Goal: Task Accomplishment & Management: Manage account settings

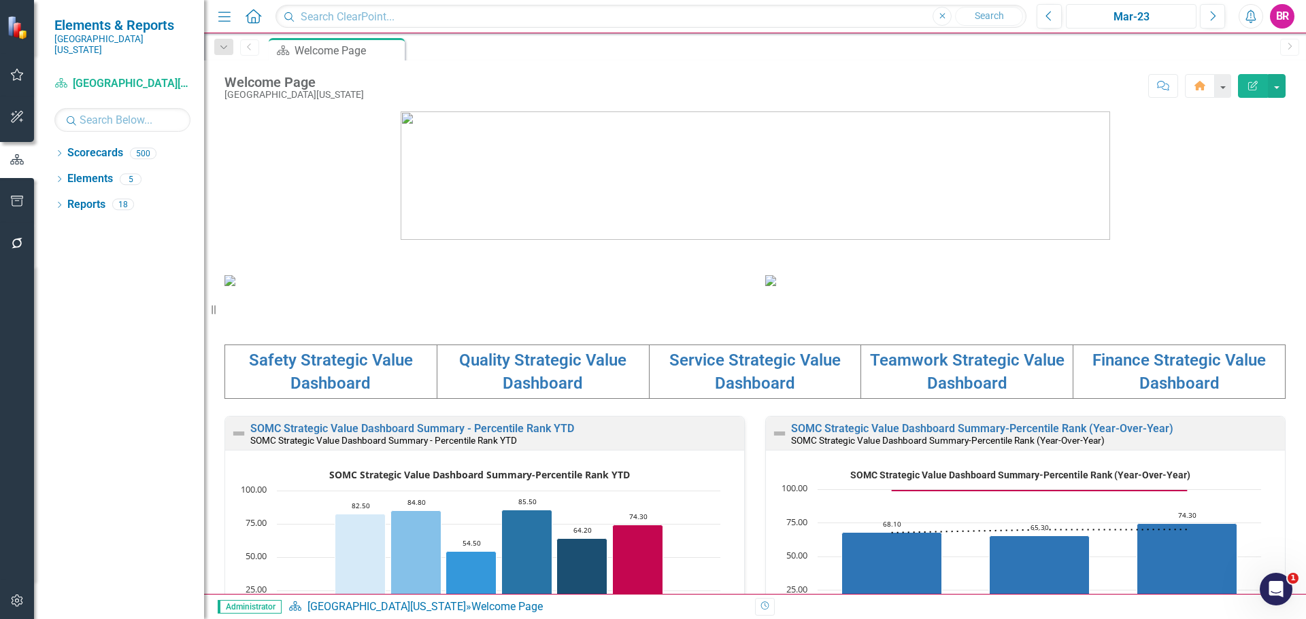
click at [1123, 27] on button "Mar-23" at bounding box center [1130, 16] width 131 height 24
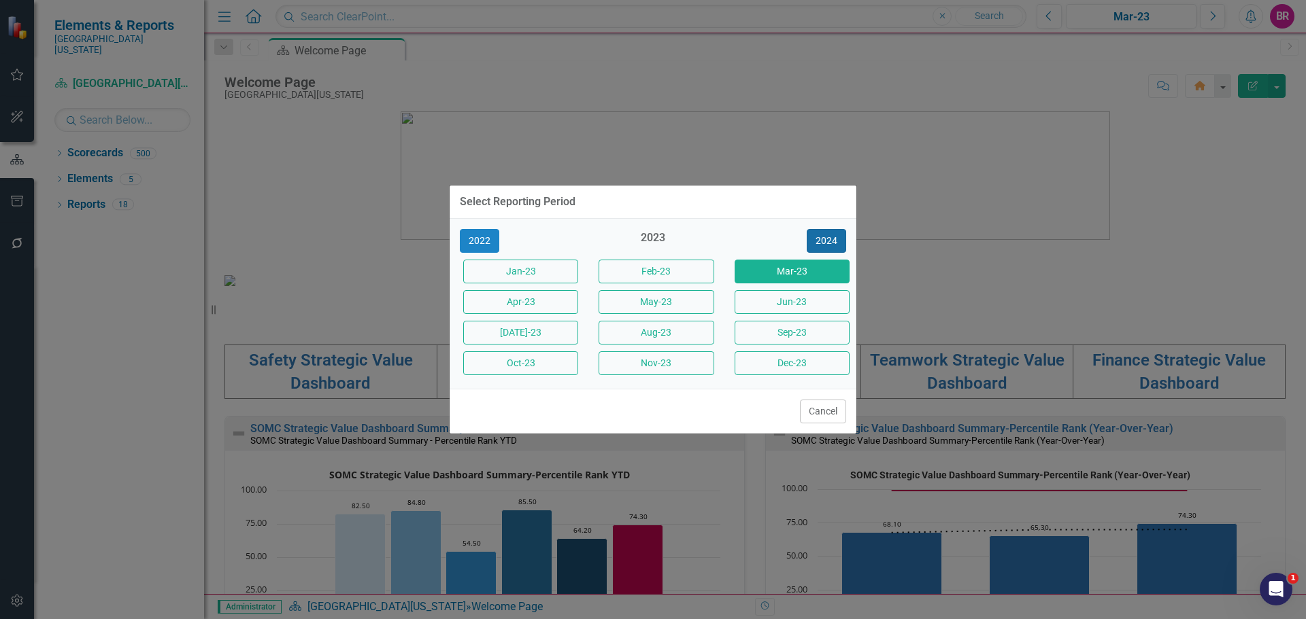
click at [829, 245] on button "2024" at bounding box center [825, 241] width 39 height 24
click at [829, 245] on button "2025" at bounding box center [825, 241] width 39 height 24
click at [789, 305] on button "Jun-25" at bounding box center [791, 302] width 115 height 24
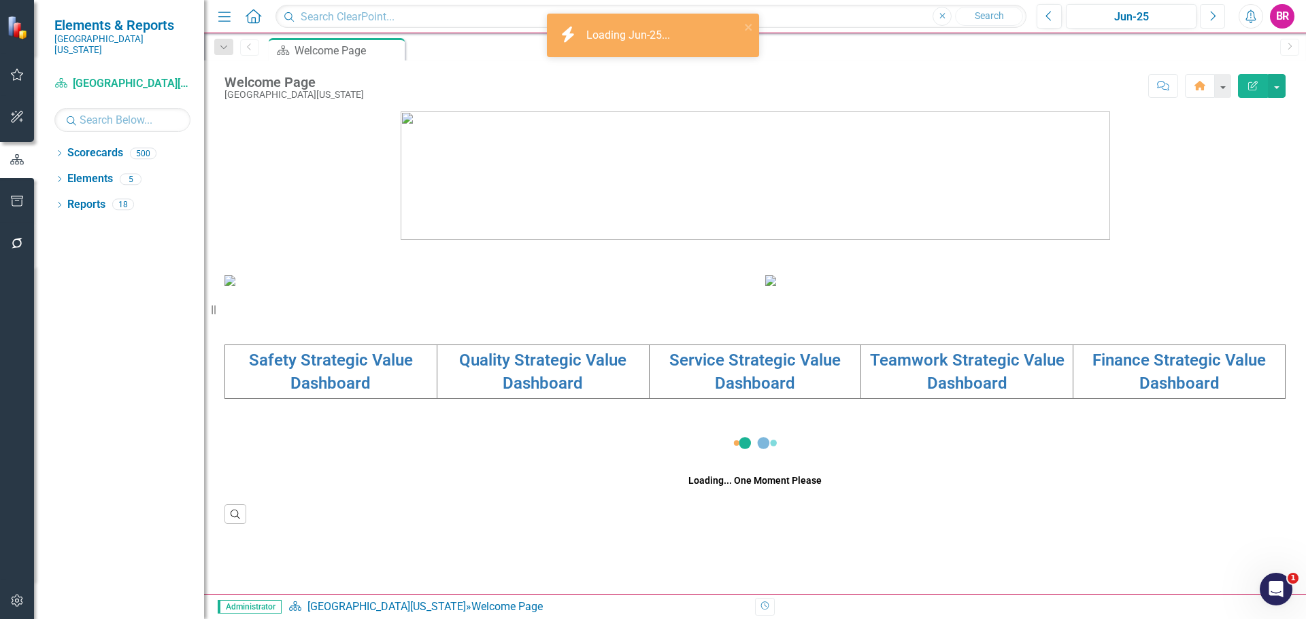
click at [1219, 22] on button "Next" at bounding box center [1211, 16] width 25 height 24
click at [61, 150] on icon at bounding box center [59, 153] width 3 height 6
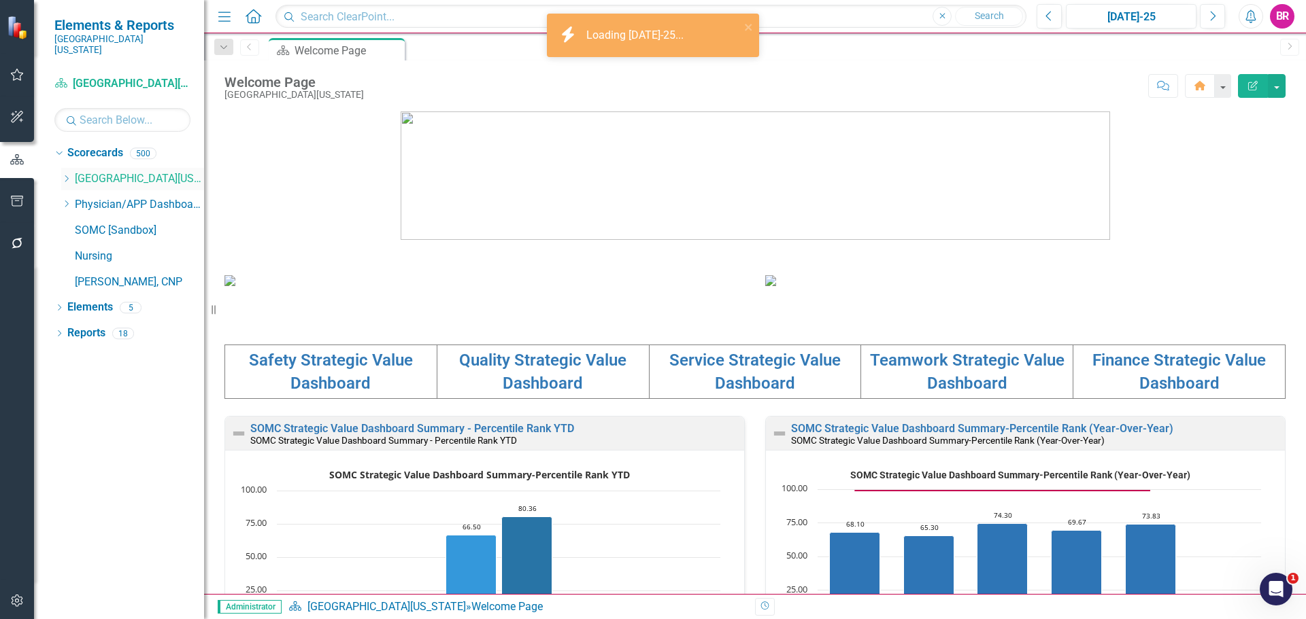
click at [67, 175] on icon "Dropdown" at bounding box center [66, 179] width 10 height 8
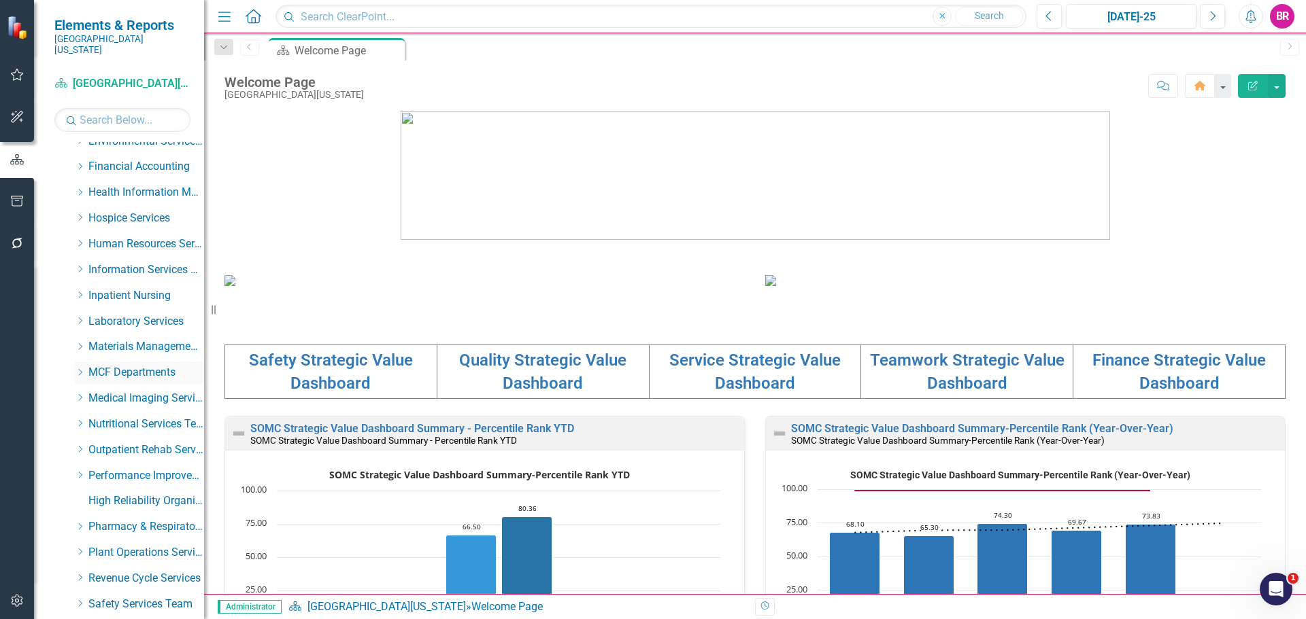
scroll to position [272, 0]
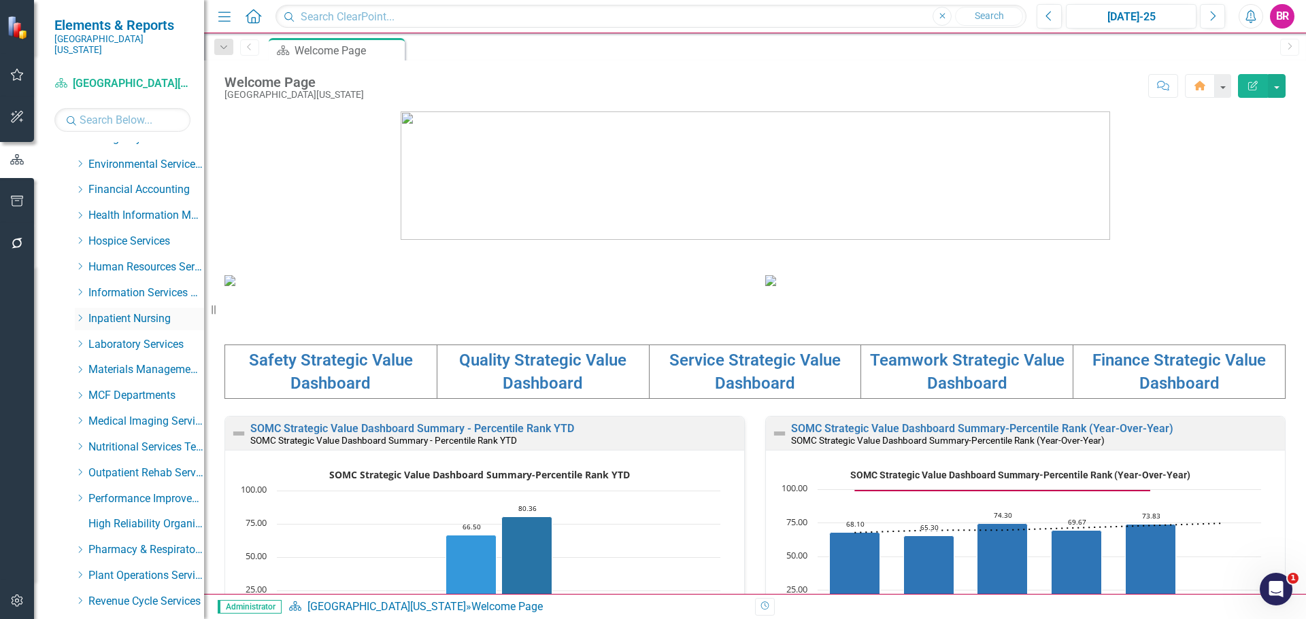
click at [83, 314] on icon "Dropdown" at bounding box center [80, 318] width 10 height 8
click at [121, 337] on link "Maternity" at bounding box center [153, 345] width 102 height 16
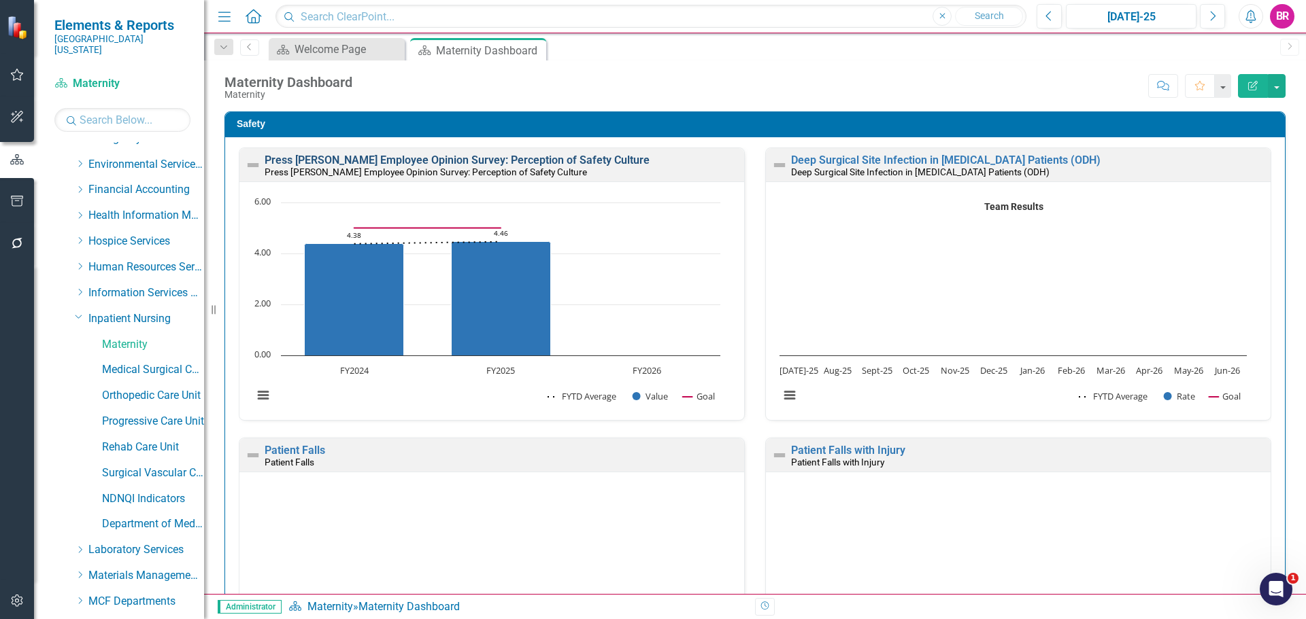
click at [502, 157] on link "Press [PERSON_NAME] Employee Opinion Survey: Perception of Safety Culture" at bounding box center [457, 160] width 385 height 13
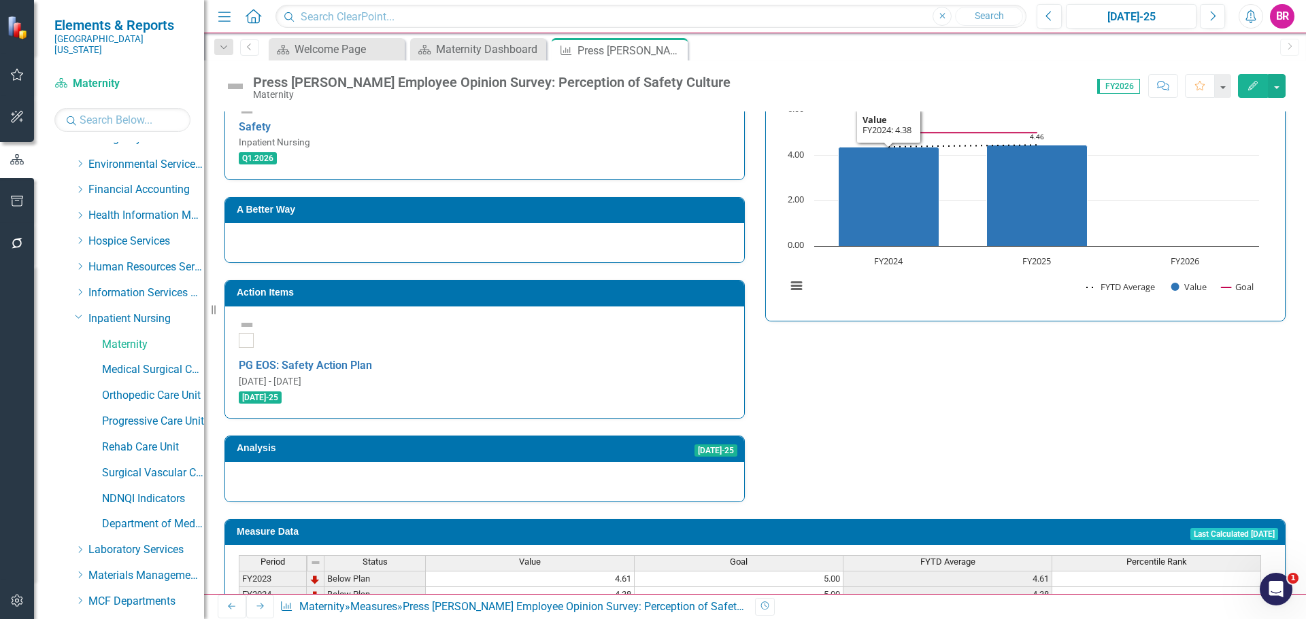
scroll to position [349, 0]
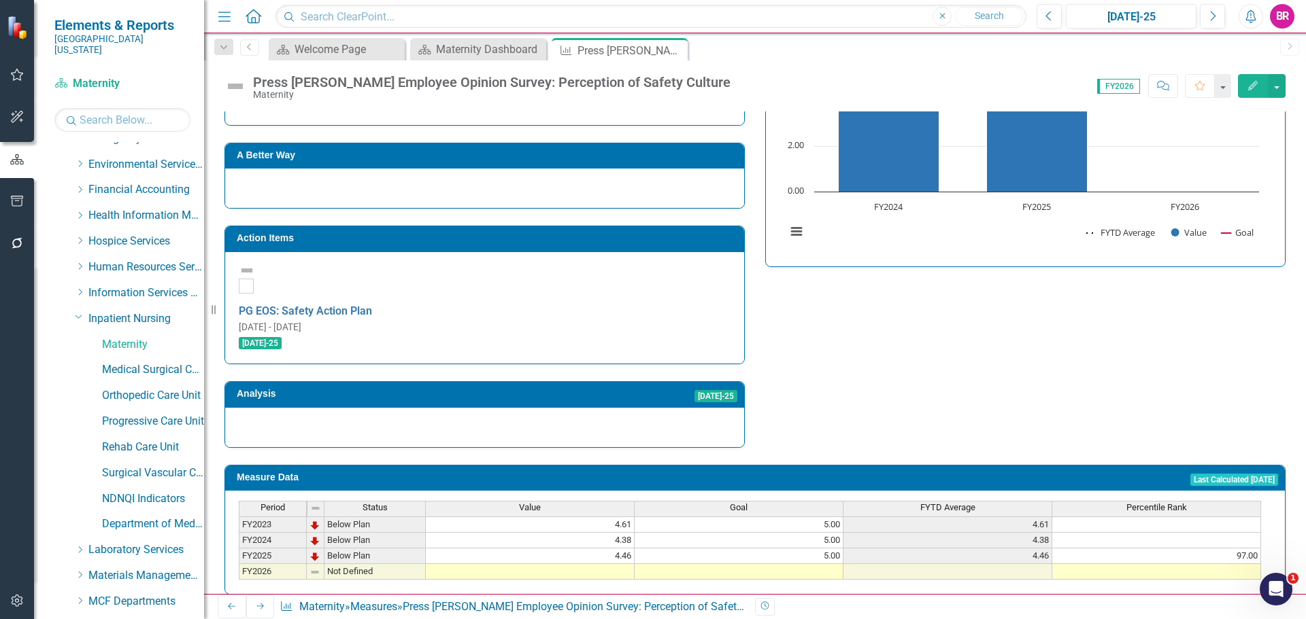
click at [474, 233] on h3 "Action Items" at bounding box center [487, 238] width 500 height 10
click at [472, 233] on h3 "Action Items" at bounding box center [487, 238] width 500 height 10
click at [615, 233] on h3 "Action Items" at bounding box center [487, 238] width 500 height 10
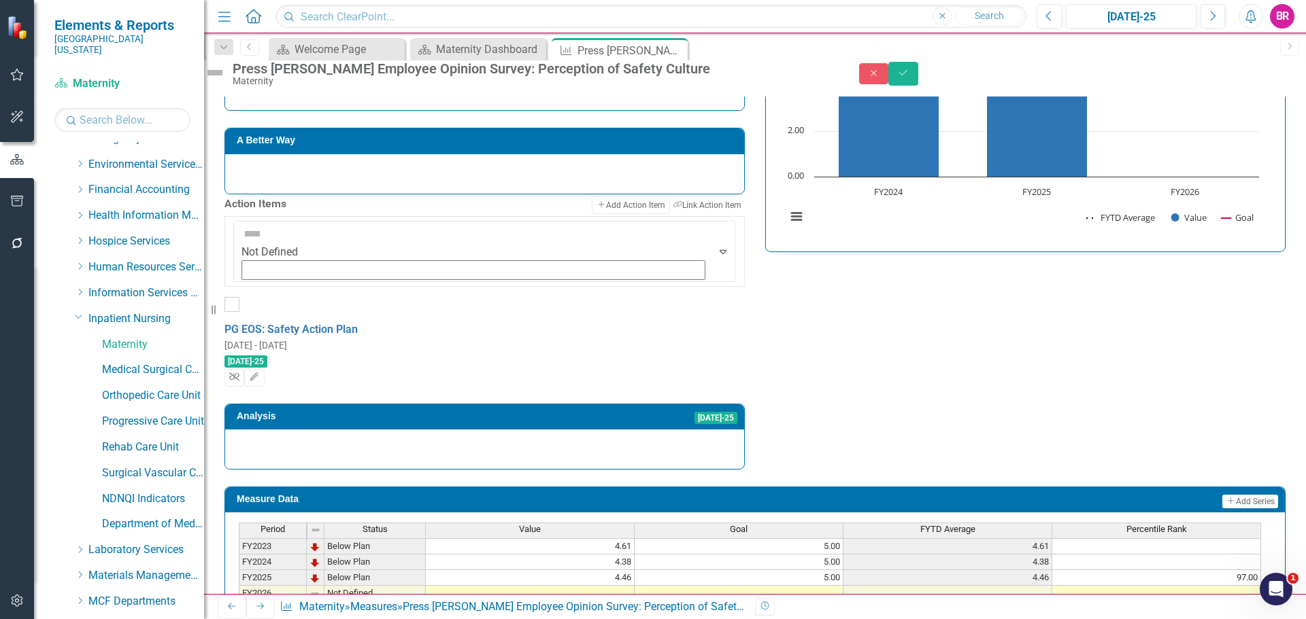
click at [239, 373] on icon "Unlink" at bounding box center [234, 377] width 10 height 8
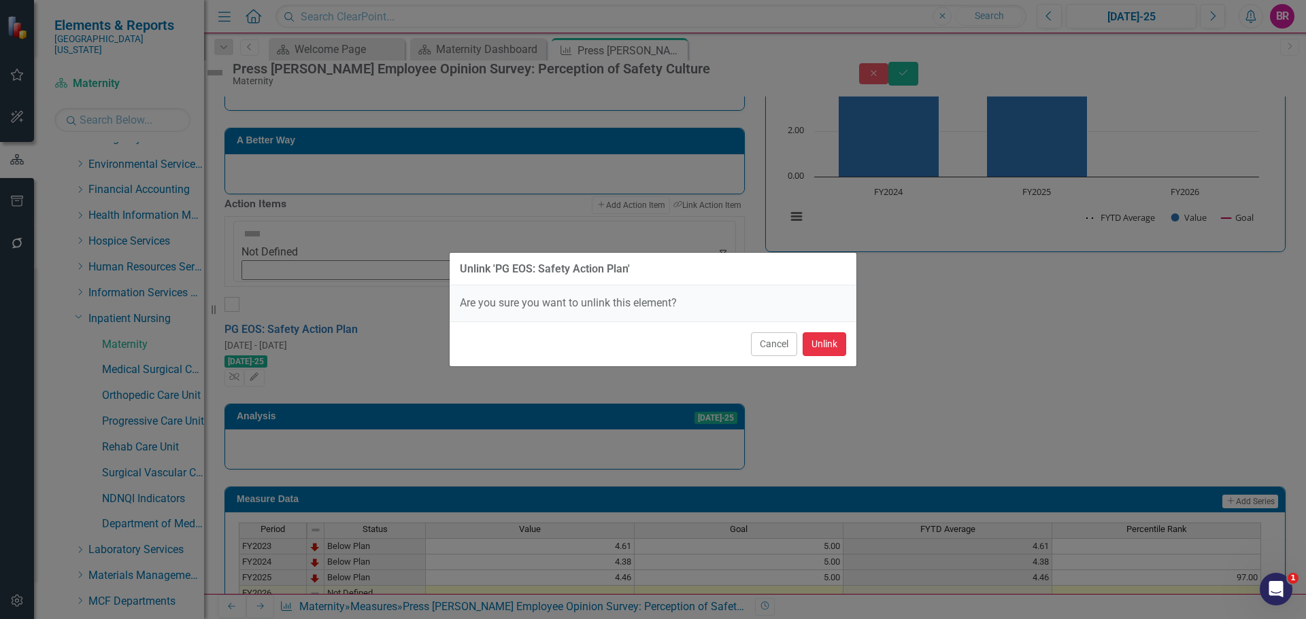
click at [836, 348] on button "Unlink" at bounding box center [824, 344] width 44 height 24
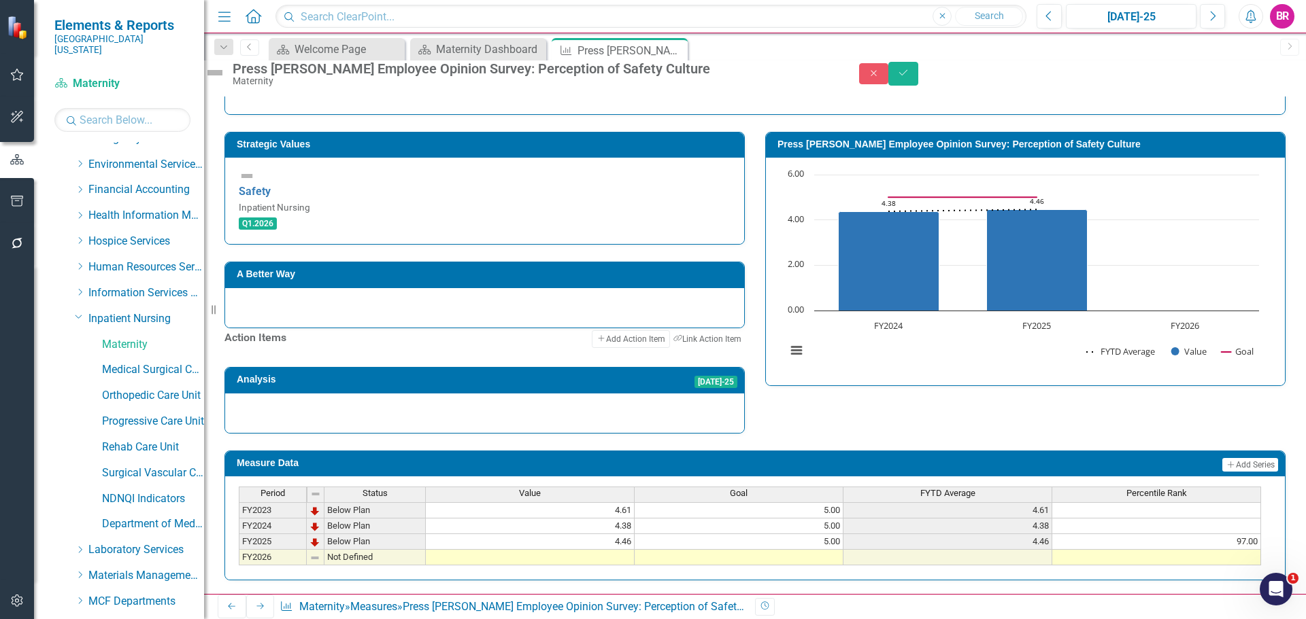
scroll to position [335, 0]
click at [811, 550] on td at bounding box center [738, 558] width 209 height 16
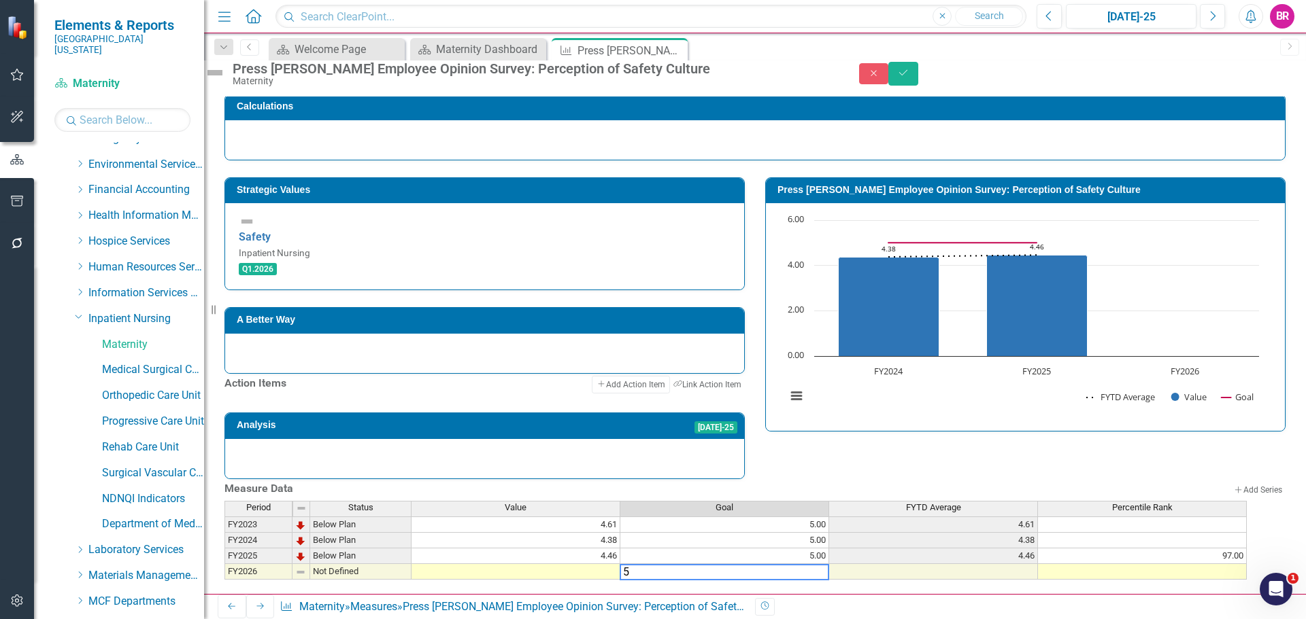
type textarea "5"
click at [1073, 479] on div "Measure Data Add Add Series Period Status Value Goal FYTD Average Percentile Ra…" at bounding box center [754, 530] width 1081 height 102
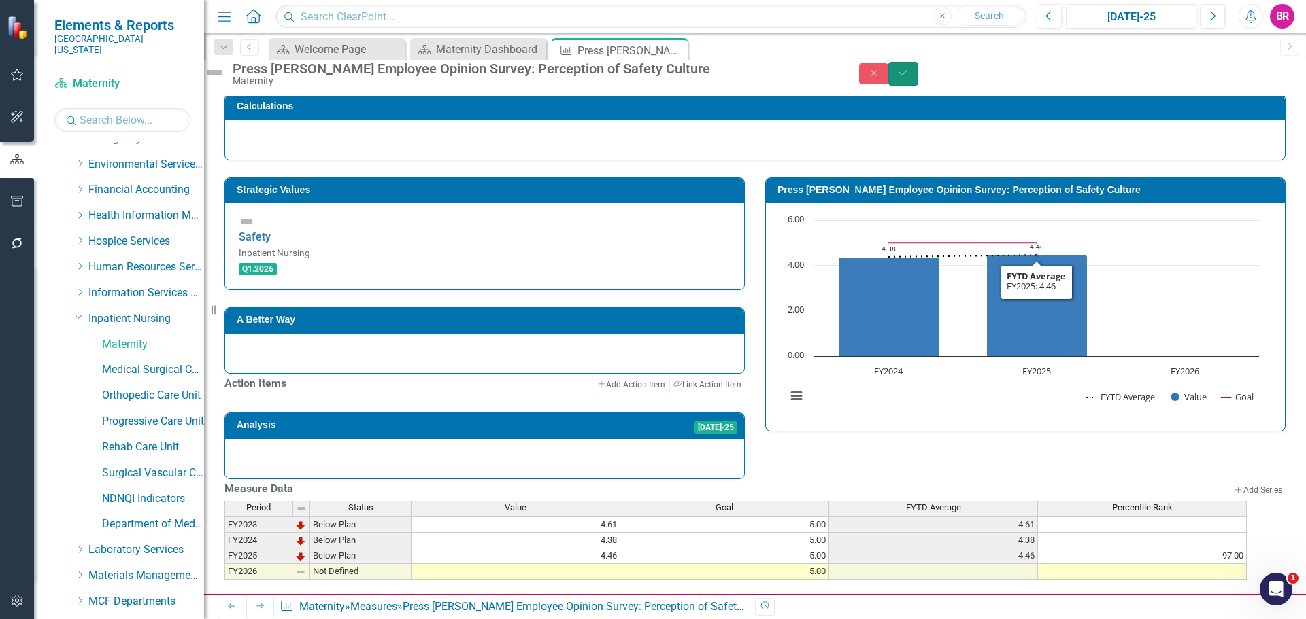
click at [918, 68] on button "Save" at bounding box center [903, 74] width 30 height 24
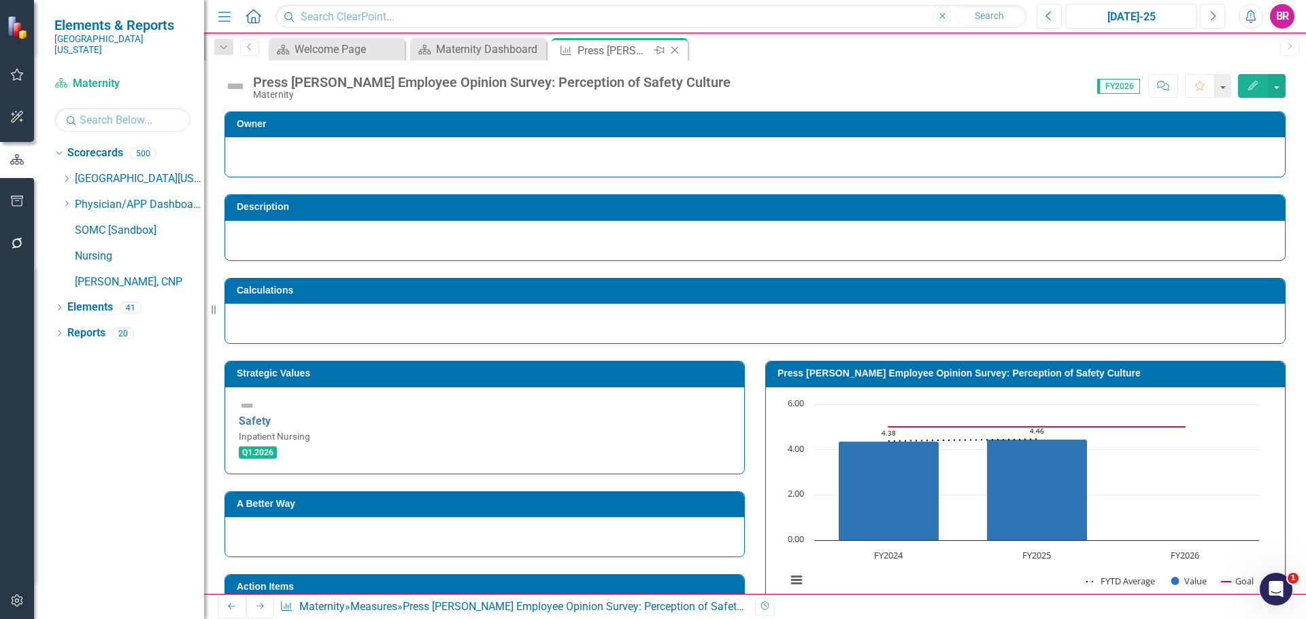
scroll to position [0, 0]
click at [675, 51] on icon "Close" at bounding box center [675, 50] width 14 height 11
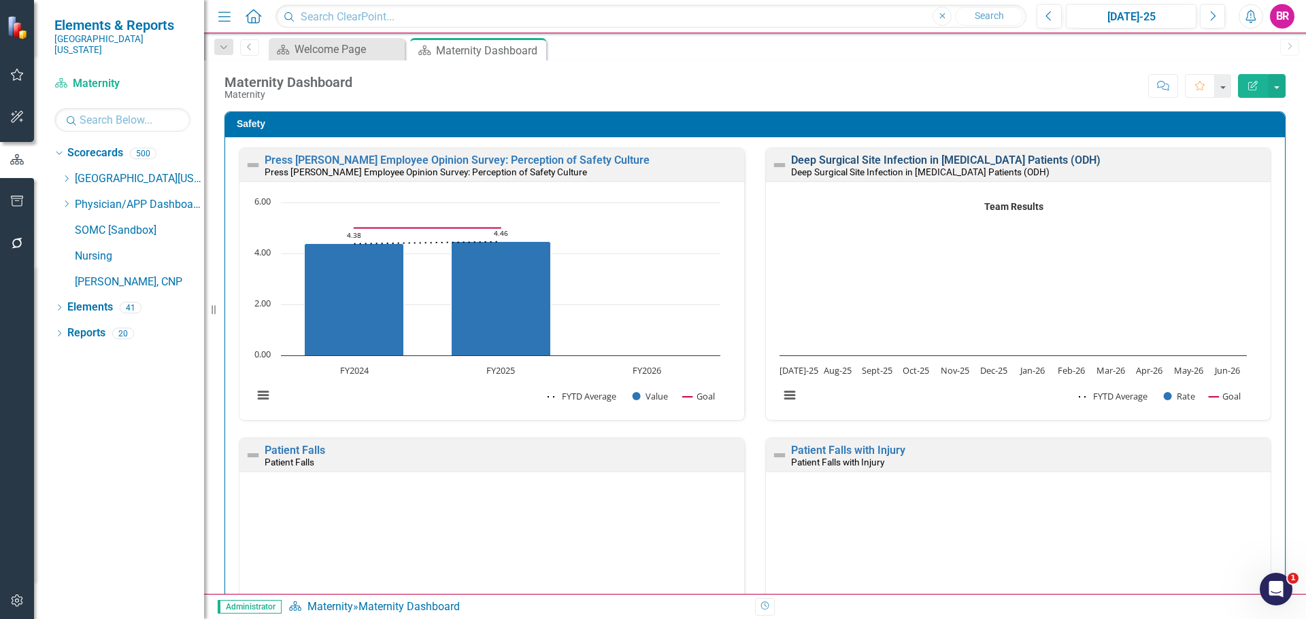
click at [1000, 163] on link "Deep Surgical Site Infection in [MEDICAL_DATA] Patients (ODH)" at bounding box center [945, 160] width 309 height 13
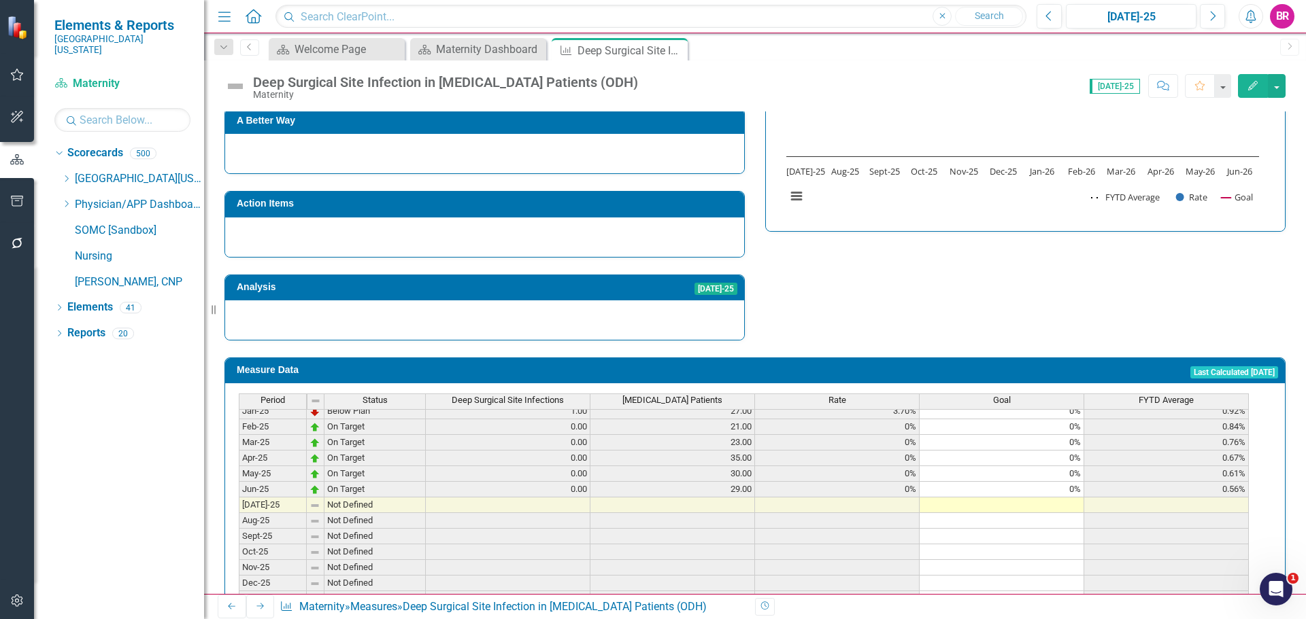
scroll to position [544, 0]
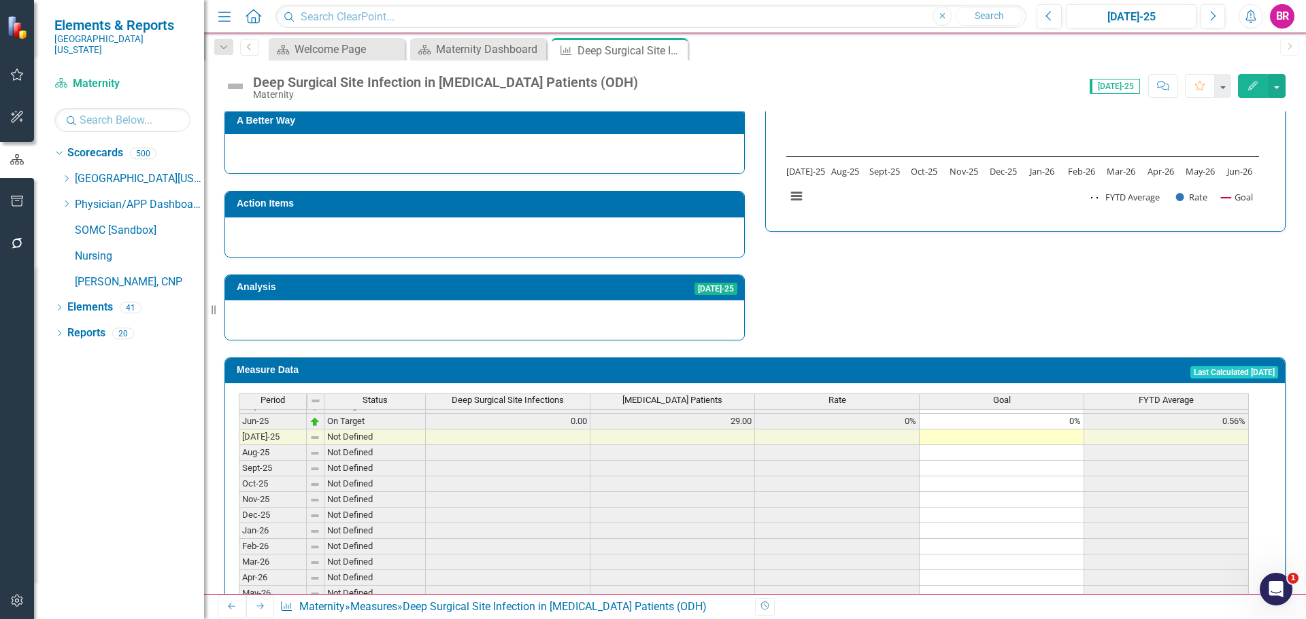
click at [1067, 397] on tbody "Nov-23 On Target 0.00 24.00 0% 0% 0% Dec-23 On Target 0.00 28.00 0% 0% 0% Jan-2…" at bounding box center [744, 366] width 1010 height 501
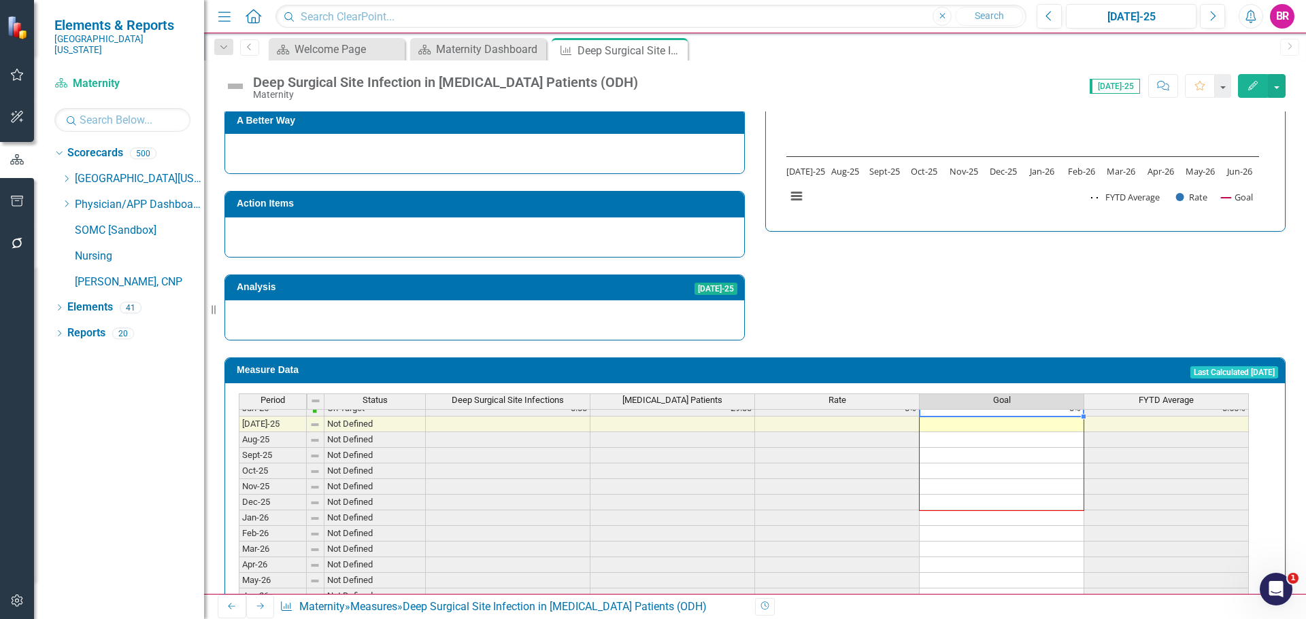
scroll to position [562, 0]
drag, startPoint x: 1082, startPoint y: 404, endPoint x: 1144, endPoint y: 499, distance: 113.5
click at [239, 567] on div "Period Status Deep Surgical Site Infections C-Section Patients Rate Goal FYTD A…" at bounding box center [239, 387] width 0 height 424
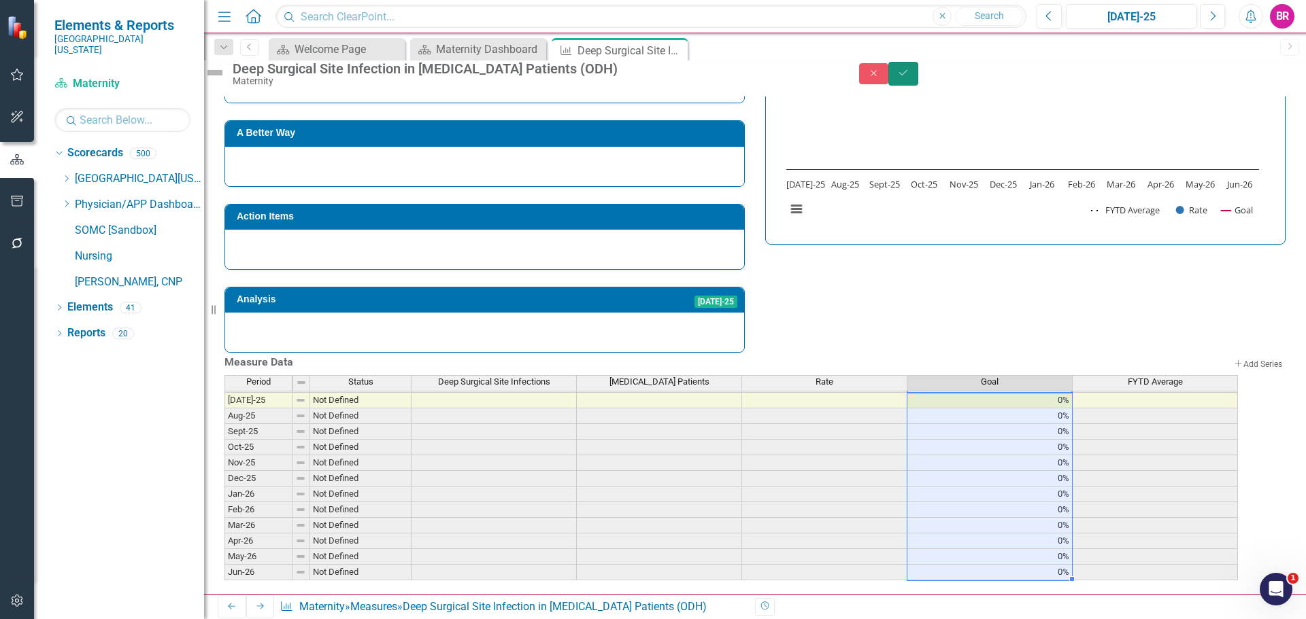
click at [918, 80] on button "Save" at bounding box center [903, 74] width 30 height 24
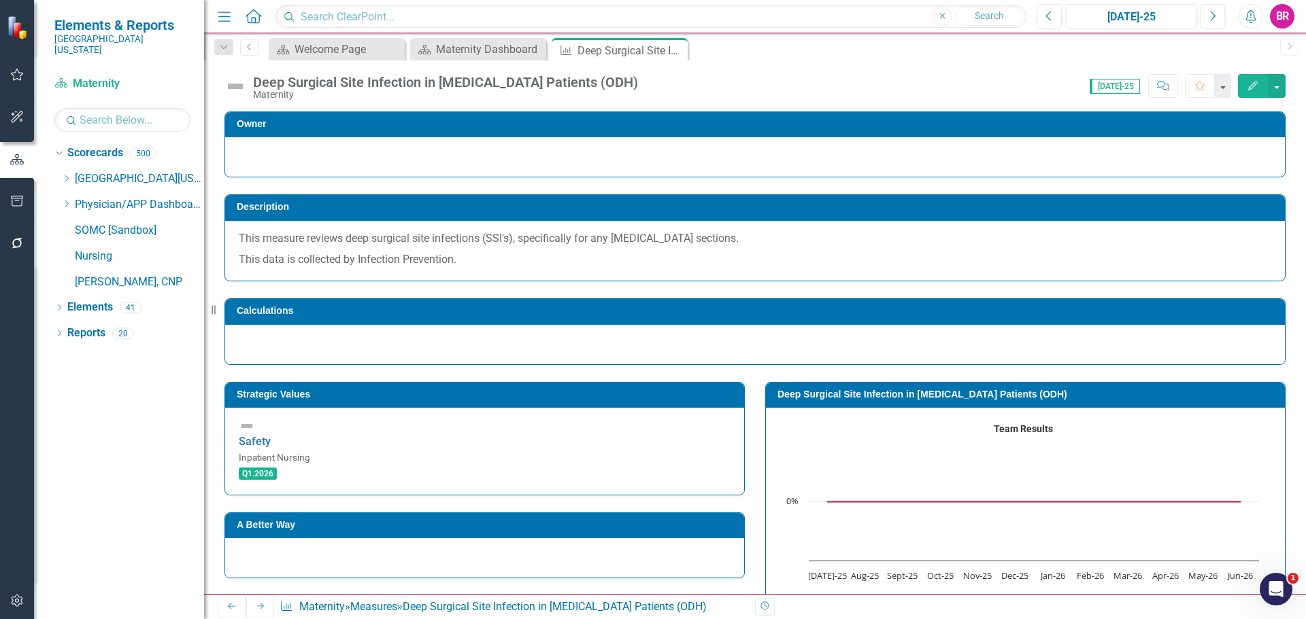
click at [260, 606] on link "Next" at bounding box center [260, 607] width 29 height 24
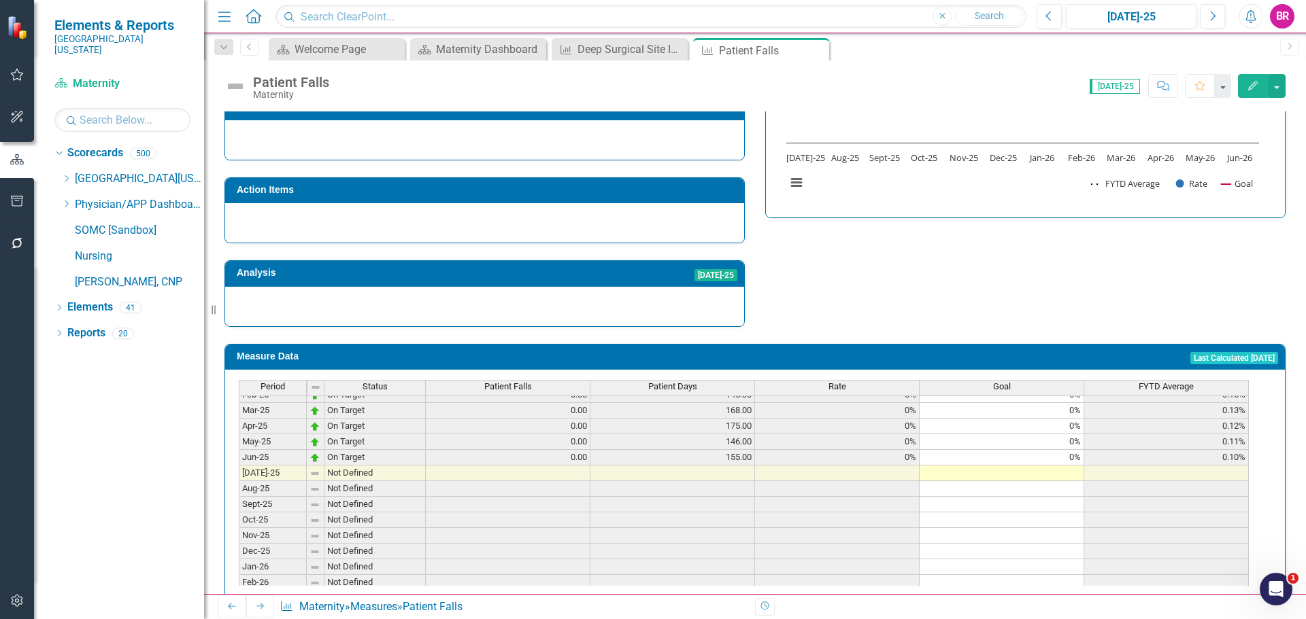
click at [1078, 434] on tbody "Nov-23 On Target 0.00 129.00 0% 0% 0% Dec-23 On Target 0.00 138.00 0% 0% 0% Jan…" at bounding box center [744, 402] width 1010 height 501
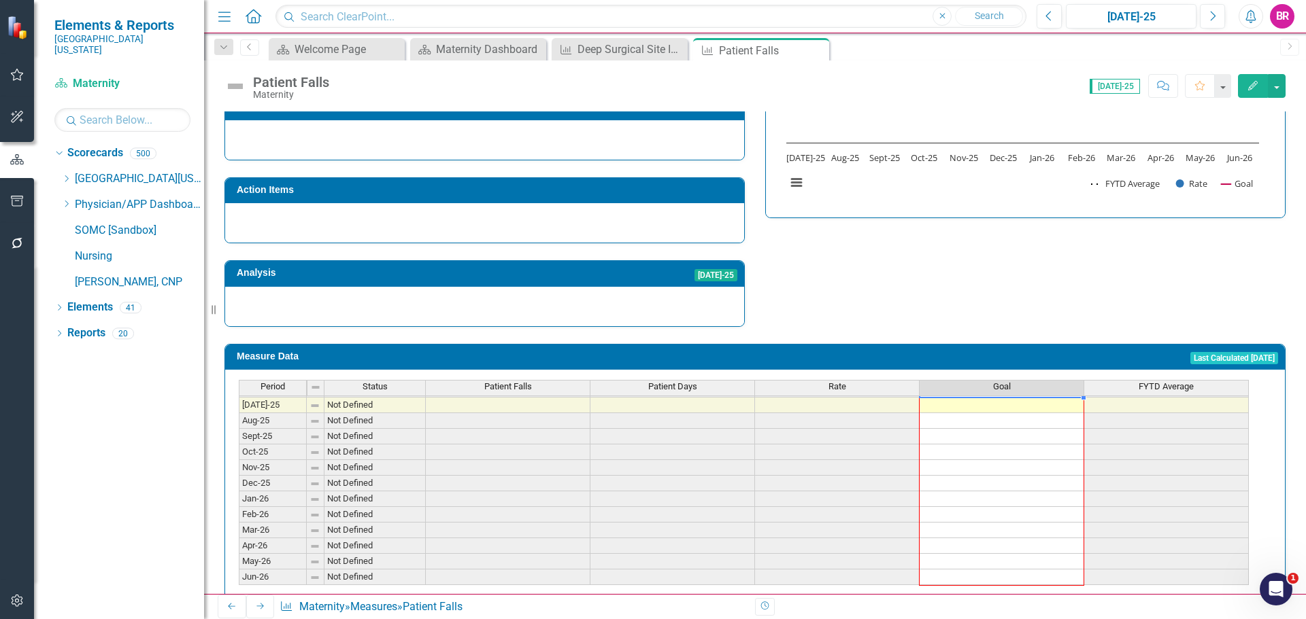
drag, startPoint x: 1082, startPoint y: 441, endPoint x: 1055, endPoint y: 548, distance: 111.0
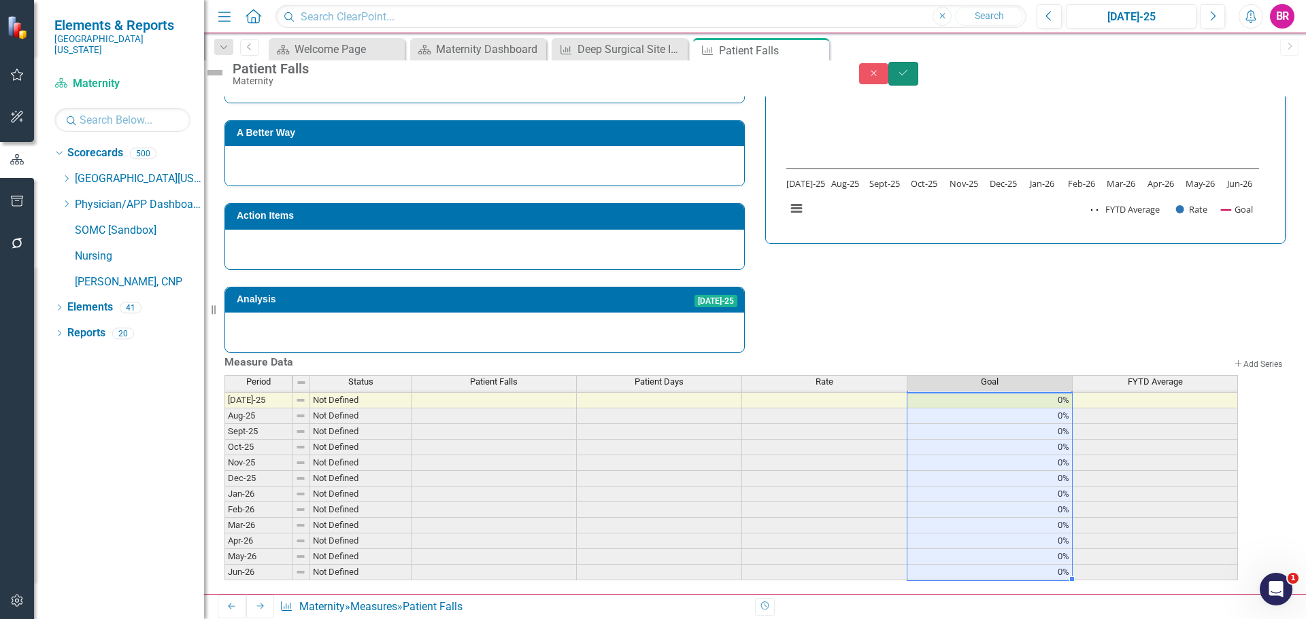
click at [918, 86] on button "Save" at bounding box center [903, 74] width 30 height 24
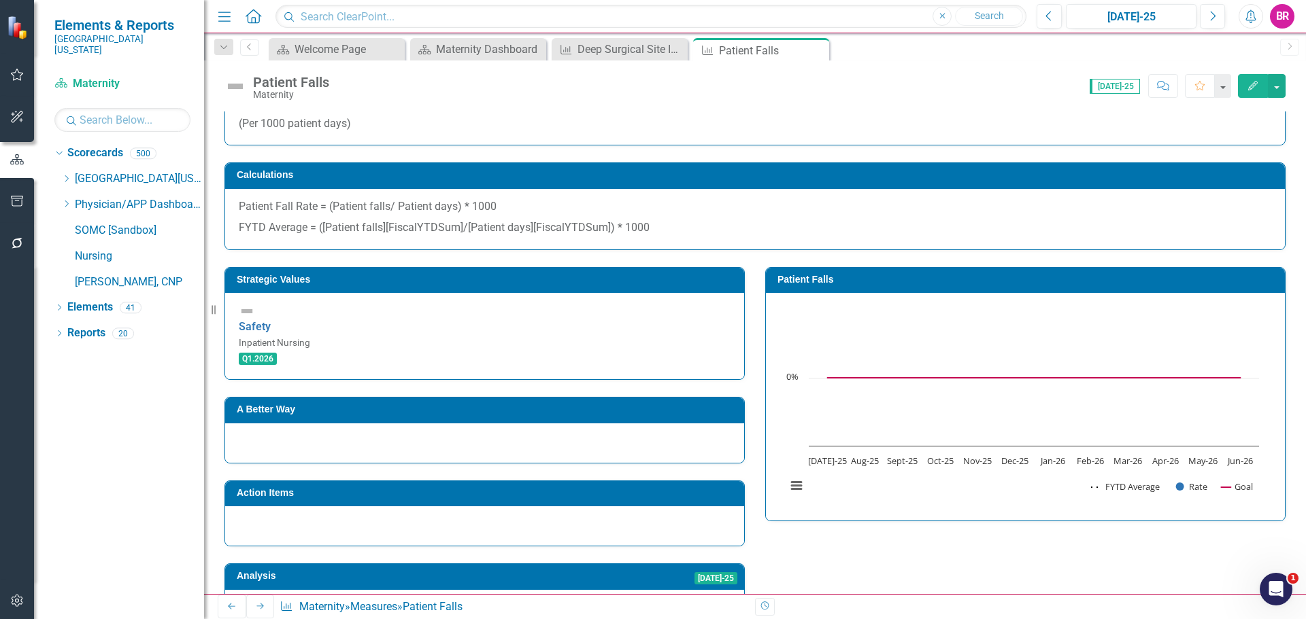
click at [255, 606] on icon "Next" at bounding box center [260, 606] width 11 height 8
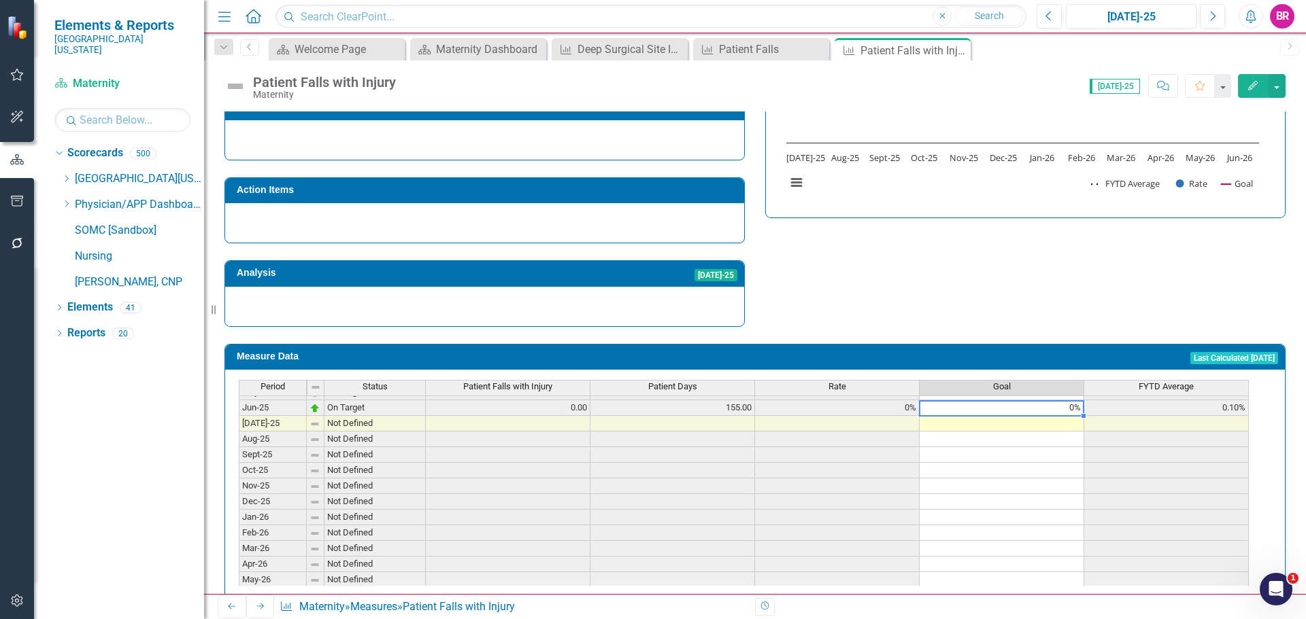
click at [239, 390] on div "Period Status Patient Falls with Injury Patient Days Rate Goal FYTD Average Jan…" at bounding box center [239, 361] width 0 height 486
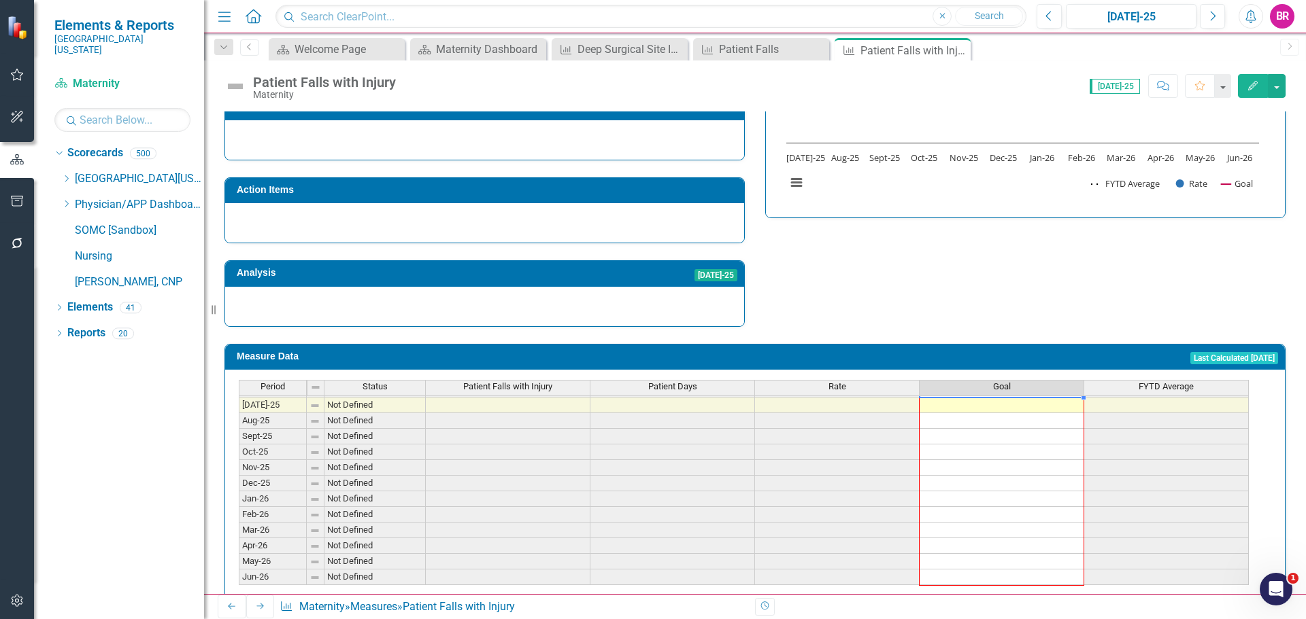
drag, startPoint x: 1084, startPoint y: 391, endPoint x: 1090, endPoint y: 451, distance: 60.8
click at [239, 558] on div "Period Status Patient Falls with Injury Patient Days Rate Goal FYTD Average May…" at bounding box center [239, 374] width 0 height 424
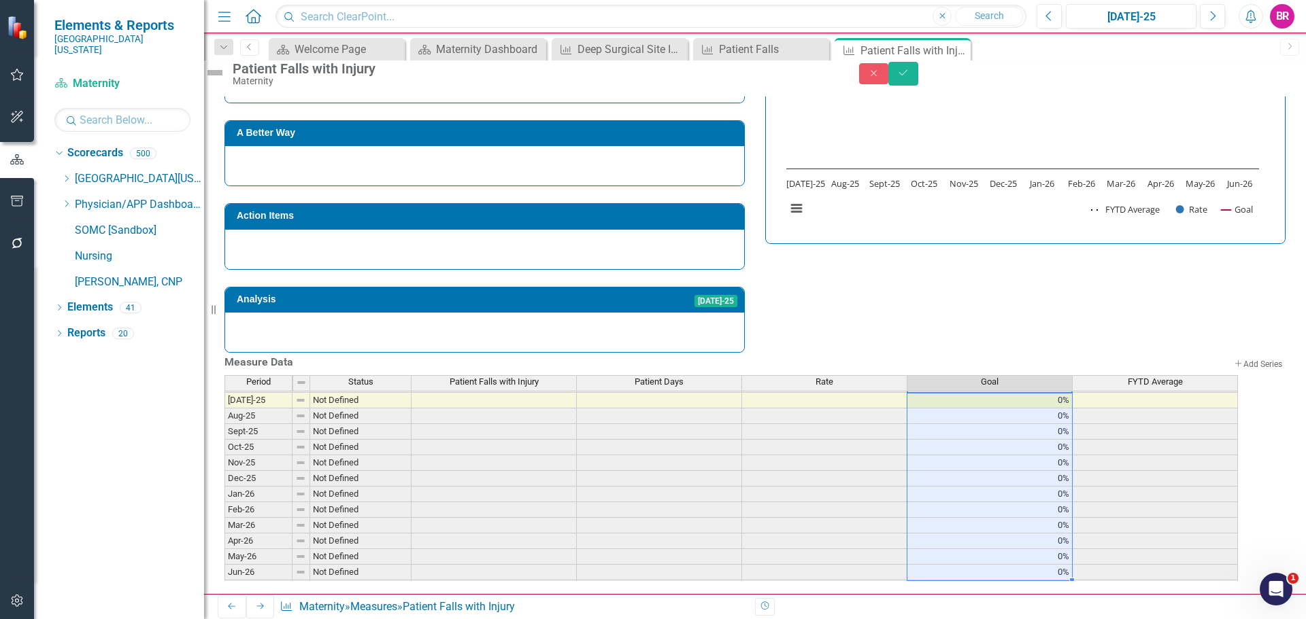
click at [1275, 86] on div "Patient Falls with Injury Maternity Close Save" at bounding box center [755, 74] width 1102 height 26
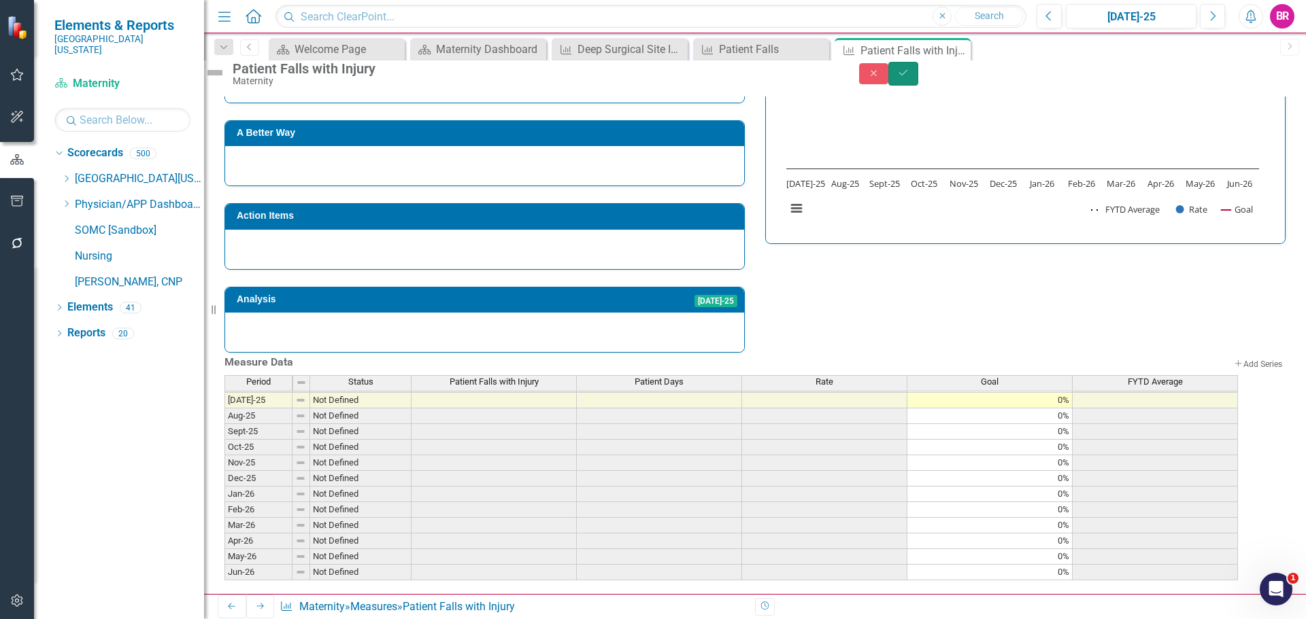
click at [918, 80] on button "Save" at bounding box center [903, 74] width 30 height 24
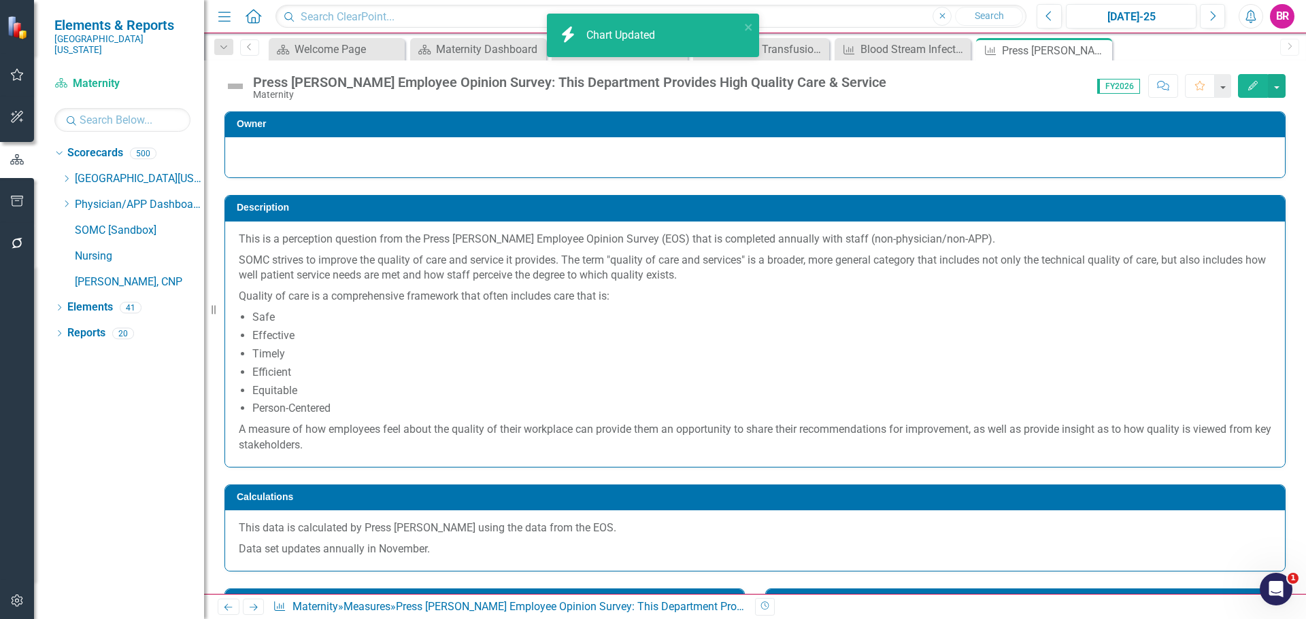
scroll to position [272, 0]
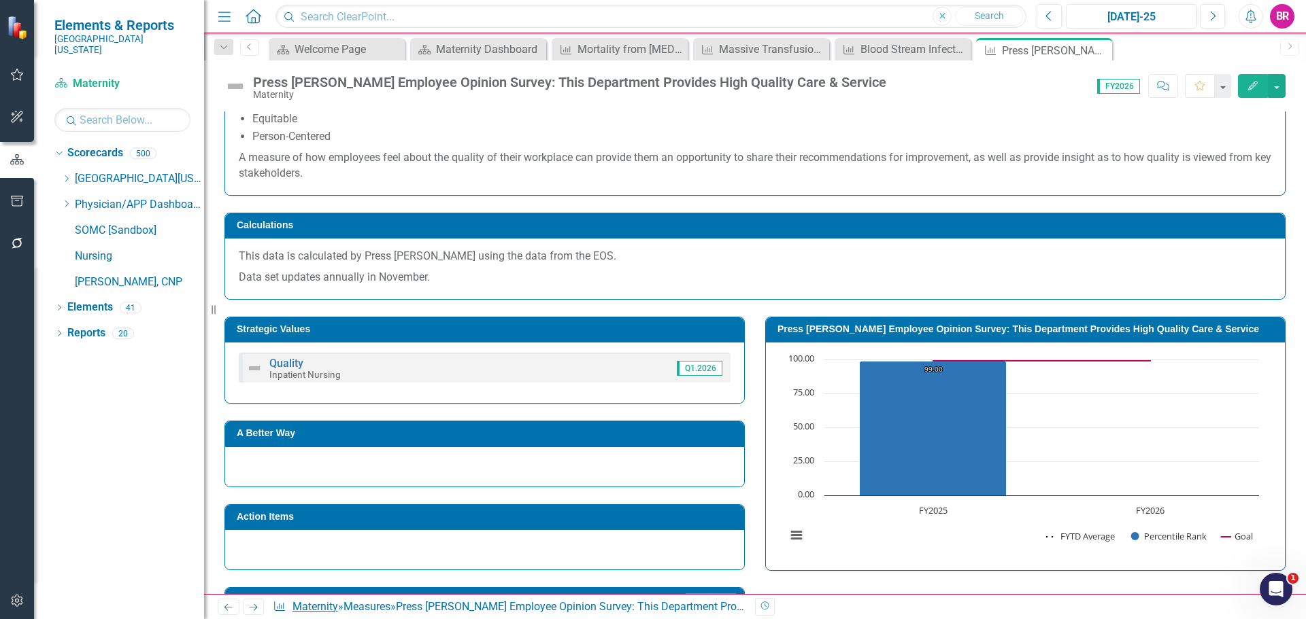
drag, startPoint x: 0, startPoint y: 0, endPoint x: 317, endPoint y: 607, distance: 684.9
click at [254, 607] on icon "Next" at bounding box center [254, 607] width 12 height 9
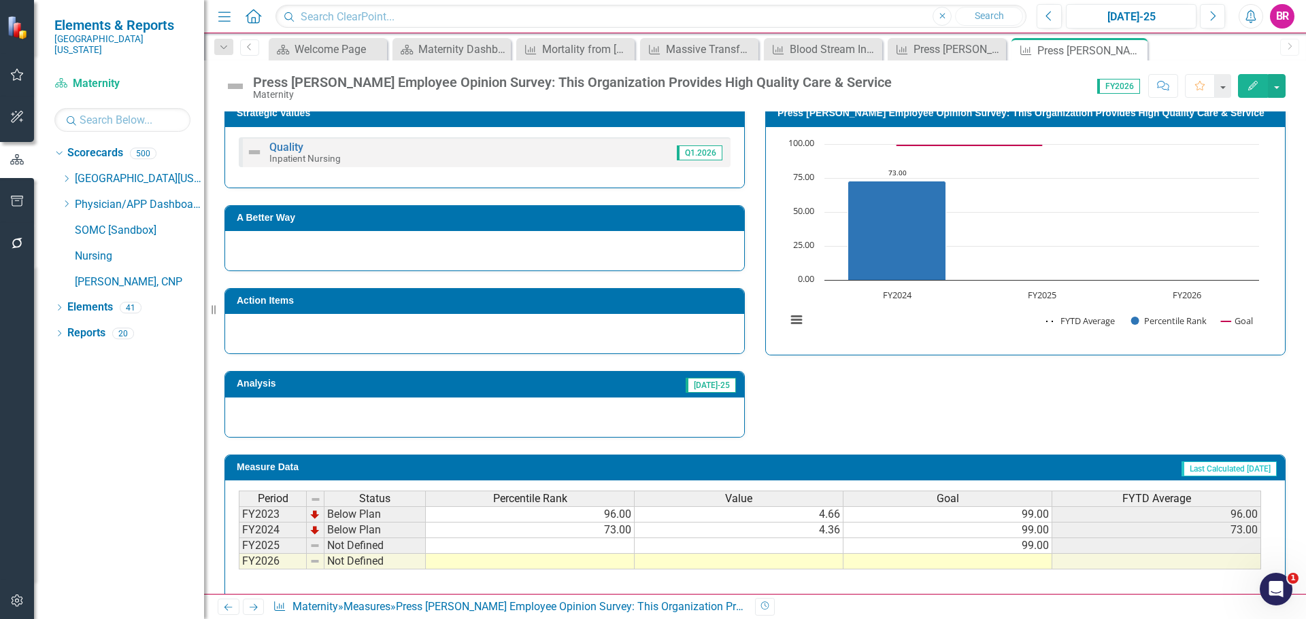
scroll to position [328, 0]
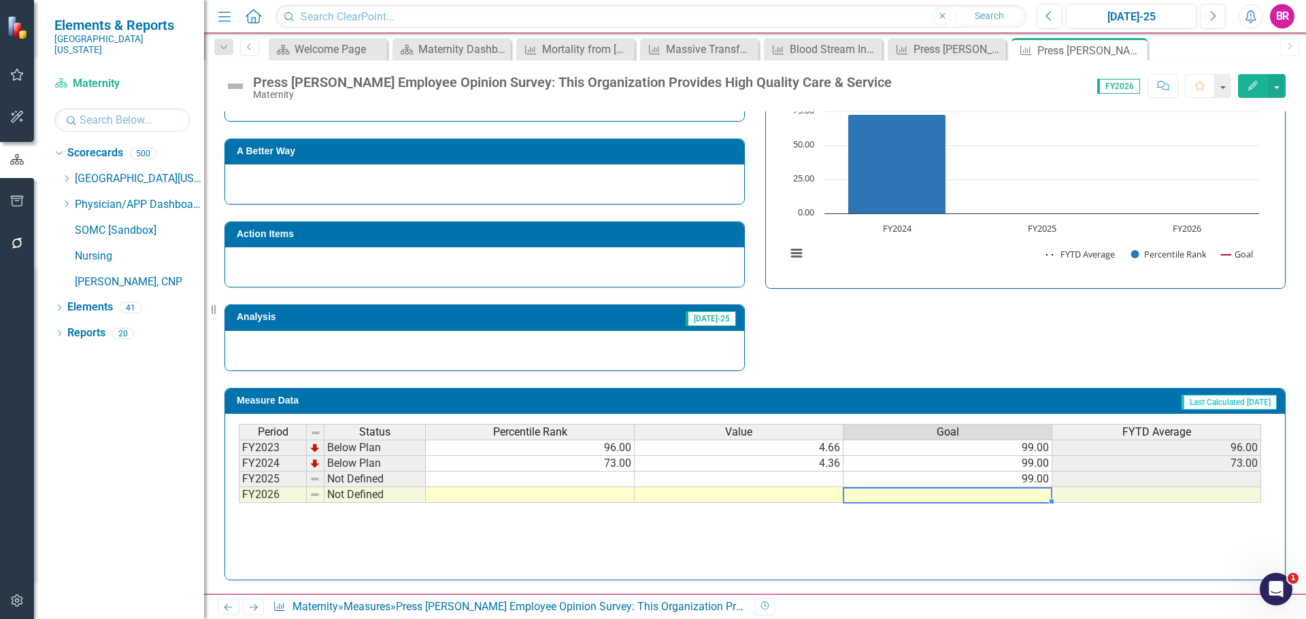
click at [1027, 502] on td at bounding box center [947, 496] width 209 height 16
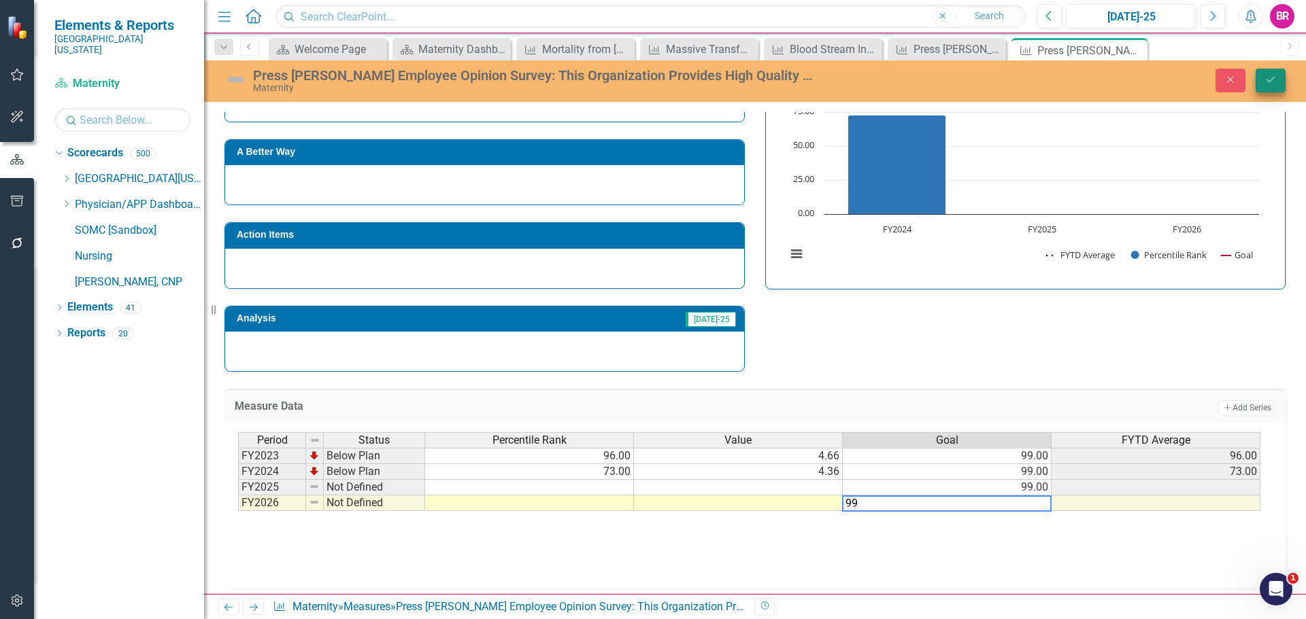
type textarea "99"
click at [1269, 85] on button "Save" at bounding box center [1270, 81] width 30 height 24
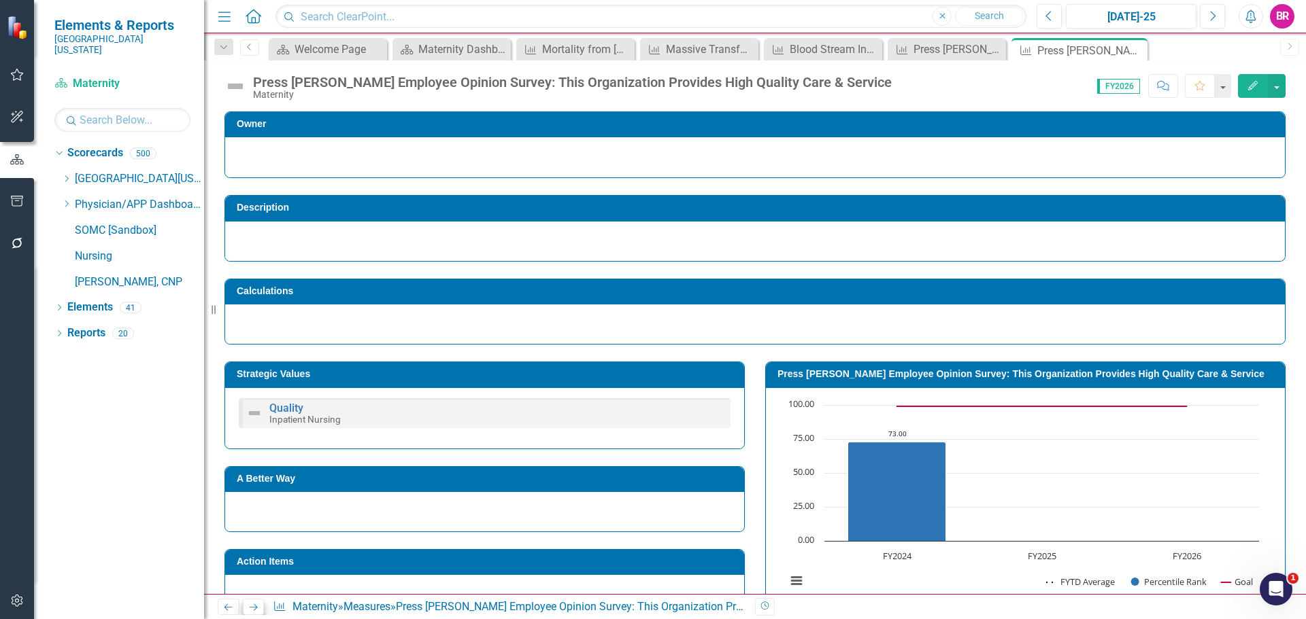
click at [258, 606] on icon "Next" at bounding box center [254, 607] width 12 height 9
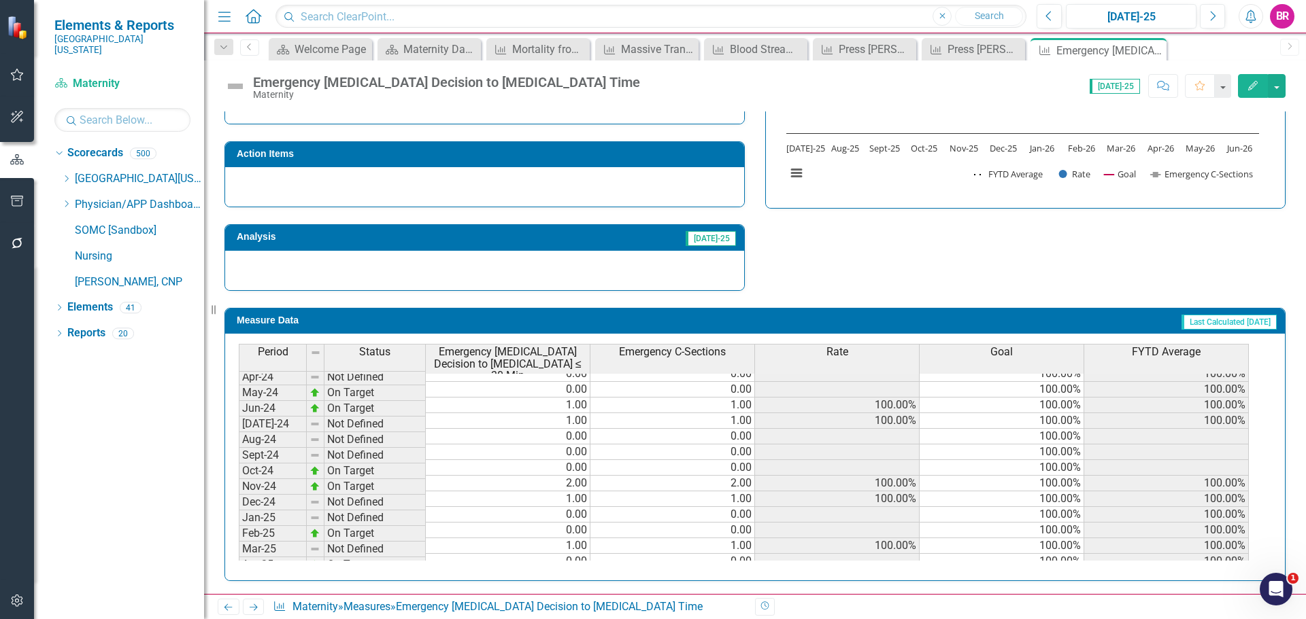
scroll to position [476, 0]
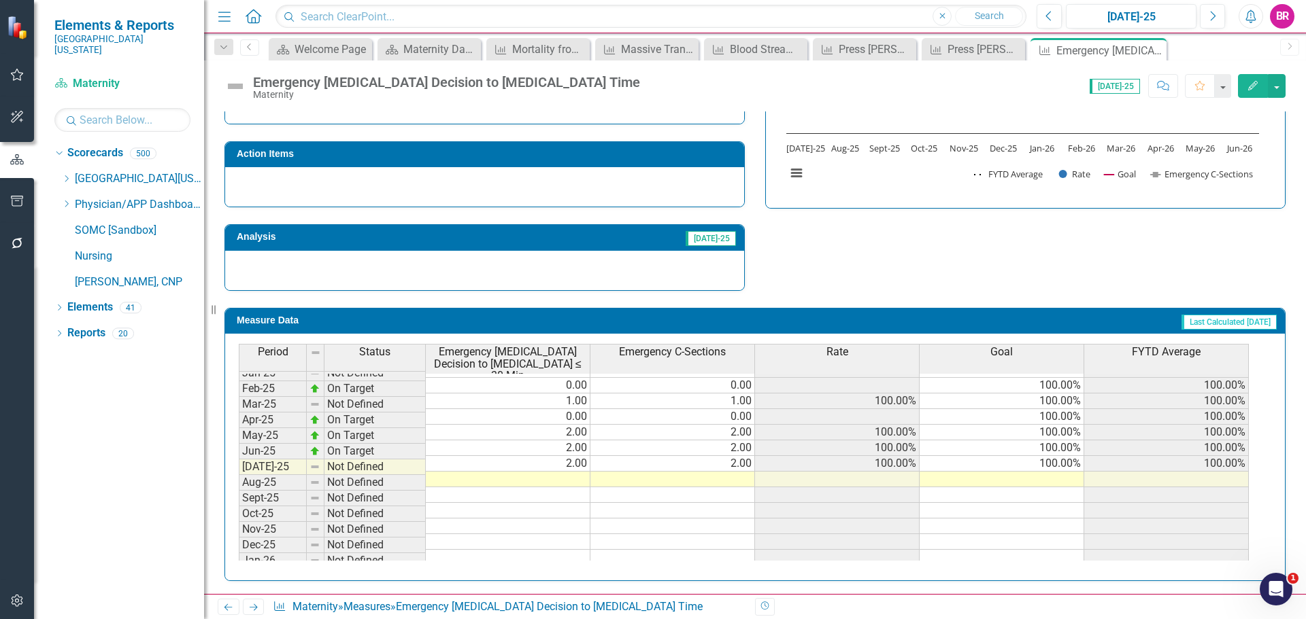
click at [239, 443] on div "Period Status Emergency C-Section Decision to Incision ≤ 30 Min Emergency C-Sec…" at bounding box center [239, 397] width 0 height 526
click at [1076, 456] on td "100.00%" at bounding box center [1001, 464] width 165 height 16
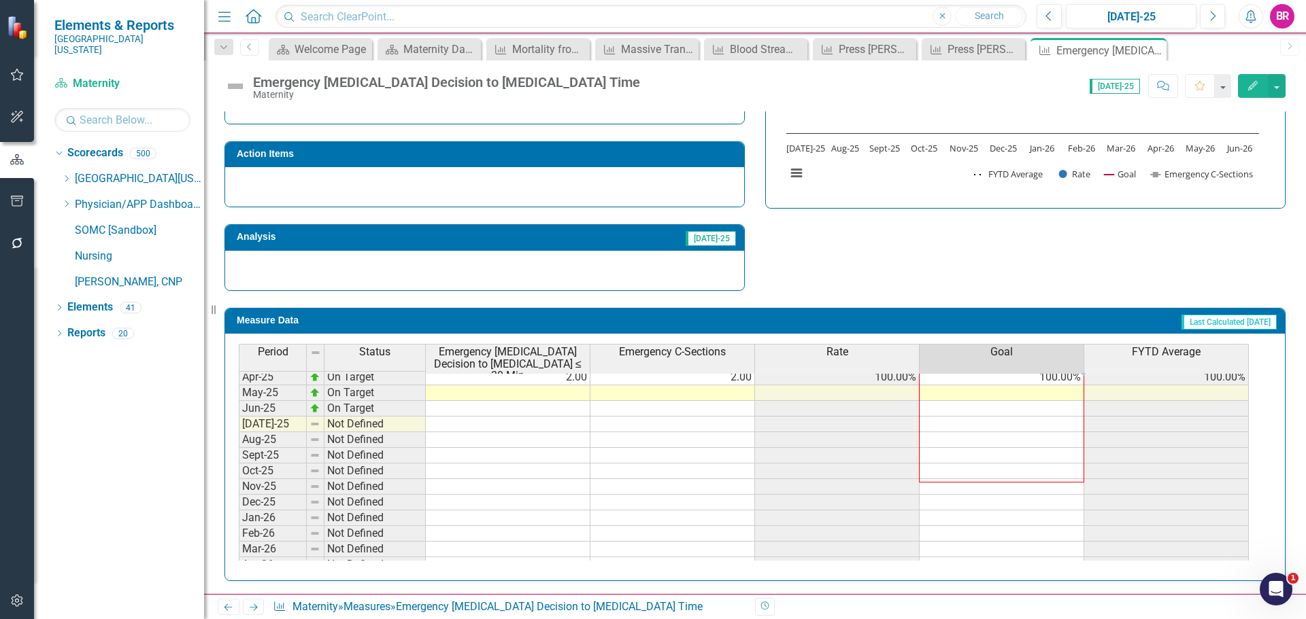
scroll to position [562, 0]
drag, startPoint x: 1082, startPoint y: 458, endPoint x: 1054, endPoint y: 552, distance: 98.7
click at [239, 552] on div "Period Status Emergency C-Section Decision to Incision ≤ 30 Min Emergency C-Sec…" at bounding box center [239, 364] width 0 height 447
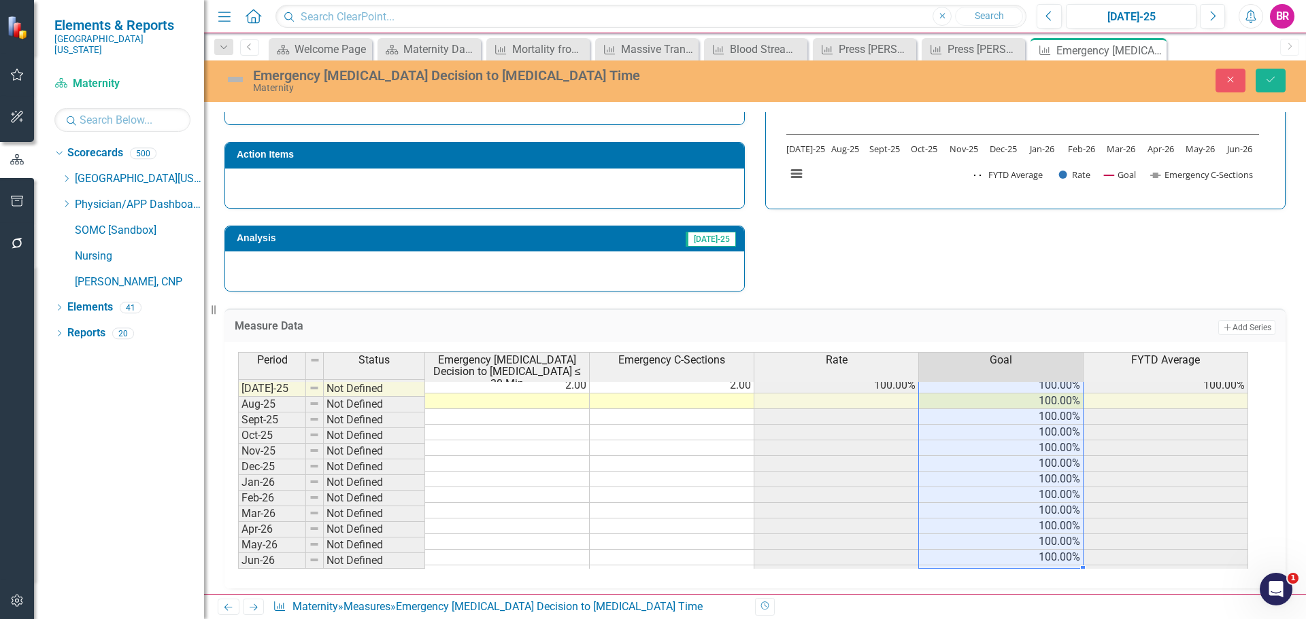
type textarea "100"
click at [1280, 74] on button "Save" at bounding box center [1270, 81] width 30 height 24
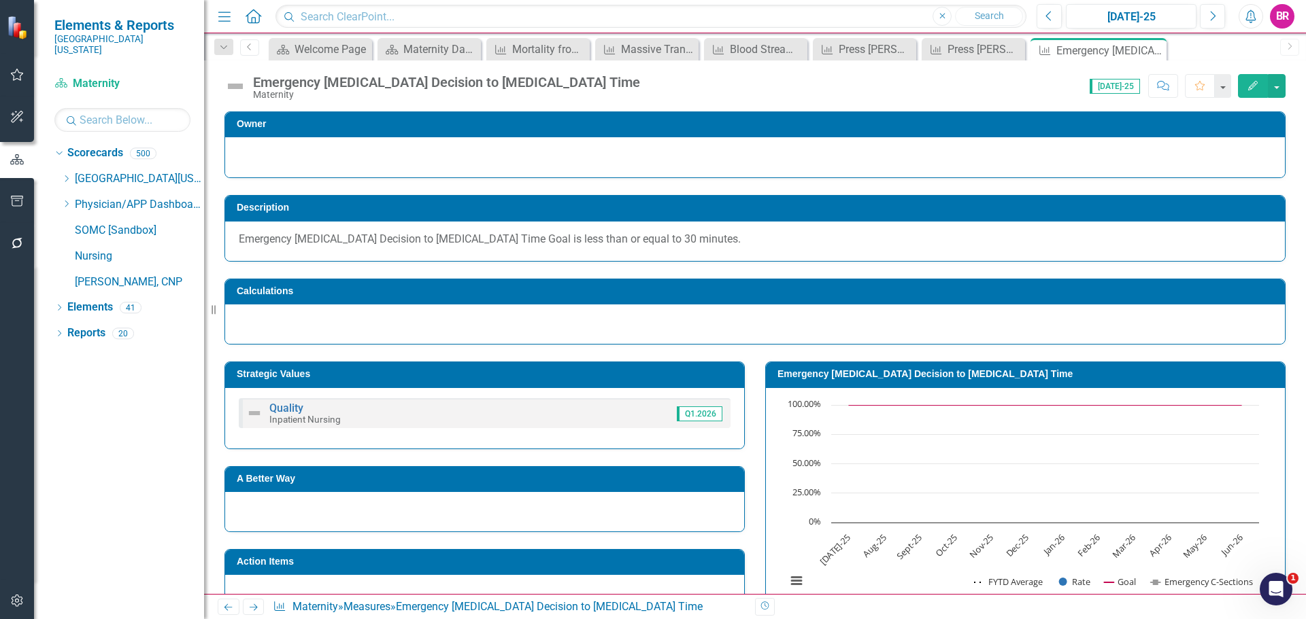
click at [249, 609] on icon "Next" at bounding box center [254, 607] width 12 height 9
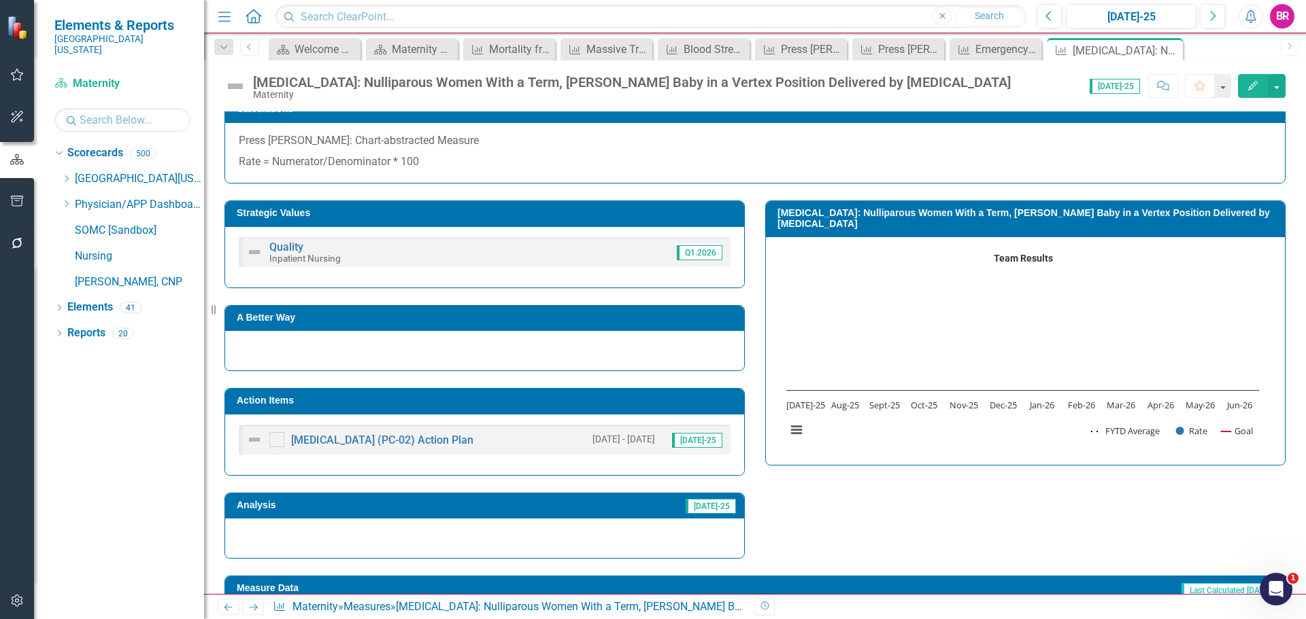
scroll to position [680, 0]
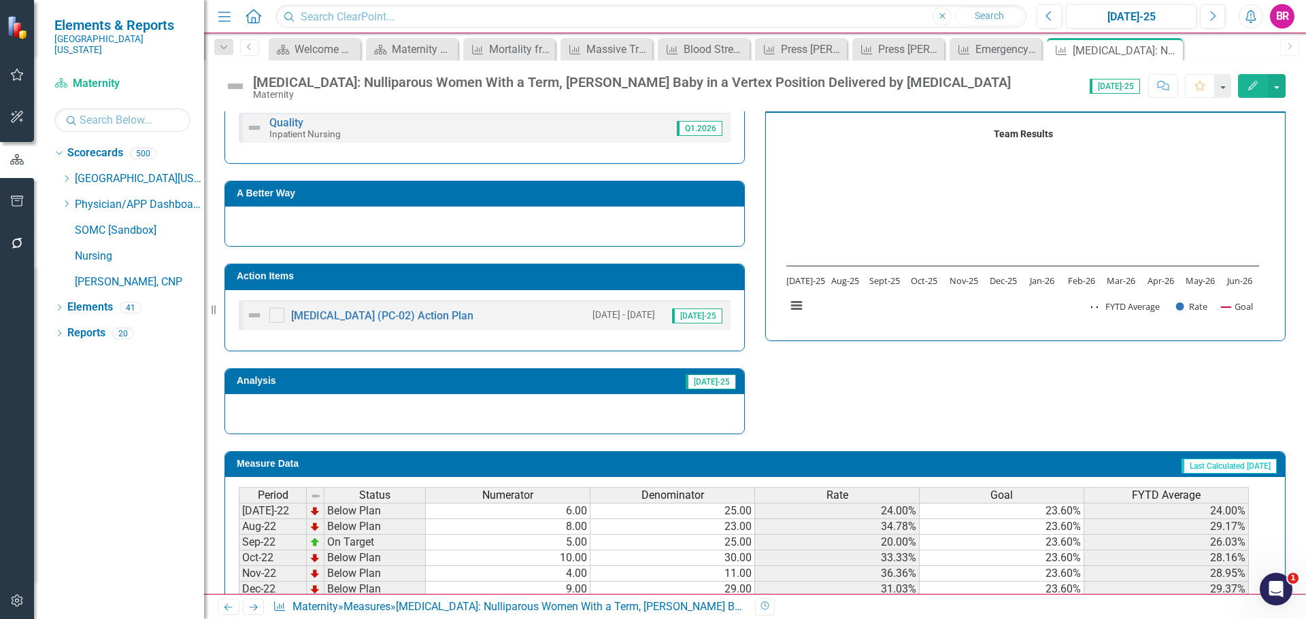
click at [662, 282] on td "Action Items" at bounding box center [487, 278] width 500 height 20
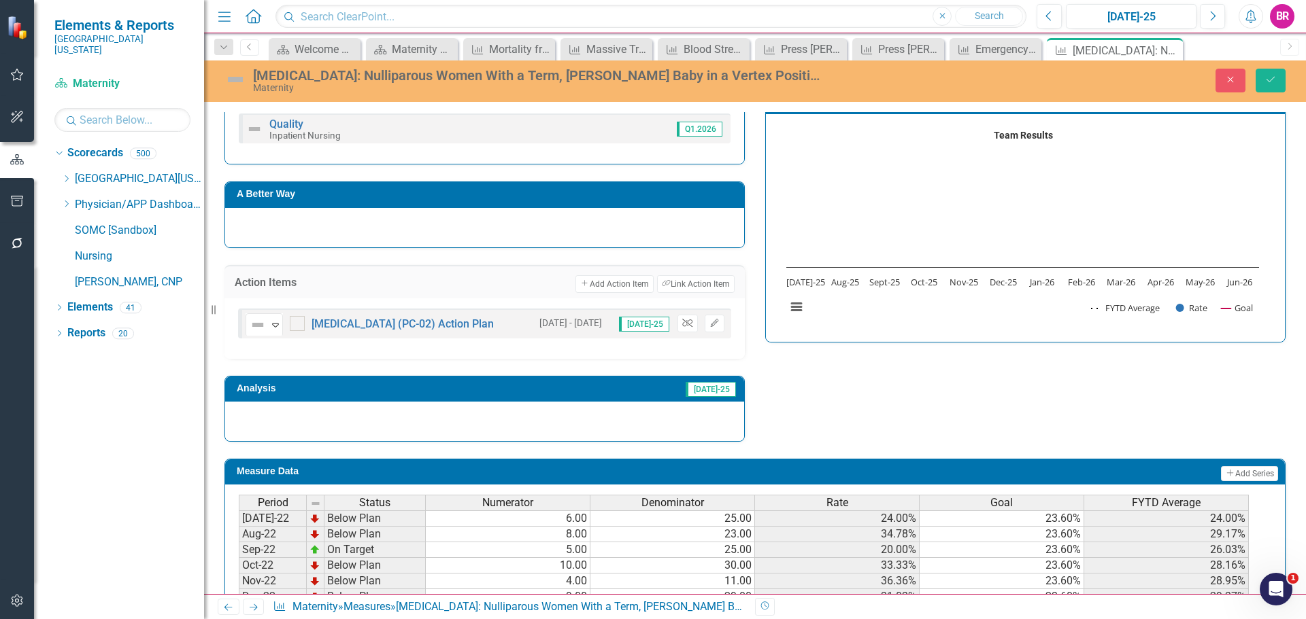
click at [683, 323] on icon "button" at bounding box center [687, 323] width 10 height 8
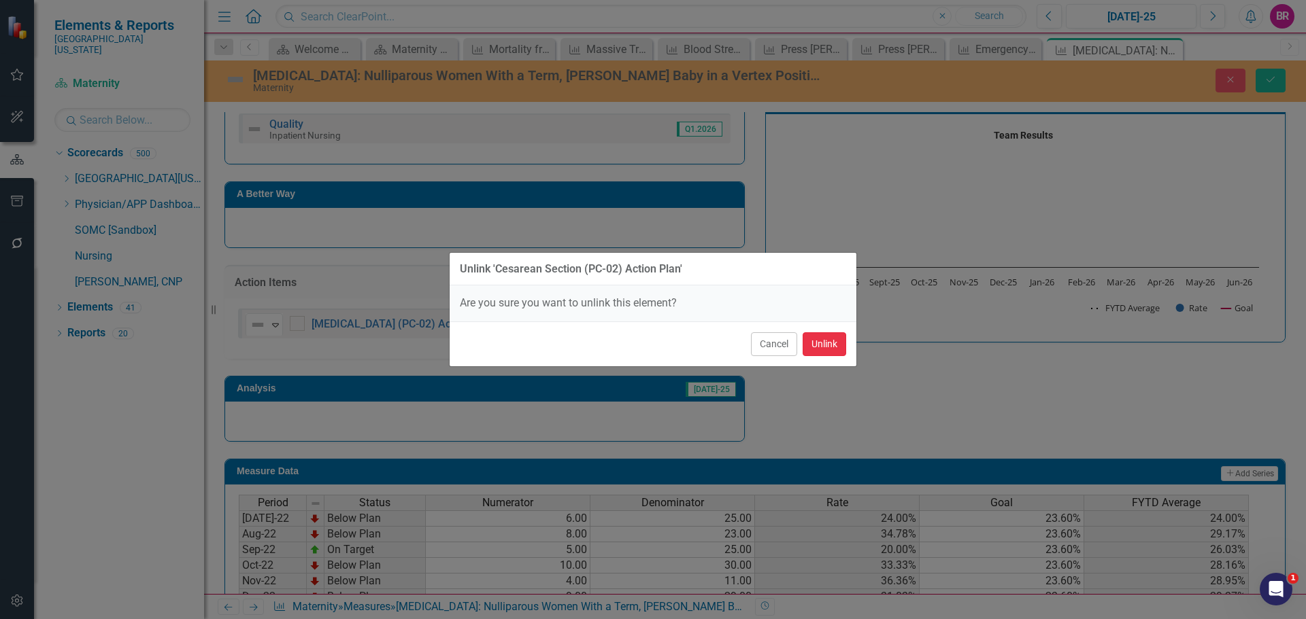
click at [831, 345] on button "Unlink" at bounding box center [824, 344] width 44 height 24
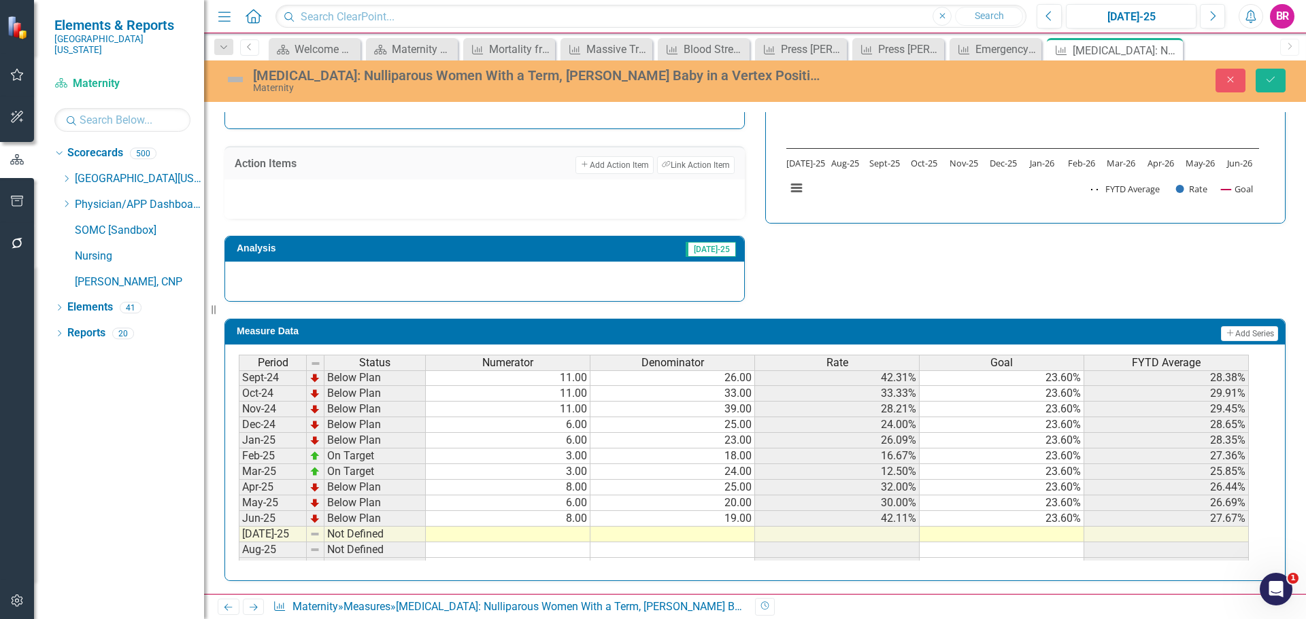
scroll to position [0, 0]
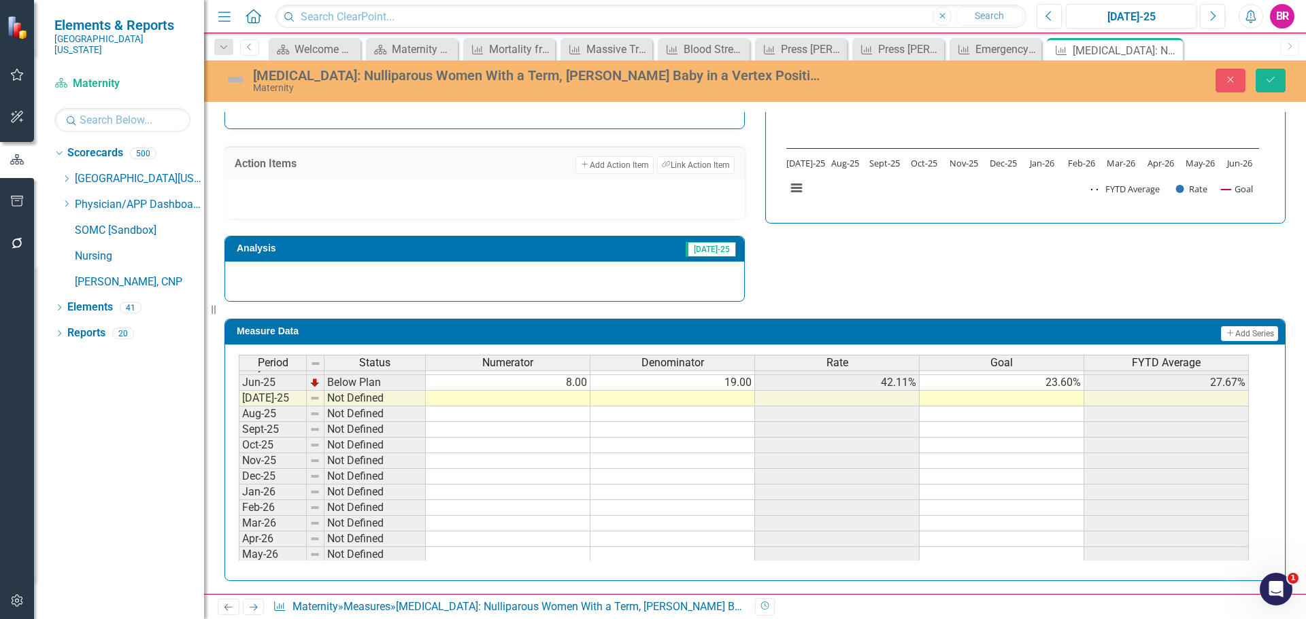
click at [1069, 383] on tbody "Apr-24 Below Plan 8.00 18.00 44.44% 23.60% 29.81% May-24 On Target 7.00 31.00 2…" at bounding box center [744, 367] width 1010 height 423
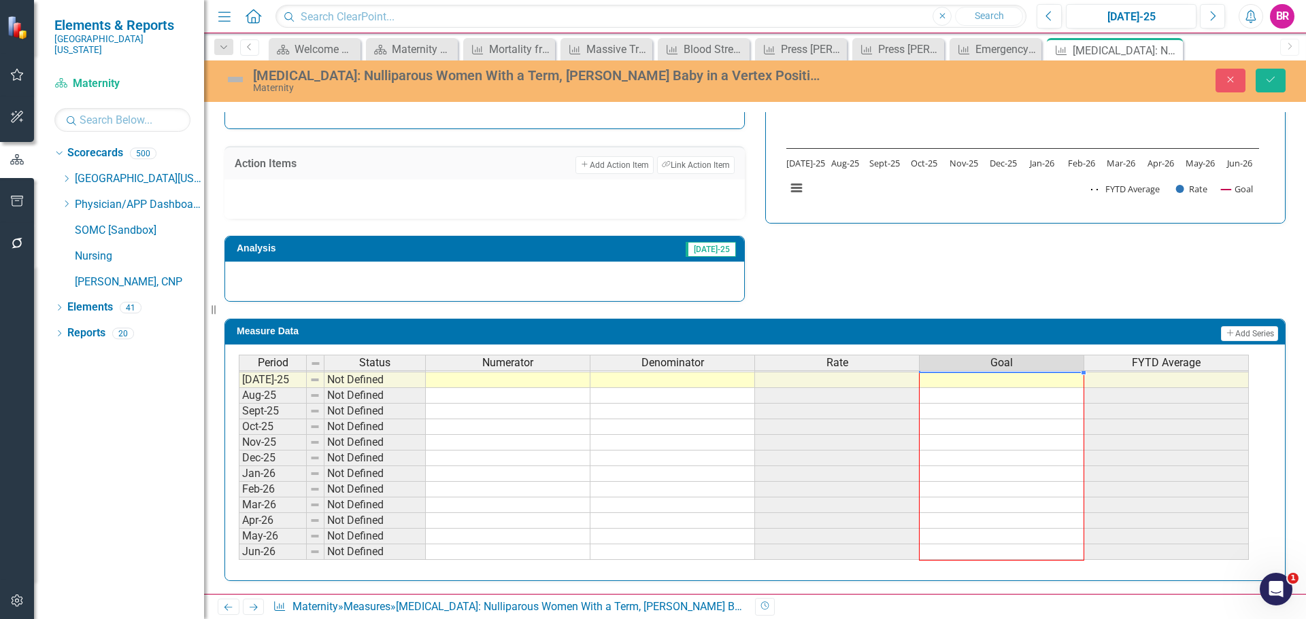
drag, startPoint x: 1083, startPoint y: 390, endPoint x: 1297, endPoint y: 137, distance: 331.0
click at [239, 551] on div "Period Status Numerator Denominator Rate Goal FYTD Average May-24 On Target 7.0…" at bounding box center [239, 349] width 0 height 424
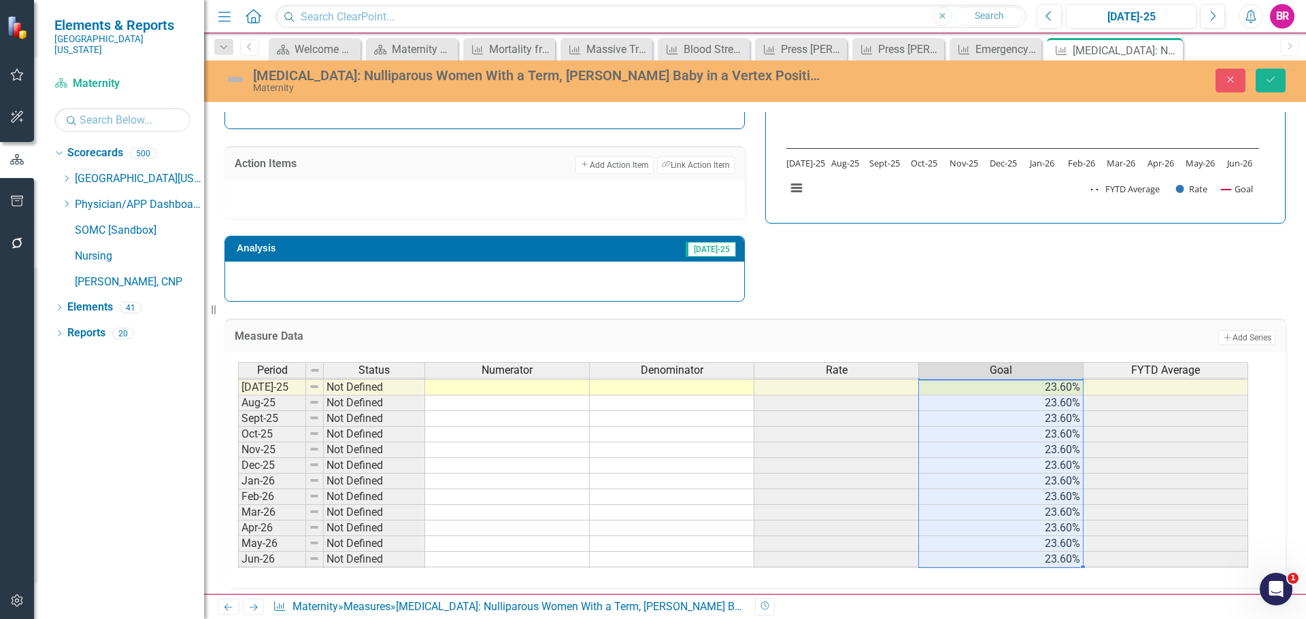
type textarea "23.6"
click at [1280, 84] on button "Save" at bounding box center [1270, 81] width 30 height 24
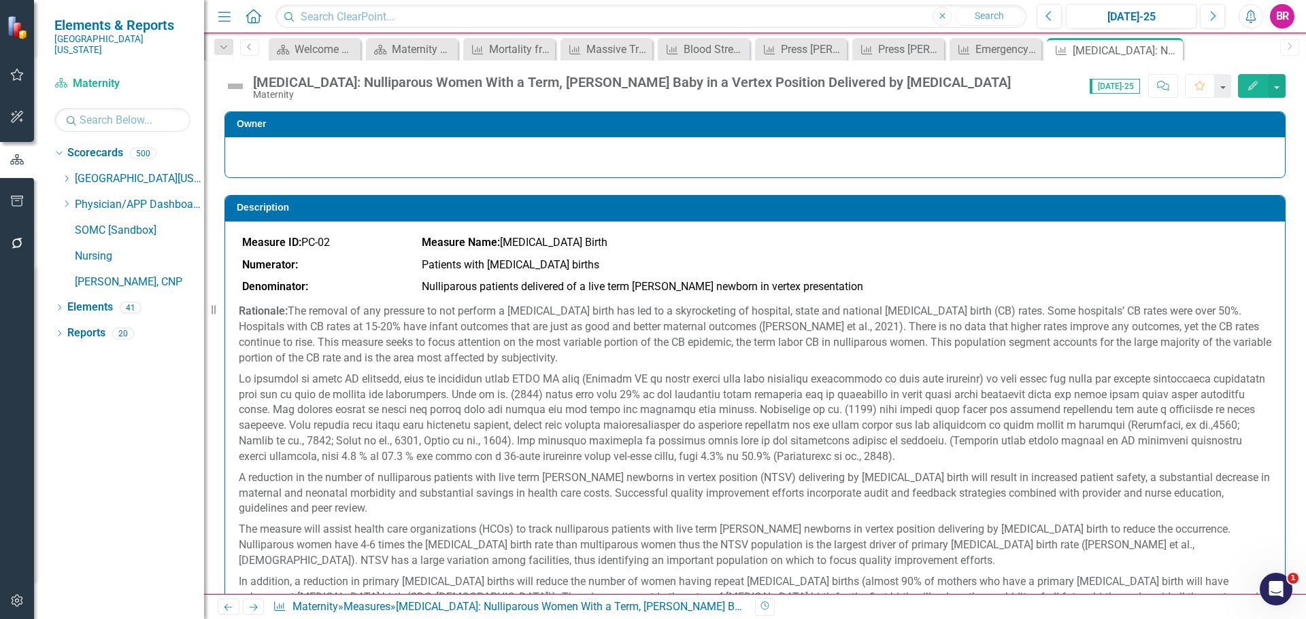
click at [254, 604] on icon "Next" at bounding box center [254, 607] width 12 height 9
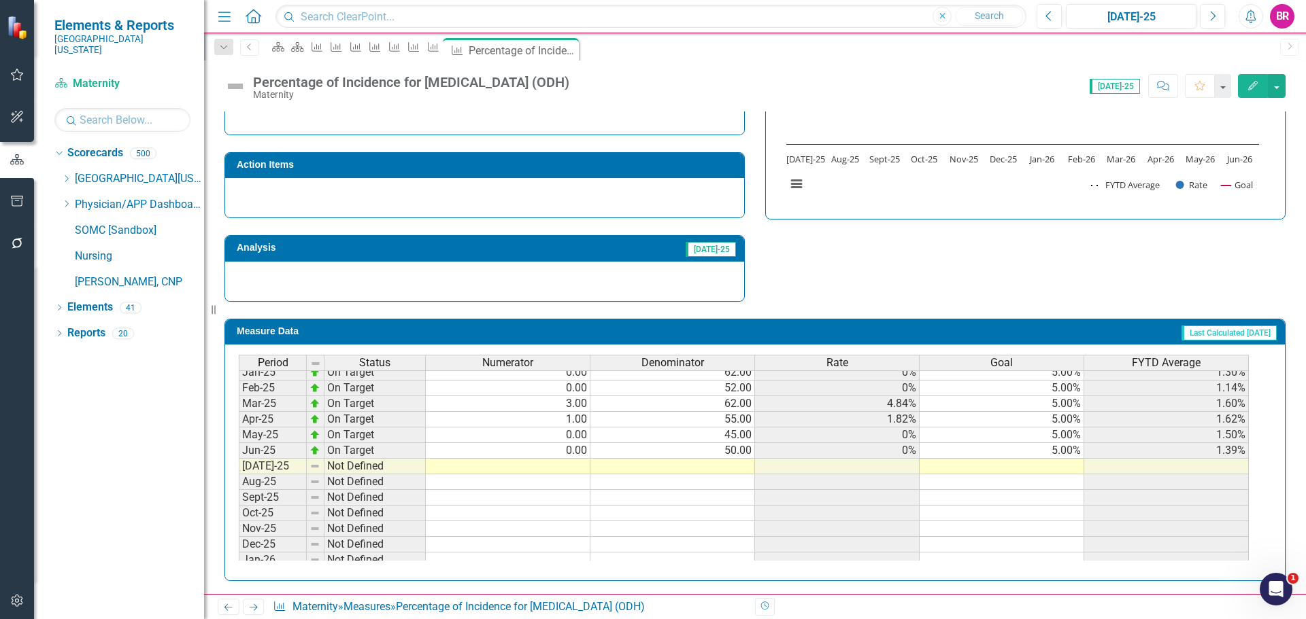
click at [1075, 452] on tbody "Jan-24 On Target 1.00 44.00 2.27% 5.00% 1.16% Feb-24 On Target 0.00 63.00 0% 5.…" at bounding box center [744, 412] width 1010 height 470
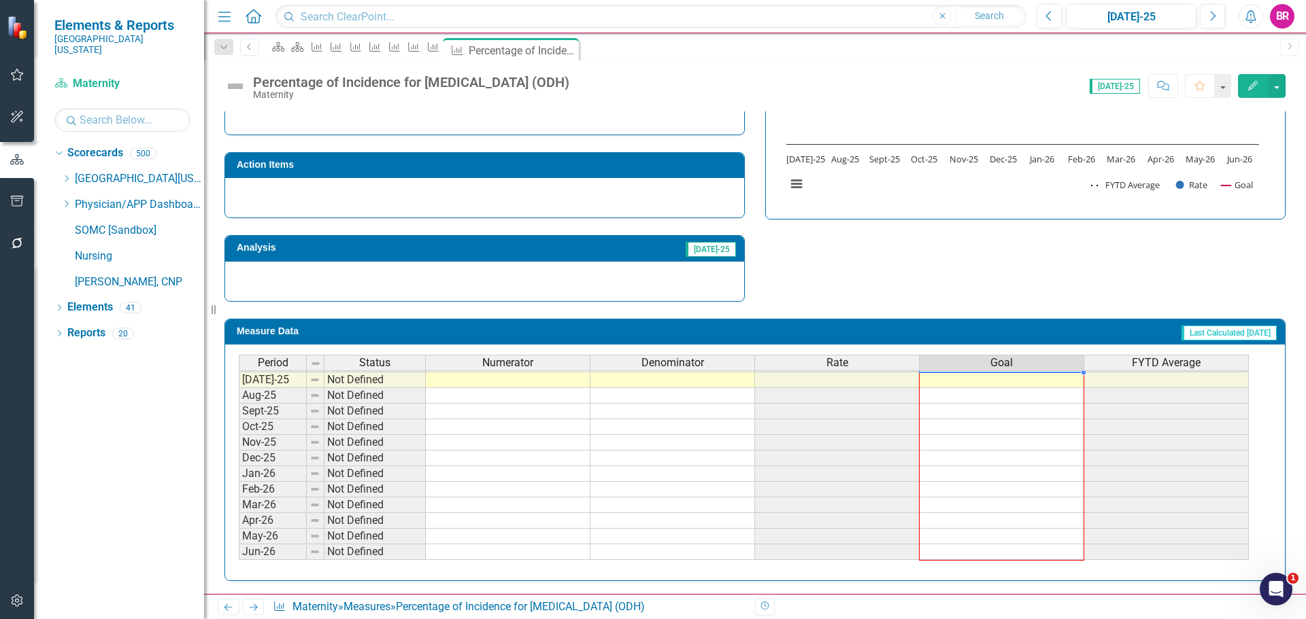
drag, startPoint x: 1083, startPoint y: 458, endPoint x: 1074, endPoint y: 549, distance: 90.9
click at [239, 549] on div "Period Status Numerator Denominator Rate Goal FYTD Average Feb-24 On Target 0.0…" at bounding box center [239, 325] width 0 height 471
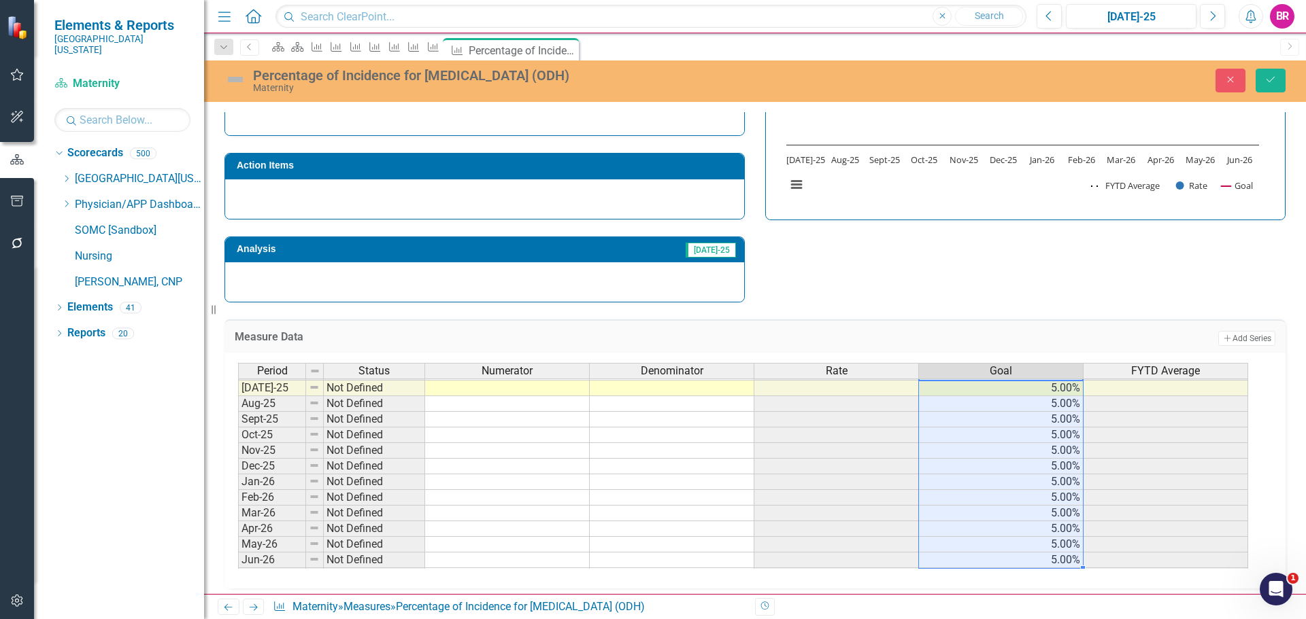
type textarea "5"
click at [1268, 81] on icon "Save" at bounding box center [1270, 80] width 12 height 10
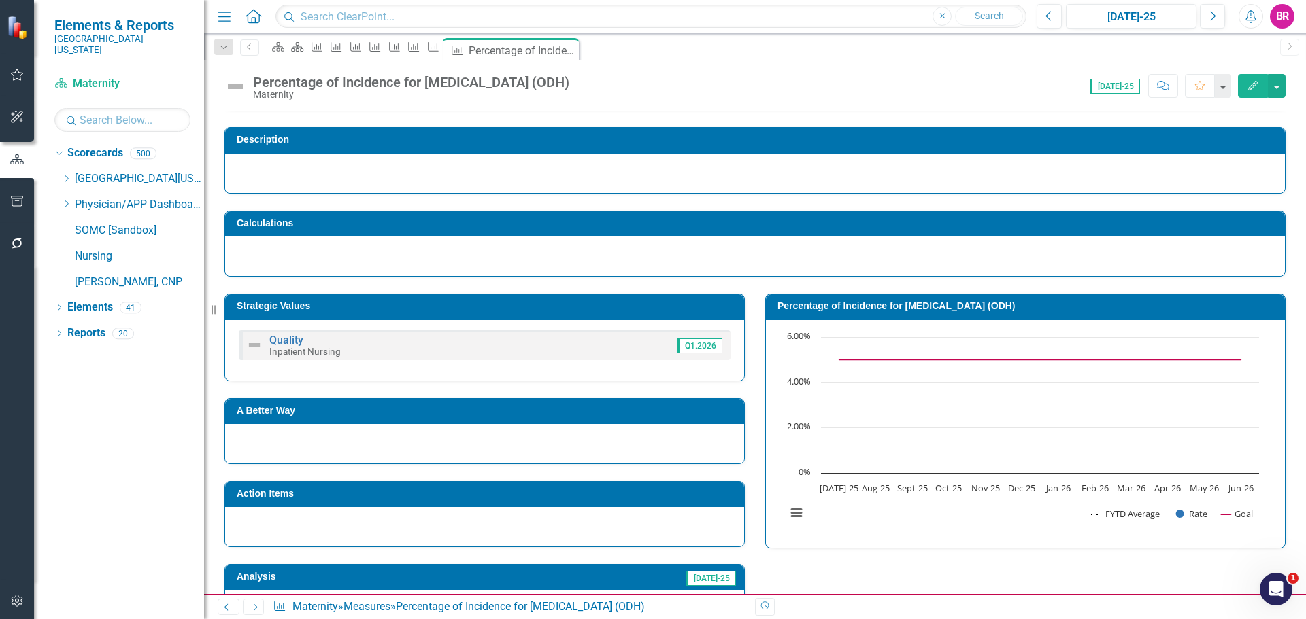
drag, startPoint x: 250, startPoint y: 609, endPoint x: 339, endPoint y: 619, distance: 89.7
click at [250, 609] on icon "Next" at bounding box center [254, 607] width 12 height 9
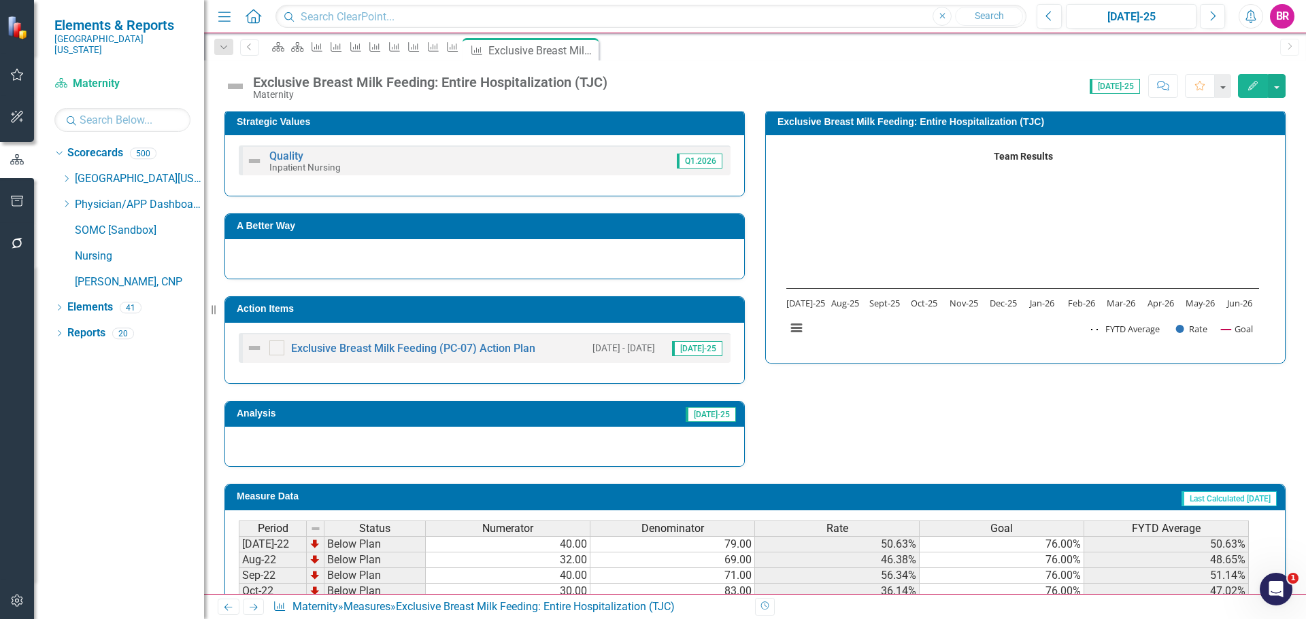
click at [629, 317] on td "Action Items" at bounding box center [487, 311] width 500 height 20
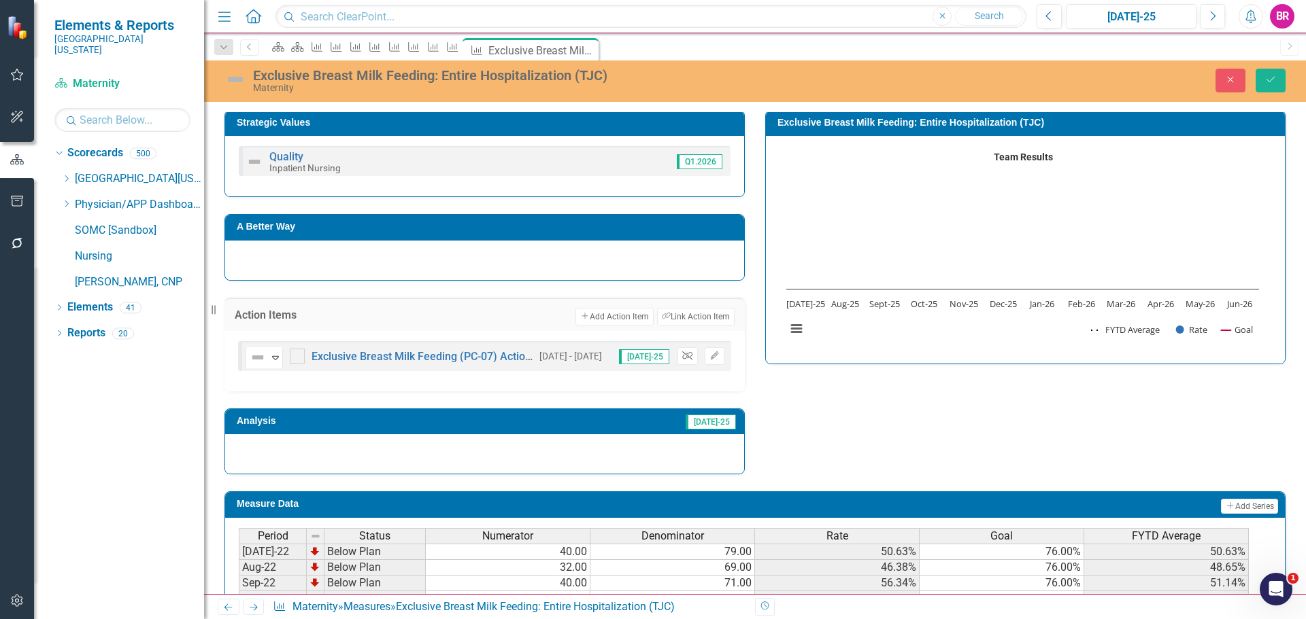
click at [689, 356] on button "Unlink" at bounding box center [687, 356] width 20 height 18
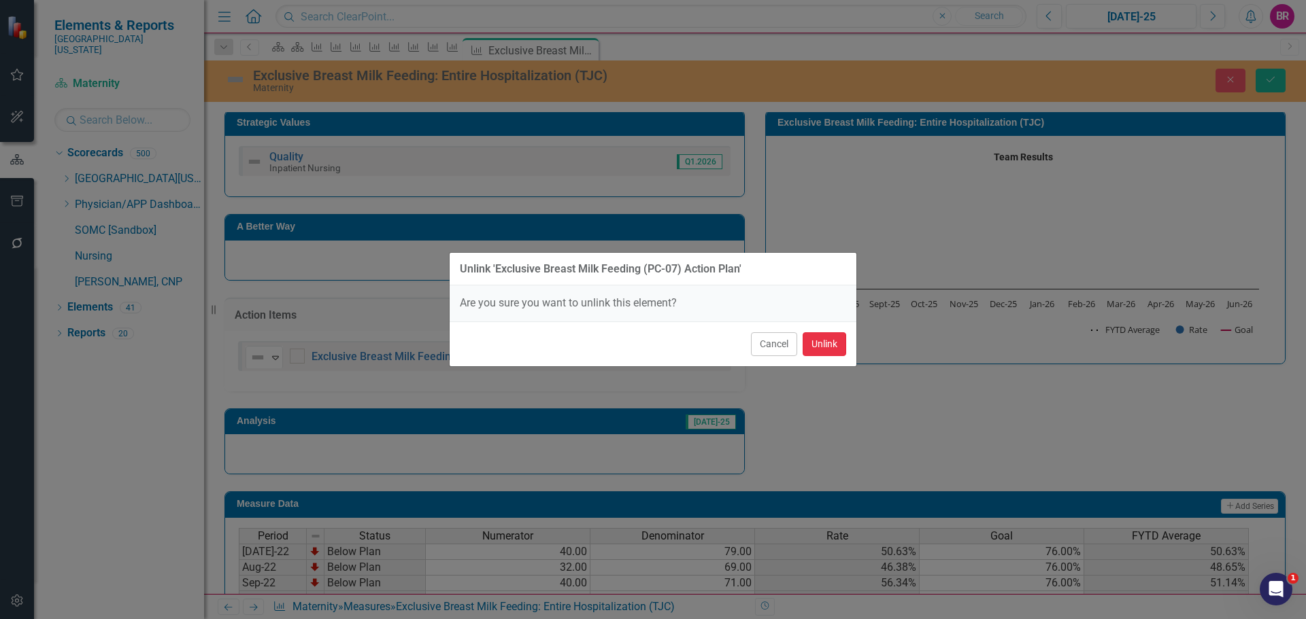
click at [831, 348] on button "Unlink" at bounding box center [824, 344] width 44 height 24
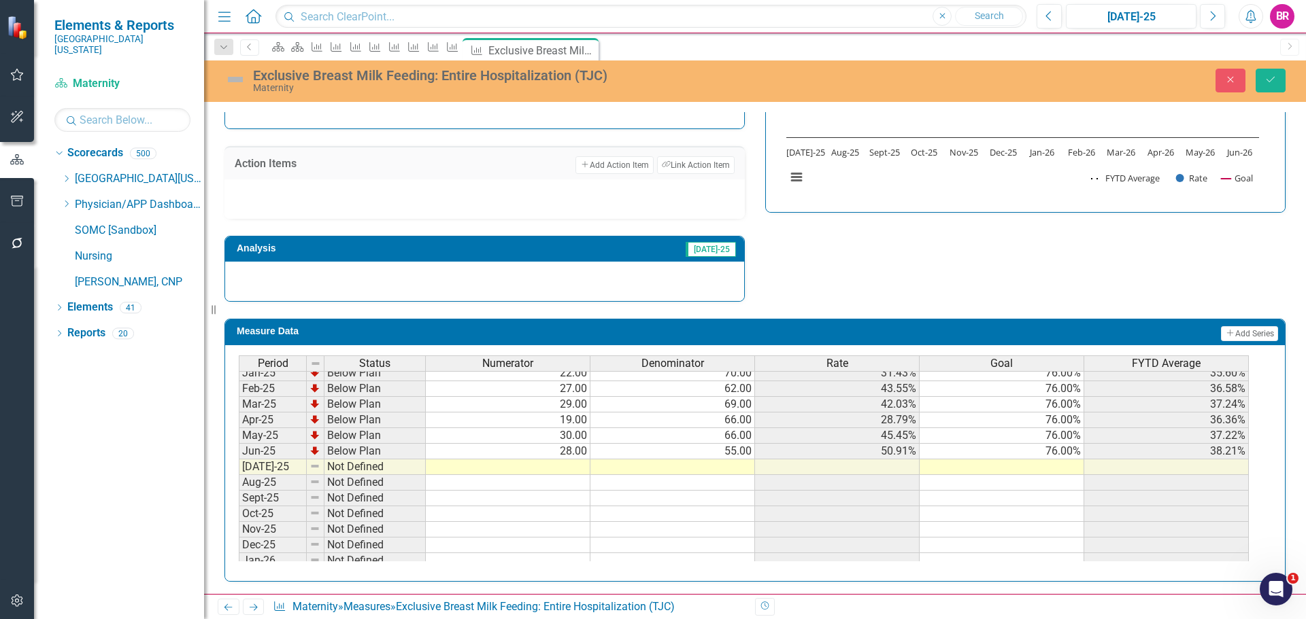
click at [1070, 452] on tbody "Jul-23 Below Plan 39.00 74.00 52.70% 76.00% 52.70% Aug-23 Below Plan 38.00 64.0…" at bounding box center [744, 334] width 1010 height 501
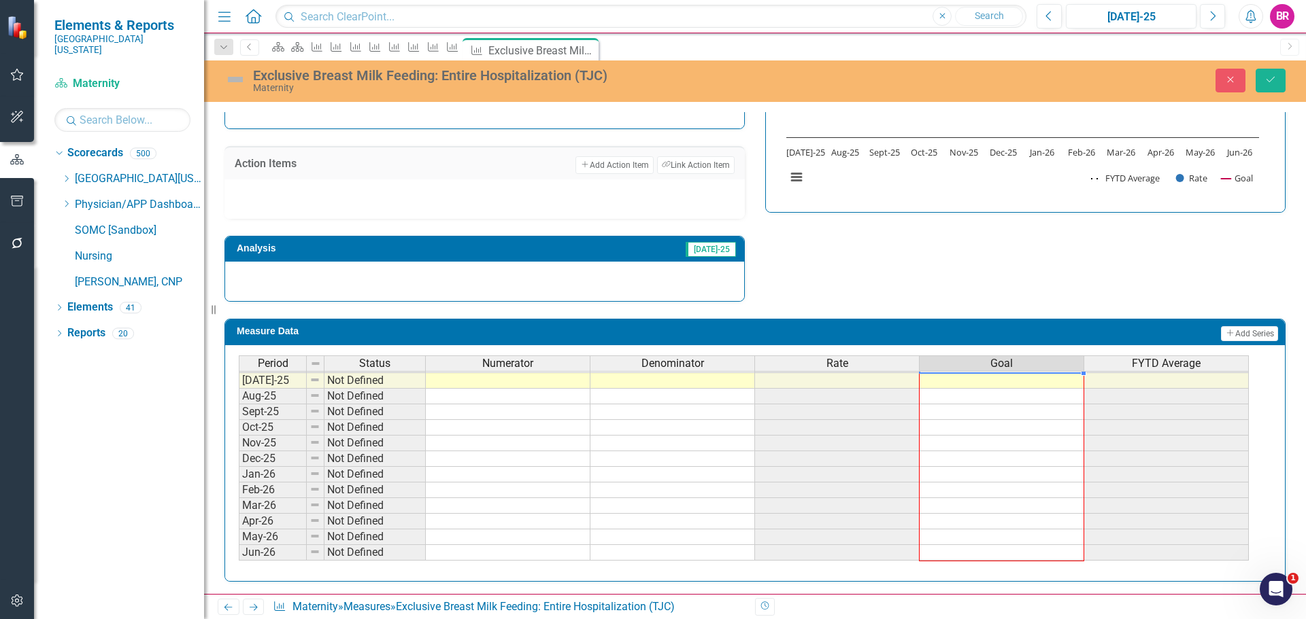
drag, startPoint x: 1082, startPoint y: 458, endPoint x: 1180, endPoint y: 371, distance: 131.0
click at [239, 557] on div "Period Status Numerator Denominator Rate Goal FYTD Average Feb-24 Below Plan 25…" at bounding box center [239, 325] width 0 height 471
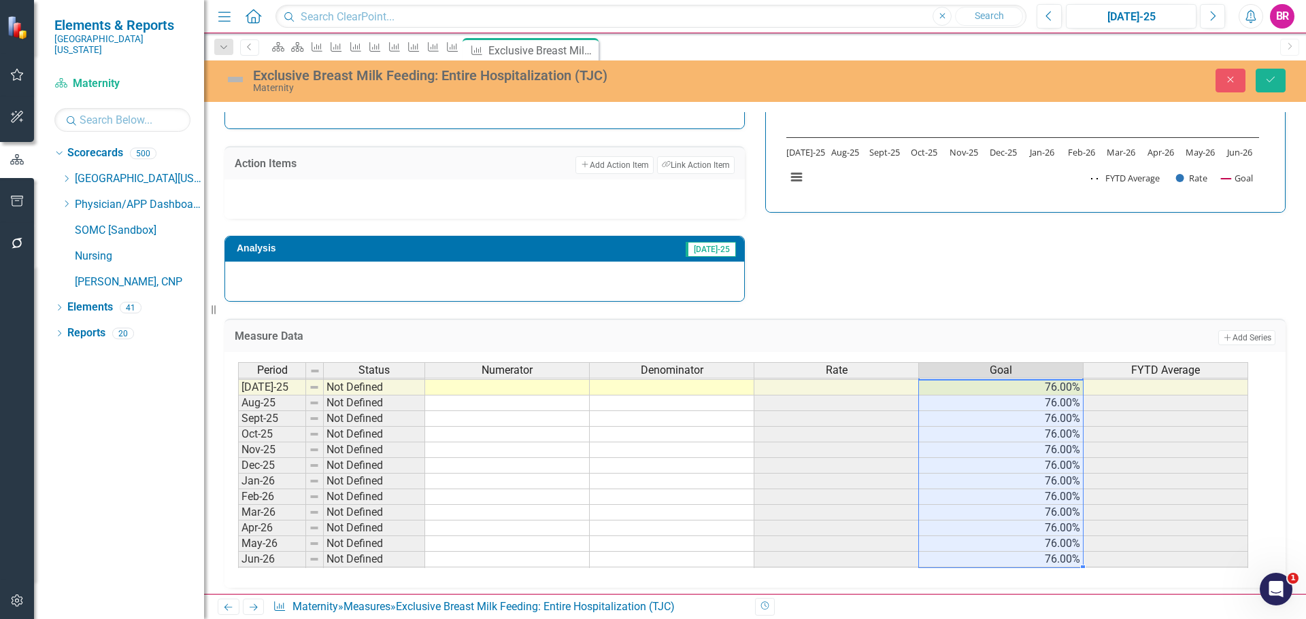
type textarea "76"
click at [1272, 77] on icon "Save" at bounding box center [1270, 80] width 12 height 10
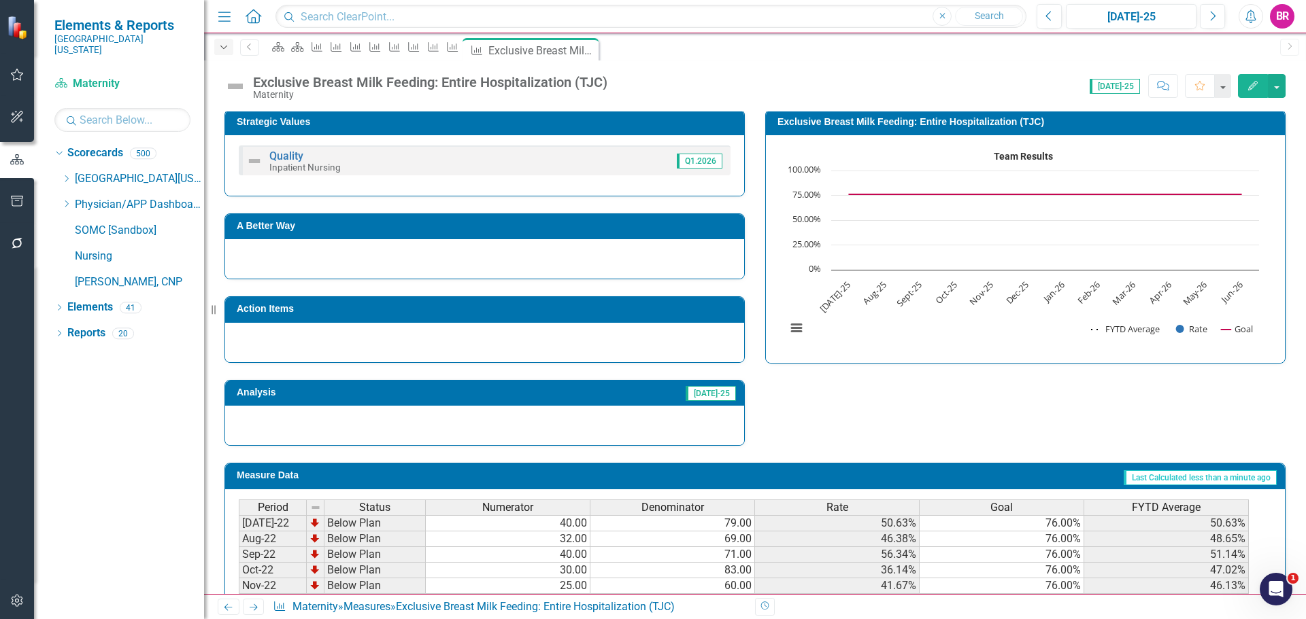
click at [228, 50] on icon "Dropdown" at bounding box center [224, 48] width 12 height 10
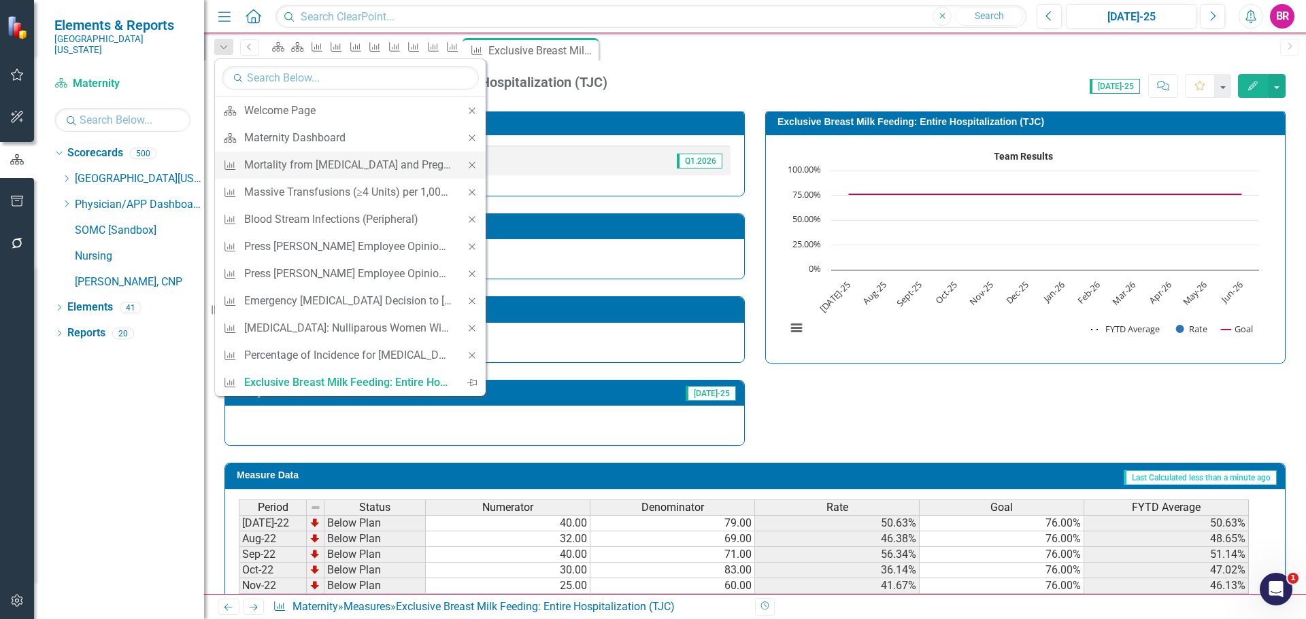
click at [471, 165] on icon "Close" at bounding box center [472, 165] width 12 height 10
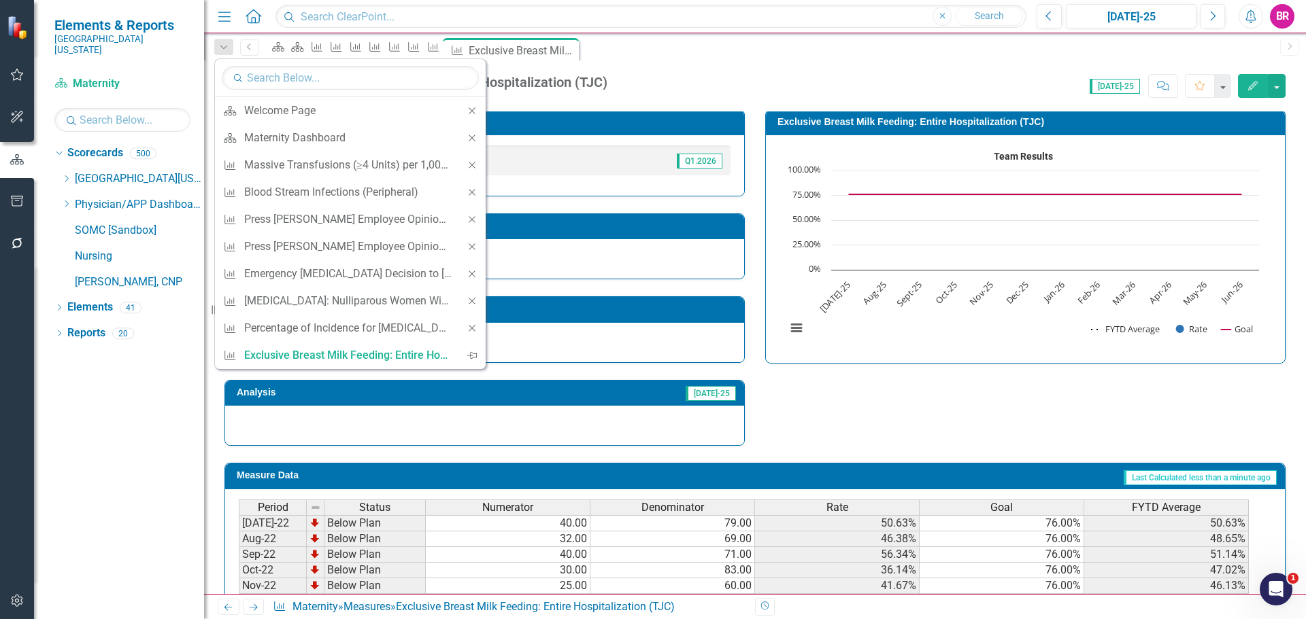
click at [471, 165] on icon "Close" at bounding box center [472, 165] width 12 height 10
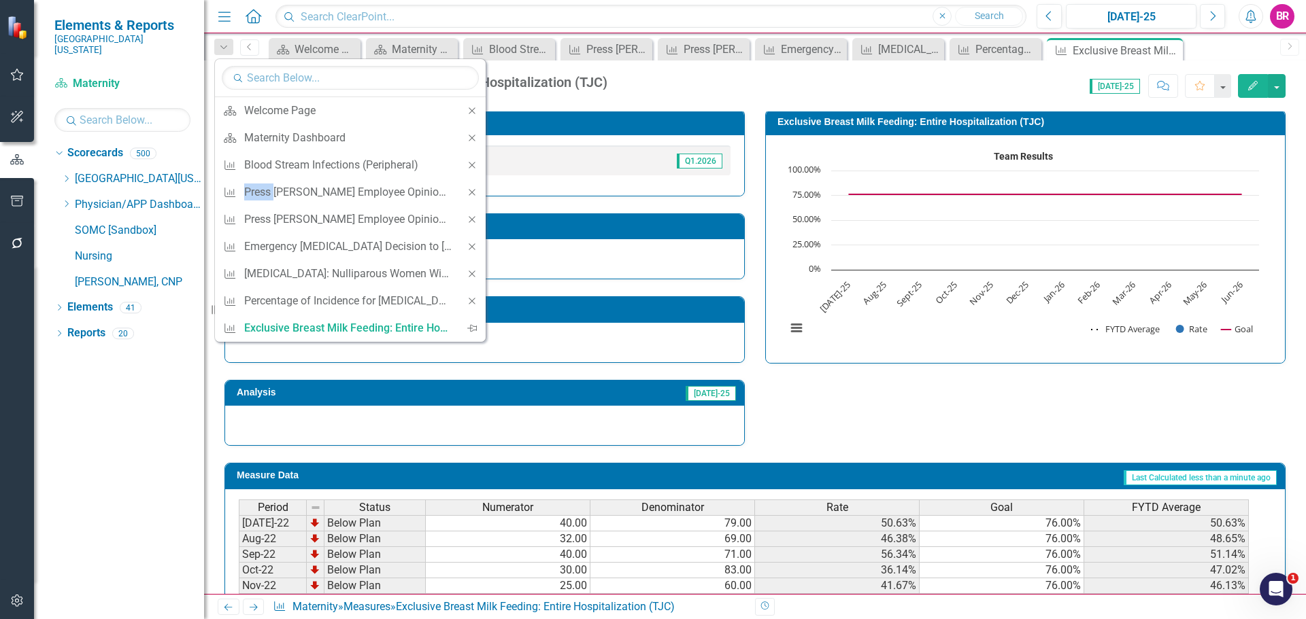
click at [471, 165] on icon "Close" at bounding box center [472, 165] width 12 height 10
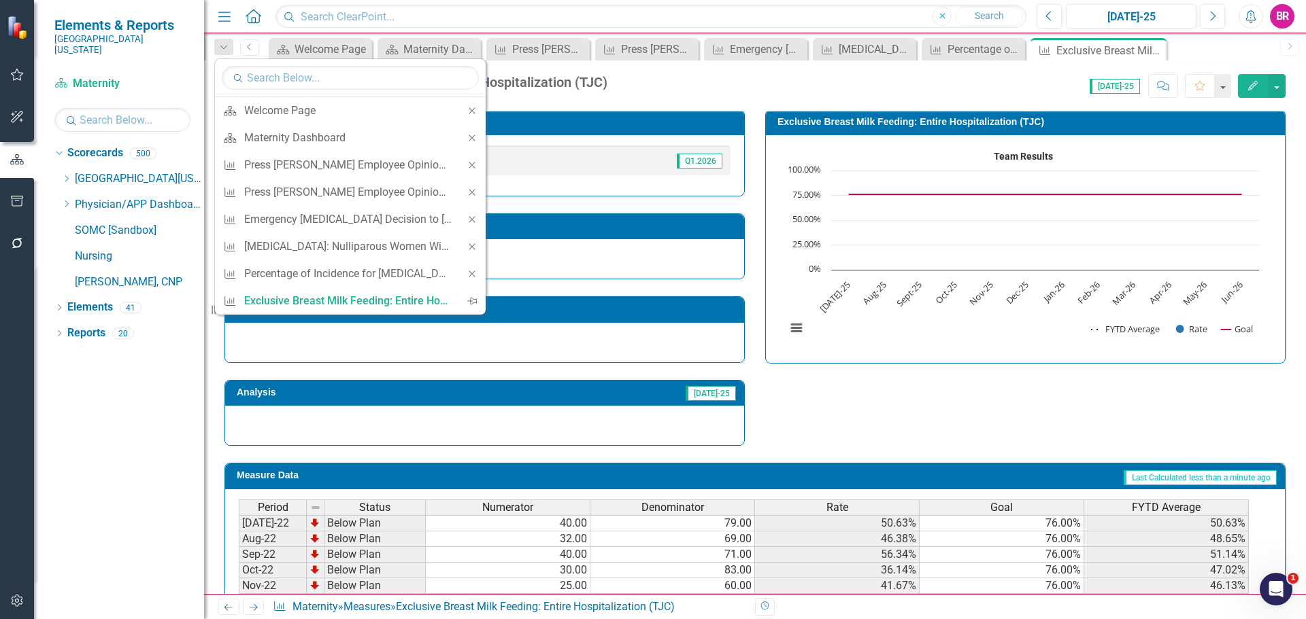
click at [471, 165] on icon "Close" at bounding box center [472, 165] width 12 height 10
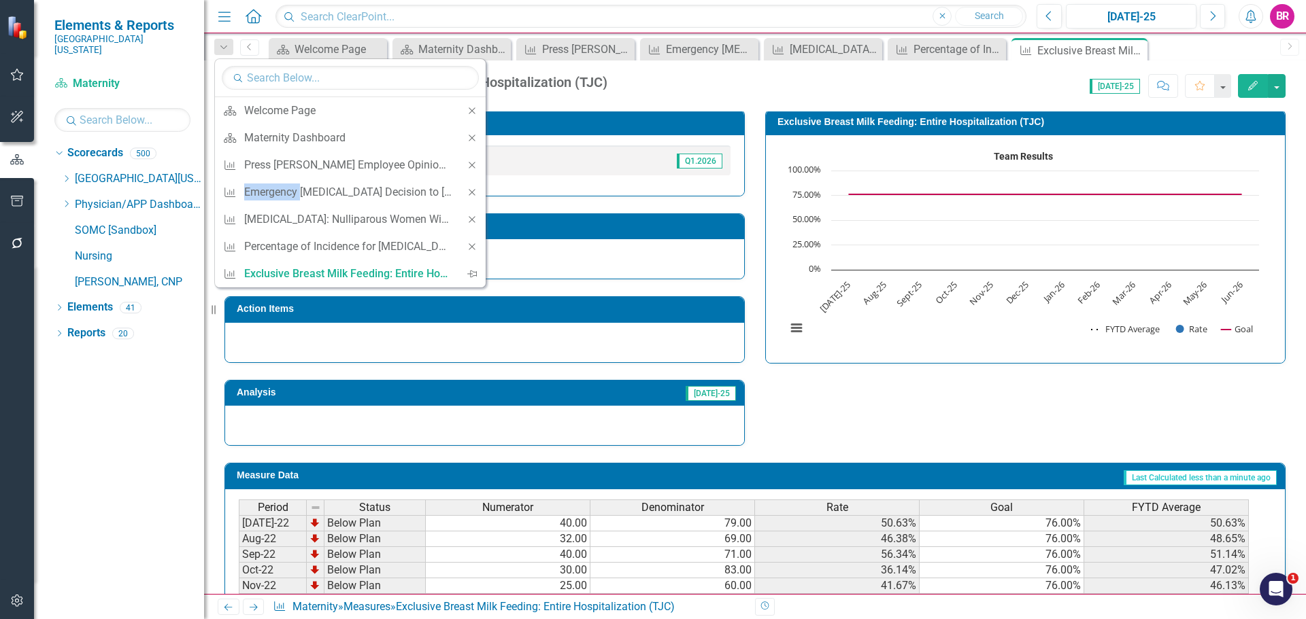
click at [471, 165] on icon "Close" at bounding box center [472, 165] width 12 height 10
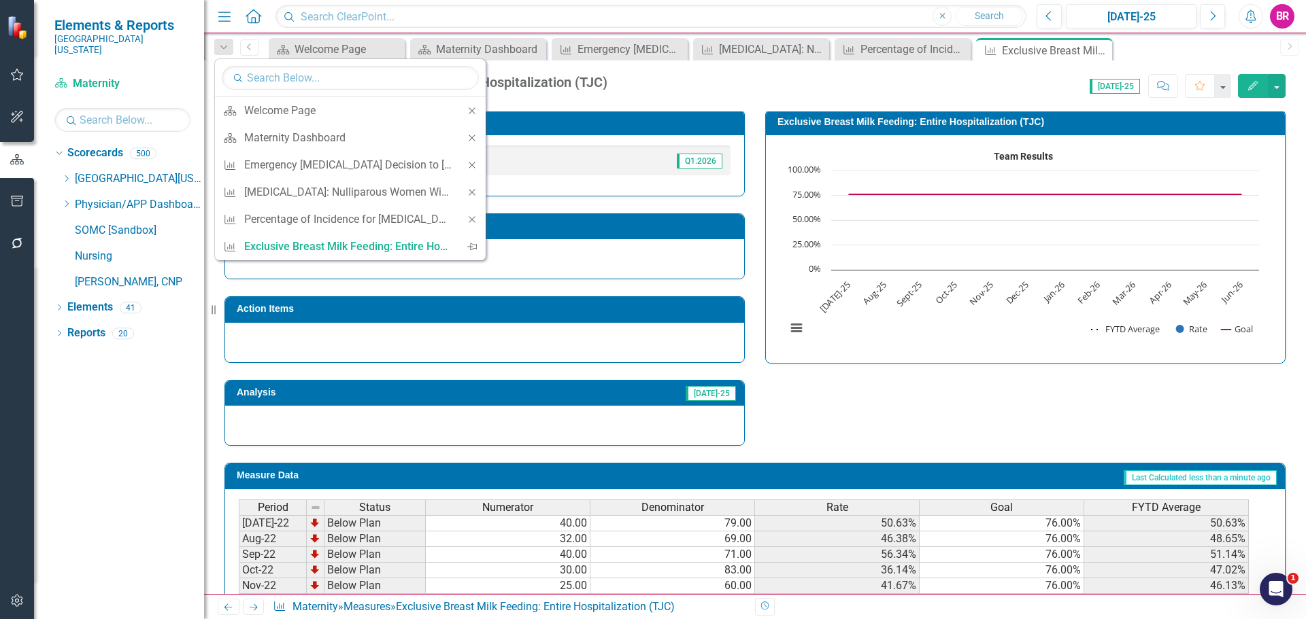
click at [471, 165] on icon "Close" at bounding box center [472, 165] width 12 height 10
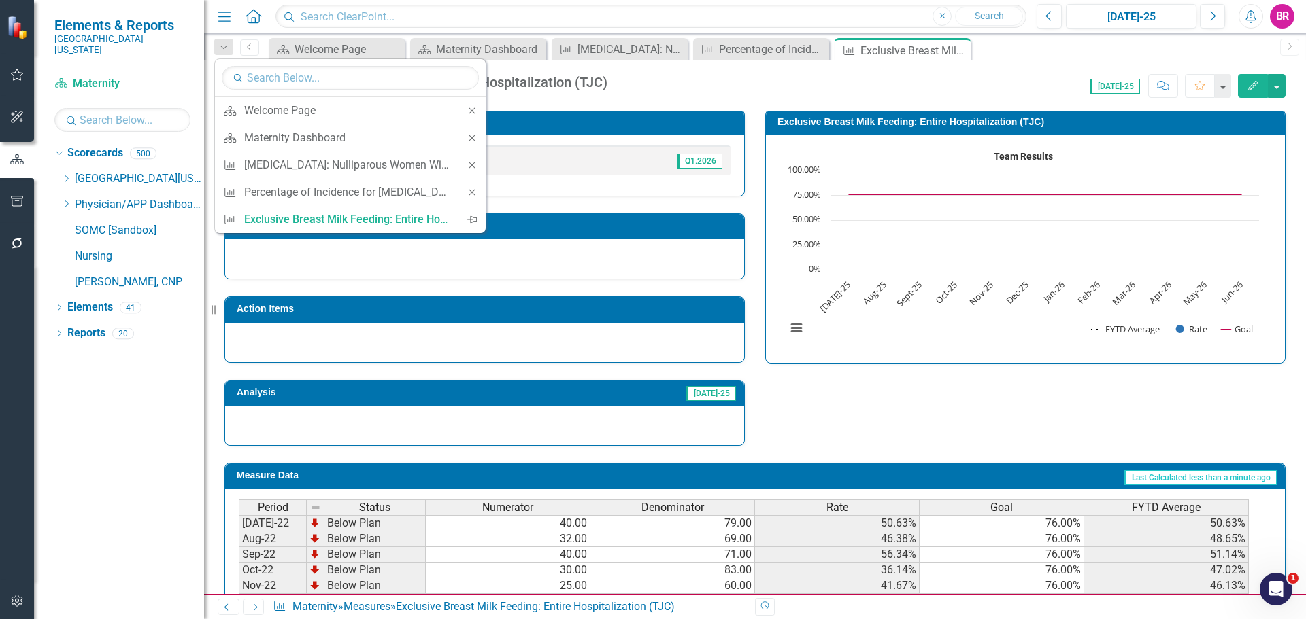
click at [471, 165] on icon "Close" at bounding box center [472, 165] width 12 height 10
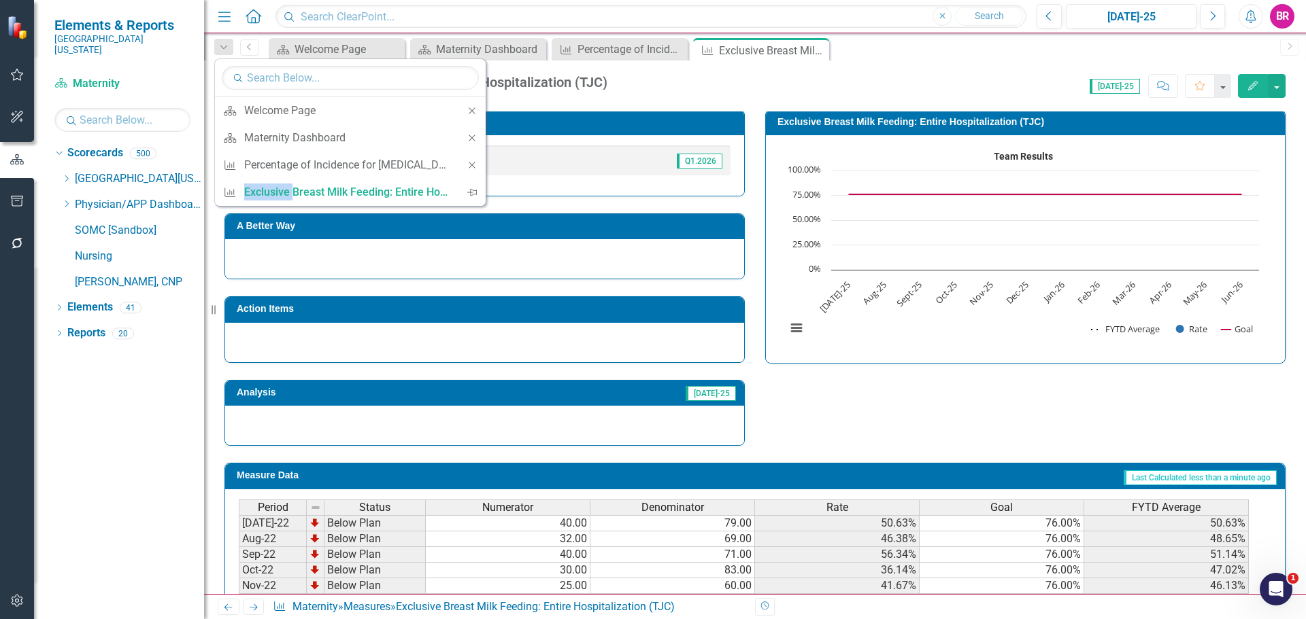
click at [471, 165] on icon "Close" at bounding box center [472, 165] width 12 height 10
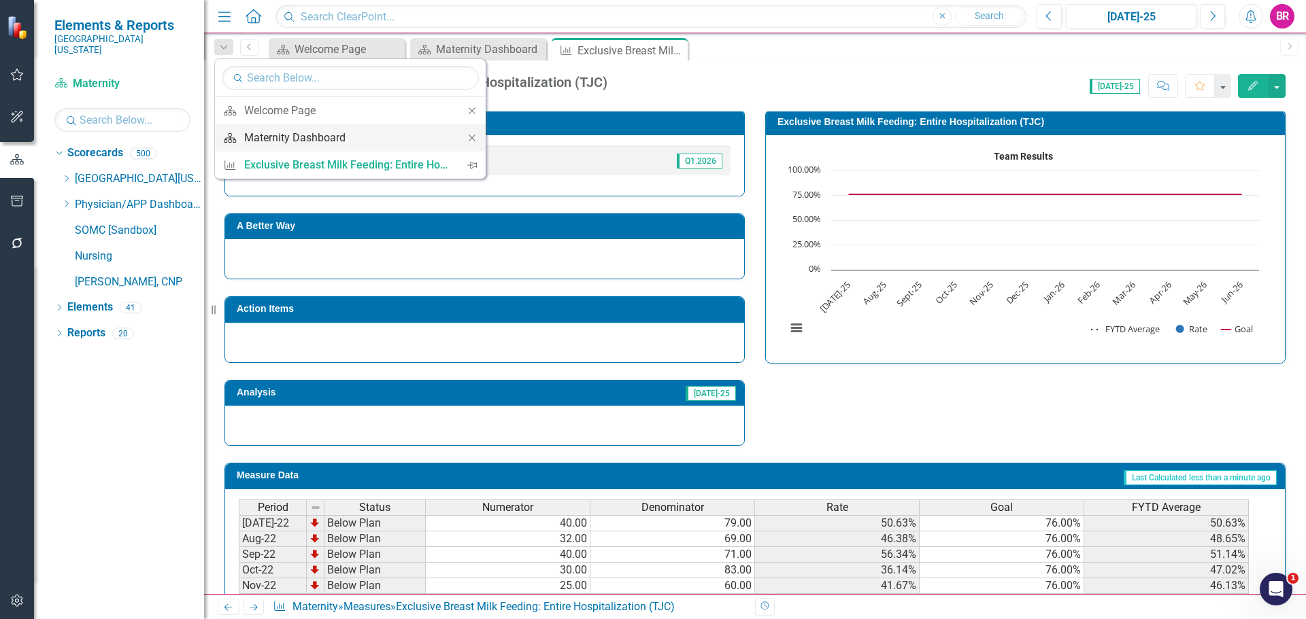
click at [335, 135] on div "Maternity Dashboard" at bounding box center [347, 137] width 207 height 17
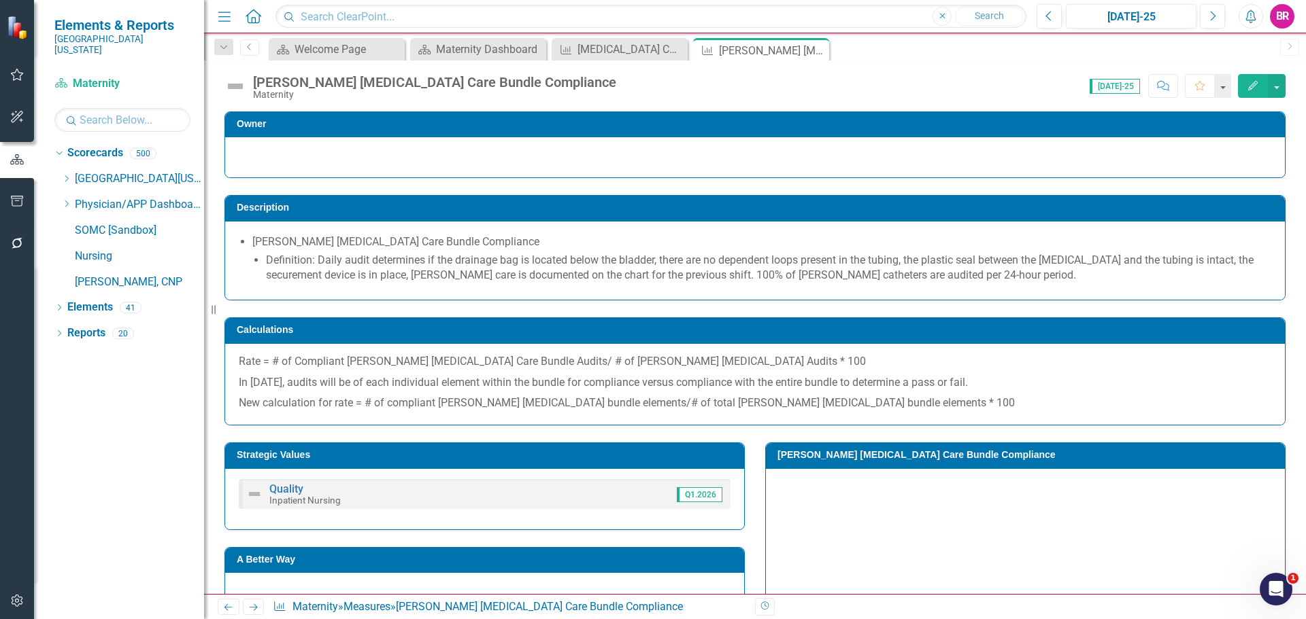
scroll to position [562, 0]
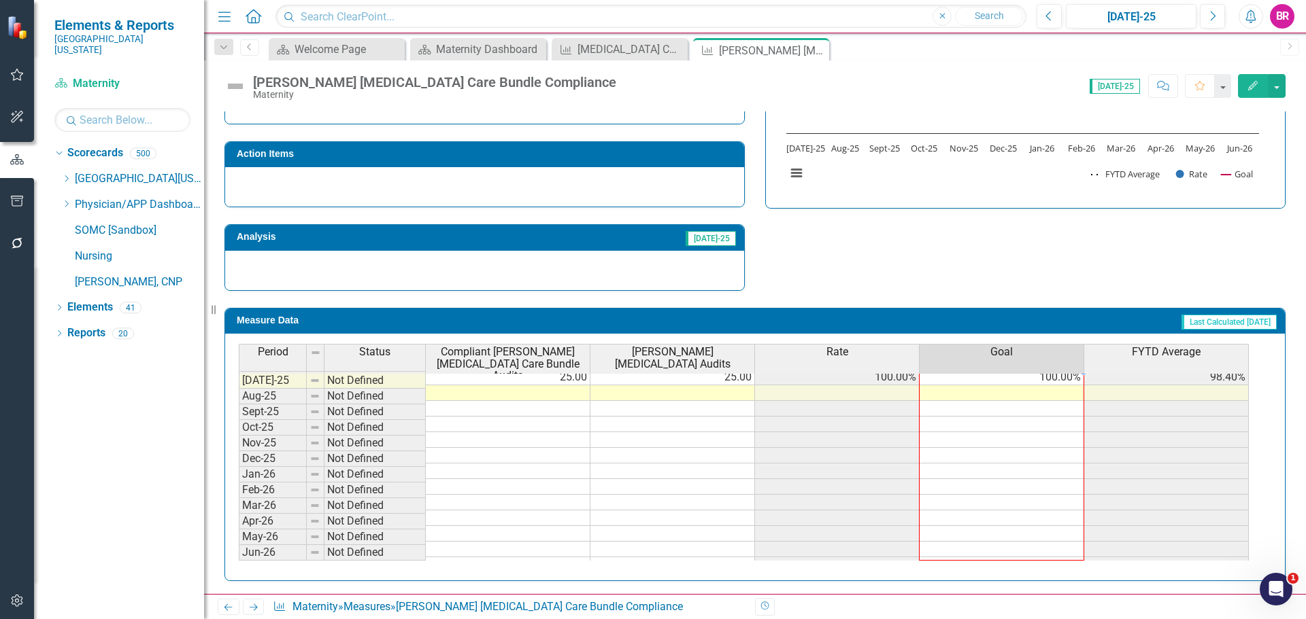
type textarea "100"
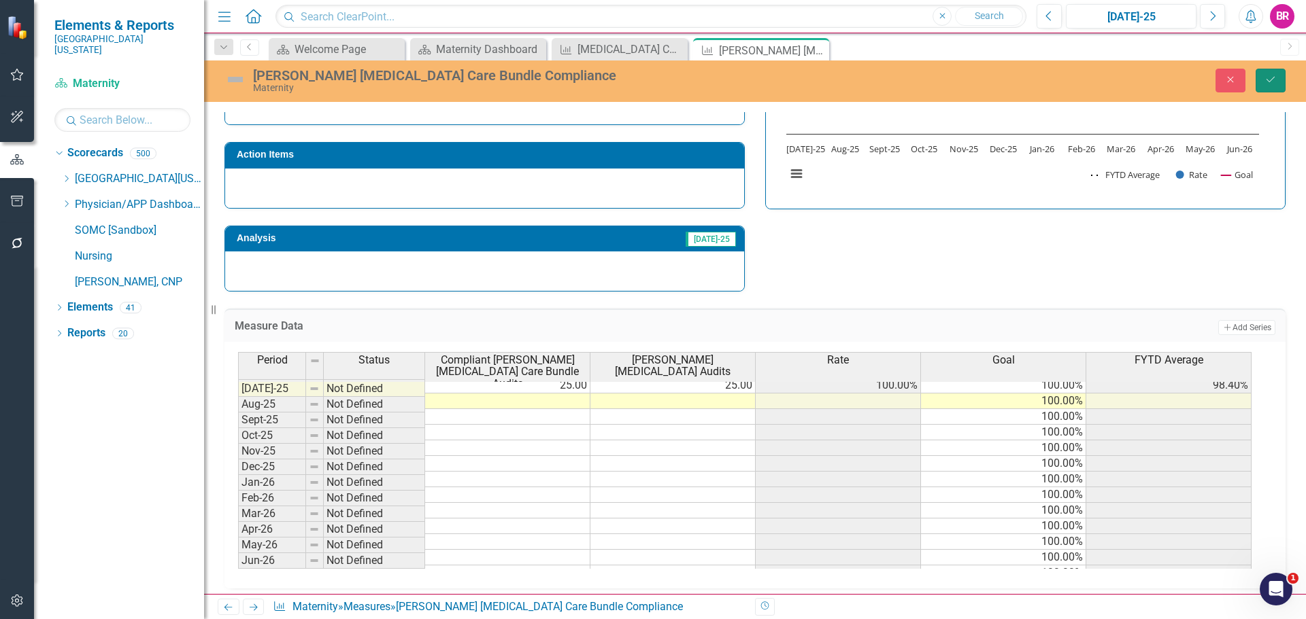
click at [1276, 80] on icon "Save" at bounding box center [1270, 80] width 12 height 10
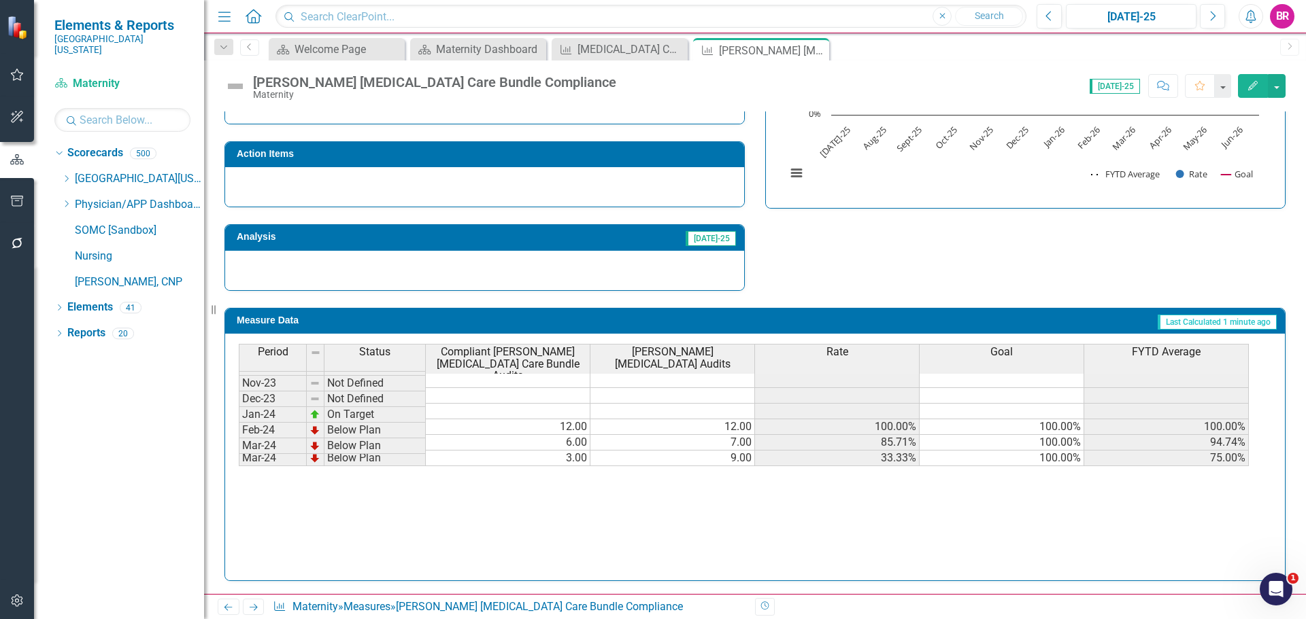
scroll to position [476, 0]
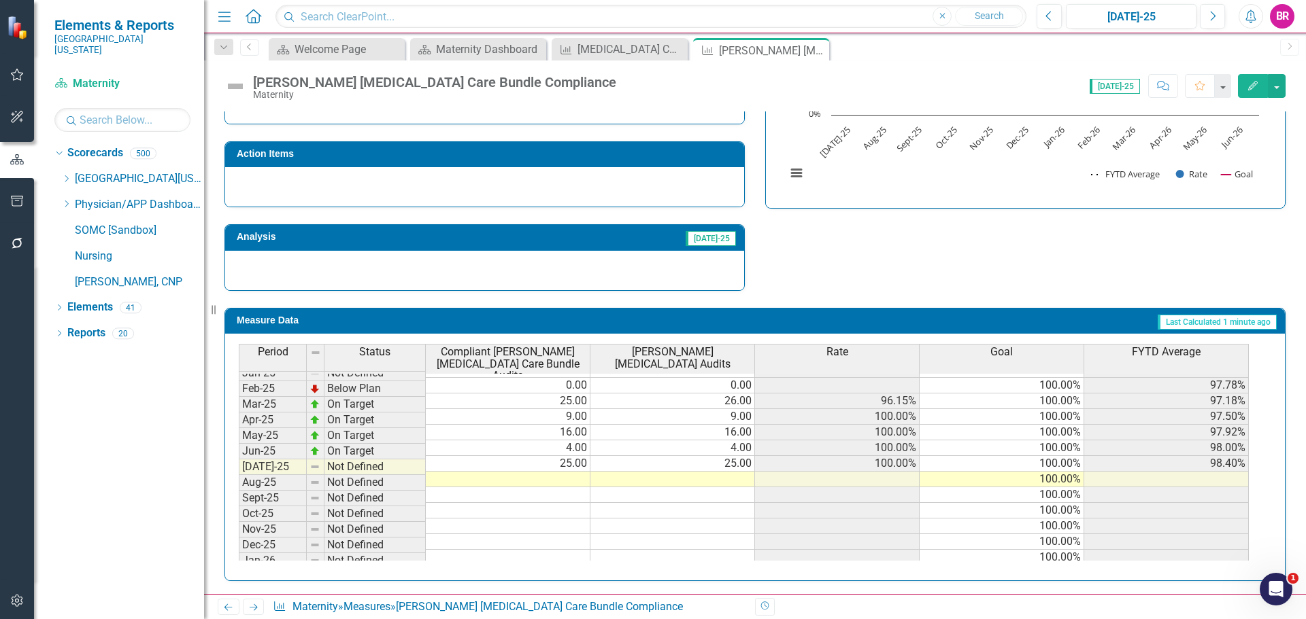
click at [260, 612] on link "Next" at bounding box center [254, 607] width 22 height 16
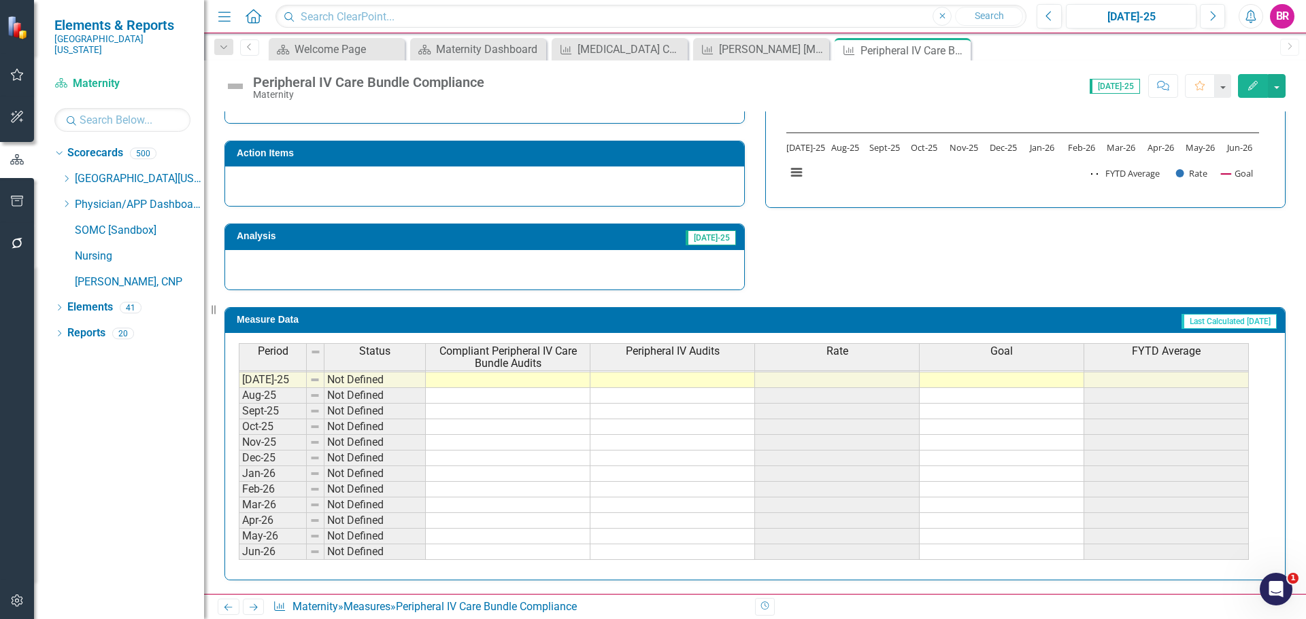
scroll to position [494, 0]
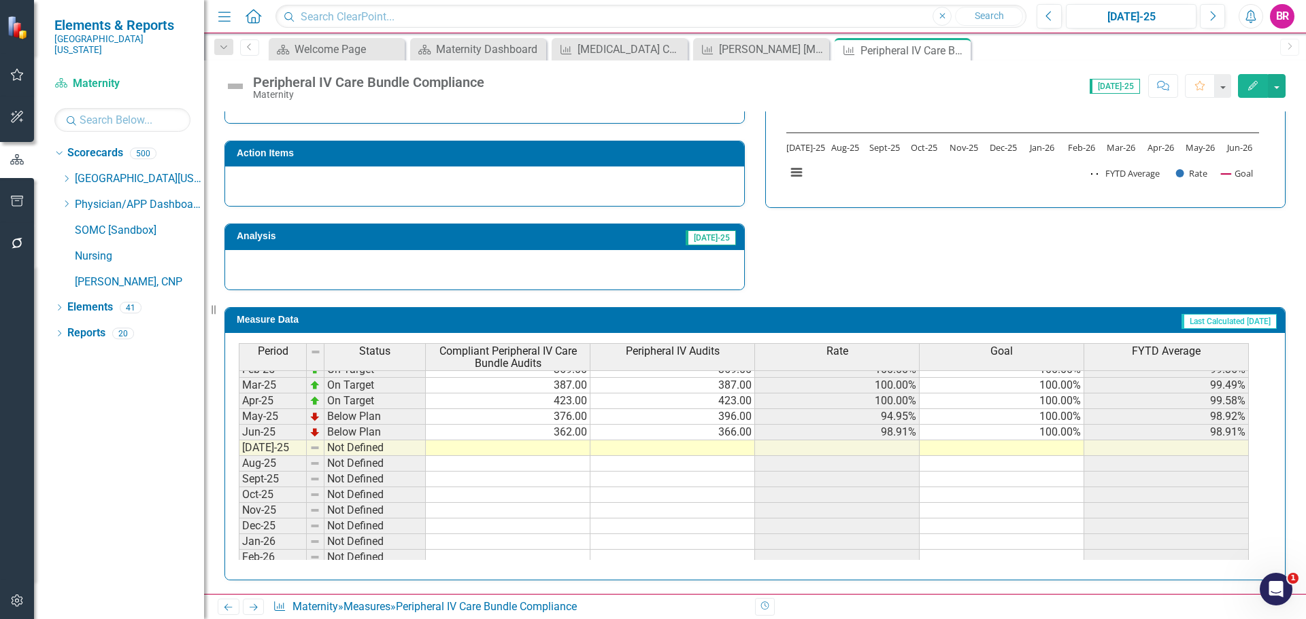
click at [239, 424] on div "Period Status Compliant Peripheral IV Care Bundle Audits Peripheral IV Audits R…" at bounding box center [239, 387] width 0 height 482
click at [239, 439] on div "Period Status Compliant Peripheral IV Care Bundle Audits Peripheral IV Audits R…" at bounding box center [239, 395] width 0 height 466
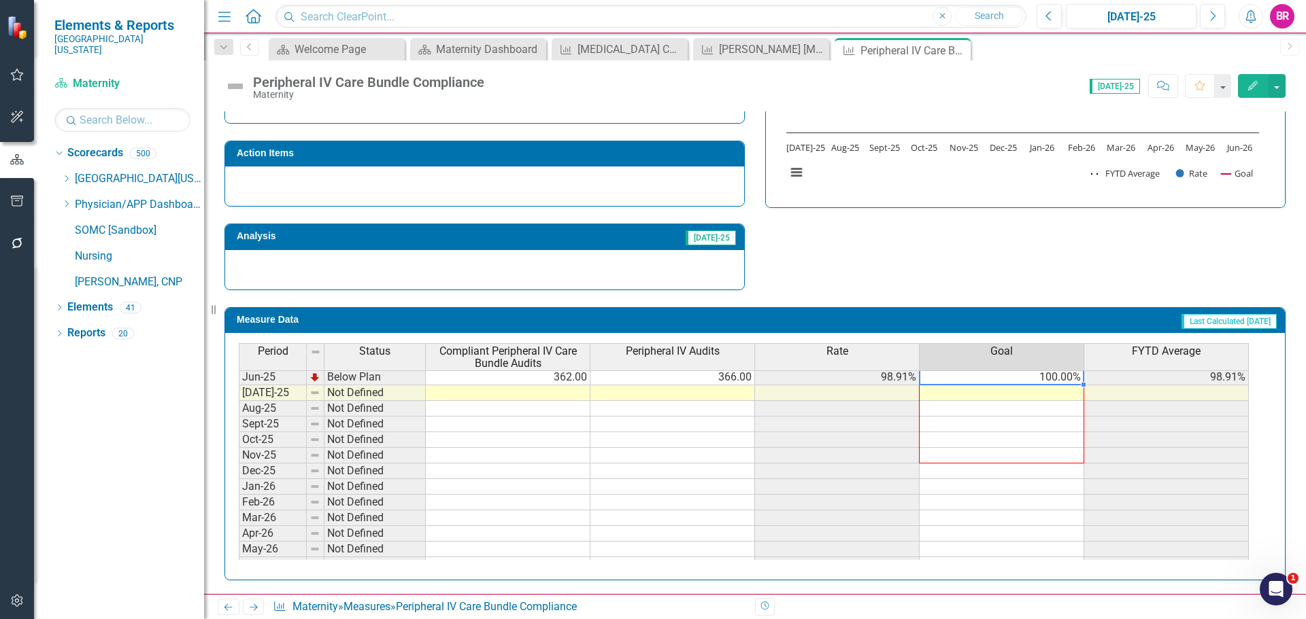
scroll to position [562, 0]
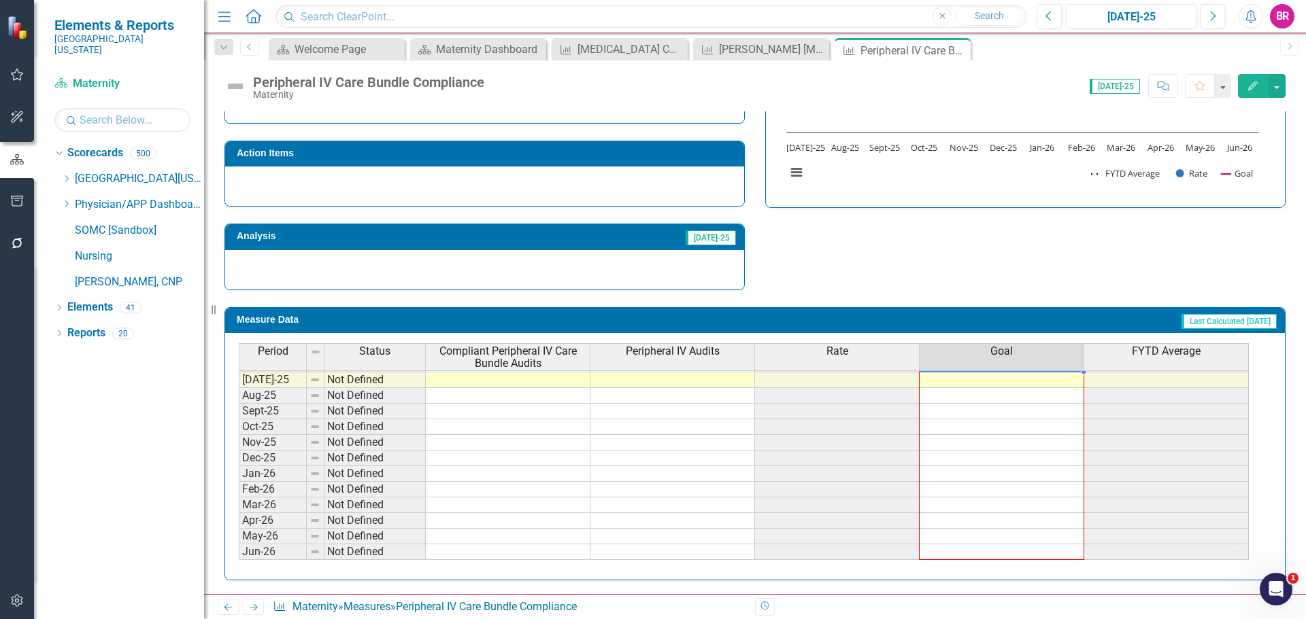
drag, startPoint x: 1084, startPoint y: 439, endPoint x: 1069, endPoint y: 557, distance: 118.6
click at [239, 557] on div "Period Status Compliant Peripheral IV Care Bundle Audits Peripheral IV Audits R…" at bounding box center [239, 358] width 0 height 435
type textarea "100"
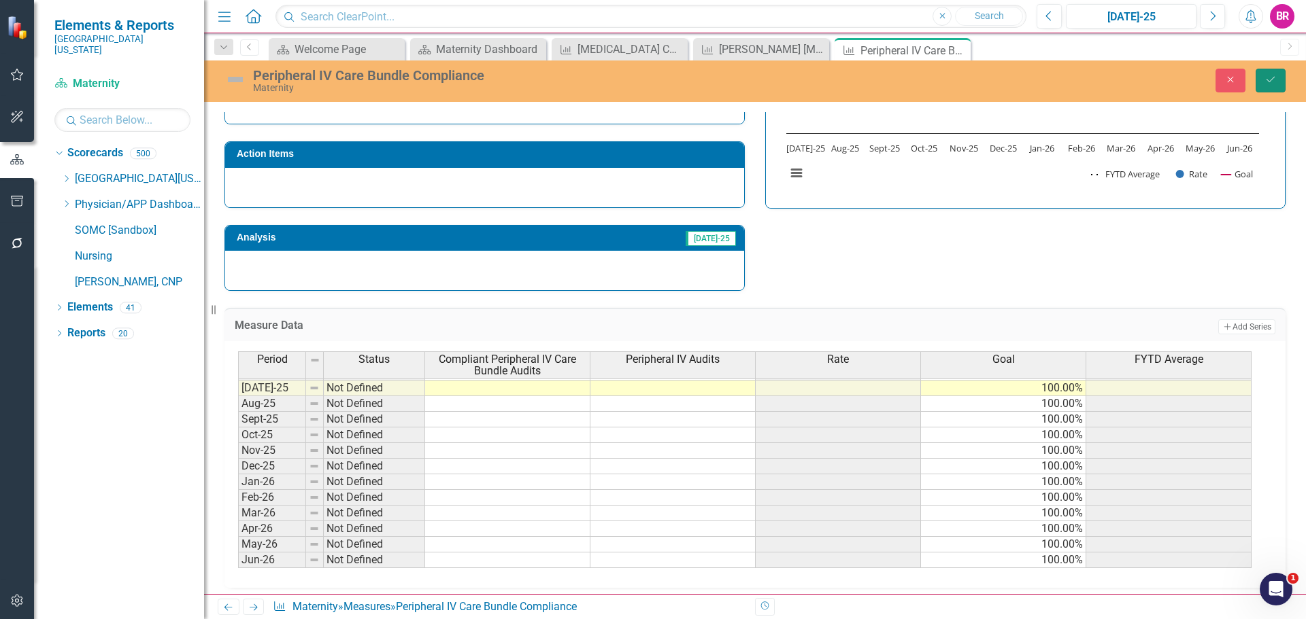
click at [1270, 75] on icon "Save" at bounding box center [1270, 80] width 12 height 10
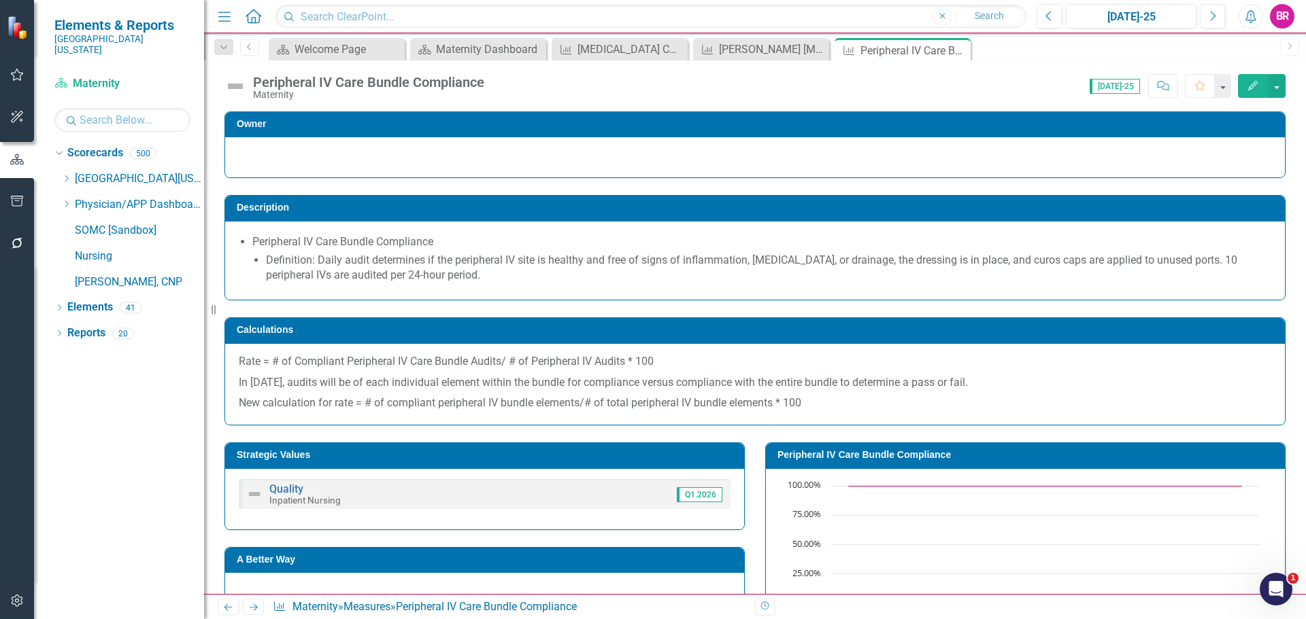
scroll to position [204, 0]
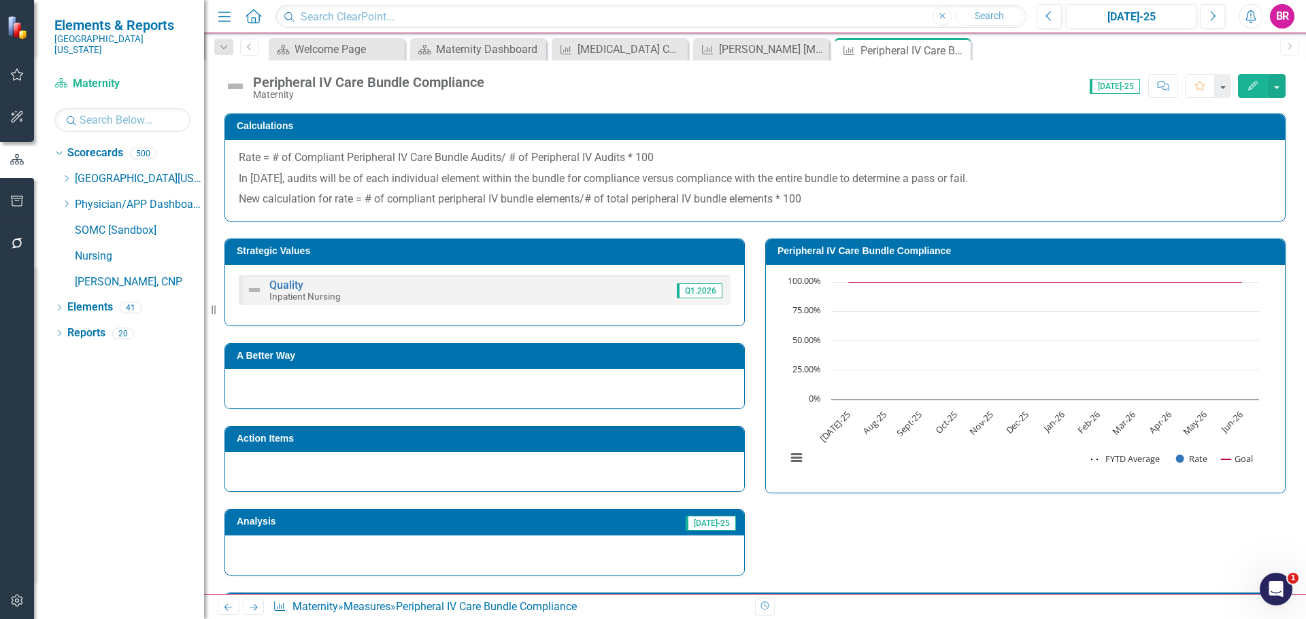
click at [252, 614] on link "Next" at bounding box center [254, 607] width 22 height 16
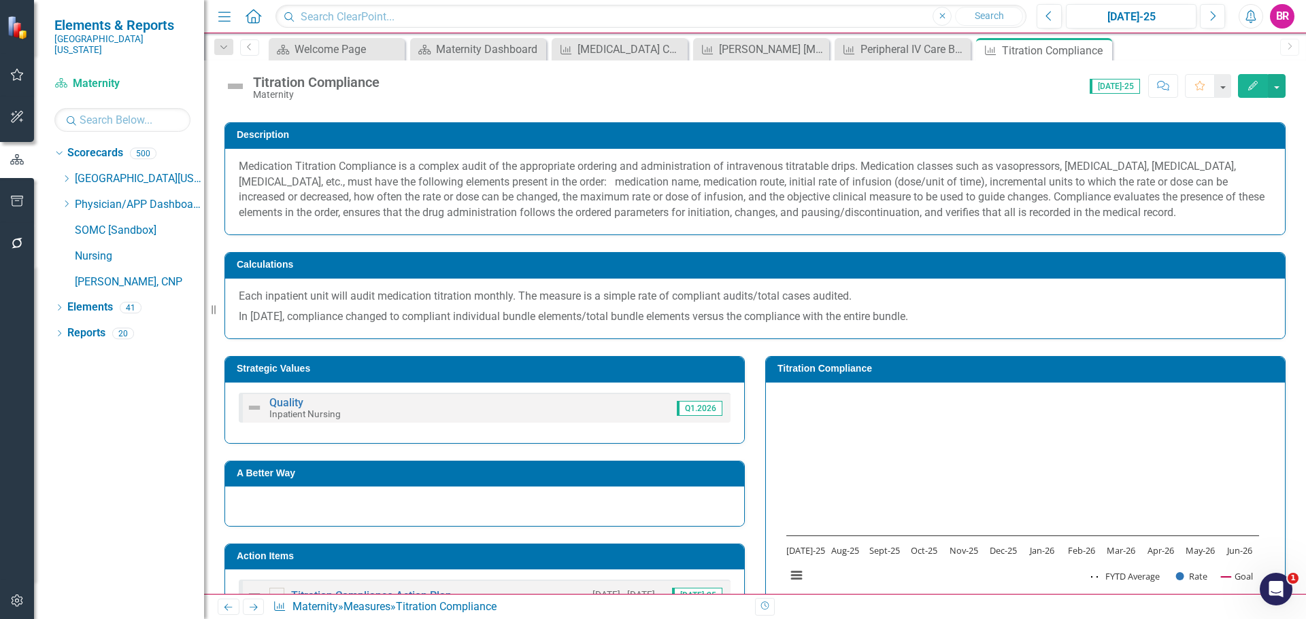
scroll to position [340, 0]
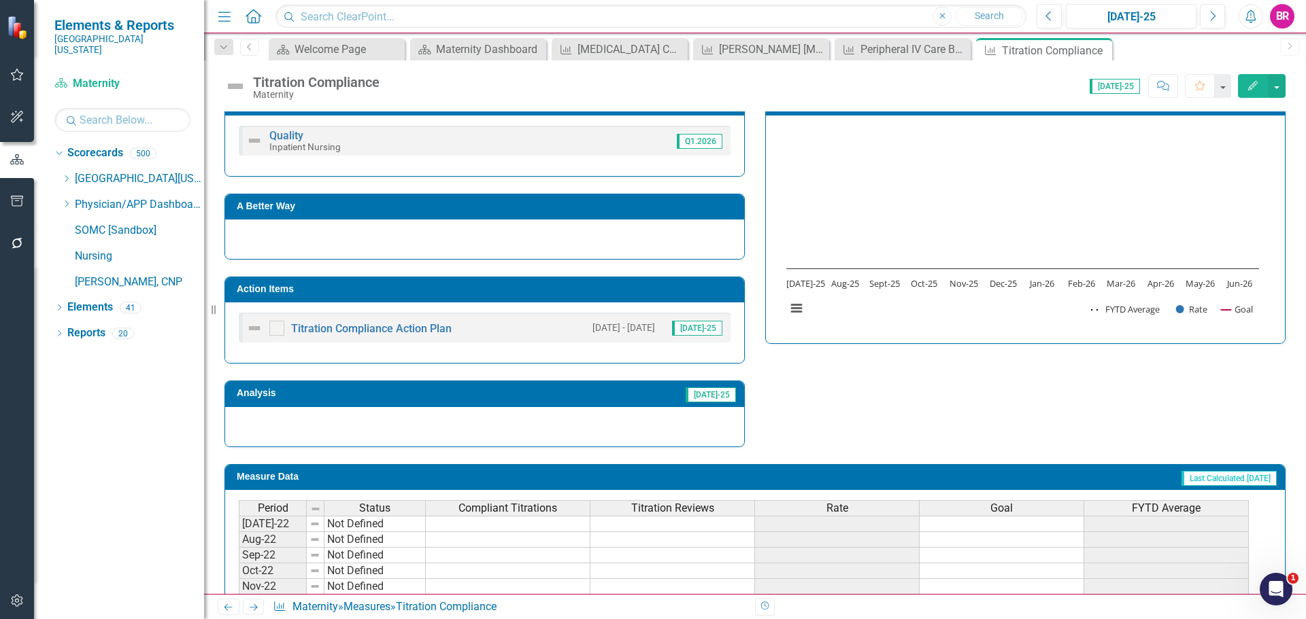
click at [608, 293] on h3 "Action Items" at bounding box center [487, 289] width 500 height 10
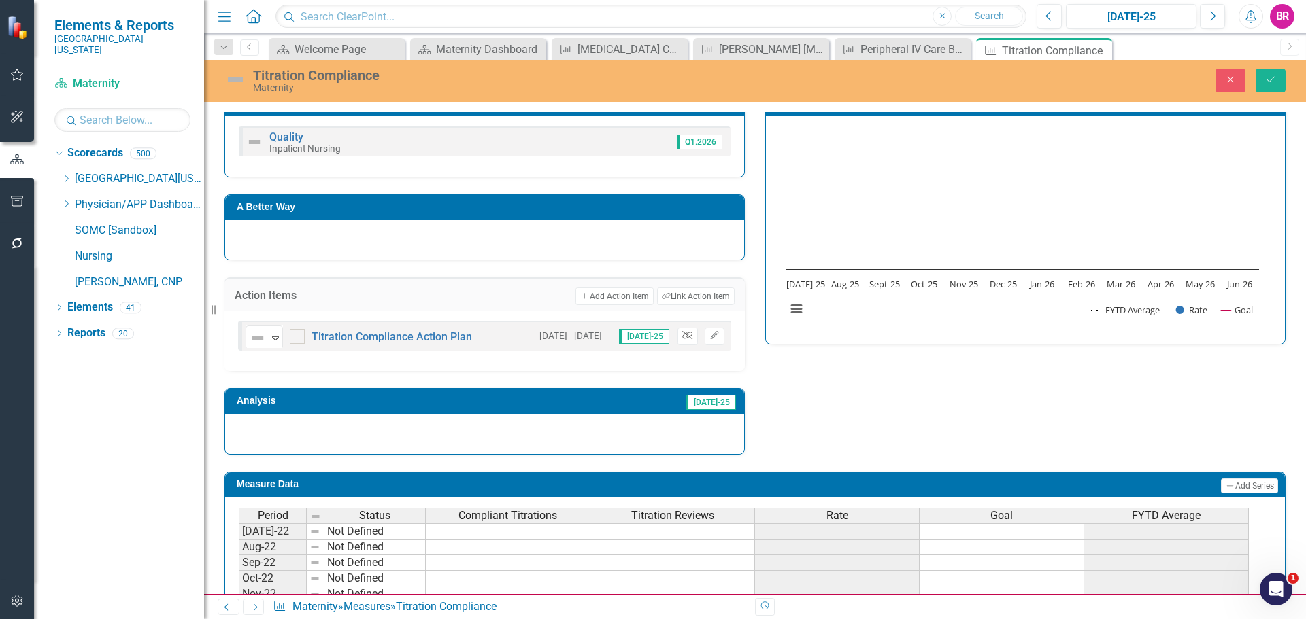
click at [682, 335] on icon "button" at bounding box center [687, 336] width 10 height 8
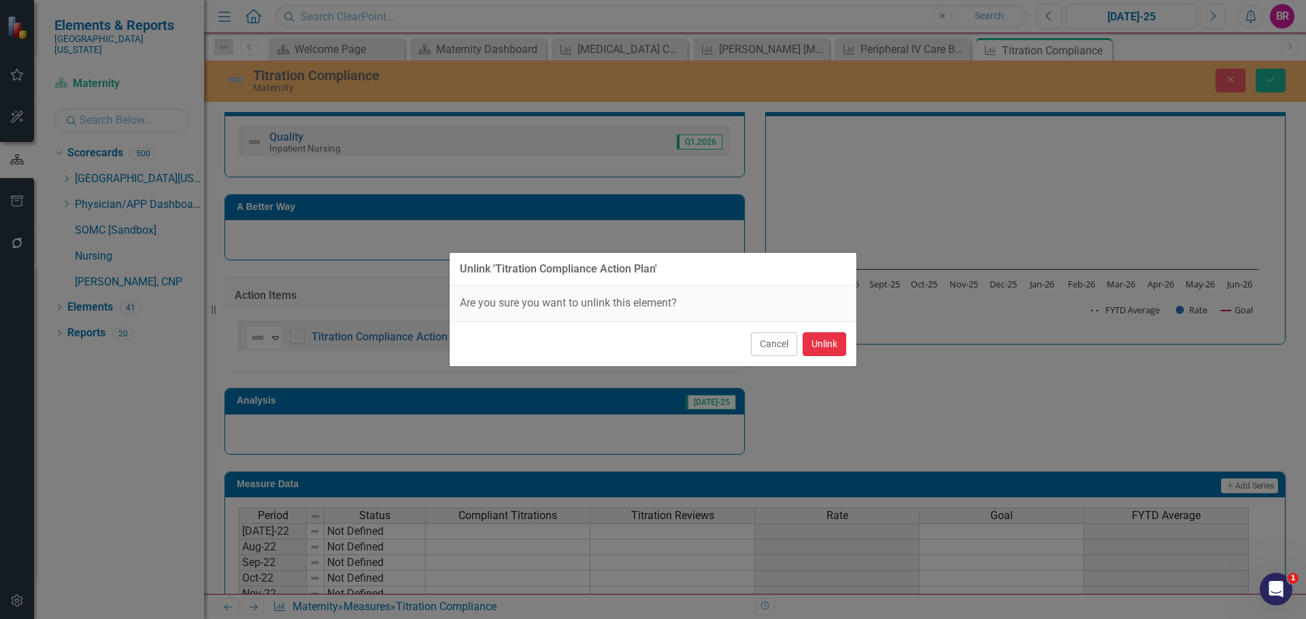
click at [837, 347] on button "Unlink" at bounding box center [824, 344] width 44 height 24
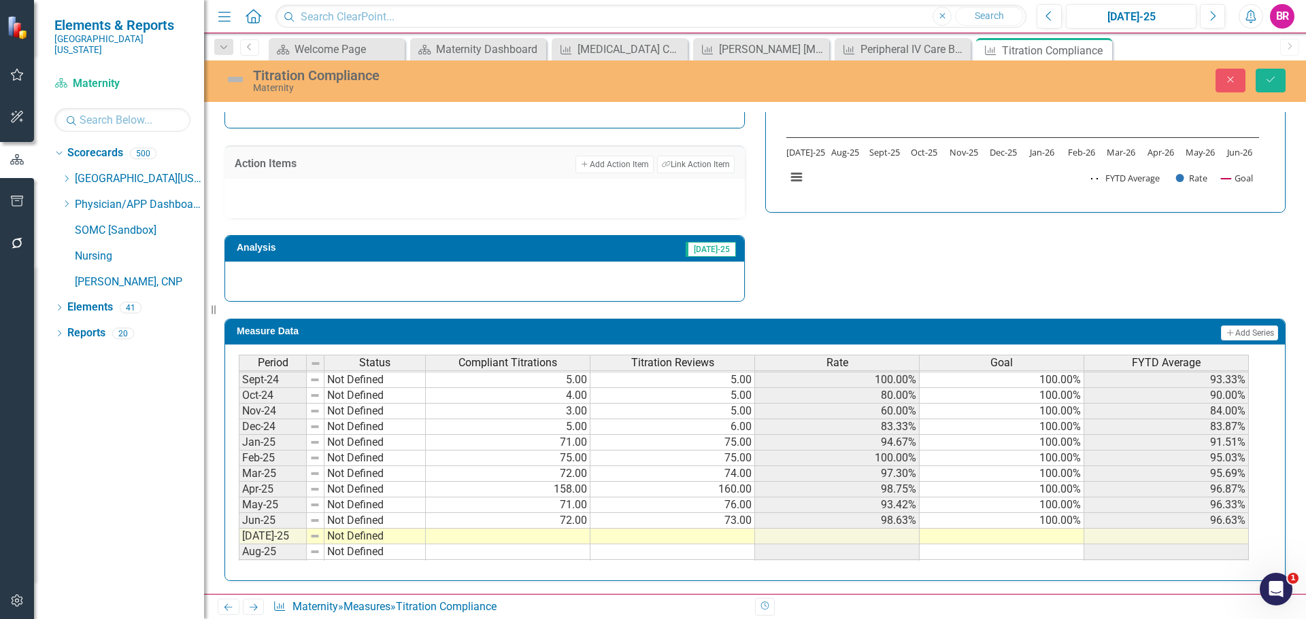
scroll to position [0, 0]
click at [1062, 519] on tbody "Oct-23 Not Defined Nov-23 Not Defined Dec-23 Not Defined Jan-24 Not Defined Feb…" at bounding box center [744, 456] width 1010 height 517
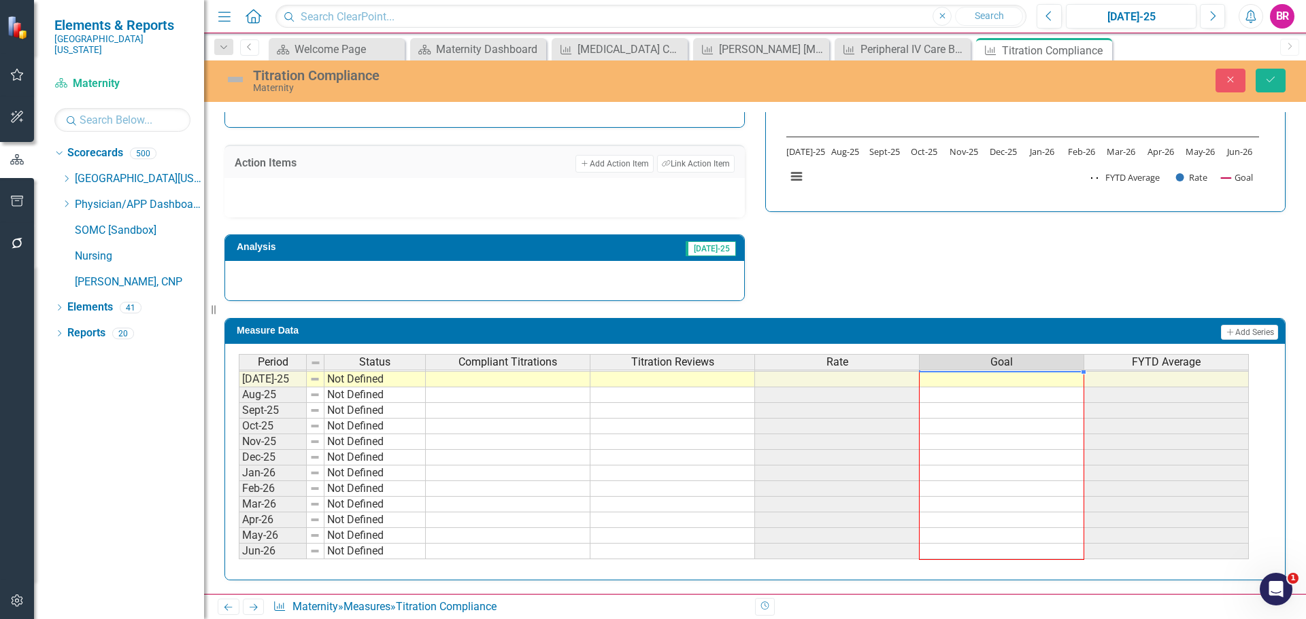
drag, startPoint x: 1084, startPoint y: 528, endPoint x: 1079, endPoint y: 549, distance: 22.3
click at [239, 549] on div "Period Status Compliant Titrations Titration Reviews Rate Goal FYTD Average Nov…" at bounding box center [239, 300] width 0 height 517
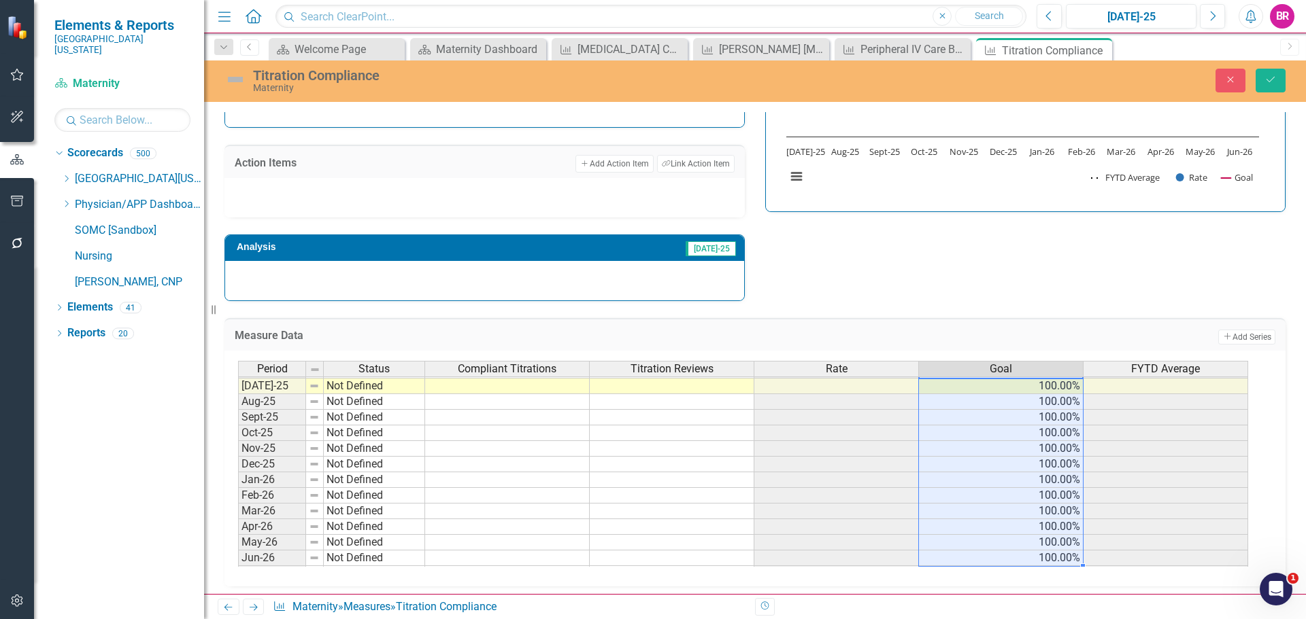
type textarea "100"
click at [1267, 75] on icon "Save" at bounding box center [1270, 80] width 12 height 10
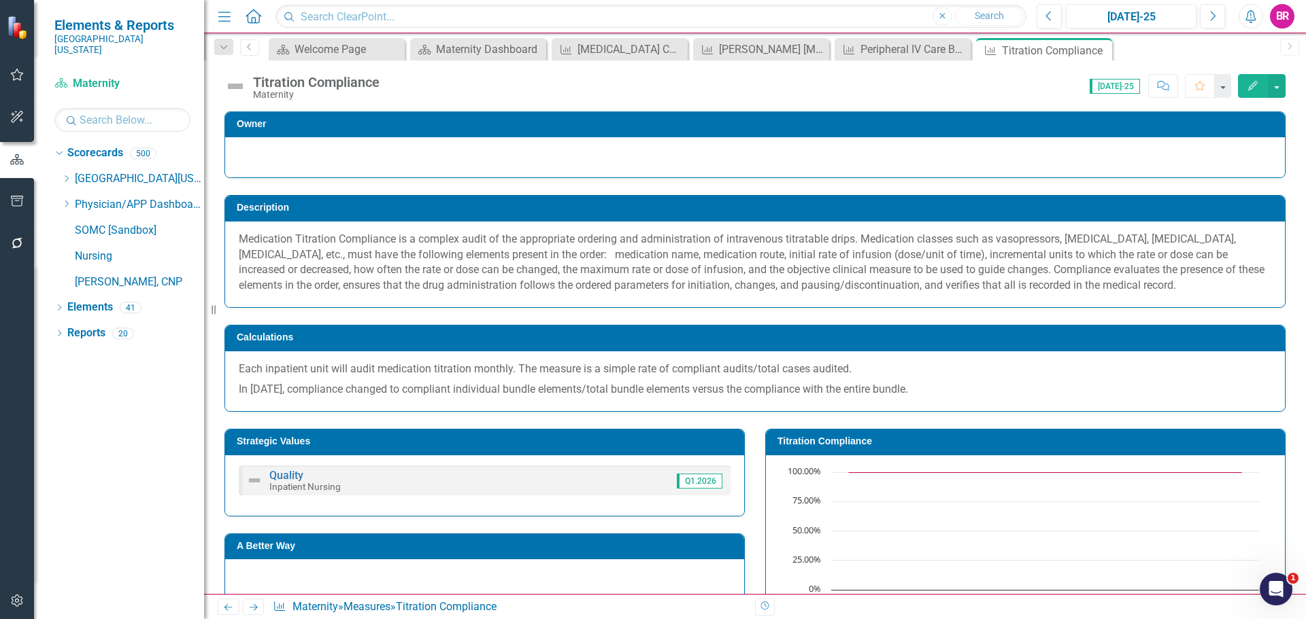
click at [255, 607] on icon "Next" at bounding box center [254, 607] width 12 height 9
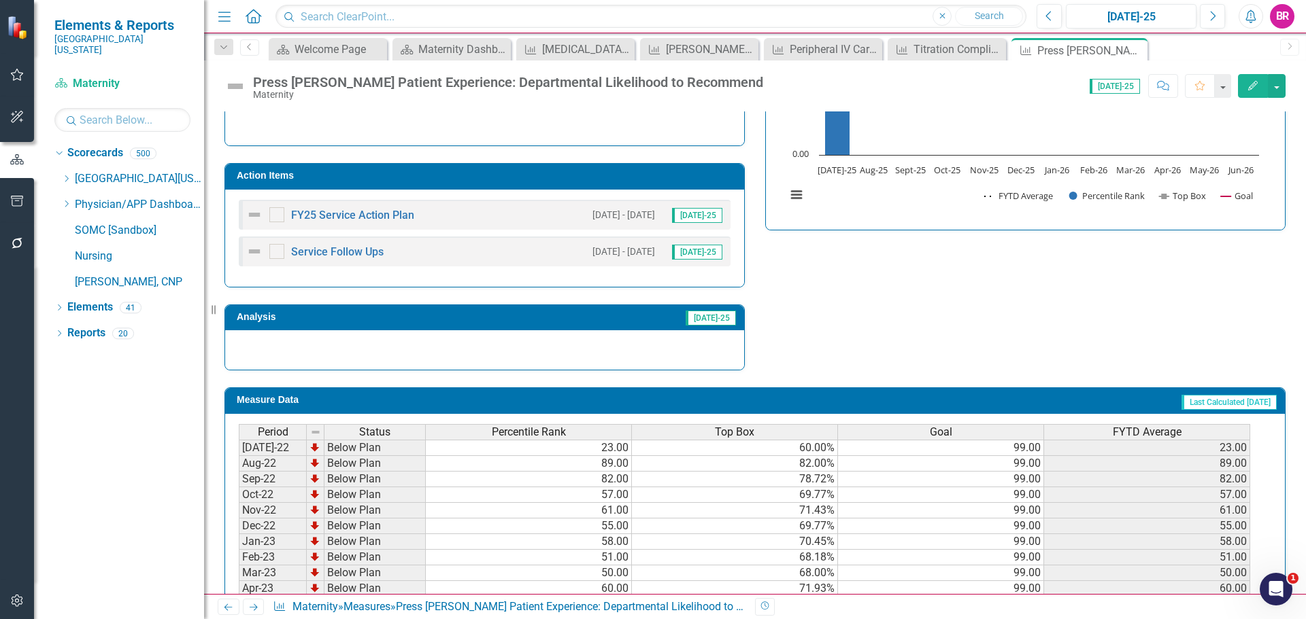
click at [543, 175] on h3 "Action Items" at bounding box center [487, 176] width 500 height 10
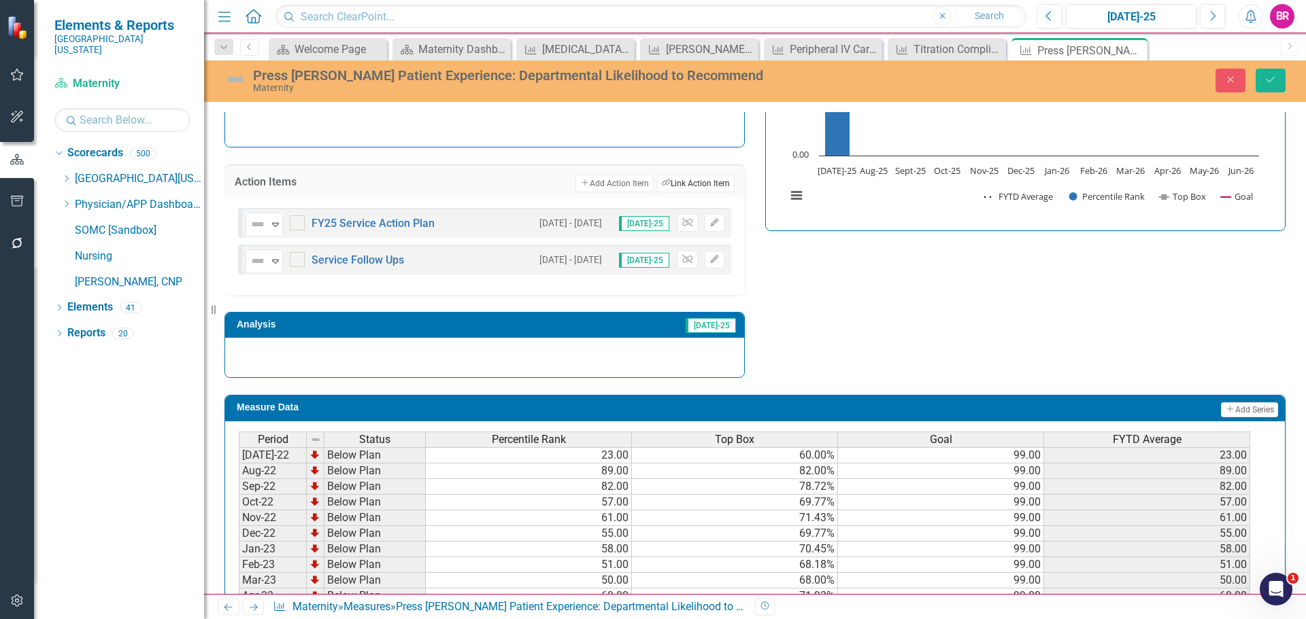
click at [701, 187] on button "Link Tag Link Action Item" at bounding box center [696, 184] width 78 height 18
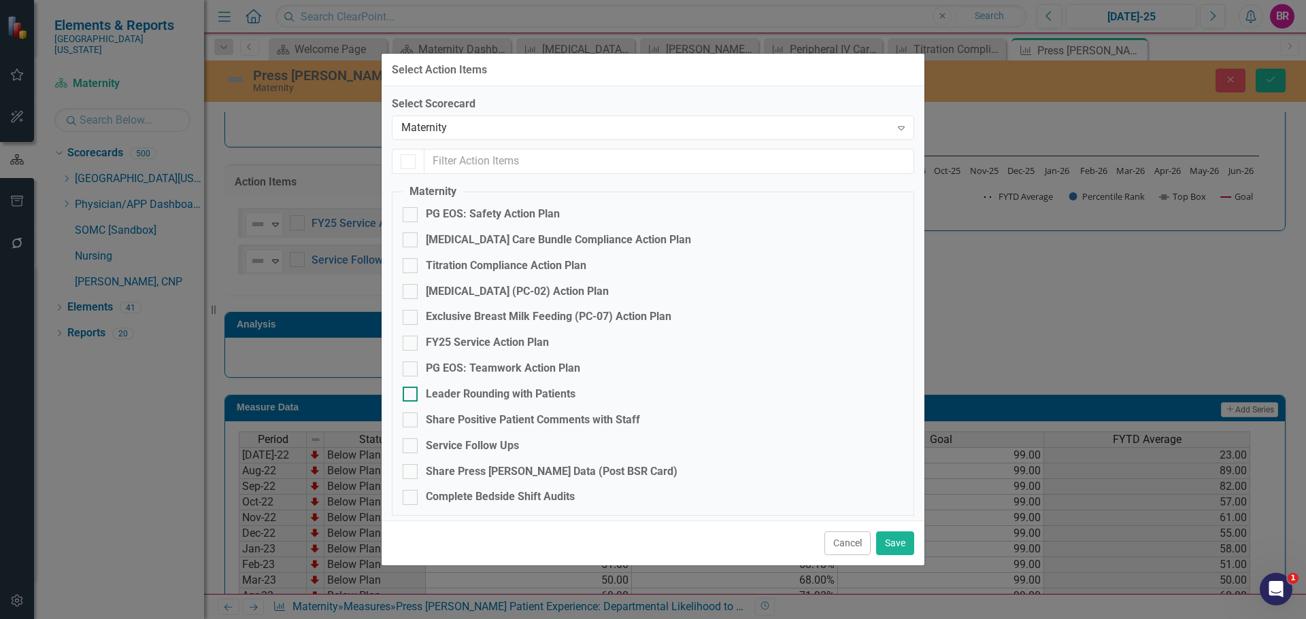
checkbox input "true"
checkbox input "false"
click at [485, 343] on div "FY25 Service Action Plan" at bounding box center [487, 343] width 123 height 16
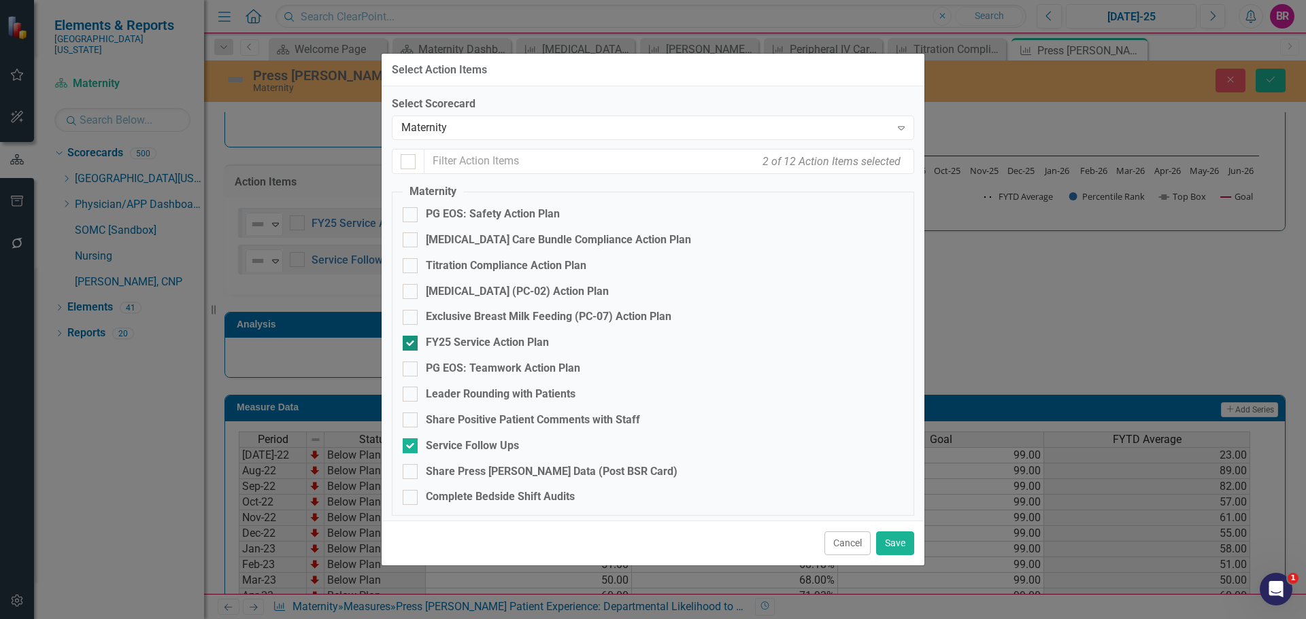
click at [411, 343] on input "FY25 Service Action Plan" at bounding box center [407, 340] width 9 height 9
checkbox input "false"
click at [485, 443] on div "Service Follow Ups" at bounding box center [472, 447] width 93 height 16
click at [411, 443] on input "Service Follow Ups" at bounding box center [407, 443] width 9 height 9
checkbox input "false"
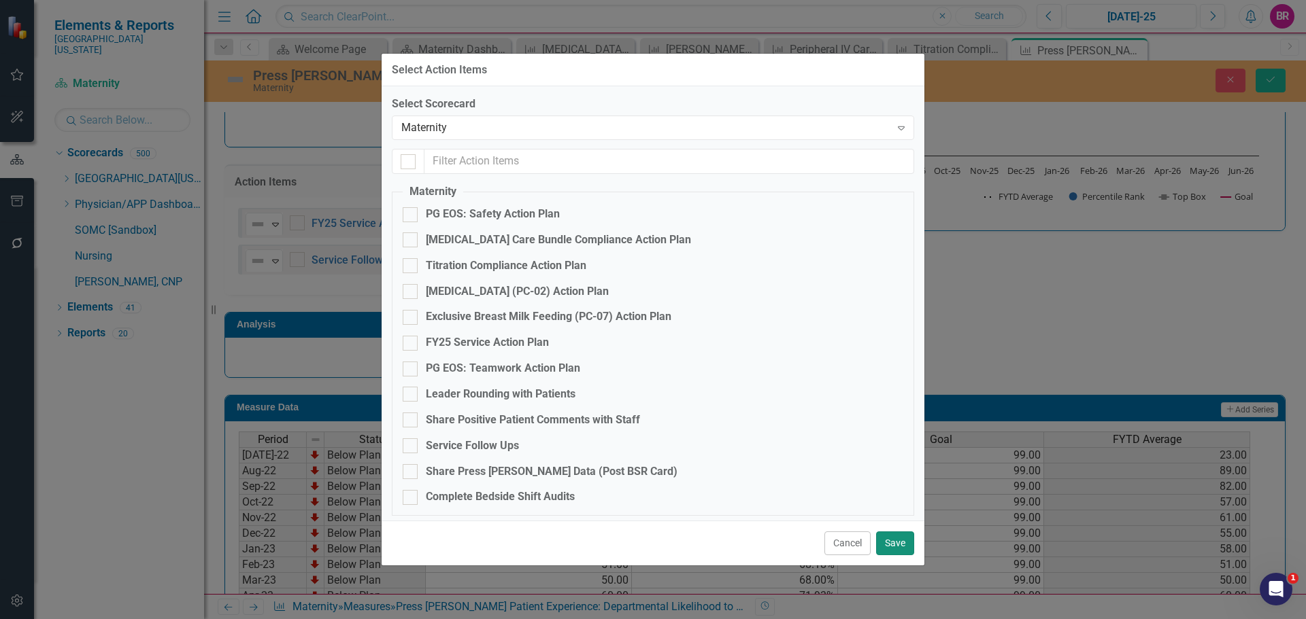
click at [903, 539] on button "Save" at bounding box center [895, 544] width 38 height 24
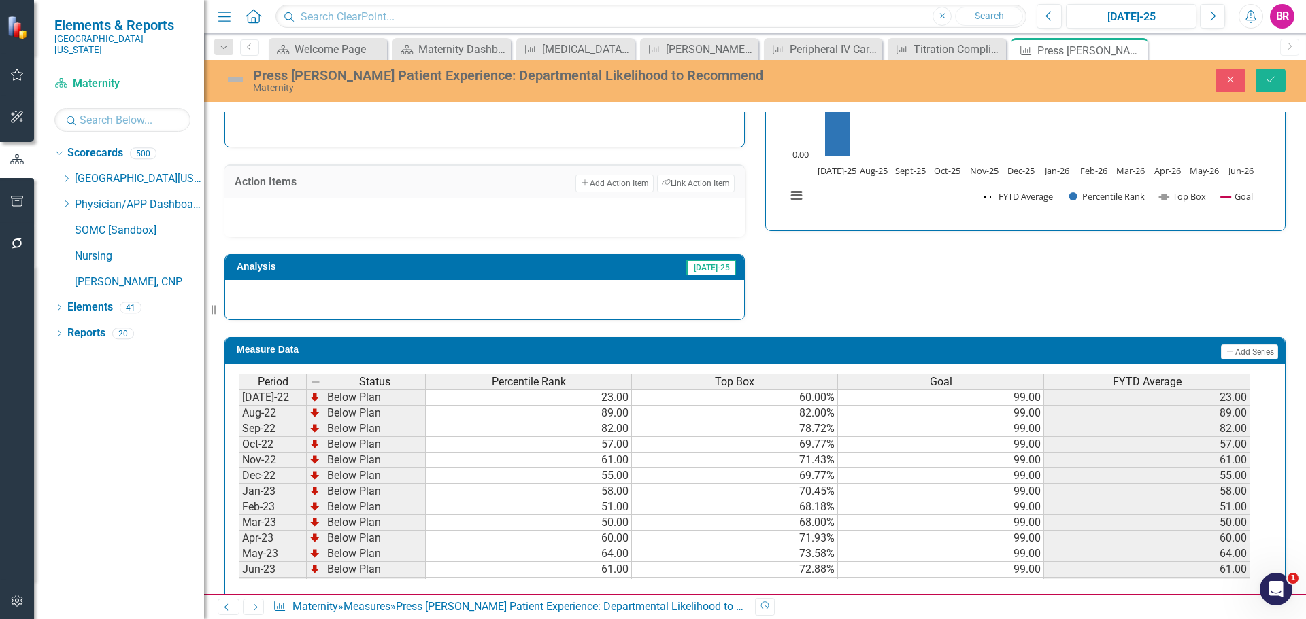
click at [1082, 260] on div "Strategic Values Service Inpatient Nursing Q1.2026 A Better Way Action Items Ad…" at bounding box center [754, 140] width 1081 height 360
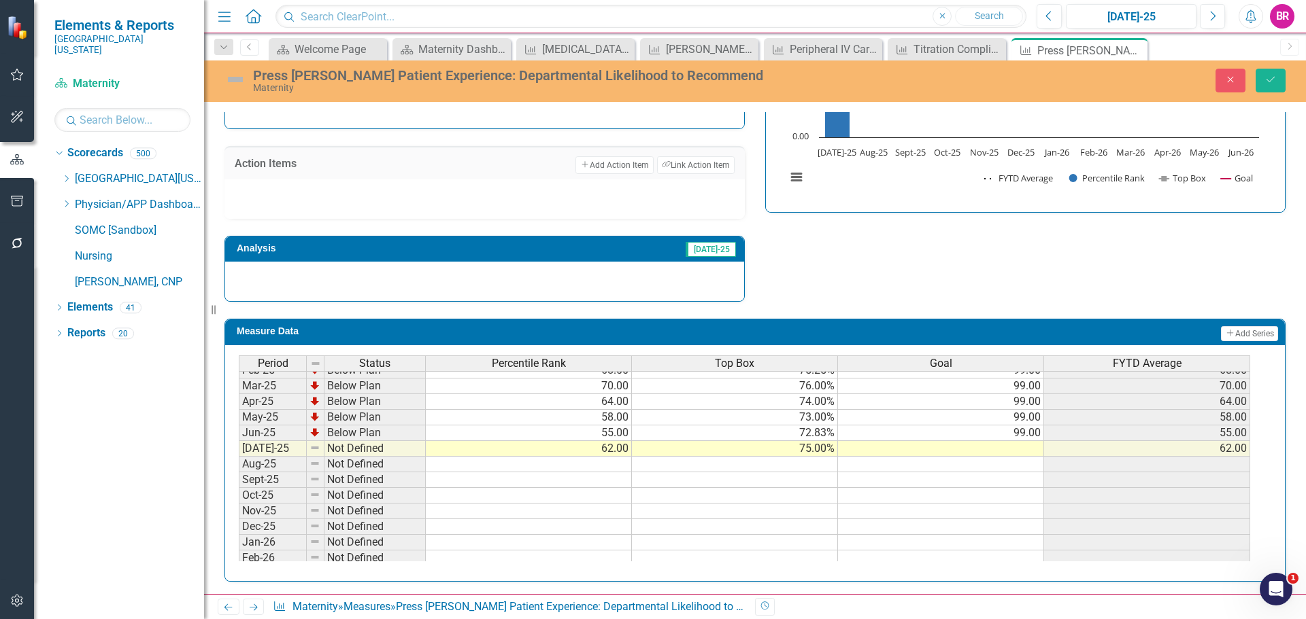
click at [1035, 434] on tbody "Apr-24 Below Plan 89.00 82.69% 99.00 89.00 May-24 Below Plan 85.00 81.25% 99.00…" at bounding box center [744, 417] width 1011 height 423
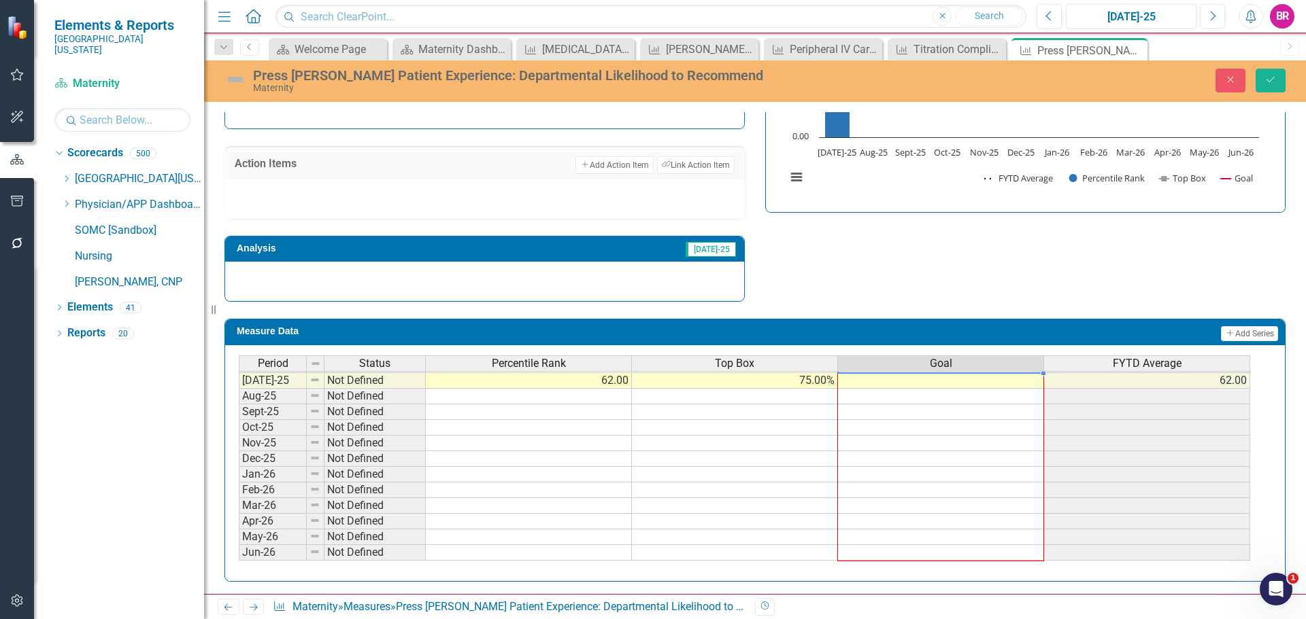
drag, startPoint x: 1043, startPoint y: 441, endPoint x: 1040, endPoint y: 532, distance: 91.2
type textarea "99"
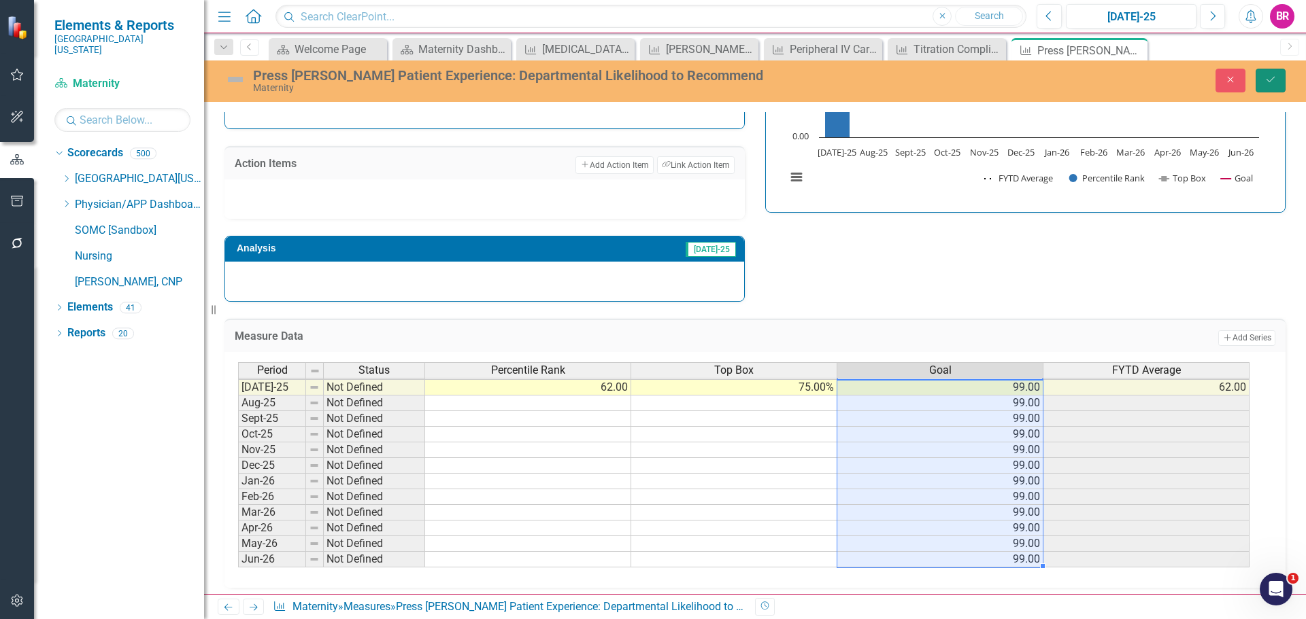
click at [1272, 82] on icon "Save" at bounding box center [1270, 80] width 12 height 10
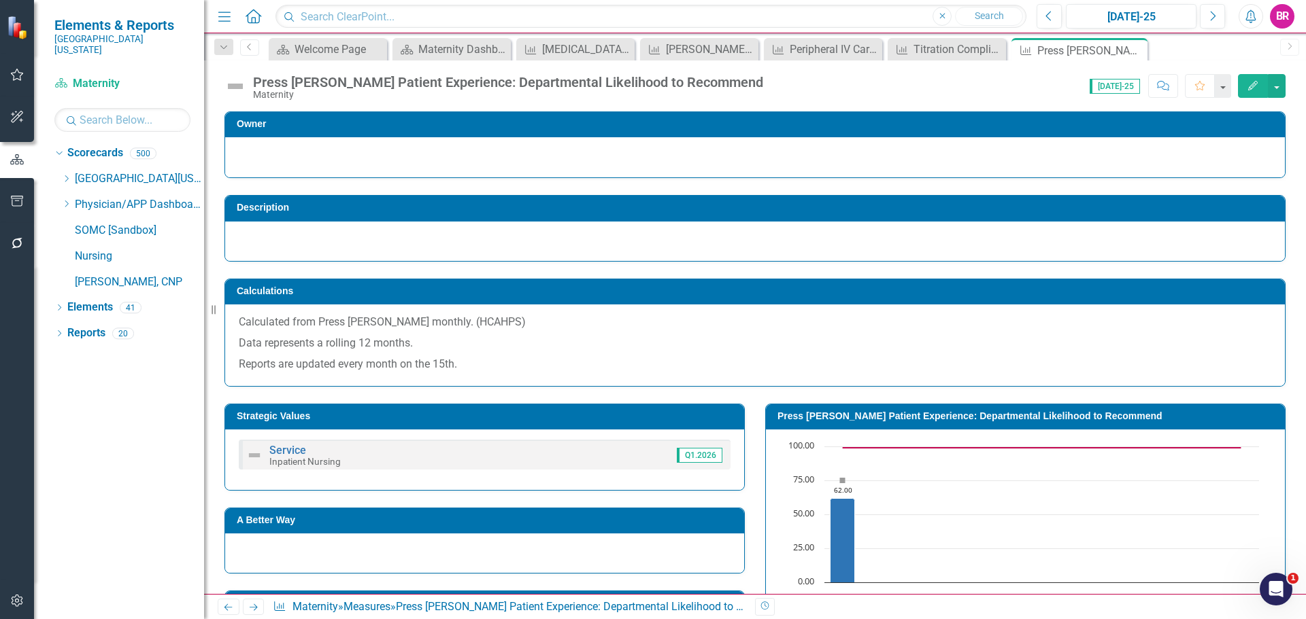
click at [255, 607] on icon "Next" at bounding box center [254, 607] width 12 height 9
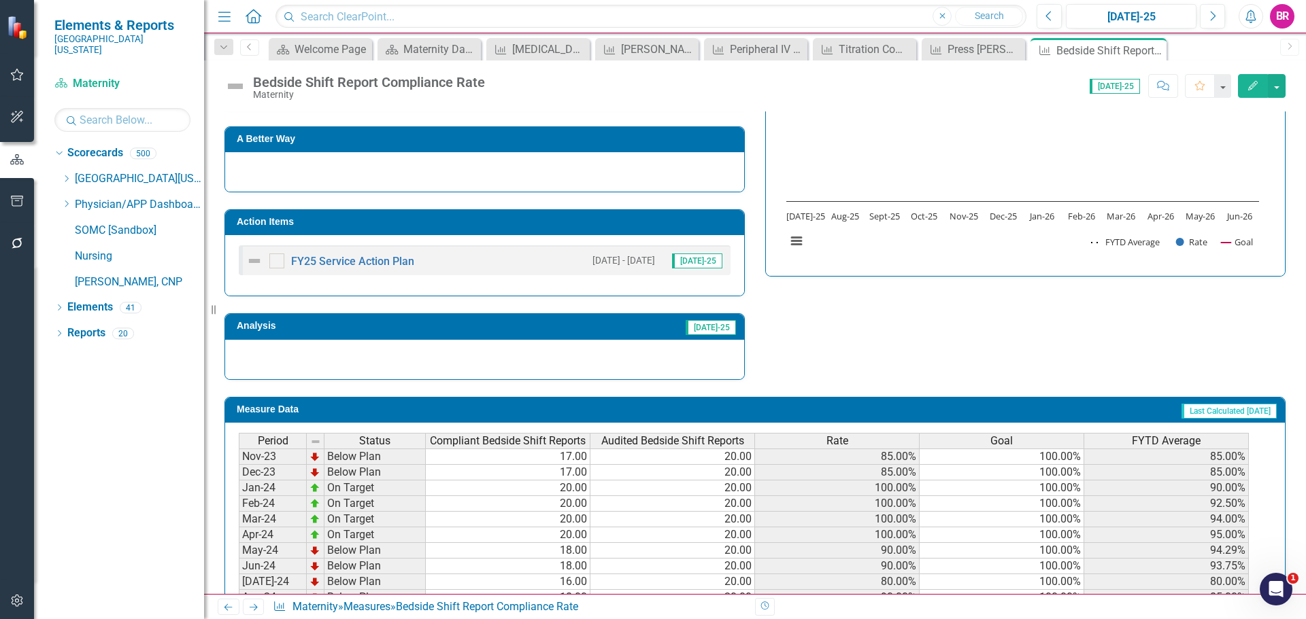
click at [581, 228] on td "Action Items" at bounding box center [487, 224] width 500 height 20
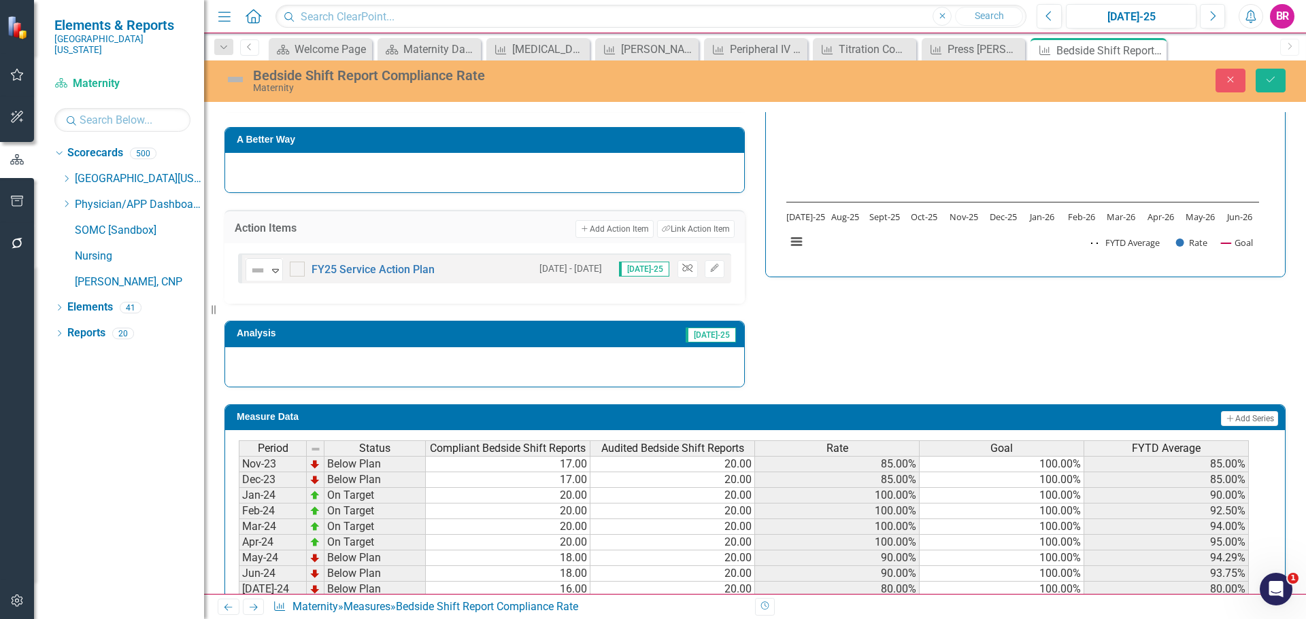
click at [685, 271] on icon "button" at bounding box center [687, 269] width 10 height 8
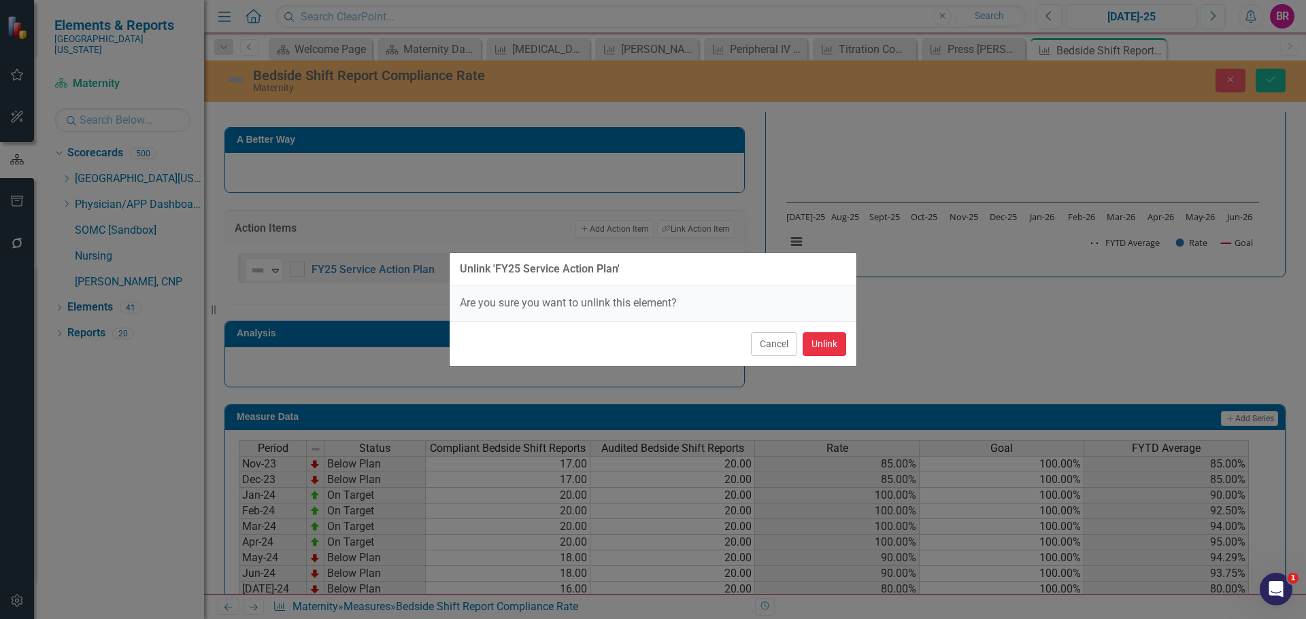
click at [823, 347] on button "Unlink" at bounding box center [824, 344] width 44 height 24
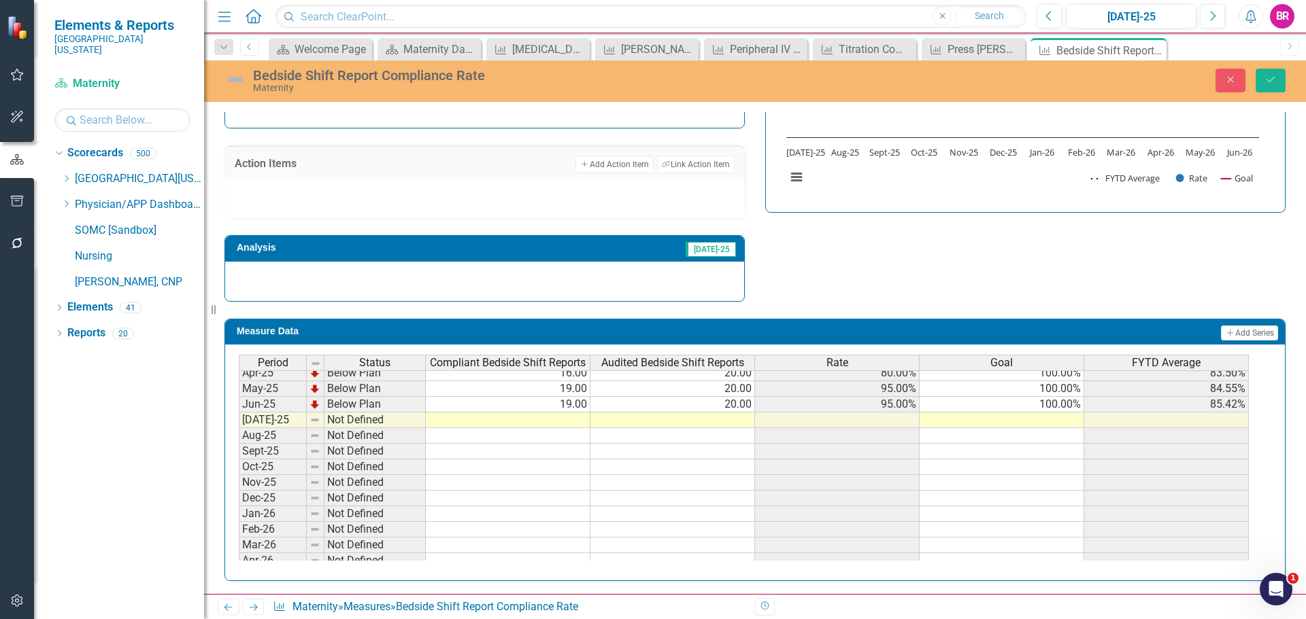
click at [1063, 403] on td "100.00%" at bounding box center [1001, 405] width 165 height 16
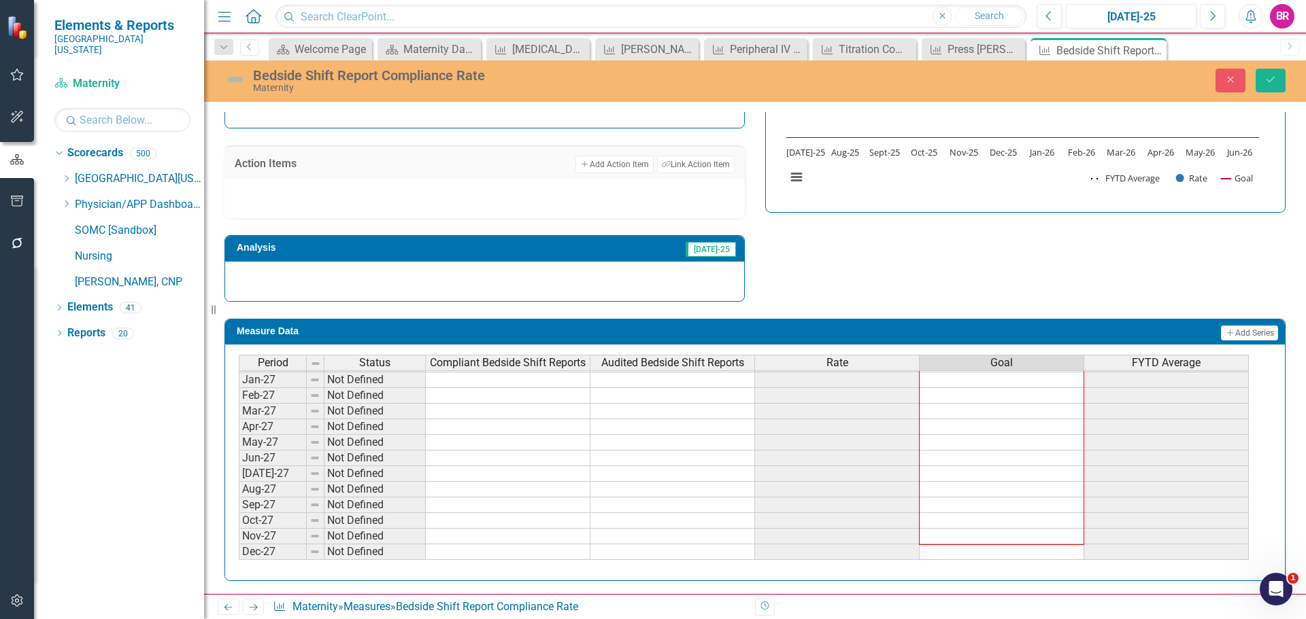
drag, startPoint x: 1084, startPoint y: 411, endPoint x: 1054, endPoint y: 534, distance: 126.7
click at [239, 551] on div "Period Status Compliant Bedside Shift Reports Audited Bedside Shift Reports Rat…" at bounding box center [239, 356] width 0 height 408
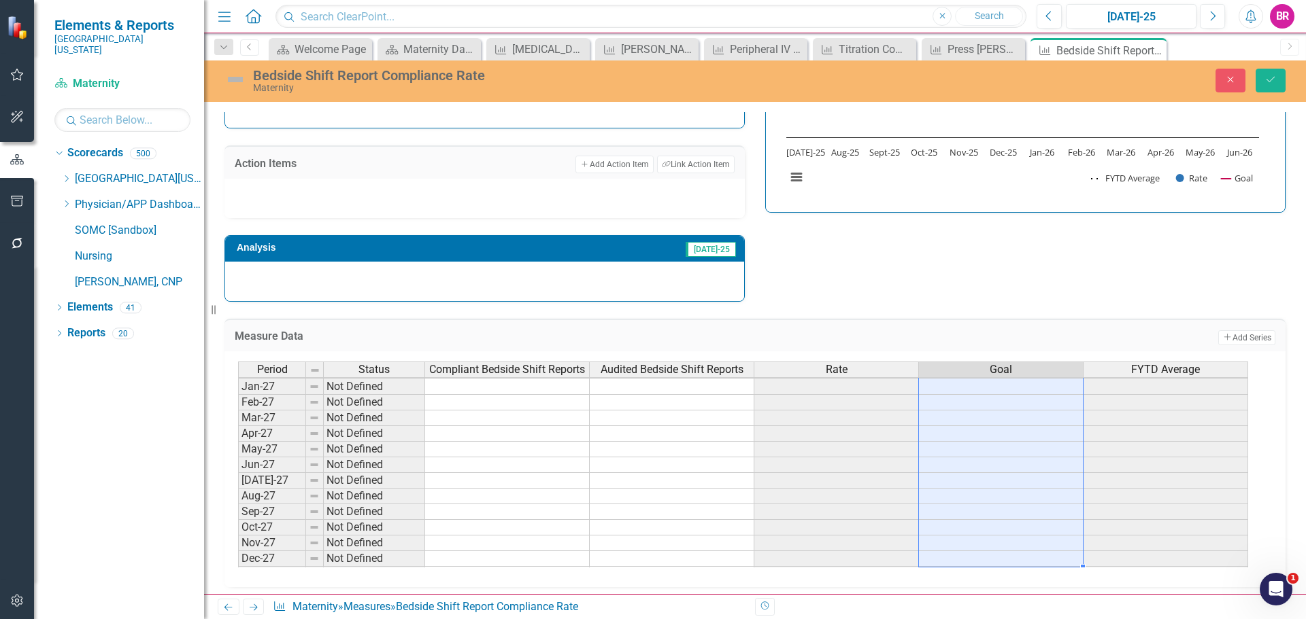
type textarea "100"
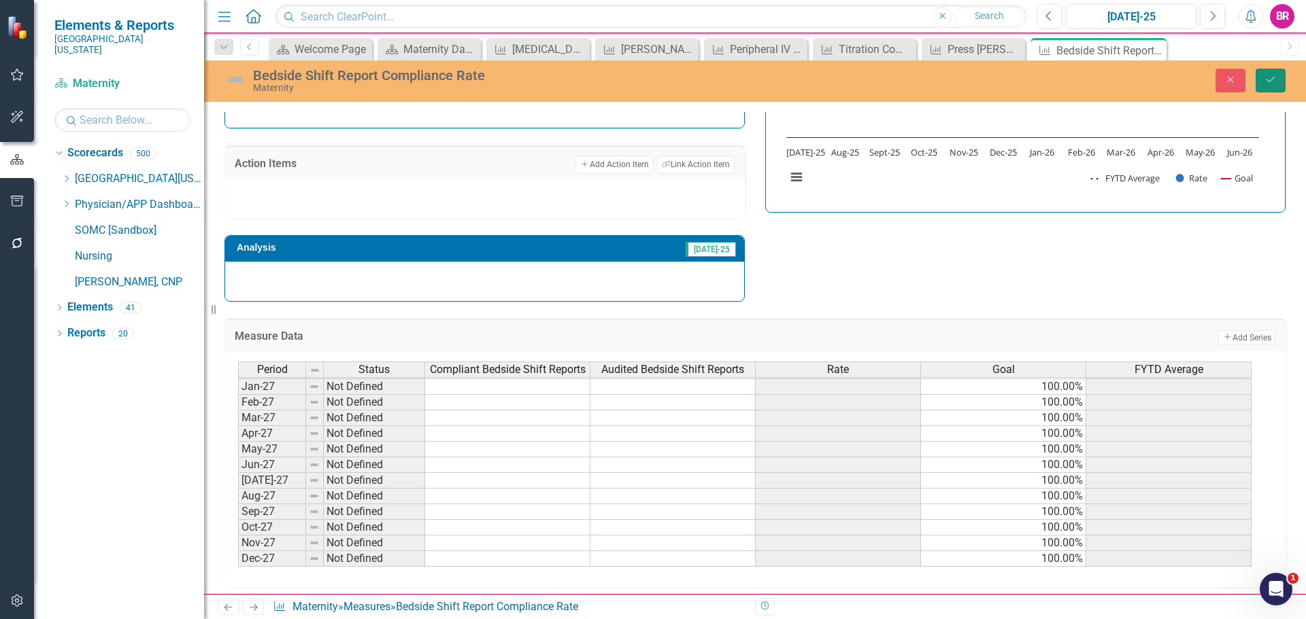
click at [1265, 73] on button "Save" at bounding box center [1270, 81] width 30 height 24
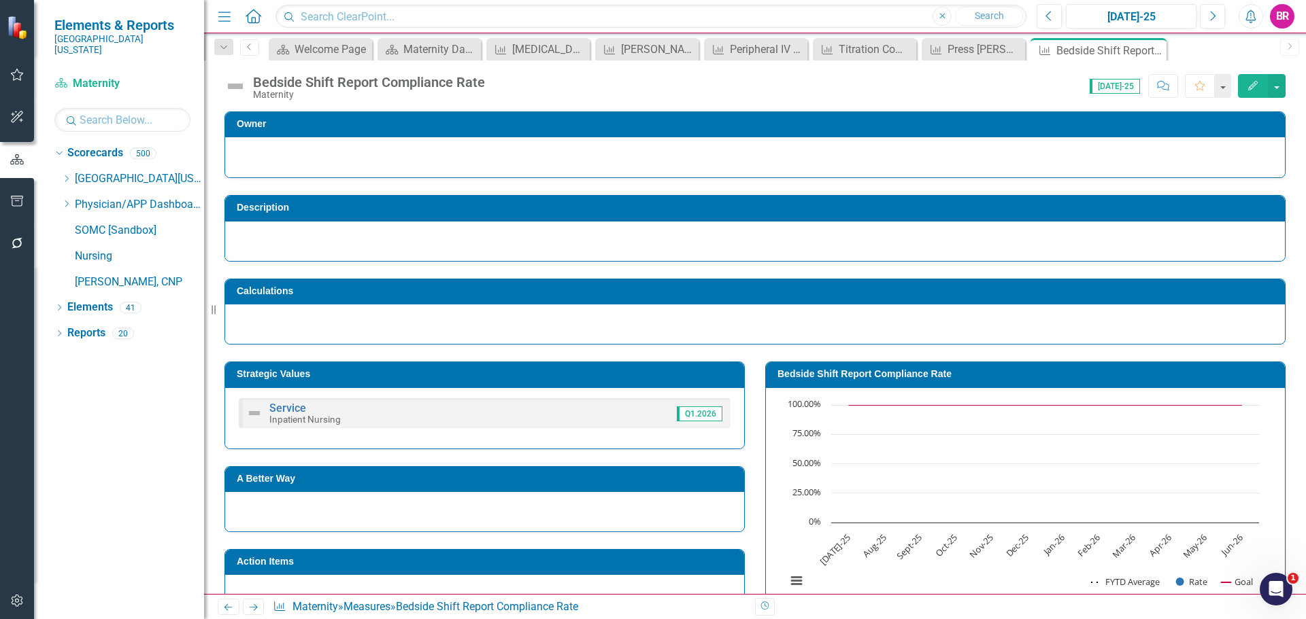
click at [250, 608] on icon "Next" at bounding box center [254, 607] width 12 height 9
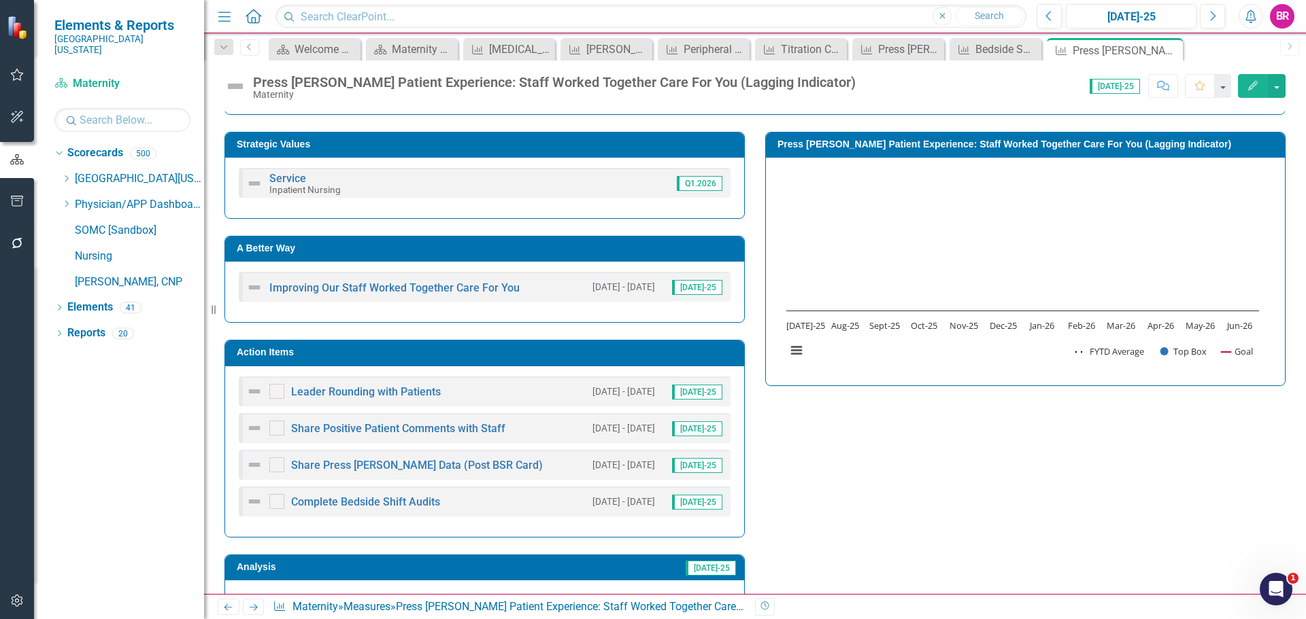
click at [515, 366] on div "Leader Rounding with Patients 9/27/23 - 6/30/24 Jul-25 Share Positive Patient C…" at bounding box center [484, 451] width 519 height 171
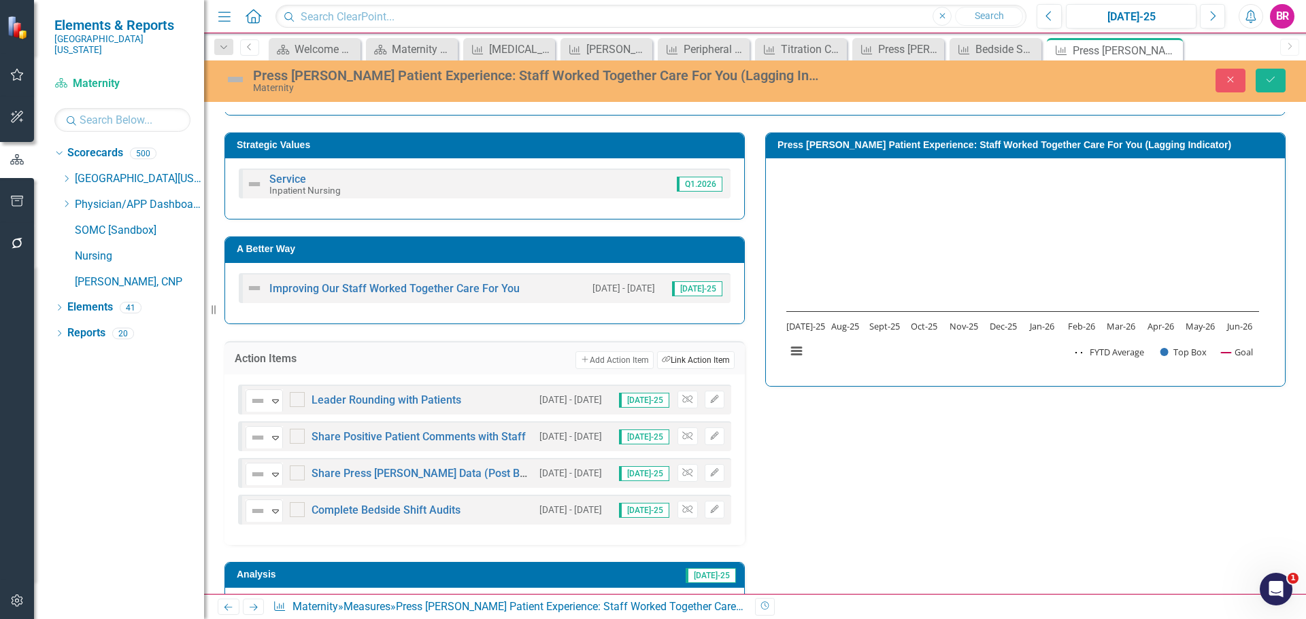
click at [693, 362] on button "Link Tag Link Action Item" at bounding box center [696, 361] width 78 height 18
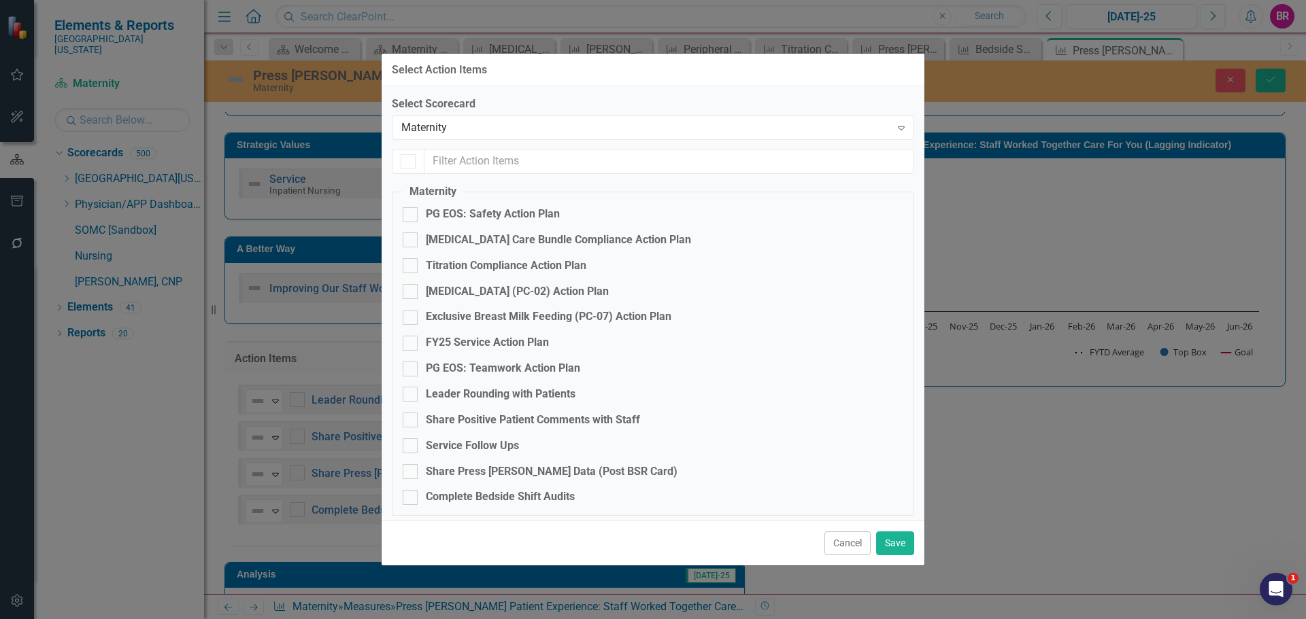
checkbox input "false"
checkbox input "true"
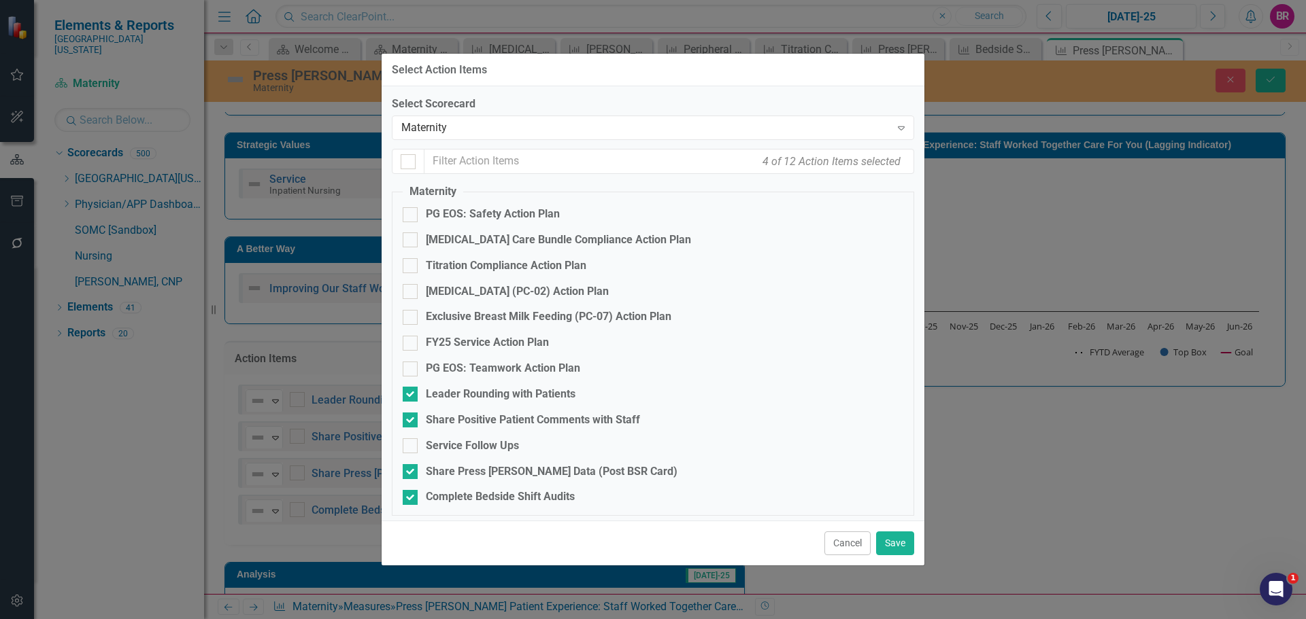
click at [396, 160] on div at bounding box center [408, 161] width 33 height 25
click at [409, 165] on div at bounding box center [407, 161] width 15 height 15
click at [409, 163] on input "checkbox" at bounding box center [404, 158] width 9 height 9
checkbox input "true"
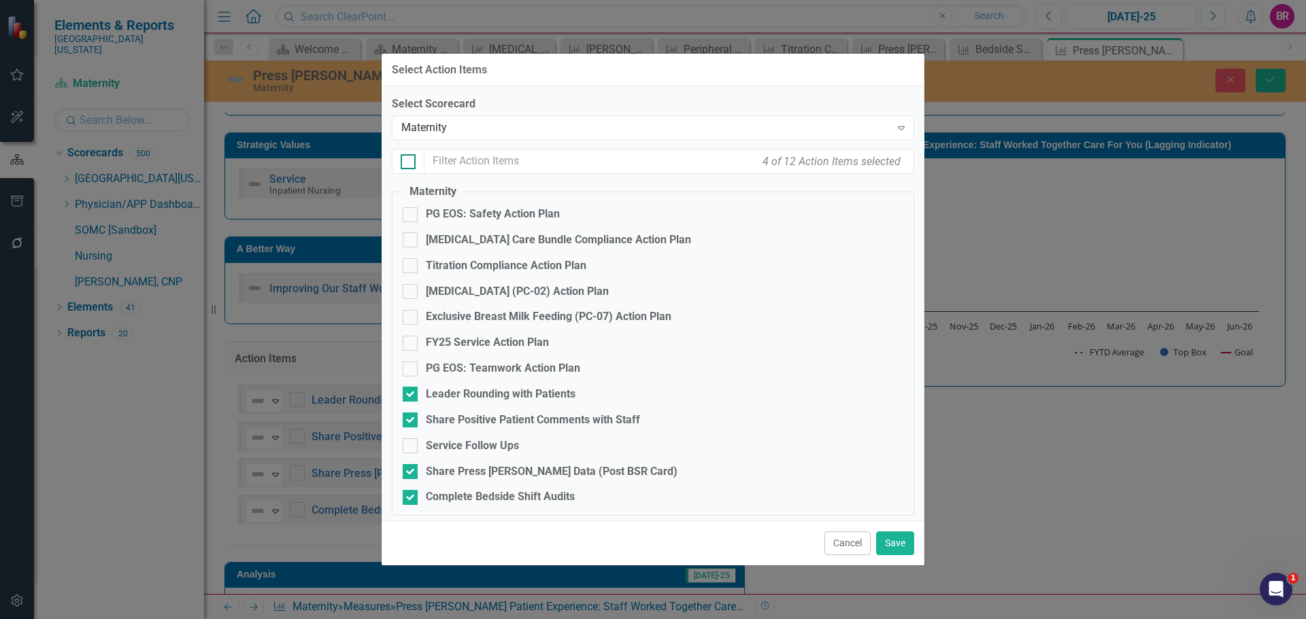
checkbox input "true"
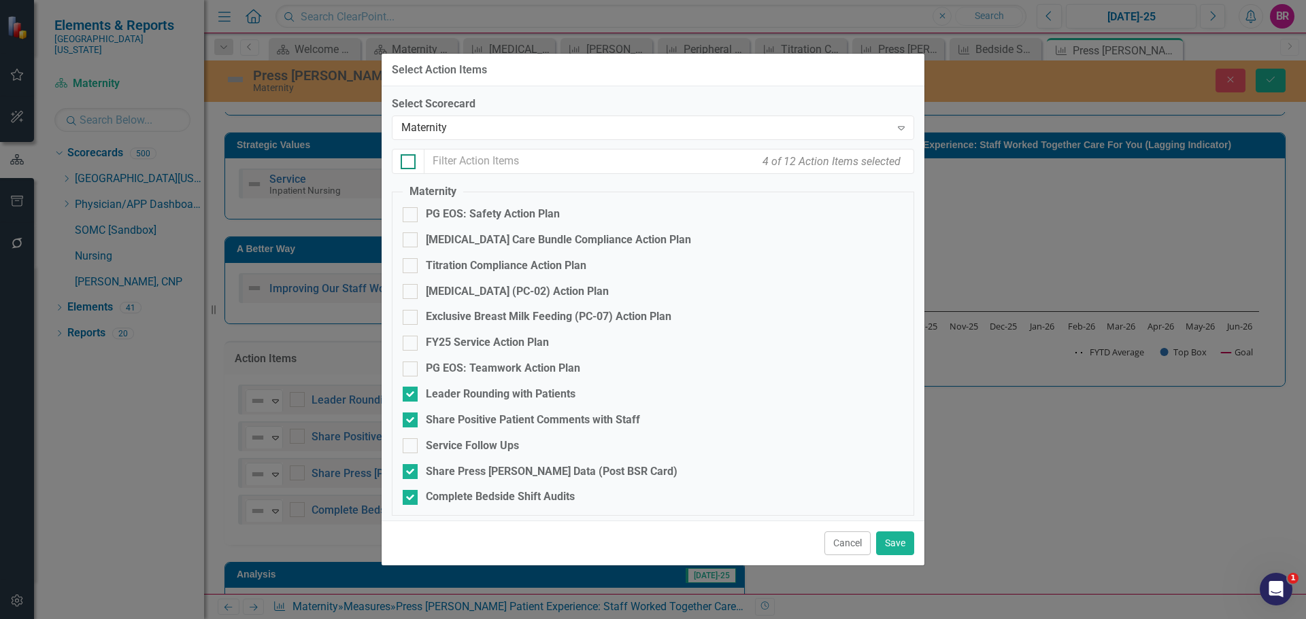
checkbox input "true"
click at [409, 165] on div at bounding box center [407, 161] width 15 height 15
click at [409, 163] on input "checkbox" at bounding box center [404, 158] width 9 height 9
checkbox input "false"
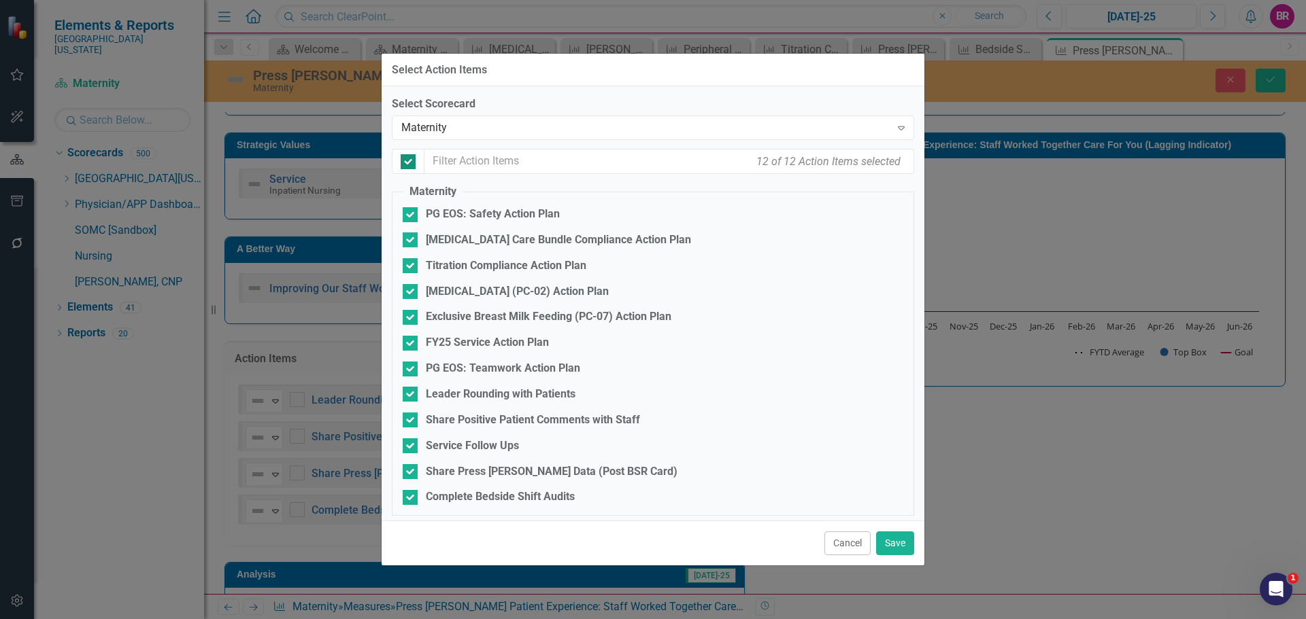
checkbox input "false"
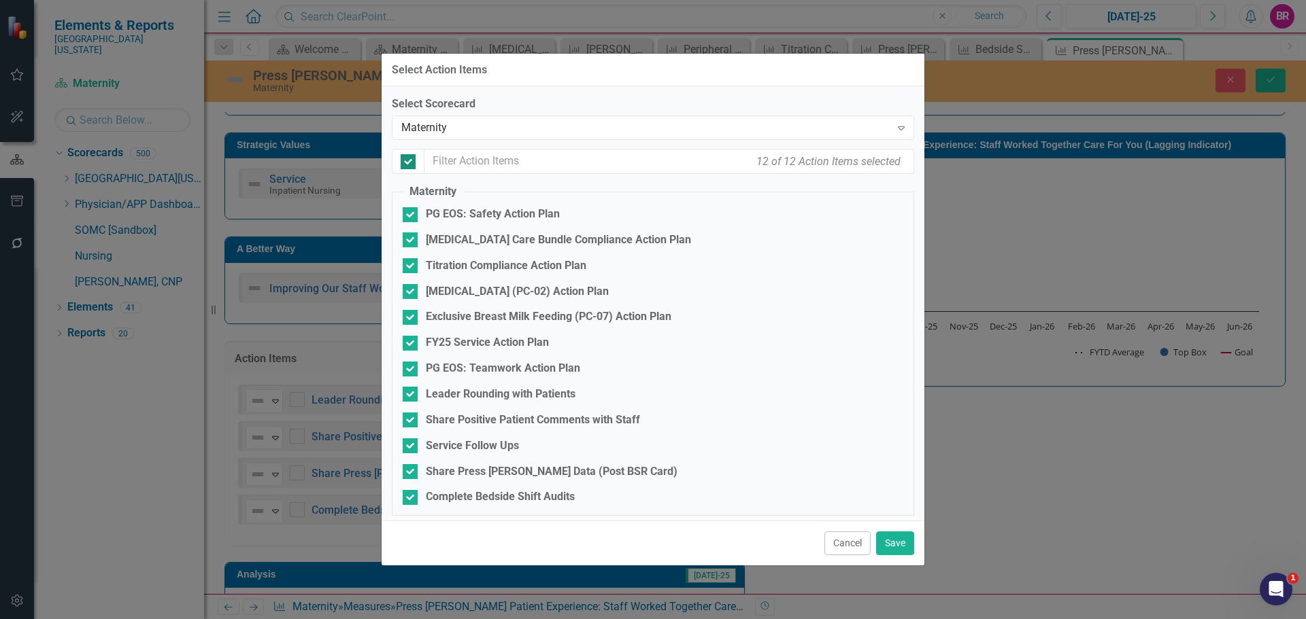
checkbox input "false"
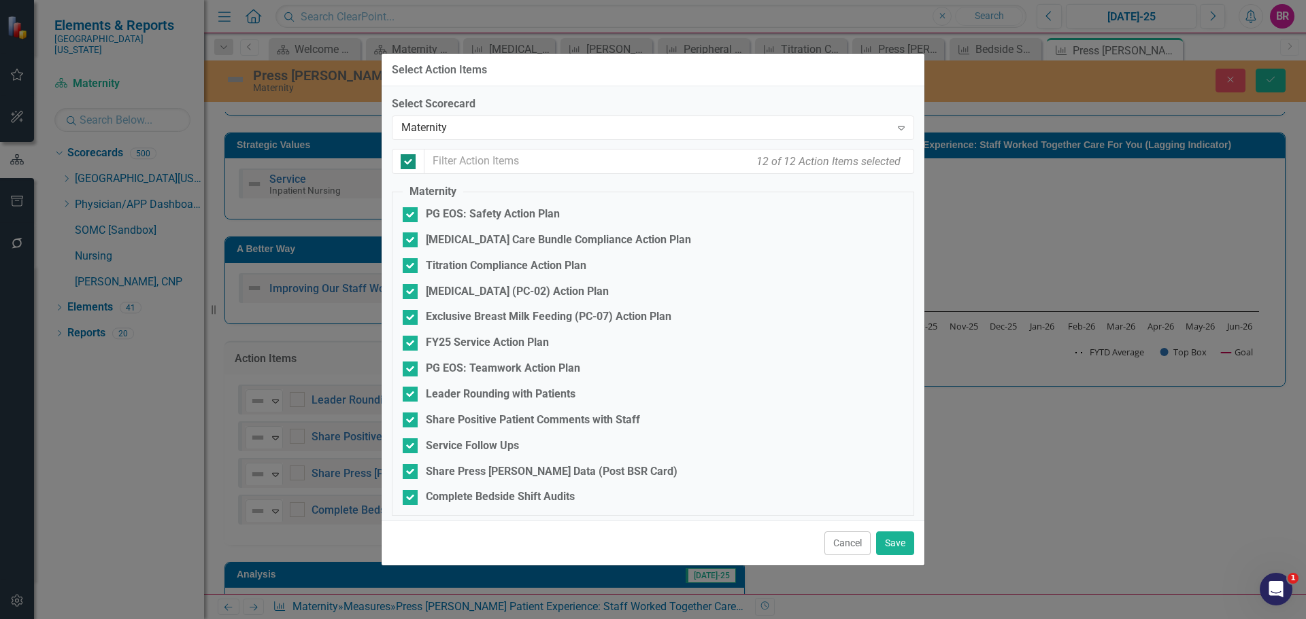
checkbox input "false"
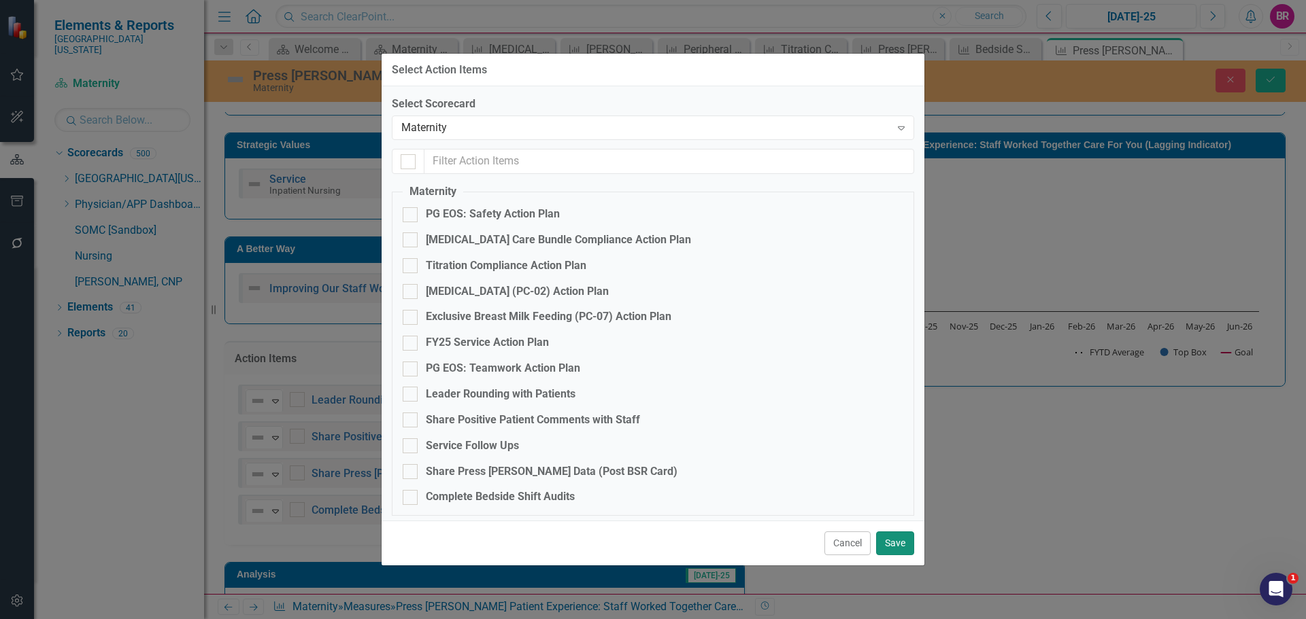
click at [899, 552] on button "Save" at bounding box center [895, 544] width 38 height 24
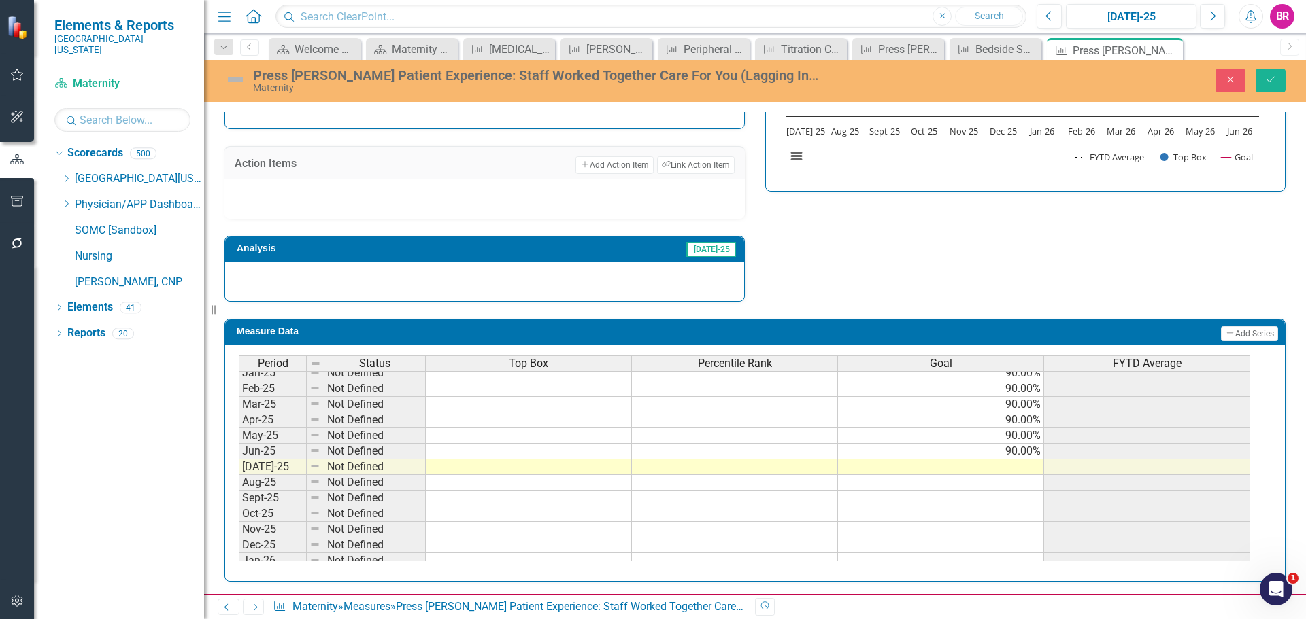
click at [239, 445] on div "Period Status Top Box Percentile Rank Goal FYTD Average Jul-23 Below Plan 83.33…" at bounding box center [239, 318] width 0 height 502
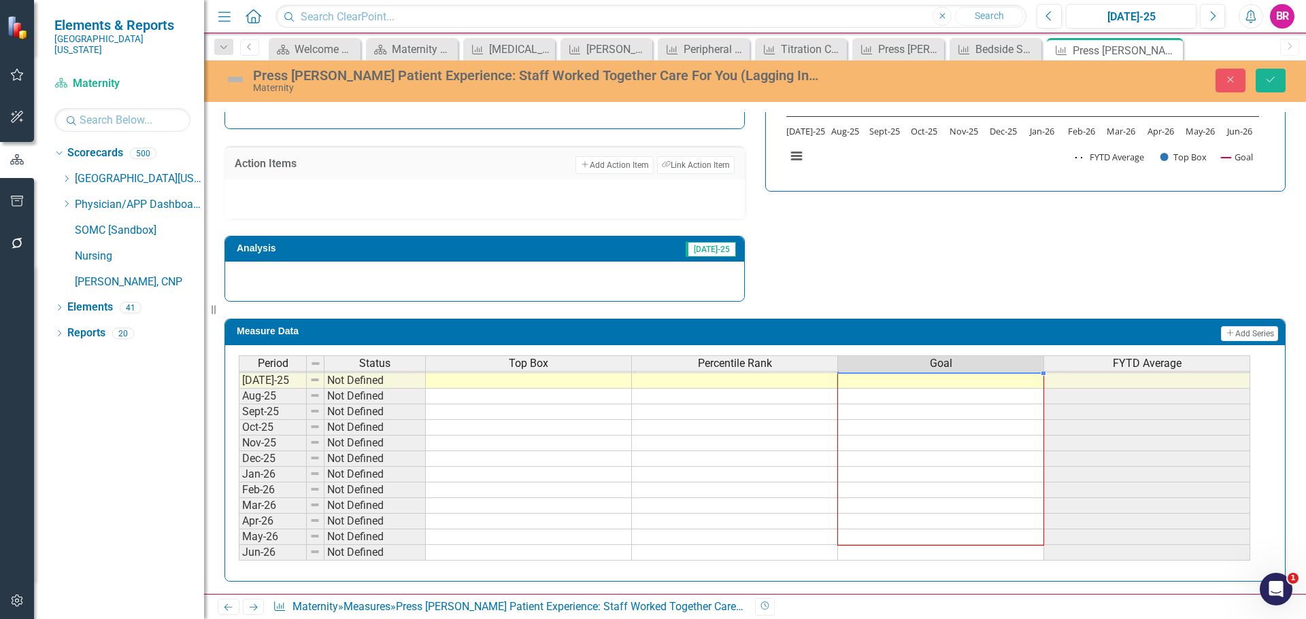
drag, startPoint x: 1044, startPoint y: 459, endPoint x: 1024, endPoint y: 549, distance: 91.9
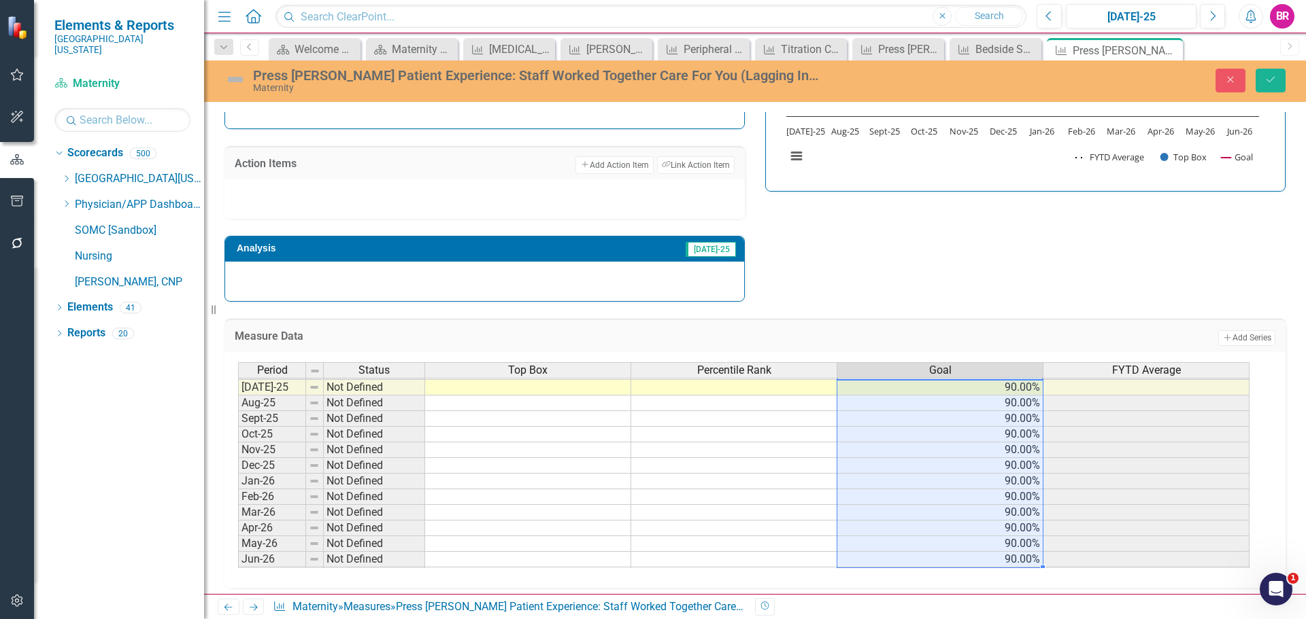
type textarea "90"
click at [1267, 78] on icon "Save" at bounding box center [1270, 80] width 12 height 10
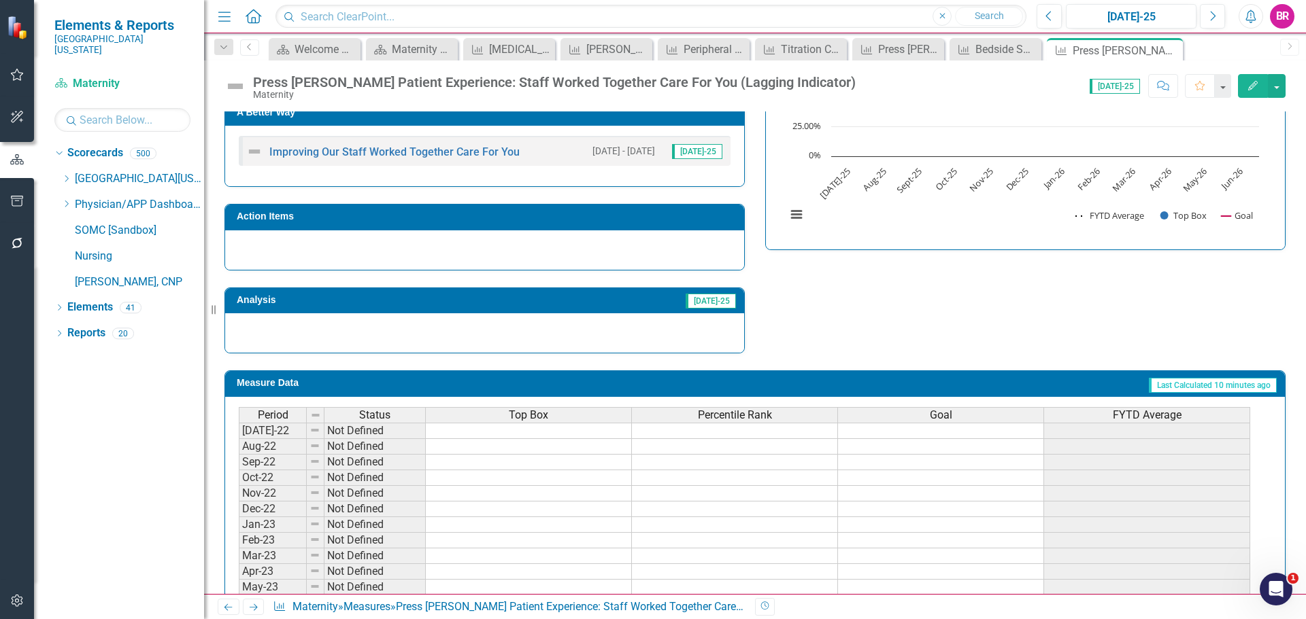
scroll to position [340, 0]
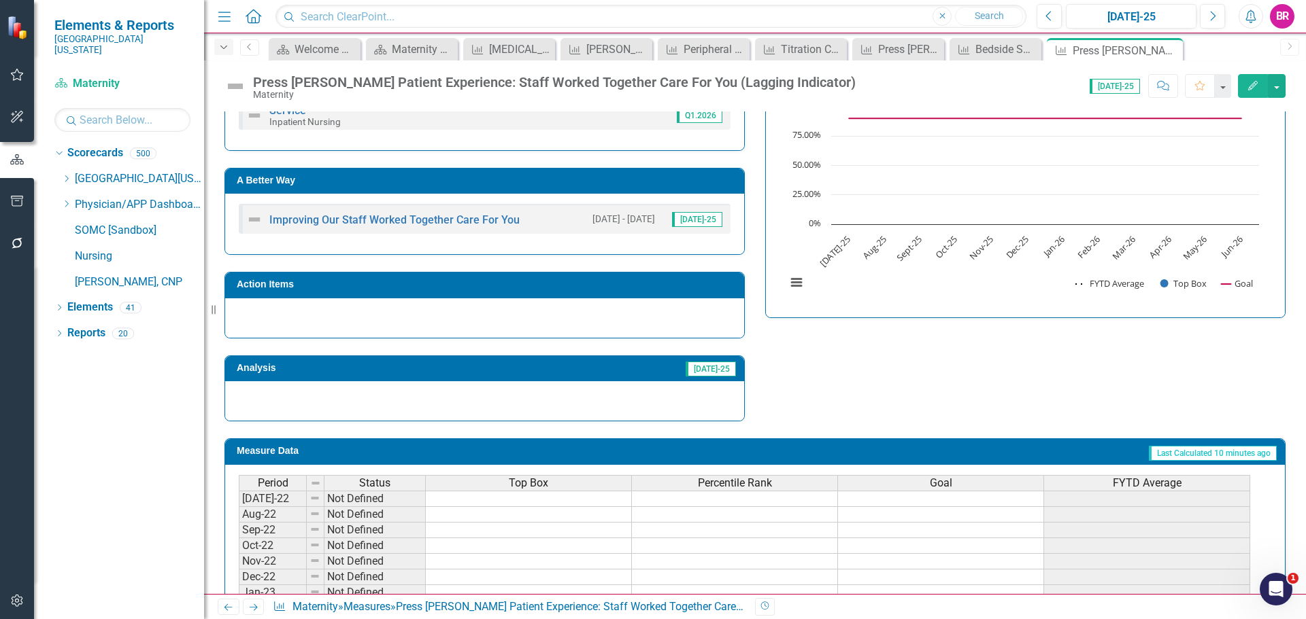
click at [228, 50] on icon "Dropdown" at bounding box center [224, 48] width 12 height 10
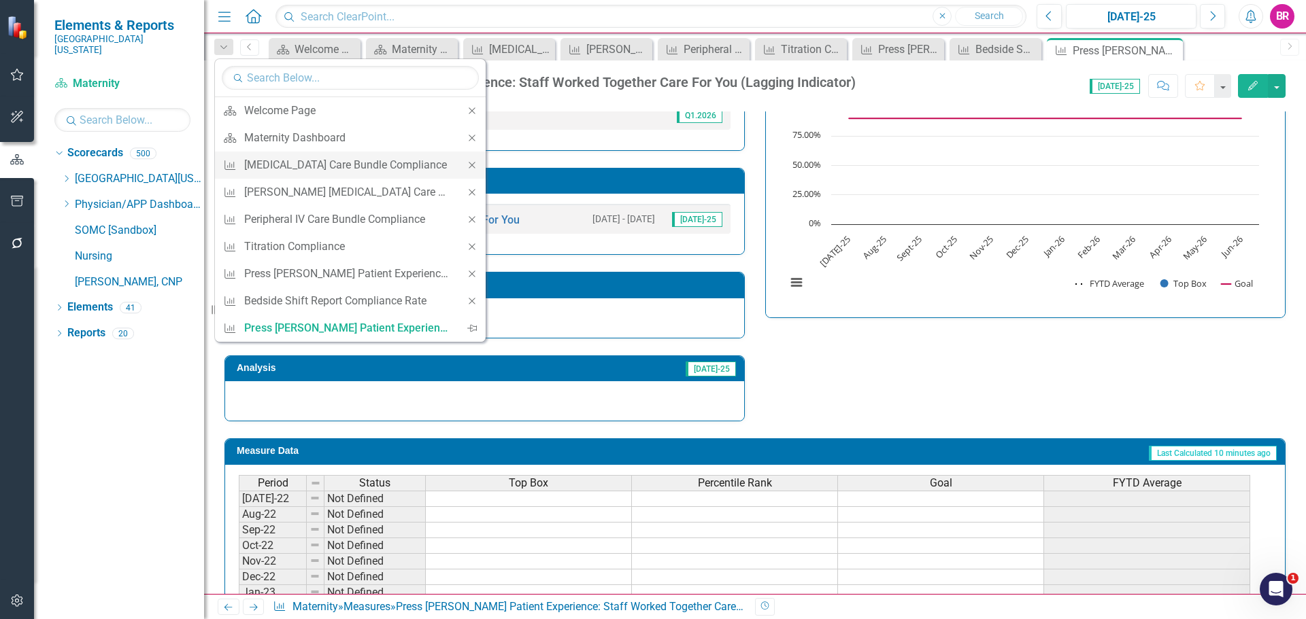
click at [471, 167] on icon "Close" at bounding box center [472, 165] width 12 height 10
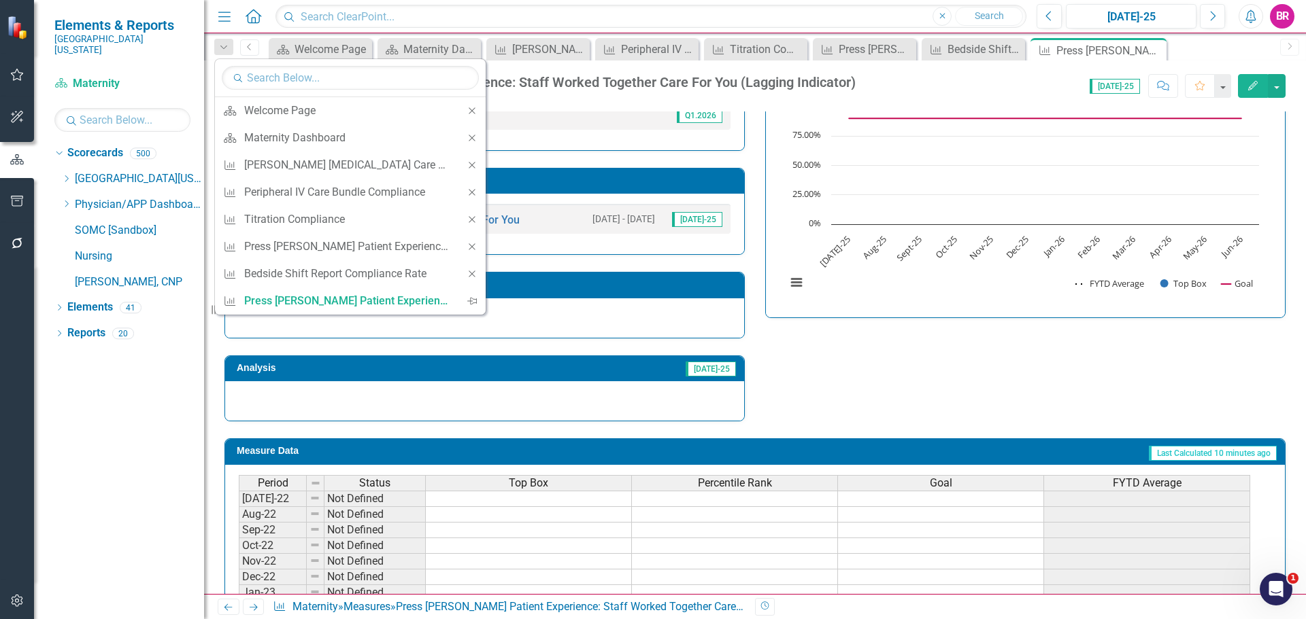
click at [471, 167] on icon "Close" at bounding box center [472, 165] width 12 height 10
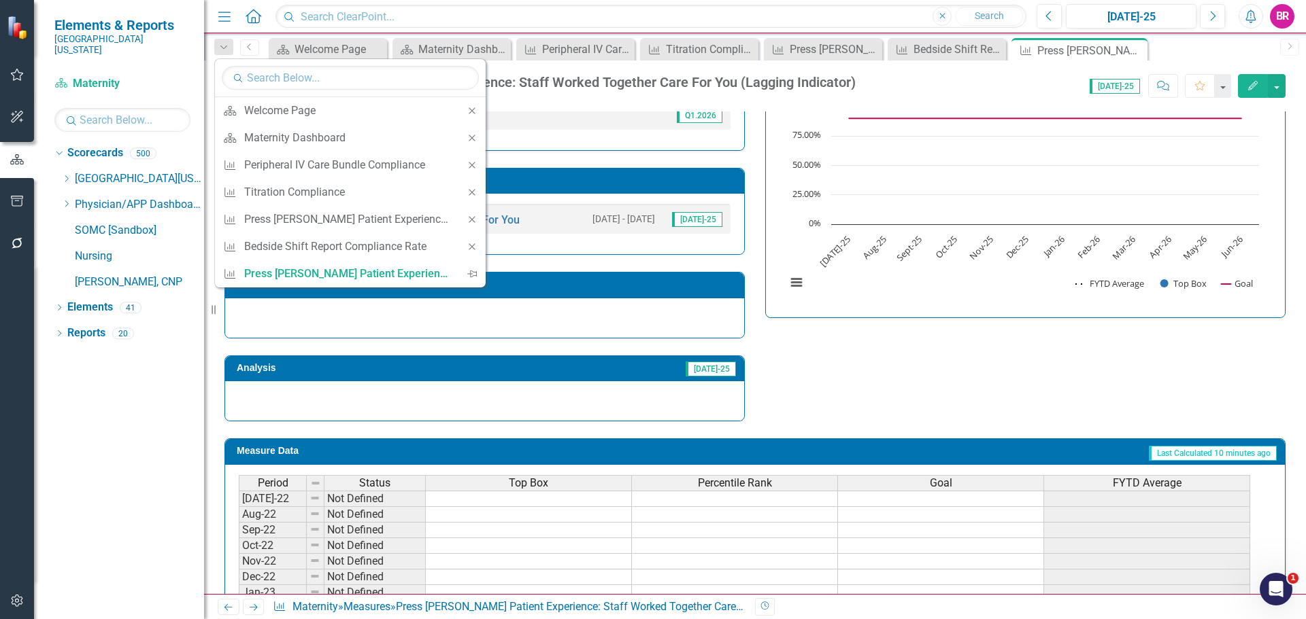
click at [471, 167] on icon "Close" at bounding box center [472, 165] width 12 height 10
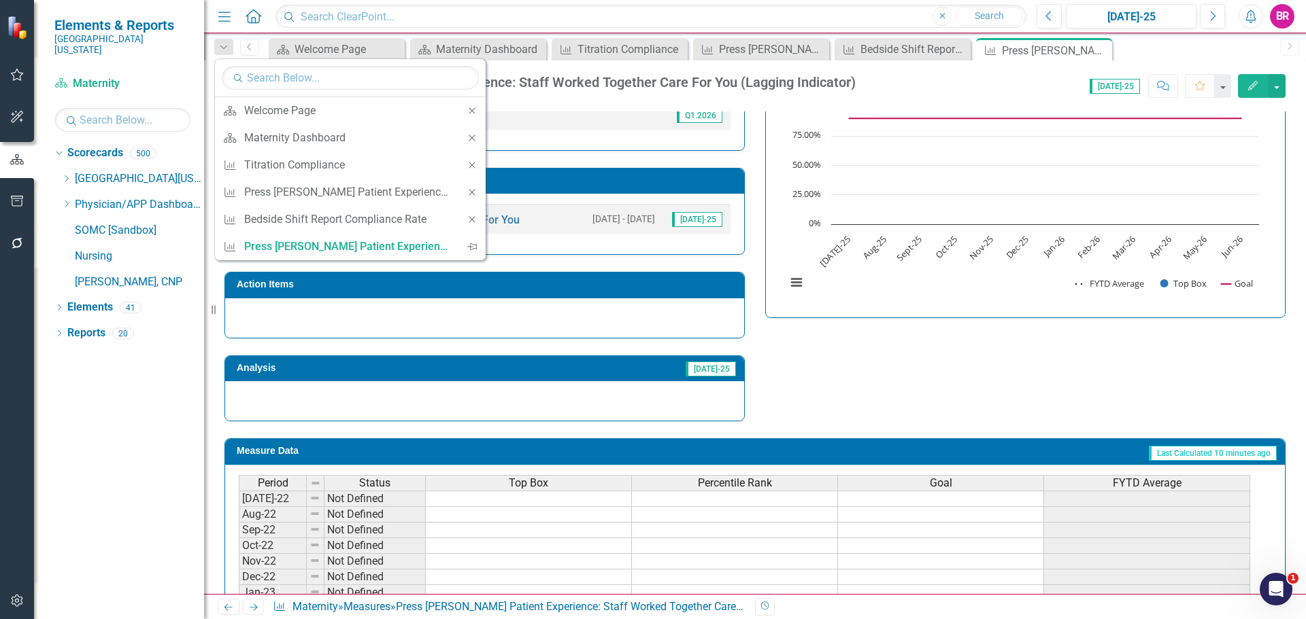
click at [471, 167] on icon "Close" at bounding box center [472, 165] width 12 height 10
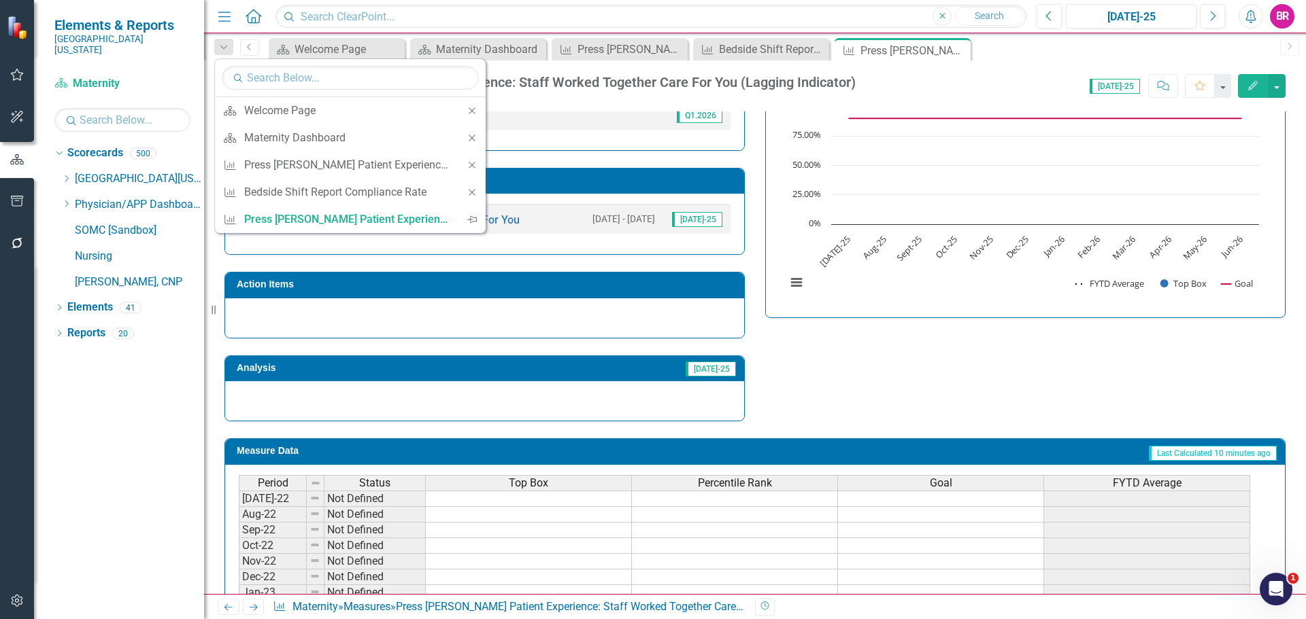
click at [471, 167] on icon "Close" at bounding box center [472, 165] width 12 height 10
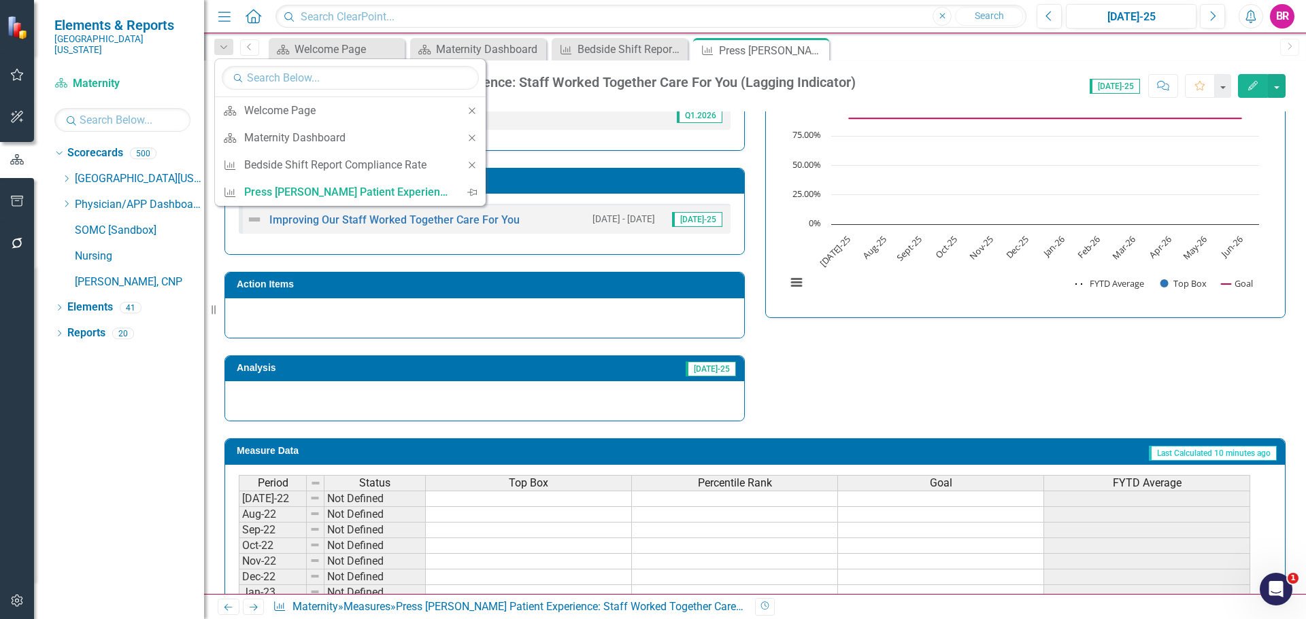
click at [471, 167] on icon "Close" at bounding box center [472, 165] width 12 height 10
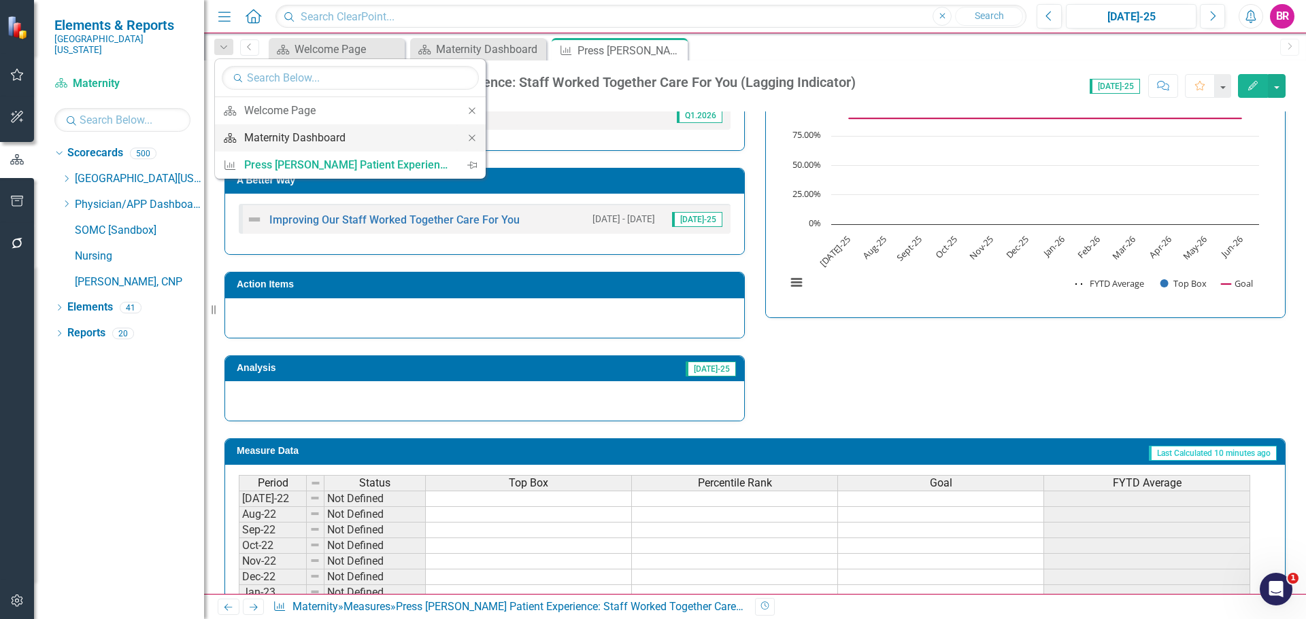
click at [335, 134] on div "Maternity Dashboard" at bounding box center [347, 137] width 207 height 17
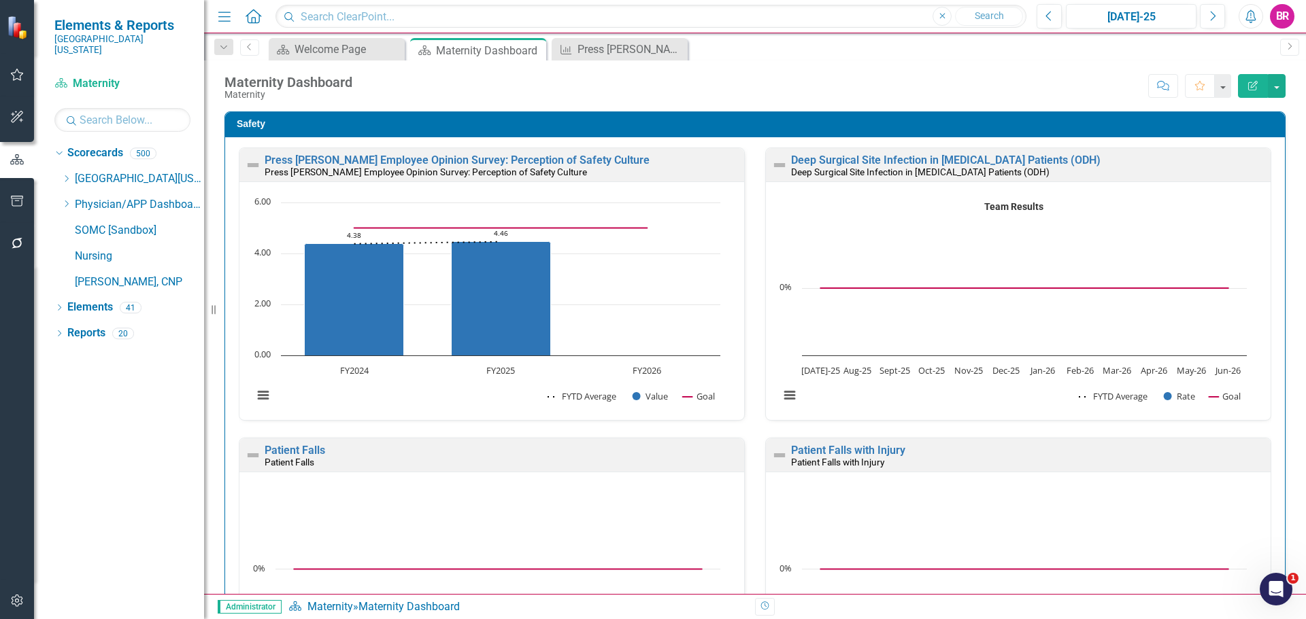
click at [0, 0] on icon at bounding box center [0, 0] width 0 height 0
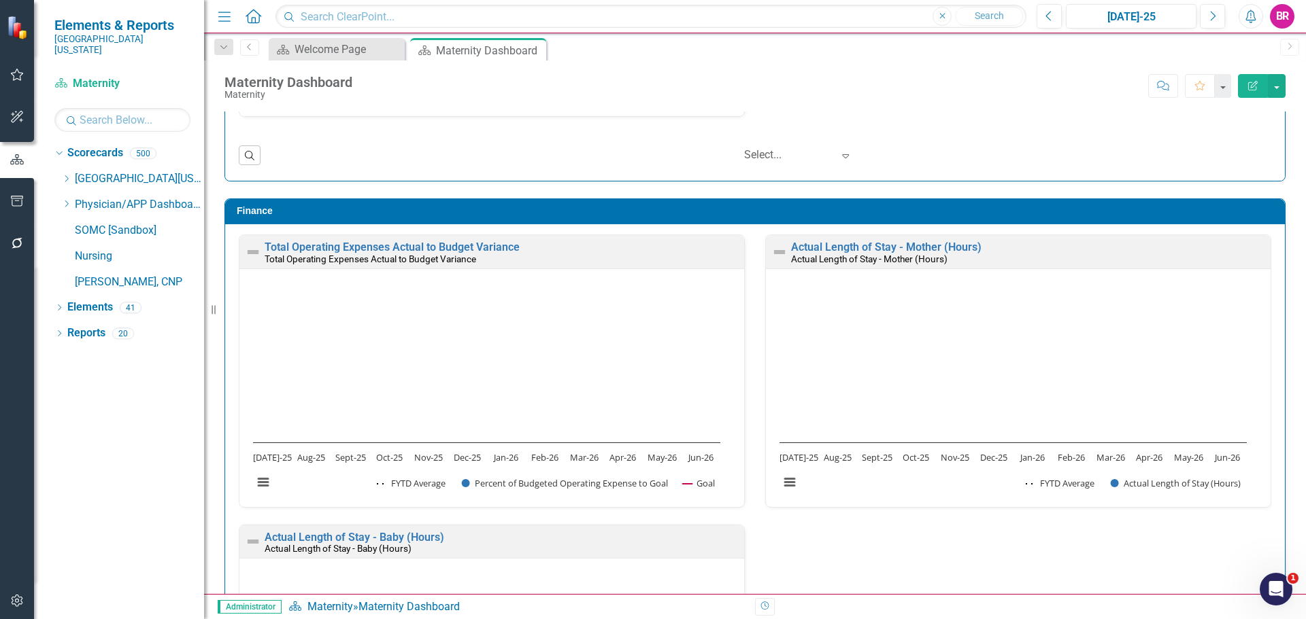
scroll to position [3808, 0]
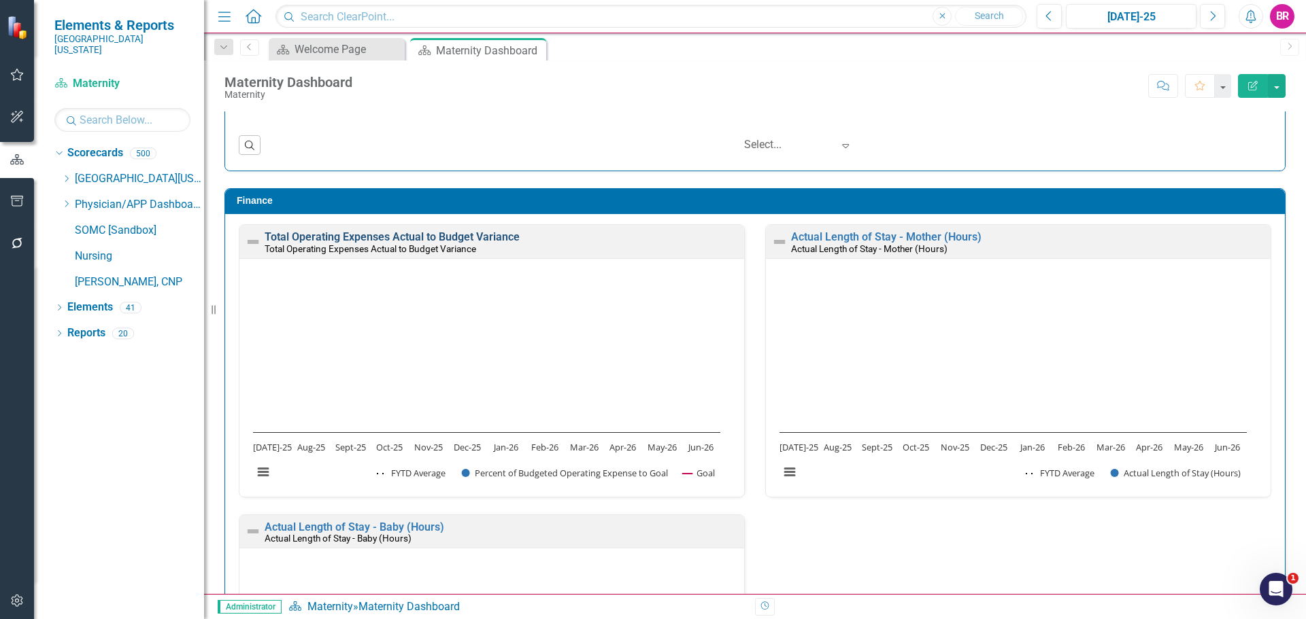
click at [479, 237] on link "Total Operating Expenses Actual to Budget Variance" at bounding box center [392, 237] width 255 height 13
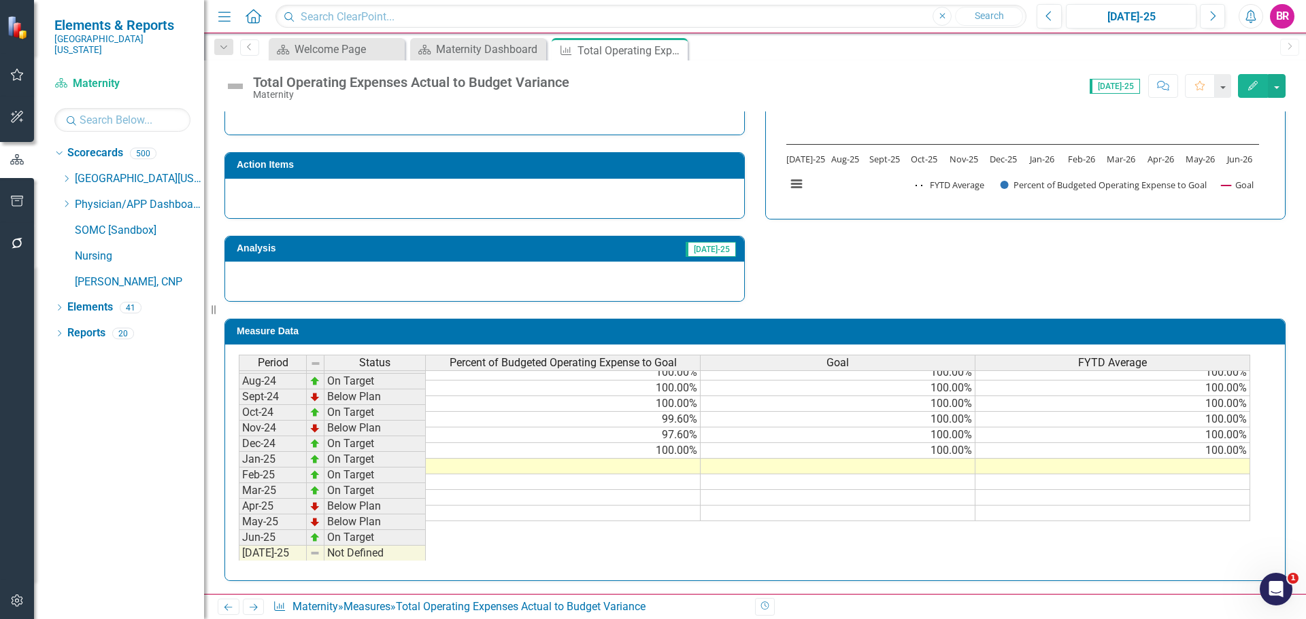
scroll to position [476, 0]
click at [956, 452] on tbody "Mar-24 On Target 100.00% 100.00% Apr-24 Below Plan 98.20% 100.00% May-24 On Tar…" at bounding box center [744, 435] width 1011 height 454
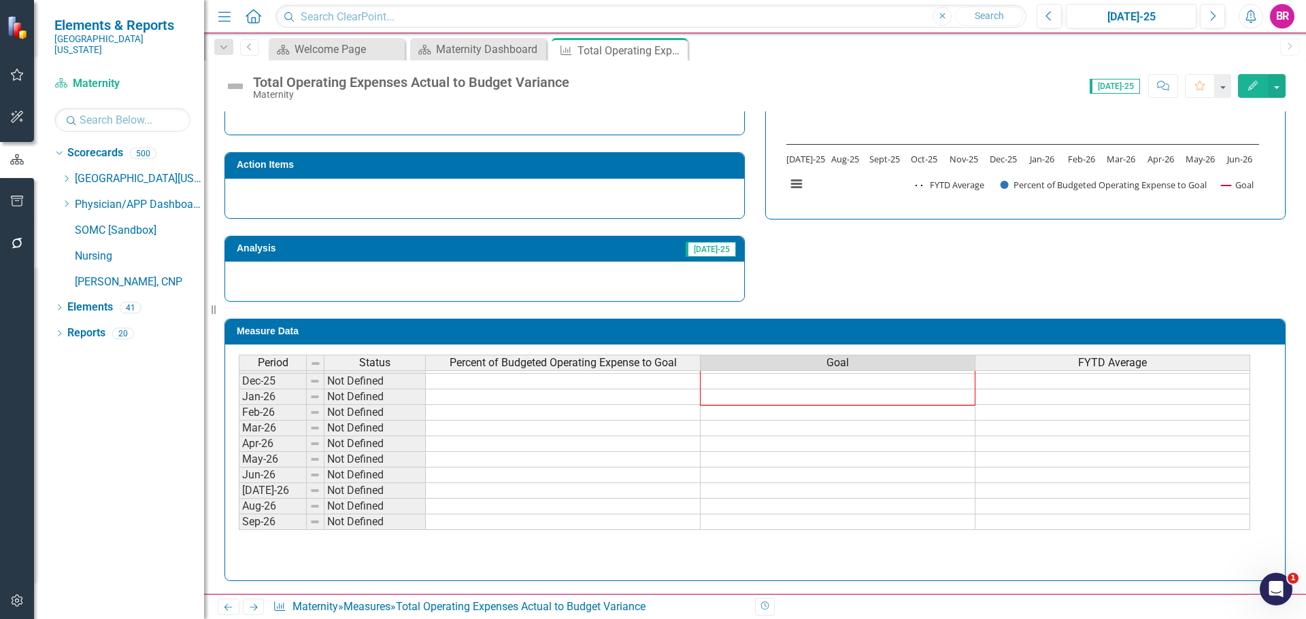
scroll to position [844, 0]
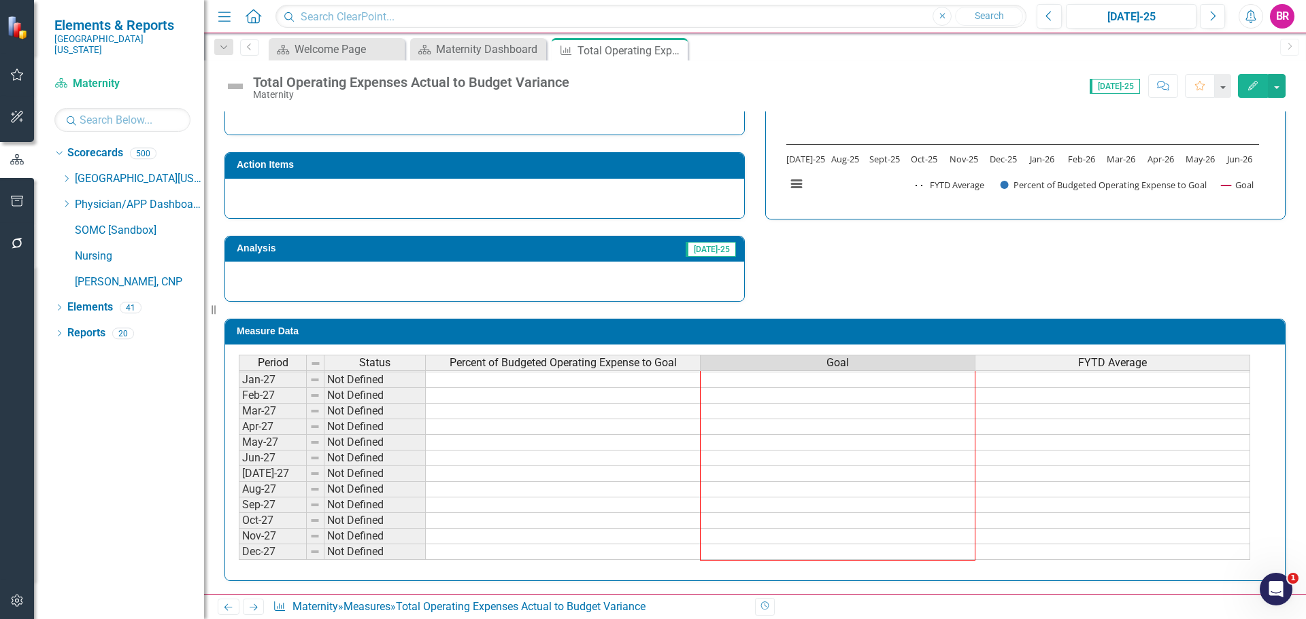
drag, startPoint x: 975, startPoint y: 459, endPoint x: 950, endPoint y: 551, distance: 95.2
click at [239, 557] on div "Period Status Percent of Budgeted Operating Expense to Goal Goal FYTD Average N…" at bounding box center [239, 349] width 0 height 424
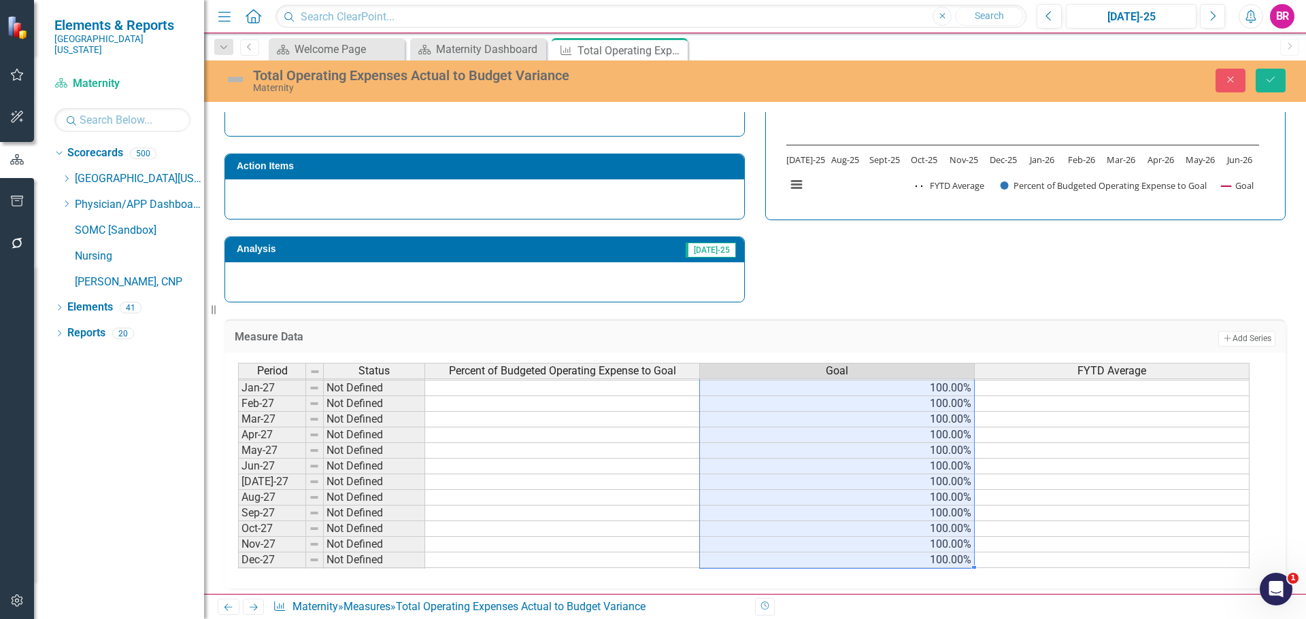
type textarea "100"
click at [1274, 82] on icon "Save" at bounding box center [1270, 80] width 12 height 10
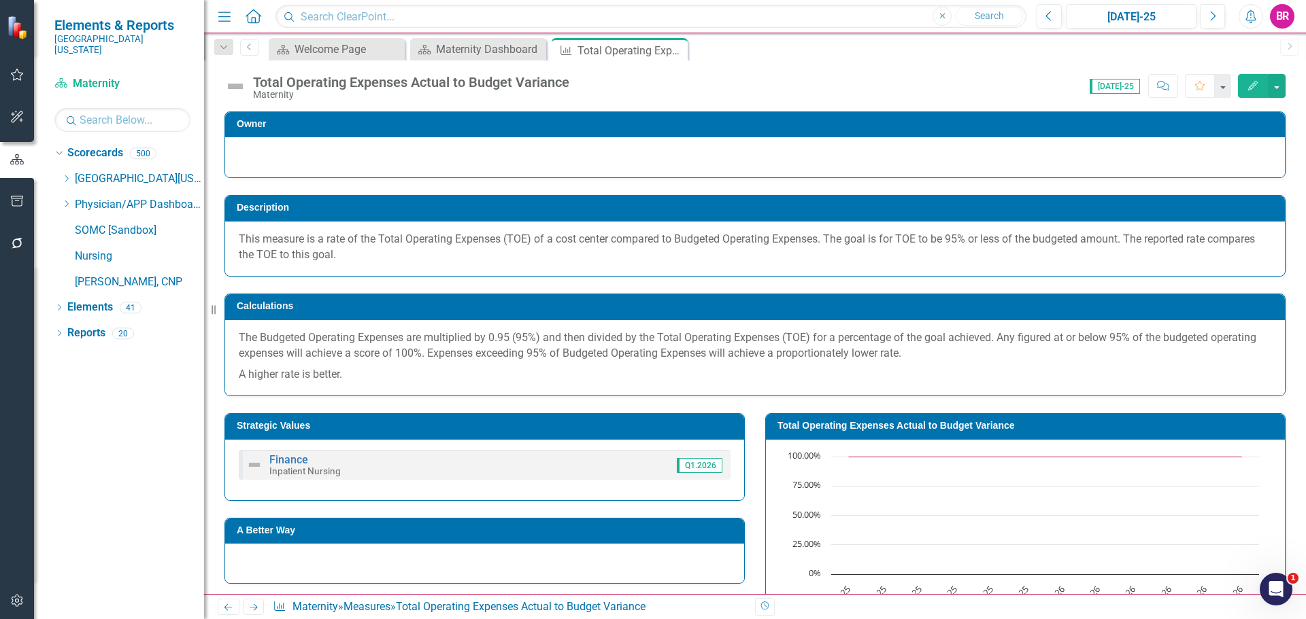
scroll to position [204, 0]
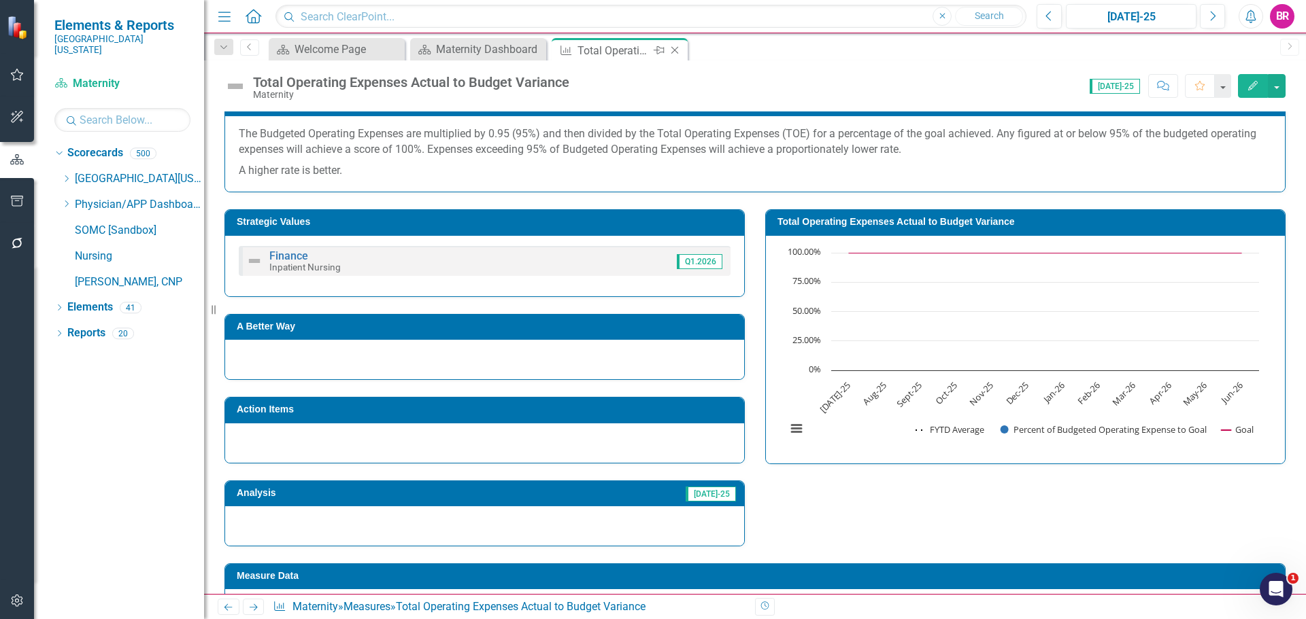
click at [670, 50] on icon "Close" at bounding box center [675, 50] width 14 height 11
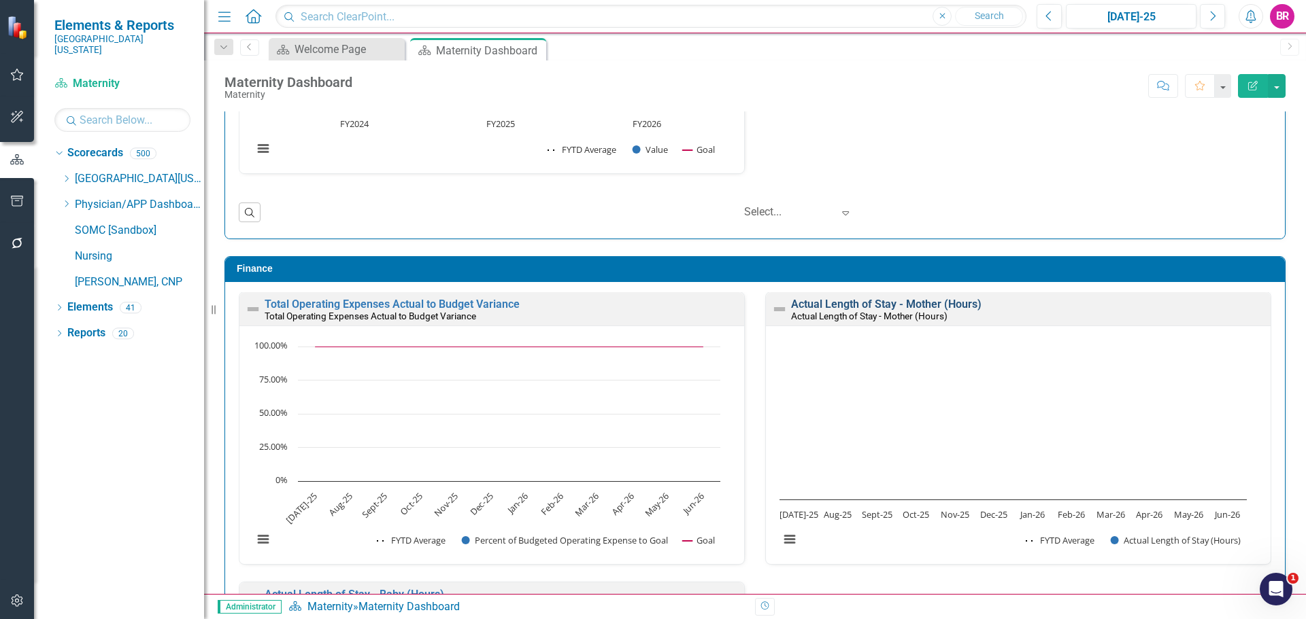
click at [867, 304] on link "Actual Length of Stay - Mother (Hours)" at bounding box center [886, 304] width 190 height 13
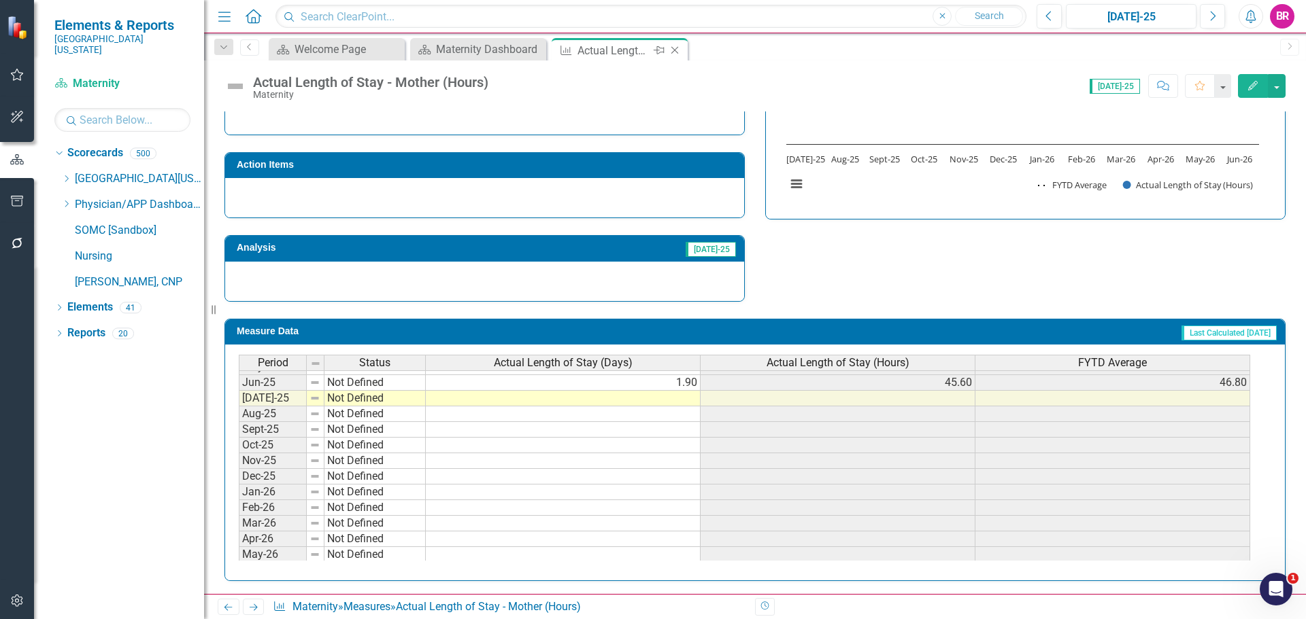
click at [672, 52] on icon at bounding box center [674, 50] width 7 height 7
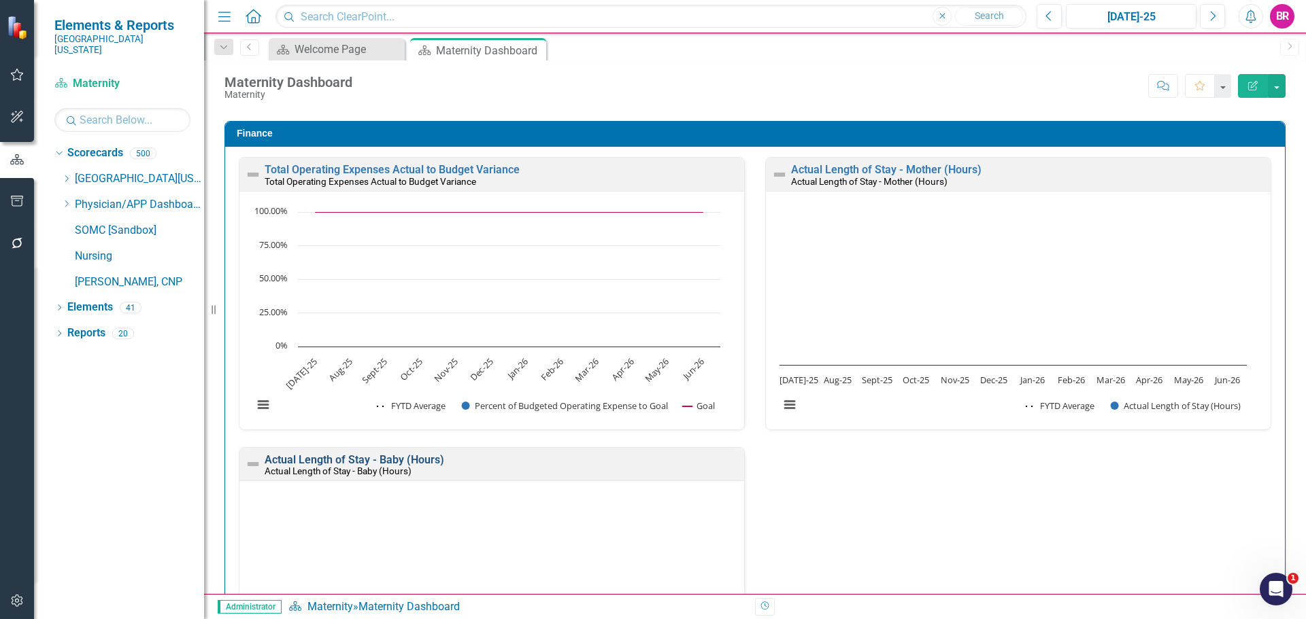
click at [423, 464] on link "Actual Length of Stay - Baby (Hours)" at bounding box center [355, 460] width 180 height 13
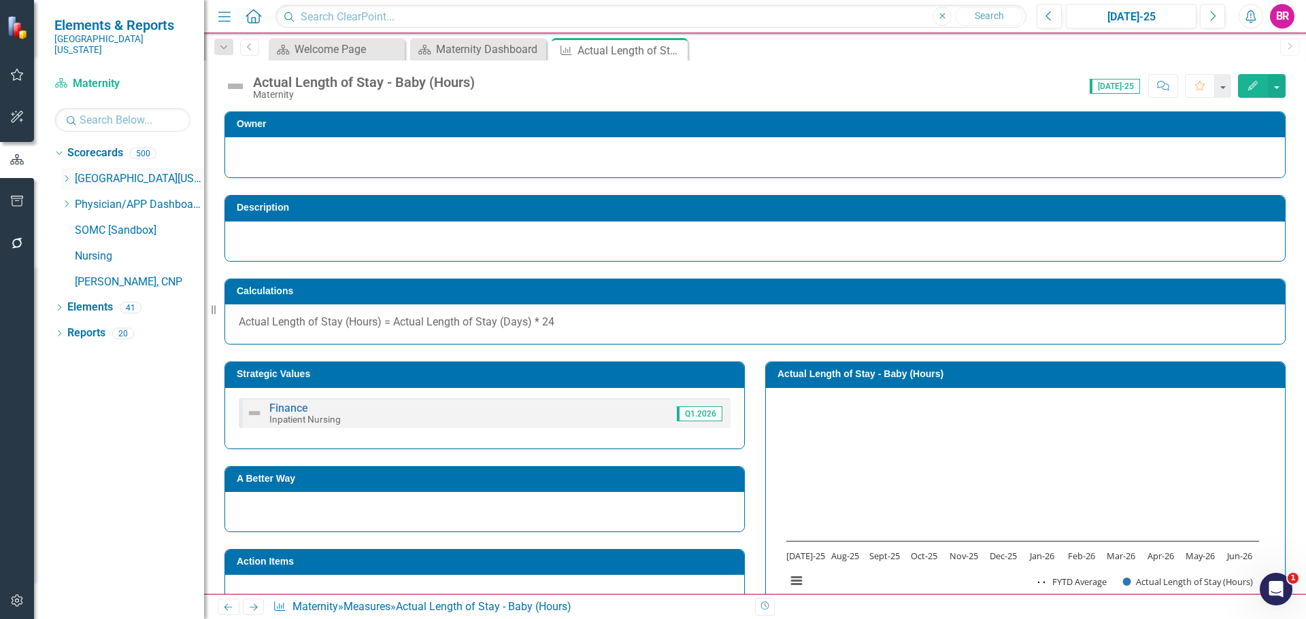
click at [66, 175] on icon at bounding box center [66, 178] width 3 height 7
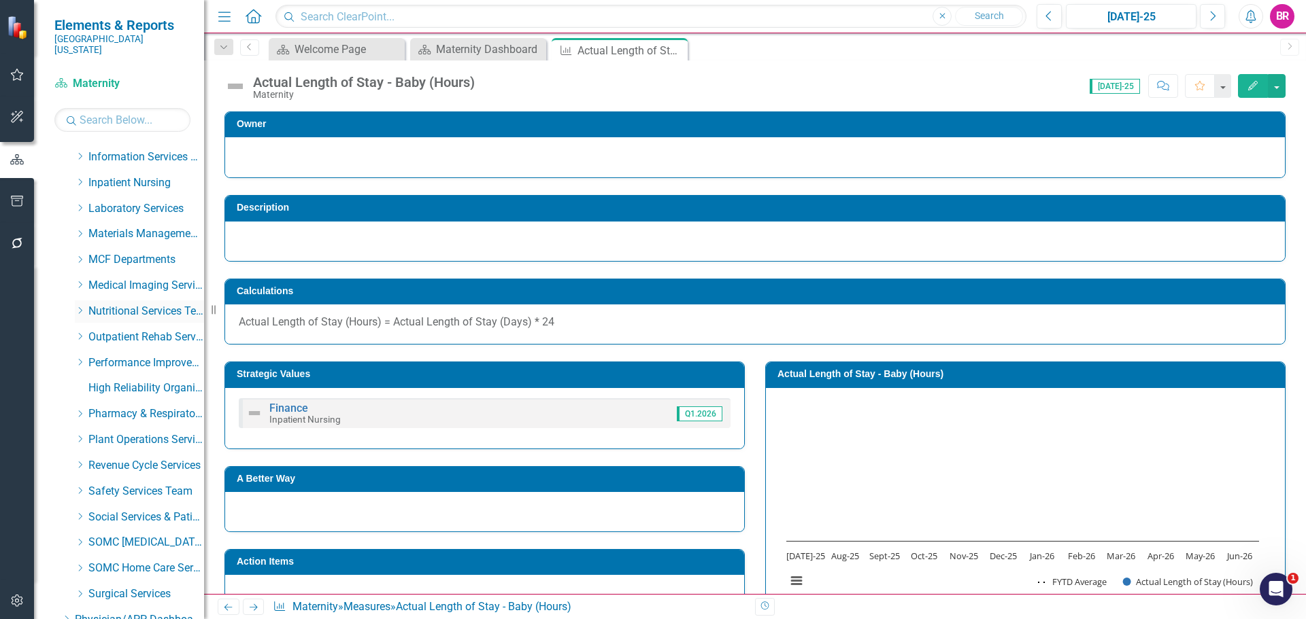
click at [80, 307] on icon "Dropdown" at bounding box center [80, 311] width 10 height 8
click at [116, 330] on link "Nutritional Services" at bounding box center [153, 338] width 102 height 16
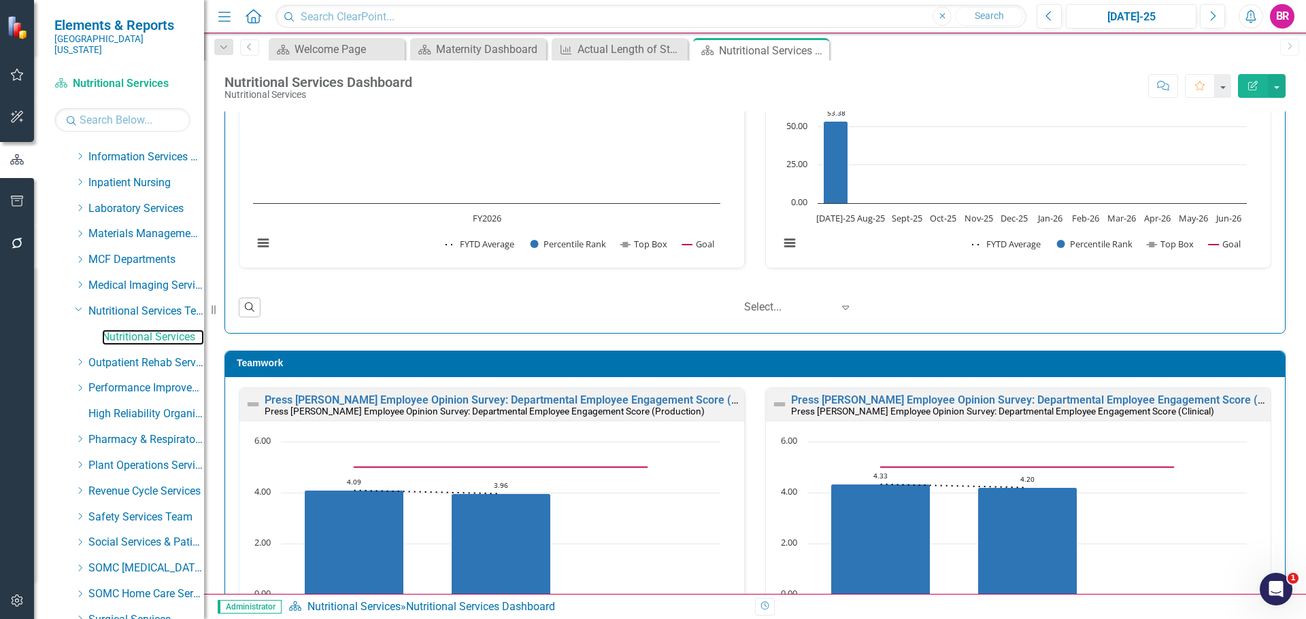
scroll to position [1360, 0]
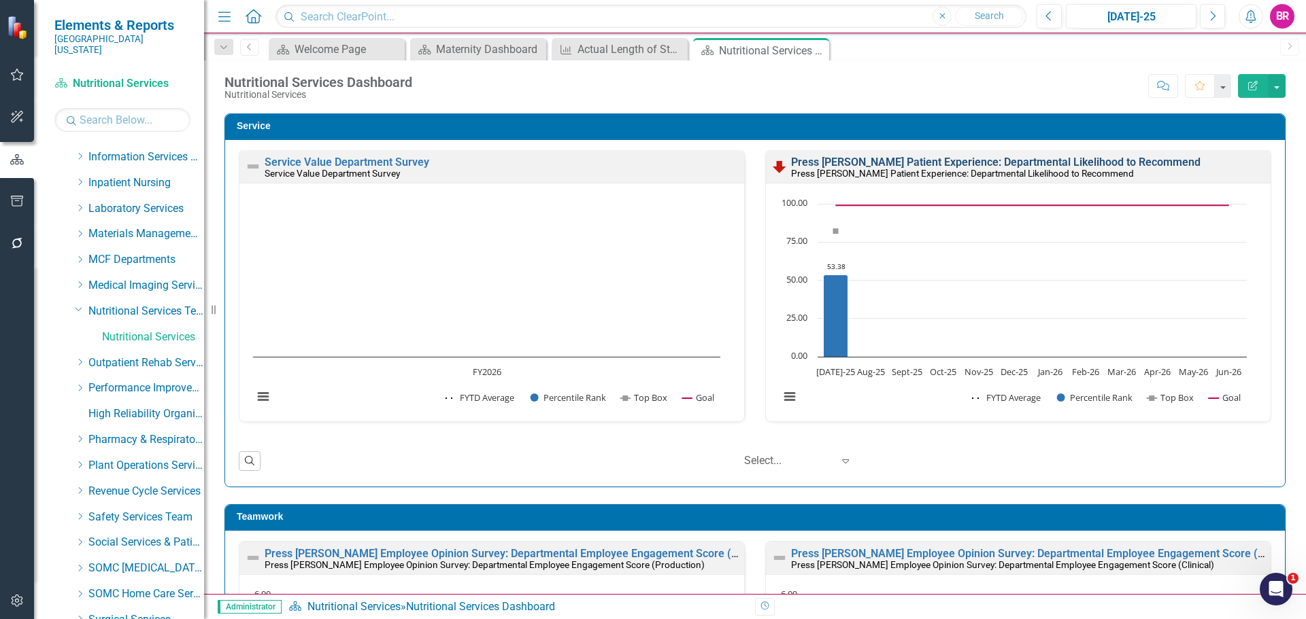
click at [836, 167] on link "Press [PERSON_NAME] Patient Experience: Departmental Likelihood to Recommend" at bounding box center [995, 162] width 409 height 13
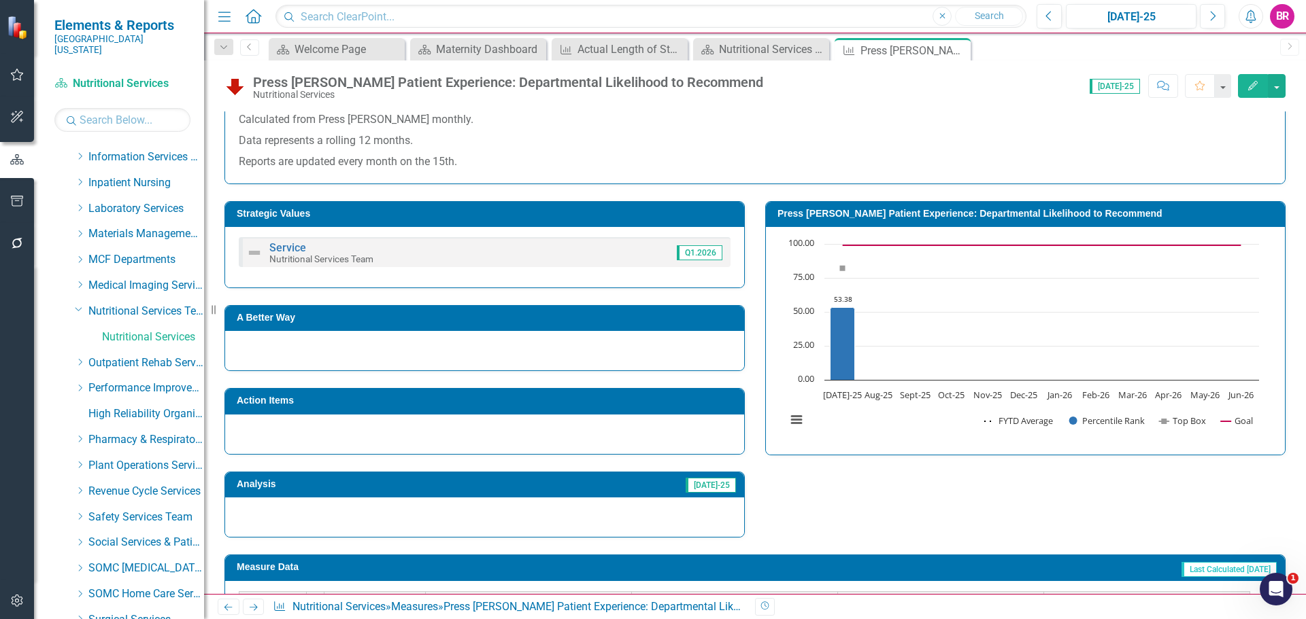
scroll to position [235, 0]
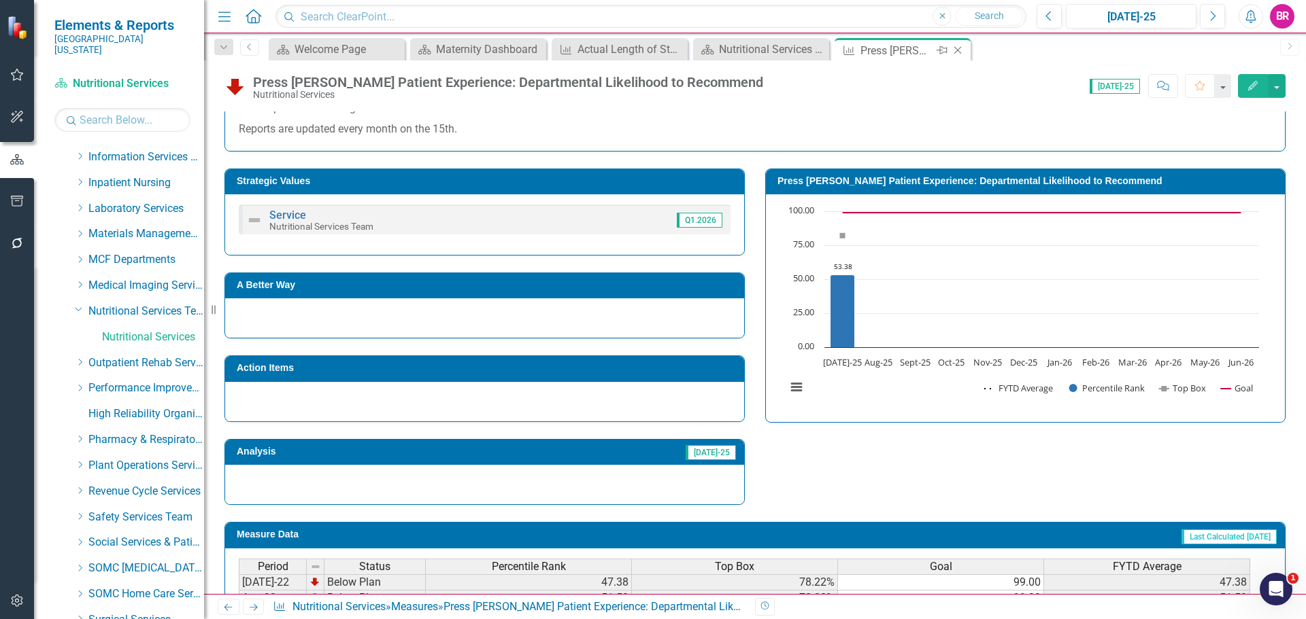
click at [958, 47] on icon "Close" at bounding box center [958, 50] width 14 height 11
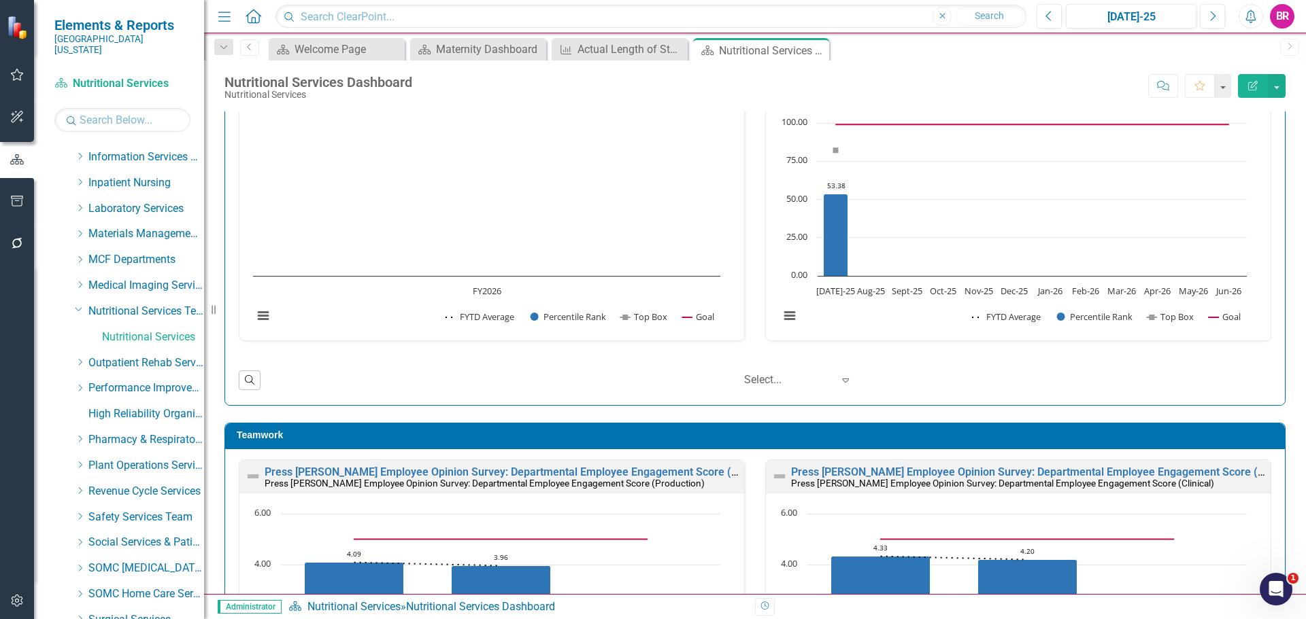
scroll to position [1224, 0]
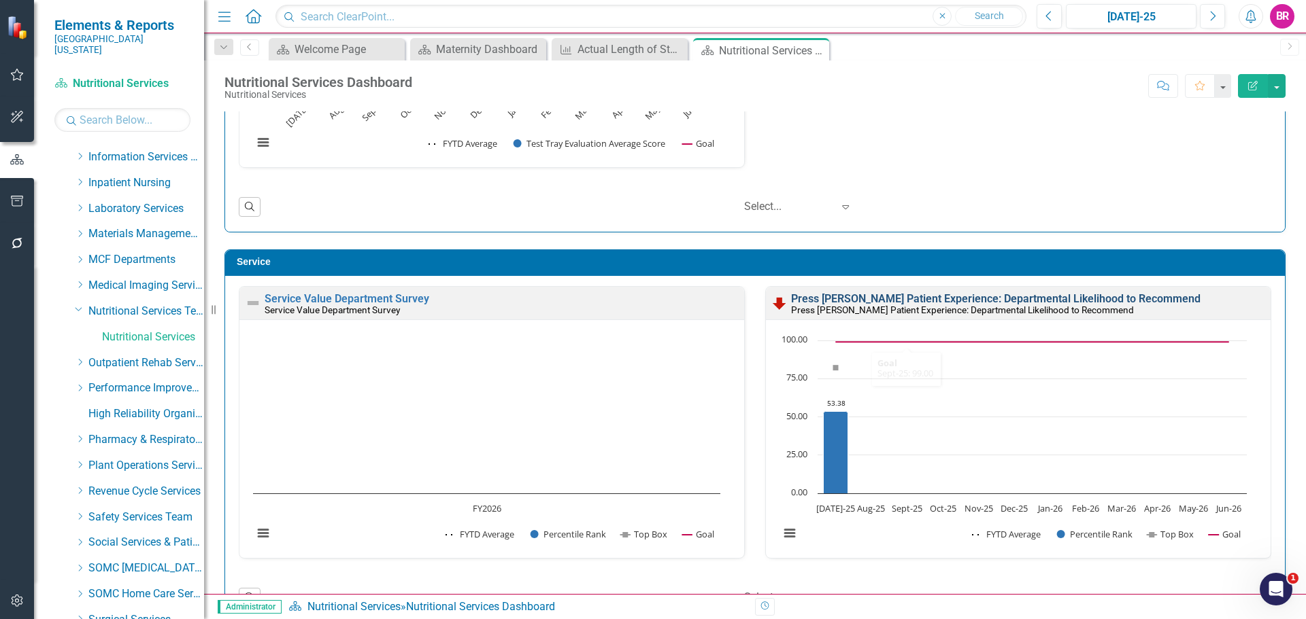
click at [854, 304] on link "Press [PERSON_NAME] Patient Experience: Departmental Likelihood to Recommend" at bounding box center [995, 298] width 409 height 13
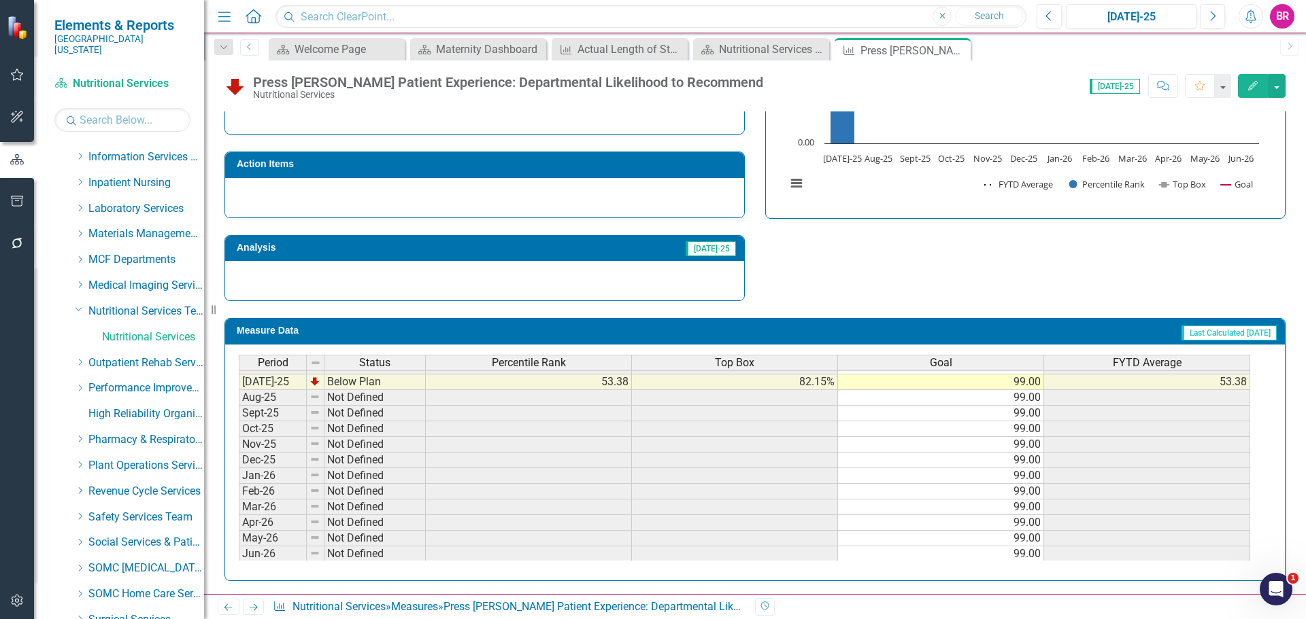
scroll to position [562, 0]
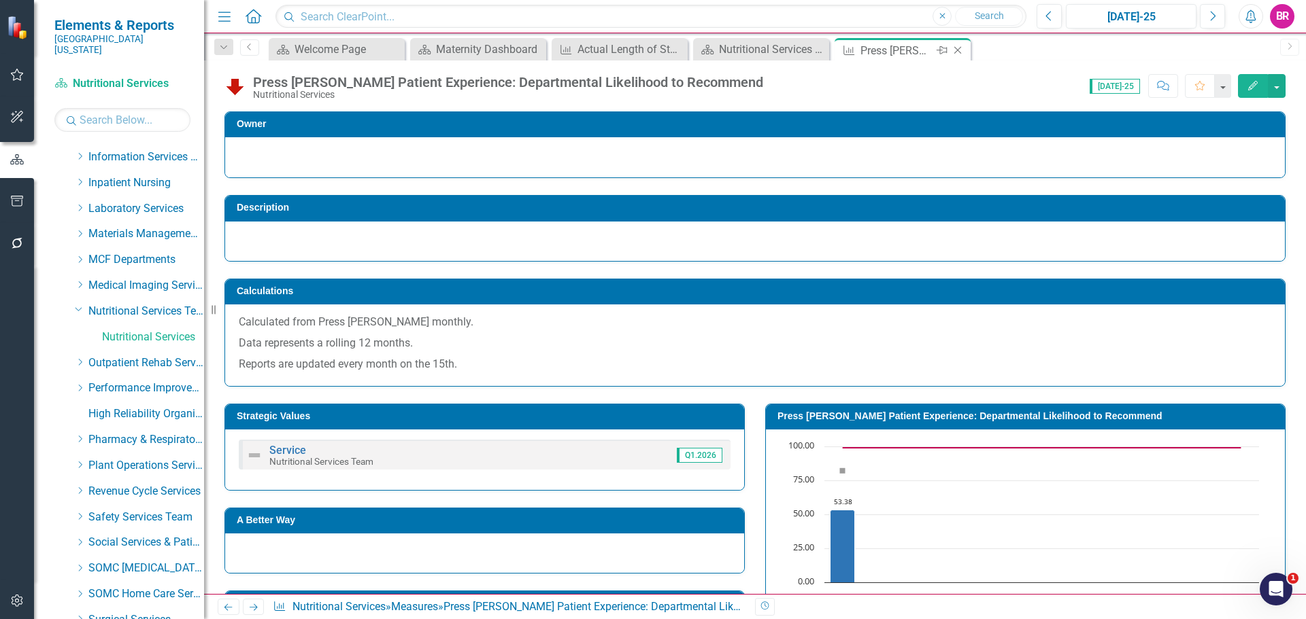
click at [959, 49] on icon "Close" at bounding box center [958, 50] width 14 height 11
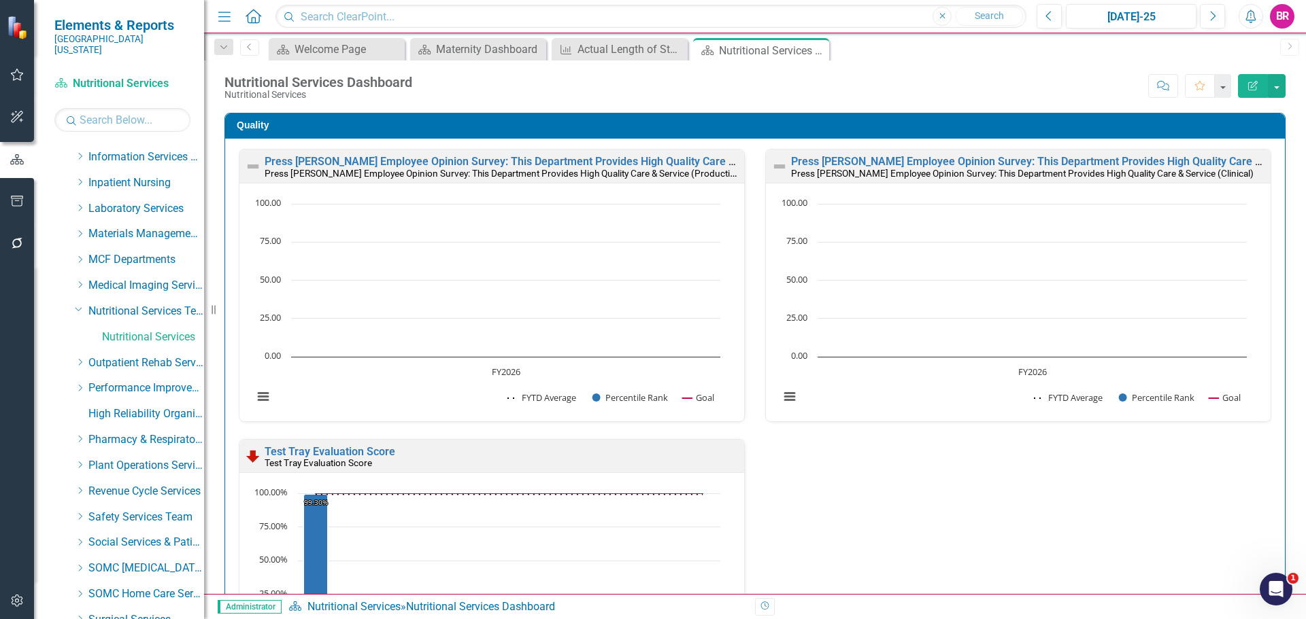
click at [1278, 347] on div "Quality Press Ganey Employee Opinion Survey: This Department Provides High Qual…" at bounding box center [754, 436] width 1081 height 681
click at [819, 52] on icon "Close" at bounding box center [816, 50] width 14 height 11
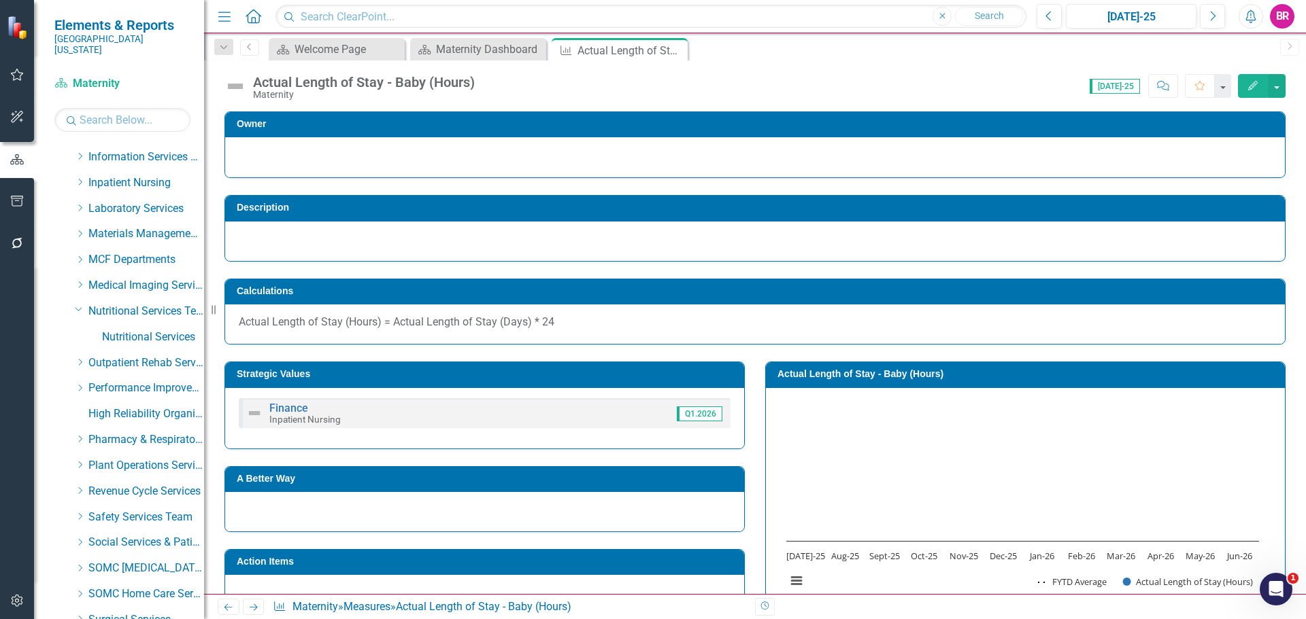
click at [1286, 339] on div "Owner Description Calculations Actual Length of Stay (Hours) = Actual Length of…" at bounding box center [755, 543] width 1102 height 897
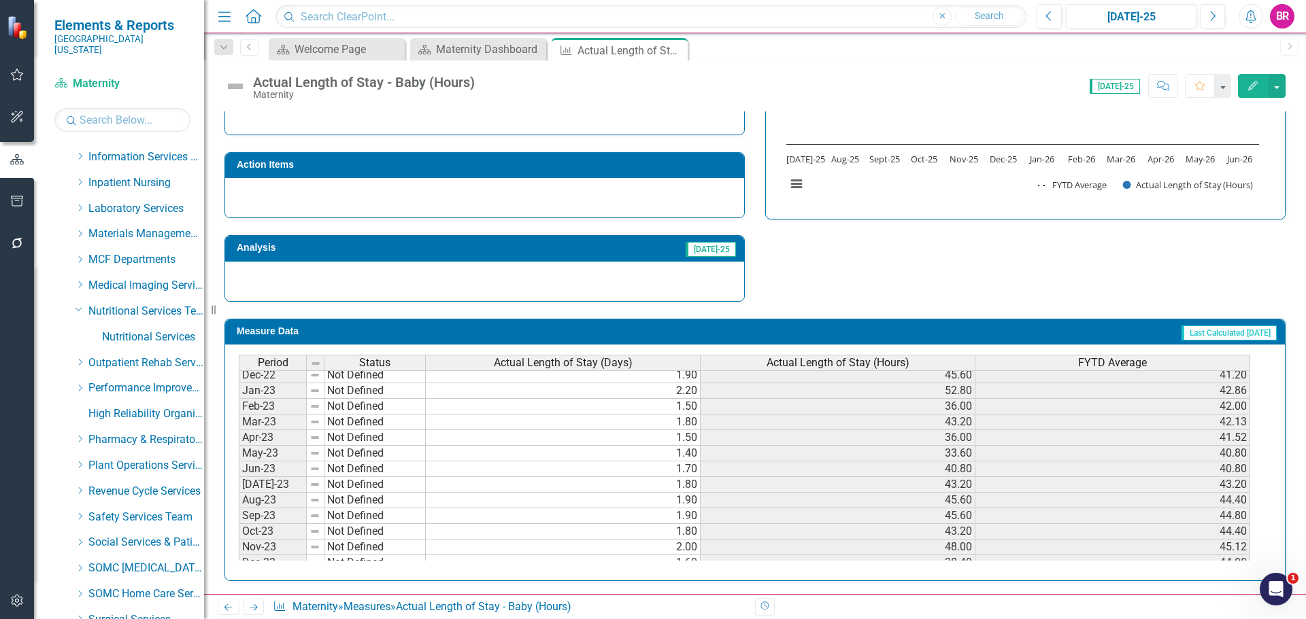
scroll to position [136, 0]
click at [675, 49] on icon "Close" at bounding box center [675, 50] width 14 height 11
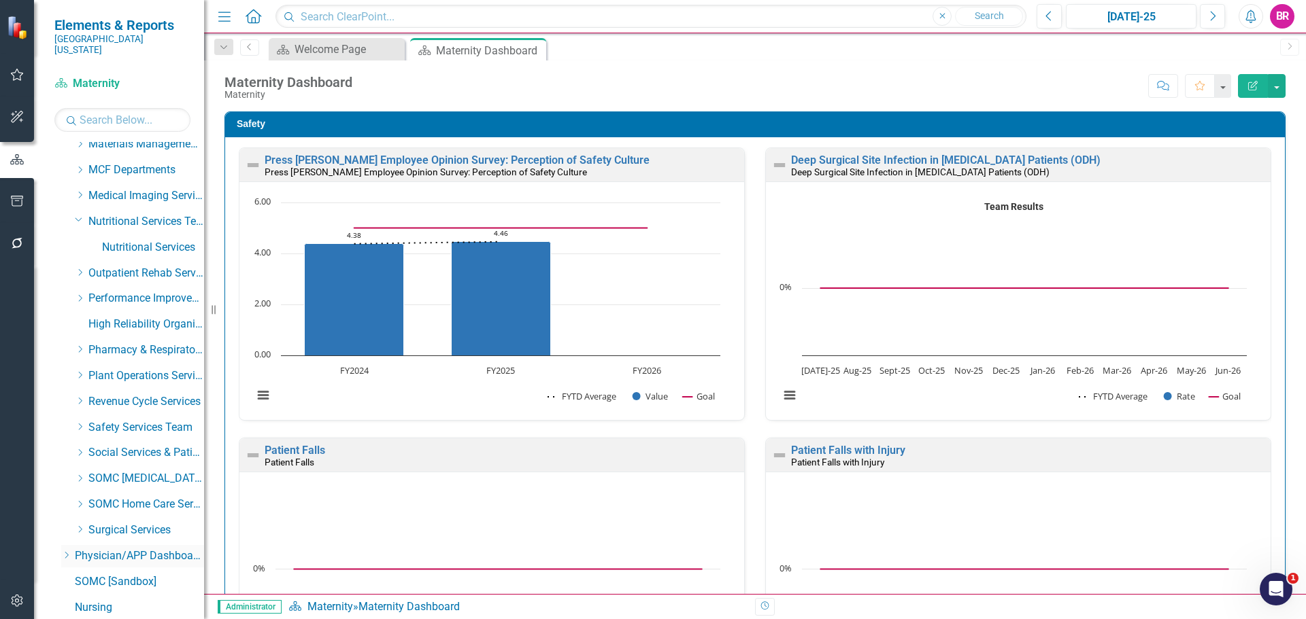
scroll to position [567, 0]
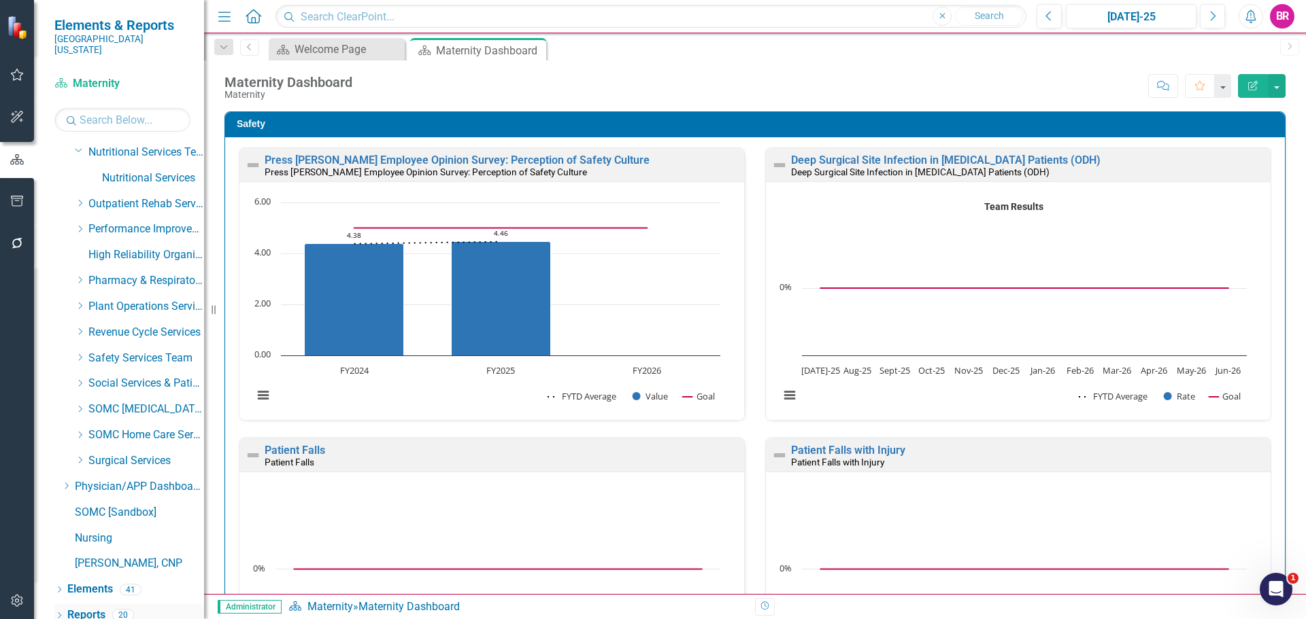
click at [93, 608] on link "Reports" at bounding box center [86, 616] width 38 height 16
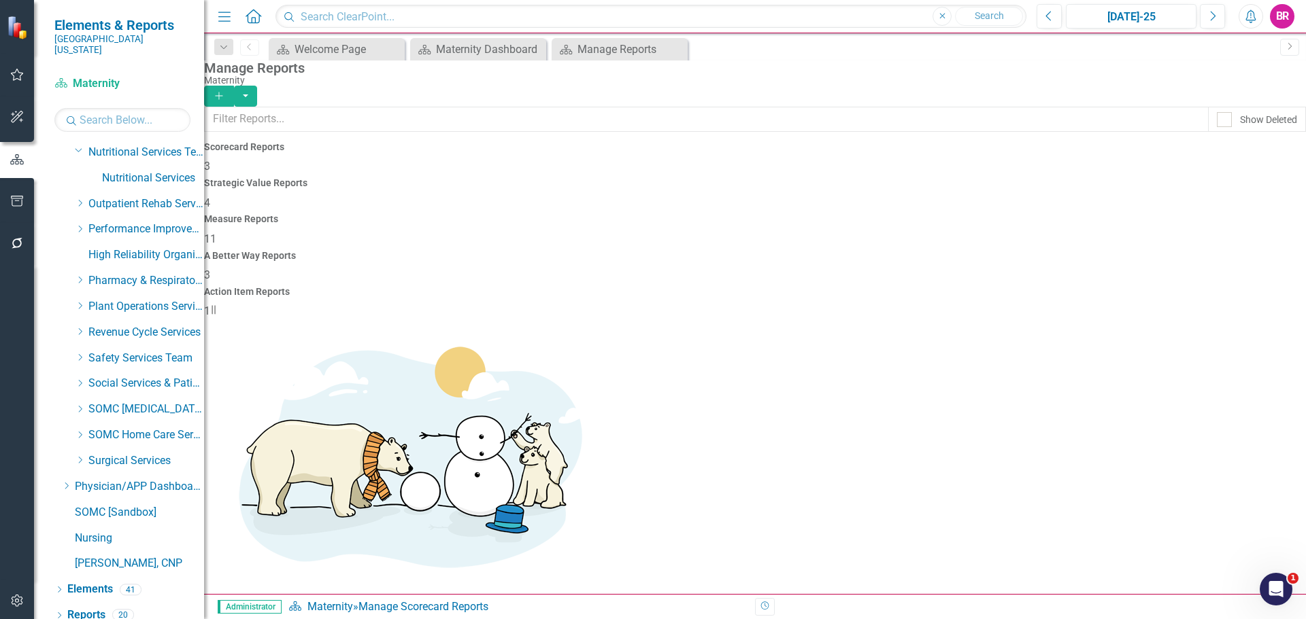
click at [764, 232] on div "11" at bounding box center [755, 240] width 1102 height 16
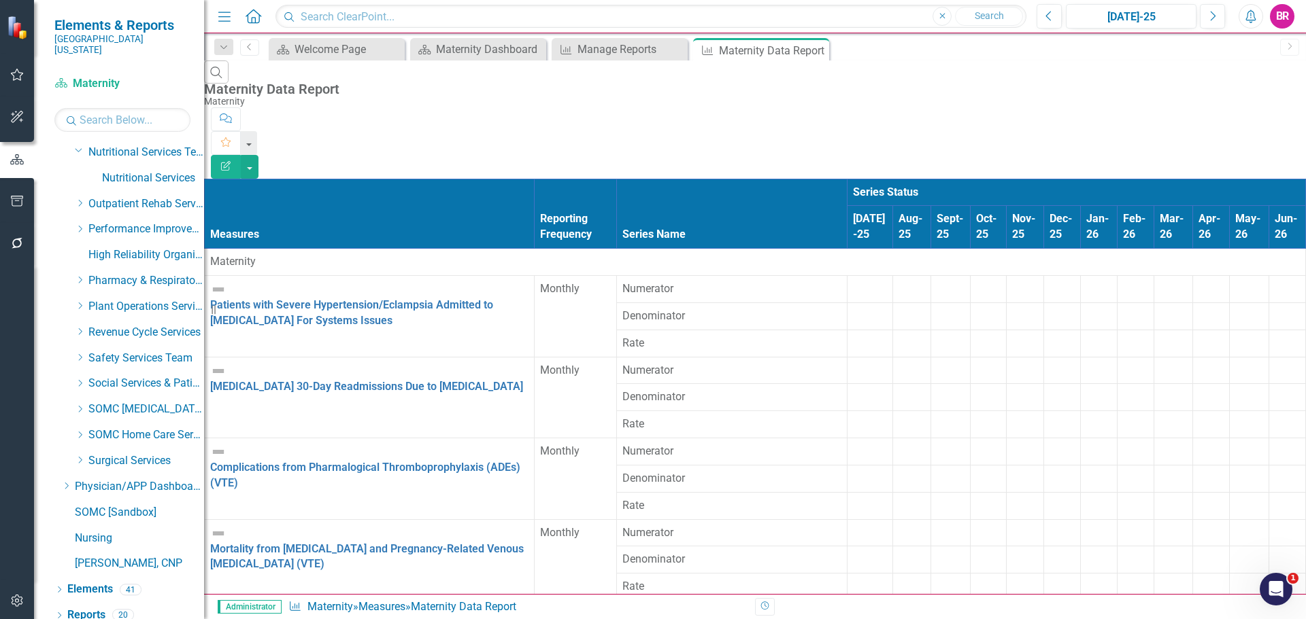
click at [853, 281] on div at bounding box center [870, 281] width 34 height 0
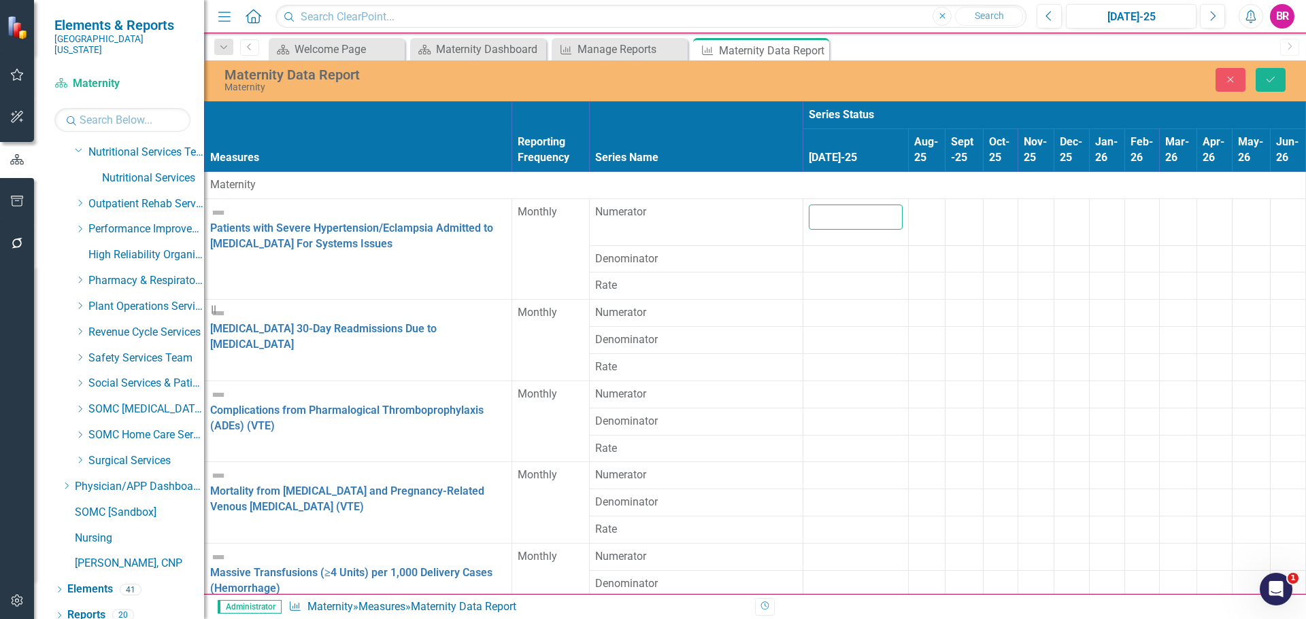
click at [808, 205] on input "number" at bounding box center [855, 217] width 94 height 25
type input "0"
click at [808, 252] on div at bounding box center [855, 252] width 94 height 0
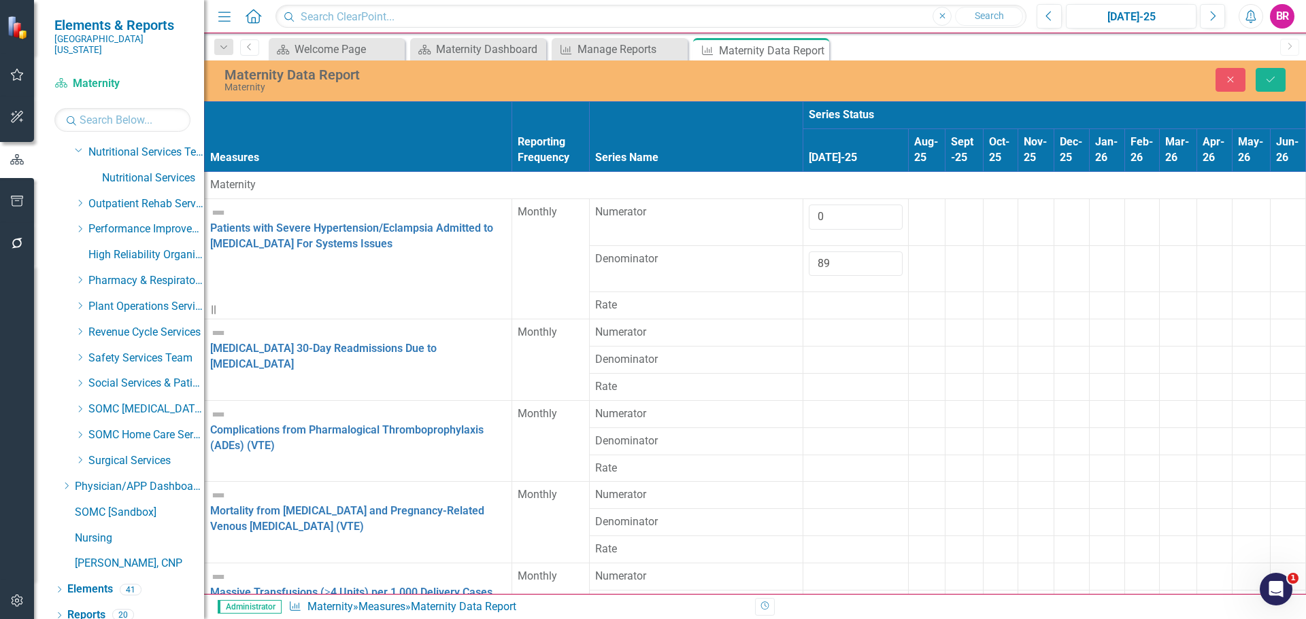
type input "89"
click at [808, 325] on div at bounding box center [855, 325] width 94 height 0
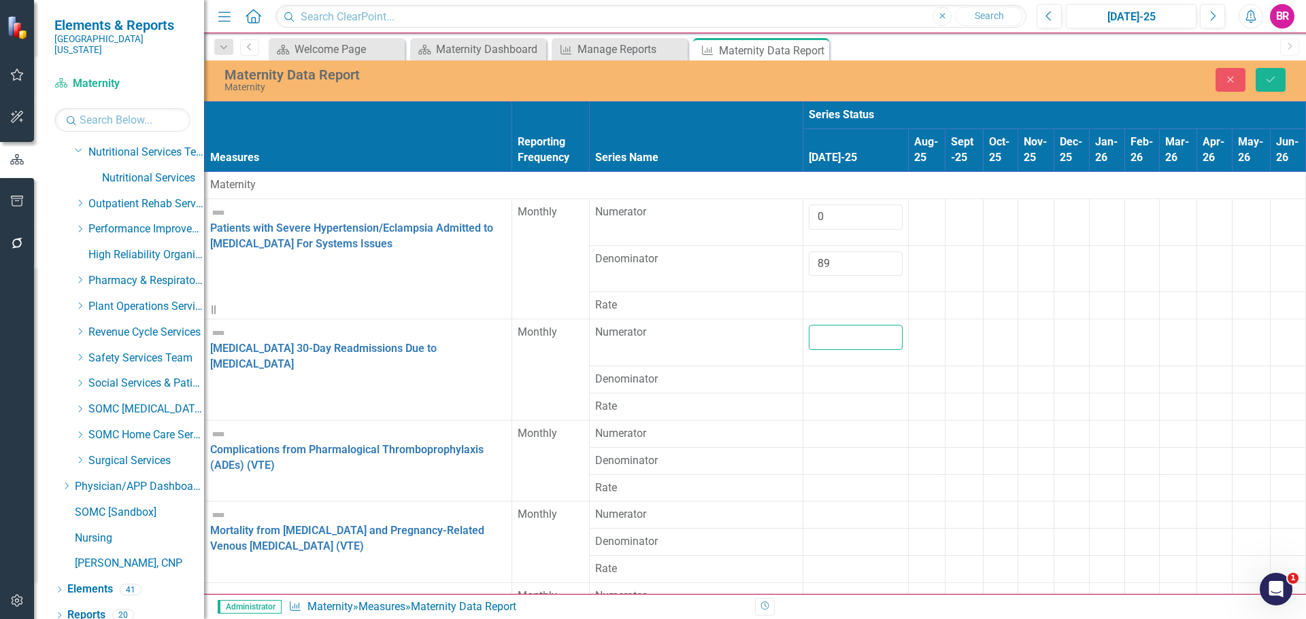
click at [808, 325] on input "number" at bounding box center [855, 337] width 94 height 25
type input "0"
click at [808, 372] on div at bounding box center [855, 372] width 94 height 0
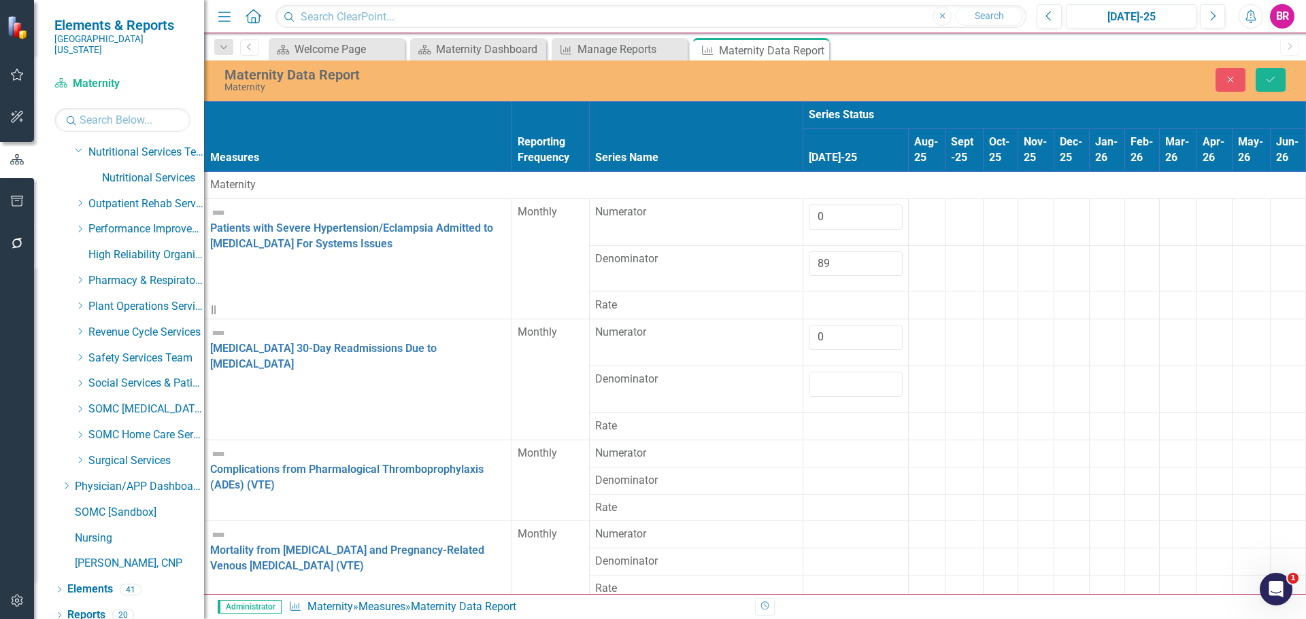
click at [808, 372] on div at bounding box center [855, 384] width 94 height 25
click at [808, 372] on input "number" at bounding box center [855, 384] width 94 height 25
type input "89"
click at [808, 446] on div at bounding box center [855, 446] width 94 height 0
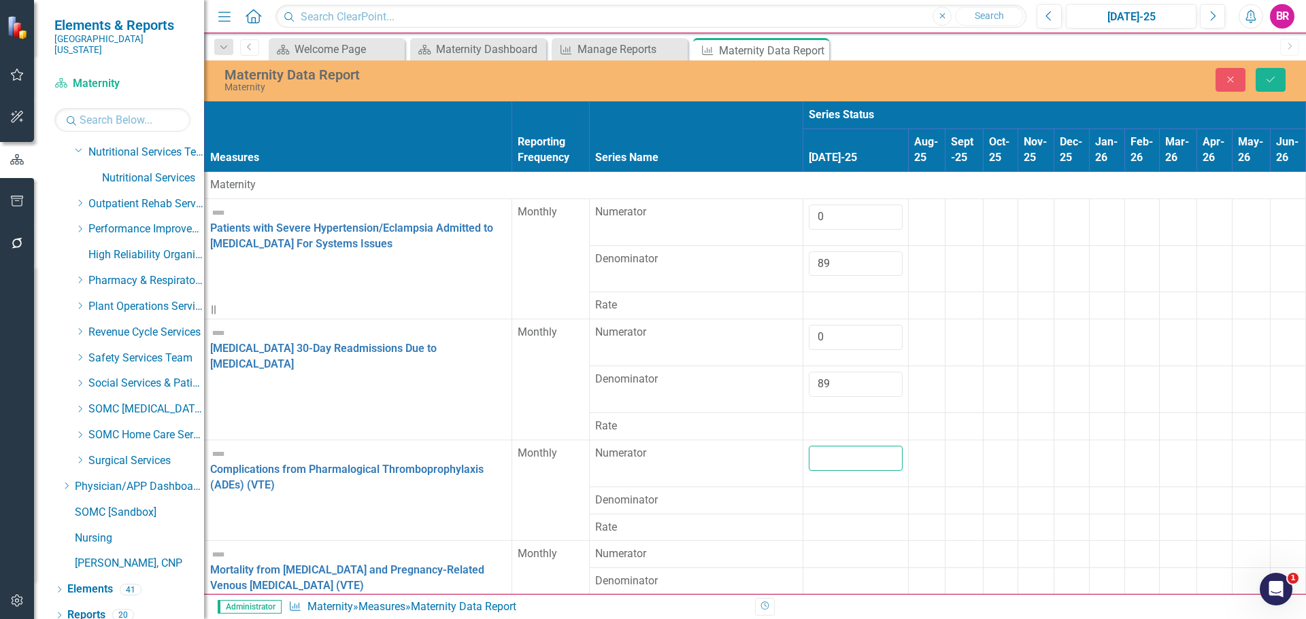
click at [808, 446] on input "number" at bounding box center [855, 458] width 94 height 25
type input "0"
click at [808, 493] on div at bounding box center [855, 493] width 94 height 0
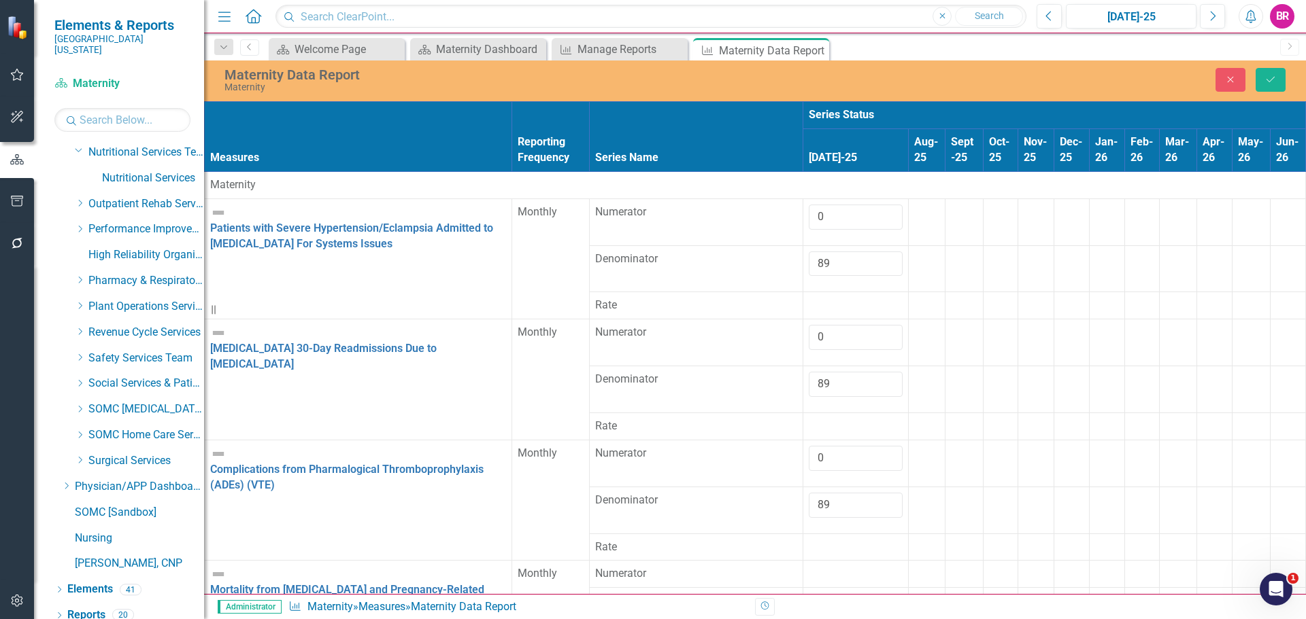
type input "89"
click at [908, 487] on td at bounding box center [926, 510] width 37 height 47
click at [803, 561] on td at bounding box center [855, 574] width 105 height 27
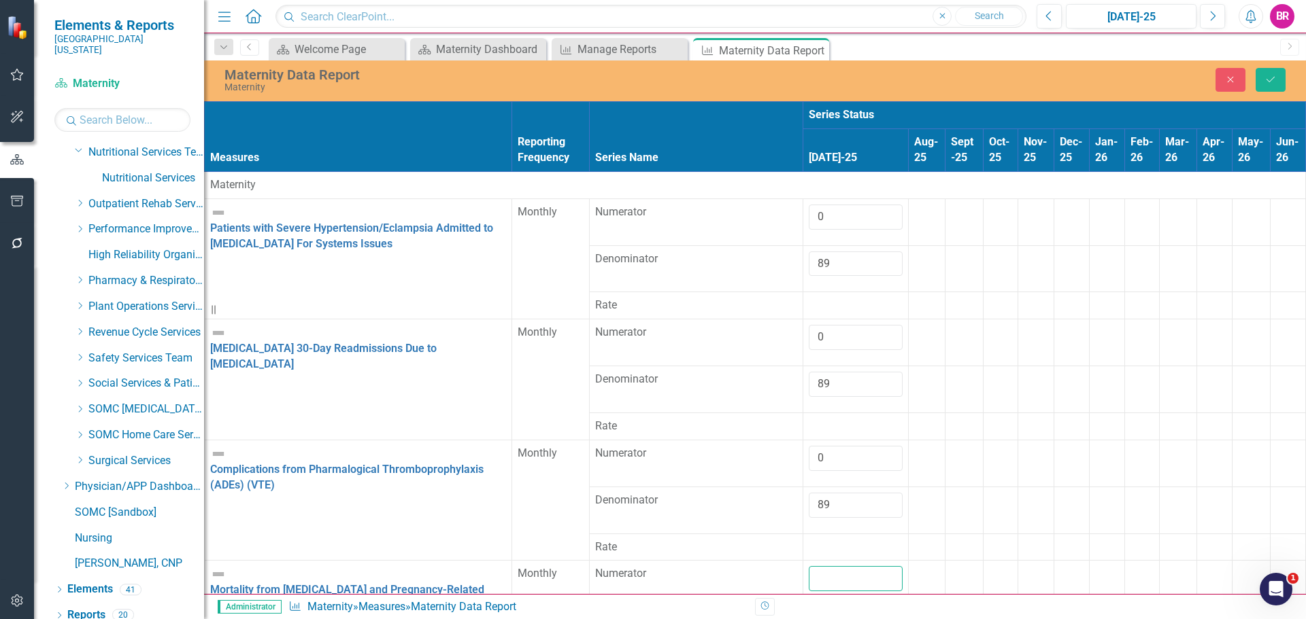
click at [808, 566] on input "number" at bounding box center [855, 578] width 94 height 25
type input "0"
click at [808, 613] on div at bounding box center [855, 613] width 94 height 0
click at [808, 613] on input "number" at bounding box center [855, 625] width 94 height 25
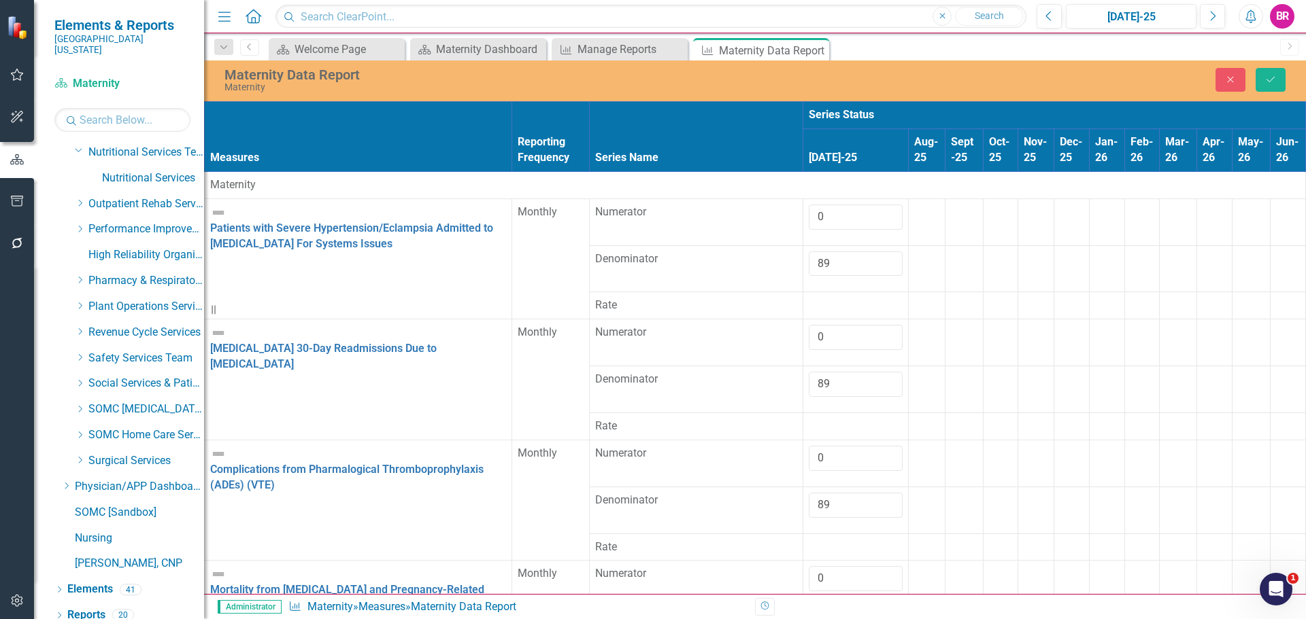
type input "89"
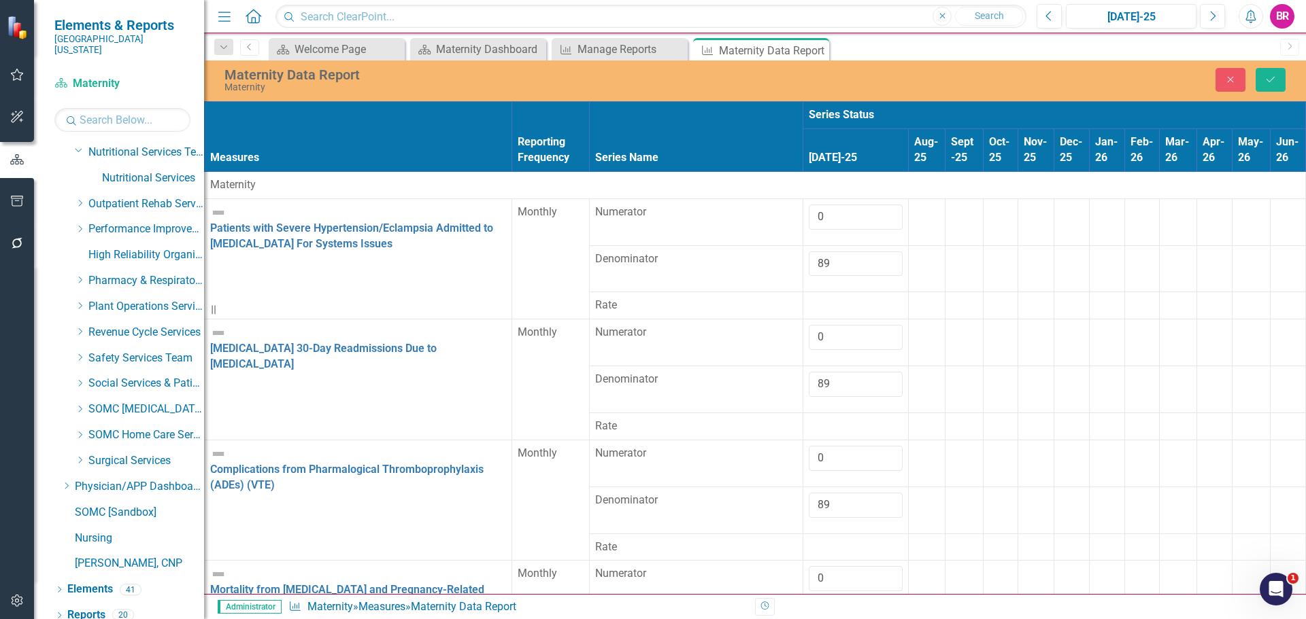
type input "0"
type input "89"
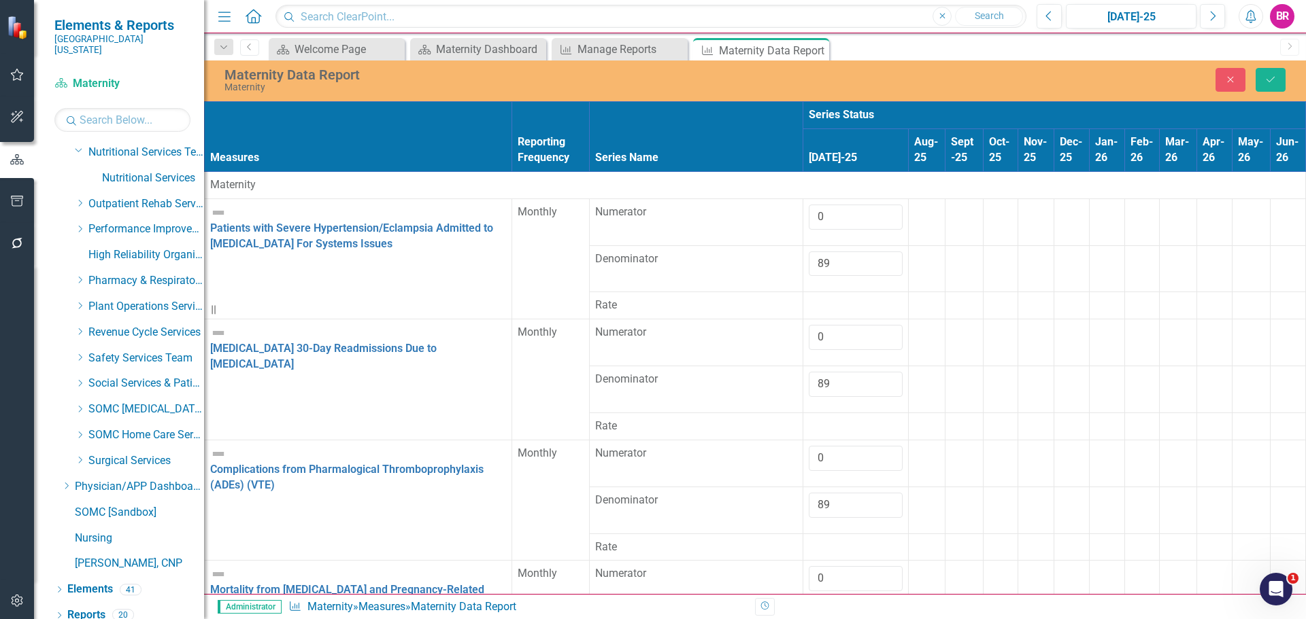
type input "0"
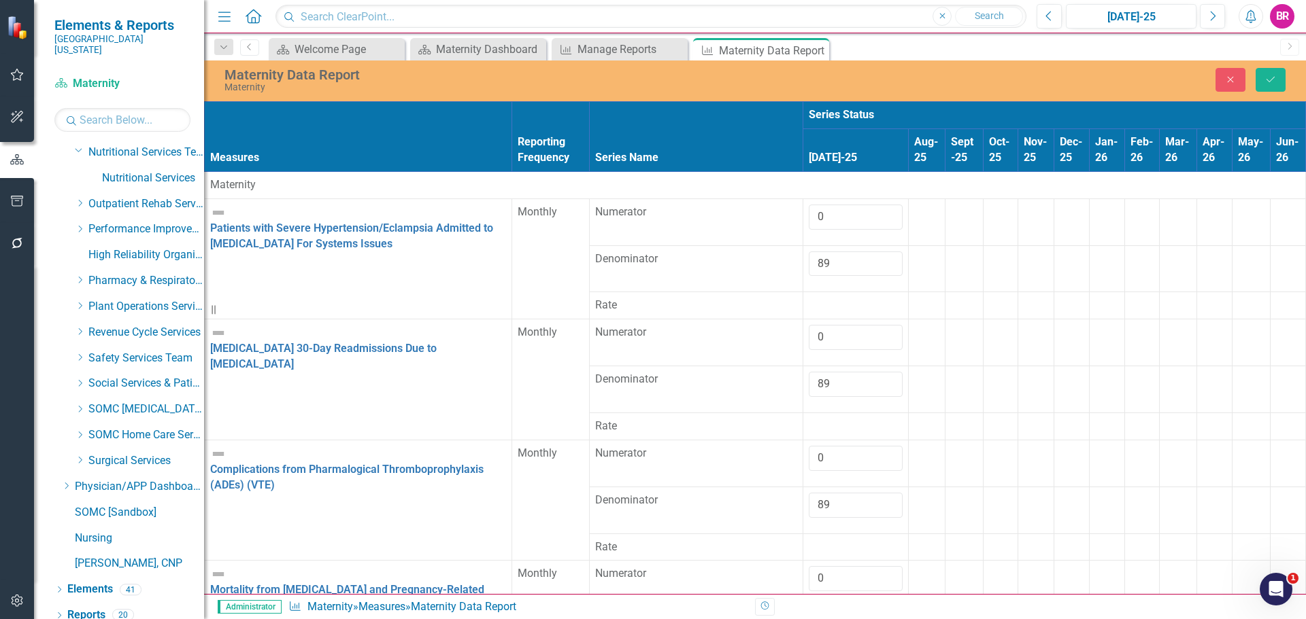
type input "0"
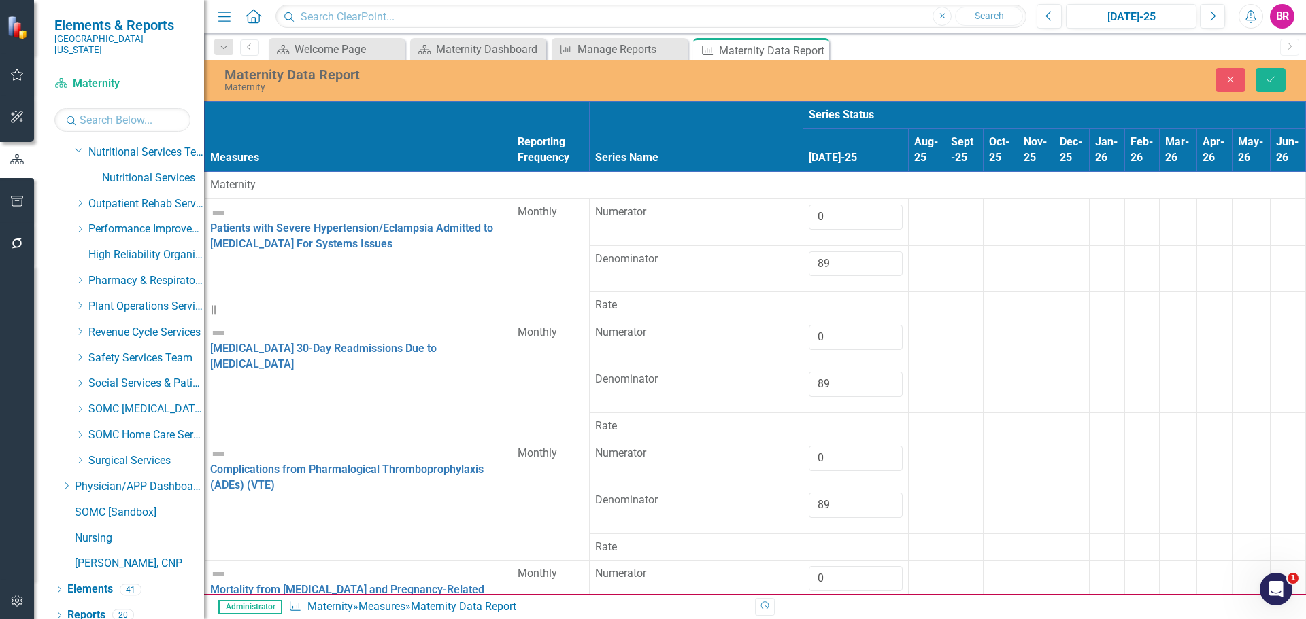
type input "0"
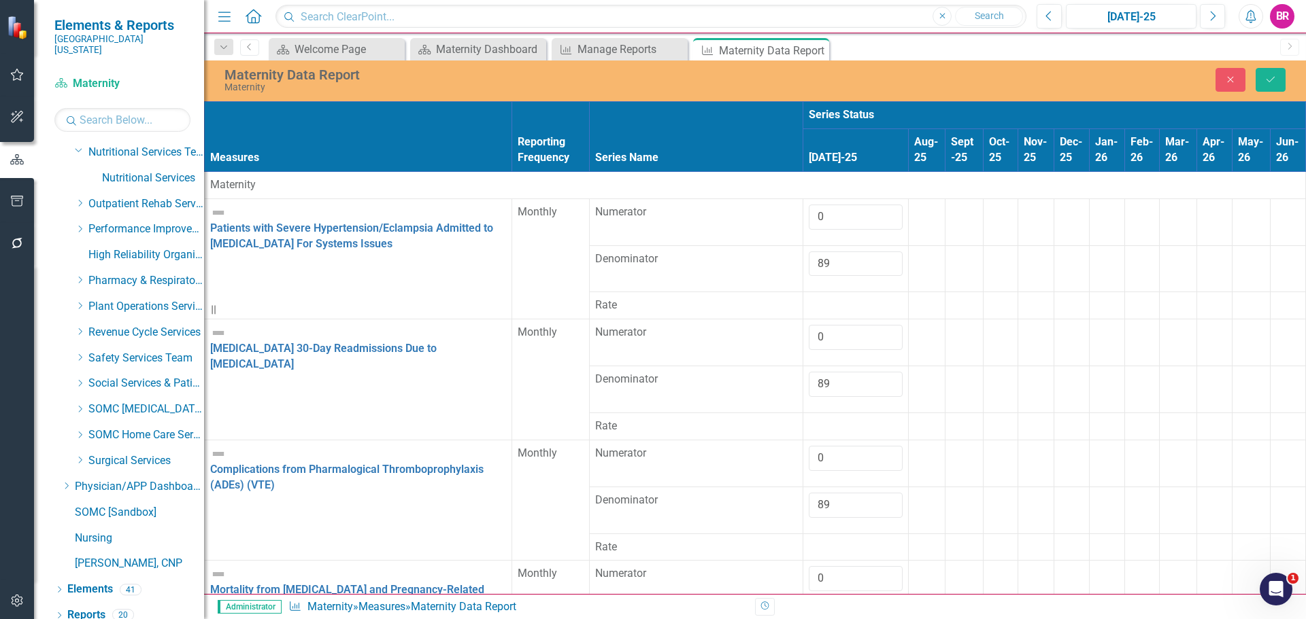
type input "58"
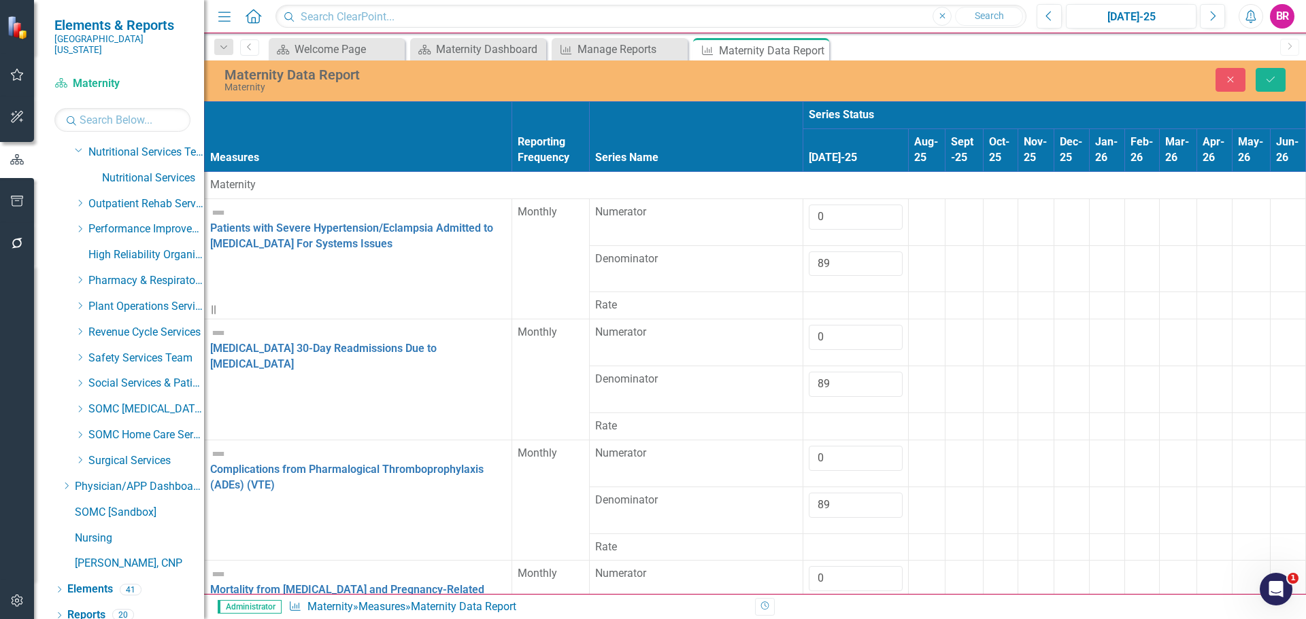
type input "18"
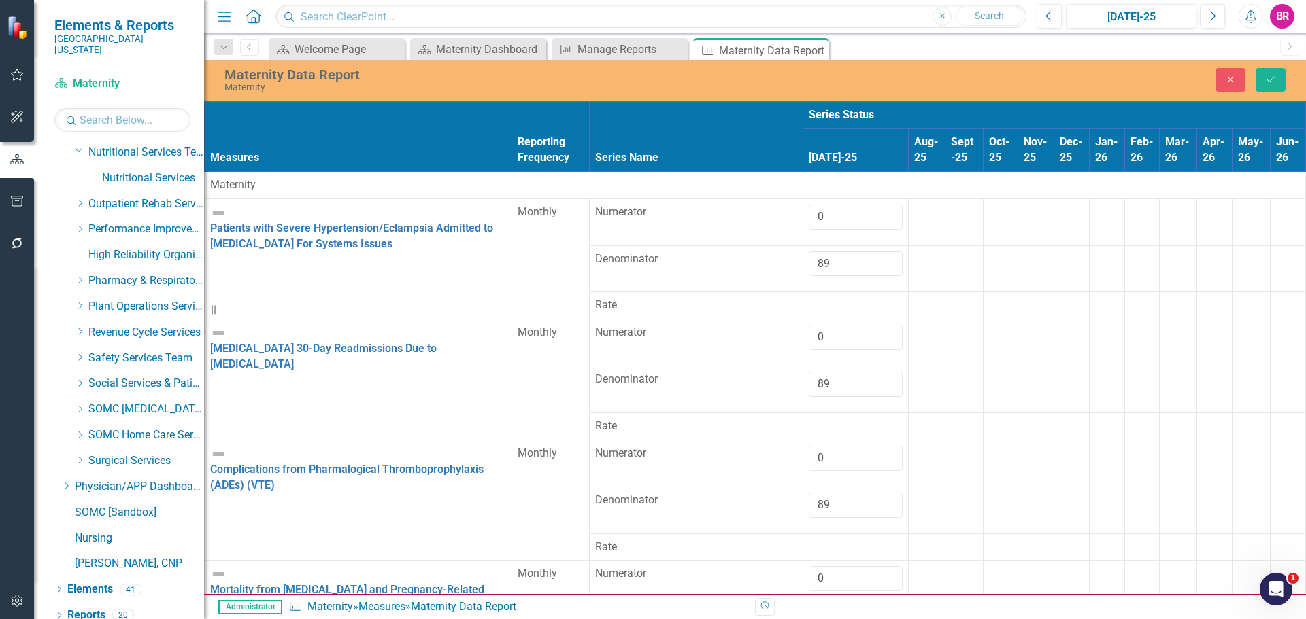
type input "20"
drag, startPoint x: 732, startPoint y: 479, endPoint x: 743, endPoint y: 473, distance: 12.8
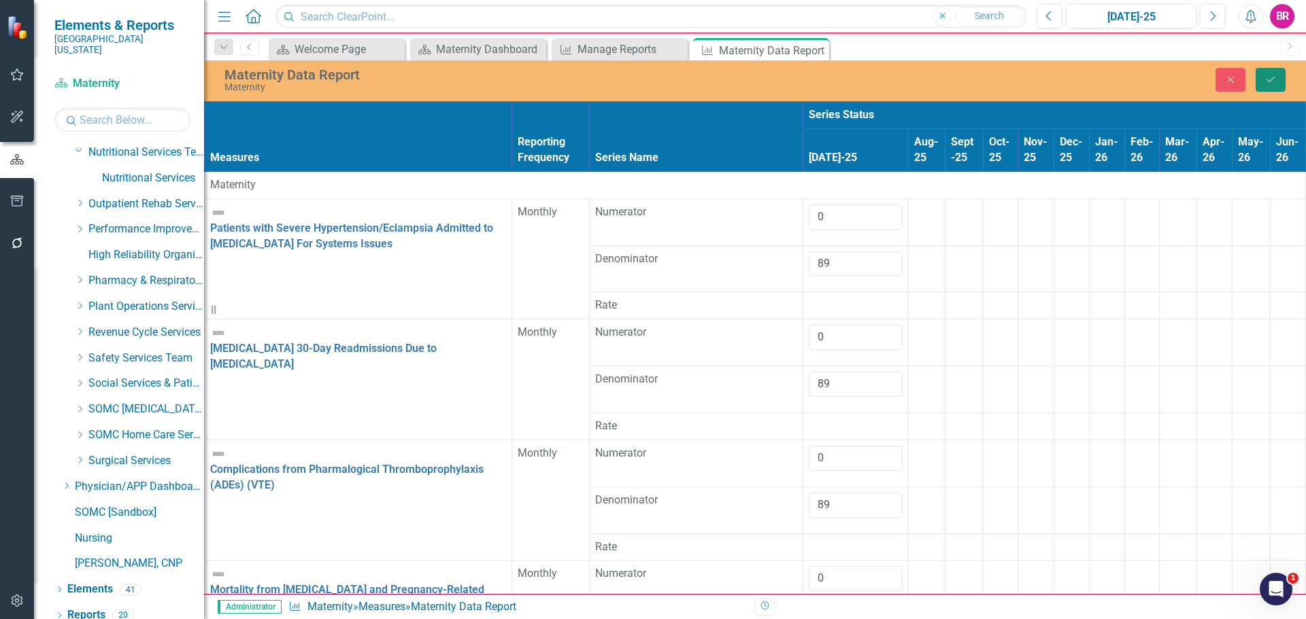
click at [1279, 81] on button "Save" at bounding box center [1270, 80] width 30 height 24
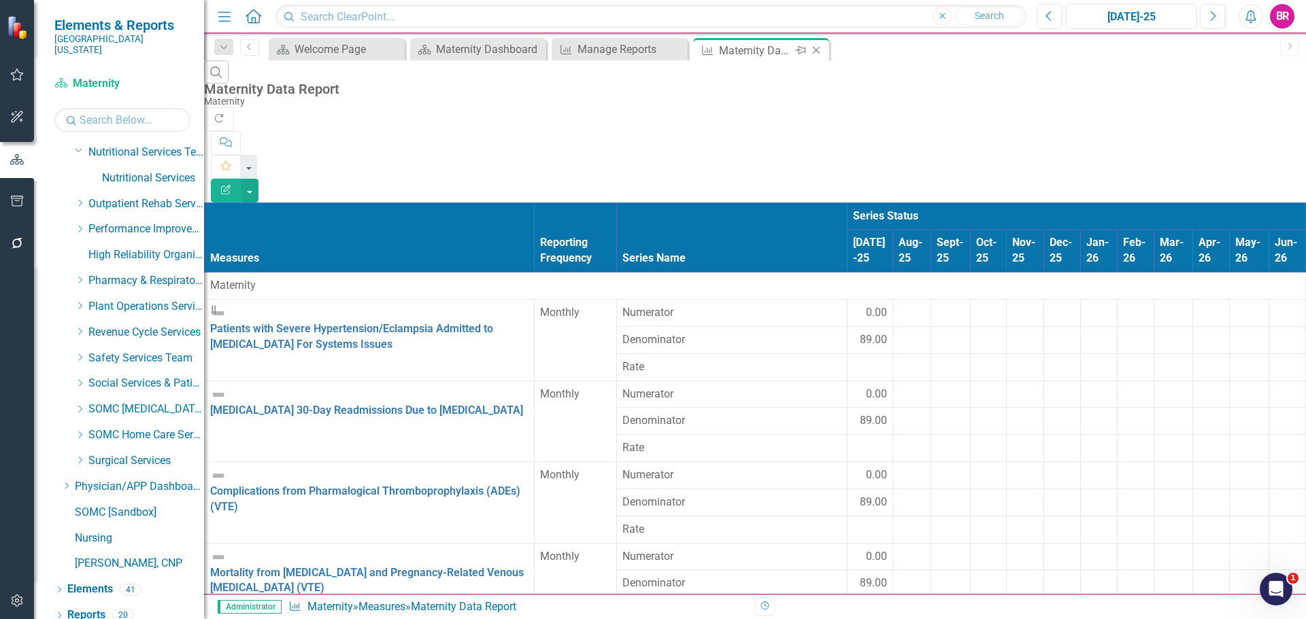
click at [815, 50] on icon "Close" at bounding box center [816, 50] width 14 height 11
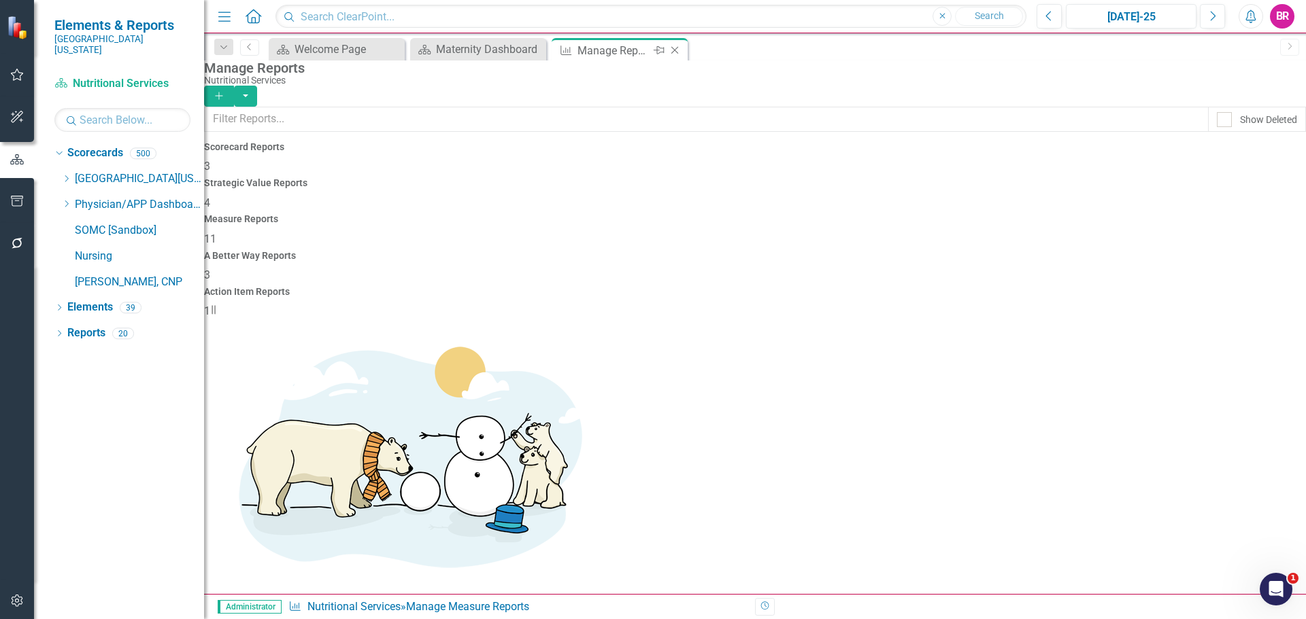
click at [674, 47] on icon "Close" at bounding box center [675, 50] width 14 height 11
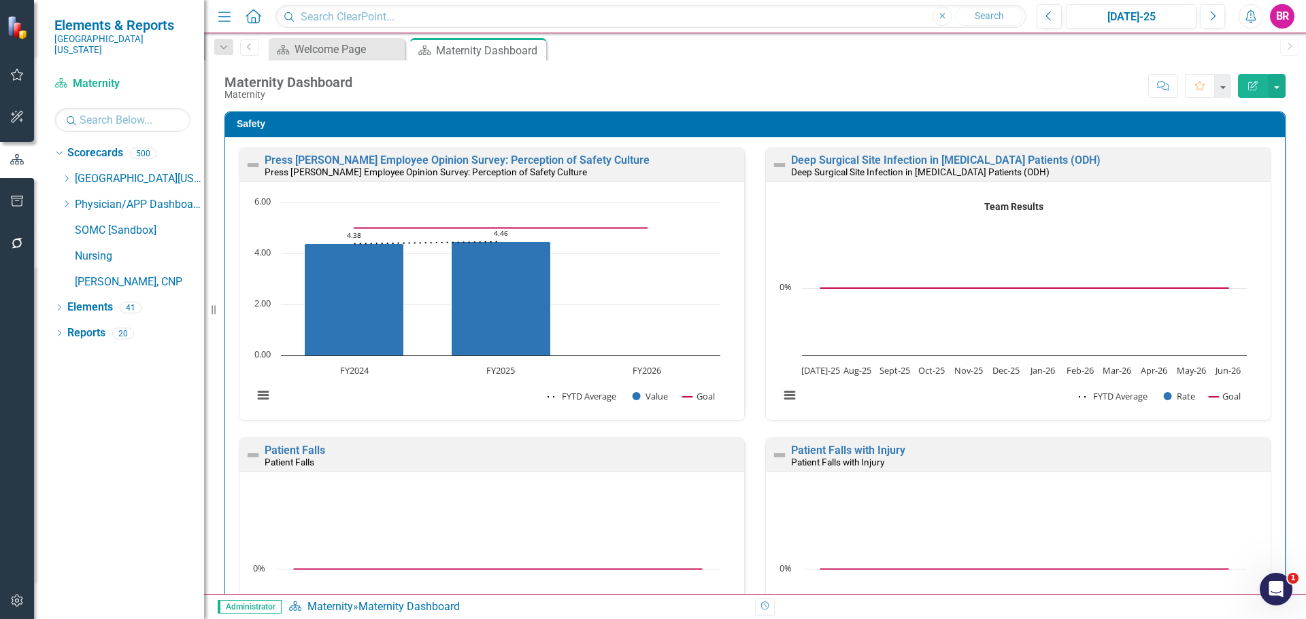
click at [1004, 163] on link "Deep Surgical Site Infection in C-Section Patients (ODH)" at bounding box center [945, 160] width 309 height 13
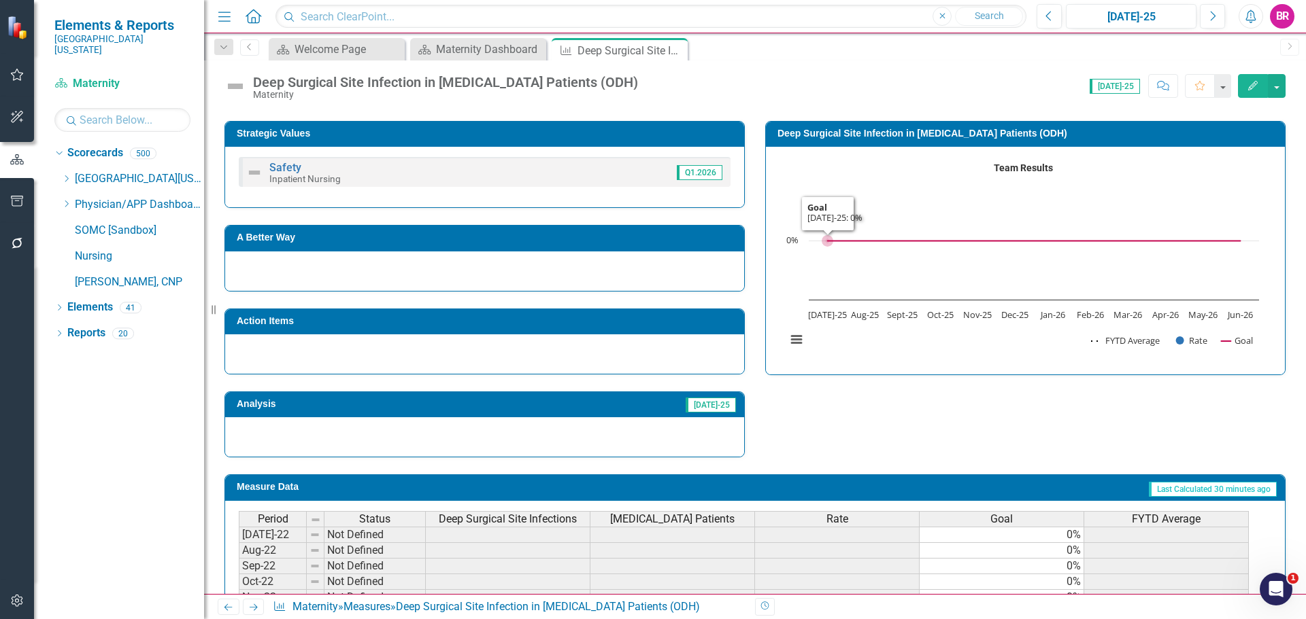
scroll to position [272, 0]
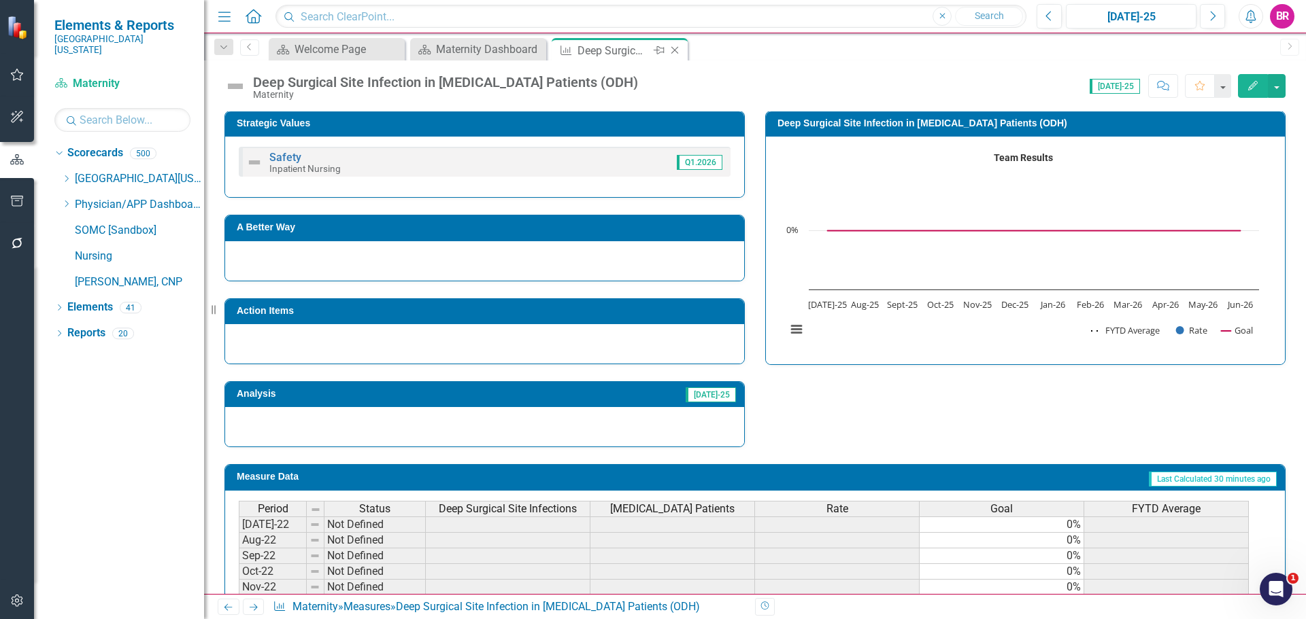
click at [672, 50] on icon "Close" at bounding box center [675, 50] width 14 height 11
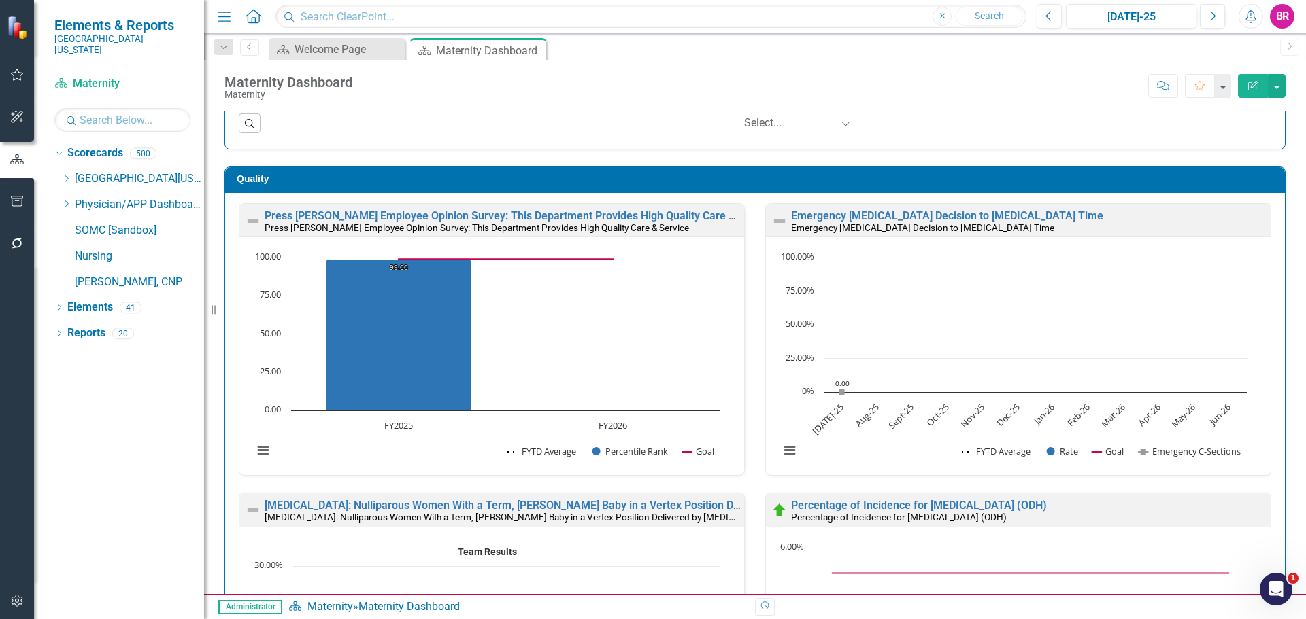
scroll to position [1564, 0]
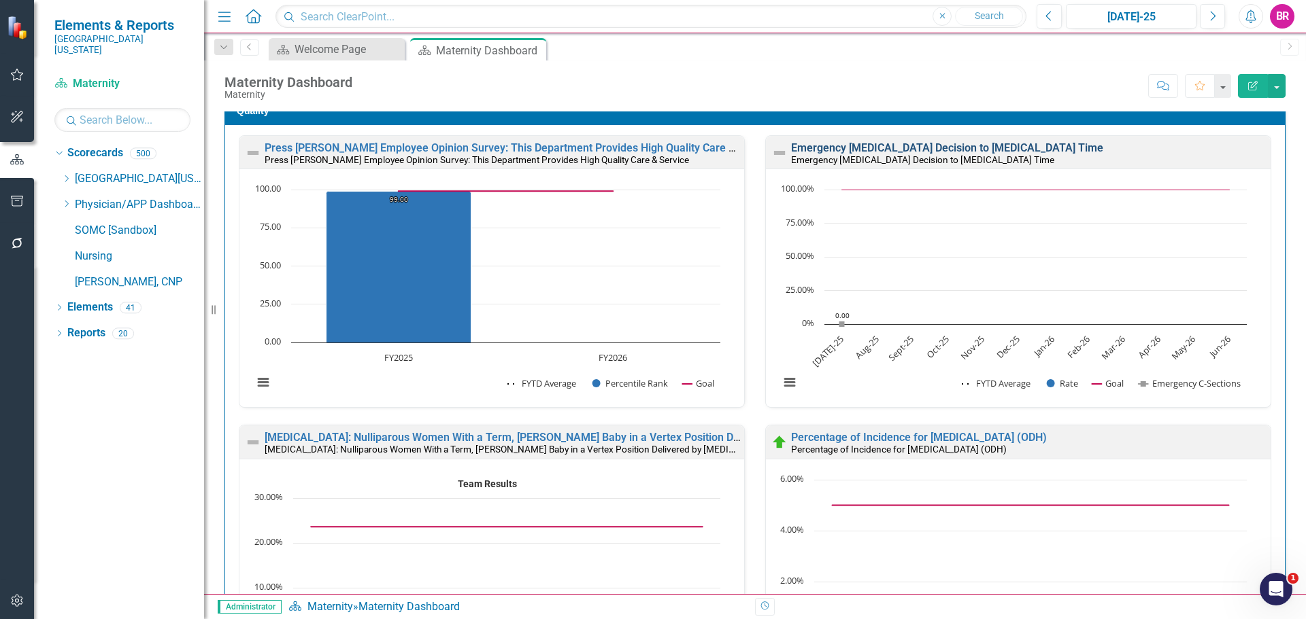
click at [821, 146] on link "Emergency C-Section Decision to Incision Time" at bounding box center [947, 147] width 312 height 13
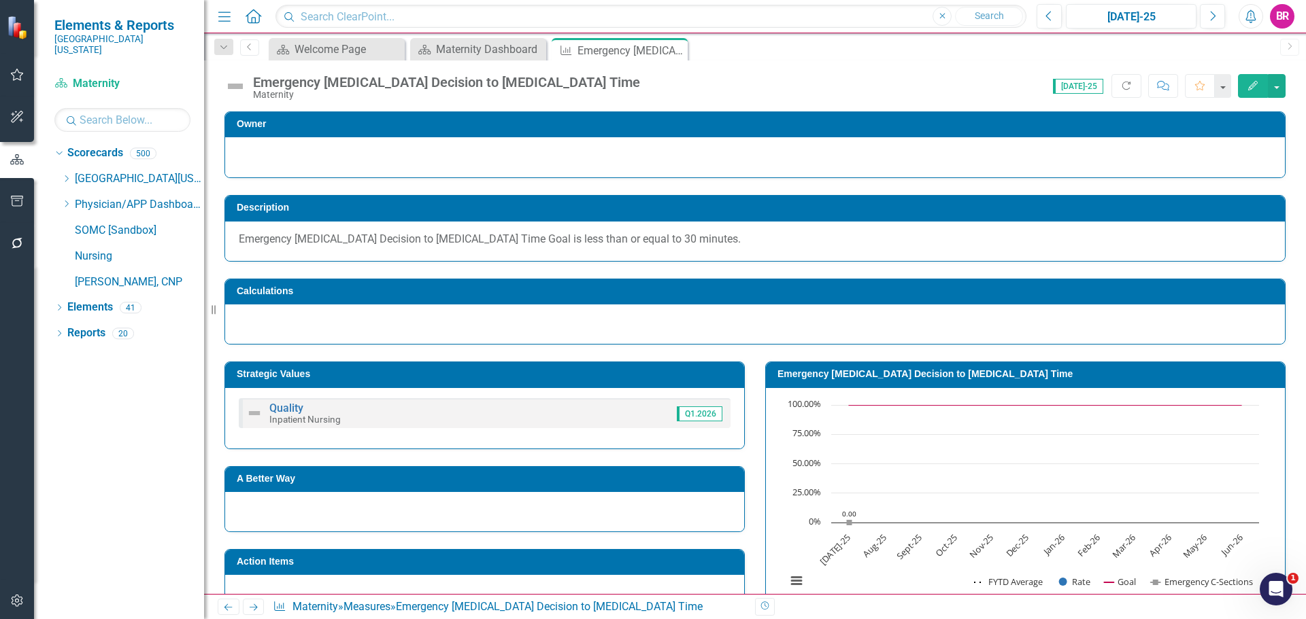
click at [1288, 343] on div "Owner Description Emergency C-Section Decision to Incision Time Goal is less th…" at bounding box center [755, 549] width 1102 height 908
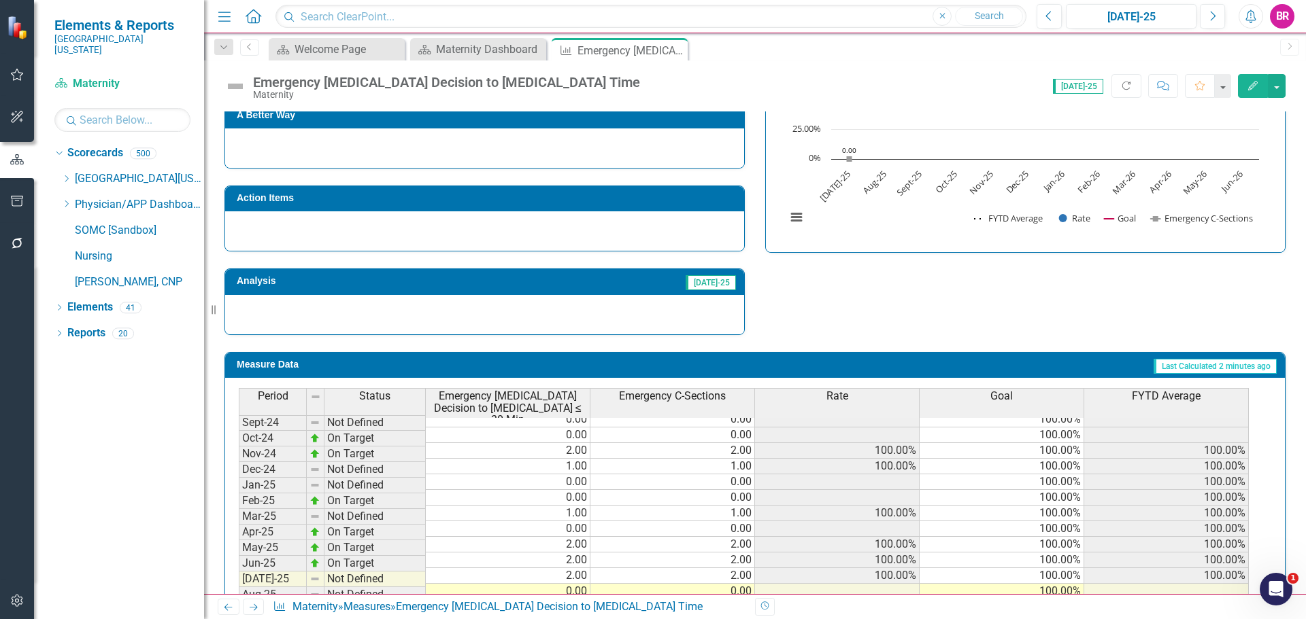
scroll to position [340, 0]
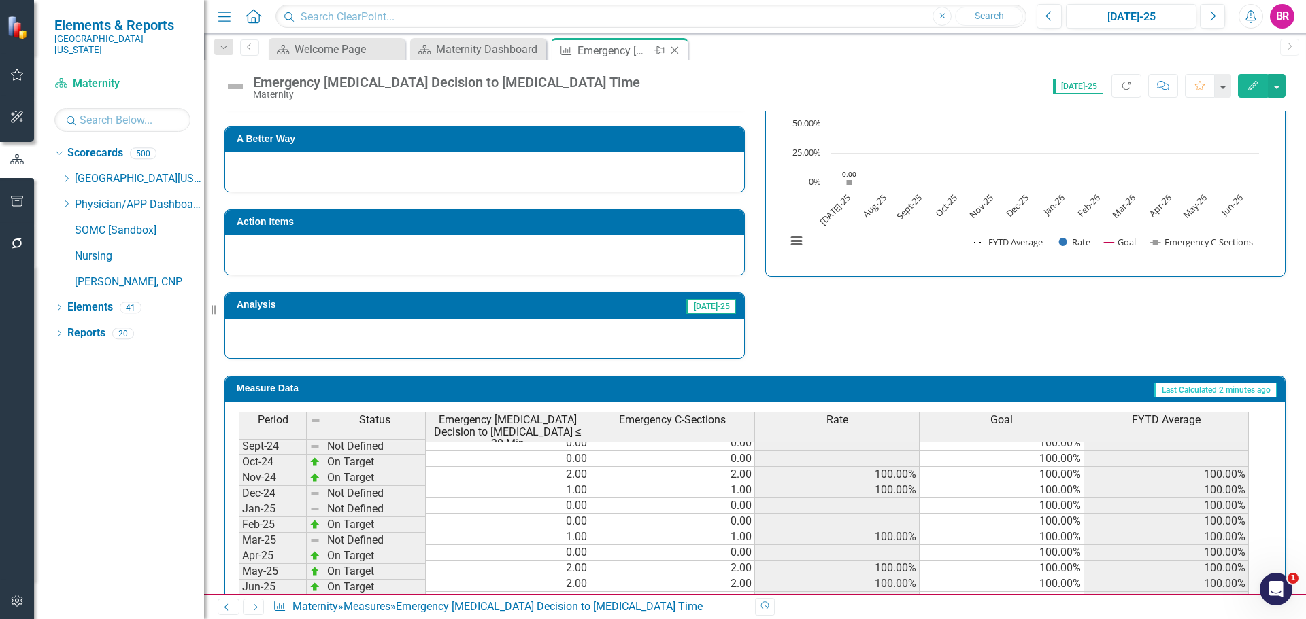
click at [674, 51] on icon at bounding box center [674, 50] width 7 height 7
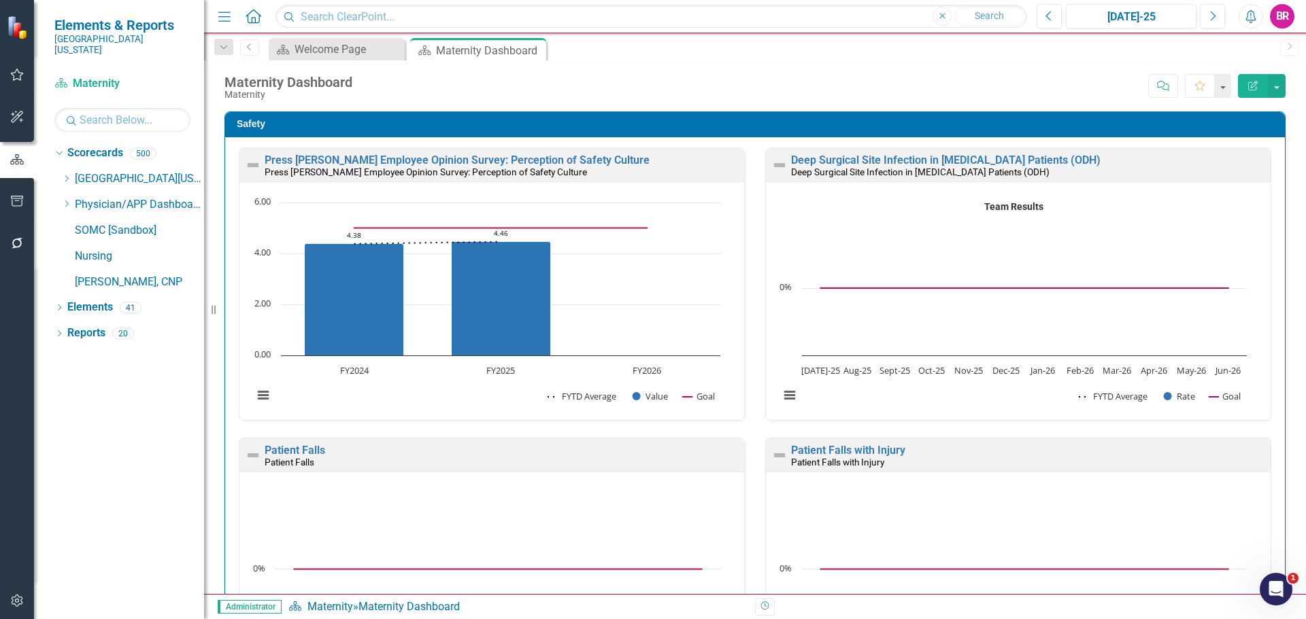
drag, startPoint x: 67, startPoint y: 167, endPoint x: 93, endPoint y: 201, distance: 43.1
click at [67, 175] on icon "Dropdown" at bounding box center [66, 179] width 10 height 8
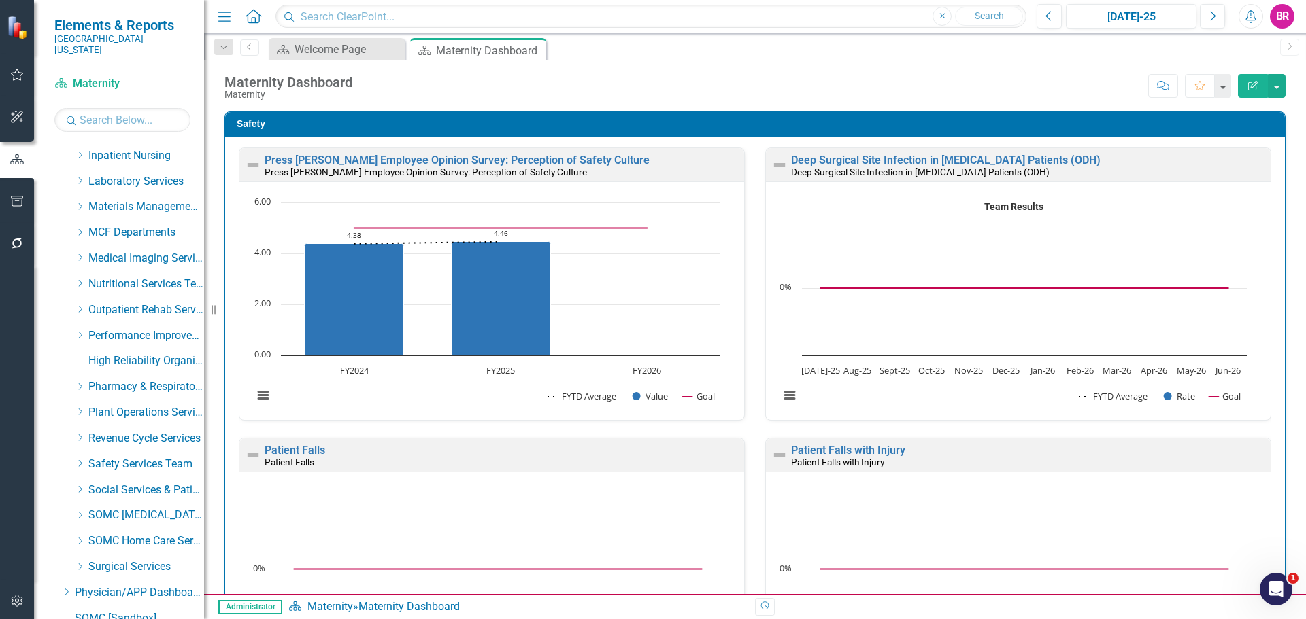
scroll to position [541, 0]
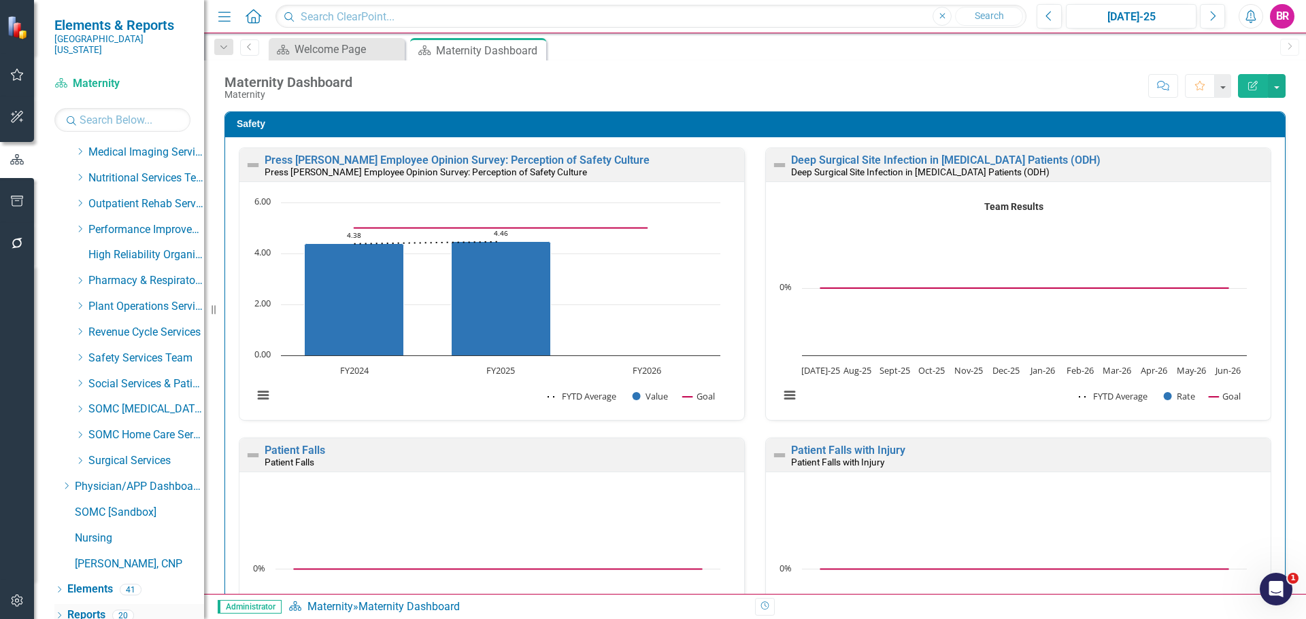
click at [85, 608] on link "Reports" at bounding box center [86, 616] width 38 height 16
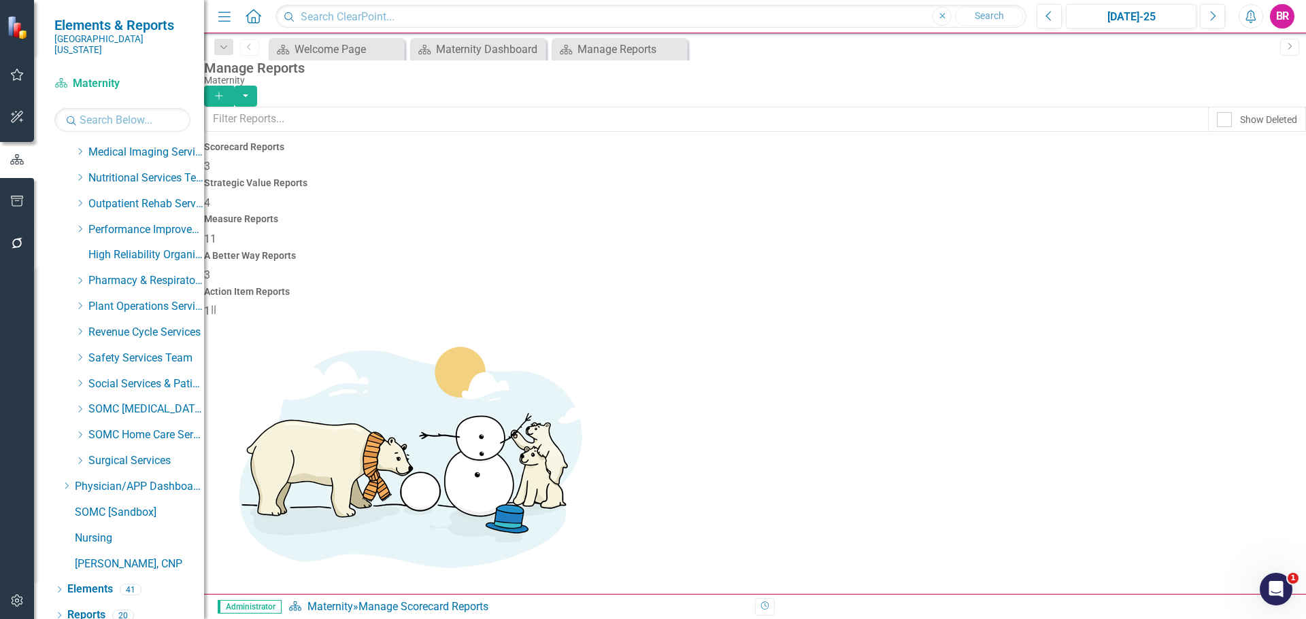
click at [216, 233] on span "11" at bounding box center [210, 239] width 12 height 13
drag, startPoint x: 675, startPoint y: 50, endPoint x: 762, endPoint y: 123, distance: 113.9
click at [0, 0] on icon at bounding box center [0, 0] width 0 height 0
click at [676, 52] on icon "Close" at bounding box center [675, 49] width 14 height 11
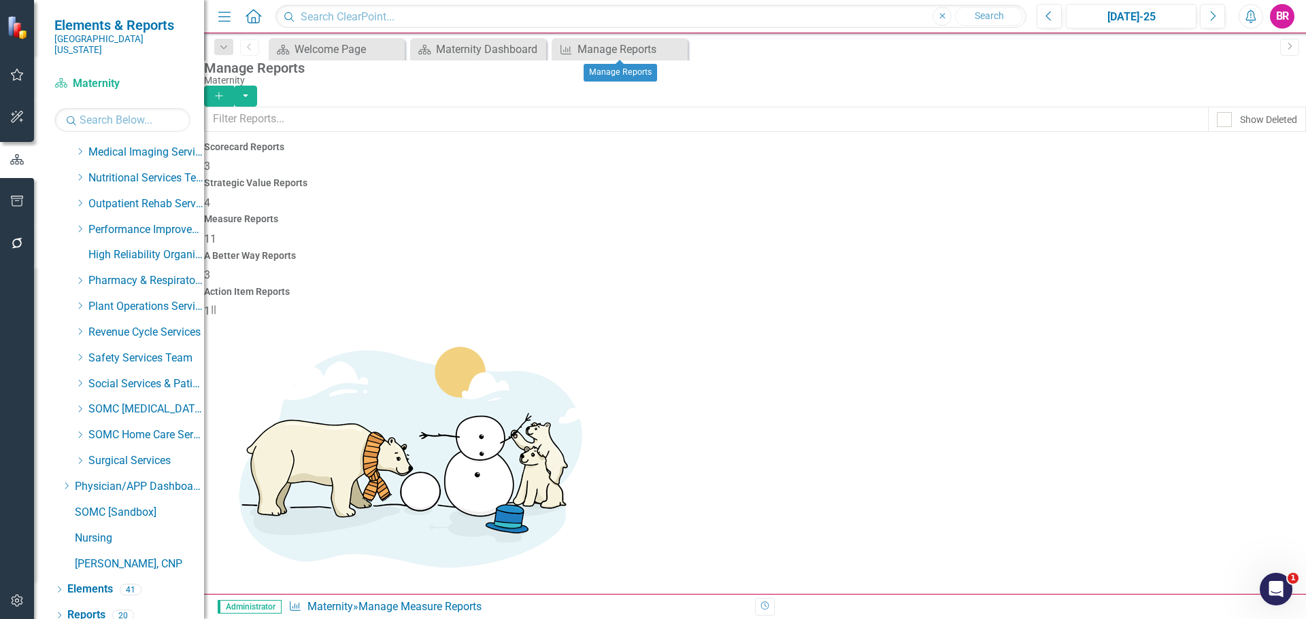
click at [784, 86] on div "Maternity" at bounding box center [751, 80] width 1095 height 10
click at [514, 54] on div "Maternity Dashboard" at bounding box center [481, 49] width 90 height 17
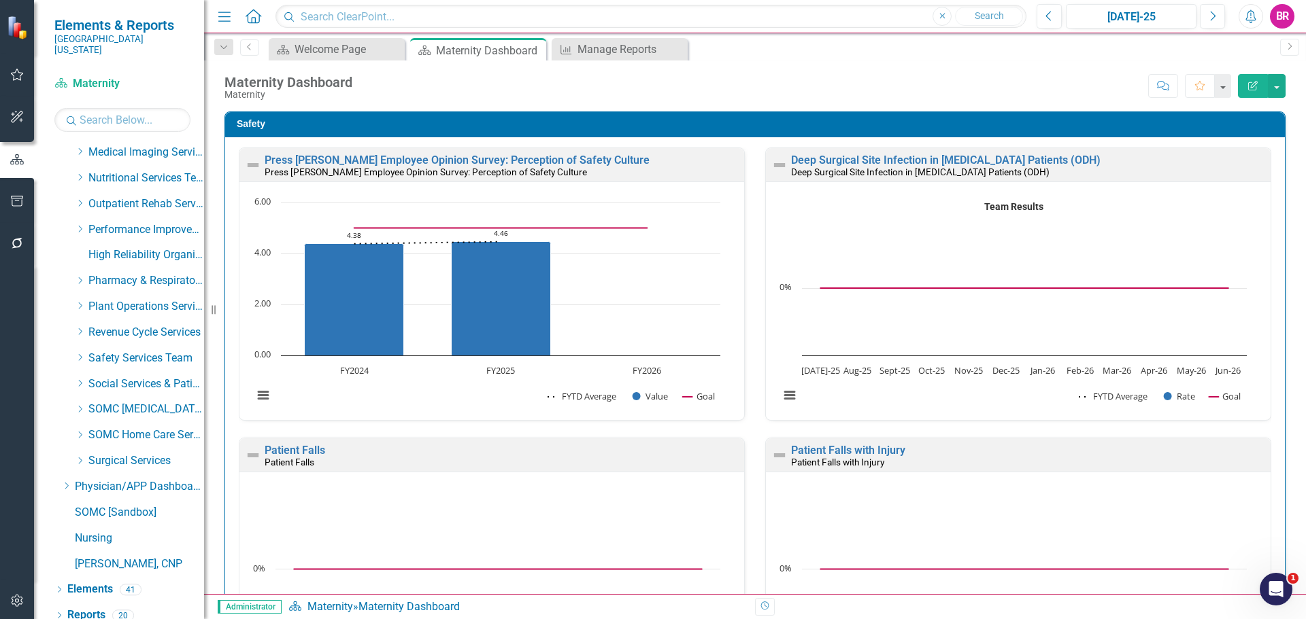
scroll to position [201, 0]
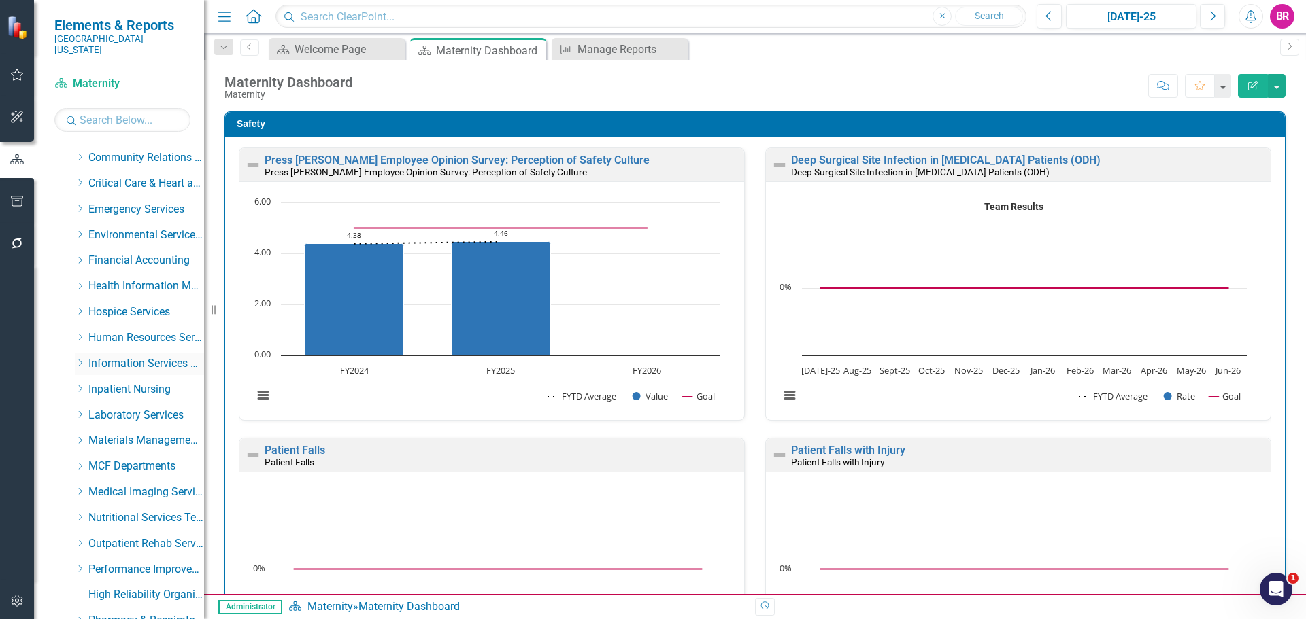
click at [80, 385] on icon "Dropdown" at bounding box center [80, 389] width 10 height 8
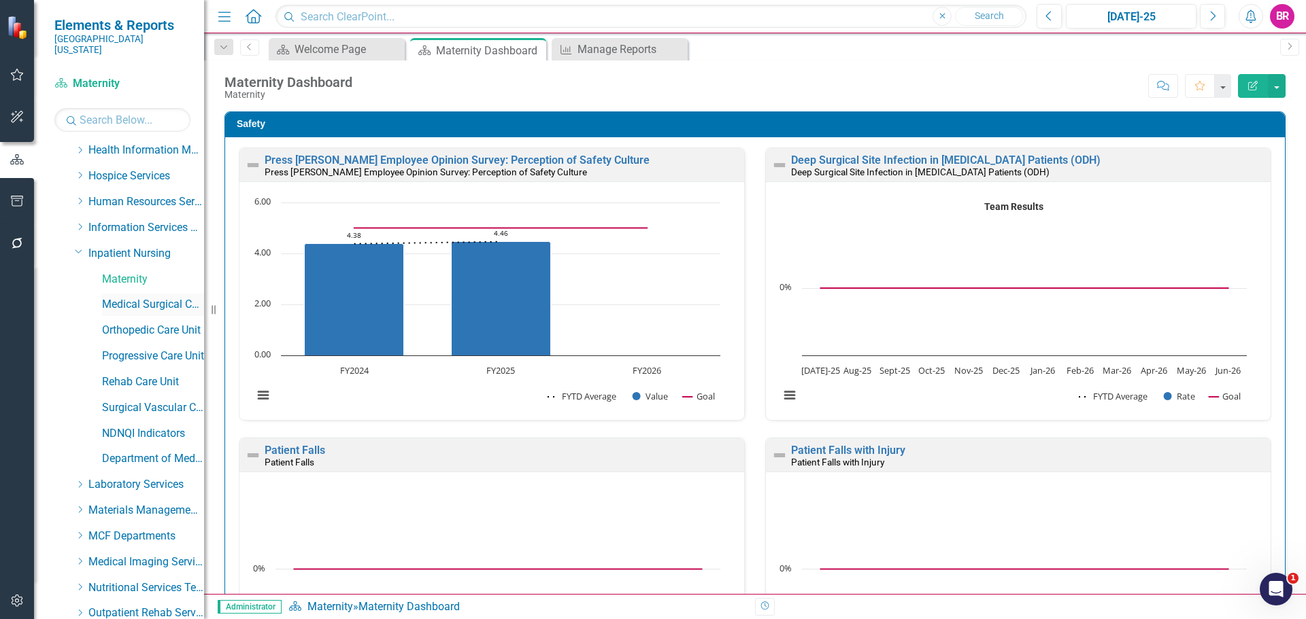
click at [146, 297] on link "Medical Surgical Care Unit" at bounding box center [153, 305] width 102 height 16
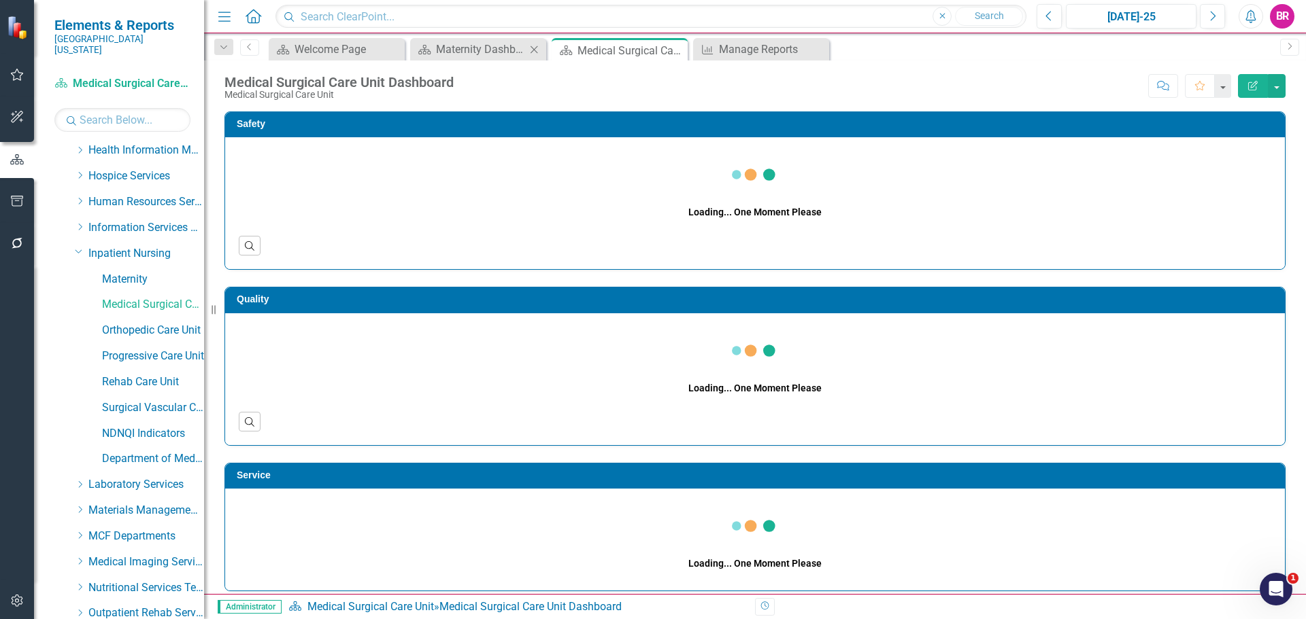
click at [534, 48] on icon "Close" at bounding box center [534, 49] width 14 height 11
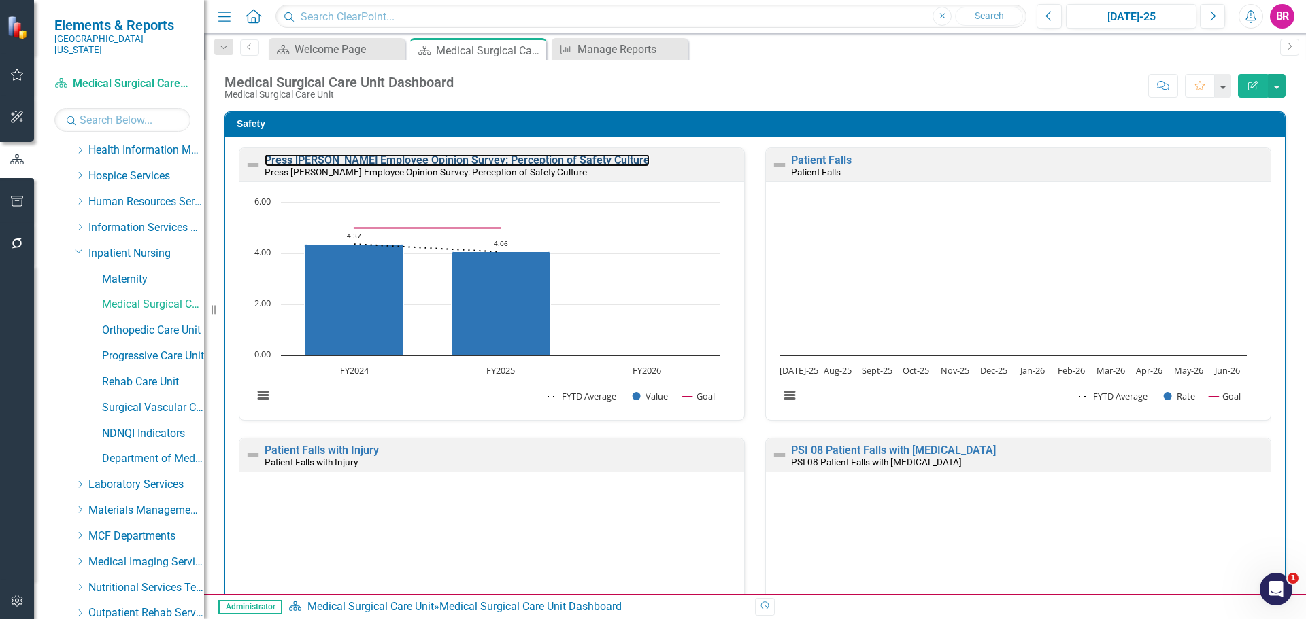
click at [475, 161] on link "Press [PERSON_NAME] Employee Opinion Survey: Perception of Safety Culture" at bounding box center [457, 160] width 385 height 13
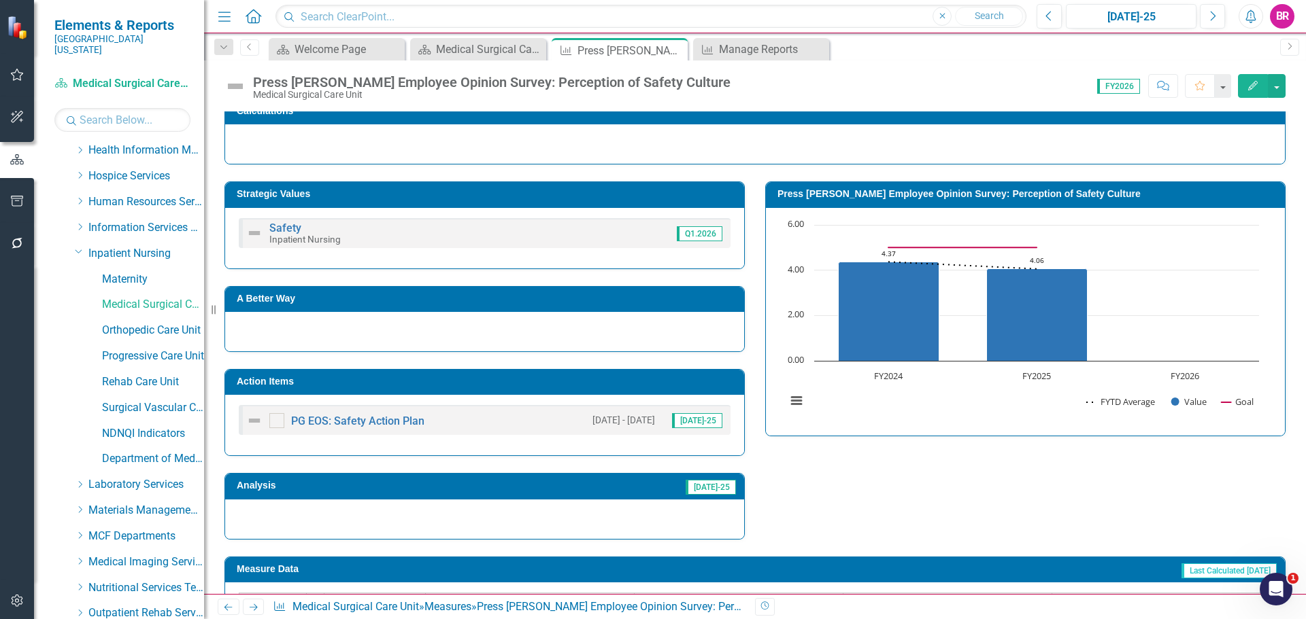
scroll to position [248, 0]
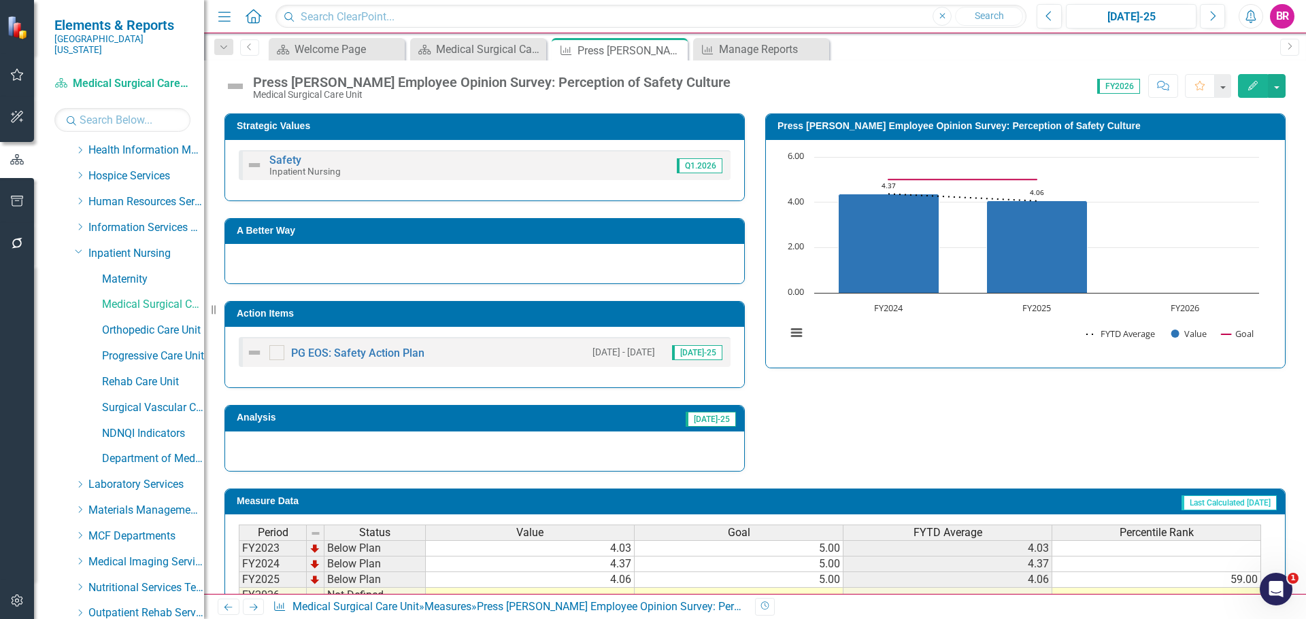
click at [594, 312] on h3 "Action Items" at bounding box center [487, 314] width 500 height 10
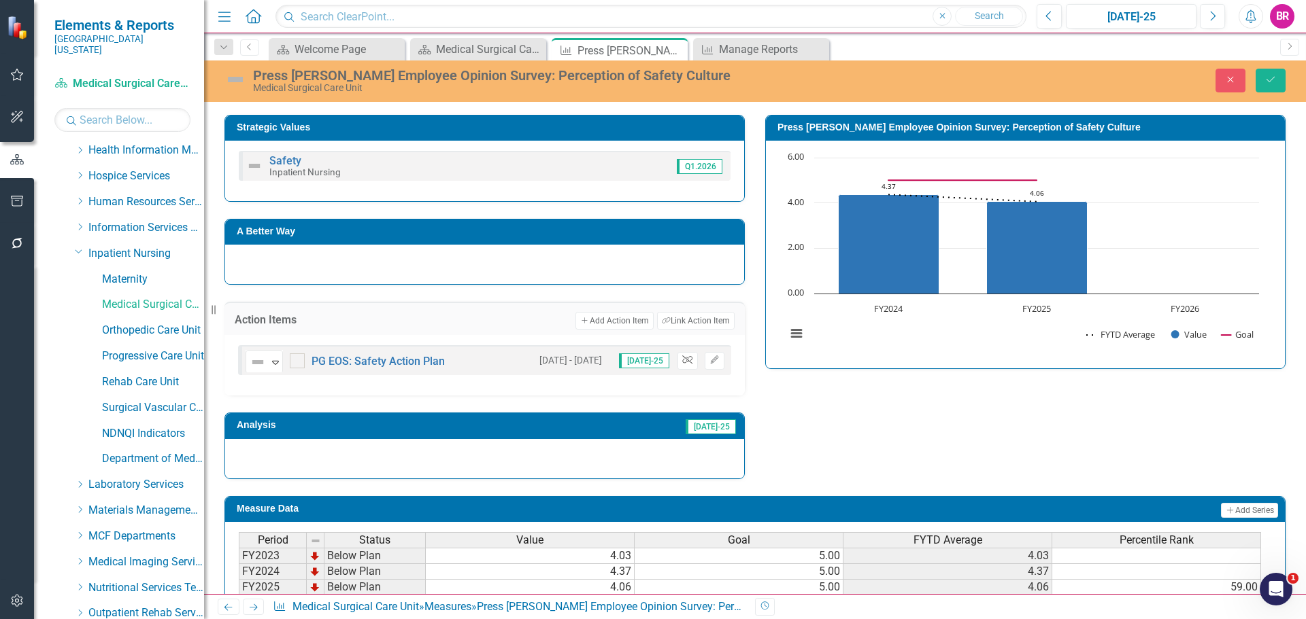
click at [682, 360] on icon "Unlink" at bounding box center [687, 360] width 10 height 8
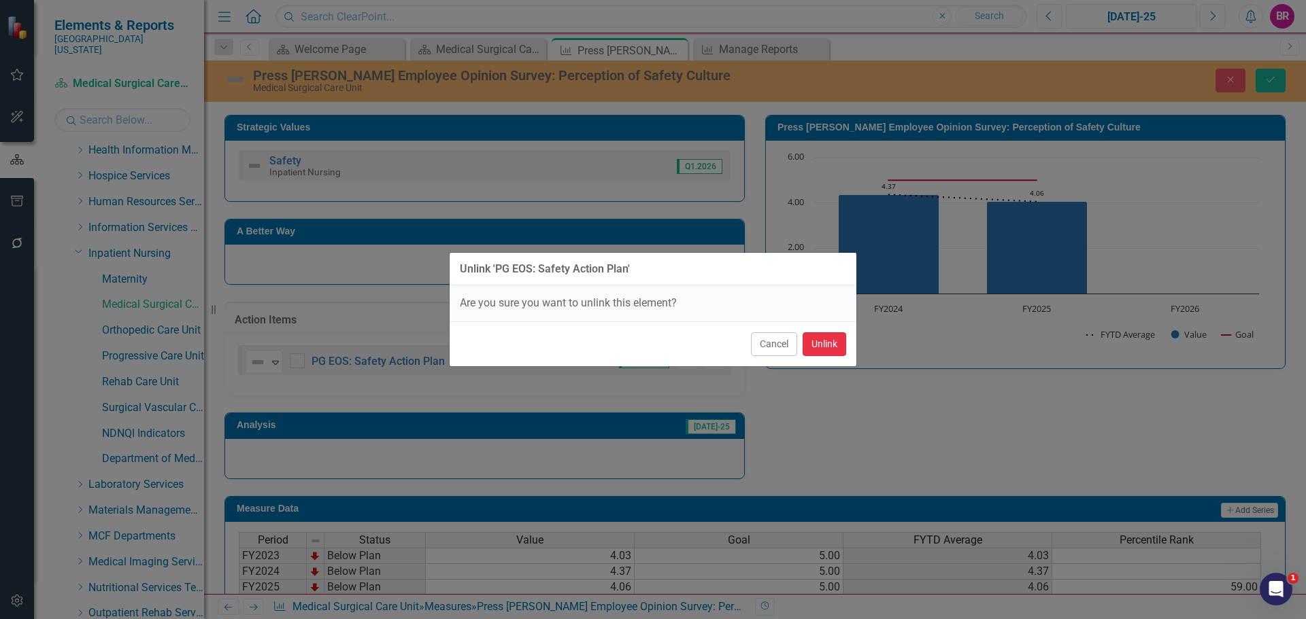
click at [822, 345] on button "Unlink" at bounding box center [824, 344] width 44 height 24
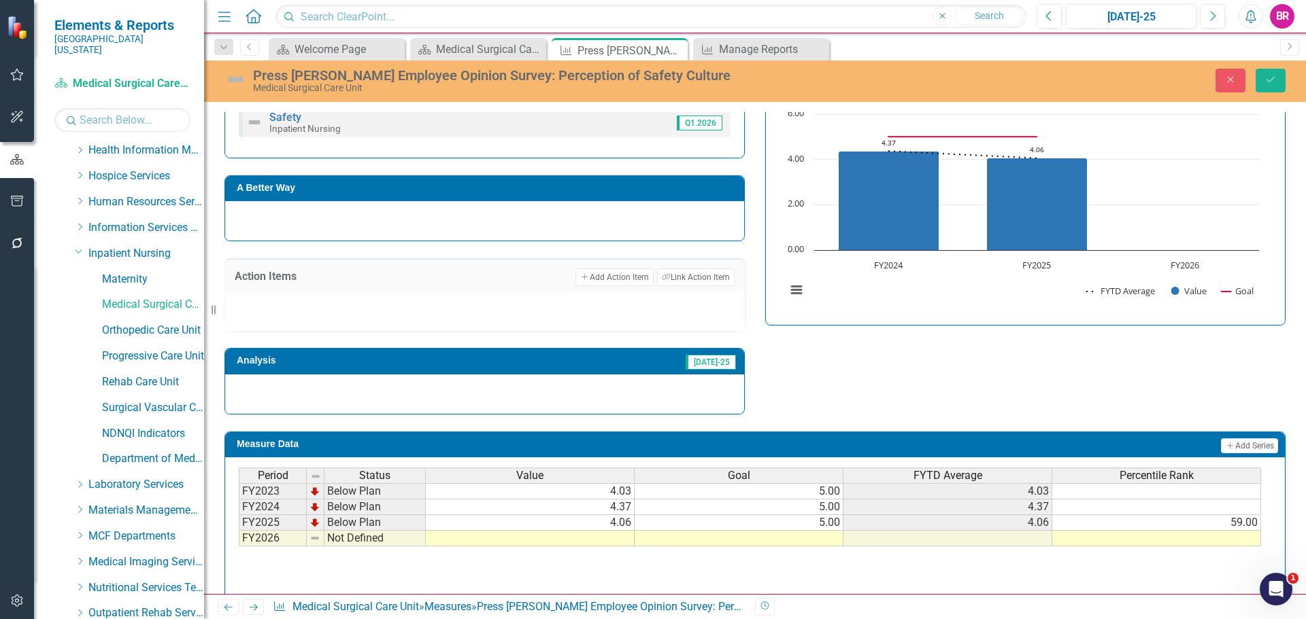
scroll to position [335, 0]
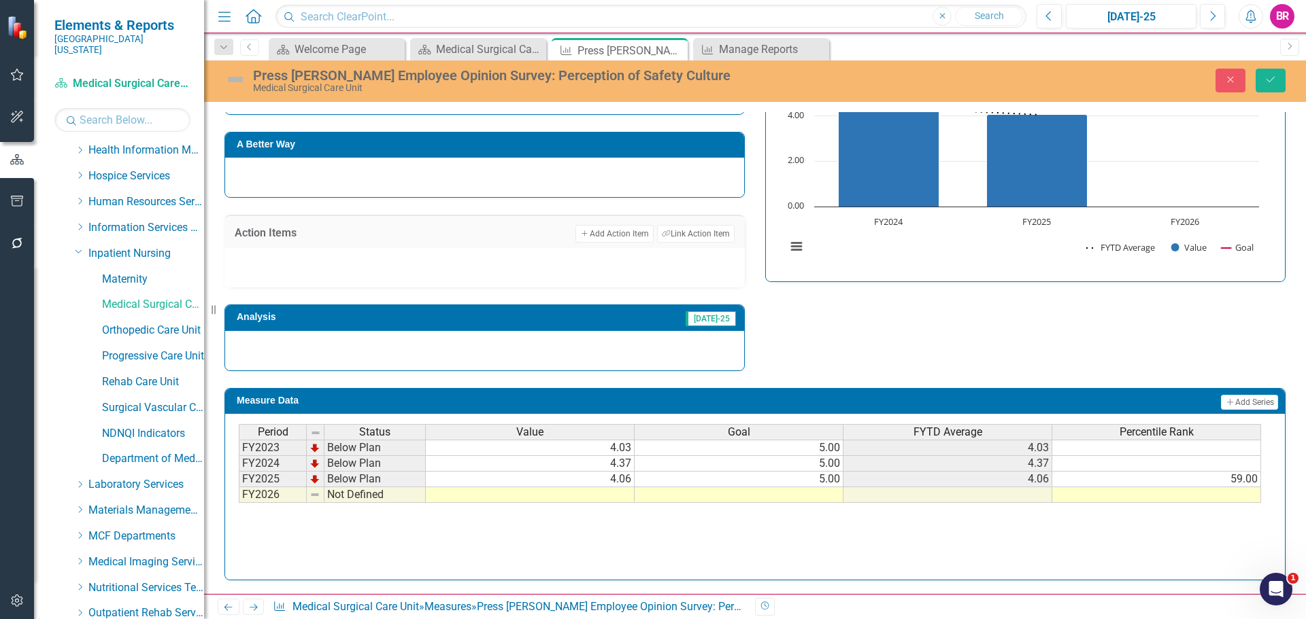
click at [821, 496] on td at bounding box center [738, 496] width 209 height 16
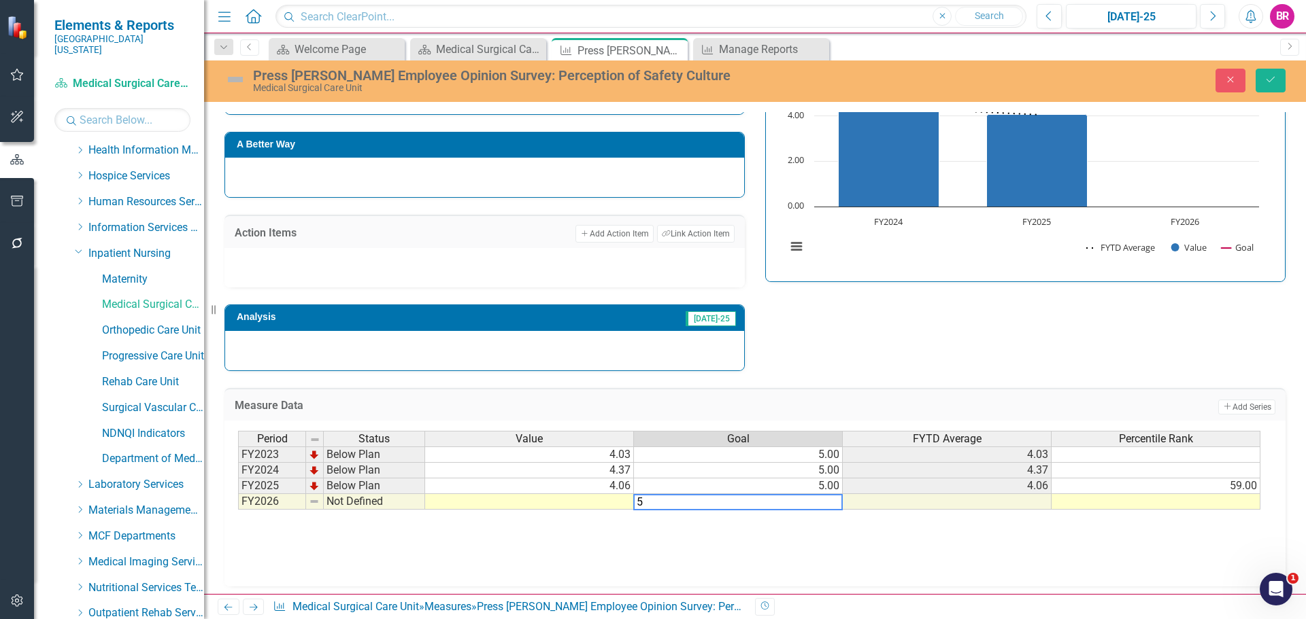
type textarea "5"
click at [952, 372] on div "Measure Data Add Add Series Period Status Value Goal FYTD Average Percentile Ra…" at bounding box center [754, 479] width 1081 height 216
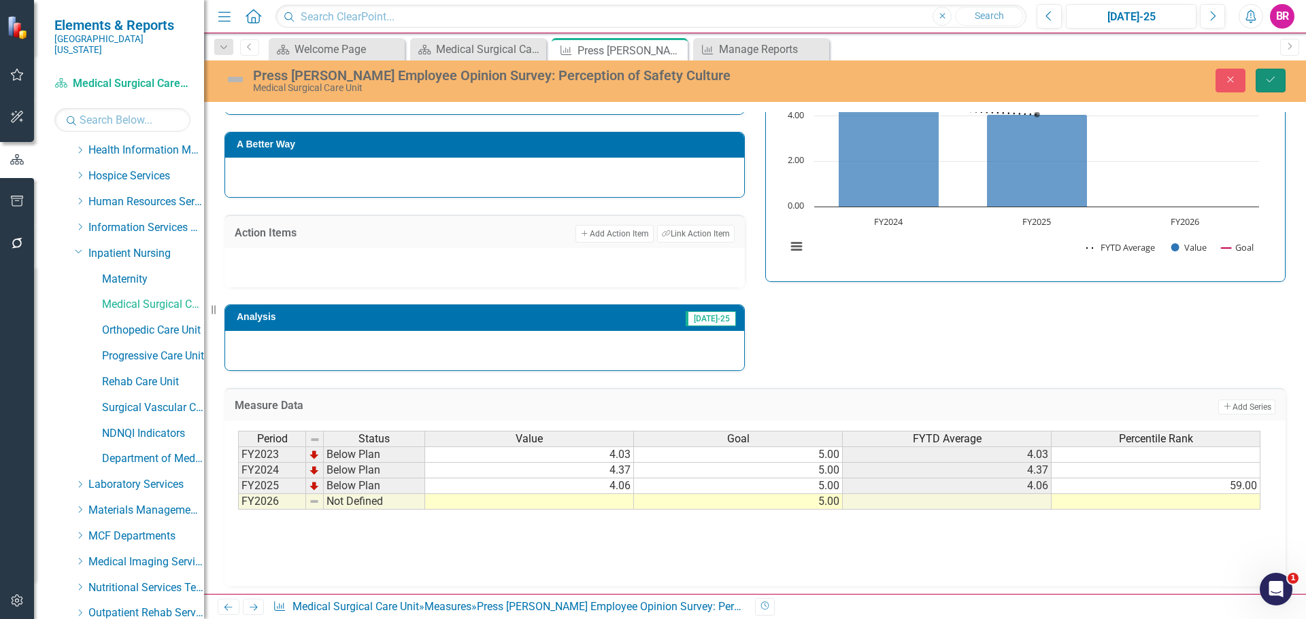
click at [1263, 73] on button "Save" at bounding box center [1270, 81] width 30 height 24
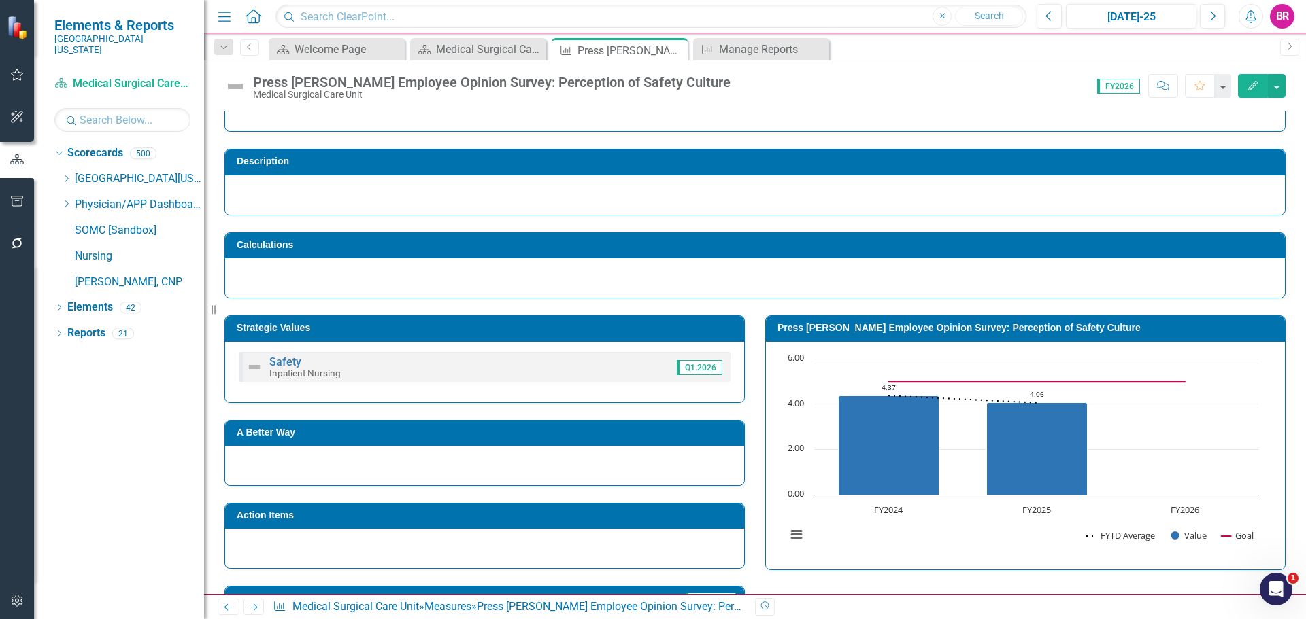
scroll to position [136, 0]
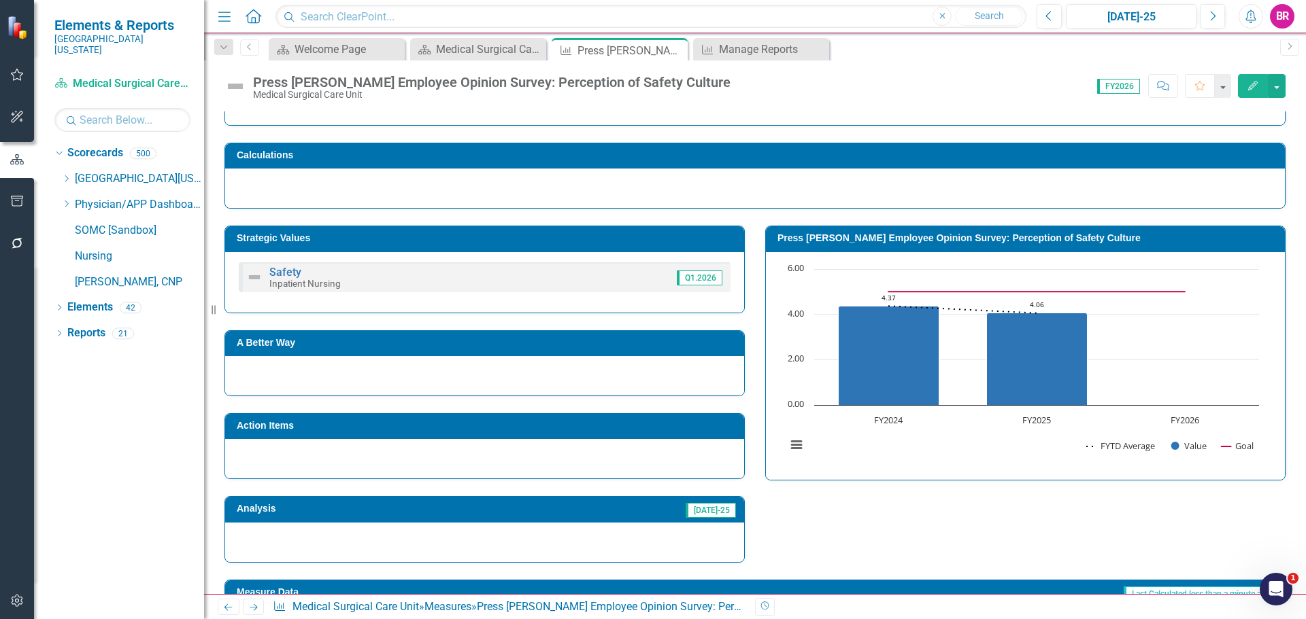
click at [251, 608] on icon at bounding box center [254, 607] width 8 height 7
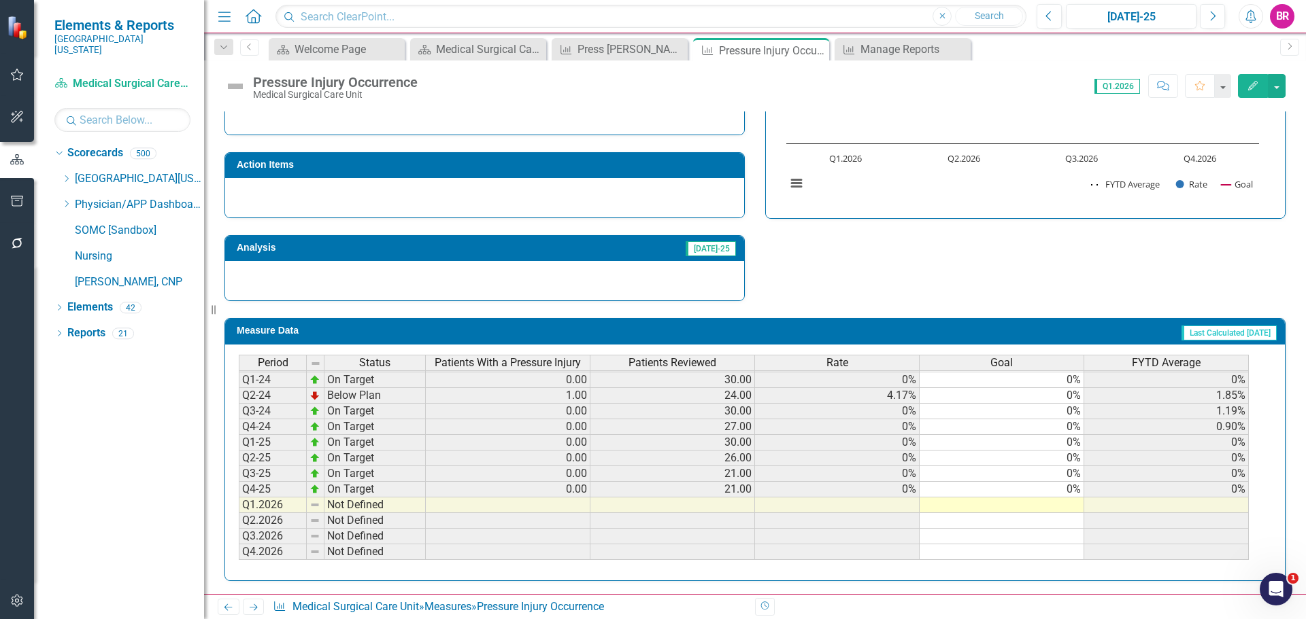
scroll to position [419, 0]
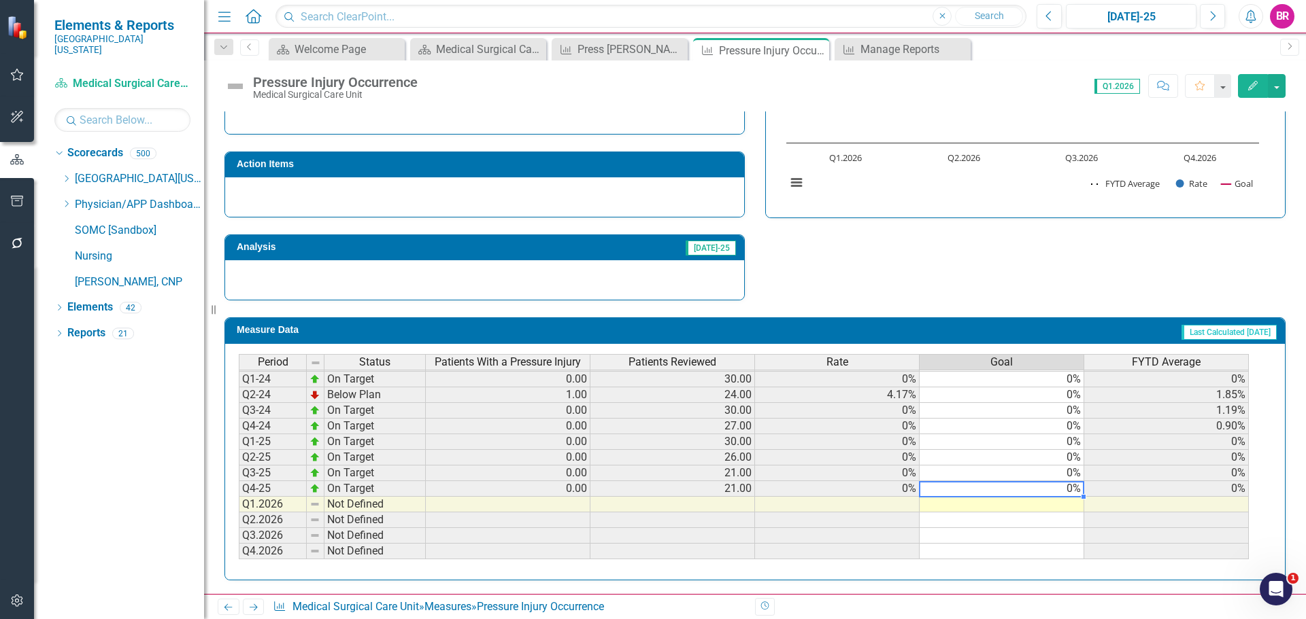
click at [1080, 492] on td "0%" at bounding box center [1001, 489] width 165 height 16
drag, startPoint x: 1085, startPoint y: 498, endPoint x: 1080, endPoint y: 558, distance: 60.7
click at [239, 558] on div "Period Status Patients With a Pressure Injury Patients Reviewed Rate Goal FYTD …" at bounding box center [239, 433] width 0 height 283
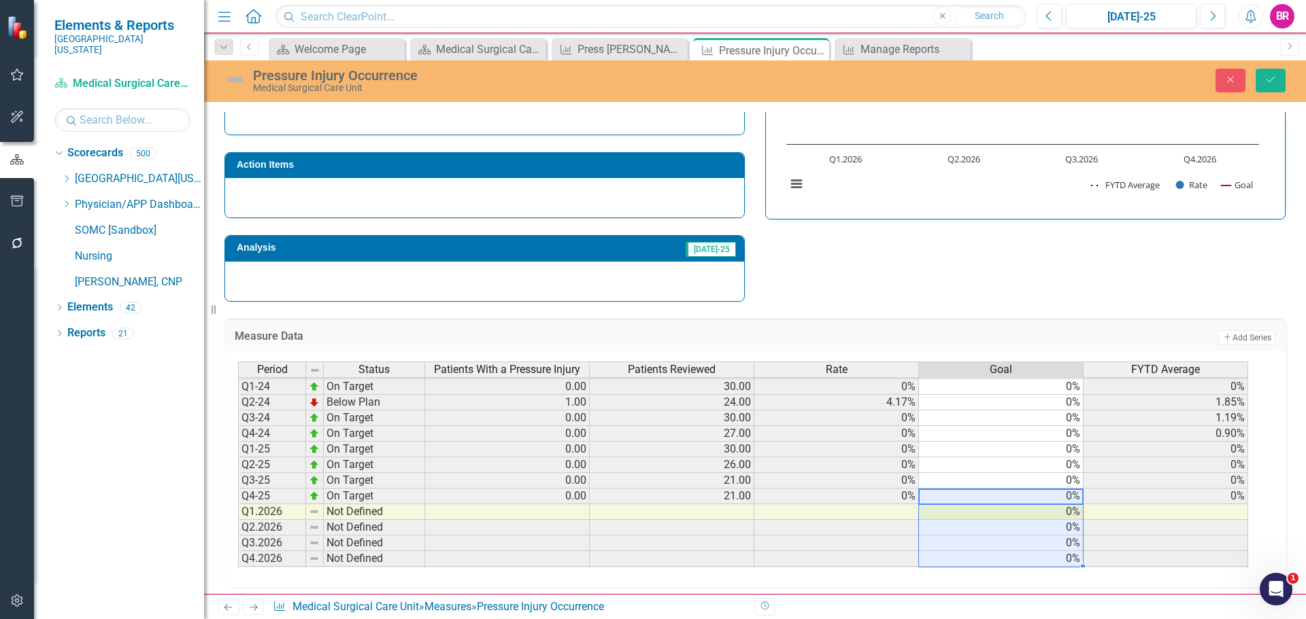
type textarea "0"
click at [1275, 78] on icon "Save" at bounding box center [1270, 80] width 12 height 10
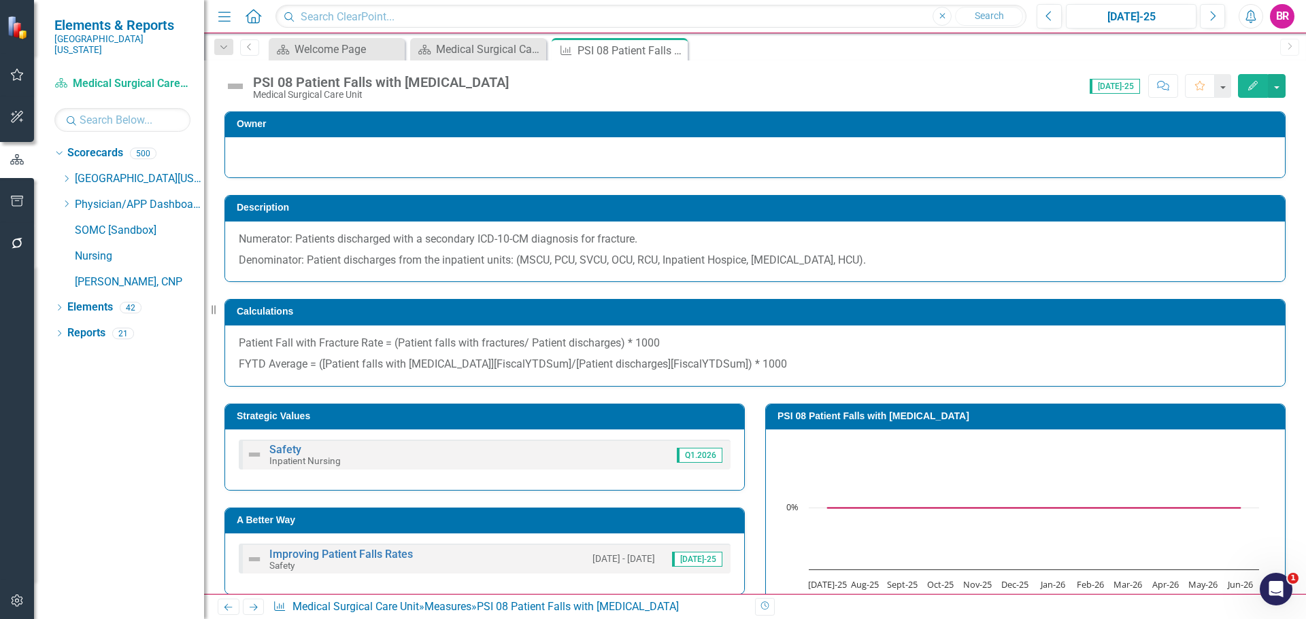
click at [0, 0] on icon "Close" at bounding box center [0, 0] width 0 height 0
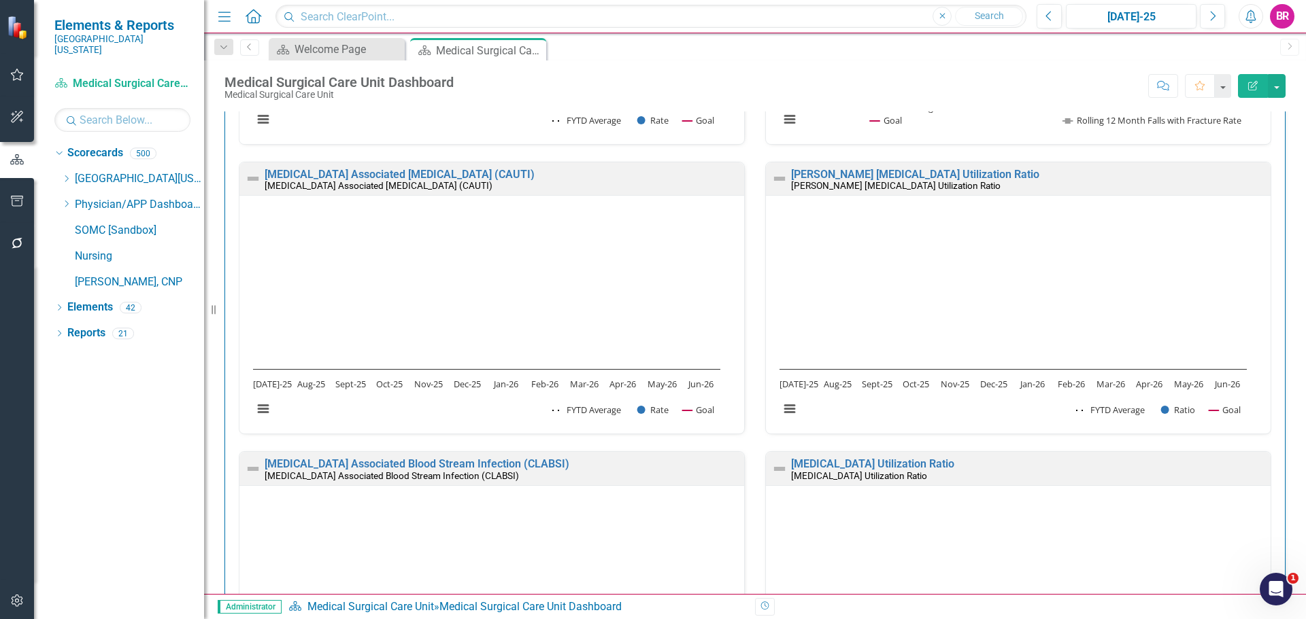
scroll to position [544, 0]
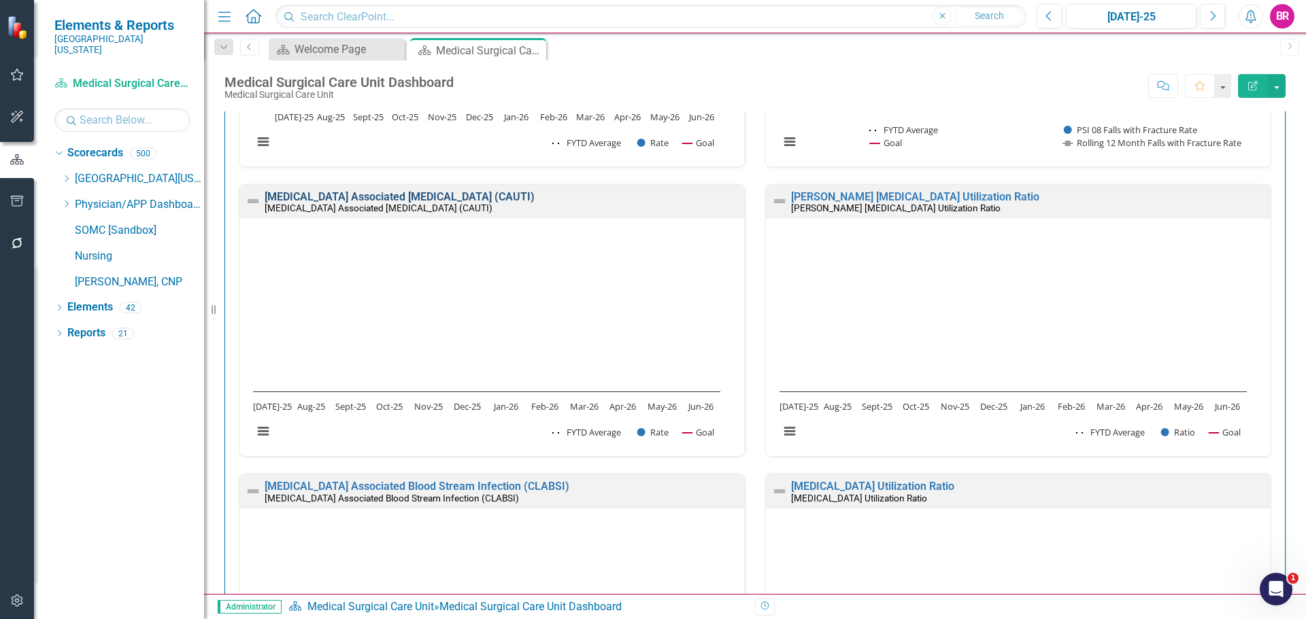
click at [466, 192] on link "[MEDICAL_DATA] Associated [MEDICAL_DATA] (CAUTI)" at bounding box center [400, 196] width 270 height 13
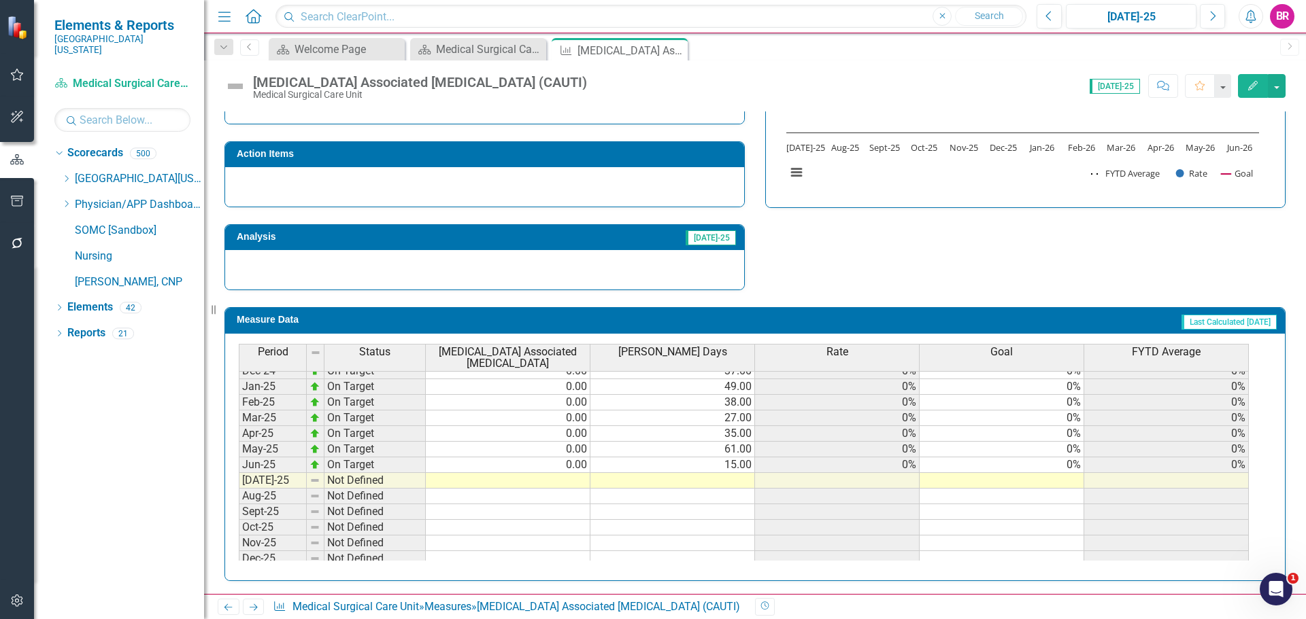
scroll to position [544, 0]
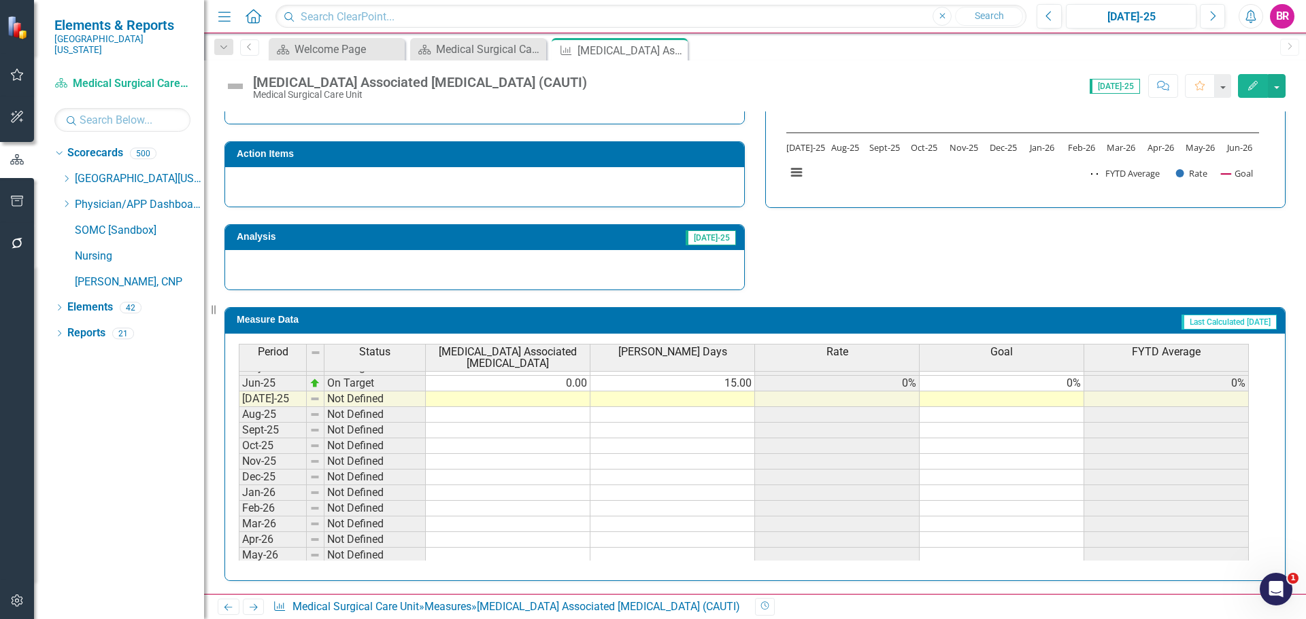
click at [1067, 379] on tbody "Nov-23 On Target 0.00 29.00 0% 0% 0% Dec-23 On Target 0.00 37.00 0% 0% 0% Jan-2…" at bounding box center [744, 328] width 1010 height 501
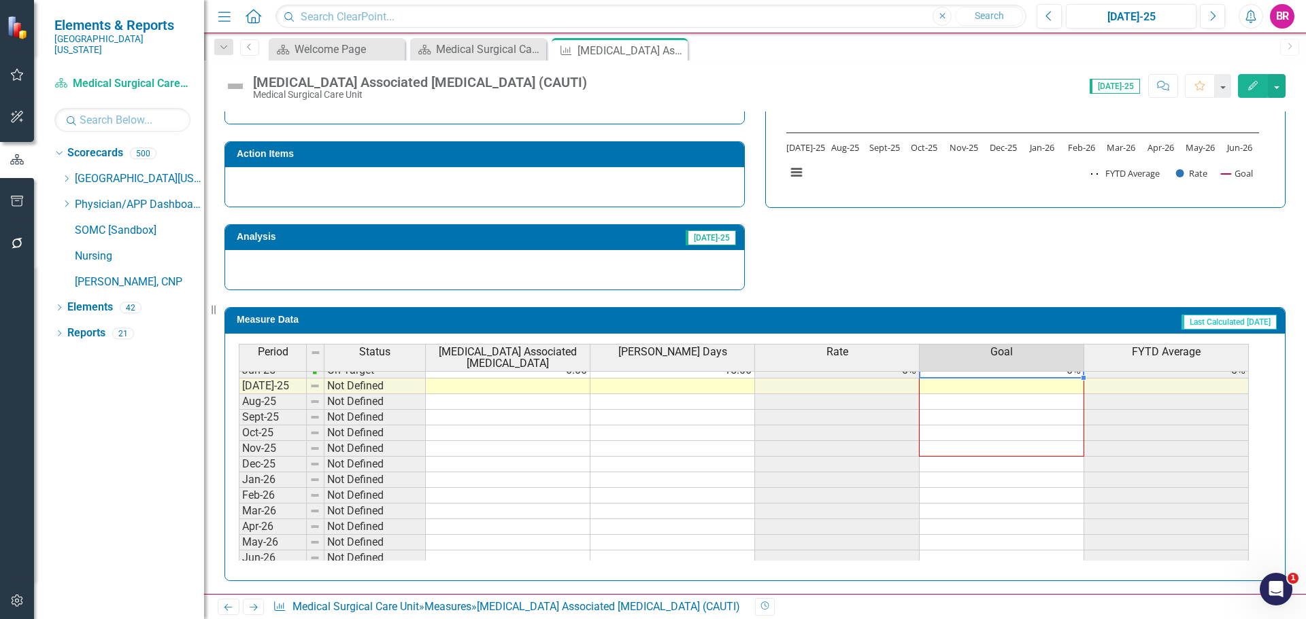
scroll to position [562, 0]
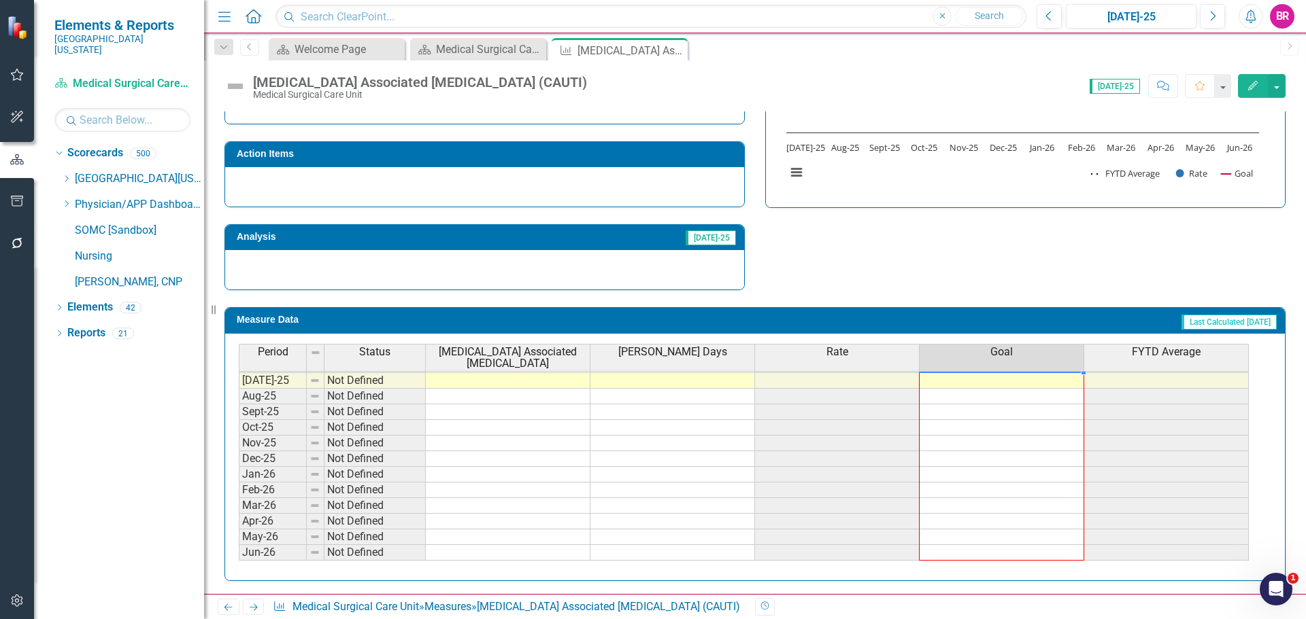
drag, startPoint x: 1085, startPoint y: 391, endPoint x: 1036, endPoint y: 553, distance: 169.9
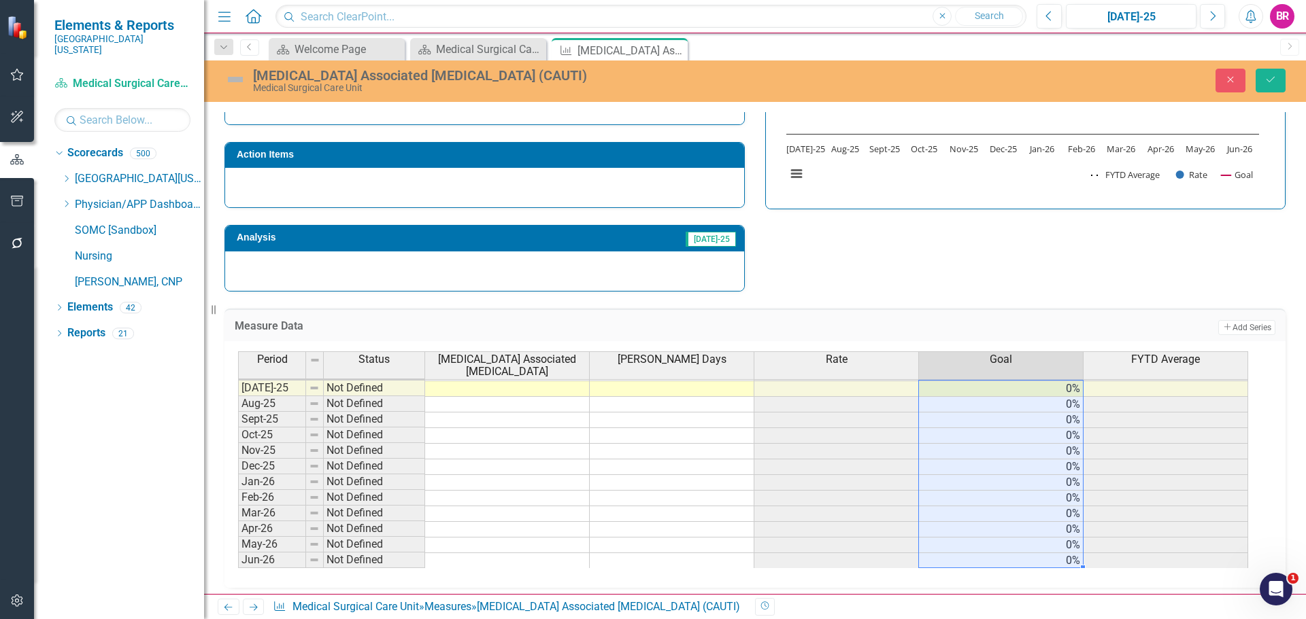
type textarea "0"
click at [1268, 85] on button "Save" at bounding box center [1270, 81] width 30 height 24
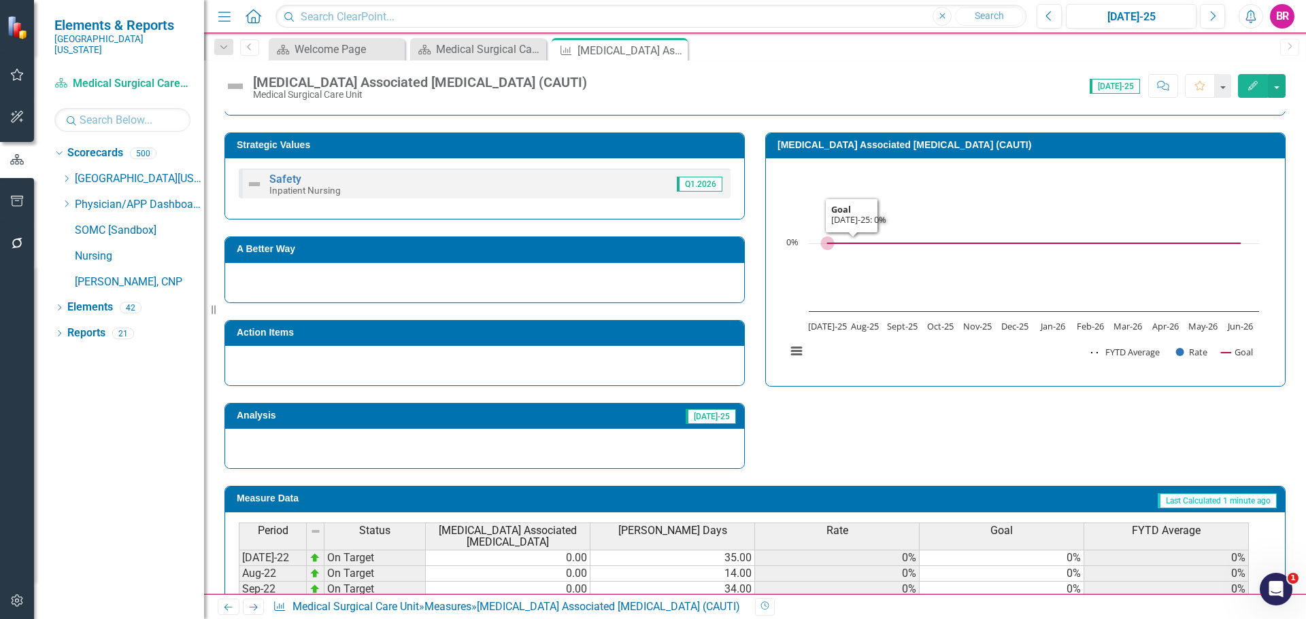
scroll to position [272, 0]
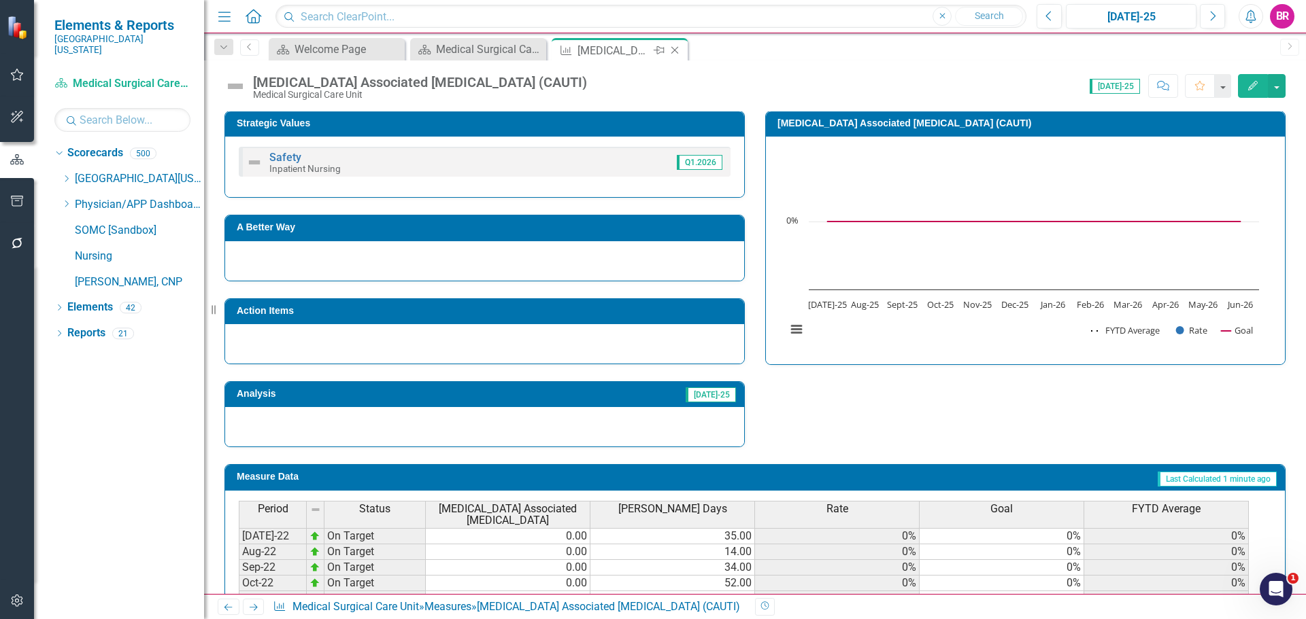
click at [675, 50] on icon at bounding box center [674, 50] width 7 height 7
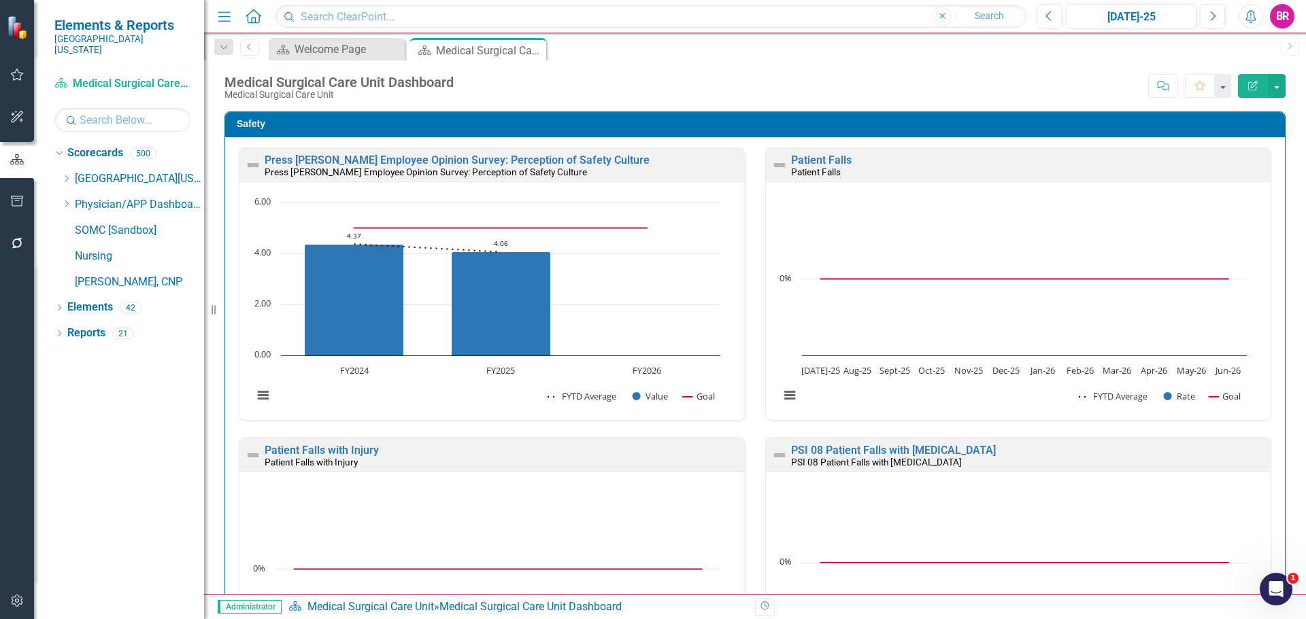
drag, startPoint x: 834, startPoint y: 194, endPoint x: 855, endPoint y: 220, distance: 32.8
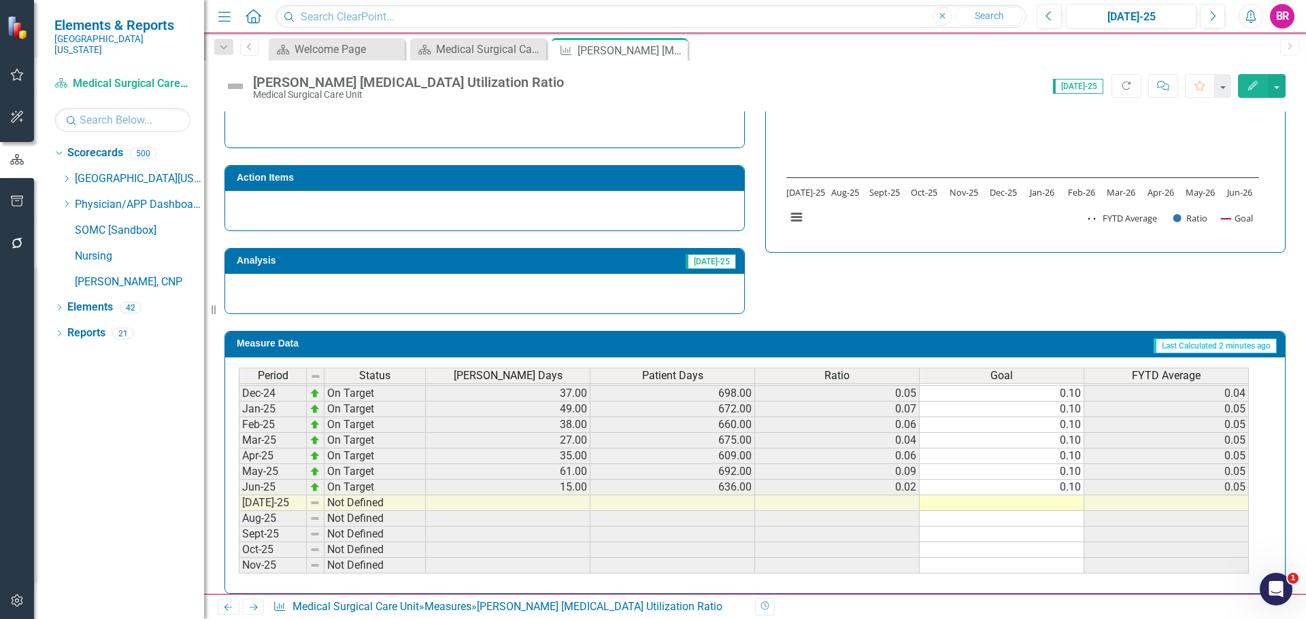
scroll to position [476, 0]
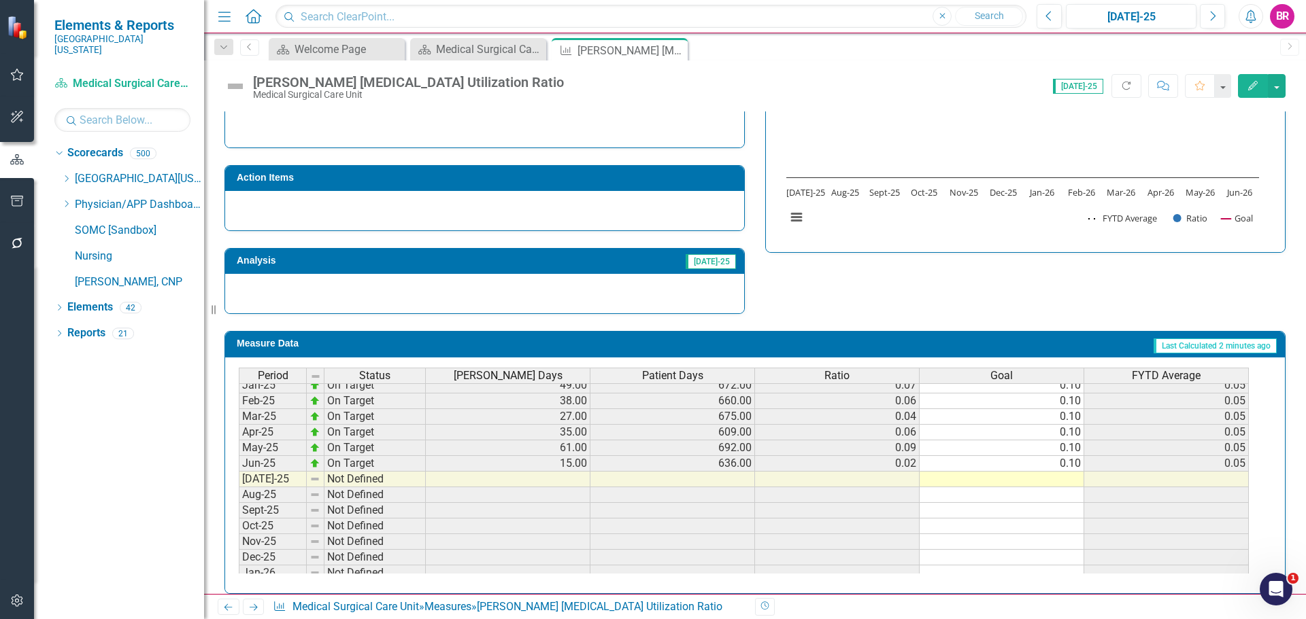
click at [1065, 466] on tbody "Nov-23 On Target 29.00 611.00 0.05 0.10 0.08 Dec-23 On Target 37.00 715.00 0.05…" at bounding box center [744, 408] width 1010 height 501
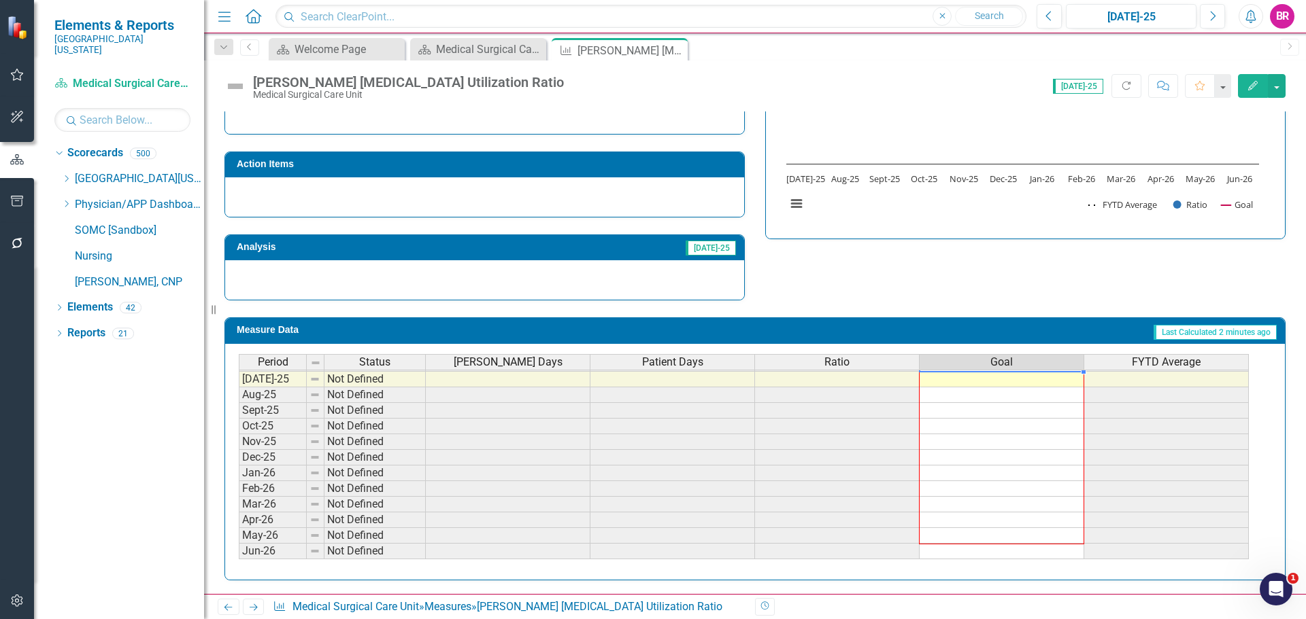
drag, startPoint x: 1082, startPoint y: 471, endPoint x: 1068, endPoint y: 542, distance: 72.3
click at [239, 542] on div "Period Status Foley Days Patient Days Ratio Goal FYTD Average Jun-24 On Target …" at bounding box center [239, 356] width 0 height 408
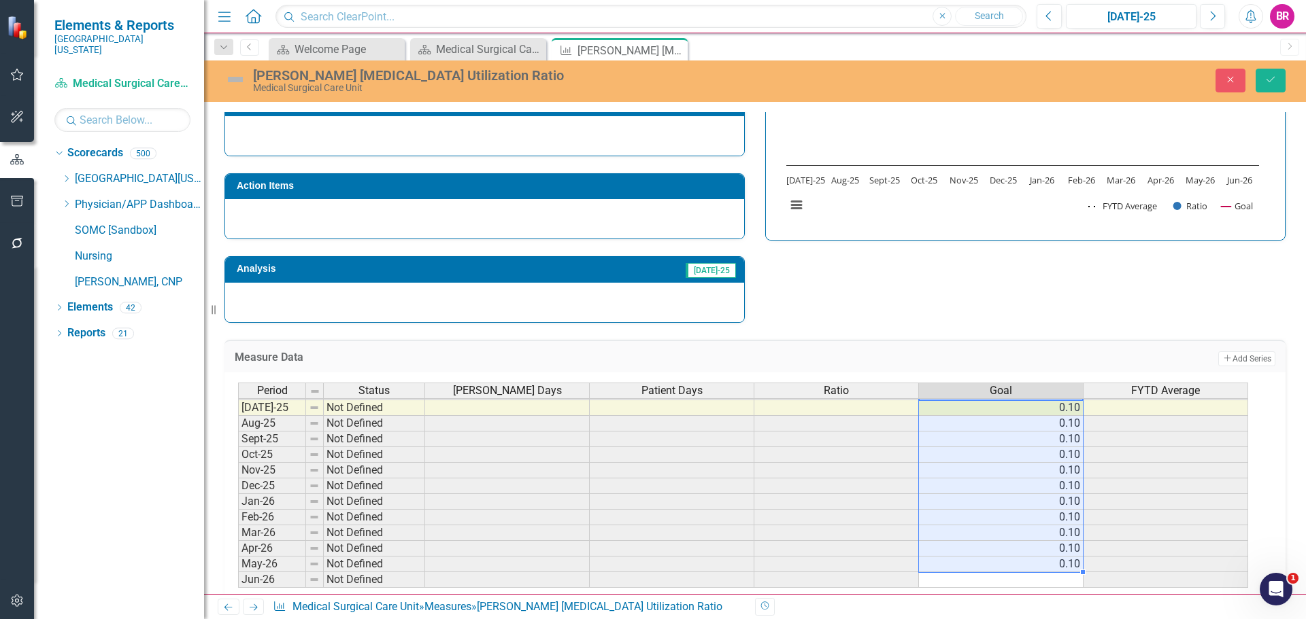
type textarea "0.1"
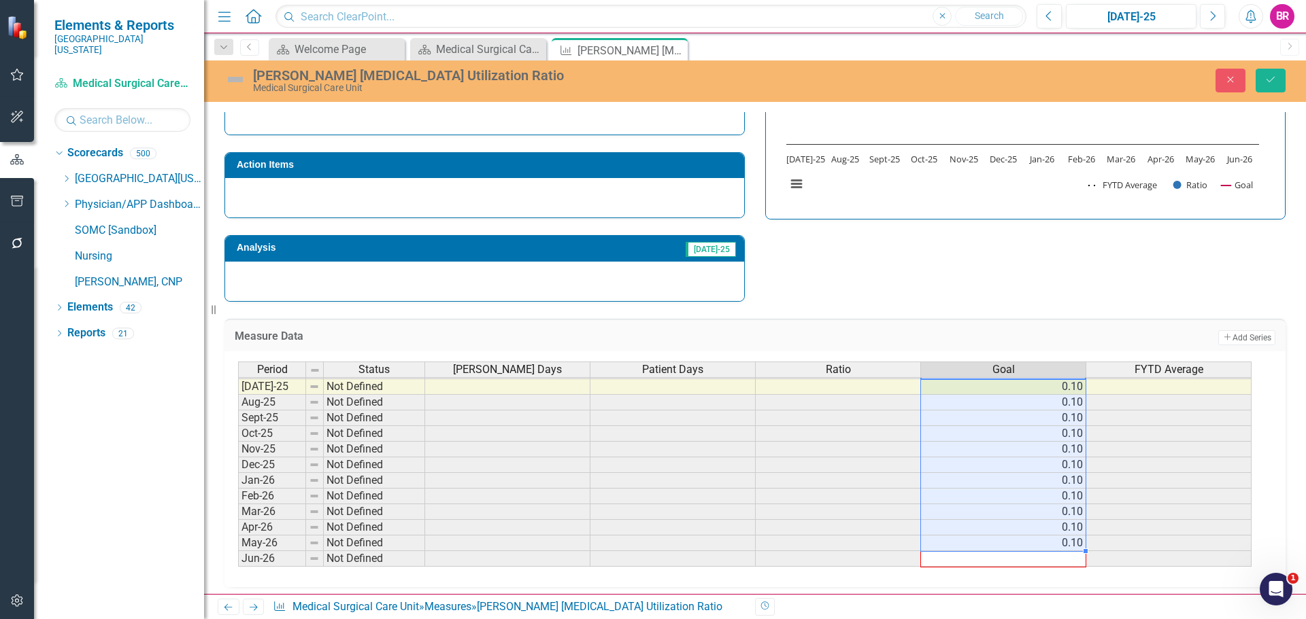
drag, startPoint x: 1085, startPoint y: 550, endPoint x: 1084, endPoint y: 558, distance: 8.2
click at [238, 558] on div "Period Status Foley Days Patient Days Ratio Goal FYTD Average Jun-24 On Target …" at bounding box center [238, 363] width 0 height 408
click at [1277, 86] on button "Save" at bounding box center [1270, 81] width 30 height 24
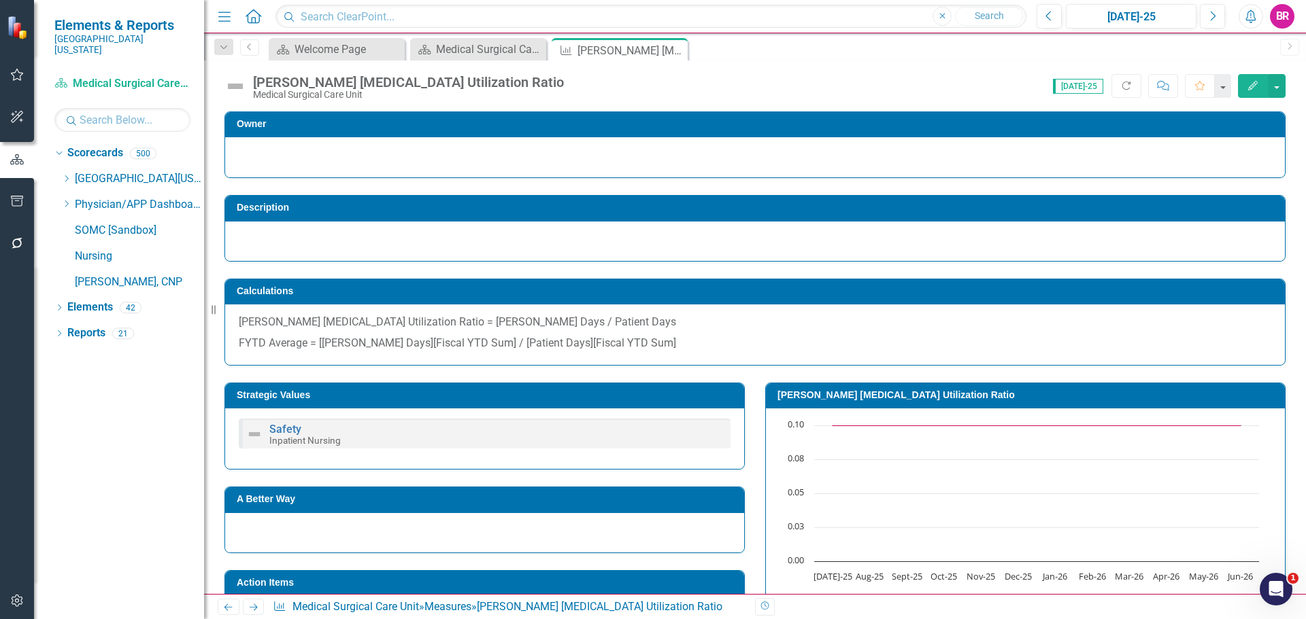
click at [251, 611] on icon "Next" at bounding box center [254, 607] width 12 height 9
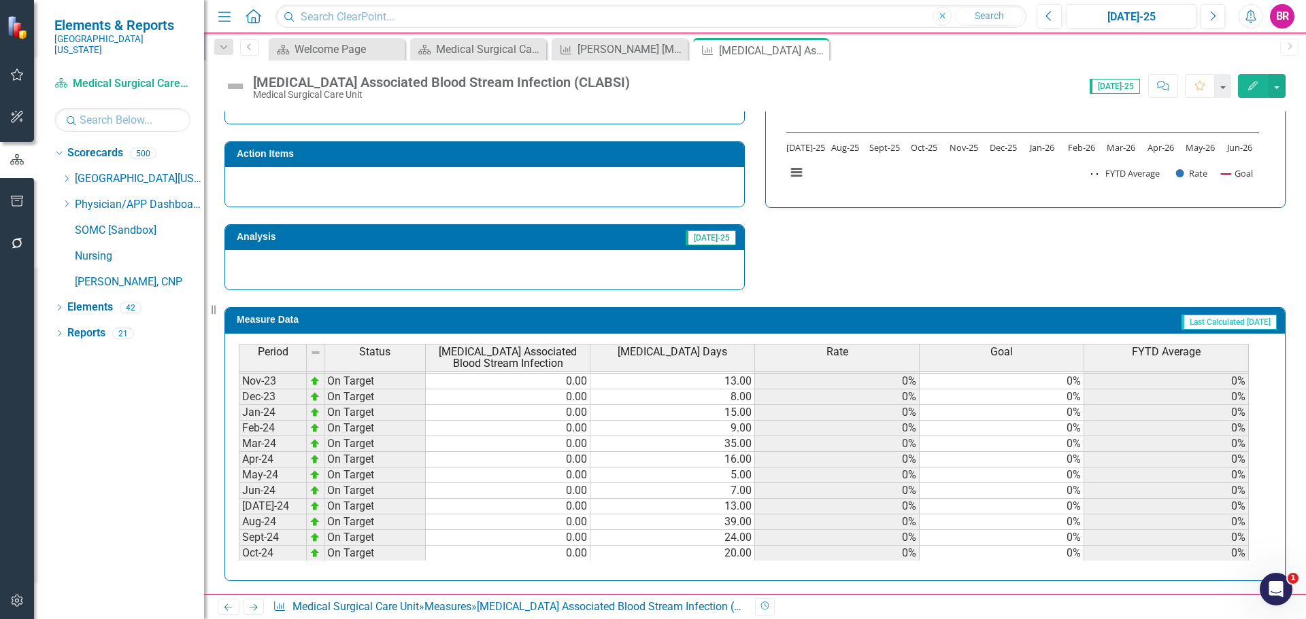
scroll to position [408, 0]
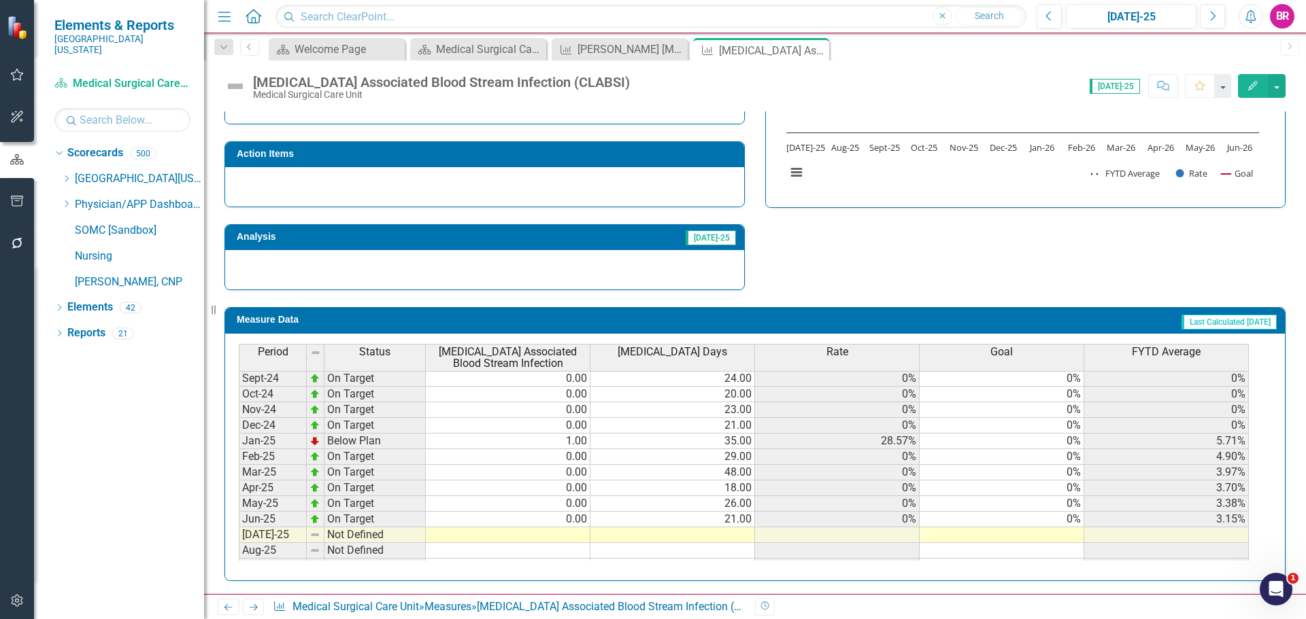
click at [1070, 522] on tbody "Jul-23 On Target 0.00 33.00 0% 0% 0% Aug-23 On Target 0.00 22.00 0% 0% 0% Sep-2…" at bounding box center [744, 394] width 1010 height 485
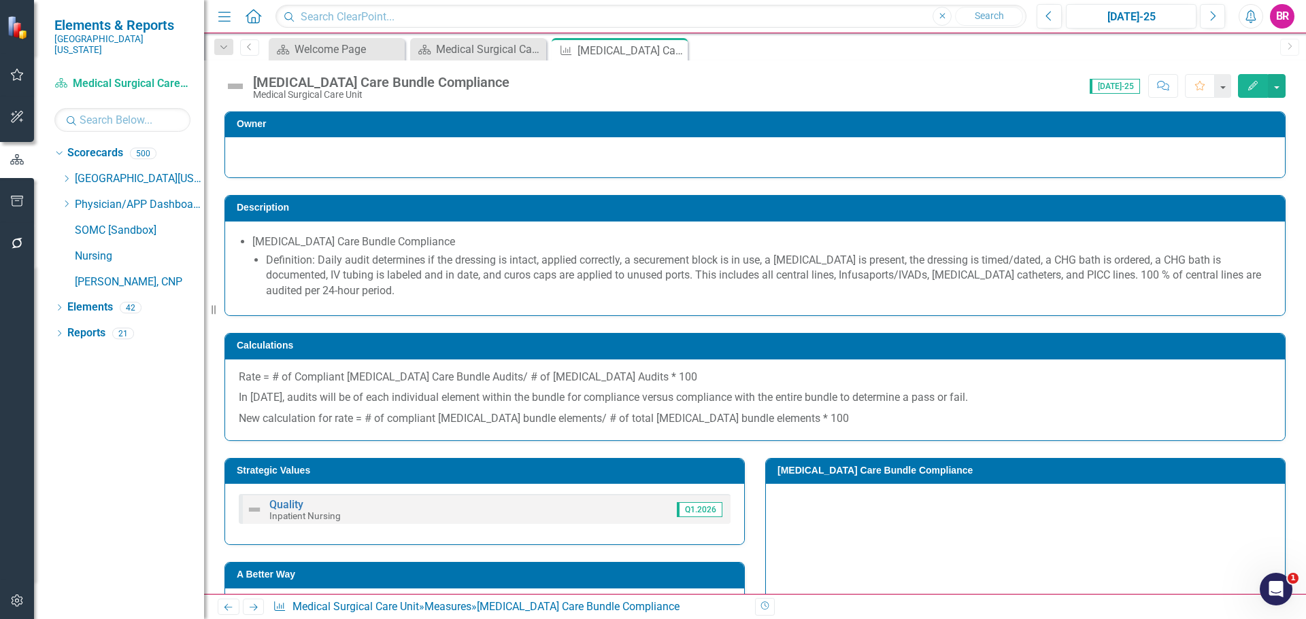
scroll to position [316, 0]
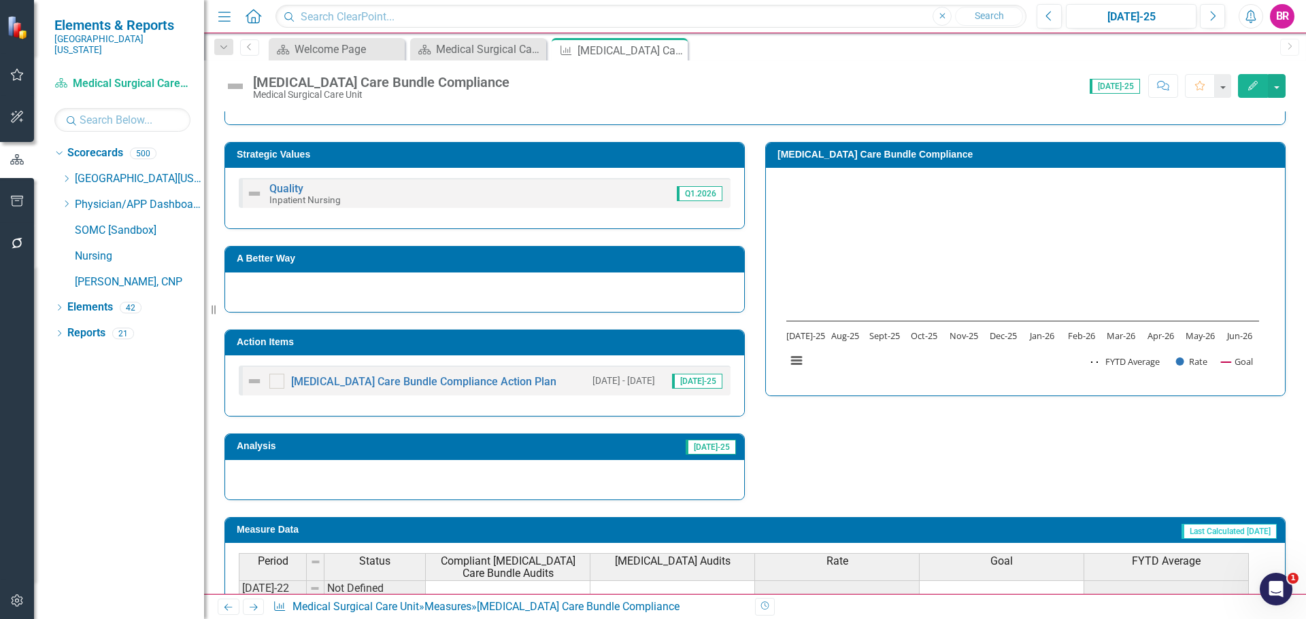
click at [550, 356] on div "[MEDICAL_DATA] Care Bundle Compliance Action Plan [DATE] - [DATE] [DATE]-25" at bounding box center [484, 386] width 519 height 61
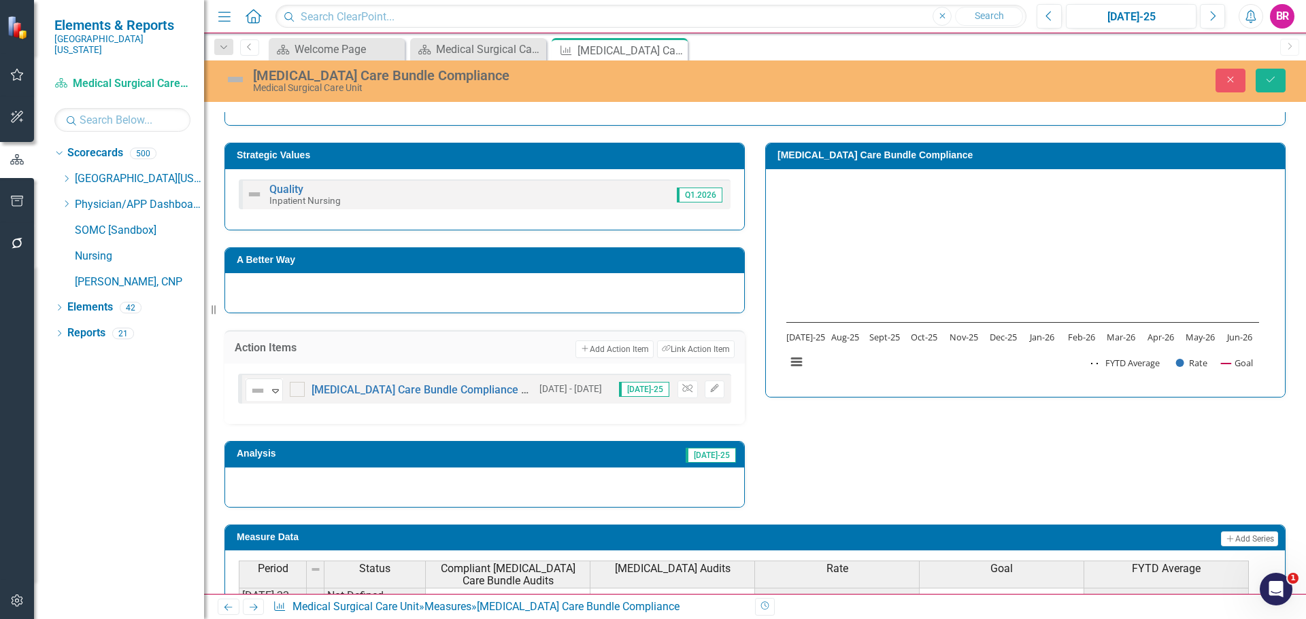
click at [693, 390] on div "[DATE] - [DATE] [DATE]-25 Unlink Edit" at bounding box center [628, 390] width 192 height 18
click at [687, 390] on icon "Unlink" at bounding box center [687, 389] width 10 height 8
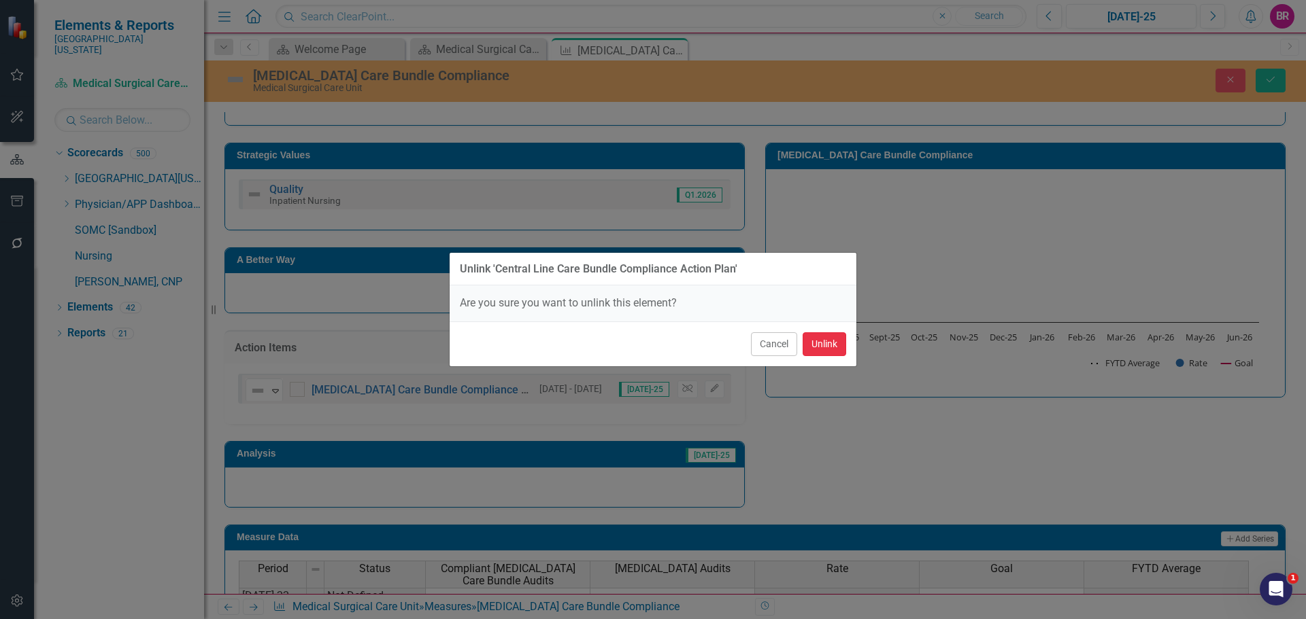
click at [837, 352] on button "Unlink" at bounding box center [824, 344] width 44 height 24
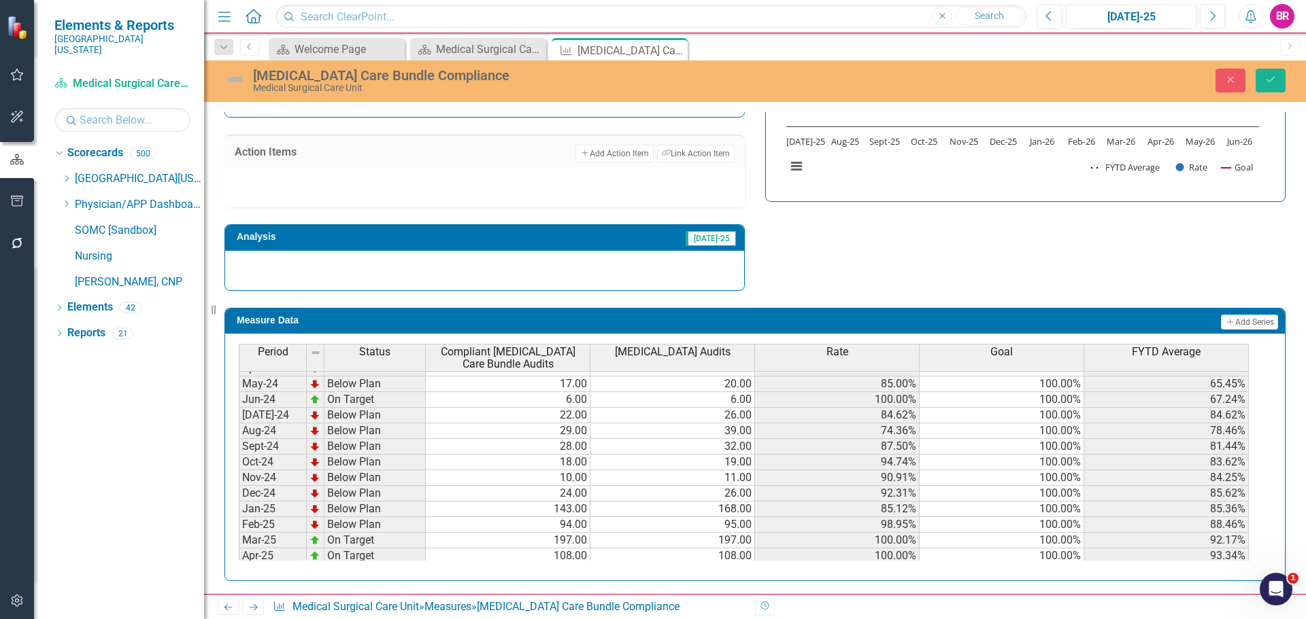
scroll to position [544, 0]
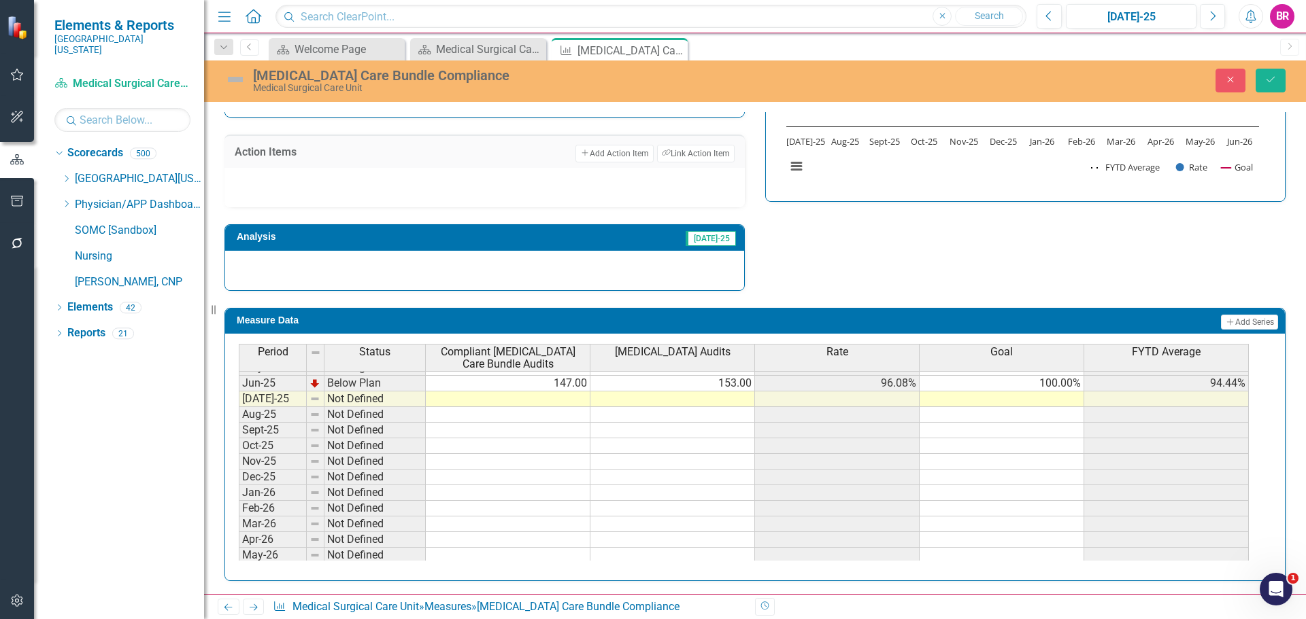
click at [239, 392] on div "Period Status Compliant [MEDICAL_DATA] Care Bundle Audits [MEDICAL_DATA] Audits…" at bounding box center [239, 354] width 0 height 451
click at [1061, 383] on td "100.00%" at bounding box center [1001, 384] width 165 height 16
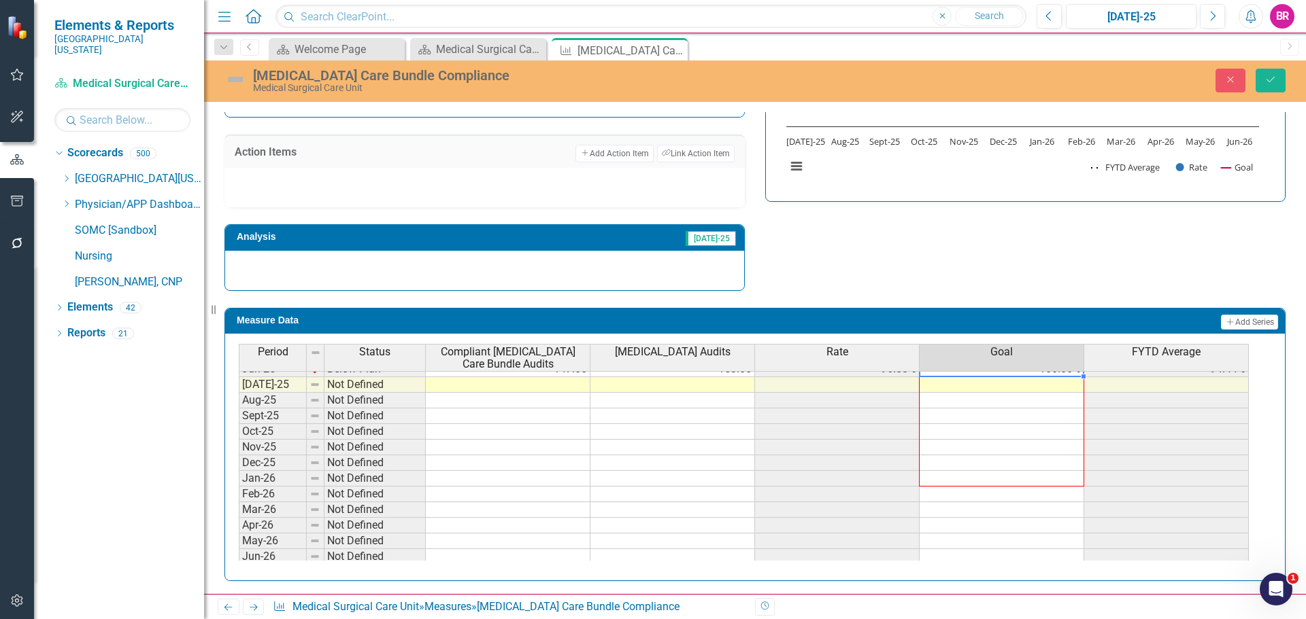
scroll to position [562, 0]
drag, startPoint x: 1084, startPoint y: 391, endPoint x: 1023, endPoint y: 545, distance: 165.4
click at [239, 561] on div at bounding box center [239, 561] width 0 height 0
type textarea "100"
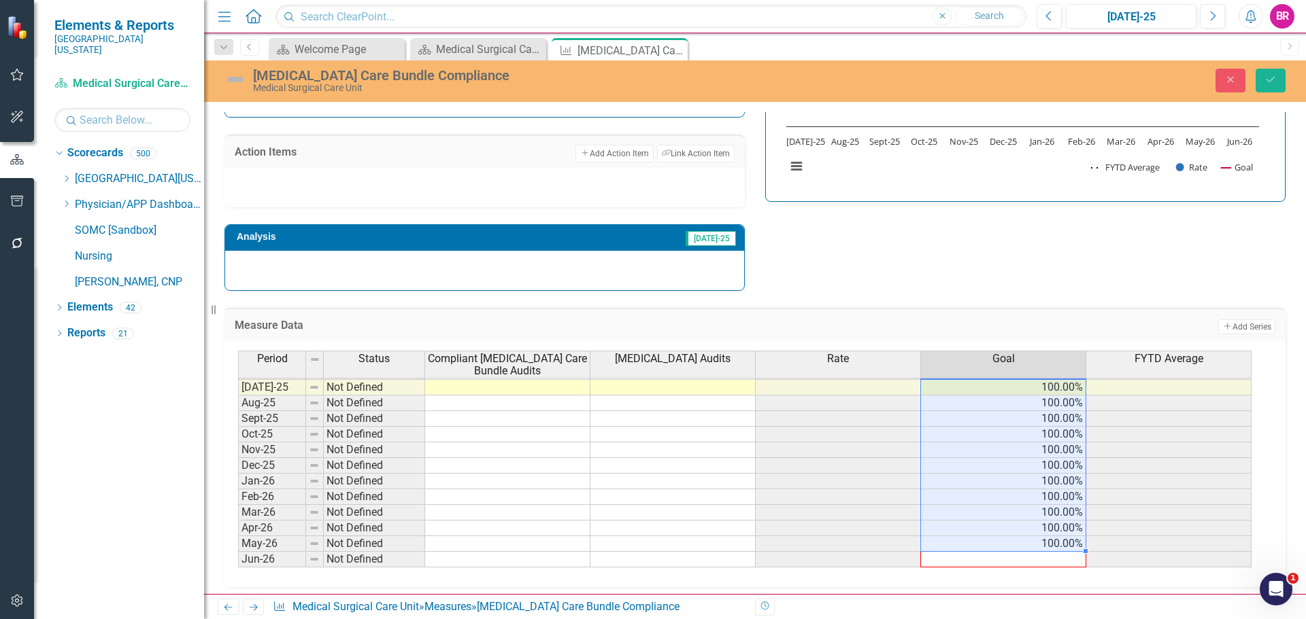
click at [238, 556] on div "Period Status Compliant [MEDICAL_DATA] Care Bundle Audits [MEDICAL_DATA] Audits…" at bounding box center [238, 358] width 0 height 420
click at [1276, 78] on icon "Save" at bounding box center [1270, 80] width 12 height 10
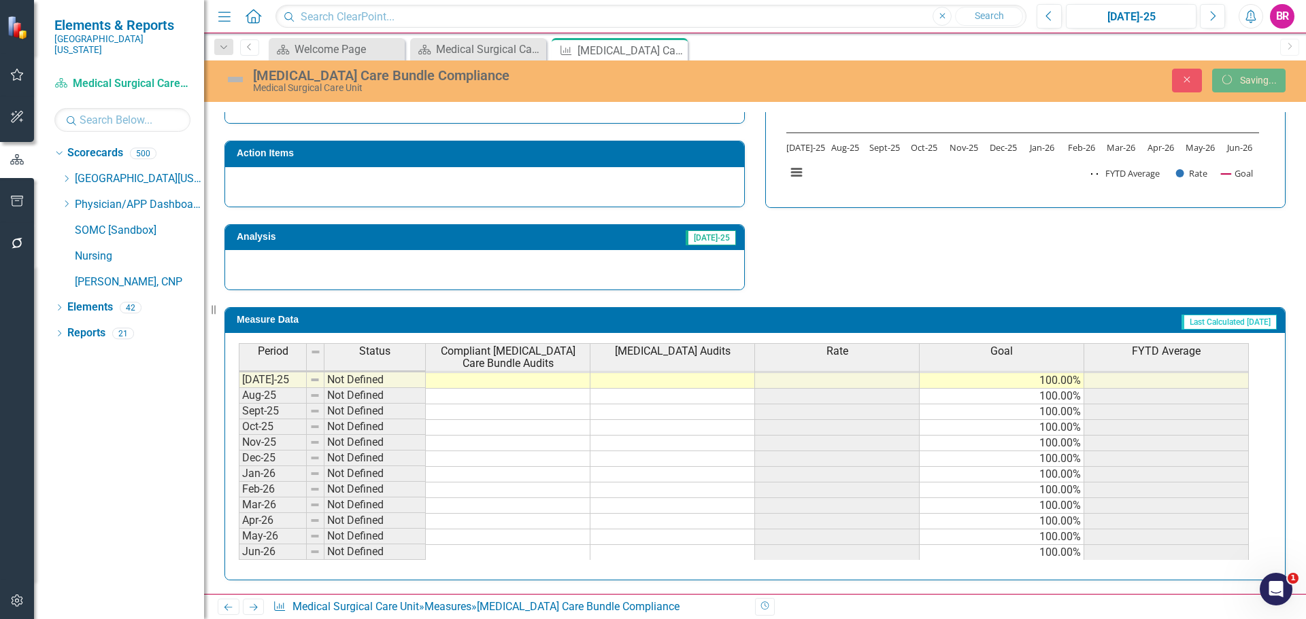
scroll to position [506, 0]
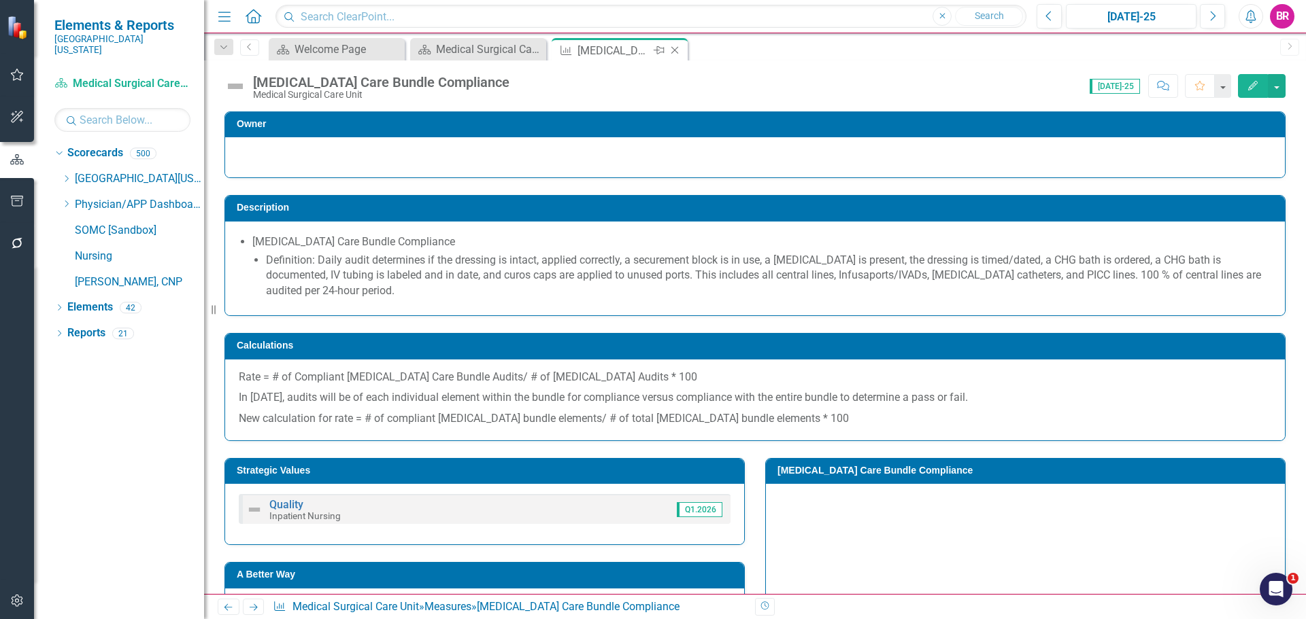
click at [677, 52] on icon at bounding box center [674, 50] width 7 height 7
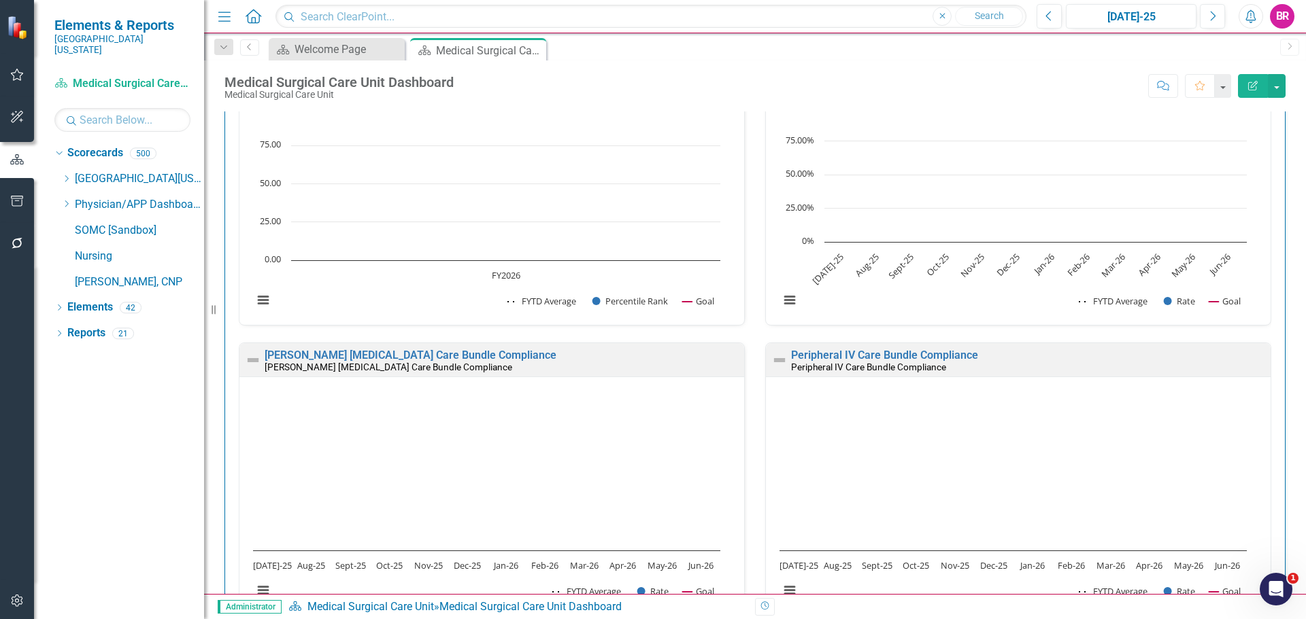
scroll to position [1700, 0]
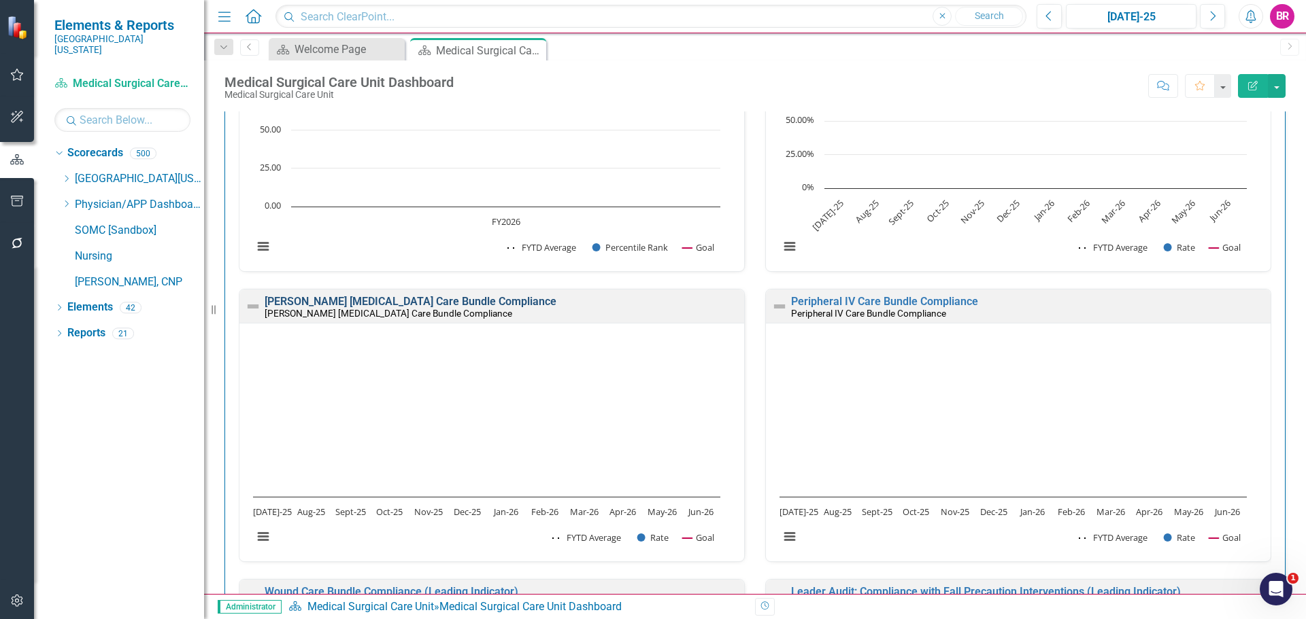
click at [428, 301] on link "[PERSON_NAME] [MEDICAL_DATA] Care Bundle Compliance" at bounding box center [411, 301] width 292 height 13
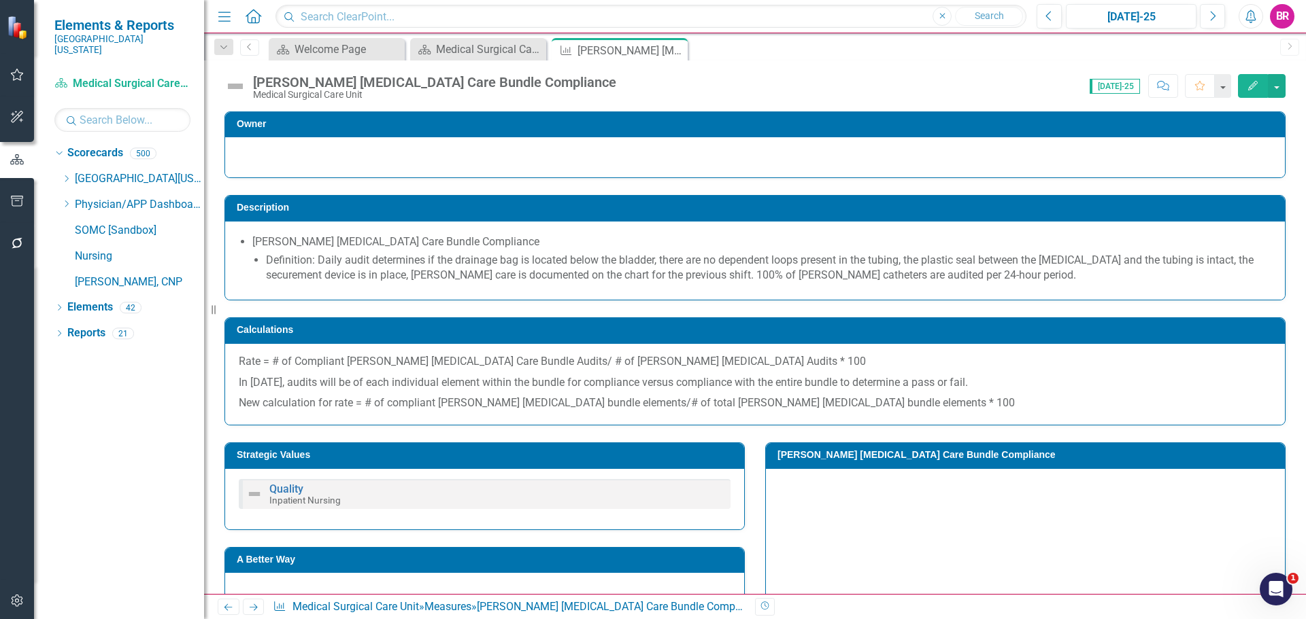
scroll to position [340, 0]
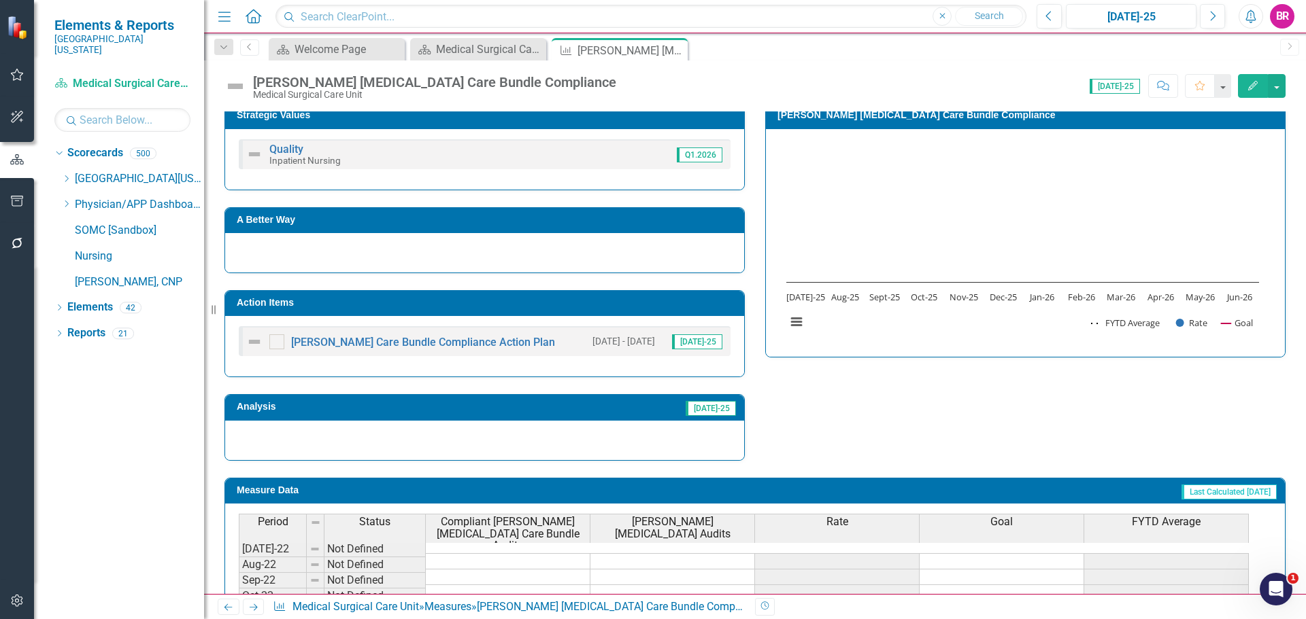
click at [639, 306] on h3 "Action Items" at bounding box center [487, 303] width 500 height 10
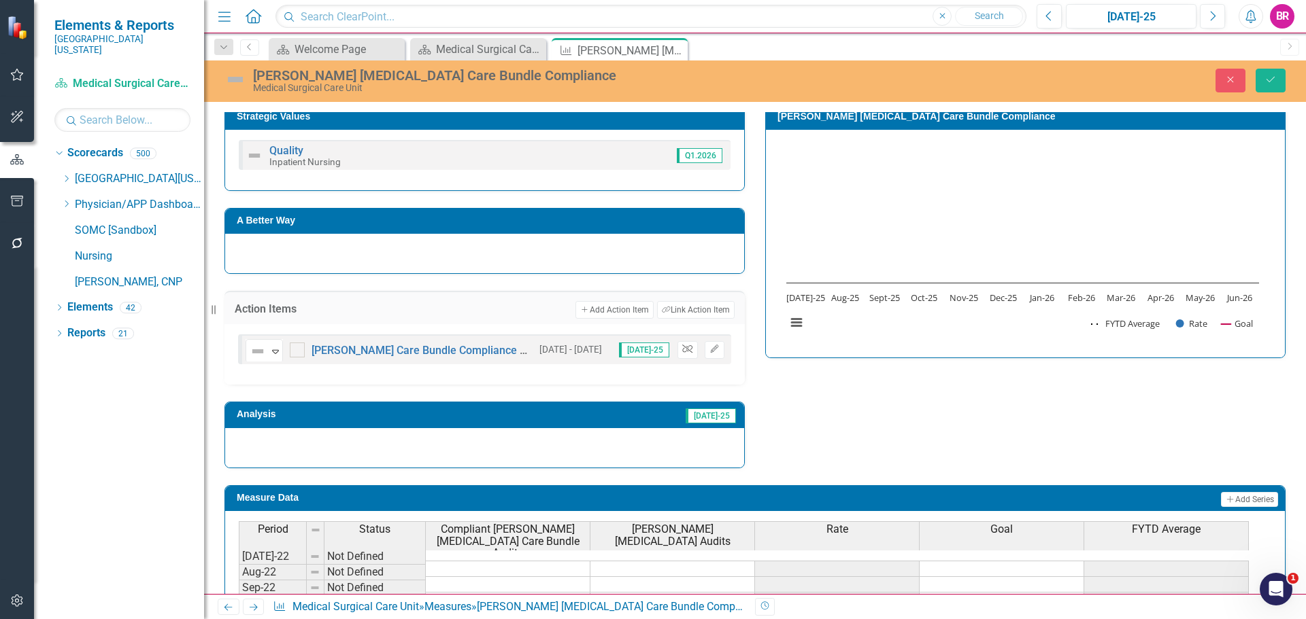
click at [684, 348] on icon "Unlink" at bounding box center [687, 349] width 10 height 8
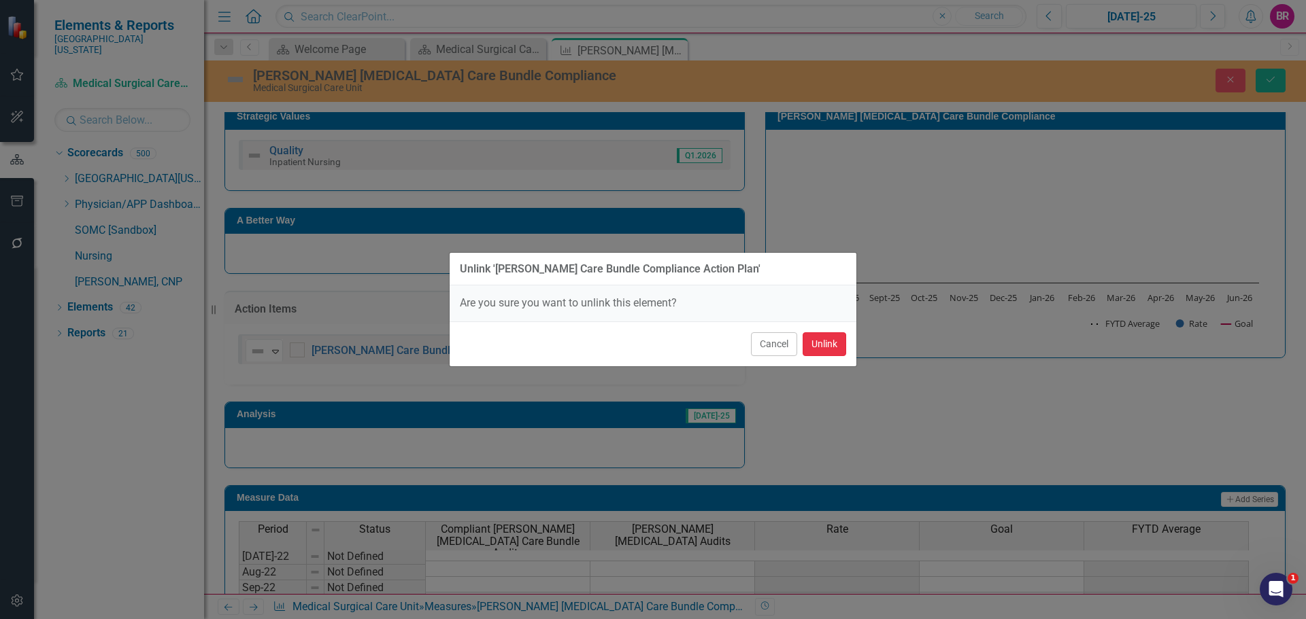
click at [836, 349] on button "Unlink" at bounding box center [824, 344] width 44 height 24
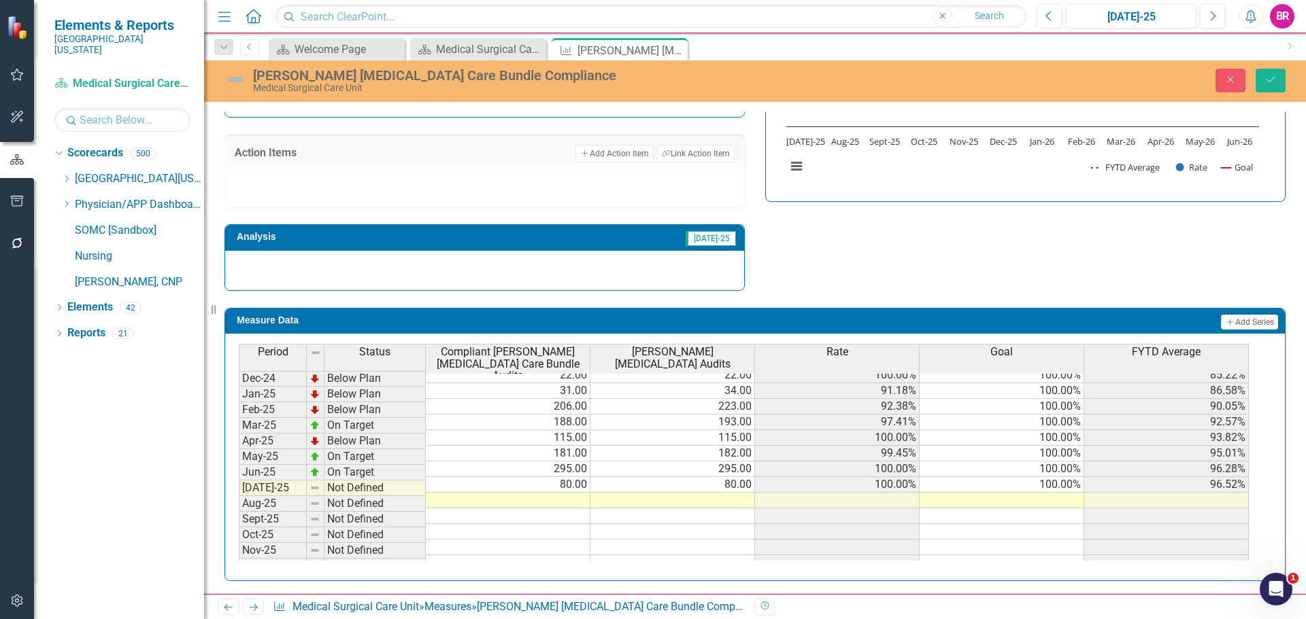
scroll to position [0, 0]
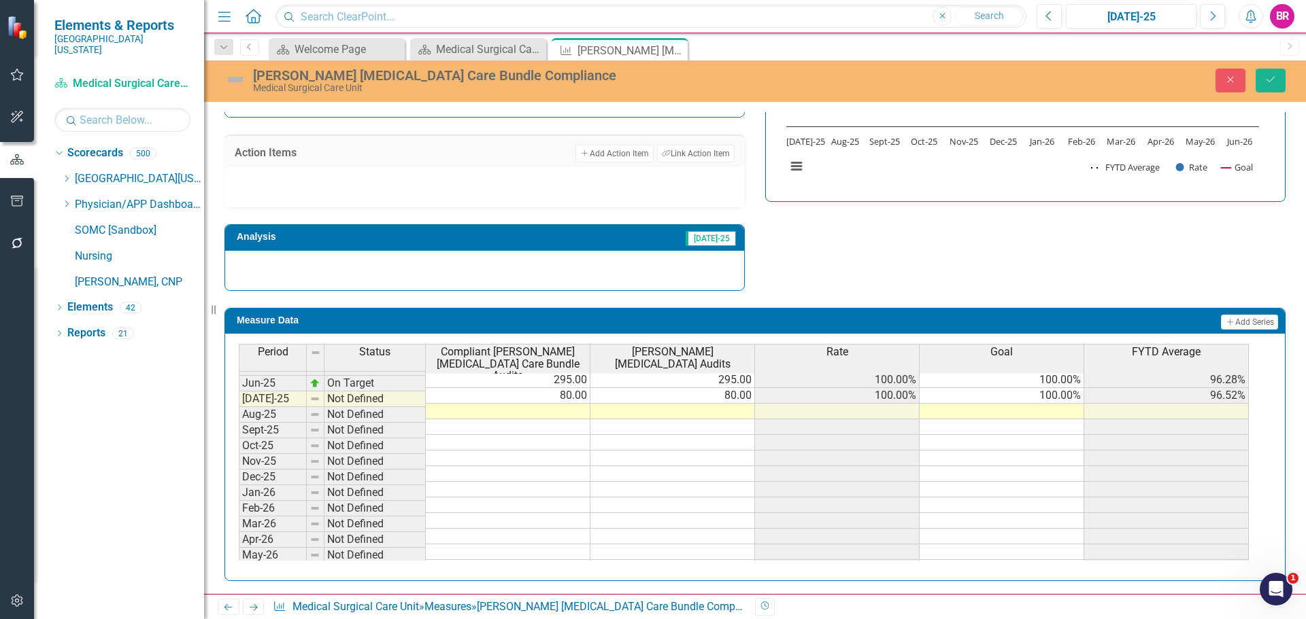
click at [239, 390] on div "Period Status Compliant Foley Catheter Care Bundle Audits Foley Catheter Audits…" at bounding box center [239, 352] width 0 height 479
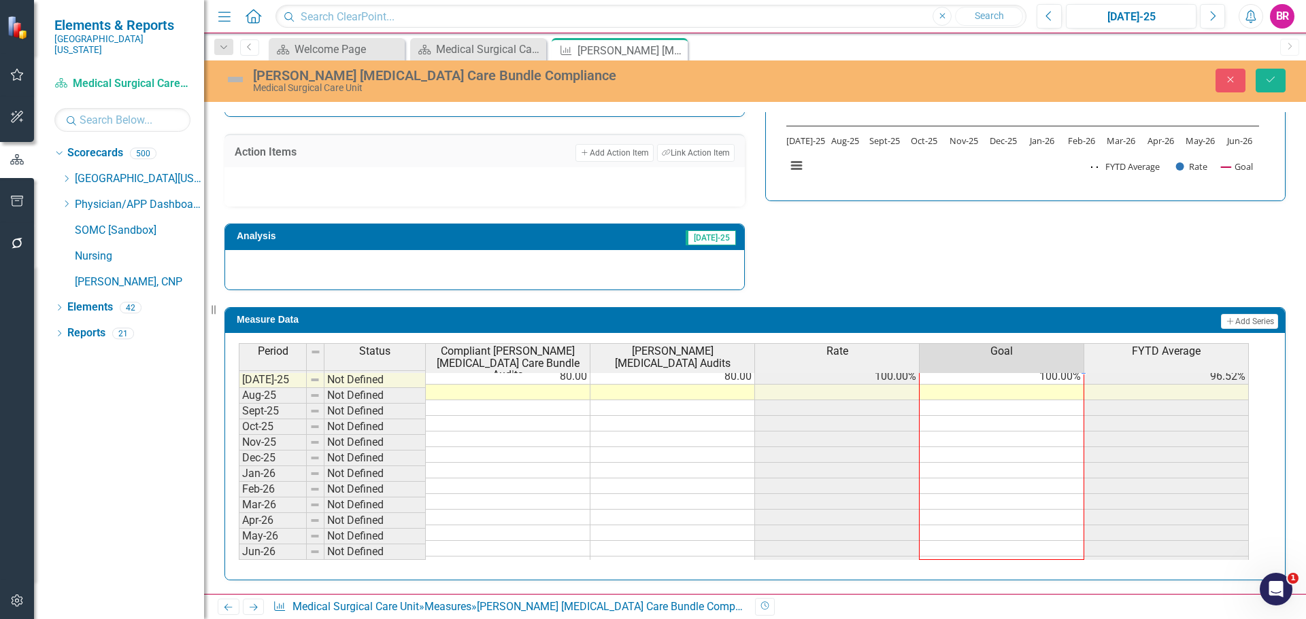
drag, startPoint x: 1082, startPoint y: 392, endPoint x: 1077, endPoint y: 556, distance: 163.9
click at [239, 556] on div "Period Status Compliant Foley Catheter Care Bundle Audits Foley Catheter Audits…" at bounding box center [239, 348] width 0 height 447
type textarea "100"
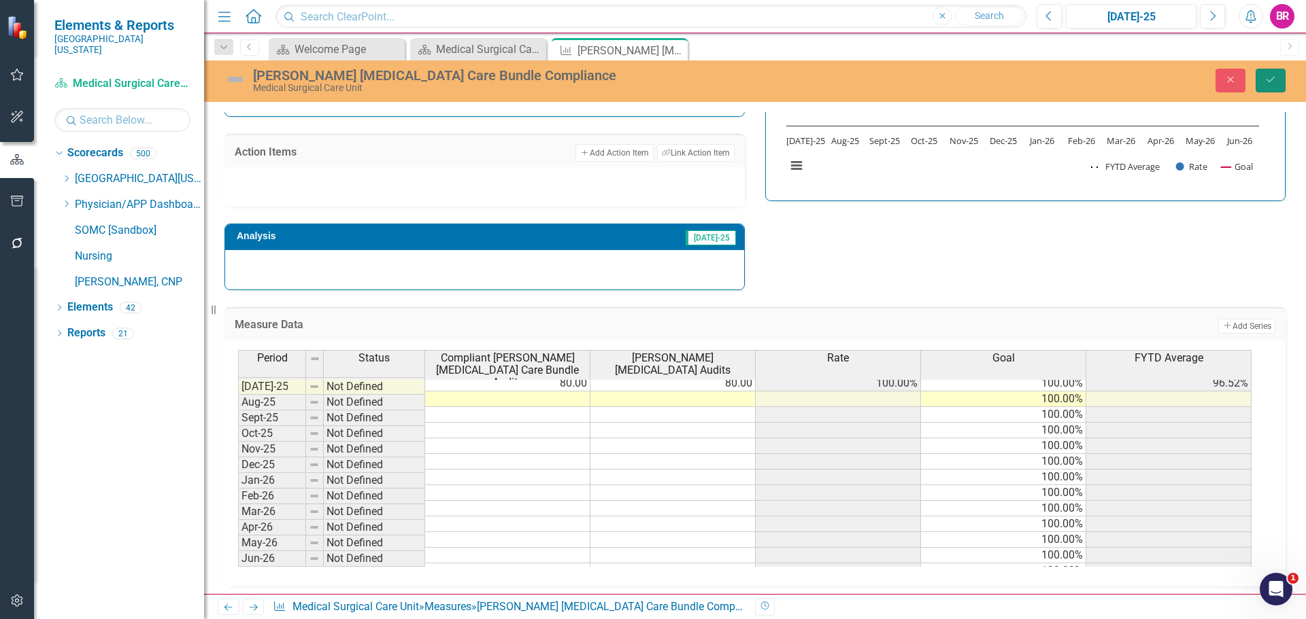
click at [1269, 82] on icon "Save" at bounding box center [1270, 80] width 12 height 10
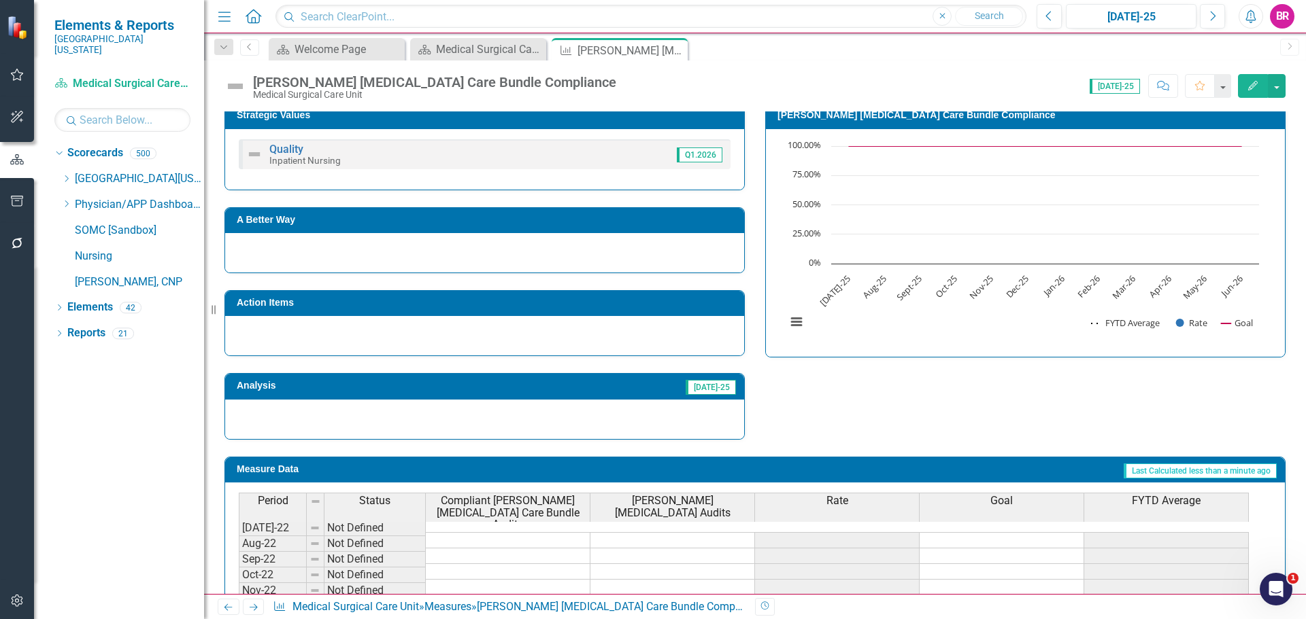
click at [256, 609] on icon "Next" at bounding box center [254, 607] width 12 height 9
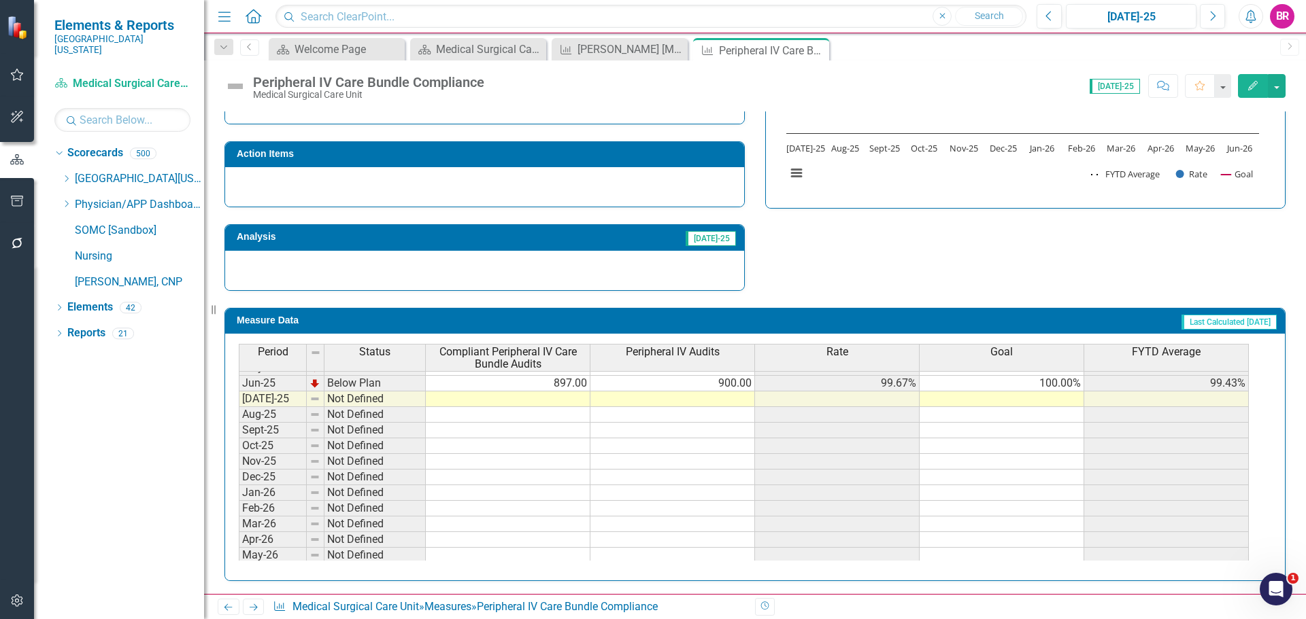
click at [1057, 385] on tbody "Dec-23 Not Defined Jan-24 Below Plan 291.00 301.00 96.68% 100.00% 96.68% Feb-24…" at bounding box center [744, 336] width 1010 height 485
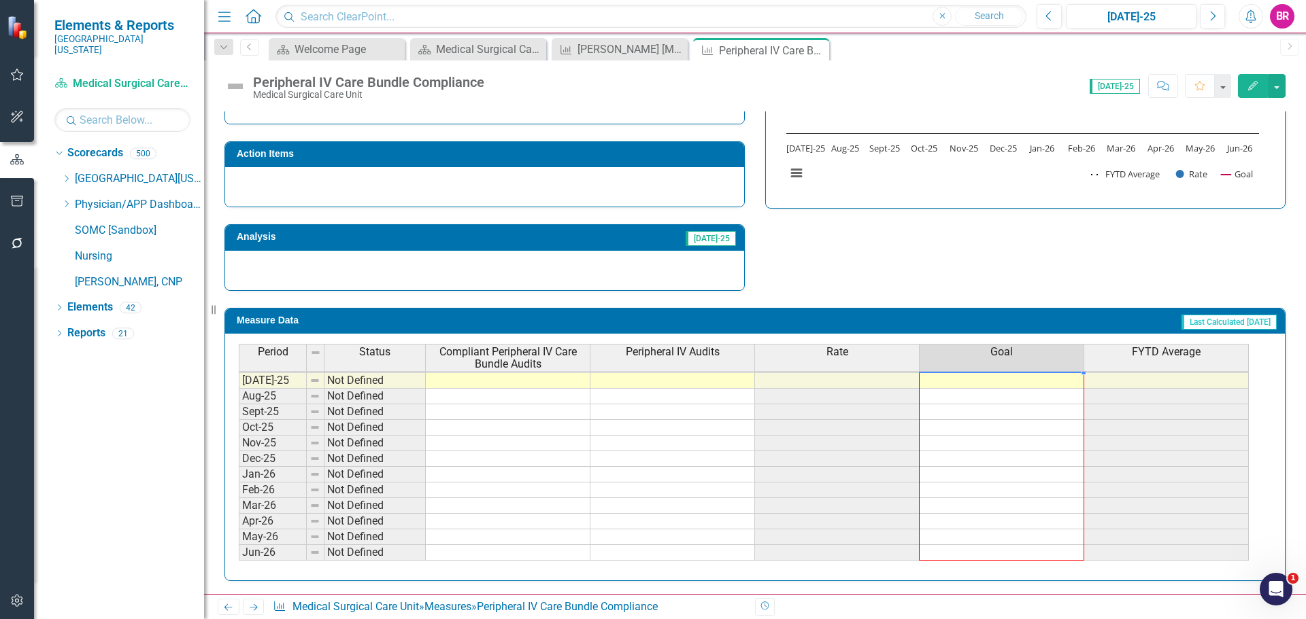
drag, startPoint x: 1084, startPoint y: 392, endPoint x: 1058, endPoint y: 564, distance: 174.0
click at [1058, 564] on div "Period Status Compliant Peripheral IV Care Bundle Audits Peripheral IV Audits R…" at bounding box center [754, 457] width 1059 height 247
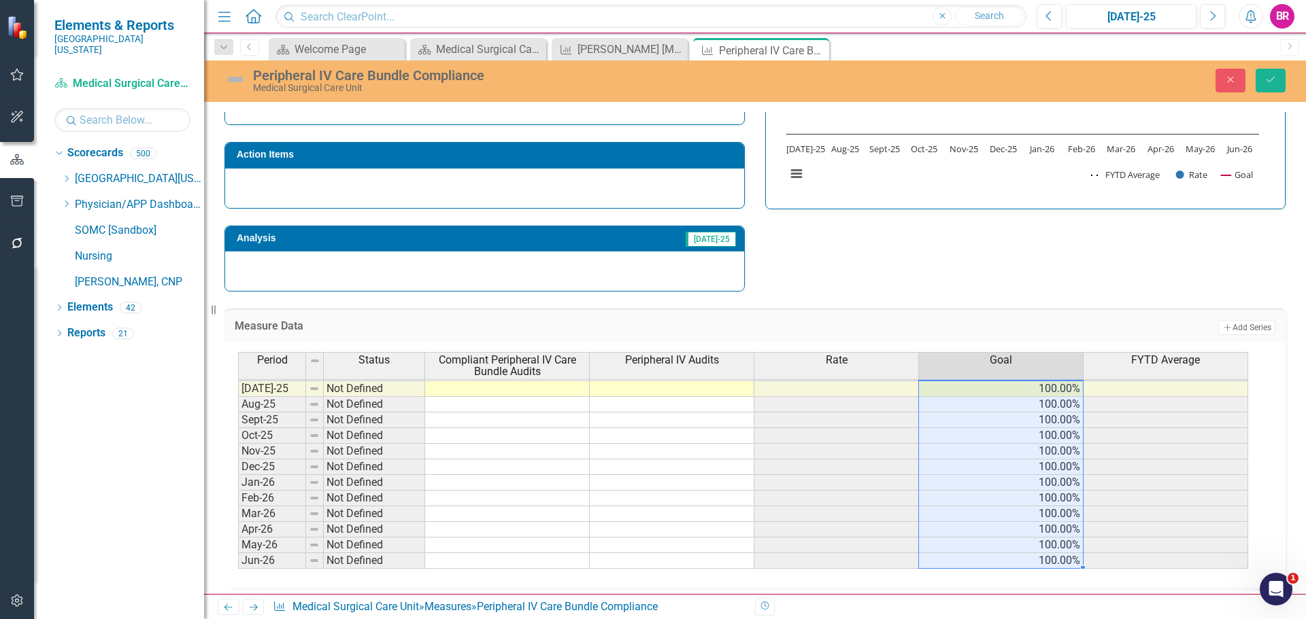
type textarea "100"
click at [1272, 73] on button "Save" at bounding box center [1270, 81] width 30 height 24
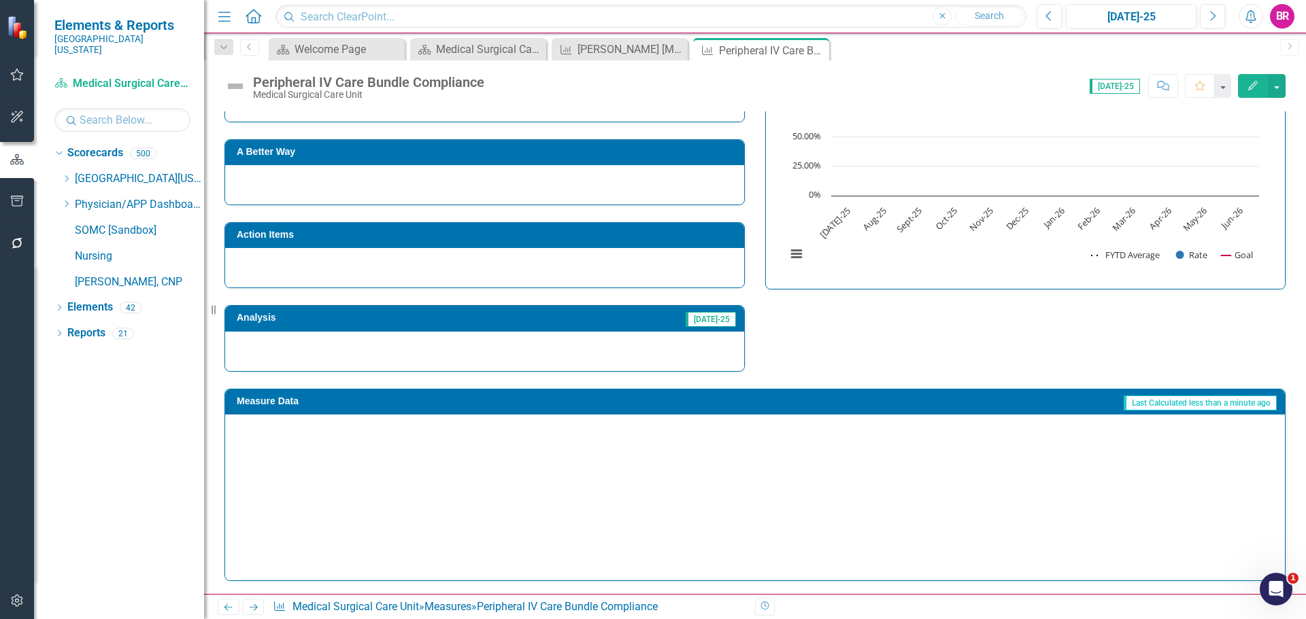
click at [252, 609] on icon "Next" at bounding box center [254, 607] width 12 height 9
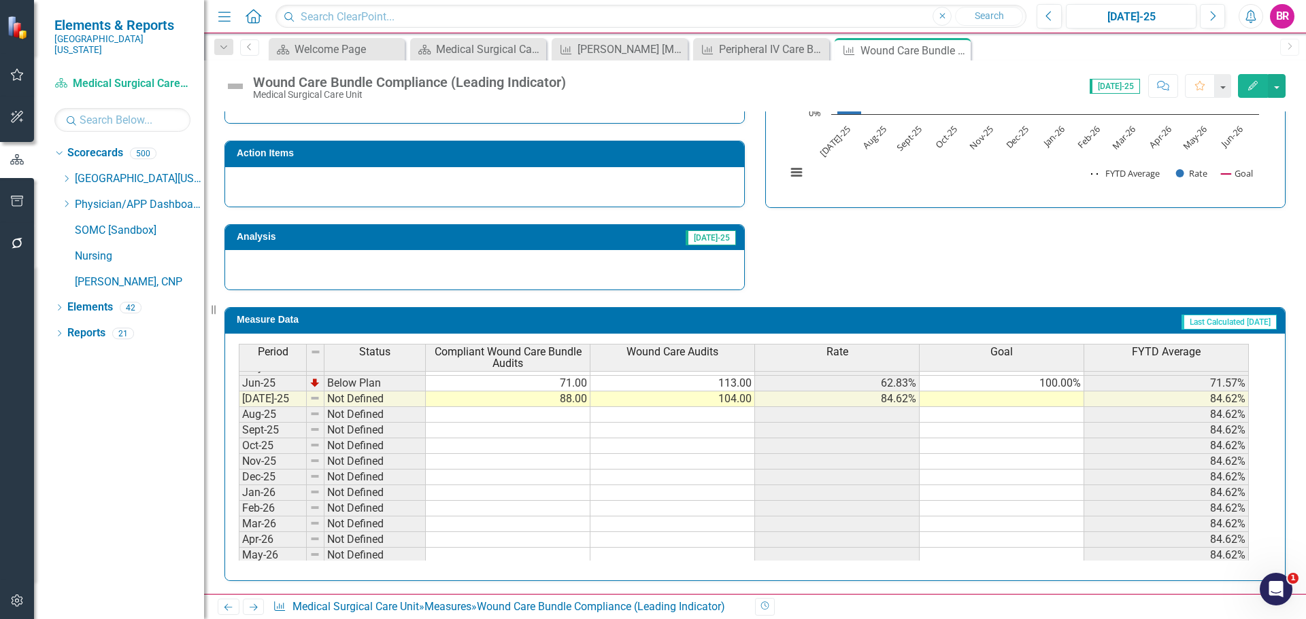
click at [1047, 386] on tbody "Nov-23 Not Defined Dec-23 Not Defined Jan-24 Not Defined Feb-24 Not Defined Mar…" at bounding box center [744, 328] width 1010 height 501
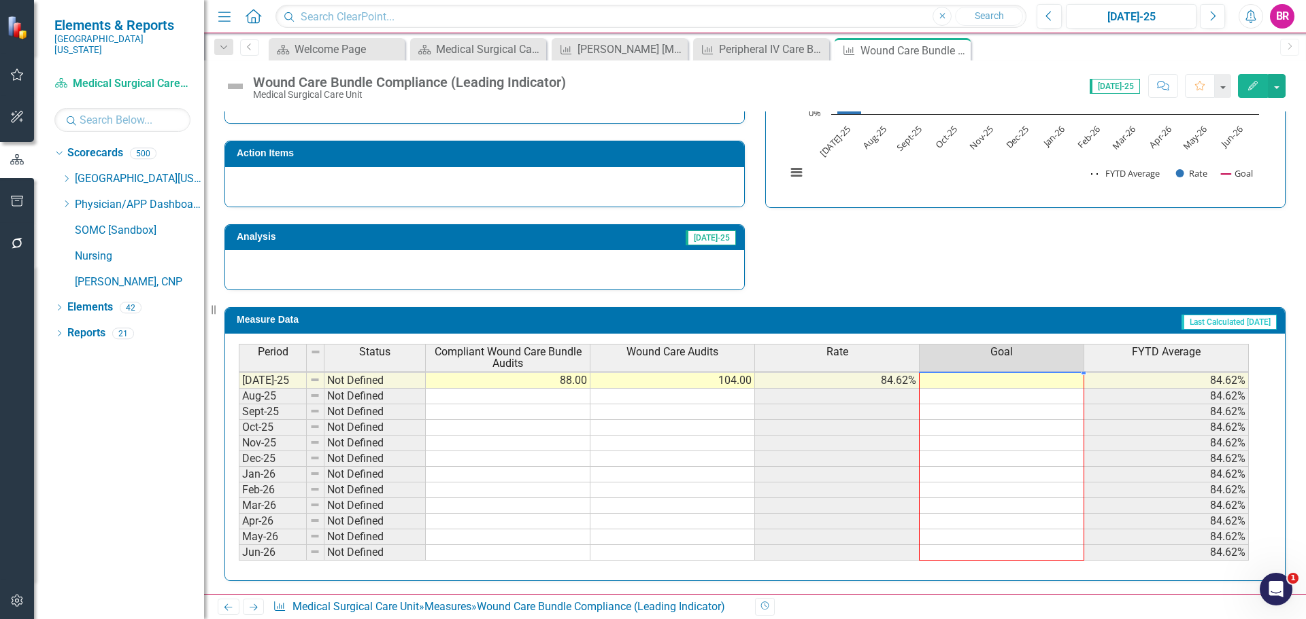
drag, startPoint x: 1083, startPoint y: 392, endPoint x: 1104, endPoint y: 518, distance: 127.5
click at [1076, 564] on div "Period Status Compliant Wound Care Bundle Audits Wound Care Audits Rate Goal FY…" at bounding box center [754, 457] width 1059 height 247
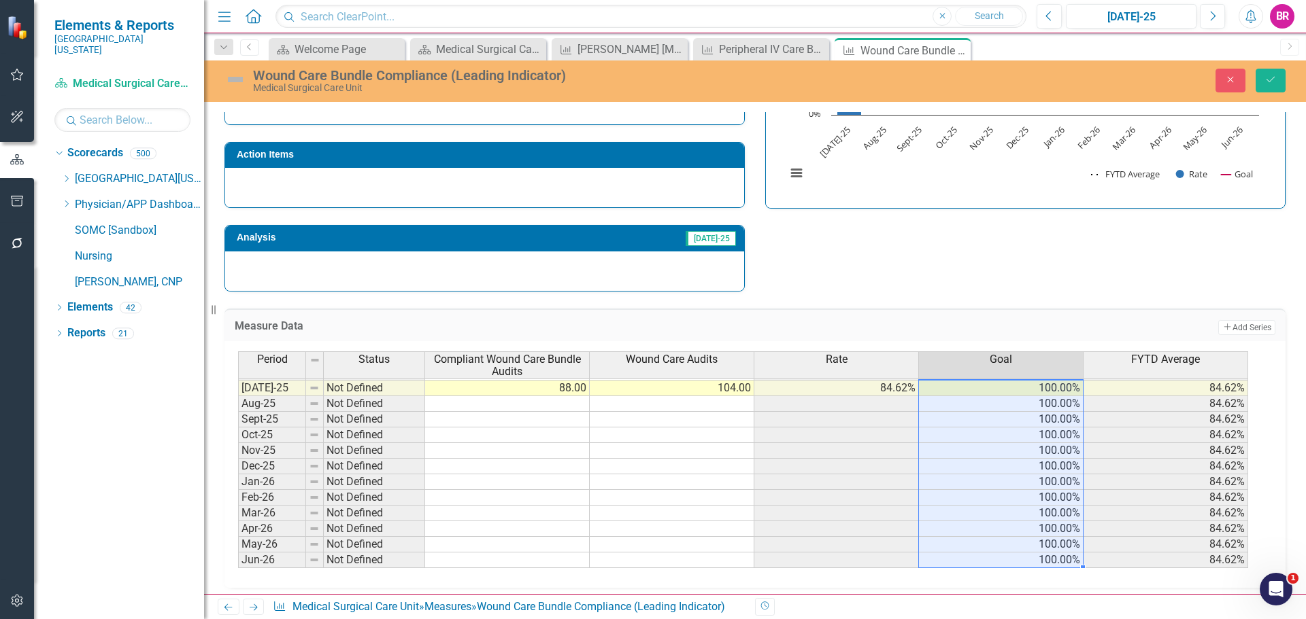
type textarea "100"
click at [1263, 75] on button "Save" at bounding box center [1270, 81] width 30 height 24
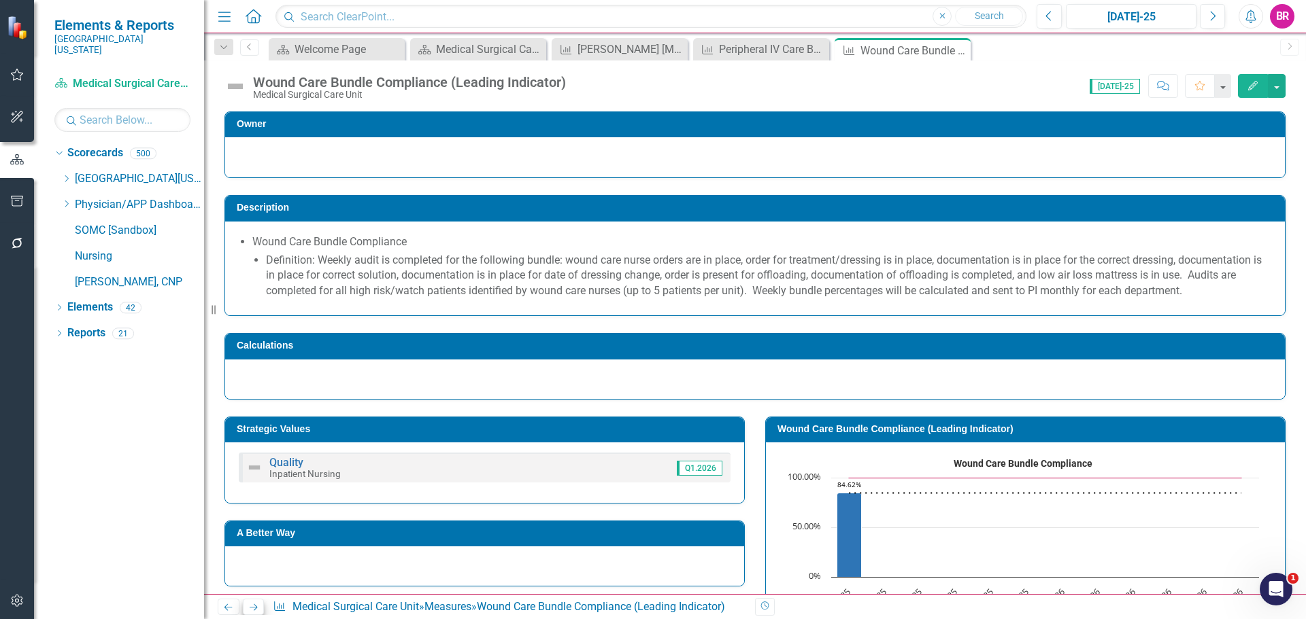
click at [247, 602] on link "Next" at bounding box center [254, 607] width 22 height 16
click at [252, 603] on icon "Next" at bounding box center [254, 607] width 12 height 9
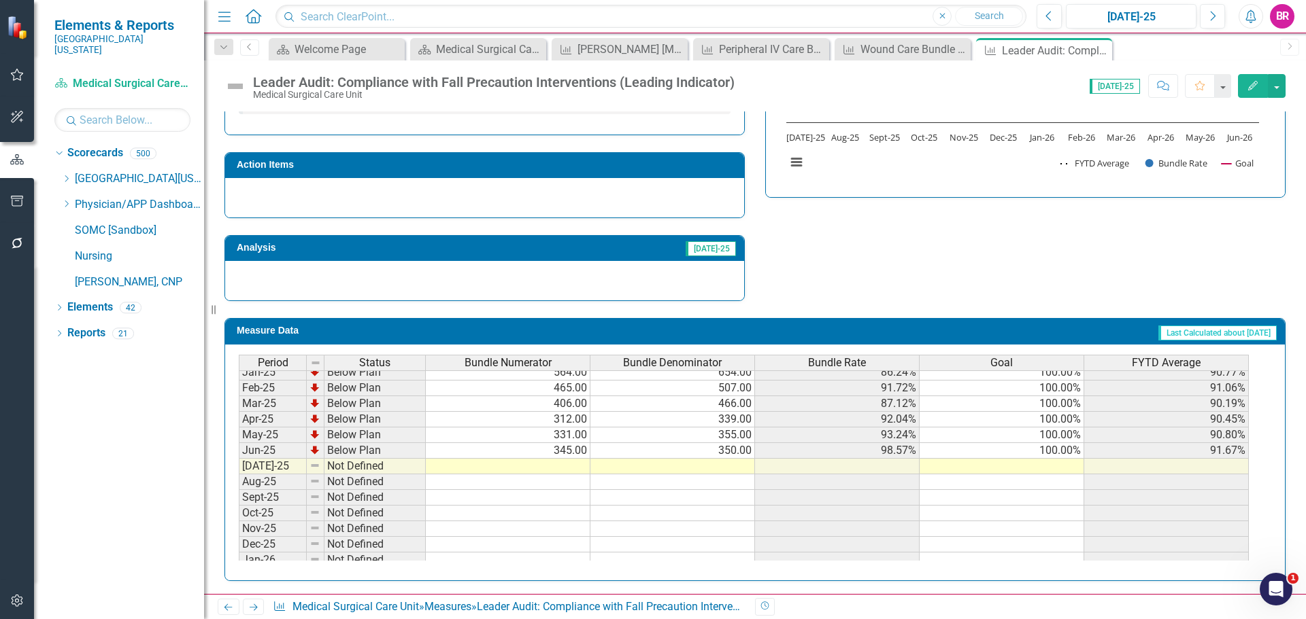
click at [1075, 452] on tbody "Nov-23 Not Defined Dec-23 Not Defined Jan-24 Not Defined Feb-24 Not Defined Mar…" at bounding box center [744, 396] width 1010 height 501
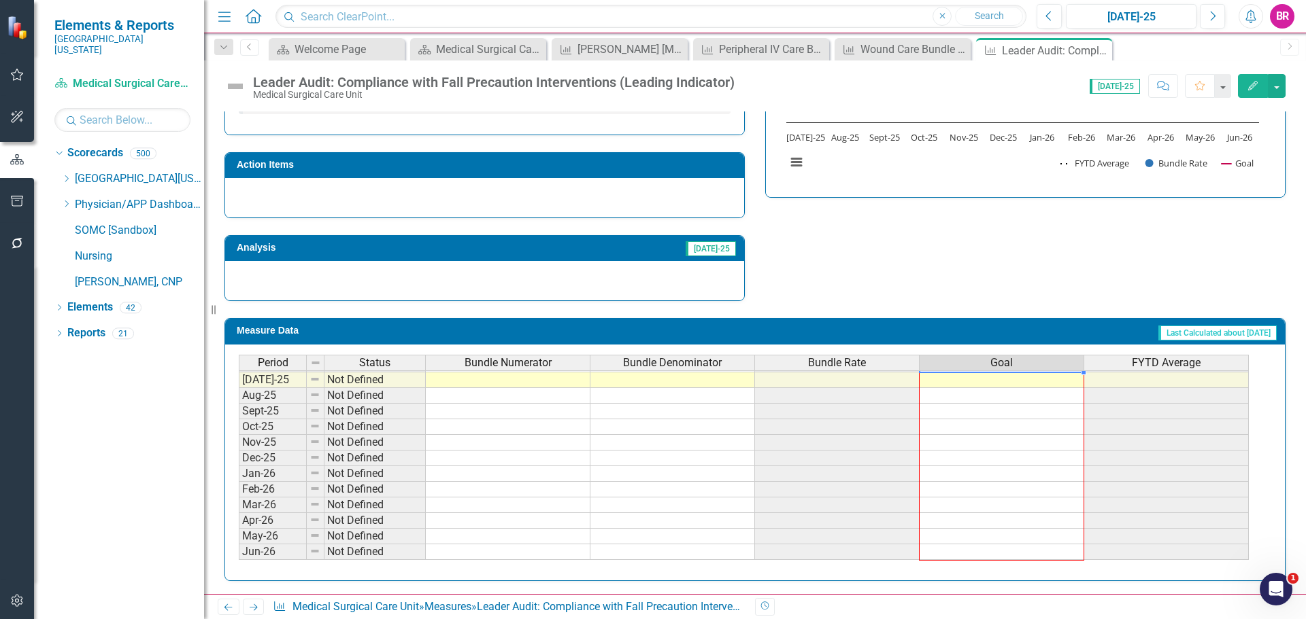
drag, startPoint x: 1084, startPoint y: 459, endPoint x: 1076, endPoint y: 514, distance: 55.7
click at [239, 555] on div "Period Status Bundle Numerator Bundle Denominator Bundle Rate Goal FYTD Average…" at bounding box center [239, 325] width 0 height 471
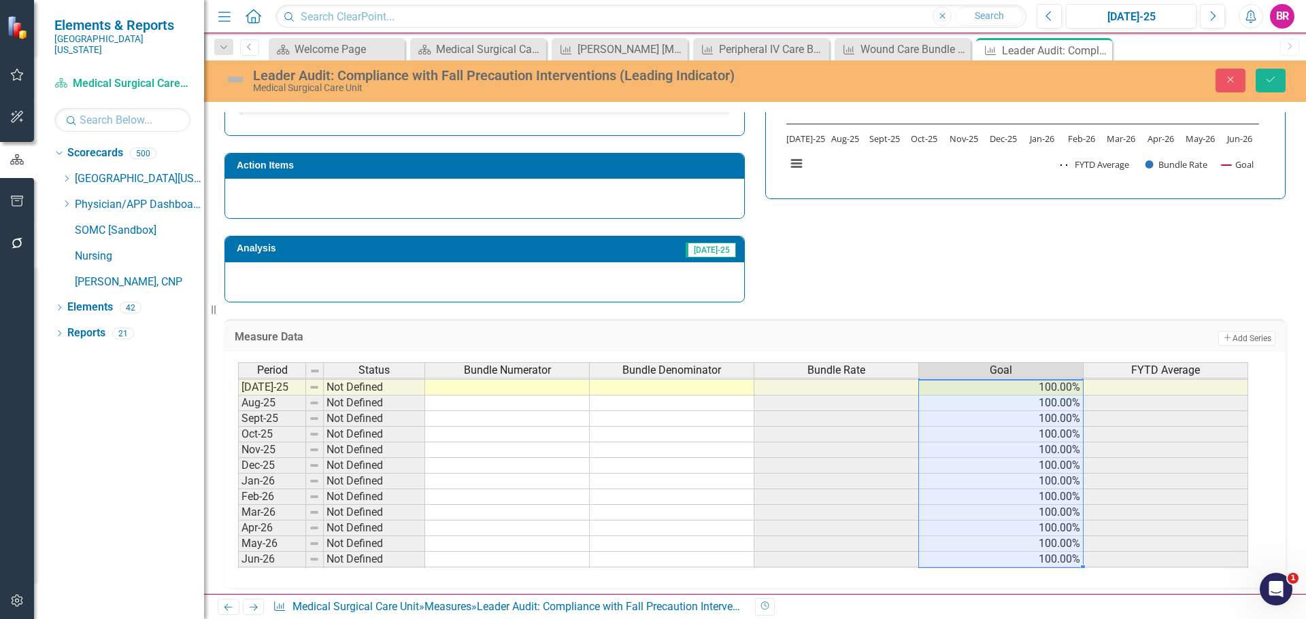
type textarea "100"
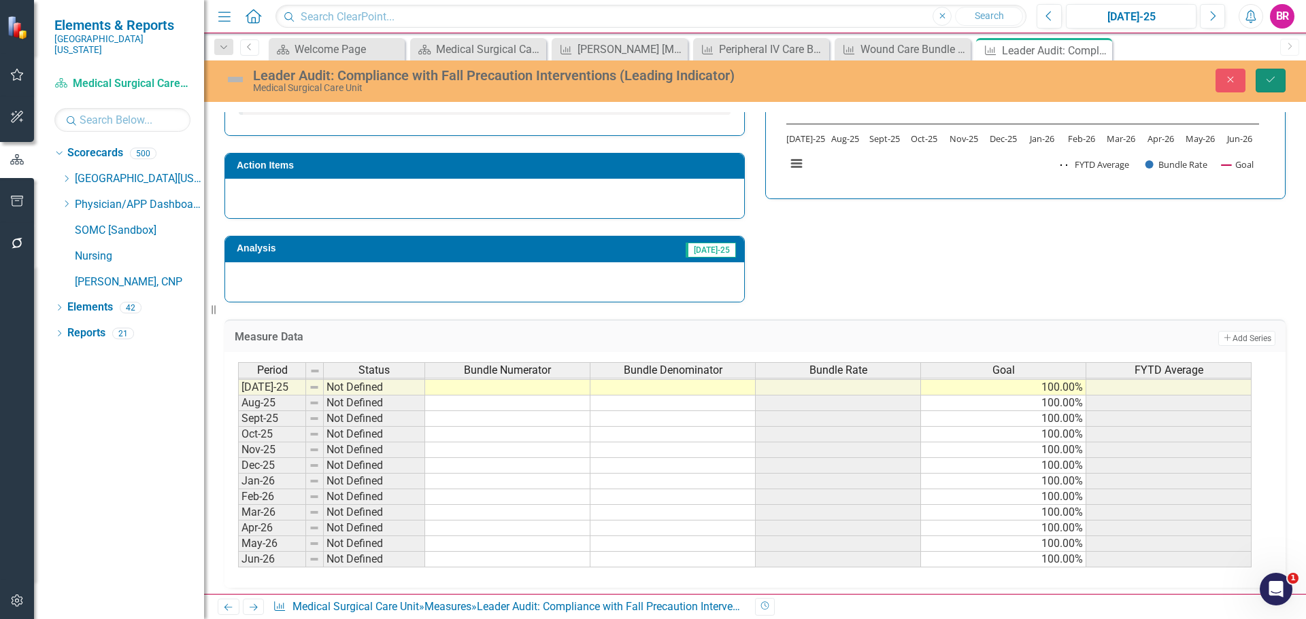
click at [1265, 82] on icon "Save" at bounding box center [1270, 80] width 12 height 10
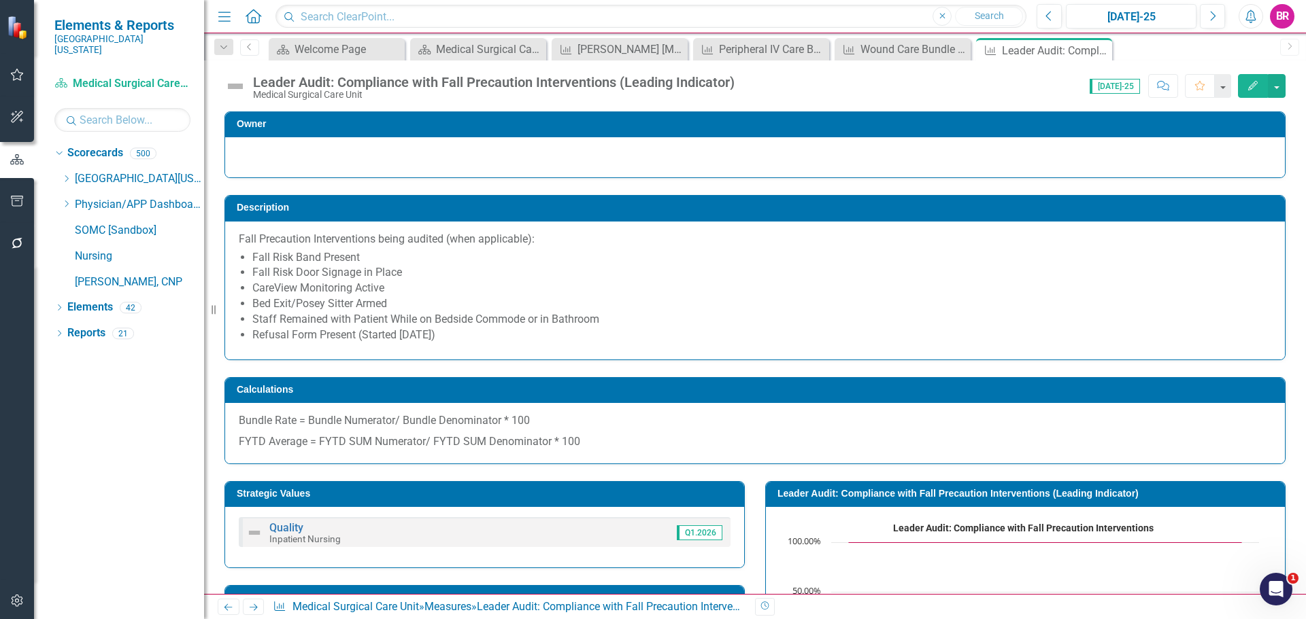
drag, startPoint x: 1097, startPoint y: 53, endPoint x: 972, endPoint y: 44, distance: 125.4
click at [0, 0] on icon "Close" at bounding box center [0, 0] width 0 height 0
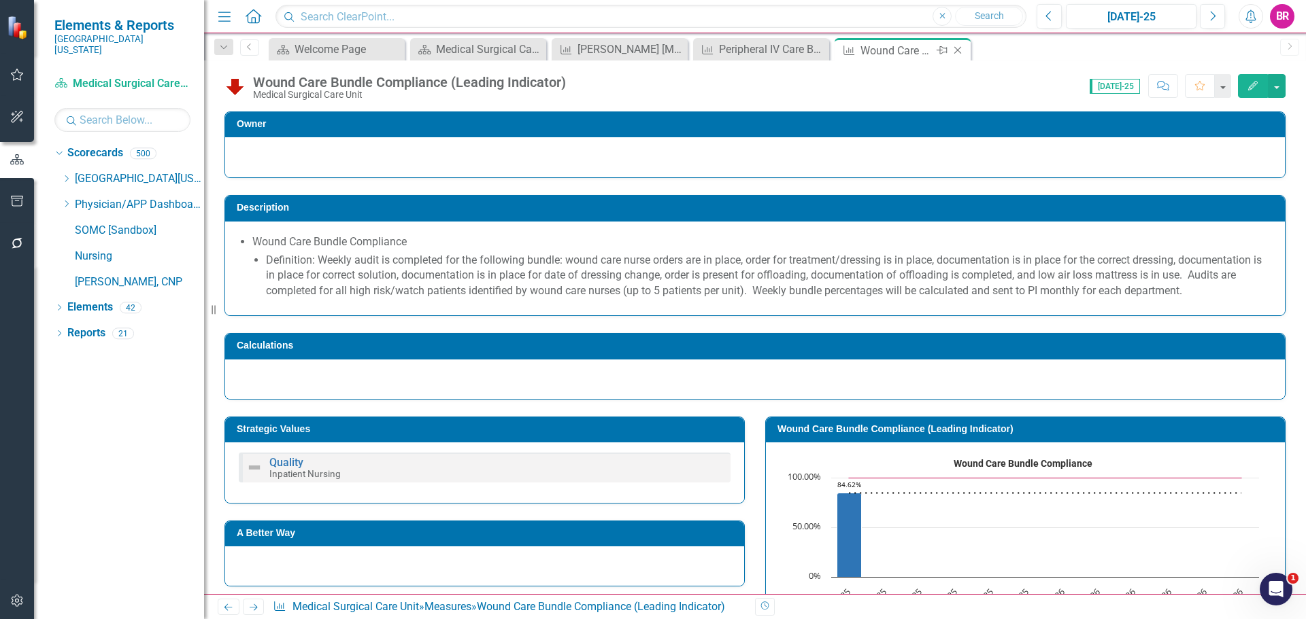
click at [957, 48] on icon "Close" at bounding box center [958, 50] width 14 height 11
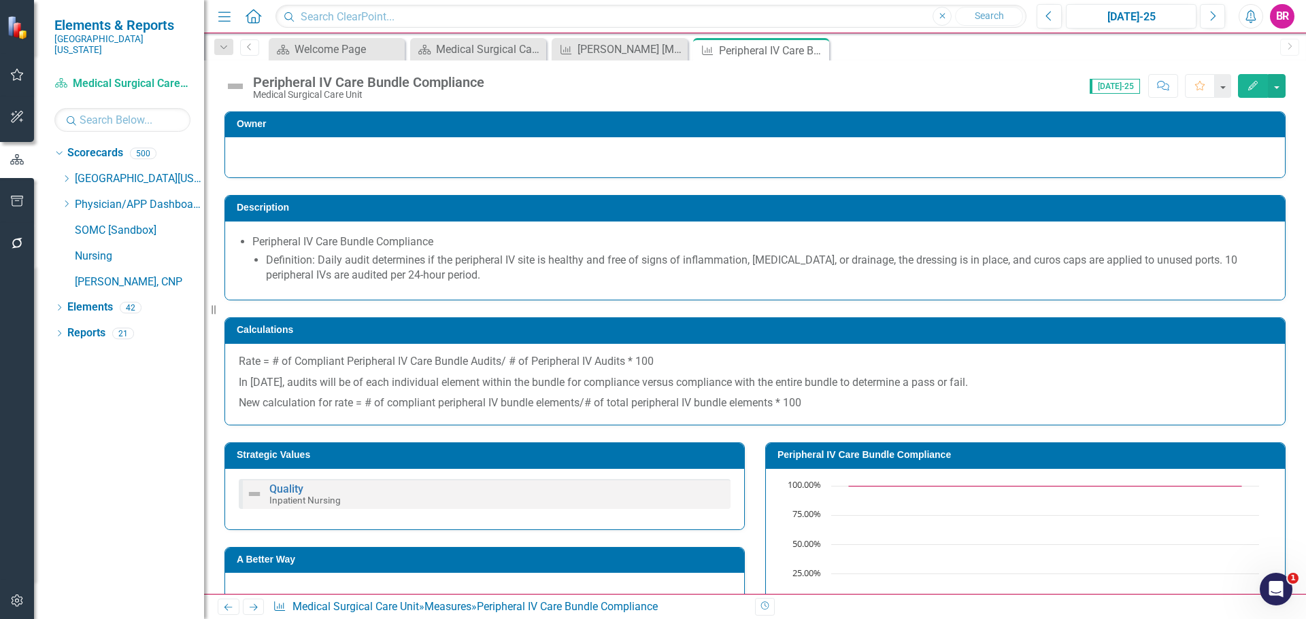
click at [0, 0] on icon "Close" at bounding box center [0, 0] width 0 height 0
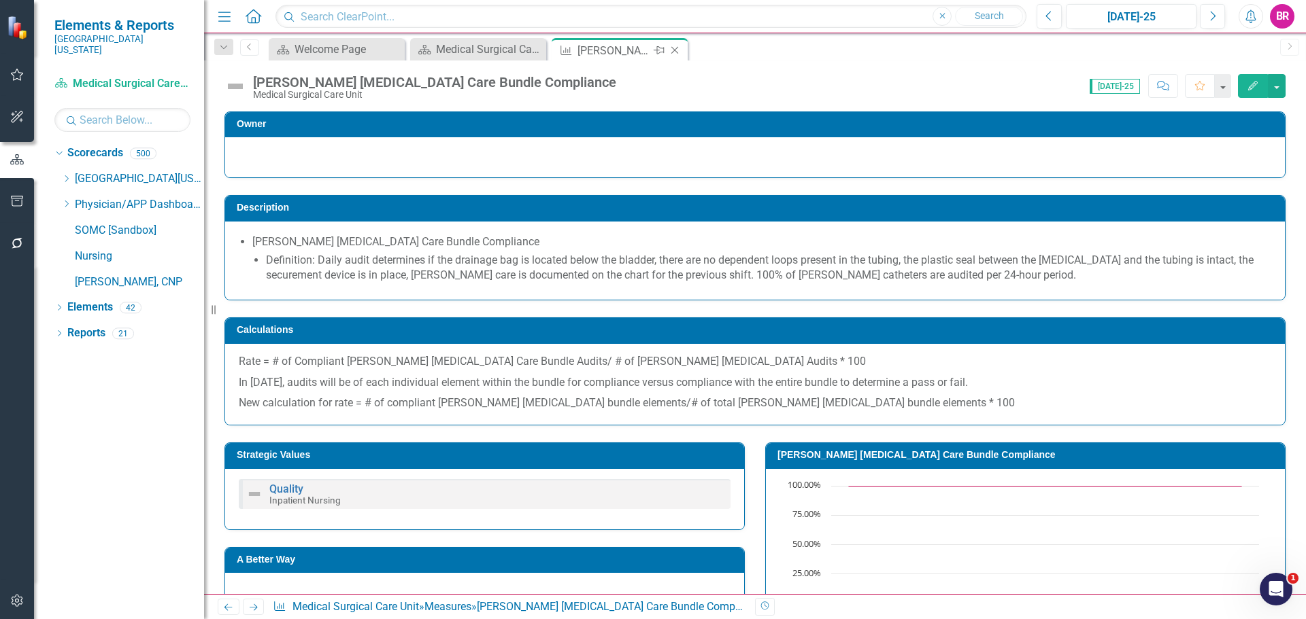
click at [675, 50] on icon at bounding box center [674, 50] width 7 height 7
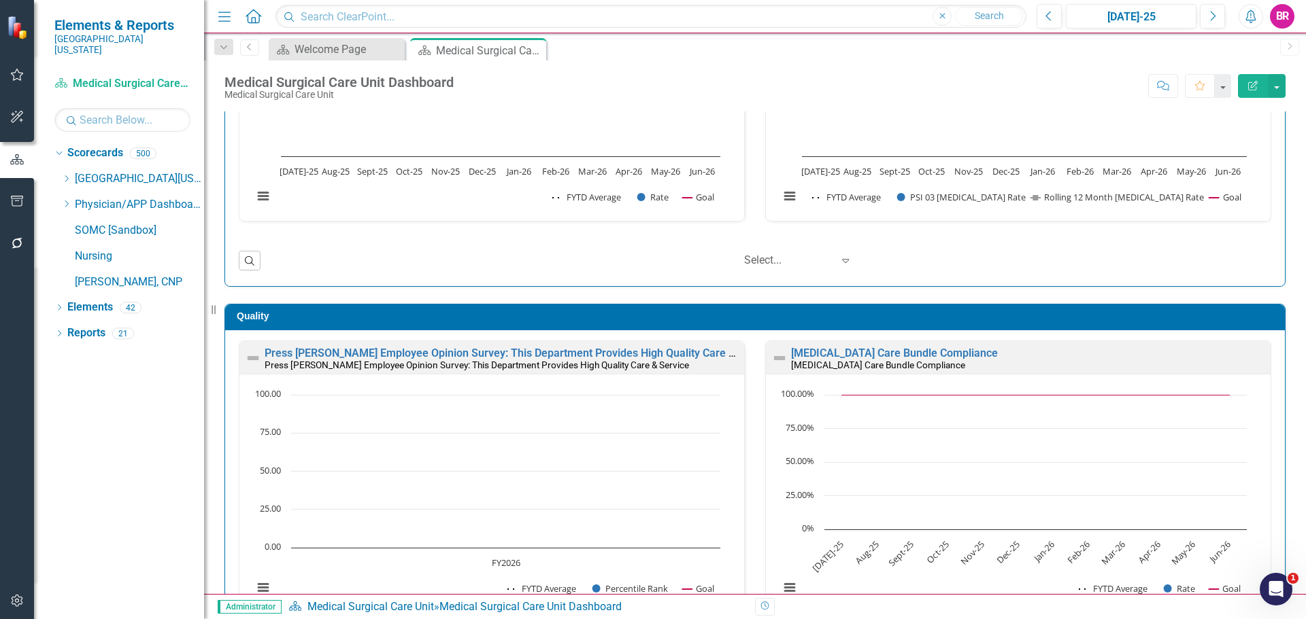
scroll to position [1360, 0]
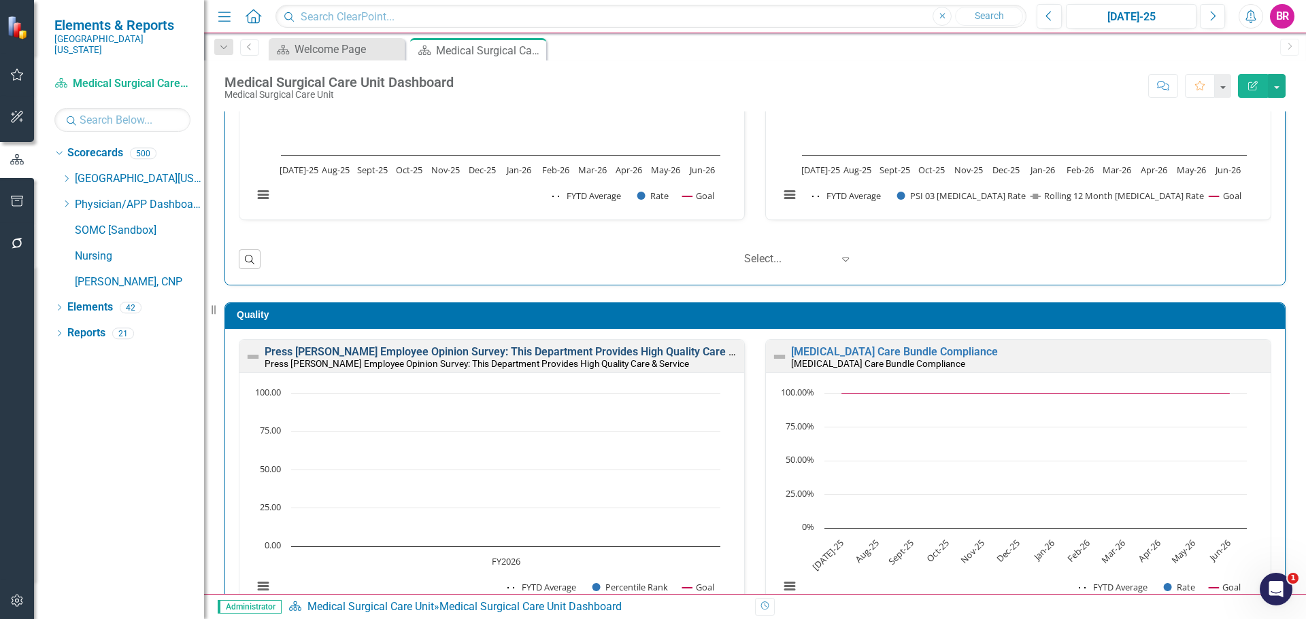
click at [542, 354] on link "Press [PERSON_NAME] Employee Opinion Survey: This Department Provides High Qual…" at bounding box center [520, 351] width 510 height 13
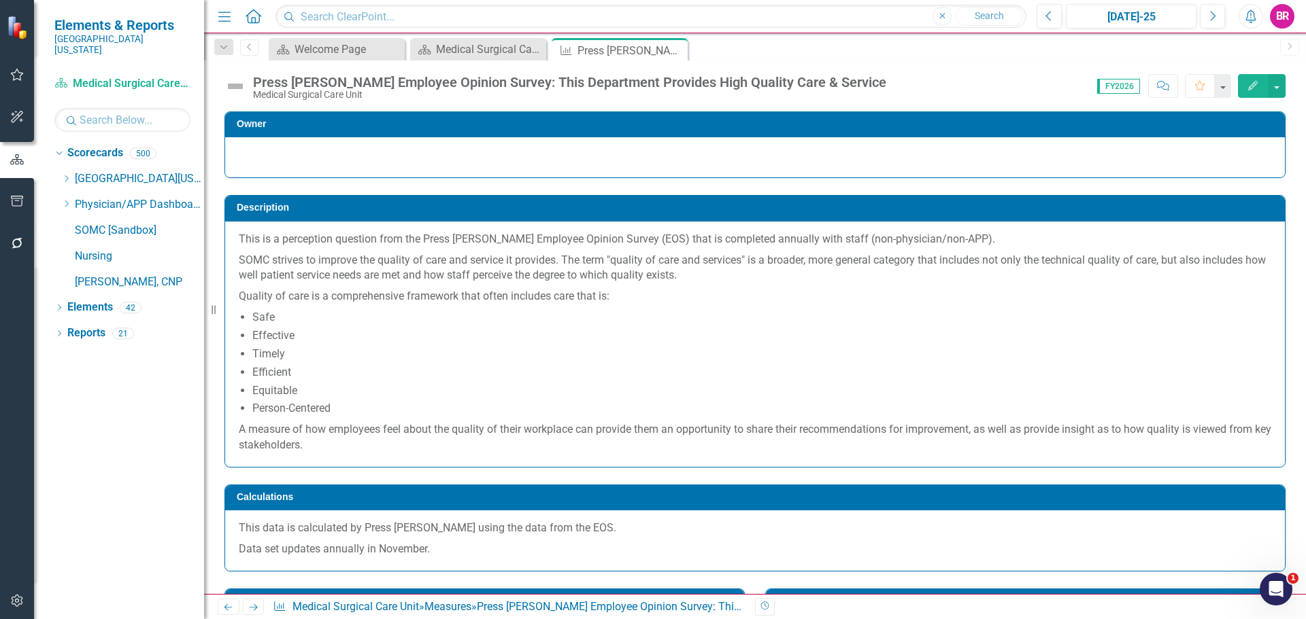
scroll to position [408, 0]
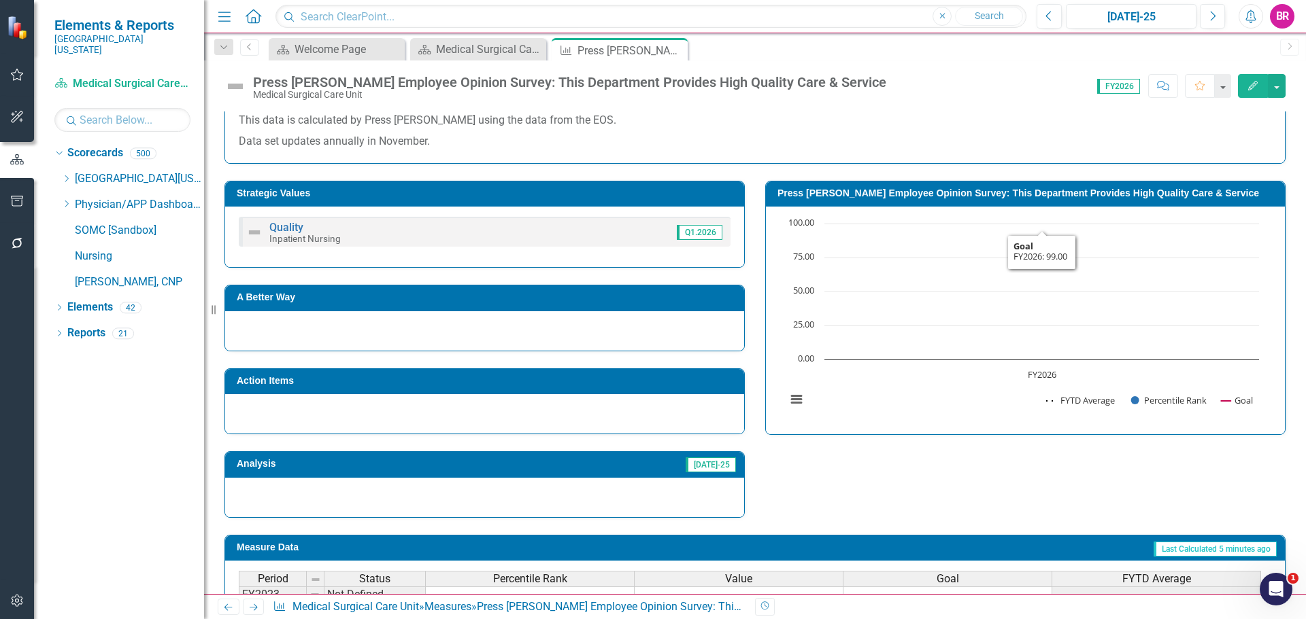
click at [871, 198] on h3 "Press [PERSON_NAME] Employee Opinion Survey: This Department Provides High Qual…" at bounding box center [1027, 193] width 500 height 10
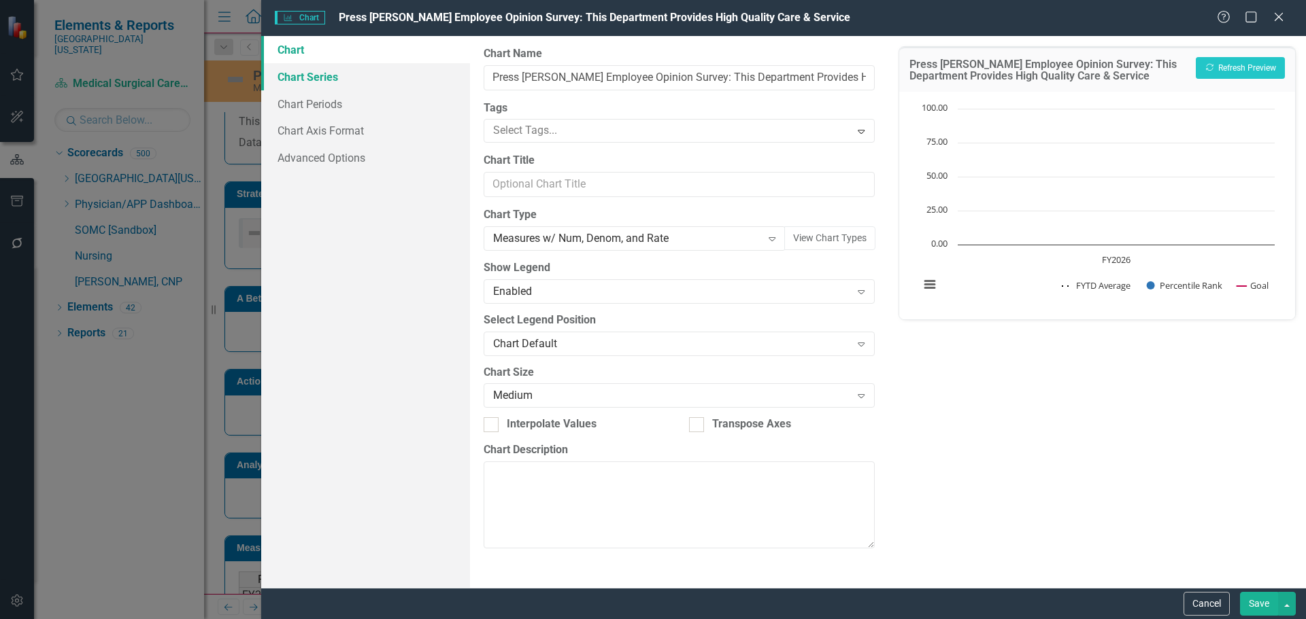
click at [312, 78] on link "Chart Series" at bounding box center [365, 76] width 209 height 27
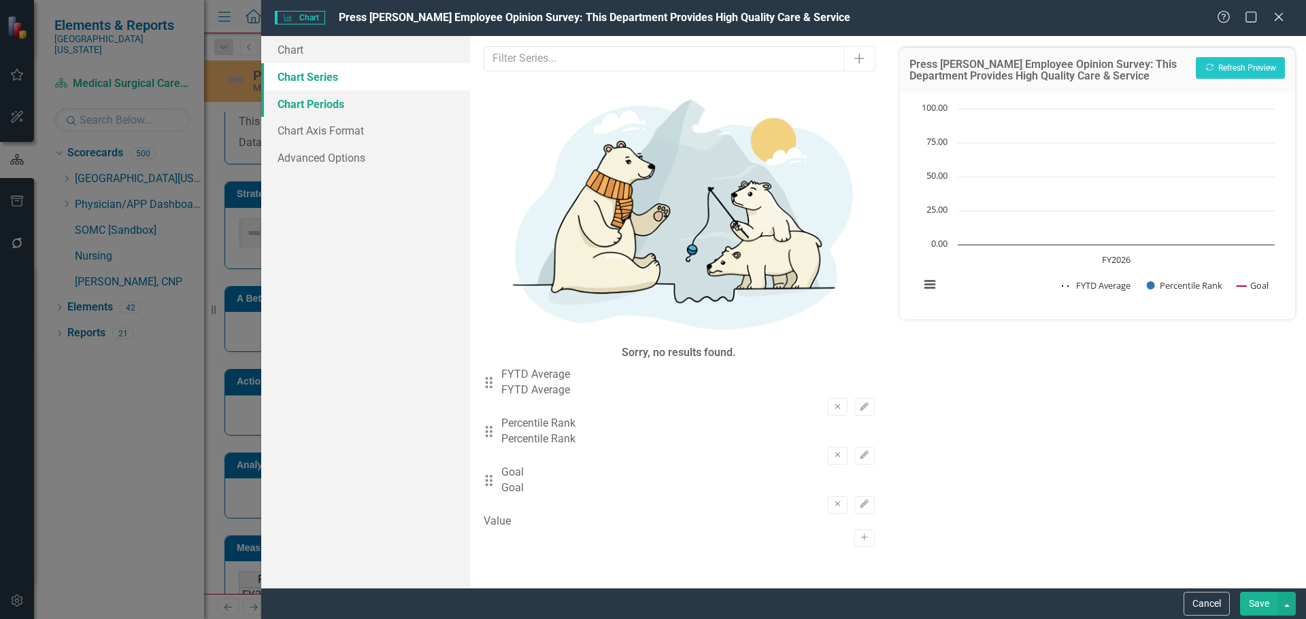
click at [309, 109] on link "Chart Periods" at bounding box center [365, 103] width 209 height 27
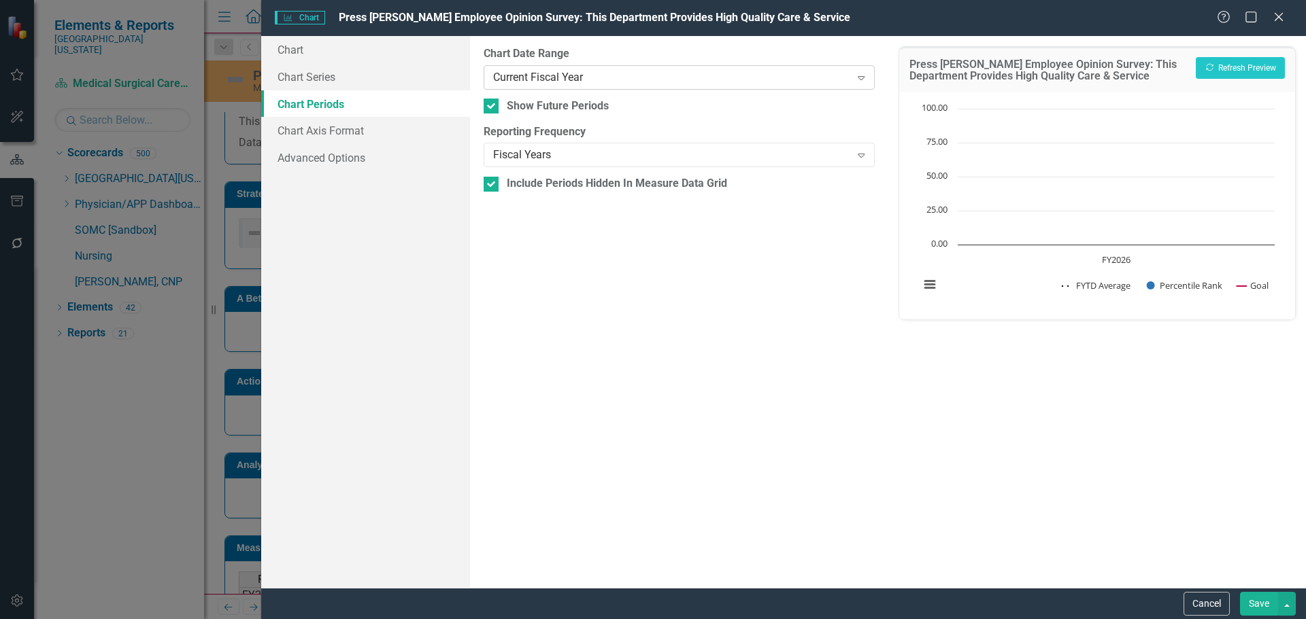
click at [558, 80] on div "Current Fiscal Year" at bounding box center [671, 77] width 357 height 16
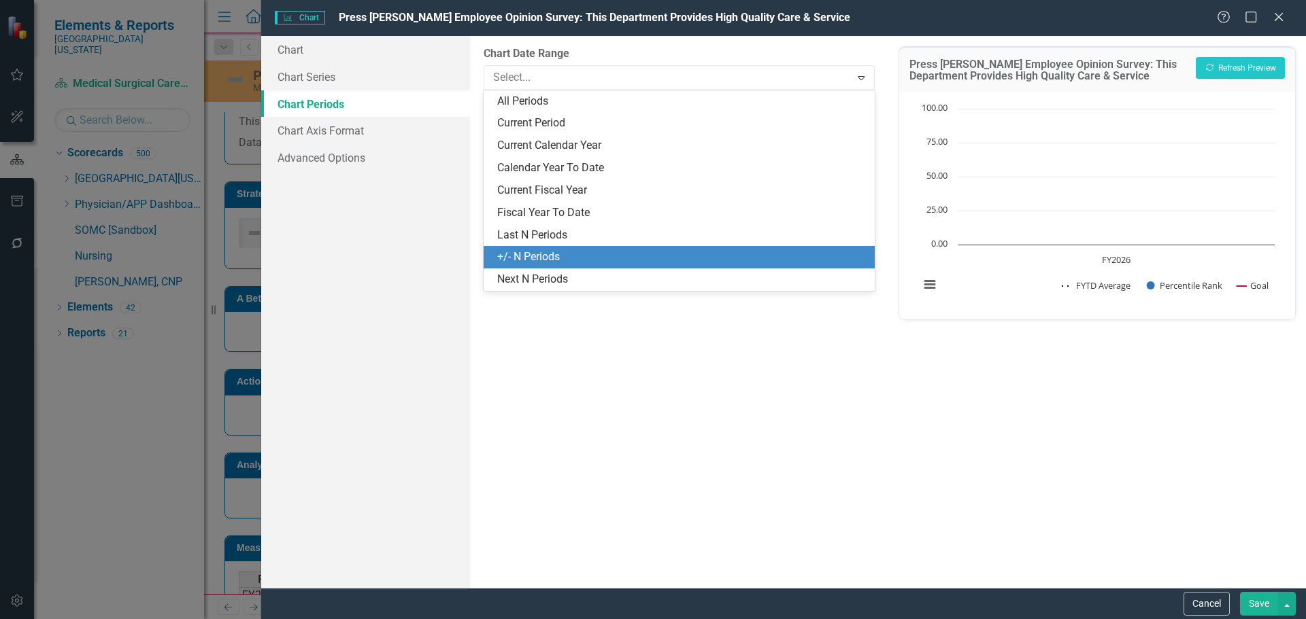
click at [562, 253] on div "+/- N Periods" at bounding box center [681, 258] width 369 height 16
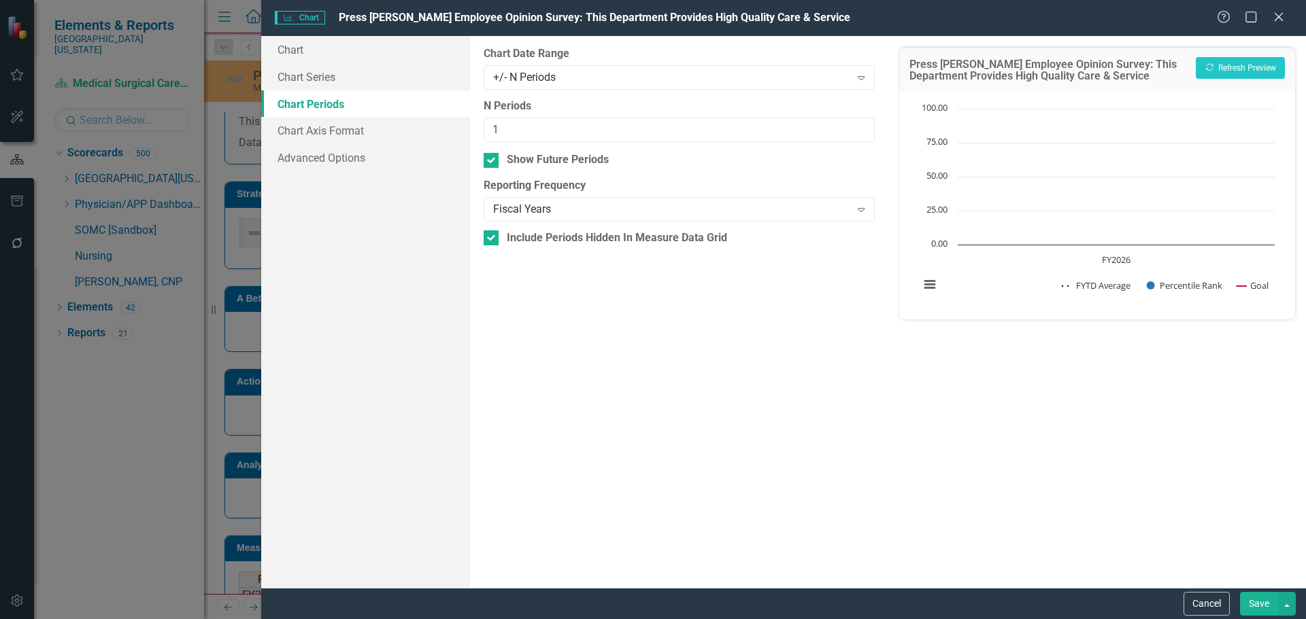
click at [1259, 600] on button "Save" at bounding box center [1259, 604] width 38 height 24
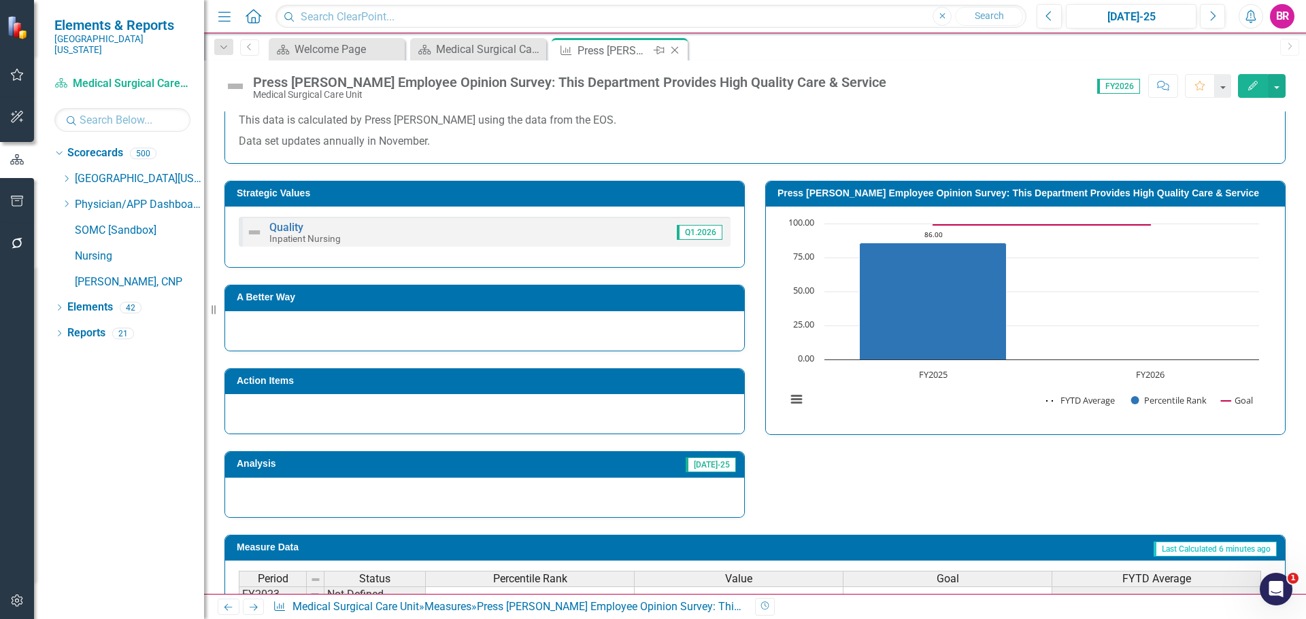
click at [670, 50] on icon "Close" at bounding box center [675, 50] width 14 height 11
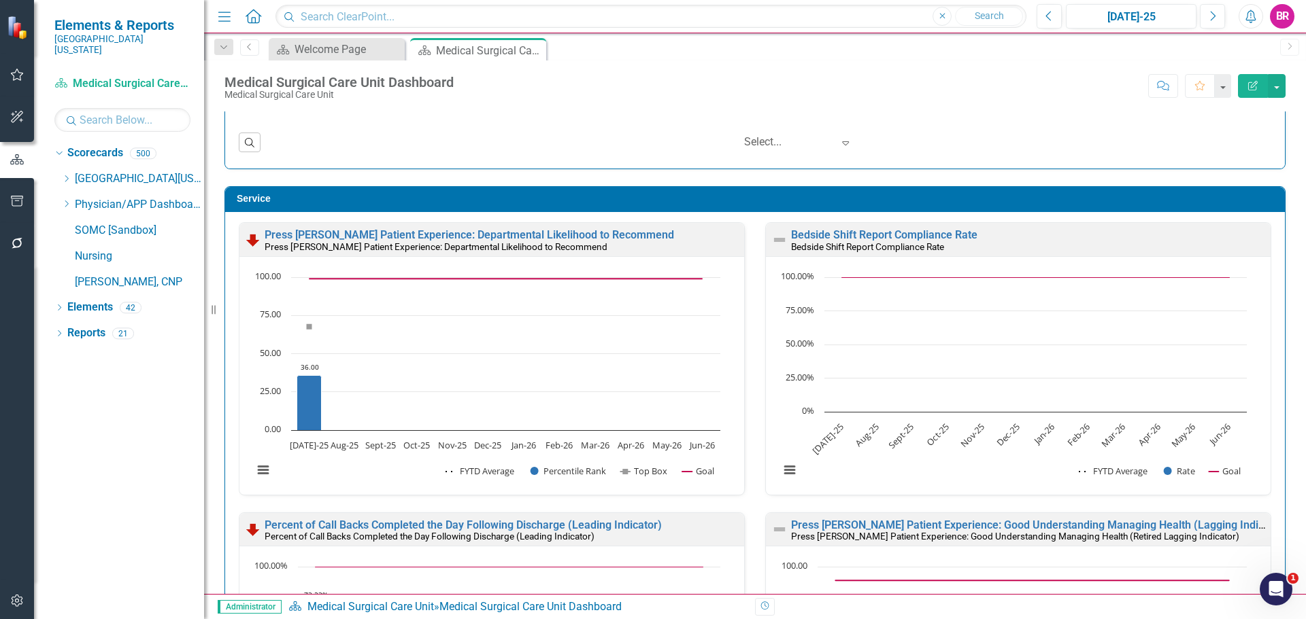
scroll to position [1, 0]
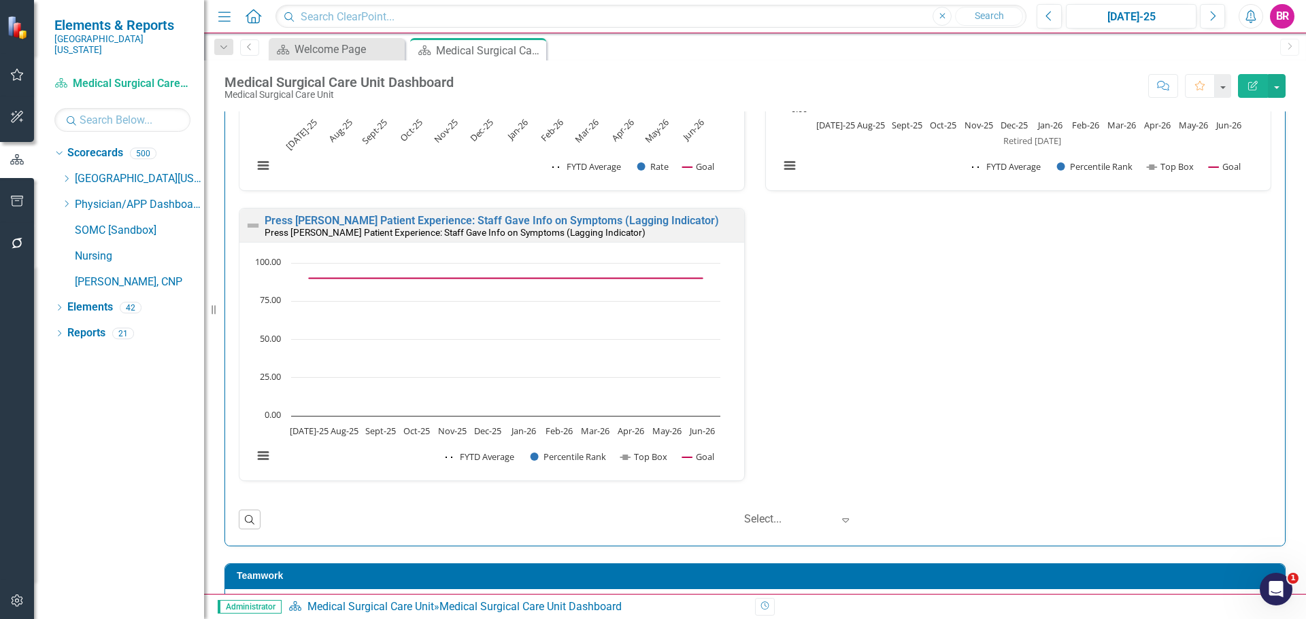
click at [825, 432] on div "Press Ganey Patient Experience: Departmental Likelihood to Recommend Press Gane…" at bounding box center [754, 63] width 1053 height 870
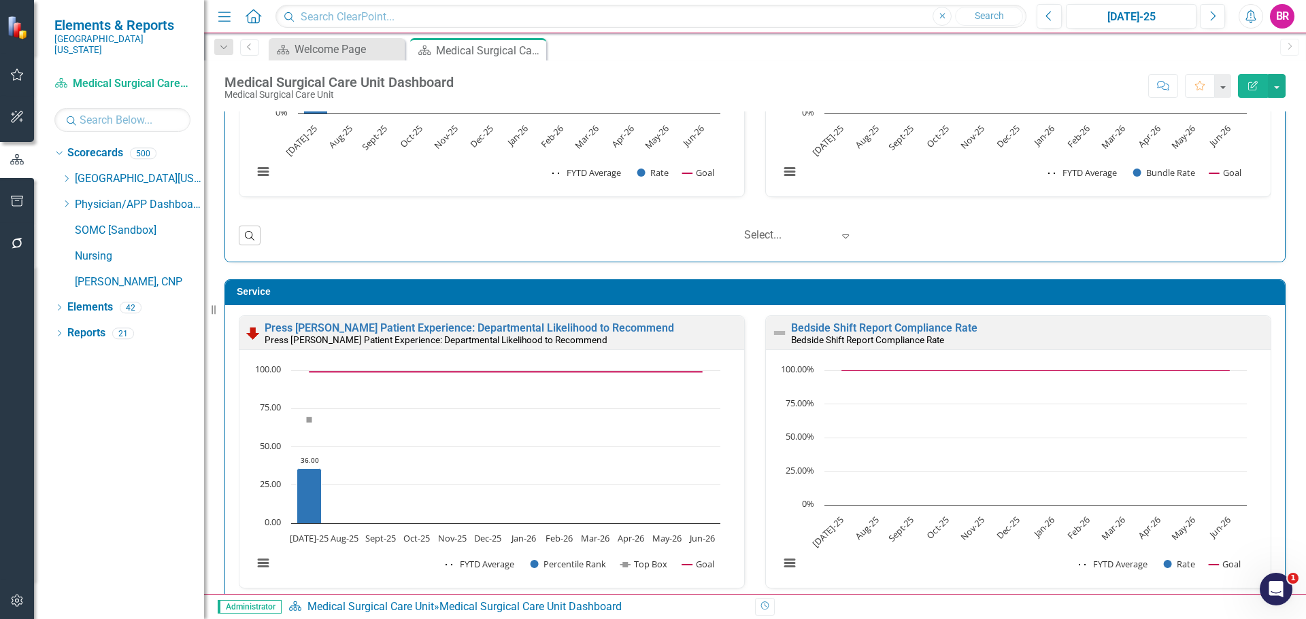
scroll to position [2380, 0]
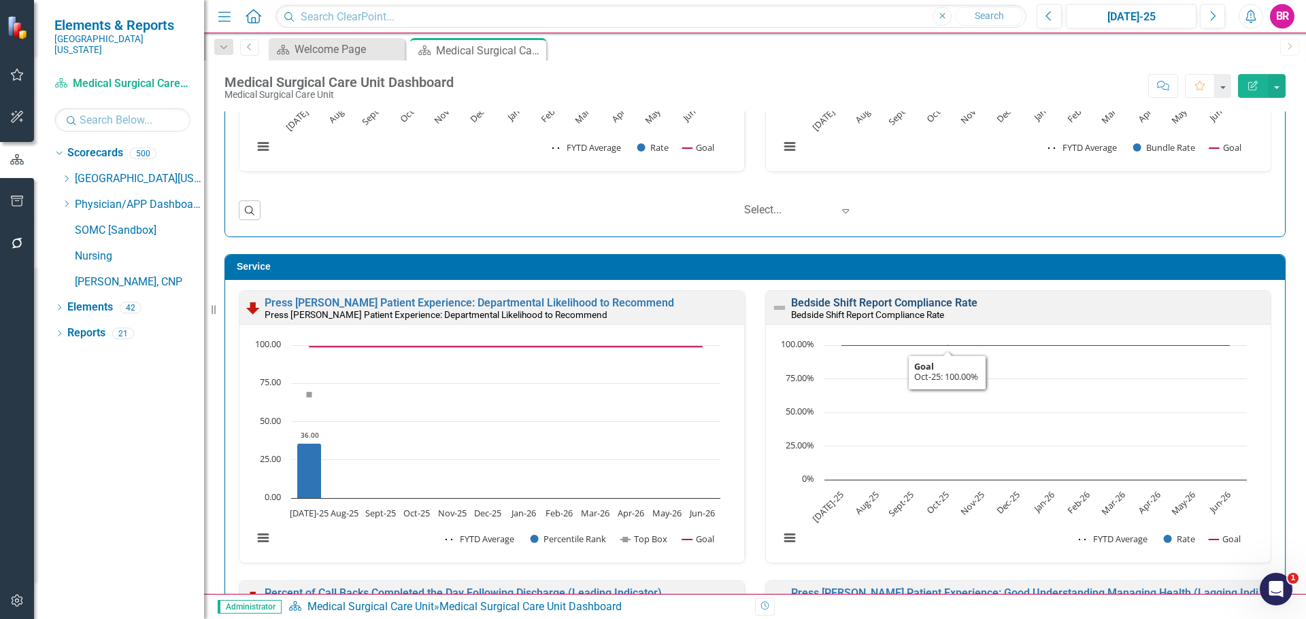
click at [855, 306] on link "Bedside Shift Report Compliance Rate" at bounding box center [884, 302] width 186 height 13
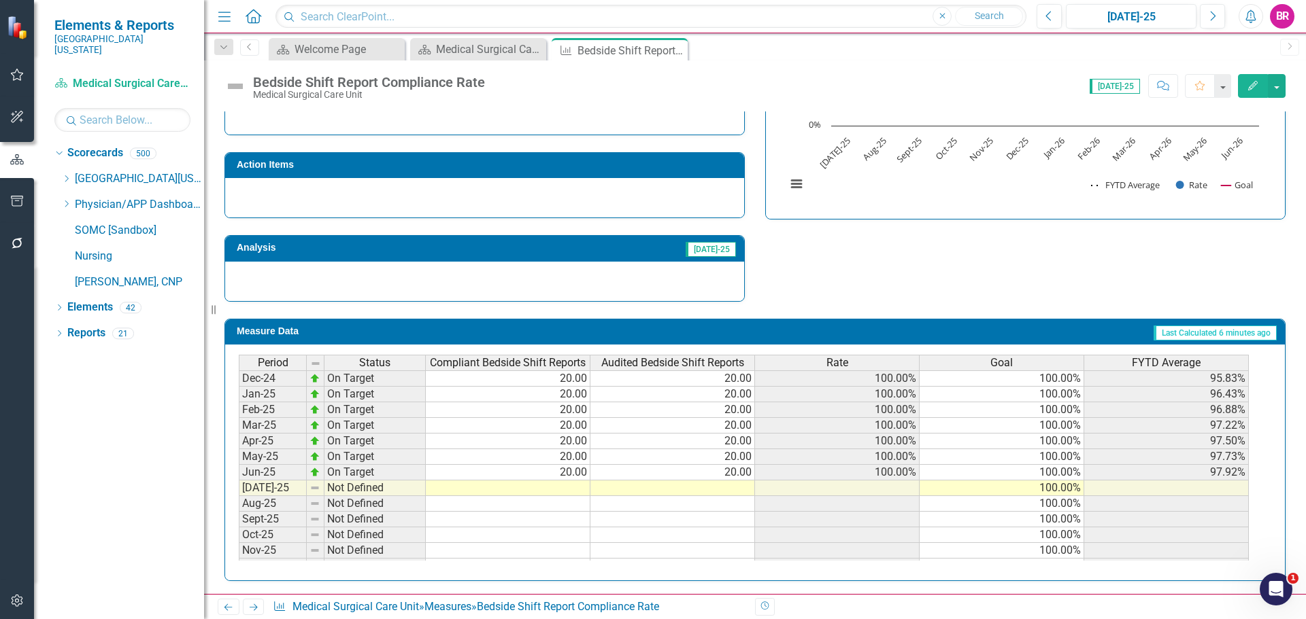
click at [565, 492] on tbody "Sept-24 On Target 20.00 20.00 100.00% 100.00% 100.00% Oct-24 Below Plan 16.00 2…" at bounding box center [744, 551] width 1010 height 454
type textarea "12"
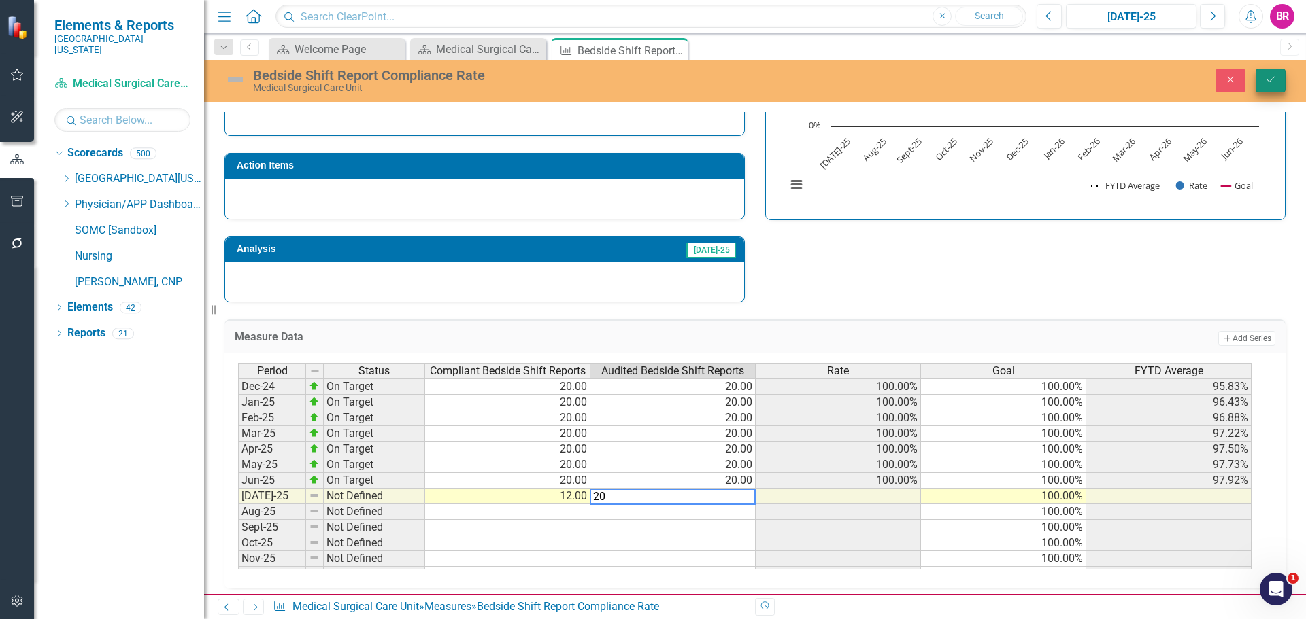
type textarea "20"
click at [1281, 75] on button "Save" at bounding box center [1270, 81] width 30 height 24
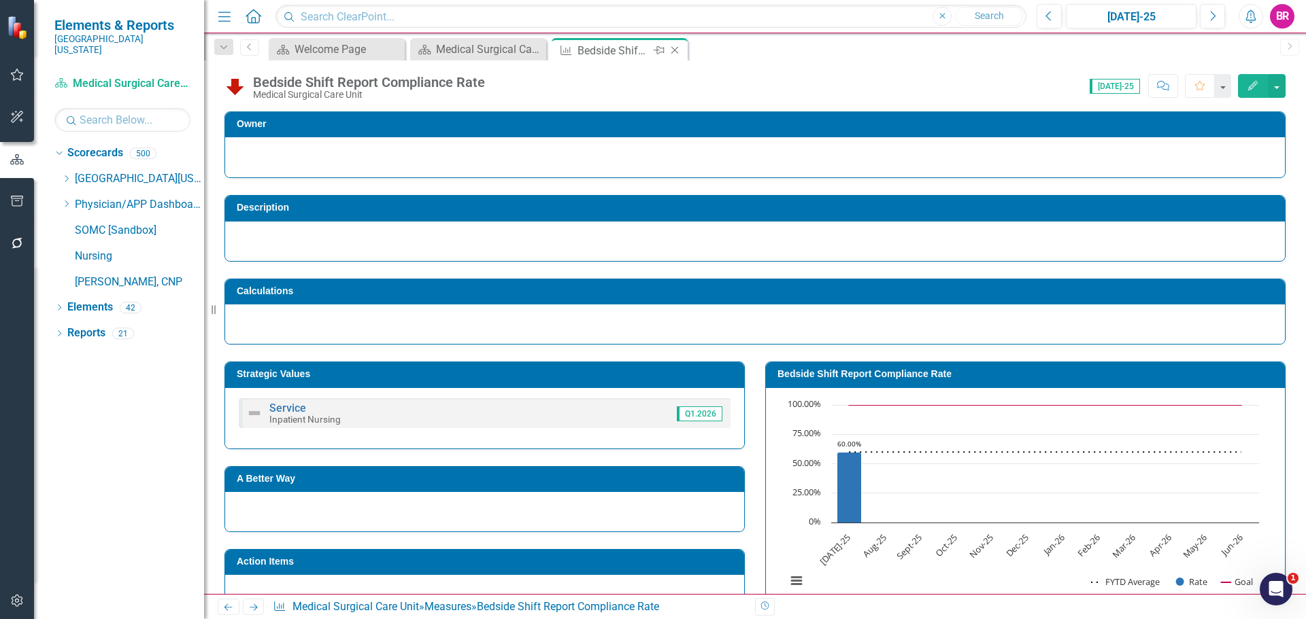
click at [682, 53] on div "Close" at bounding box center [675, 50] width 17 height 17
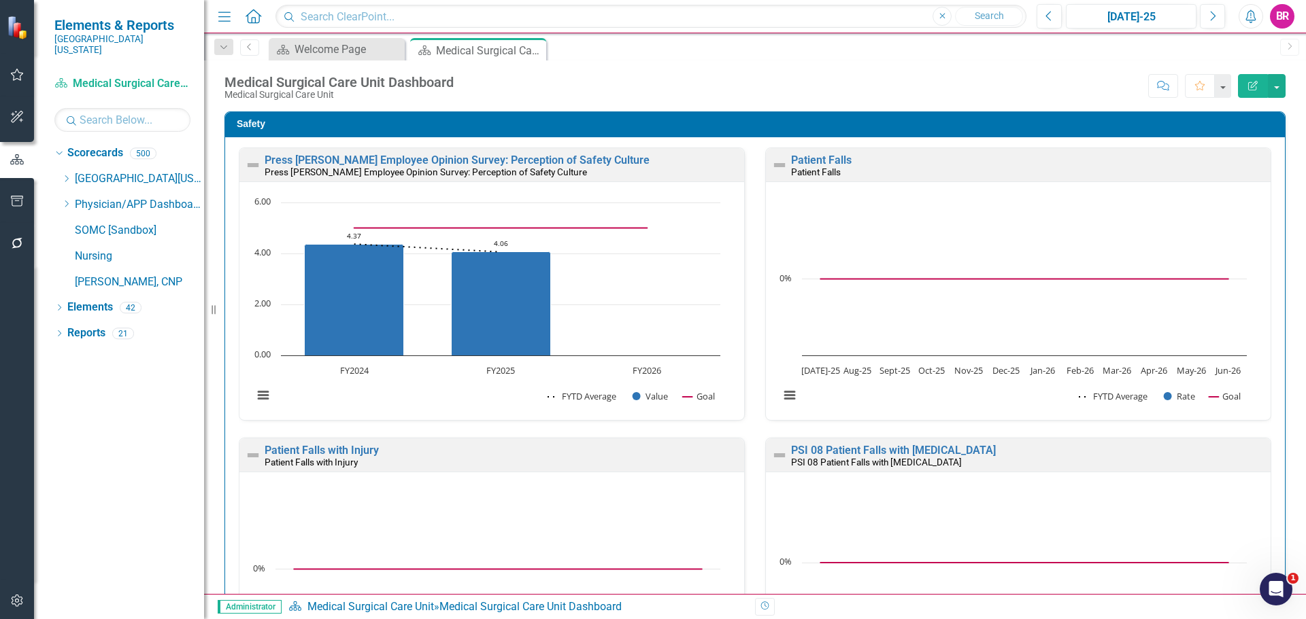
click at [755, 401] on div "Patient Falls Patient Falls Loading... Chart Combination chart with 3 data seri…" at bounding box center [1018, 293] width 526 height 290
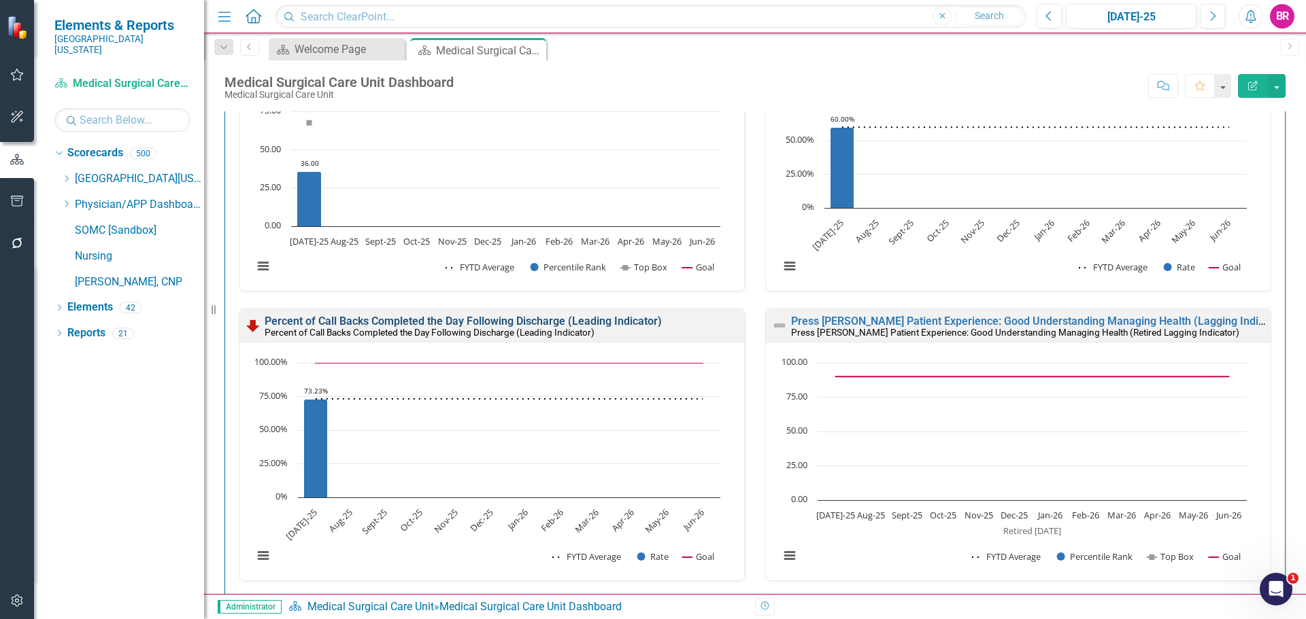
click at [584, 322] on link "Percent of Call Backs Completed the Day Following Discharge (Leading Indicator)" at bounding box center [463, 321] width 397 height 13
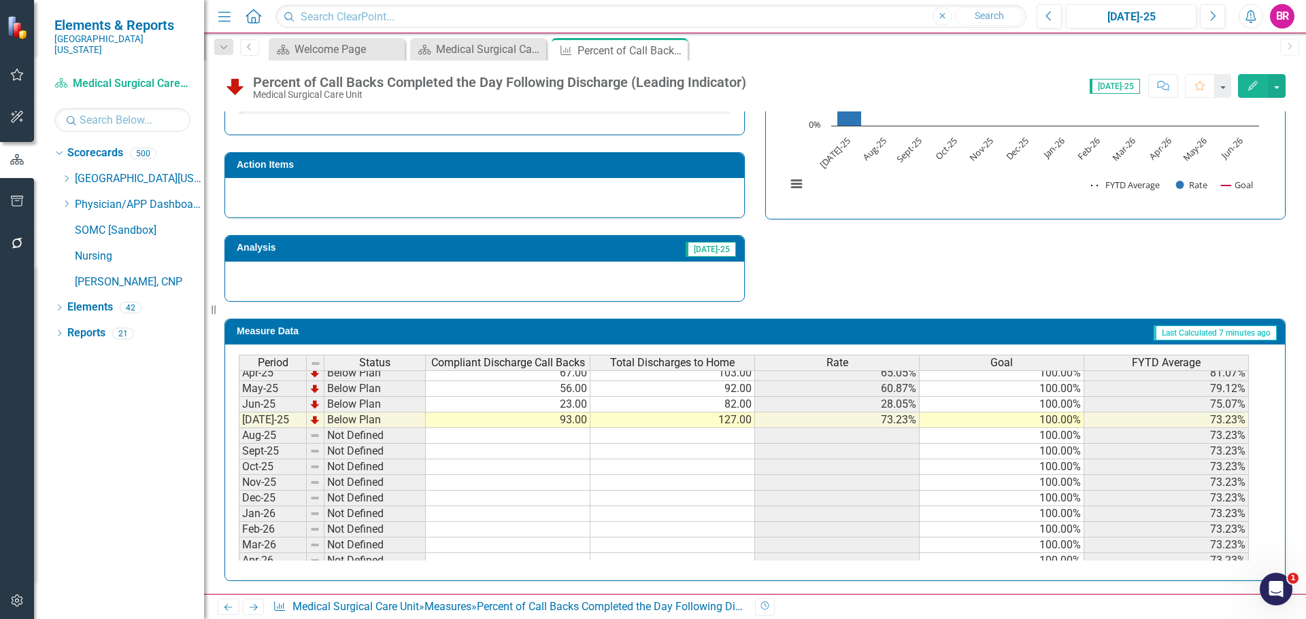
scroll to position [204, 0]
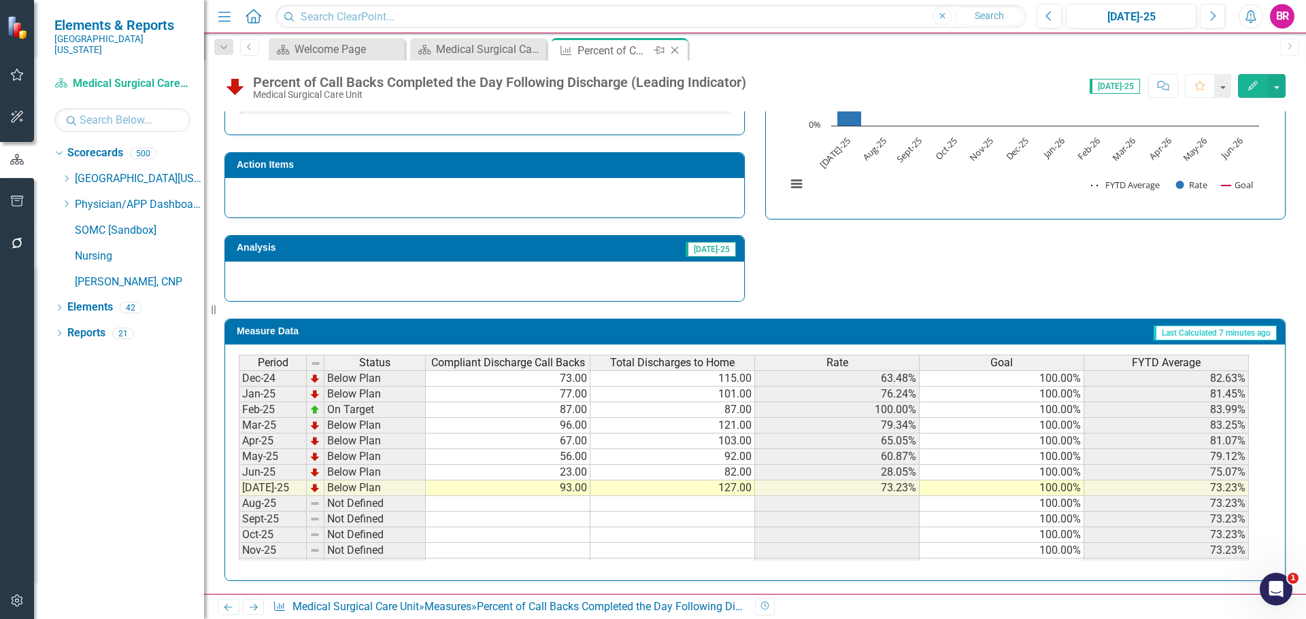
click at [675, 50] on icon "Close" at bounding box center [675, 50] width 14 height 11
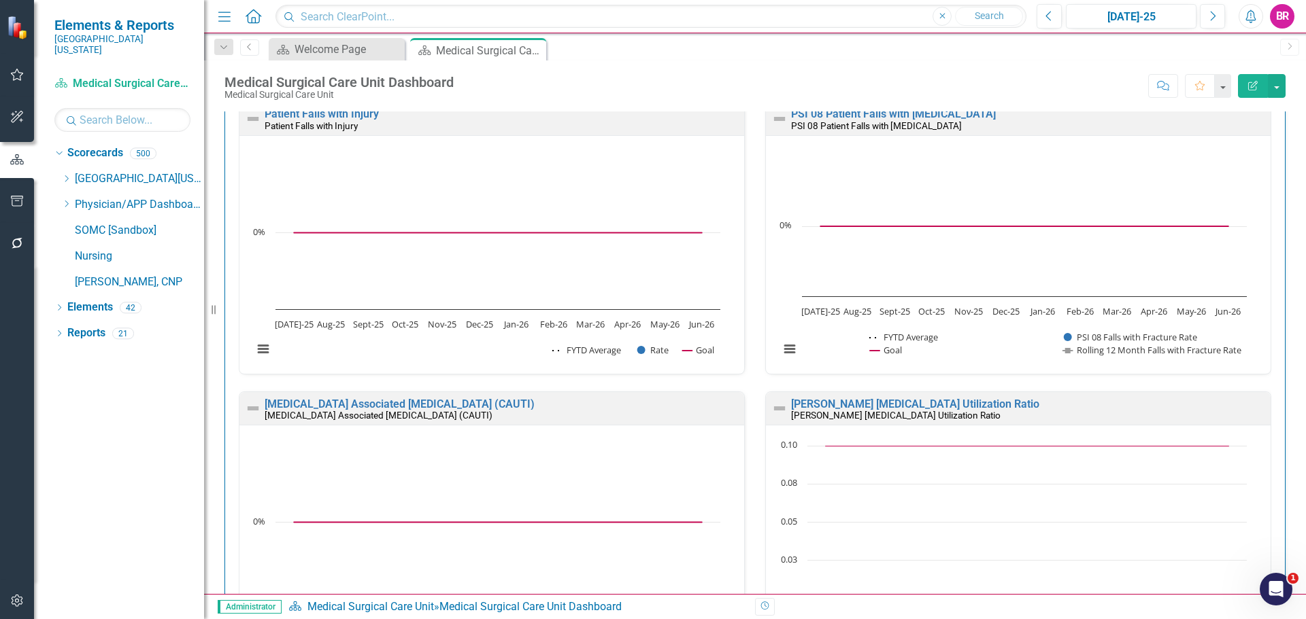
scroll to position [340, 0]
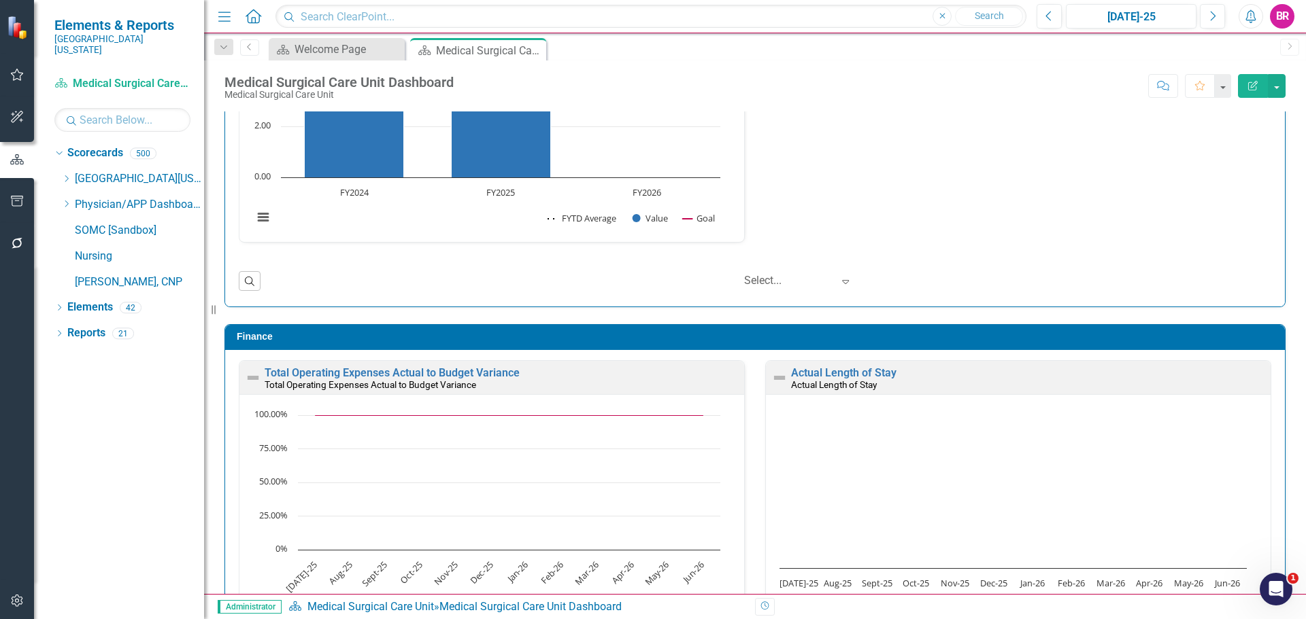
scroll to position [3789, 0]
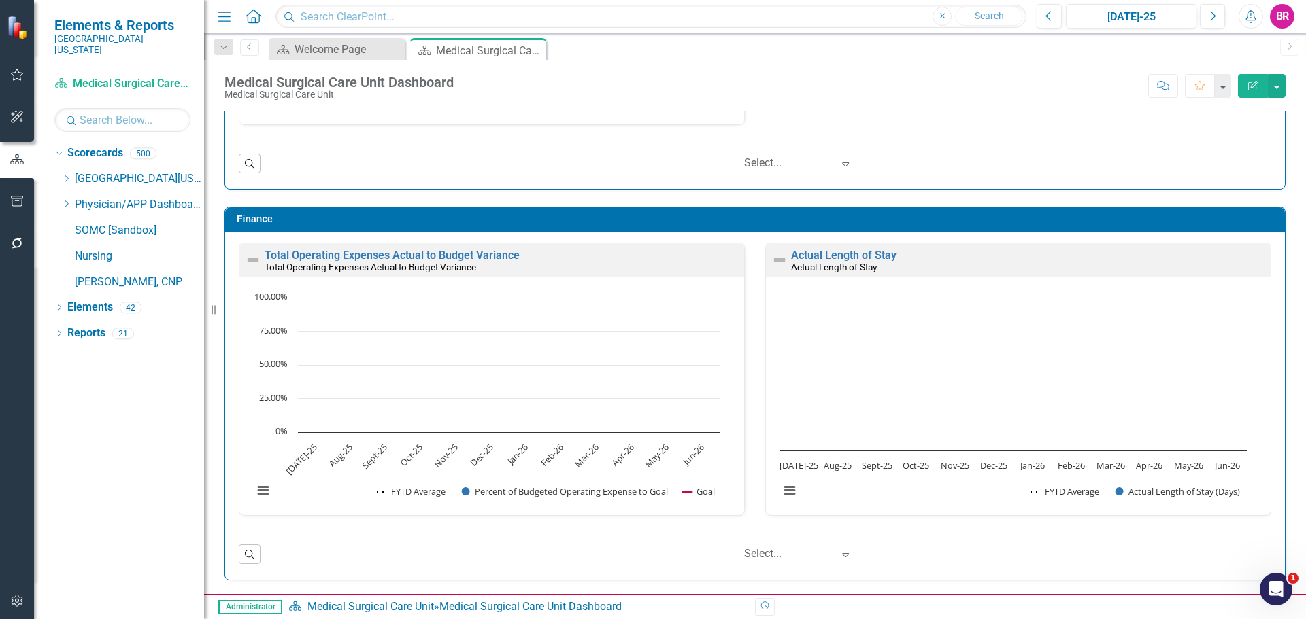
drag, startPoint x: 61, startPoint y: 165, endPoint x: 52, endPoint y: 175, distance: 13.0
click at [61, 175] on icon "Dropdown" at bounding box center [66, 179] width 10 height 8
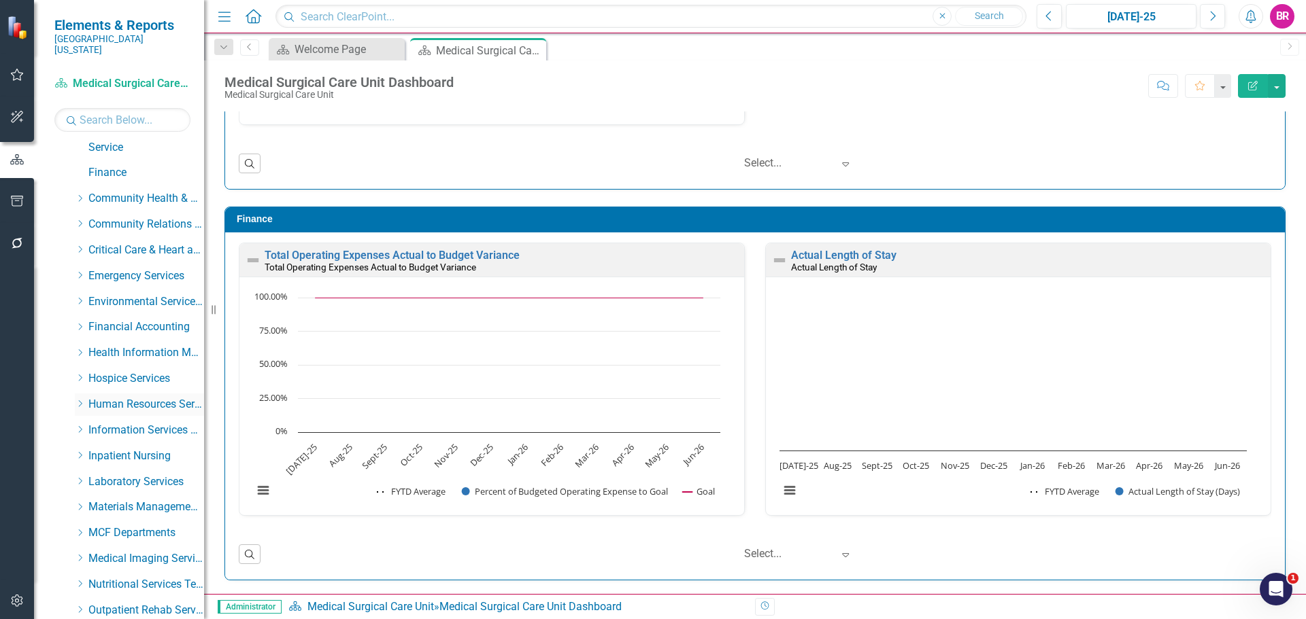
scroll to position [136, 0]
drag, startPoint x: 80, startPoint y: 447, endPoint x: 114, endPoint y: 454, distance: 34.0
click at [80, 449] on div "Dropdown" at bounding box center [80, 455] width 10 height 12
click at [137, 524] on link "Orthopedic Care Unit" at bounding box center [153, 532] width 102 height 16
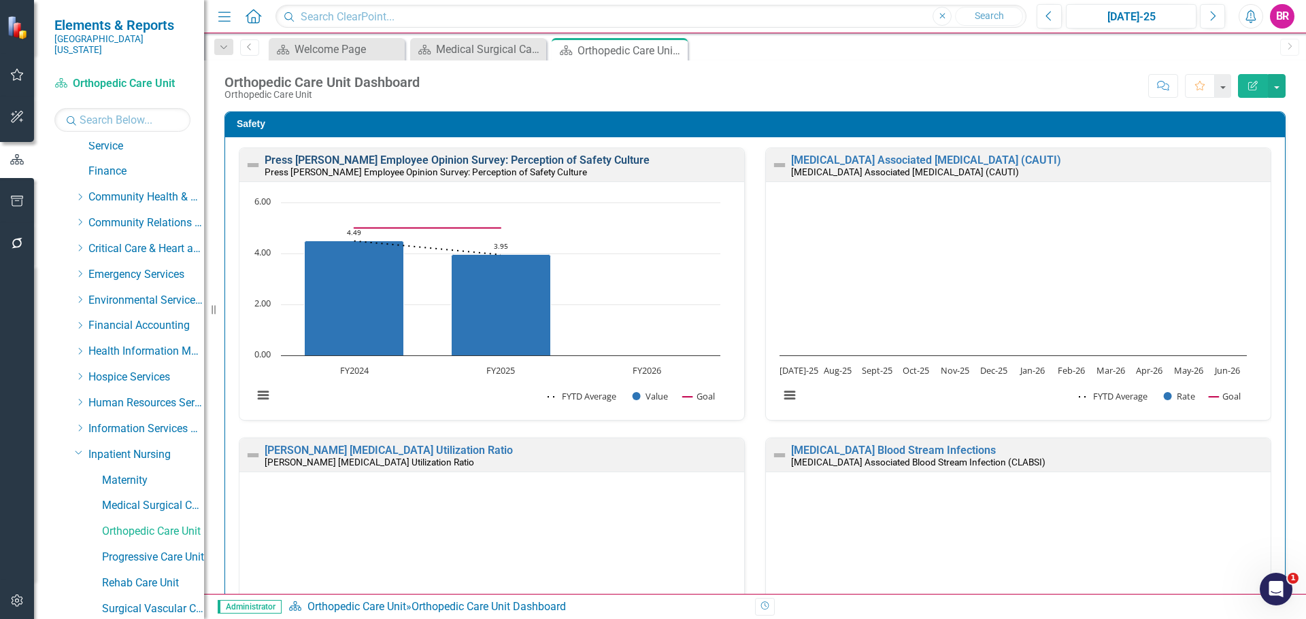
click at [455, 159] on link "Press [PERSON_NAME] Employee Opinion Survey: Perception of Safety Culture" at bounding box center [457, 160] width 385 height 13
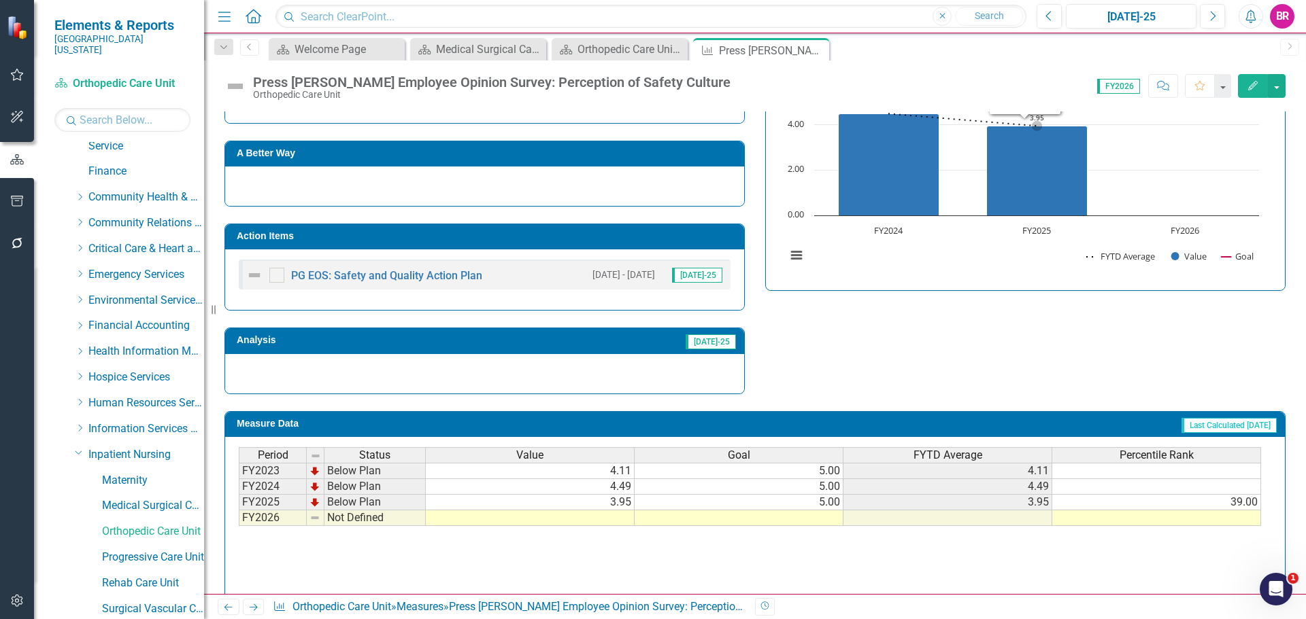
scroll to position [340, 0]
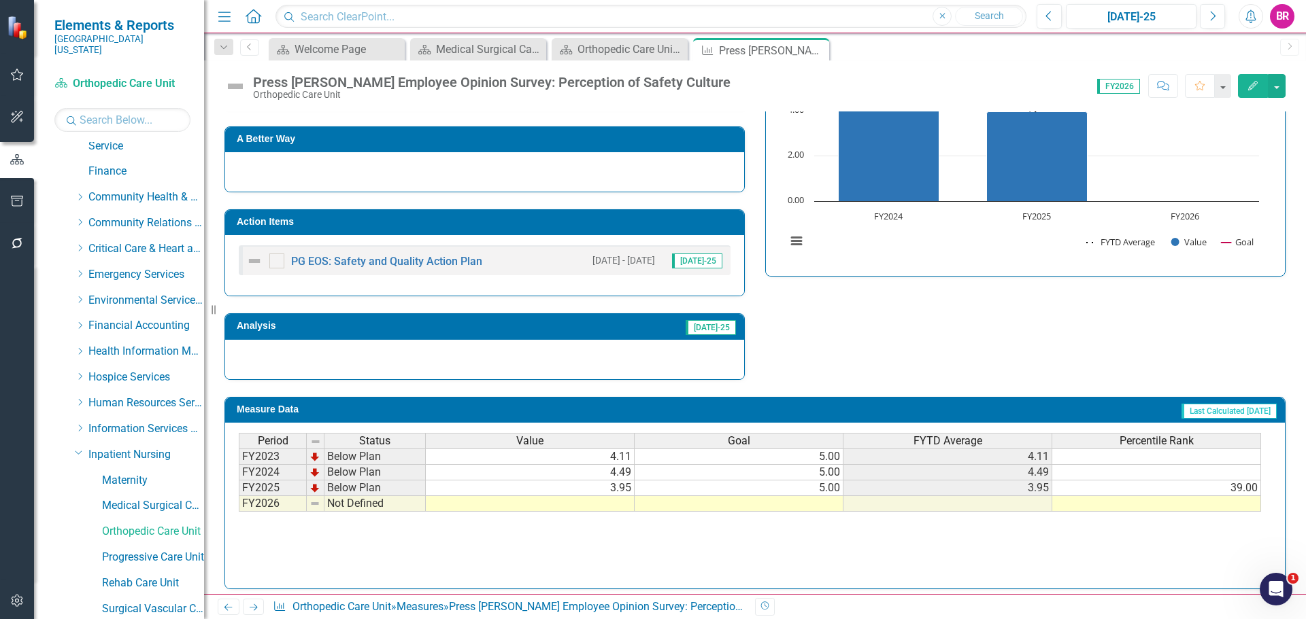
click at [511, 228] on td "Action Items" at bounding box center [487, 224] width 500 height 20
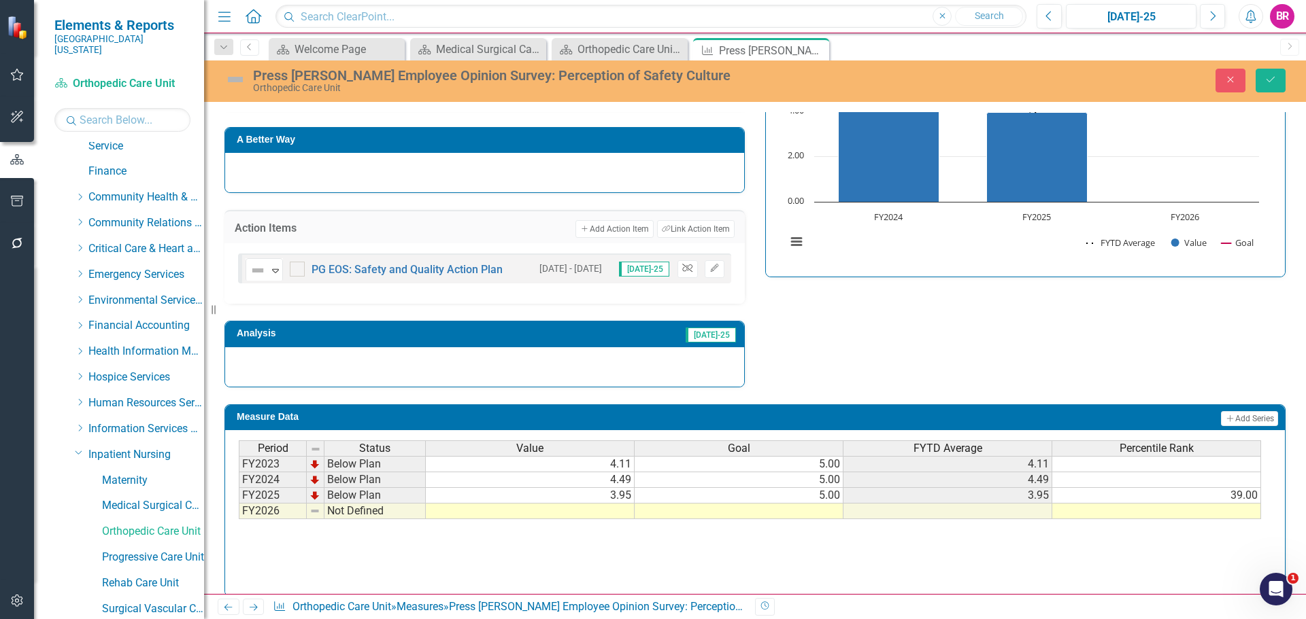
click at [682, 268] on icon "Unlink" at bounding box center [687, 269] width 10 height 8
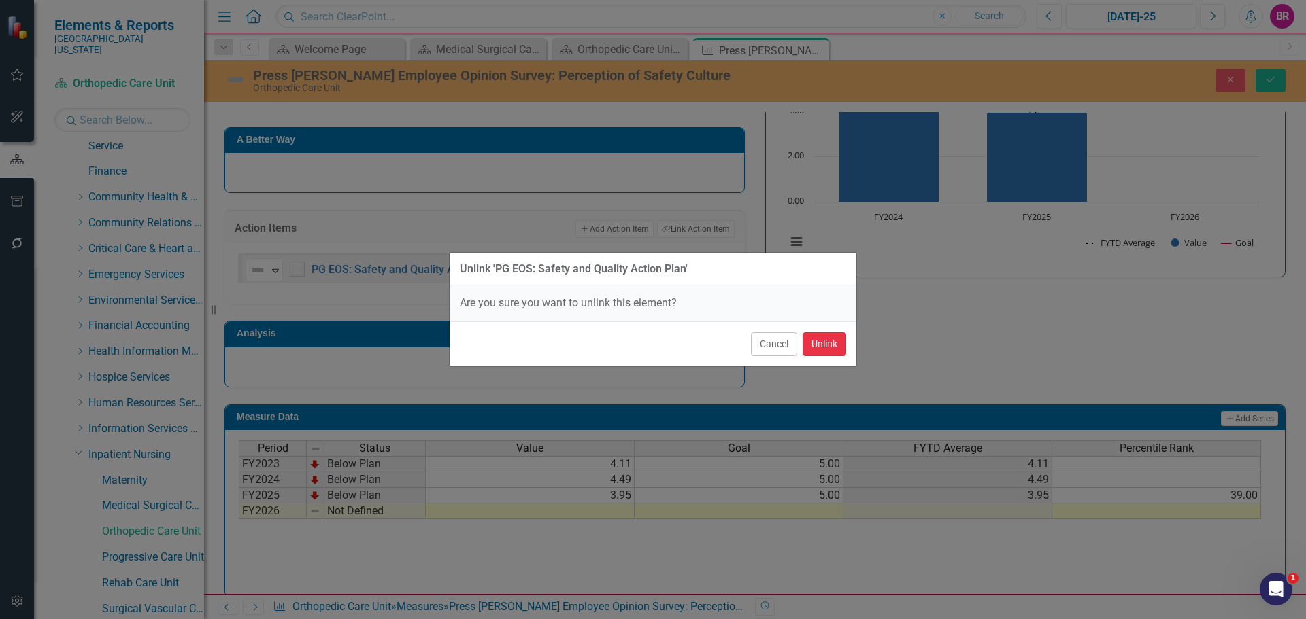
click at [819, 347] on button "Unlink" at bounding box center [824, 344] width 44 height 24
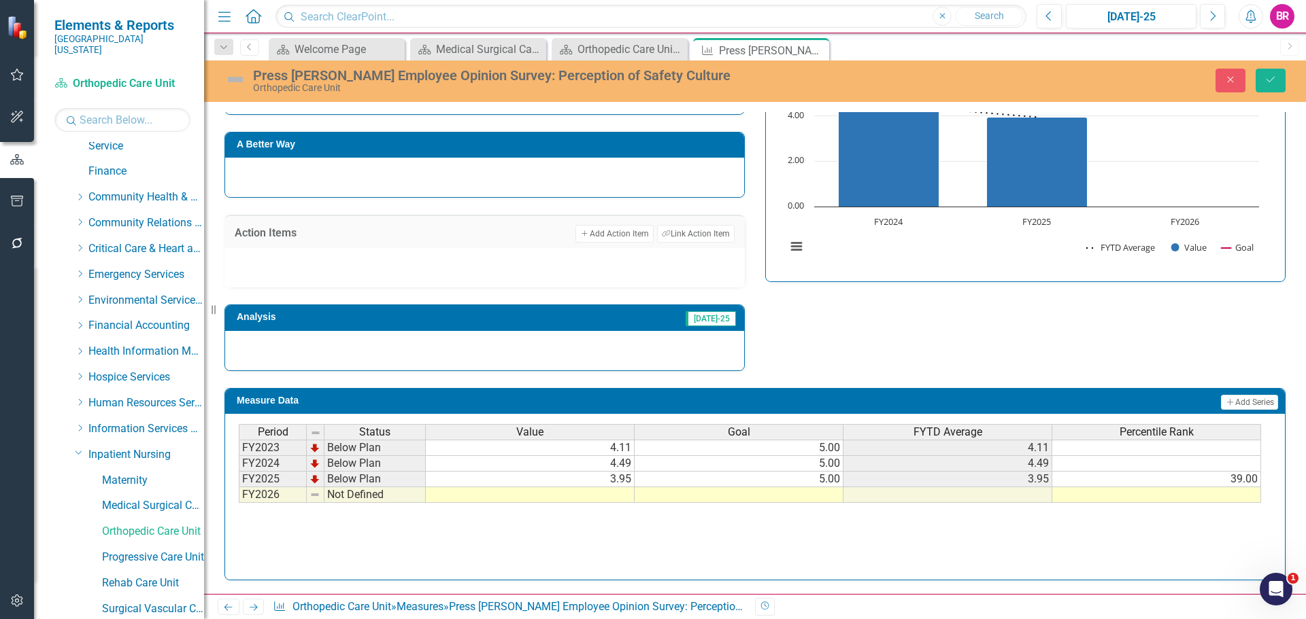
click at [239, 489] on div "Period Status Value Goal FYTD Average Percentile Rank FY2023 Below Plan 4.11 5.…" at bounding box center [239, 463] width 0 height 79
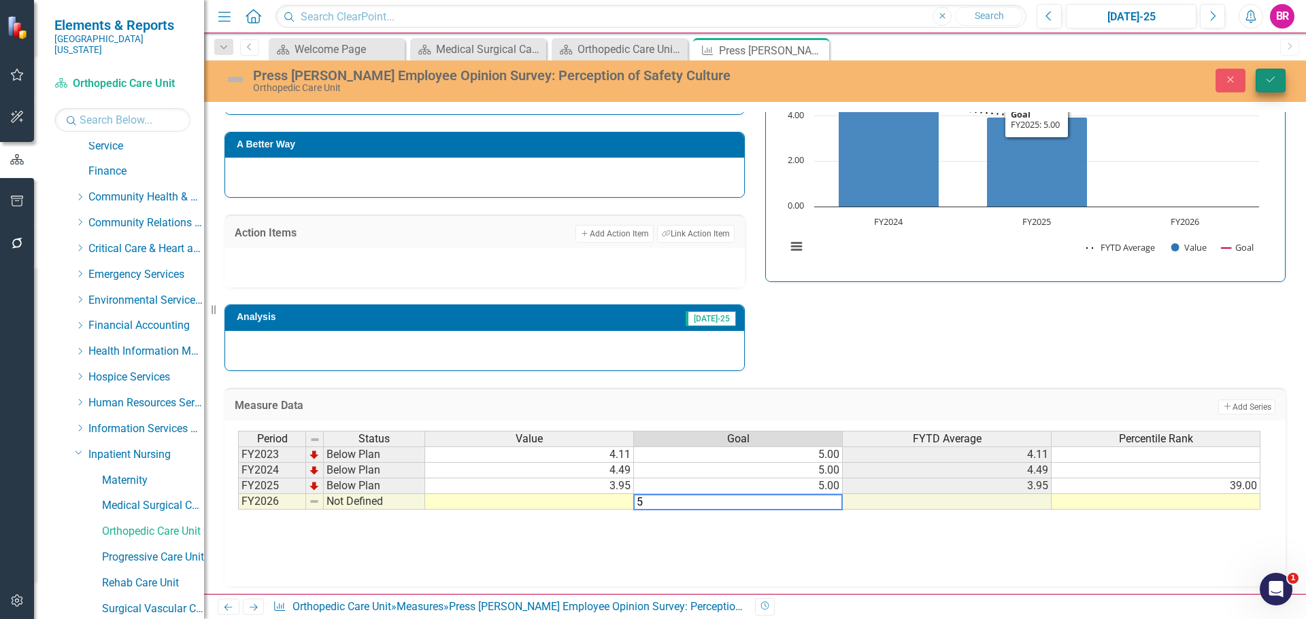
type textarea "5"
click at [1280, 84] on button "Save" at bounding box center [1270, 81] width 30 height 24
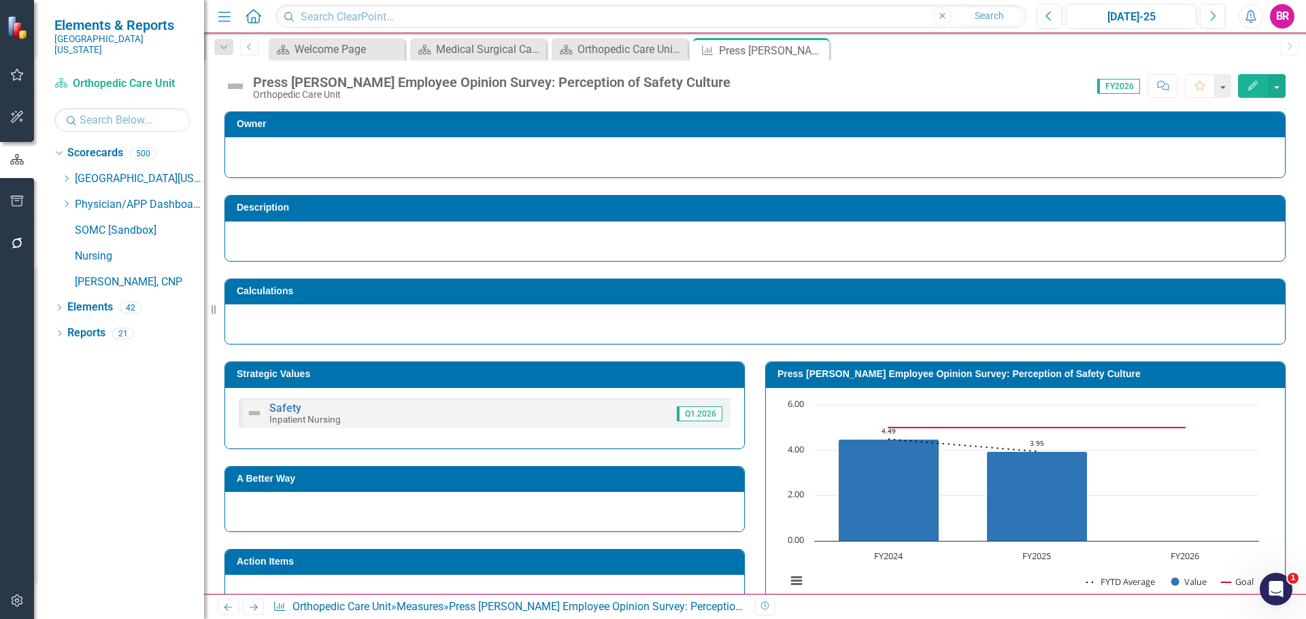
scroll to position [0, 0]
click at [815, 56] on div "Close" at bounding box center [816, 50] width 17 height 17
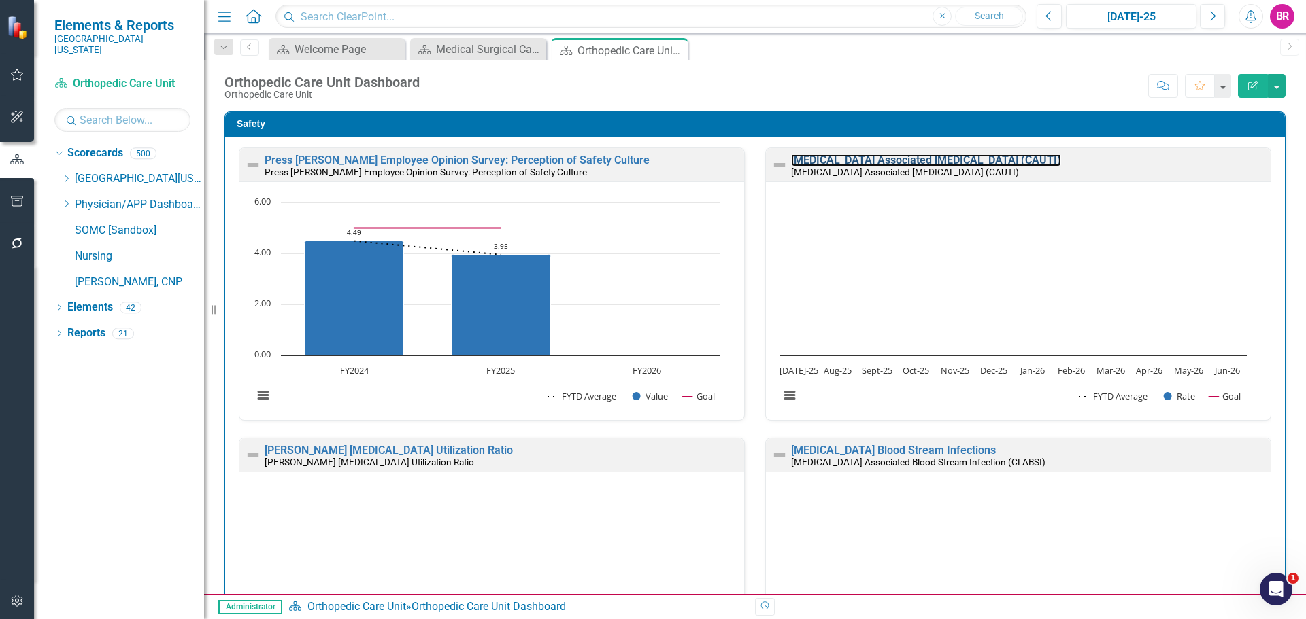
click at [902, 160] on link "[MEDICAL_DATA] Associated [MEDICAL_DATA] (CAUTI)" at bounding box center [926, 160] width 270 height 13
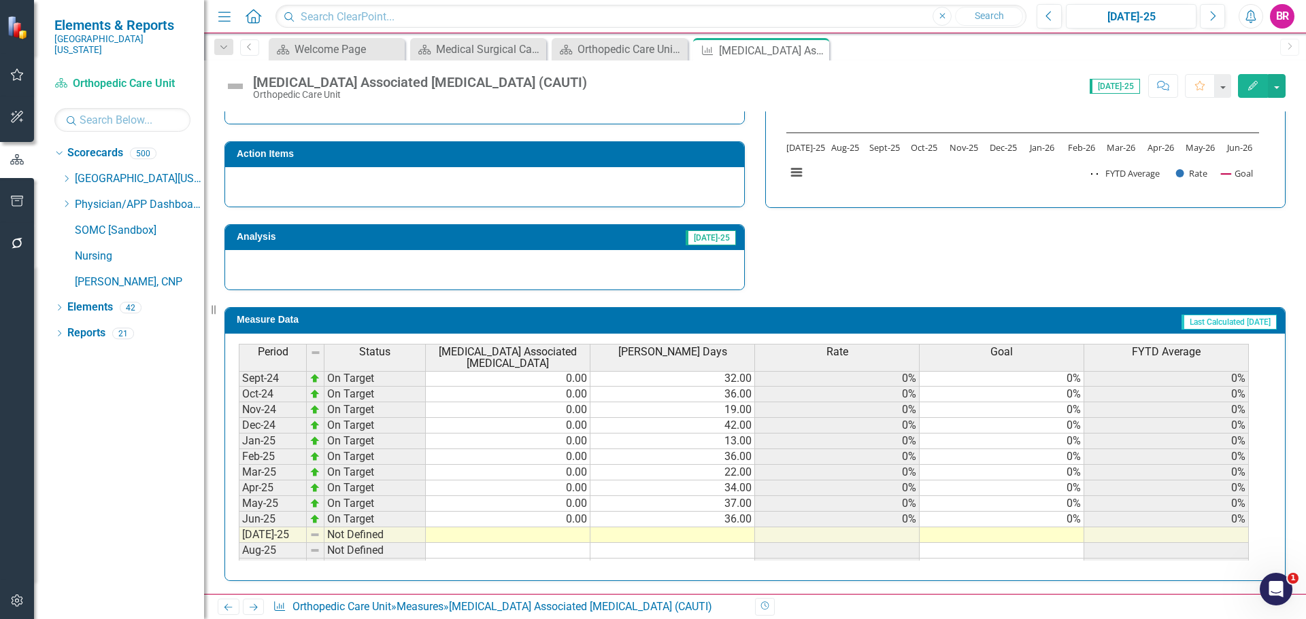
scroll to position [476, 0]
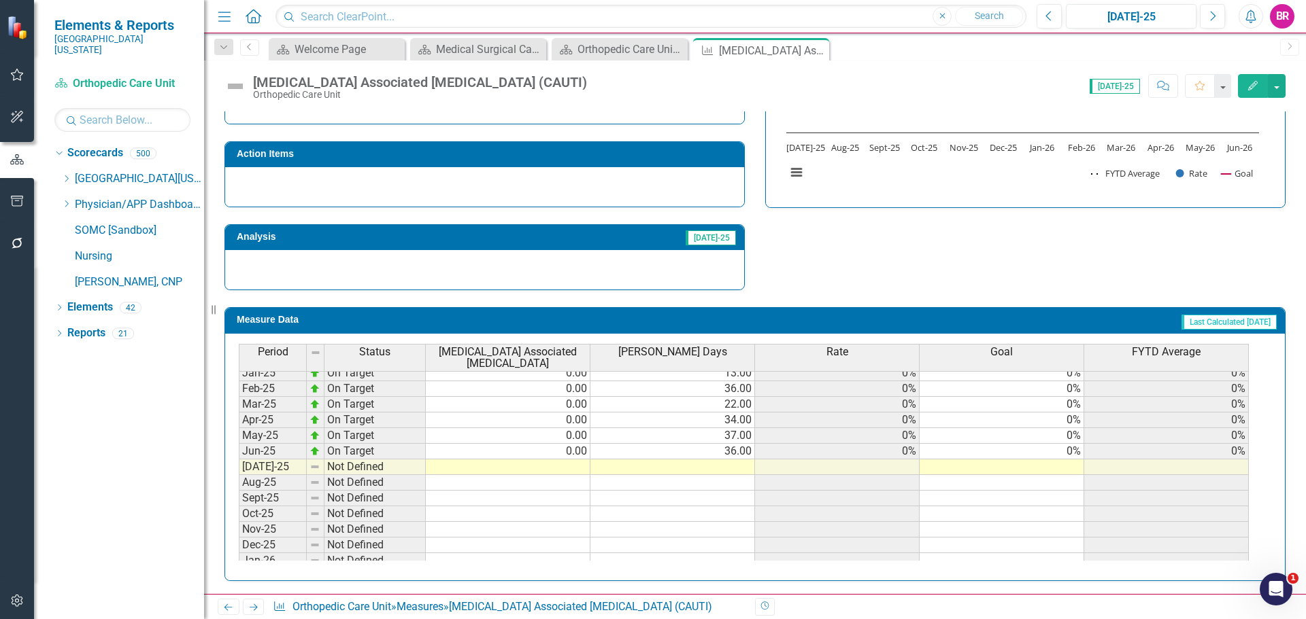
click at [1079, 451] on tbody "Jul-23 On Target 0.00 9.00 0% 0% 0% Aug-23 On Target 0.00 45.00 0% 0% 0% Sep-23…" at bounding box center [744, 326] width 1010 height 485
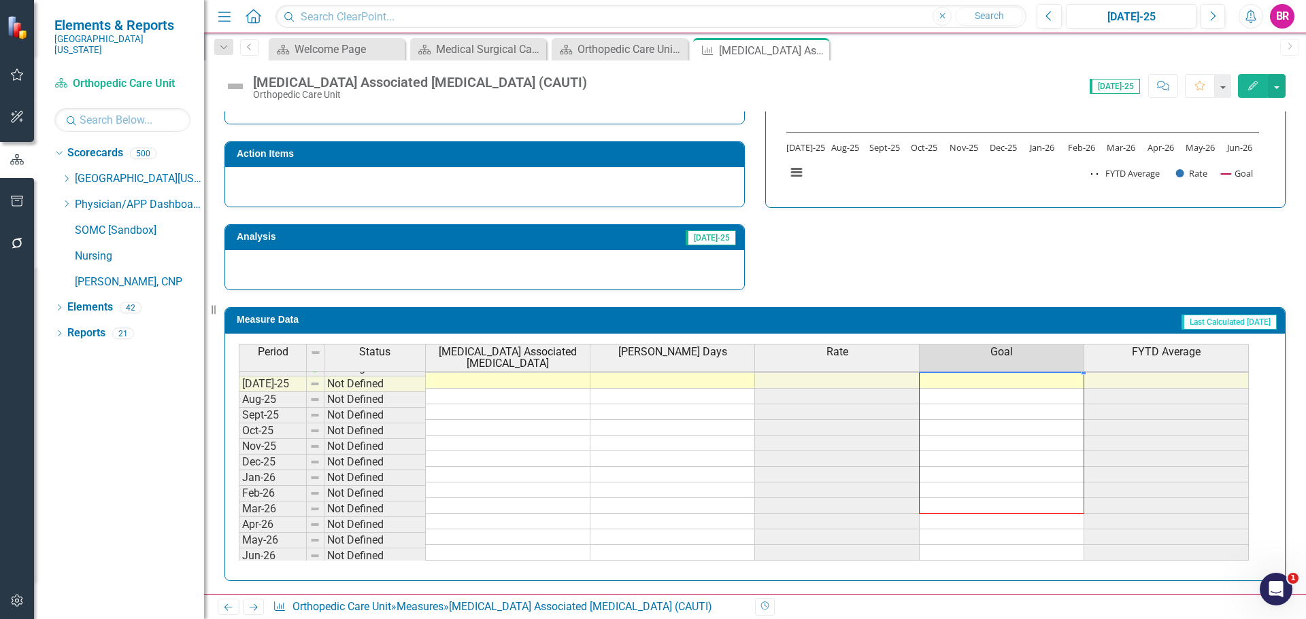
scroll to position [562, 0]
drag, startPoint x: 1085, startPoint y: 459, endPoint x: 1069, endPoint y: 551, distance: 93.8
type textarea "0"
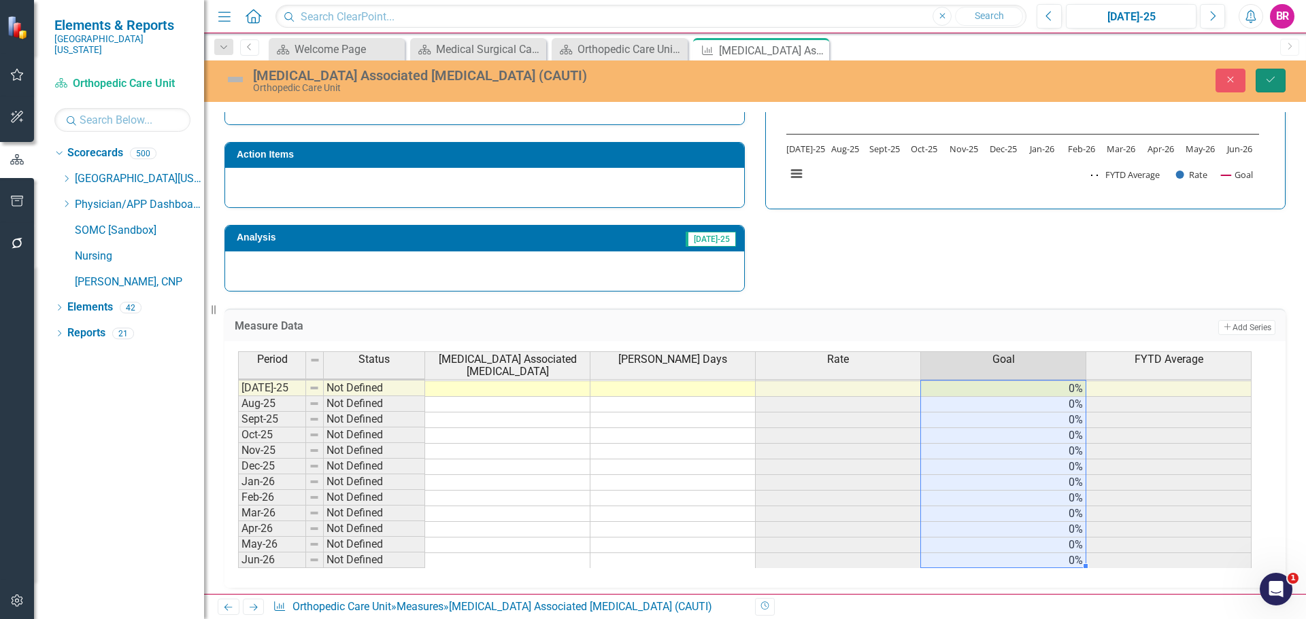
click at [1280, 84] on button "Save" at bounding box center [1270, 81] width 30 height 24
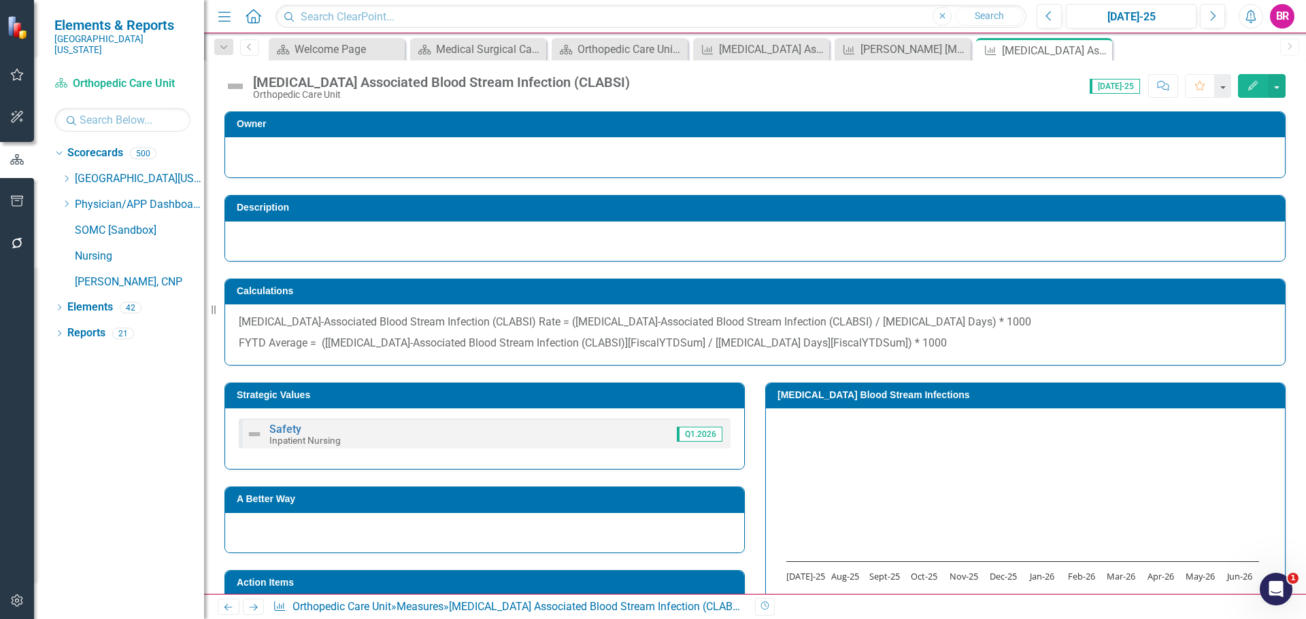
click at [251, 609] on icon "Next" at bounding box center [254, 607] width 12 height 9
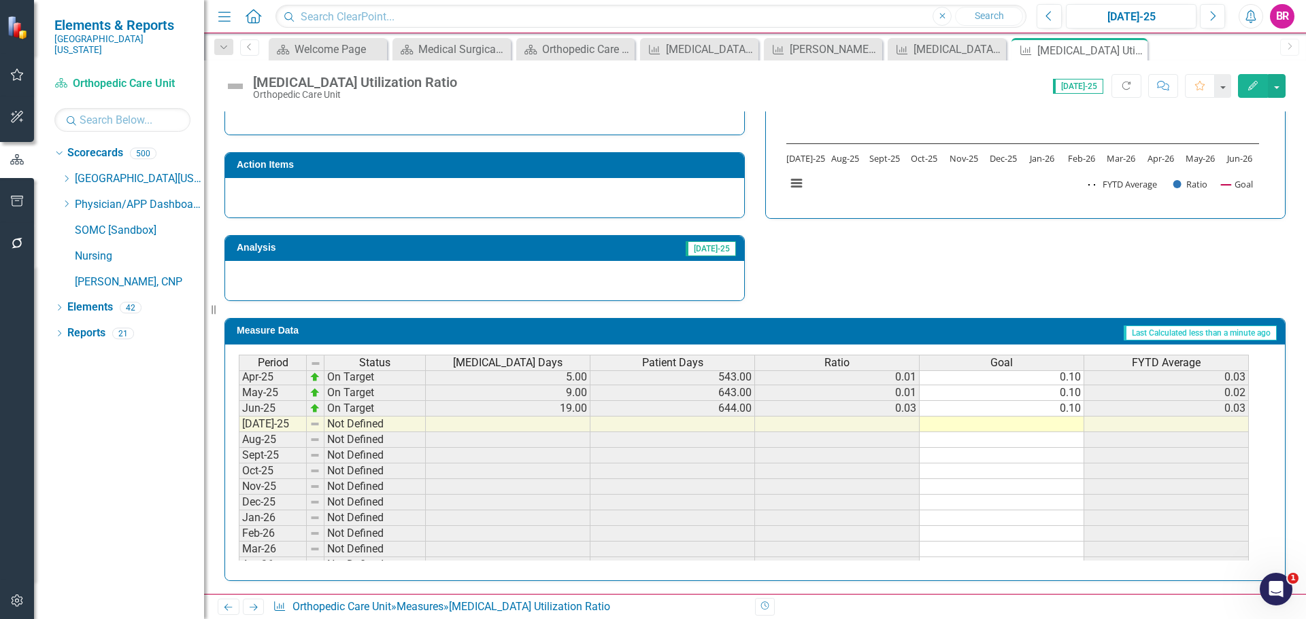
scroll to position [494, 0]
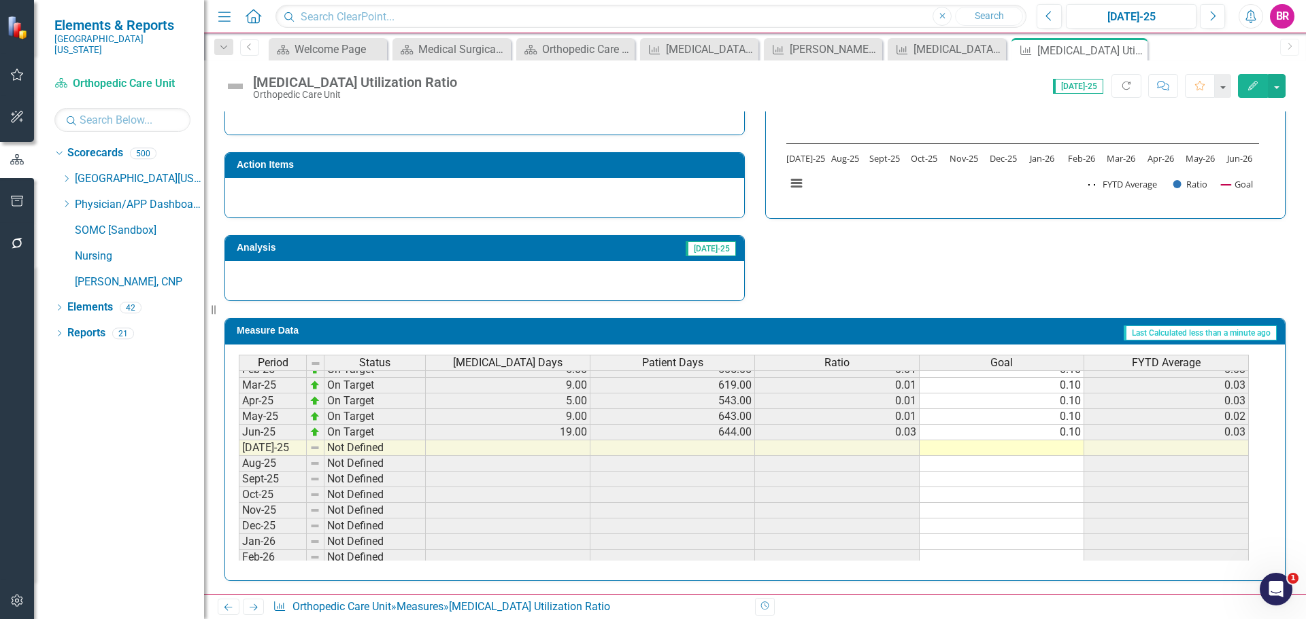
click at [1080, 433] on tbody "Apr-24 On Target 14.00 672.00 0.02 0.10 0.04 May-24 On Target 43.00 675.00 0.06…" at bounding box center [744, 416] width 1010 height 423
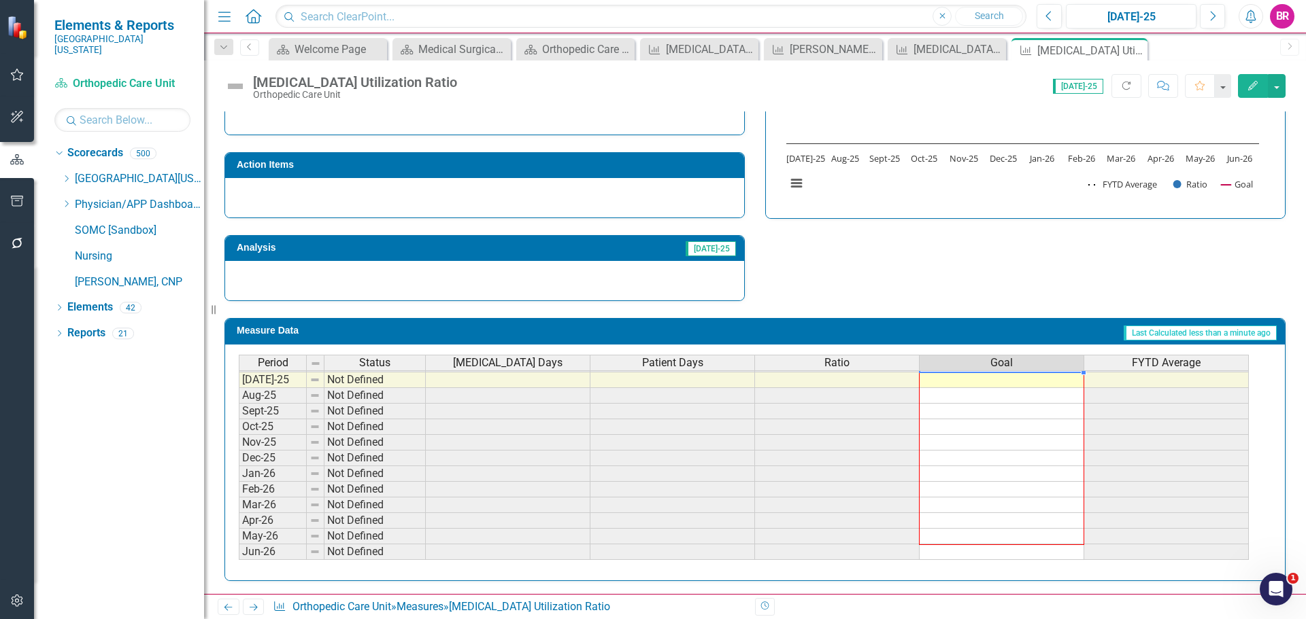
drag, startPoint x: 1082, startPoint y: 441, endPoint x: 1044, endPoint y: 547, distance: 112.7
click at [239, 547] on div "Period Status [MEDICAL_DATA] Days Patient Days Ratio Goal FYTD Average Mar-24 O…" at bounding box center [239, 332] width 0 height 455
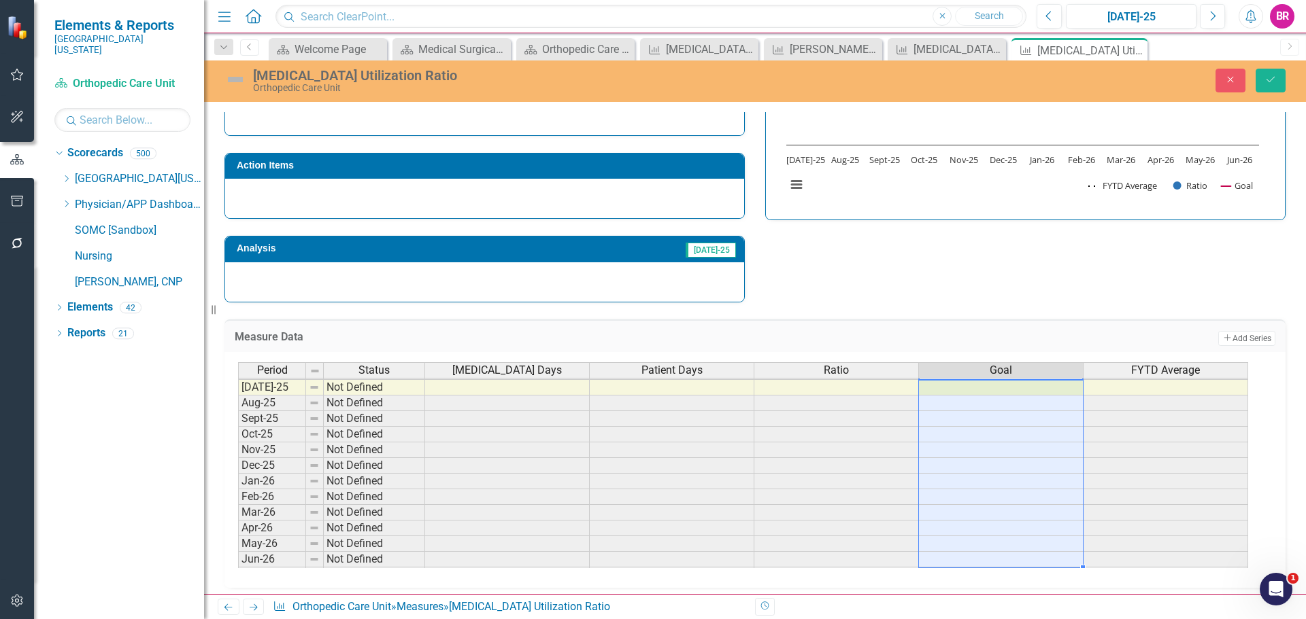
type textarea "0.1"
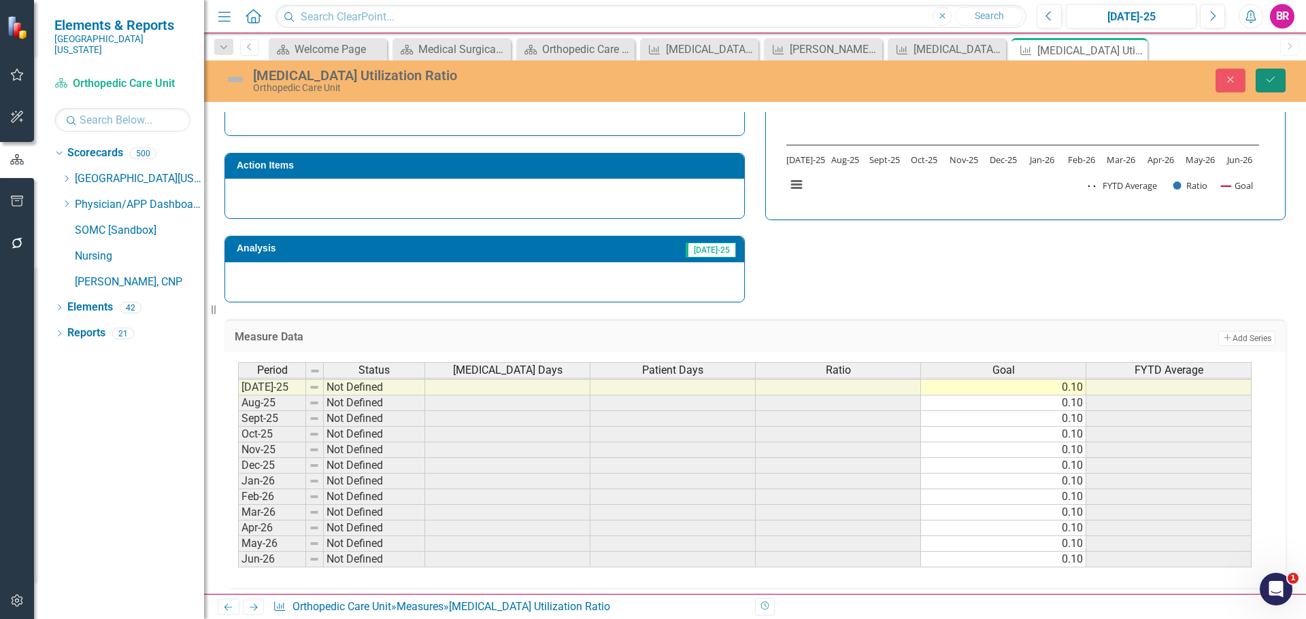
click at [1269, 89] on button "Save" at bounding box center [1270, 81] width 30 height 24
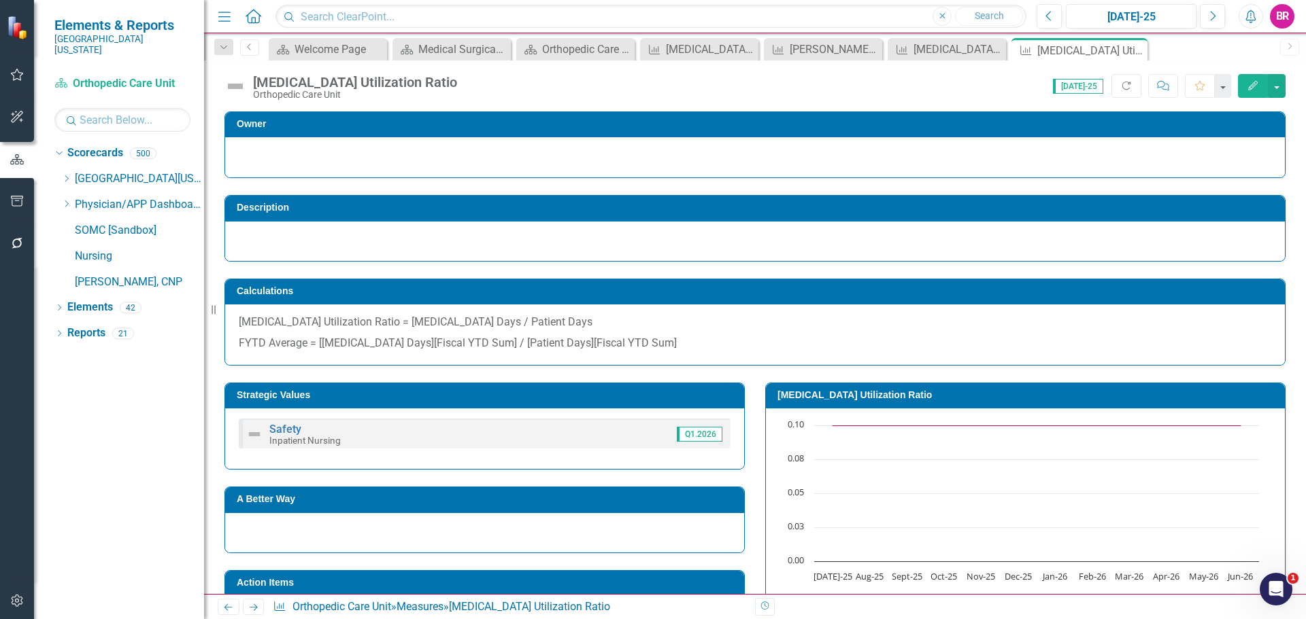
click at [252, 604] on icon "Next" at bounding box center [254, 607] width 12 height 9
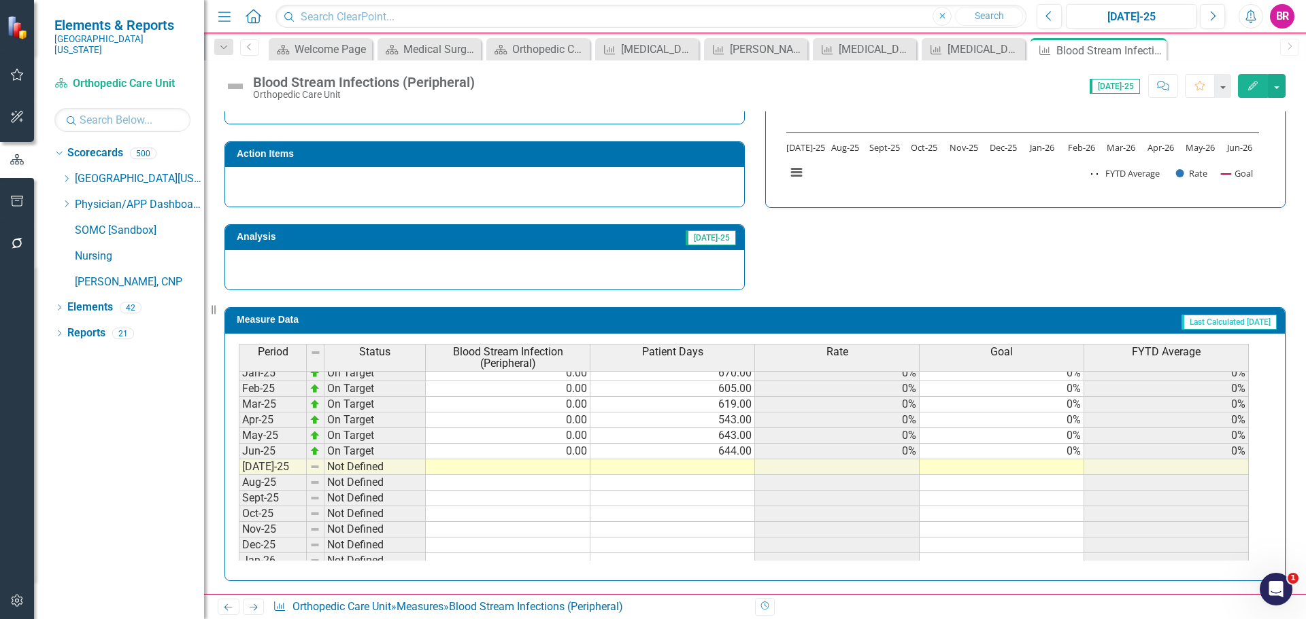
click at [1065, 452] on tbody "Oct-23 On Target 0.00 682.00 0% 0% 0% Nov-23 On Target 0.00 573.00 0% 0% 0% Dec…" at bounding box center [744, 373] width 1010 height 485
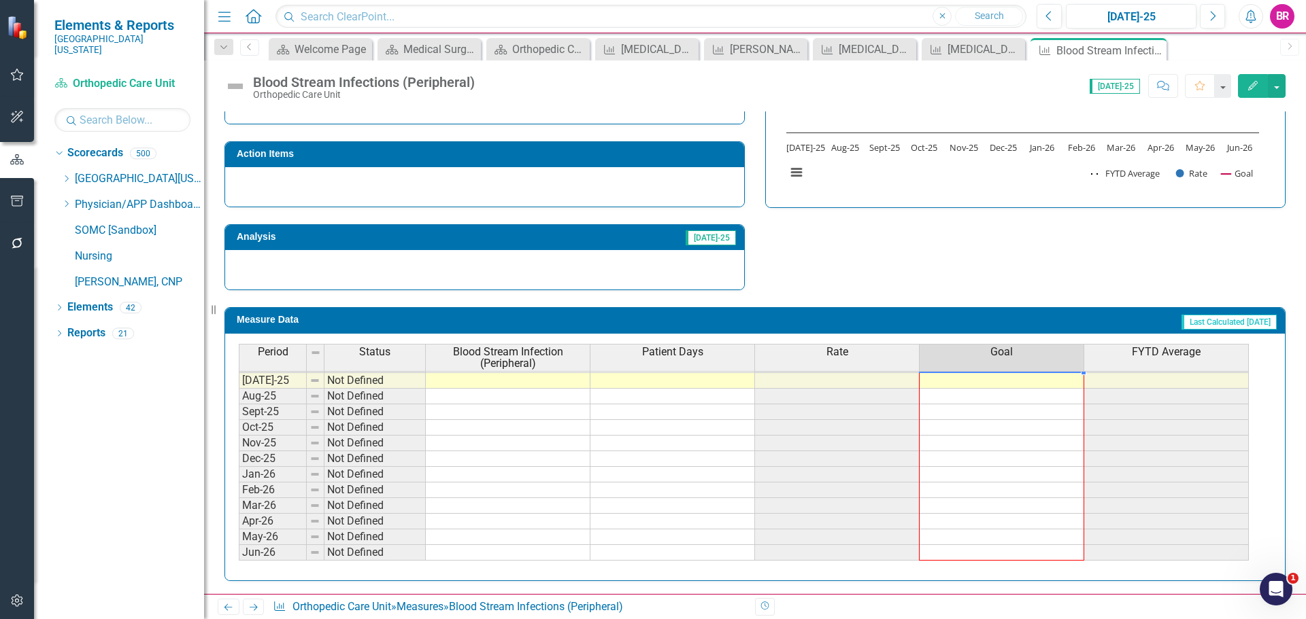
drag, startPoint x: 1082, startPoint y: 458, endPoint x: 1063, endPoint y: 549, distance: 93.2
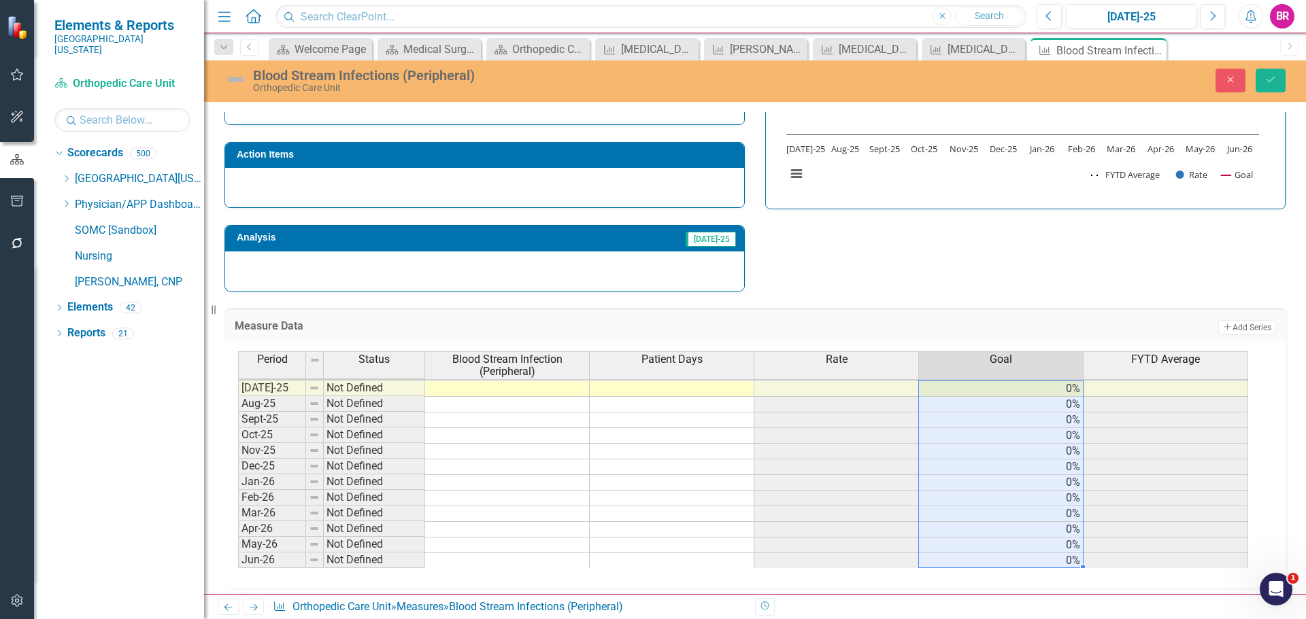
type textarea "0"
click at [1278, 83] on button "Save" at bounding box center [1270, 81] width 30 height 24
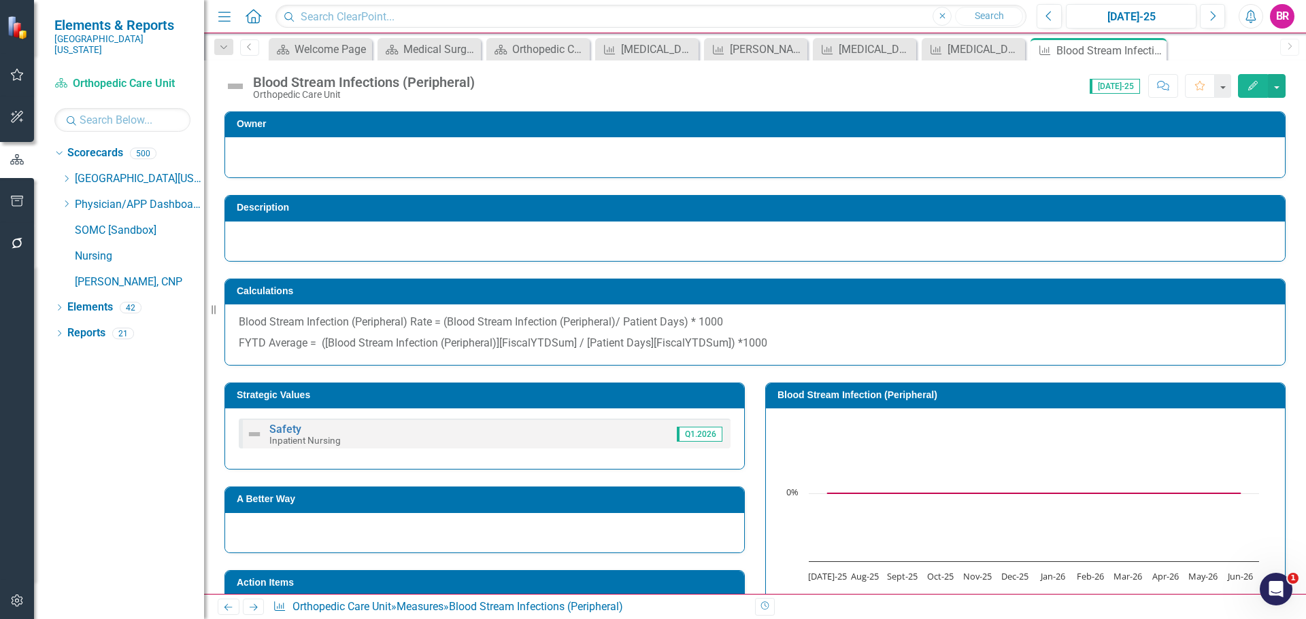
click at [256, 609] on icon "Next" at bounding box center [254, 607] width 12 height 9
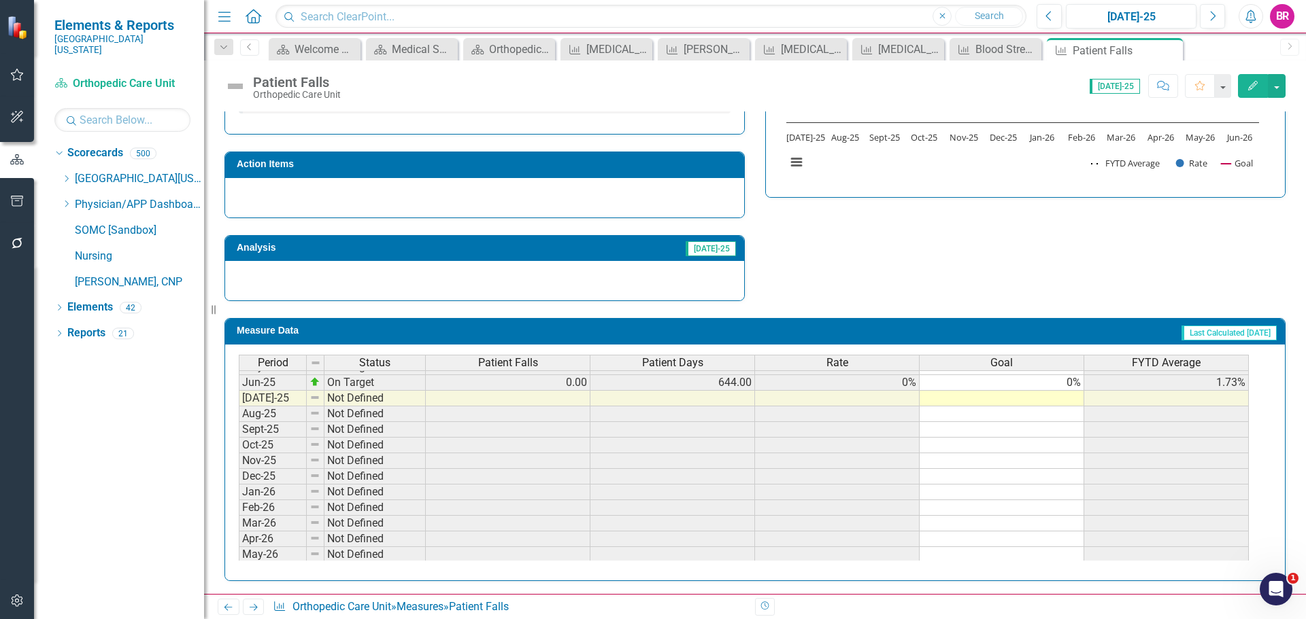
click at [1070, 383] on tbody "Nov-23 Below Plan 2.00 573.00 3.49% 0% 2.03% Dec-23 Below Plan 1.00 669.00 1.49…" at bounding box center [744, 328] width 1010 height 501
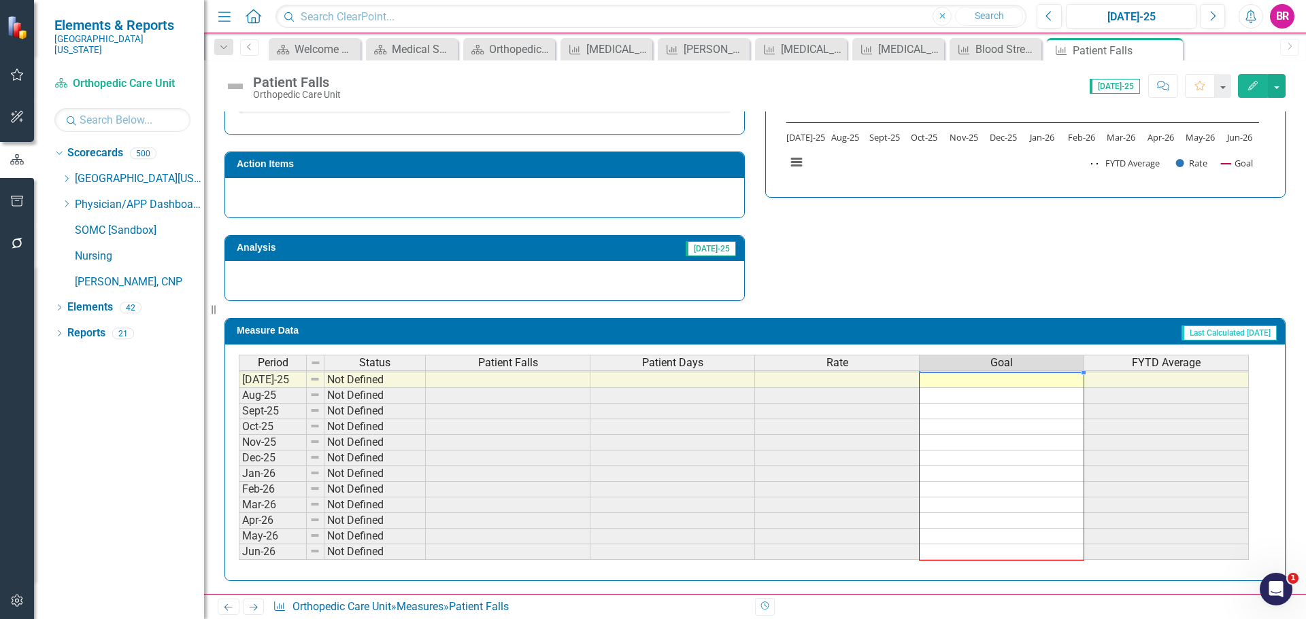
drag, startPoint x: 1083, startPoint y: 390, endPoint x: 1058, endPoint y: 552, distance: 163.8
click at [239, 552] on div "Period Status Patient Falls Patient Days Rate Goal FYTD Average May-24 Below Pl…" at bounding box center [239, 349] width 0 height 424
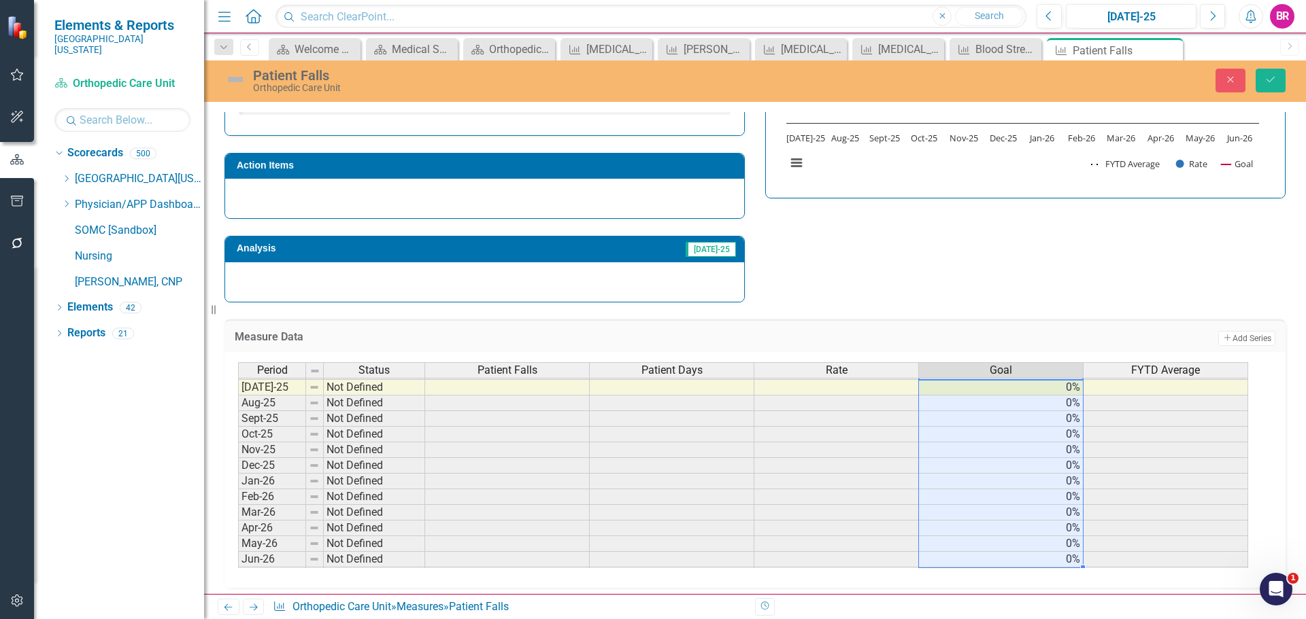
type textarea "0"
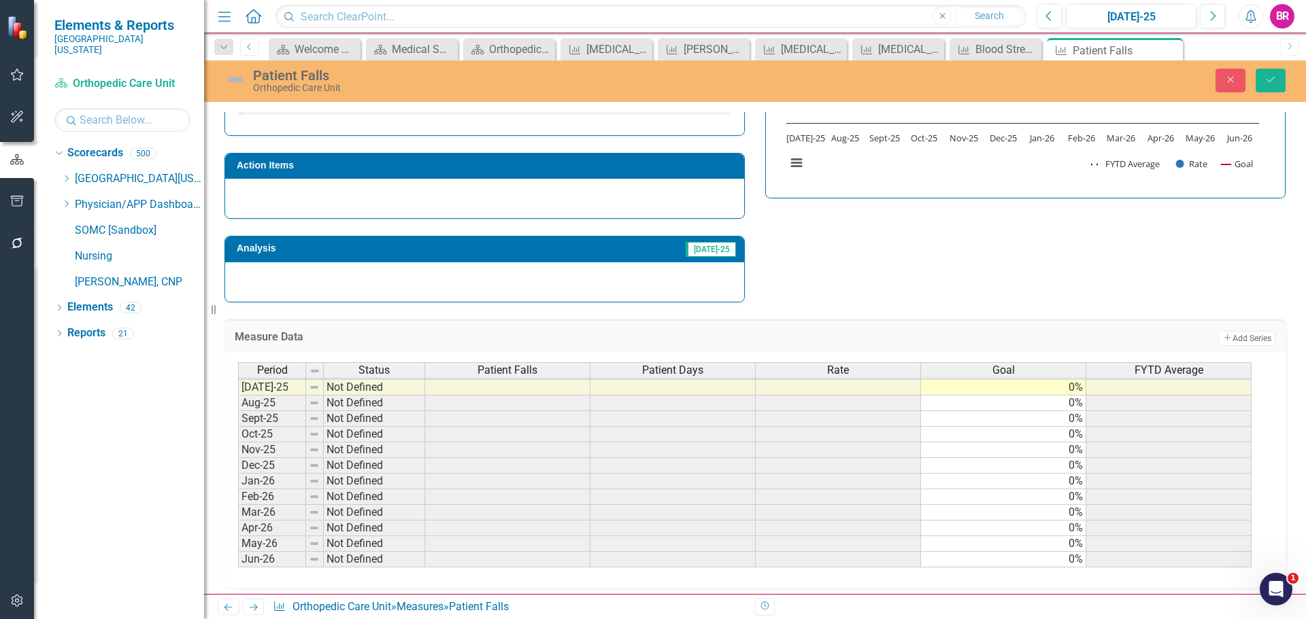
click at [1286, 83] on div "Close Save" at bounding box center [1076, 81] width 439 height 24
click at [1277, 80] on button "Save" at bounding box center [1270, 81] width 30 height 24
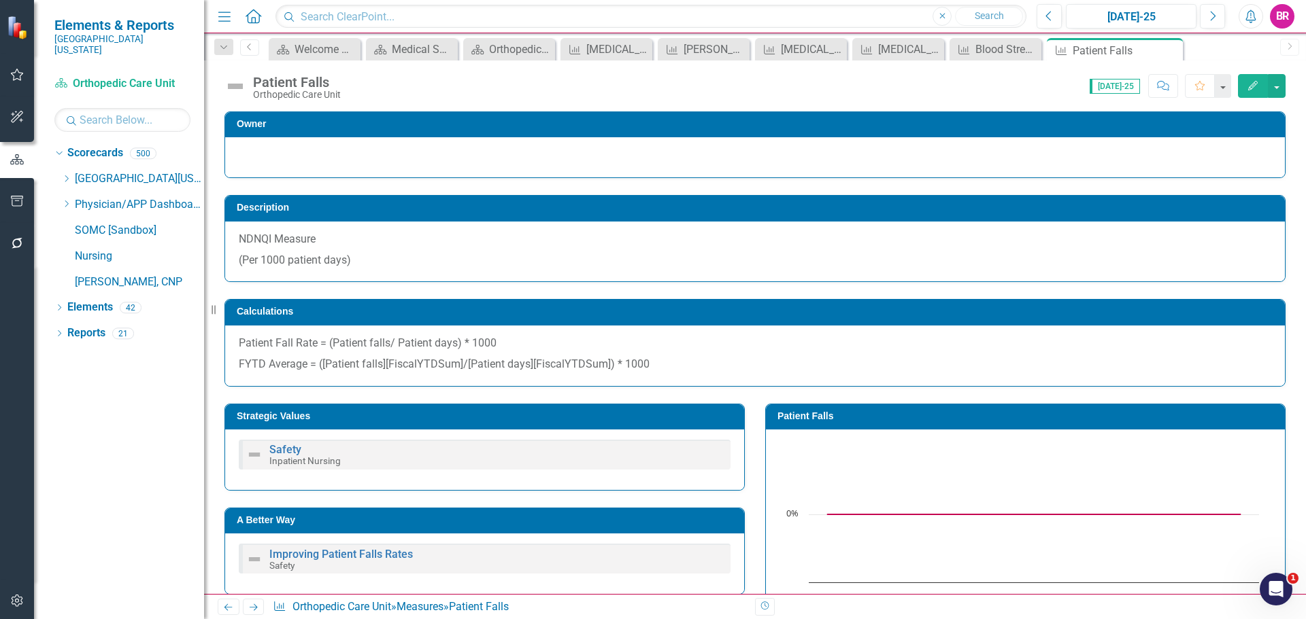
click at [247, 607] on link "Next" at bounding box center [254, 607] width 22 height 16
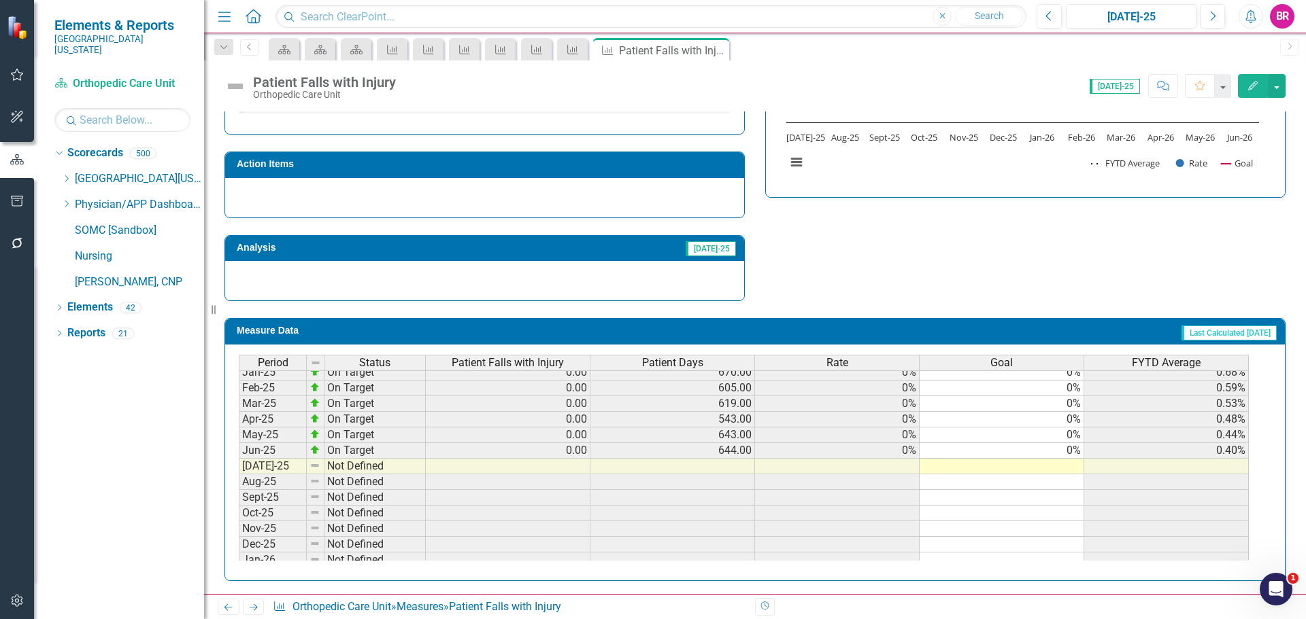
click at [1073, 453] on tbody "Jul-23 On Target 0.00 751.00 0% 0% 0% Aug-23 On Target 0.00 736.00 0% 0% 0% Sep…" at bounding box center [744, 325] width 1010 height 485
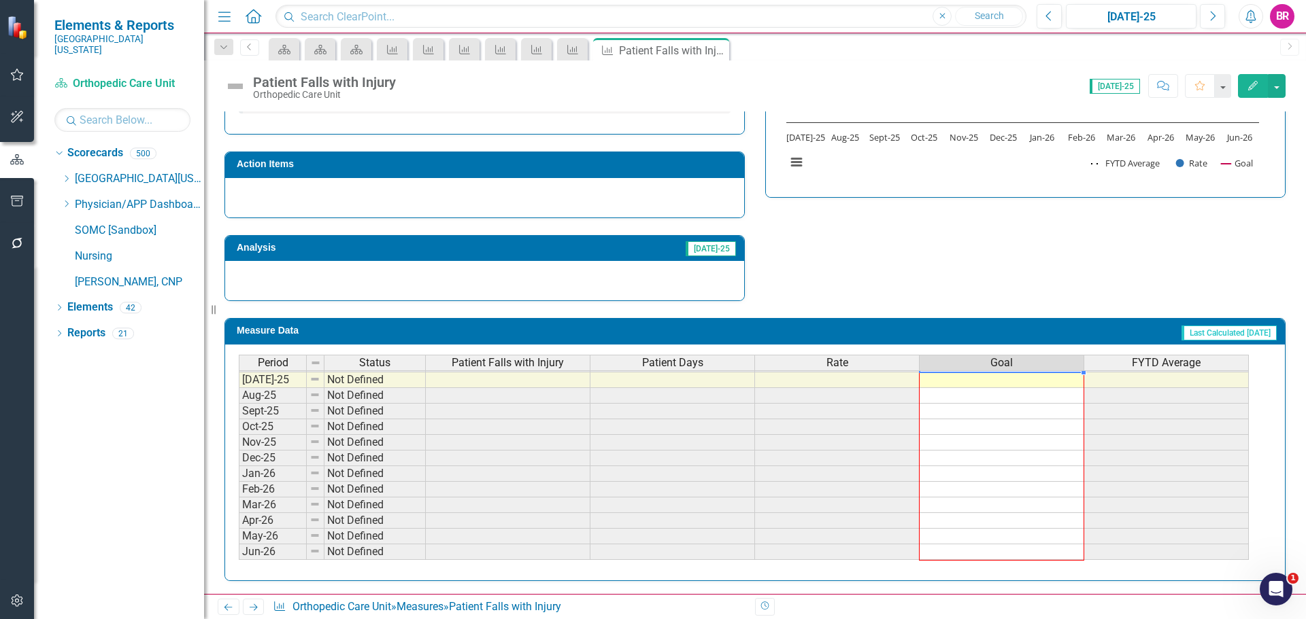
drag, startPoint x: 1084, startPoint y: 460, endPoint x: 1070, endPoint y: 554, distance: 95.5
type textarea "0"
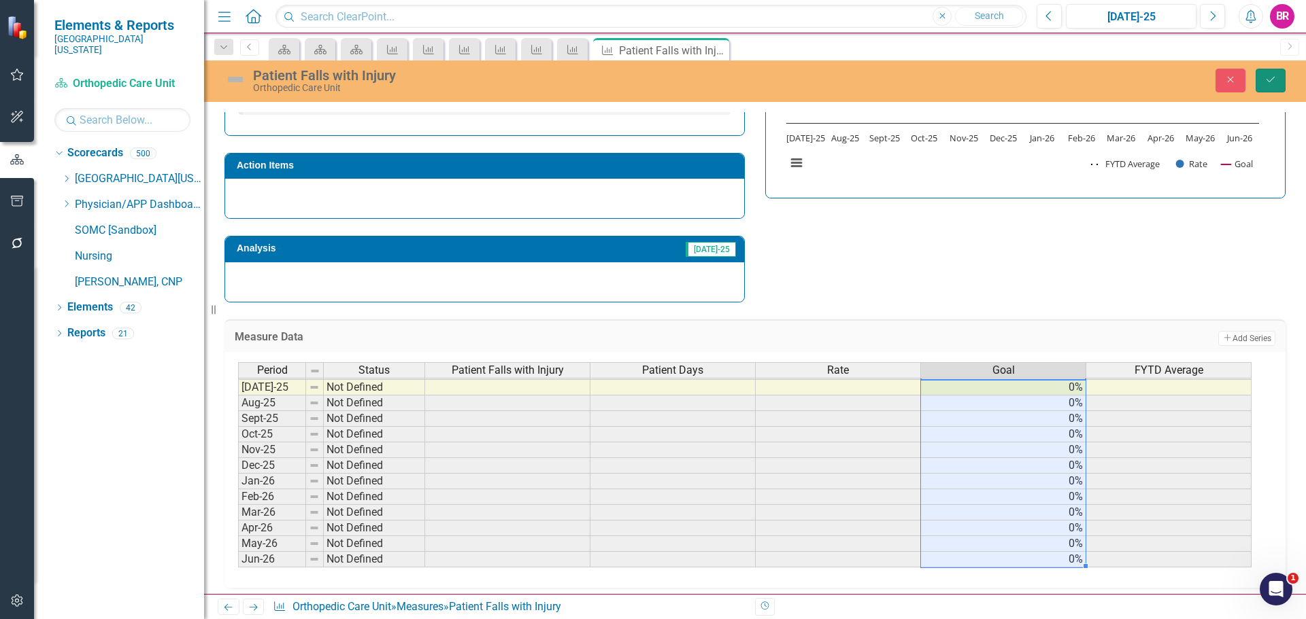
drag, startPoint x: 1263, startPoint y: 74, endPoint x: 1263, endPoint y: 93, distance: 19.0
click at [1263, 74] on button "Save" at bounding box center [1270, 81] width 30 height 24
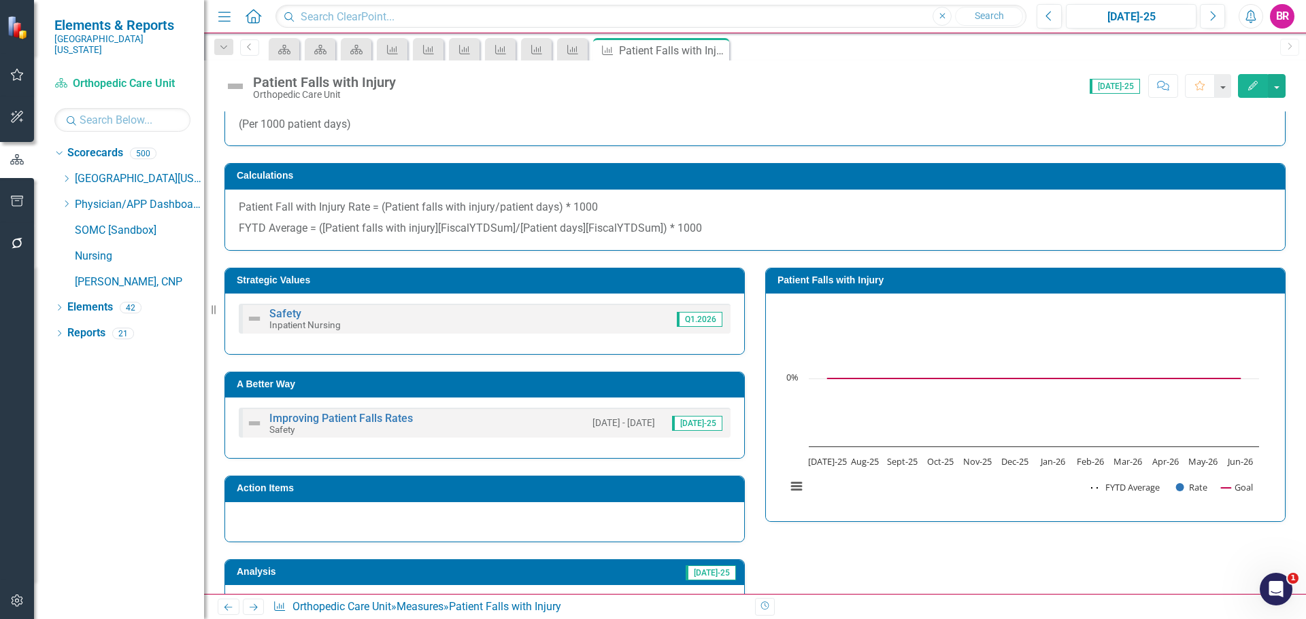
click at [255, 607] on icon "Next" at bounding box center [254, 607] width 12 height 9
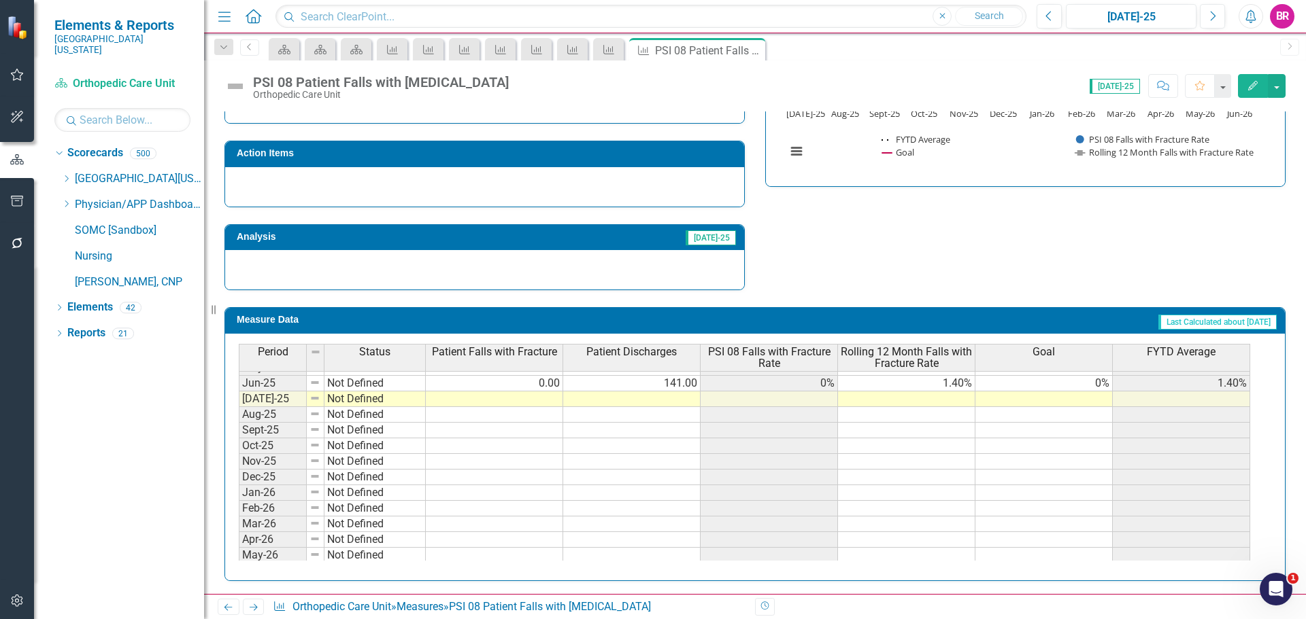
click at [239, 391] on div "Period Status Patient Falls with Fracture Patient Discharges PSI 08 Falls with …" at bounding box center [239, 354] width 0 height 451
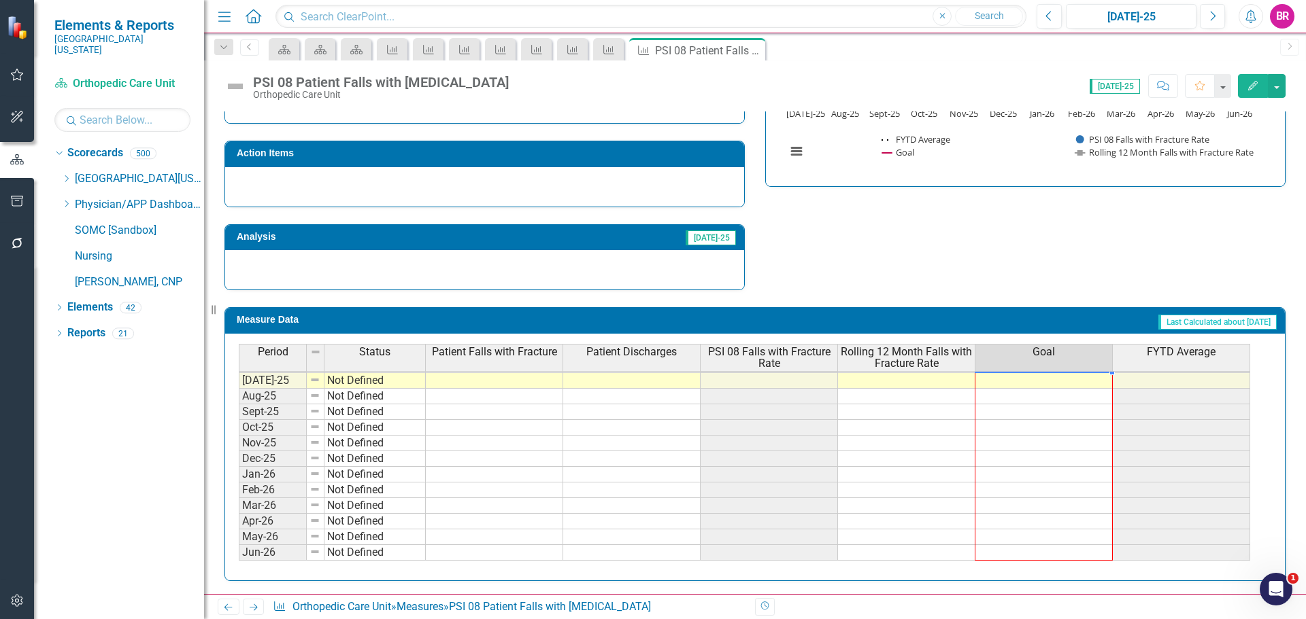
drag, startPoint x: 1113, startPoint y: 392, endPoint x: 1092, endPoint y: 548, distance: 157.8
click at [239, 548] on div "Period Status Patient Falls with Fracture Patient Discharges PSI 08 Falls with …" at bounding box center [239, 343] width 0 height 435
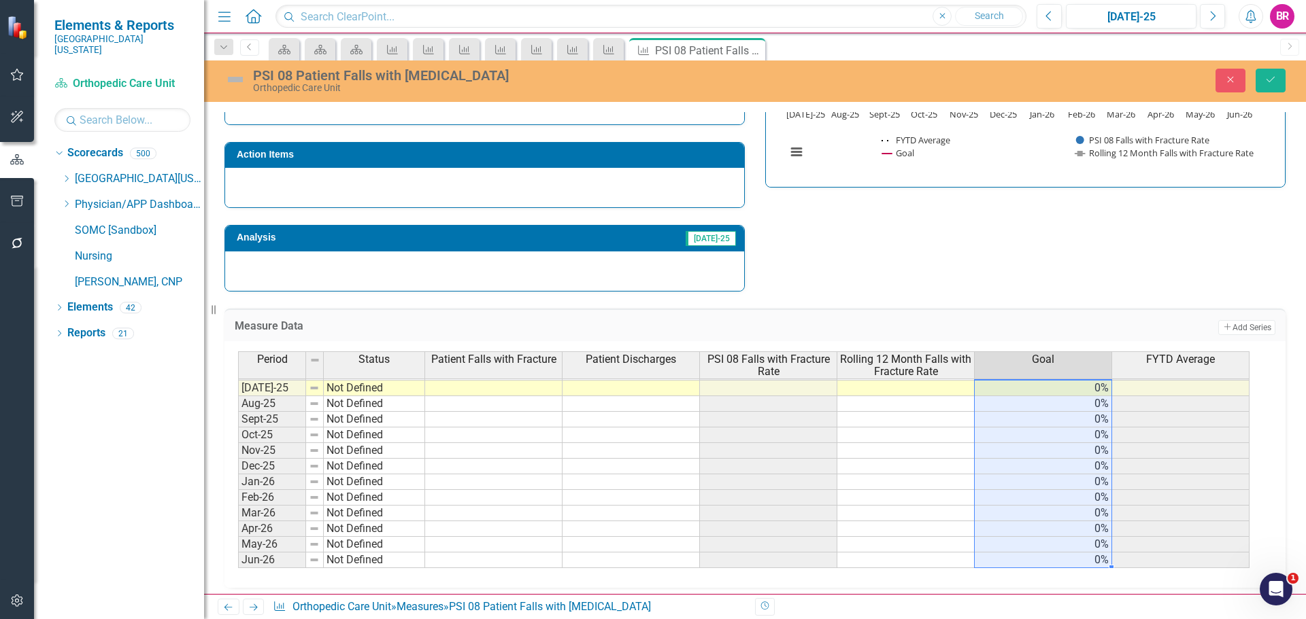
type textarea "0"
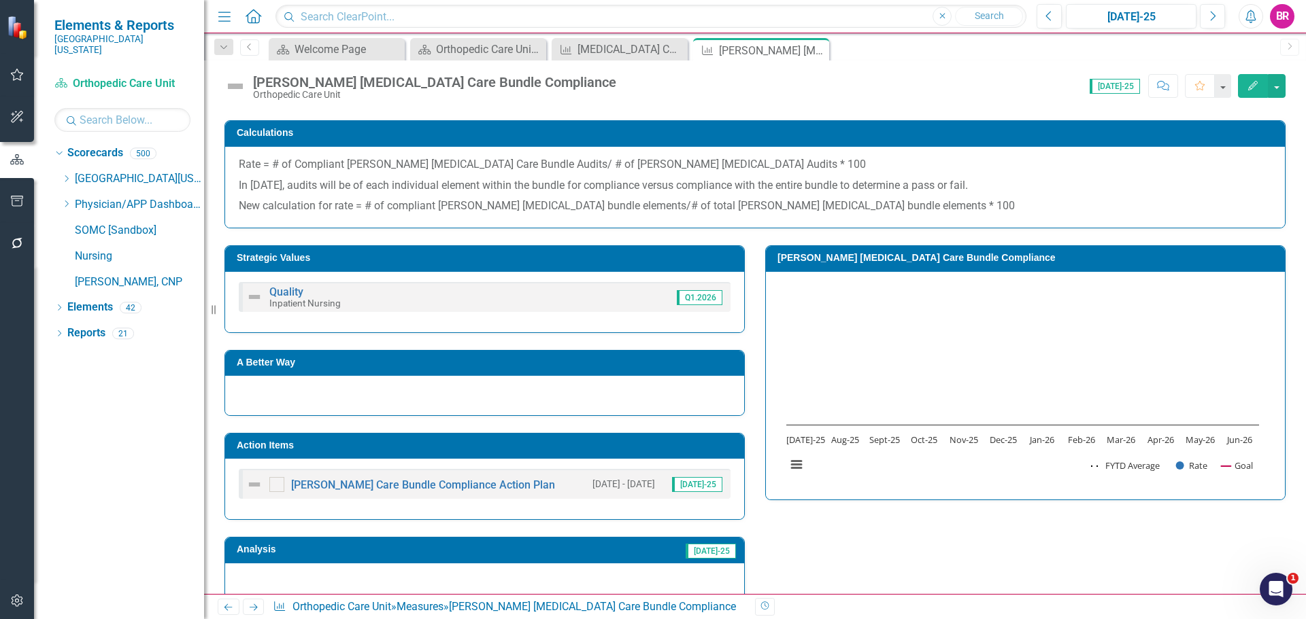
scroll to position [204, 0]
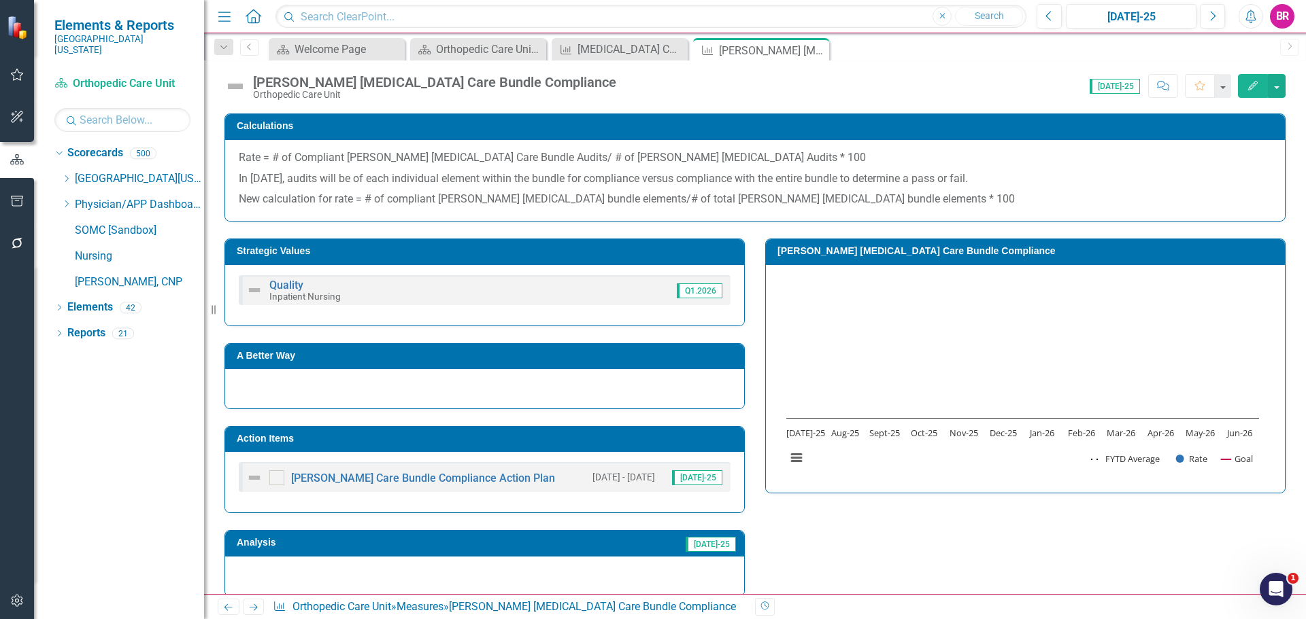
click at [443, 445] on td "Action Items" at bounding box center [487, 440] width 500 height 20
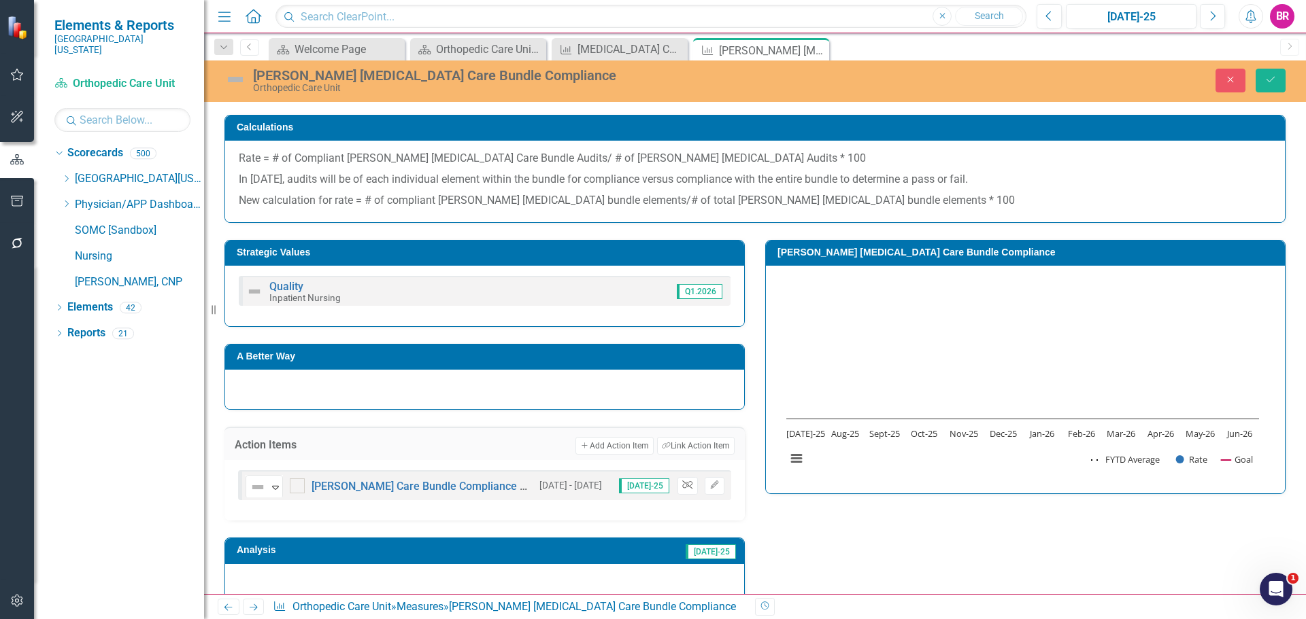
click at [685, 485] on icon "Unlink" at bounding box center [687, 485] width 10 height 8
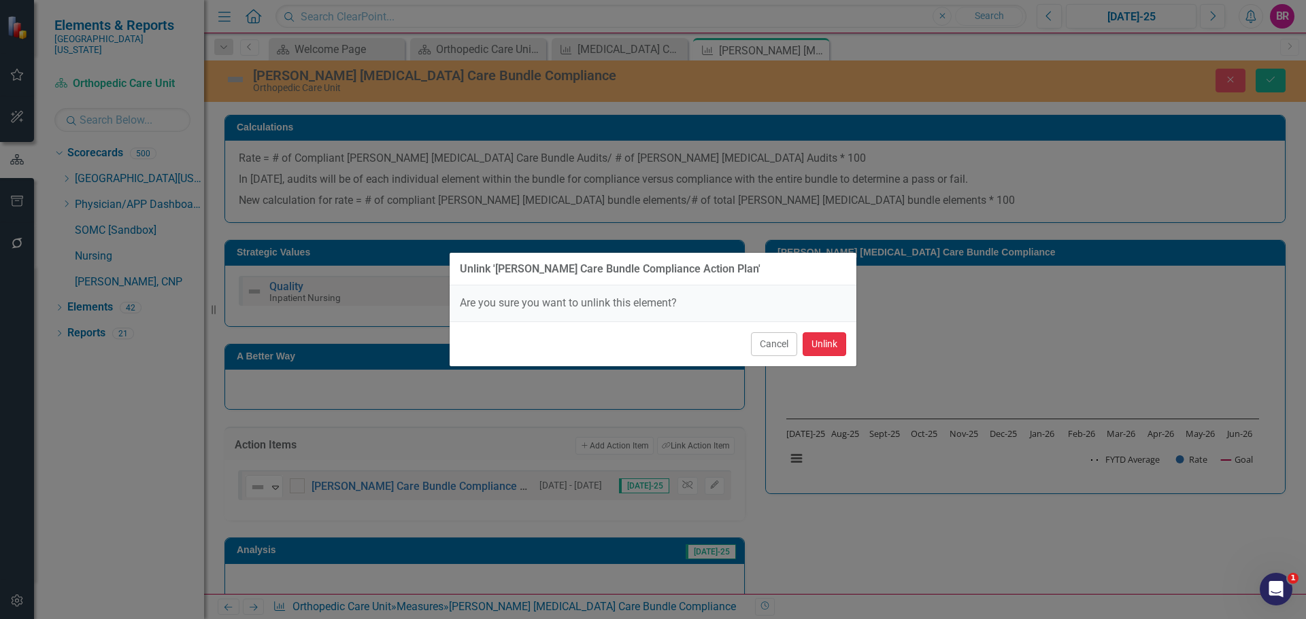
click at [833, 347] on button "Unlink" at bounding box center [824, 344] width 44 height 24
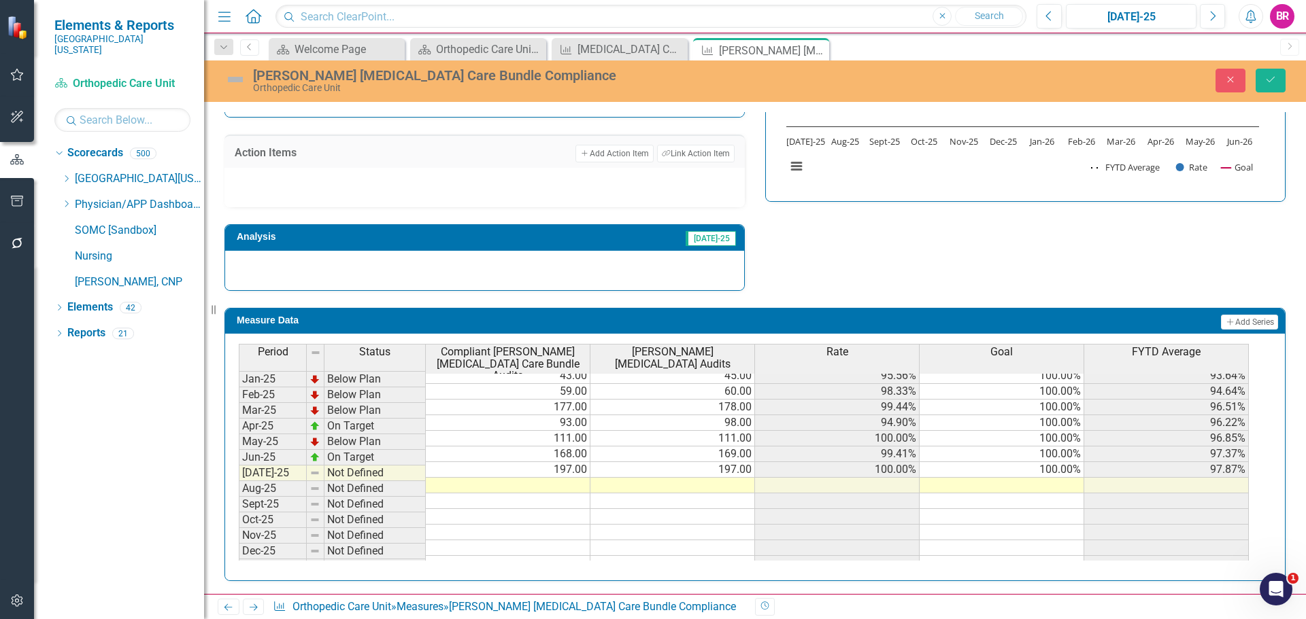
scroll to position [476, 0]
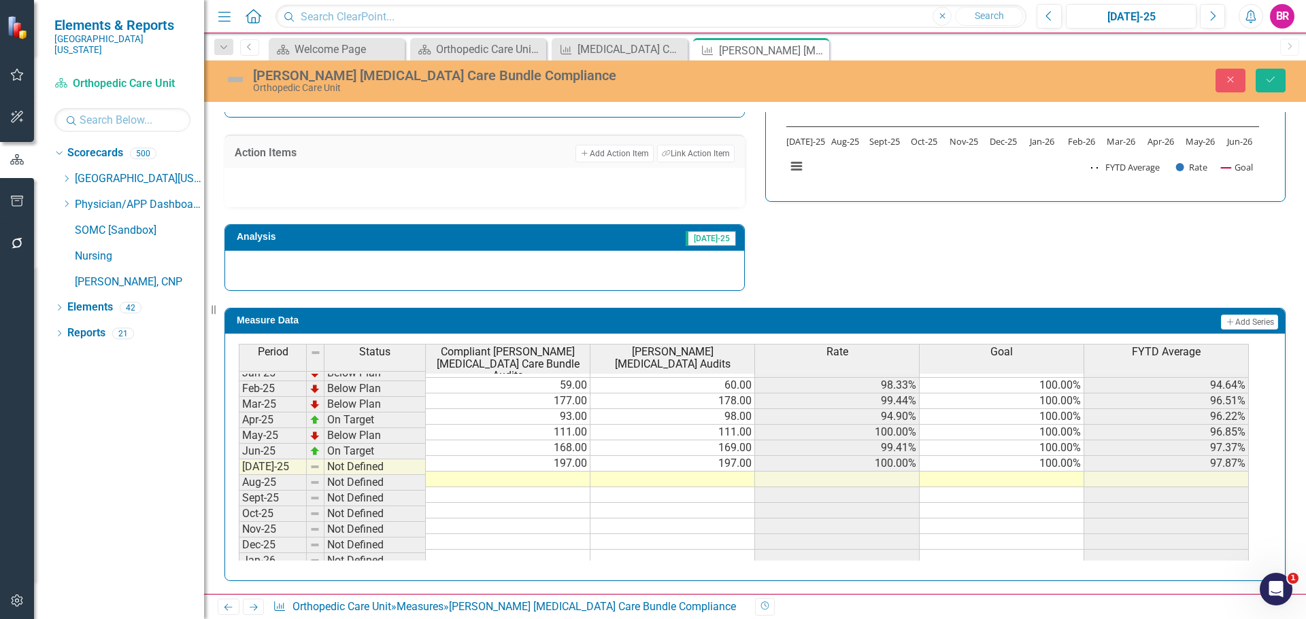
click at [1039, 453] on tbody "Dec-23 Not Defined Jan-24 Below Plan 30.00 31.00 96.77% 100.00% 96.77% Feb-24 B…" at bounding box center [744, 416] width 1010 height 485
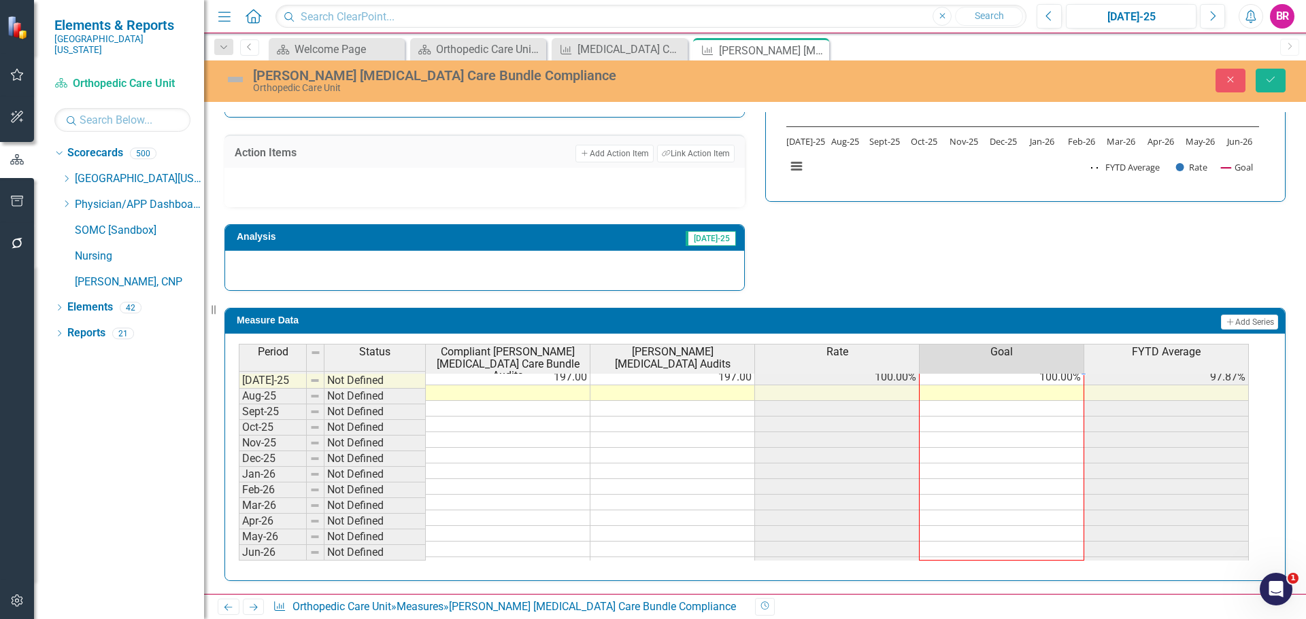
scroll to position [578, 0]
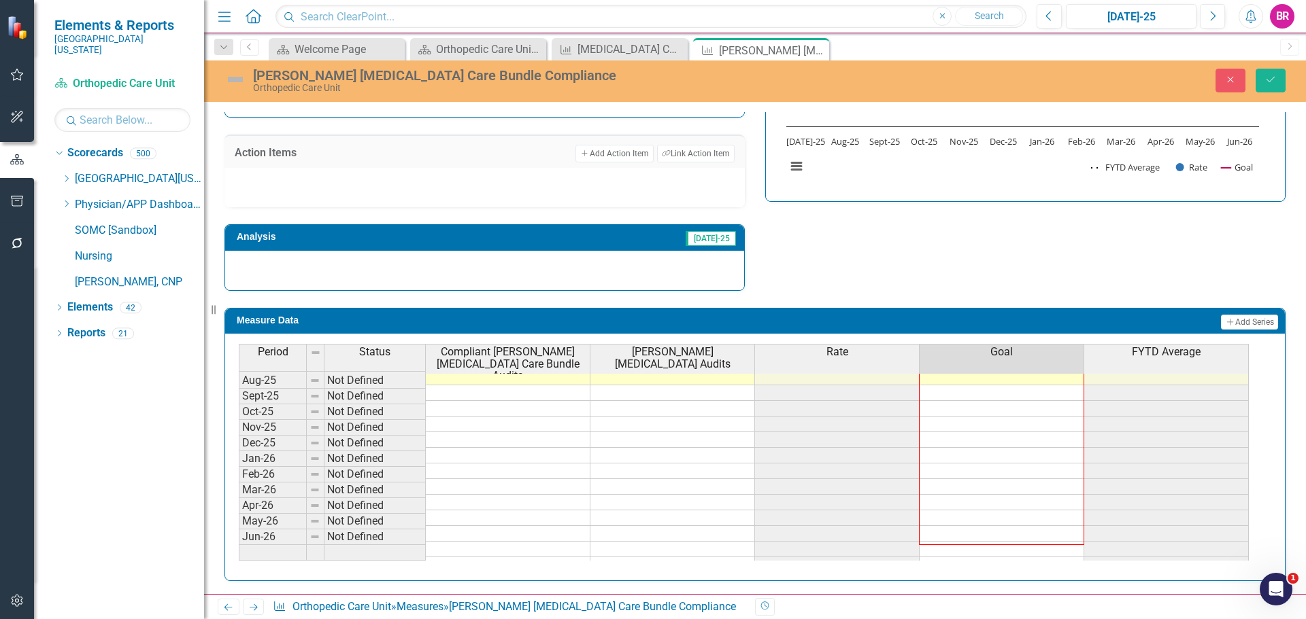
drag, startPoint x: 1085, startPoint y: 460, endPoint x: 1065, endPoint y: 544, distance: 86.1
click at [239, 544] on div "Period Status Compliant [PERSON_NAME] [MEDICAL_DATA] Care Bundle Audits [PERSON…" at bounding box center [239, 364] width 0 height 447
type textarea "100"
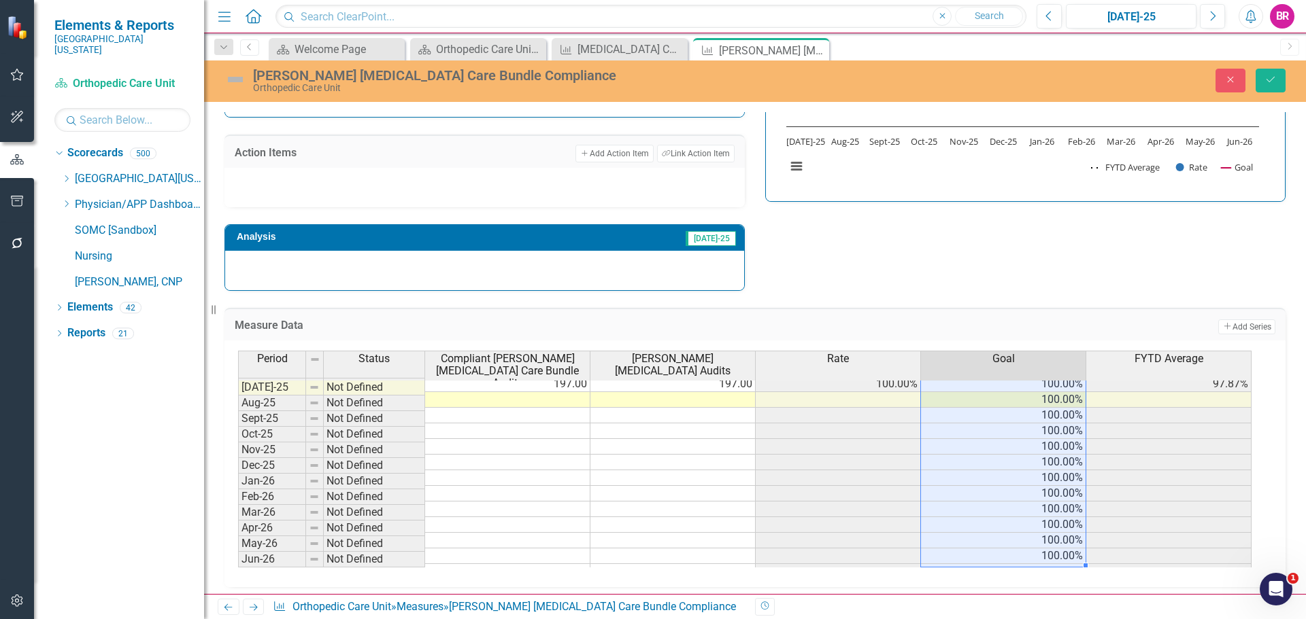
scroll to position [426, 0]
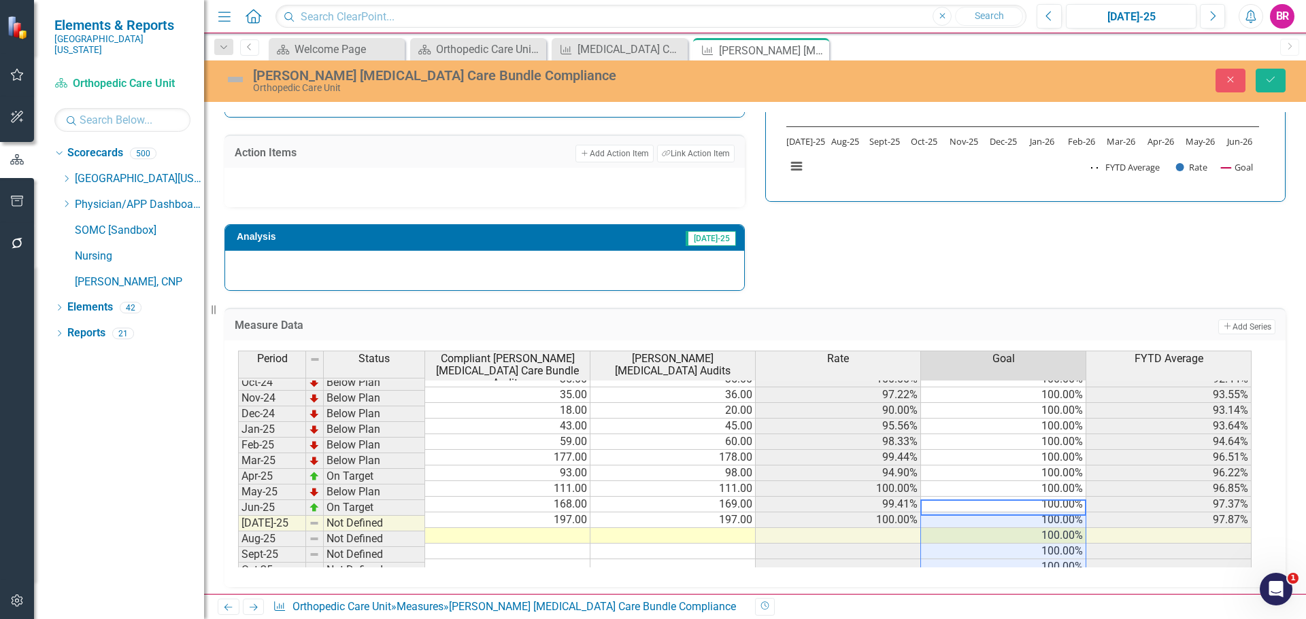
click at [910, 288] on div "Strategic Values Quality Inpatient Nursing Q1.2026 A Better Way Action Items Ad…" at bounding box center [754, 111] width 1081 height 360
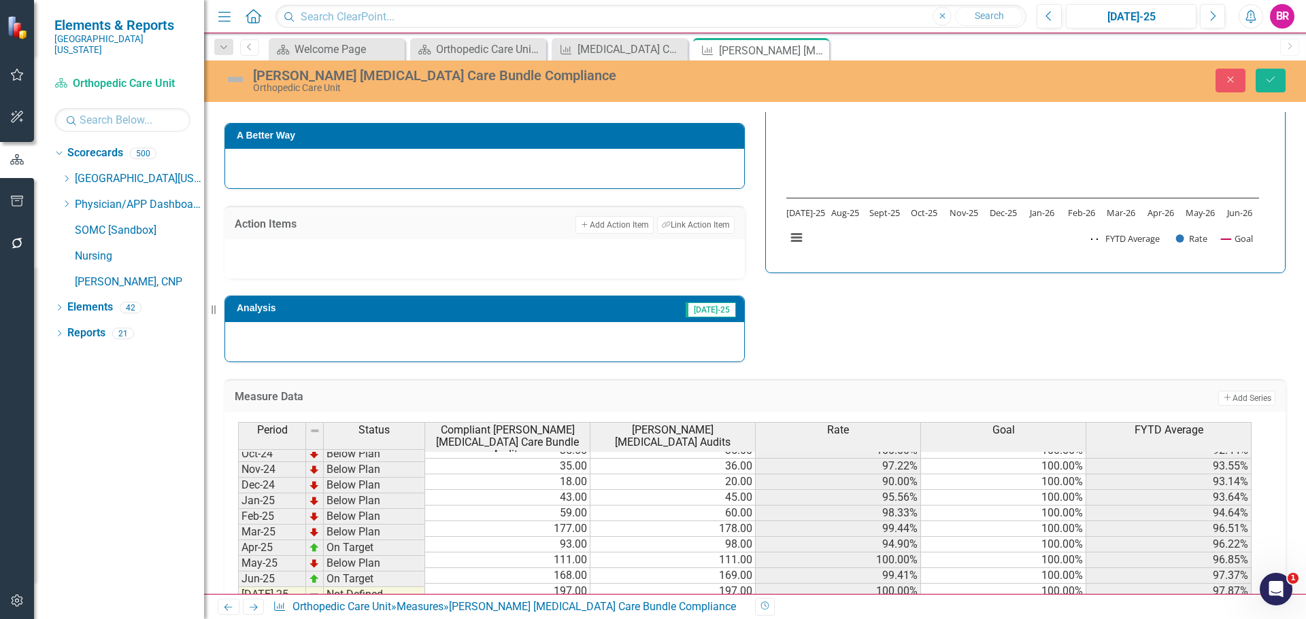
scroll to position [360, 0]
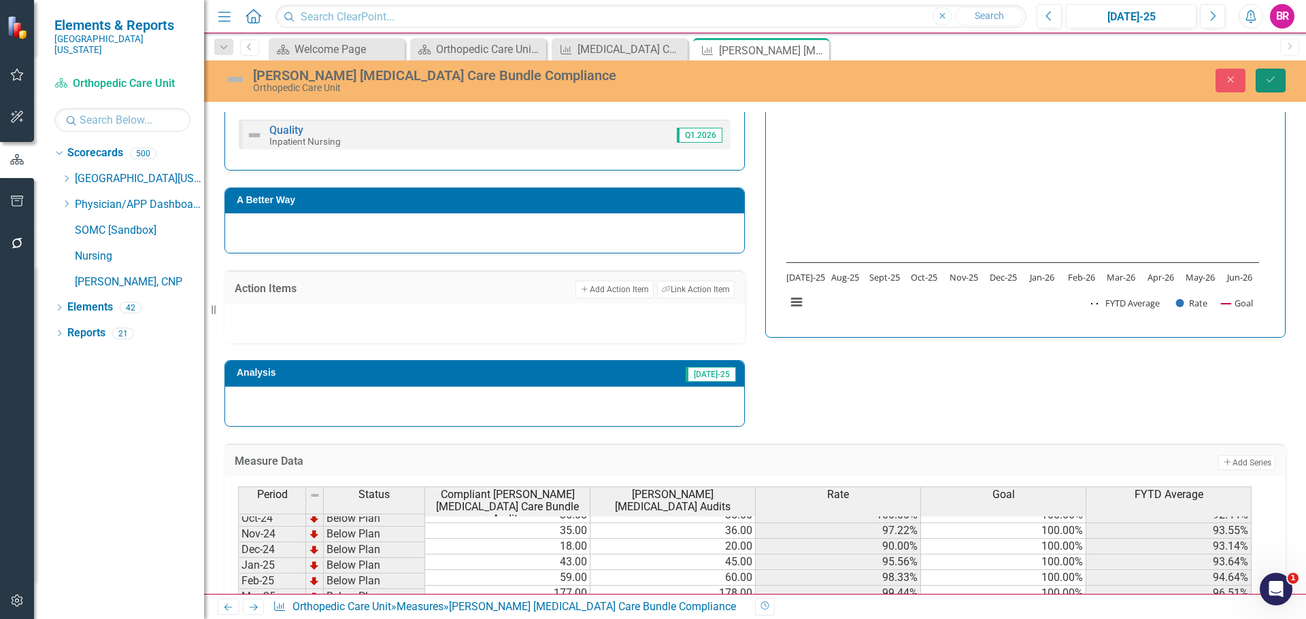
click at [1262, 78] on button "Save" at bounding box center [1270, 81] width 30 height 24
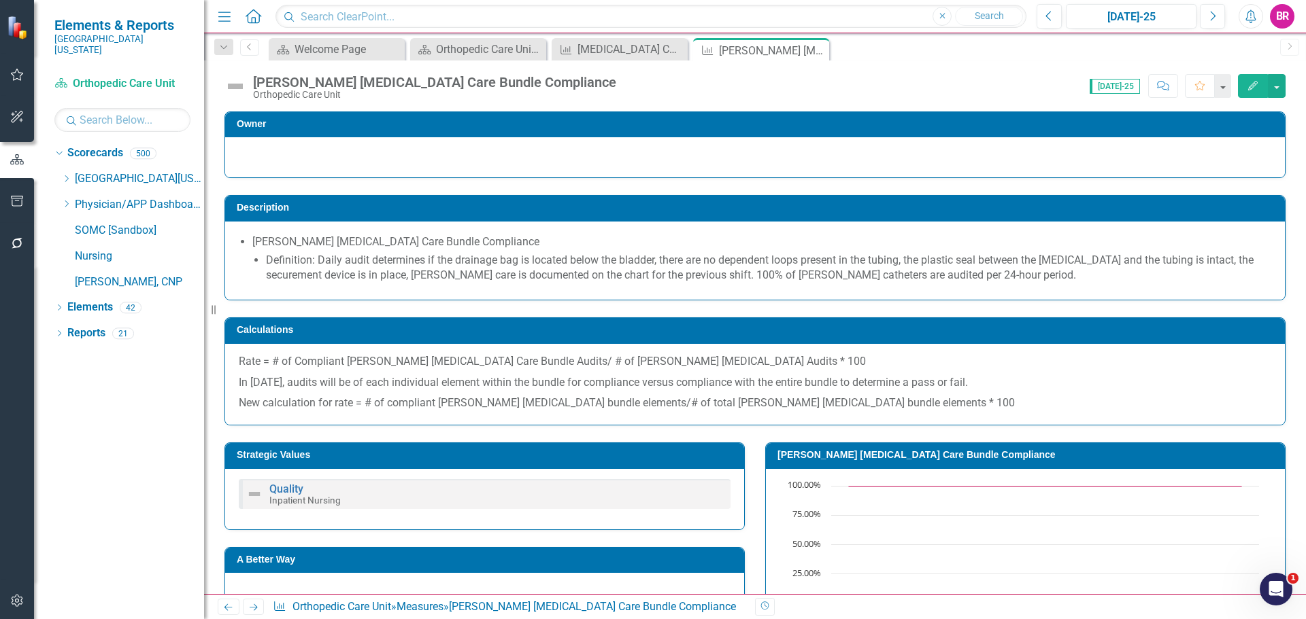
drag, startPoint x: 256, startPoint y: 610, endPoint x: 302, endPoint y: 586, distance: 52.0
click at [256, 610] on icon "Next" at bounding box center [254, 607] width 12 height 9
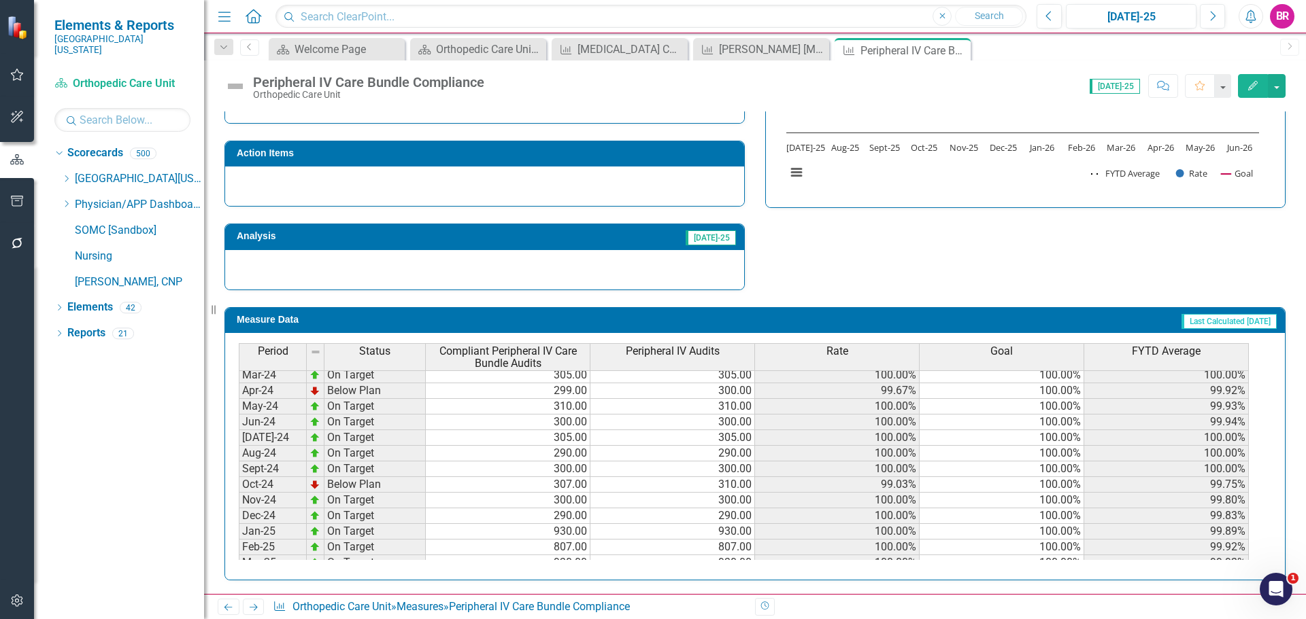
scroll to position [476, 0]
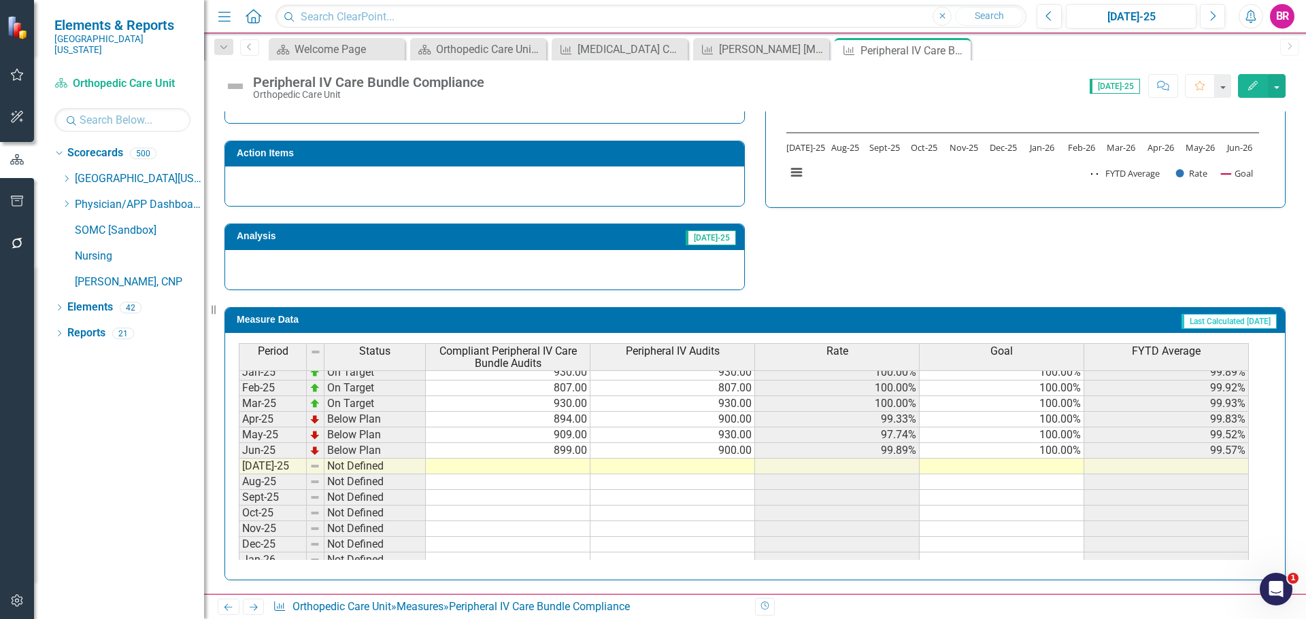
click at [1074, 453] on tbody "Nov-23 Not Defined Dec-23 Not Defined Jan-24 On Target 310.00 310.00 100.00% 10…" at bounding box center [744, 396] width 1010 height 501
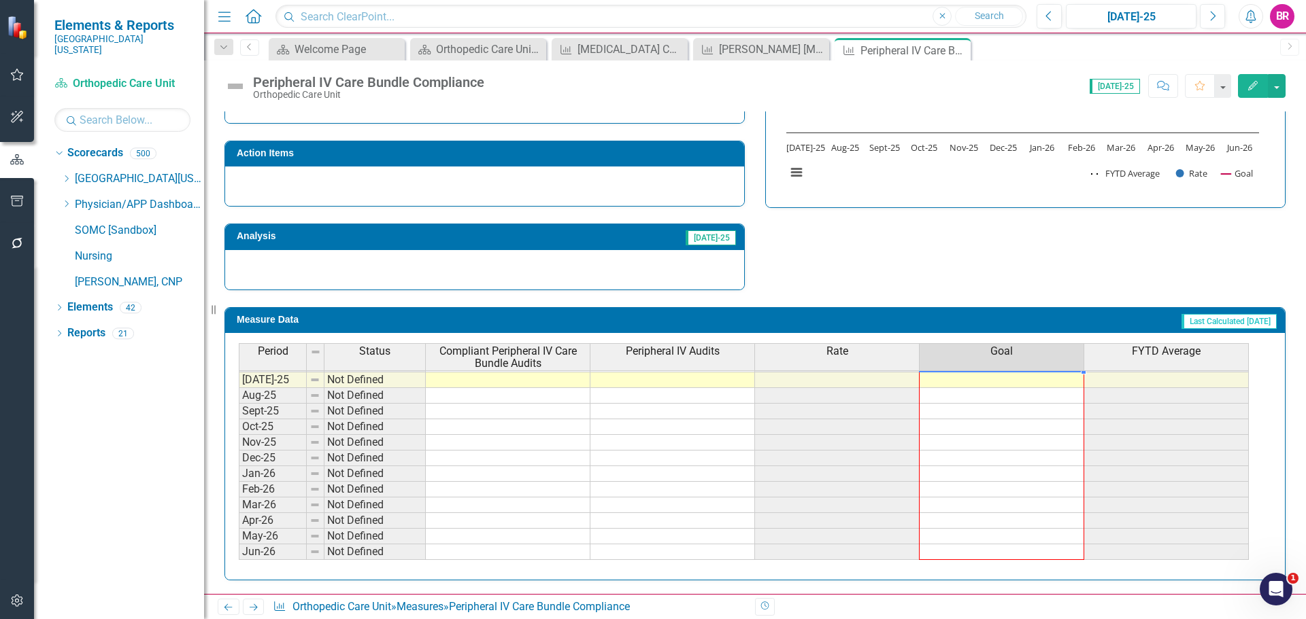
drag, startPoint x: 1084, startPoint y: 458, endPoint x: 1068, endPoint y: 548, distance: 91.8
click at [239, 548] on div "Period Status Compliant Peripheral IV Care Bundle Audits Peripheral IV Audits R…" at bounding box center [239, 319] width 0 height 482
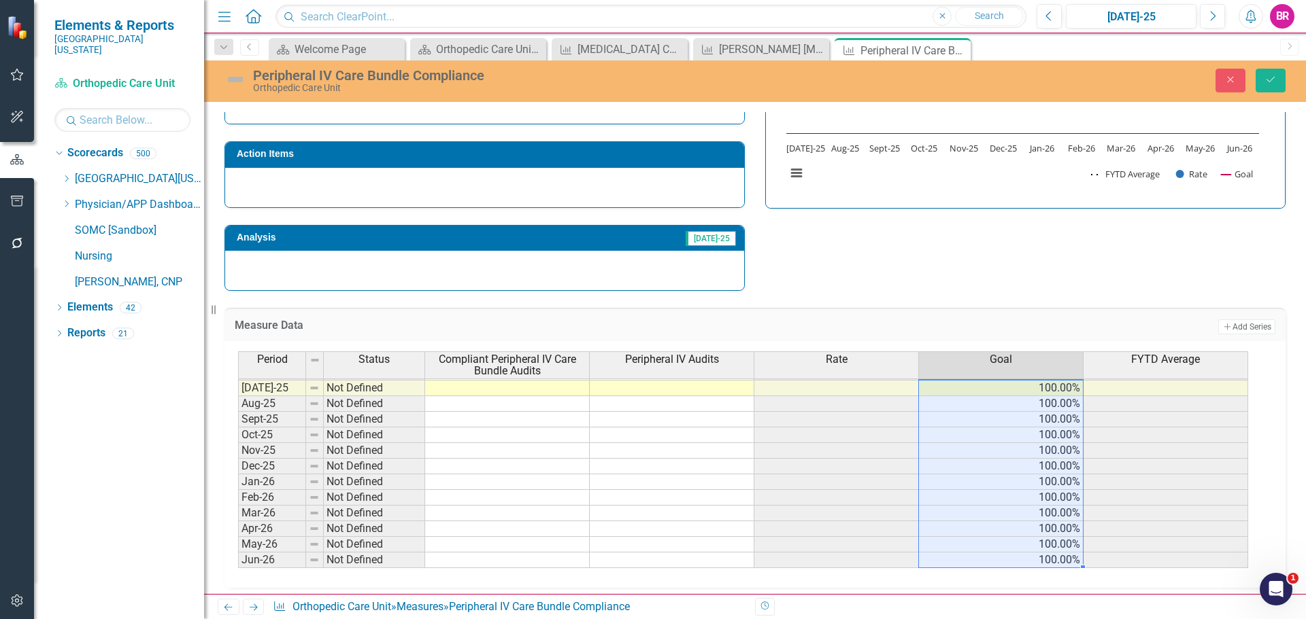
type textarea "100"
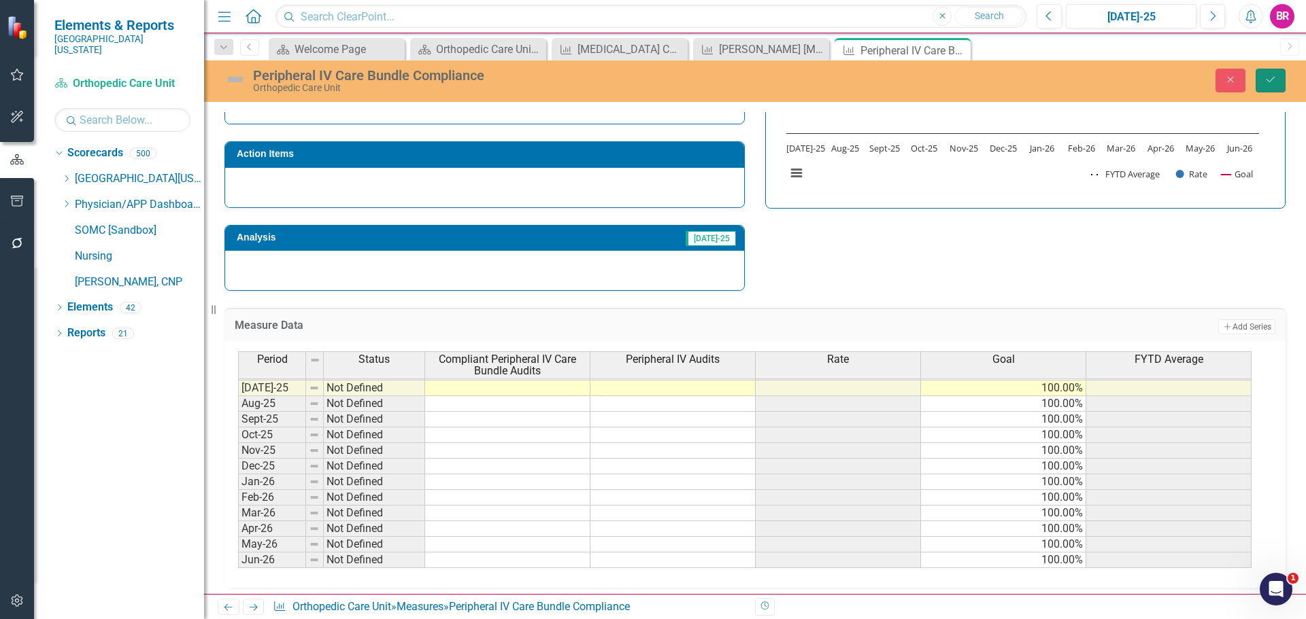
click at [1264, 75] on icon "Save" at bounding box center [1270, 80] width 12 height 10
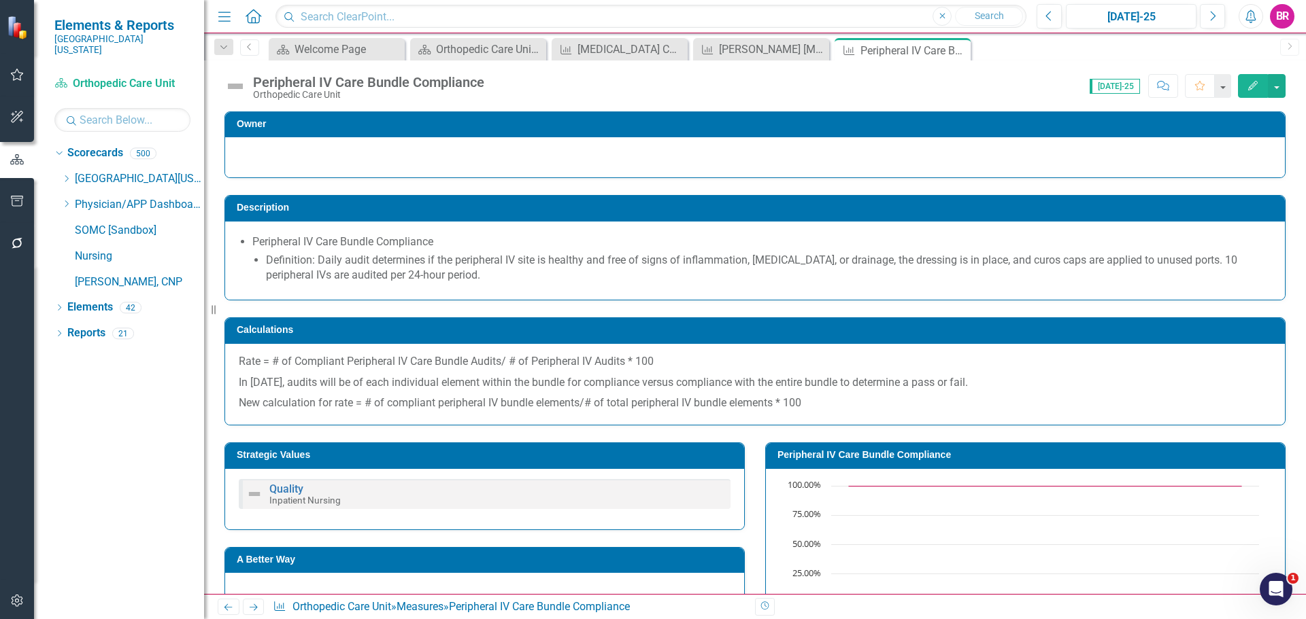
drag, startPoint x: 253, startPoint y: 611, endPoint x: 267, endPoint y: 609, distance: 13.9
click at [253, 611] on icon "Next" at bounding box center [254, 607] width 12 height 9
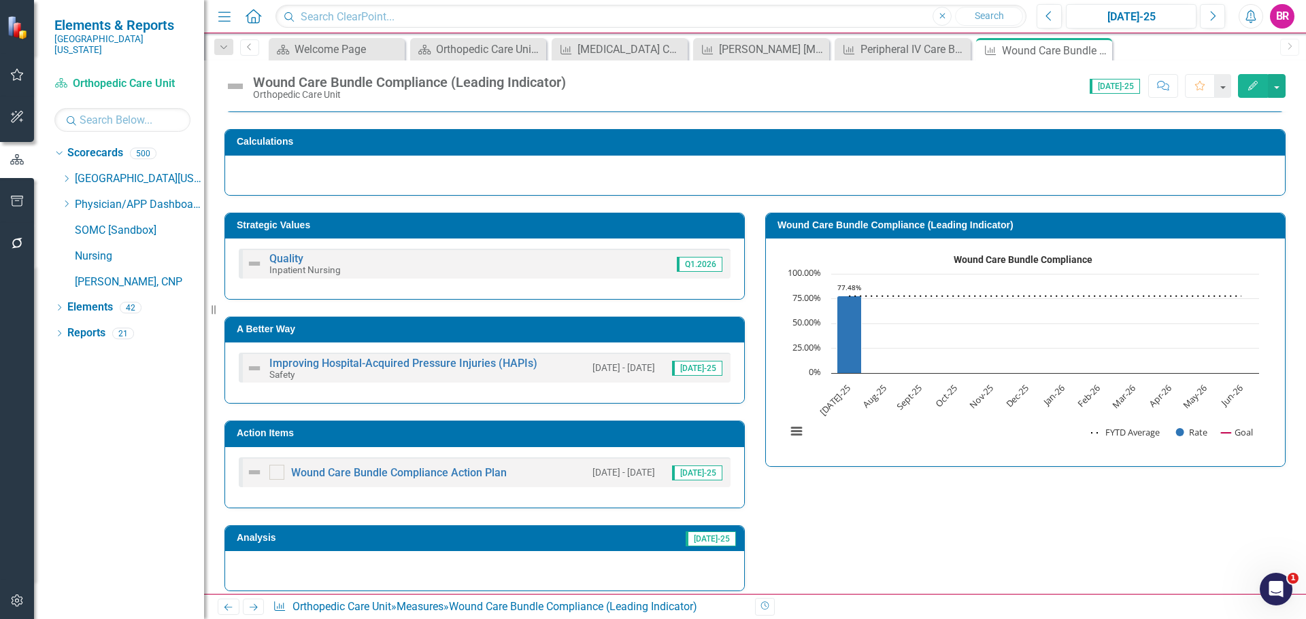
click at [541, 433] on h3 "Action Items" at bounding box center [487, 433] width 500 height 10
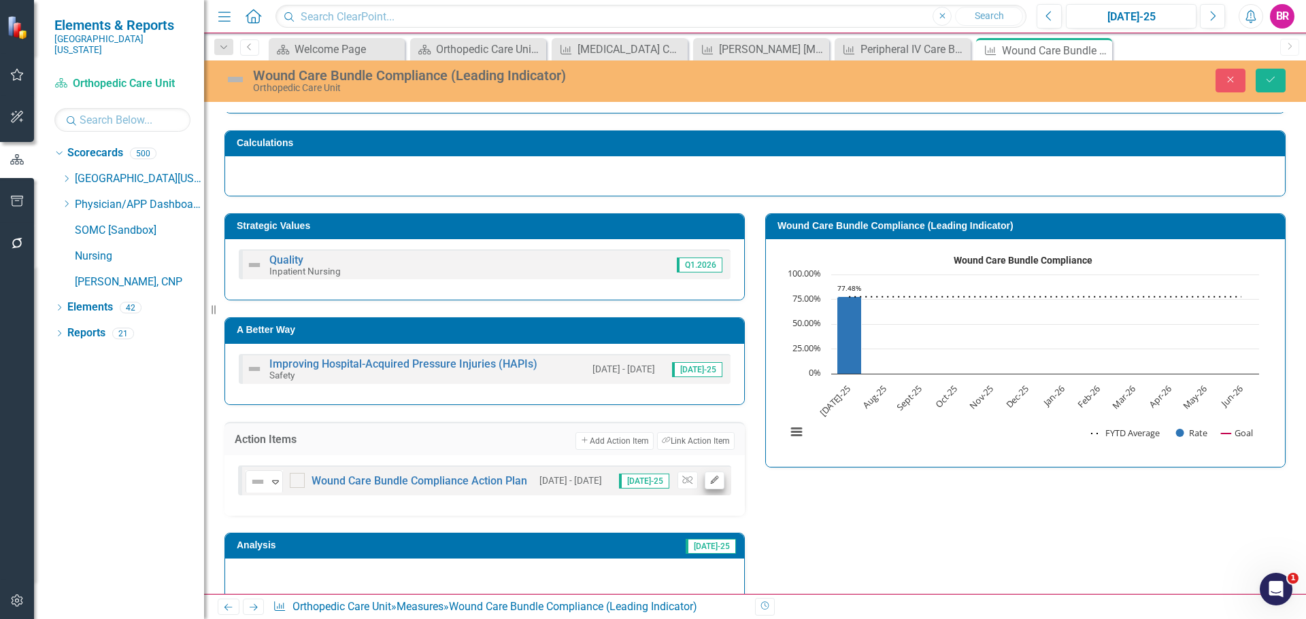
drag, startPoint x: 690, startPoint y: 482, endPoint x: 701, endPoint y: 481, distance: 10.9
click at [694, 482] on div "[DATE] - [DATE] [DATE]-25 Unlink Edit" at bounding box center [628, 481] width 192 height 18
click at [683, 477] on icon "Unlink" at bounding box center [687, 481] width 10 height 8
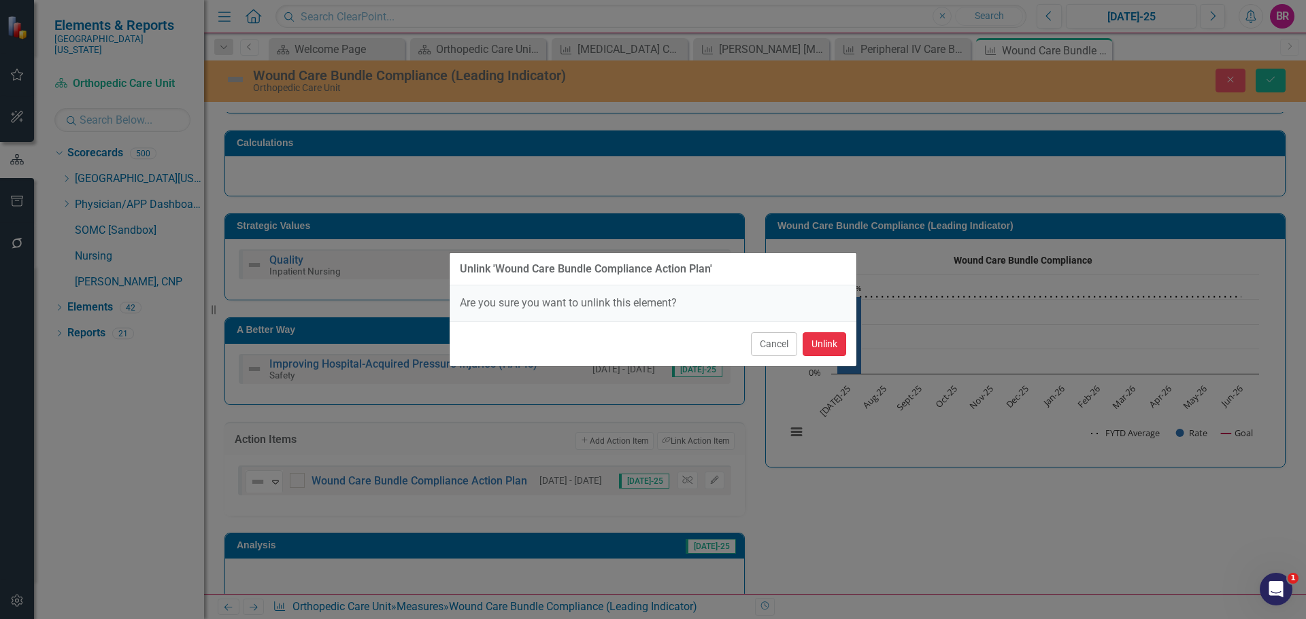
click at [830, 348] on button "Unlink" at bounding box center [824, 344] width 44 height 24
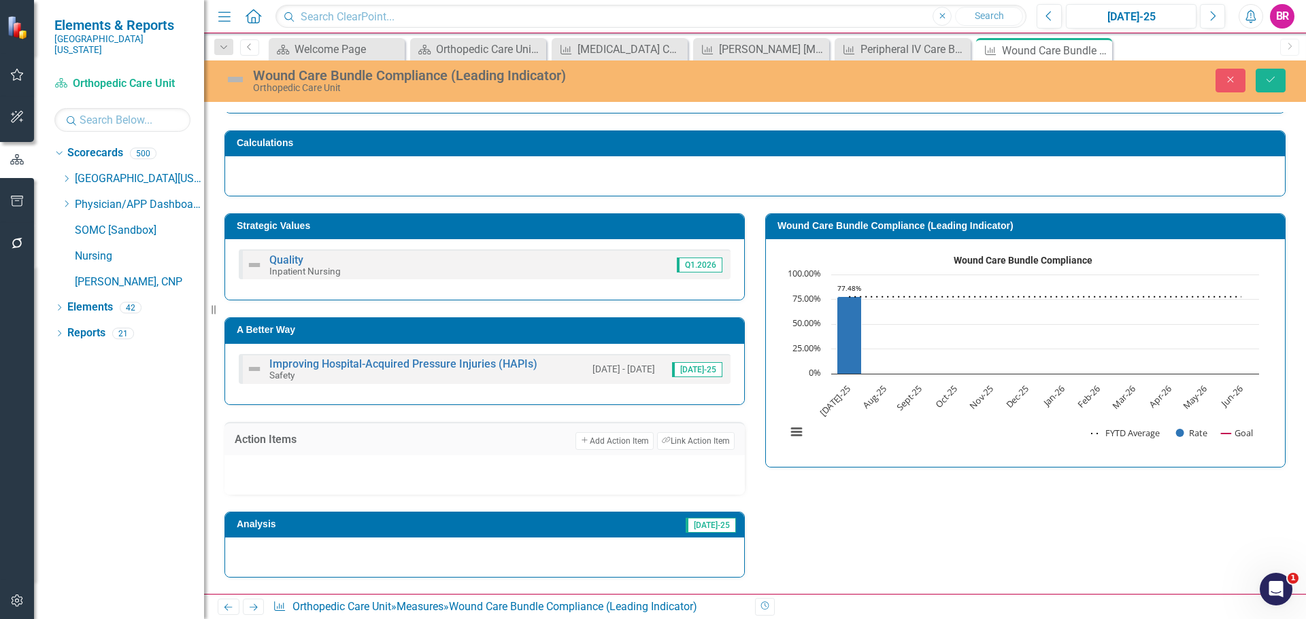
click at [1288, 422] on div "Owner Description Wound Care Bundle Compliance Definition: Weekly audit is comp…" at bounding box center [755, 386] width 1102 height 990
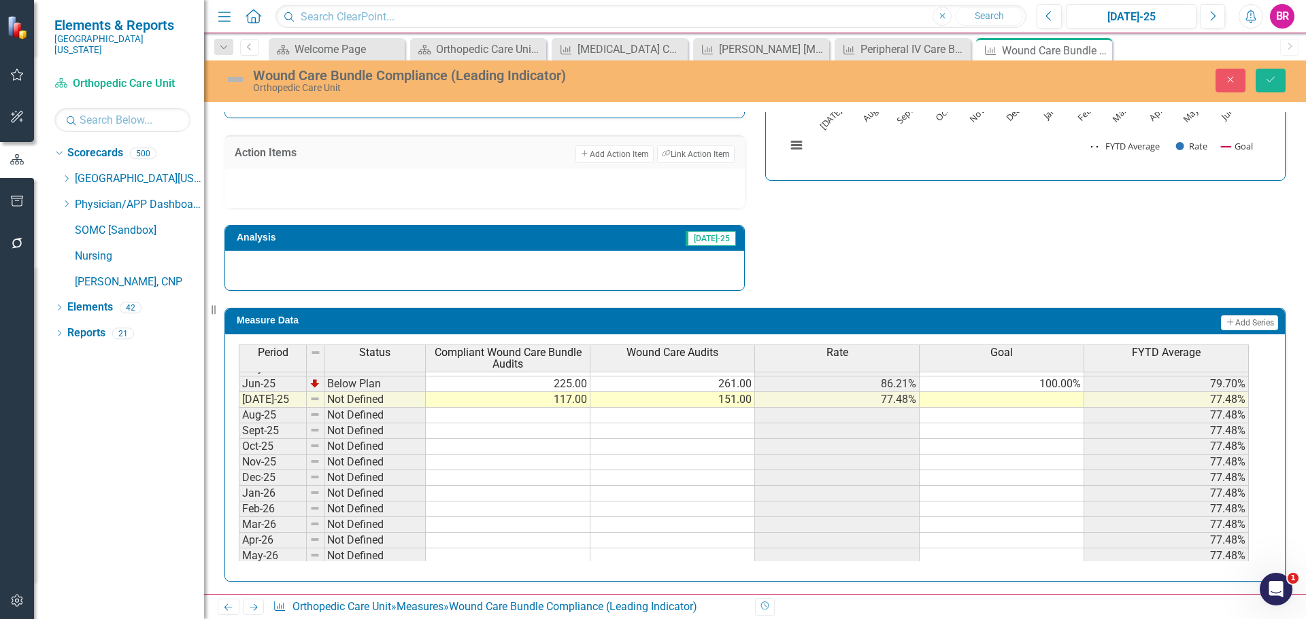
click at [1070, 385] on tbody "Apr-24 Not Defined May-24 Not Defined Jun-24 Not Defined [DATE]-24 Not Defined …" at bounding box center [744, 368] width 1010 height 423
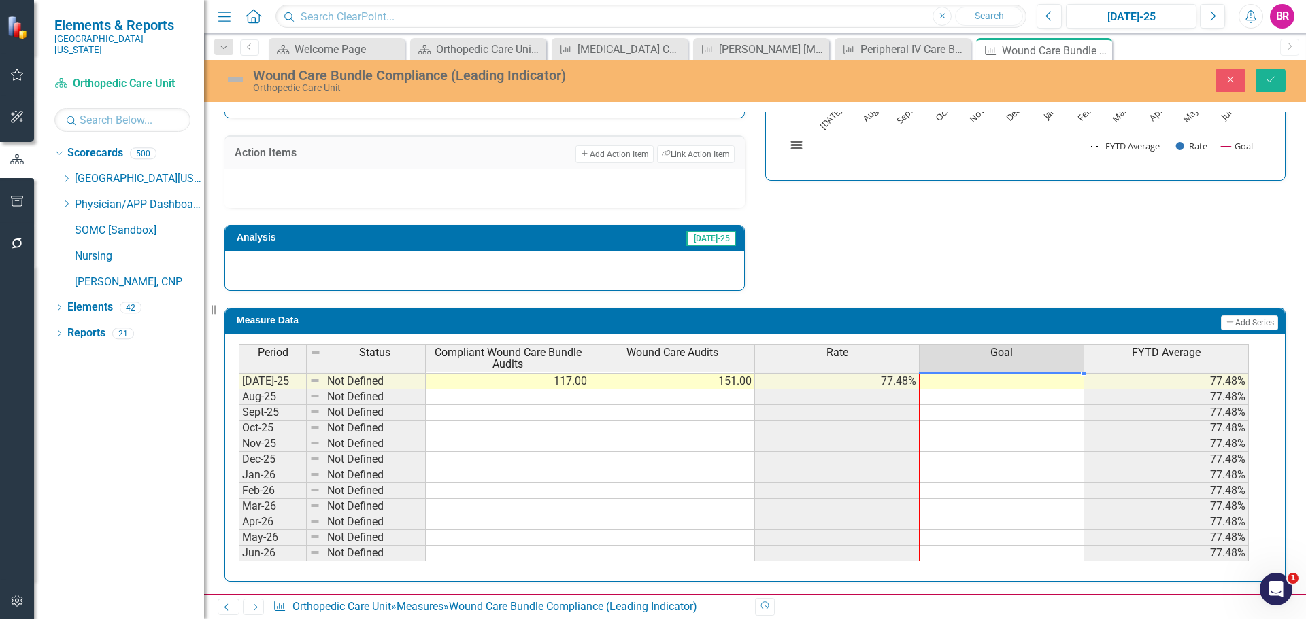
drag, startPoint x: 1082, startPoint y: 392, endPoint x: 1076, endPoint y: 473, distance: 81.8
click at [239, 553] on div "Period Status Compliant Wound Care Bundle Audits Wound Care Audits Rate Goal FY…" at bounding box center [239, 343] width 0 height 435
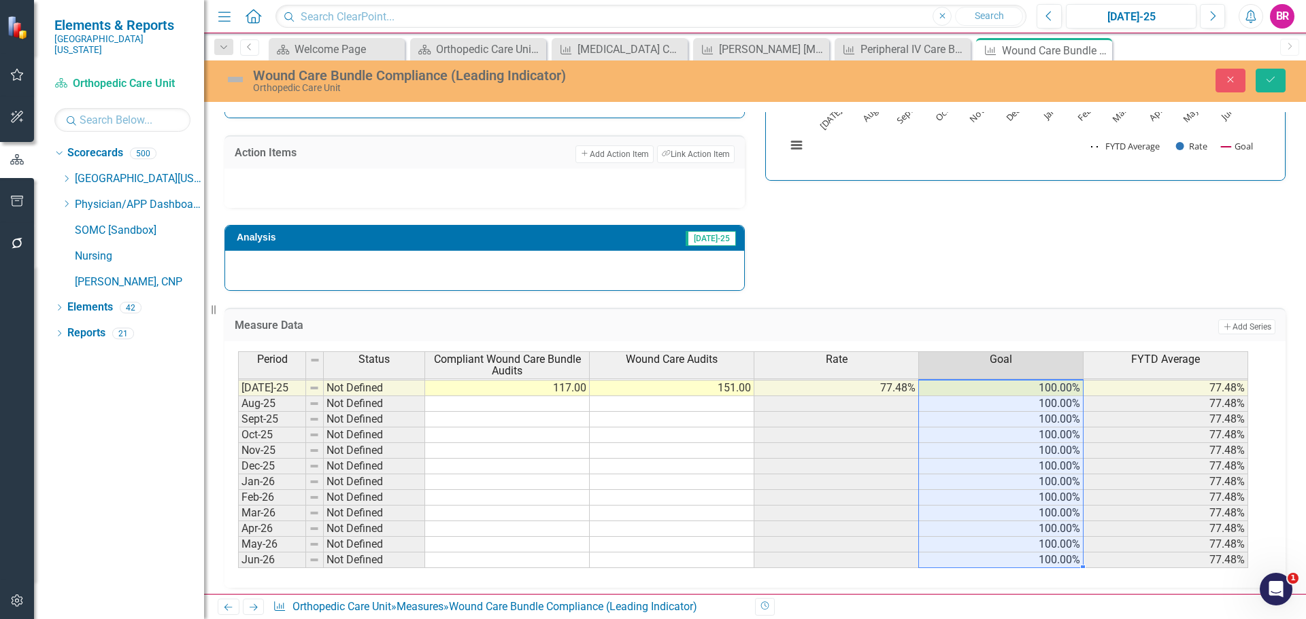
type textarea "100"
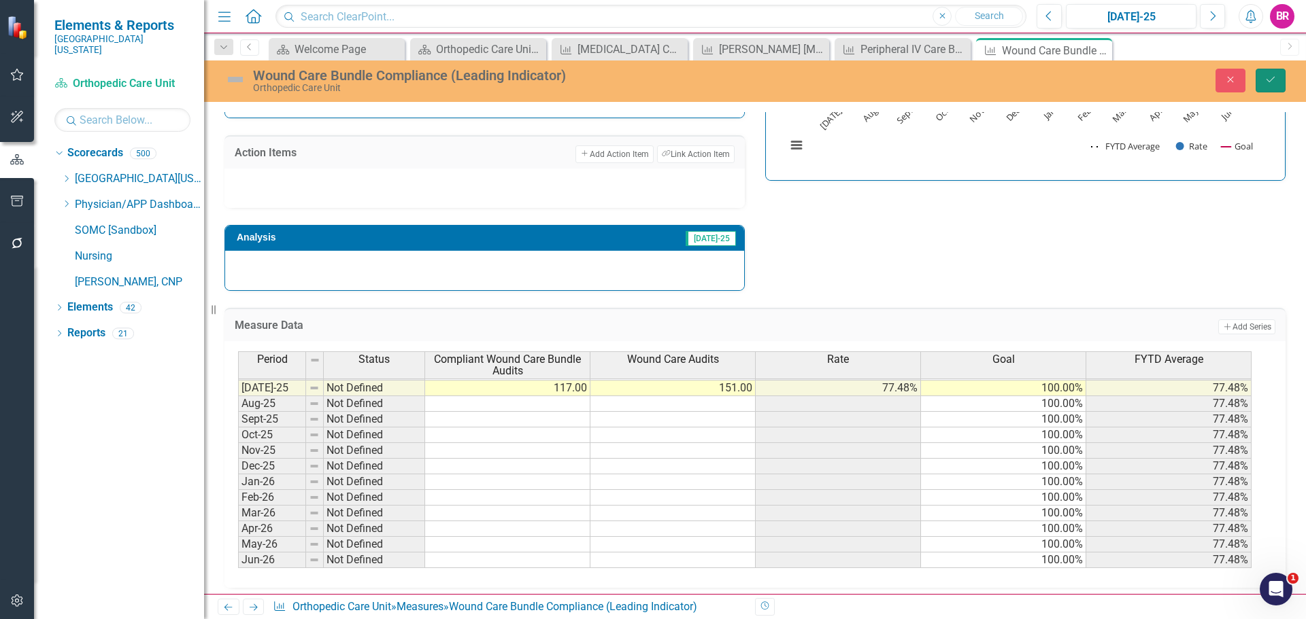
click at [1272, 78] on icon "Save" at bounding box center [1270, 80] width 12 height 10
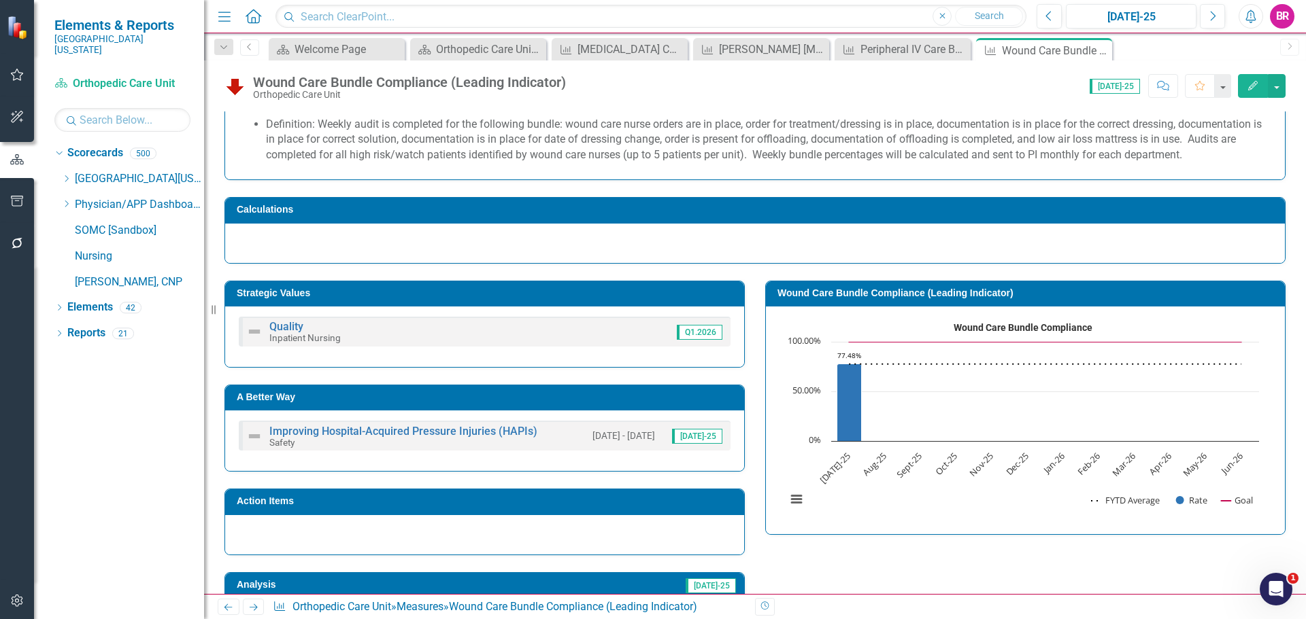
click at [256, 607] on icon at bounding box center [254, 607] width 8 height 7
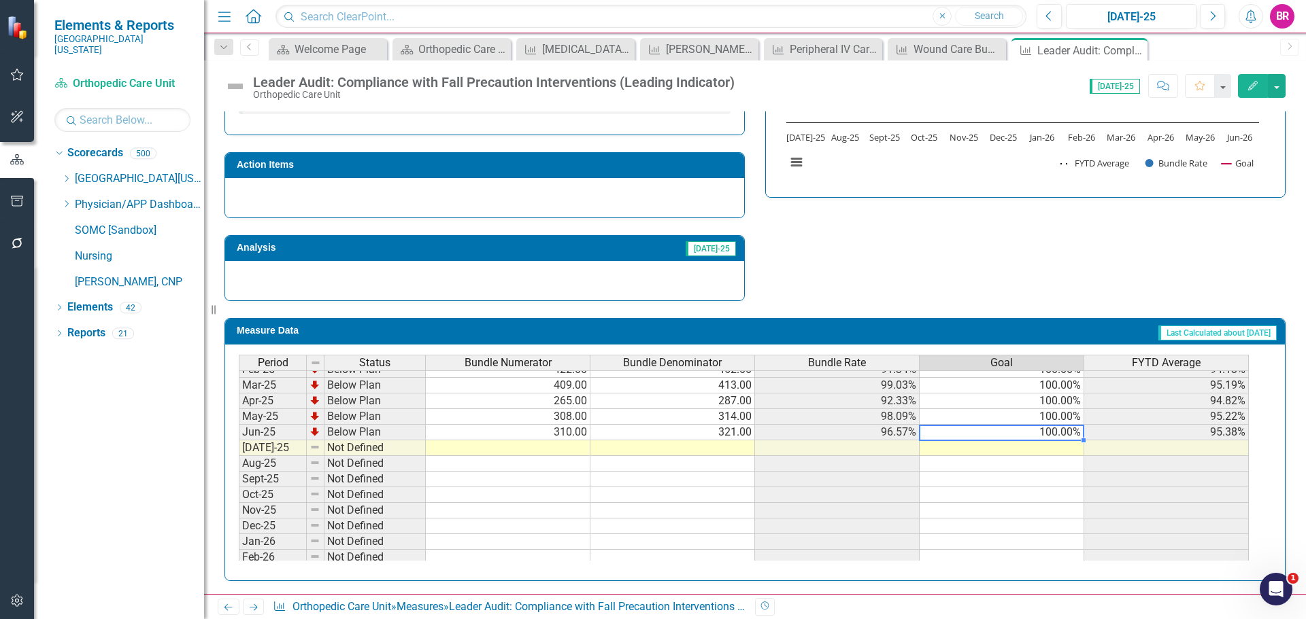
click at [1056, 433] on tbody "Nov-23 Not Defined Dec-23 Not Defined Jan-24 Not Defined Feb-24 Not Defined Mar…" at bounding box center [744, 377] width 1010 height 501
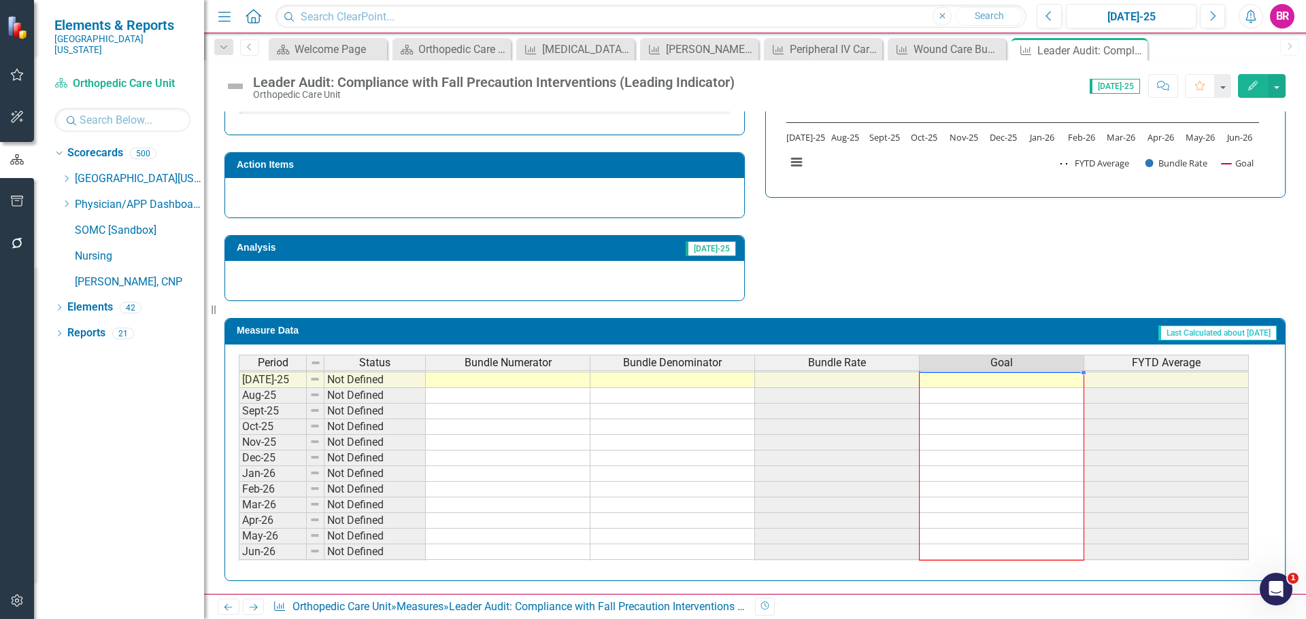
drag, startPoint x: 1085, startPoint y: 442, endPoint x: 1063, endPoint y: 549, distance: 109.5
click at [239, 549] on div "Period Status Bundle Numerator Bundle Denominator Bundle Rate Goal FYTD Average…" at bounding box center [239, 364] width 0 height 424
type textarea "100"
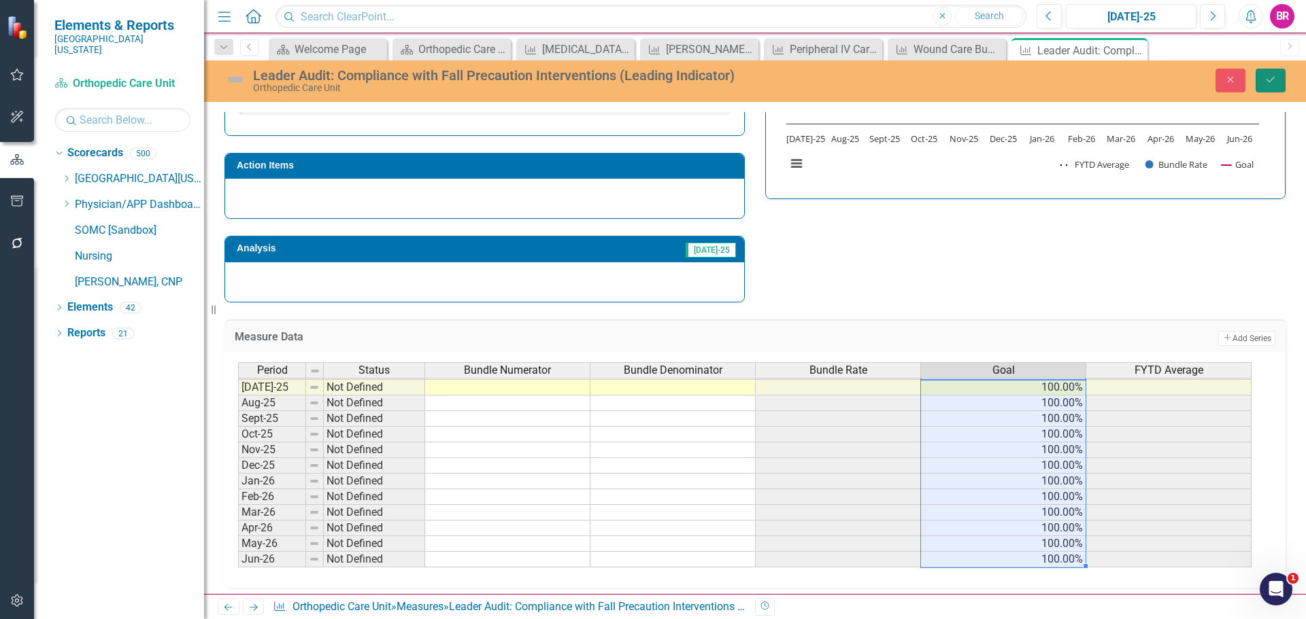
drag, startPoint x: 1263, startPoint y: 78, endPoint x: 1271, endPoint y: 90, distance: 14.3
click at [1268, 78] on button "Save" at bounding box center [1270, 81] width 30 height 24
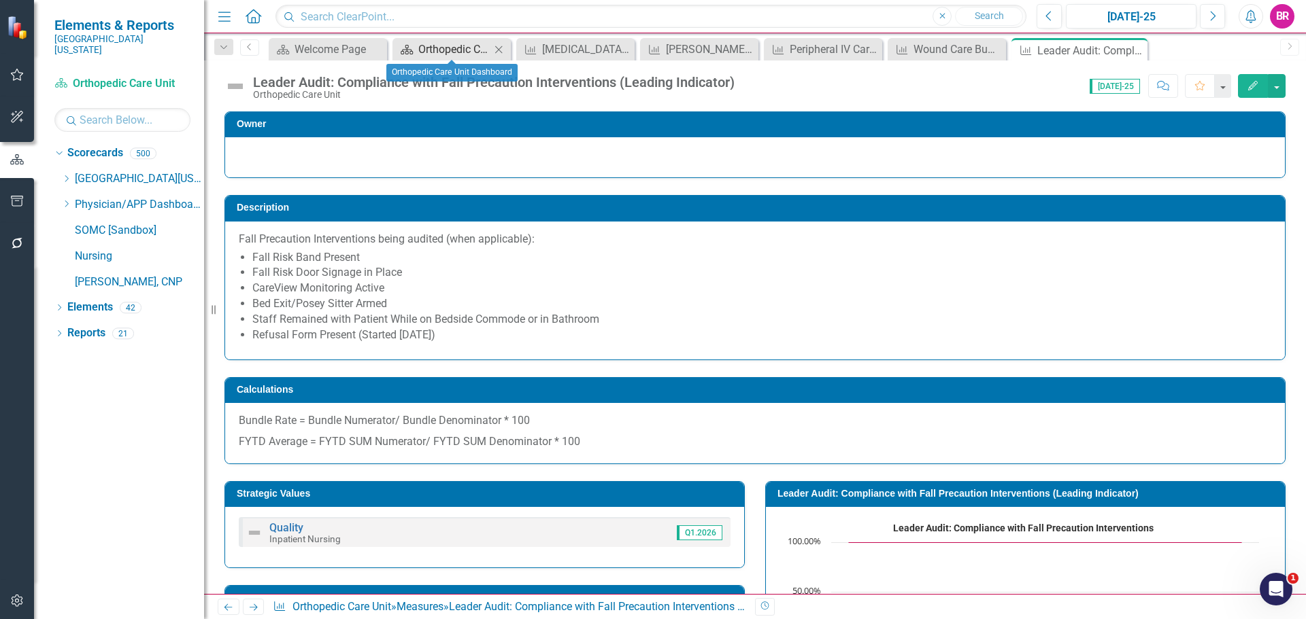
click at [439, 46] on div "Orthopedic Care Unit Dashboard" at bounding box center [454, 49] width 72 height 17
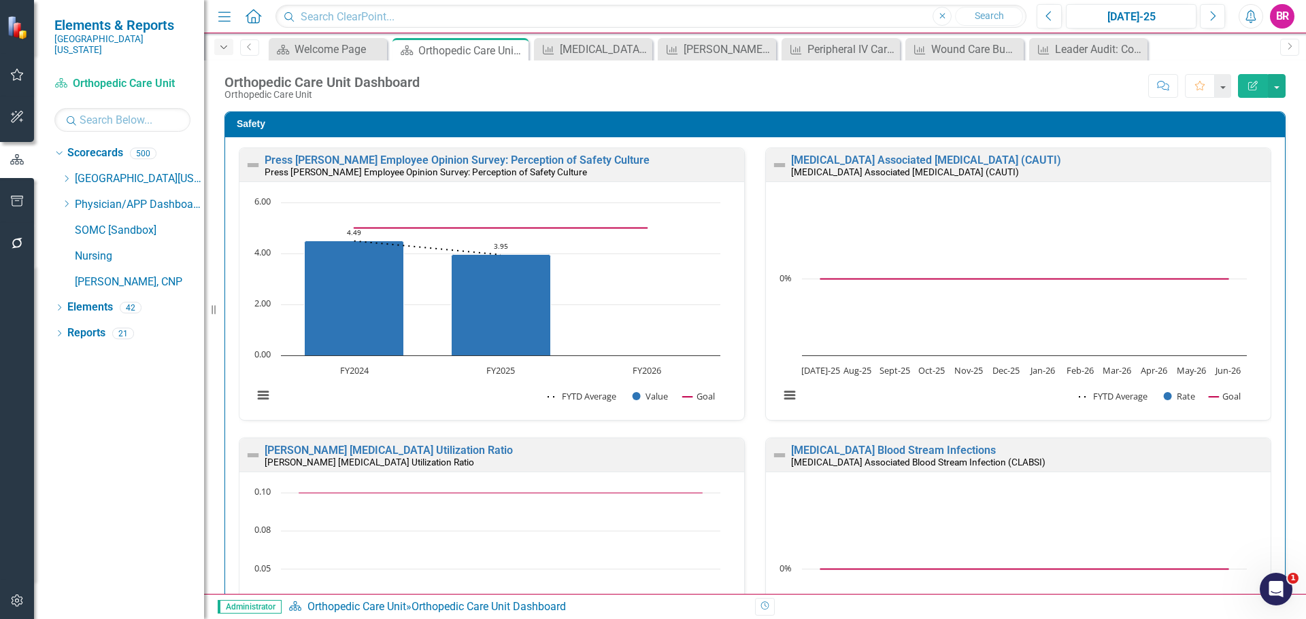
click at [231, 47] on div "Dropdown" at bounding box center [223, 47] width 19 height 16
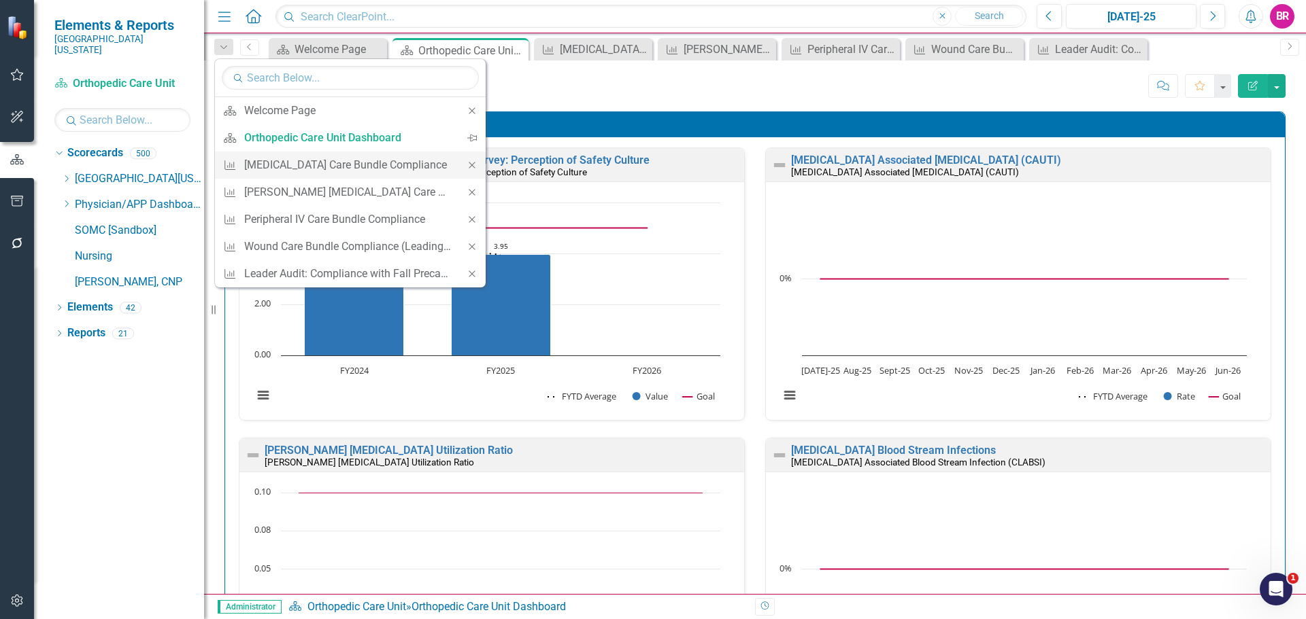
click at [470, 165] on icon "Close" at bounding box center [472, 165] width 12 height 10
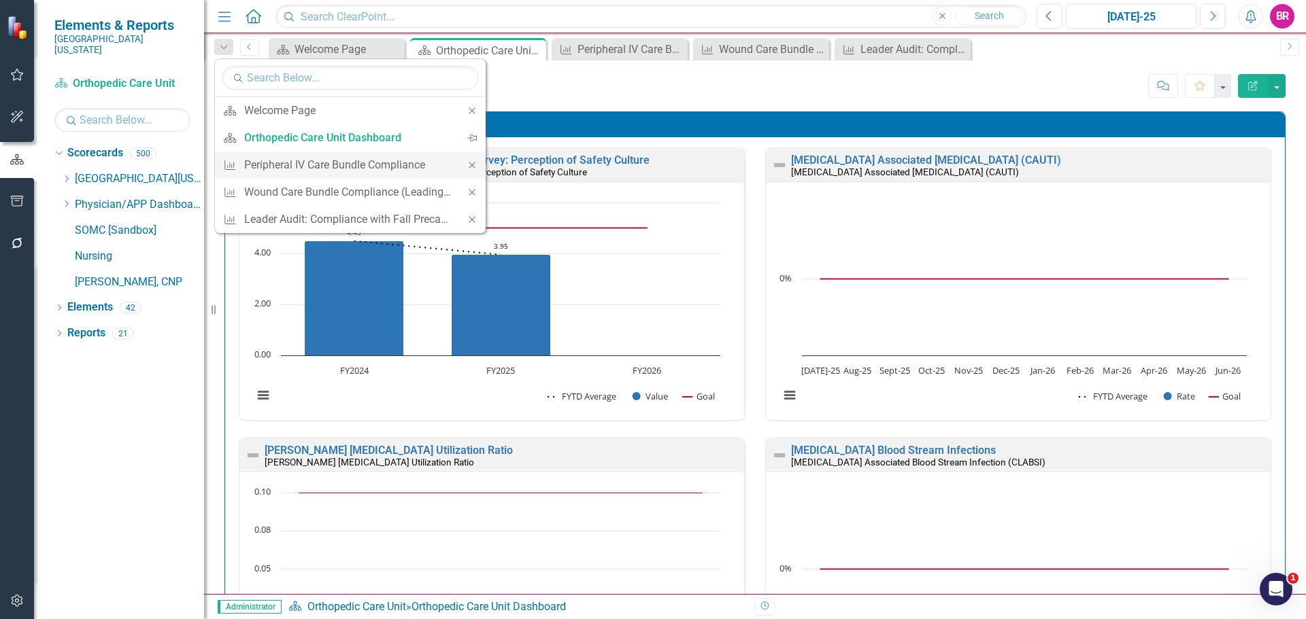
click at [471, 165] on icon "Close" at bounding box center [472, 165] width 12 height 10
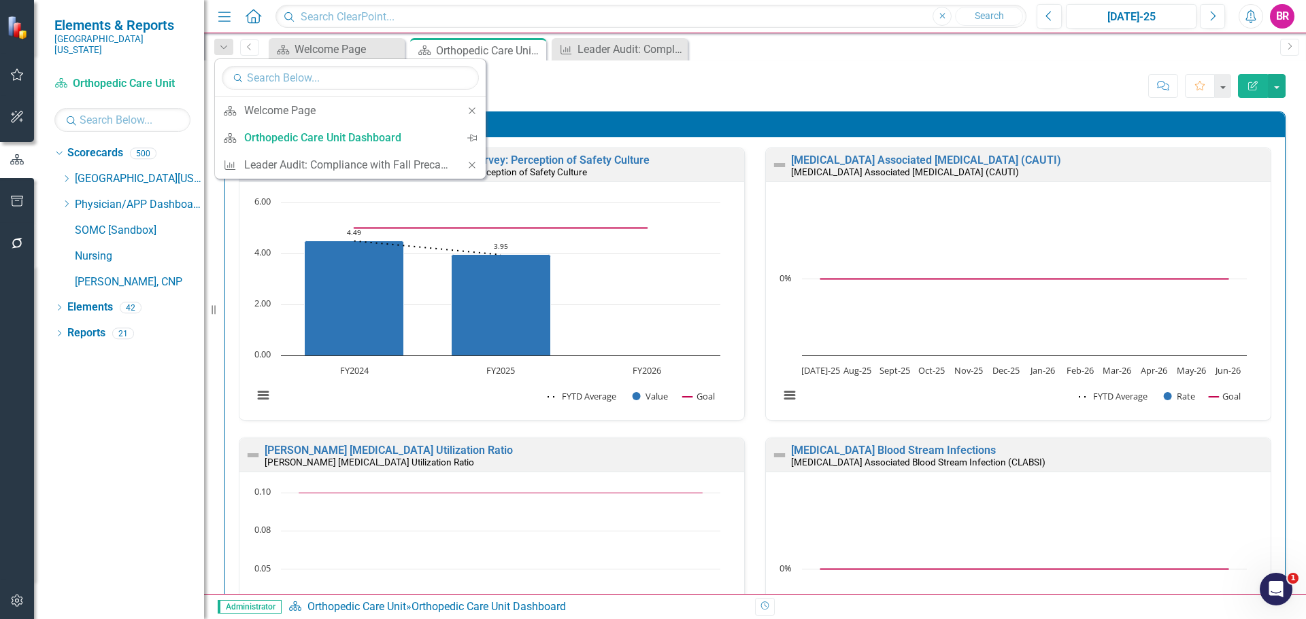
click at [471, 165] on icon "Close" at bounding box center [472, 165] width 12 height 10
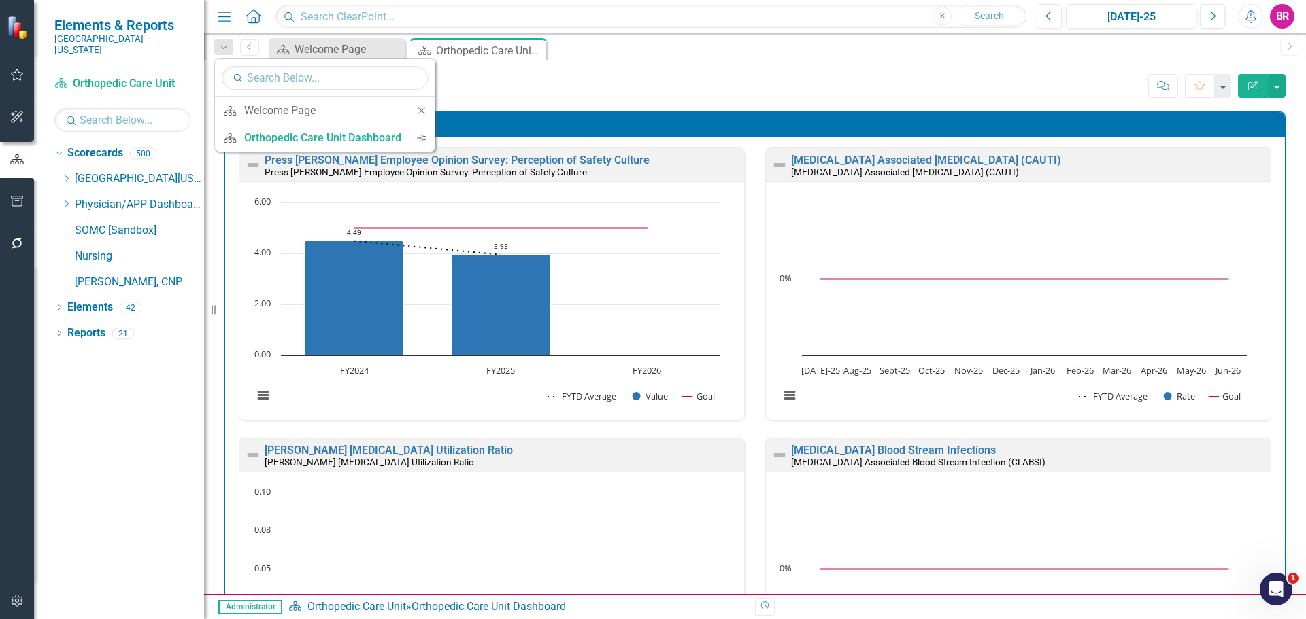
drag, startPoint x: 726, startPoint y: 77, endPoint x: 728, endPoint y: 84, distance: 7.1
click at [726, 77] on div "Score: N/A Jul-25 Completed Comment Favorite Edit Report" at bounding box center [855, 85] width 859 height 23
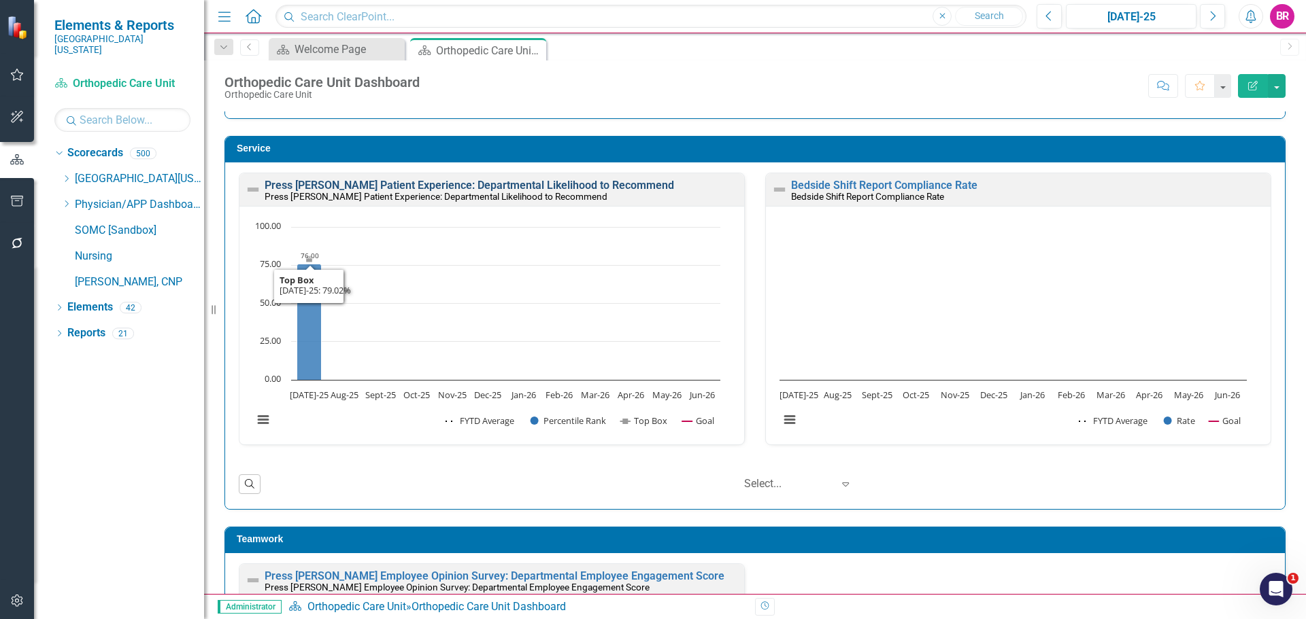
click at [597, 184] on link "Press [PERSON_NAME] Patient Experience: Departmental Likelihood to Recommend" at bounding box center [469, 185] width 409 height 13
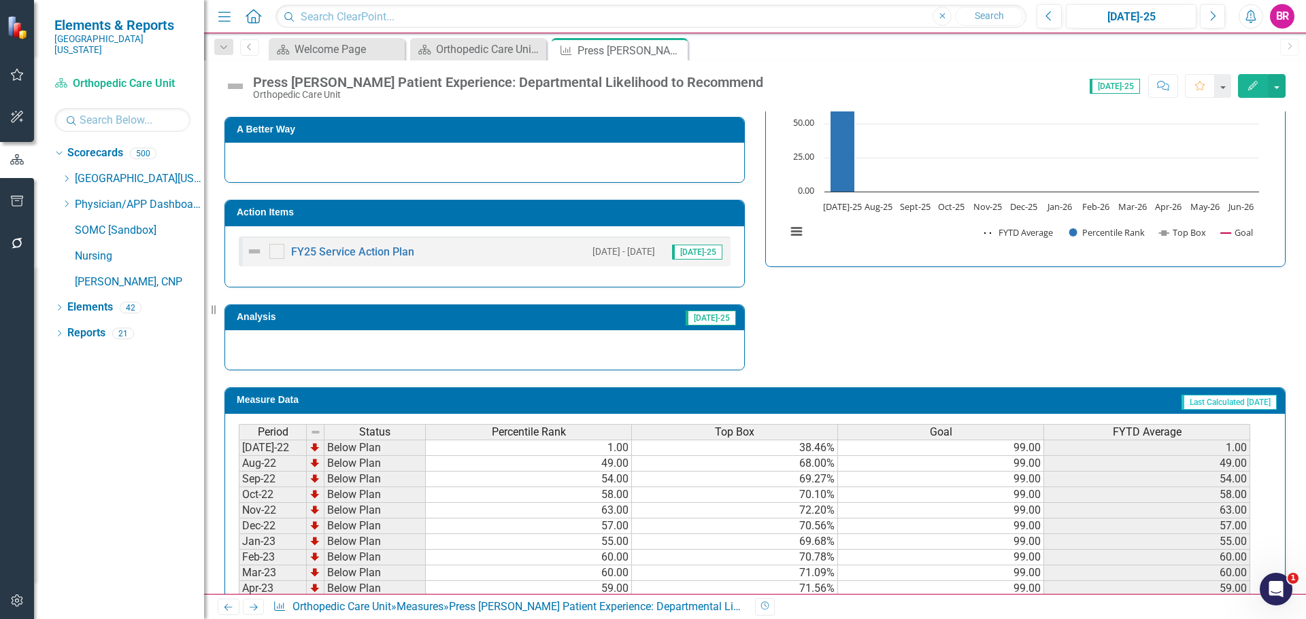
click at [575, 216] on h3 "Action Items" at bounding box center [487, 212] width 500 height 10
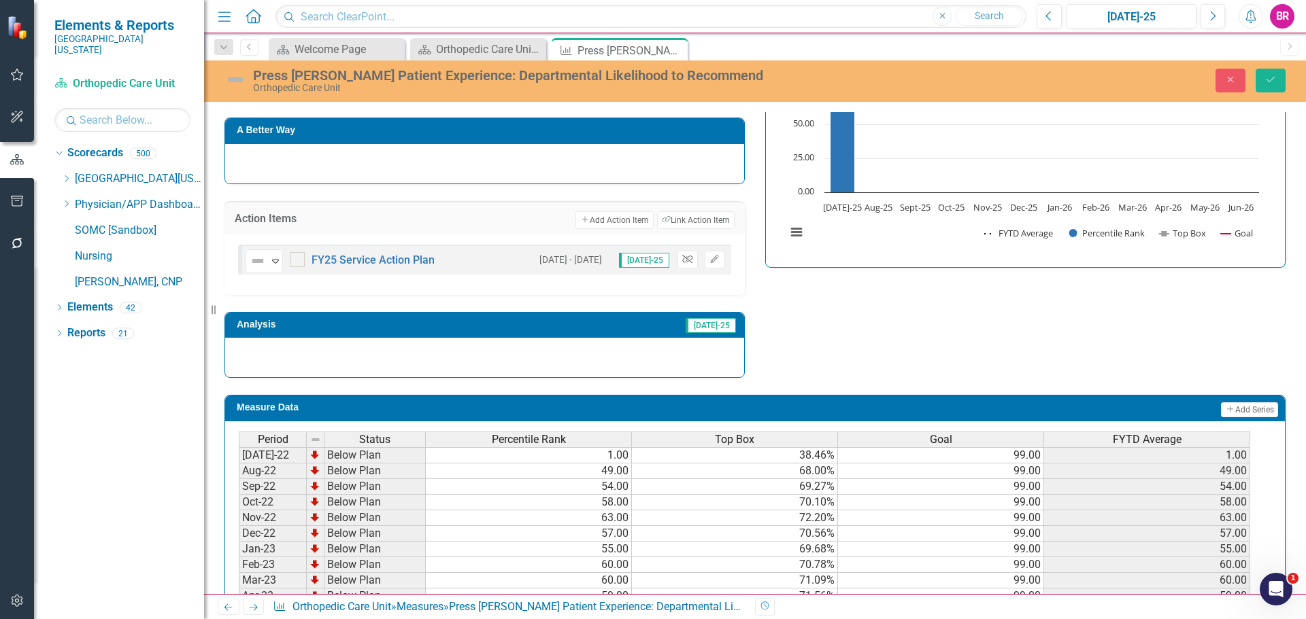
click at [682, 260] on icon "Unlink" at bounding box center [687, 260] width 10 height 8
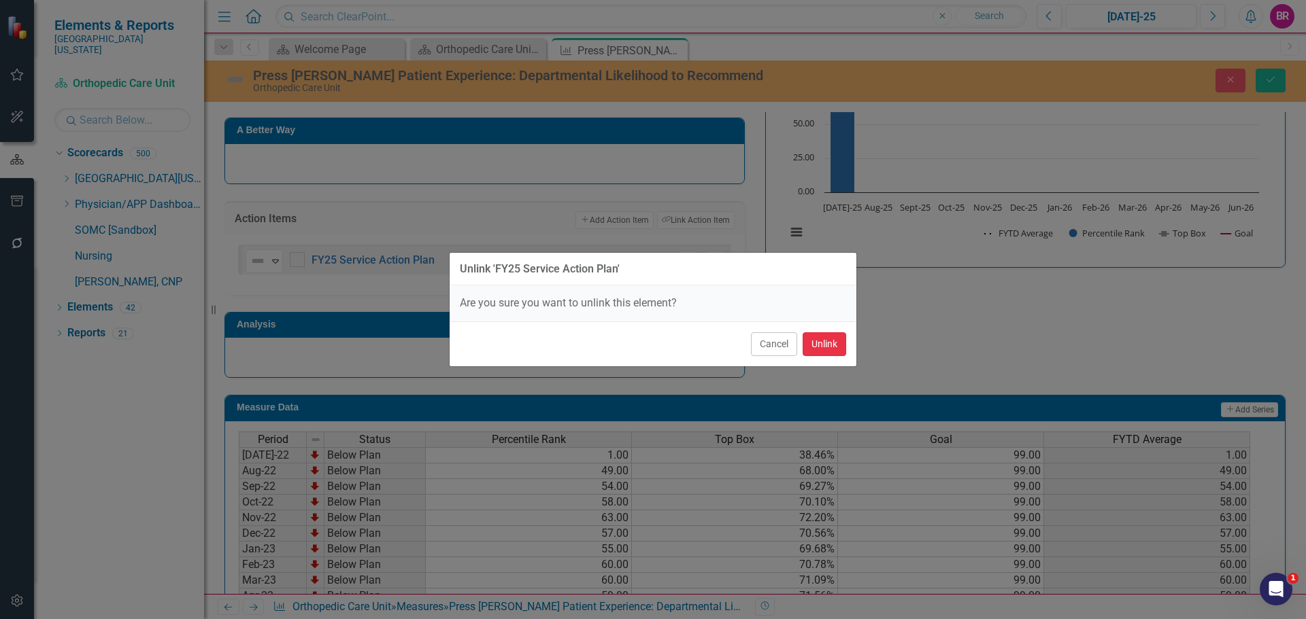
click at [818, 345] on button "Unlink" at bounding box center [824, 344] width 44 height 24
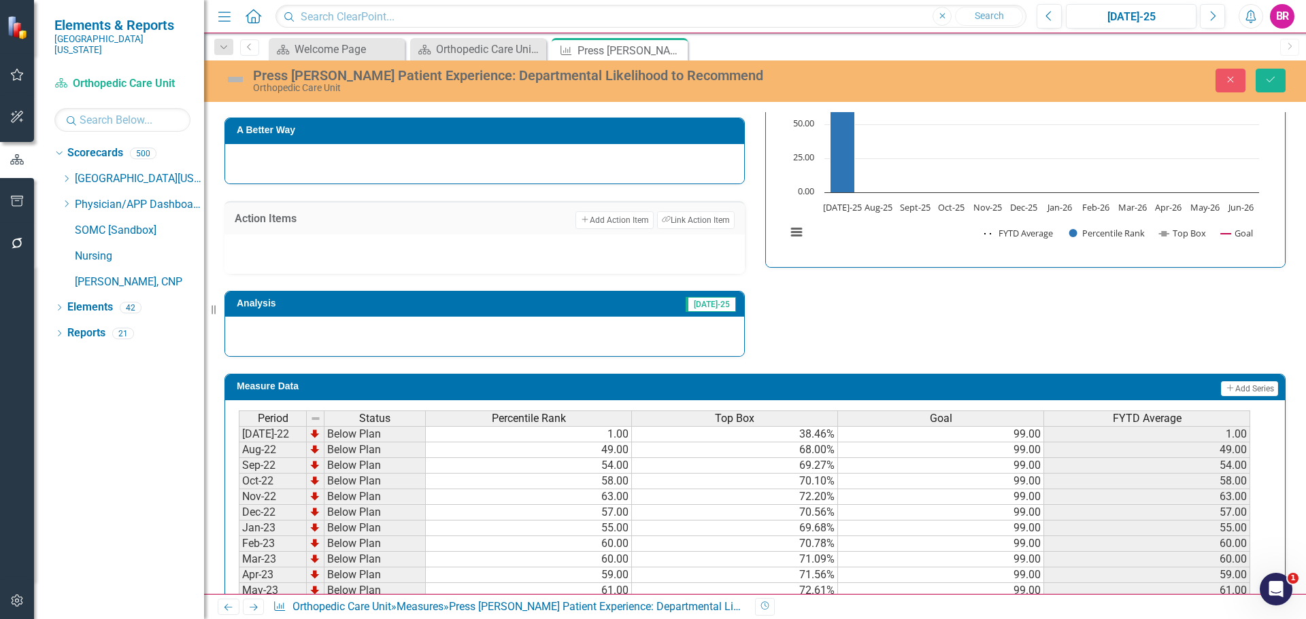
click at [1052, 343] on div "Strategic Values Service Inpatient Nursing Q1.2026 A Better Way Action Items Ad…" at bounding box center [754, 177] width 1081 height 360
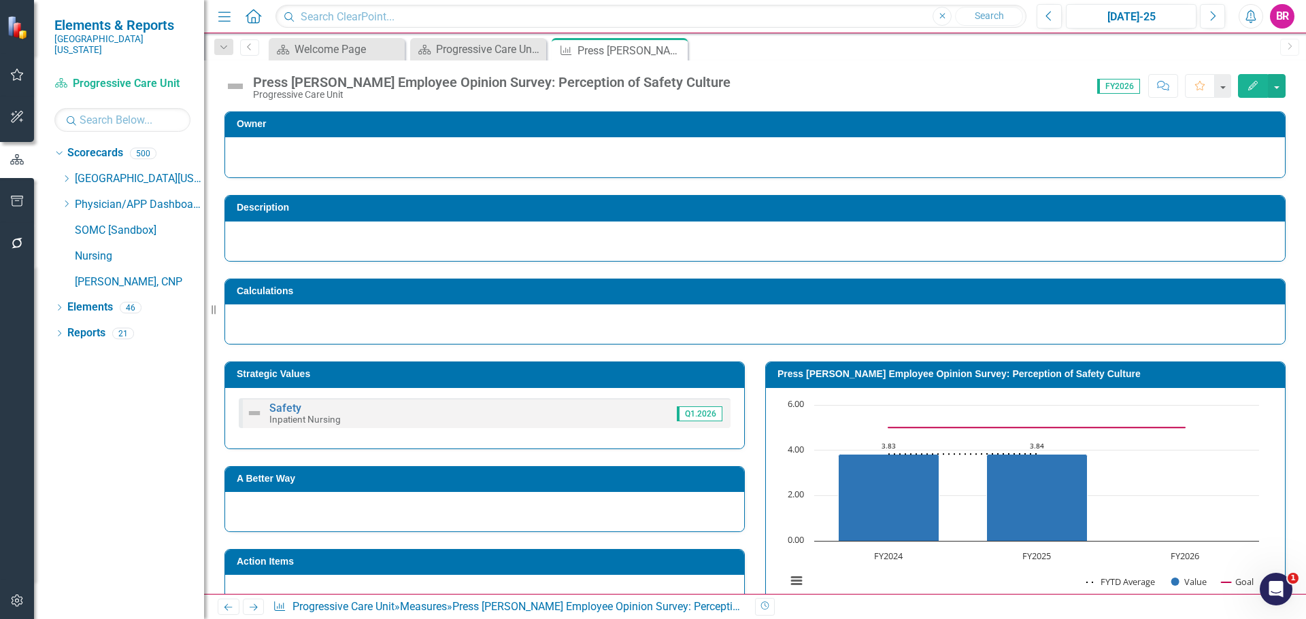
click at [250, 609] on icon "Next" at bounding box center [254, 607] width 12 height 9
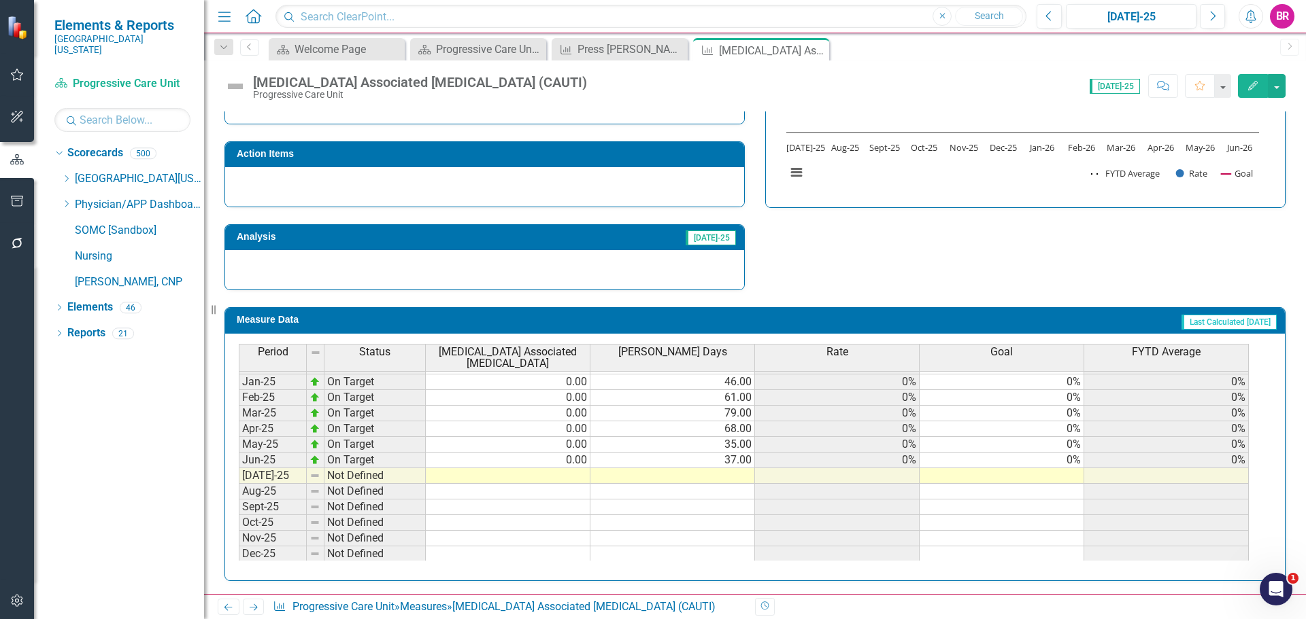
scroll to position [476, 0]
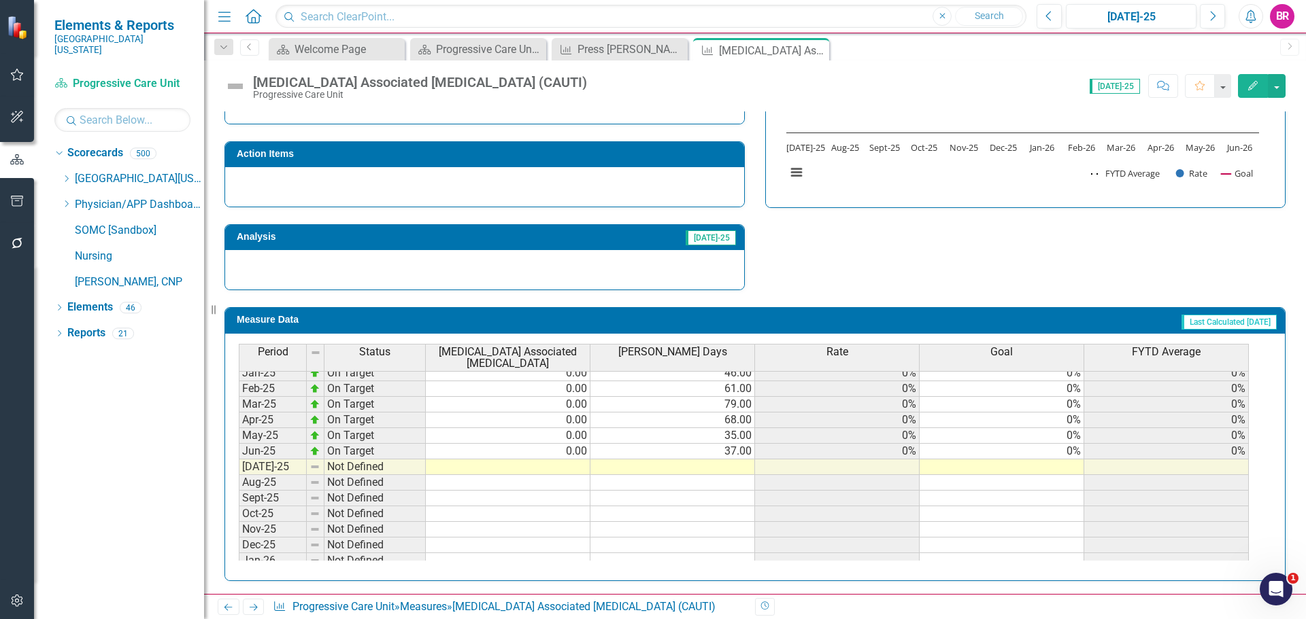
click at [1066, 447] on tbody "[DATE]-23 On Target 0.00 50.00 0% 0% 0% Aug-23 On Target 0.00 88.00 0% 0% 0% Se…" at bounding box center [744, 326] width 1010 height 485
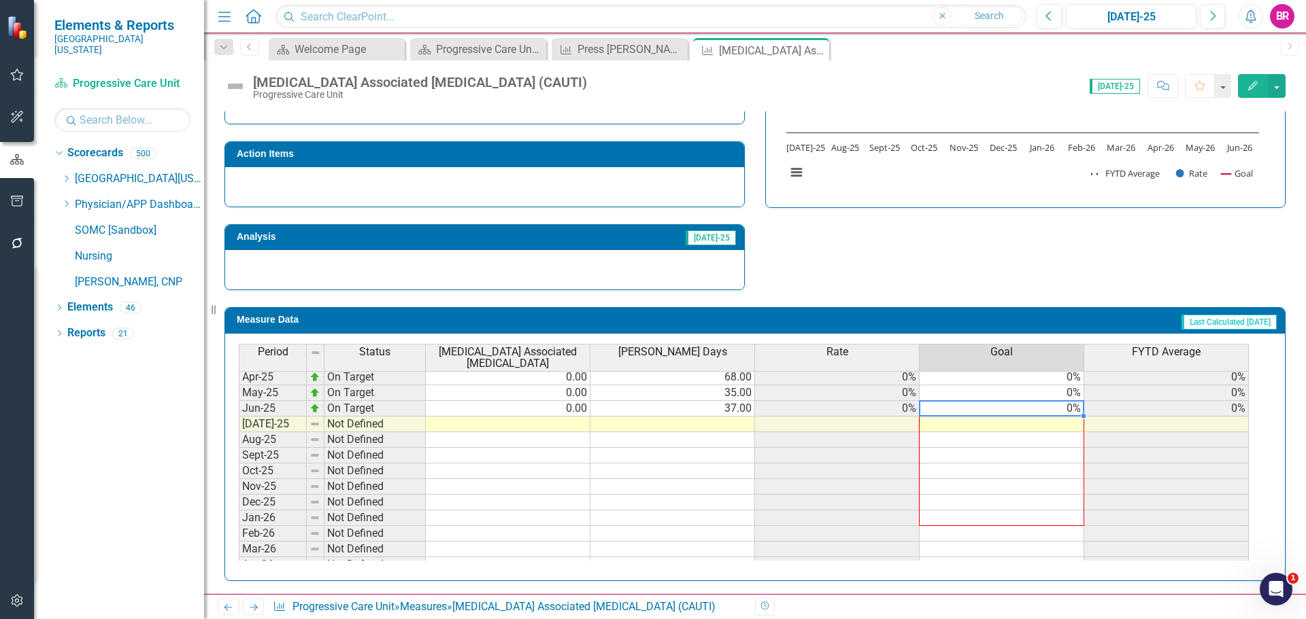
scroll to position [562, 0]
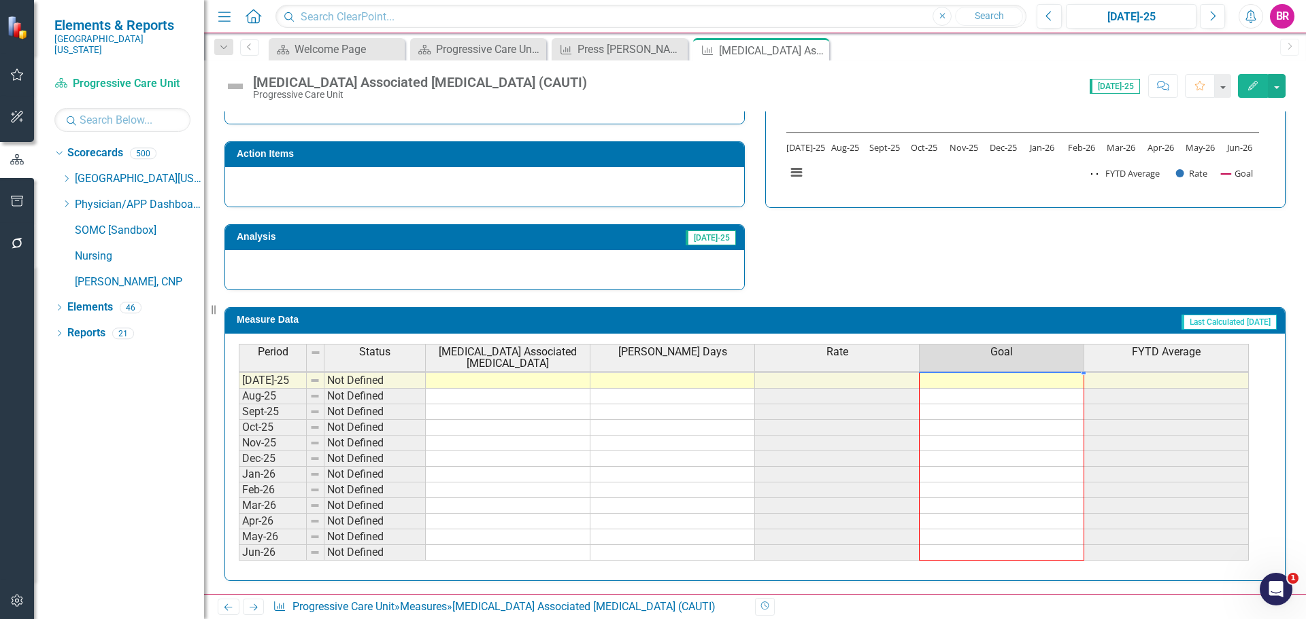
drag, startPoint x: 1083, startPoint y: 457, endPoint x: 1070, endPoint y: 549, distance: 93.4
click at [239, 549] on div "Period Status Catheter Associated Urinary Tract Infection Foley Days Rate Goal …" at bounding box center [239, 320] width 0 height 482
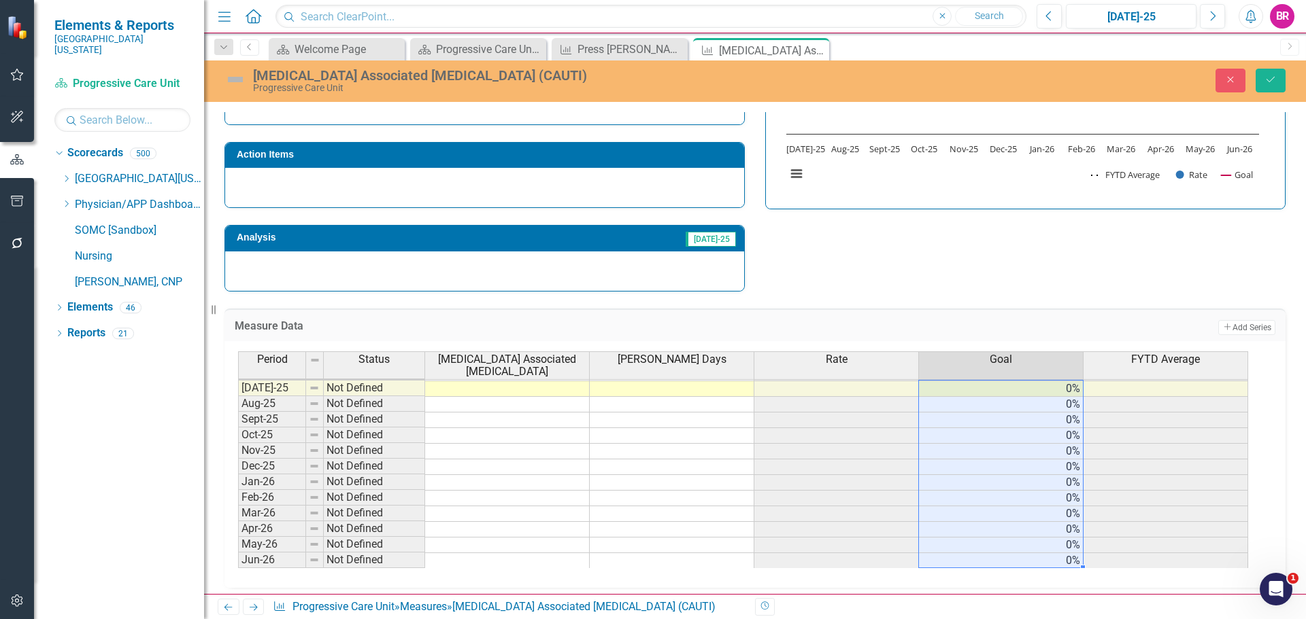
type textarea "0"
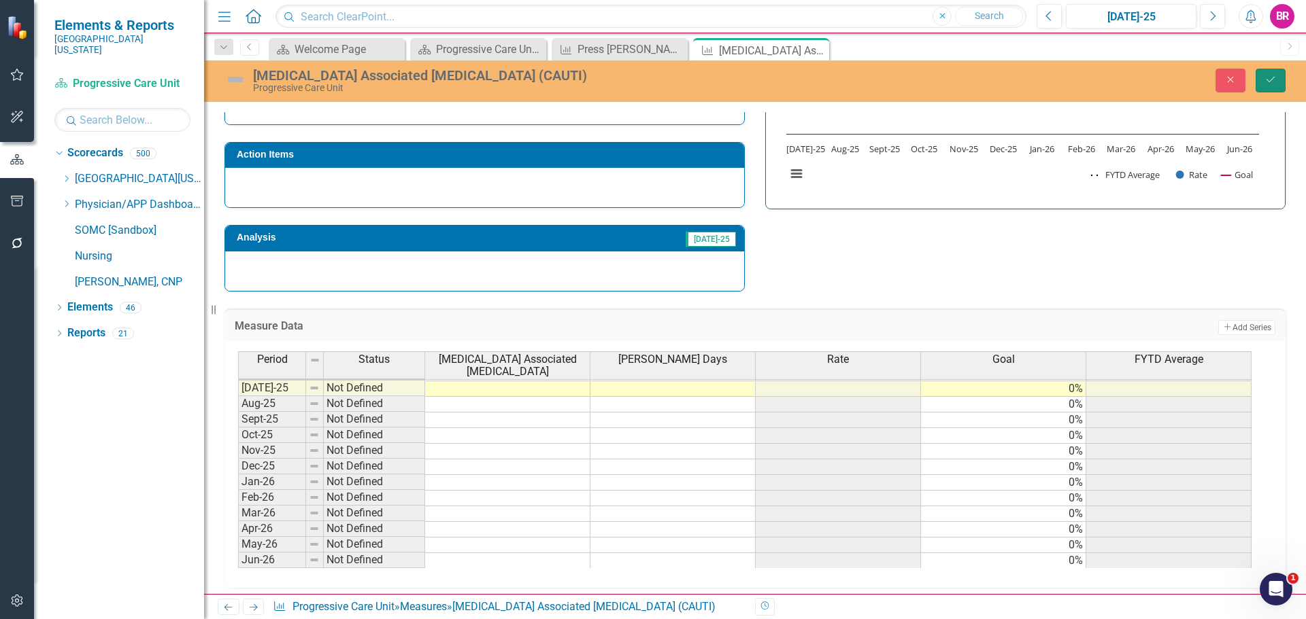
click at [1268, 70] on button "Save" at bounding box center [1270, 81] width 30 height 24
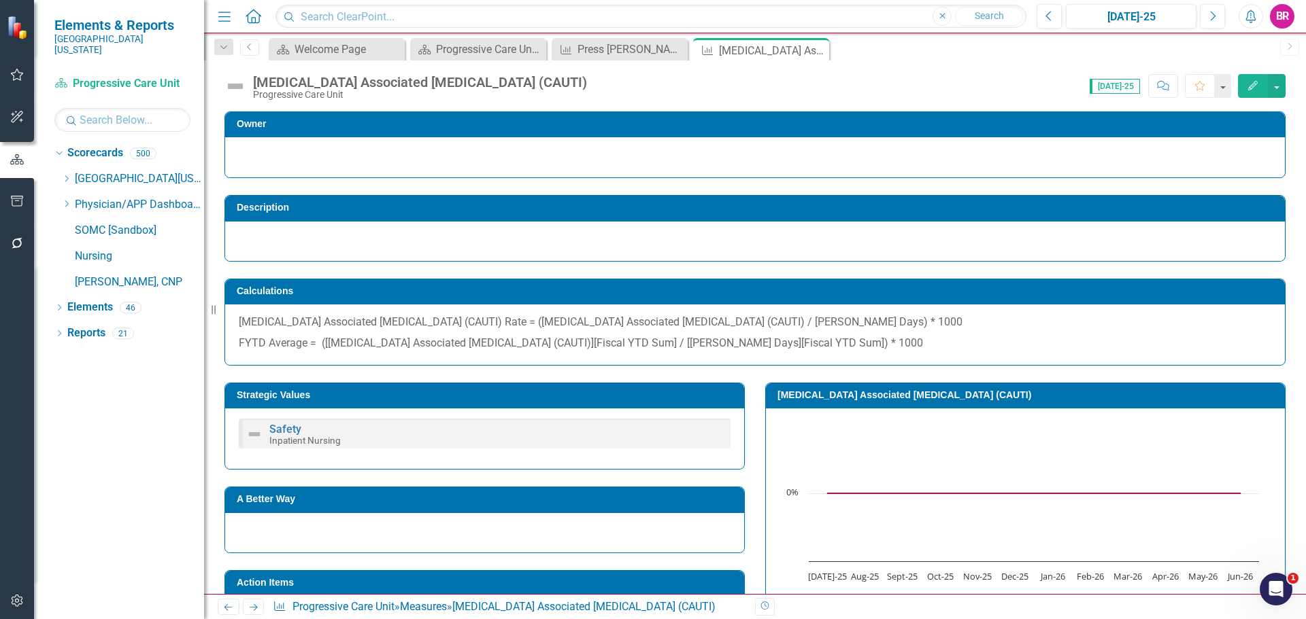
drag, startPoint x: 252, startPoint y: 607, endPoint x: 335, endPoint y: 594, distance: 84.0
click at [252, 607] on icon "Next" at bounding box center [254, 607] width 12 height 9
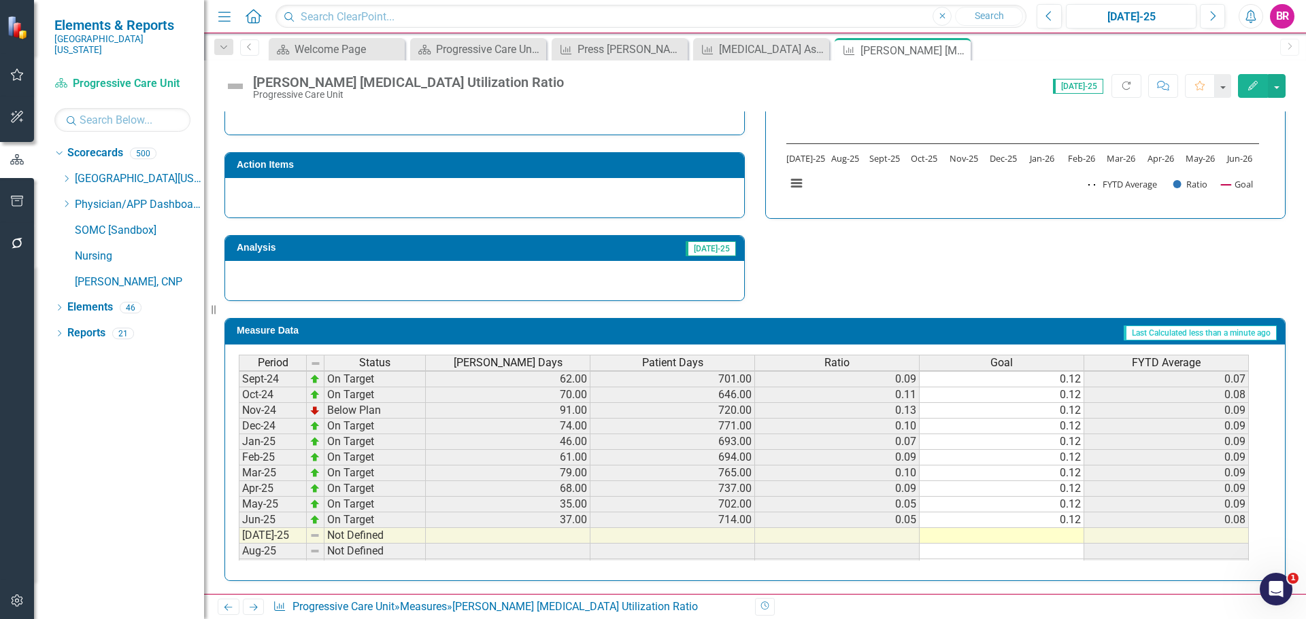
scroll to position [408, 0]
click at [1065, 520] on tbody "Oct-23 On Target 62.00 695.00 0.09 0.12 0.10 Nov-23 On Target 41.00 716.00 0.06…" at bounding box center [744, 440] width 1010 height 485
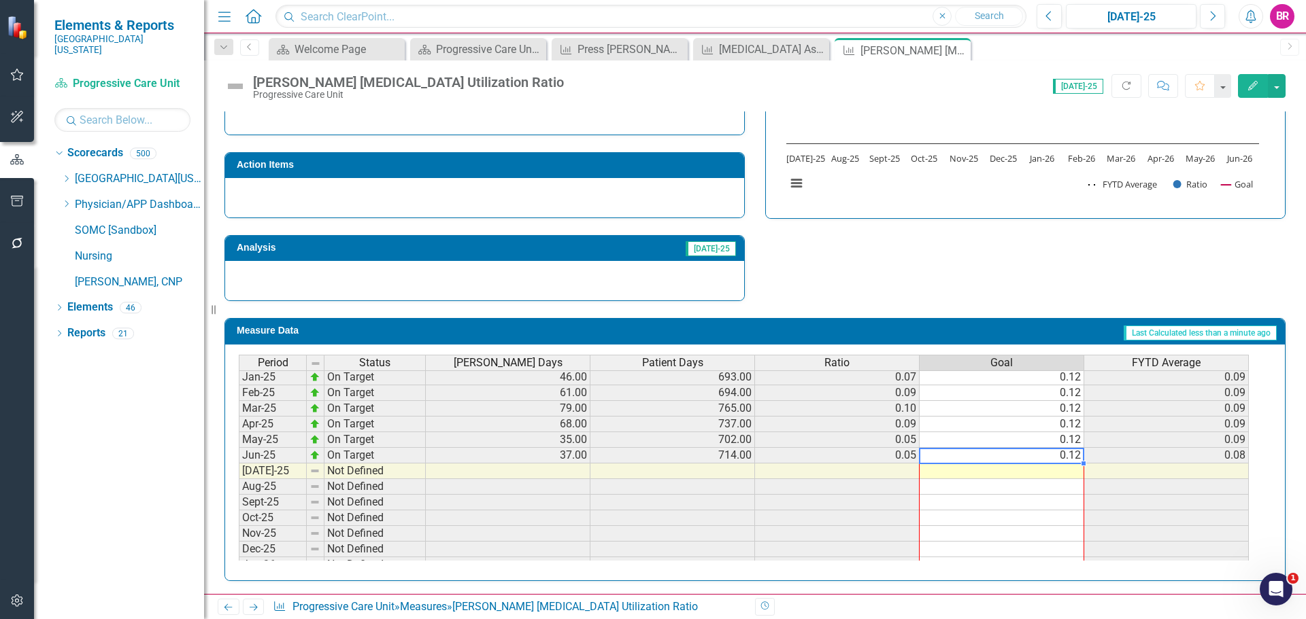
scroll to position [0, 0]
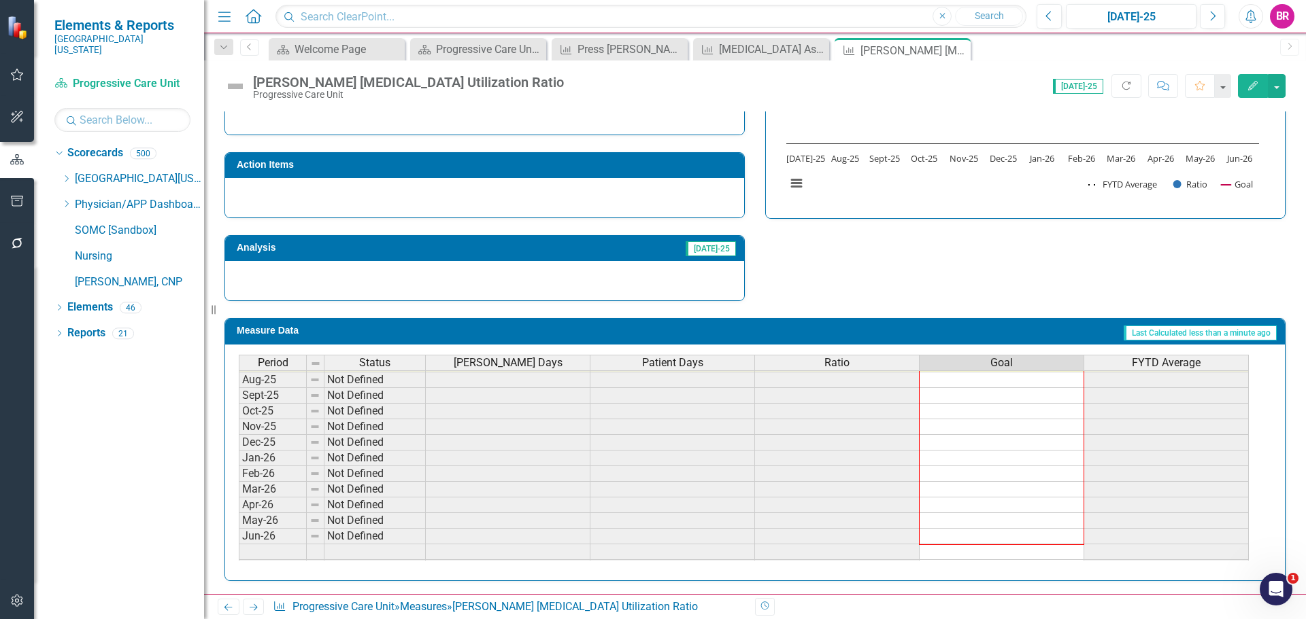
drag, startPoint x: 1084, startPoint y: 528, endPoint x: 1069, endPoint y: 535, distance: 16.7
click at [239, 535] on div "Period Status Foley Days Patient Days Ratio Goal FYTD Average Jul-24 On Target …" at bounding box center [239, 364] width 0 height 424
type textarea "0.12"
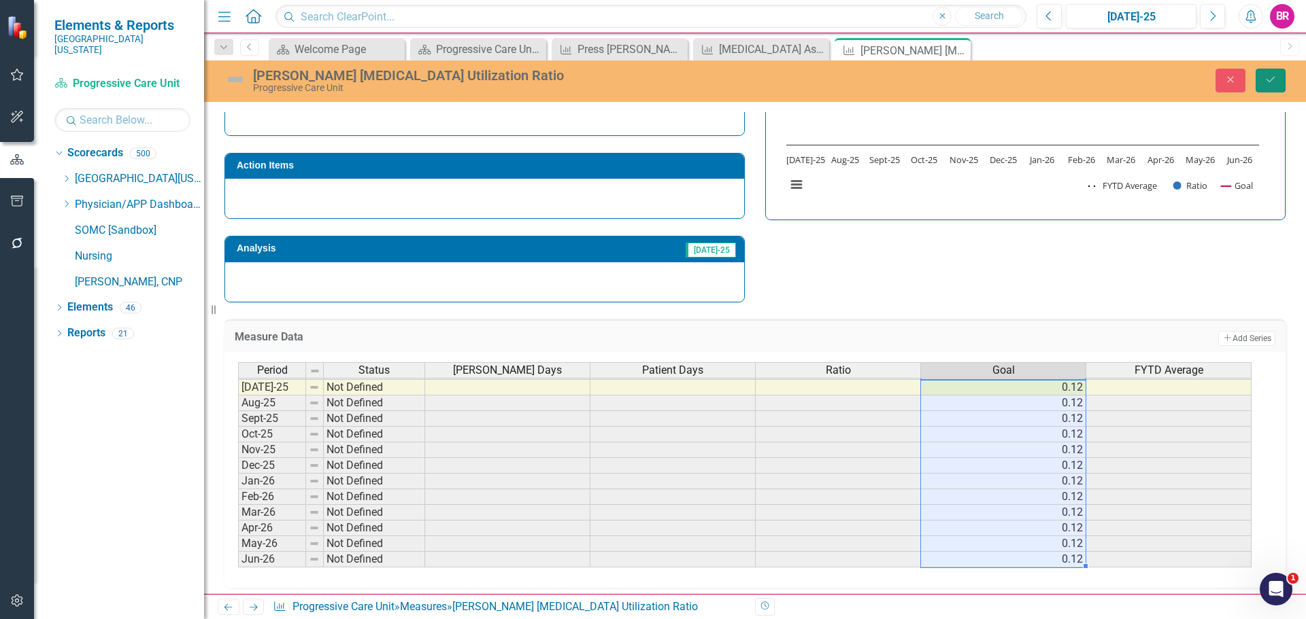
click at [1272, 78] on icon "Save" at bounding box center [1270, 80] width 12 height 10
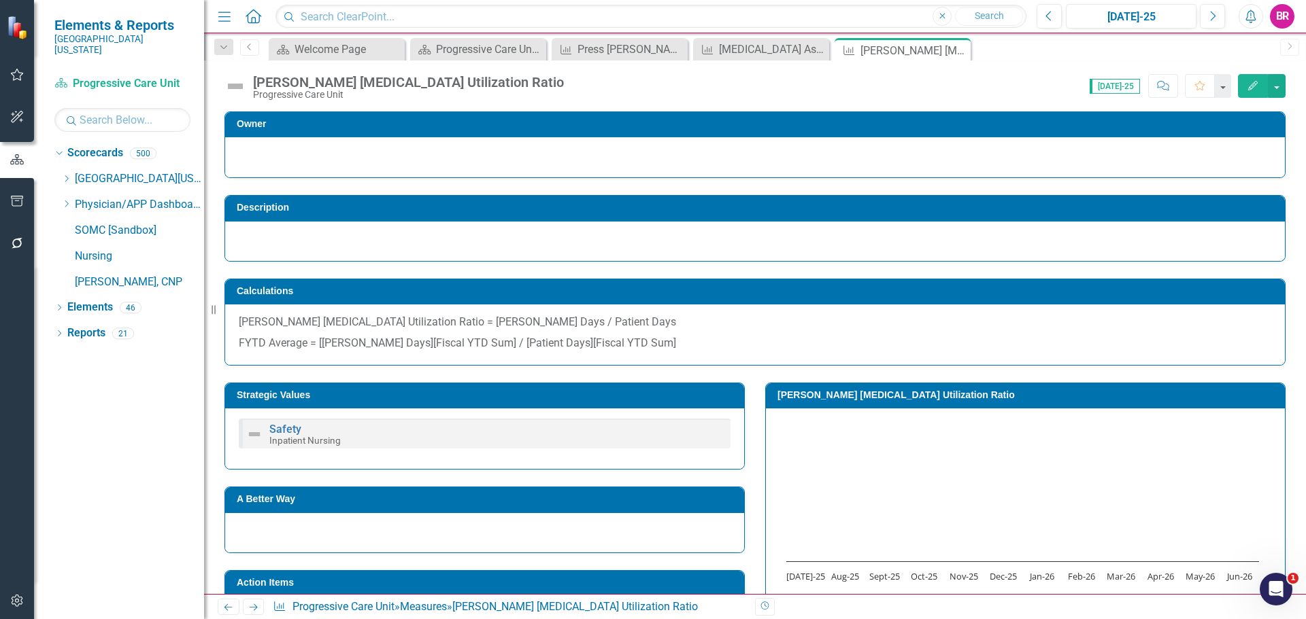
click at [250, 610] on icon "Next" at bounding box center [254, 607] width 12 height 9
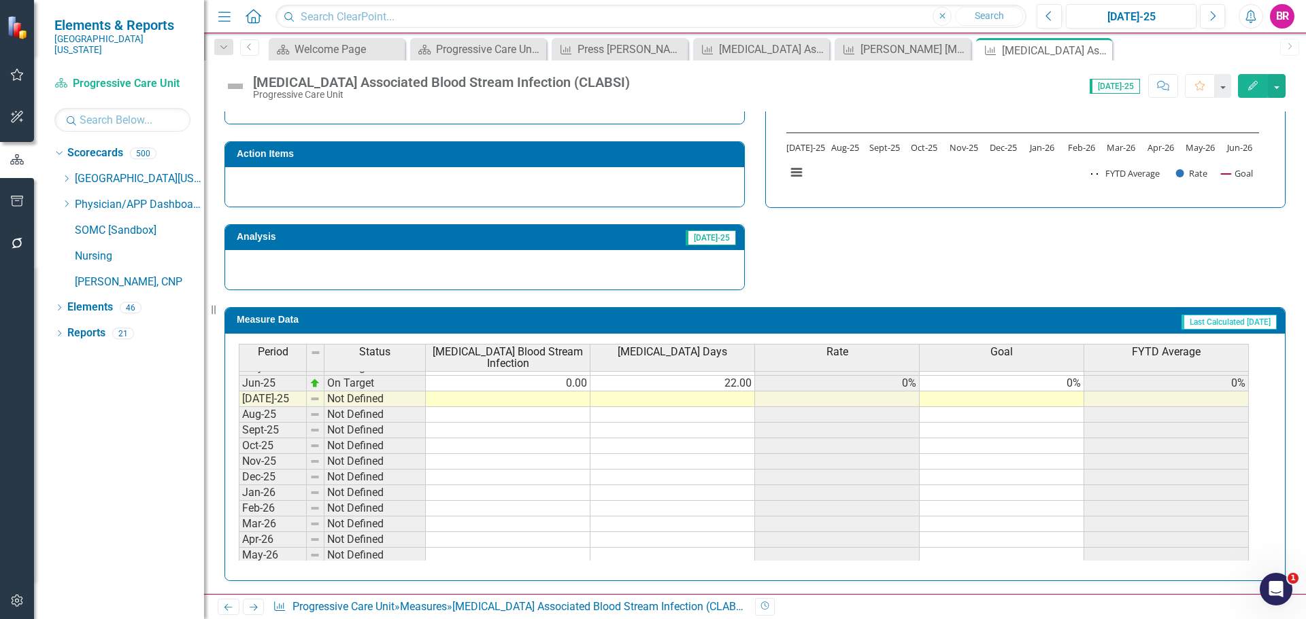
click at [1067, 382] on tbody "Apr-24 On Target 0.00 45.00 0% 0% 0% May-24 On Target 0.00 8.00 0% 0% 0% Jun-24…" at bounding box center [744, 367] width 1010 height 423
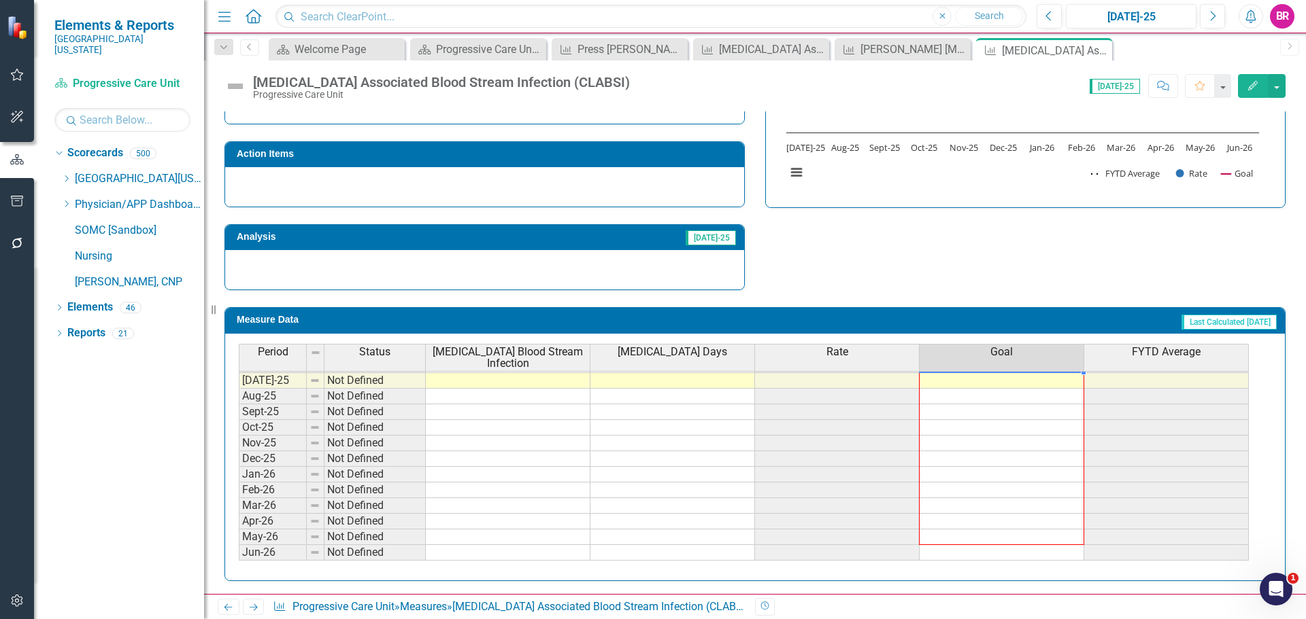
drag, startPoint x: 1085, startPoint y: 390, endPoint x: 1049, endPoint y: 546, distance: 159.8
click at [239, 561] on div at bounding box center [239, 561] width 0 height 0
click at [1049, 530] on td at bounding box center [1001, 522] width 165 height 16
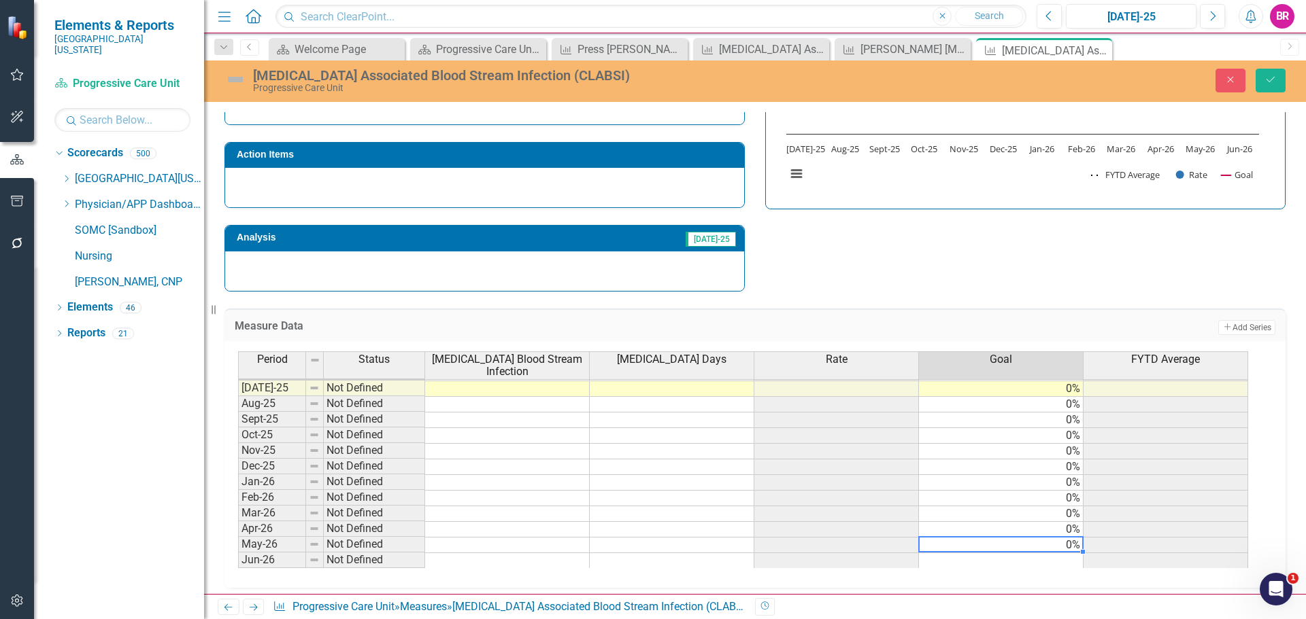
type textarea "0"
click at [238, 557] on div "Period Status Central Line Blood Stream Infection Central Line Days Rate Goal F…" at bounding box center [238, 359] width 0 height 420
click at [1278, 74] on button "Save" at bounding box center [1270, 81] width 30 height 24
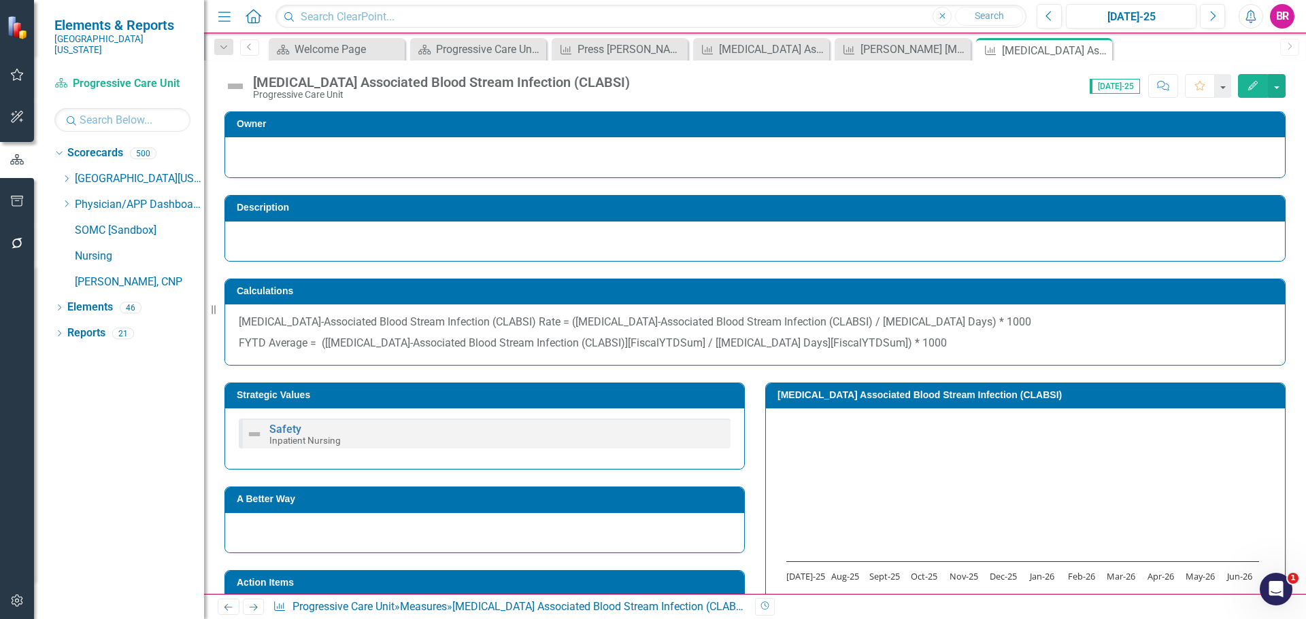
click at [251, 613] on link "Next" at bounding box center [254, 607] width 22 height 16
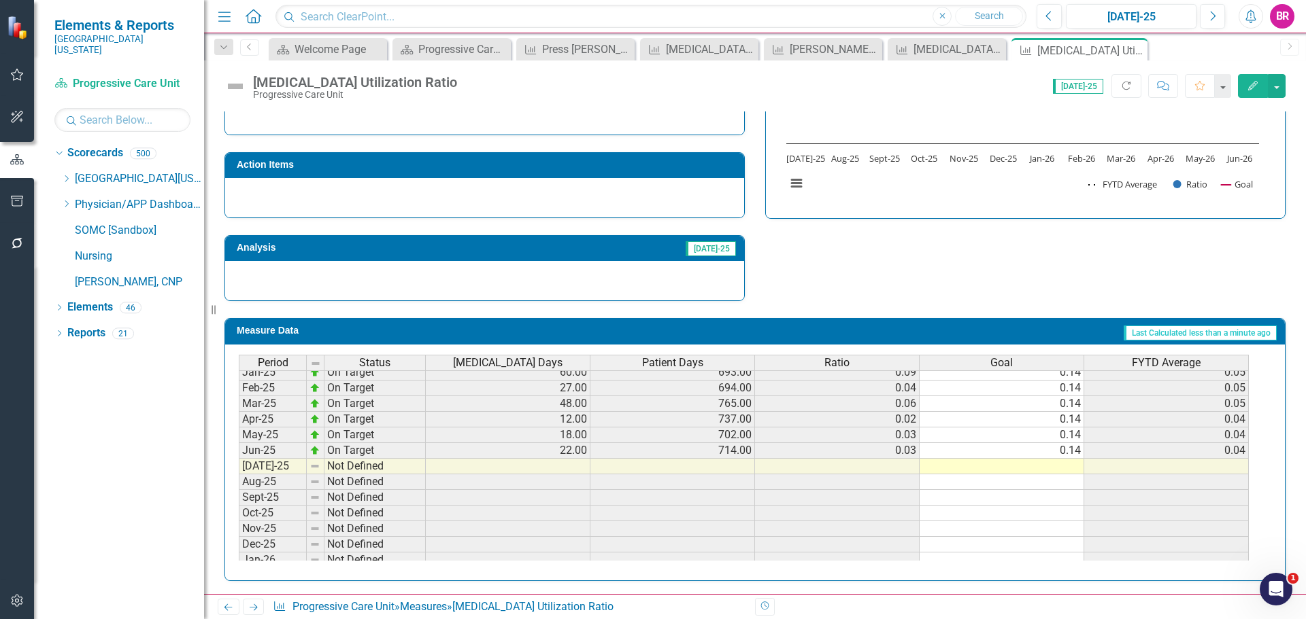
click at [1072, 449] on tbody "Nov-23 On Target 25.00 716.00 0.03 0.14 0.04 Dec-23 On Target 12.00 714.00 0.02…" at bounding box center [744, 396] width 1010 height 501
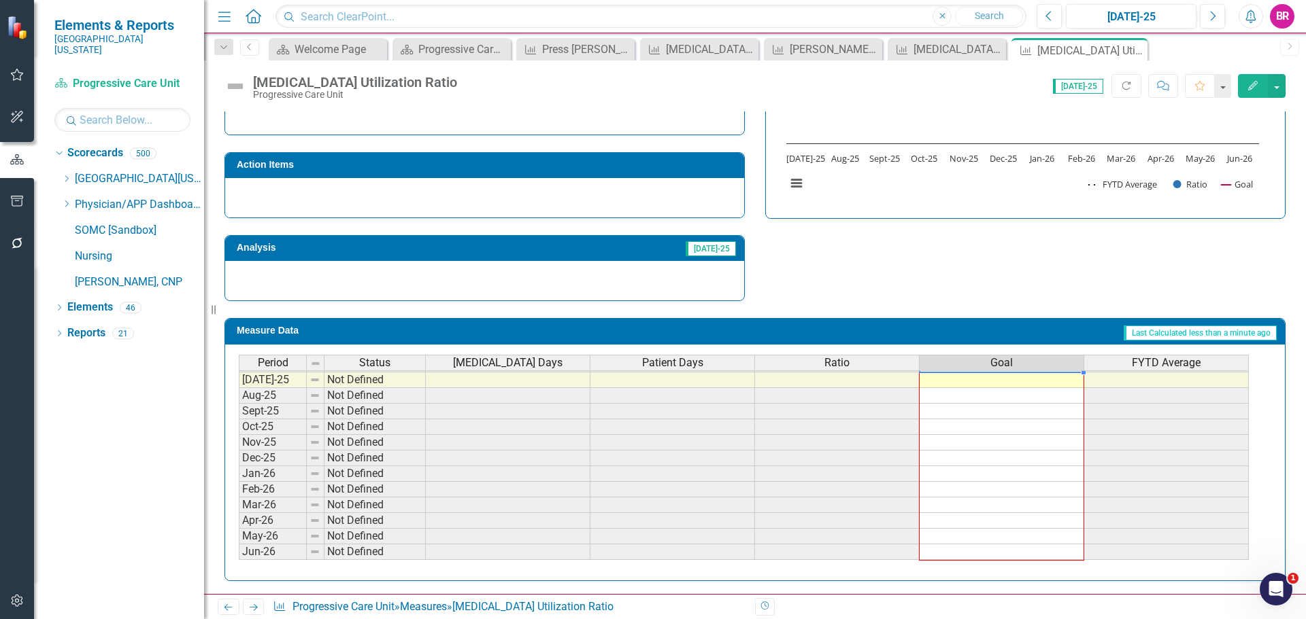
drag, startPoint x: 1084, startPoint y: 459, endPoint x: 1079, endPoint y: 533, distance: 74.3
click at [239, 551] on div "Period Status Central Line Days Patient Days Ratio Goal FYTD Average Feb-24 On …" at bounding box center [239, 325] width 0 height 471
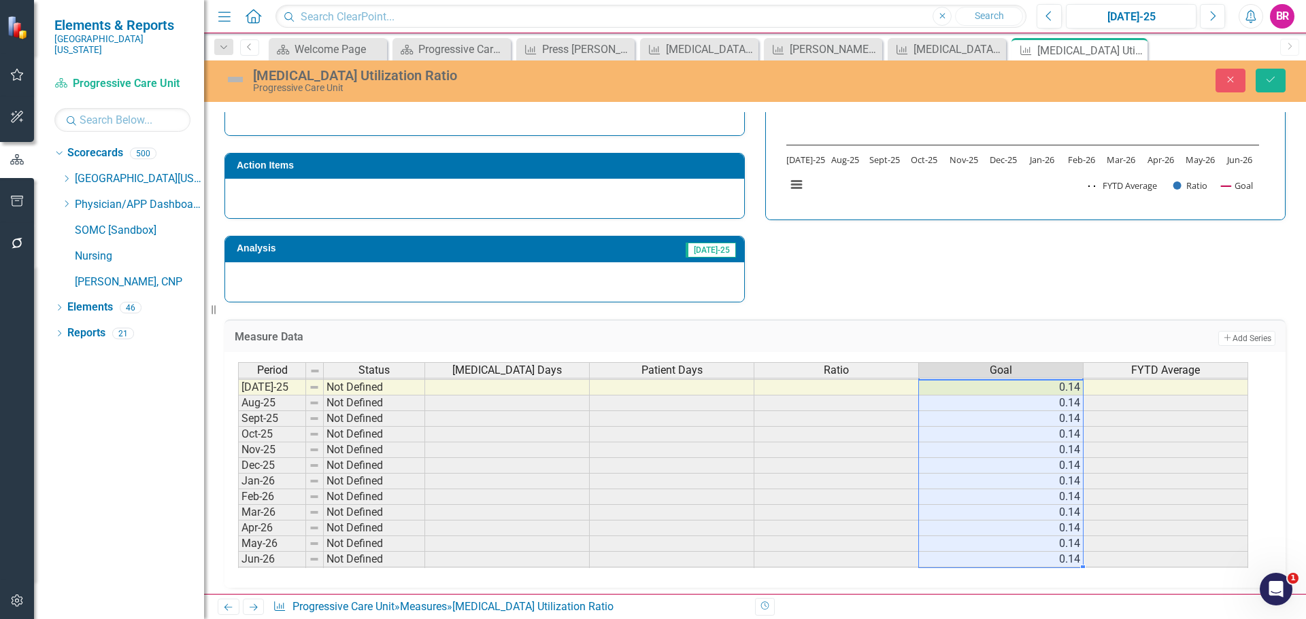
type textarea "0.14"
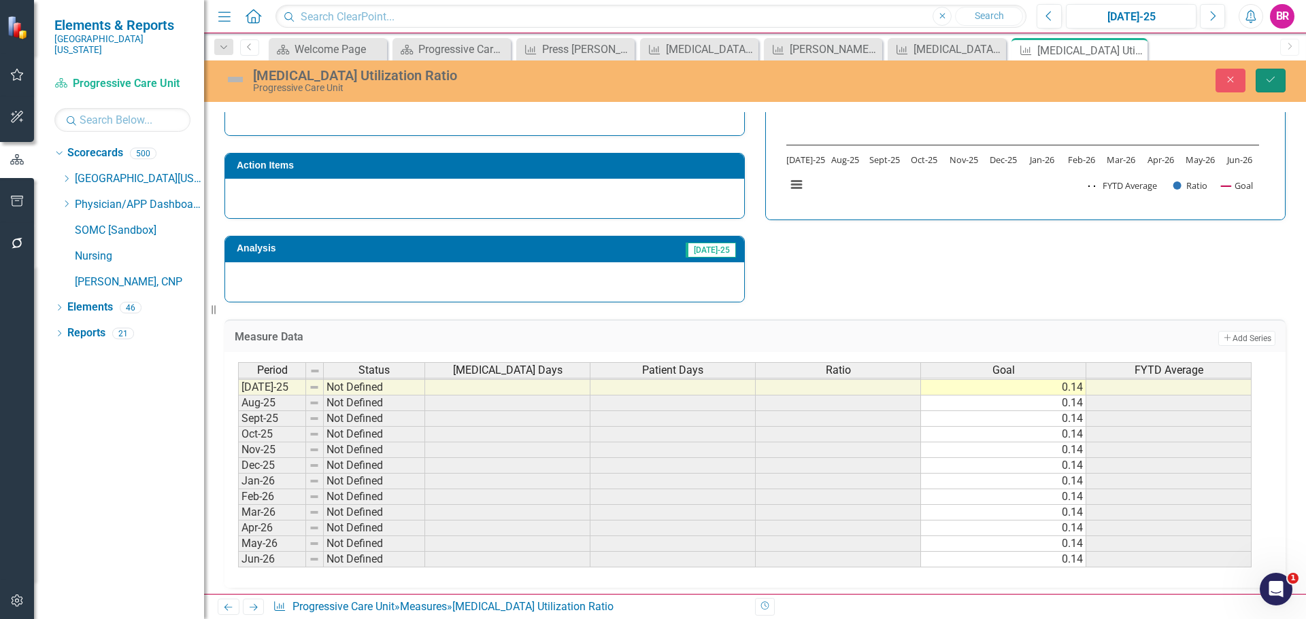
click at [1261, 86] on button "Save" at bounding box center [1270, 81] width 30 height 24
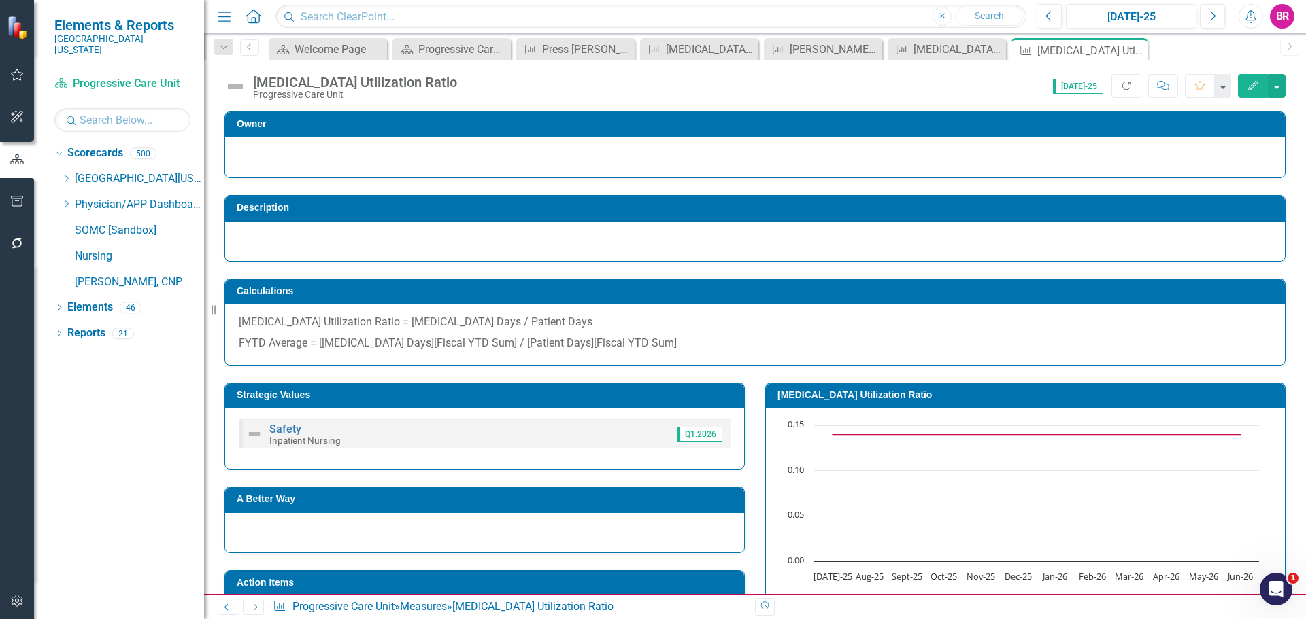
click at [254, 607] on icon "Next" at bounding box center [254, 607] width 12 height 9
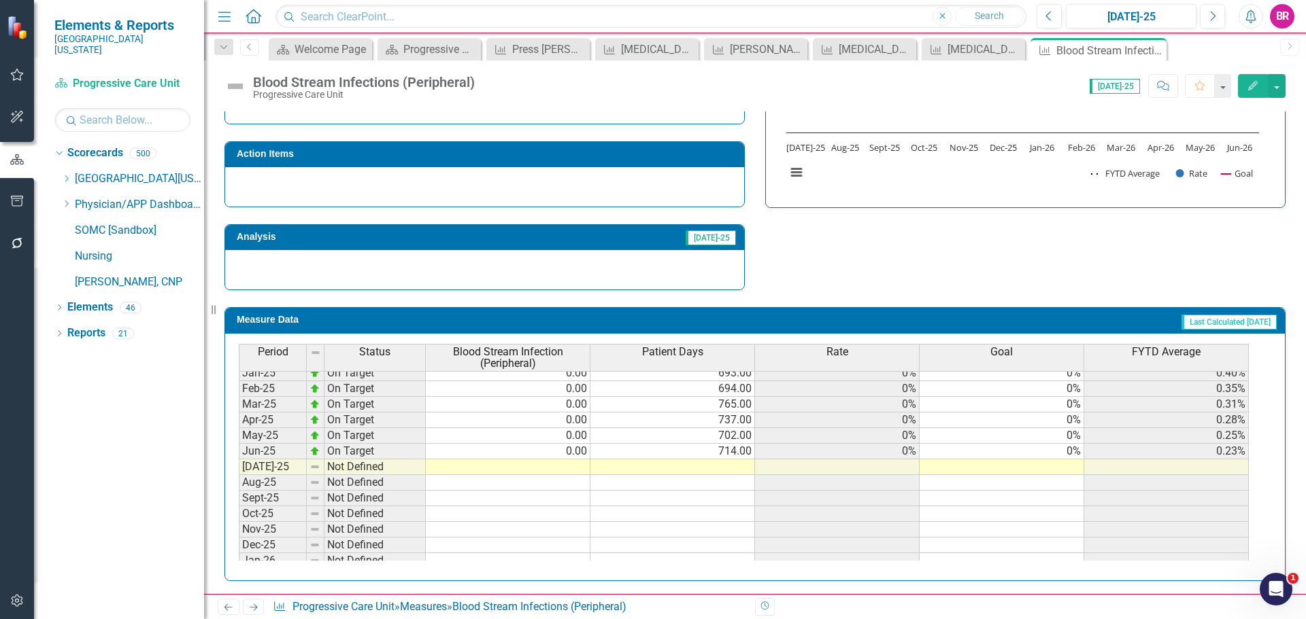
click at [1071, 451] on tbody "Jul-23 Not Defined 0% Aug-23 Not Defined 0% Sep-23 Not Defined 0% Oct-23 On Tar…" at bounding box center [744, 326] width 1010 height 485
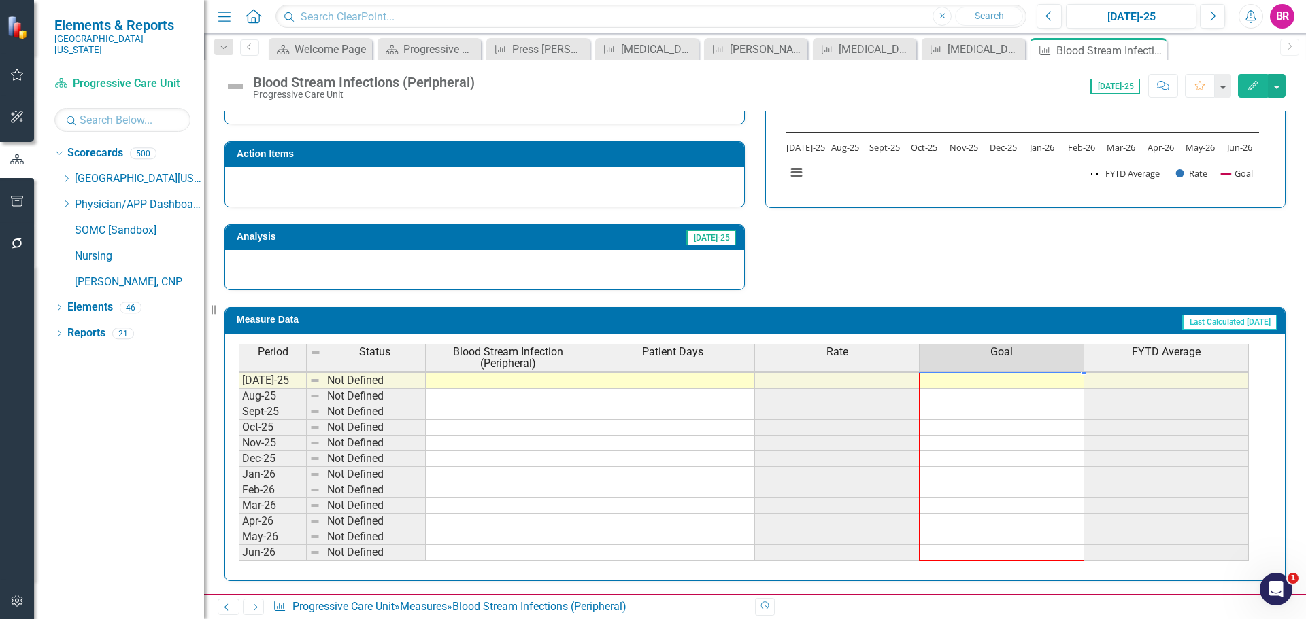
drag, startPoint x: 1083, startPoint y: 460, endPoint x: 1176, endPoint y: 334, distance: 156.1
click at [239, 553] on div "Period Status Blood Stream Infection (Peripheral) Patient Days Rate Goal FYTD A…" at bounding box center [239, 358] width 0 height 435
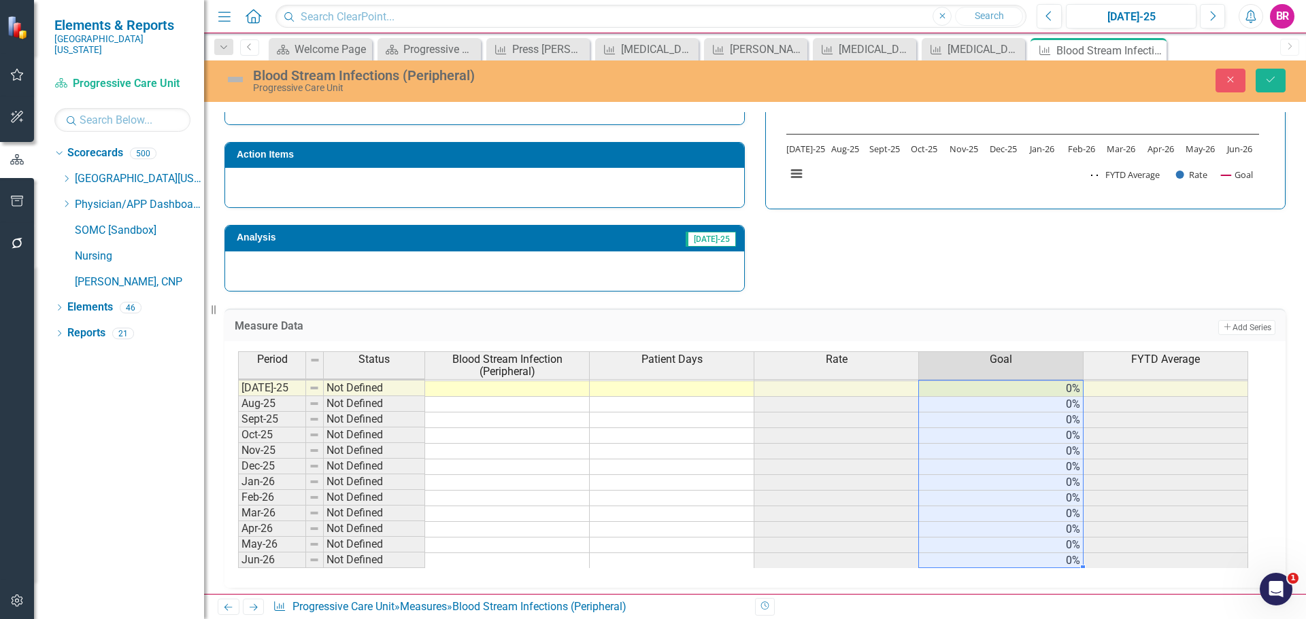
type textarea "0"
click at [1275, 84] on icon "Save" at bounding box center [1270, 80] width 12 height 10
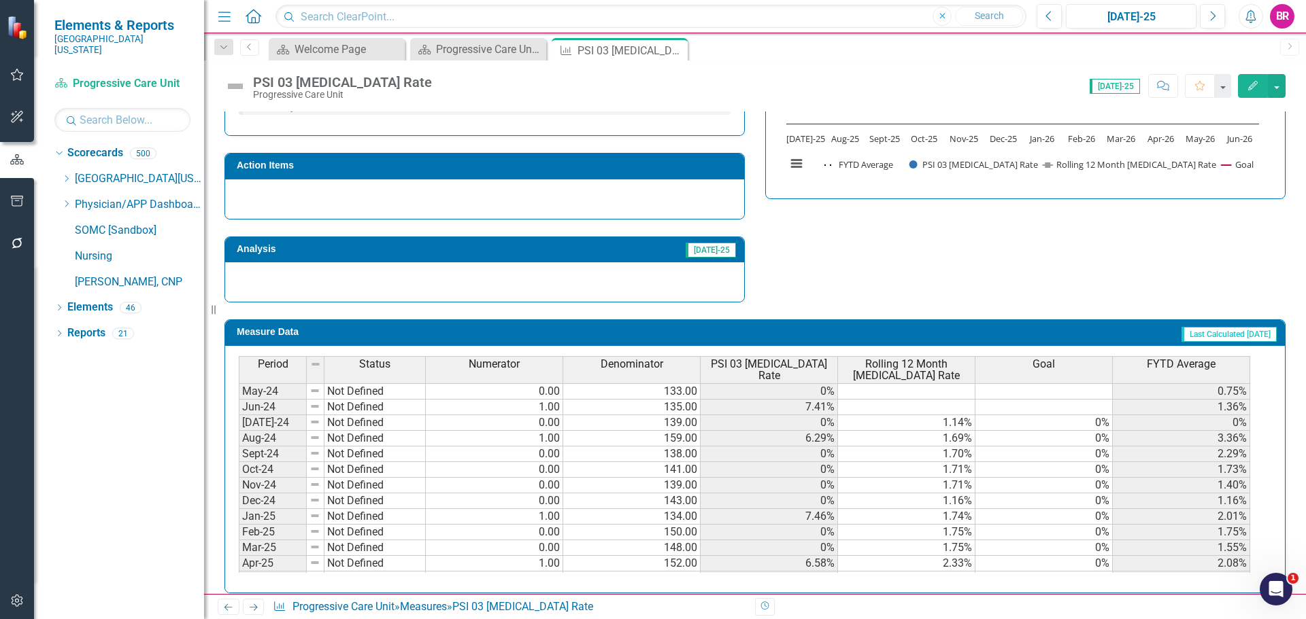
scroll to position [476, 0]
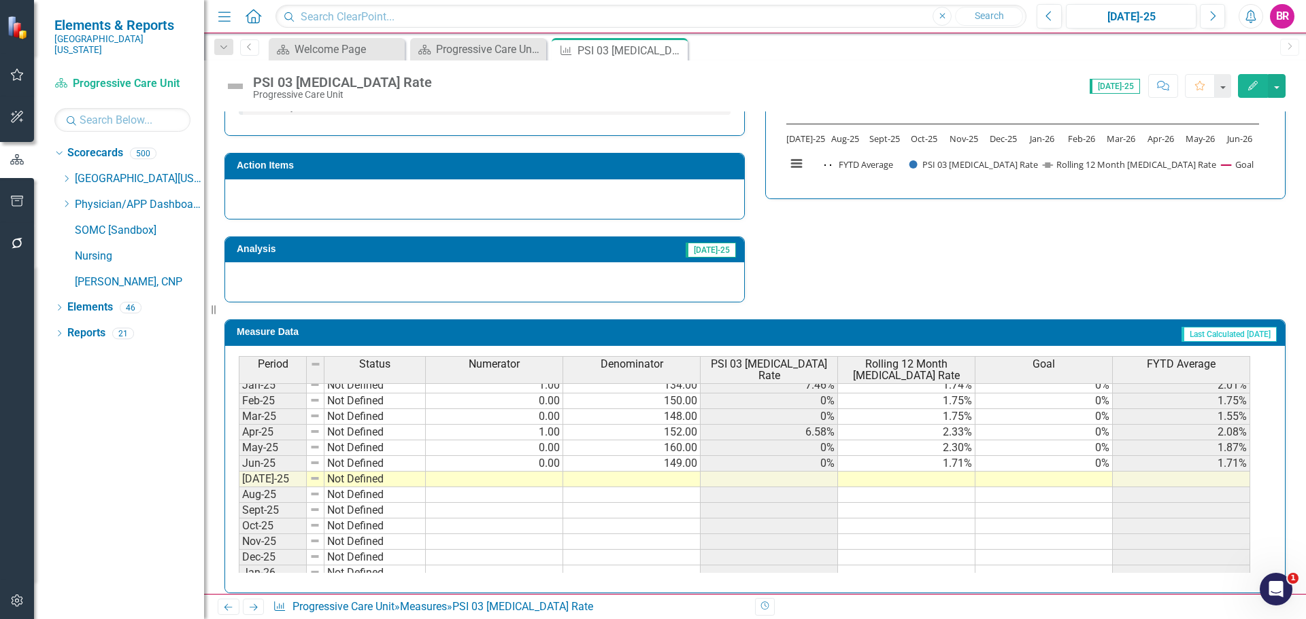
click at [1106, 477] on tbody "Oct-23 Not Defined 0.00 153.00 0% 0% Nov-23 Not Defined 0.00 141.00 0% 0% Dec-2…" at bounding box center [744, 401] width 1011 height 517
click at [1104, 464] on td "0%" at bounding box center [1043, 464] width 137 height 16
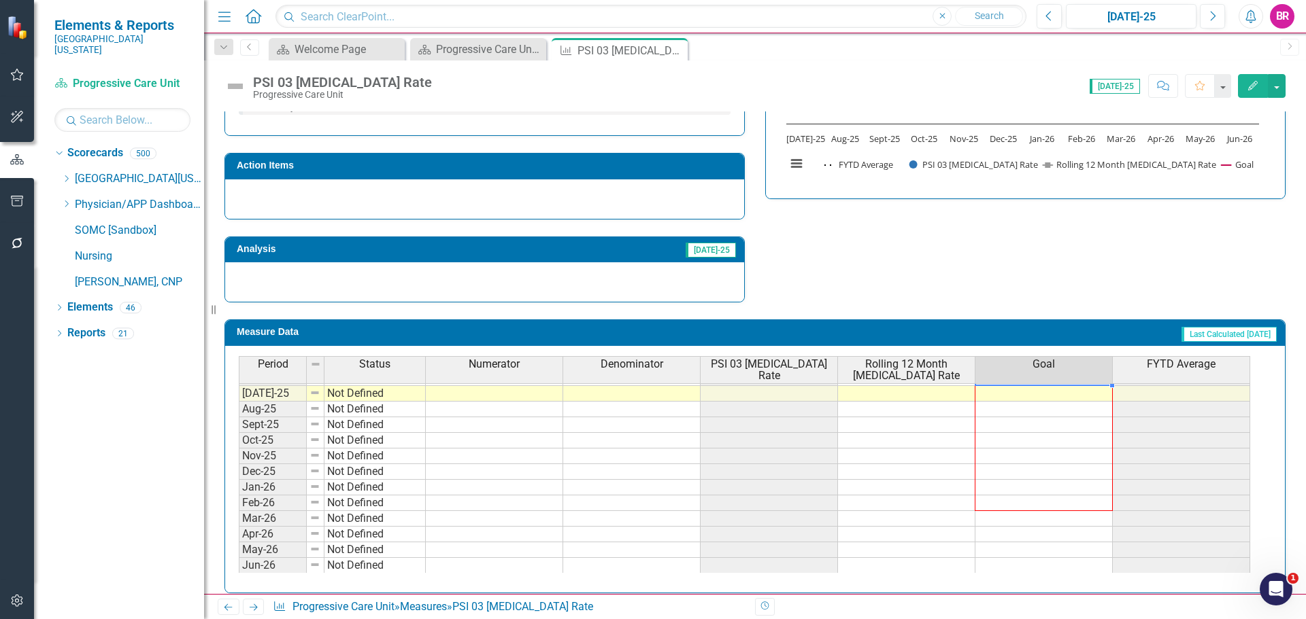
scroll to position [562, 0]
drag, startPoint x: 1112, startPoint y: 472, endPoint x: 1100, endPoint y: 564, distance: 92.5
click at [239, 564] on div "Period Status Numerator Denominator PSI 03 [MEDICAL_DATA] Rate Rolling 12 Month…" at bounding box center [239, 332] width 0 height 482
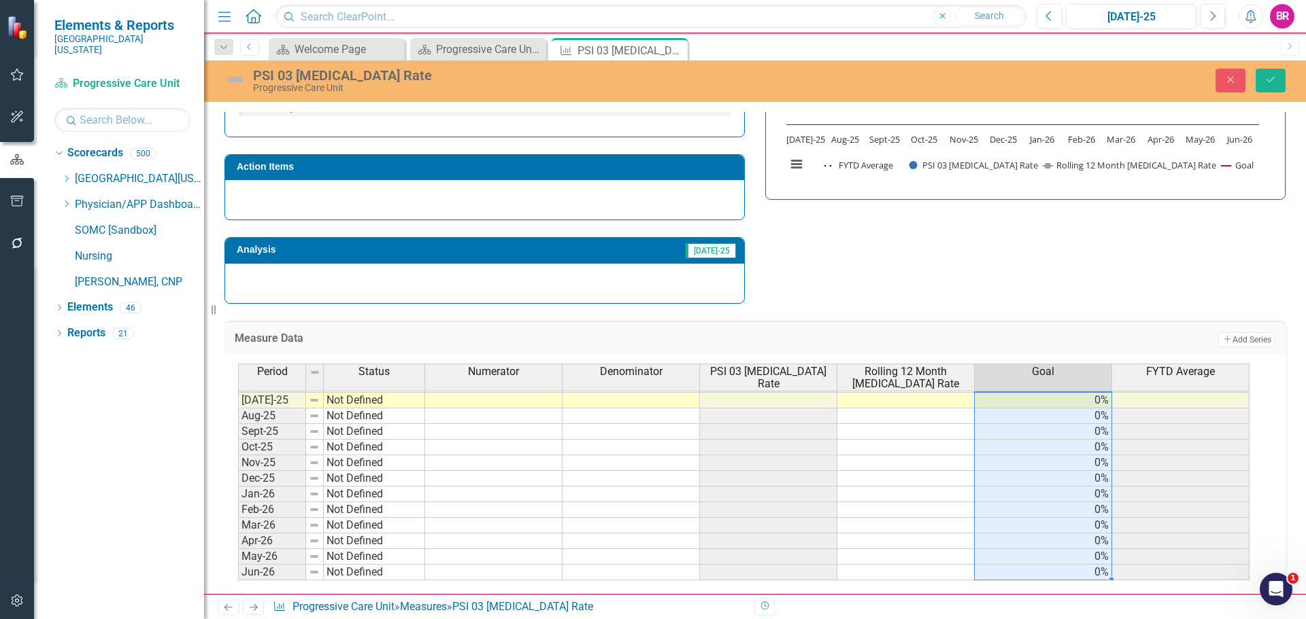
type textarea "0"
click at [1281, 83] on button "Save" at bounding box center [1270, 81] width 30 height 24
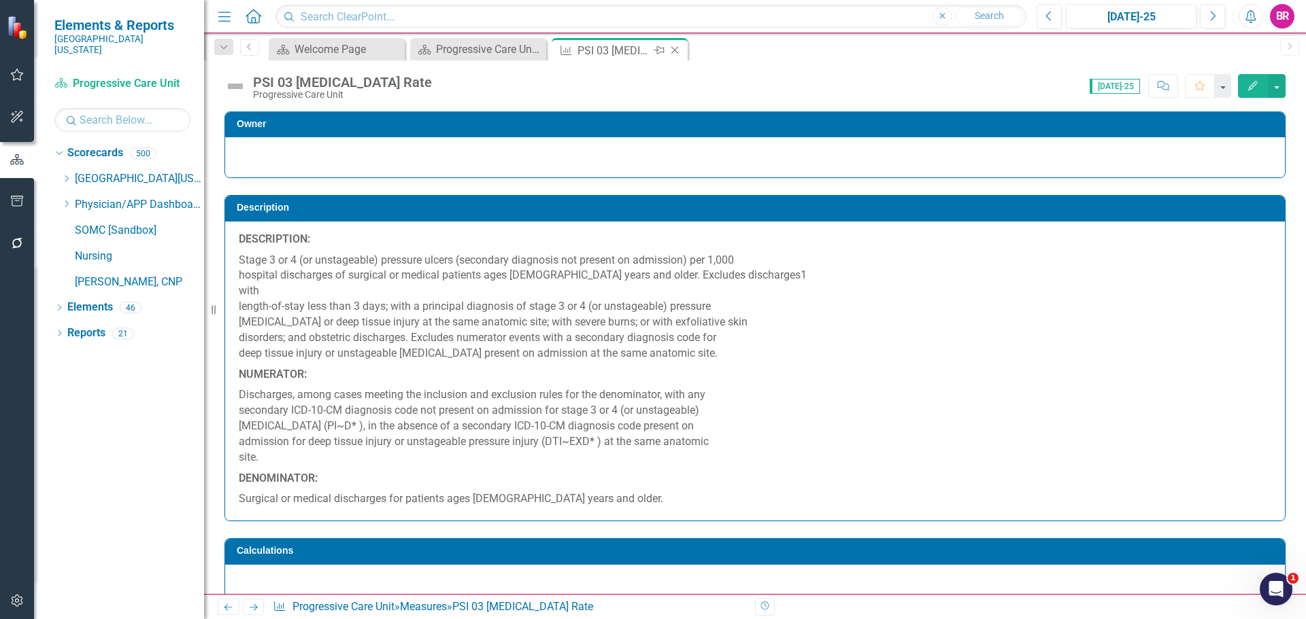
click at [674, 50] on icon at bounding box center [674, 50] width 7 height 7
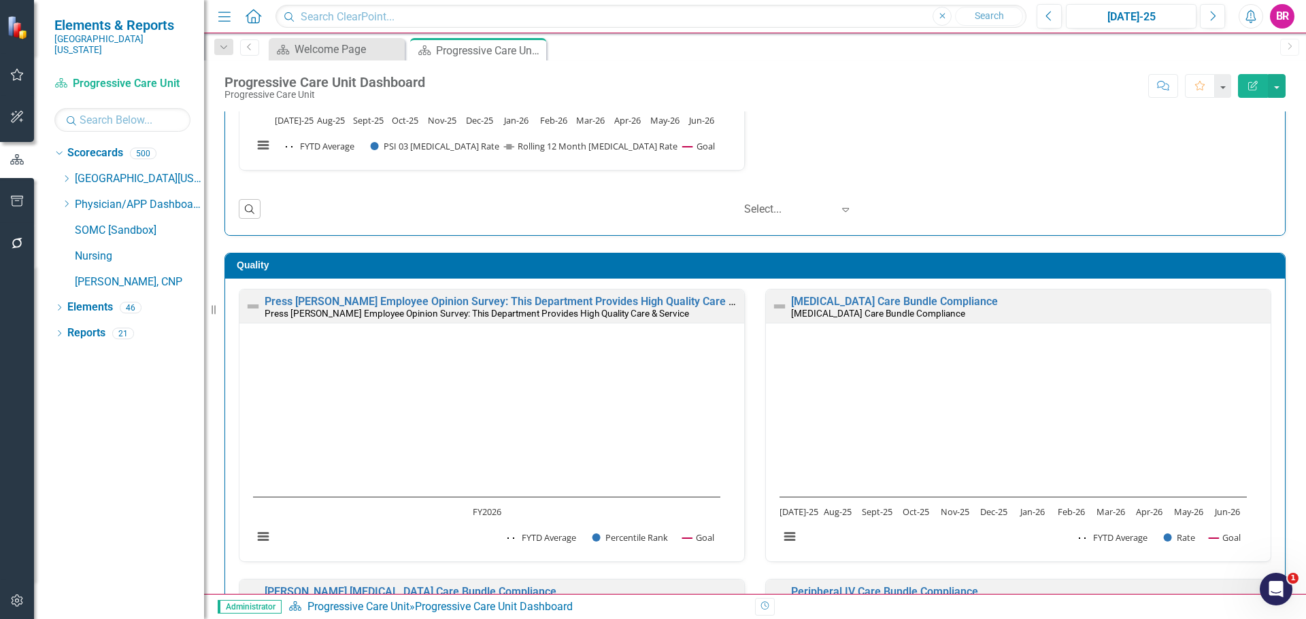
scroll to position [1768, 0]
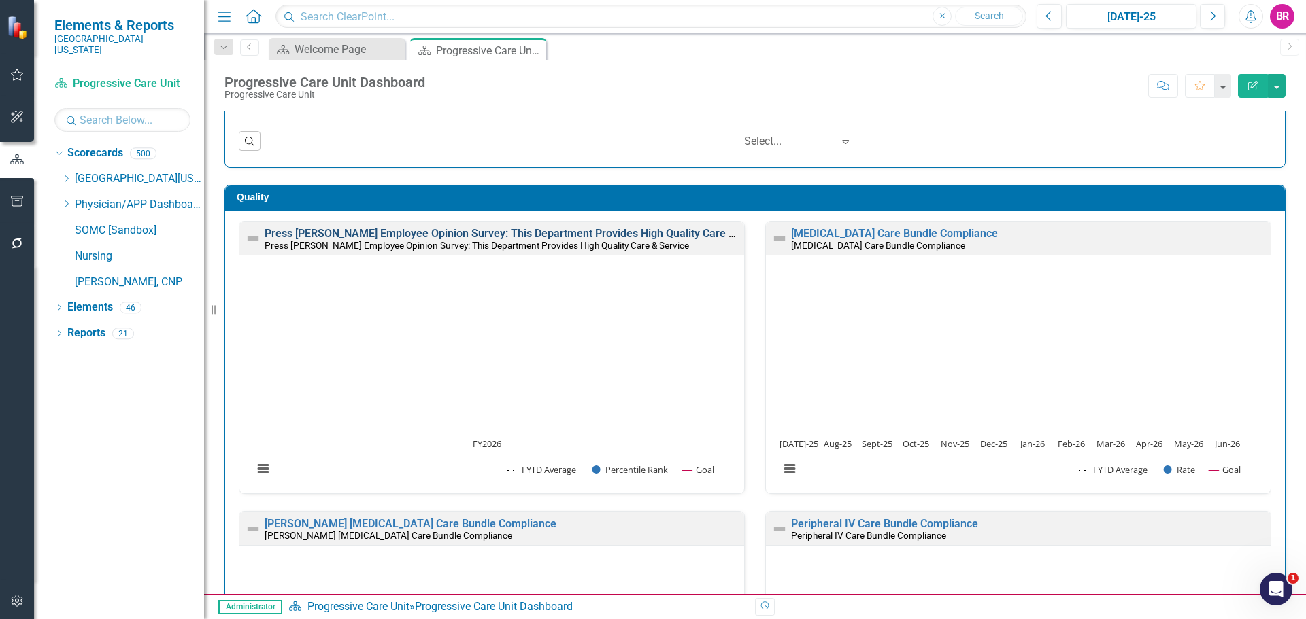
click at [698, 236] on link "Press [PERSON_NAME] Employee Opinion Survey: This Department Provides High Qual…" at bounding box center [520, 233] width 510 height 13
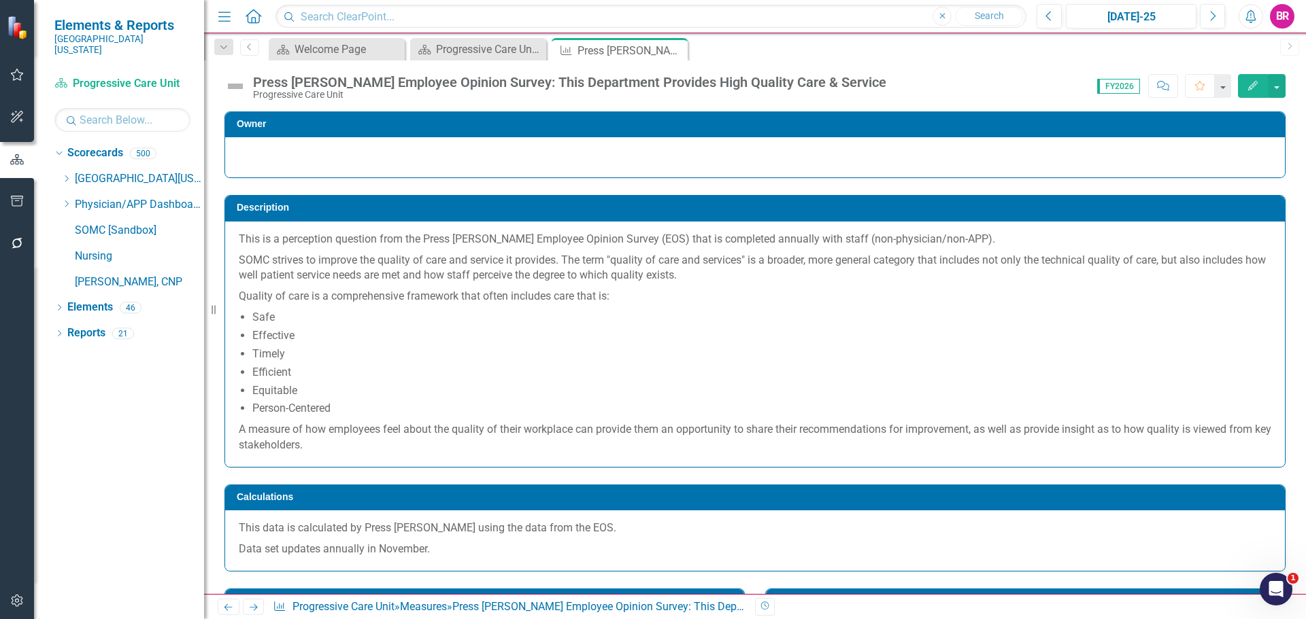
scroll to position [386, 0]
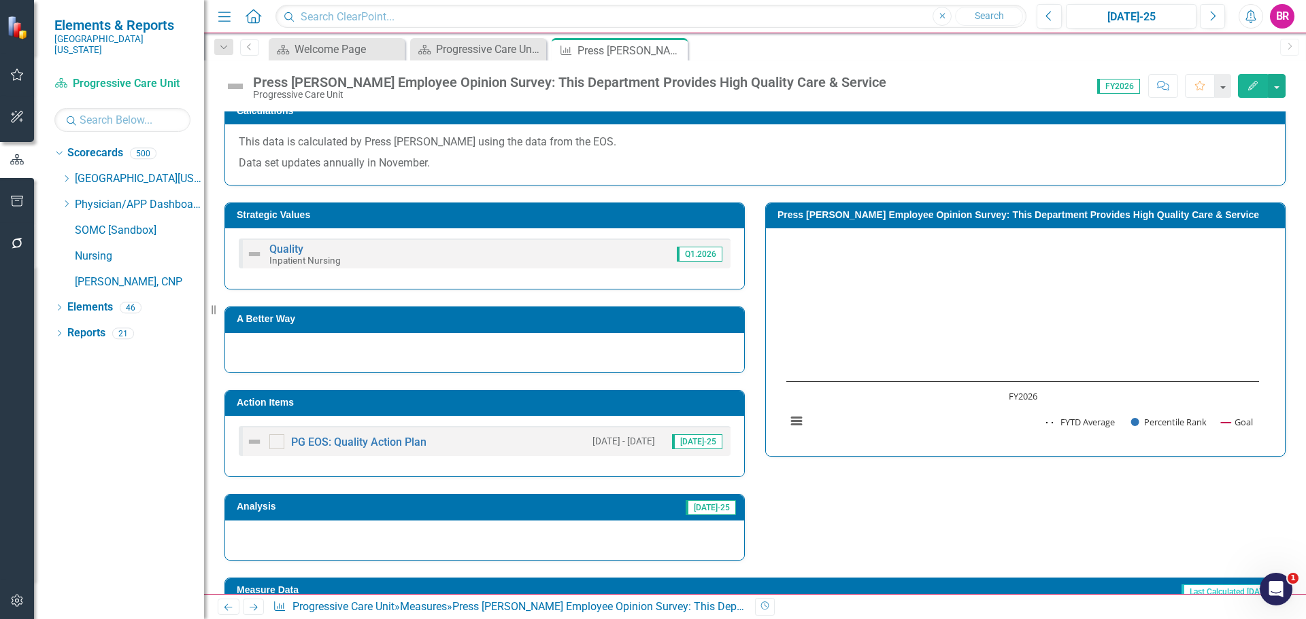
click at [440, 403] on h3 "Action Items" at bounding box center [487, 403] width 500 height 10
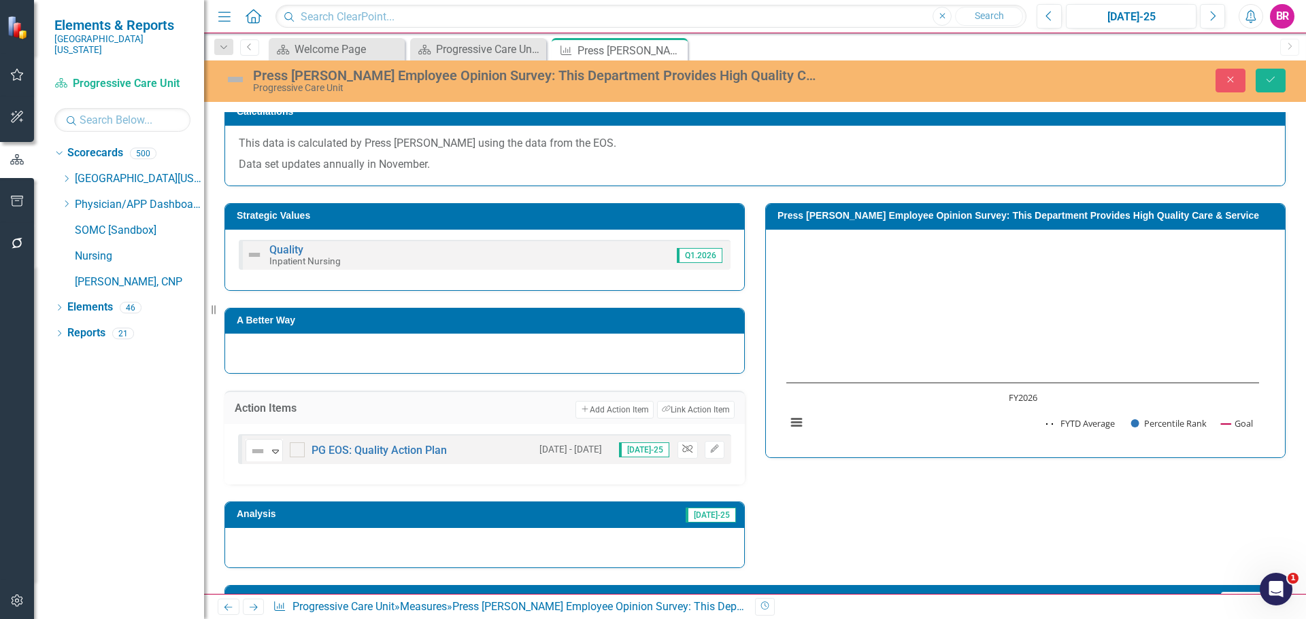
click at [682, 447] on icon "Unlink" at bounding box center [687, 449] width 10 height 8
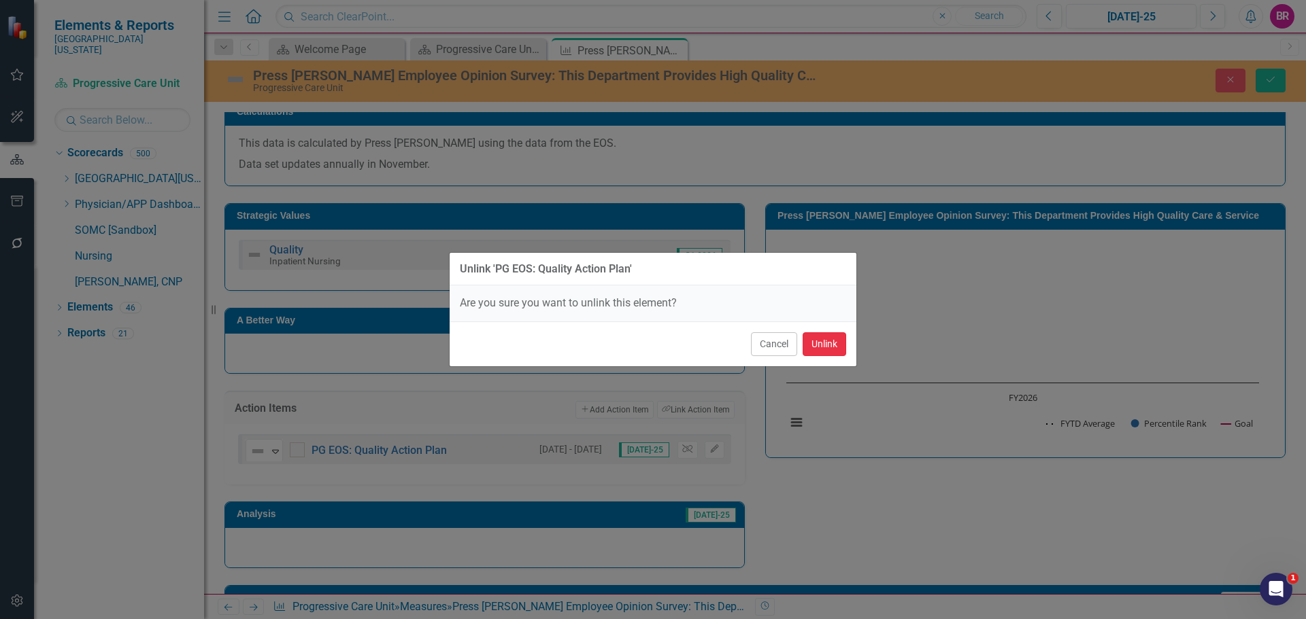
click at [821, 347] on button "Unlink" at bounding box center [824, 344] width 44 height 24
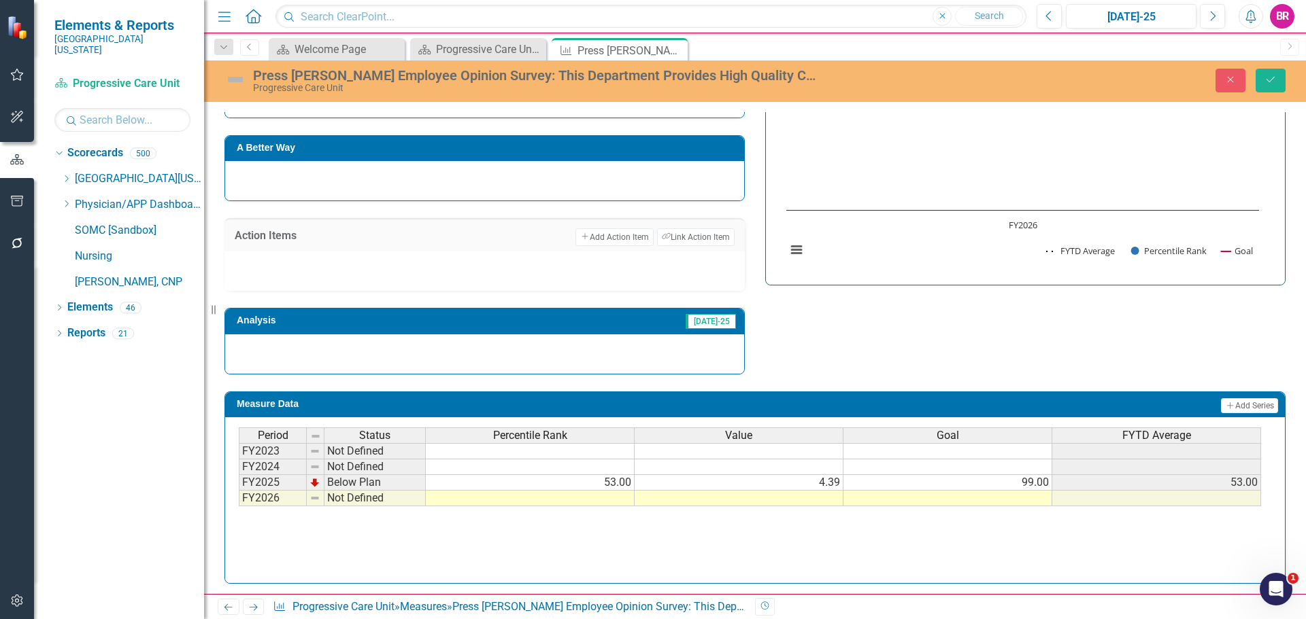
scroll to position [562, 0]
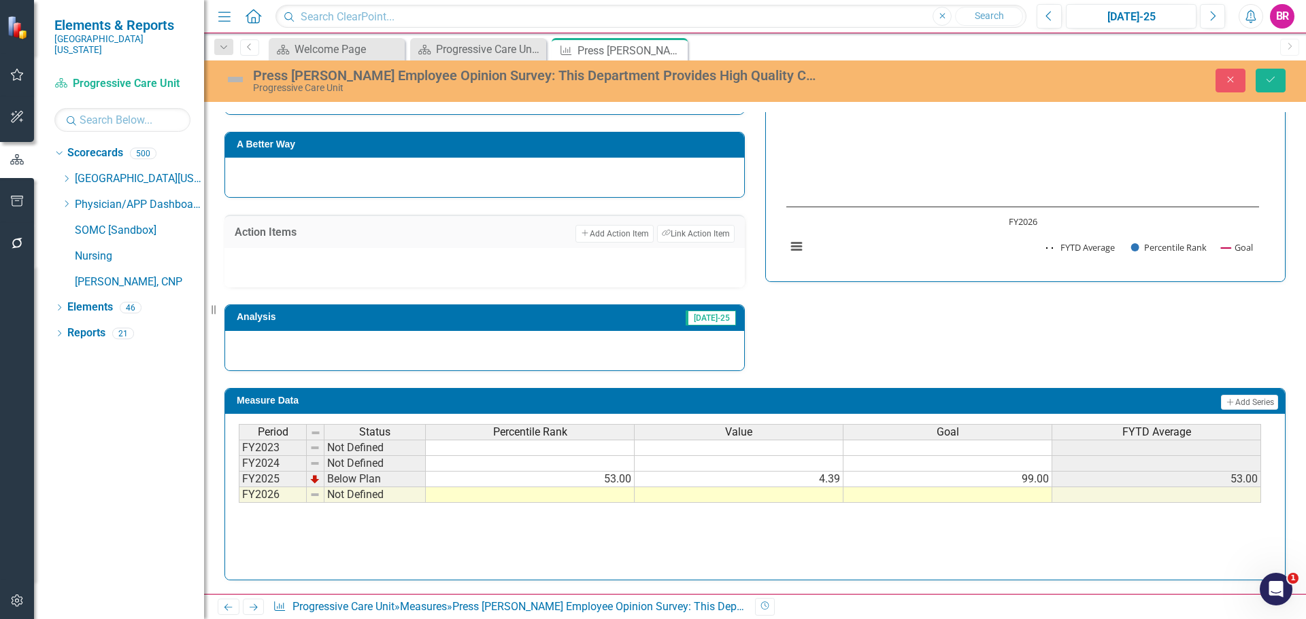
click at [1036, 497] on td at bounding box center [947, 496] width 209 height 16
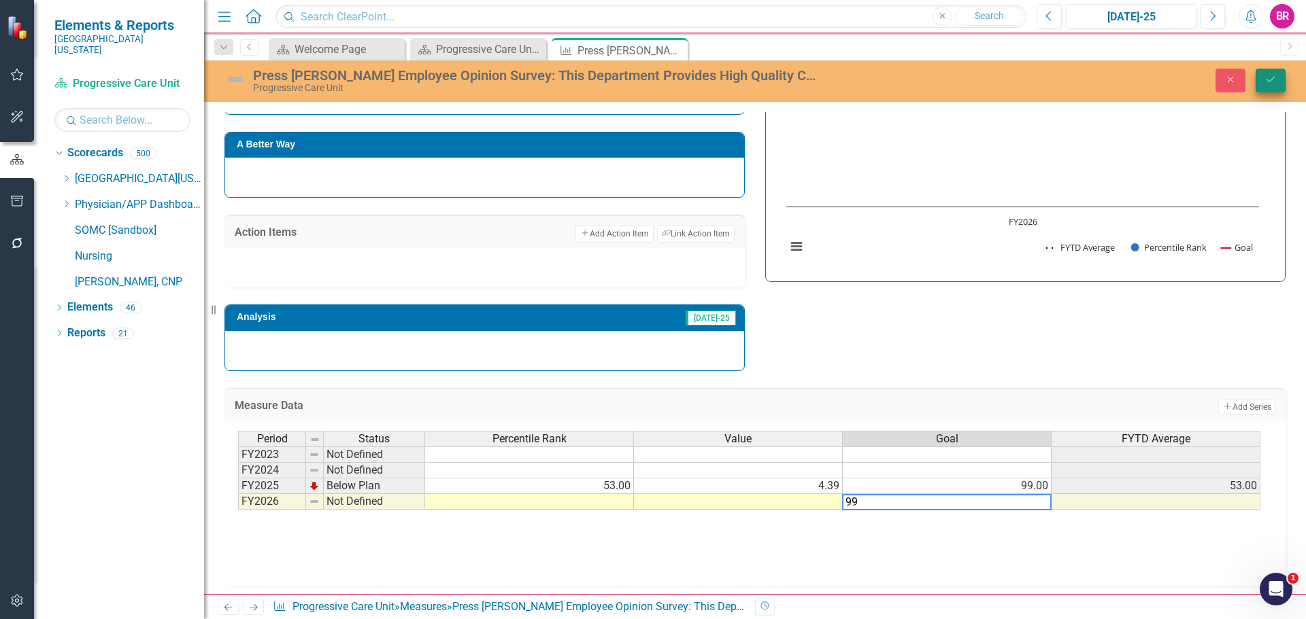
type textarea "99"
click at [1283, 82] on button "Save" at bounding box center [1270, 81] width 30 height 24
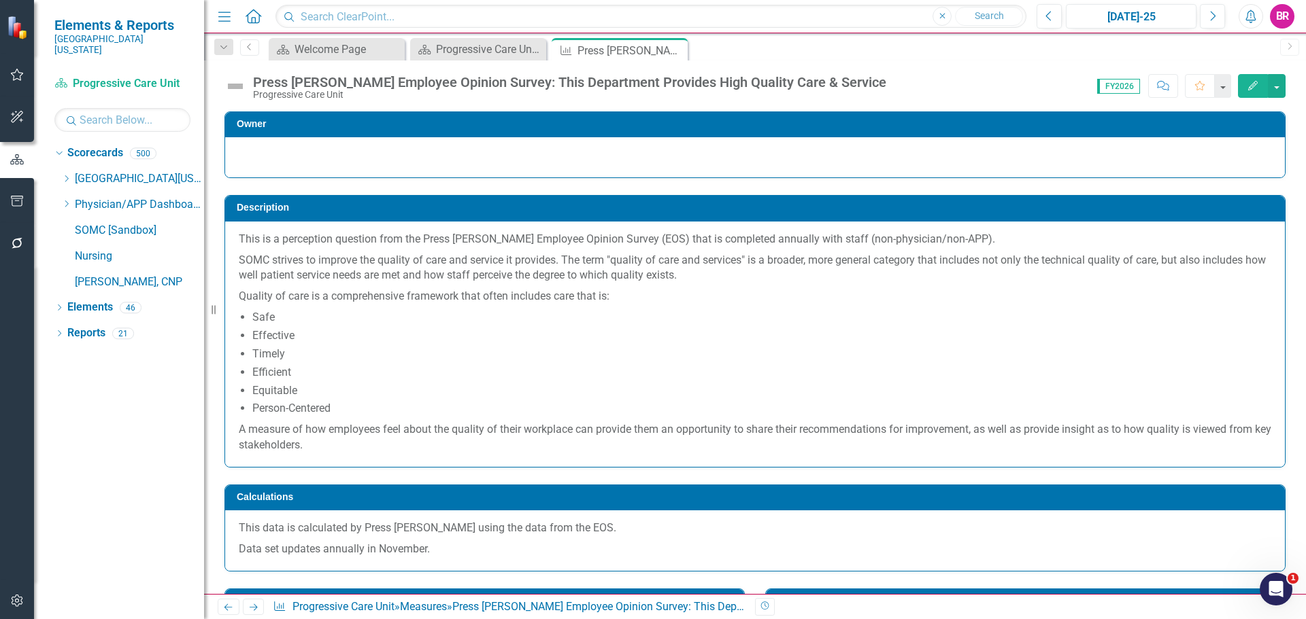
scroll to position [272, 0]
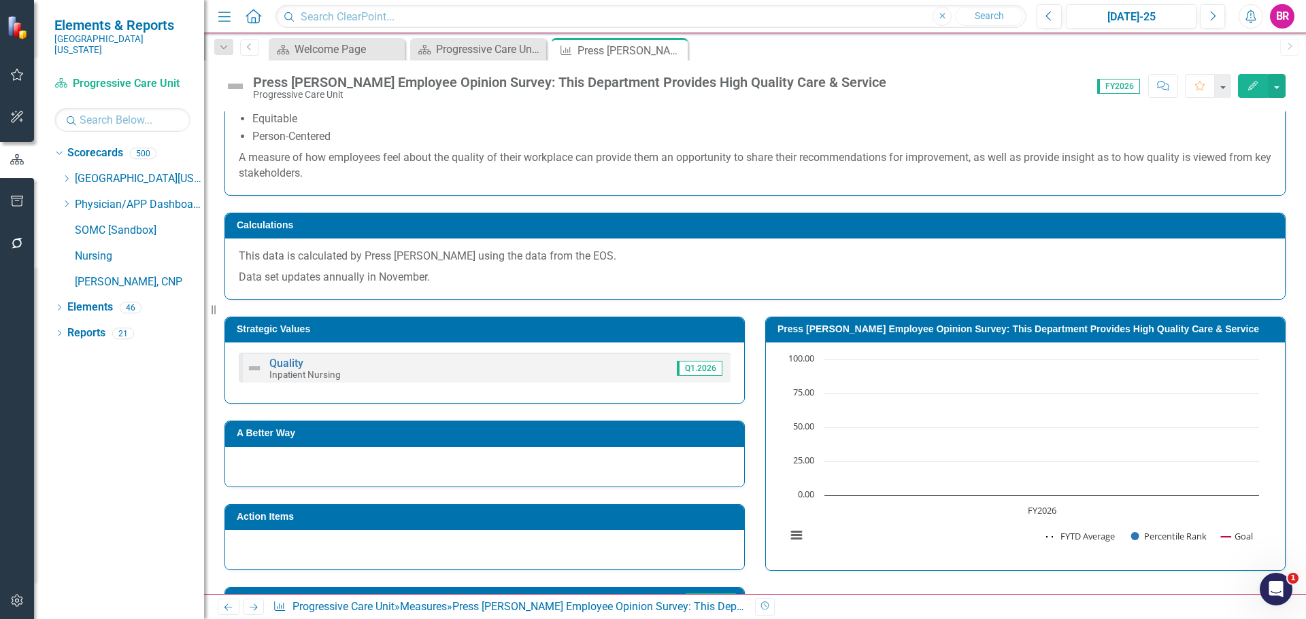
click at [900, 324] on h3 "Press [PERSON_NAME] Employee Opinion Survey: This Department Provides High Qual…" at bounding box center [1027, 329] width 500 height 10
click at [899, 324] on h3 "Press [PERSON_NAME] Employee Opinion Survey: This Department Provides High Qual…" at bounding box center [1027, 329] width 500 height 10
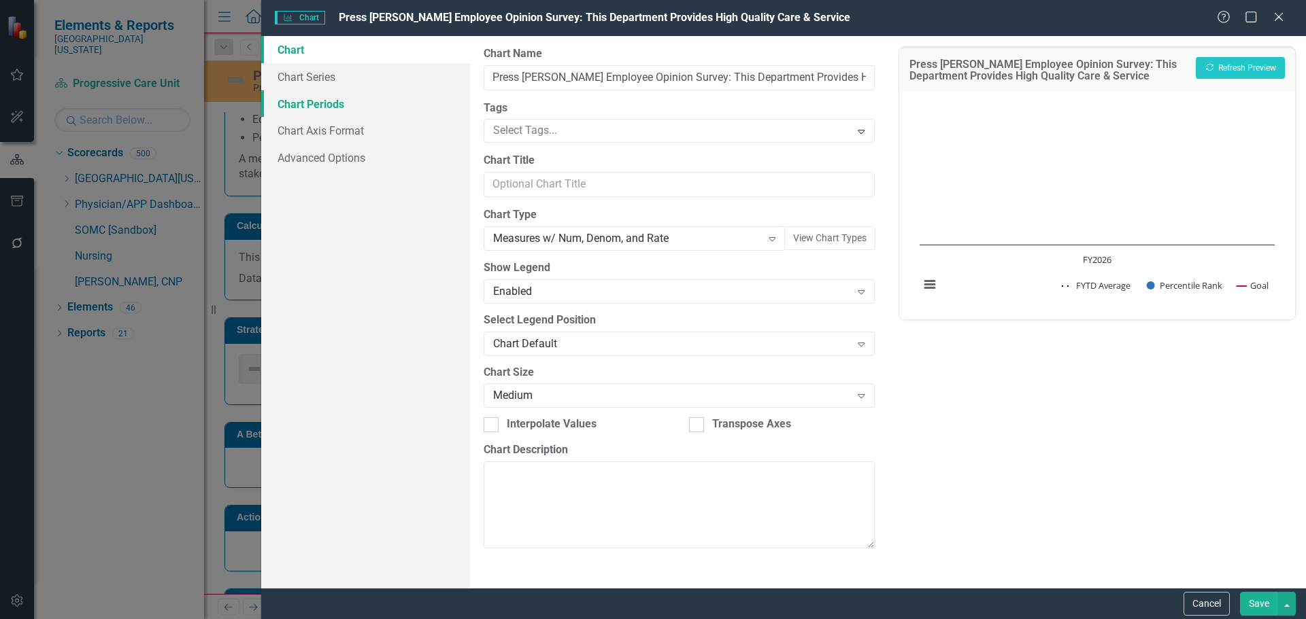
drag, startPoint x: 317, startPoint y: 103, endPoint x: 352, endPoint y: 97, distance: 35.1
click at [317, 103] on link "Chart Periods" at bounding box center [365, 103] width 209 height 27
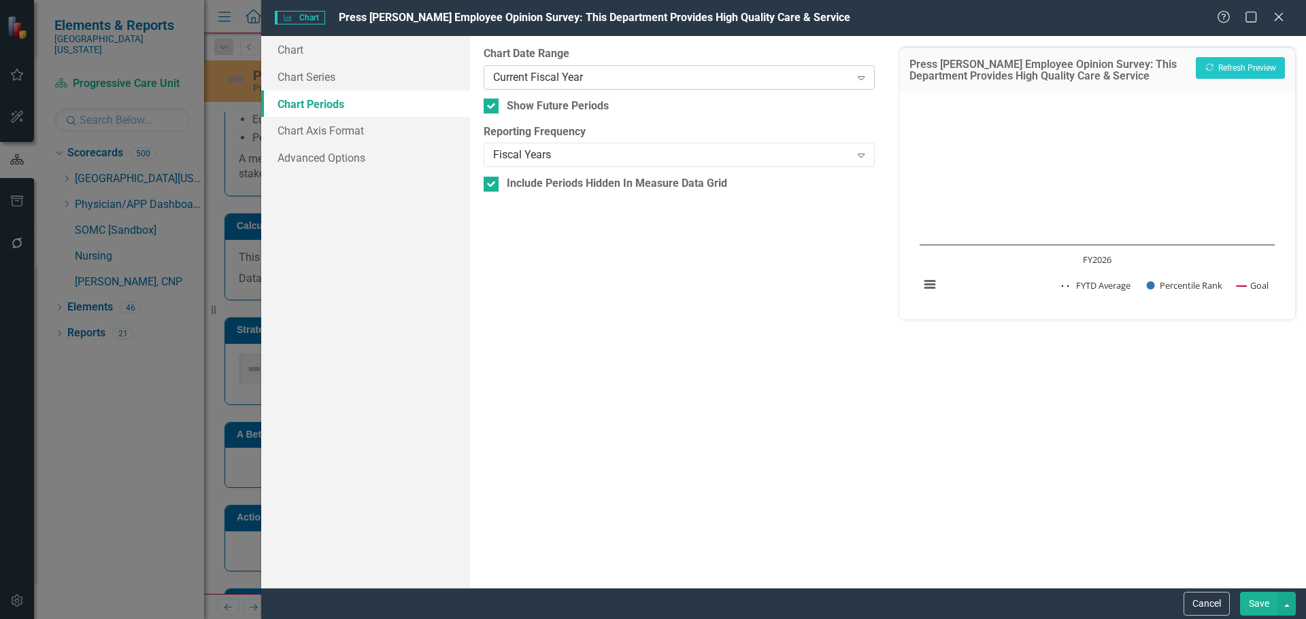
click at [593, 79] on div "Current Fiscal Year" at bounding box center [671, 77] width 357 height 16
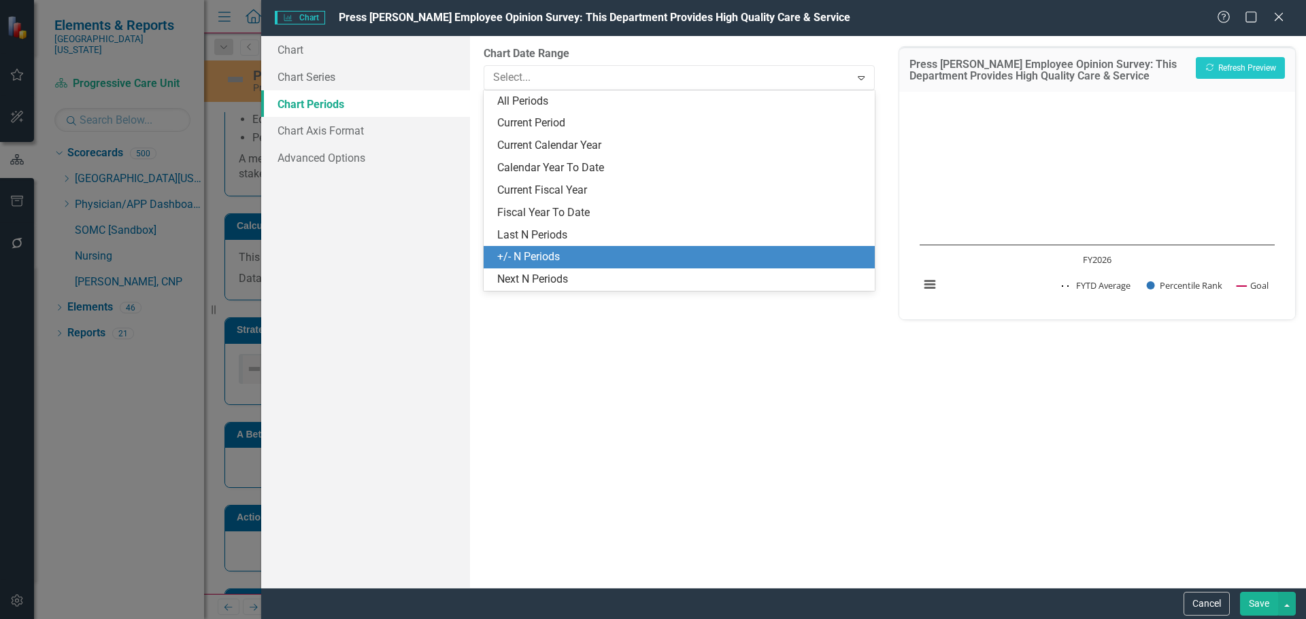
click at [587, 259] on div "+/- N Periods" at bounding box center [681, 258] width 369 height 16
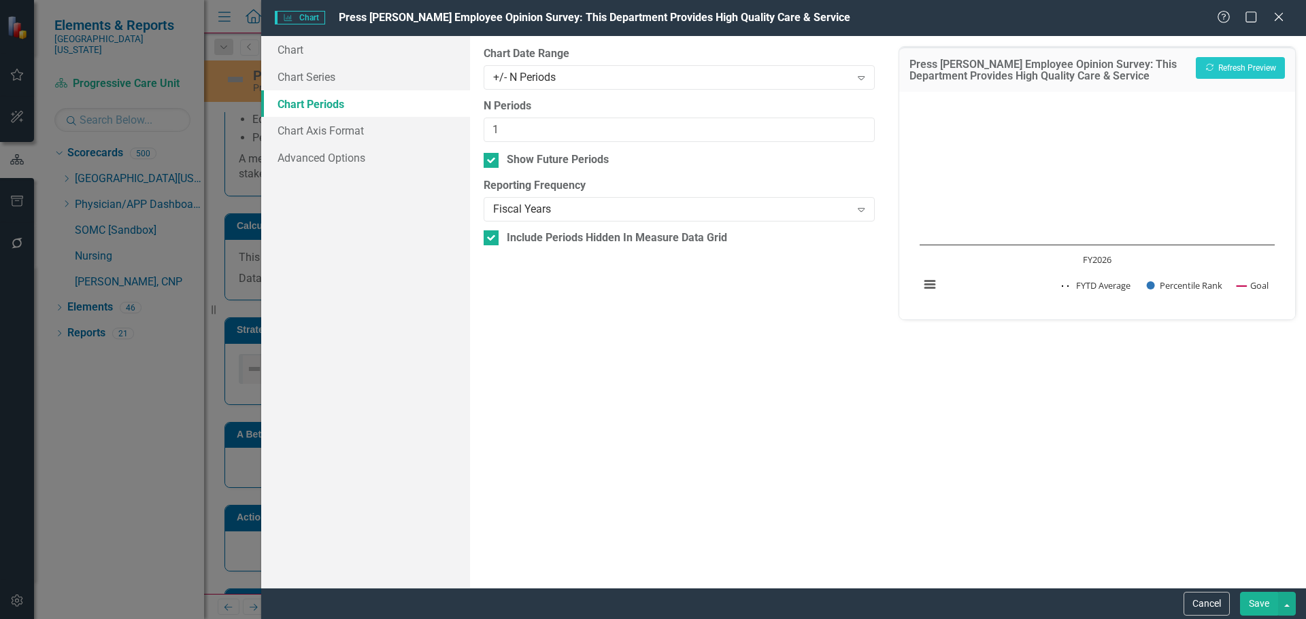
click at [1271, 602] on button "Save" at bounding box center [1259, 604] width 38 height 24
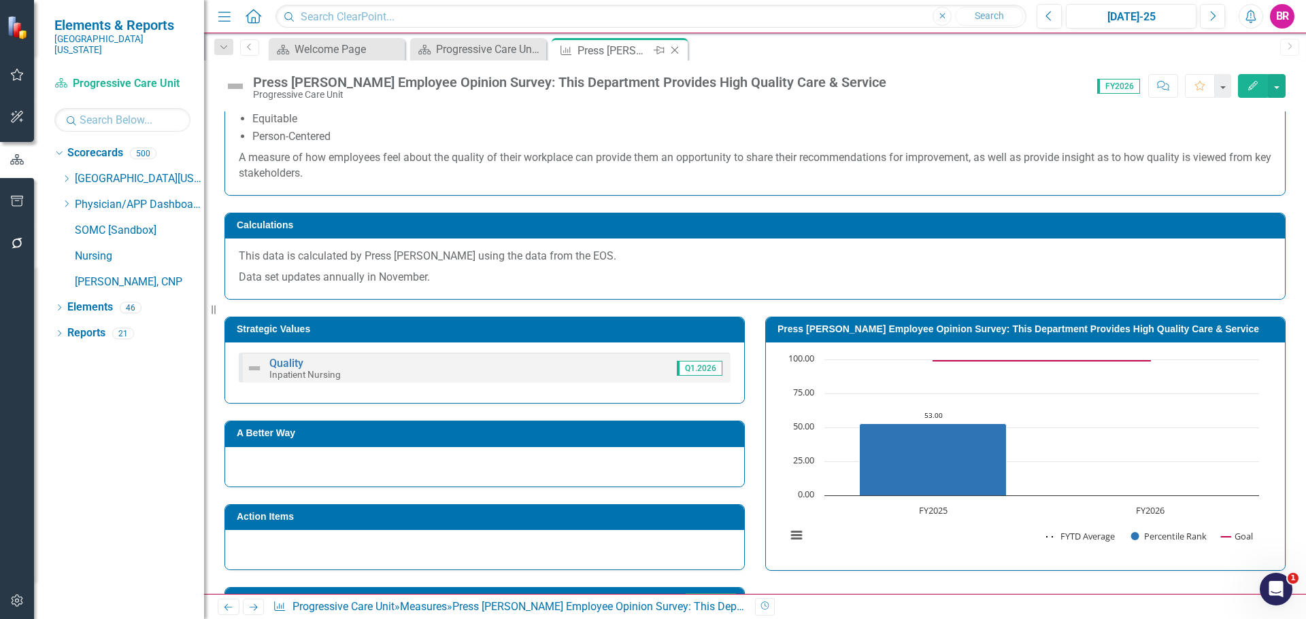
click at [676, 48] on icon "Close" at bounding box center [675, 50] width 14 height 11
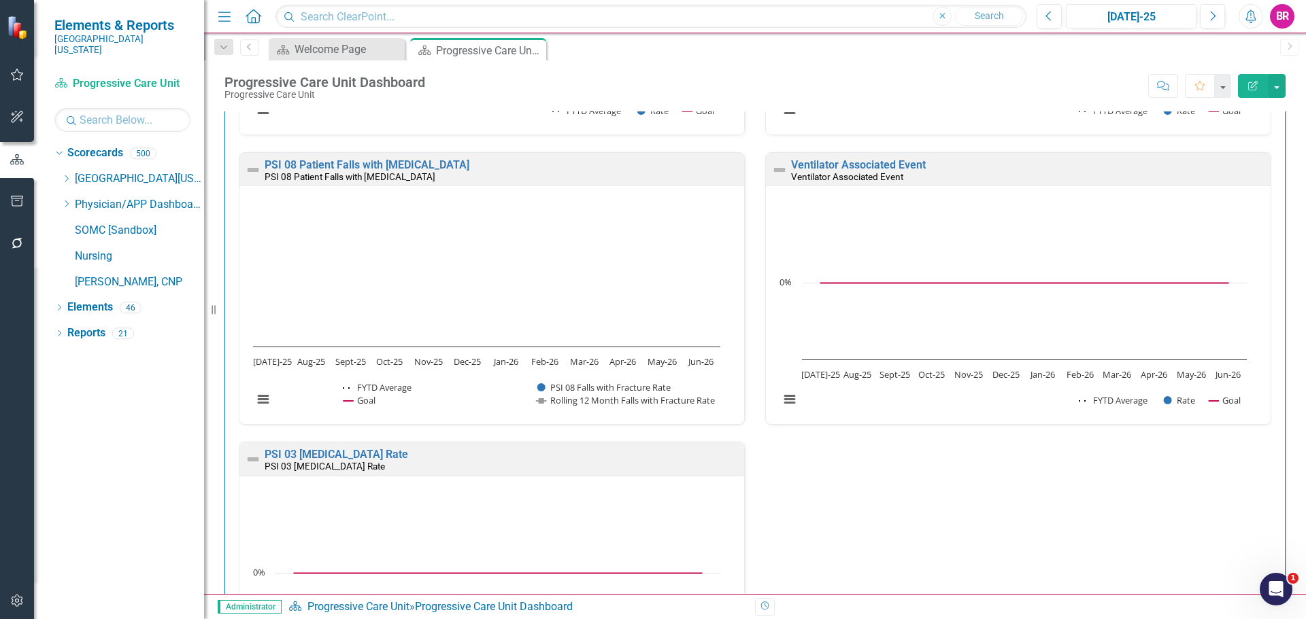
scroll to position [1768, 0]
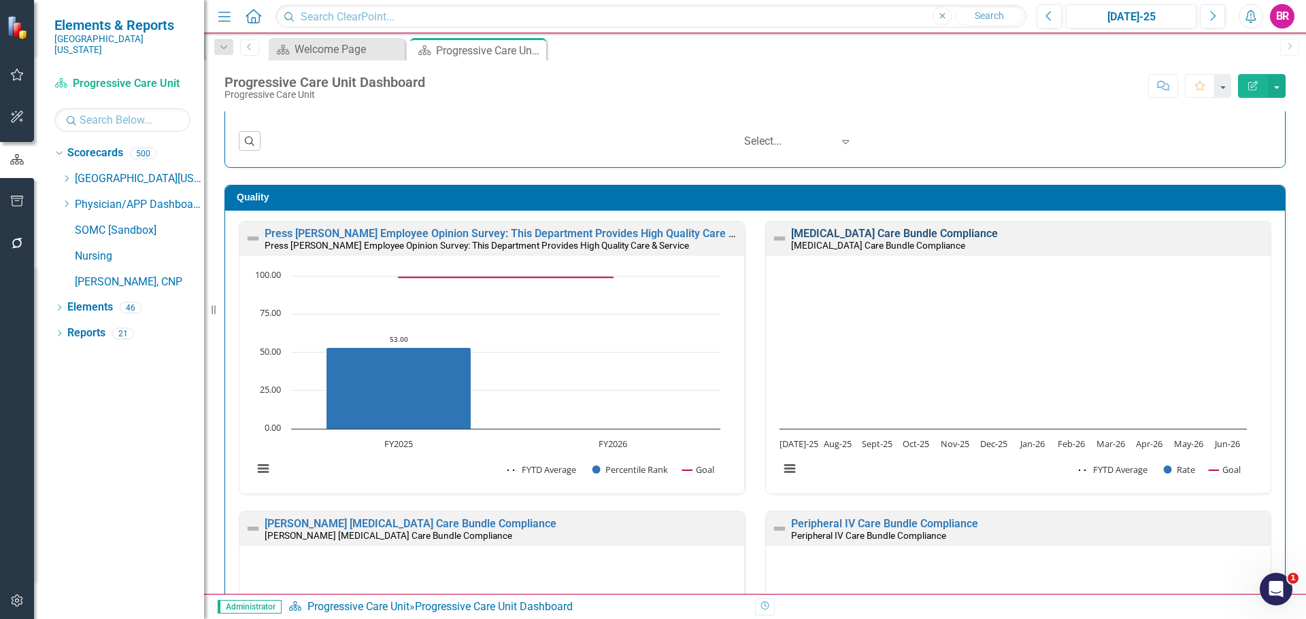
click at [876, 233] on link "[MEDICAL_DATA] Care Bundle Compliance" at bounding box center [894, 233] width 207 height 13
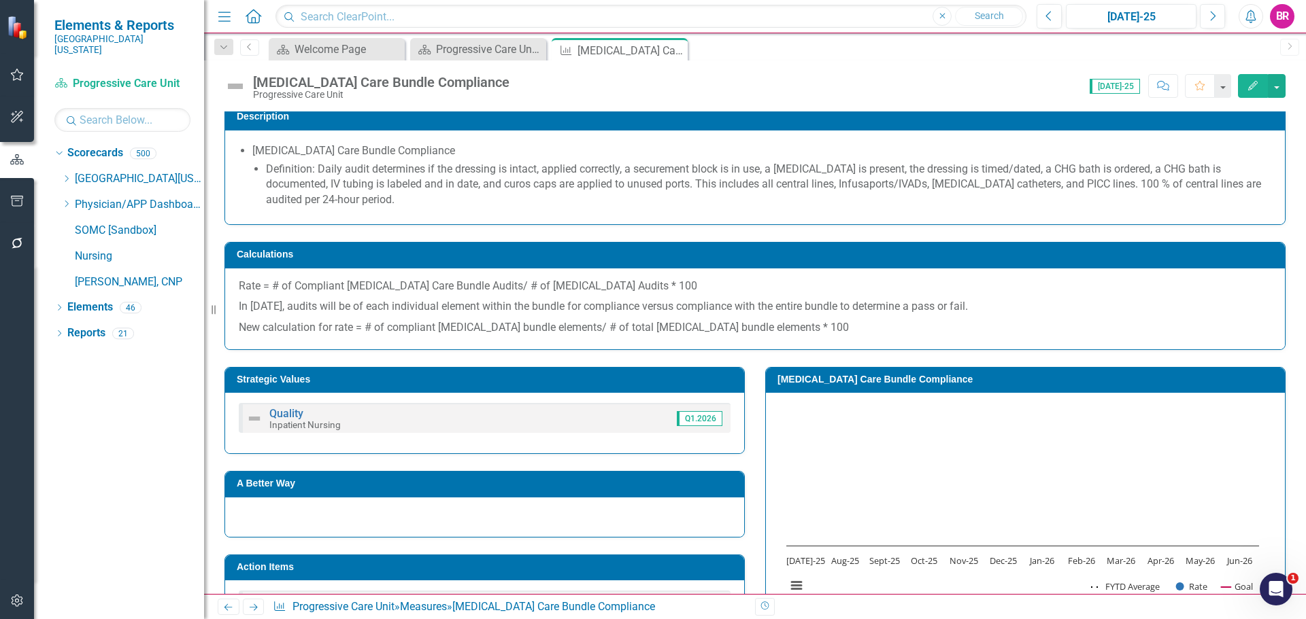
scroll to position [272, 0]
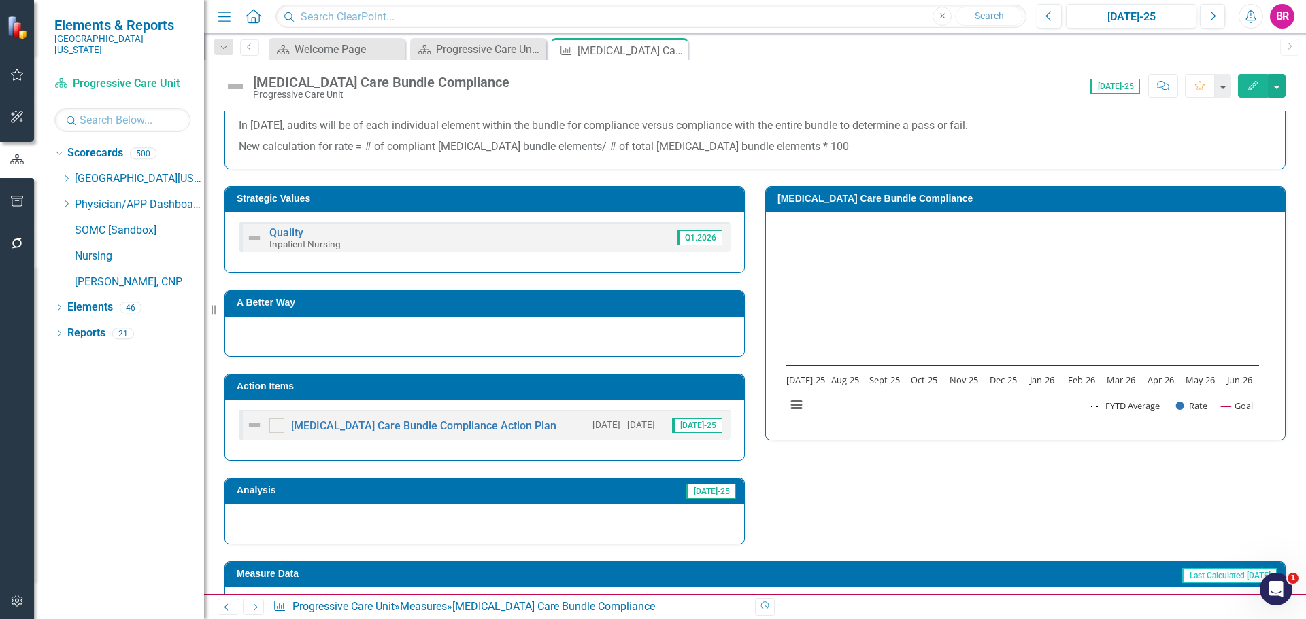
click at [672, 391] on h3 "Action Items" at bounding box center [487, 386] width 500 height 10
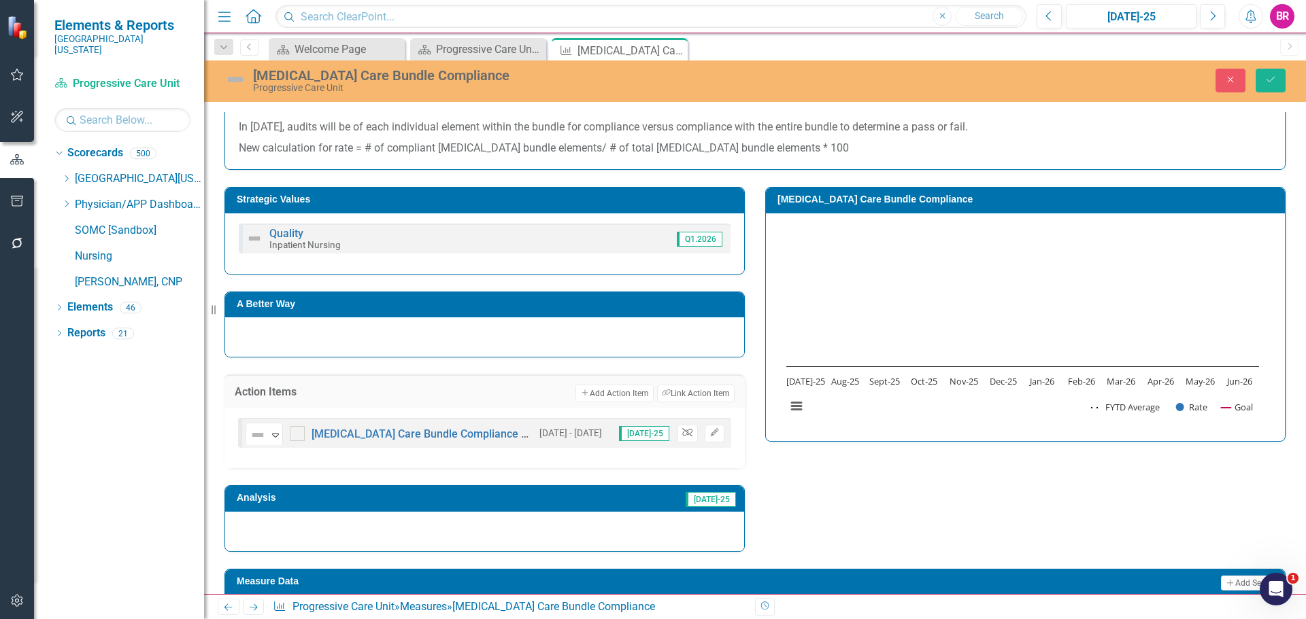
click at [683, 437] on icon "Unlink" at bounding box center [687, 433] width 10 height 8
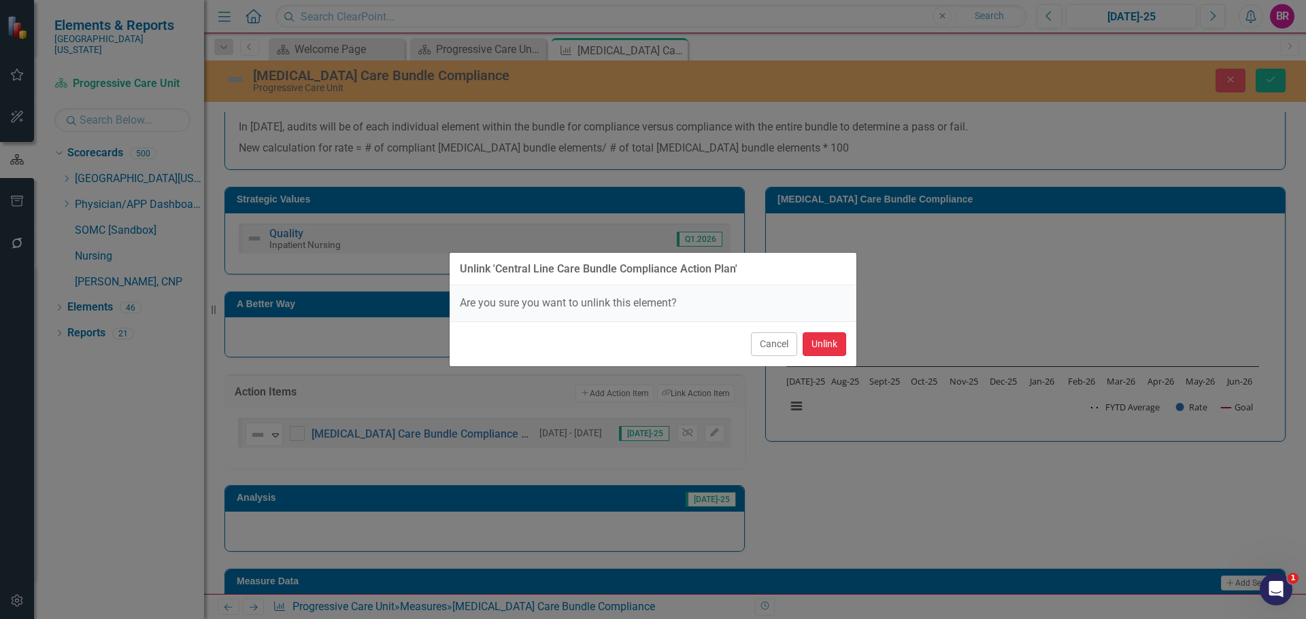
click at [821, 344] on button "Unlink" at bounding box center [824, 344] width 44 height 24
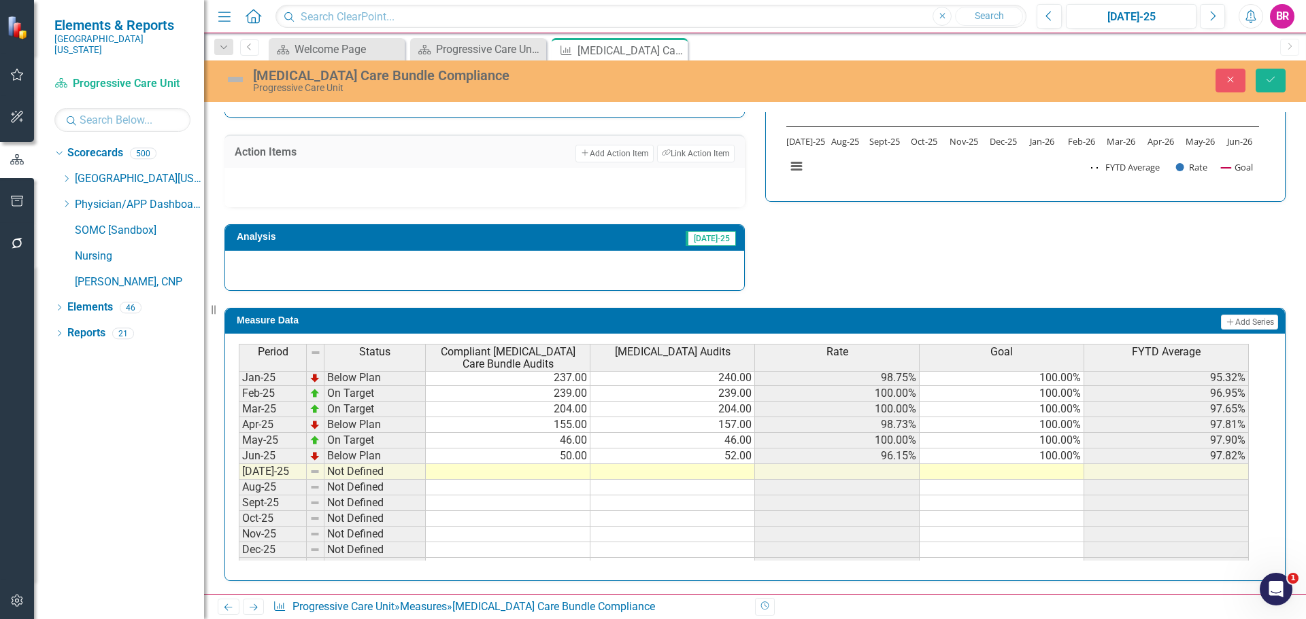
scroll to position [476, 0]
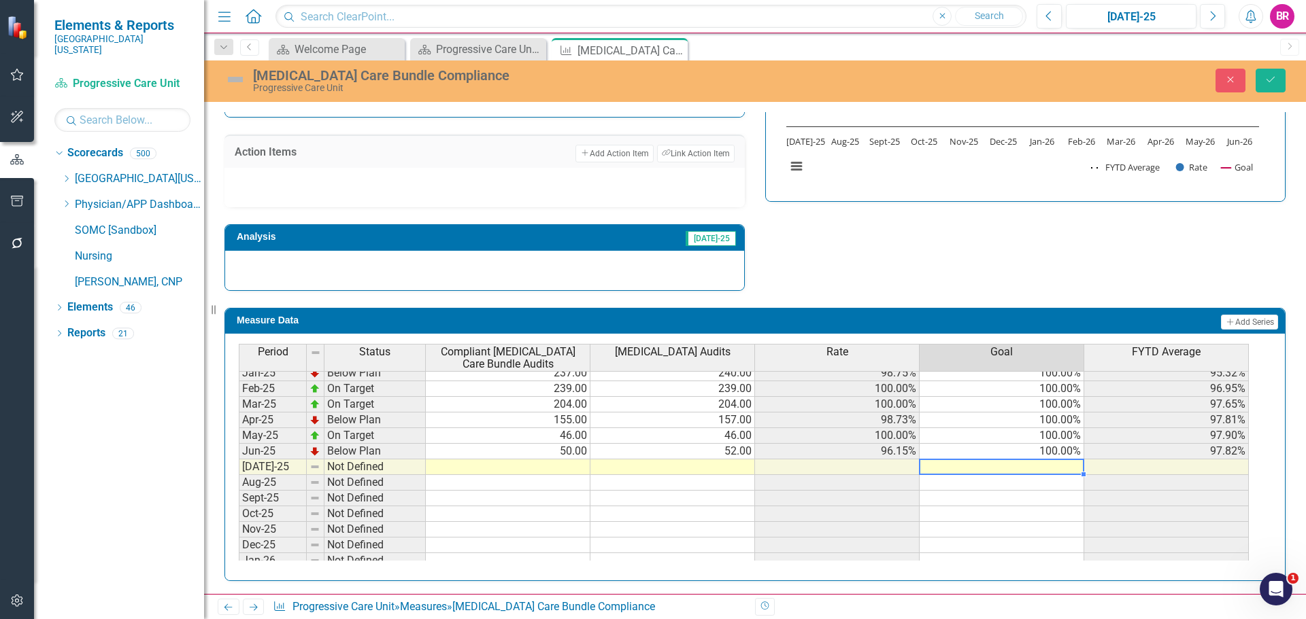
click at [239, 460] on div "Period Status Compliant Central Line Care Bundle Audits Central Line Audits Rat…" at bounding box center [239, 382] width 0 height 529
click at [1061, 446] on td "100.00%" at bounding box center [1001, 452] width 165 height 16
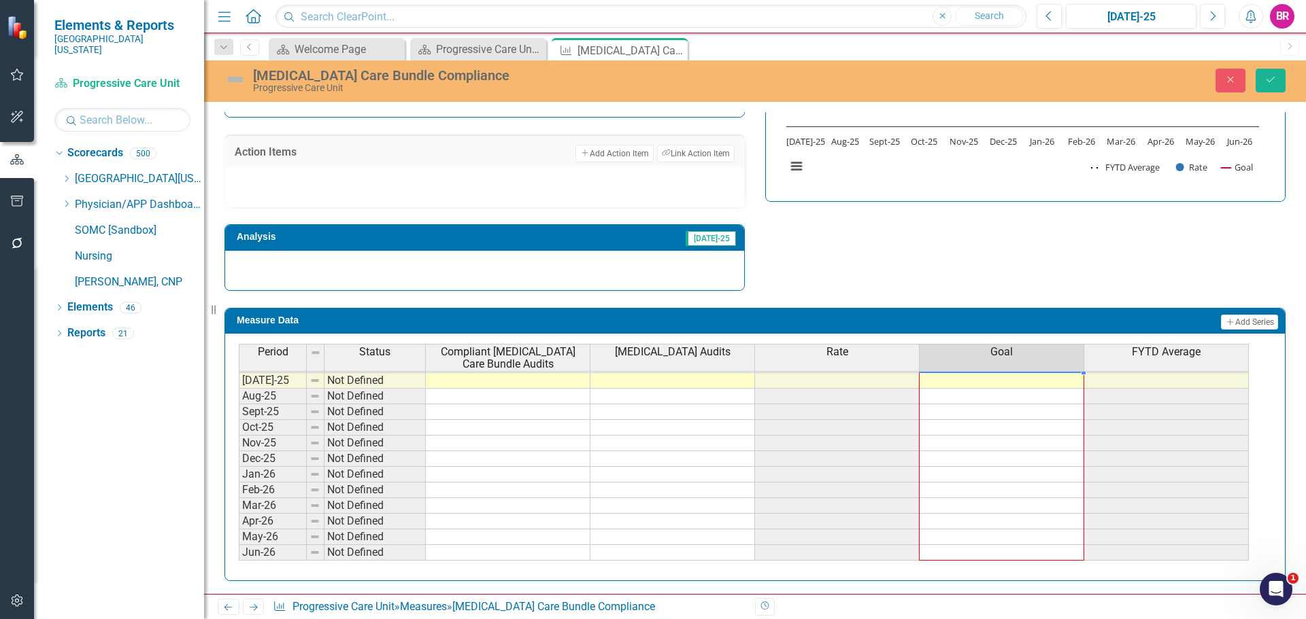
drag, startPoint x: 1085, startPoint y: 460, endPoint x: 1069, endPoint y: 549, distance: 90.6
click at [239, 549] on div "Period Status Compliant Central Line Care Bundle Audits Central Line Audits Rat…" at bounding box center [239, 320] width 0 height 482
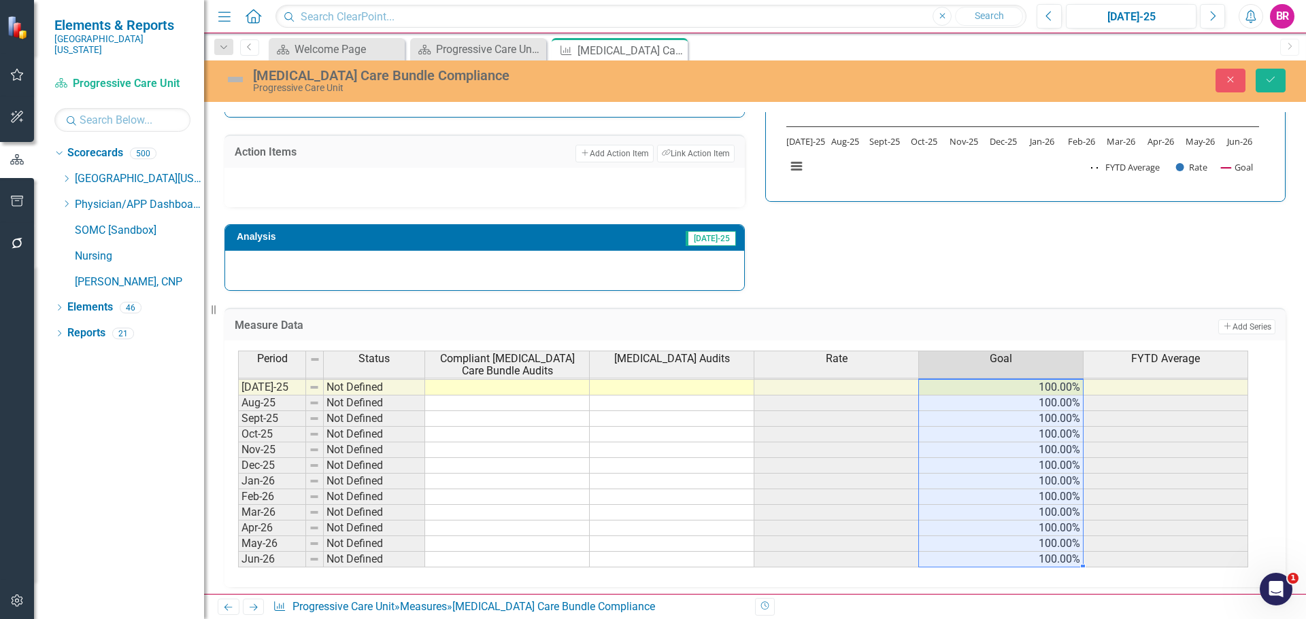
type textarea "100"
click at [1265, 82] on icon "Save" at bounding box center [1270, 80] width 12 height 10
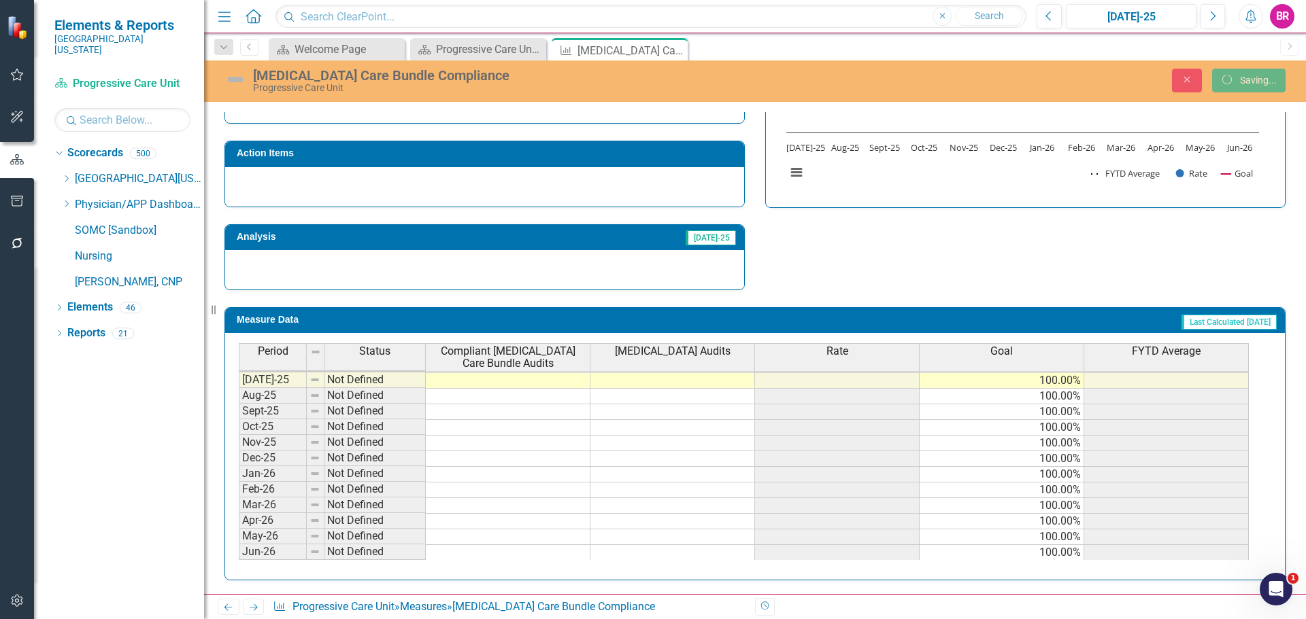
scroll to position [506, 0]
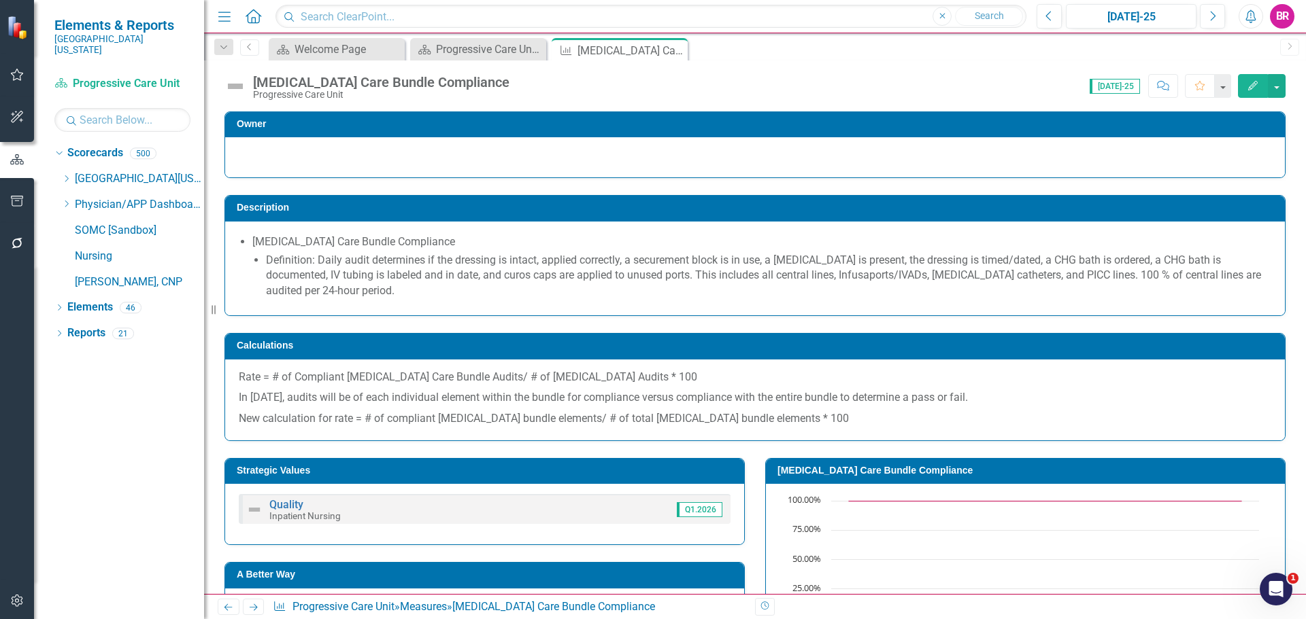
click at [256, 608] on icon at bounding box center [254, 607] width 8 height 7
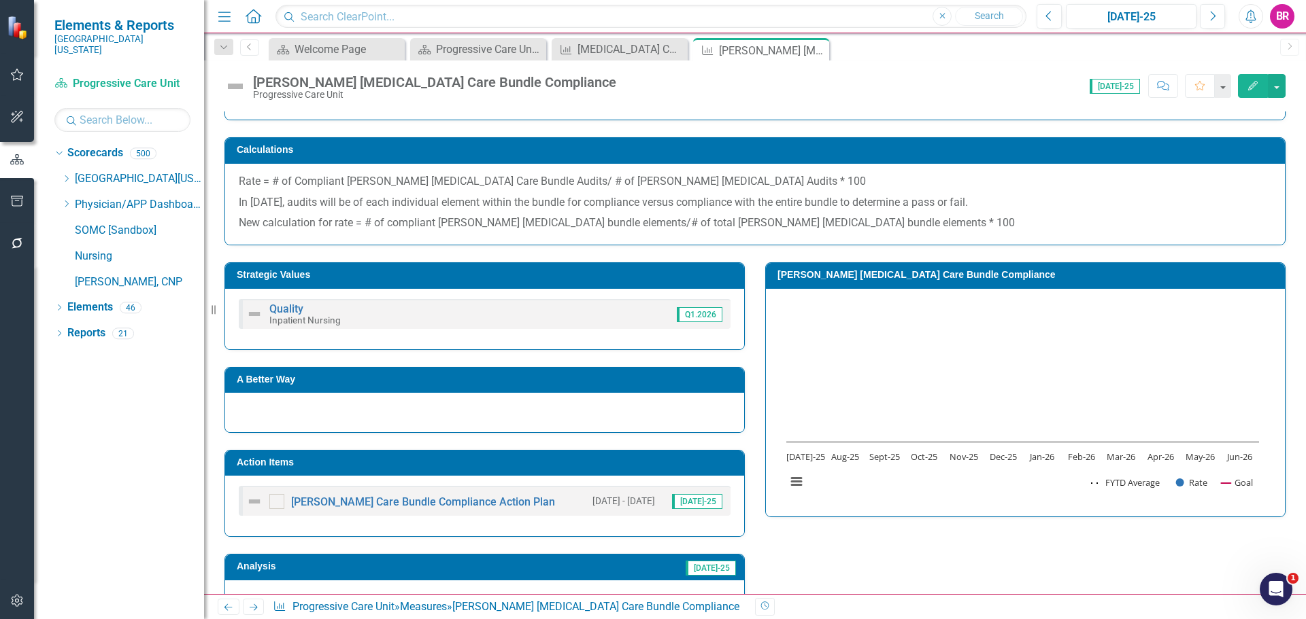
scroll to position [204, 0]
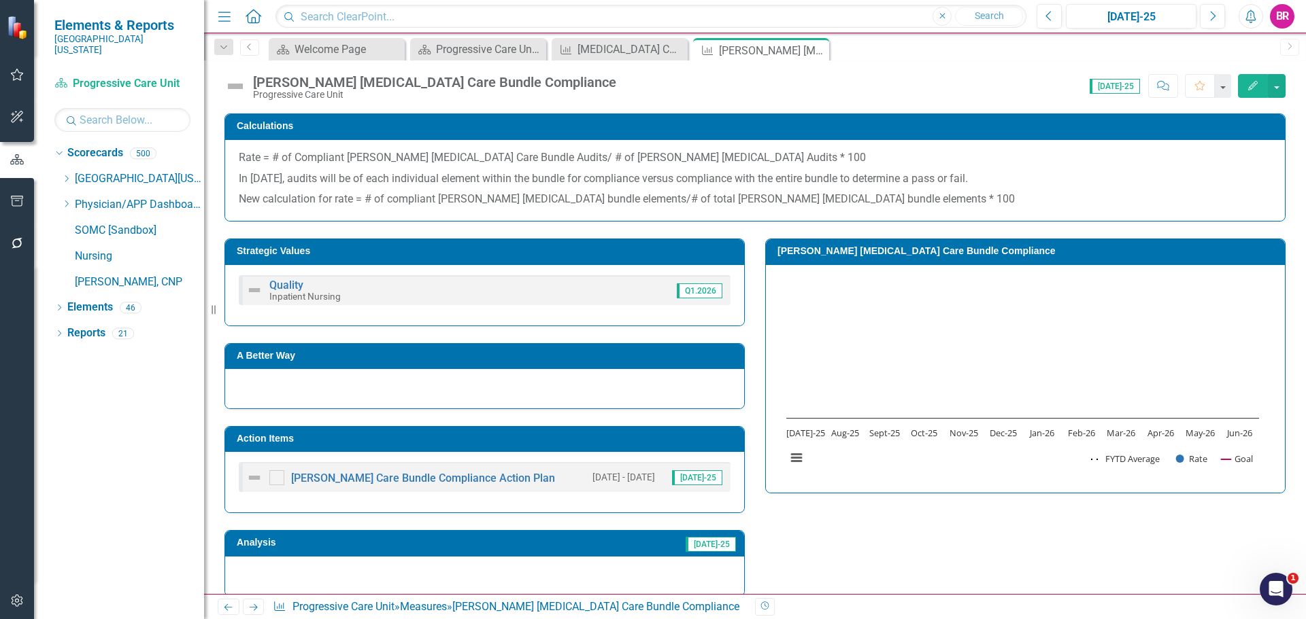
click at [635, 436] on h3 "Action Items" at bounding box center [487, 439] width 500 height 10
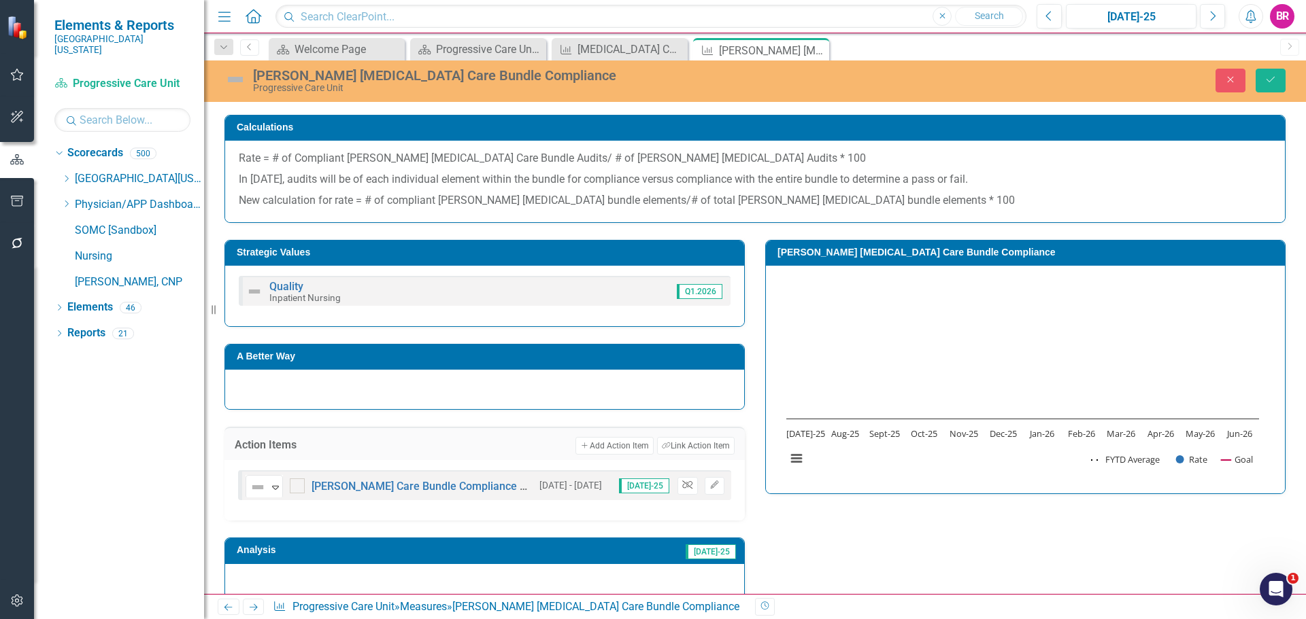
click at [682, 490] on icon "Unlink" at bounding box center [687, 485] width 10 height 8
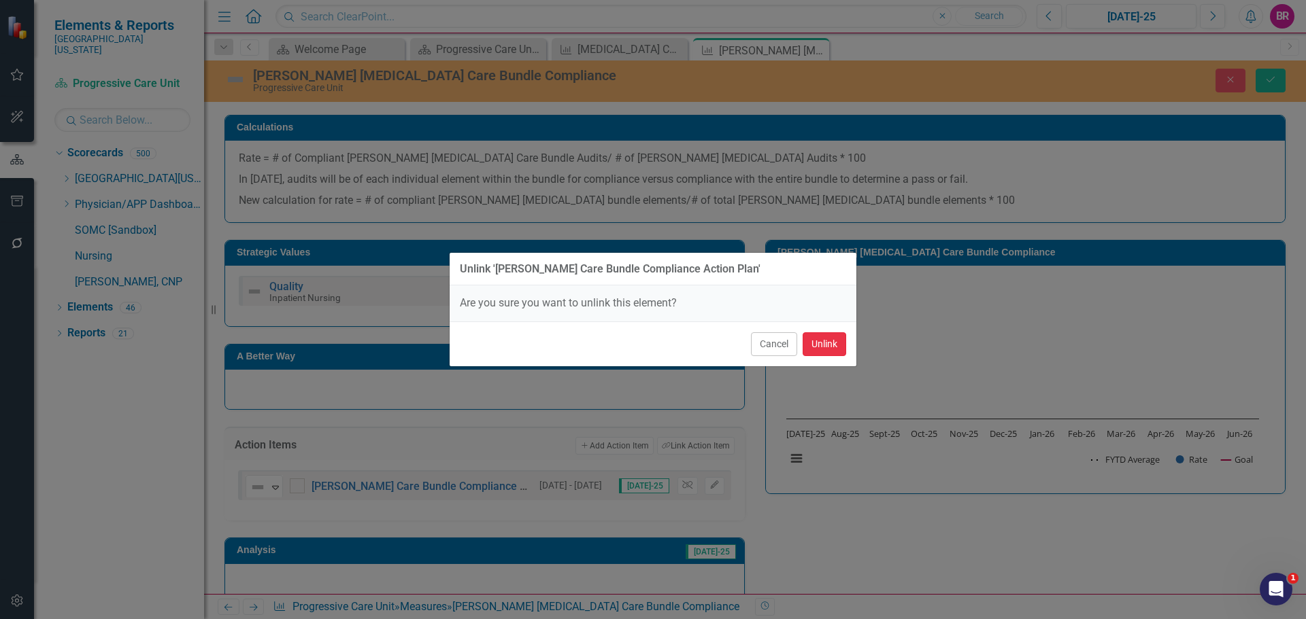
click at [838, 344] on button "Unlink" at bounding box center [824, 344] width 44 height 24
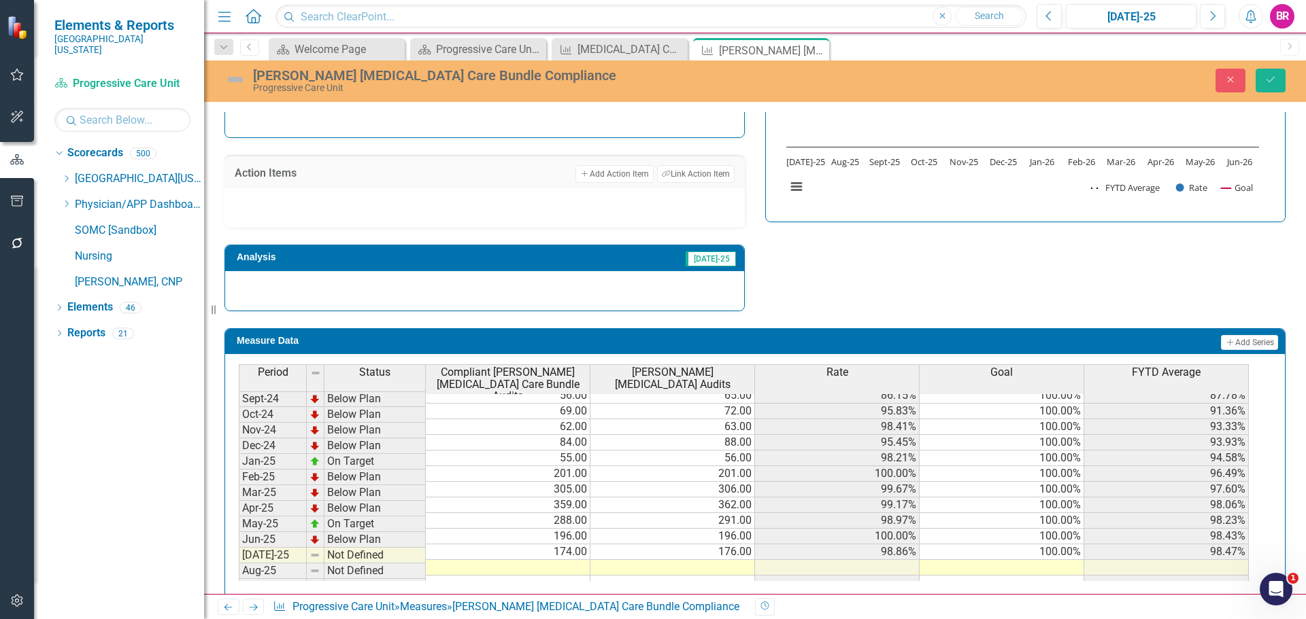
scroll to position [476, 0]
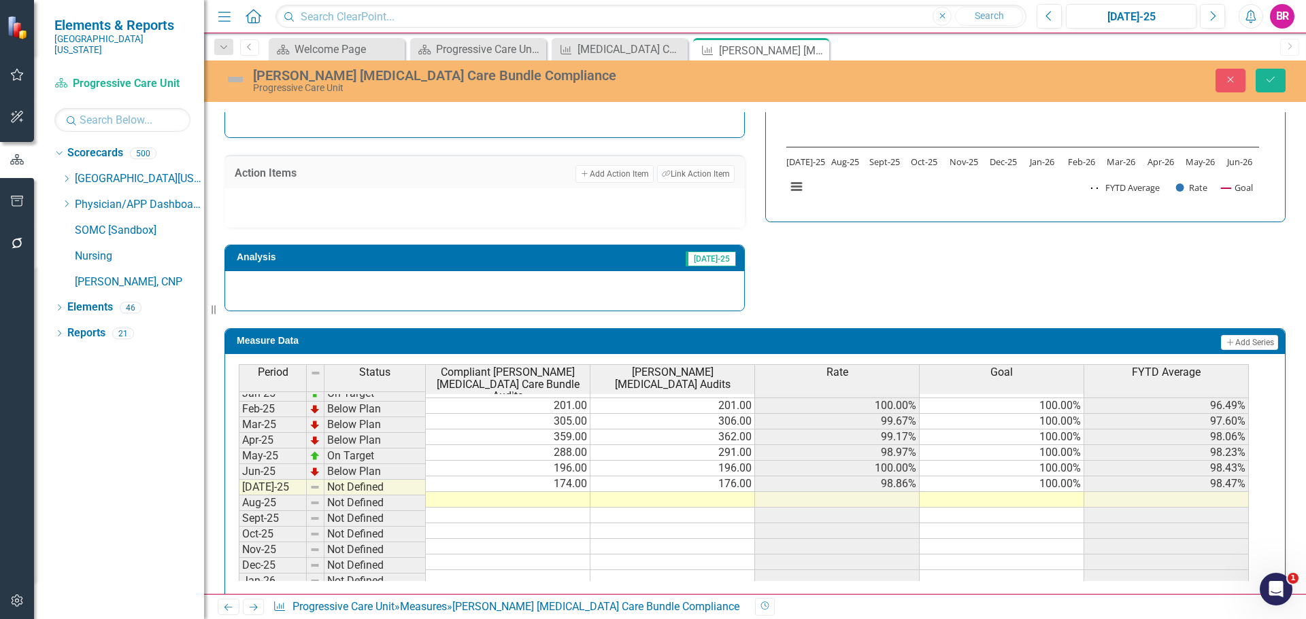
click at [1055, 475] on tbody "Oct-23 Not Defined Nov-23 Not Defined Dec-23 Not Defined Jan-24 On Target 76.00…" at bounding box center [744, 421] width 1010 height 517
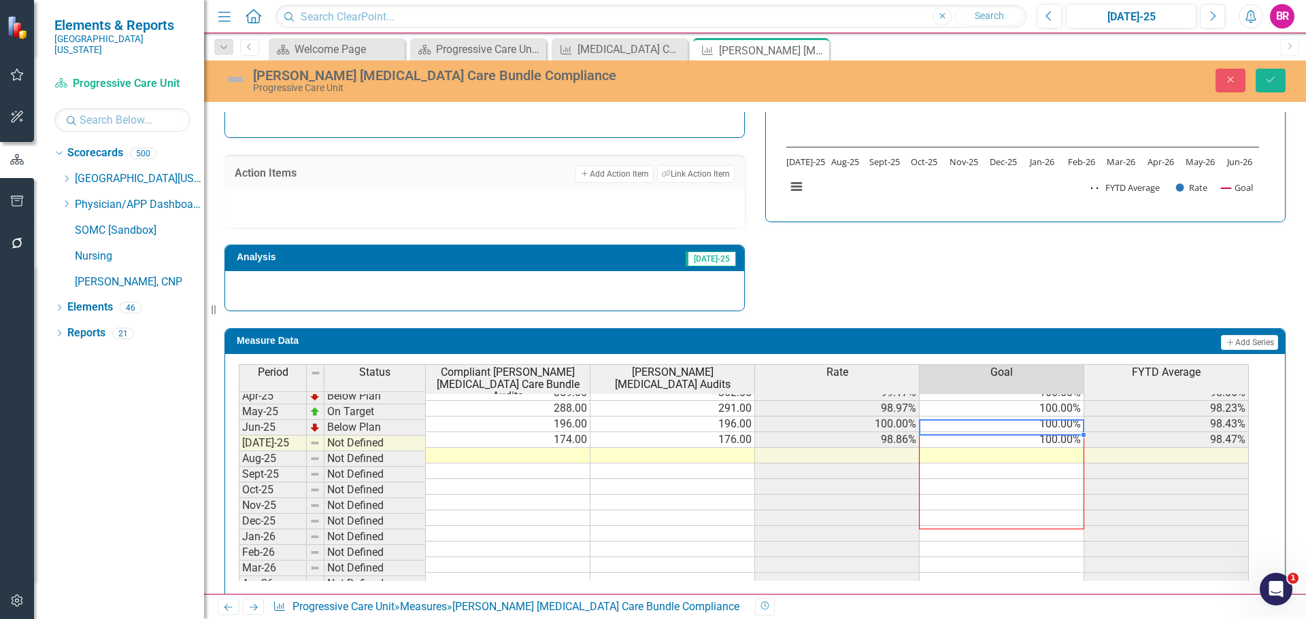
scroll to position [562, 0]
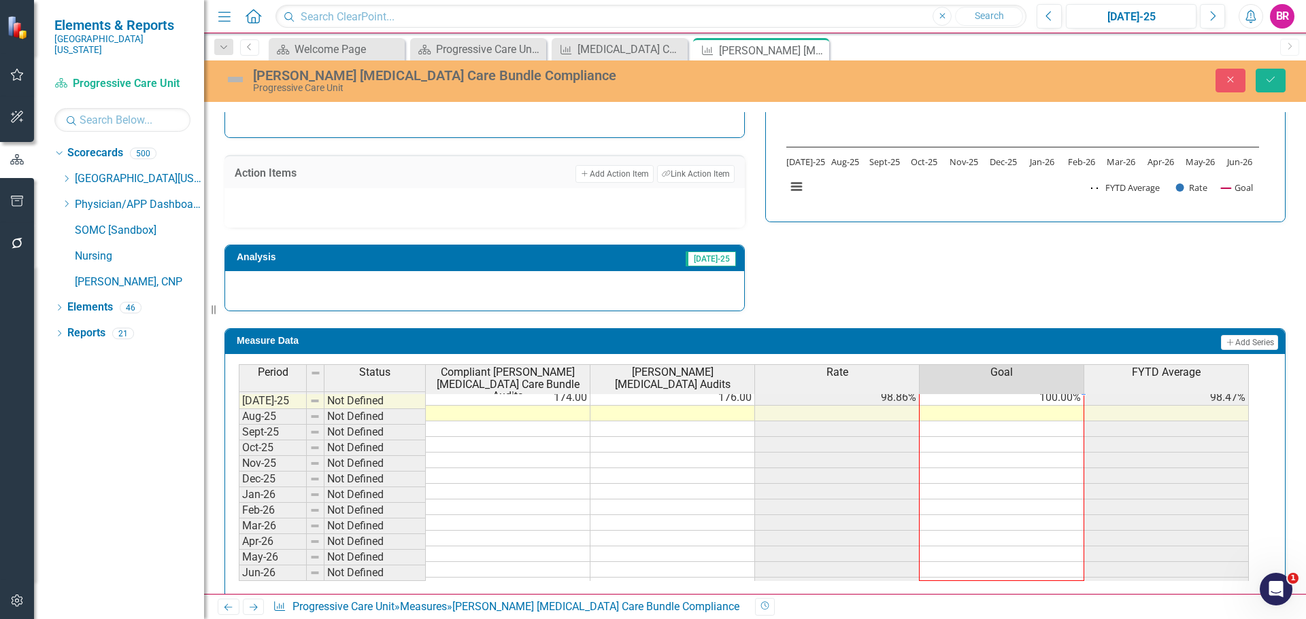
drag, startPoint x: 1084, startPoint y: 481, endPoint x: 1062, endPoint y: 571, distance: 93.0
click at [239, 571] on div "Period Status Compliant Foley Catheter Care Bundle Audits Foley Catheter Audits…" at bounding box center [239, 385] width 0 height 447
type textarea "100"
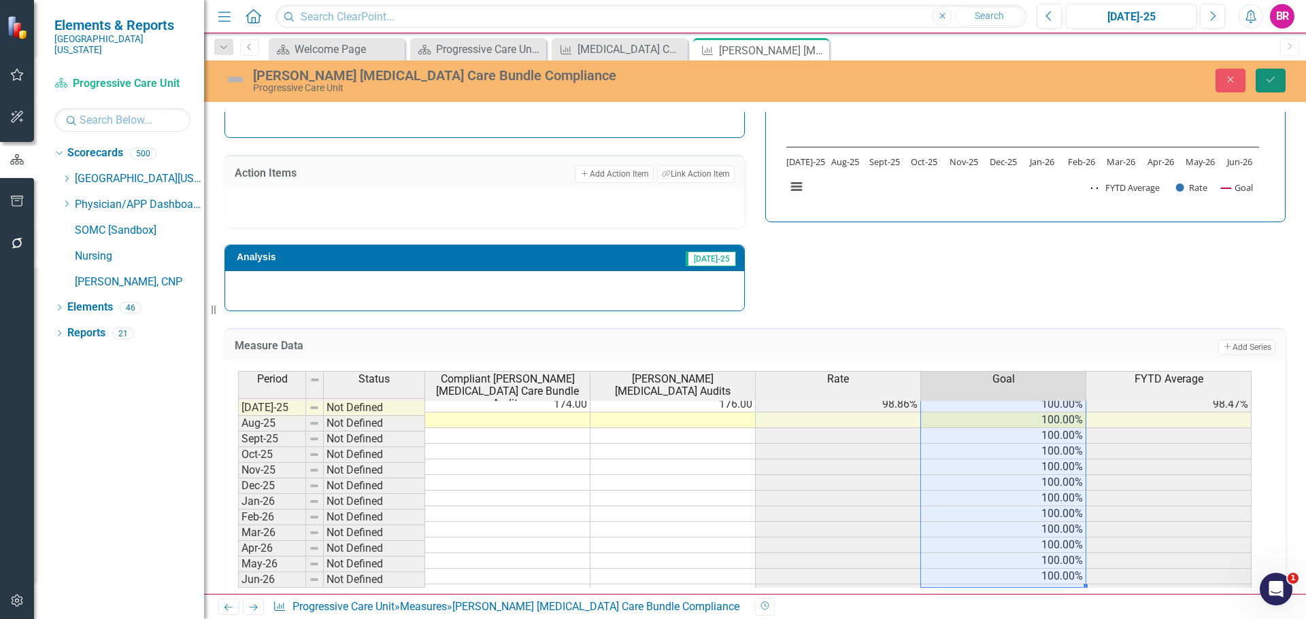
click at [1278, 89] on button "Save" at bounding box center [1270, 81] width 30 height 24
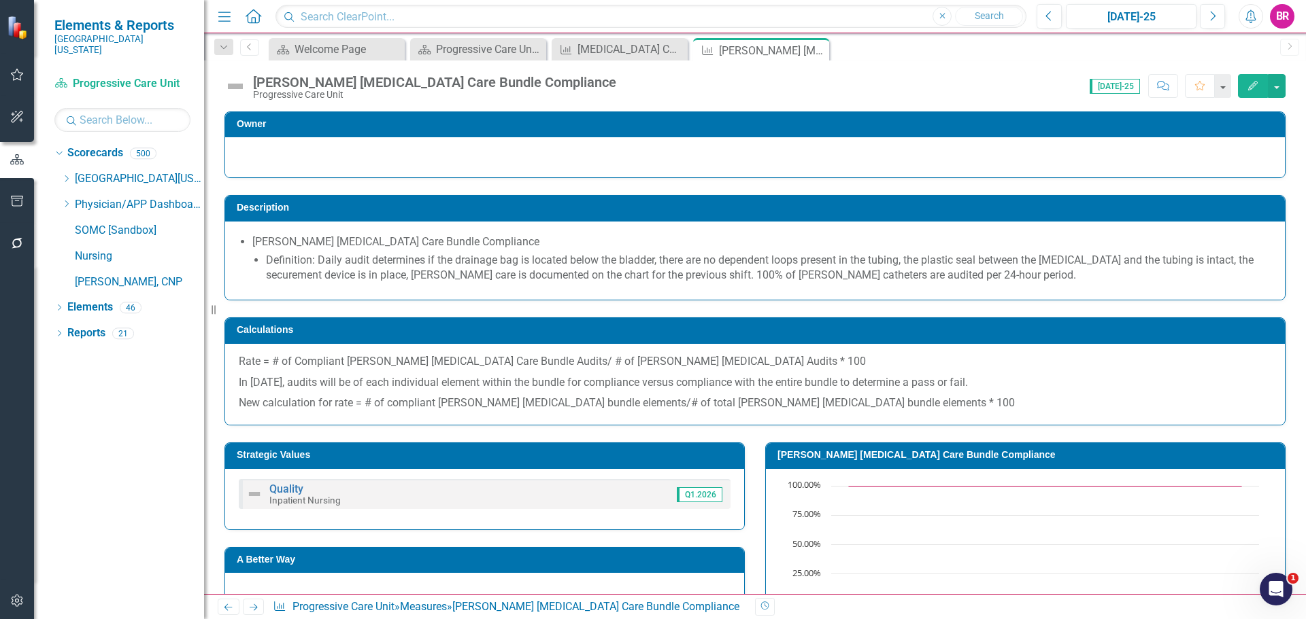
click at [258, 607] on icon "Next" at bounding box center [254, 607] width 12 height 9
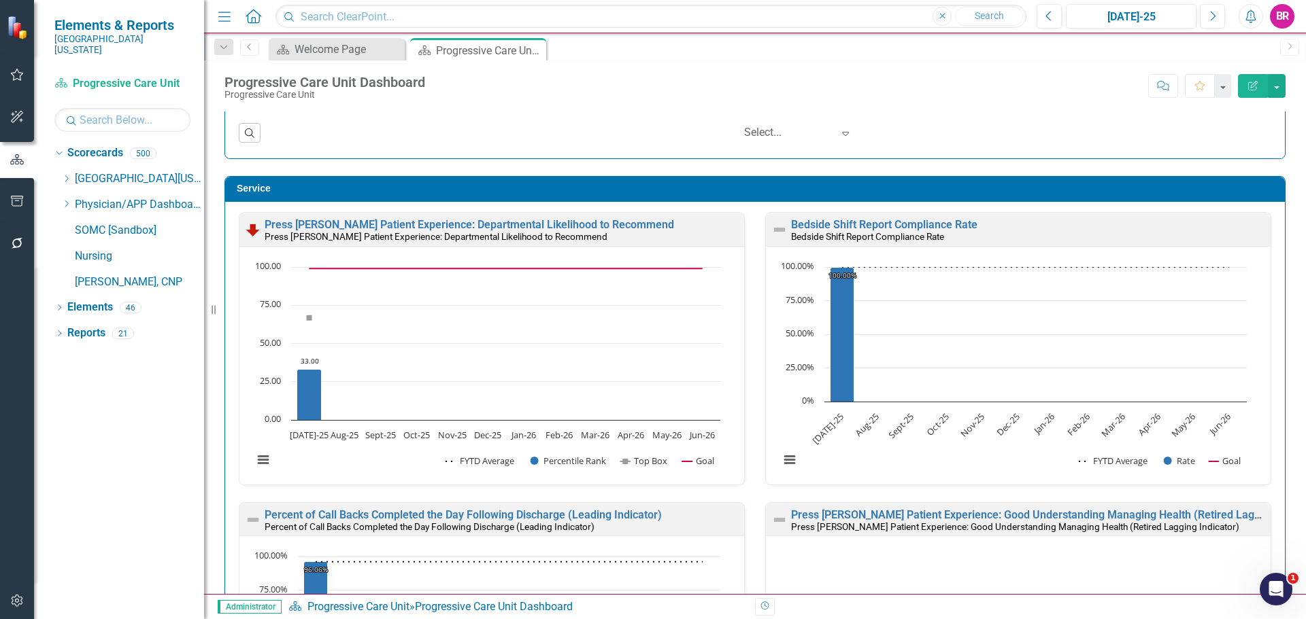
scroll to position [3060, 0]
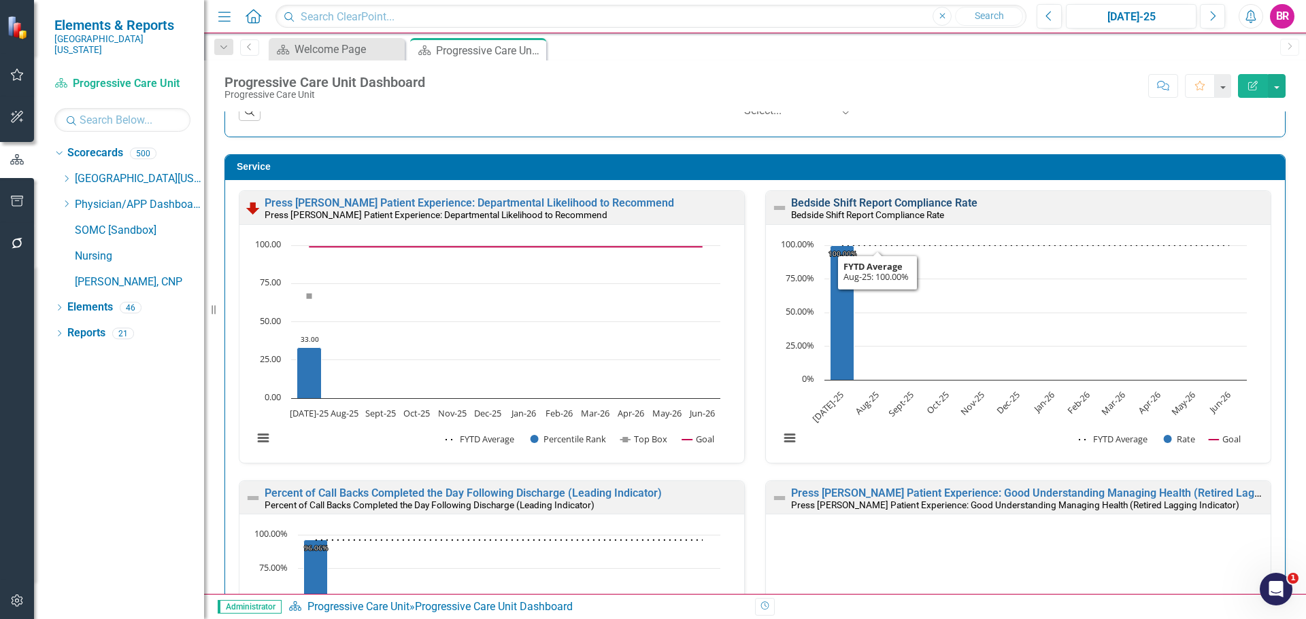
click at [879, 204] on link "Bedside Shift Report Compliance Rate" at bounding box center [884, 203] width 186 height 13
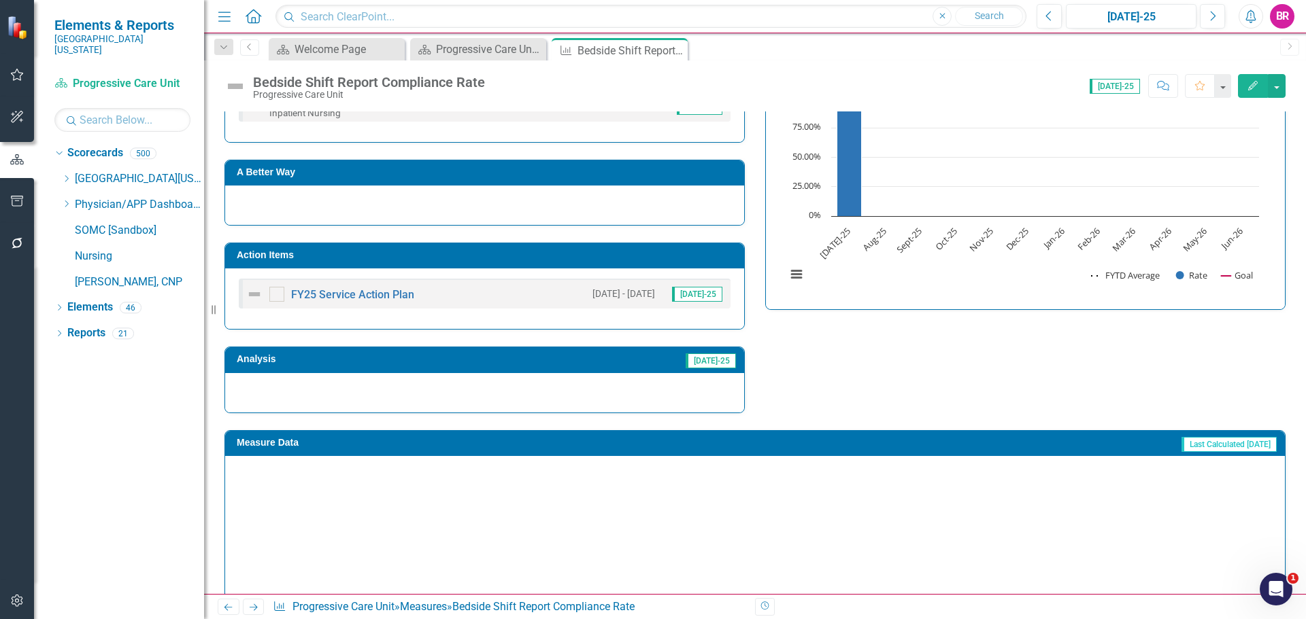
scroll to position [349, 0]
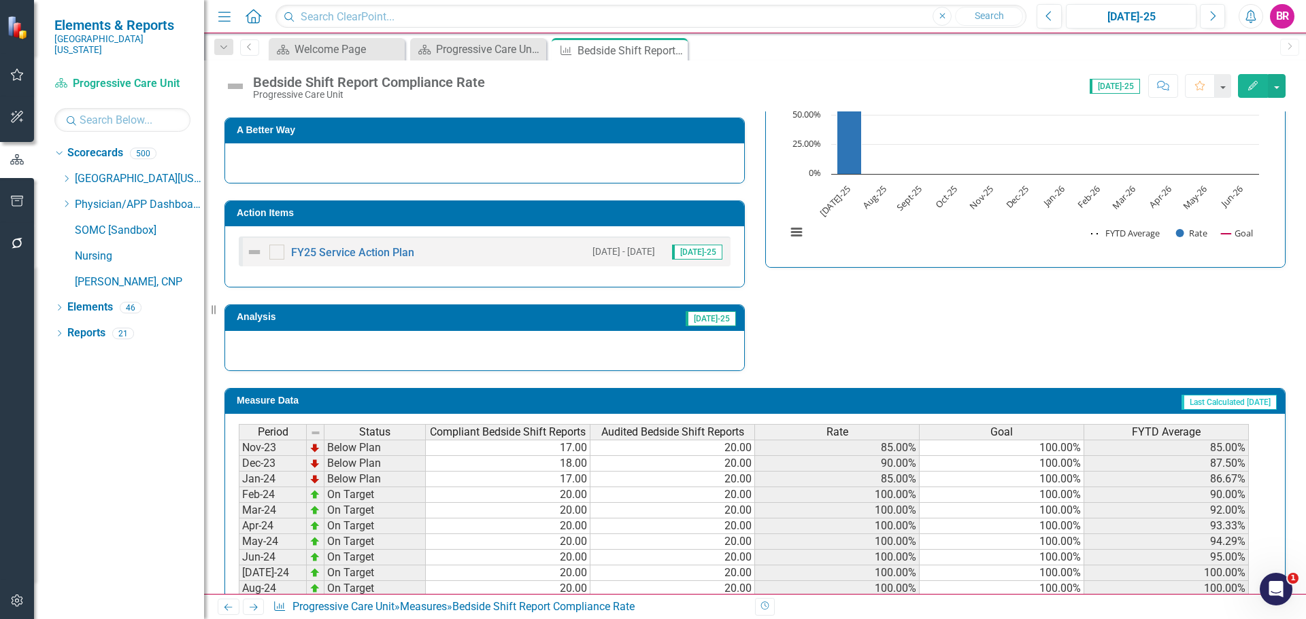
click at [530, 214] on h3 "Action Items" at bounding box center [487, 213] width 500 height 10
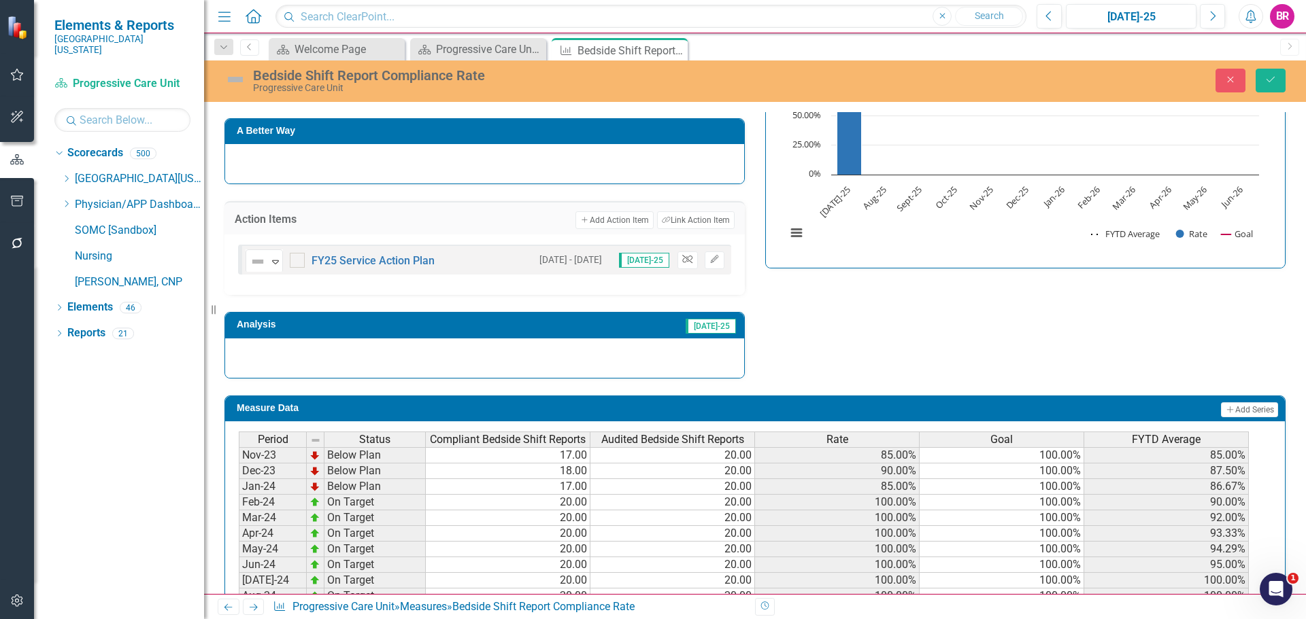
click at [682, 261] on icon "Unlink" at bounding box center [687, 260] width 10 height 8
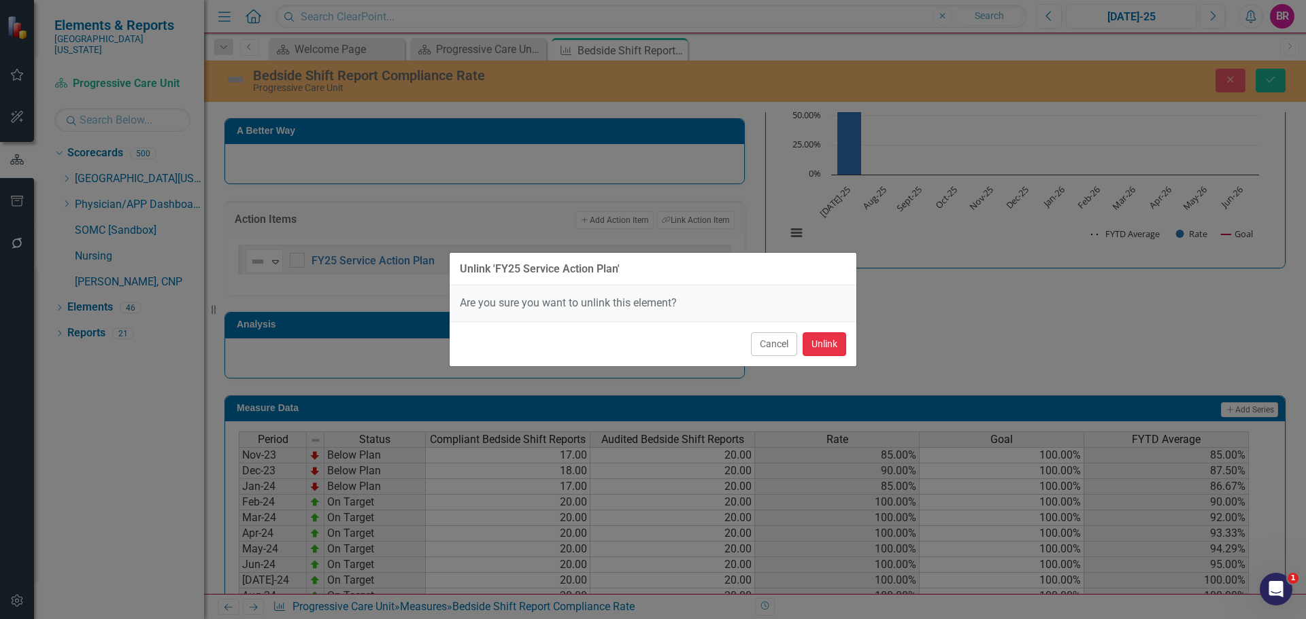
click at [832, 333] on button "Unlink" at bounding box center [824, 344] width 44 height 24
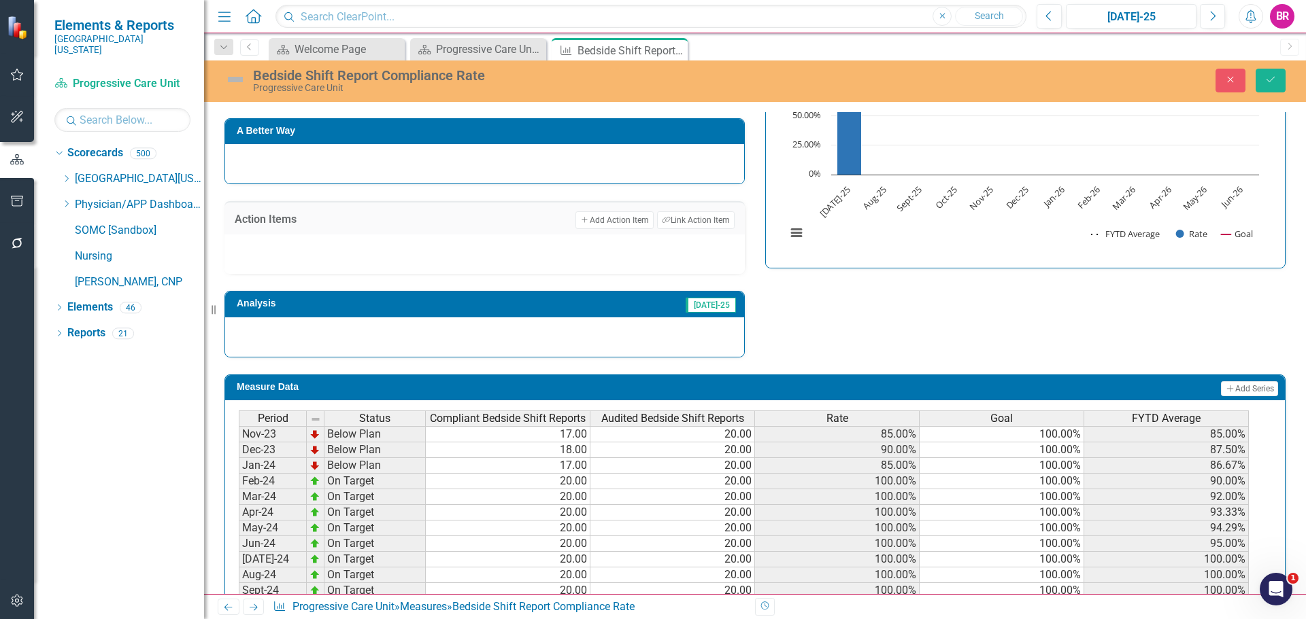
click at [919, 325] on div "Strategic Values Service Inpatient Nursing Q1.2026 A Better Way Action Items Ad…" at bounding box center [754, 177] width 1081 height 360
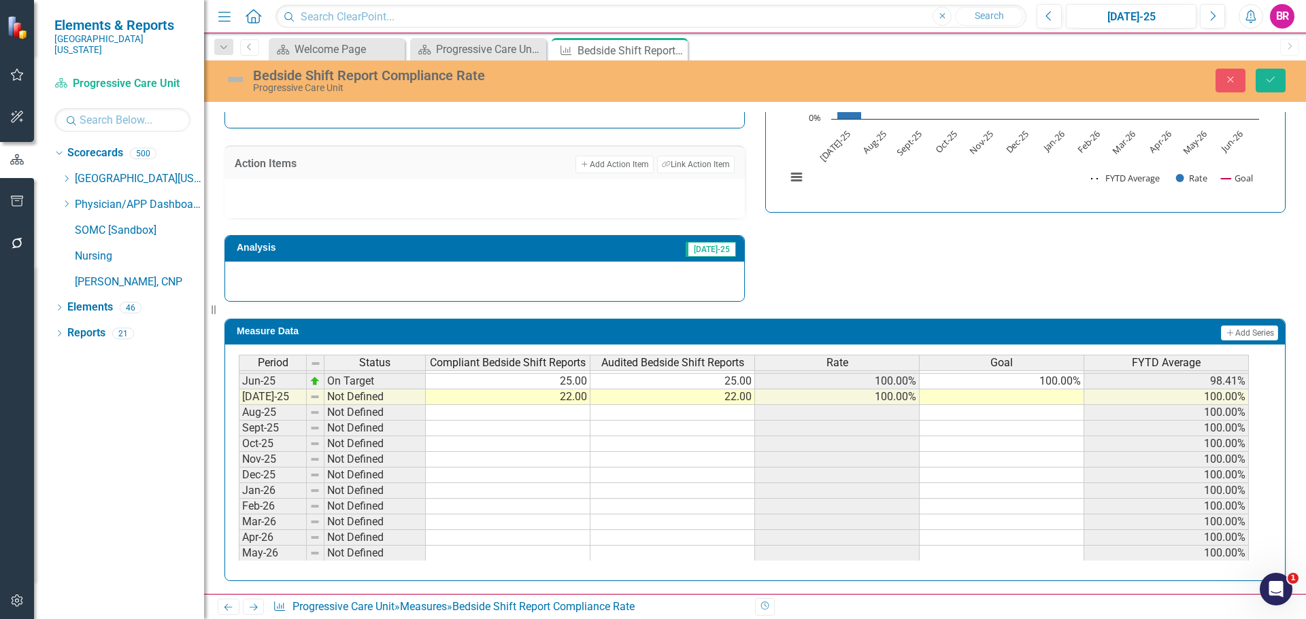
scroll to position [272, 0]
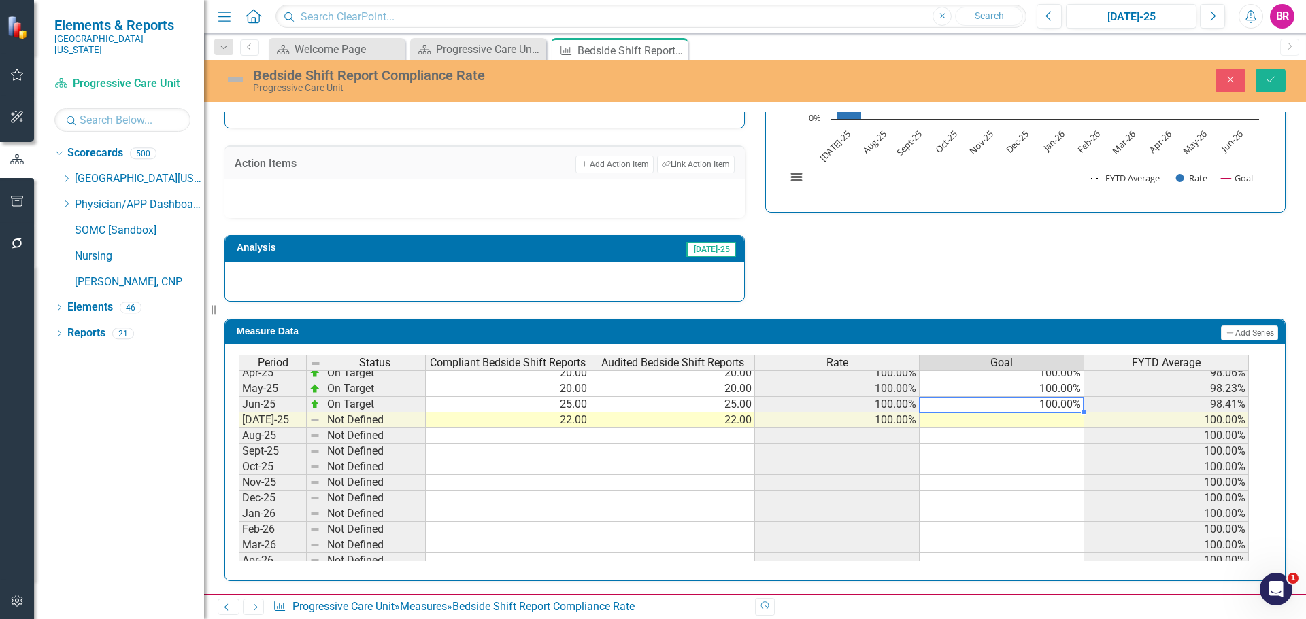
click at [1061, 405] on td "100.00%" at bounding box center [1001, 405] width 165 height 16
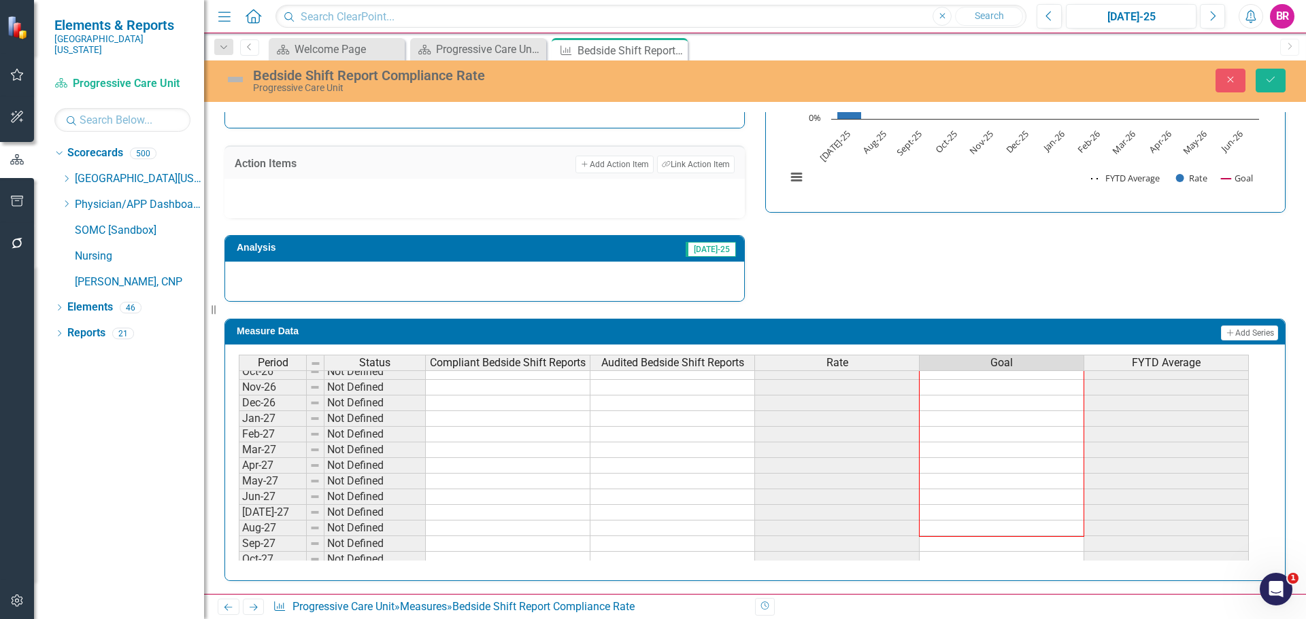
scroll to position [594, 0]
drag, startPoint x: 1082, startPoint y: 413, endPoint x: 1076, endPoint y: 540, distance: 126.7
type textarea "100"
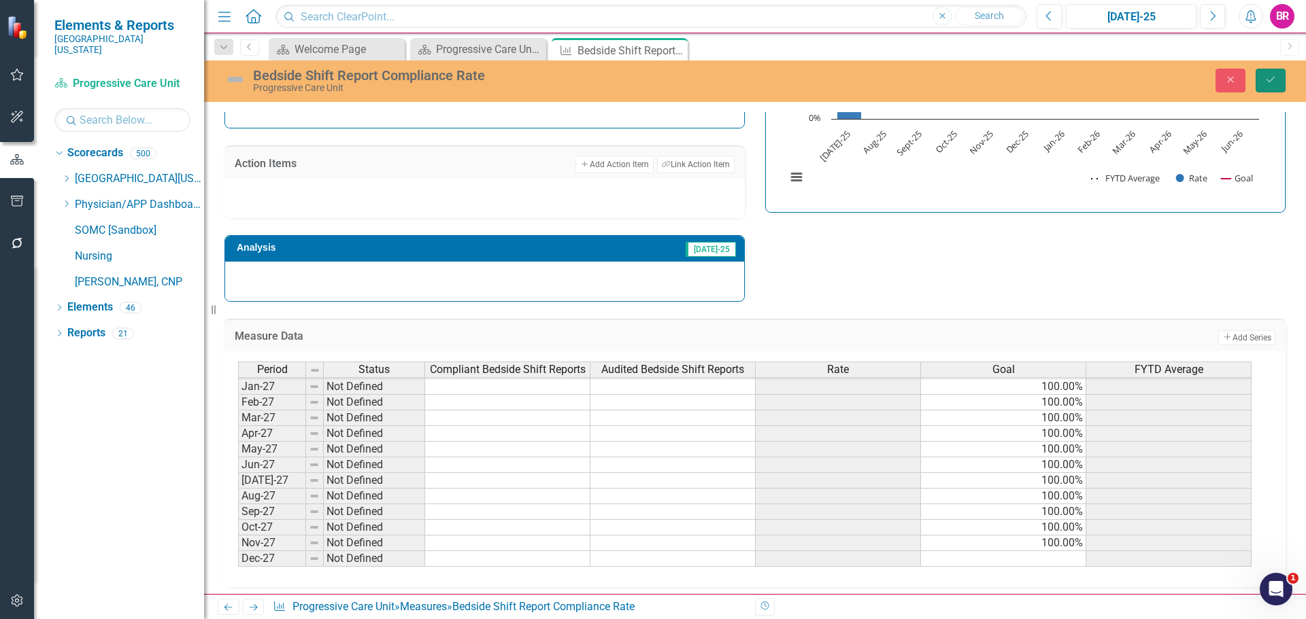
click at [1267, 80] on icon "submit" at bounding box center [1270, 79] width 8 height 5
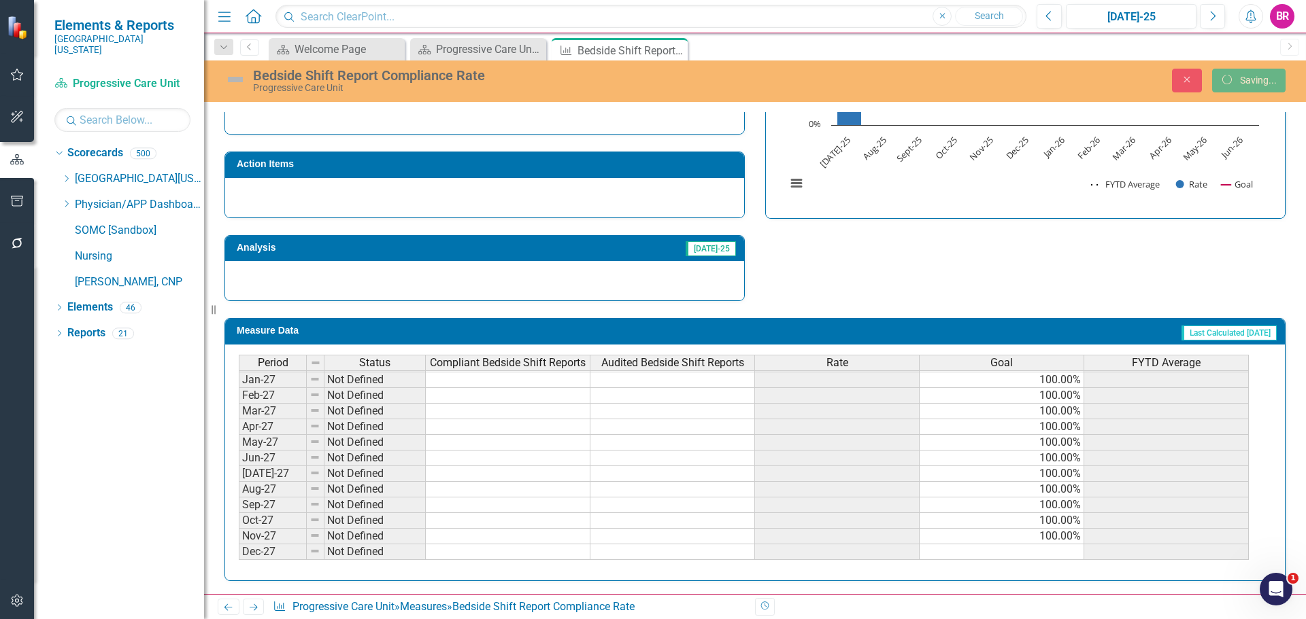
scroll to position [398, 0]
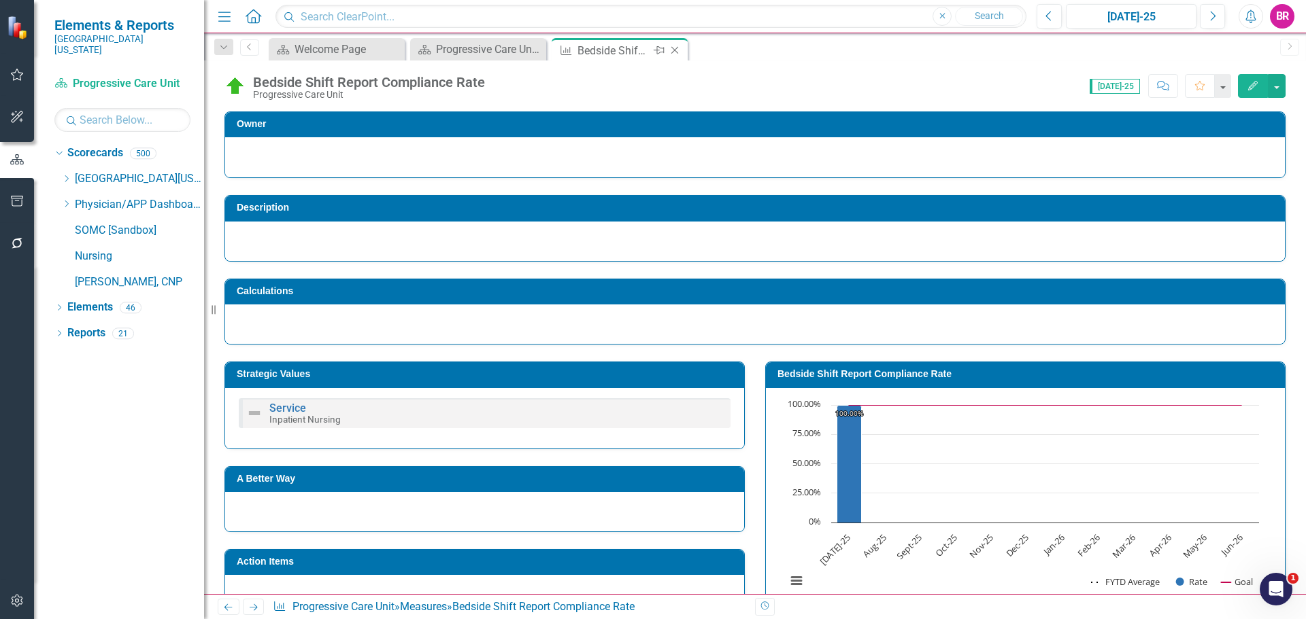
click at [673, 52] on icon "Close" at bounding box center [675, 50] width 14 height 11
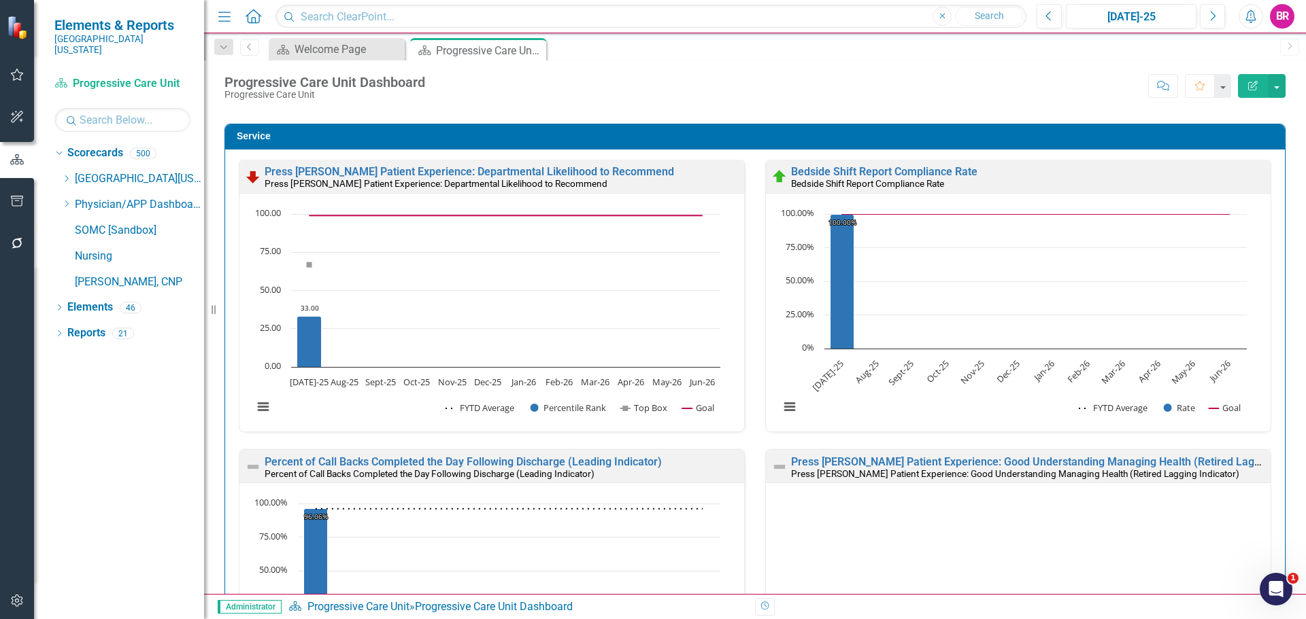
scroll to position [3196, 0]
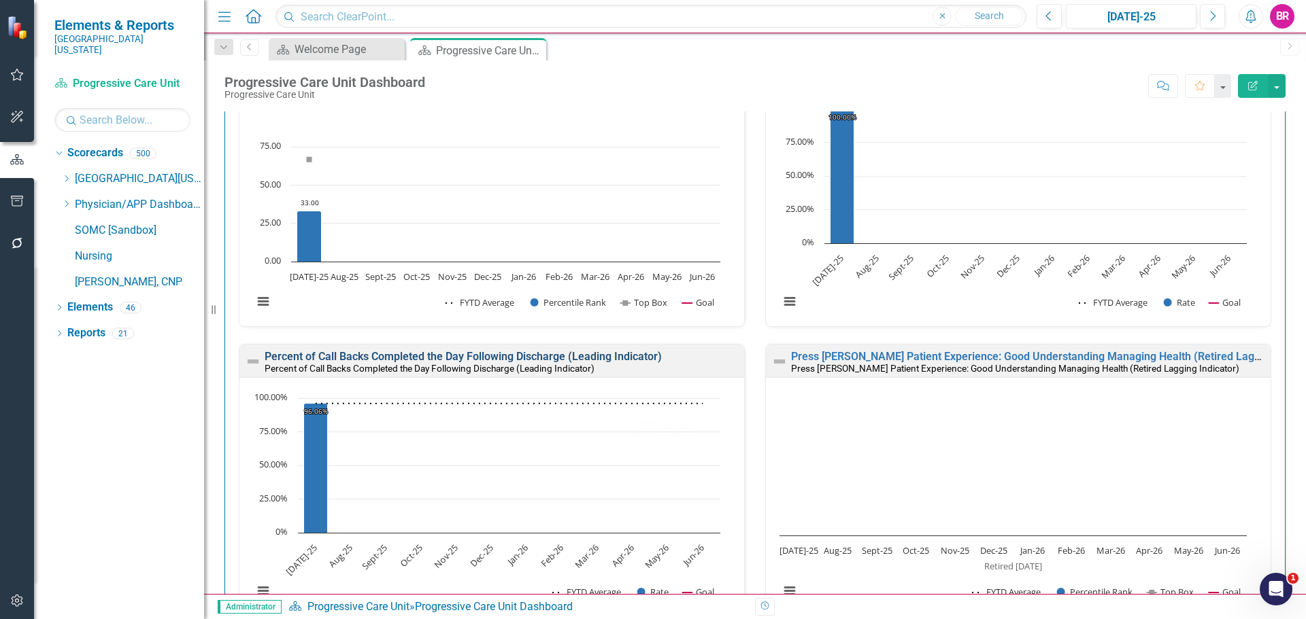
click at [558, 359] on link "Percent of Call Backs Completed the Day Following Discharge (Leading Indicator)" at bounding box center [463, 356] width 397 height 13
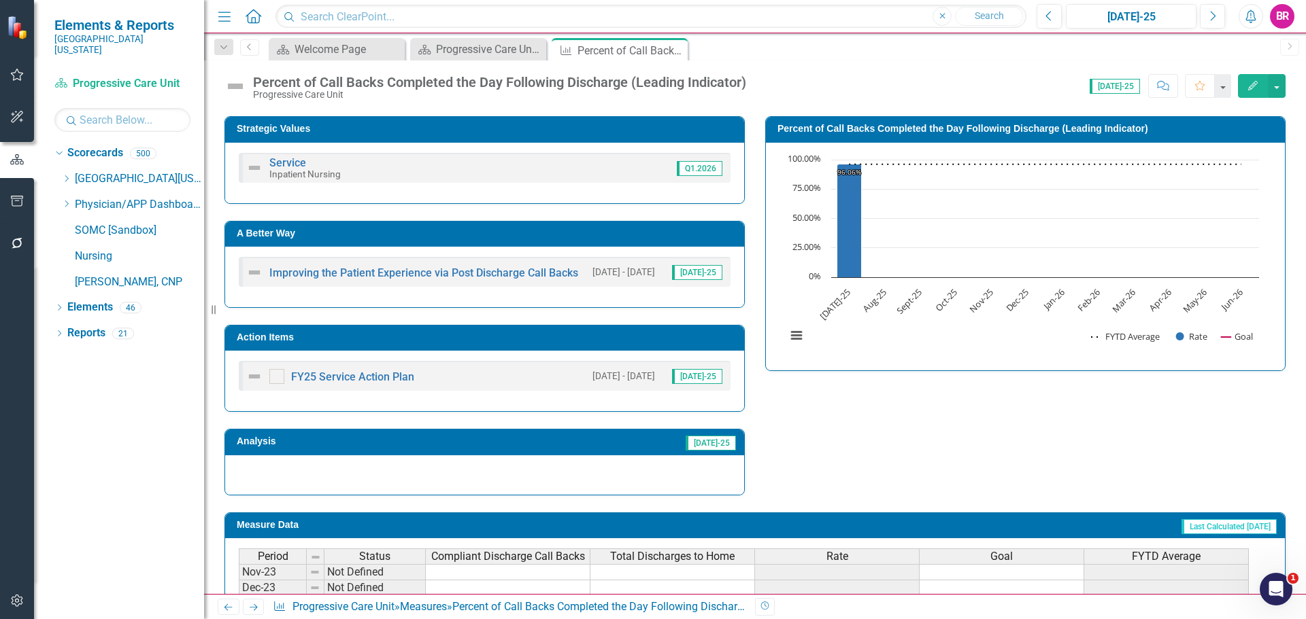
scroll to position [340, 0]
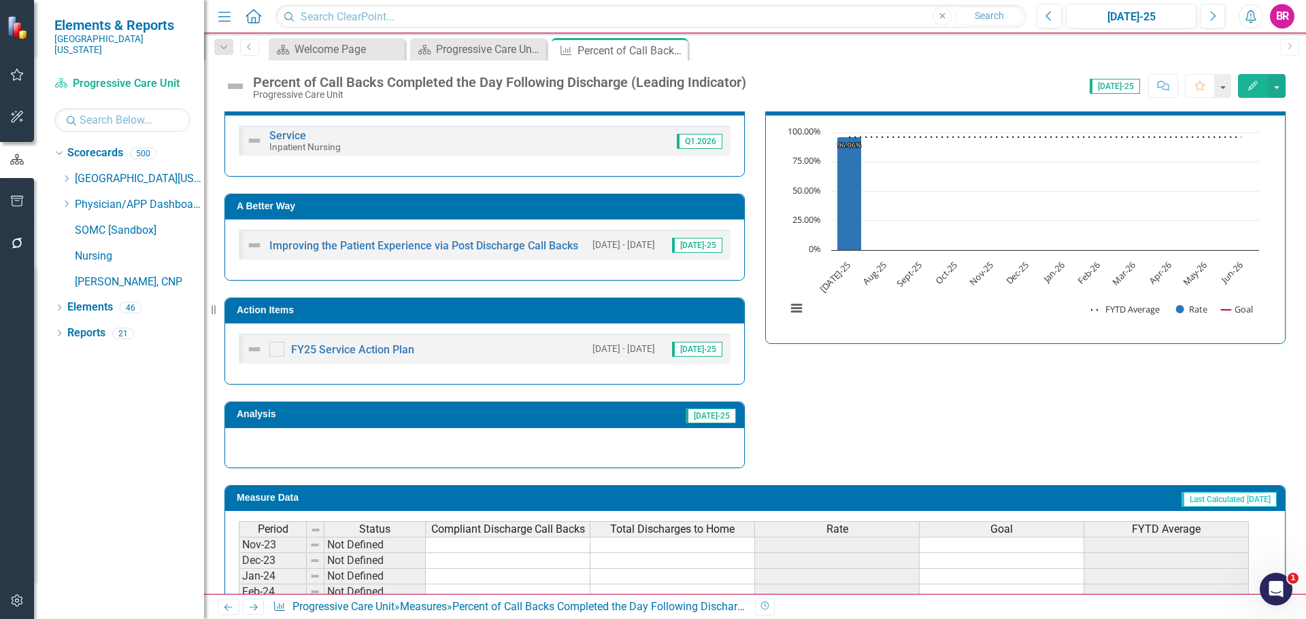
click at [607, 313] on h3 "Action Items" at bounding box center [487, 310] width 500 height 10
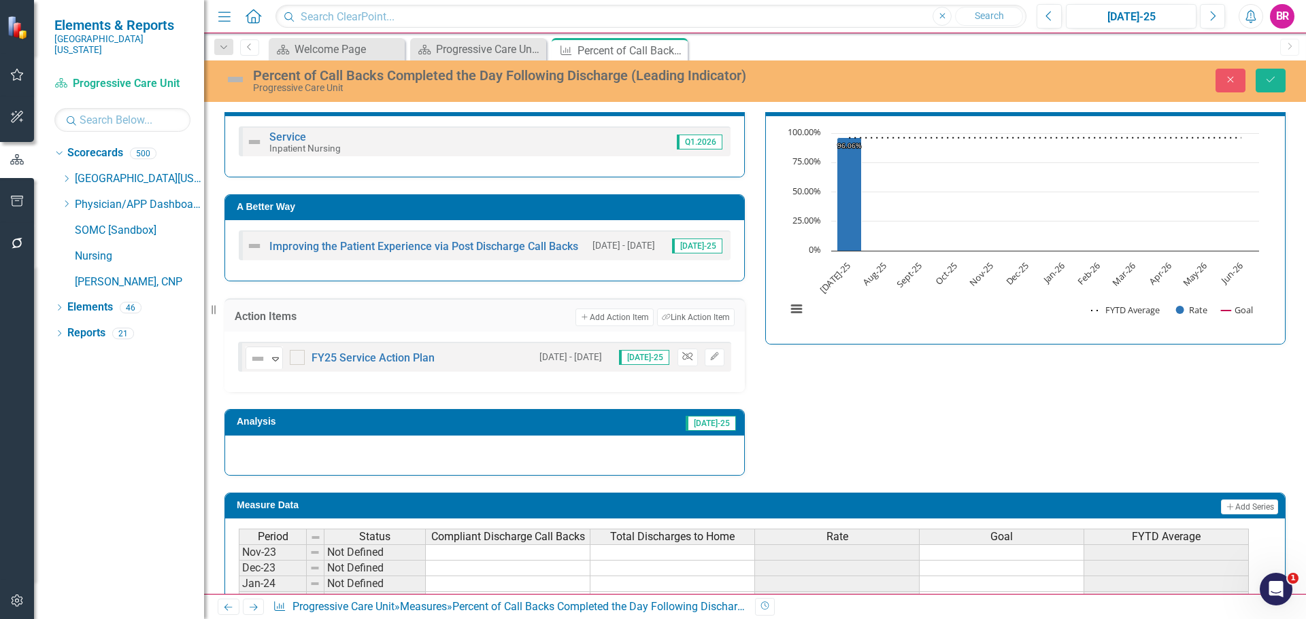
click at [685, 358] on icon "button" at bounding box center [687, 357] width 10 height 8
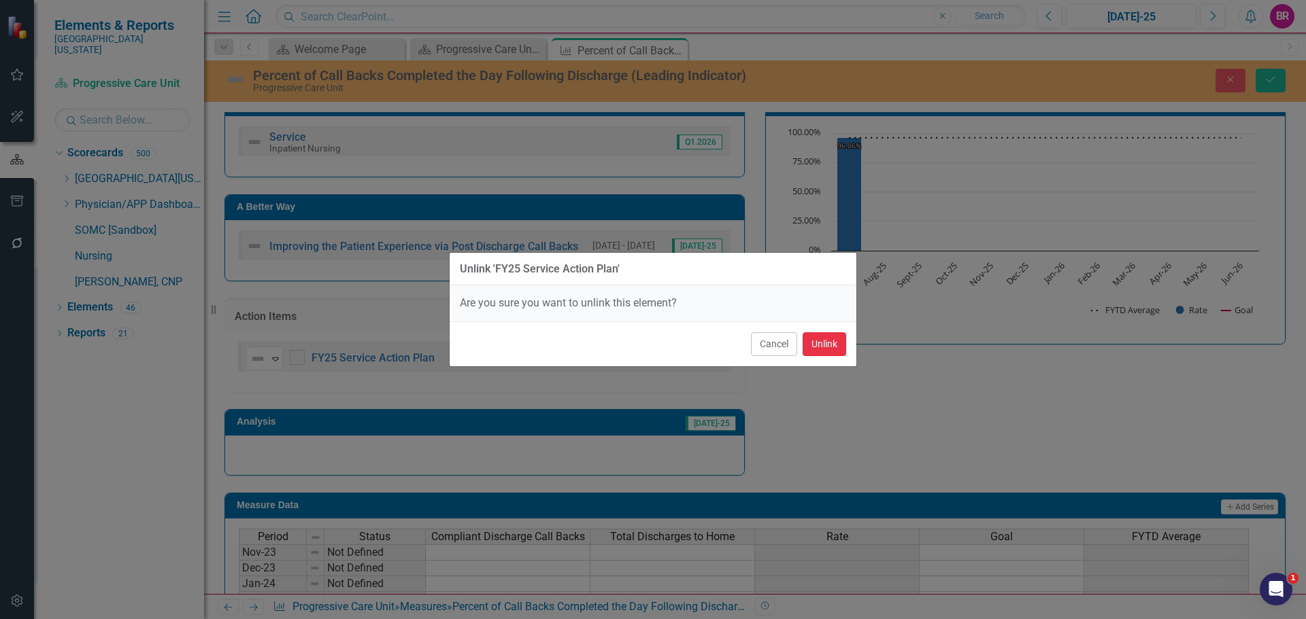
click at [834, 350] on button "Unlink" at bounding box center [824, 344] width 44 height 24
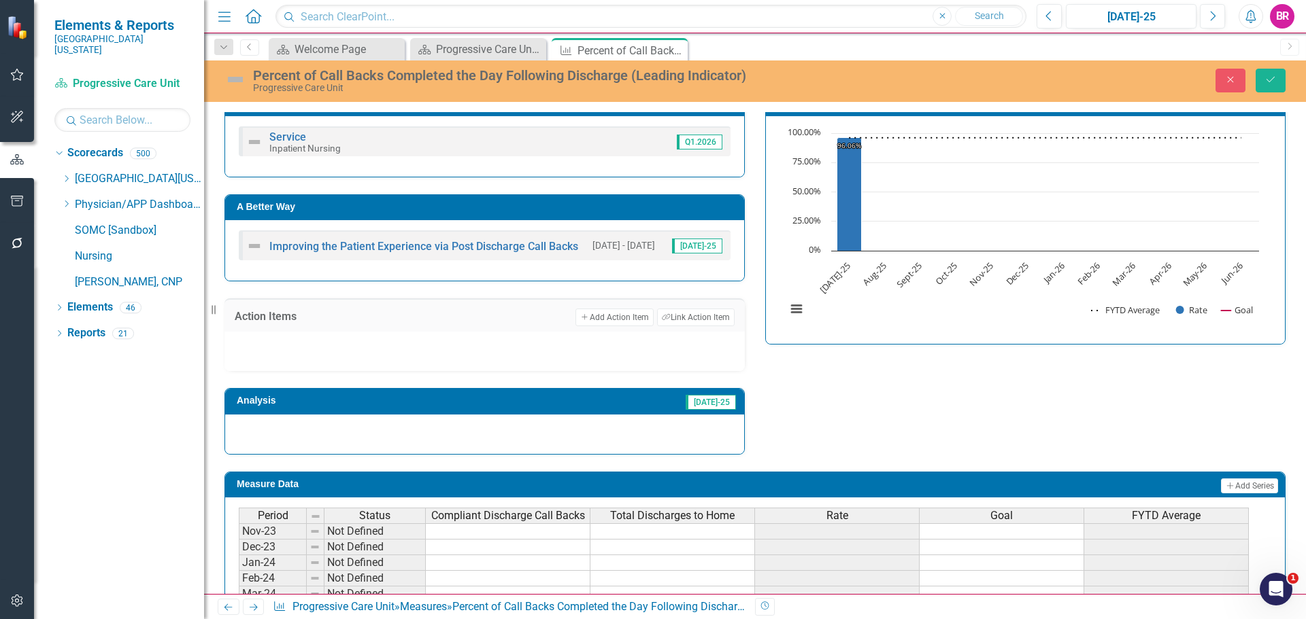
click at [1058, 420] on div "Strategic Values Service Inpatient Nursing Q1.2026 A Better Way Improving the P…" at bounding box center [754, 263] width 1081 height 381
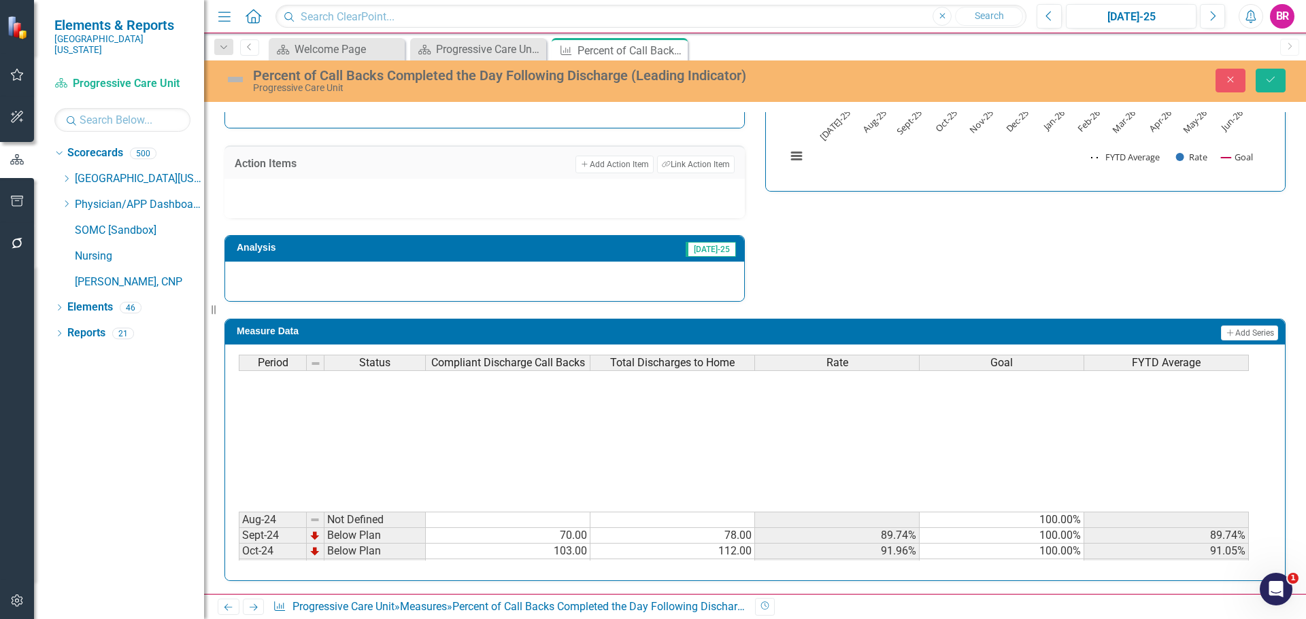
scroll to position [0, 0]
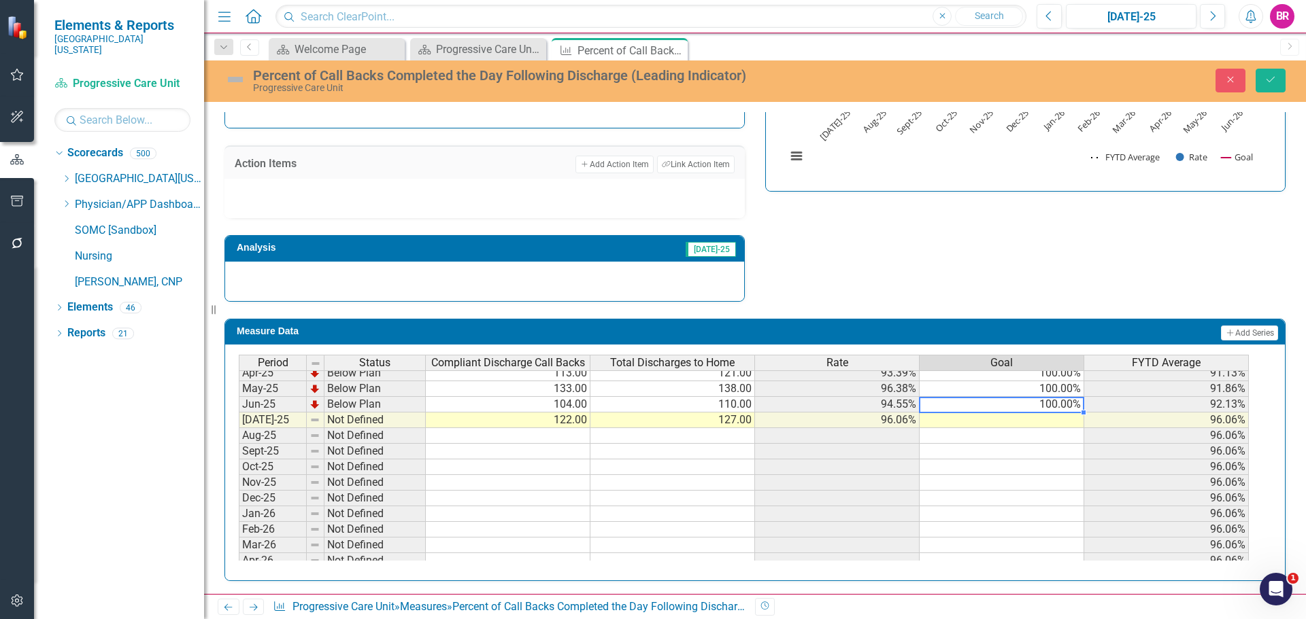
click at [1071, 409] on tbody "Aug-24 Not Defined 100.00% Sept-24 Below Plan 70.00 78.00 89.74% 100.00% 89.74%…" at bounding box center [744, 451] width 1010 height 423
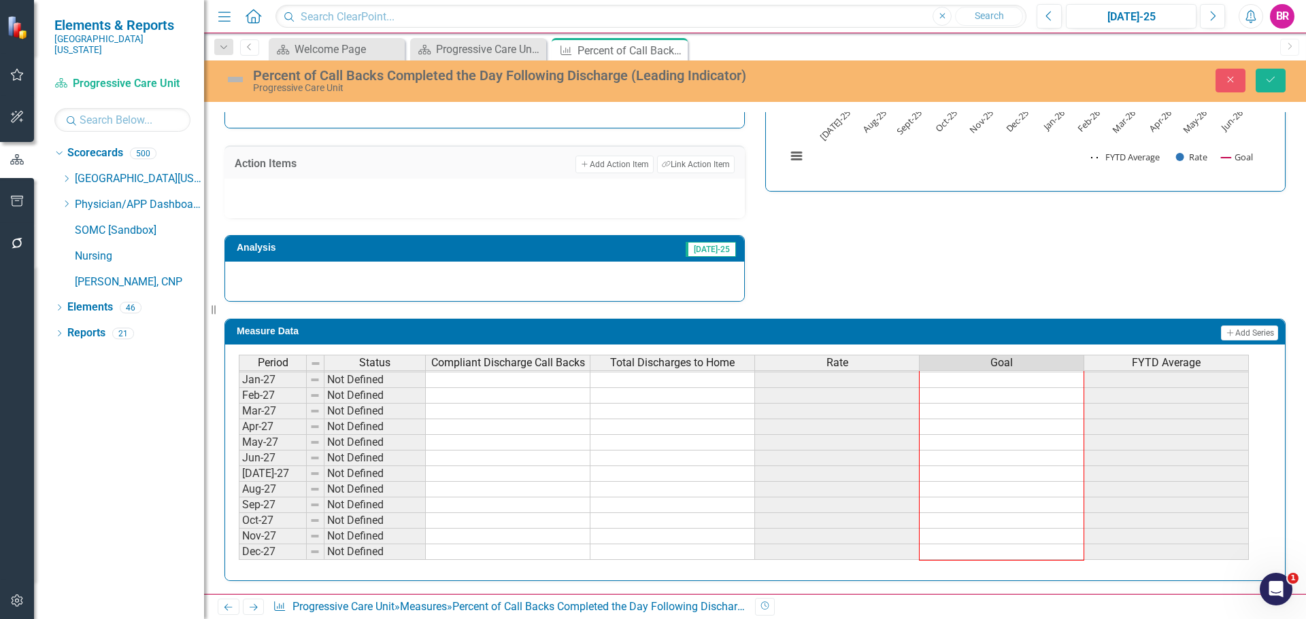
drag, startPoint x: 1083, startPoint y: 413, endPoint x: 1072, endPoint y: 549, distance: 137.2
type textarea "100"
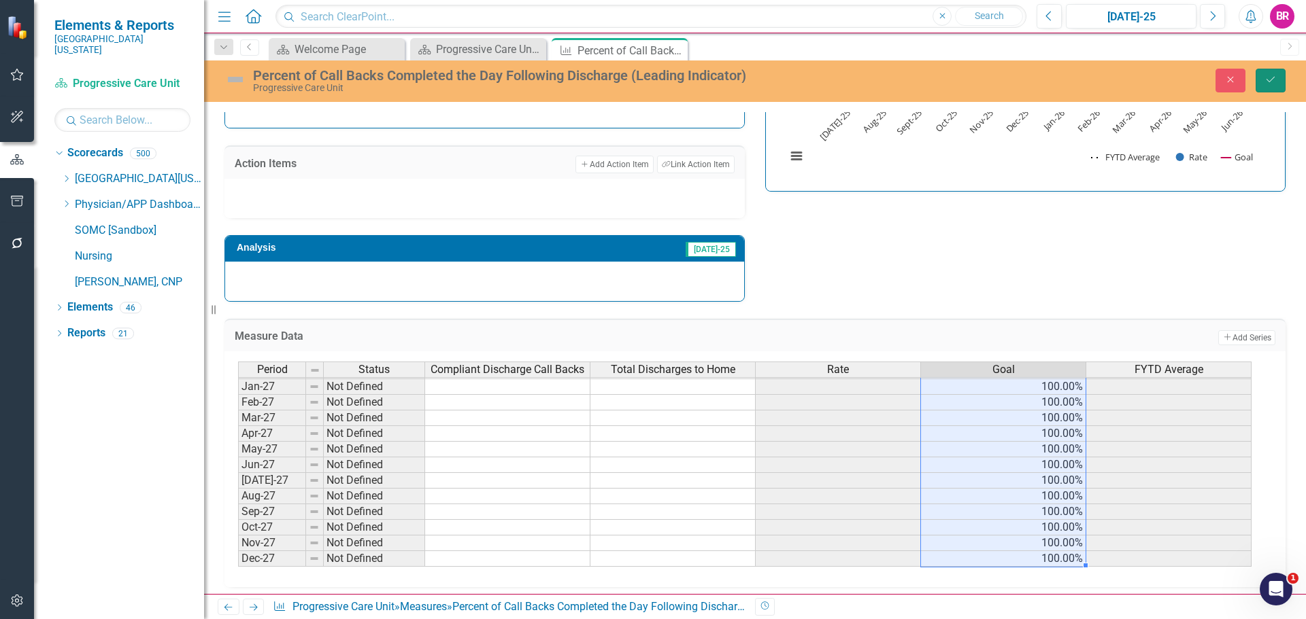
click at [1260, 79] on button "Save" at bounding box center [1270, 81] width 30 height 24
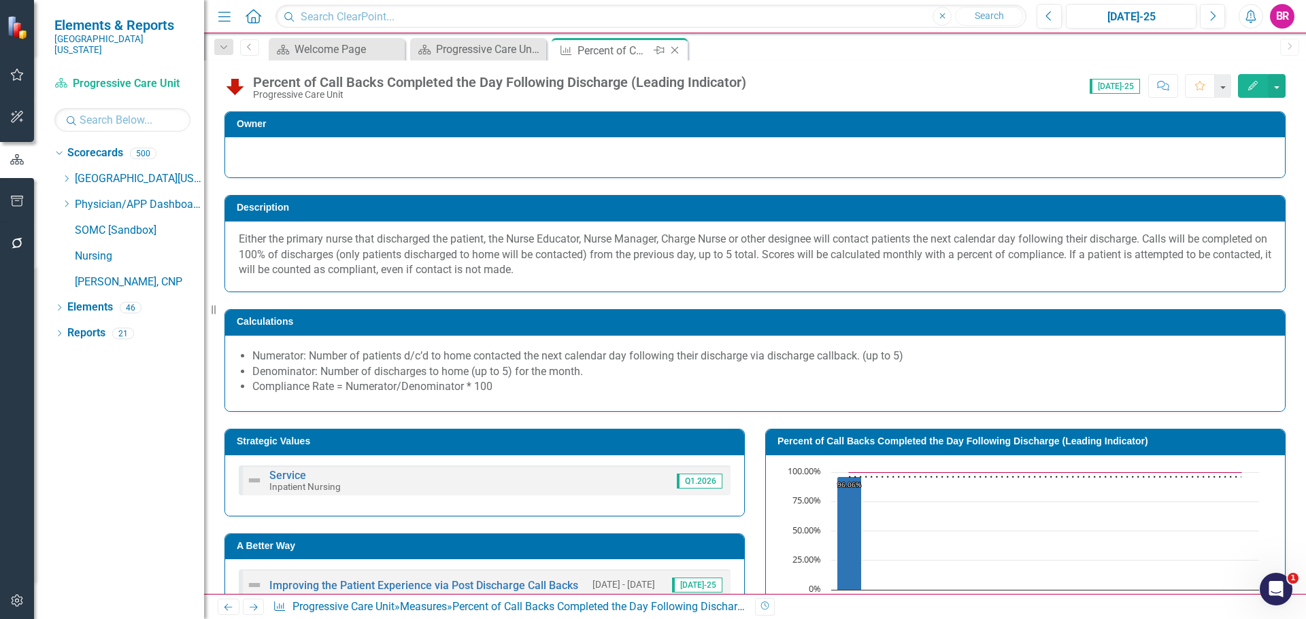
click at [675, 50] on icon "Close" at bounding box center [675, 50] width 14 height 11
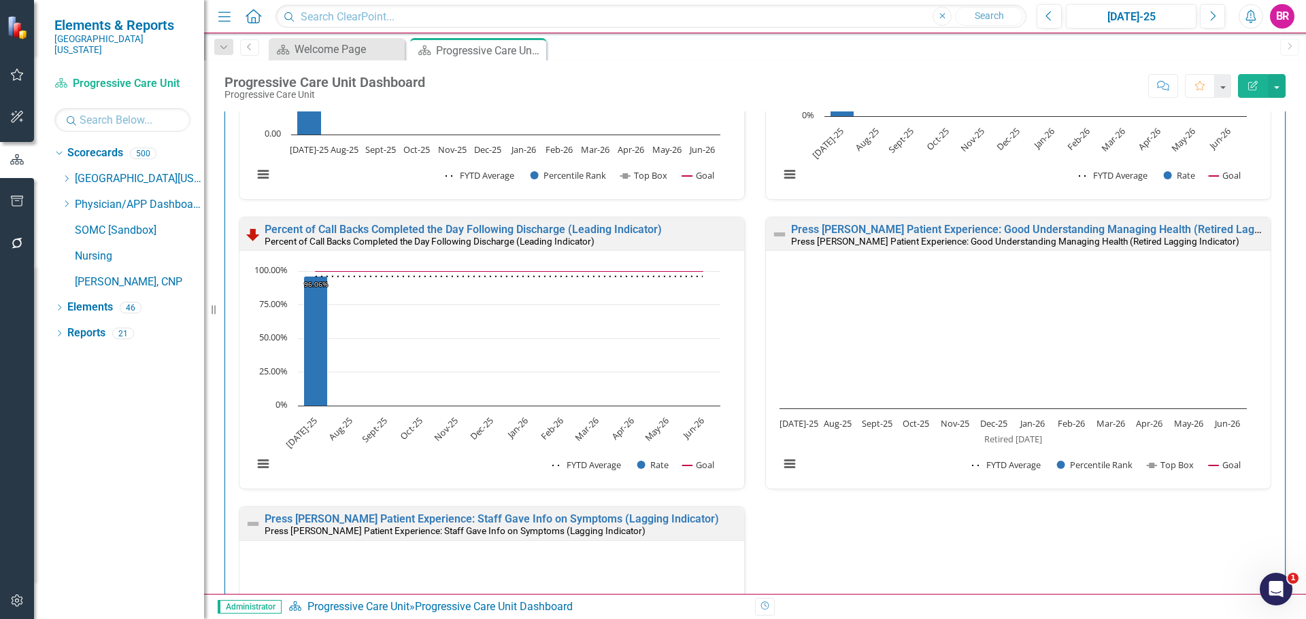
scroll to position [3400, 0]
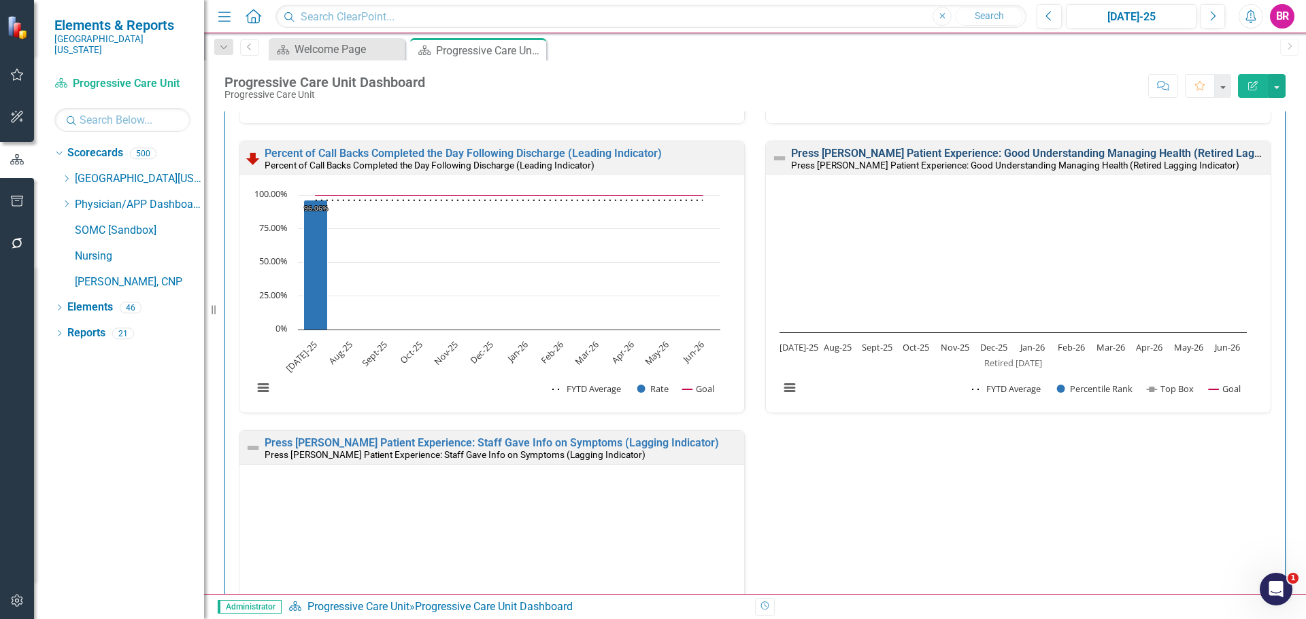
click at [996, 152] on link "Press [PERSON_NAME] Patient Experience: Good Understanding Managing Health (Ret…" at bounding box center [1058, 153] width 534 height 13
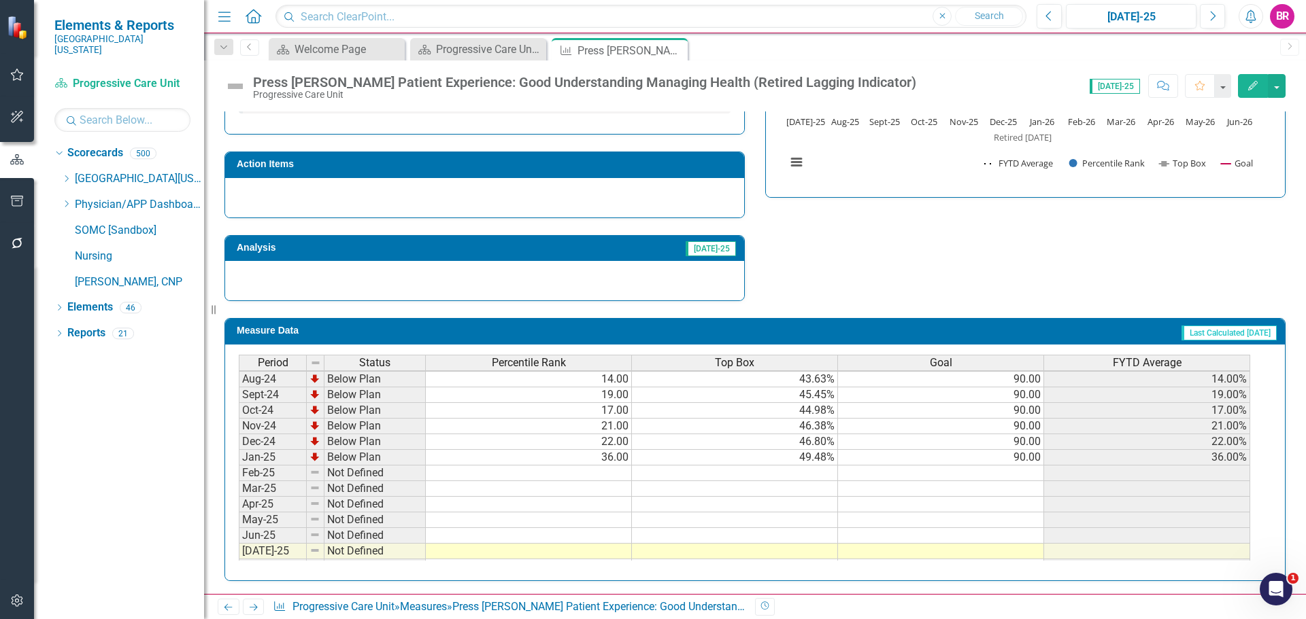
scroll to position [408, 0]
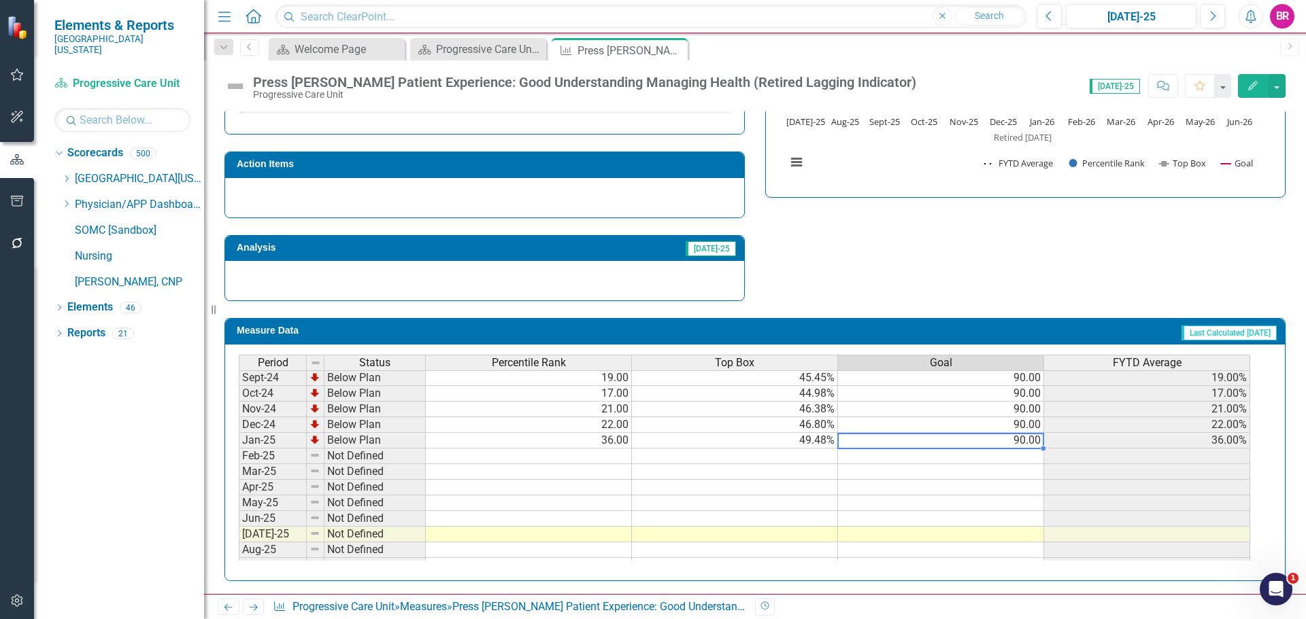
click at [1003, 437] on tbody "Jun-23 Not Defined Jul-23 Not Defined Aug-23 Not Defined Sep-23 Not Defined Oct…" at bounding box center [744, 362] width 1011 height 454
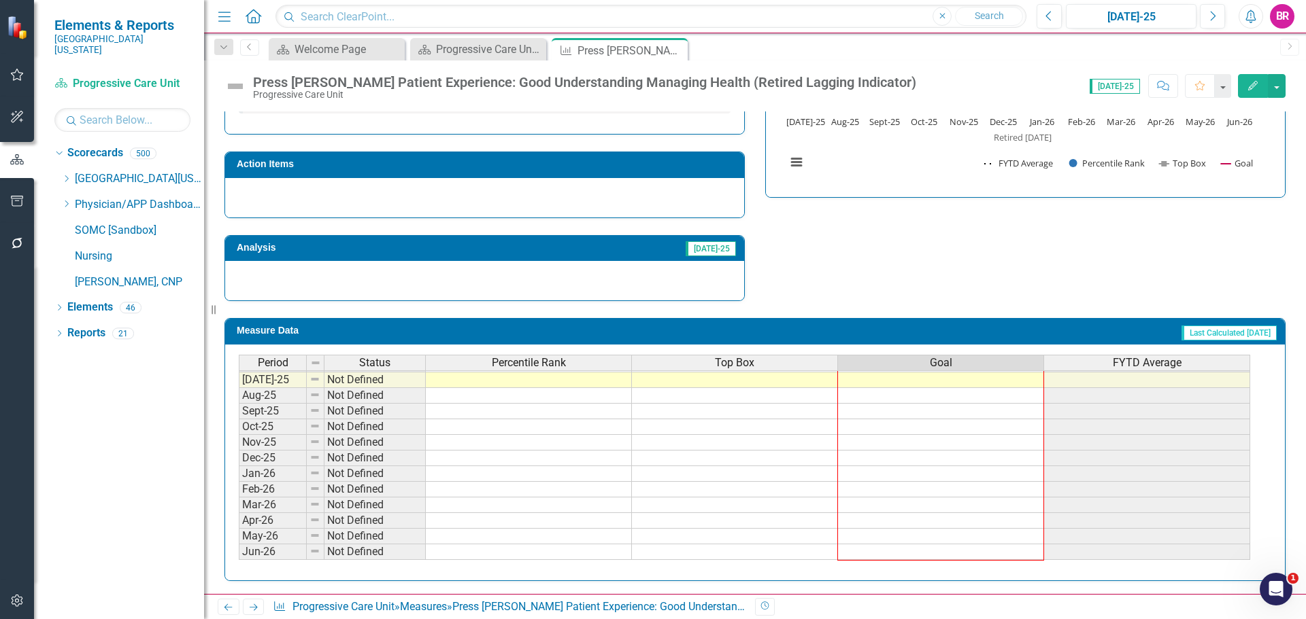
drag, startPoint x: 1042, startPoint y: 448, endPoint x: 1023, endPoint y: 552, distance: 105.6
click at [239, 552] on div "Period Status Percentile Rank Top Box Goal FYTD Average Nov-23 Not Defined Dec-…" at bounding box center [239, 301] width 0 height 517
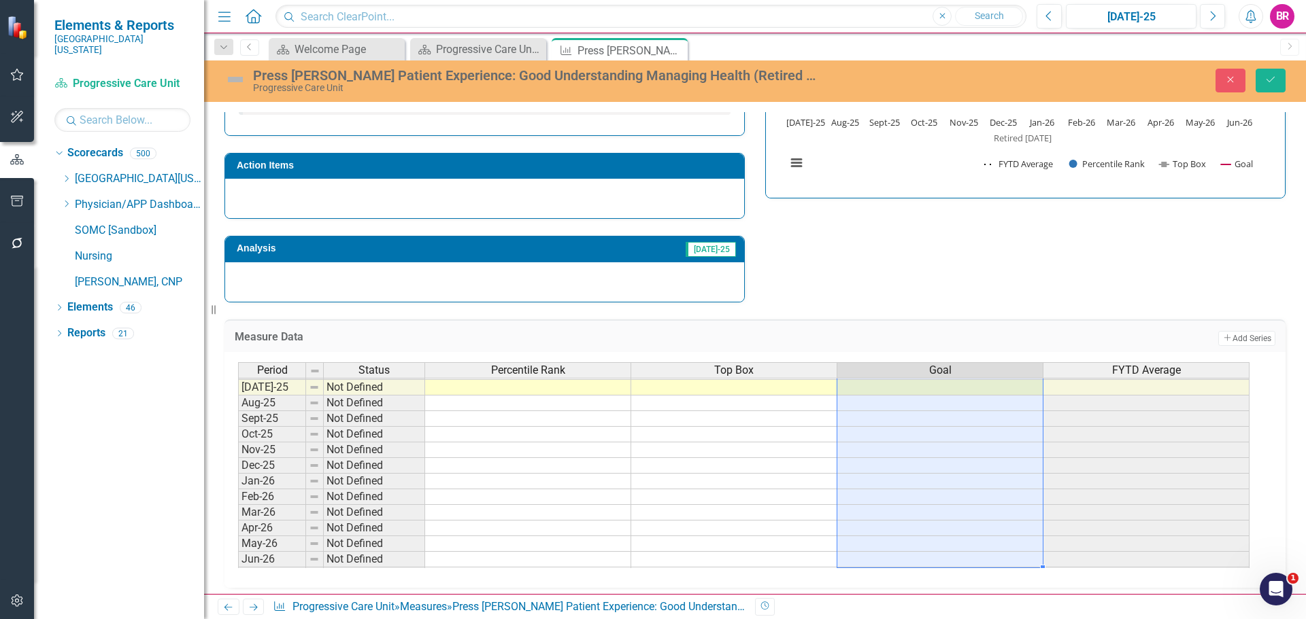
type textarea "90"
click at [1263, 80] on button "Save" at bounding box center [1270, 81] width 30 height 24
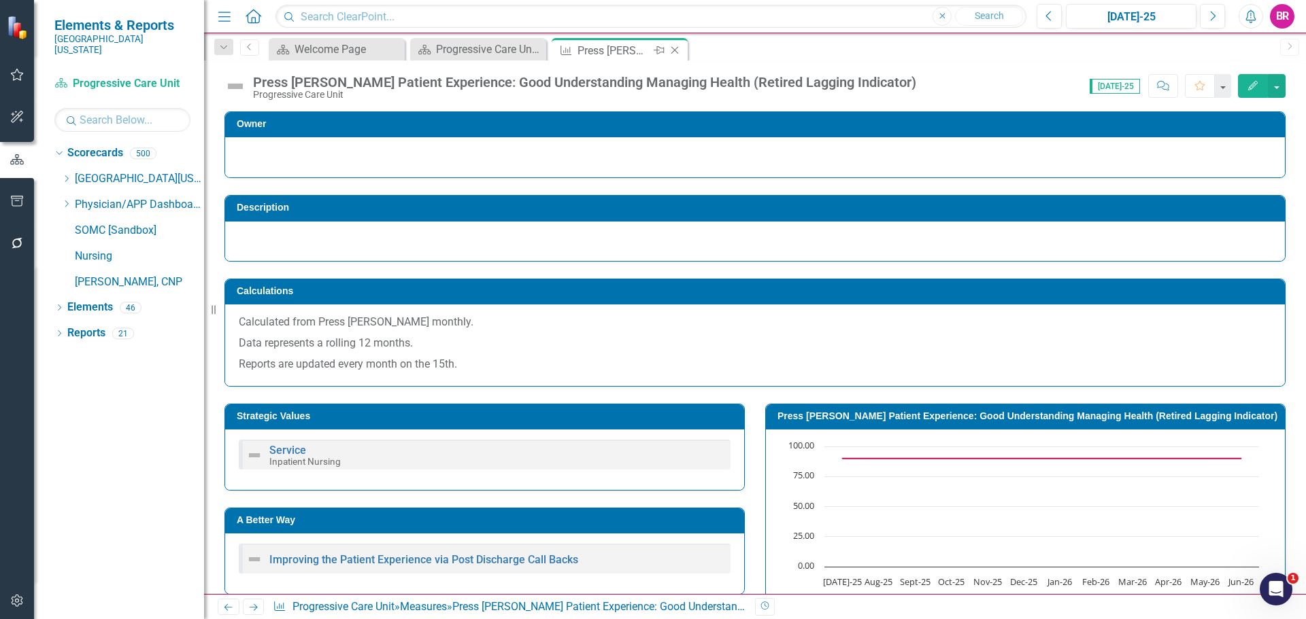
click at [677, 54] on icon "Close" at bounding box center [675, 50] width 14 height 11
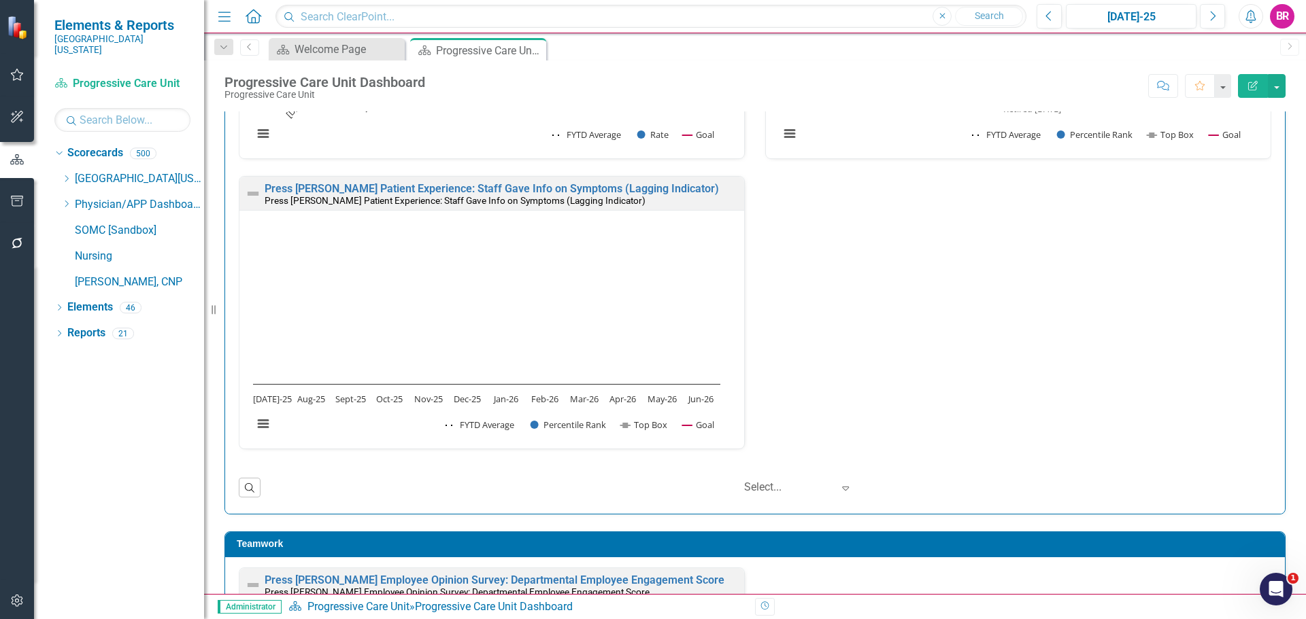
scroll to position [3400, 0]
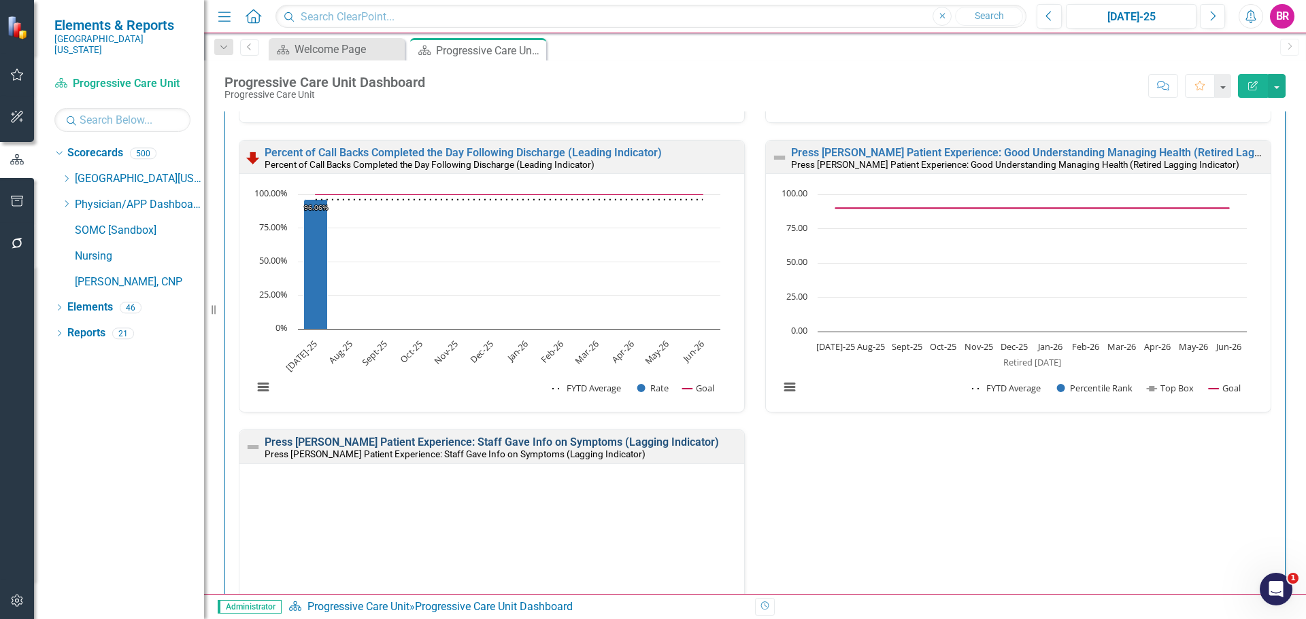
click at [437, 443] on link "Press Ganey Patient Experience: Staff Gave Info on Symptoms (Lagging Indicator)" at bounding box center [492, 442] width 454 height 13
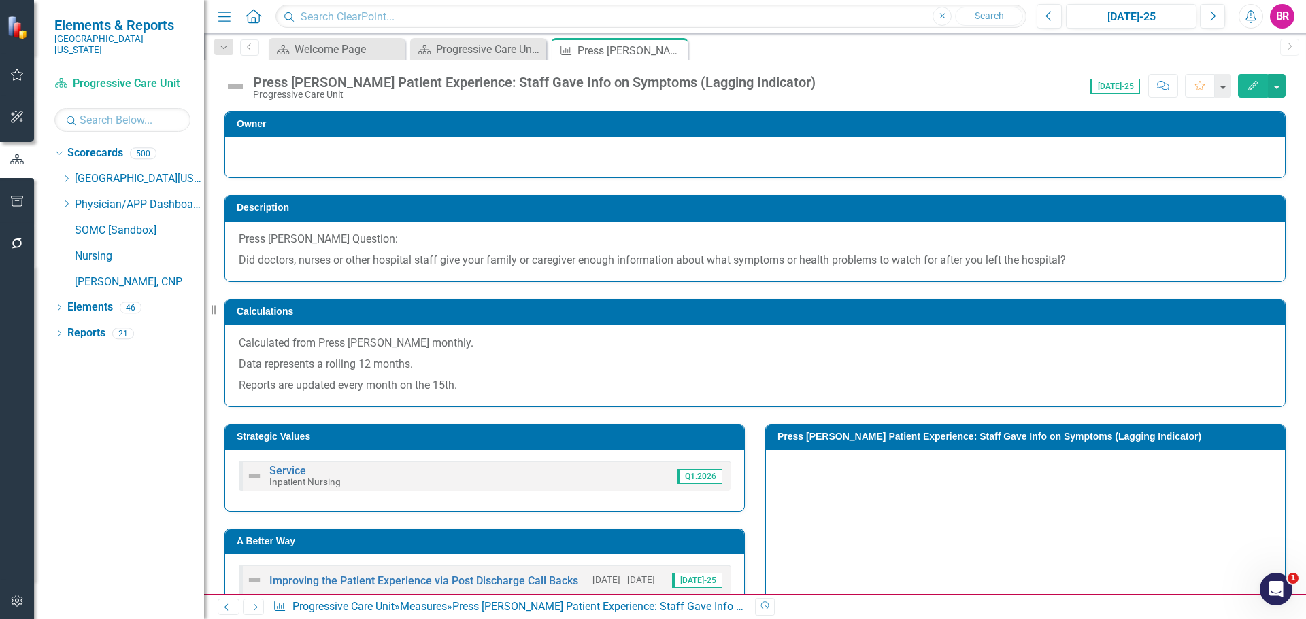
scroll to position [201, 0]
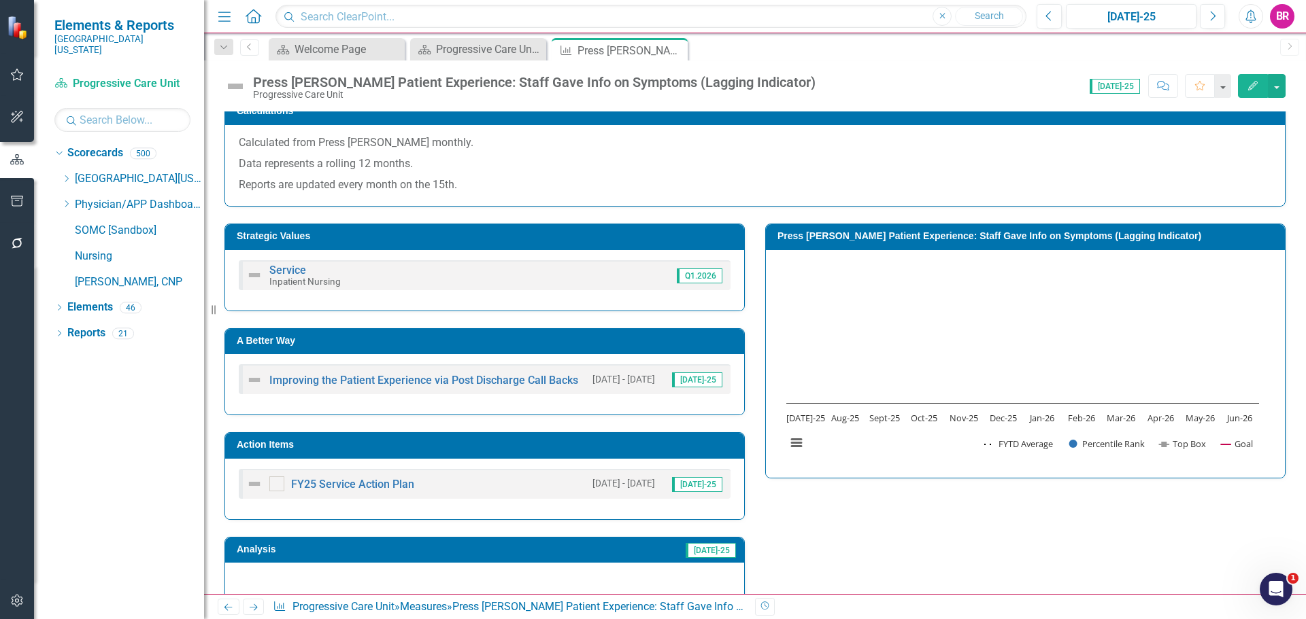
click at [491, 443] on h3 "Action Items" at bounding box center [487, 445] width 500 height 10
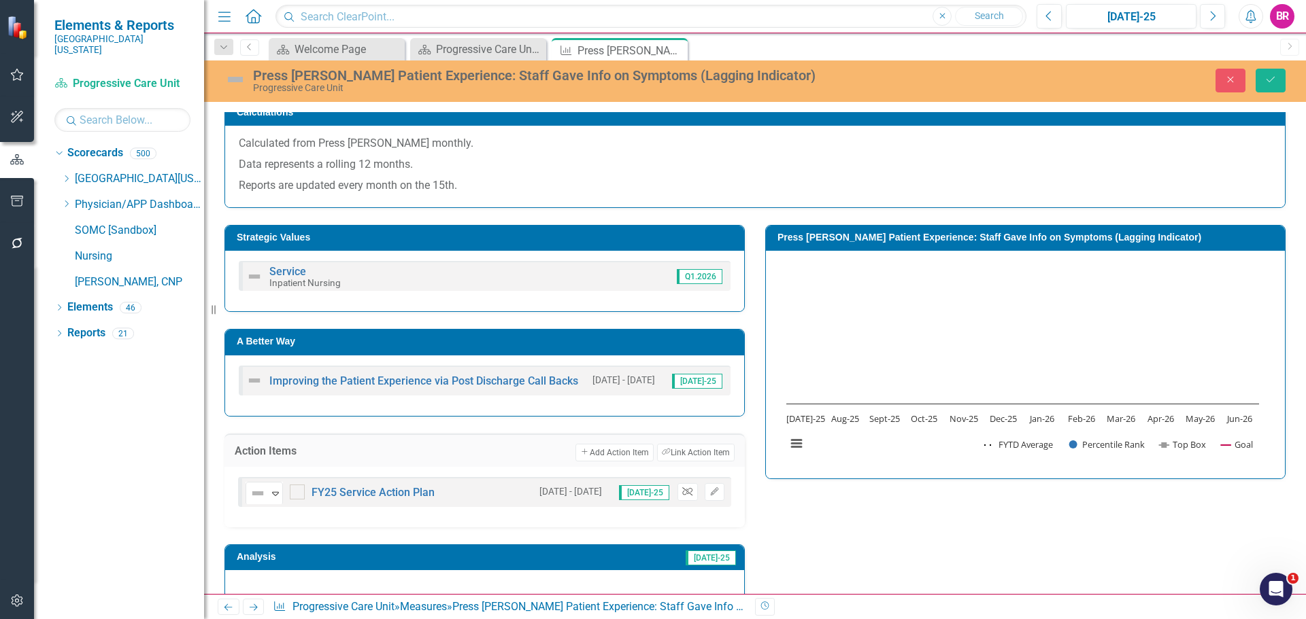
click at [682, 490] on icon "Unlink" at bounding box center [687, 492] width 10 height 8
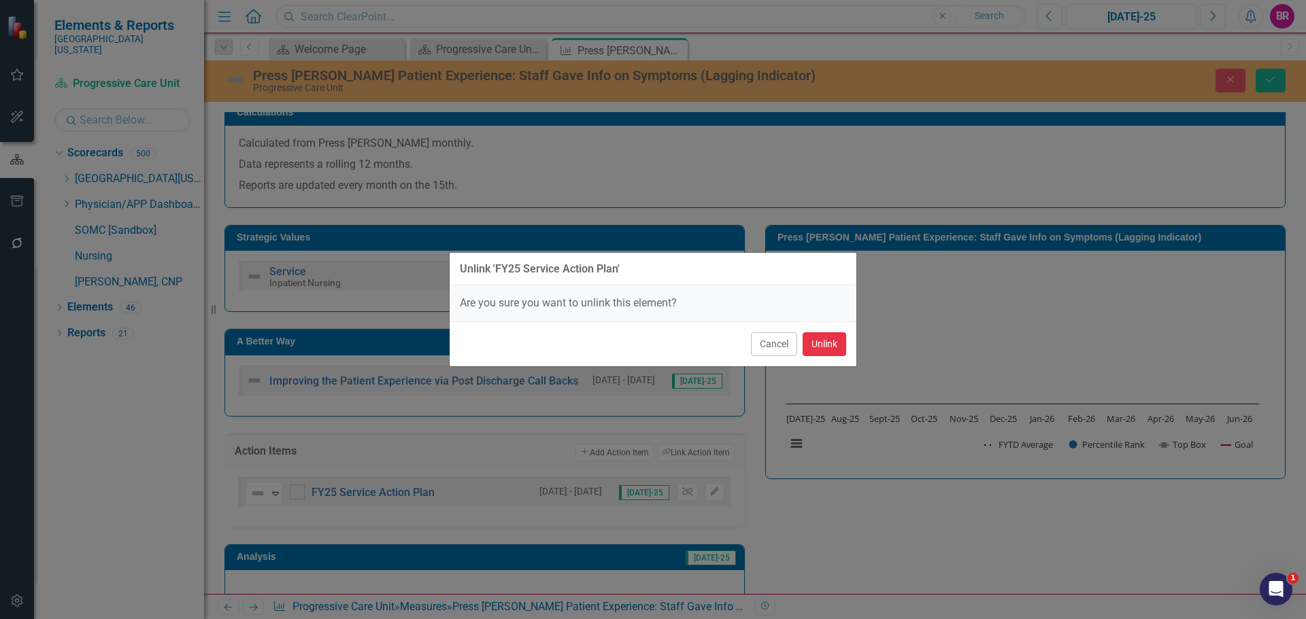
click at [815, 340] on button "Unlink" at bounding box center [824, 344] width 44 height 24
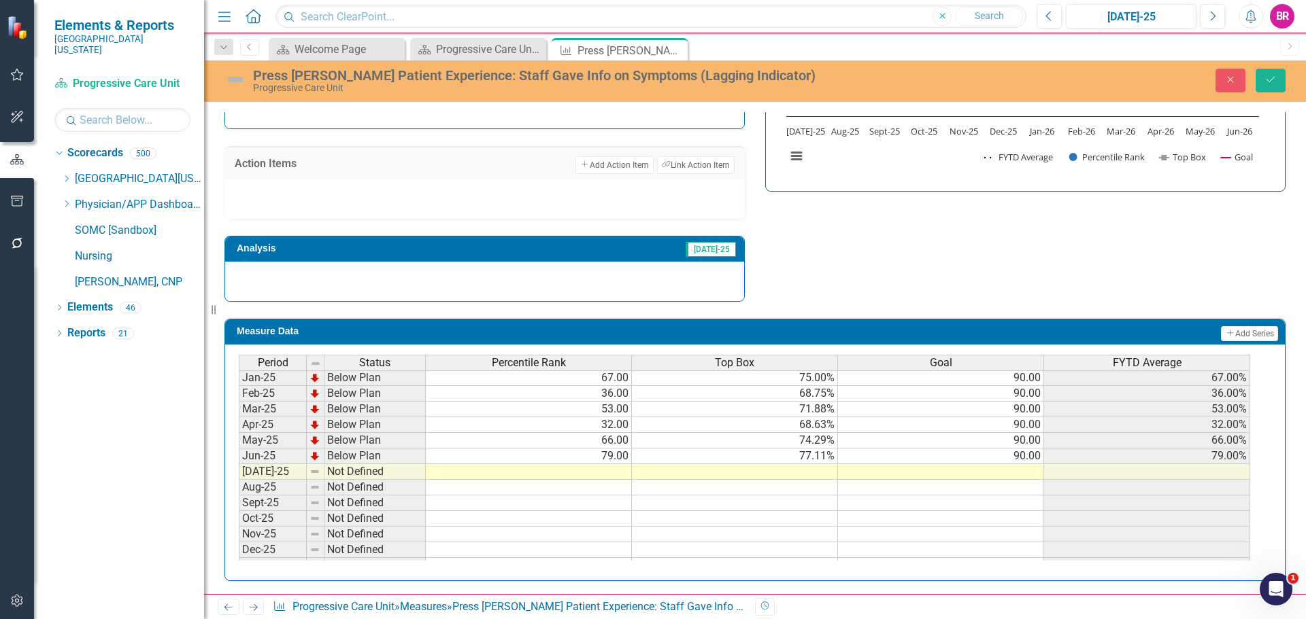
scroll to position [476, 0]
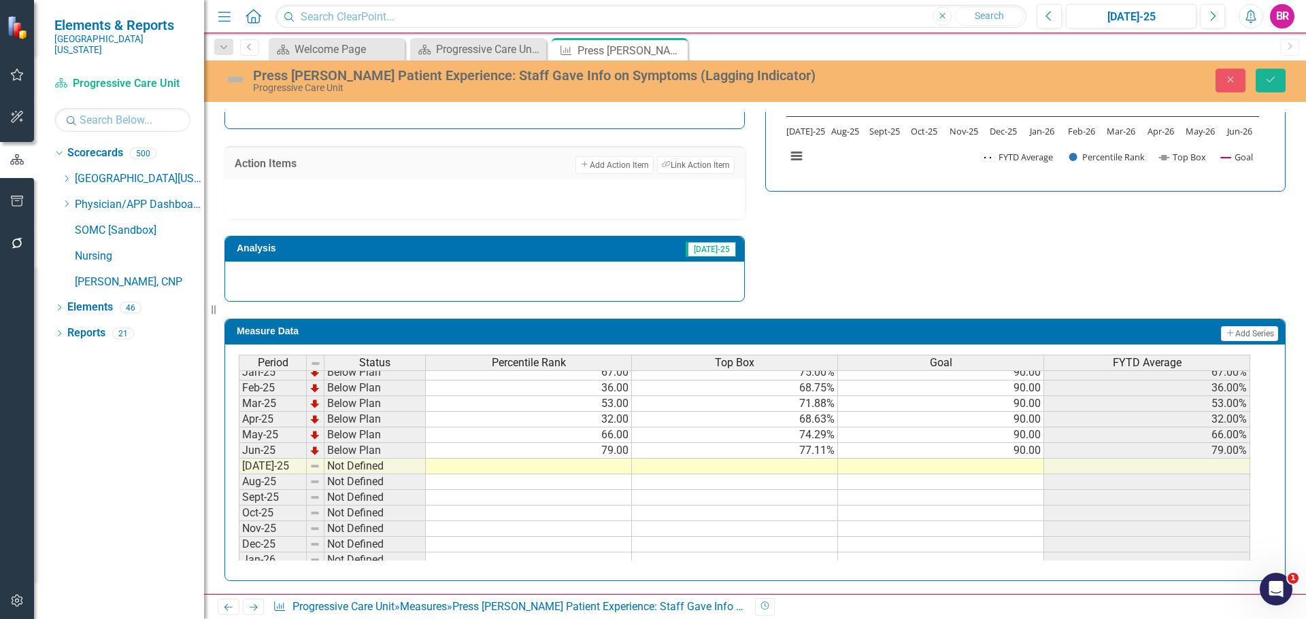
click at [1037, 454] on tbody "Jul-23 Not Defined Aug-23 Not Defined Sep-23 Not Defined Oct-23 Not Defined Nov…" at bounding box center [744, 325] width 1011 height 485
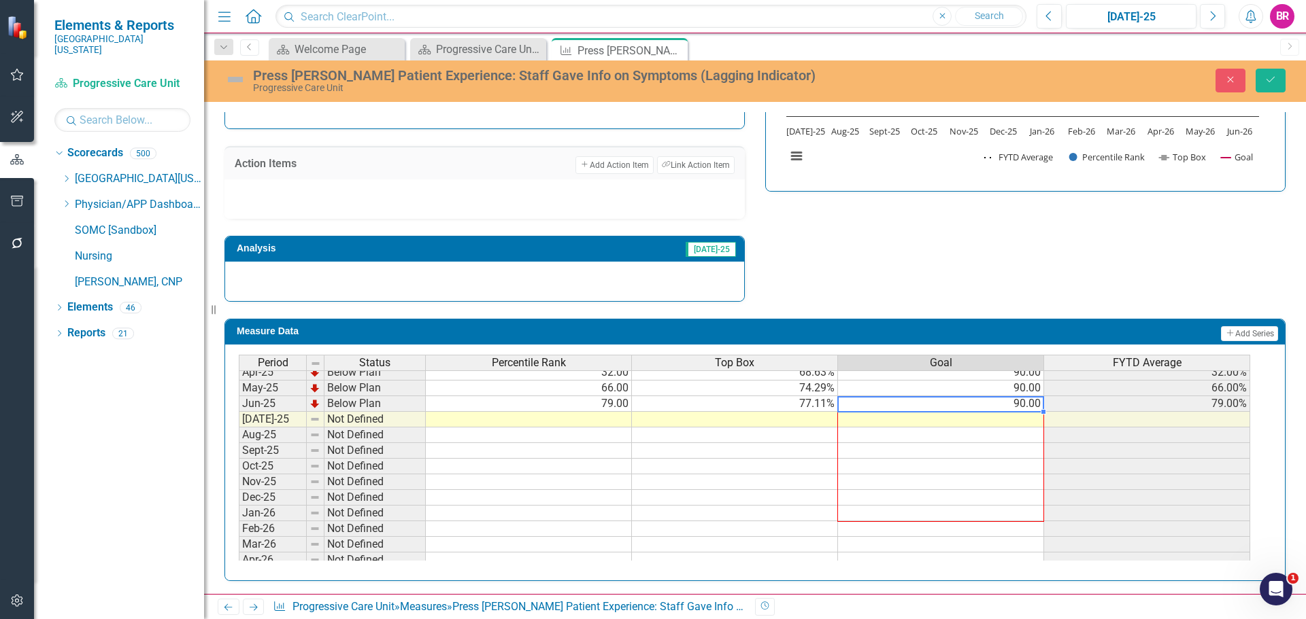
scroll to position [562, 0]
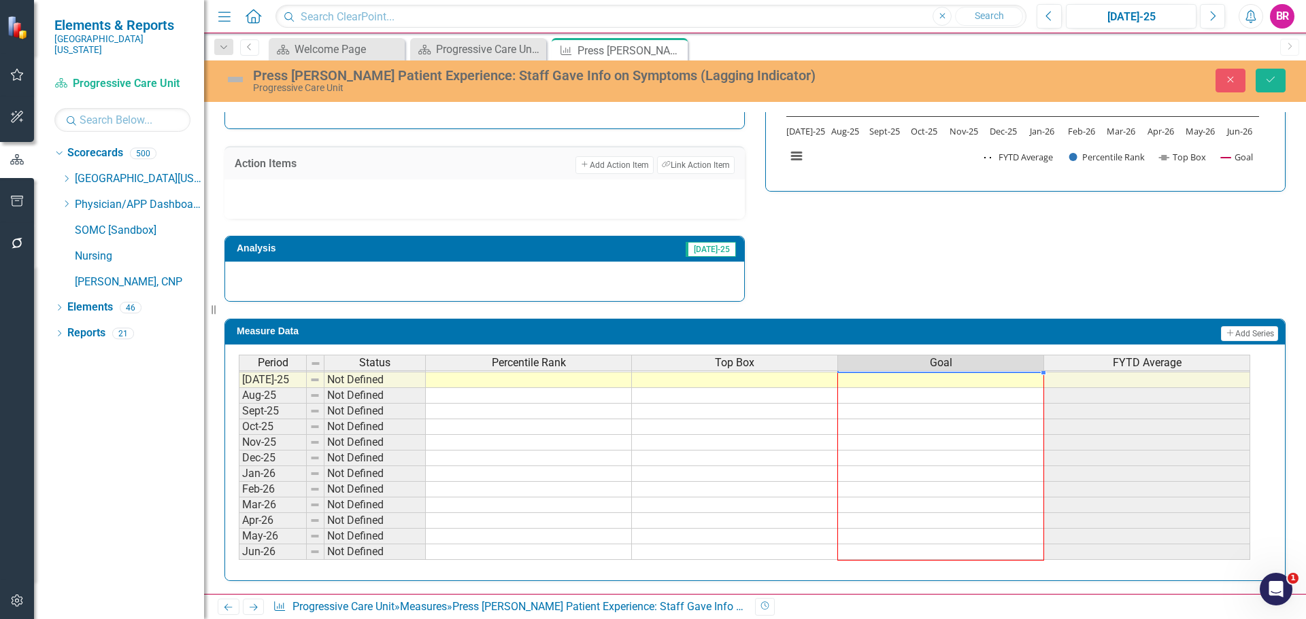
drag, startPoint x: 1045, startPoint y: 458, endPoint x: 1038, endPoint y: 554, distance: 96.2
click at [239, 554] on div "Period Status Percentile Rank Top Box Goal FYTD Average Feb-24 Not Defined Mar-…" at bounding box center [239, 325] width 0 height 471
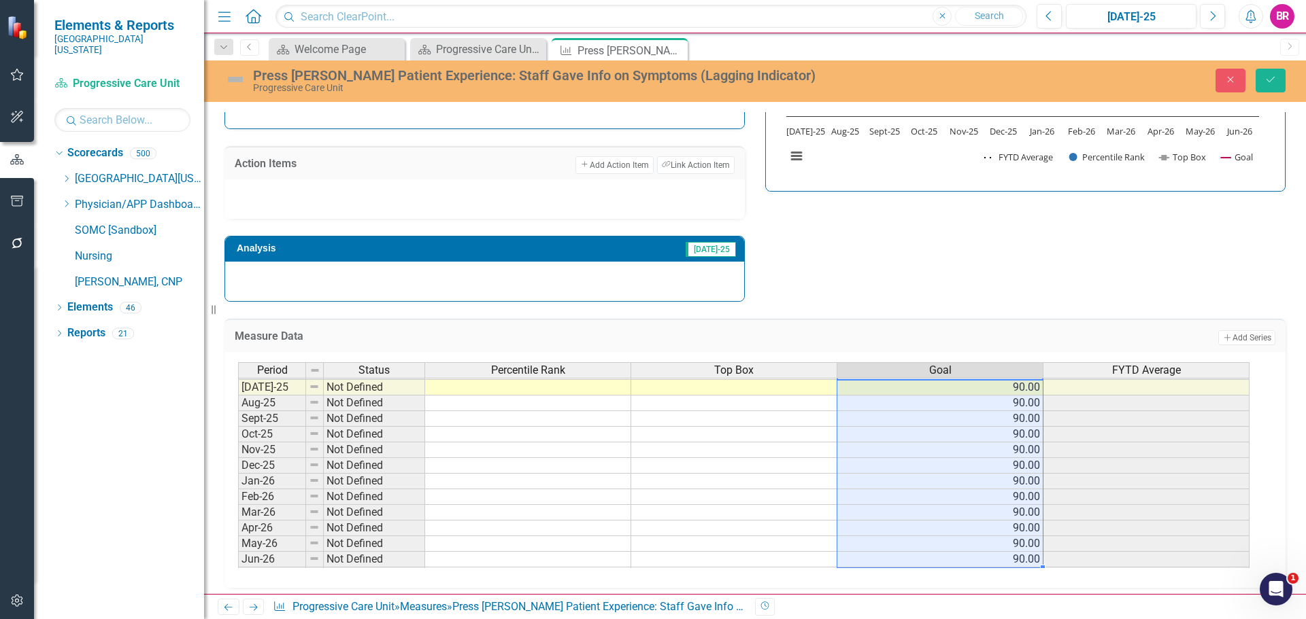
type textarea "90"
click at [1257, 76] on button "Save" at bounding box center [1270, 81] width 30 height 24
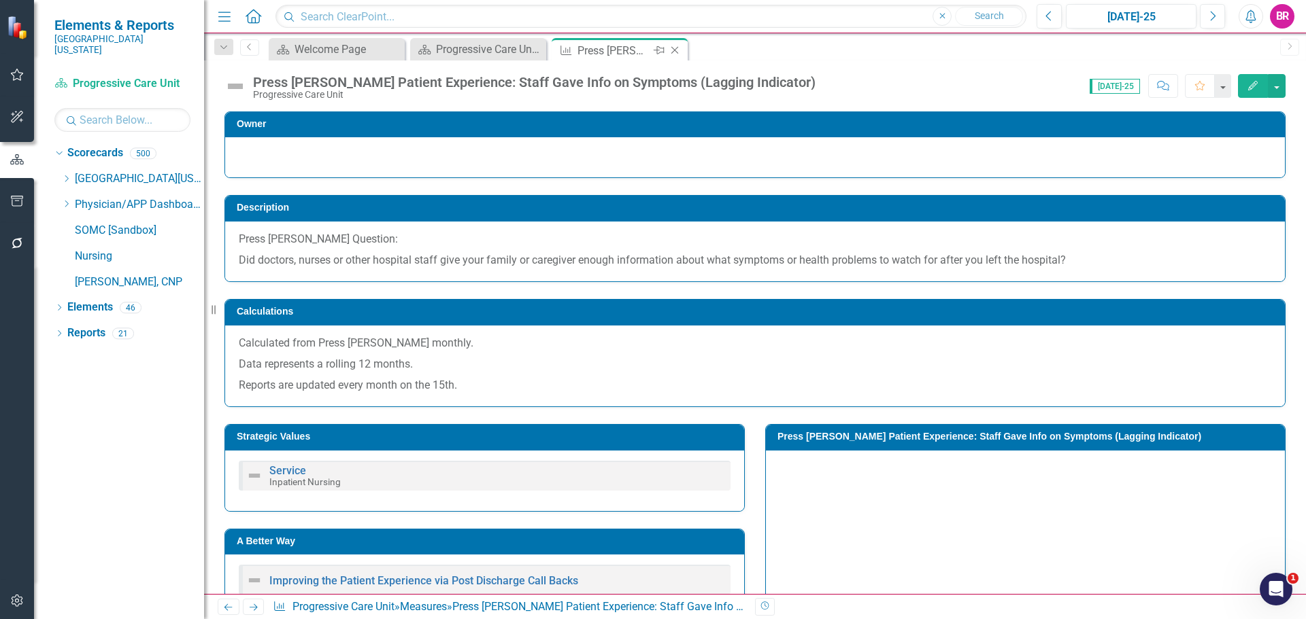
click at [679, 51] on icon "Close" at bounding box center [675, 50] width 14 height 11
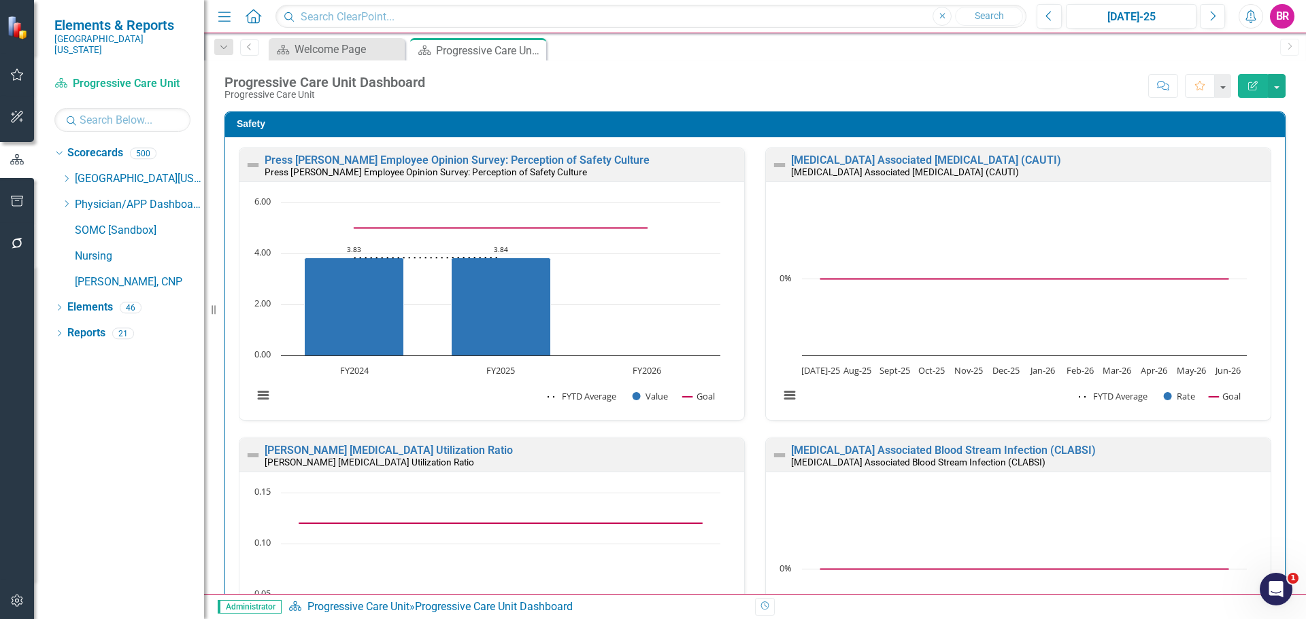
scroll to position [1768, 0]
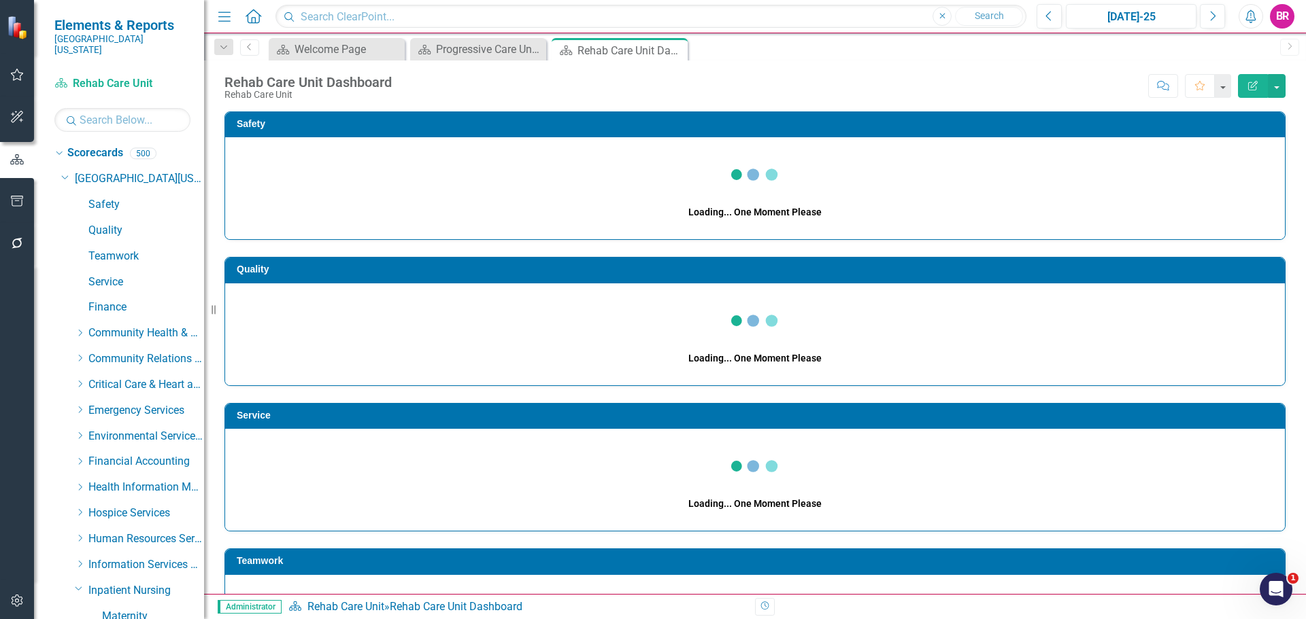
scroll to position [337, 0]
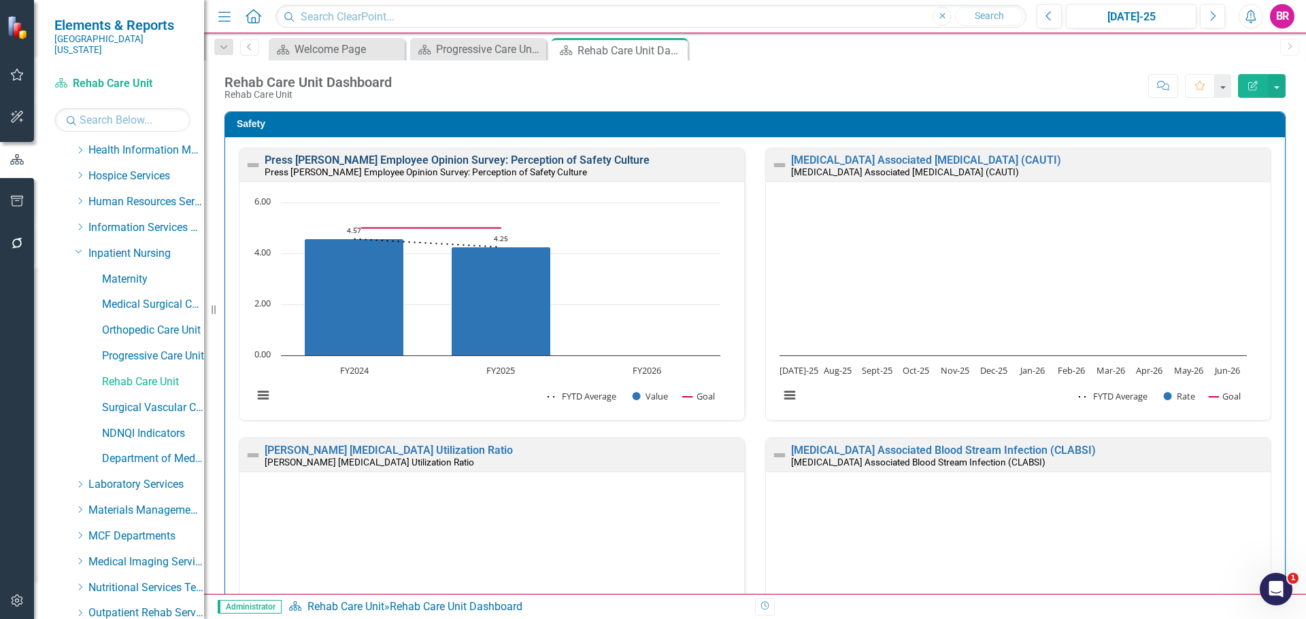
click at [409, 162] on link "Press [PERSON_NAME] Employee Opinion Survey: Perception of Safety Culture" at bounding box center [457, 160] width 385 height 13
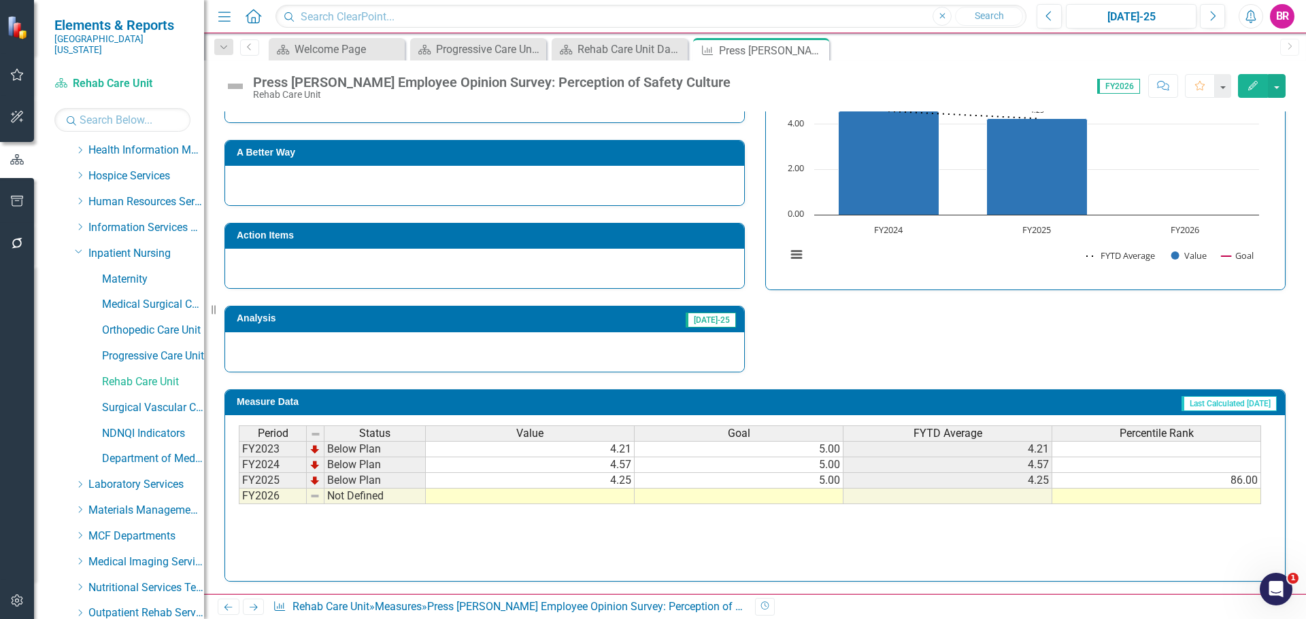
scroll to position [328, 0]
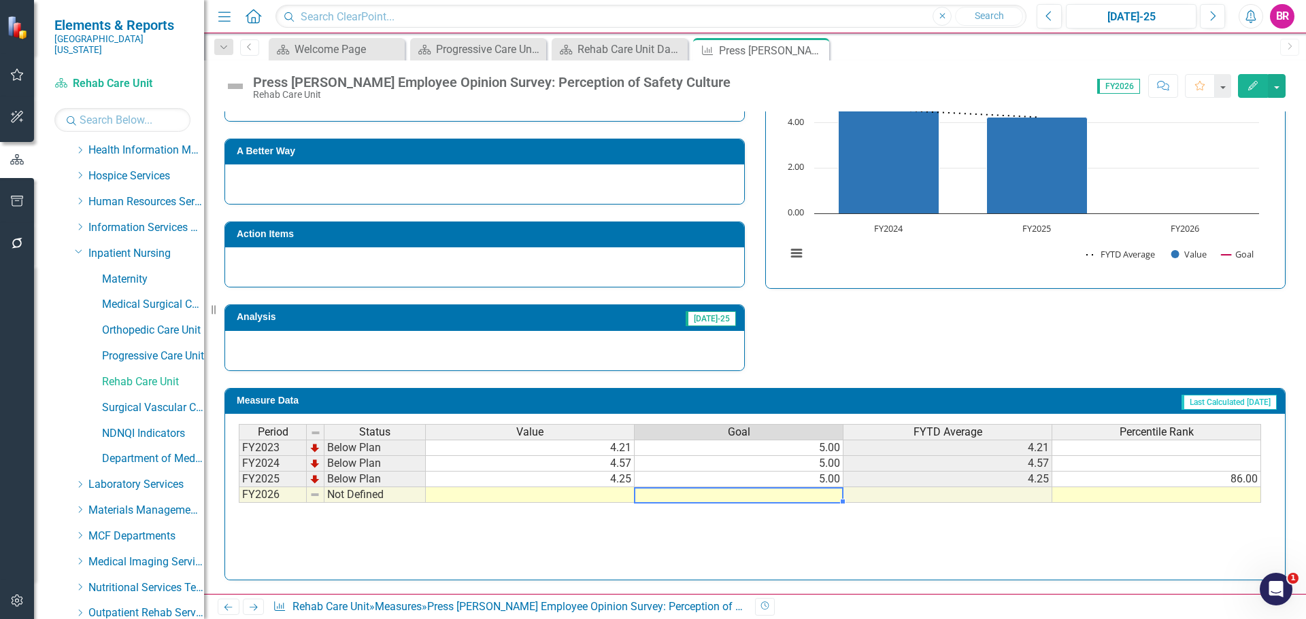
click at [832, 495] on td at bounding box center [738, 496] width 209 height 16
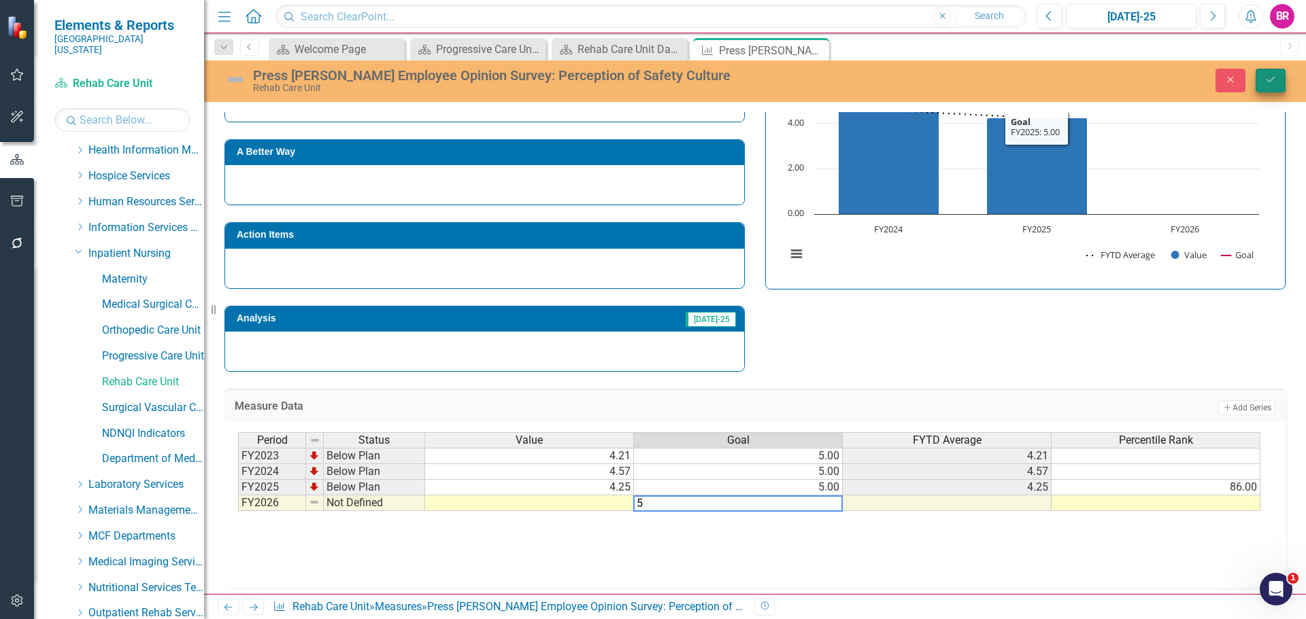
type textarea "5"
click at [1274, 74] on button "Save" at bounding box center [1270, 81] width 30 height 24
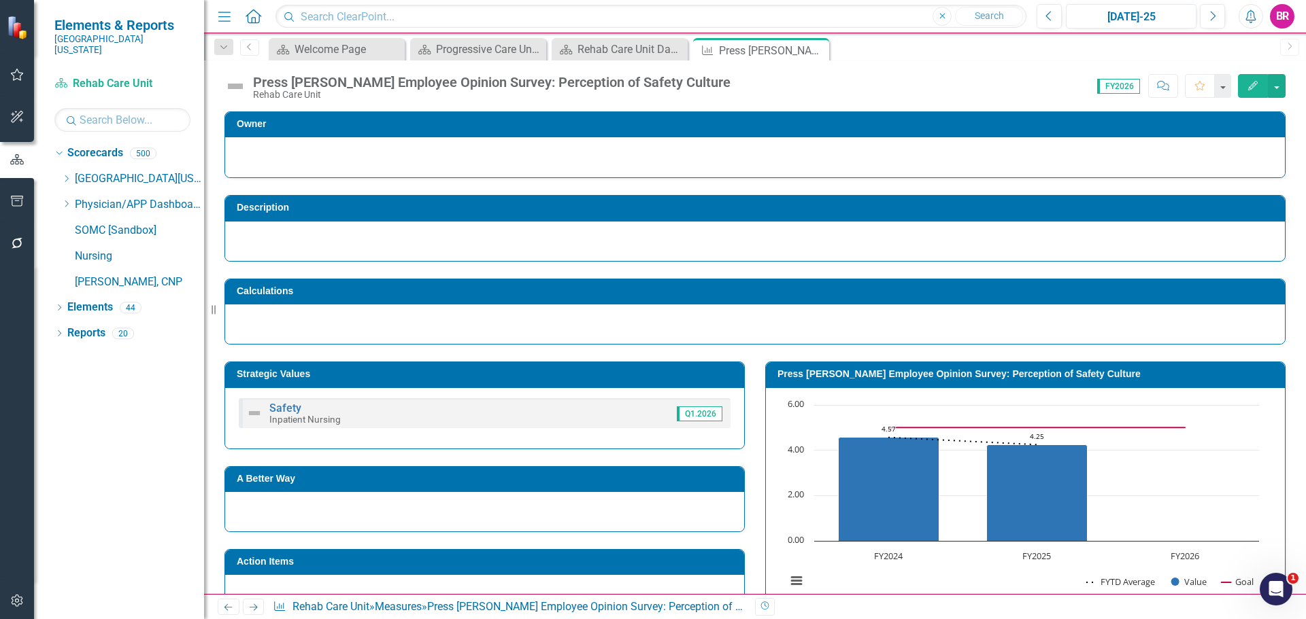
scroll to position [0, 0]
click at [819, 50] on icon "Close" at bounding box center [816, 50] width 14 height 11
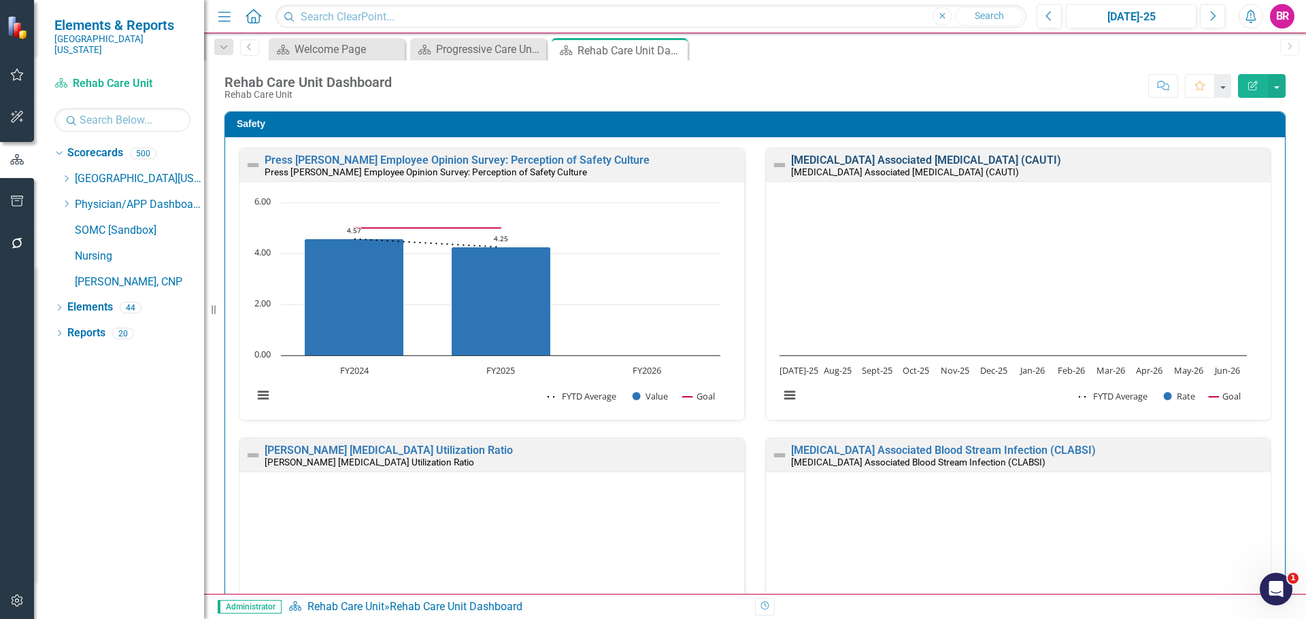
click at [858, 158] on link "[MEDICAL_DATA] Associated [MEDICAL_DATA] (CAUTI)" at bounding box center [926, 160] width 270 height 13
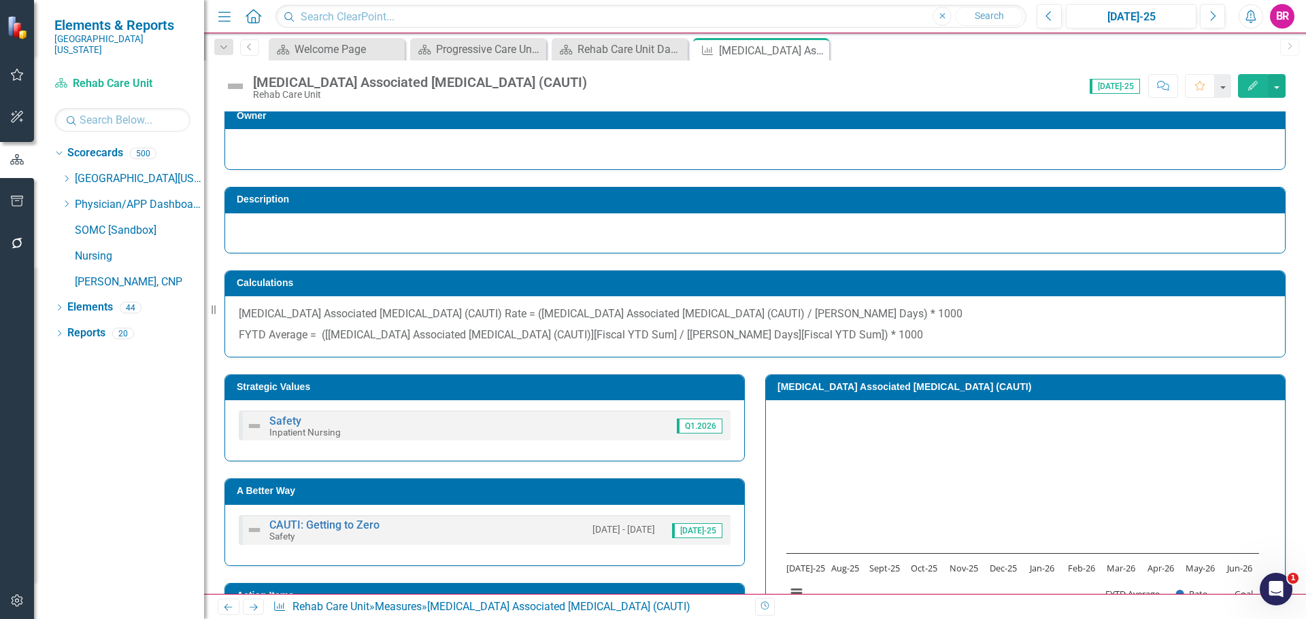
scroll to position [68, 0]
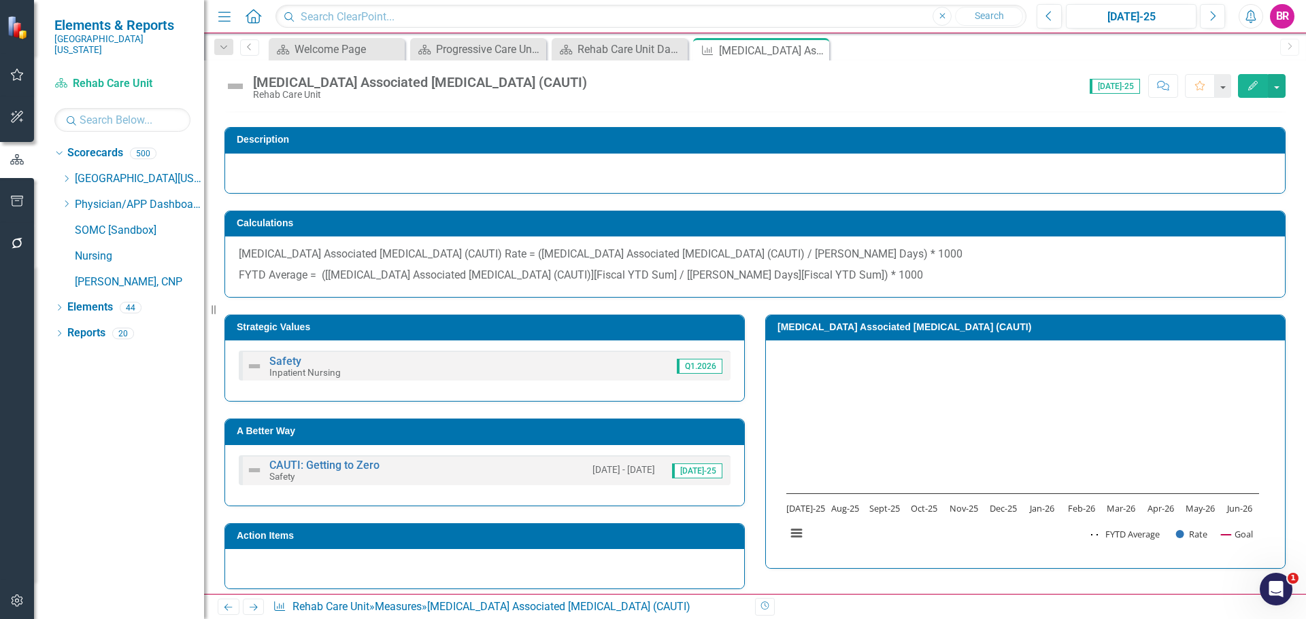
click at [553, 430] on h3 "A Better Way" at bounding box center [487, 431] width 500 height 10
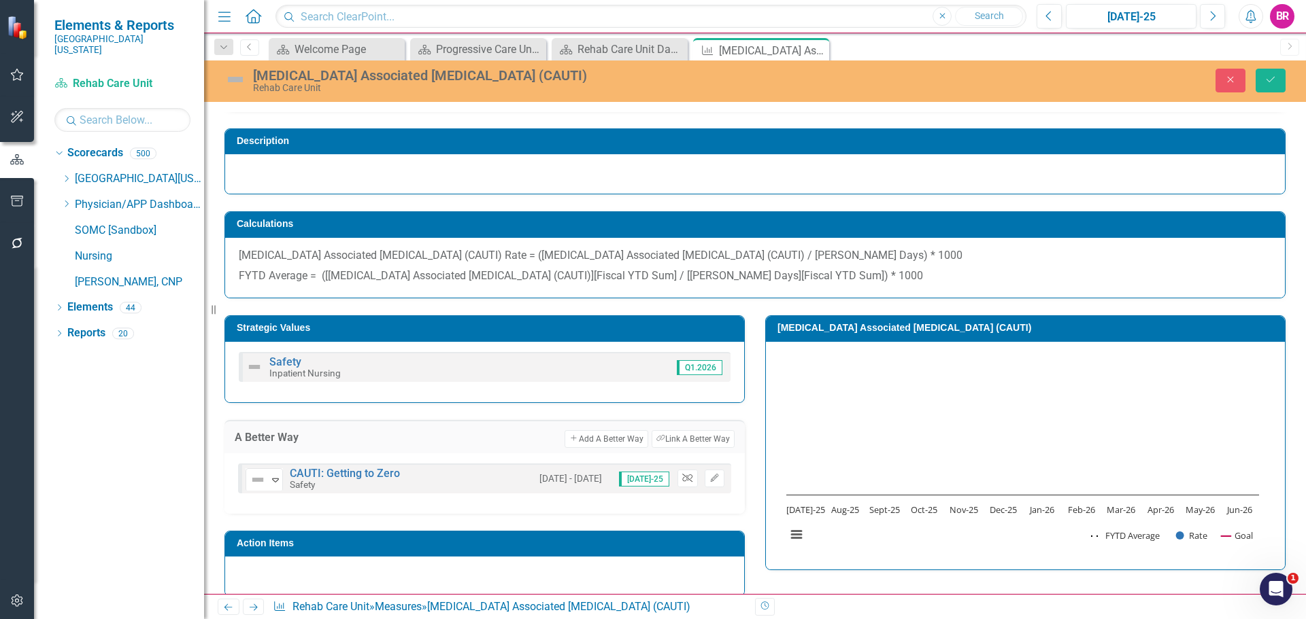
click at [684, 479] on icon "button" at bounding box center [687, 478] width 10 height 8
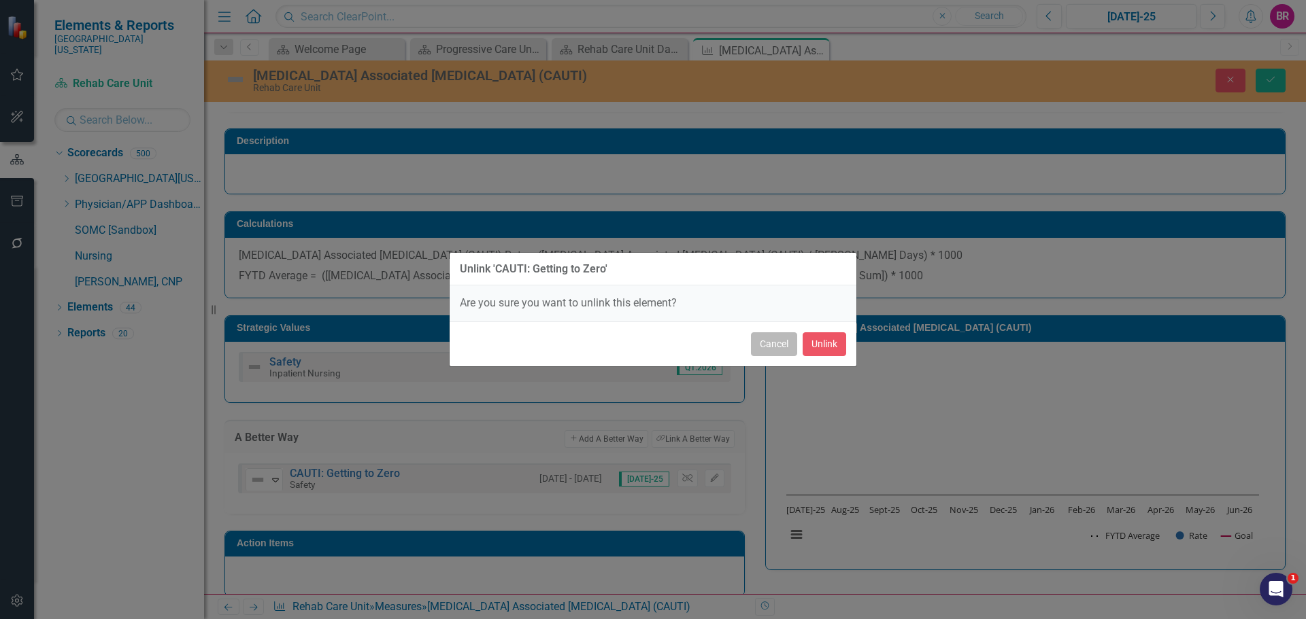
click at [769, 335] on button "Cancel" at bounding box center [774, 344] width 46 height 24
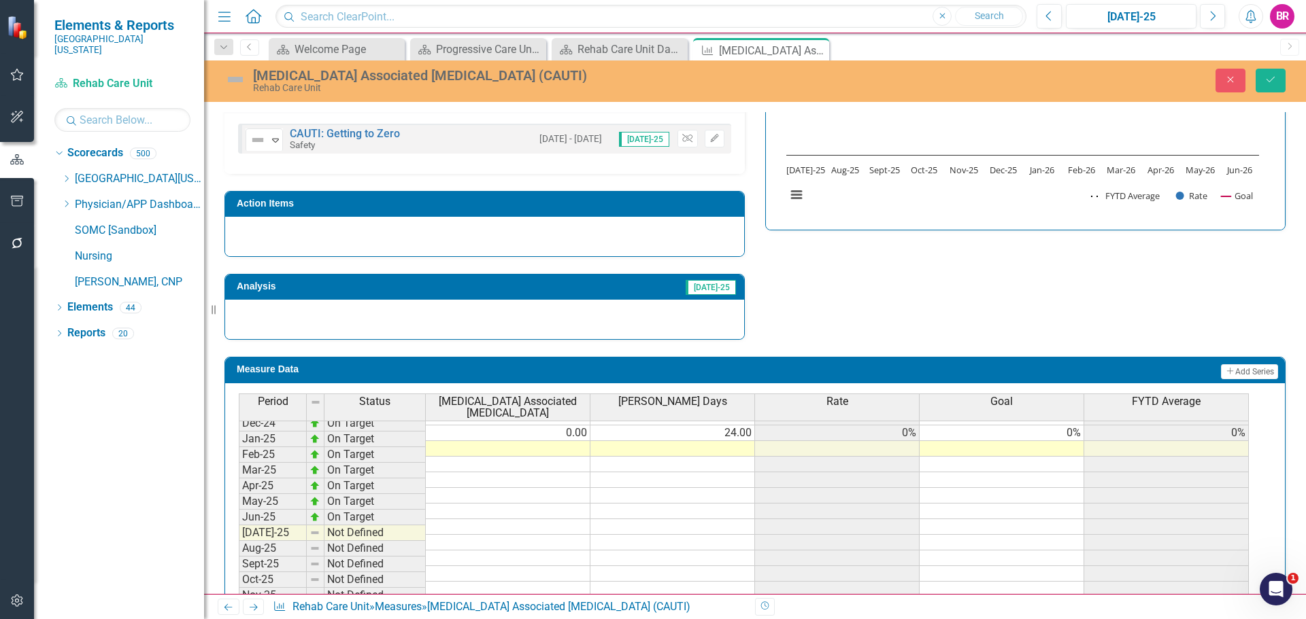
scroll to position [544, 0]
click at [1070, 435] on tbody "Mar-24 On Target 0.00 46.00 0% 0% 4.94% Apr-24 On Target 0.00 94.00 0% 0% 4.01%…" at bounding box center [744, 409] width 1010 height 439
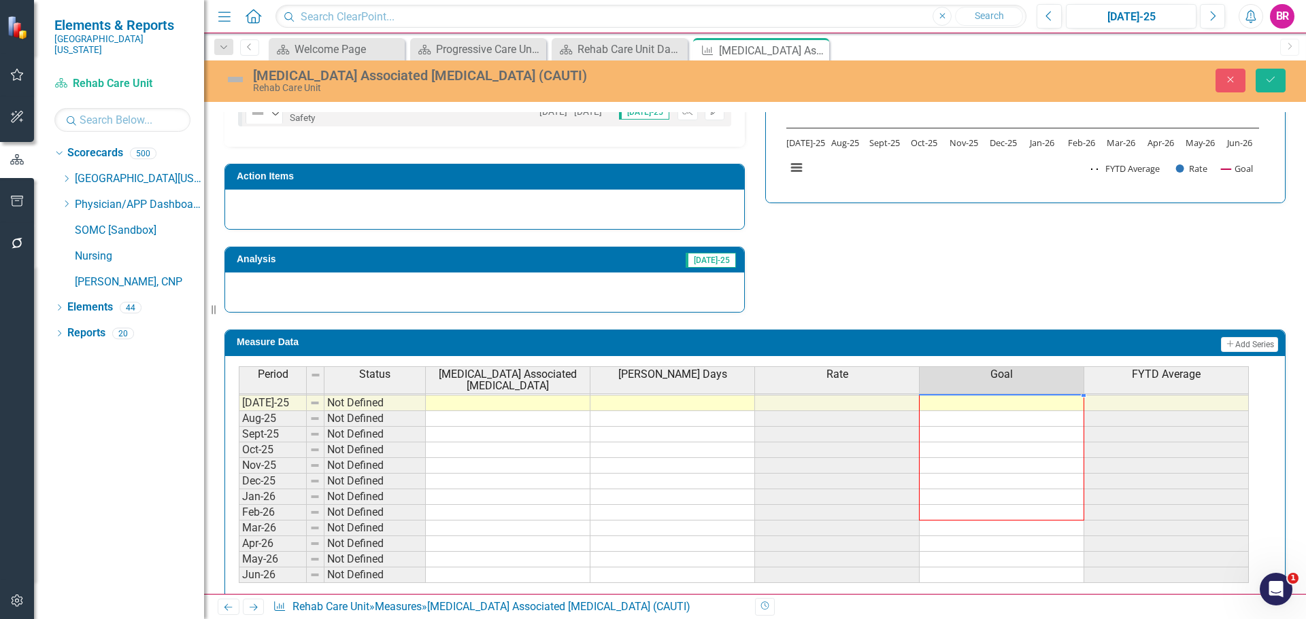
scroll to position [458, 0]
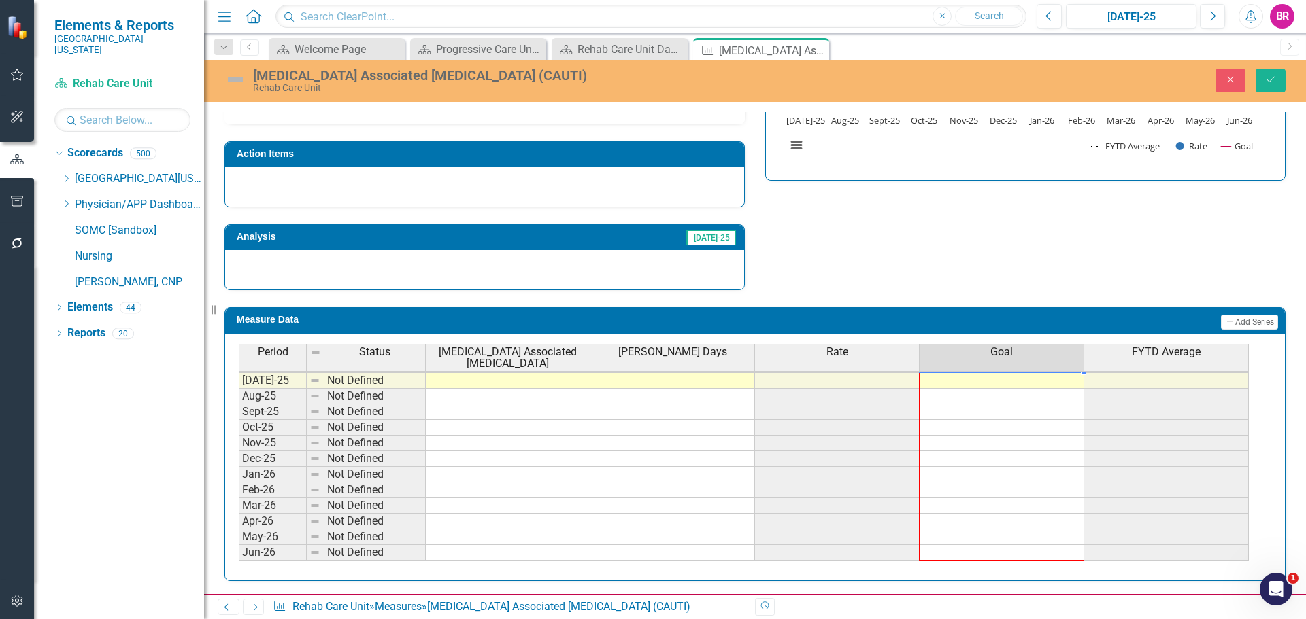
drag, startPoint x: 1085, startPoint y: 441, endPoint x: 1059, endPoint y: 555, distance: 117.1
click at [239, 555] on div "Period Status Catheter Associated Urinary Tract Infection Foley Days Rate Goal …" at bounding box center [239, 343] width 0 height 435
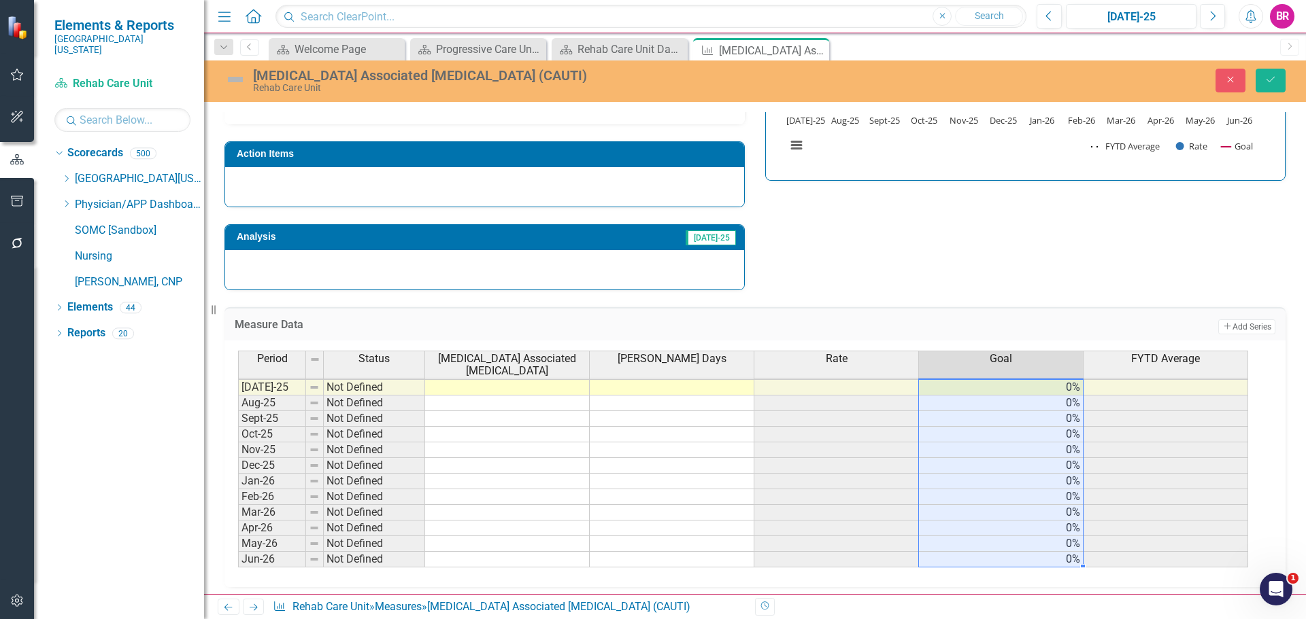
type textarea "0"
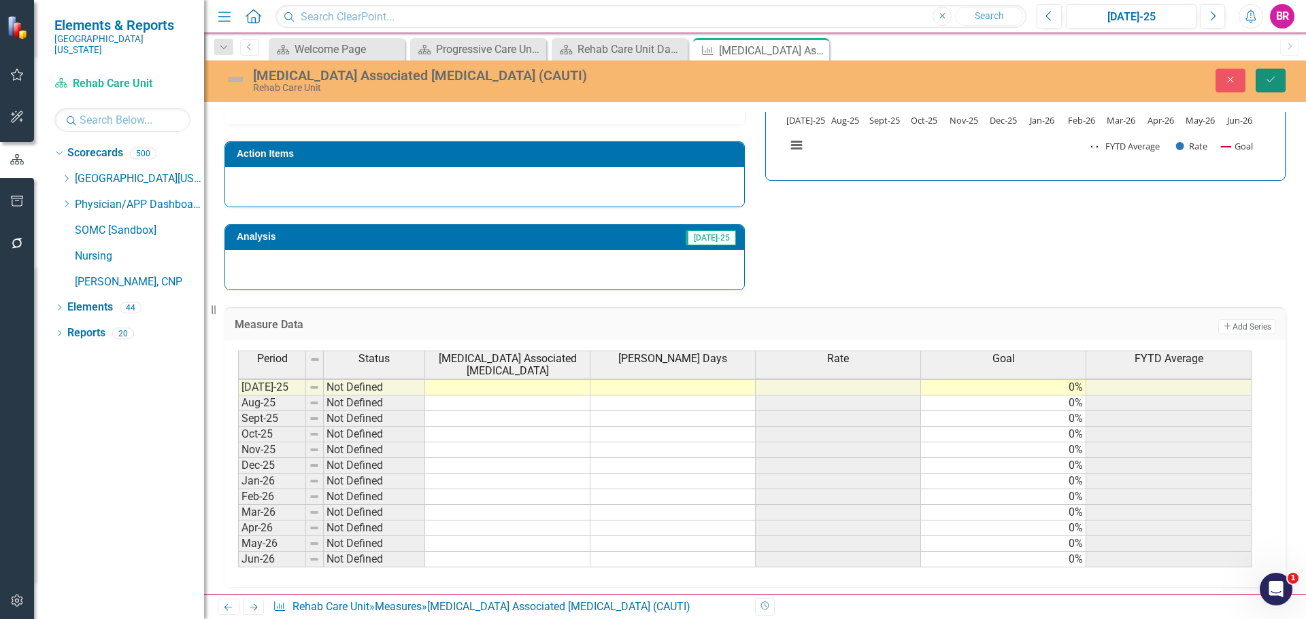
click at [1271, 75] on icon "Save" at bounding box center [1270, 80] width 12 height 10
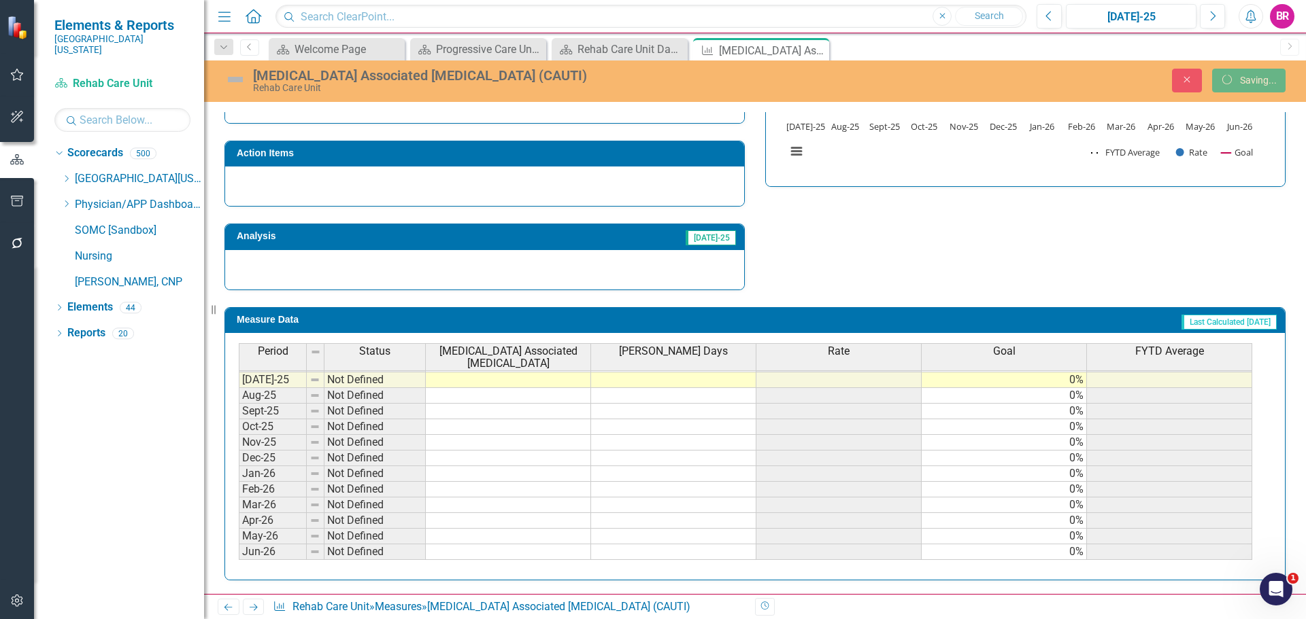
scroll to position [451, 0]
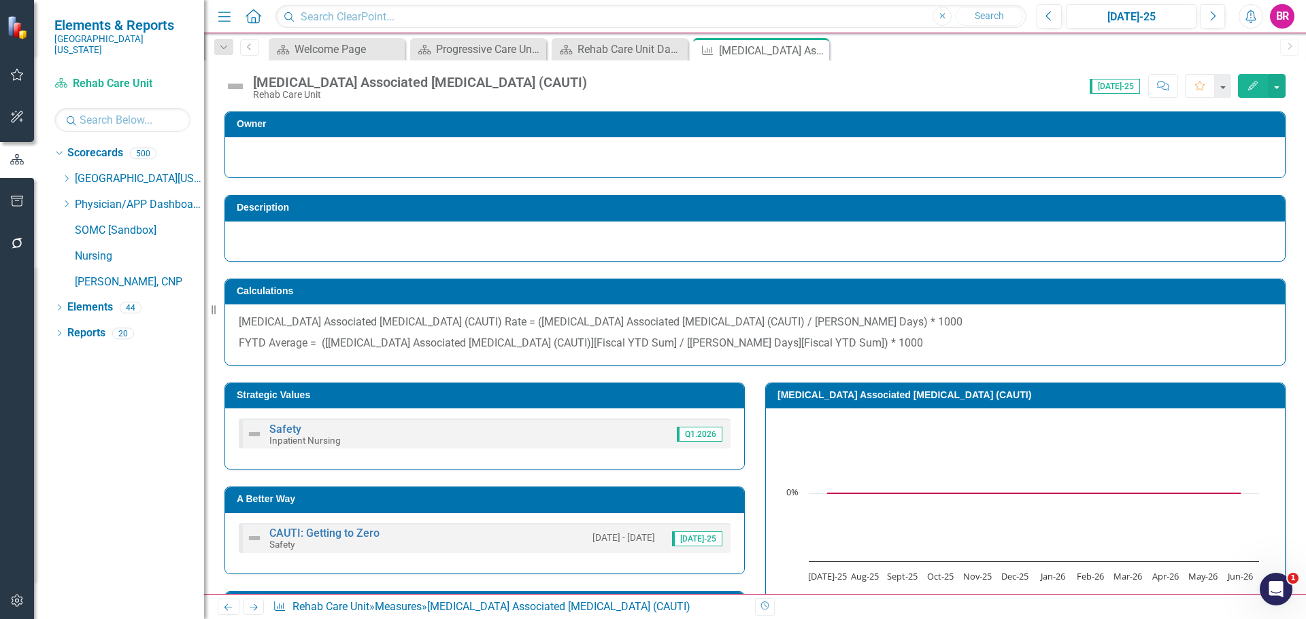
click at [256, 606] on icon "Next" at bounding box center [254, 607] width 12 height 9
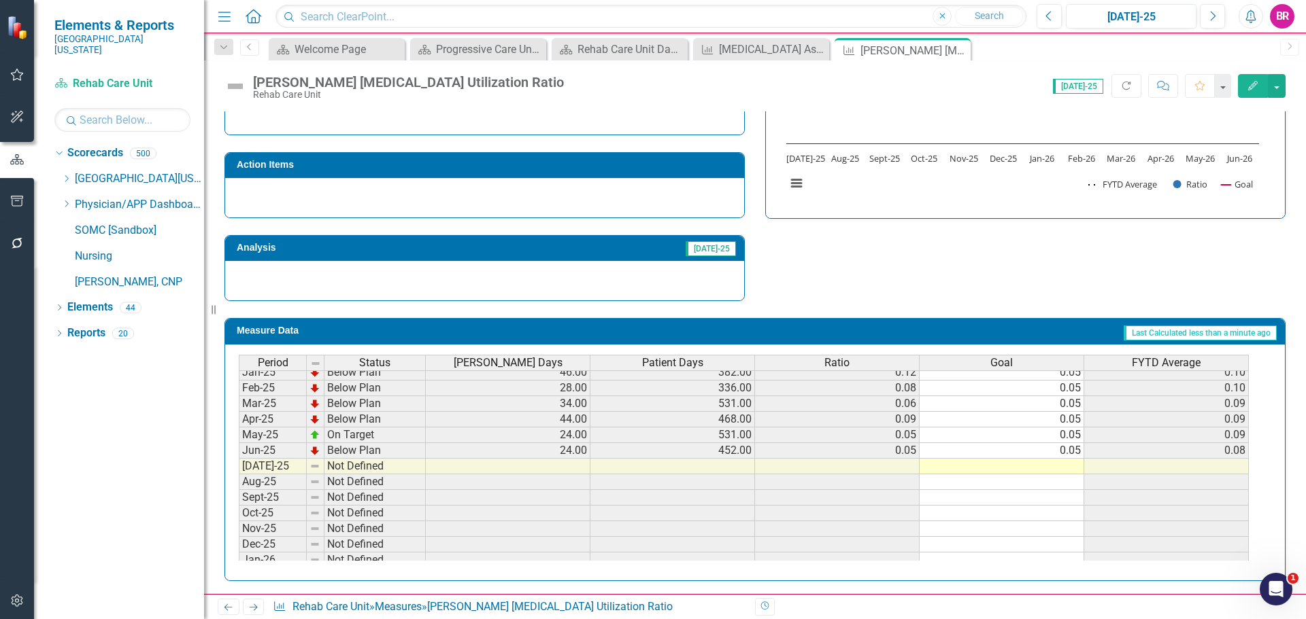
click at [1070, 450] on tbody "Sep-23 Below Plan 84.00 434.00 0.19 0.05 0.13 Oct-23 Below Plan 43.00 505.00 0.…" at bounding box center [744, 356] width 1010 height 485
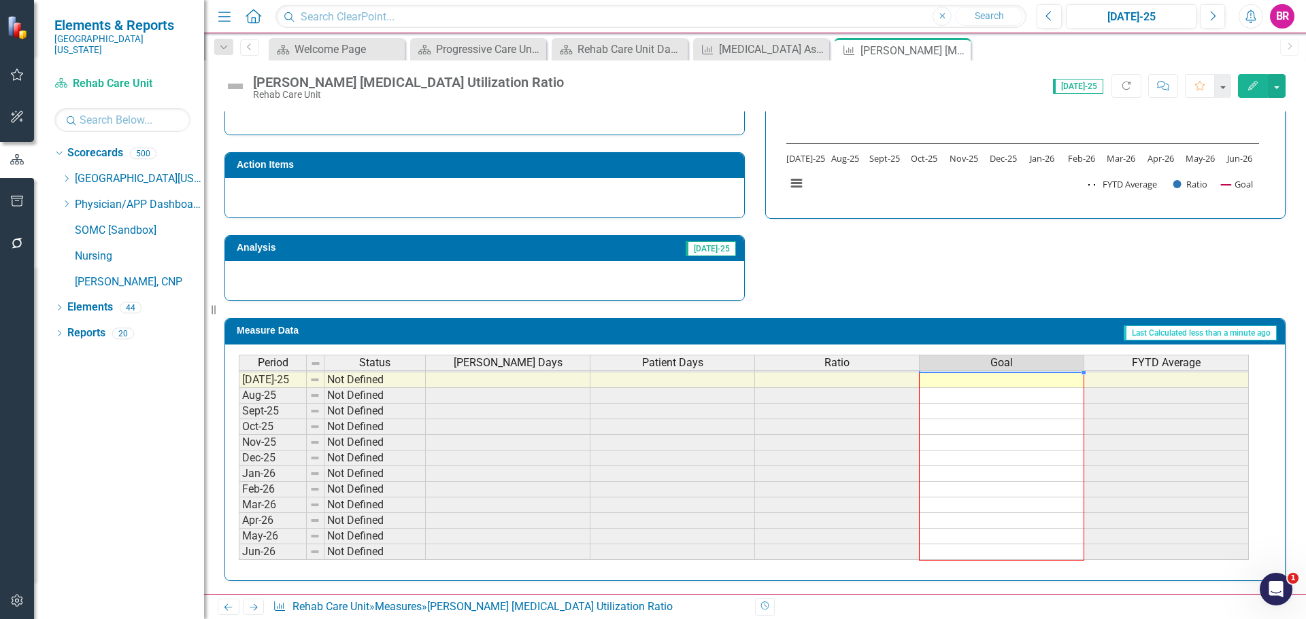
drag, startPoint x: 1082, startPoint y: 460, endPoint x: 1078, endPoint y: 551, distance: 91.2
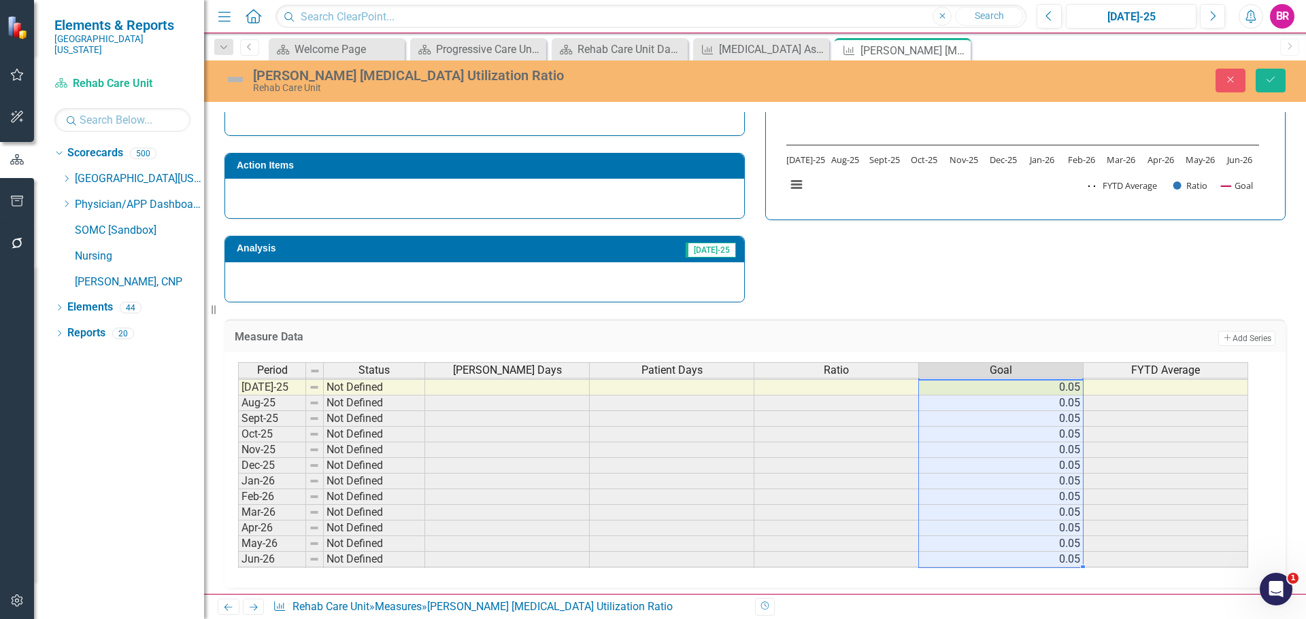
type textarea "0.05"
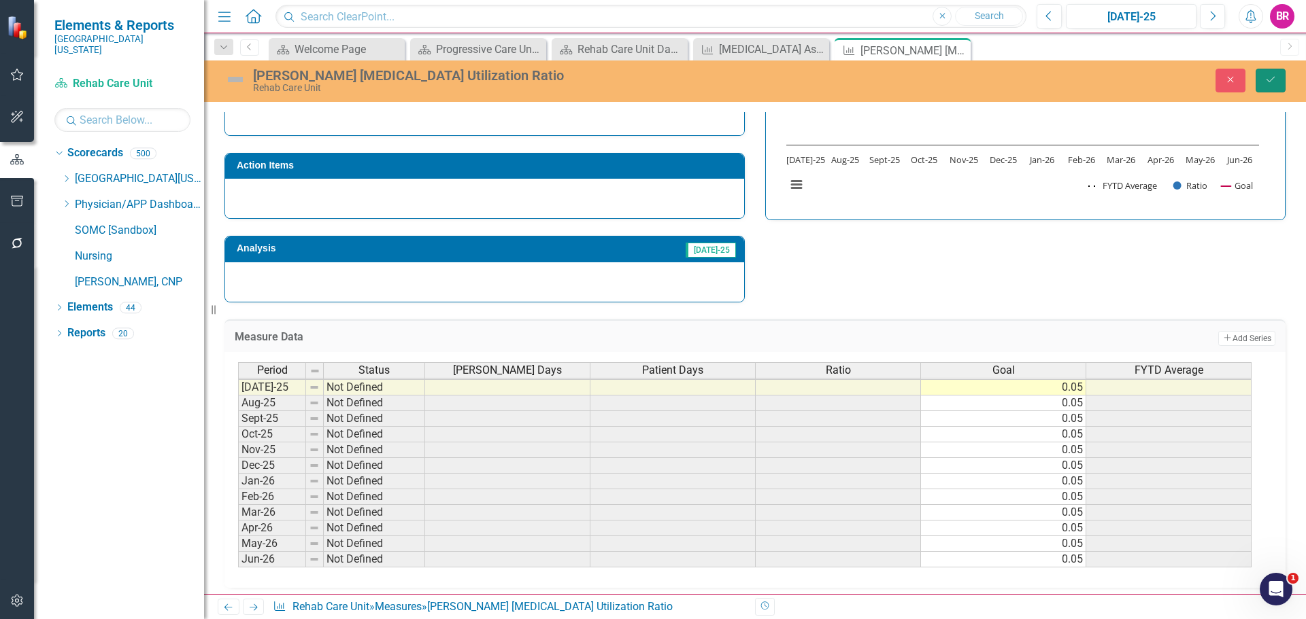
click at [1272, 76] on icon "Save" at bounding box center [1270, 80] width 12 height 10
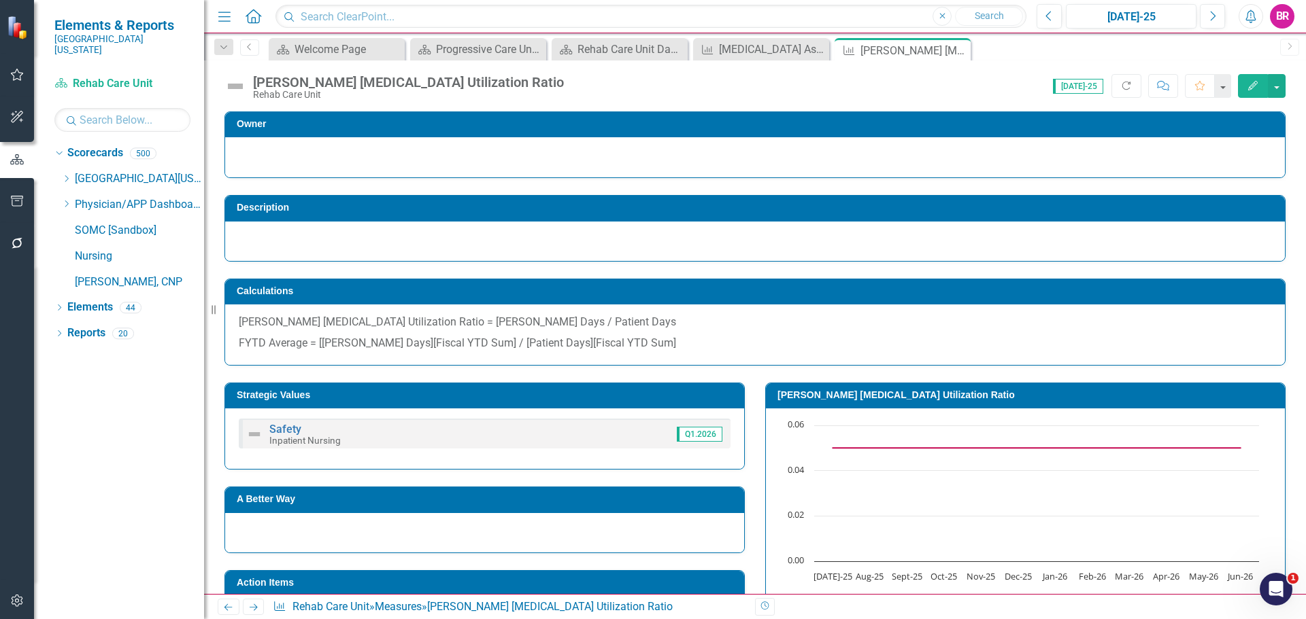
click at [256, 607] on icon "Next" at bounding box center [254, 607] width 12 height 9
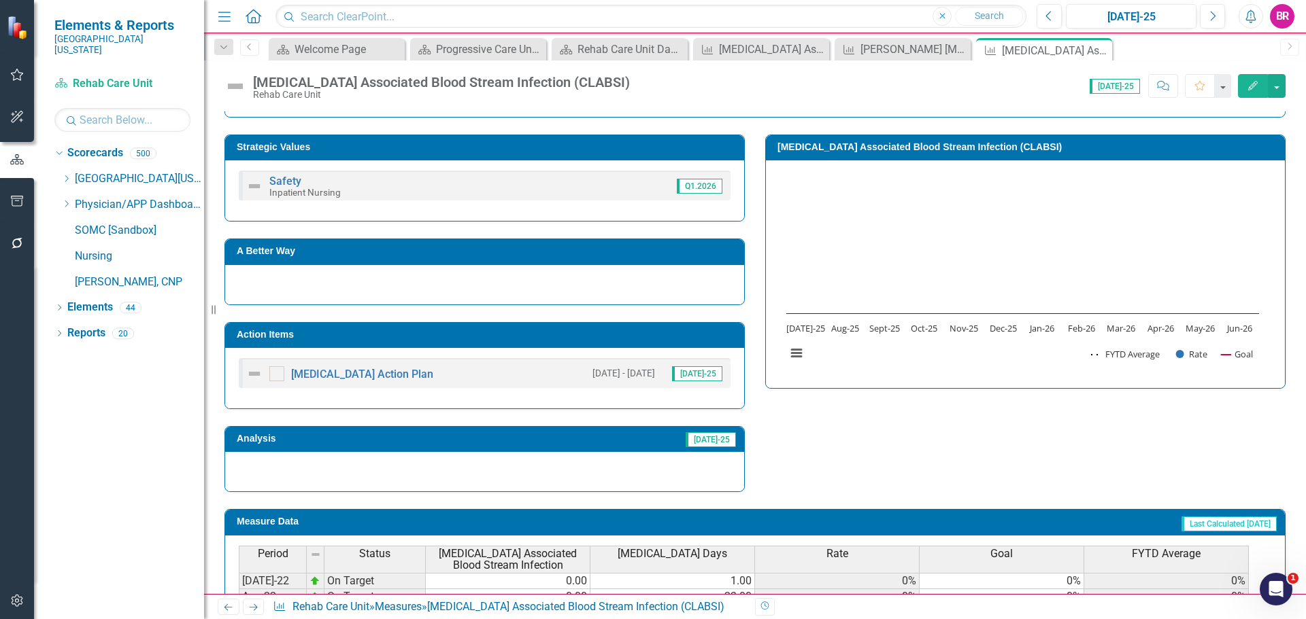
click at [562, 341] on td "Action Items" at bounding box center [487, 336] width 500 height 20
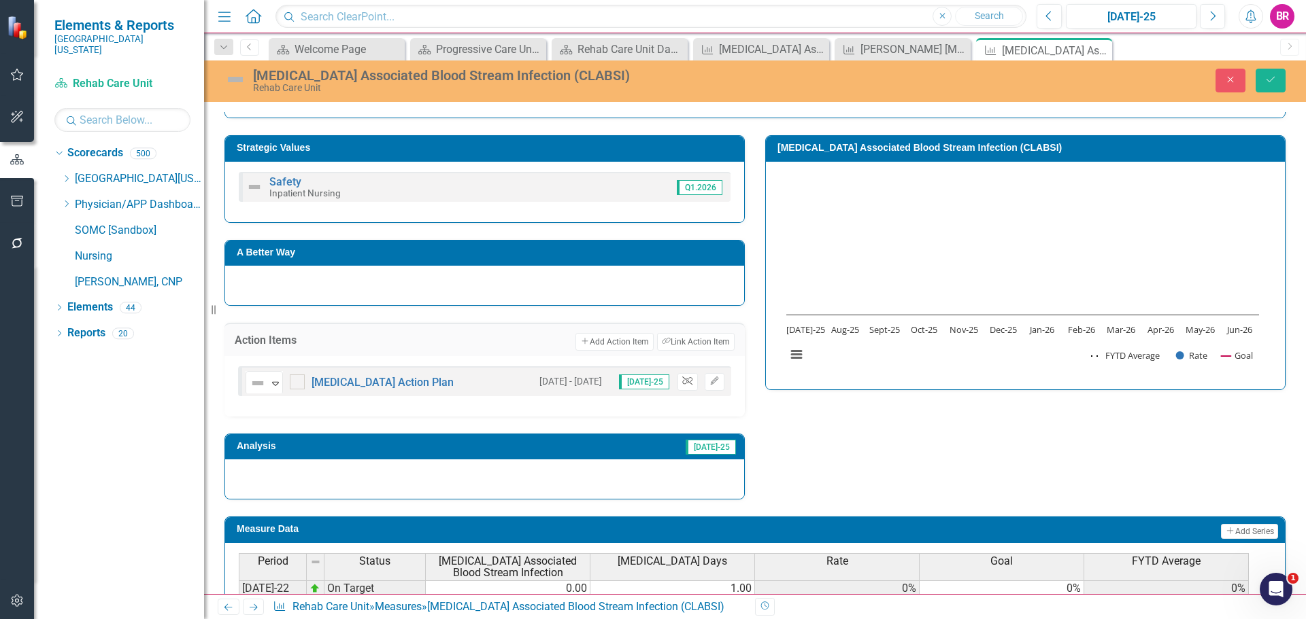
click at [682, 388] on button "Unlink" at bounding box center [687, 382] width 20 height 18
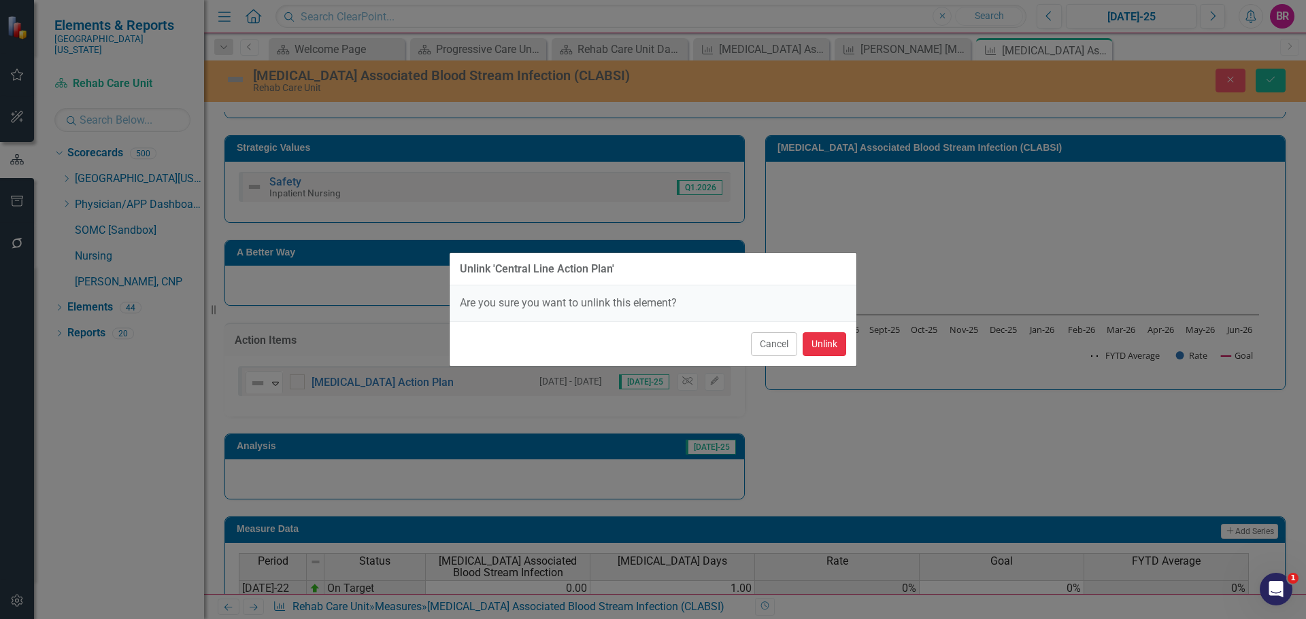
click at [832, 345] on button "Unlink" at bounding box center [824, 344] width 44 height 24
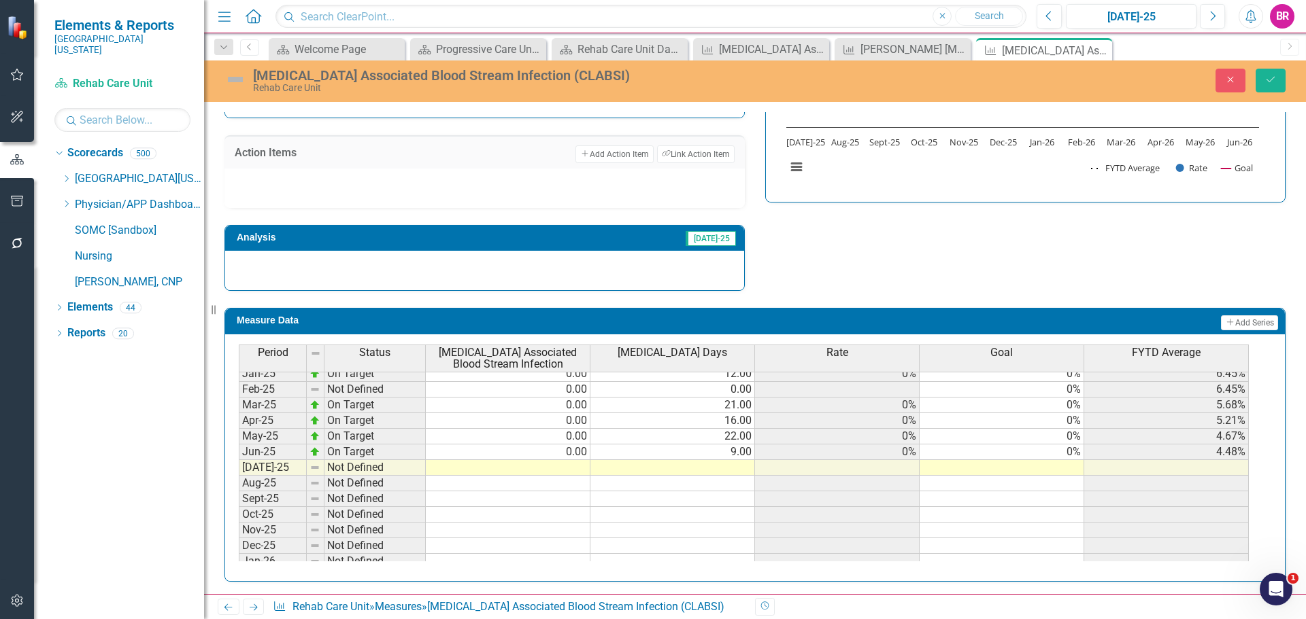
click at [1073, 451] on tbody "Sep-23 On Target 0.00 70.00 0% 0% 0% Oct-23 On Target 0.00 24.00 0% 0% 0% Nov-2…" at bounding box center [744, 358] width 1010 height 485
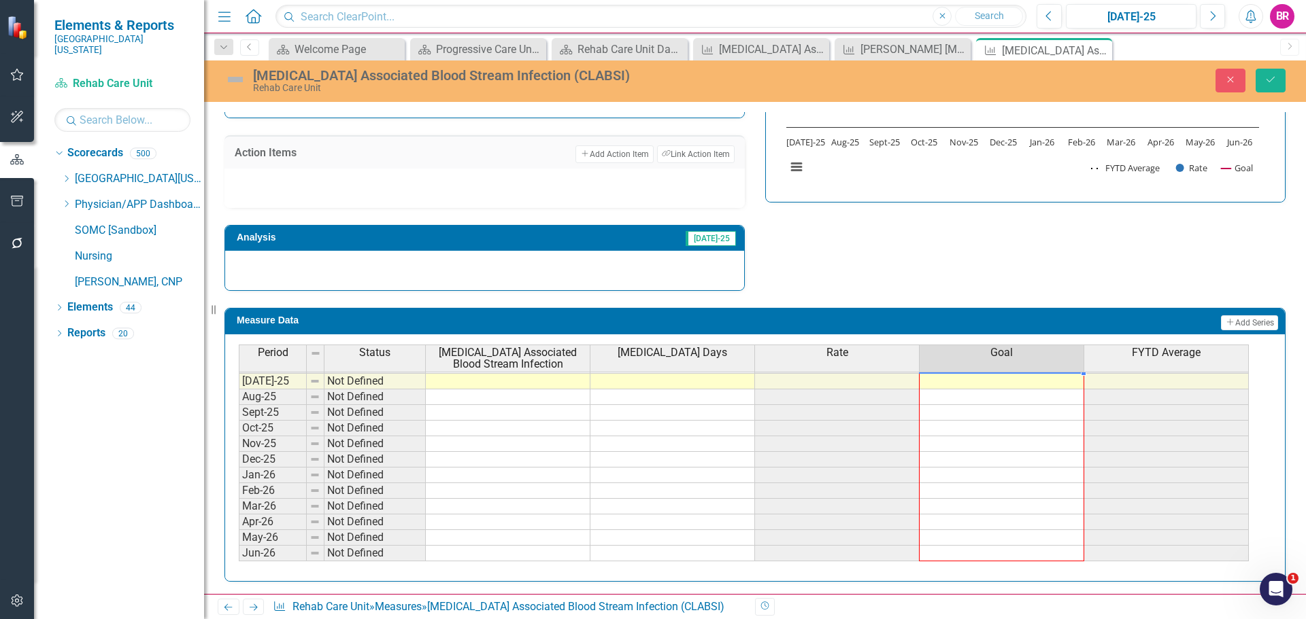
drag, startPoint x: 1083, startPoint y: 459, endPoint x: 1076, endPoint y: 551, distance: 92.7
click at [239, 551] on div "Period Status Central Line Associated Blood Stream Infection Central Line Days …" at bounding box center [239, 321] width 0 height 482
type textarea "0"
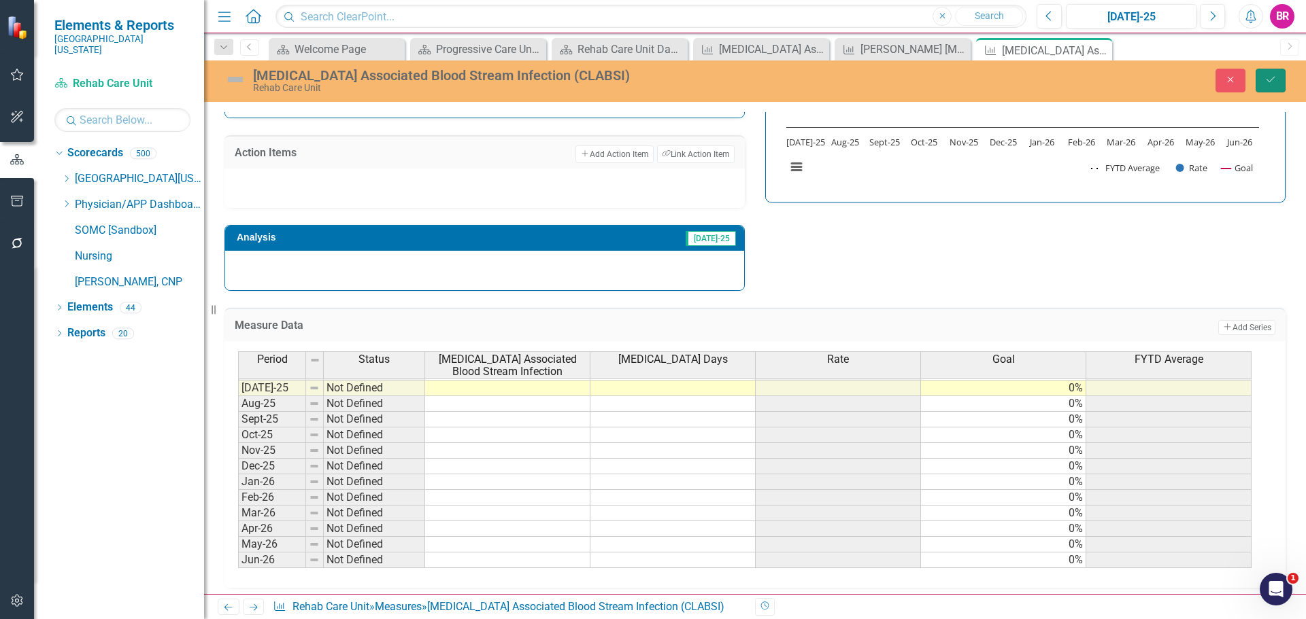
click at [1275, 69] on button "Save" at bounding box center [1270, 81] width 30 height 24
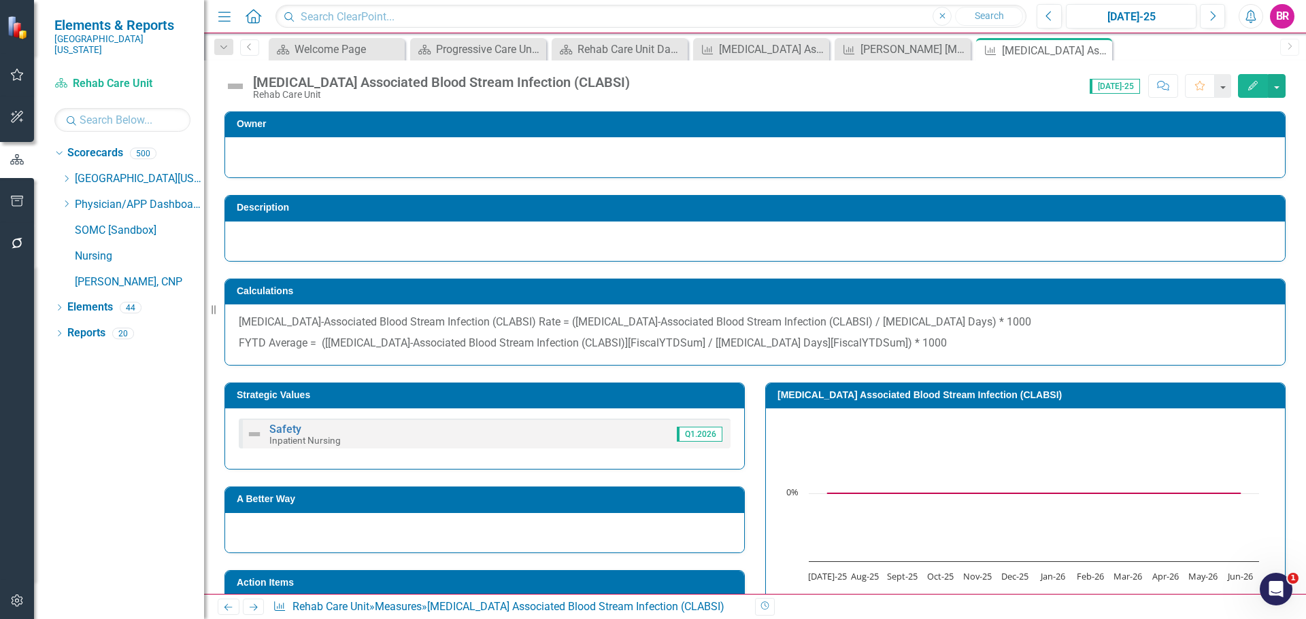
drag, startPoint x: 255, startPoint y: 611, endPoint x: 281, endPoint y: 611, distance: 25.8
click at [255, 611] on icon "Next" at bounding box center [254, 607] width 12 height 9
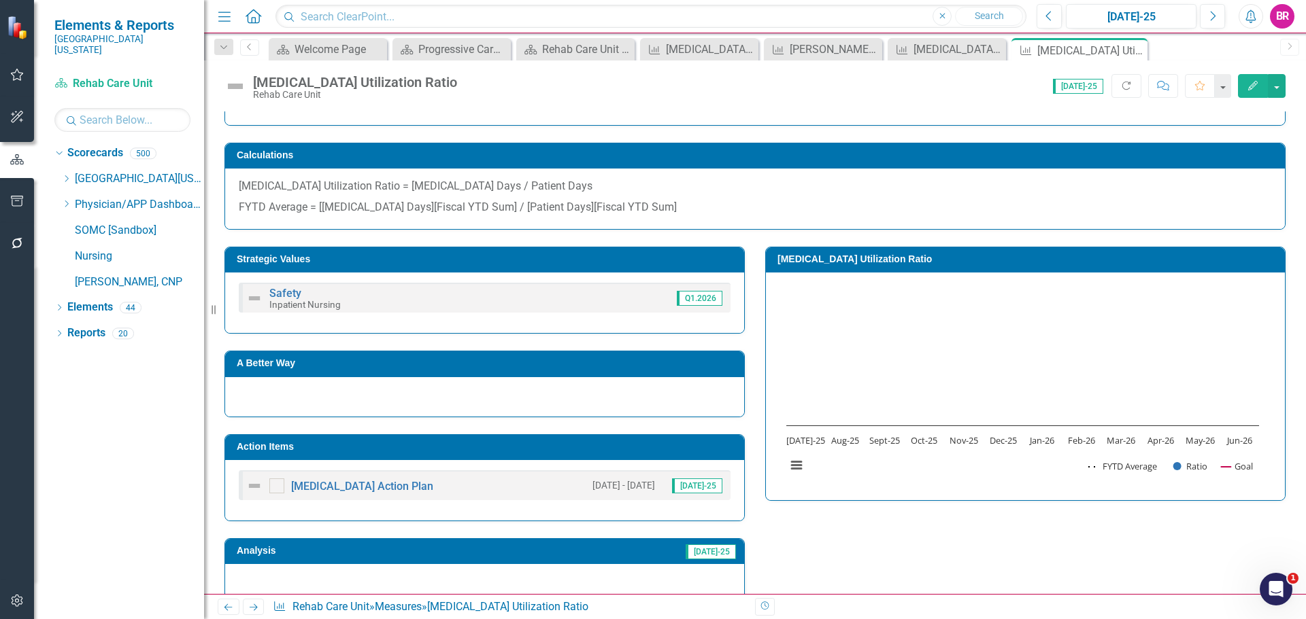
click at [488, 451] on h3 "Action Items" at bounding box center [487, 447] width 500 height 10
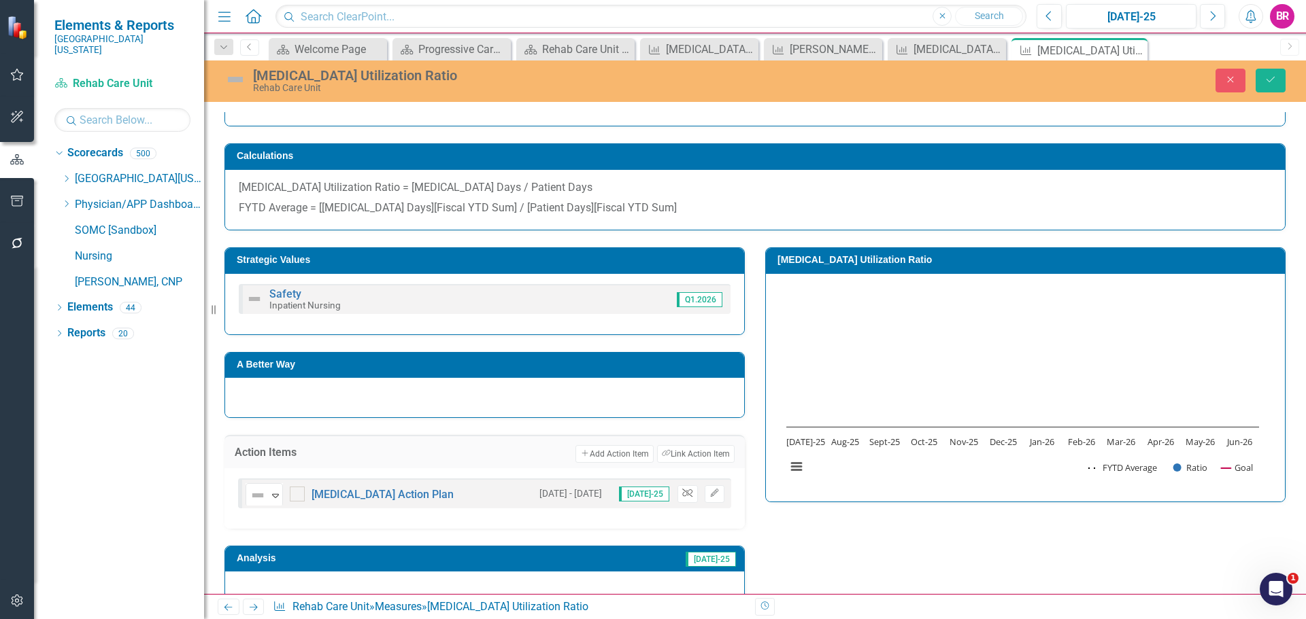
click at [682, 491] on icon "button" at bounding box center [687, 493] width 10 height 8
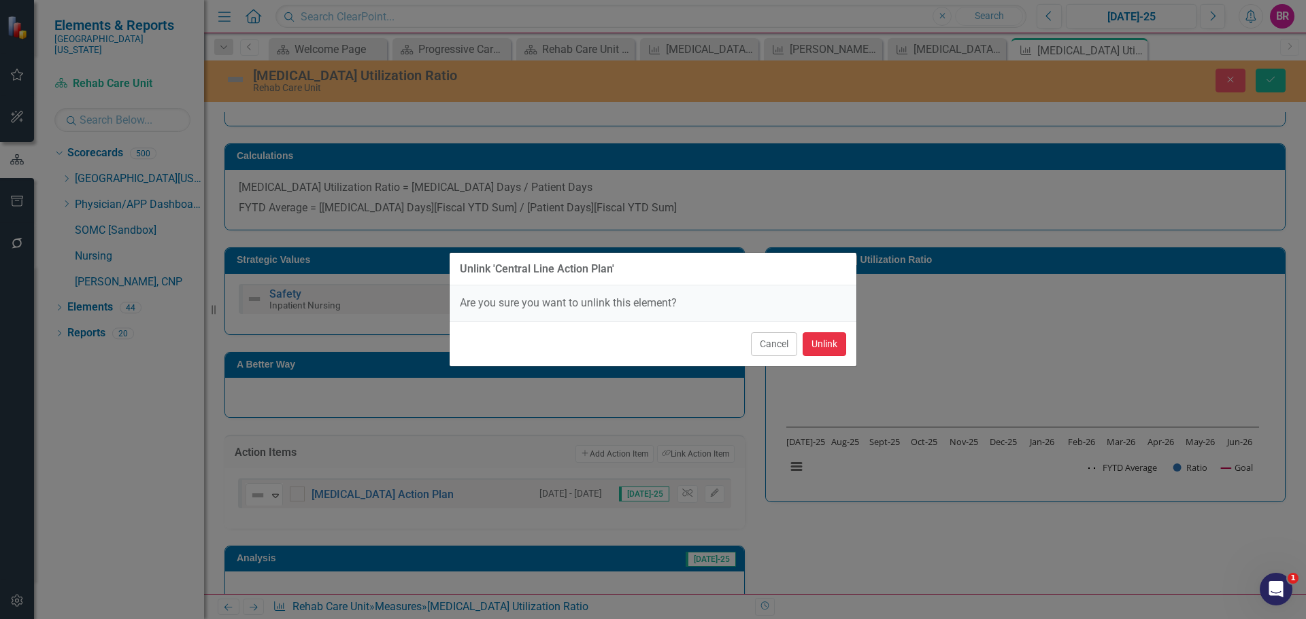
click at [830, 345] on button "Unlink" at bounding box center [824, 344] width 44 height 24
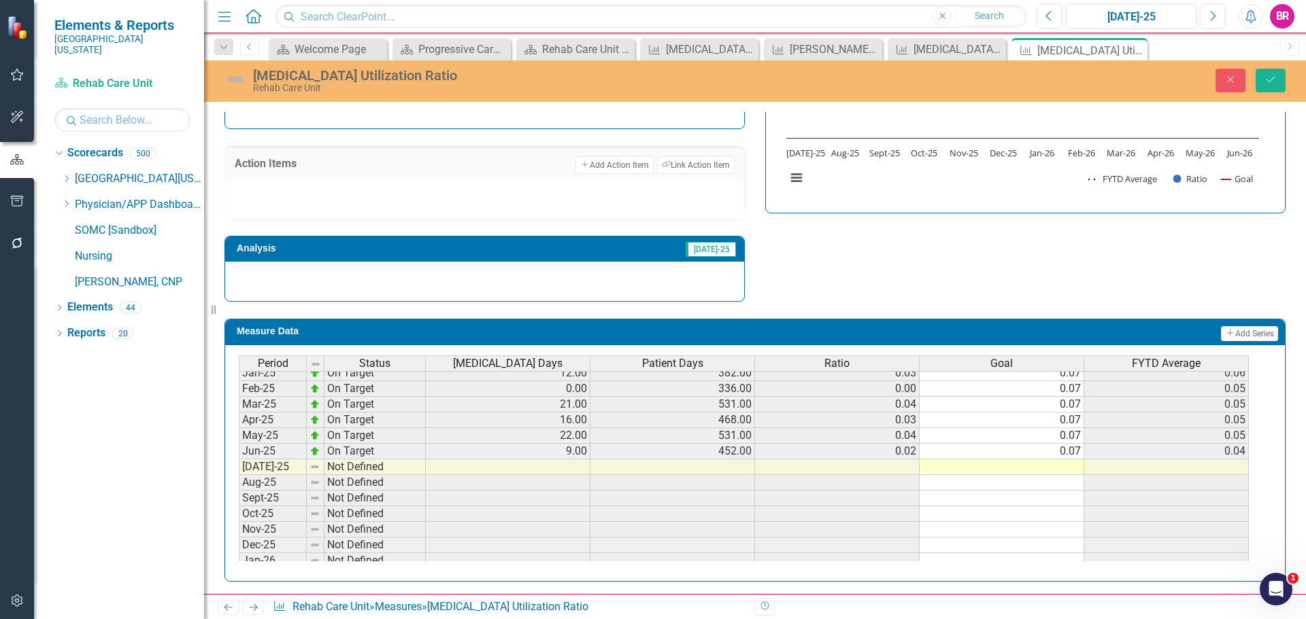
click at [1069, 455] on tbody "Nov-23 On Target 13.00 437.00 0.03 0.07 0.06 Dec-23 On Target 7.00 373.00 0.02 …" at bounding box center [744, 396] width 1010 height 501
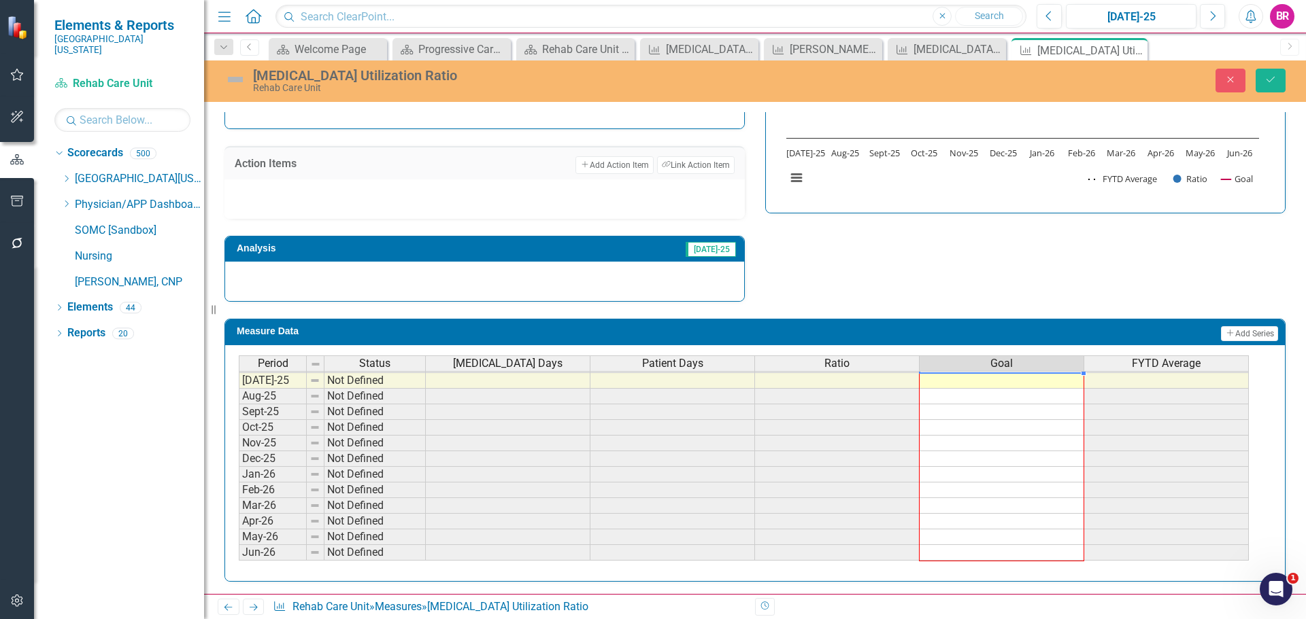
drag, startPoint x: 1083, startPoint y: 459, endPoint x: 1068, endPoint y: 552, distance: 94.3
type textarea "0.07"
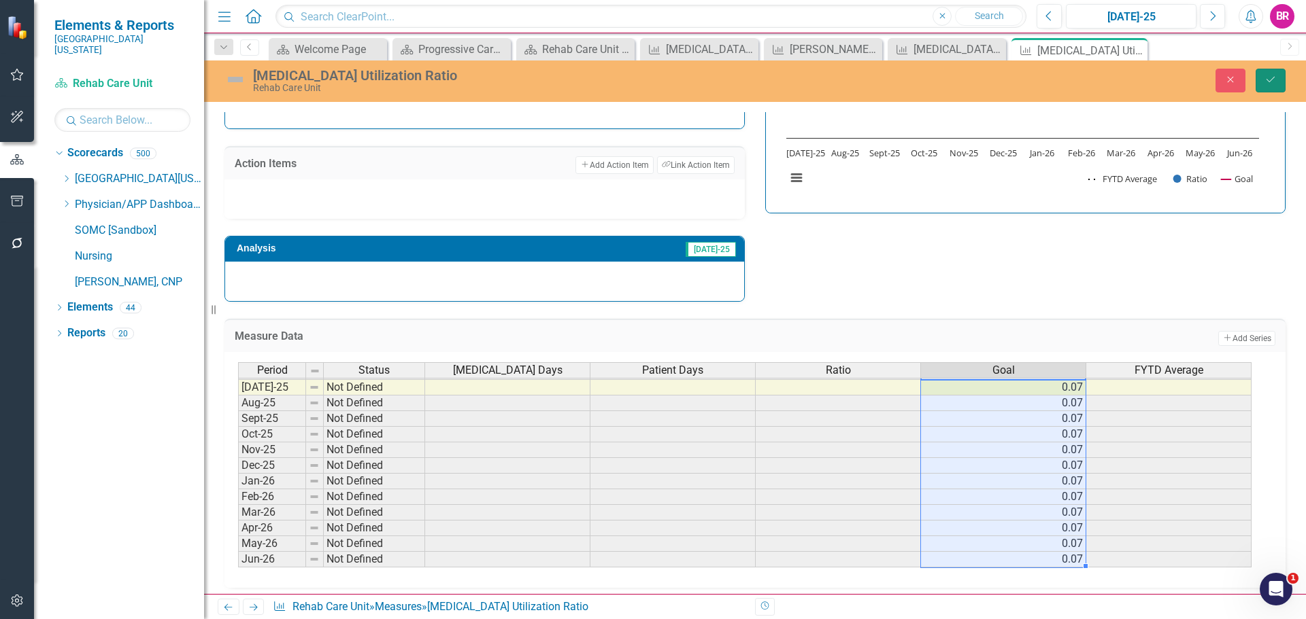
click at [1272, 86] on button "Save" at bounding box center [1270, 81] width 30 height 24
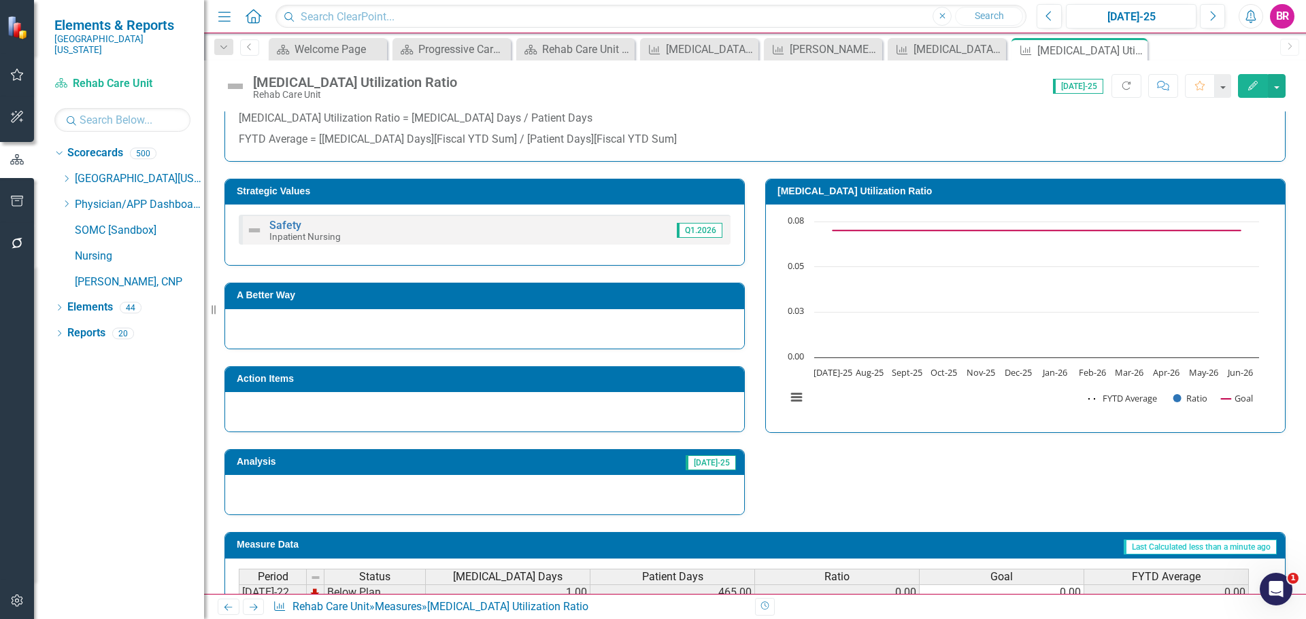
click at [257, 607] on icon "Next" at bounding box center [254, 607] width 12 height 9
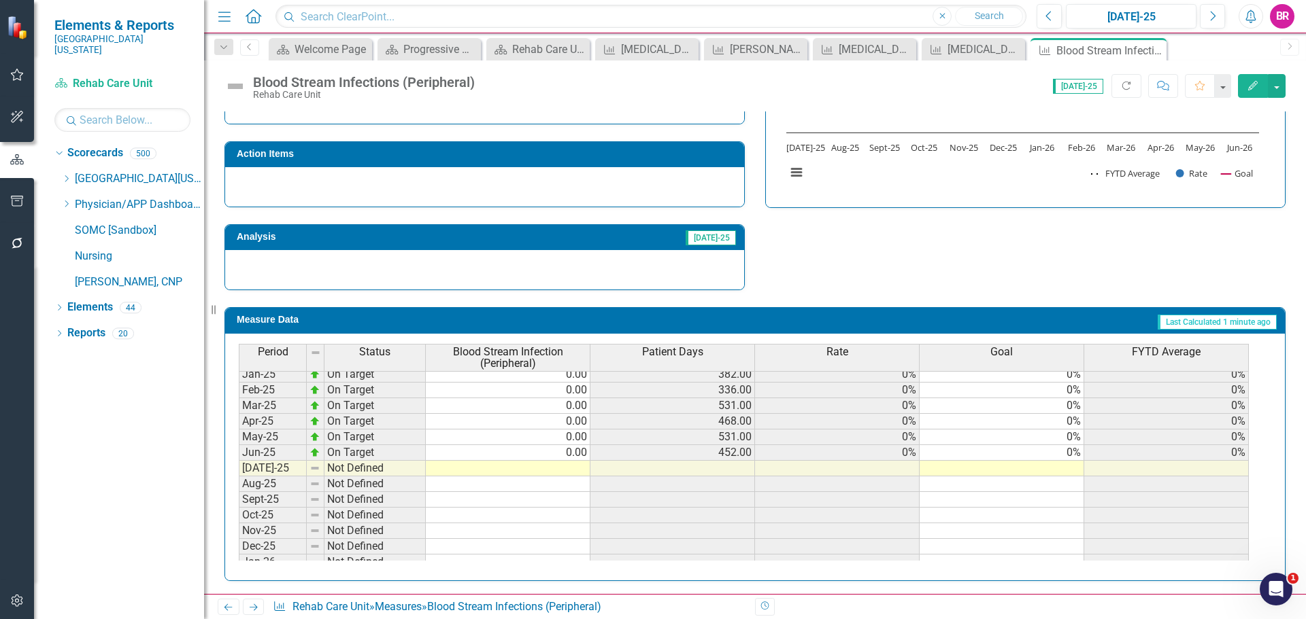
scroll to position [476, 0]
click at [1061, 452] on tbody "Dec-23 On Target 0.00 373.00 0% 0% 0% Jan-24 On Target 0.00 406.00 0% 0% 0% Feb…" at bounding box center [744, 404] width 1010 height 485
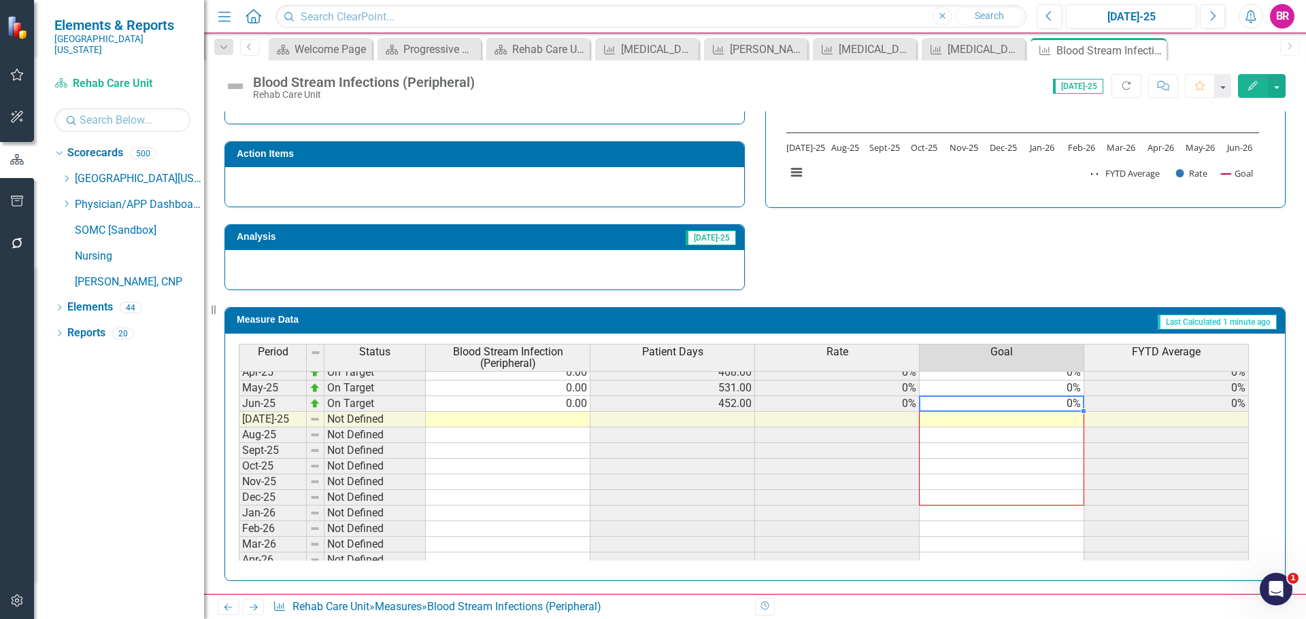
scroll to position [562, 0]
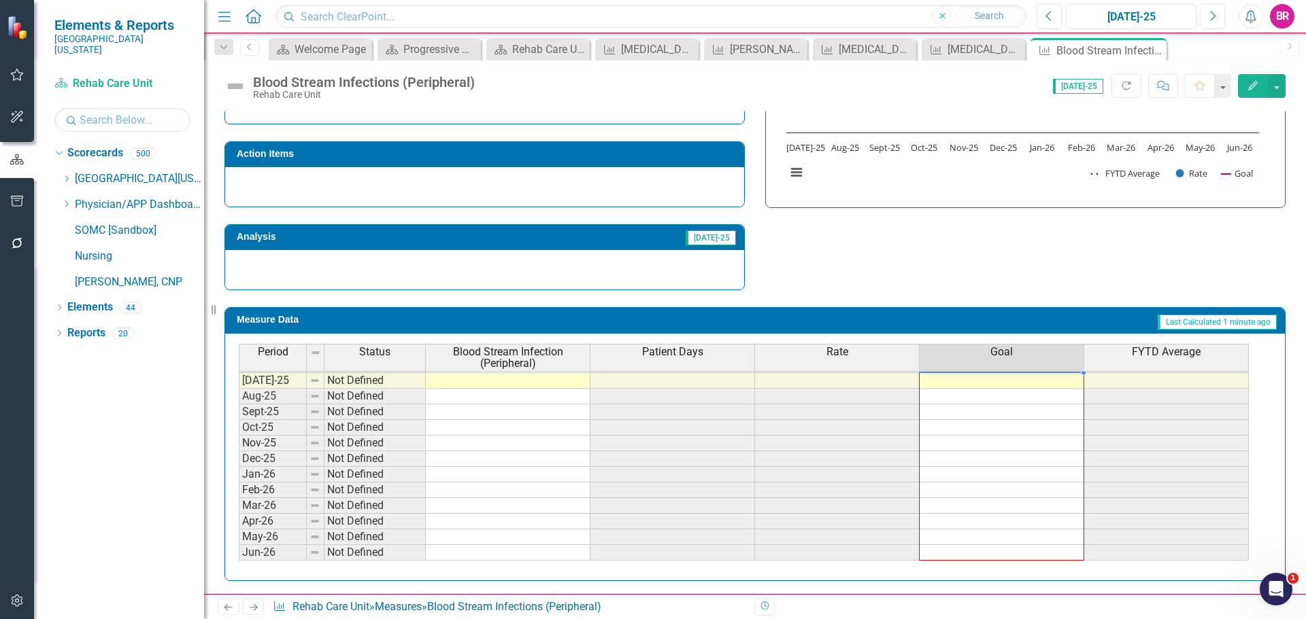
drag, startPoint x: 1083, startPoint y: 458, endPoint x: 1146, endPoint y: 370, distance: 107.7
click at [239, 549] on div "Period Status Blood Stream Infection (Peripheral) Patient Days Rate Goal FYTD A…" at bounding box center [239, 320] width 0 height 482
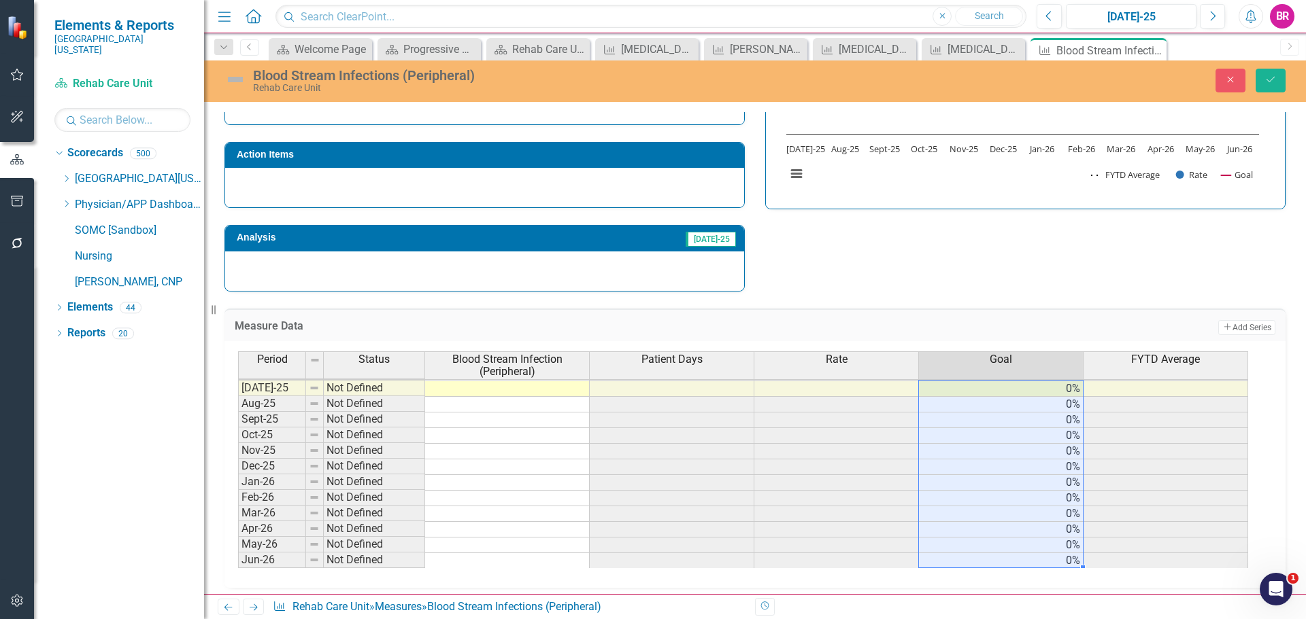
type textarea "0"
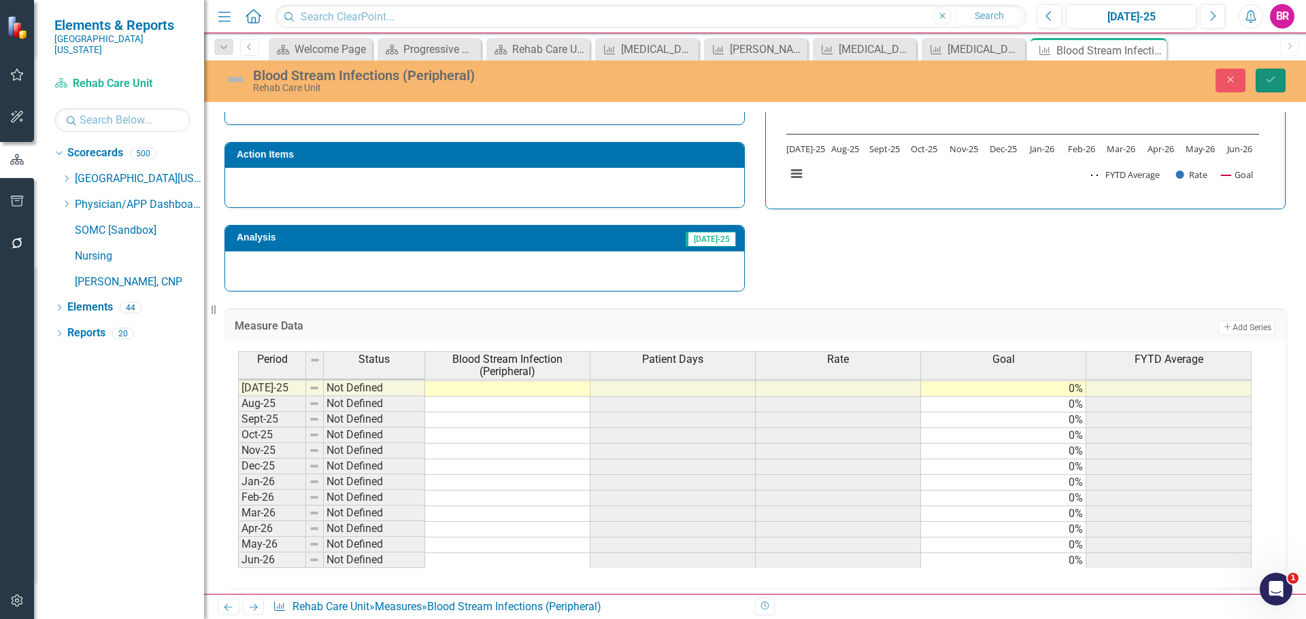
click at [1259, 79] on button "Save" at bounding box center [1270, 81] width 30 height 24
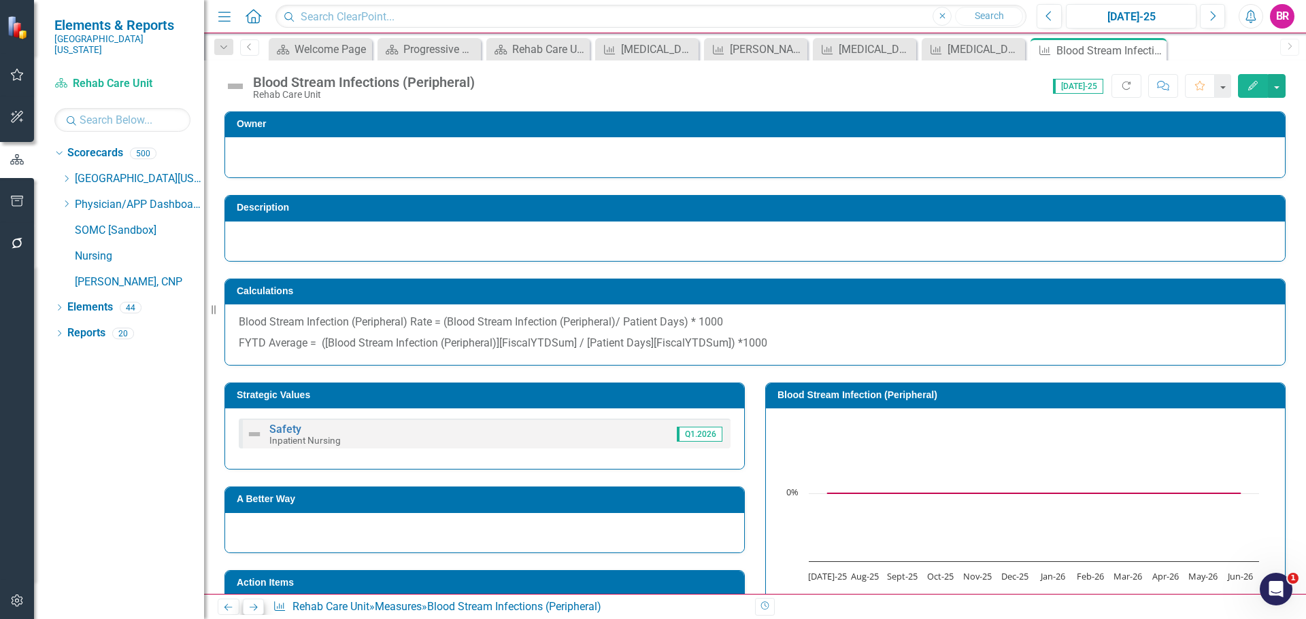
scroll to position [68, 0]
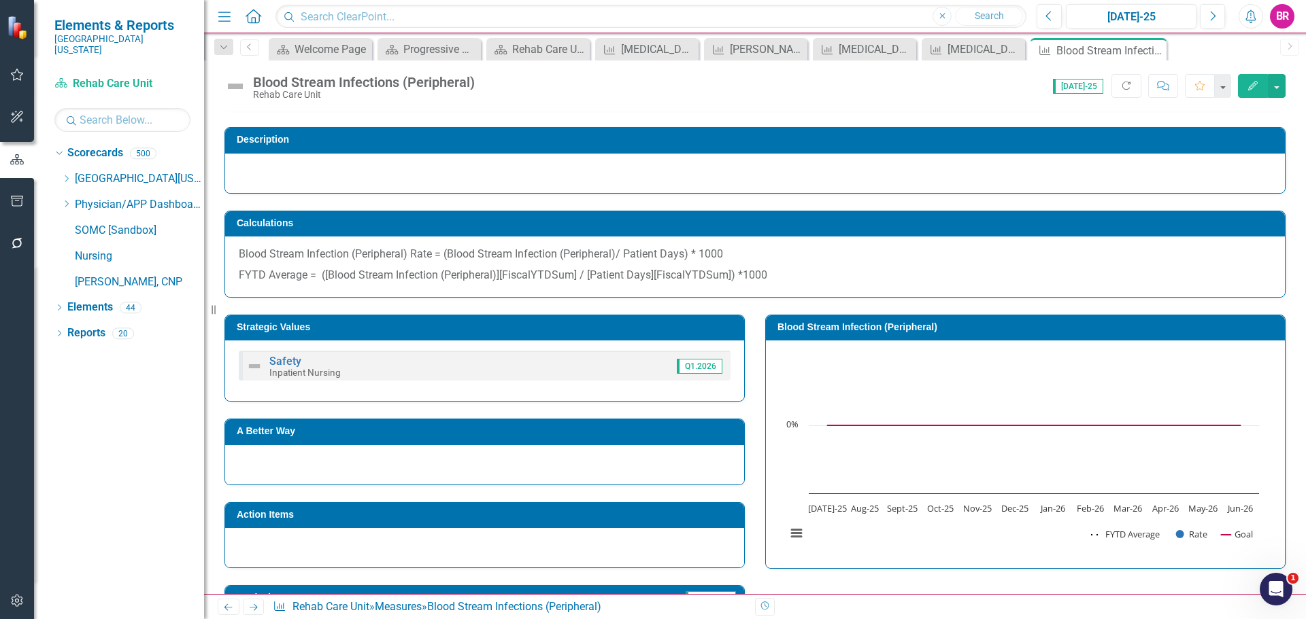
click at [257, 611] on icon "Next" at bounding box center [254, 607] width 12 height 9
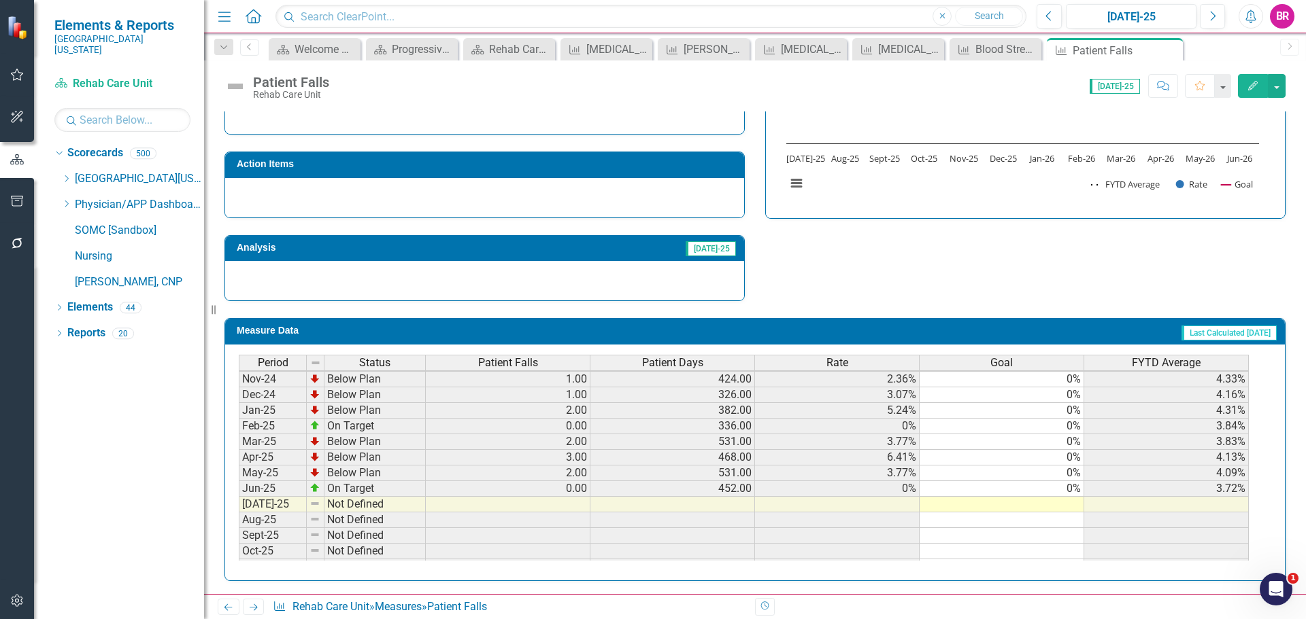
scroll to position [473, 0]
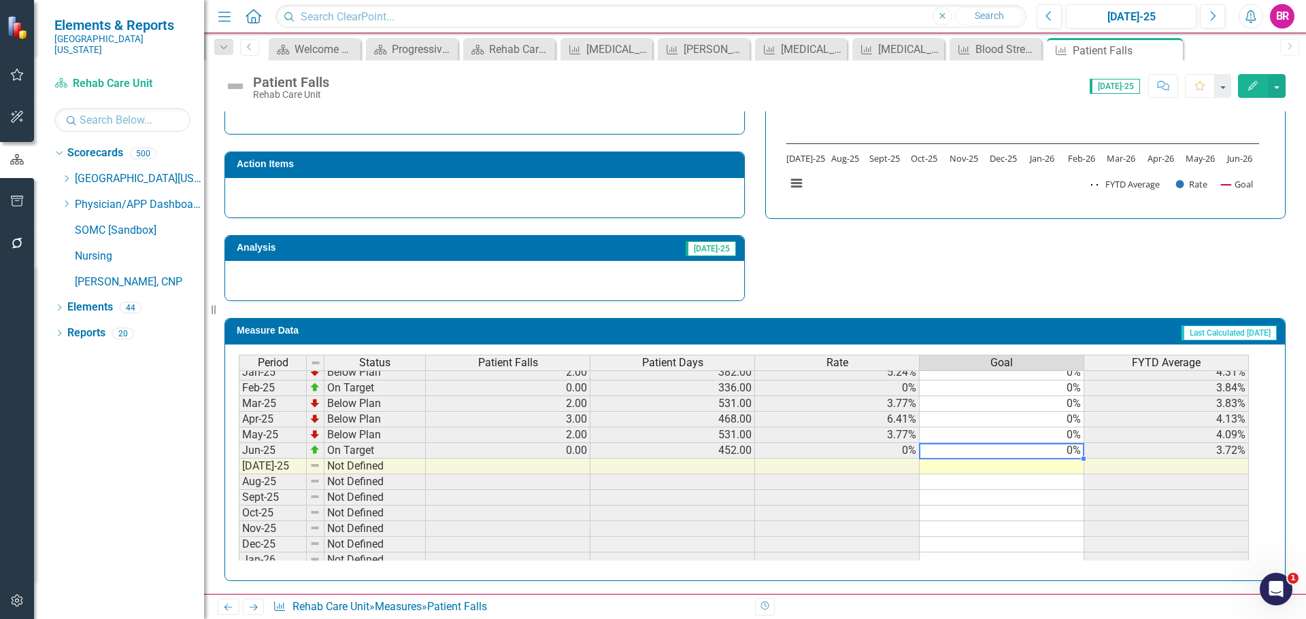
click at [1075, 449] on tbody "Sep-23 Below Plan 2.00 434.00 4.61% 0% 4.60% Oct-23 Below Plan 1.00 505.00 1.98…" at bounding box center [744, 356] width 1010 height 485
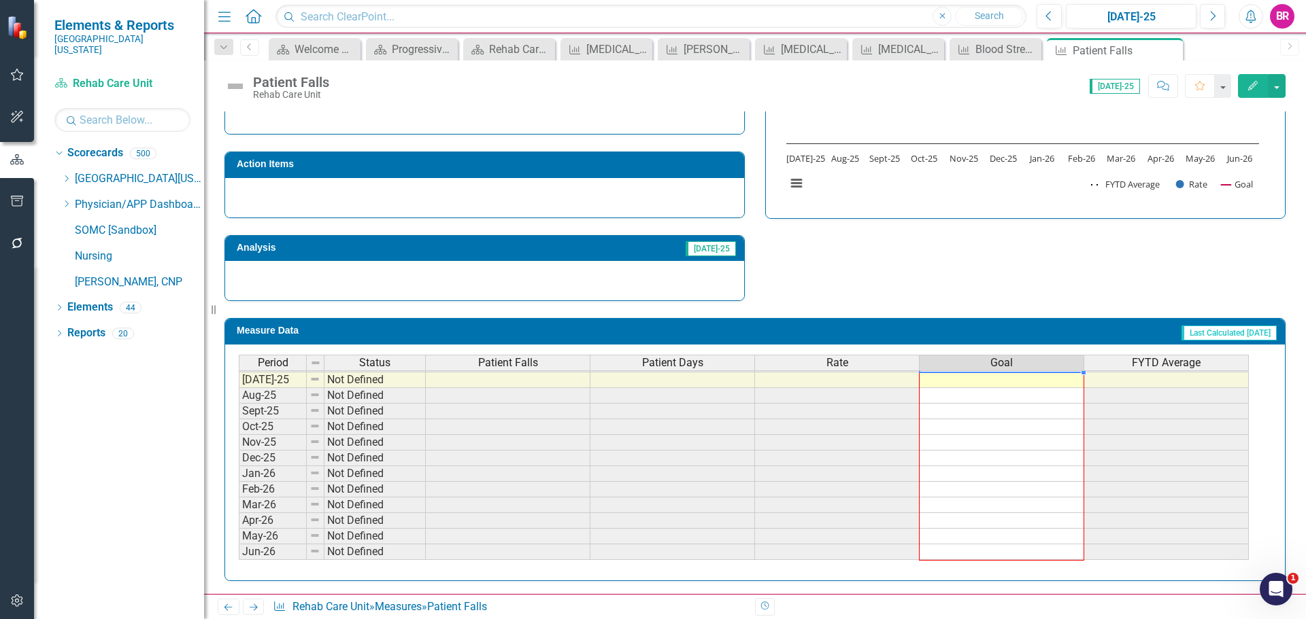
drag, startPoint x: 1082, startPoint y: 460, endPoint x: 1062, endPoint y: 550, distance: 92.7
click at [239, 550] on div "Period Status Patient Falls Patient Days Rate Goal FYTD Average Feb-24 Below Pl…" at bounding box center [239, 325] width 0 height 471
type textarea "0"
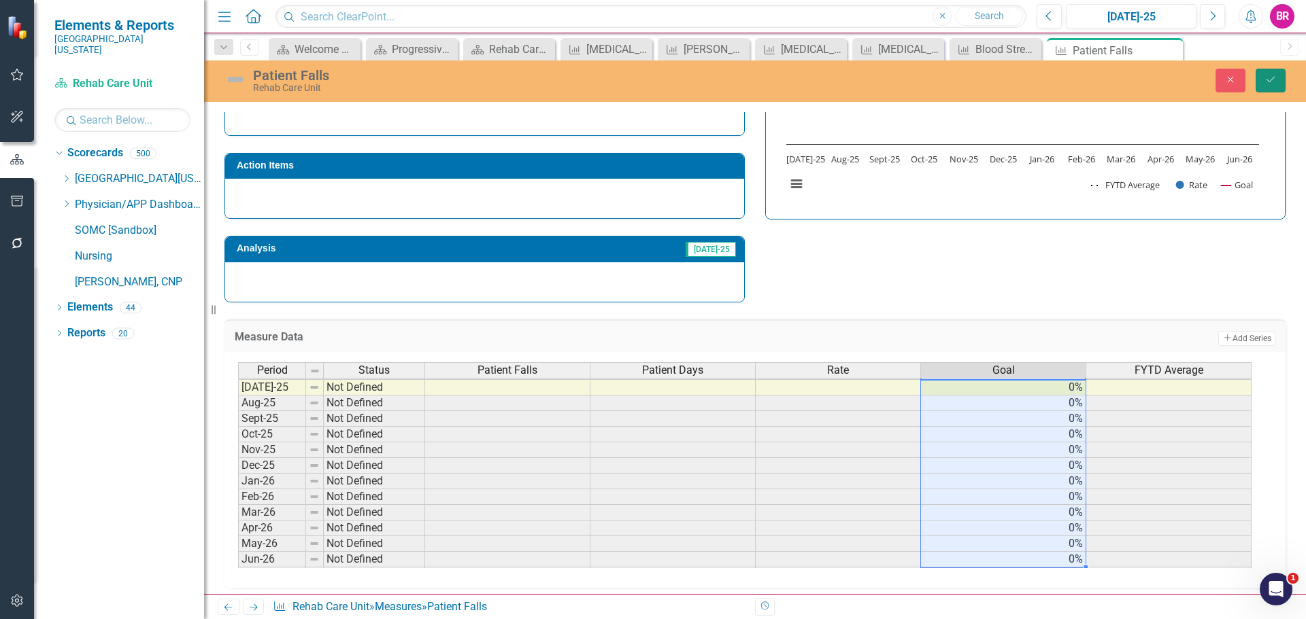
click at [1278, 79] on button "Save" at bounding box center [1270, 81] width 30 height 24
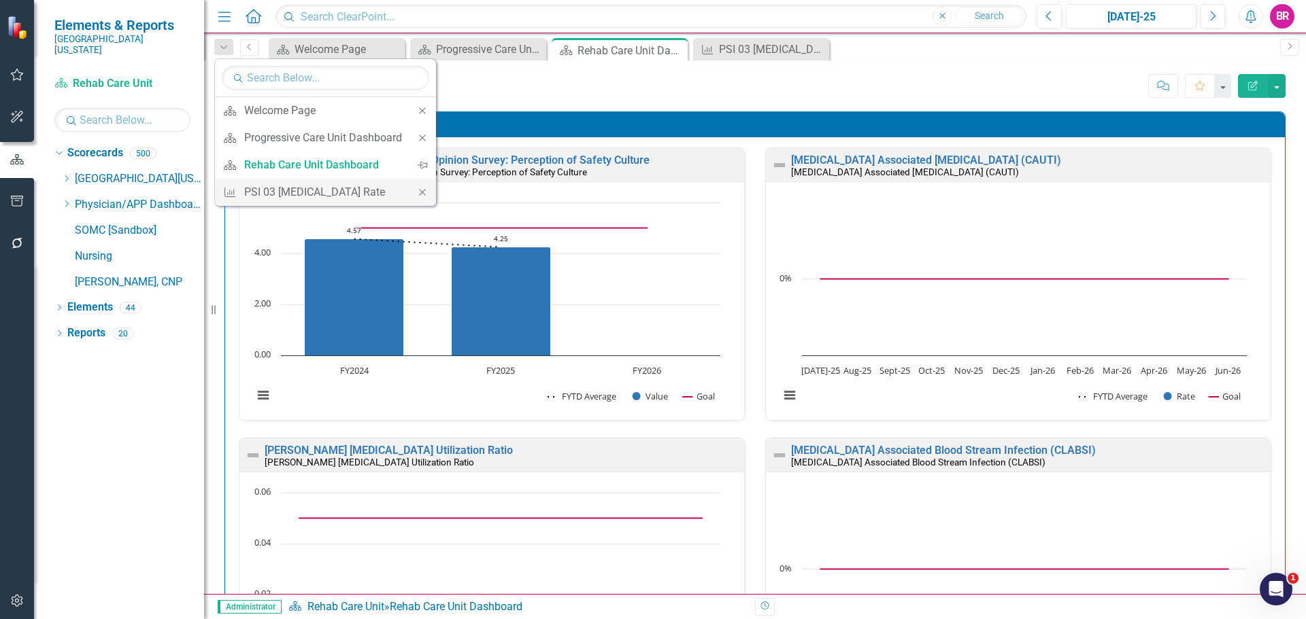
click at [422, 194] on icon "Close" at bounding box center [422, 193] width 12 height 10
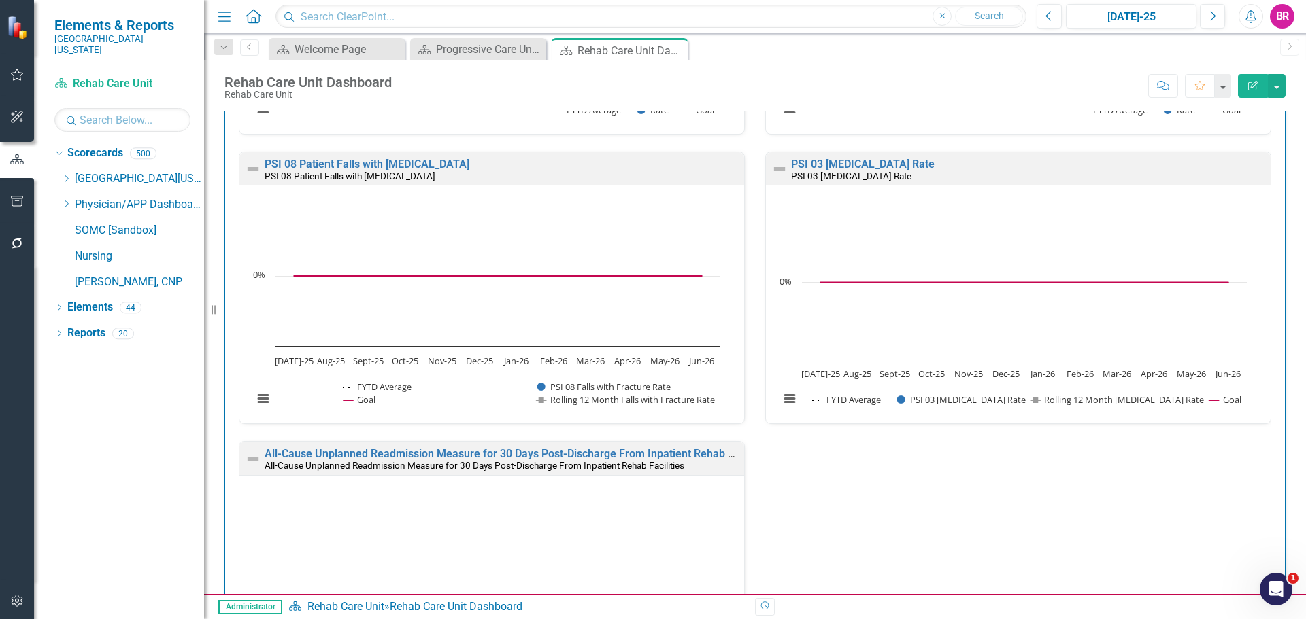
scroll to position [1360, 0]
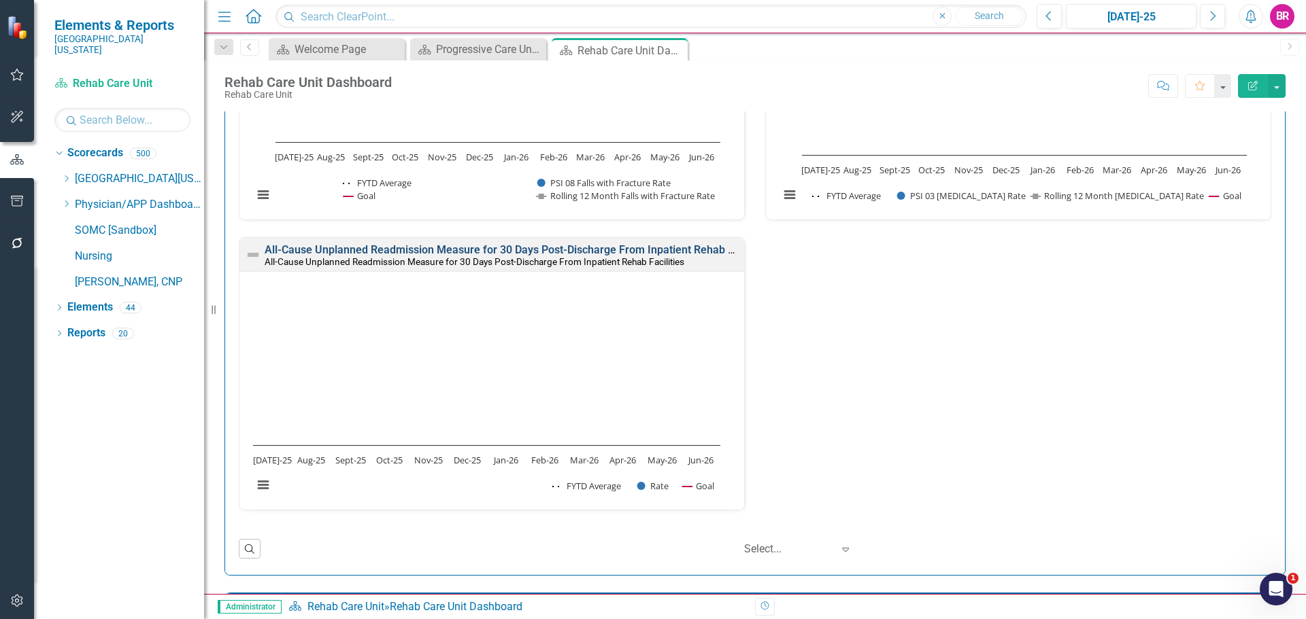
click at [607, 248] on link "All-Cause Unplanned Readmission Measure for 30 Days Post-Discharge From Inpatie…" at bounding box center [518, 249] width 507 height 13
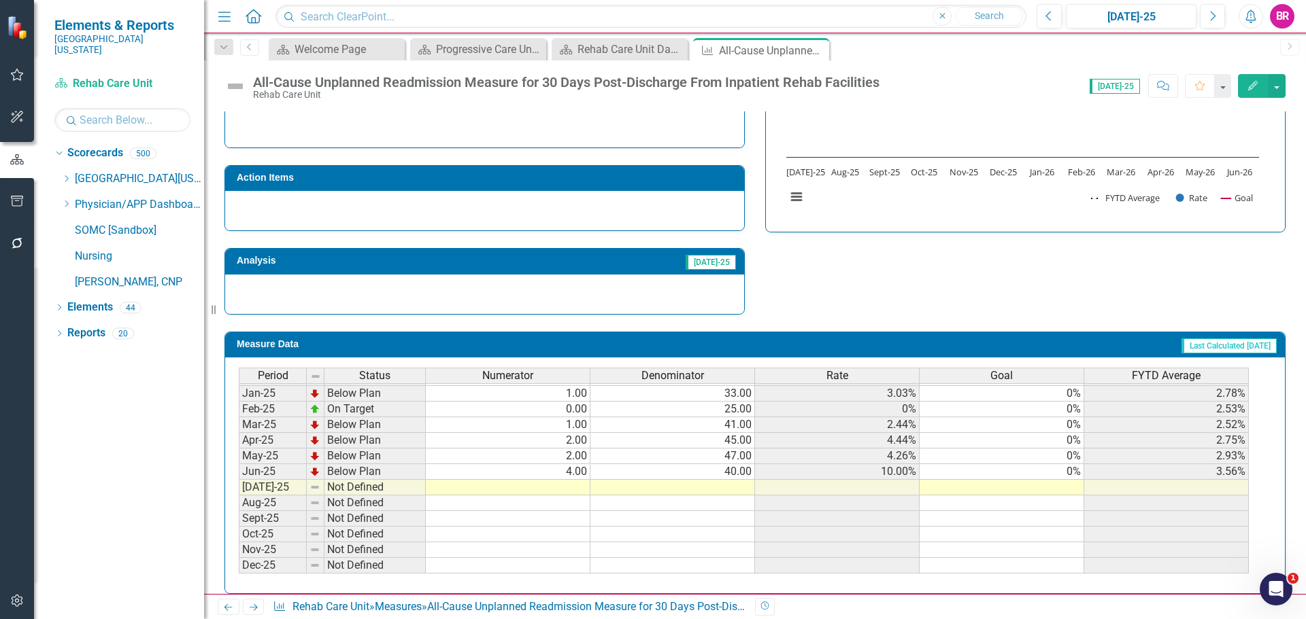
scroll to position [476, 0]
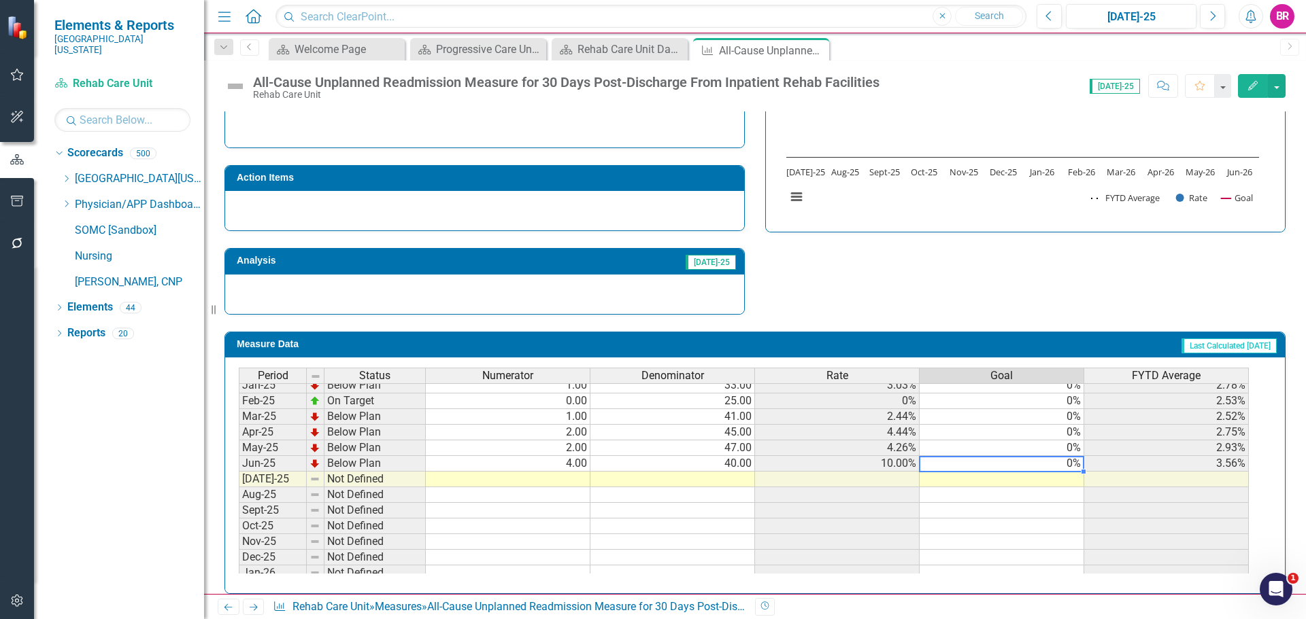
click at [239, 472] on div "Period Status Numerator Denominator Rate Goal FYTD Average Dec-23 On Target 0.0…" at bounding box center [239, 409] width 0 height 502
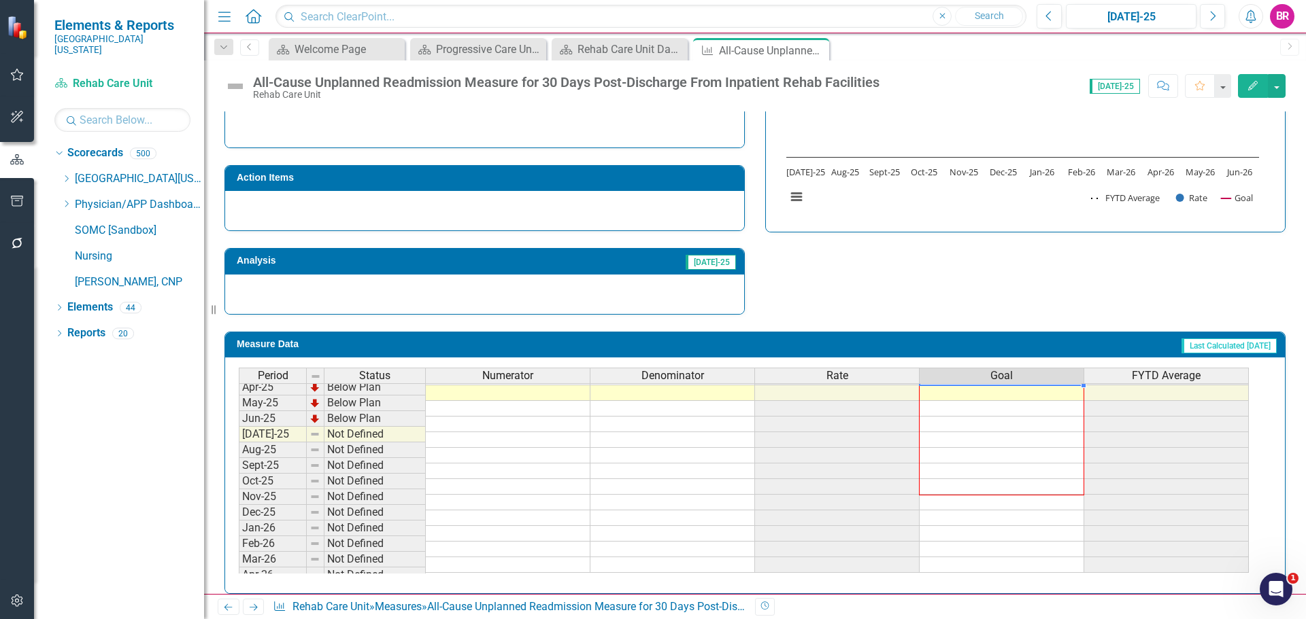
scroll to position [562, 0]
drag, startPoint x: 1084, startPoint y: 471, endPoint x: 1080, endPoint y: 563, distance: 91.9
click at [239, 563] on div "Period Status Numerator Denominator Rate Goal FYTD Average Feb-24 Below Plan 4.…" at bounding box center [239, 338] width 0 height 471
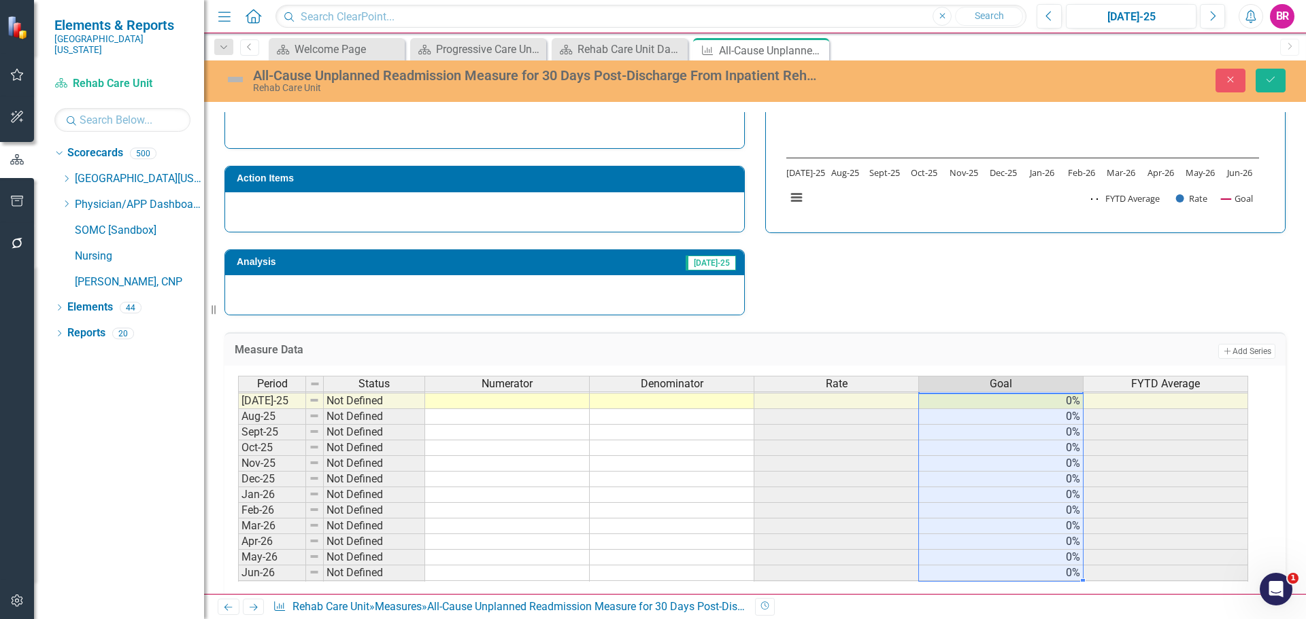
type textarea "0"
click at [1275, 90] on button "Save" at bounding box center [1270, 81] width 30 height 24
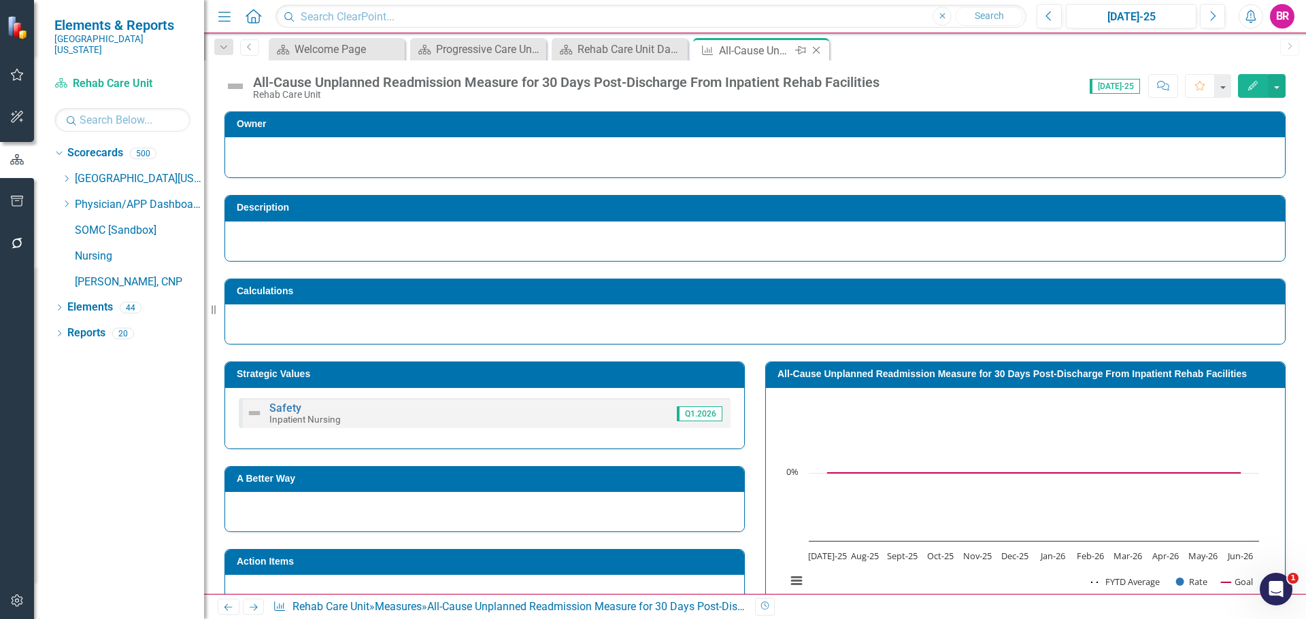
click at [813, 49] on icon "Close" at bounding box center [816, 50] width 14 height 11
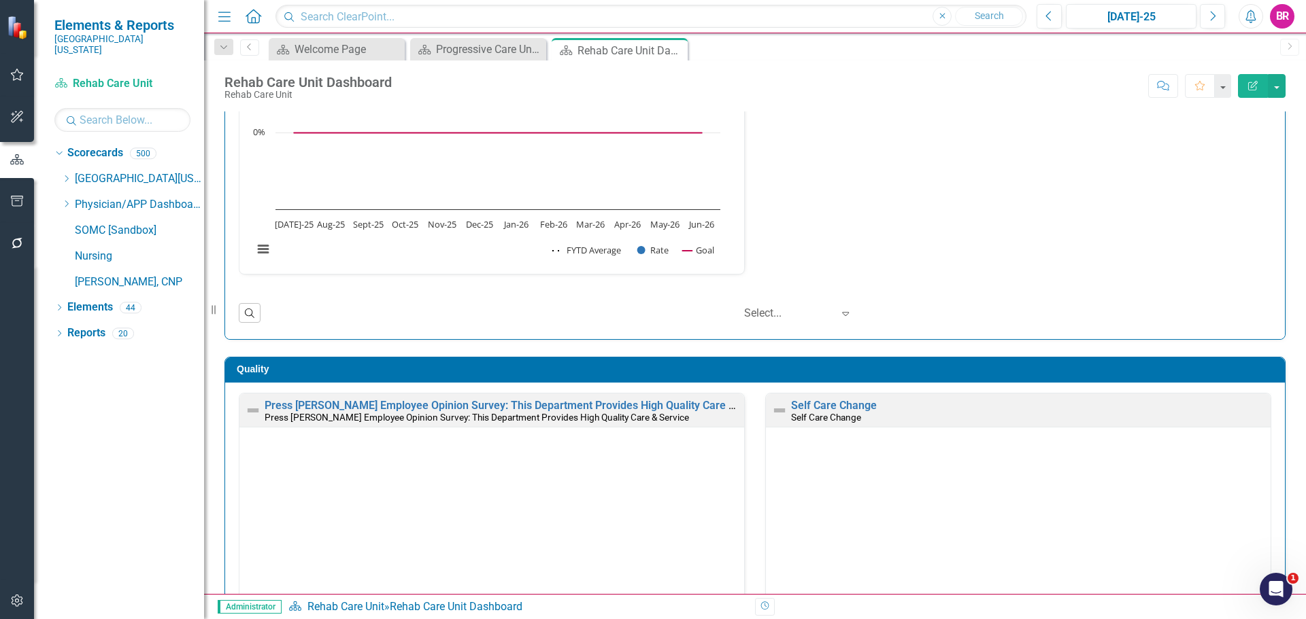
scroll to position [1632, 0]
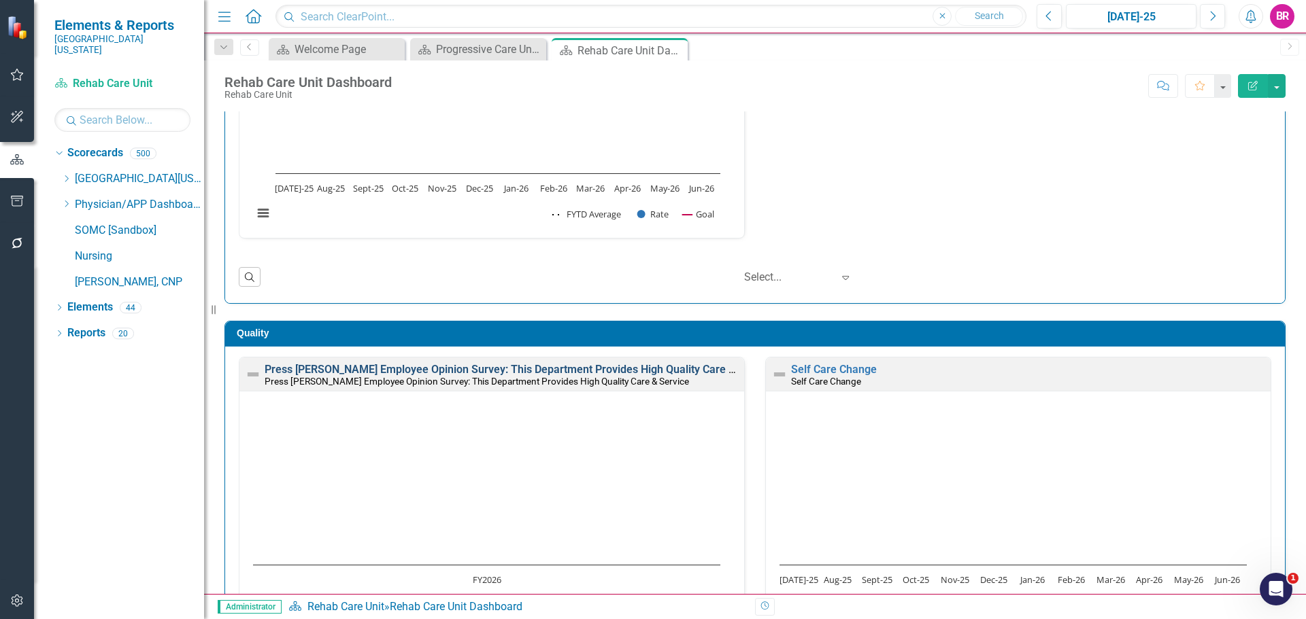
click at [686, 366] on link "Press [PERSON_NAME] Employee Opinion Survey: This Department Provides High Qual…" at bounding box center [520, 369] width 510 height 13
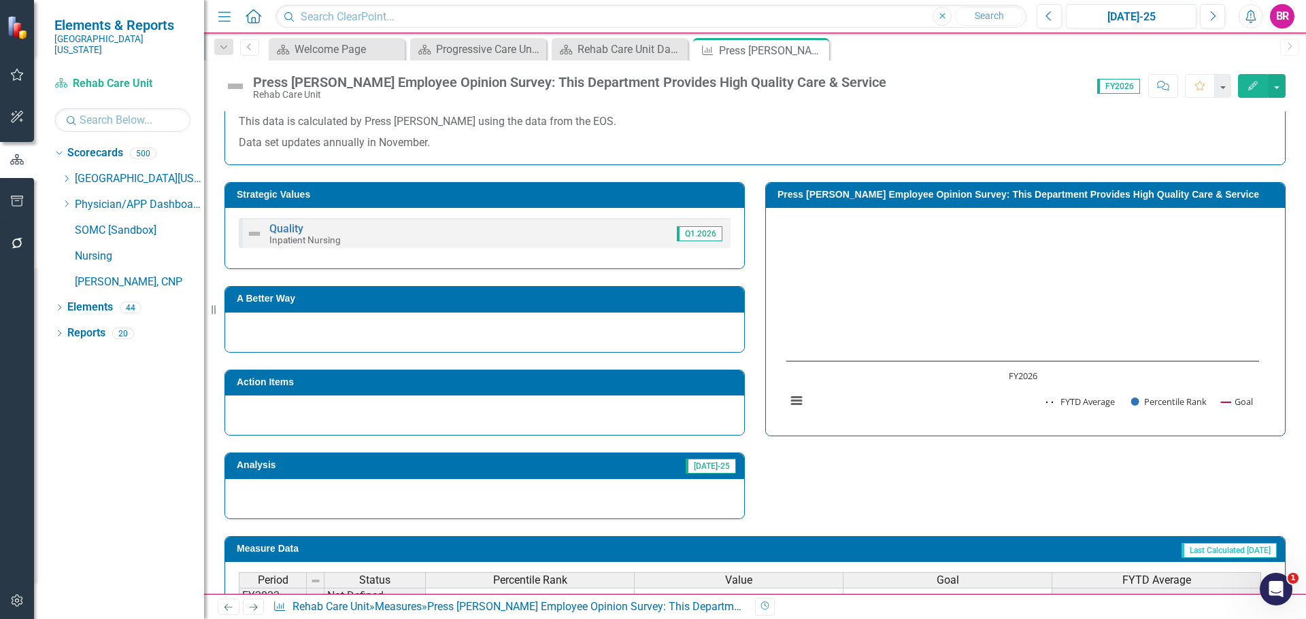
scroll to position [408, 0]
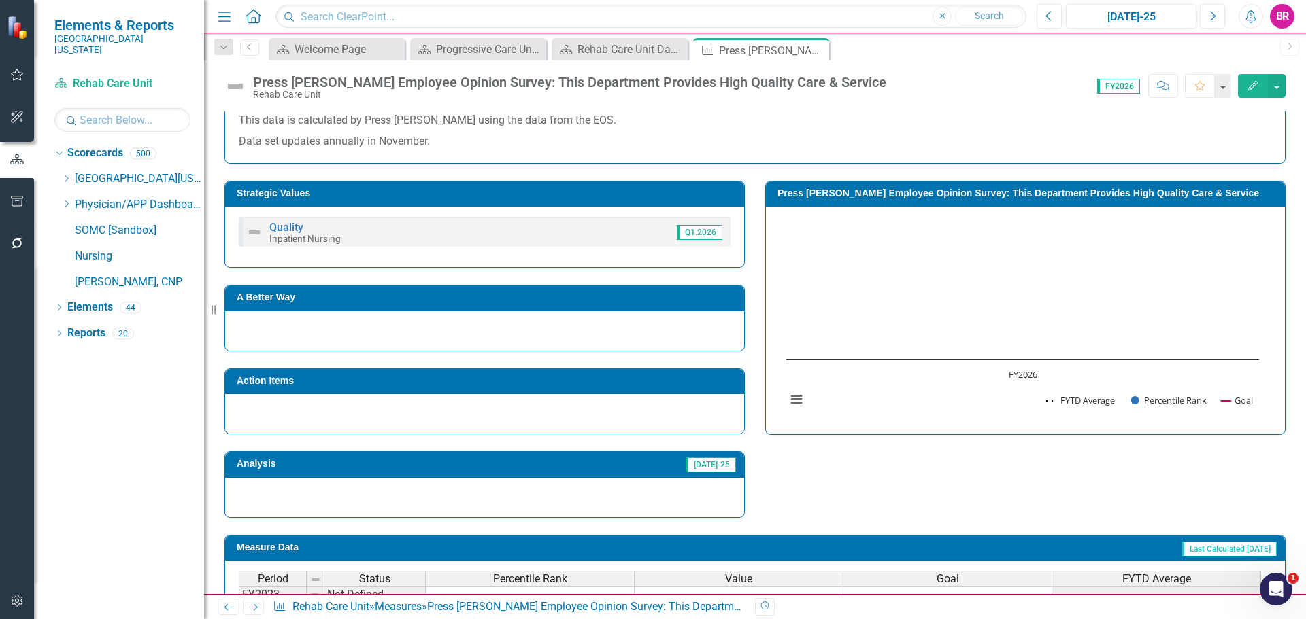
click at [874, 198] on h3 "Press [PERSON_NAME] Employee Opinion Survey: This Department Provides High Qual…" at bounding box center [1027, 193] width 500 height 10
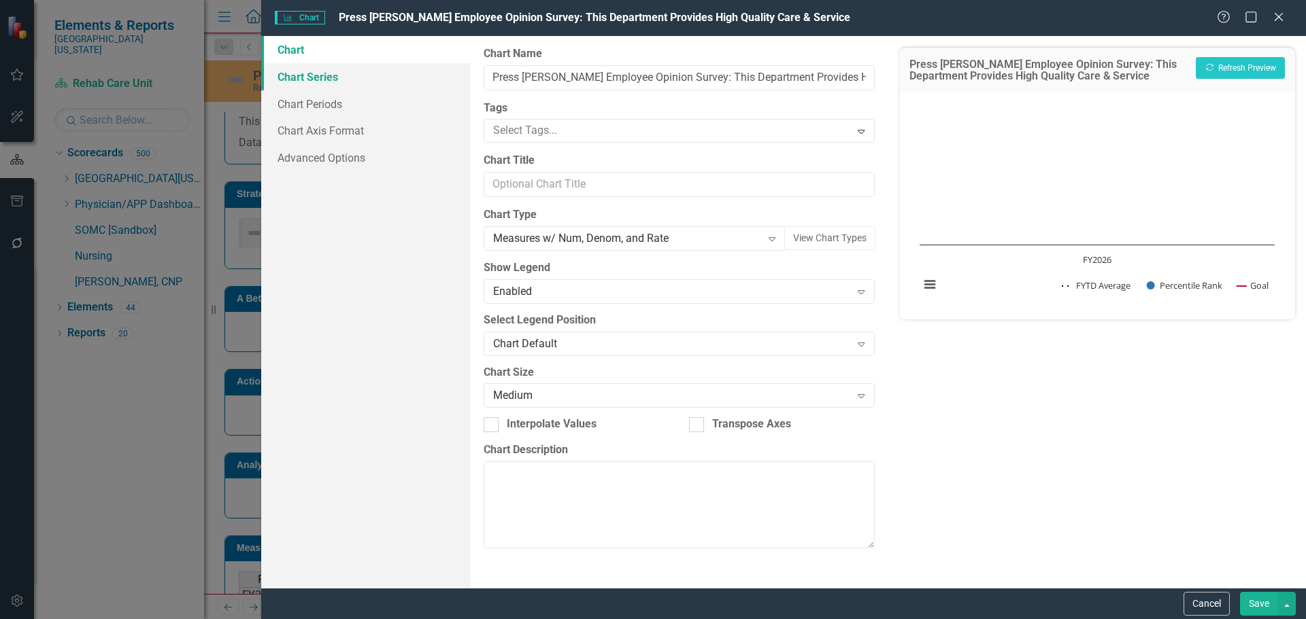
click at [318, 73] on link "Chart Series" at bounding box center [365, 76] width 209 height 27
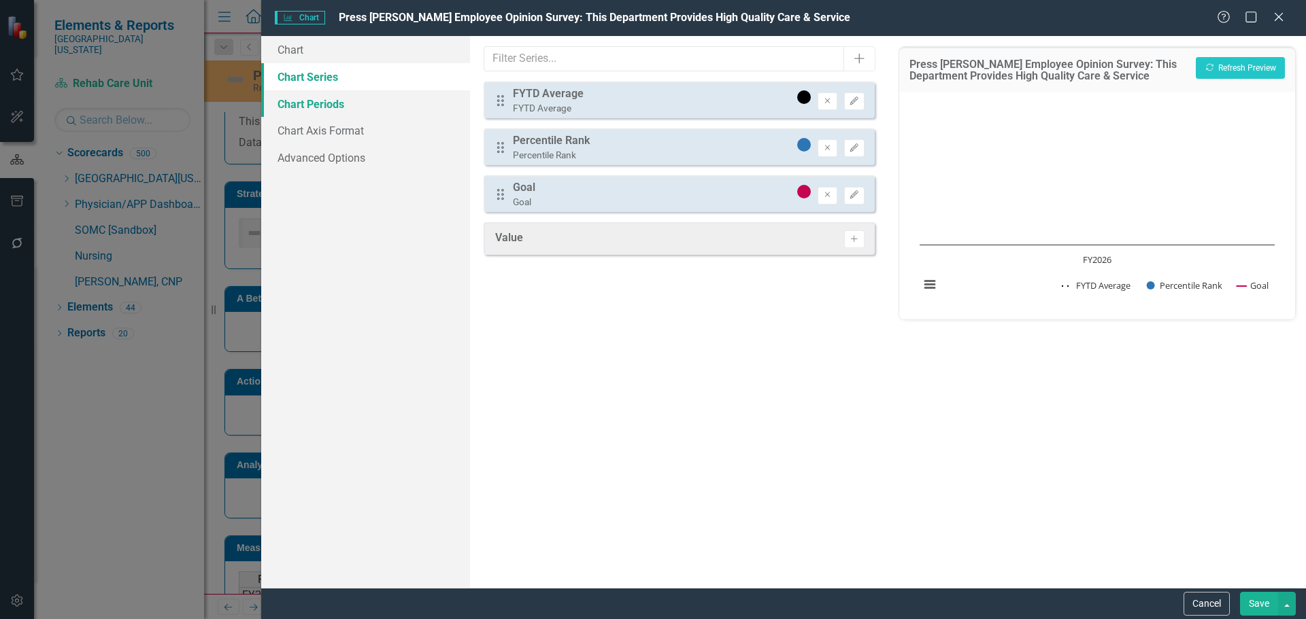
click at [336, 109] on link "Chart Periods" at bounding box center [365, 103] width 209 height 27
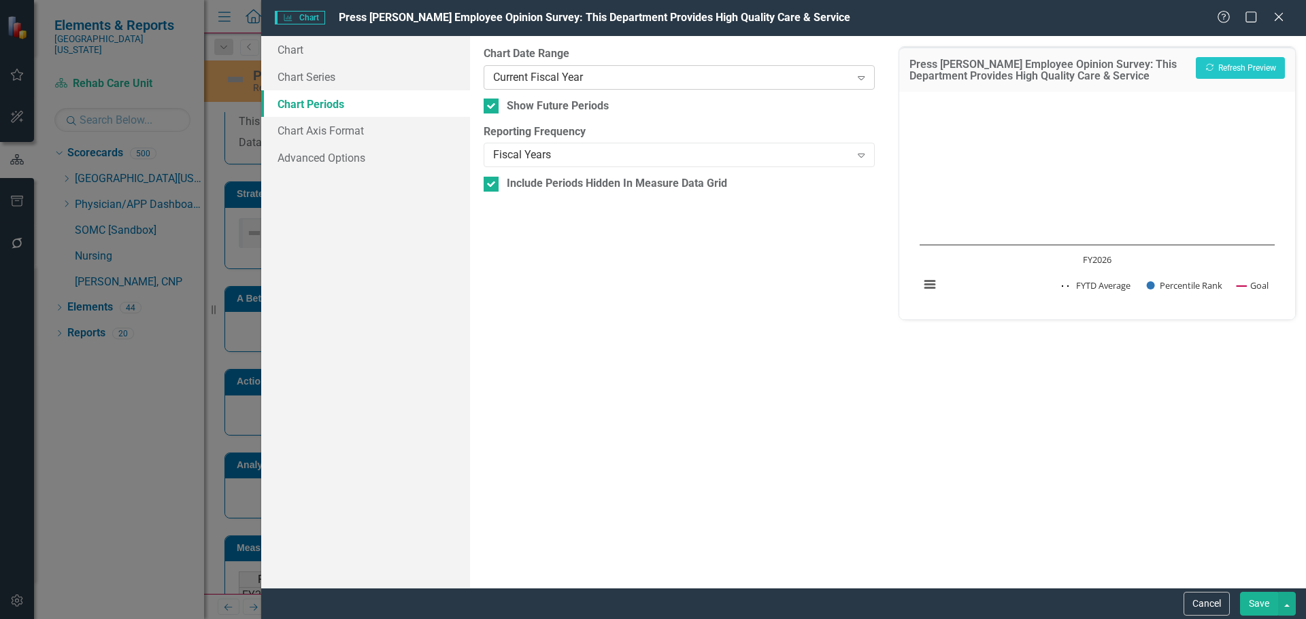
click at [586, 84] on div "Current Fiscal Year" at bounding box center [671, 77] width 357 height 16
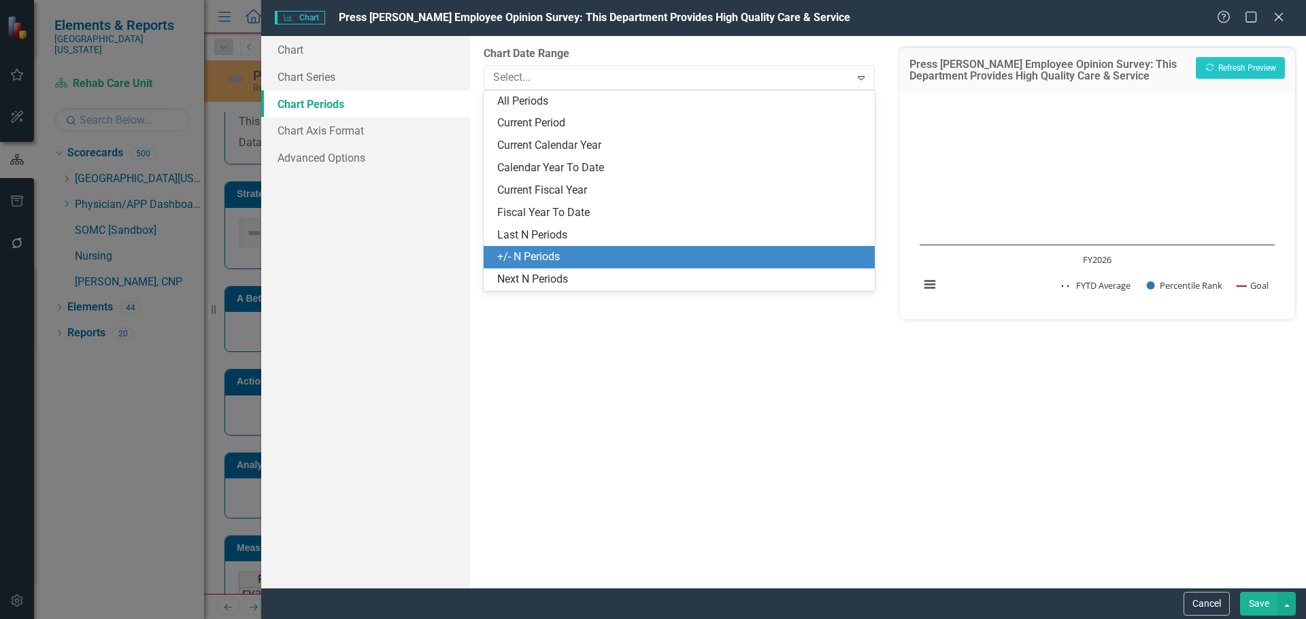
click at [580, 252] on div "+/- N Periods" at bounding box center [681, 258] width 369 height 16
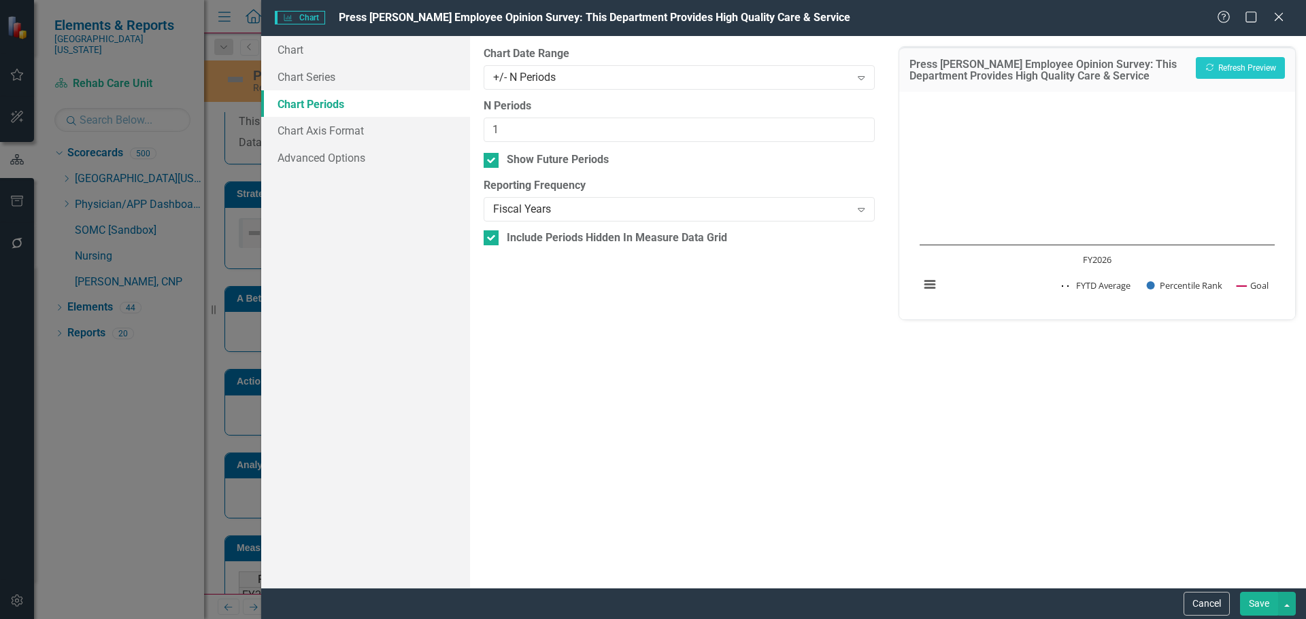
click at [1261, 600] on button "Save" at bounding box center [1259, 604] width 38 height 24
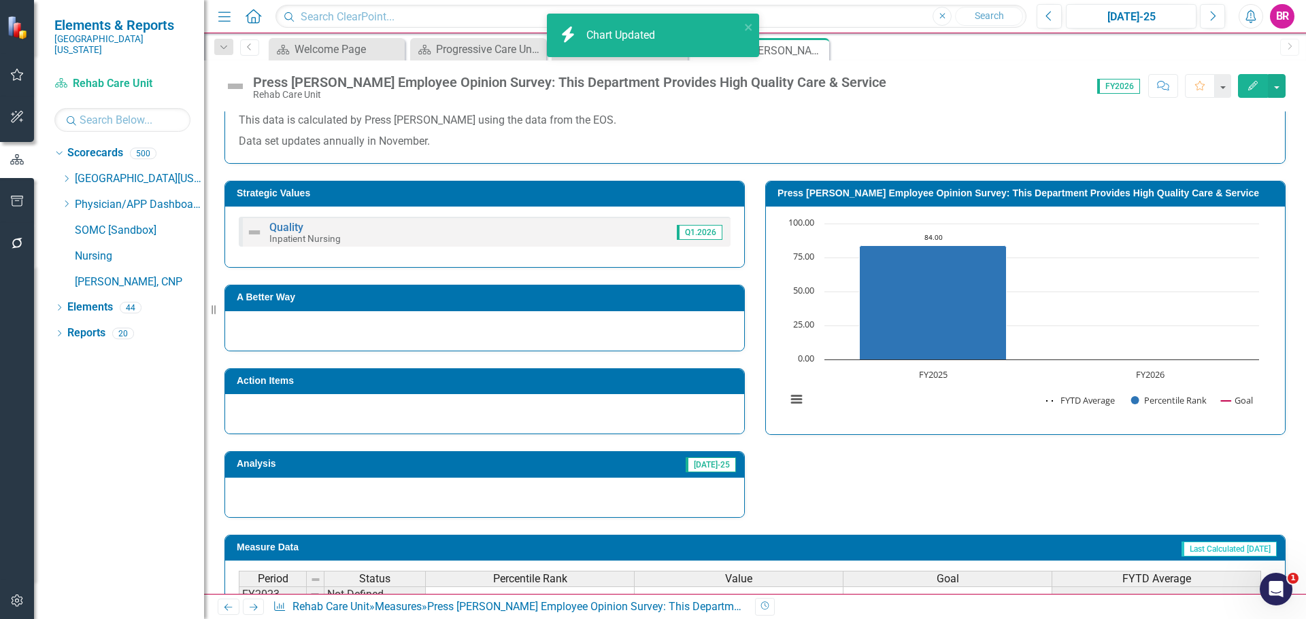
scroll to position [555, 0]
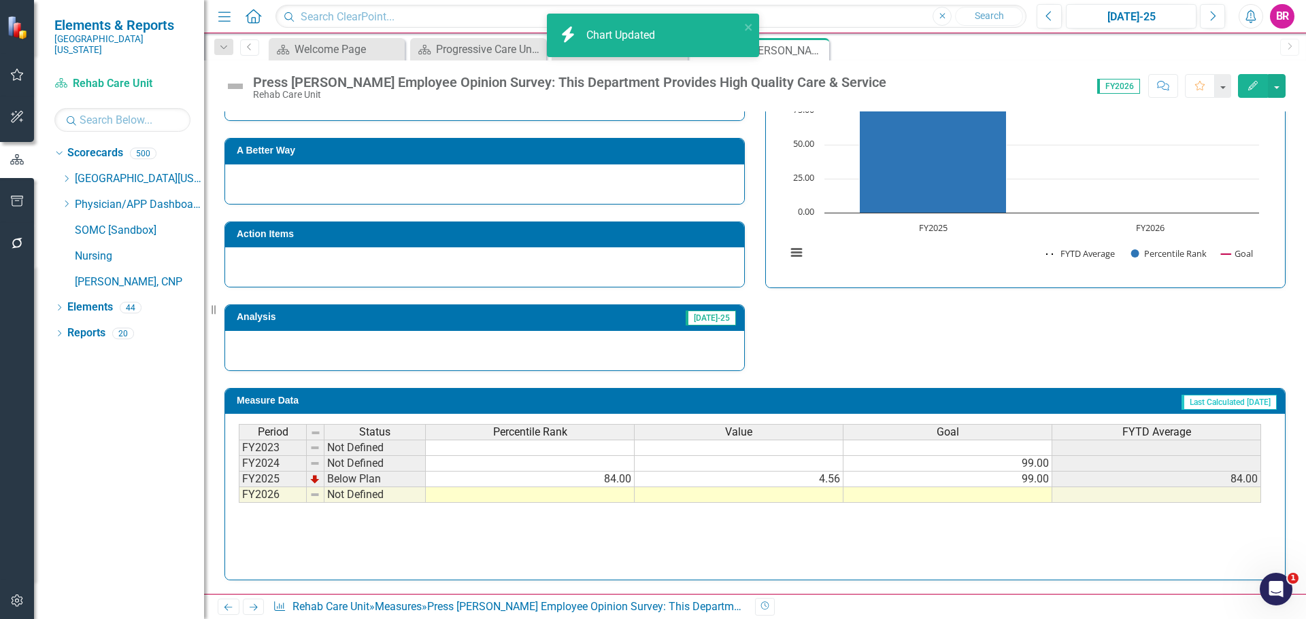
drag, startPoint x: 1055, startPoint y: 499, endPoint x: 1045, endPoint y: 498, distance: 10.3
click at [1055, 499] on td at bounding box center [1156, 496] width 209 height 16
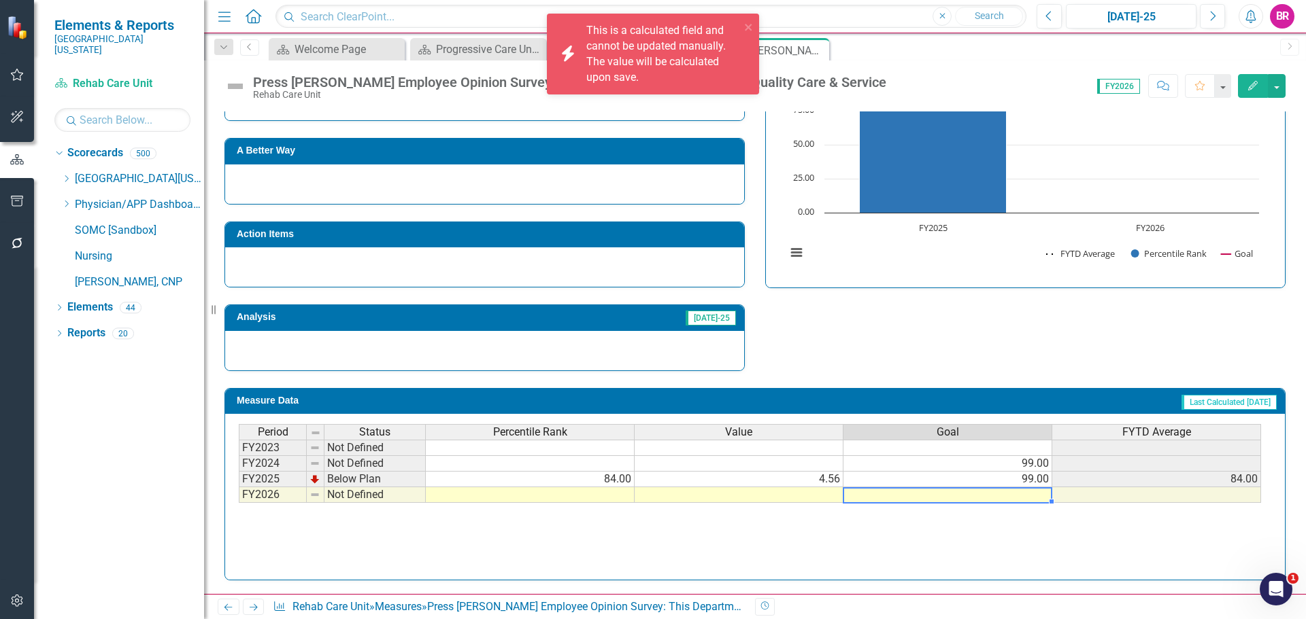
click at [1032, 494] on td at bounding box center [947, 496] width 209 height 16
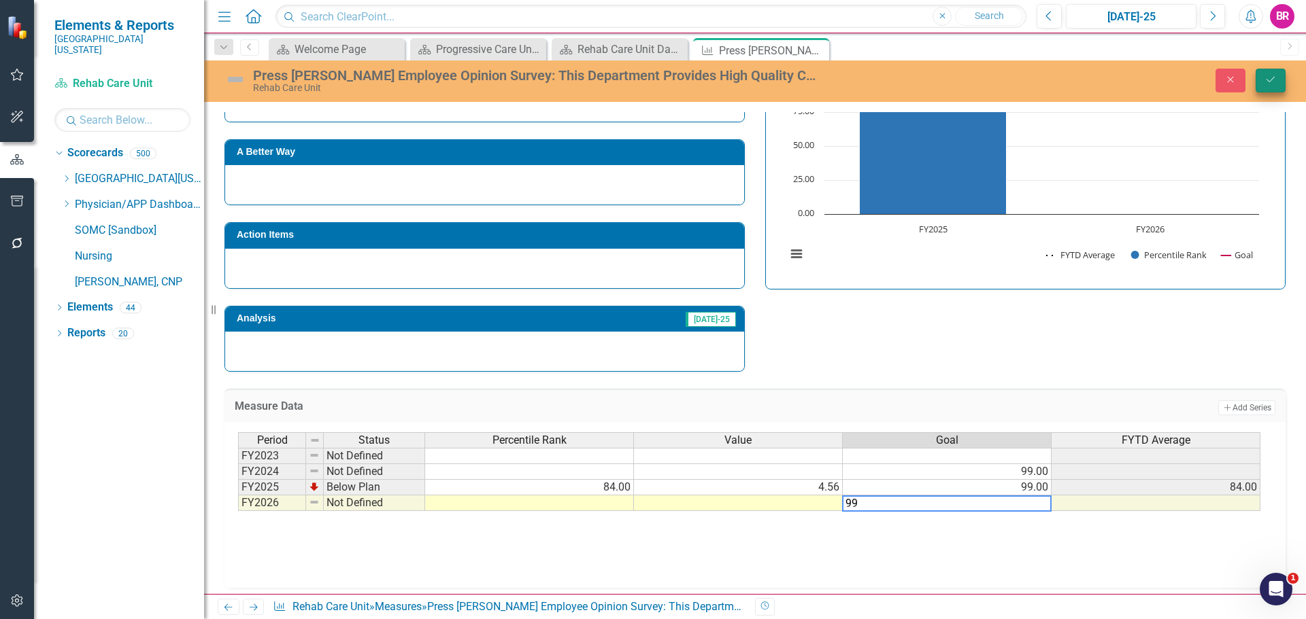
type textarea "99"
click at [1273, 77] on icon "Save" at bounding box center [1270, 80] width 12 height 10
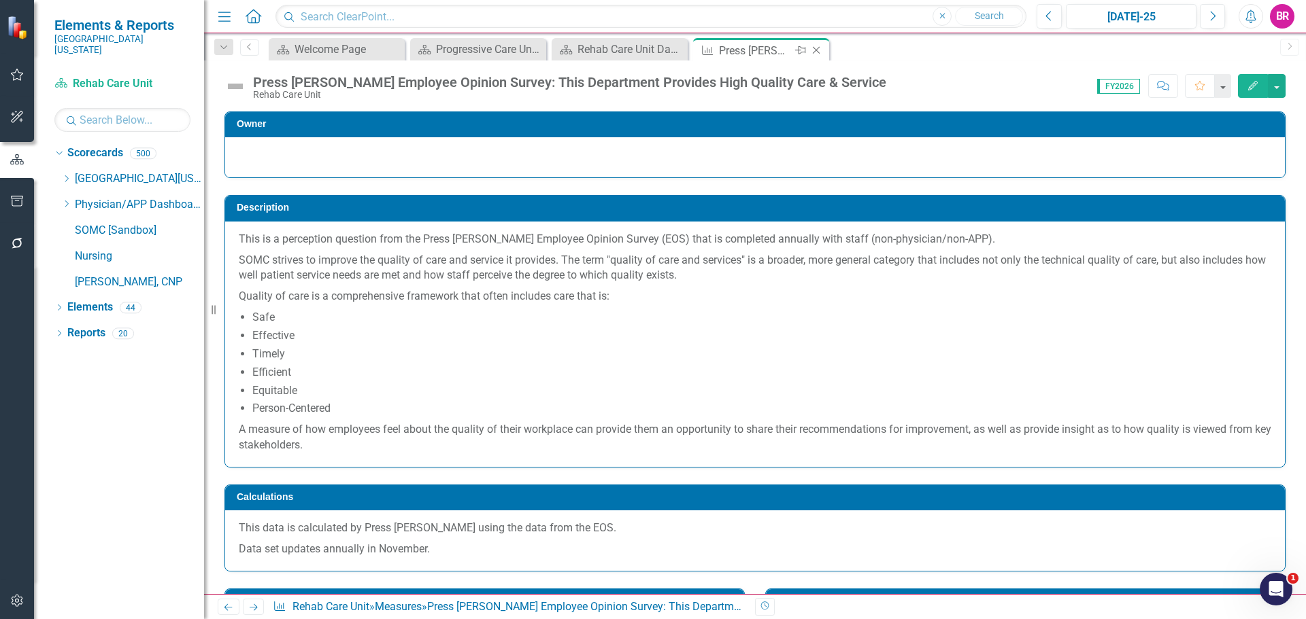
click at [818, 53] on icon "Close" at bounding box center [816, 50] width 14 height 11
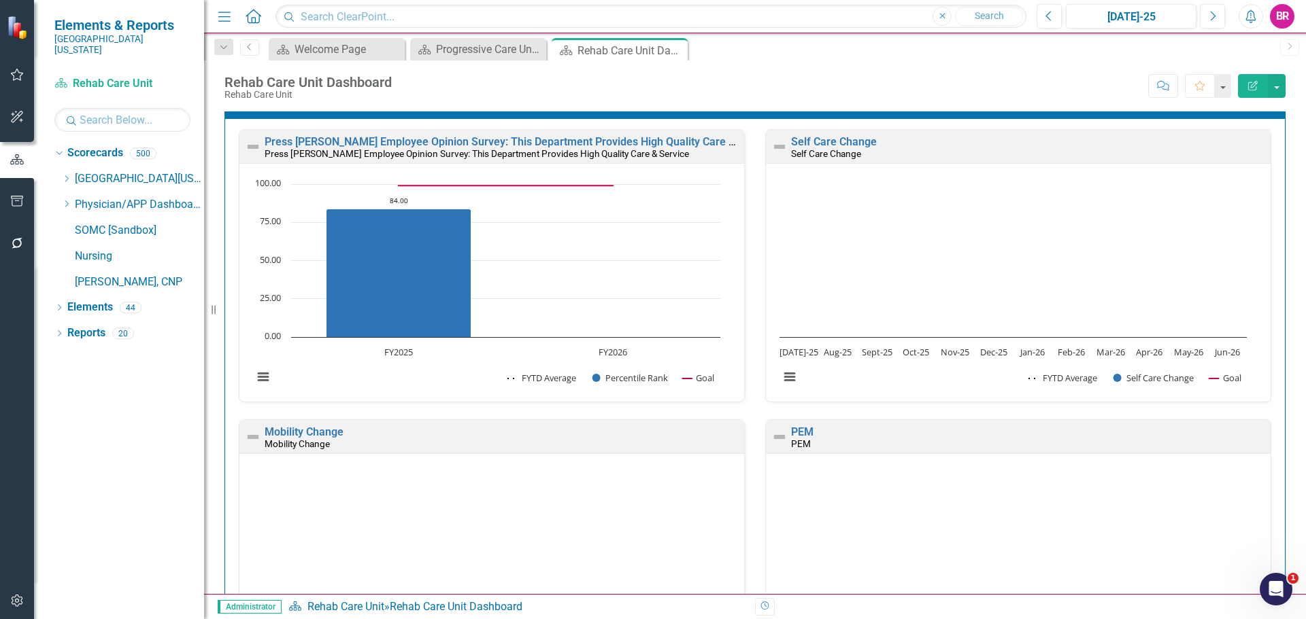
scroll to position [1836, 0]
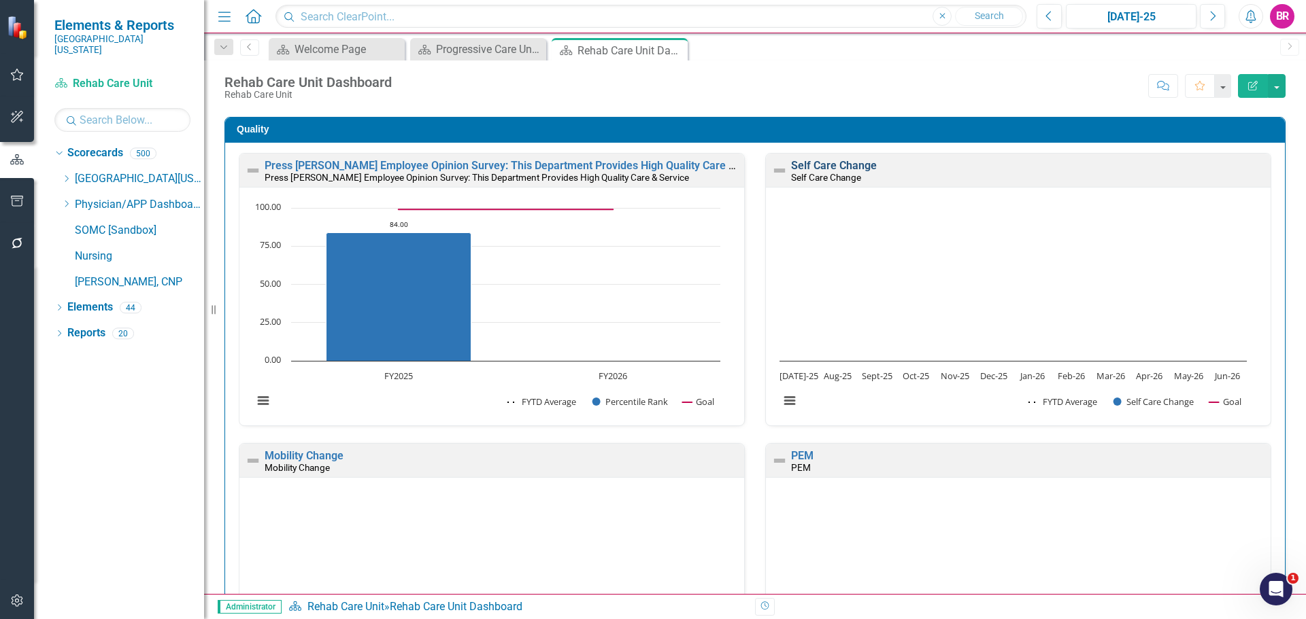
click at [838, 165] on link "Self Care Change" at bounding box center [834, 165] width 86 height 13
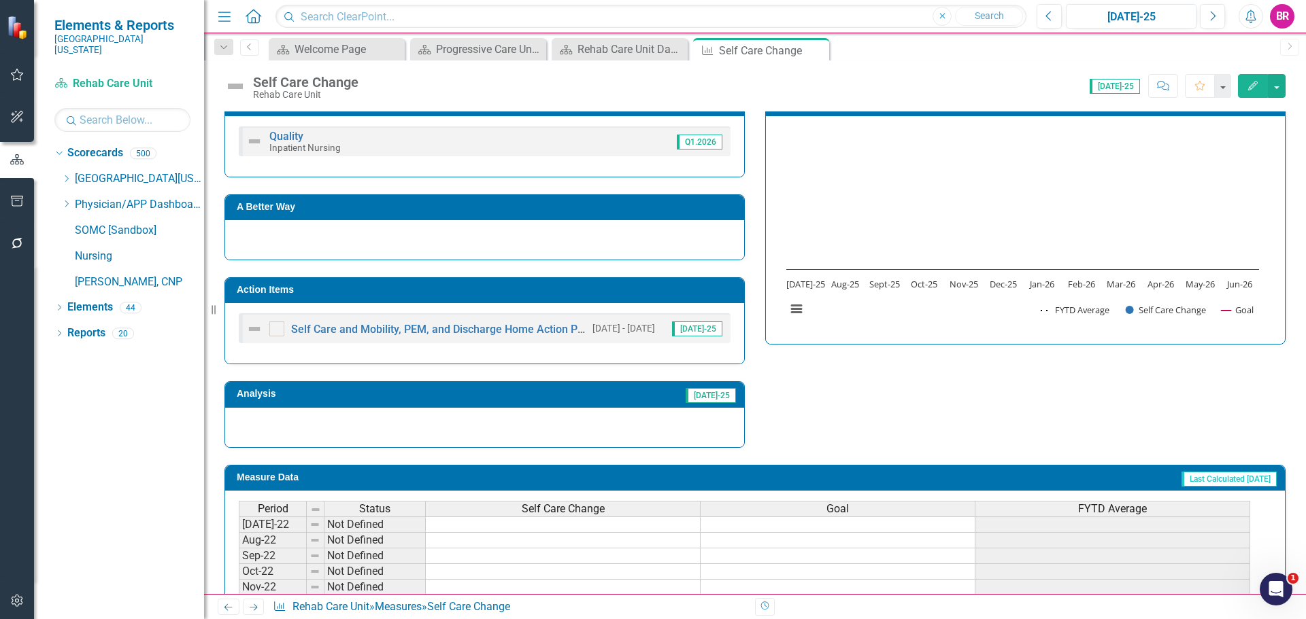
scroll to position [340, 0]
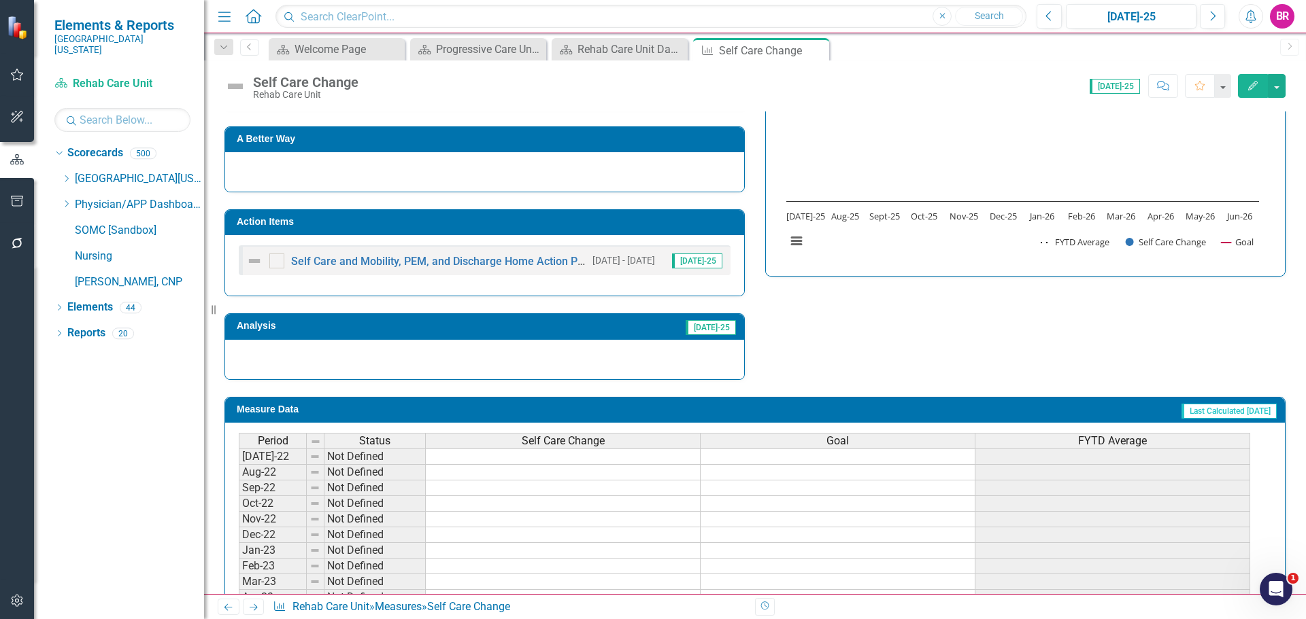
click at [404, 217] on h3 "Action Items" at bounding box center [487, 222] width 500 height 10
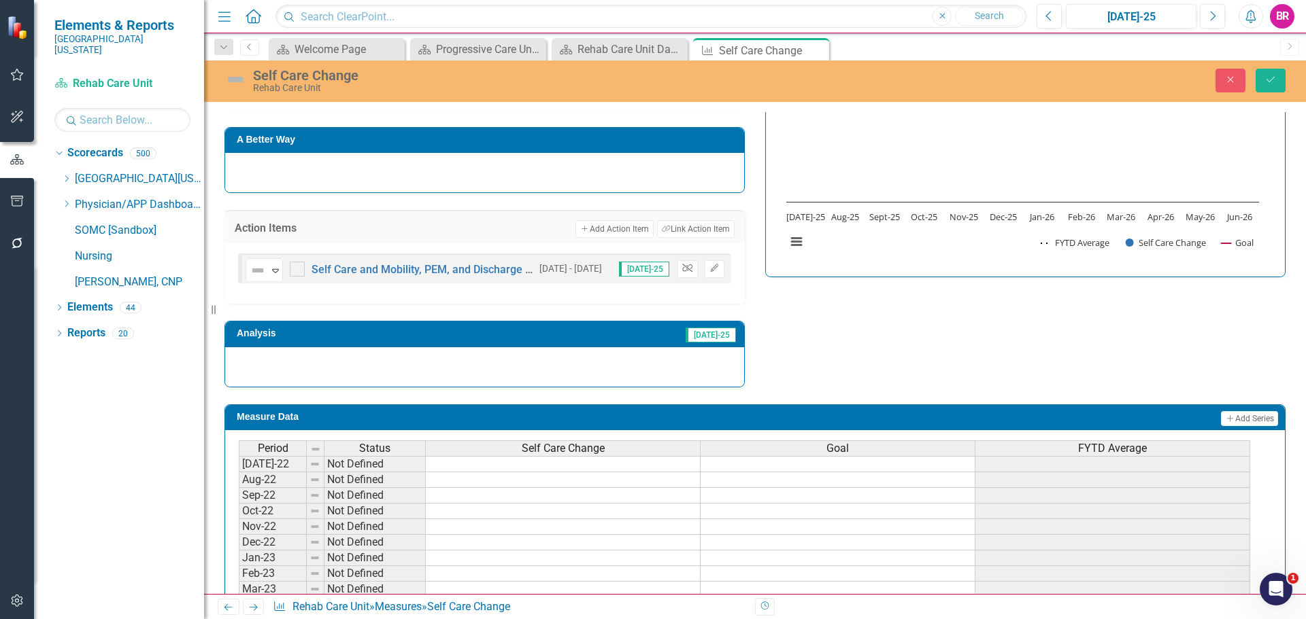
click at [682, 273] on icon "Unlink" at bounding box center [687, 269] width 10 height 8
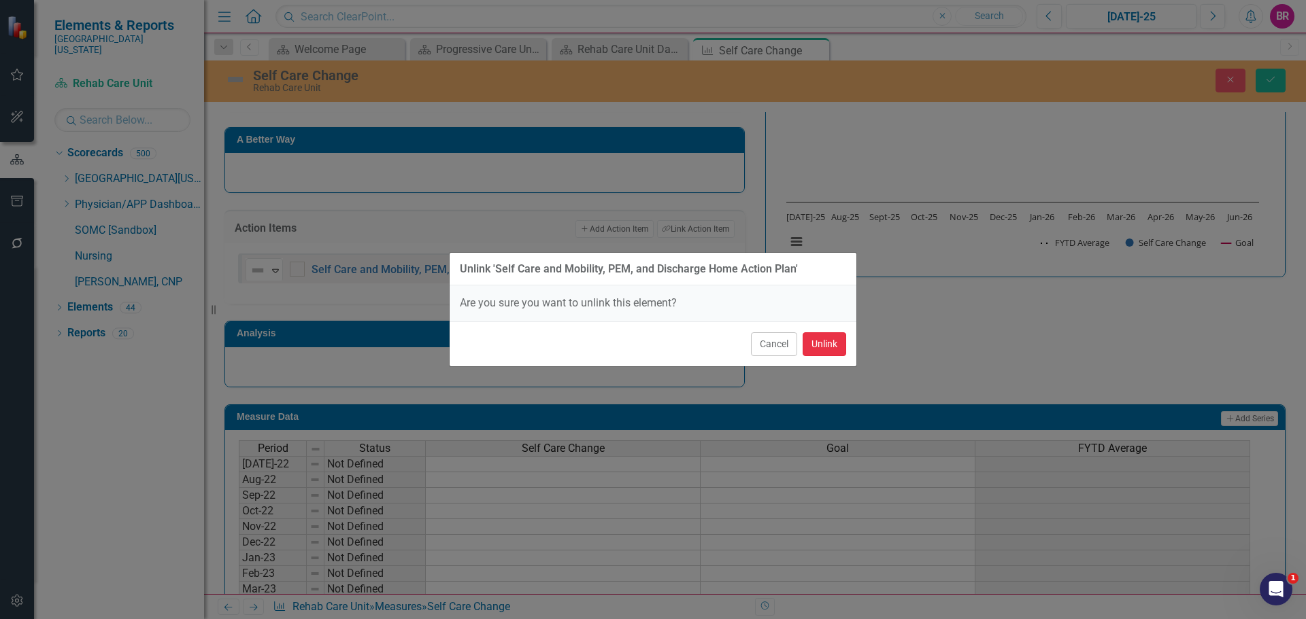
click at [816, 349] on button "Unlink" at bounding box center [824, 344] width 44 height 24
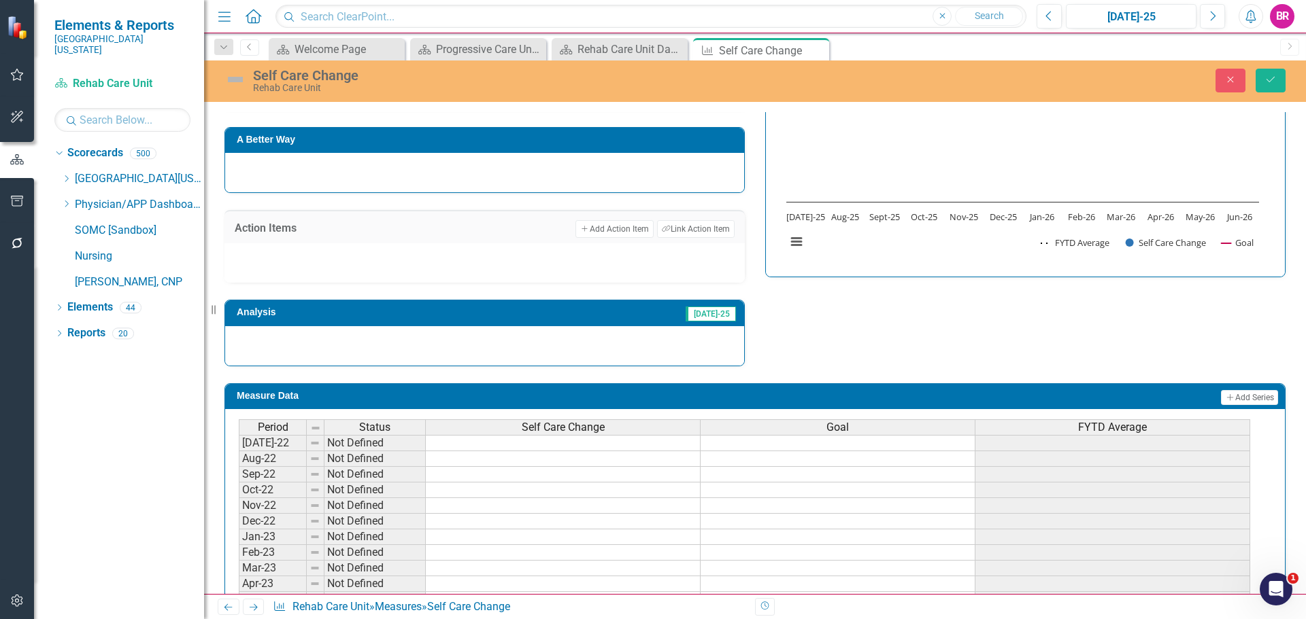
click at [906, 356] on div "Strategic Values Quality Inpatient Nursing Q1.2026 A Better Way Action Items Ad…" at bounding box center [754, 186] width 1081 height 360
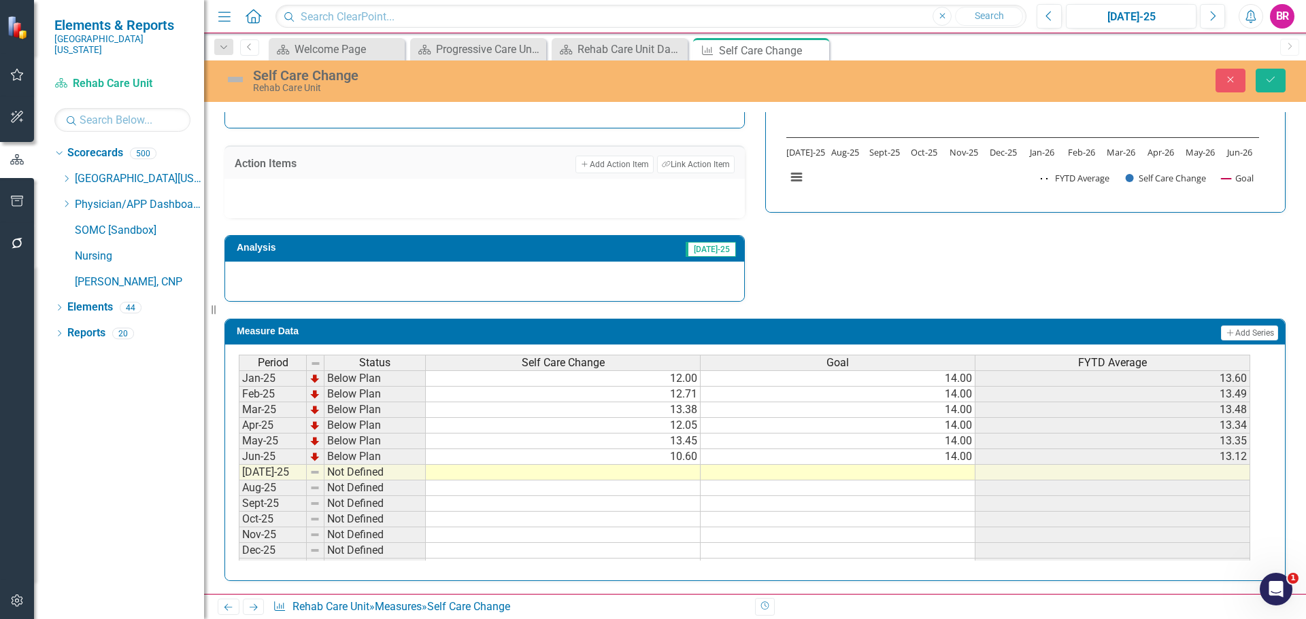
scroll to position [476, 0]
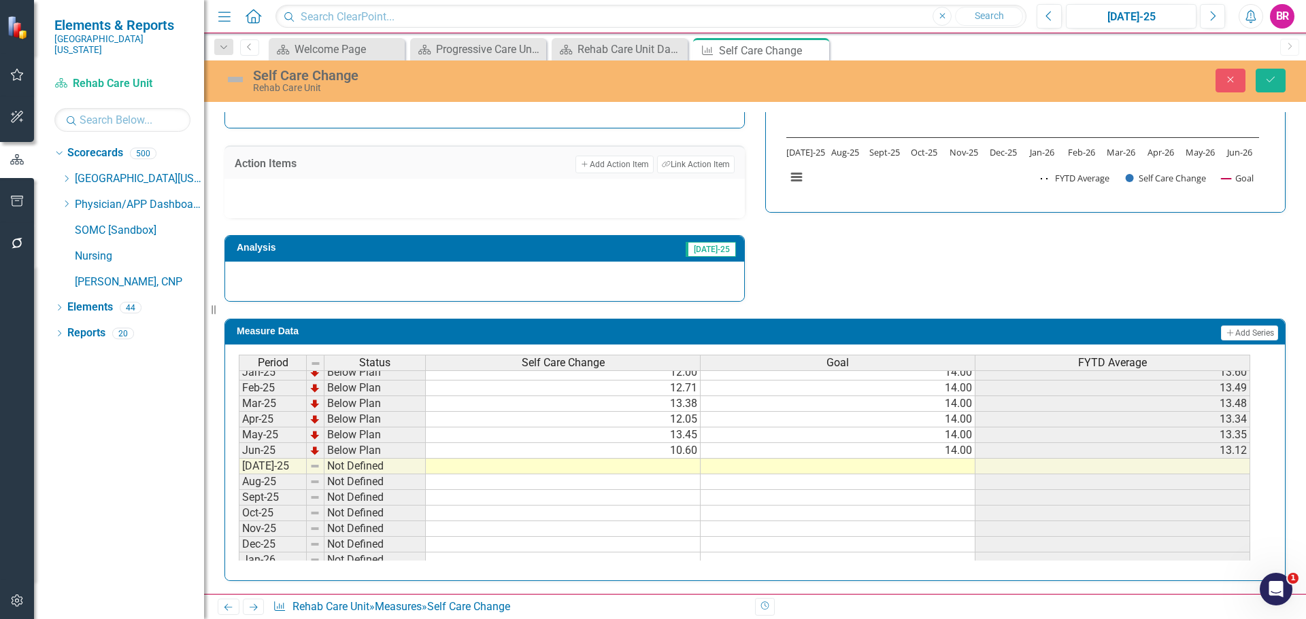
click at [967, 456] on tbody "Dec-23 On Target 14.39 14.00 13.93 Jan-24 Below Plan 12.90 14.00 13.78 Feb-24 O…" at bounding box center [744, 403] width 1011 height 485
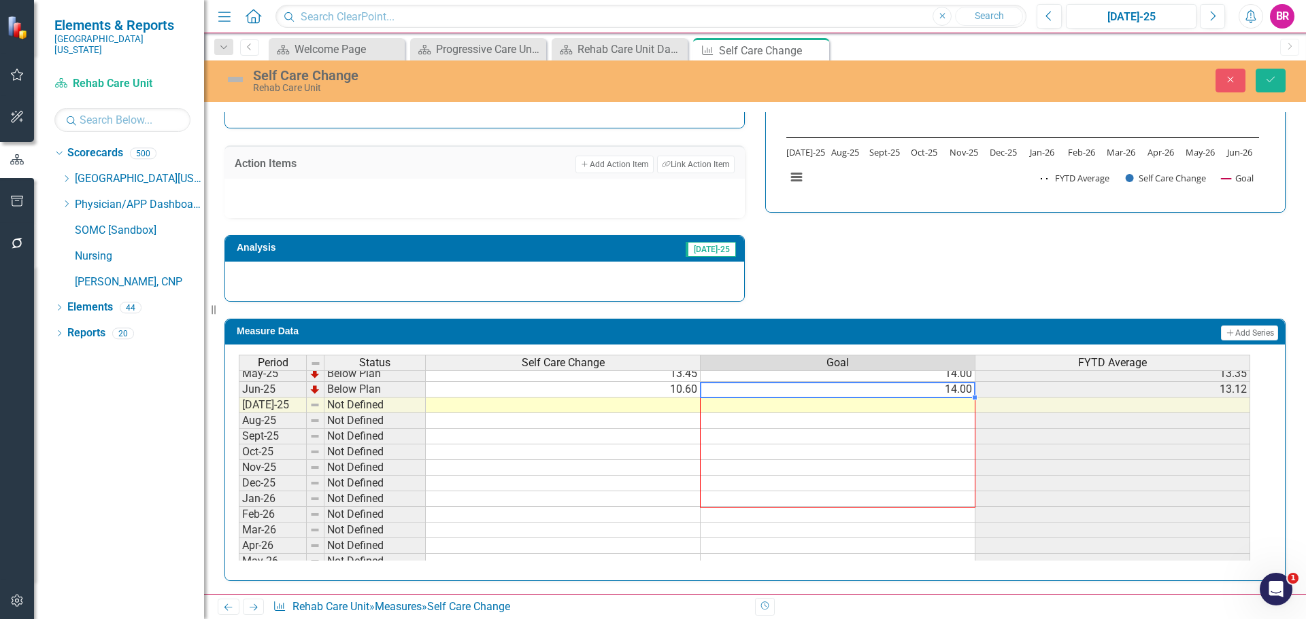
scroll to position [562, 0]
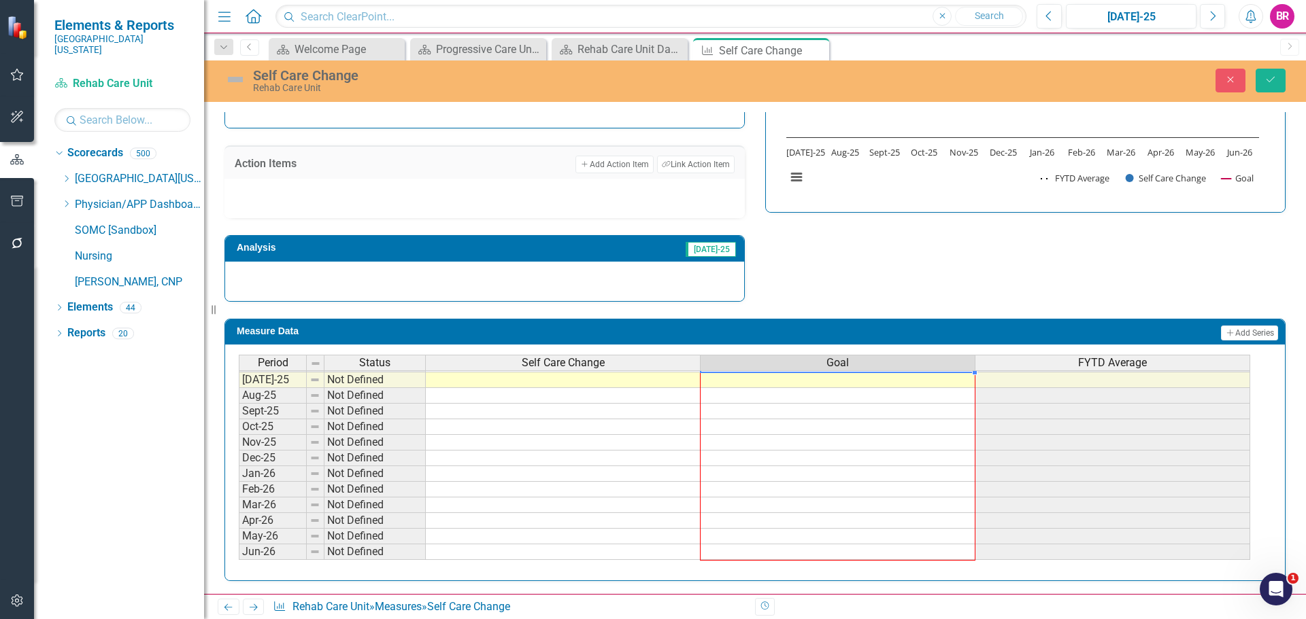
drag, startPoint x: 976, startPoint y: 460, endPoint x: 957, endPoint y: 549, distance: 91.2
click at [239, 549] on div "Period Status Self Care Change Goal FYTD Average Feb-24 On Target 14.66 14.00 1…" at bounding box center [239, 325] width 0 height 471
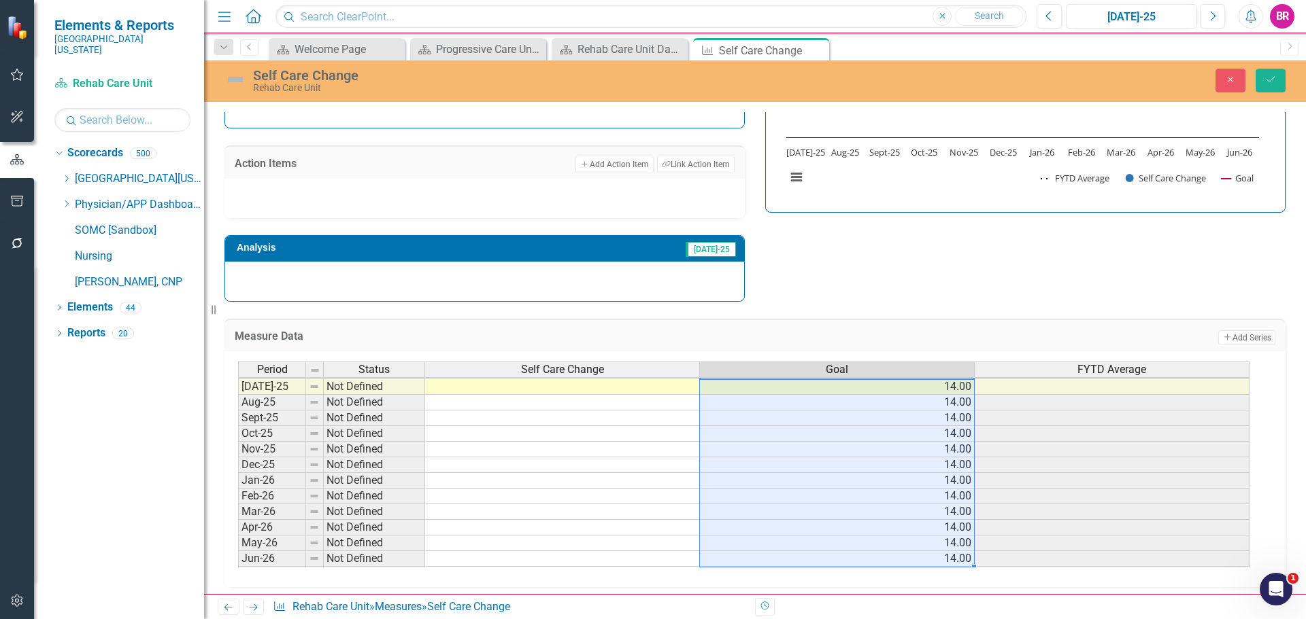
type textarea "14"
click at [1268, 84] on icon "Save" at bounding box center [1270, 80] width 12 height 10
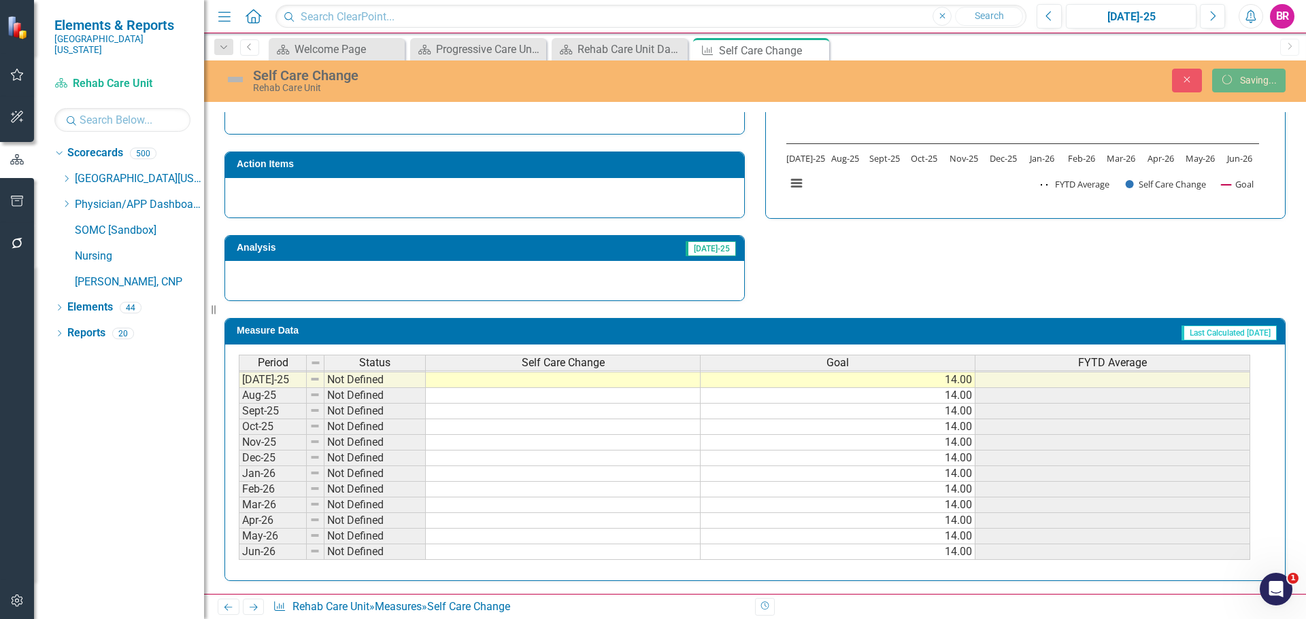
scroll to position [398, 0]
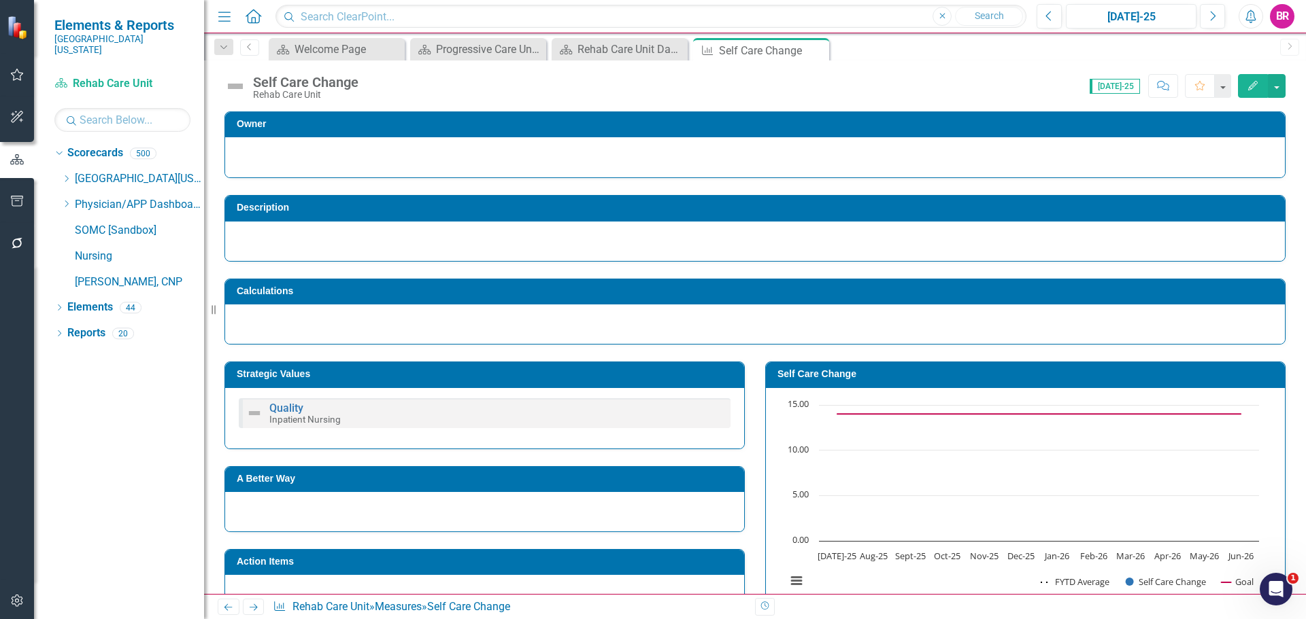
click at [0, 0] on icon "Close" at bounding box center [0, 0] width 0 height 0
click at [675, 52] on icon "Close" at bounding box center [675, 50] width 14 height 11
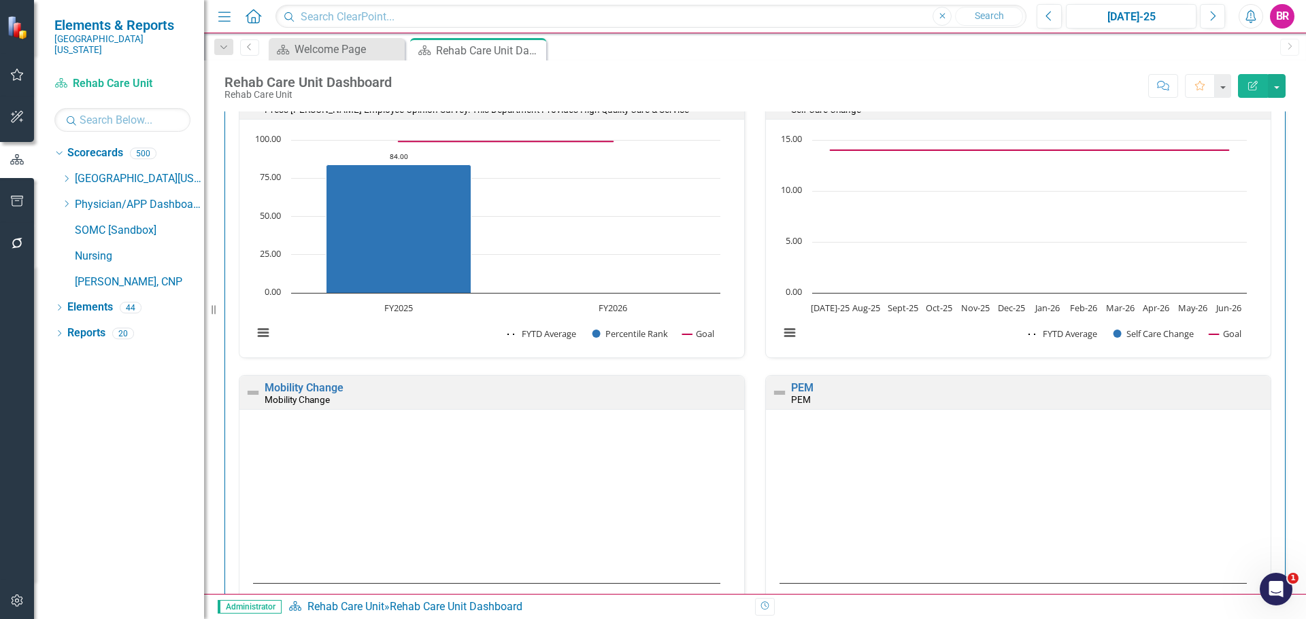
scroll to position [1972, 0]
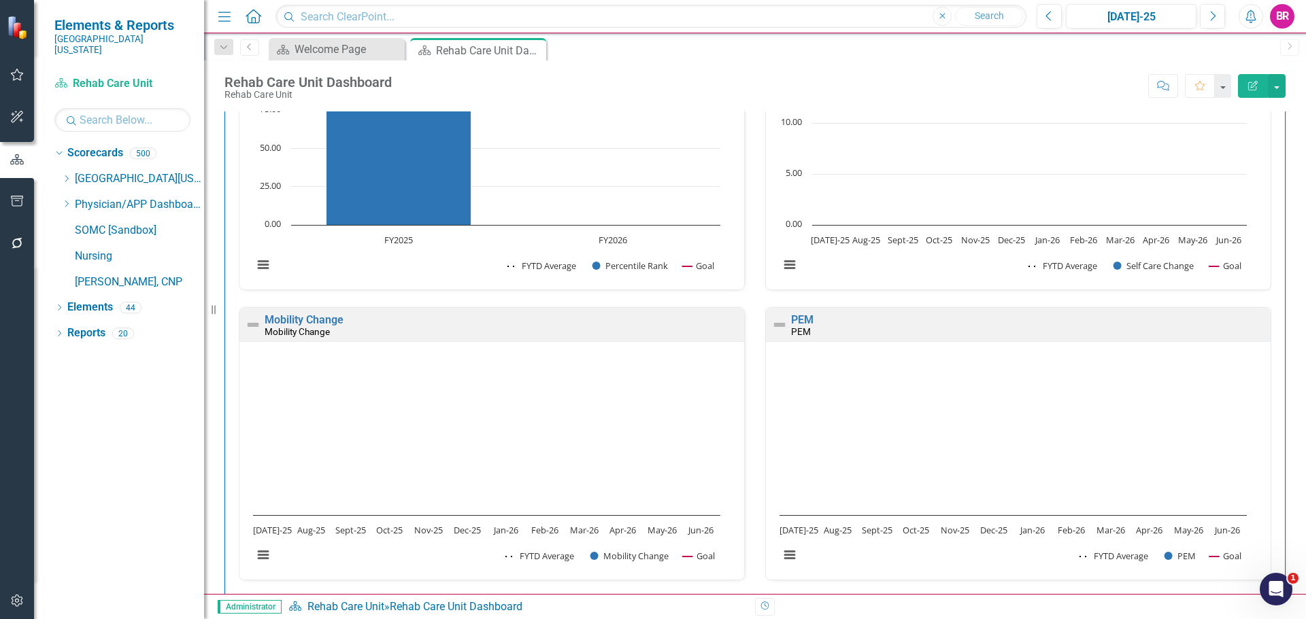
click at [339, 327] on div "Mobility Change" at bounding box center [503, 332] width 476 height 12
click at [296, 320] on link "Mobility Change" at bounding box center [304, 319] width 79 height 13
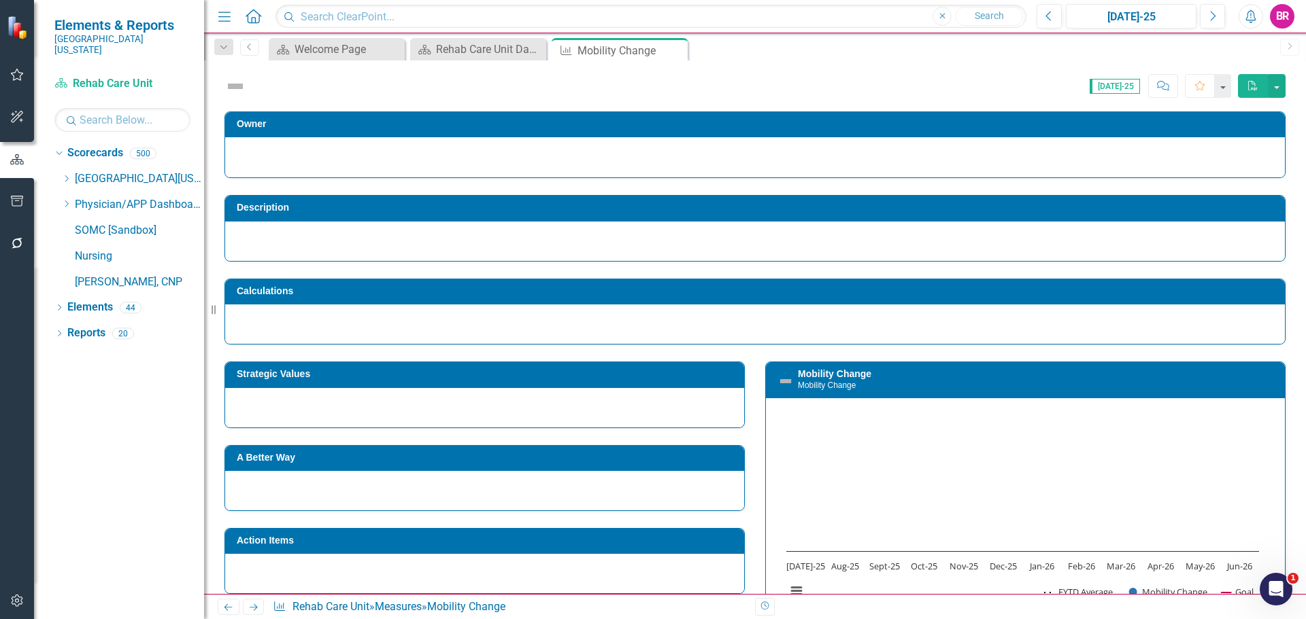
scroll to position [180, 0]
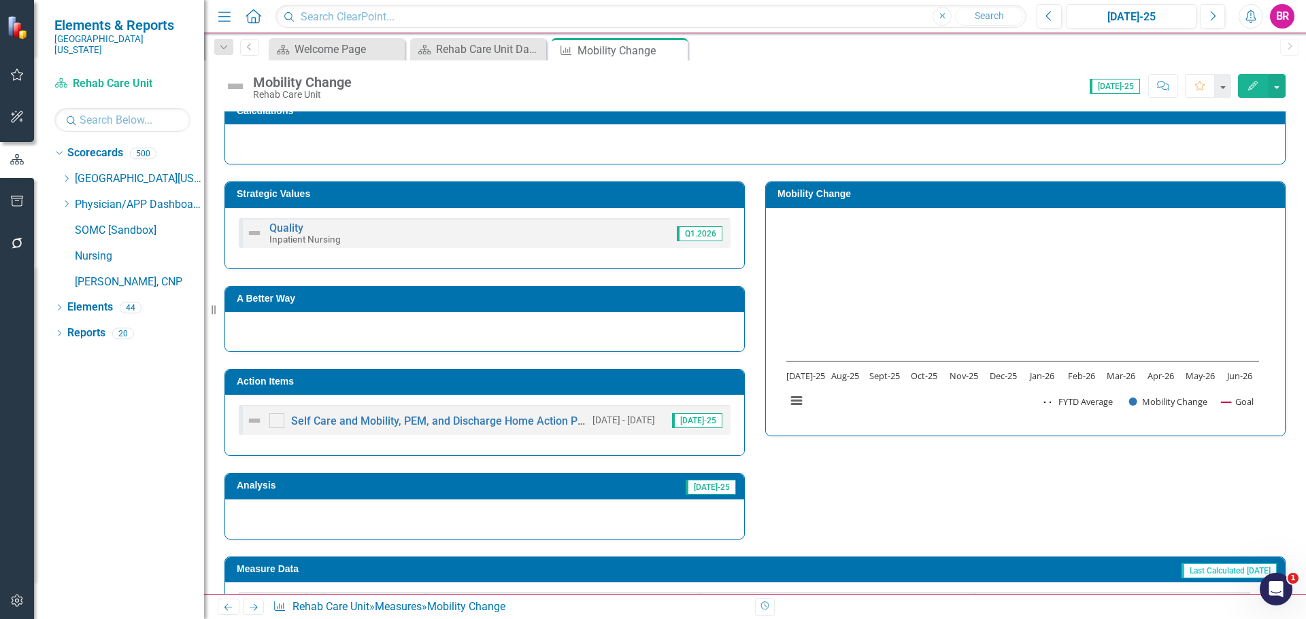
click at [585, 375] on td "Action Items" at bounding box center [487, 383] width 500 height 20
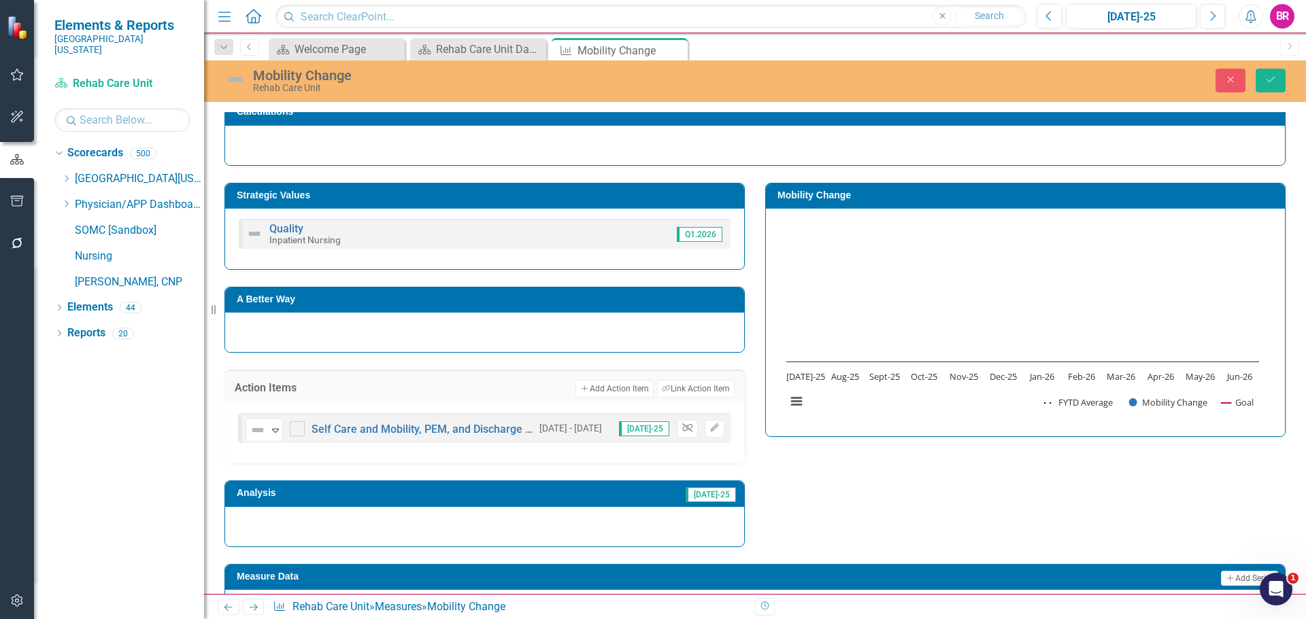
click at [683, 424] on icon "Unlink" at bounding box center [687, 428] width 10 height 8
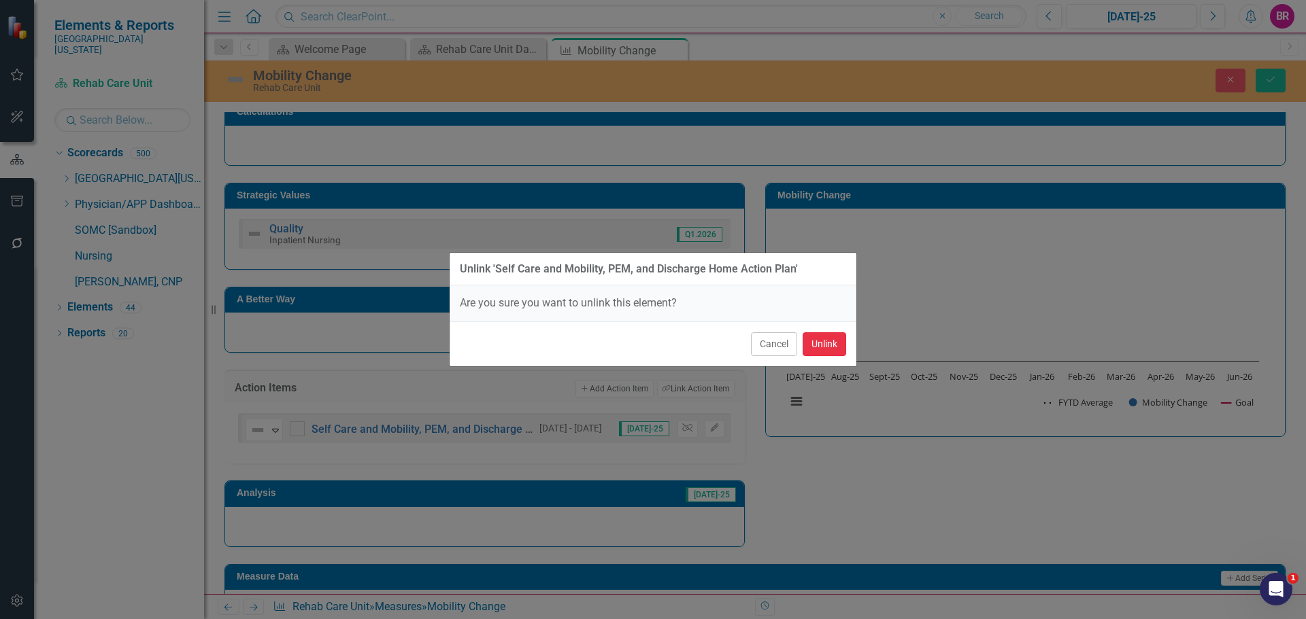
click at [821, 347] on button "Unlink" at bounding box center [824, 344] width 44 height 24
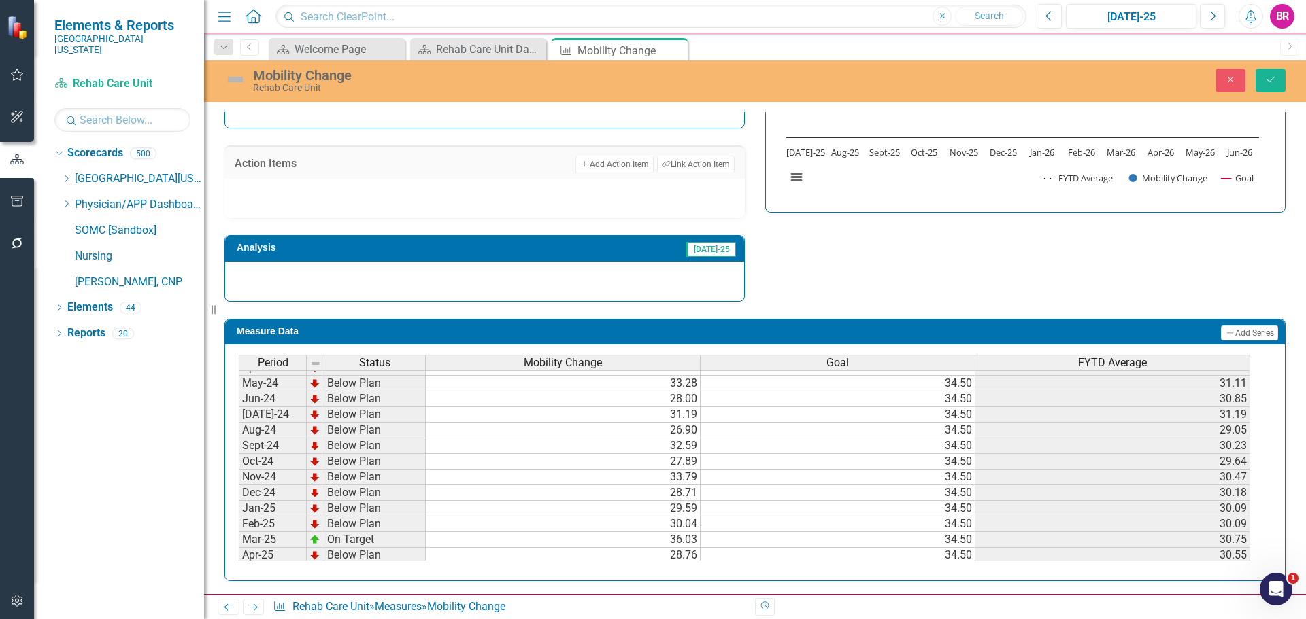
scroll to position [415, 0]
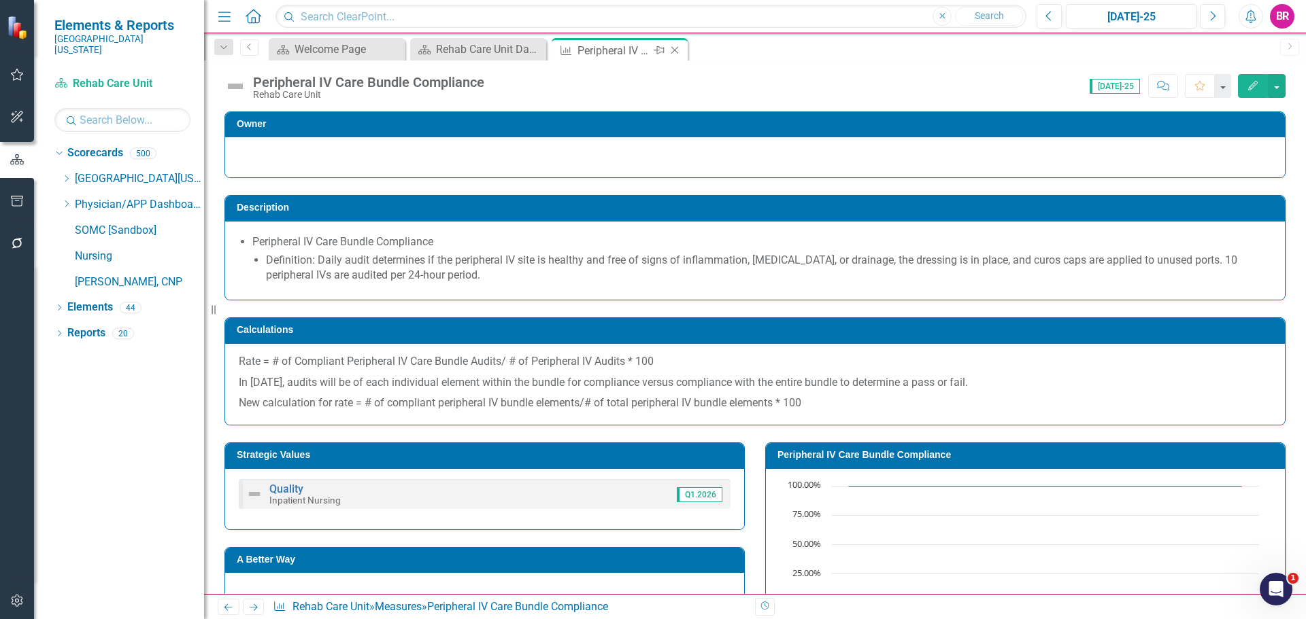
click at [674, 51] on icon at bounding box center [674, 50] width 7 height 7
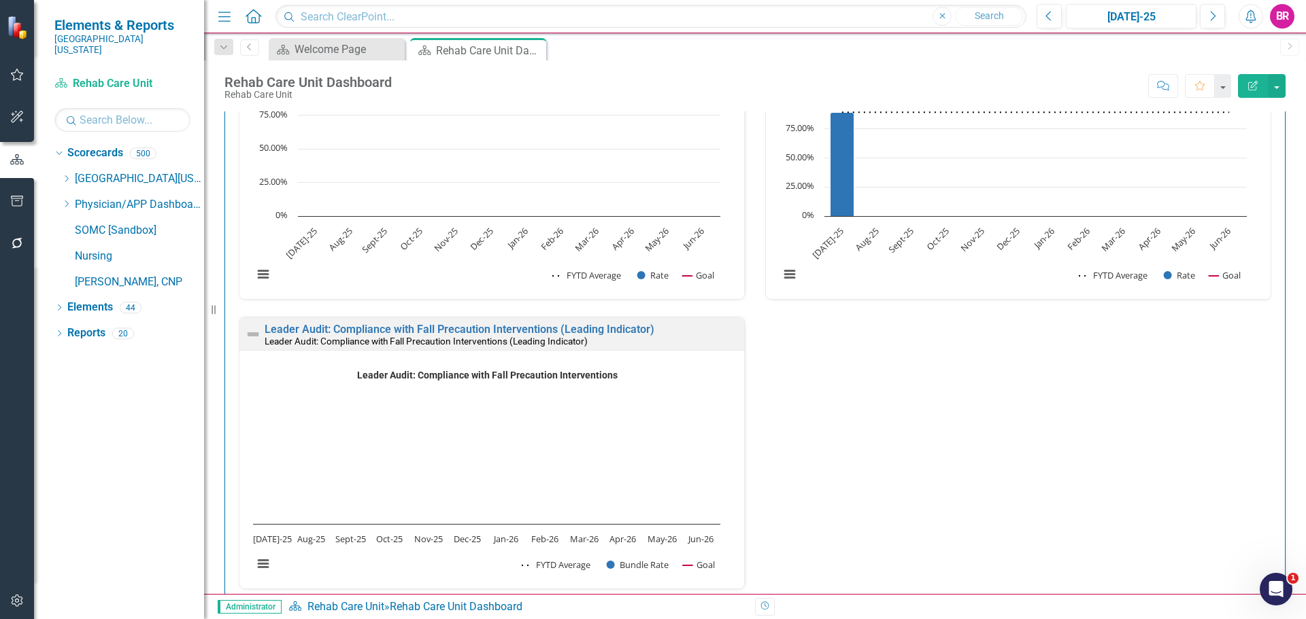
scroll to position [2856, 0]
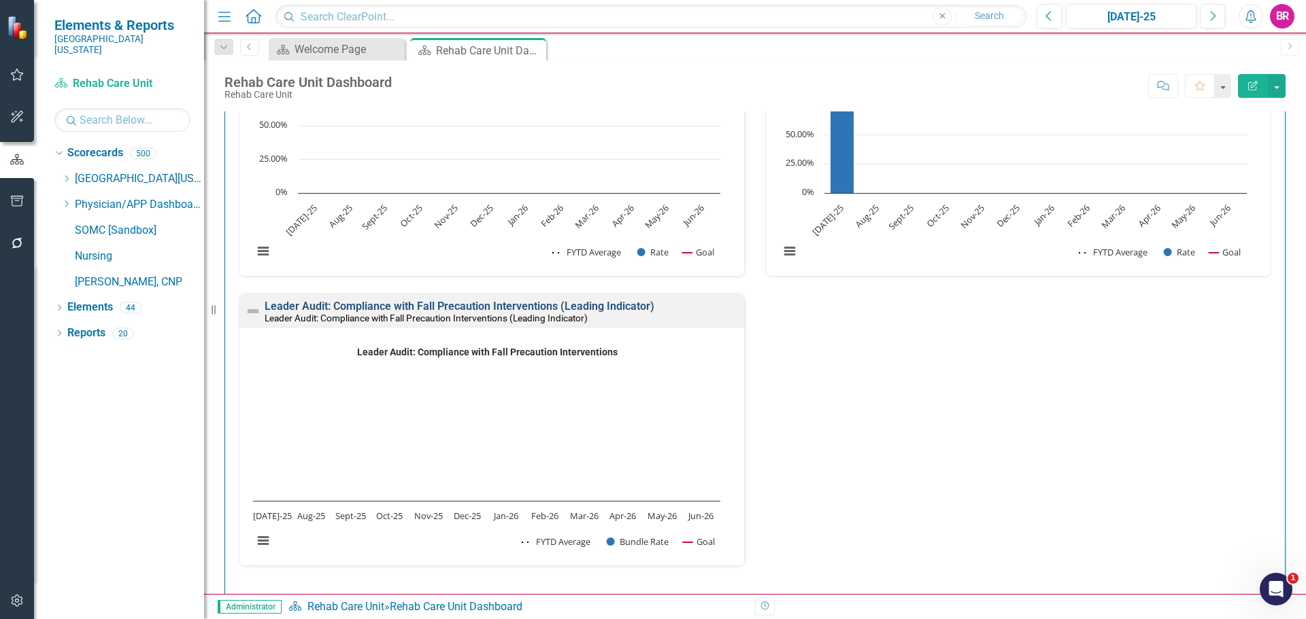
click at [624, 298] on div "Leader Audit: Compliance with Fall Precaution Interventions (Leading Indicator)…" at bounding box center [491, 310] width 505 height 33
click at [621, 304] on link "Leader Audit: Compliance with Fall Precaution Interventions (Leading Indicator)" at bounding box center [460, 306] width 390 height 13
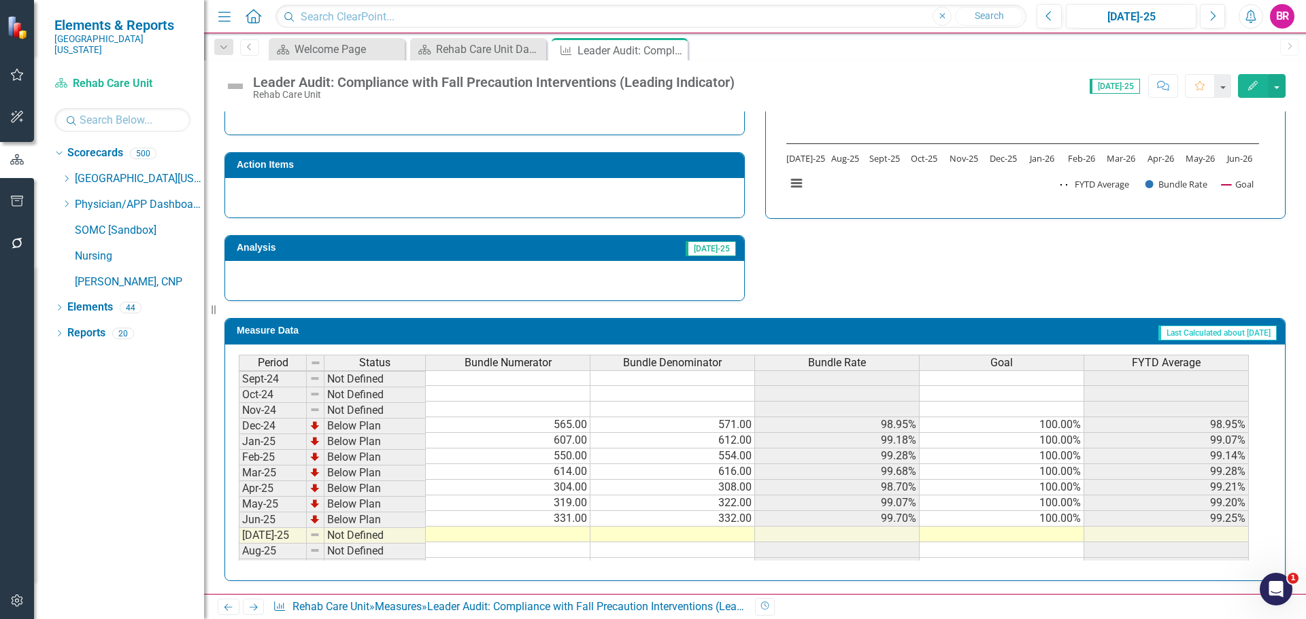
scroll to position [408, 0]
click at [1076, 530] on tbody "Sep-23 Not Defined Oct-23 Not Defined Nov-23 Not Defined Dec-23 Not Defined Jan…" at bounding box center [744, 432] width 1010 height 501
click at [1072, 516] on td "100.00%" at bounding box center [1001, 519] width 165 height 16
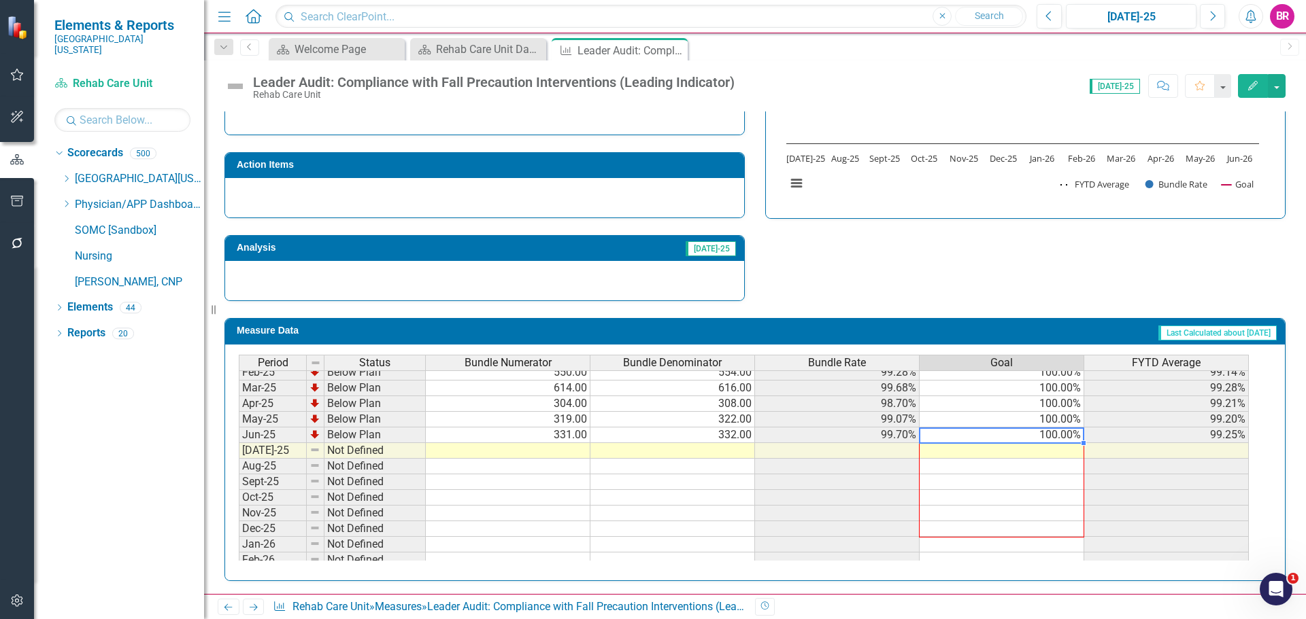
scroll to position [562, 0]
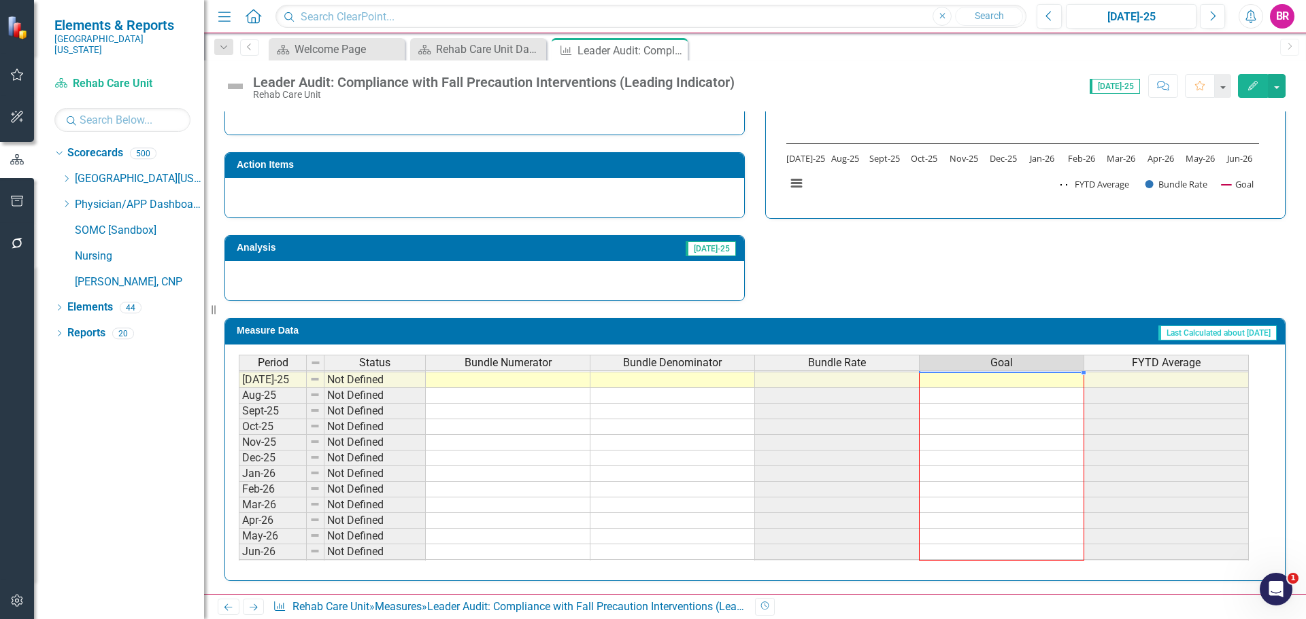
drag, startPoint x: 1083, startPoint y: 527, endPoint x: 1083, endPoint y: 551, distance: 23.8
click at [239, 576] on div at bounding box center [239, 576] width 0 height 0
type textarea "100"
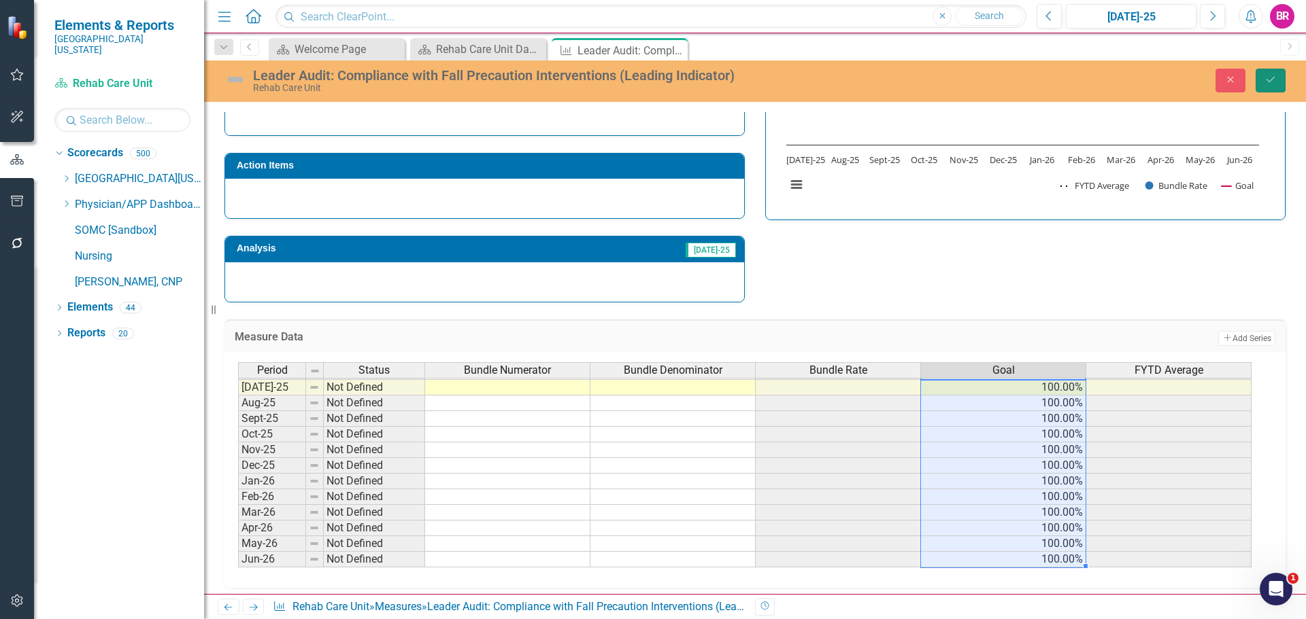
click at [1266, 76] on icon "Save" at bounding box center [1270, 80] width 12 height 10
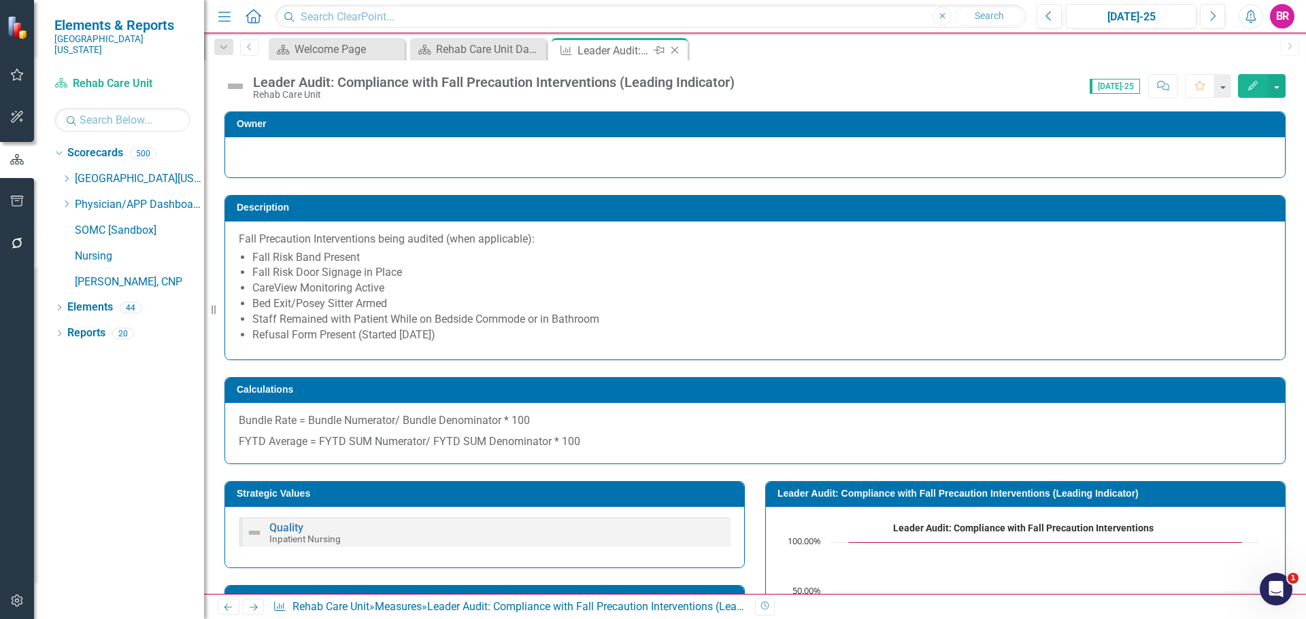
click at [672, 49] on icon "Close" at bounding box center [675, 50] width 14 height 11
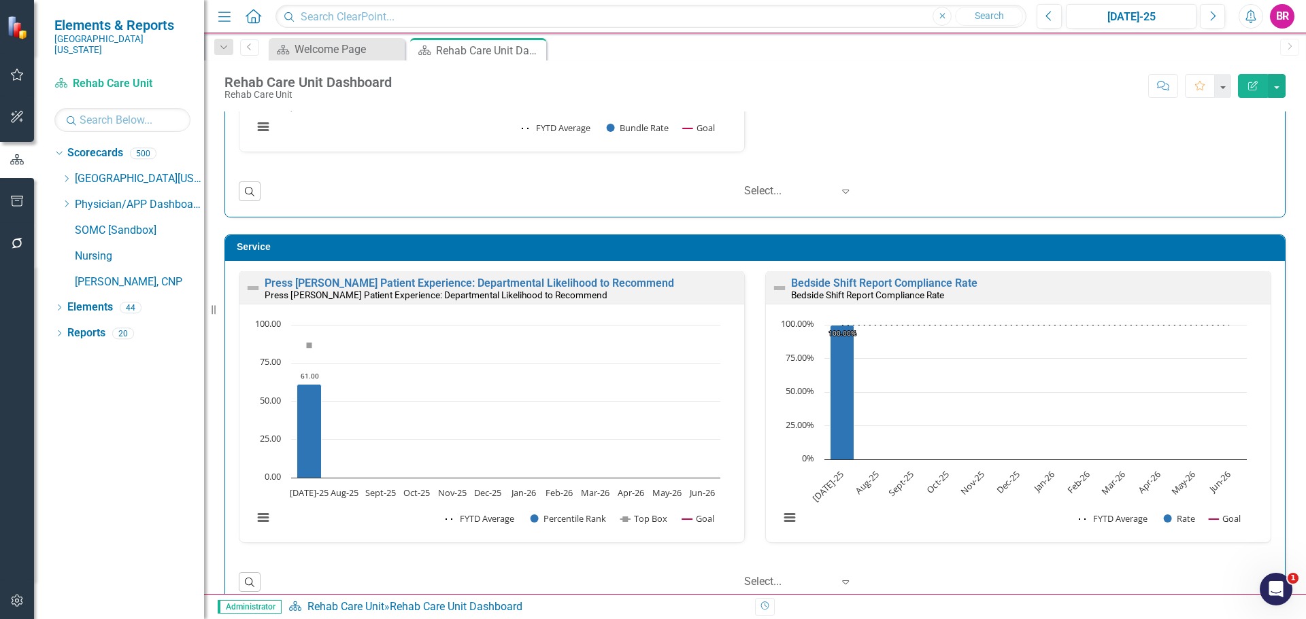
scroll to position [3400, 0]
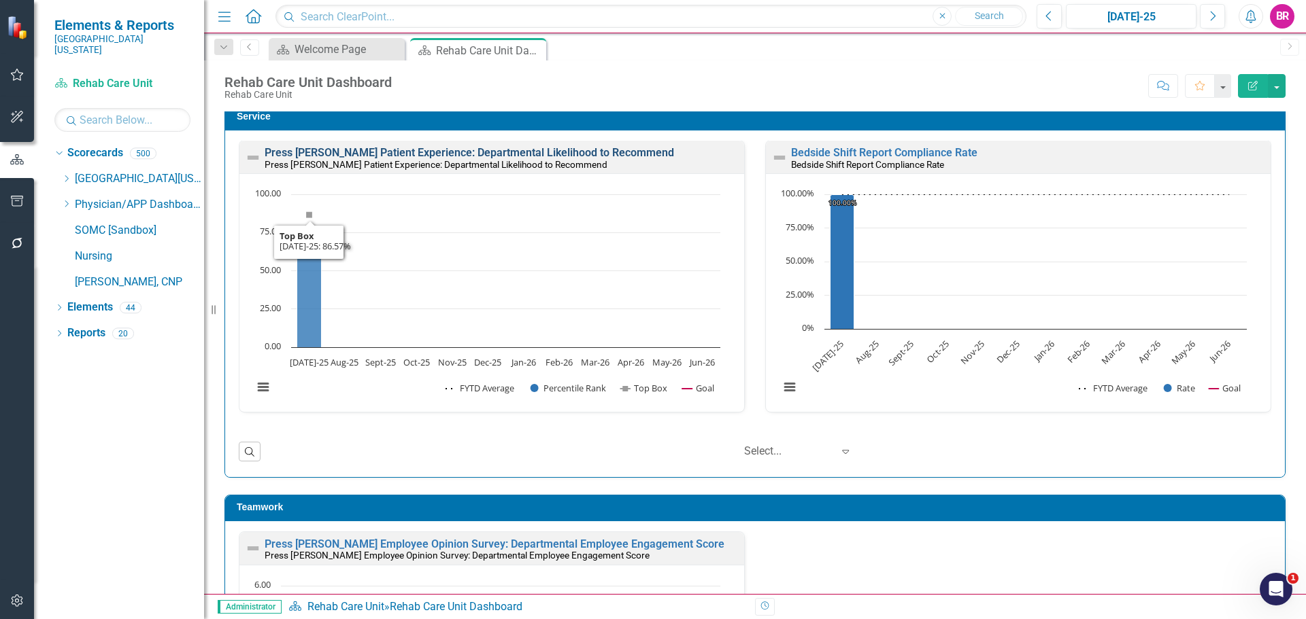
click at [610, 148] on link "Press [PERSON_NAME] Patient Experience: Departmental Likelihood to Recommend" at bounding box center [469, 152] width 409 height 13
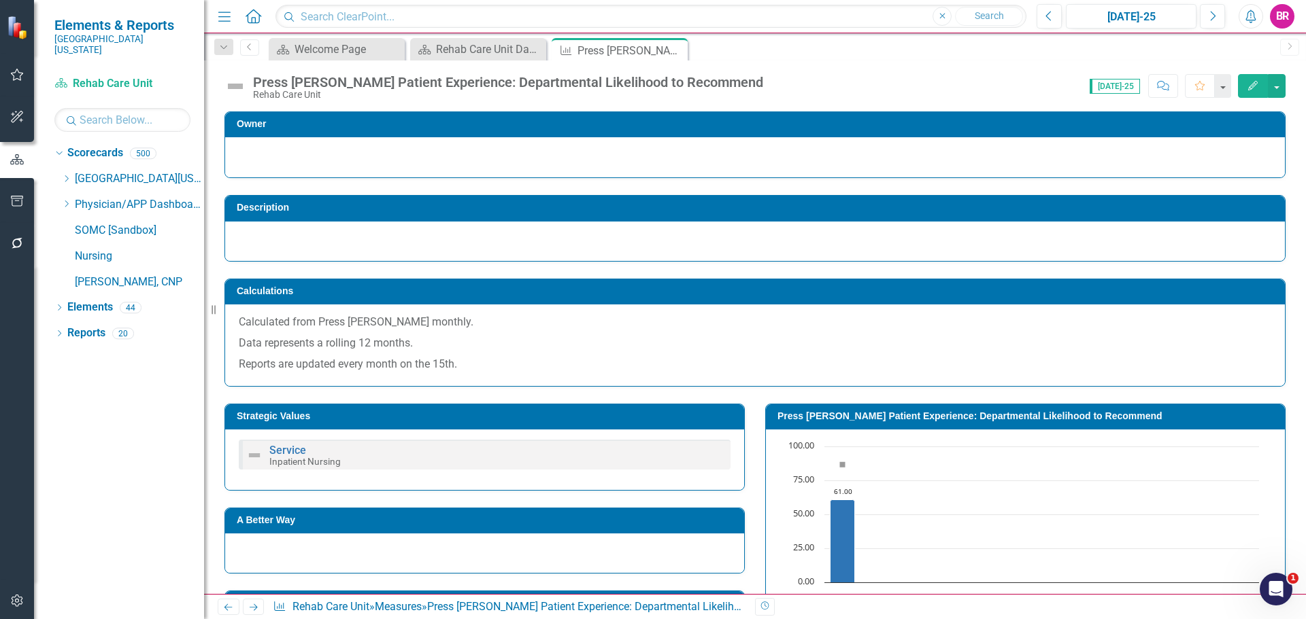
scroll to position [248, 0]
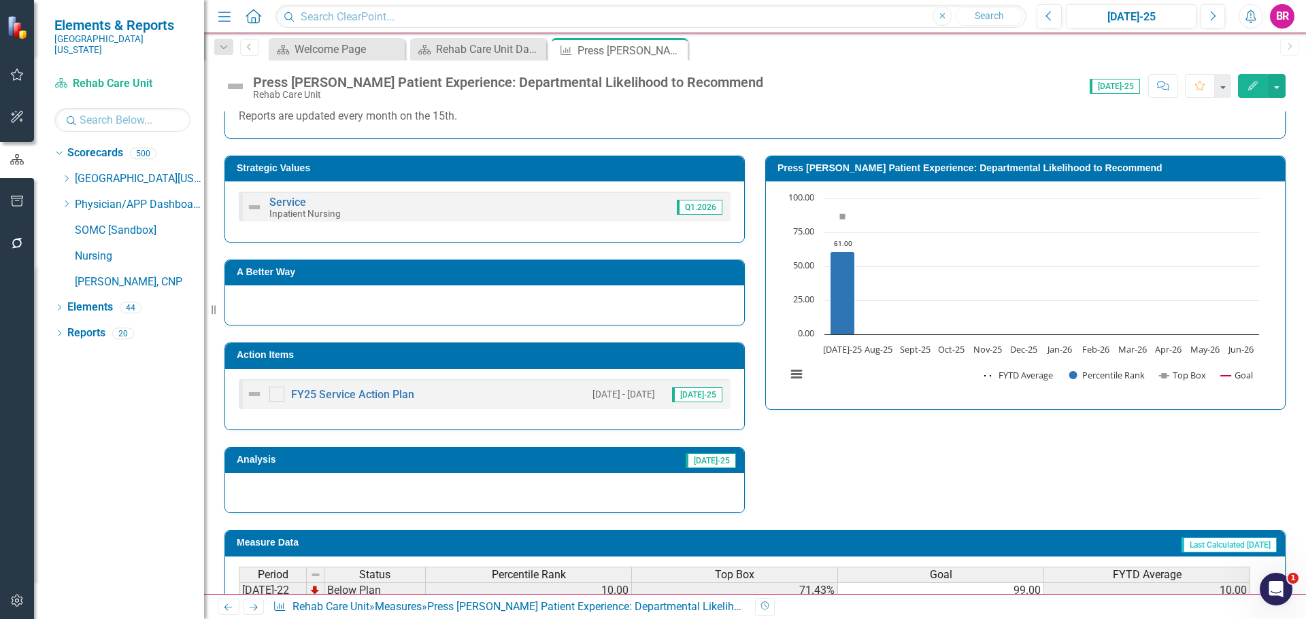
click at [595, 360] on h3 "Action Items" at bounding box center [487, 355] width 500 height 10
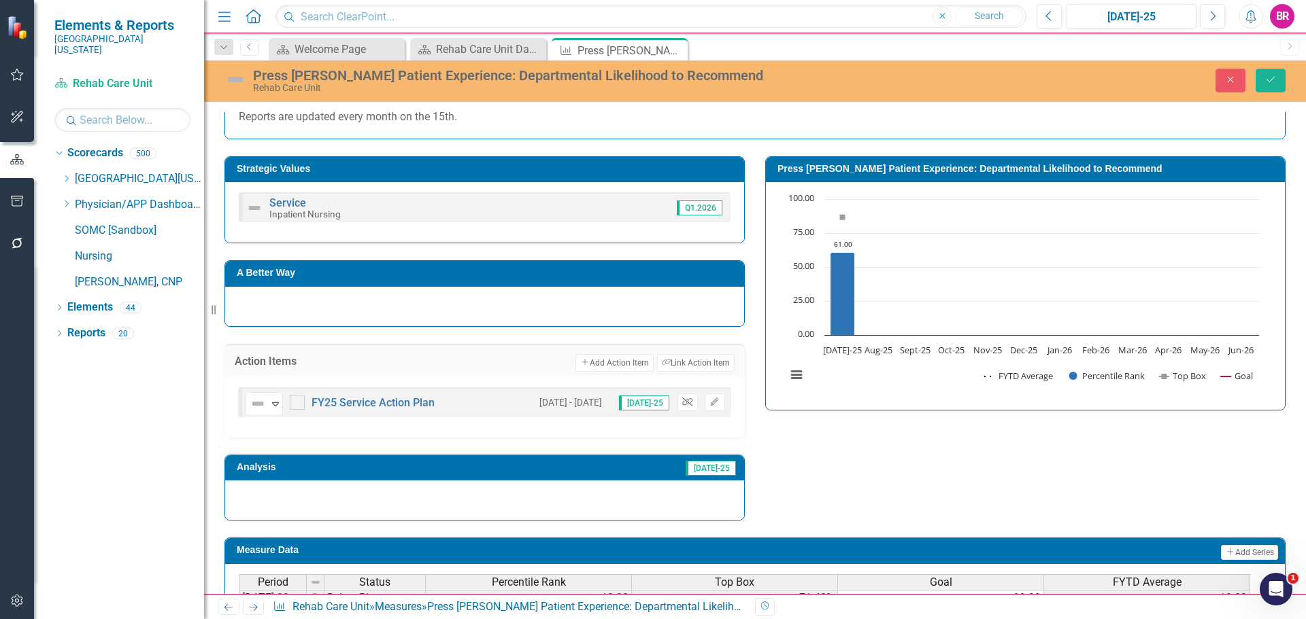
click at [686, 399] on icon "button" at bounding box center [687, 402] width 10 height 8
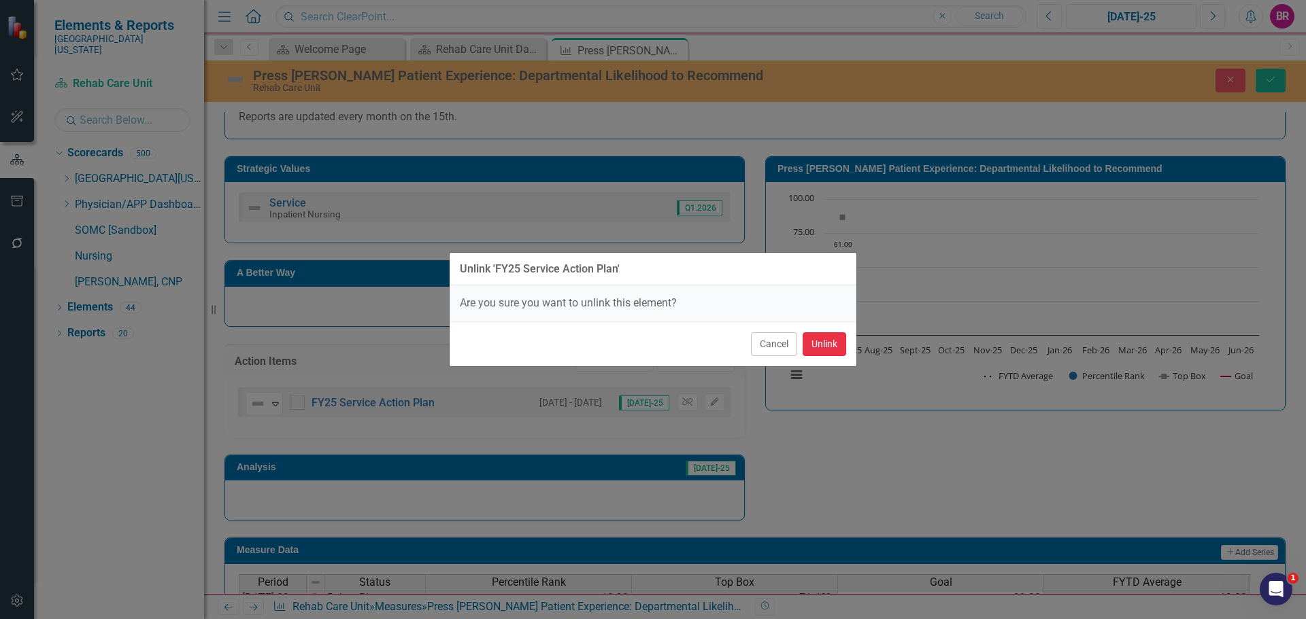
click at [819, 340] on button "Unlink" at bounding box center [824, 344] width 44 height 24
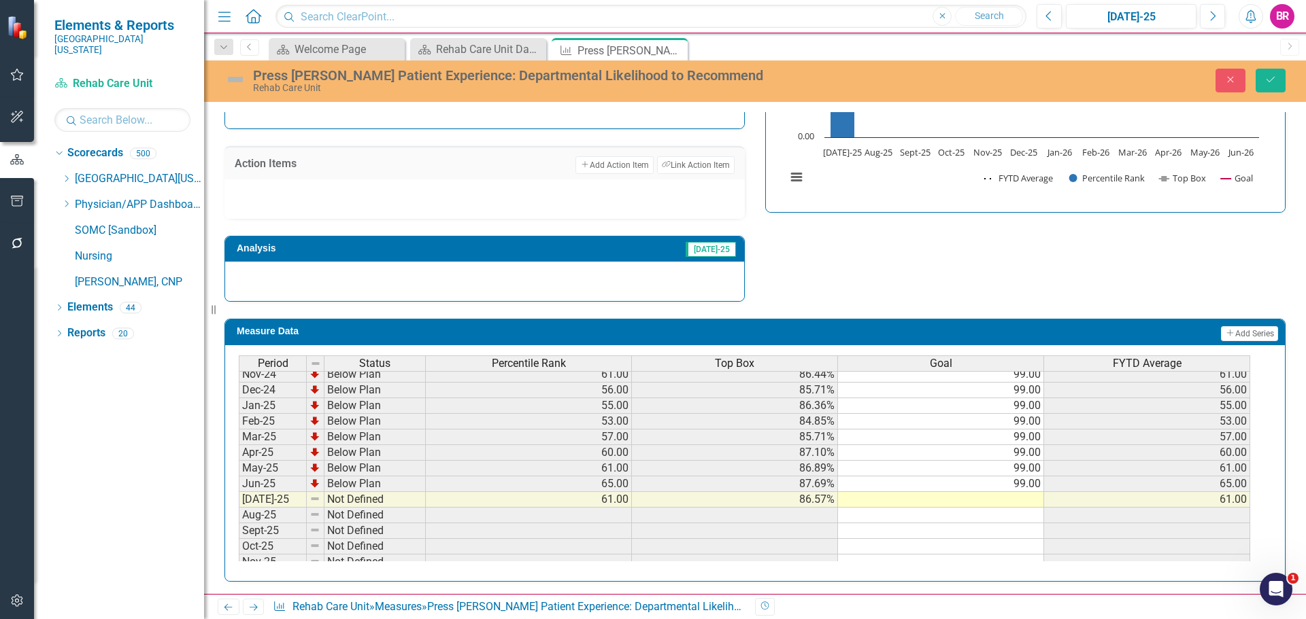
scroll to position [476, 0]
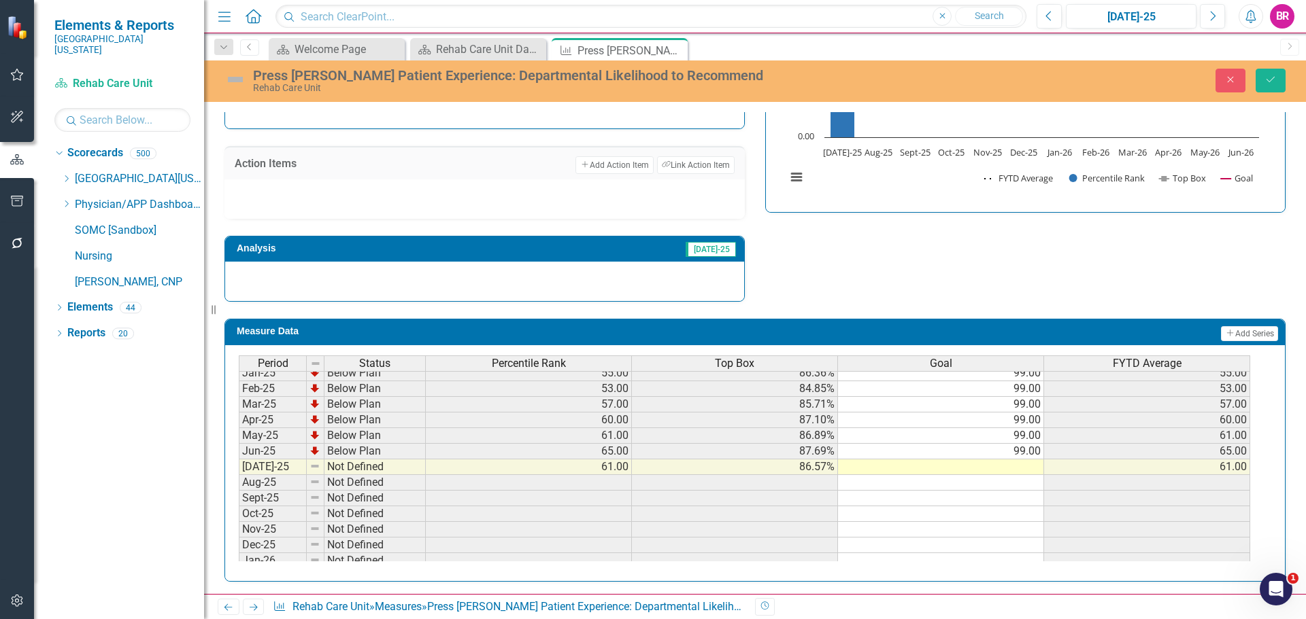
click at [1029, 451] on tbody "Sep-23 Below Plan 37.00 82.05% 99.00 37.00 Oct-23 Below Plan 45.00 83.56% 99.00…" at bounding box center [744, 357] width 1011 height 485
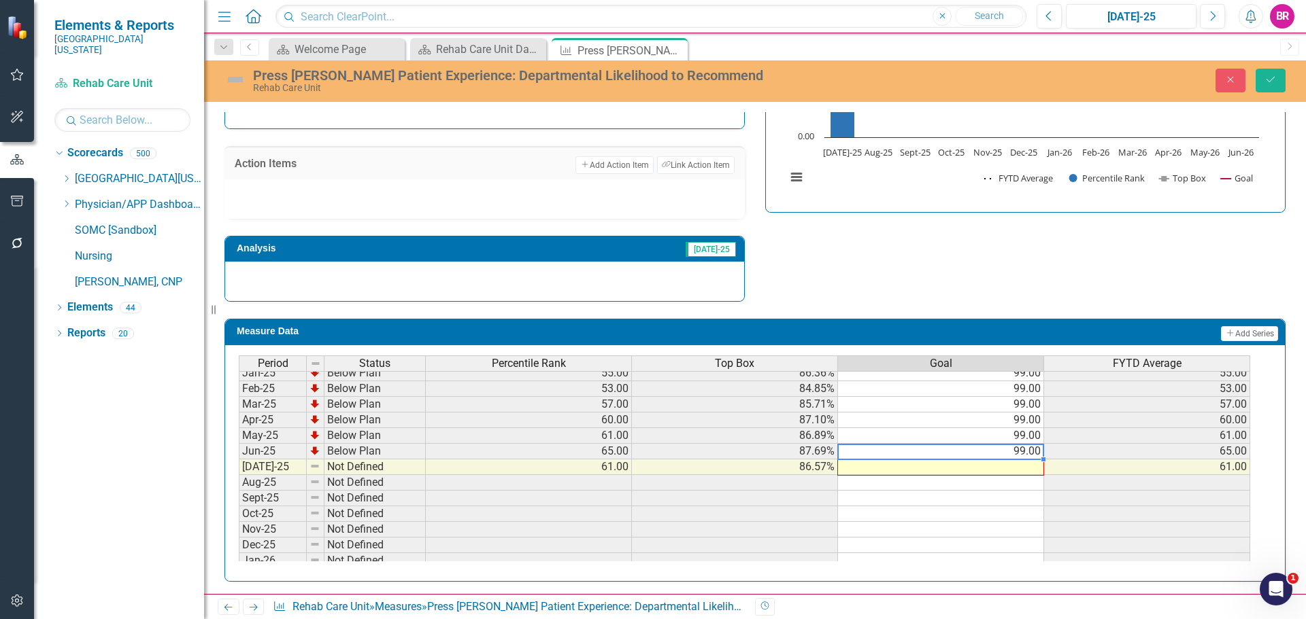
scroll to position [0, 0]
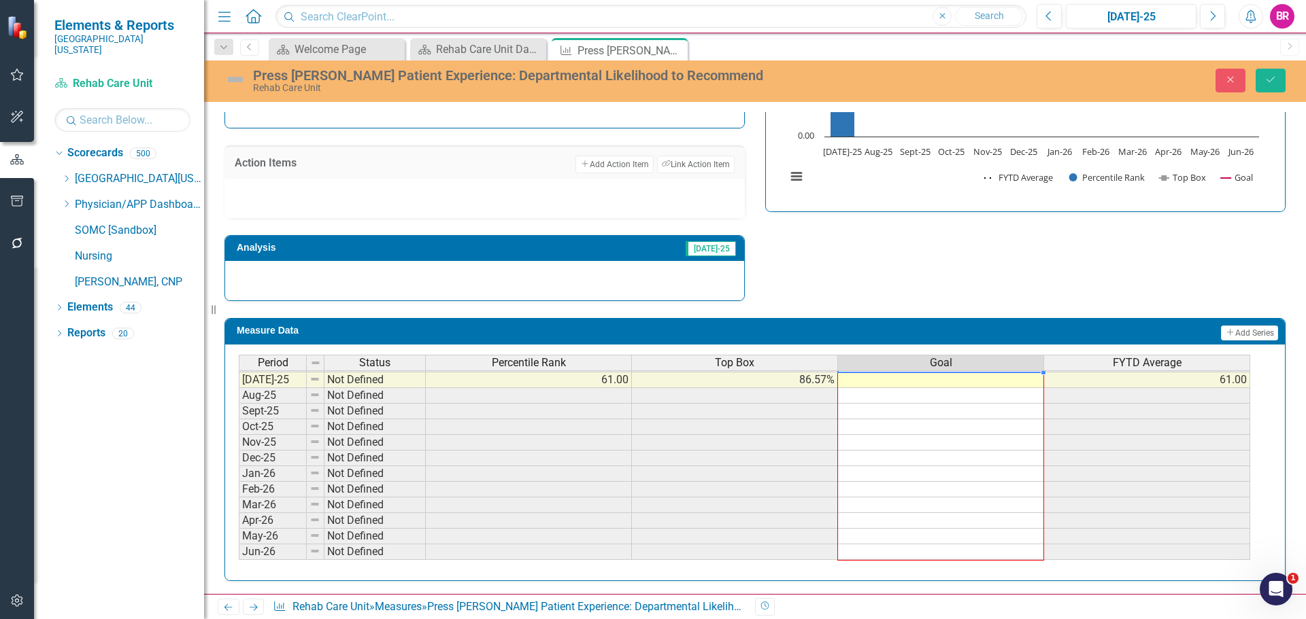
drag, startPoint x: 1044, startPoint y: 460, endPoint x: 1029, endPoint y: 509, distance: 50.5
click at [239, 550] on div "Period Status Percentile Rank Top Box Goal FYTD Average Feb-24 Below Plan 63.00…" at bounding box center [239, 325] width 0 height 471
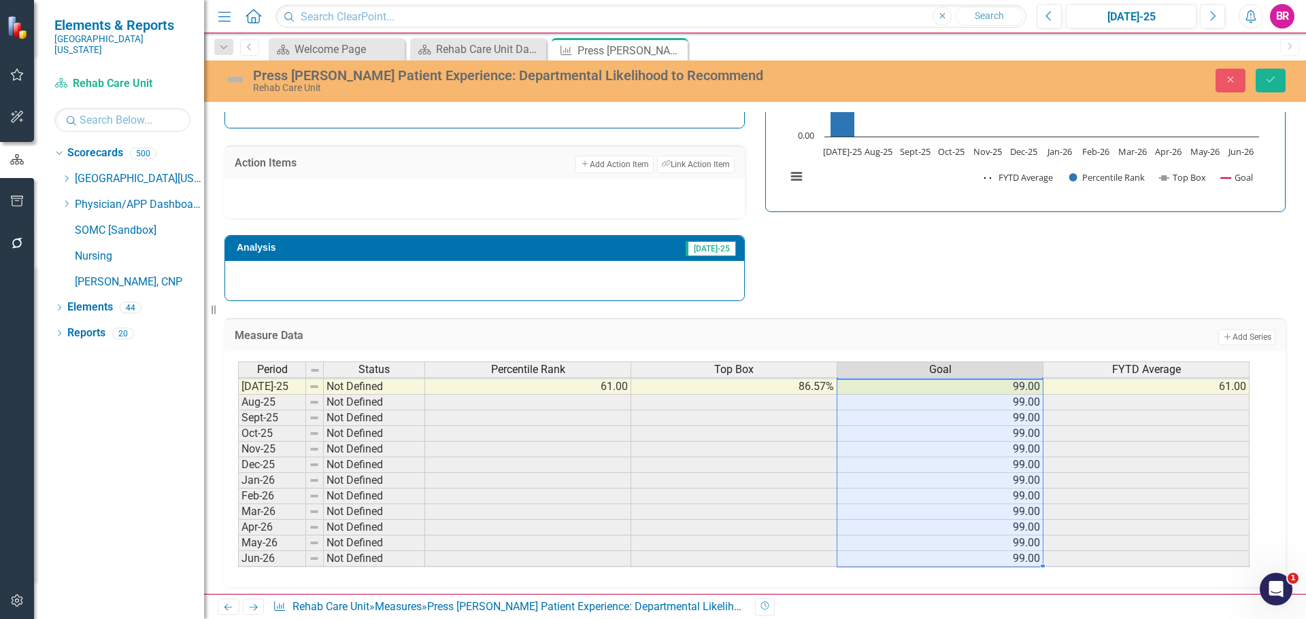
type textarea "99"
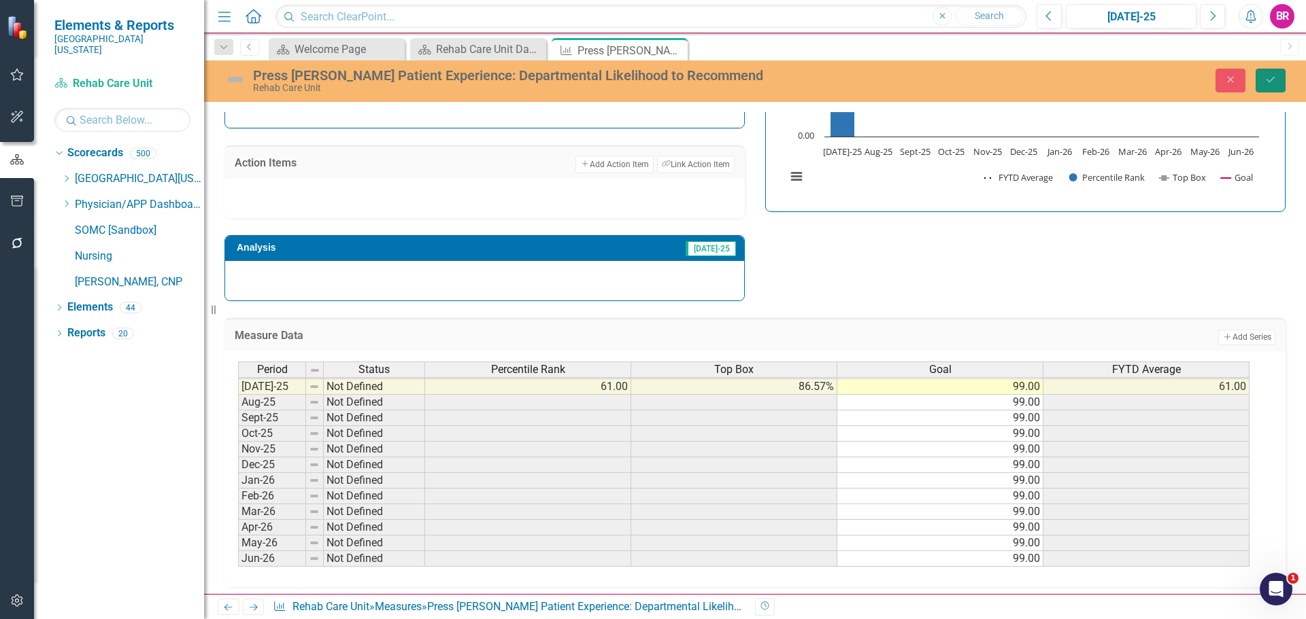
click at [1269, 82] on icon "submit" at bounding box center [1270, 79] width 8 height 5
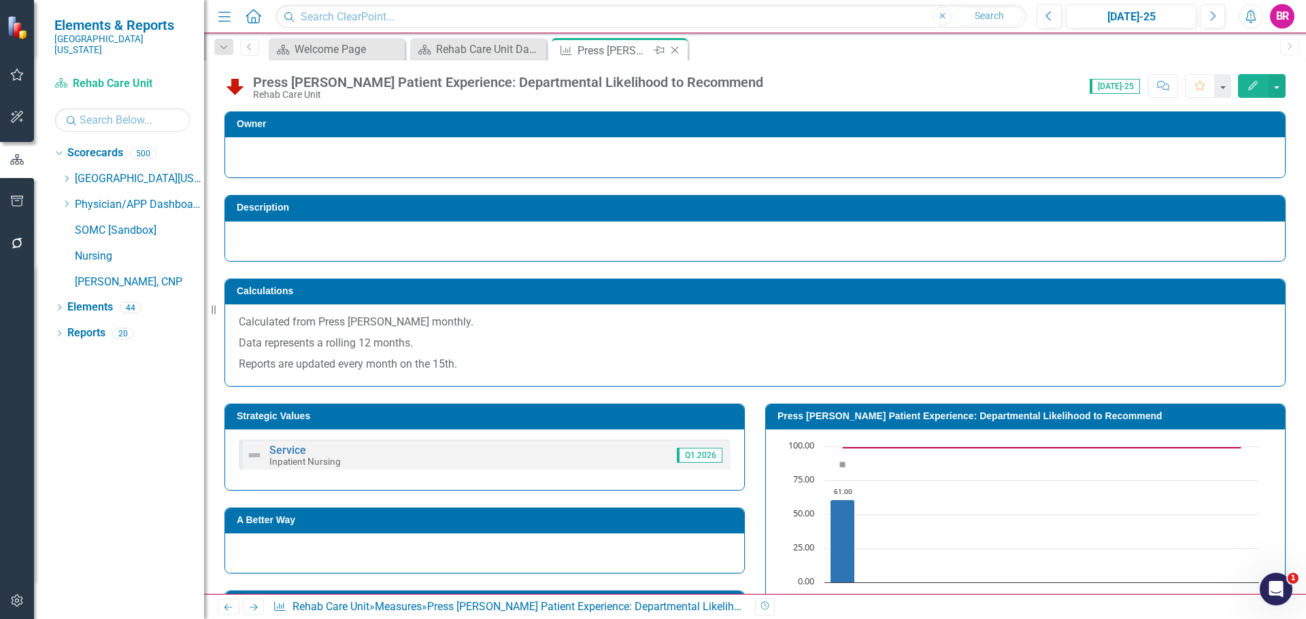
click at [679, 54] on icon "Close" at bounding box center [675, 50] width 14 height 11
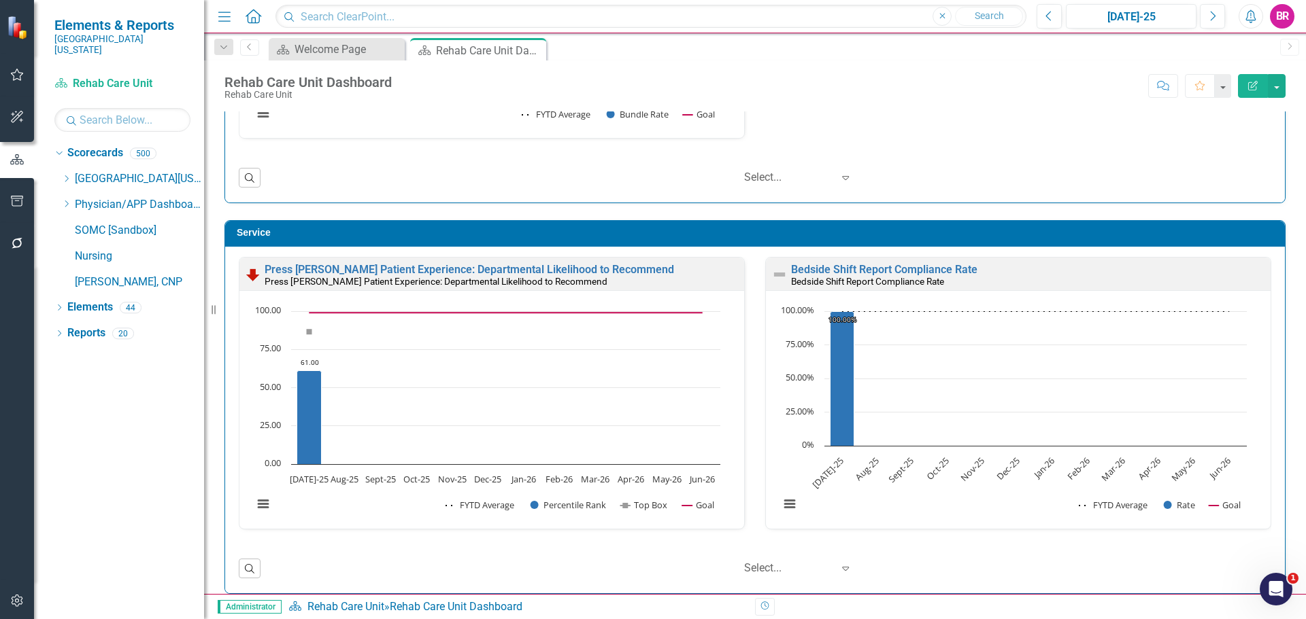
scroll to position [3264, 0]
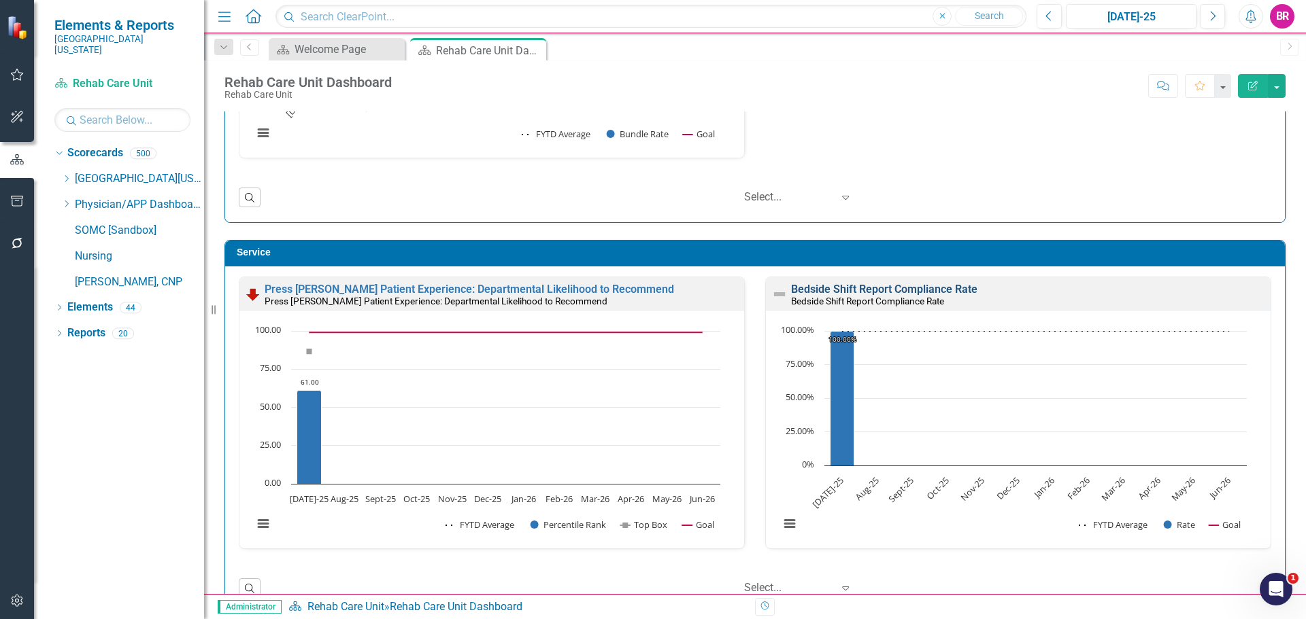
click at [847, 289] on link "Bedside Shift Report Compliance Rate" at bounding box center [884, 289] width 186 height 13
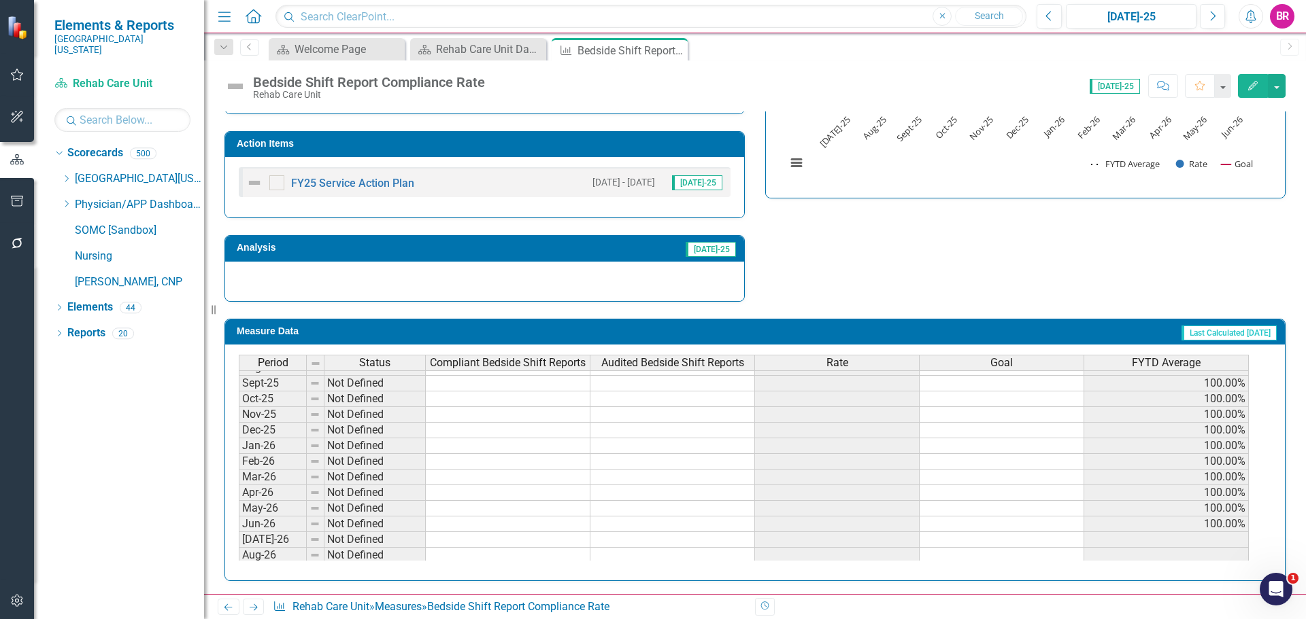
scroll to position [272, 0]
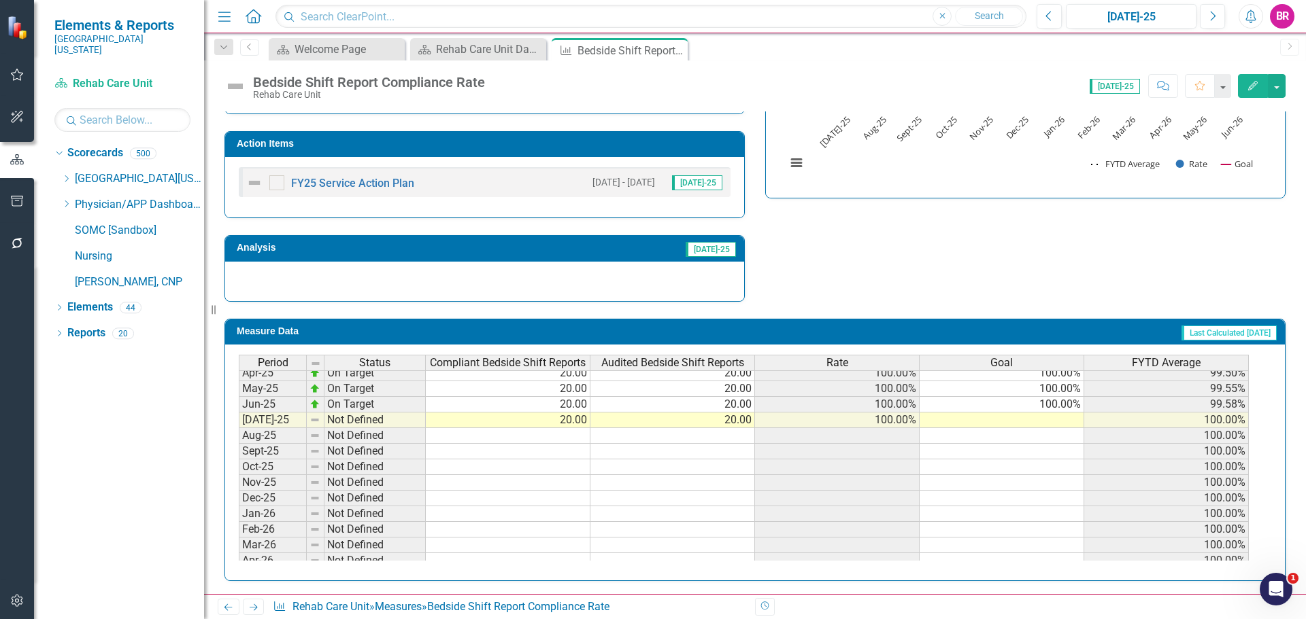
click at [1053, 405] on td "100.00%" at bounding box center [1001, 405] width 165 height 16
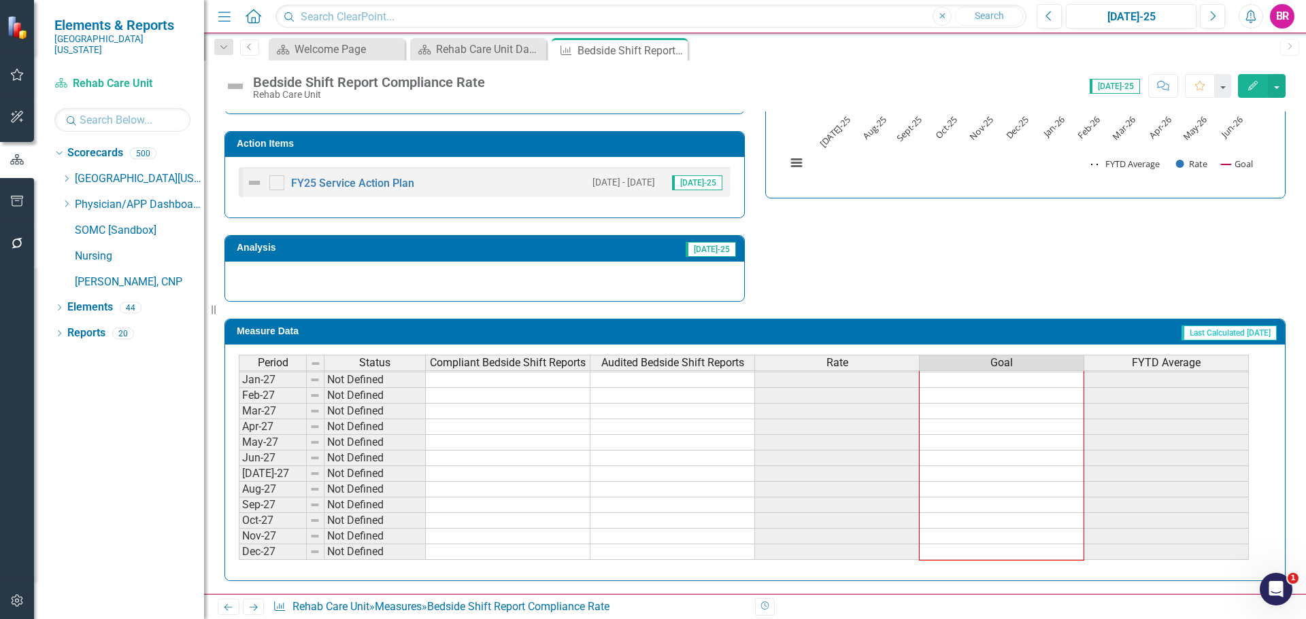
drag, startPoint x: 1085, startPoint y: 411, endPoint x: 1070, endPoint y: 548, distance: 137.4
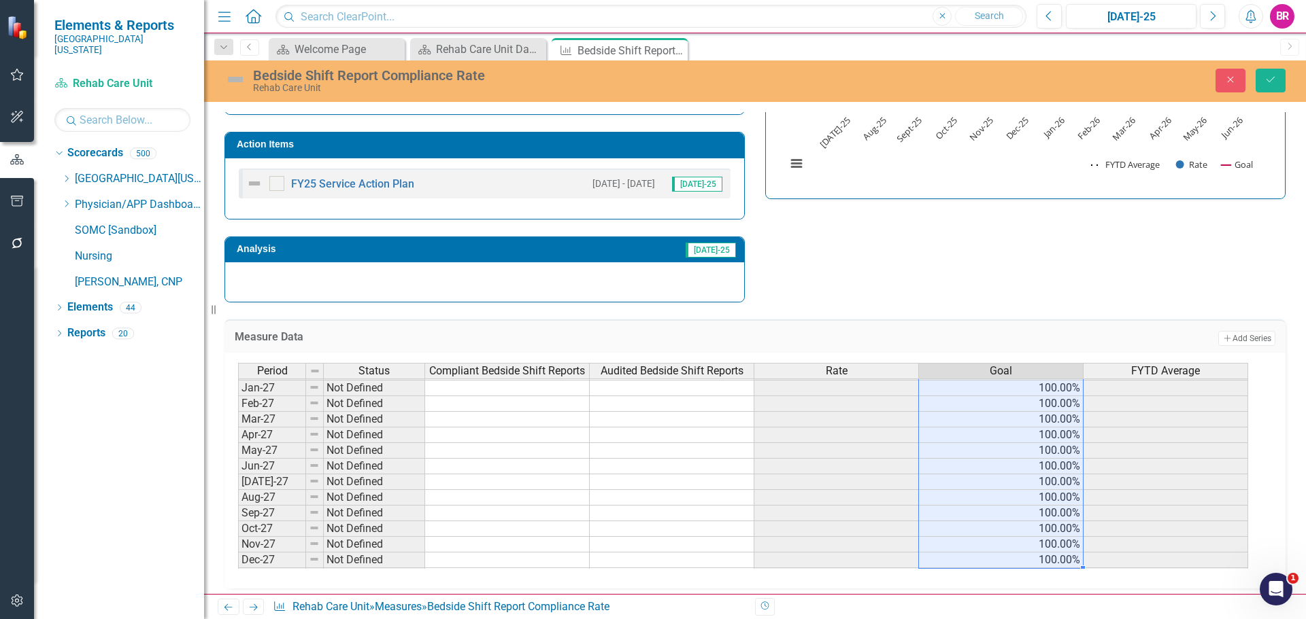
type textarea "100"
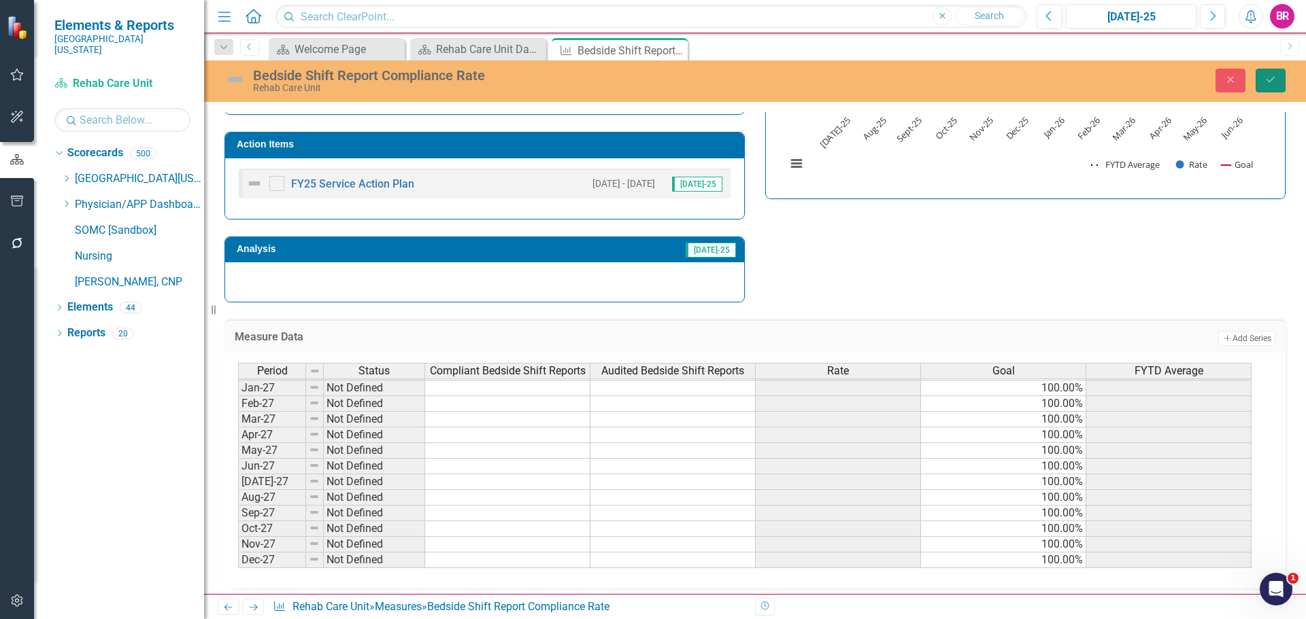
click at [1276, 85] on button "Save" at bounding box center [1270, 81] width 30 height 24
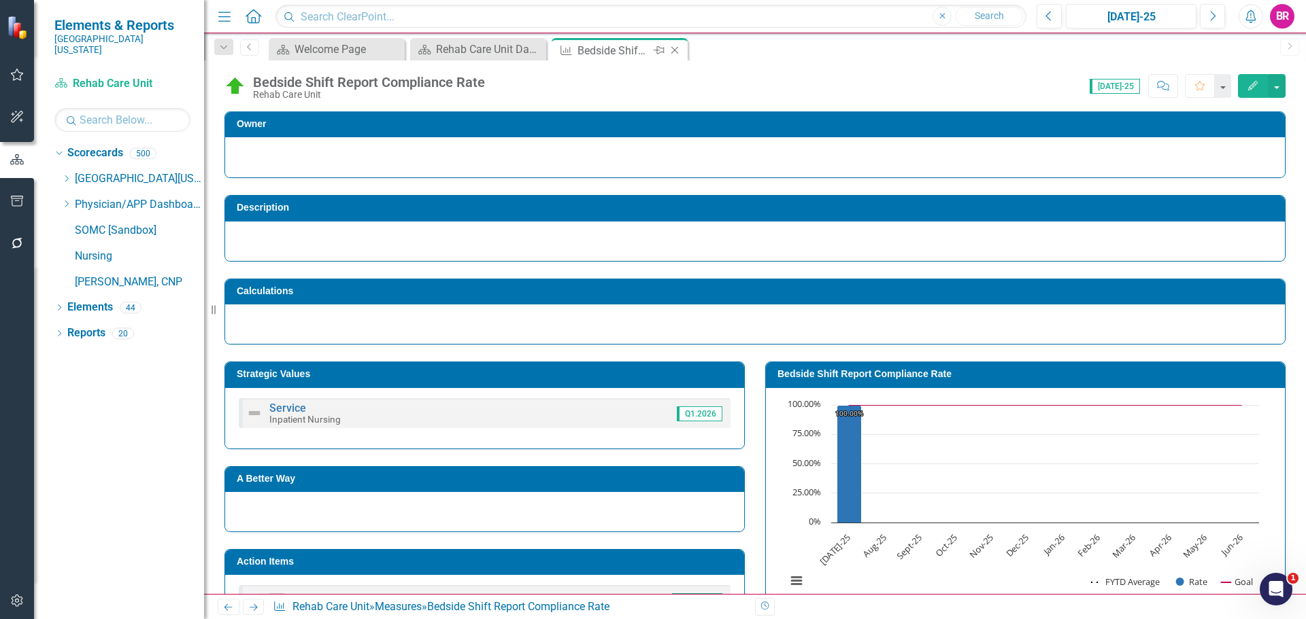
click at [676, 55] on icon "Close" at bounding box center [675, 50] width 14 height 11
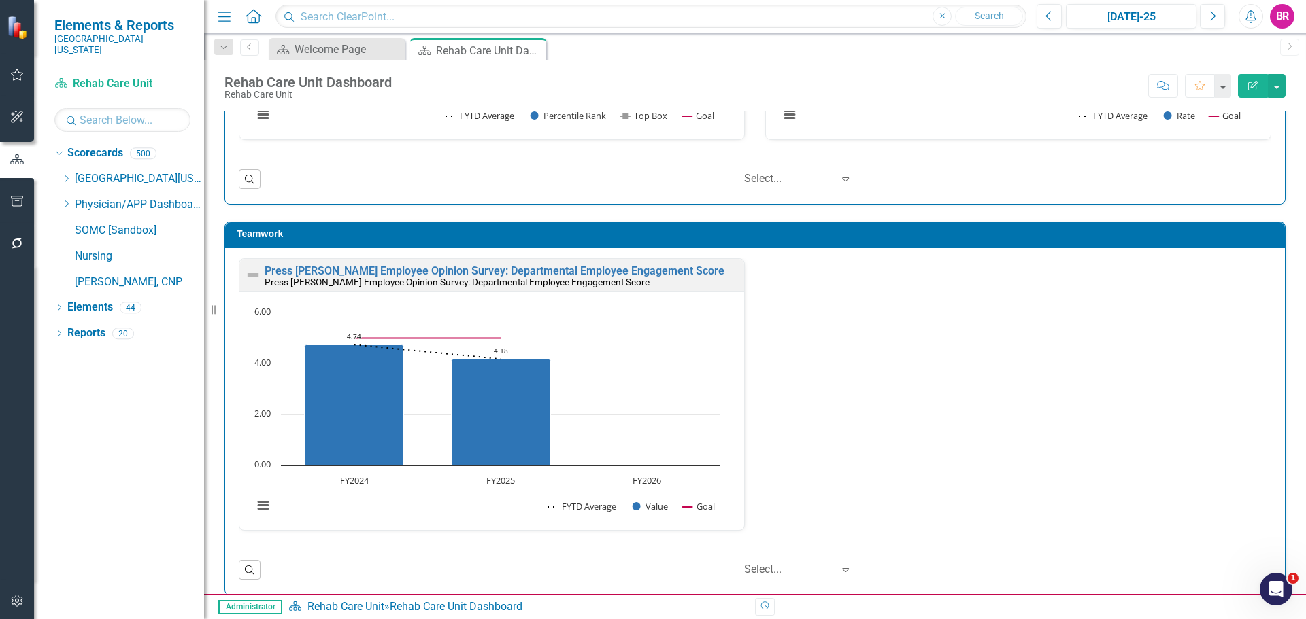
scroll to position [3672, 0]
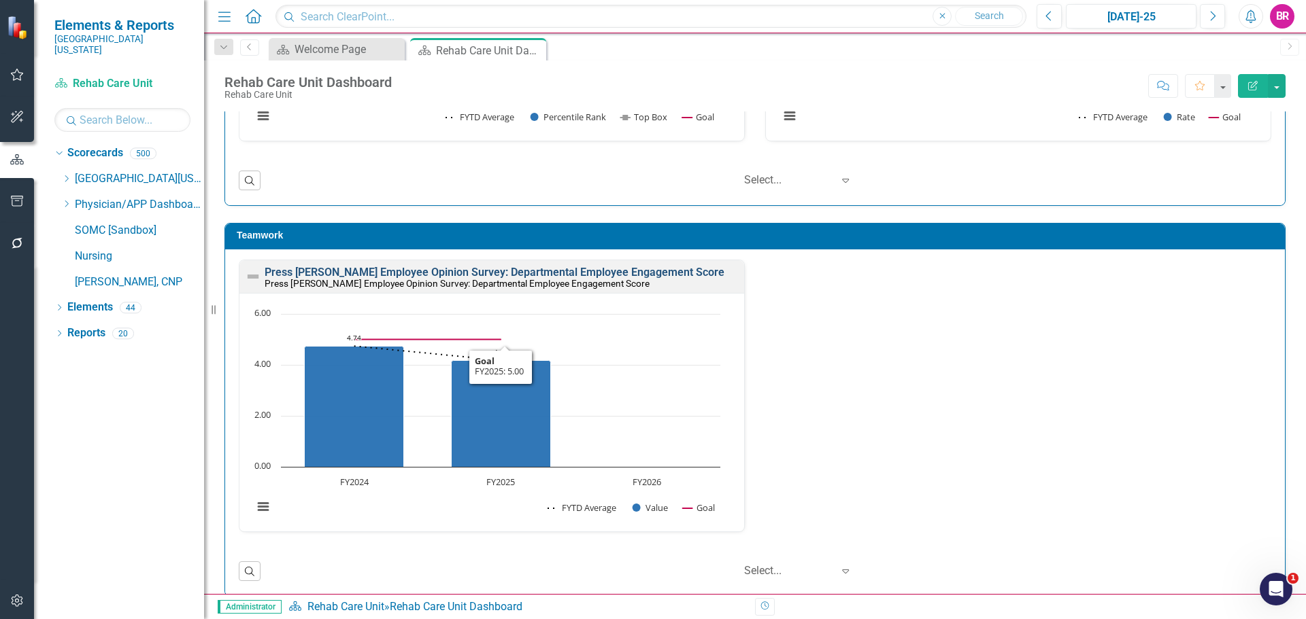
click at [541, 273] on link "Press [PERSON_NAME] Employee Opinion Survey: Departmental Employee Engagement S…" at bounding box center [495, 272] width 460 height 13
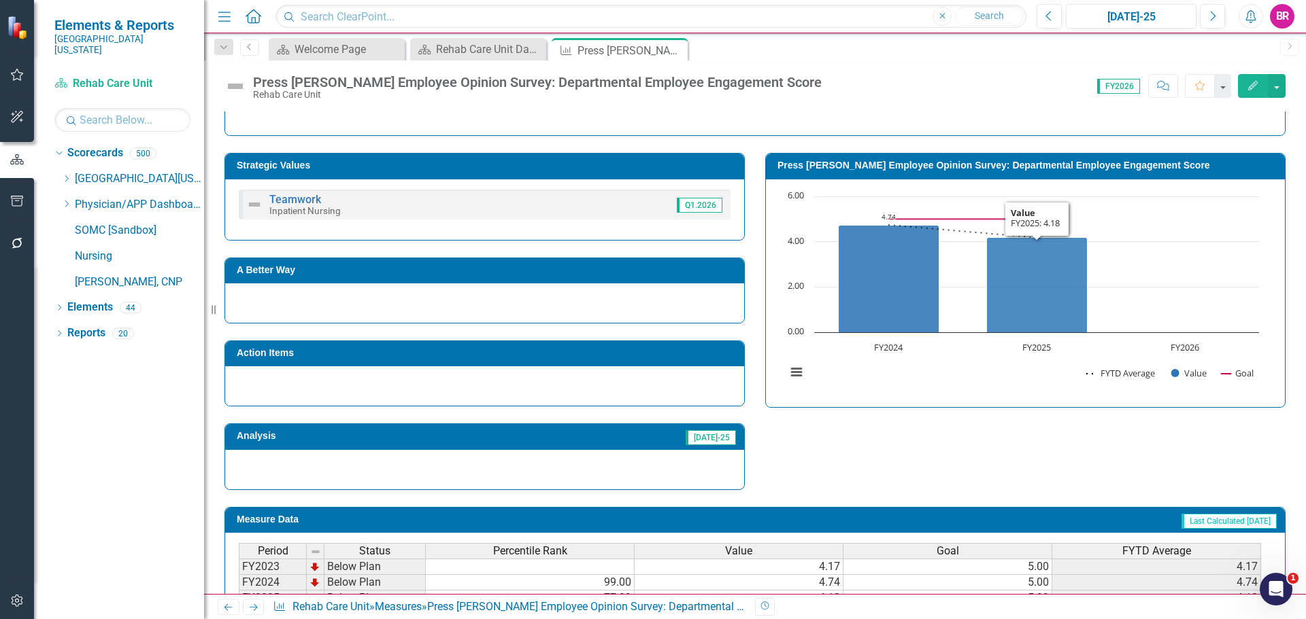
scroll to position [328, 0]
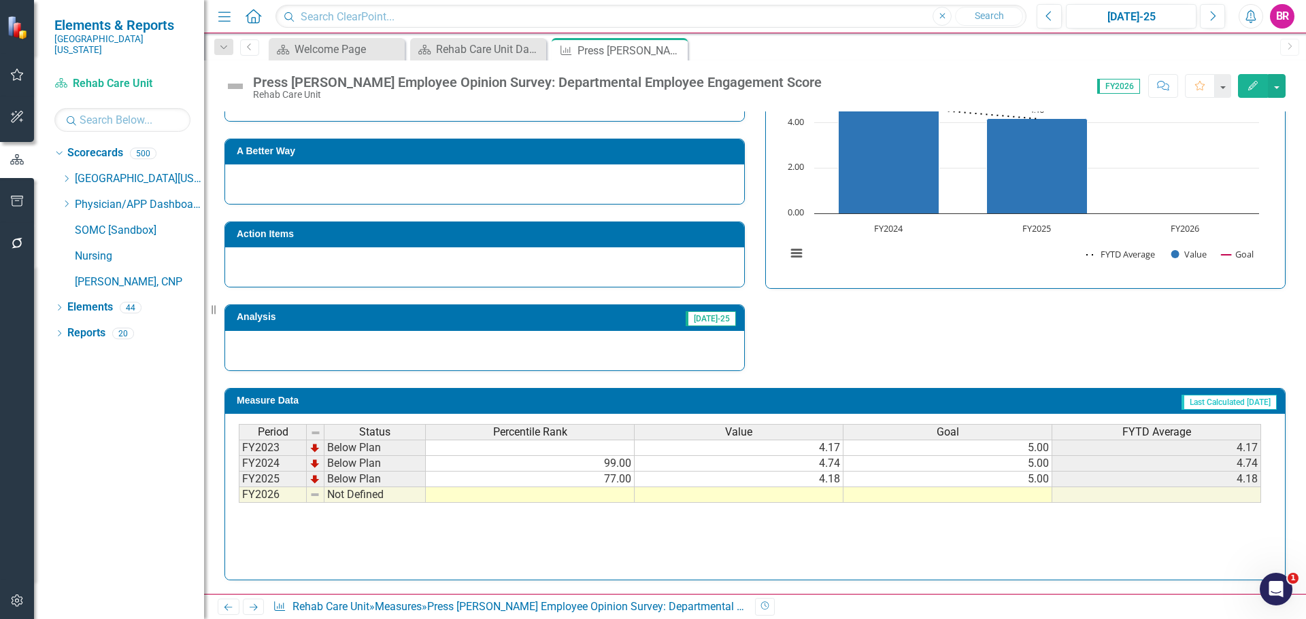
click at [1034, 498] on td at bounding box center [947, 496] width 209 height 16
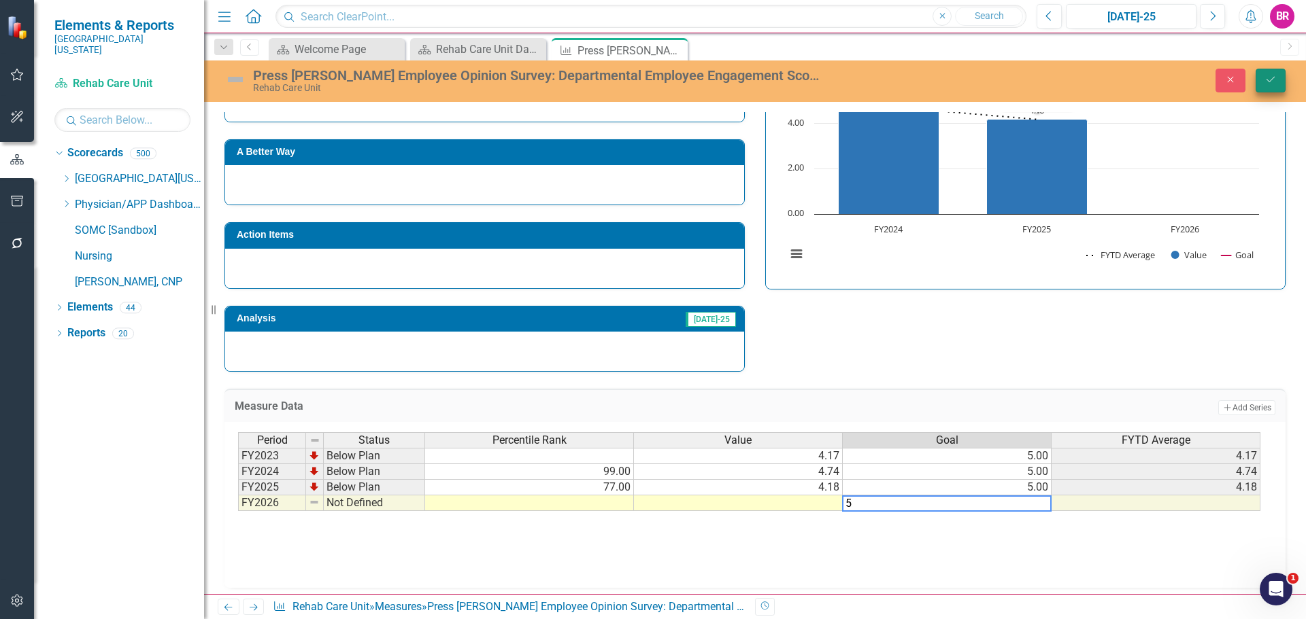
type textarea "5"
click at [1273, 81] on icon "Save" at bounding box center [1270, 80] width 12 height 10
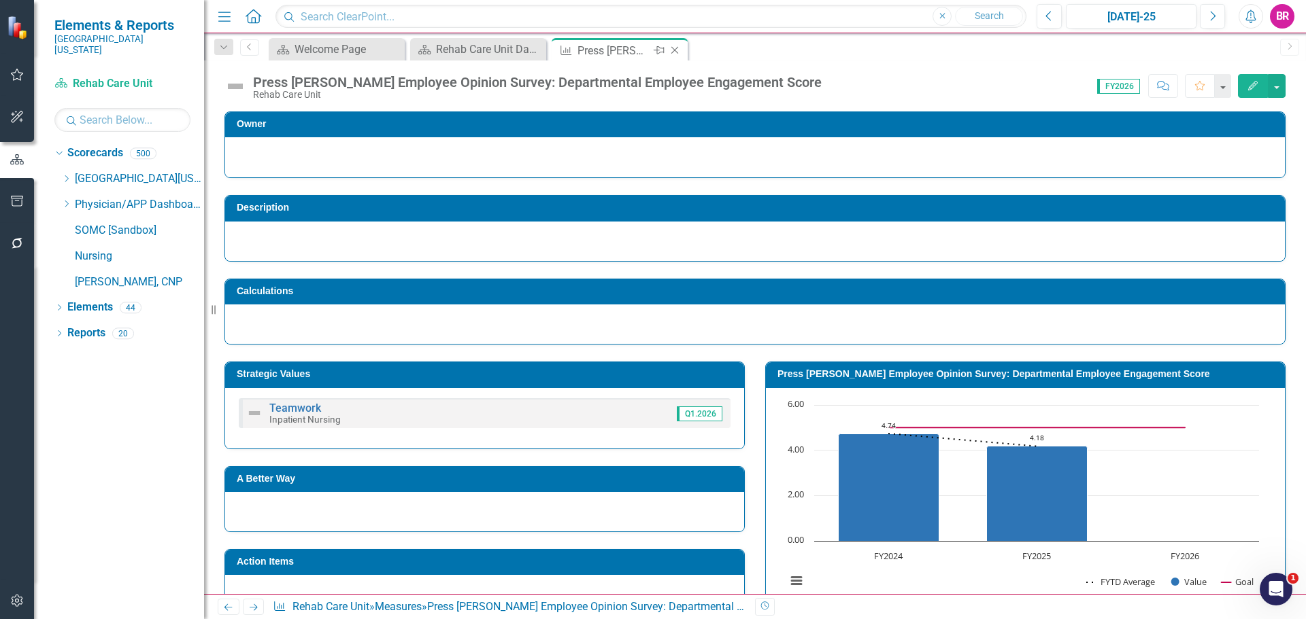
click at [677, 52] on icon "Close" at bounding box center [675, 50] width 14 height 11
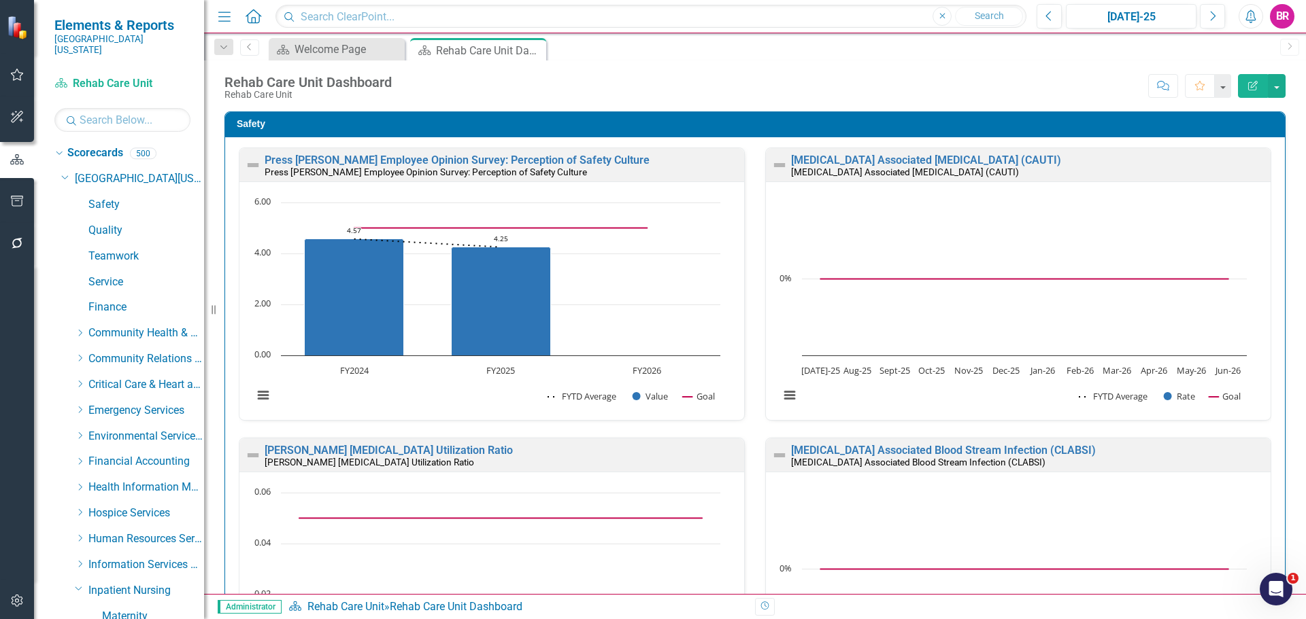
scroll to position [340, 0]
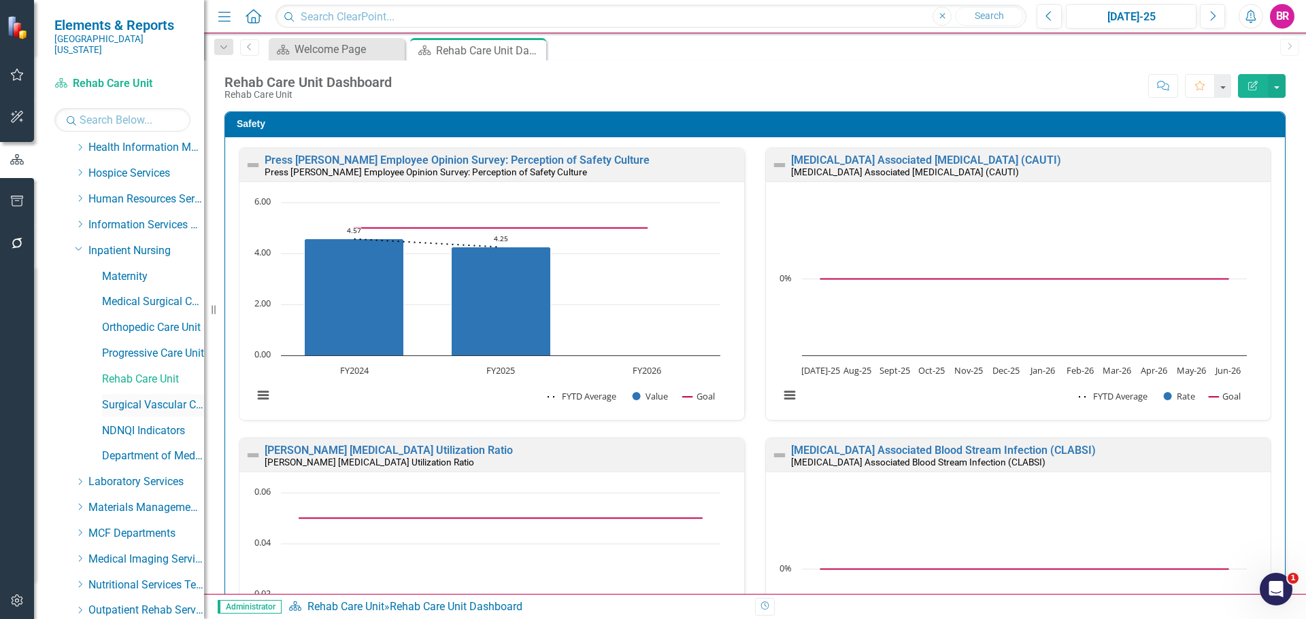
click at [141, 398] on link "Surgical Vascular Care Unit" at bounding box center [153, 406] width 102 height 16
click at [531, 48] on icon "Close" at bounding box center [534, 49] width 14 height 11
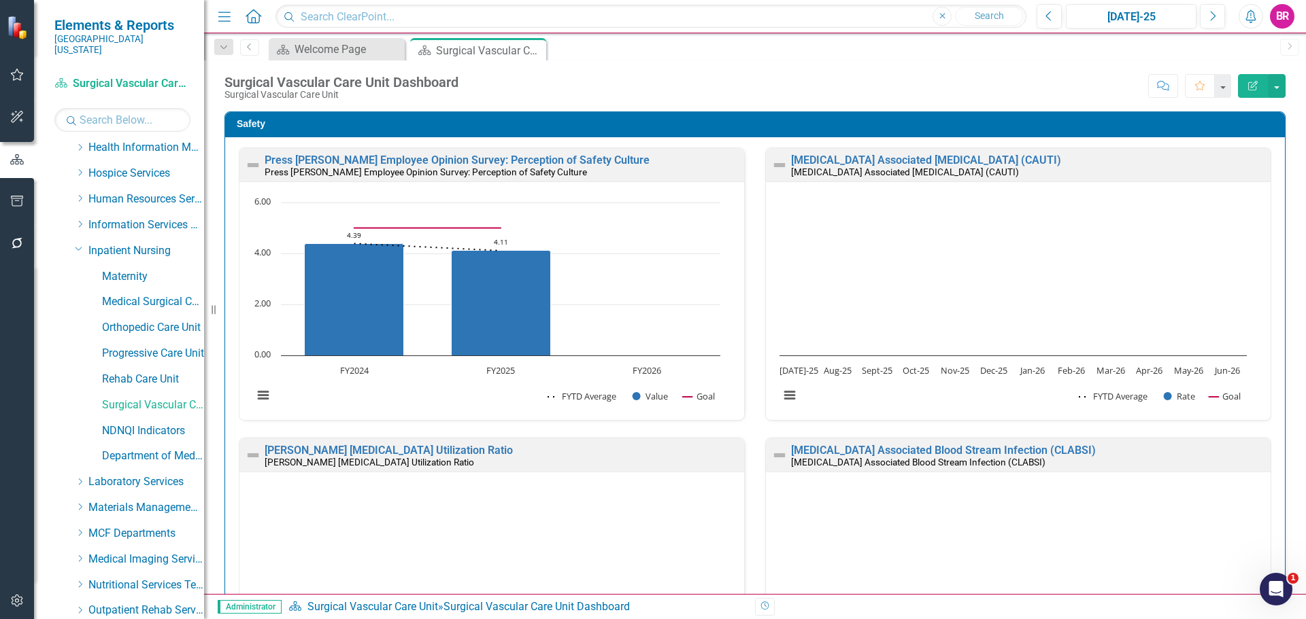
scroll to position [1, 0]
click at [491, 164] on link "Press [PERSON_NAME] Employee Opinion Survey: Perception of Safety Culture" at bounding box center [457, 159] width 385 height 13
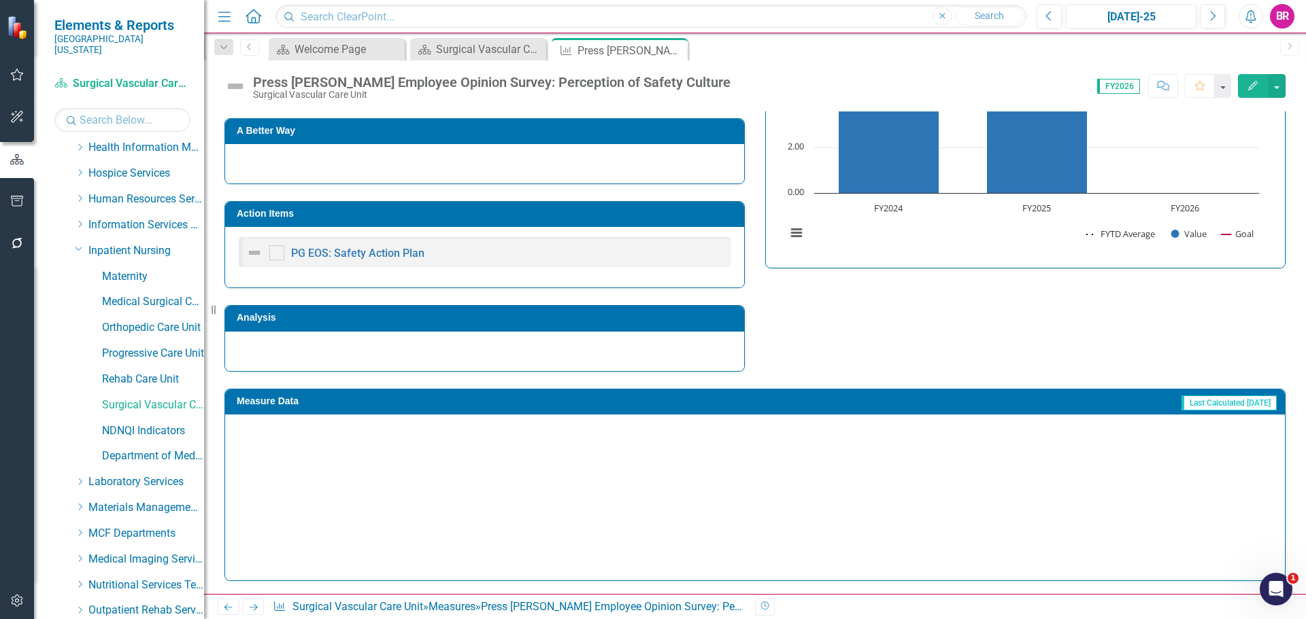
scroll to position [349, 0]
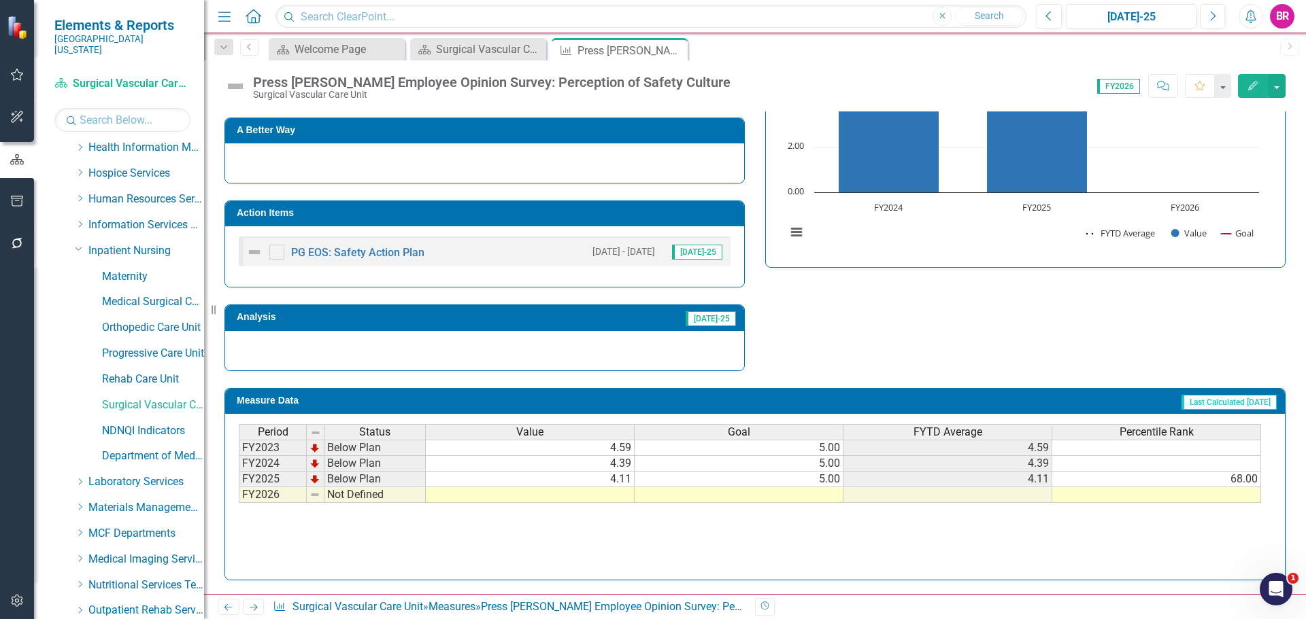
click at [564, 211] on h3 "Action Items" at bounding box center [487, 213] width 500 height 10
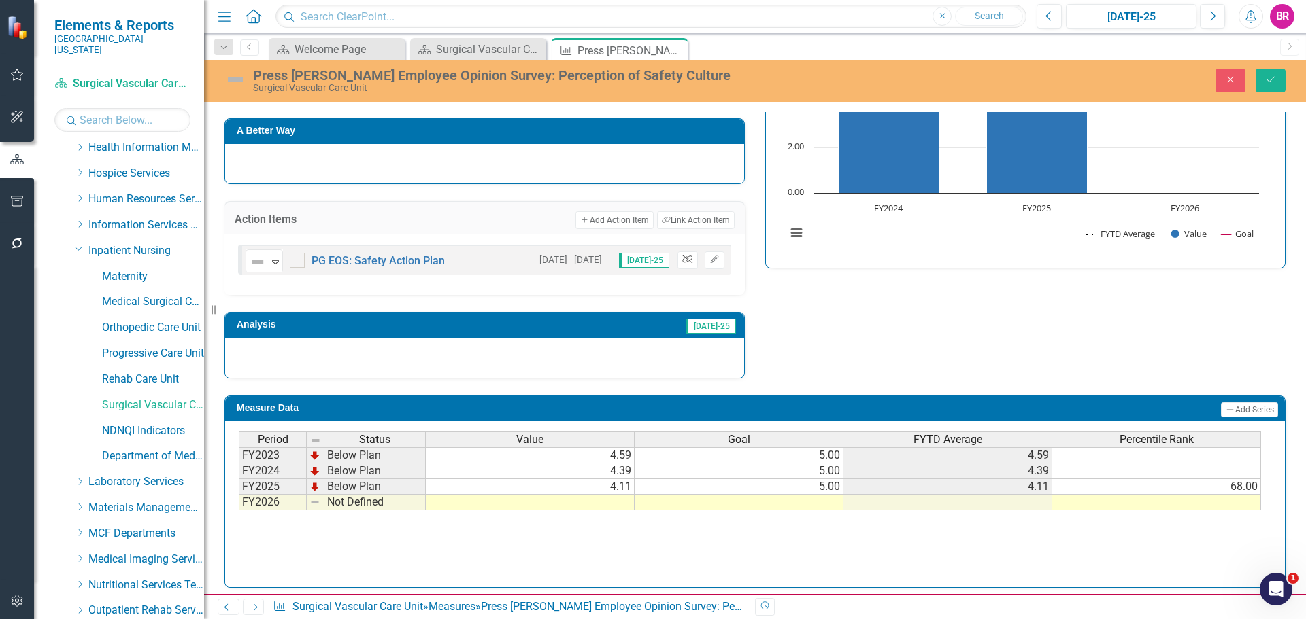
click at [682, 259] on icon "button" at bounding box center [687, 260] width 10 height 8
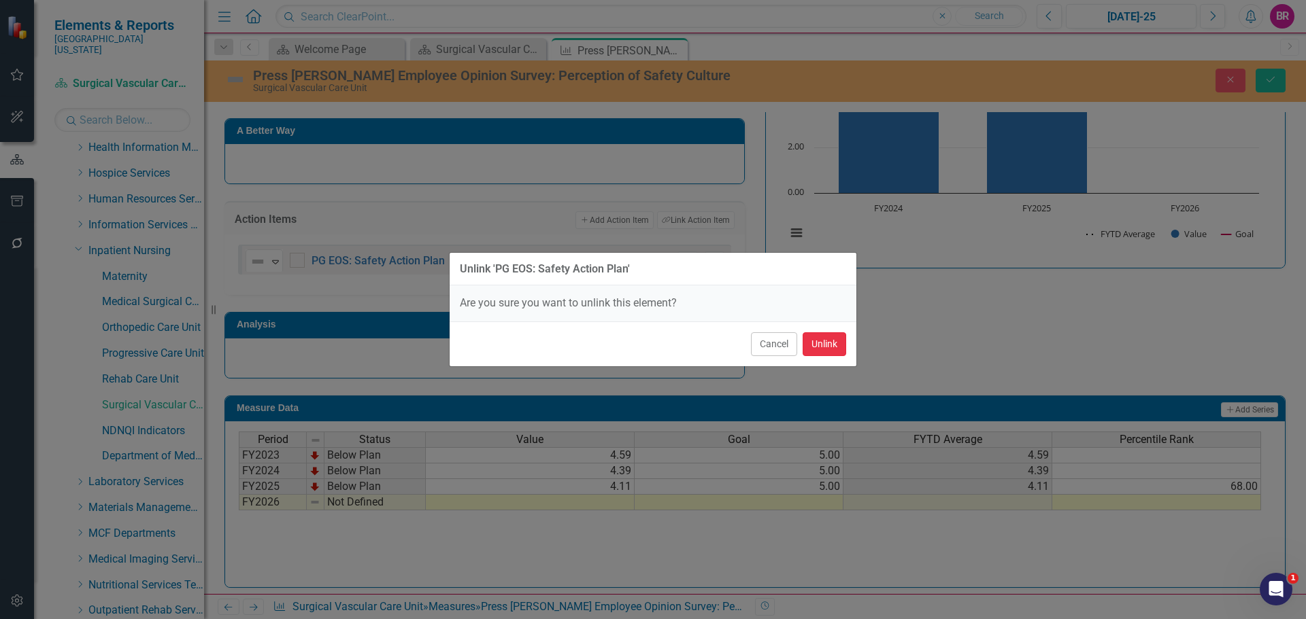
click at [820, 342] on button "Unlink" at bounding box center [824, 344] width 44 height 24
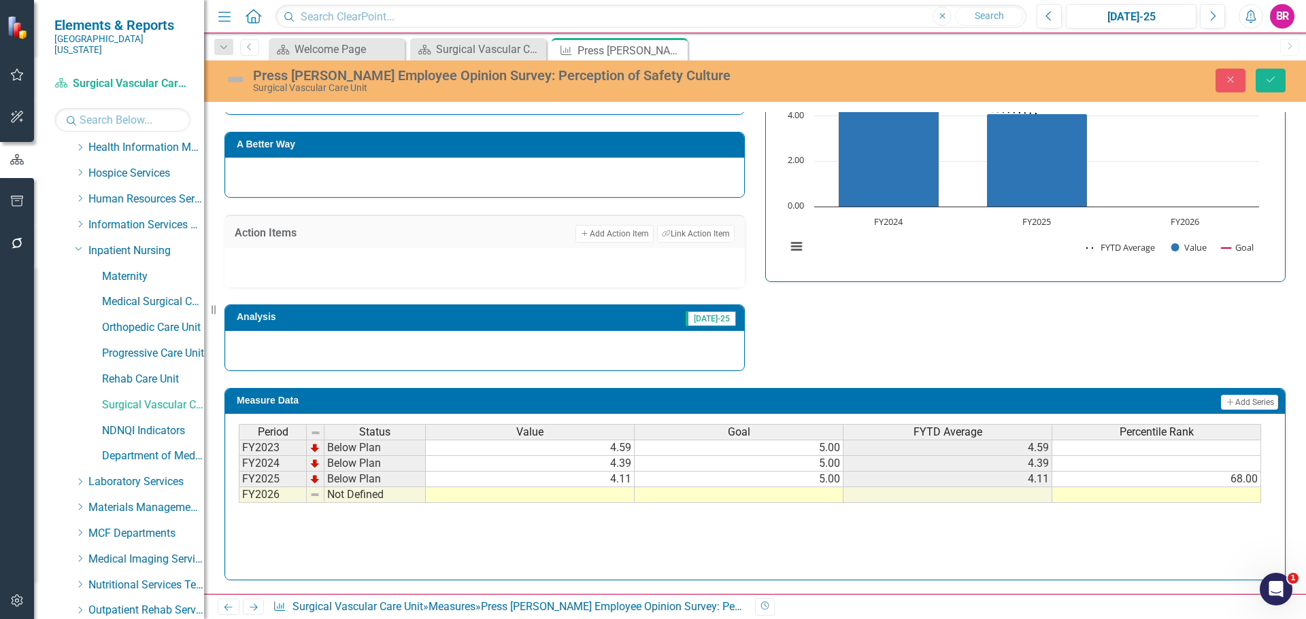
scroll to position [335, 0]
click at [815, 507] on div "Period Status Value Goal FYTD Average Percentile Rank FY2023 Below Plan 4.59 5.…" at bounding box center [755, 492] width 1032 height 136
click at [827, 496] on td at bounding box center [738, 496] width 209 height 16
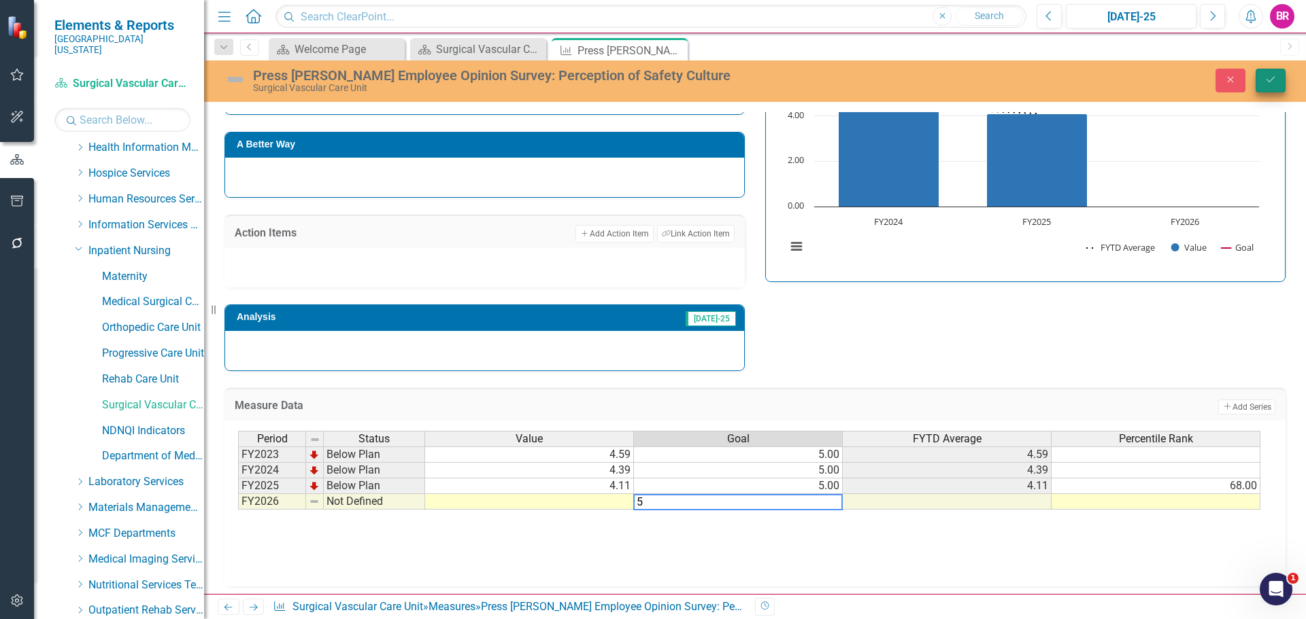
type textarea "5"
click at [1274, 80] on icon "Save" at bounding box center [1270, 80] width 12 height 10
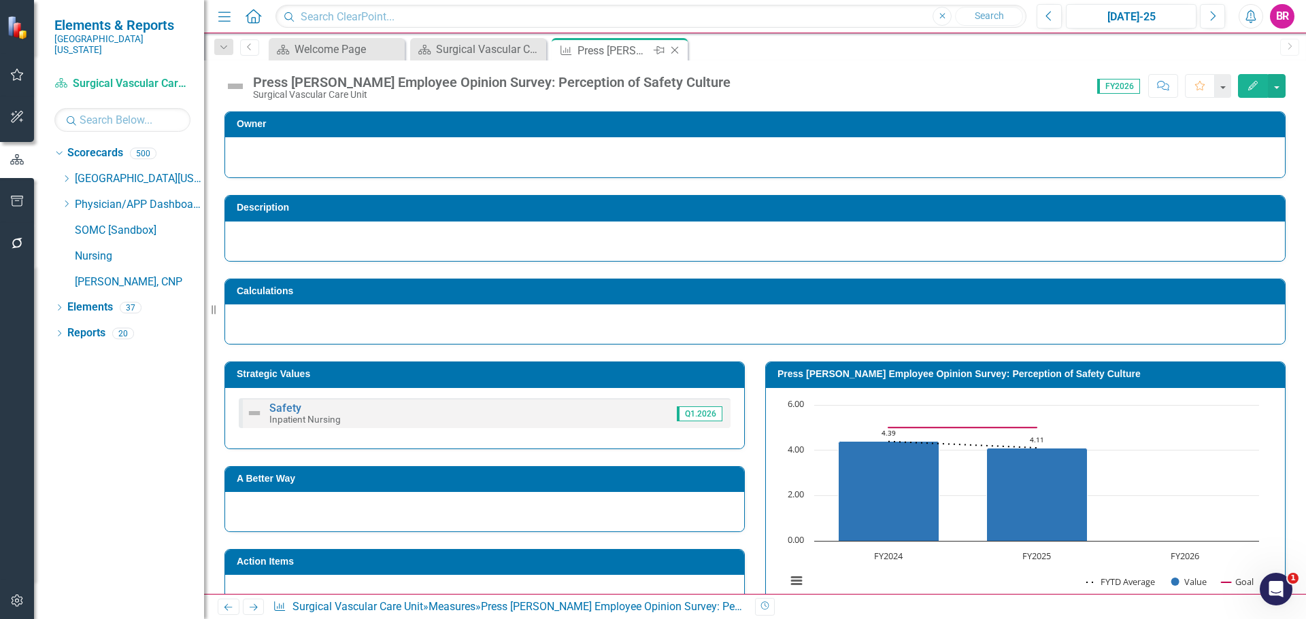
scroll to position [0, 0]
click at [675, 48] on icon "Close" at bounding box center [675, 50] width 14 height 11
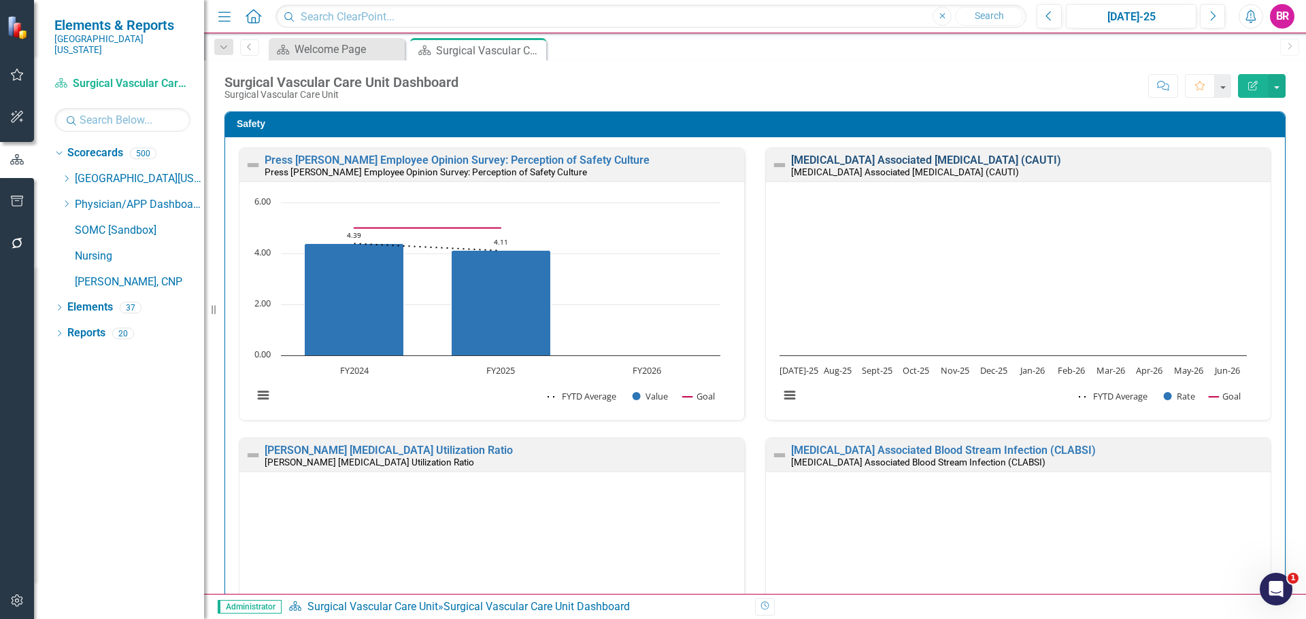
click at [930, 159] on link "[MEDICAL_DATA] Associated [MEDICAL_DATA] (CAUTI)" at bounding box center [926, 160] width 270 height 13
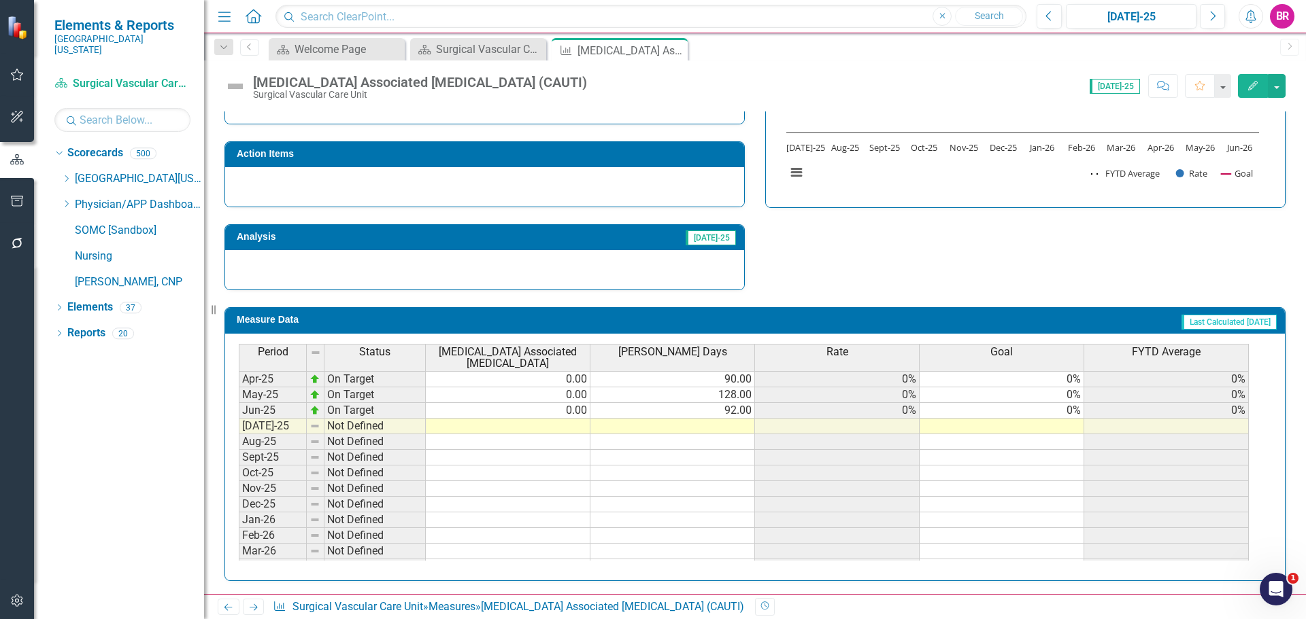
scroll to position [494, 0]
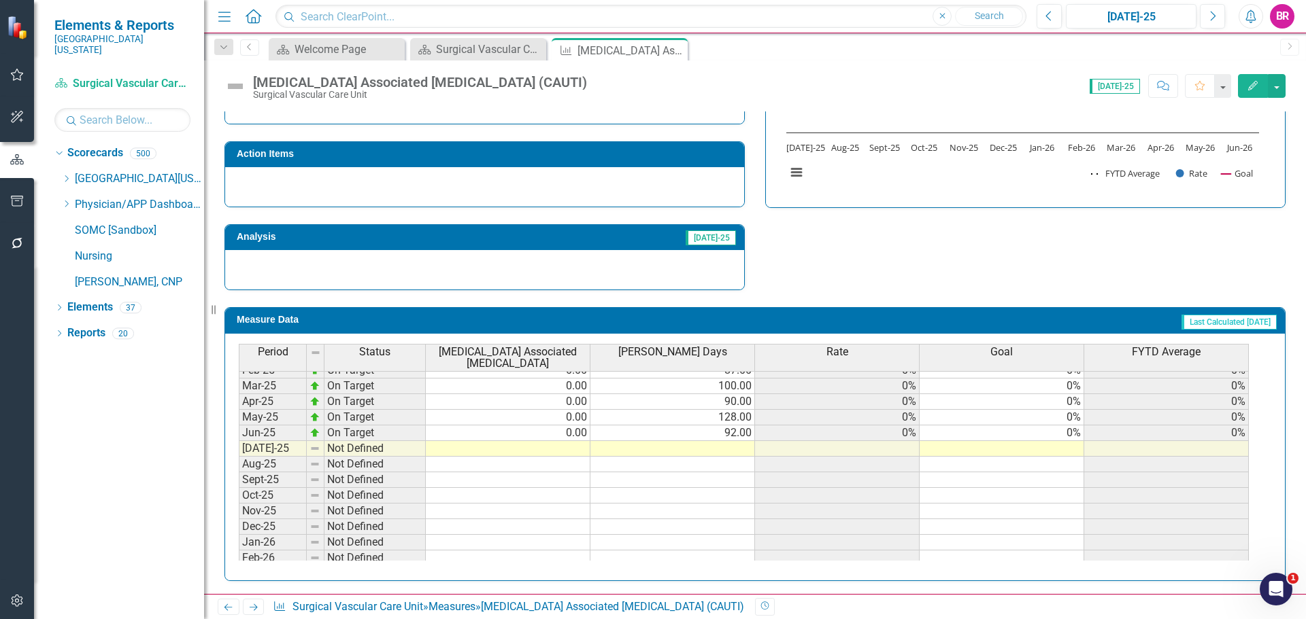
click at [1080, 434] on tbody "Jan-24 On Target 0.00 113.00 0% 0% 0% Feb-24 On Target 0.00 102.00 0% 0% 0% Mar…" at bounding box center [744, 394] width 1010 height 470
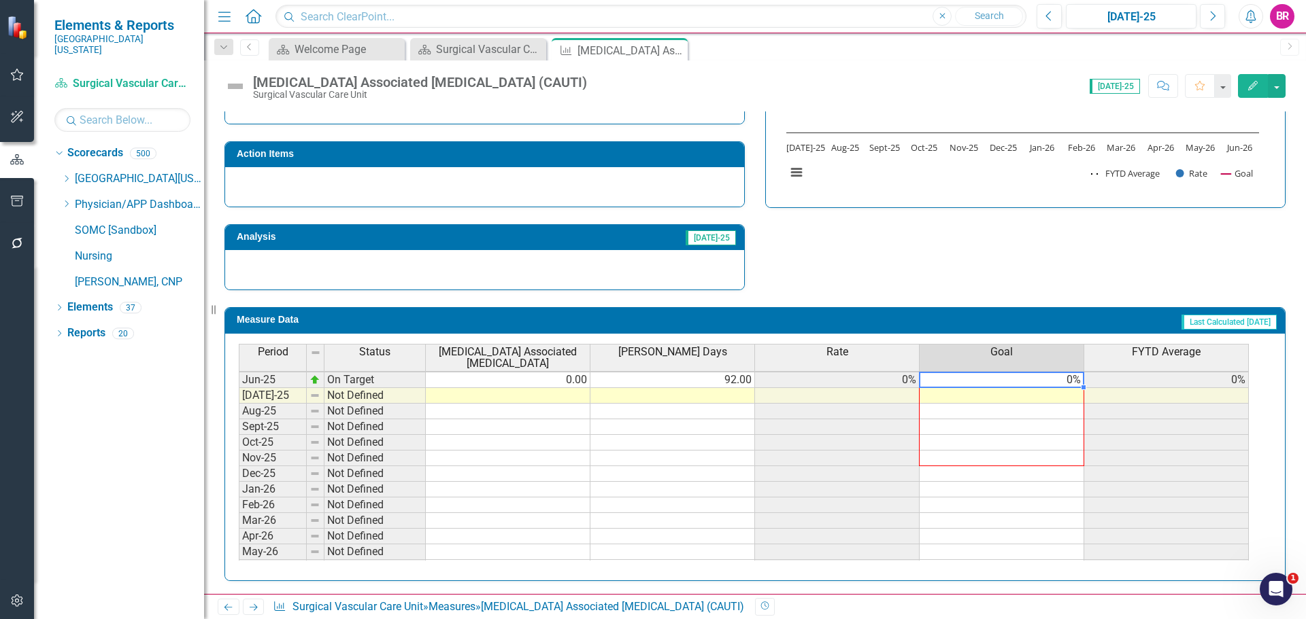
scroll to position [562, 0]
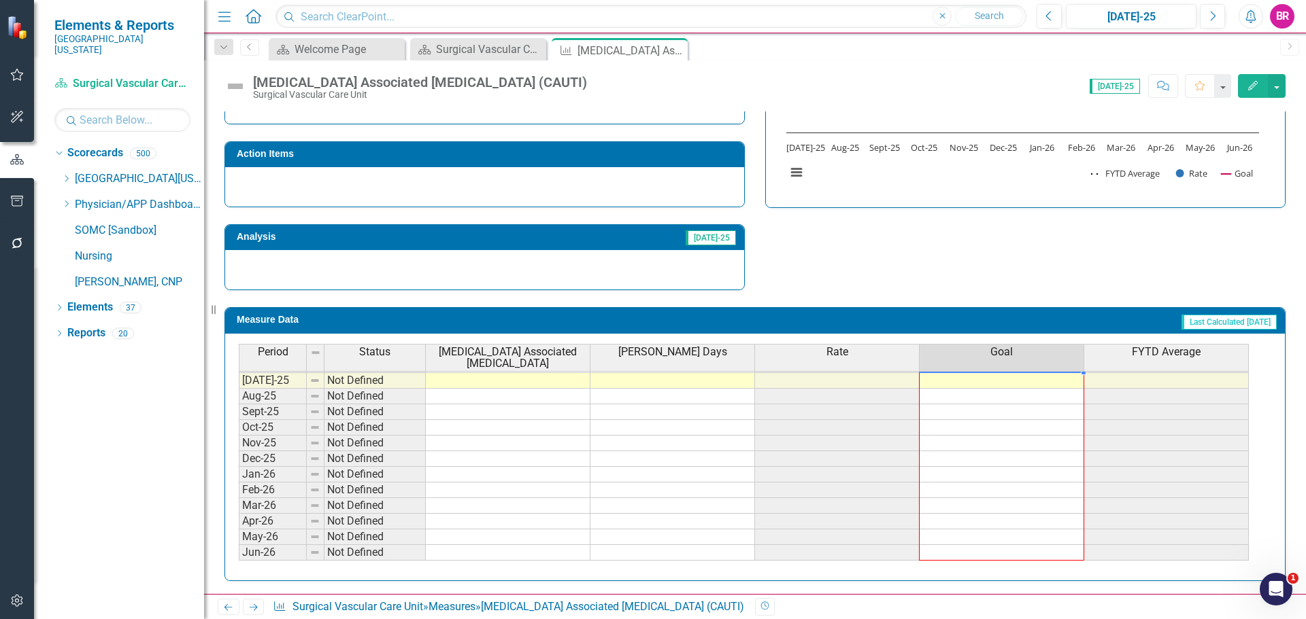
drag, startPoint x: 1082, startPoint y: 441, endPoint x: 1114, endPoint y: 403, distance: 49.2
click at [239, 555] on div "Period Status Catheter Associated Urinary Tract Infection Foley Days Rate Goal …" at bounding box center [239, 328] width 0 height 466
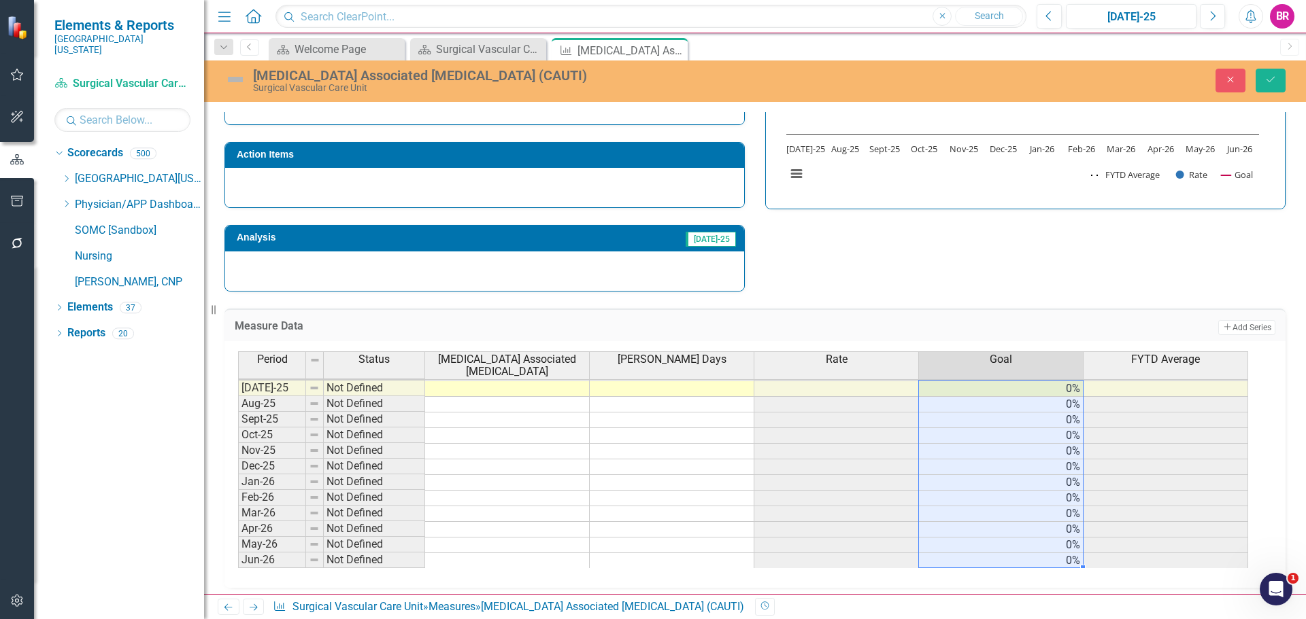
type textarea "0"
click at [1268, 82] on icon "submit" at bounding box center [1270, 79] width 8 height 5
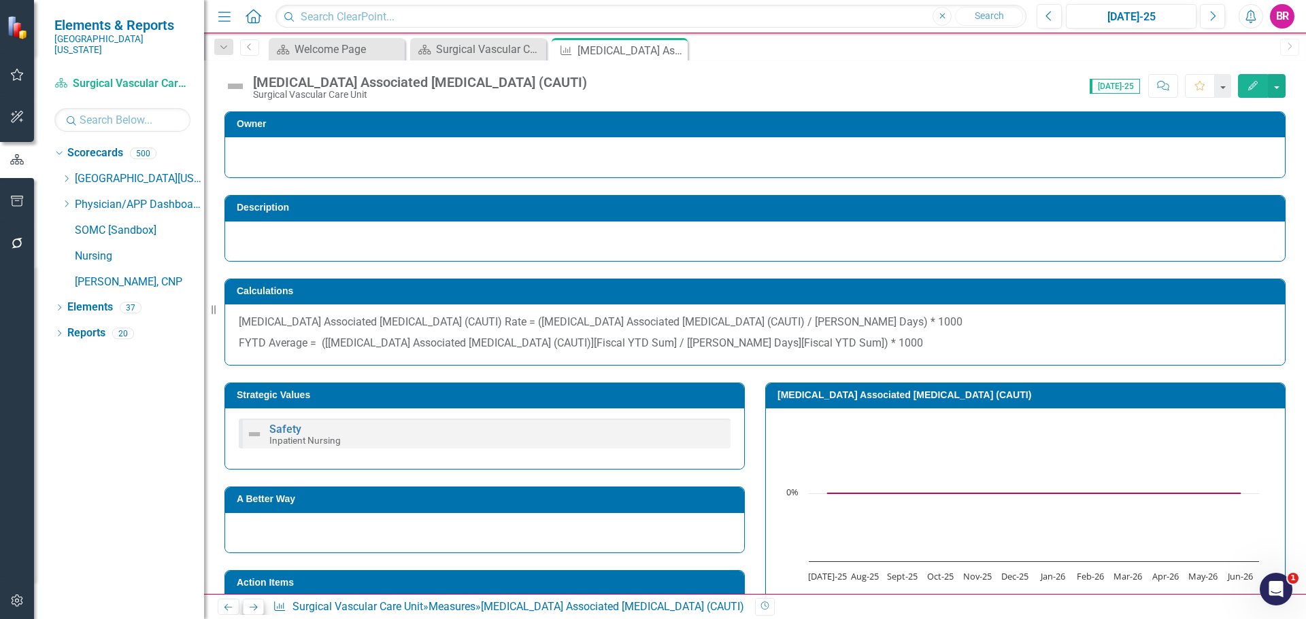
click at [252, 603] on icon "Next" at bounding box center [254, 607] width 12 height 9
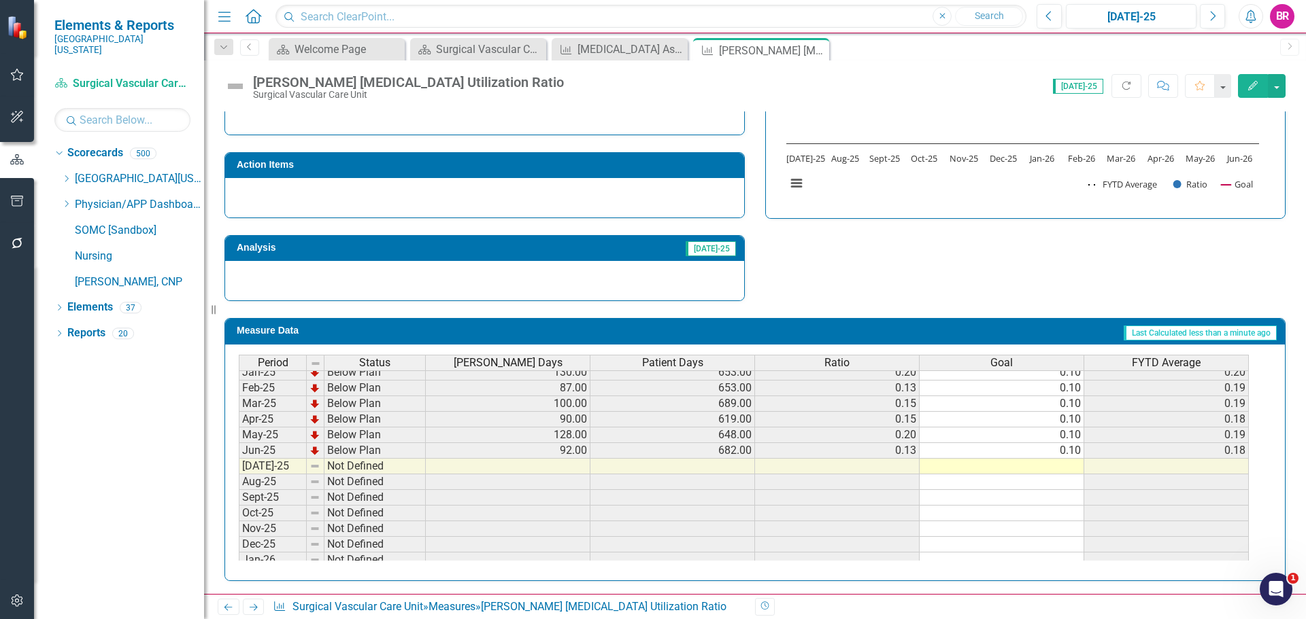
click at [1073, 450] on tbody "Sep-23 Below Plan 157.00 723.00 0.22 0.10 0.17 Oct-23 Below Plan 91.00 711.00 0…" at bounding box center [744, 356] width 1010 height 485
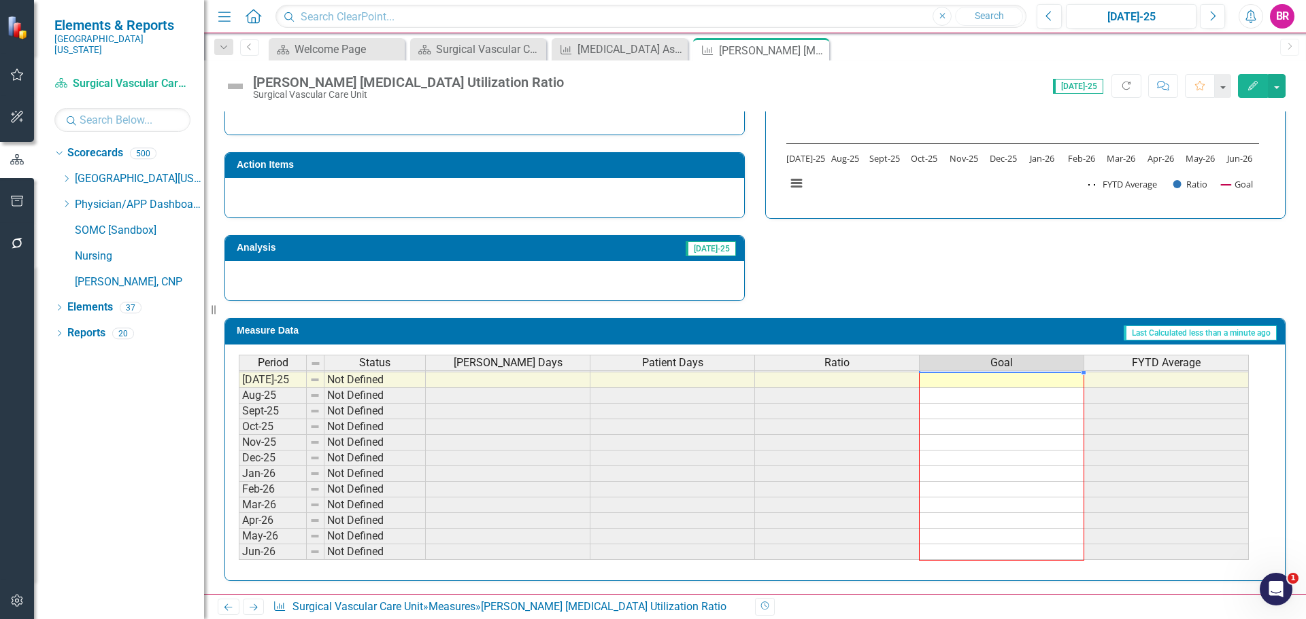
drag, startPoint x: 1085, startPoint y: 460, endPoint x: 1034, endPoint y: 556, distance: 108.0
click at [239, 556] on div "Period Status Foley Days Patient Days Ratio Goal FYTD Average Feb-24 Below Plan…" at bounding box center [239, 325] width 0 height 471
type textarea "0.1"
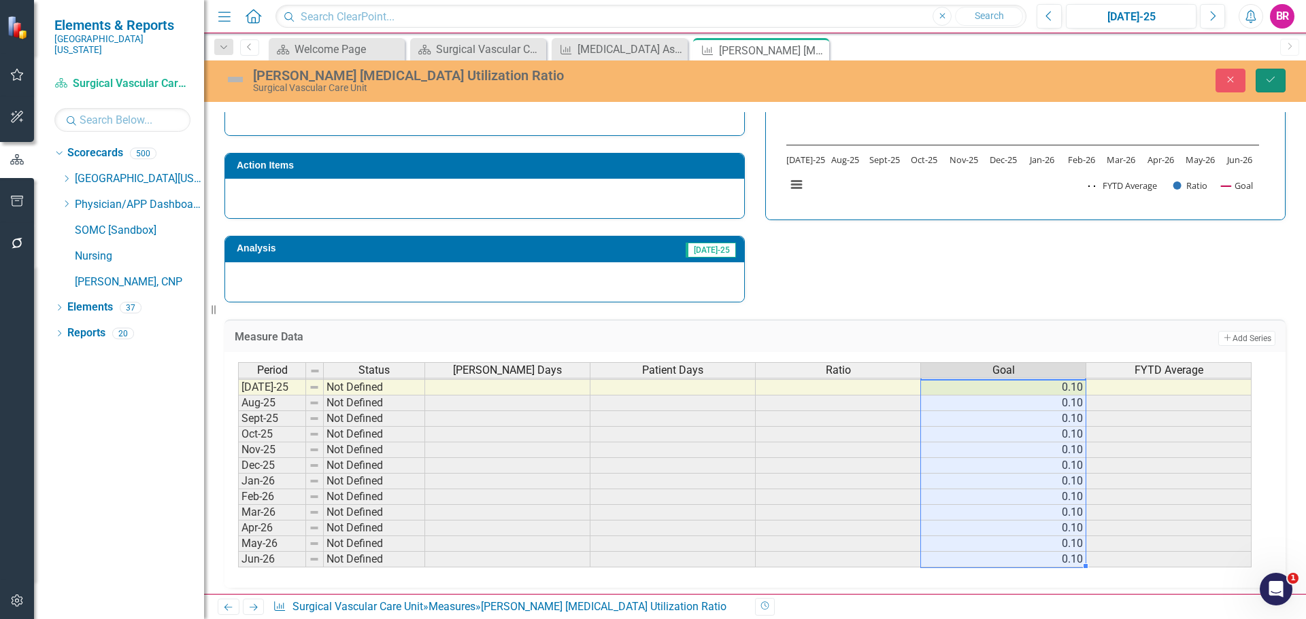
click at [1272, 82] on icon "Save" at bounding box center [1270, 80] width 12 height 10
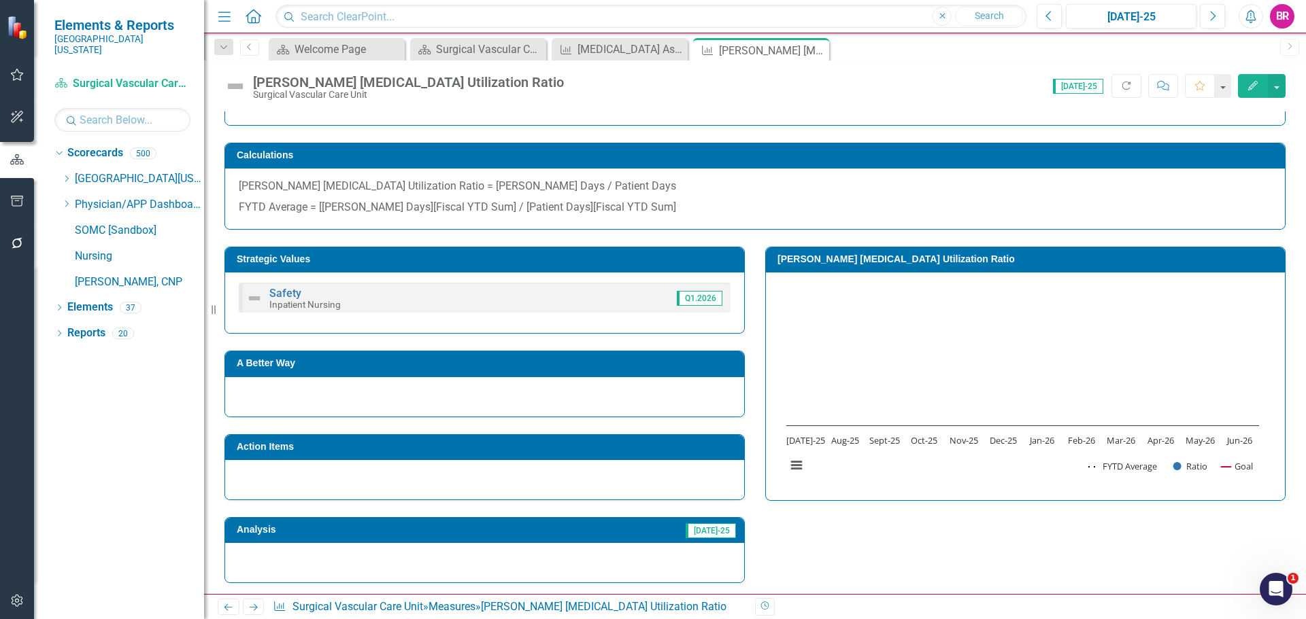
drag, startPoint x: 255, startPoint y: 607, endPoint x: 285, endPoint y: 598, distance: 31.2
click at [255, 607] on icon "Next" at bounding box center [254, 607] width 12 height 9
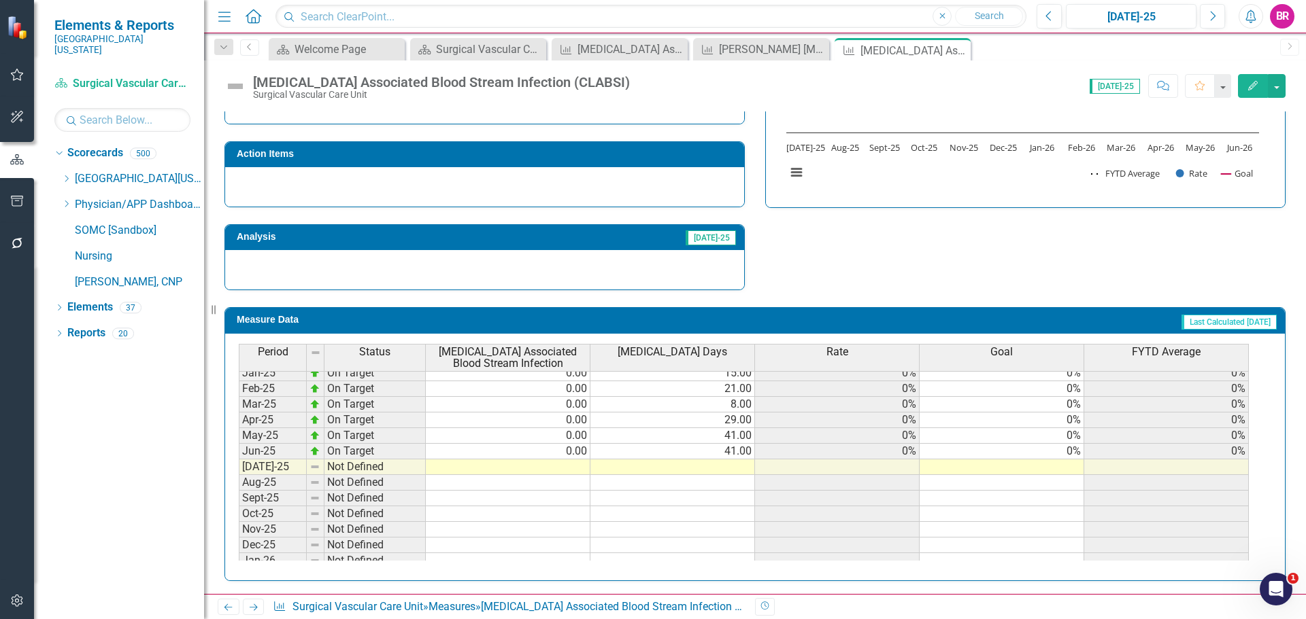
click at [1075, 456] on tbody "Jan-24 On Target 0.00 23.00 0% 0% 0% Feb-24 On Target 0.00 35.00 0% 0% 0% Mar-2…" at bounding box center [744, 412] width 1010 height 470
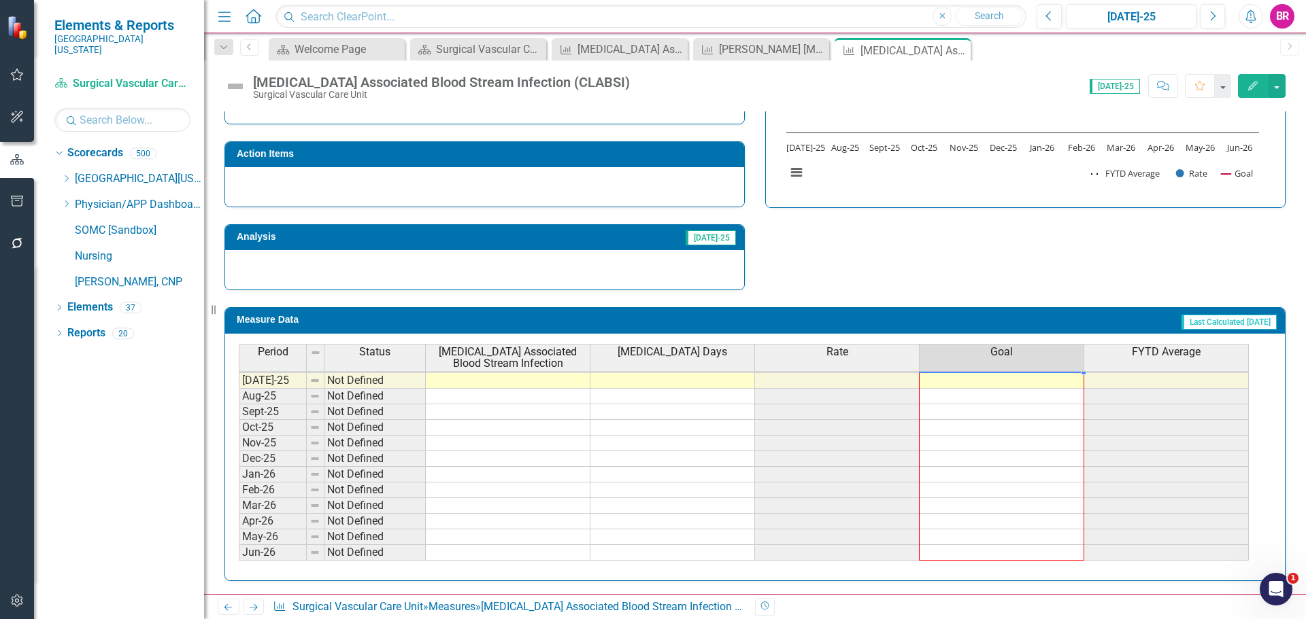
drag, startPoint x: 1083, startPoint y: 460, endPoint x: 1062, endPoint y: 548, distance: 90.9
click at [239, 548] on div "Period Status Central Line Associated Blood Stream Infection Central Line Days …" at bounding box center [239, 358] width 0 height 435
type textarea "0"
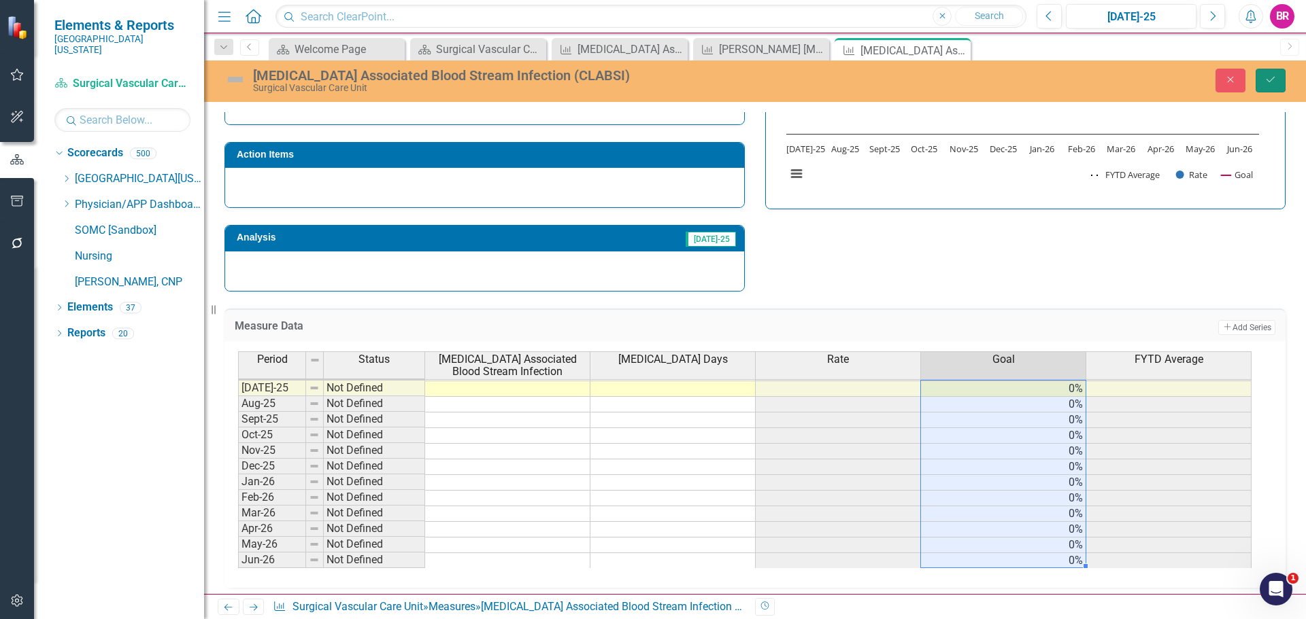
click at [1271, 88] on button "Save" at bounding box center [1270, 81] width 30 height 24
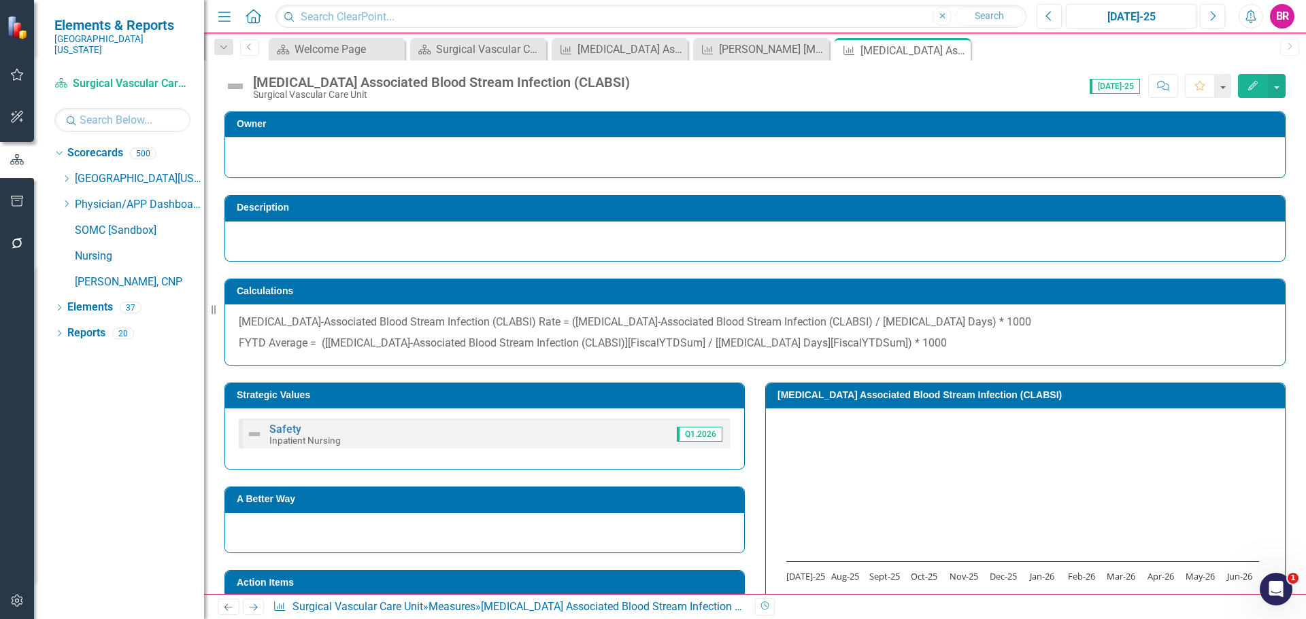
click at [255, 608] on icon at bounding box center [254, 607] width 8 height 7
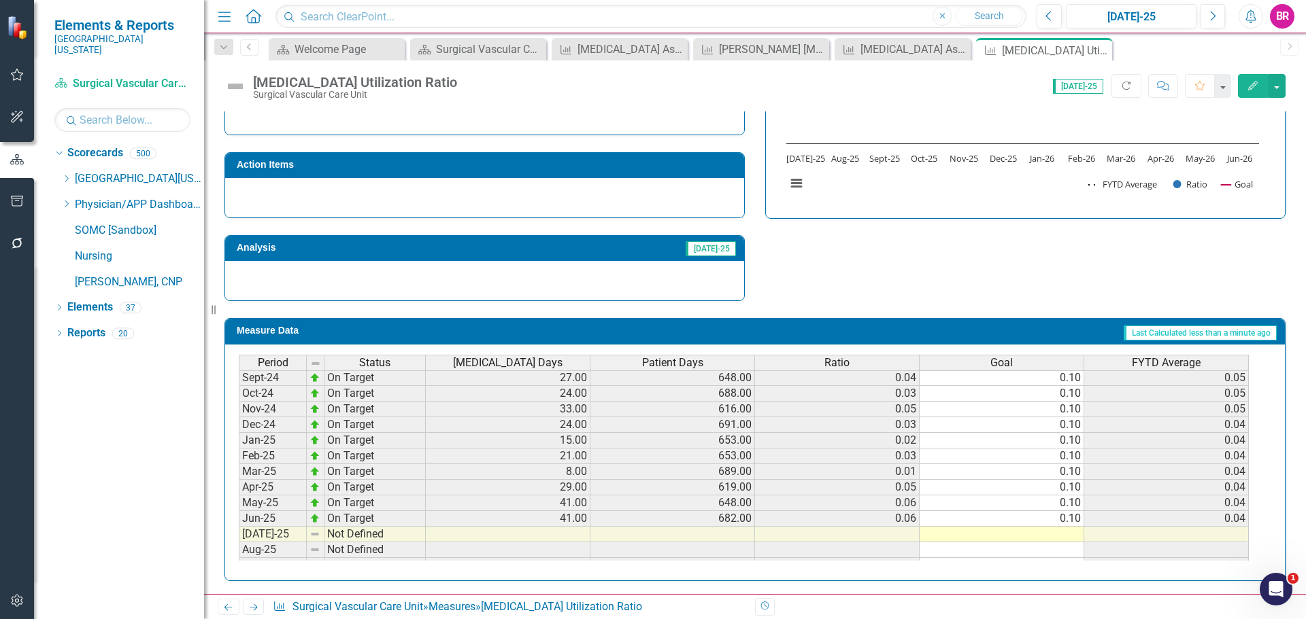
click at [1063, 520] on td "0.10" at bounding box center [1001, 519] width 165 height 16
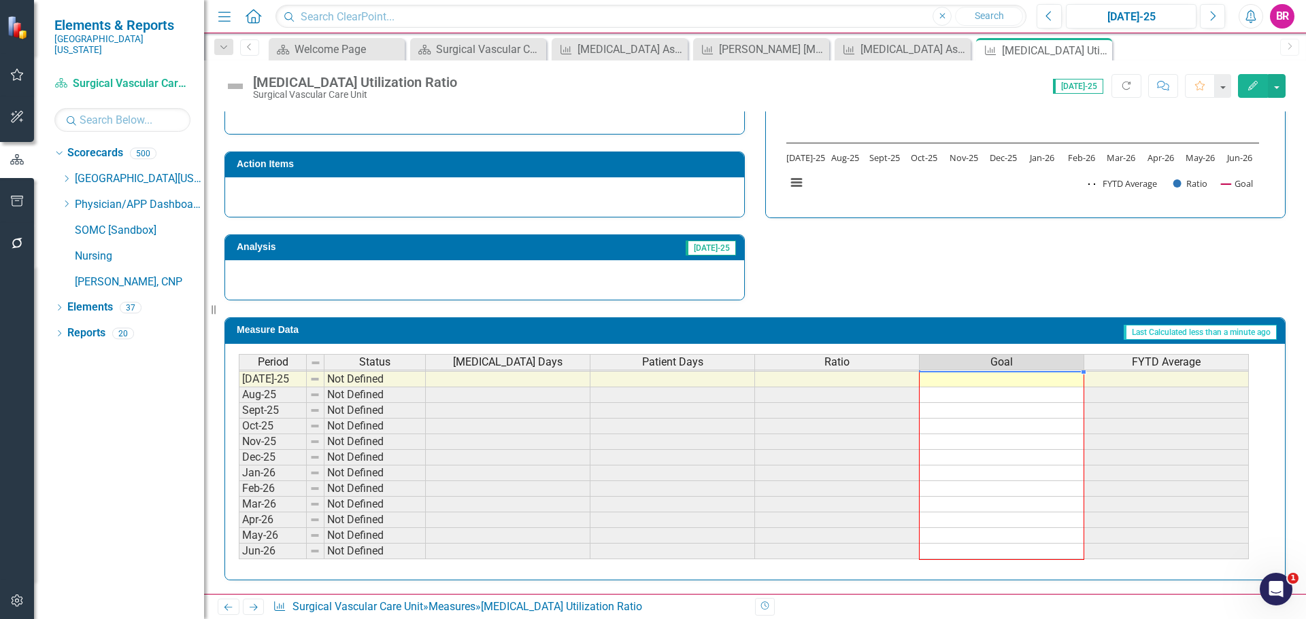
drag, startPoint x: 1084, startPoint y: 528, endPoint x: 1074, endPoint y: 545, distance: 19.8
type textarea "0.1"
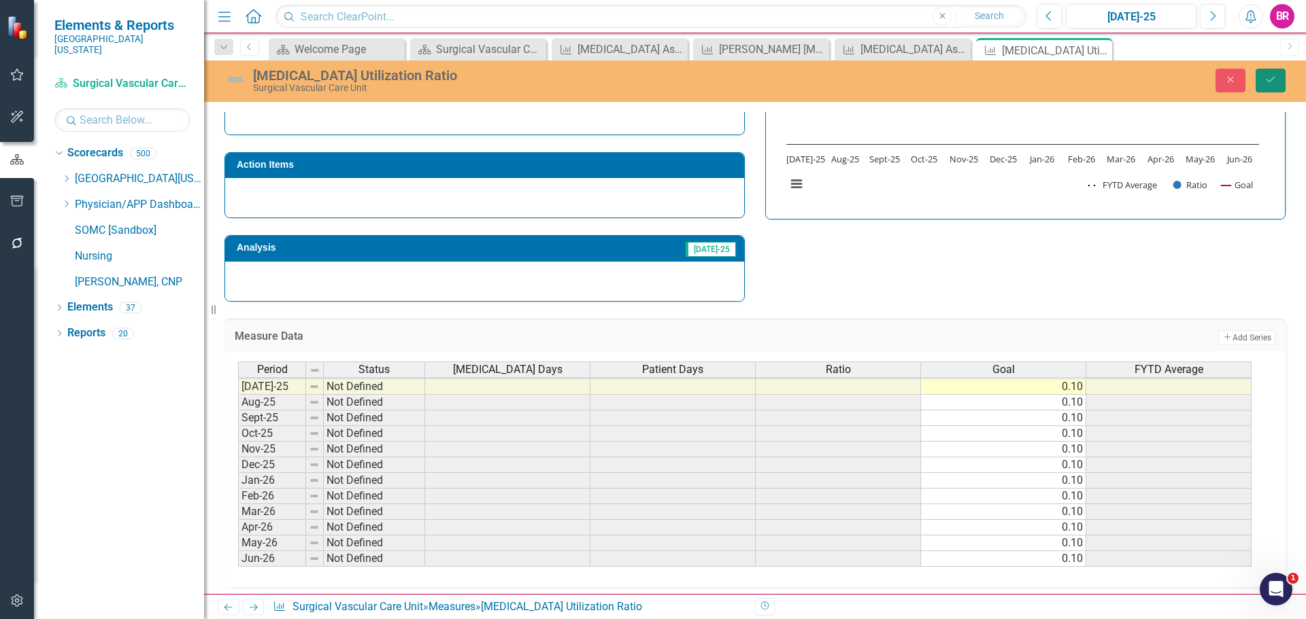
click at [1272, 78] on icon "Save" at bounding box center [1270, 80] width 12 height 10
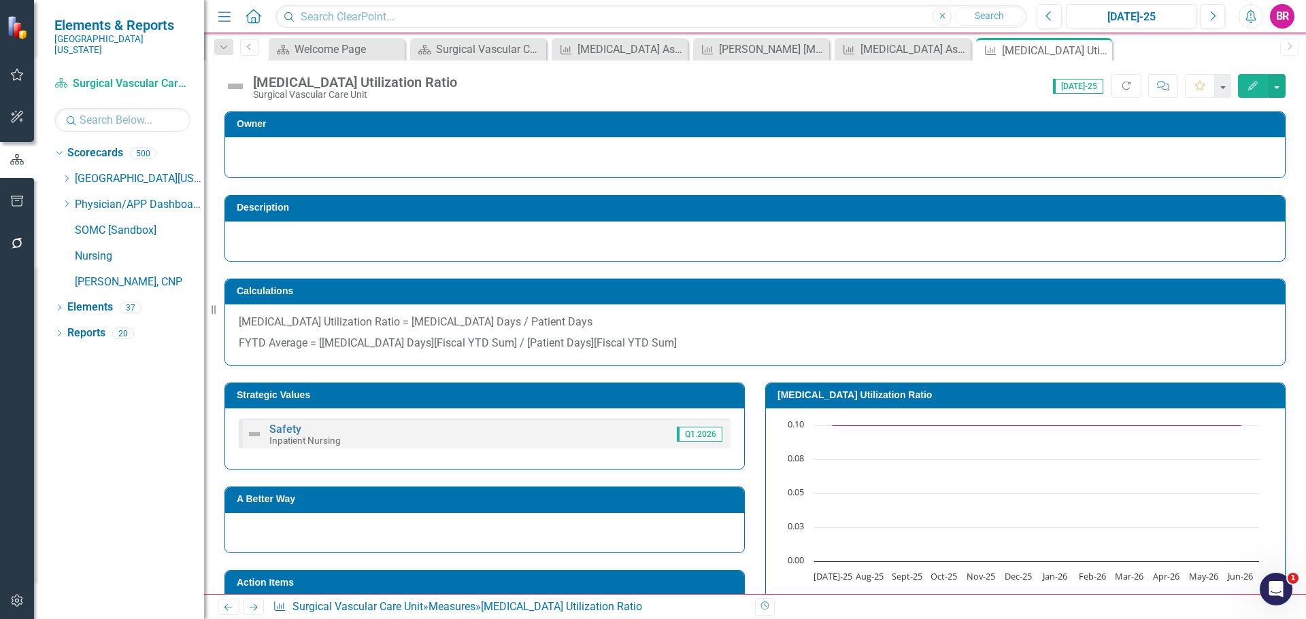
click at [254, 607] on icon "Next" at bounding box center [254, 607] width 12 height 9
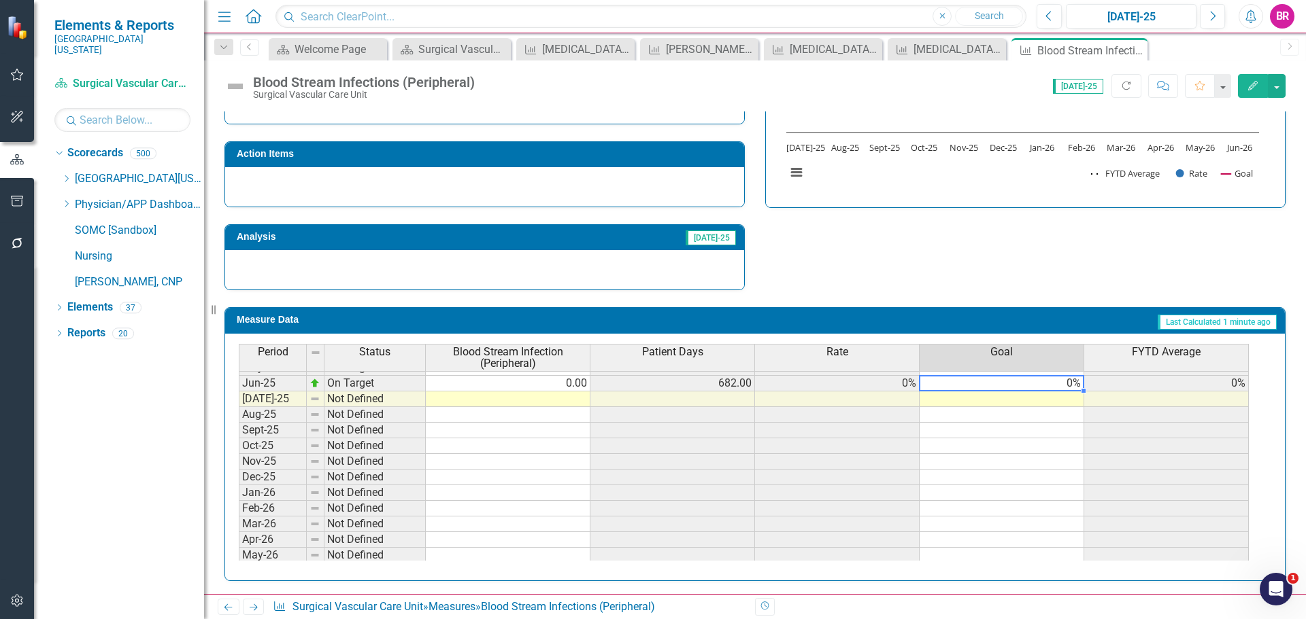
click at [1071, 383] on tbody "Dec-23 On Target 0.00 673.00 0% 0% 0% Jan-24 On Target 0.00 744.00 0% 0% 0% Feb…" at bounding box center [744, 336] width 1010 height 485
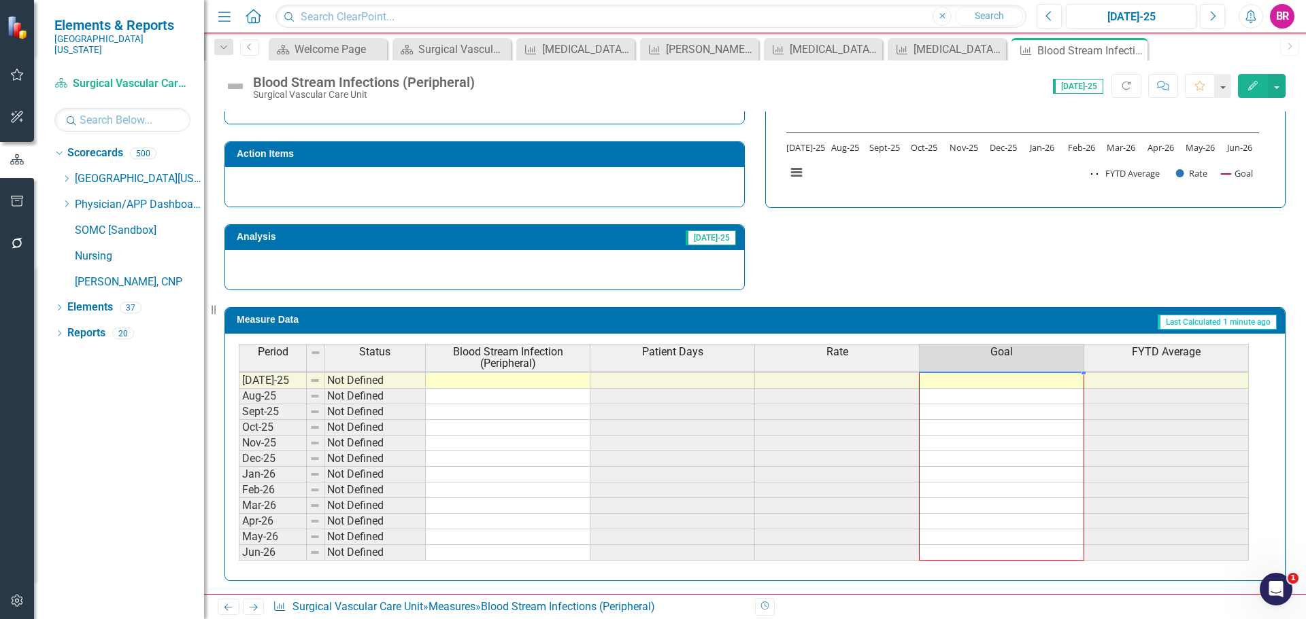
drag, startPoint x: 1082, startPoint y: 391, endPoint x: 1070, endPoint y: 550, distance: 159.6
click at [239, 550] on div "Period Status Blood Stream Infection (Peripheral) Patient Days Rate Goal FYTD A…" at bounding box center [239, 358] width 0 height 435
type textarea "0"
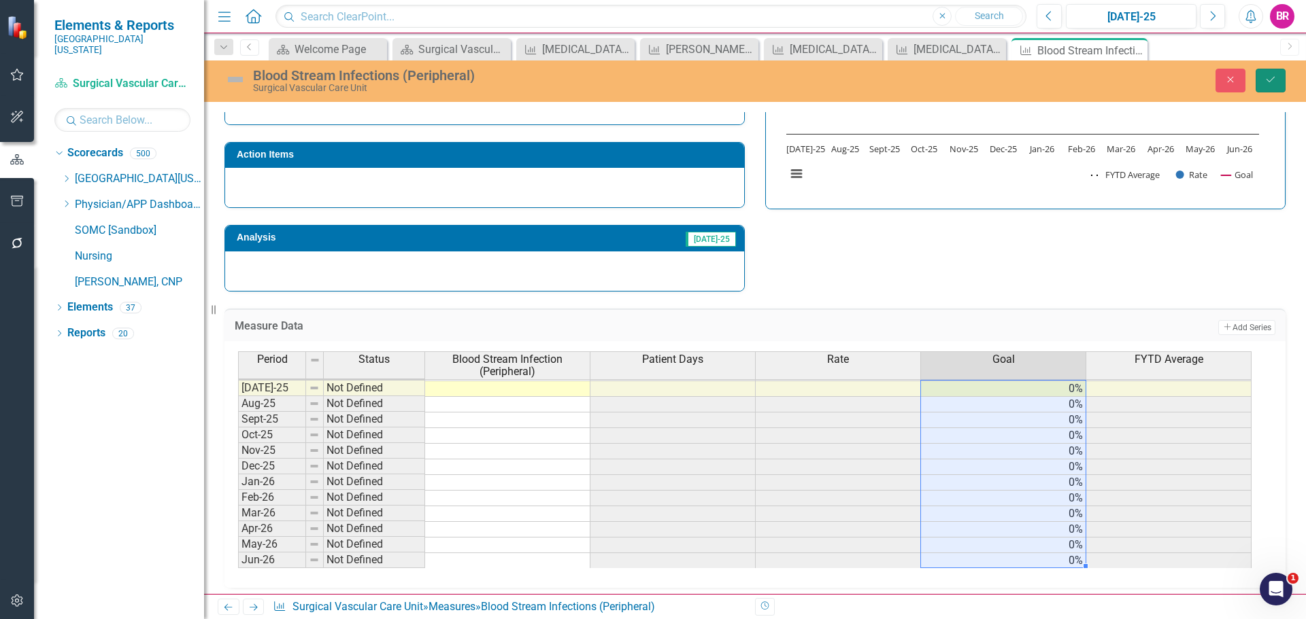
click at [1267, 79] on icon "Save" at bounding box center [1270, 80] width 12 height 10
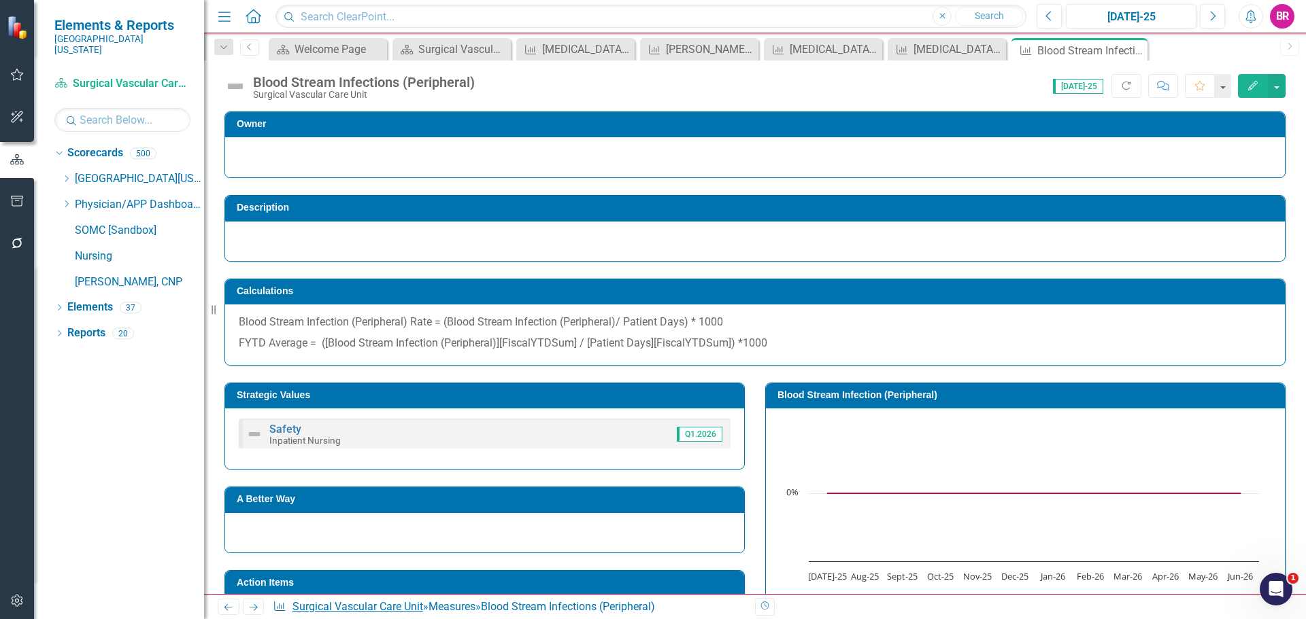
drag, startPoint x: 249, startPoint y: 607, endPoint x: 322, endPoint y: 611, distance: 73.6
click at [249, 607] on icon "Next" at bounding box center [254, 607] width 12 height 9
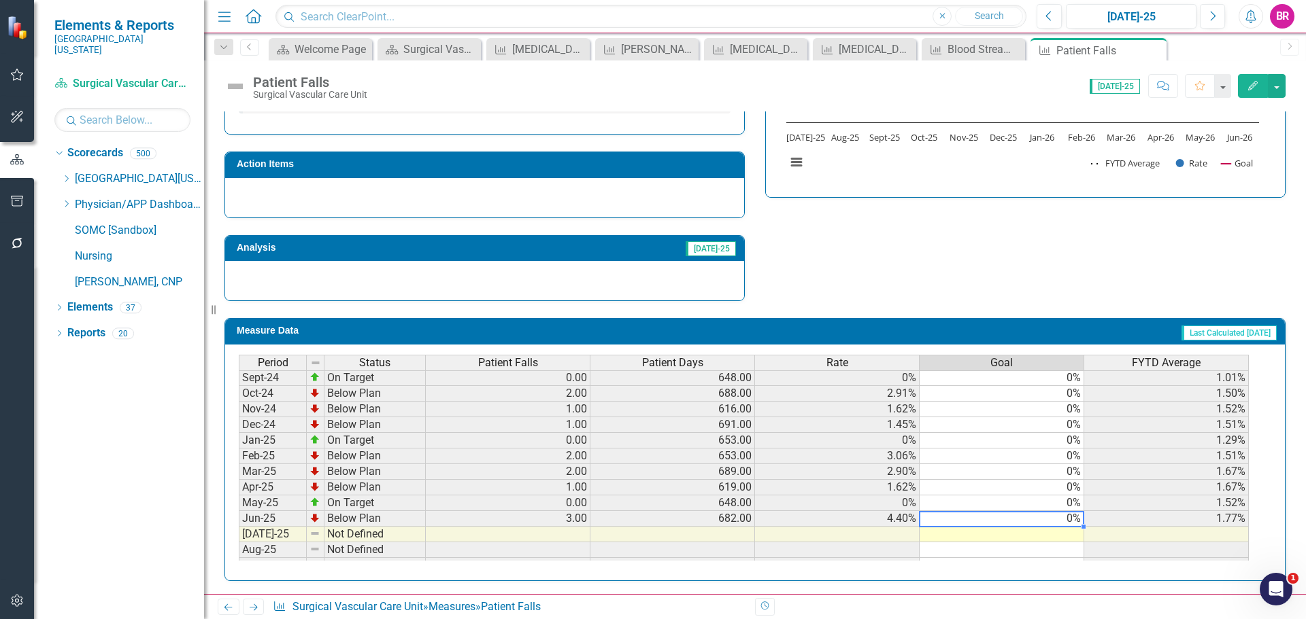
click at [1065, 515] on td "0%" at bounding box center [1001, 519] width 165 height 16
drag, startPoint x: 1082, startPoint y: 527, endPoint x: 1079, endPoint y: 534, distance: 7.3
click at [239, 534] on div "Period Status Patient Falls Patient Days Rate Goal FYTD Average Nov-23 Below Pl…" at bounding box center [239, 455] width 0 height 517
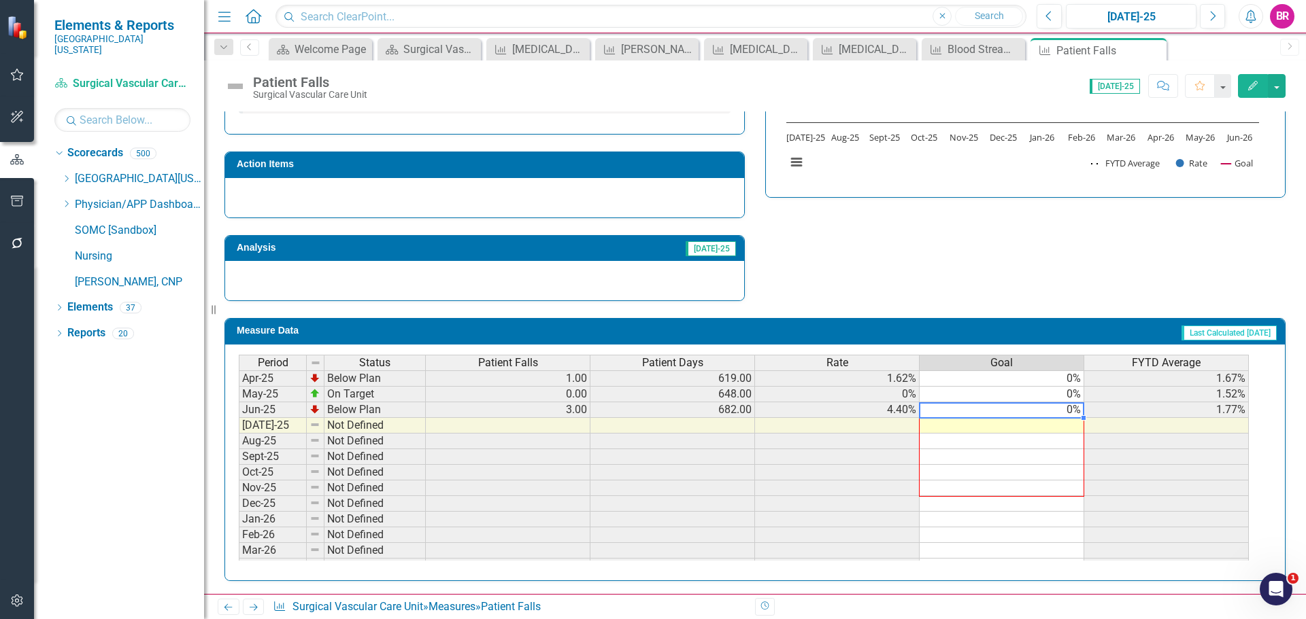
type textarea "0"
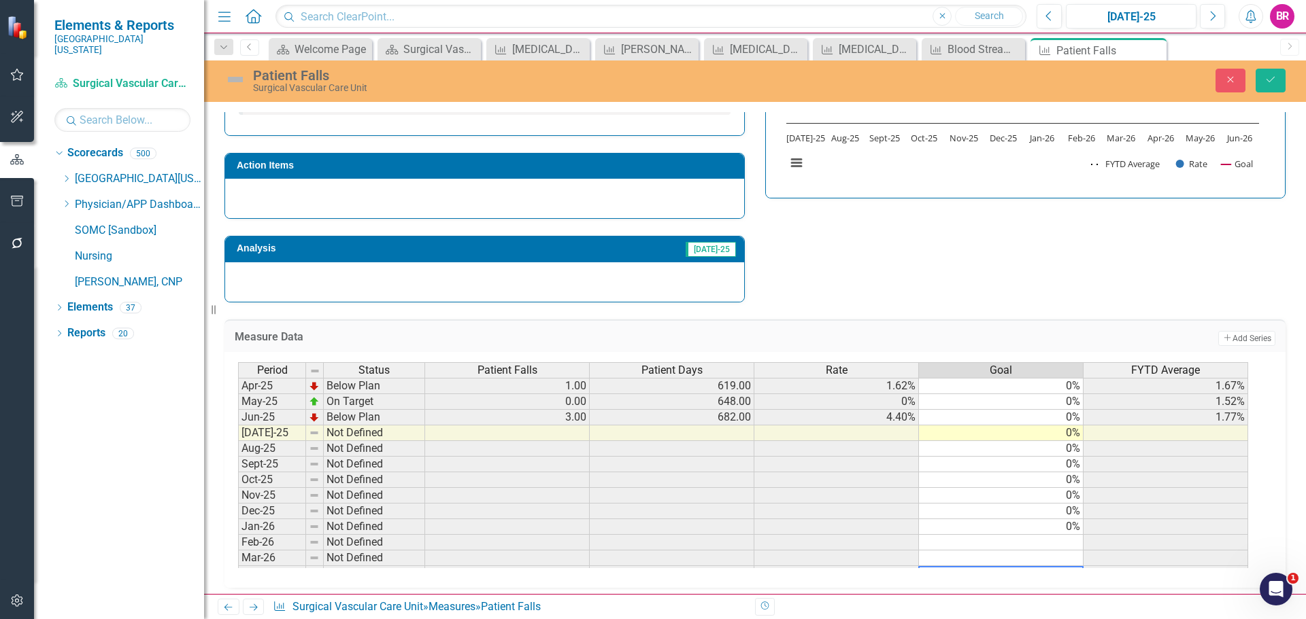
click at [1080, 533] on tbody "Apr-24 Below Plan 2.00 694.00 2.88% 0% 2.41% May-24 Below Plan 1.00 700.00 1.43…" at bounding box center [743, 401] width 1010 height 423
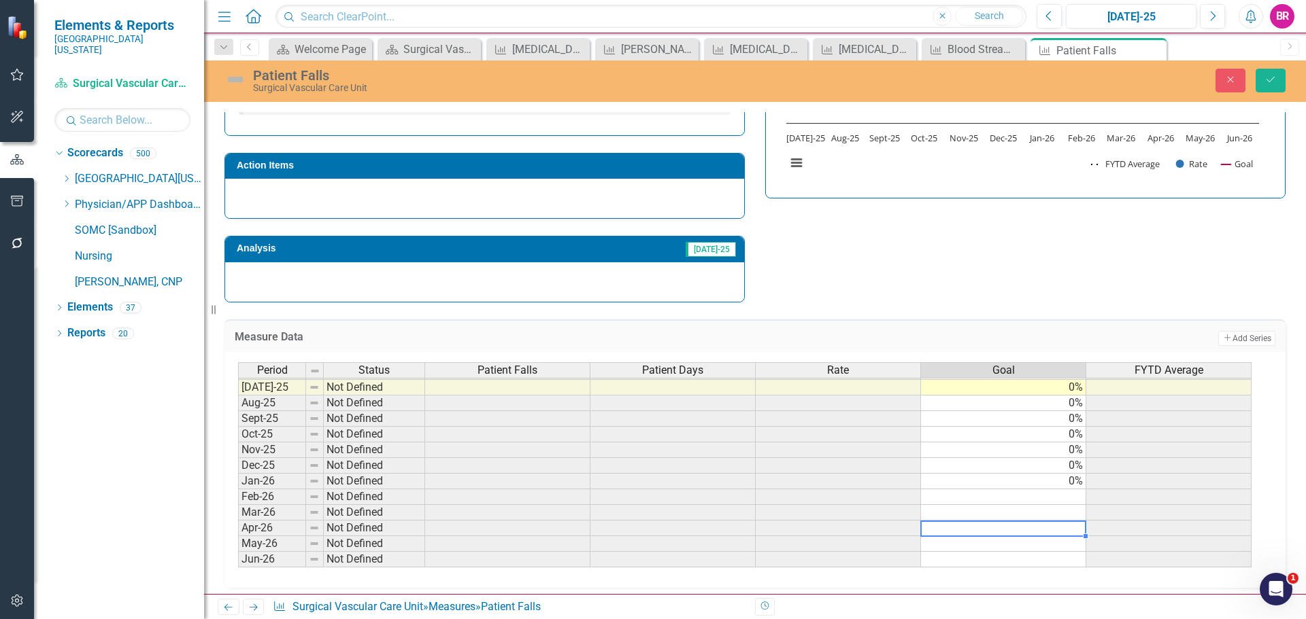
click at [1080, 476] on td "0%" at bounding box center [1003, 482] width 165 height 16
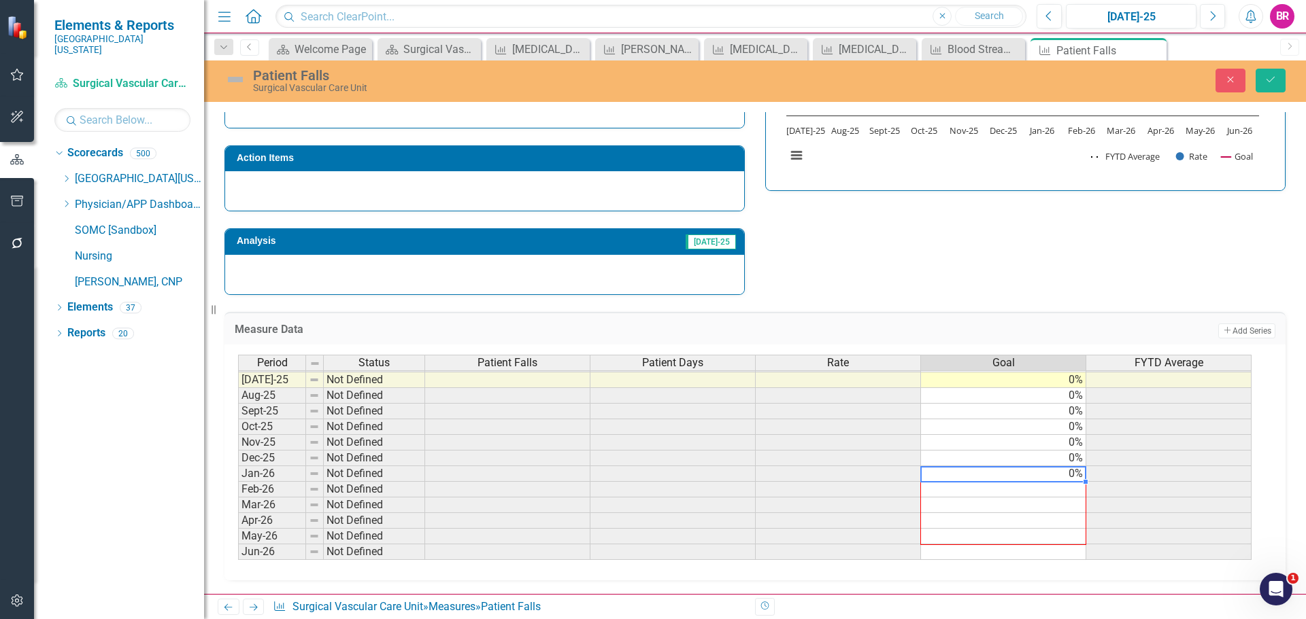
drag, startPoint x: 1086, startPoint y: 490, endPoint x: 1075, endPoint y: 545, distance: 56.1
click at [238, 560] on div at bounding box center [238, 560] width 0 height 0
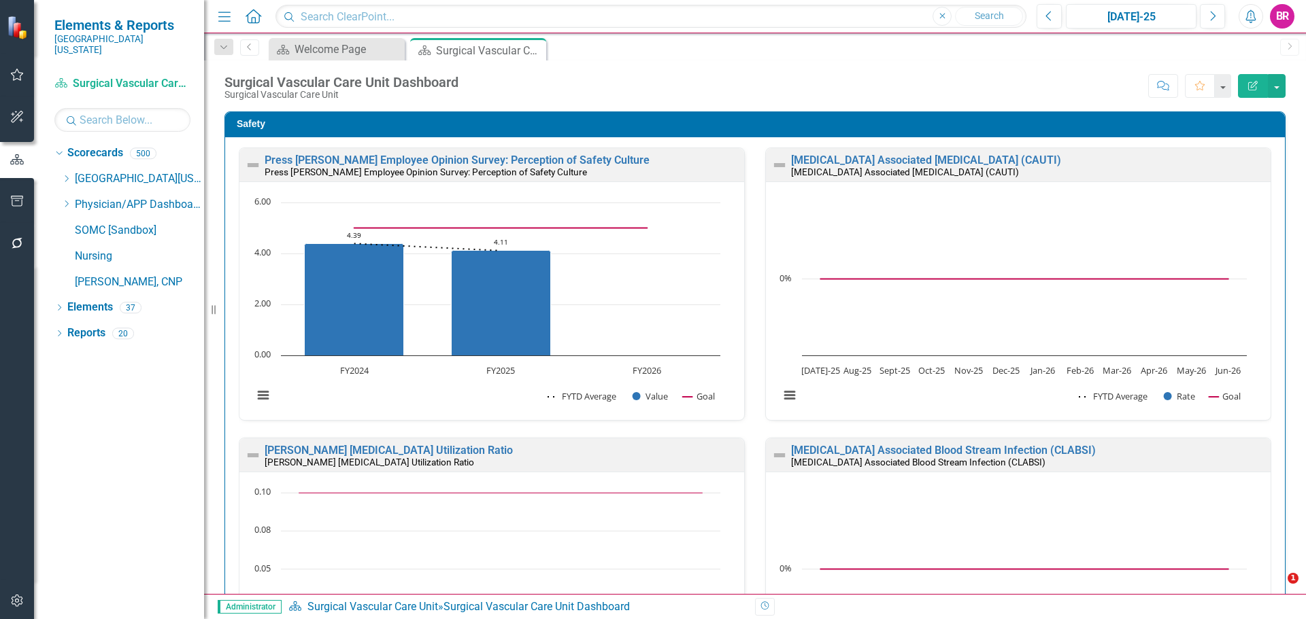
drag, startPoint x: 0, startPoint y: 0, endPoint x: 912, endPoint y: 216, distance: 936.9
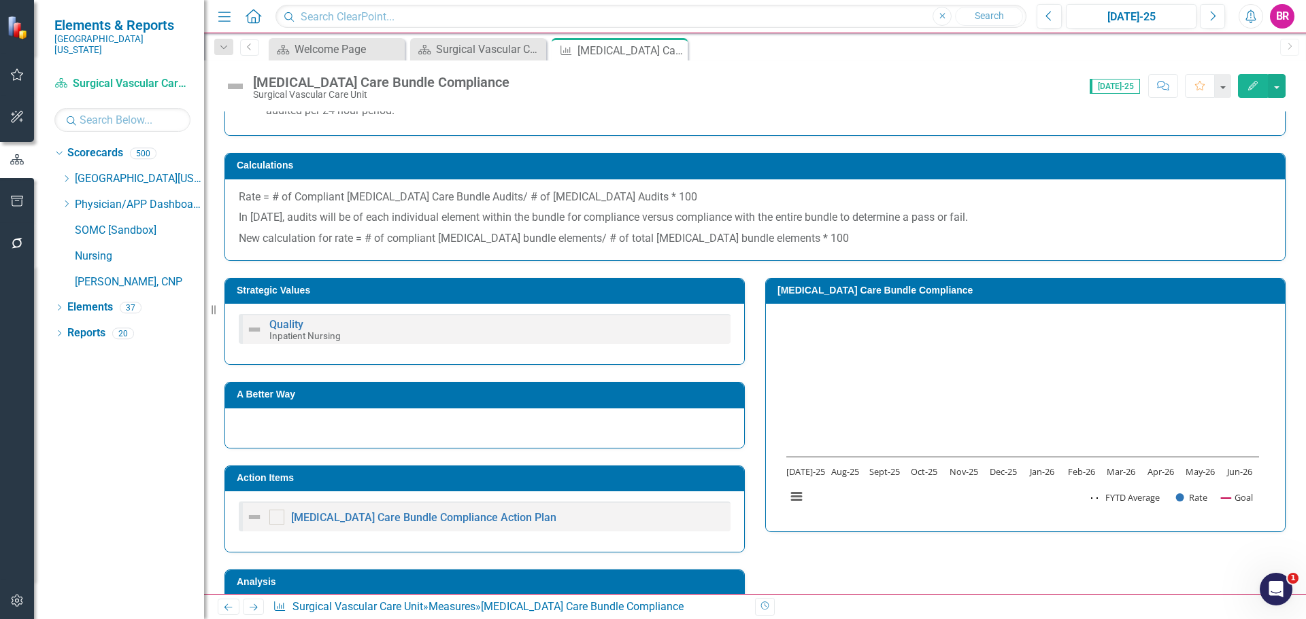
scroll to position [403, 0]
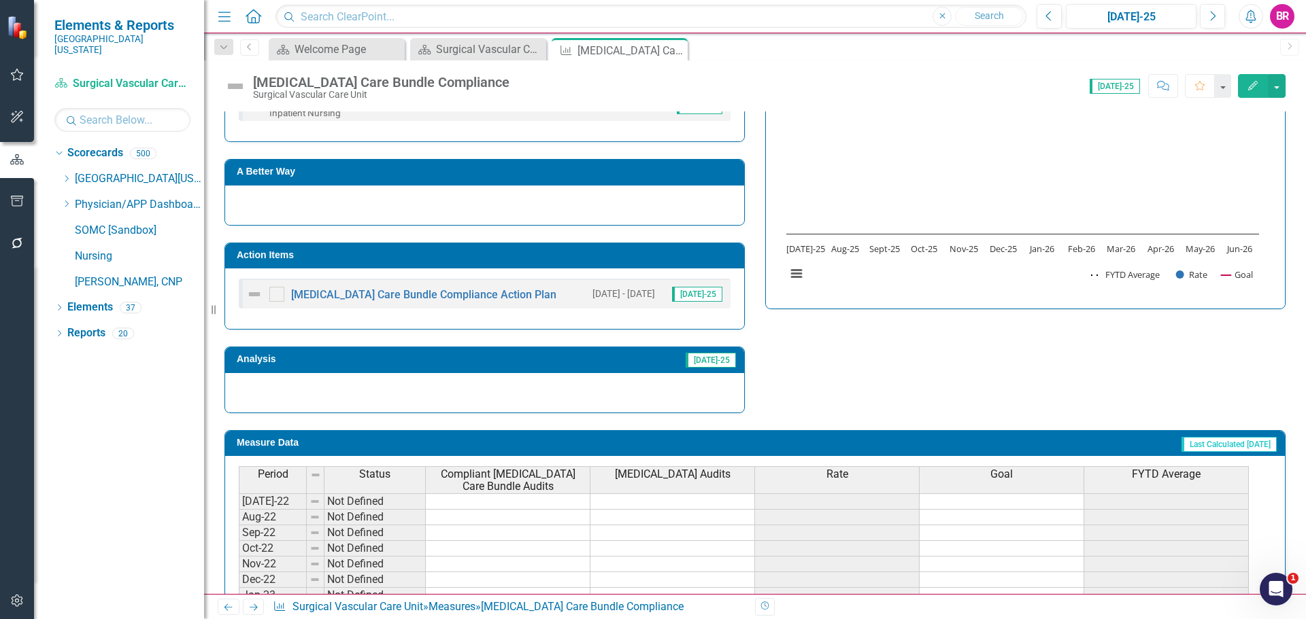
click at [651, 258] on h3 "Action Items" at bounding box center [487, 255] width 500 height 10
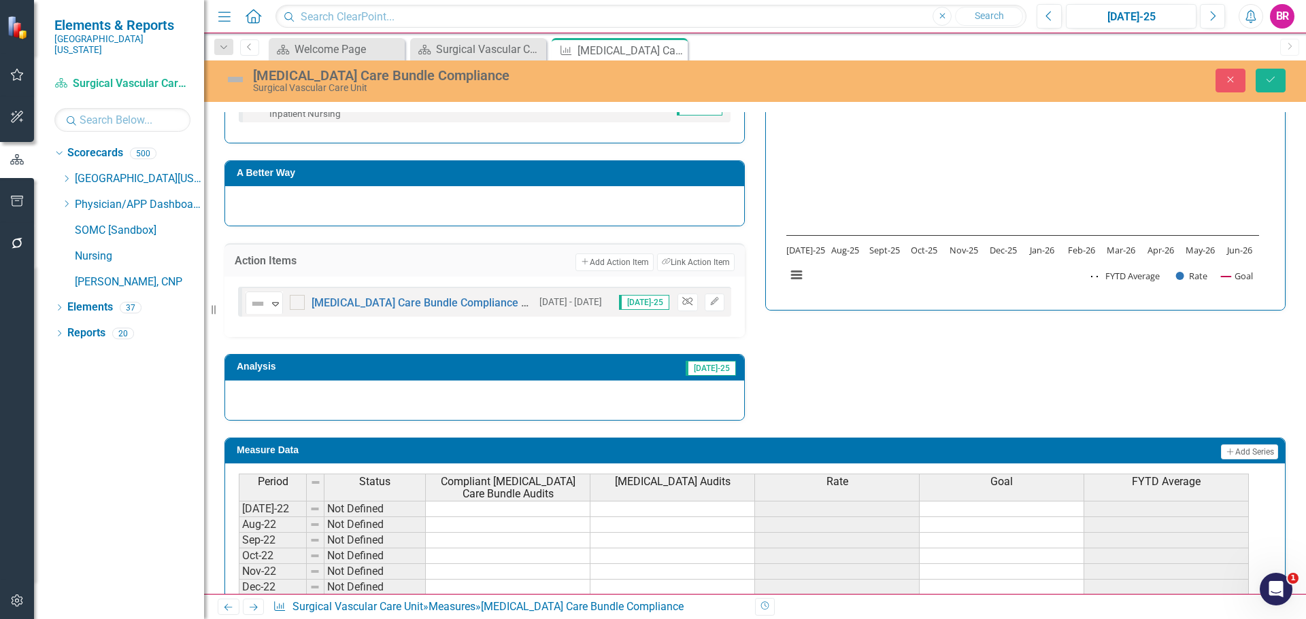
click at [683, 300] on icon "button" at bounding box center [687, 301] width 10 height 8
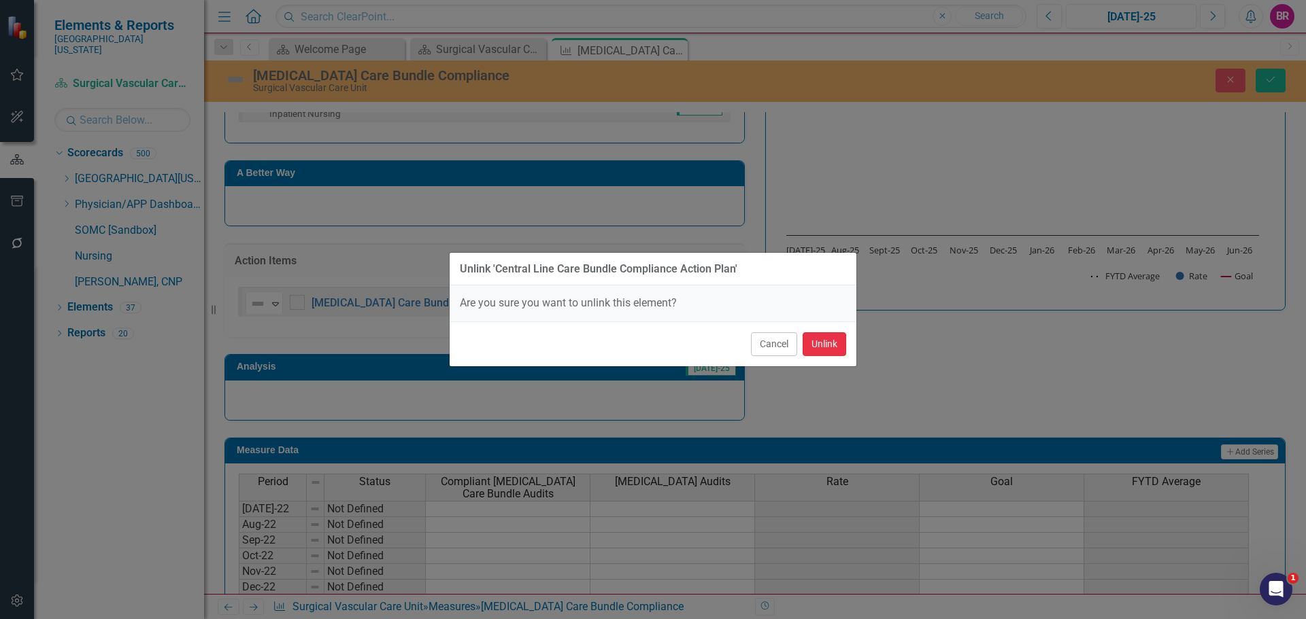
drag, startPoint x: 822, startPoint y: 347, endPoint x: 840, endPoint y: 349, distance: 17.9
click at [823, 347] on button "Unlink" at bounding box center [824, 344] width 44 height 24
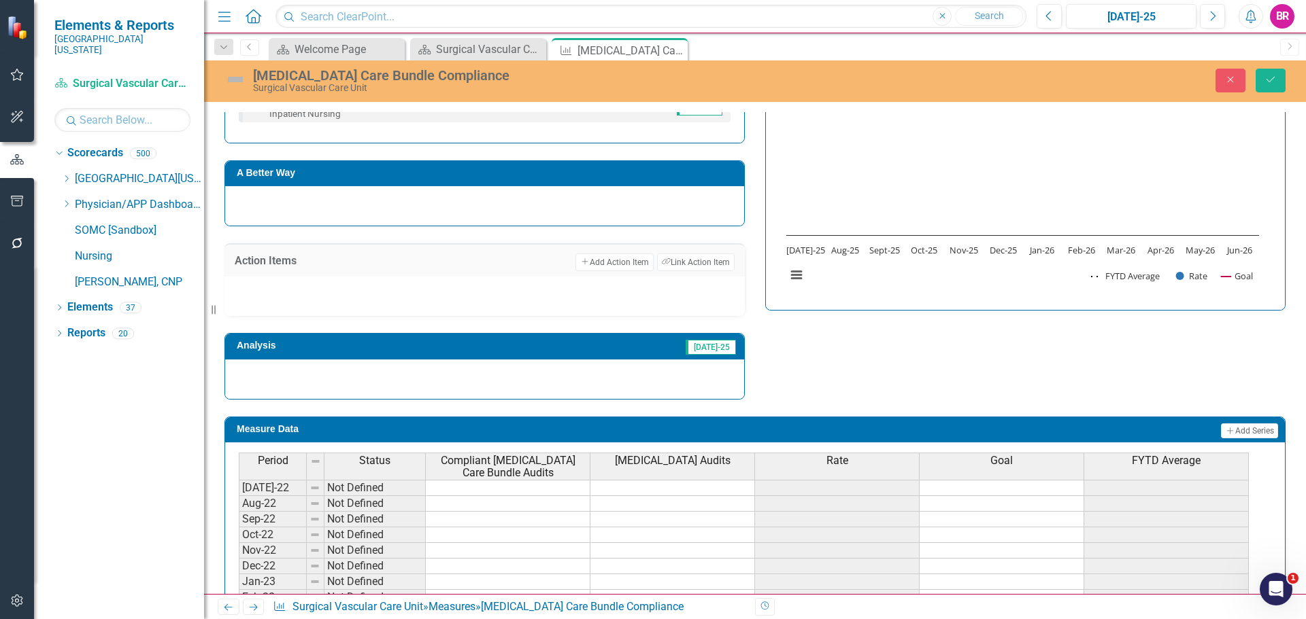
click at [1028, 361] on div "Strategic Values Quality Inpatient Nursing Q1.2026 A Better Way Action Items Ad…" at bounding box center [754, 219] width 1081 height 360
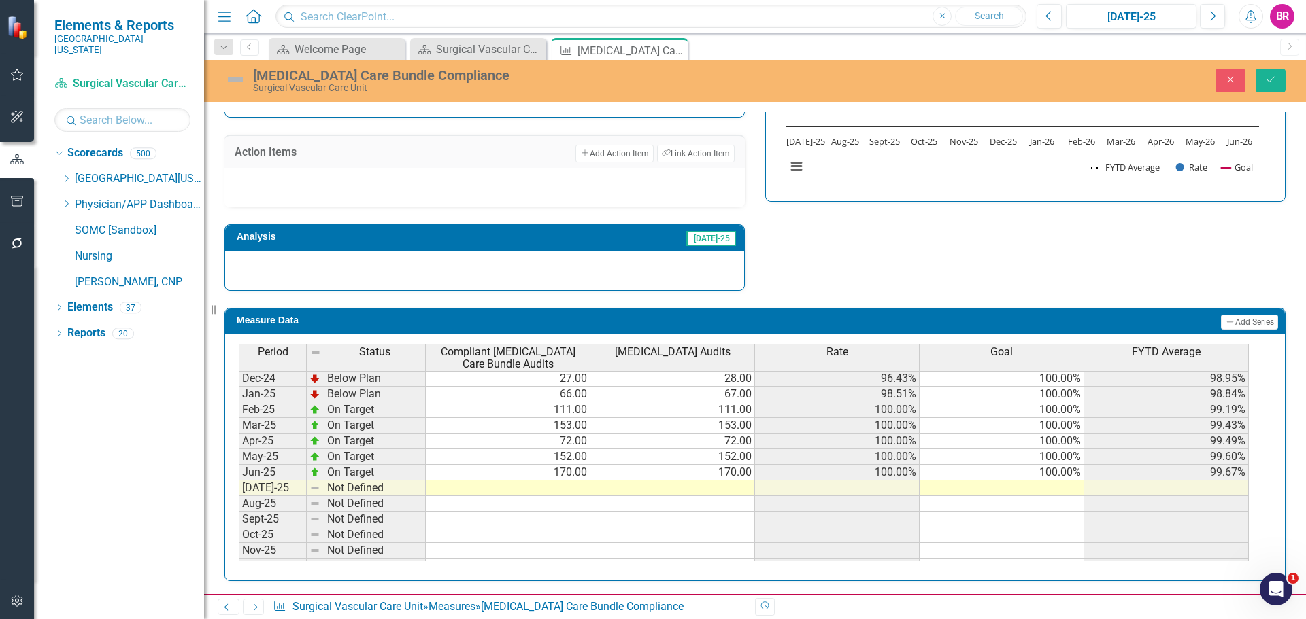
scroll to position [476, 0]
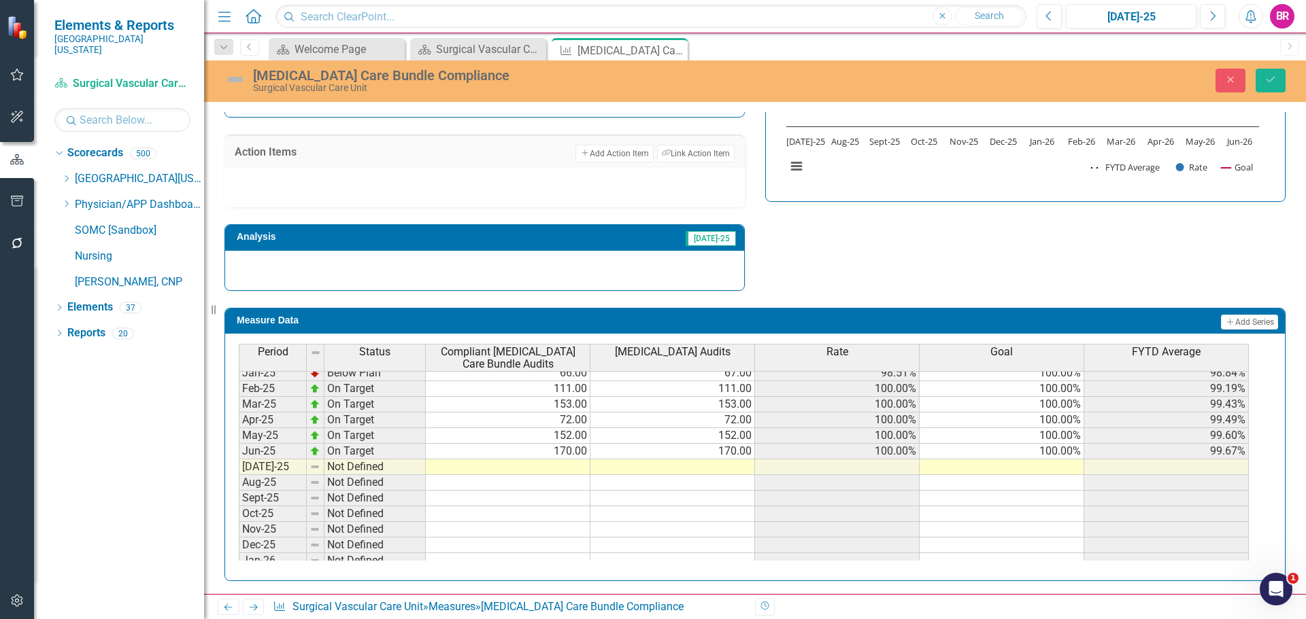
click at [1060, 454] on tbody "Aug-23 Not Defined Sep-23 Not Defined Oct-23 Not Defined Nov-23 Not Defined Dec…" at bounding box center [744, 341] width 1010 height 485
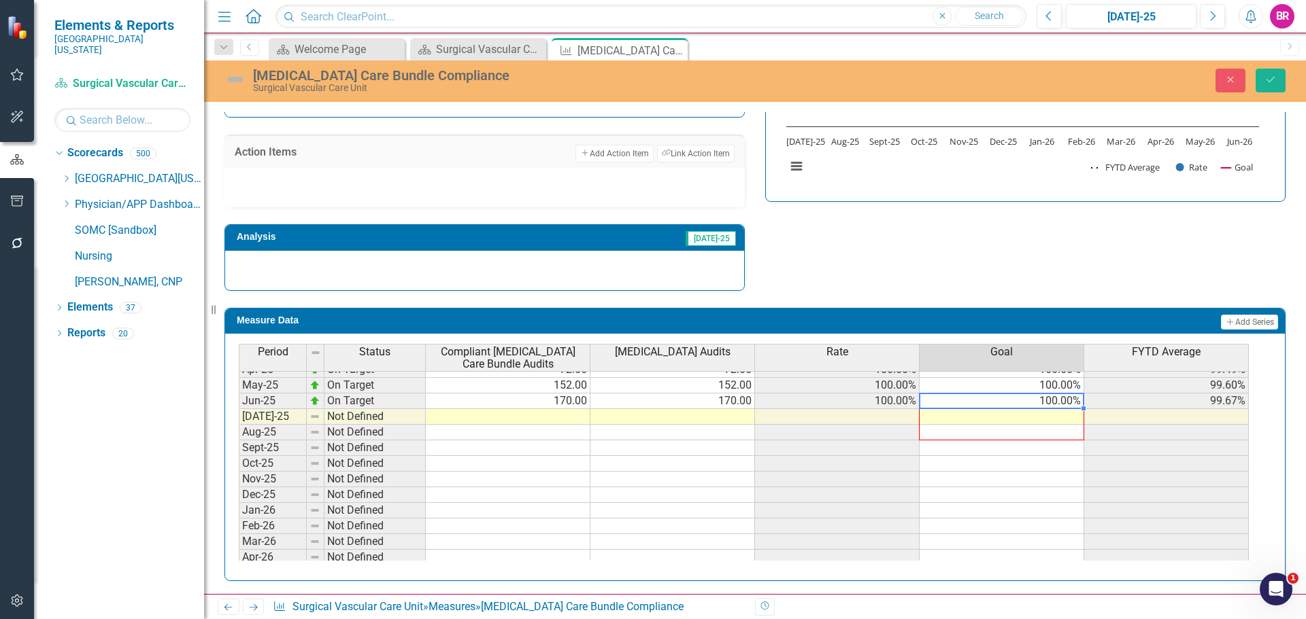
scroll to position [562, 0]
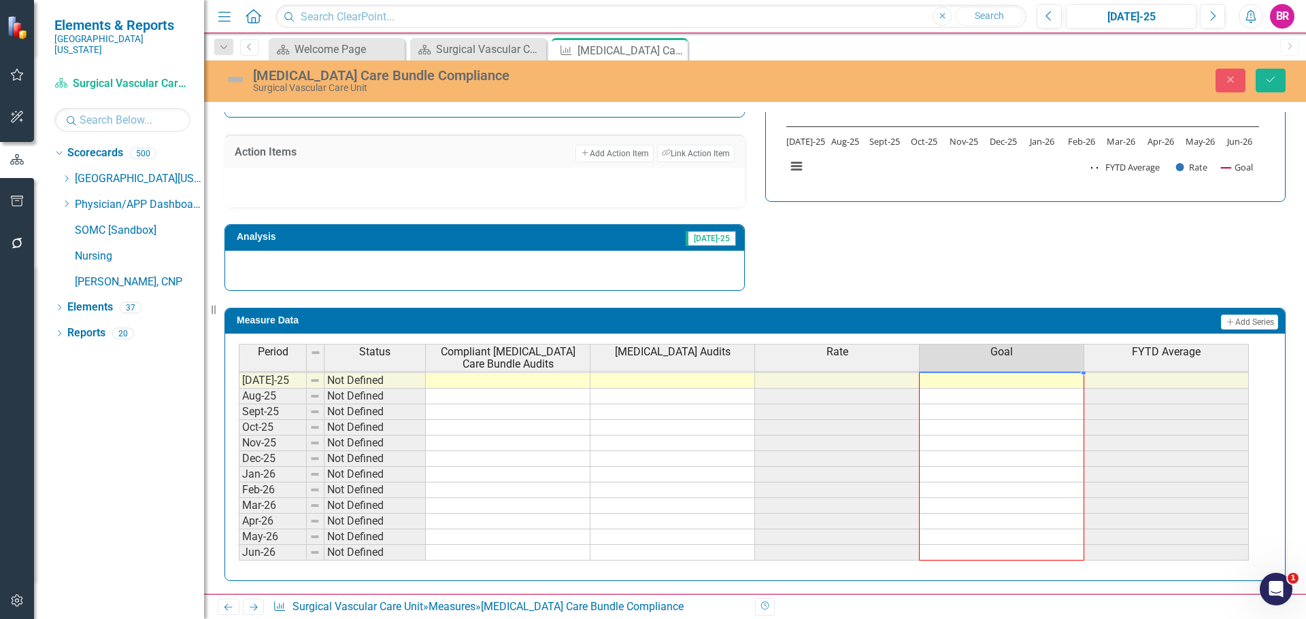
drag, startPoint x: 1085, startPoint y: 458, endPoint x: 1072, endPoint y: 548, distance: 91.3
click at [239, 548] on div "Period Status Compliant Central Line Care Bundle Audits Central Line Audits Rat…" at bounding box center [239, 320] width 0 height 482
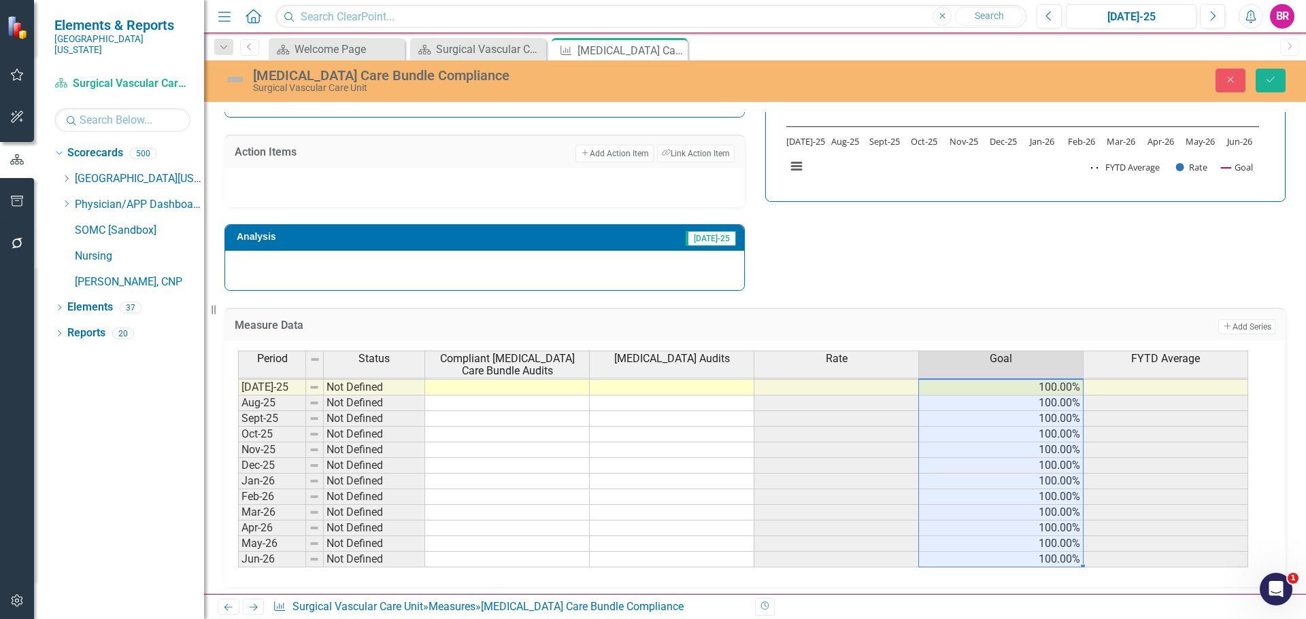
type textarea "100"
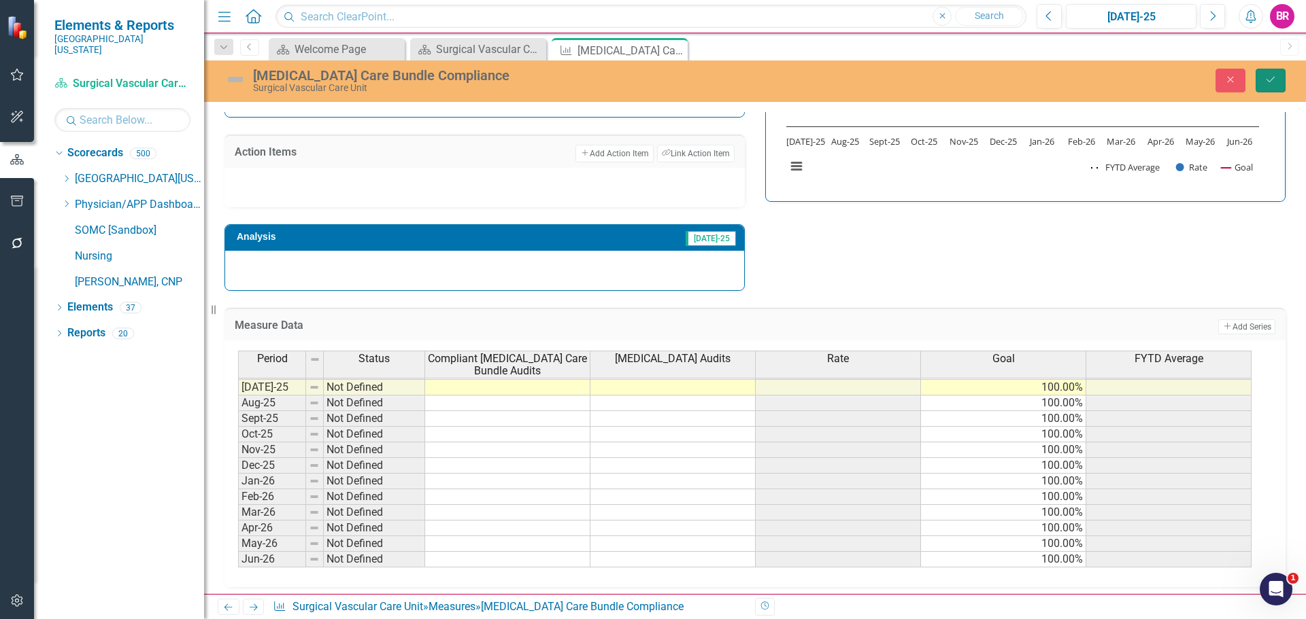
click at [1269, 80] on icon "Save" at bounding box center [1270, 80] width 12 height 10
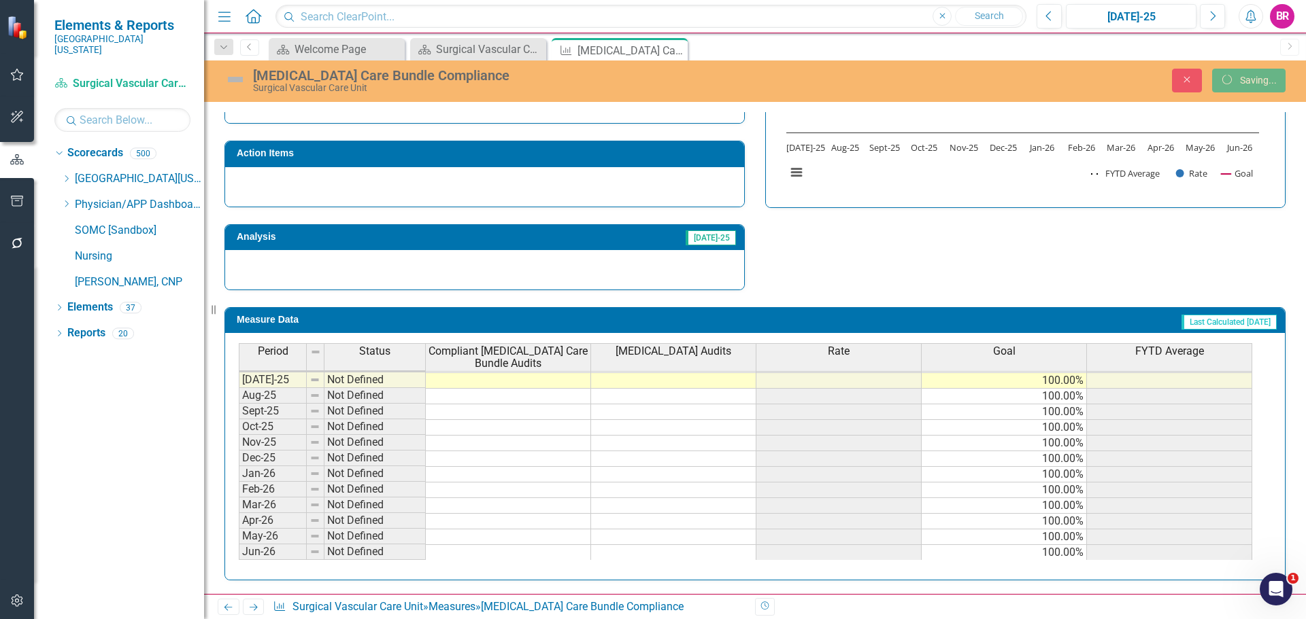
scroll to position [506, 0]
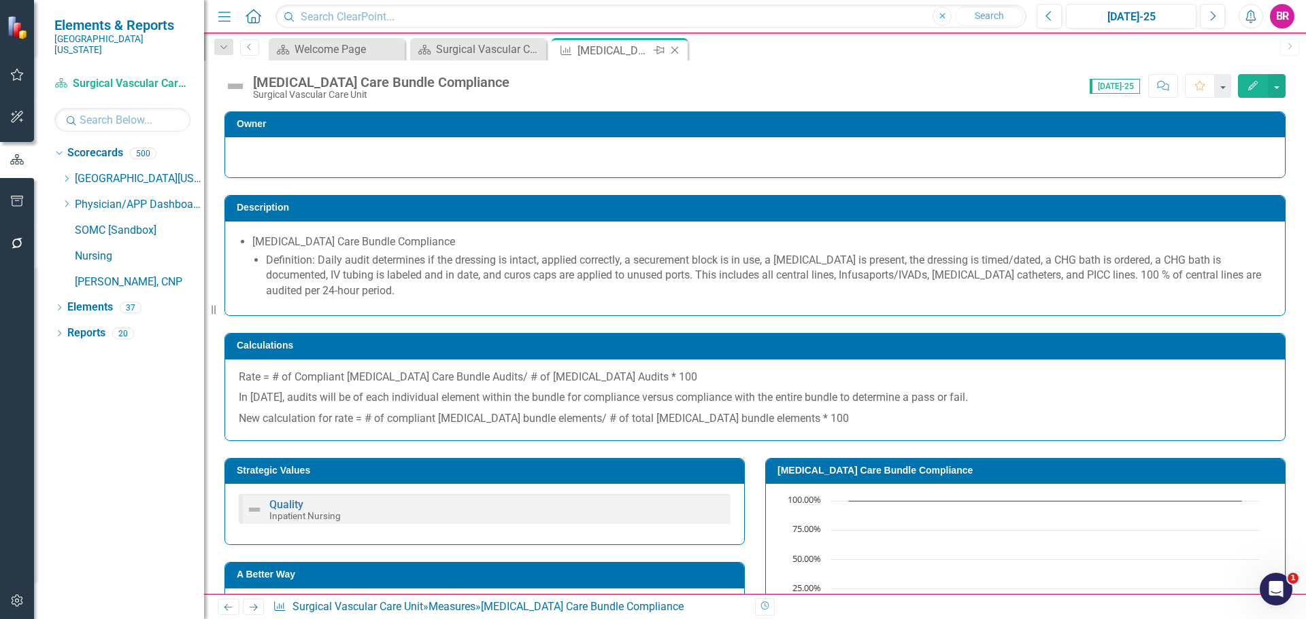
click at [674, 48] on icon "Close" at bounding box center [675, 50] width 14 height 11
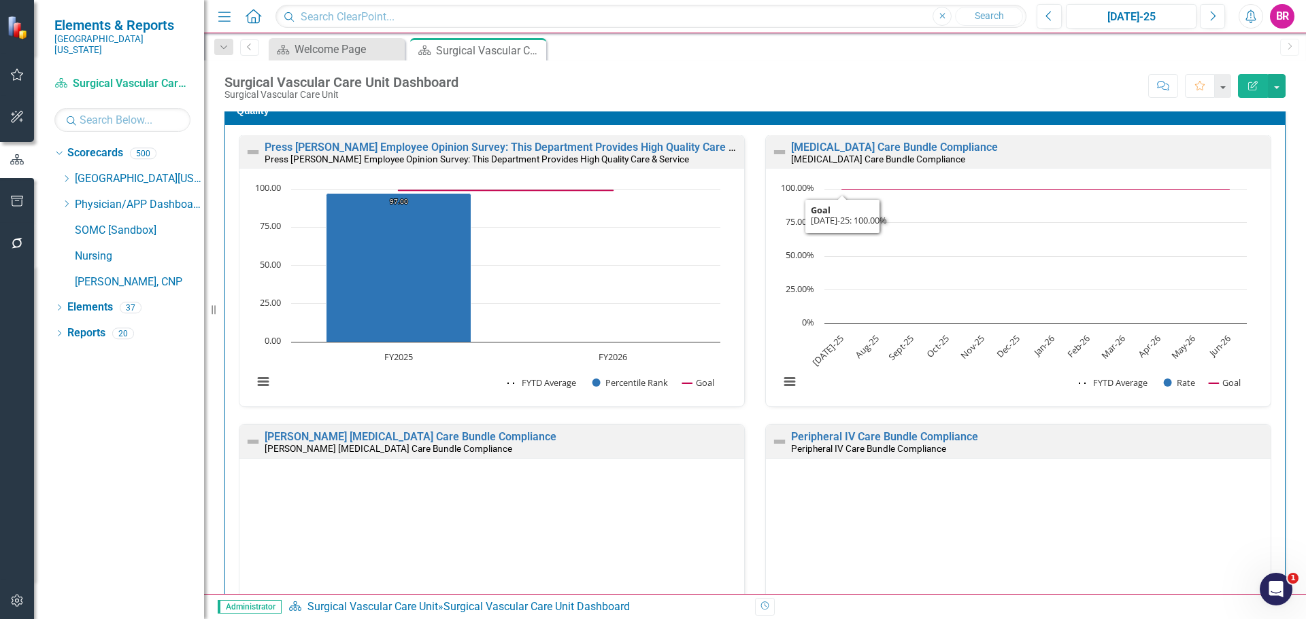
scroll to position [1700, 0]
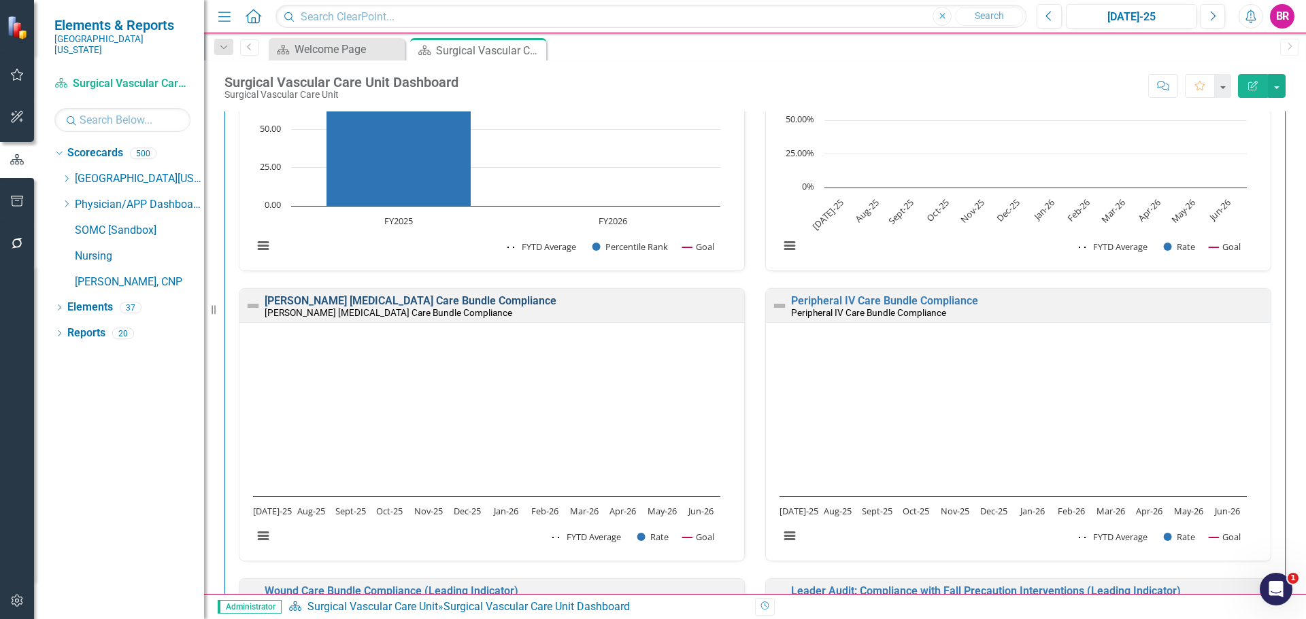
click at [420, 297] on link "[PERSON_NAME] [MEDICAL_DATA] Care Bundle Compliance" at bounding box center [411, 300] width 292 height 13
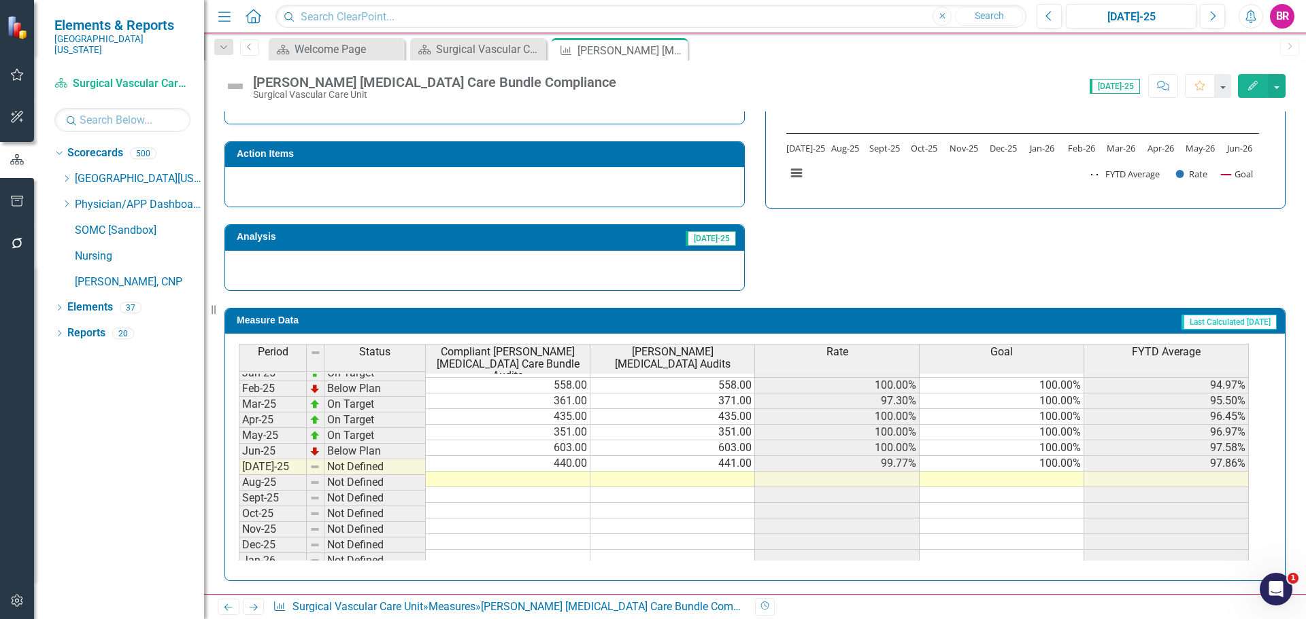
click at [1053, 454] on tbody "Nov-23 Not Defined Dec-23 Not Defined Jan-24 Below Plan 83.00 97.00 85.57% 100.…" at bounding box center [744, 408] width 1010 height 501
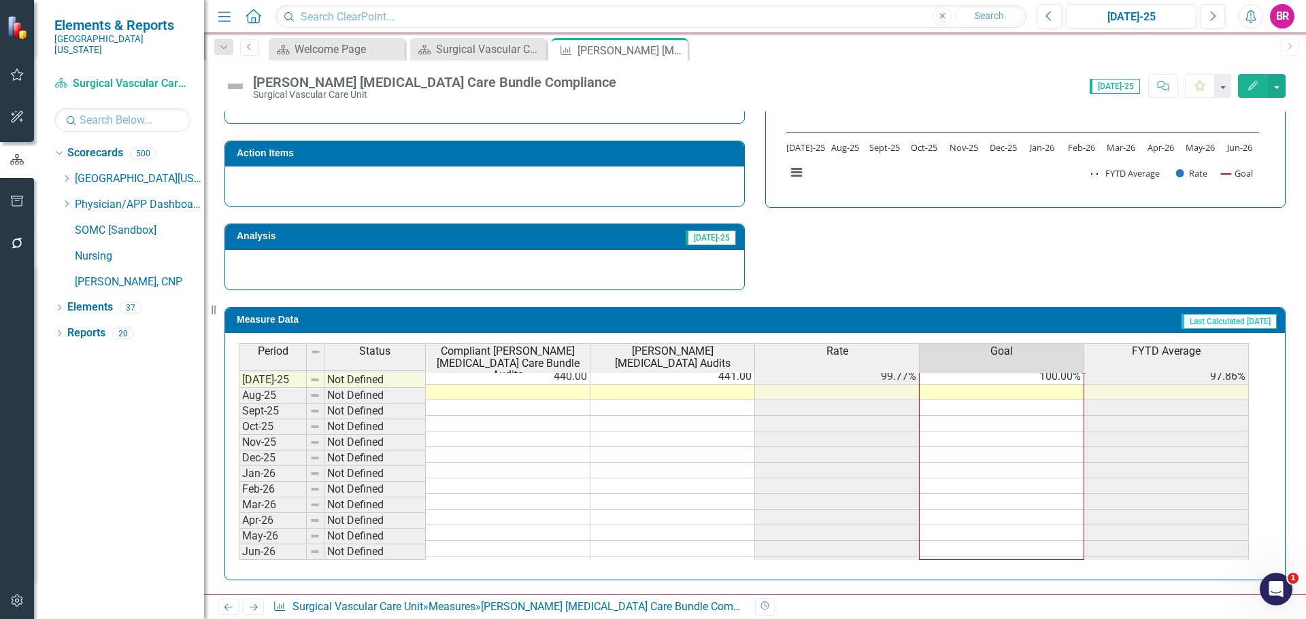
drag, startPoint x: 1084, startPoint y: 459, endPoint x: 1062, endPoint y: 549, distance: 92.4
click at [239, 549] on div "Period Status Compliant Foley Catheter Care Bundle Audits Foley Catheter Audits…" at bounding box center [239, 364] width 0 height 447
type textarea "100"
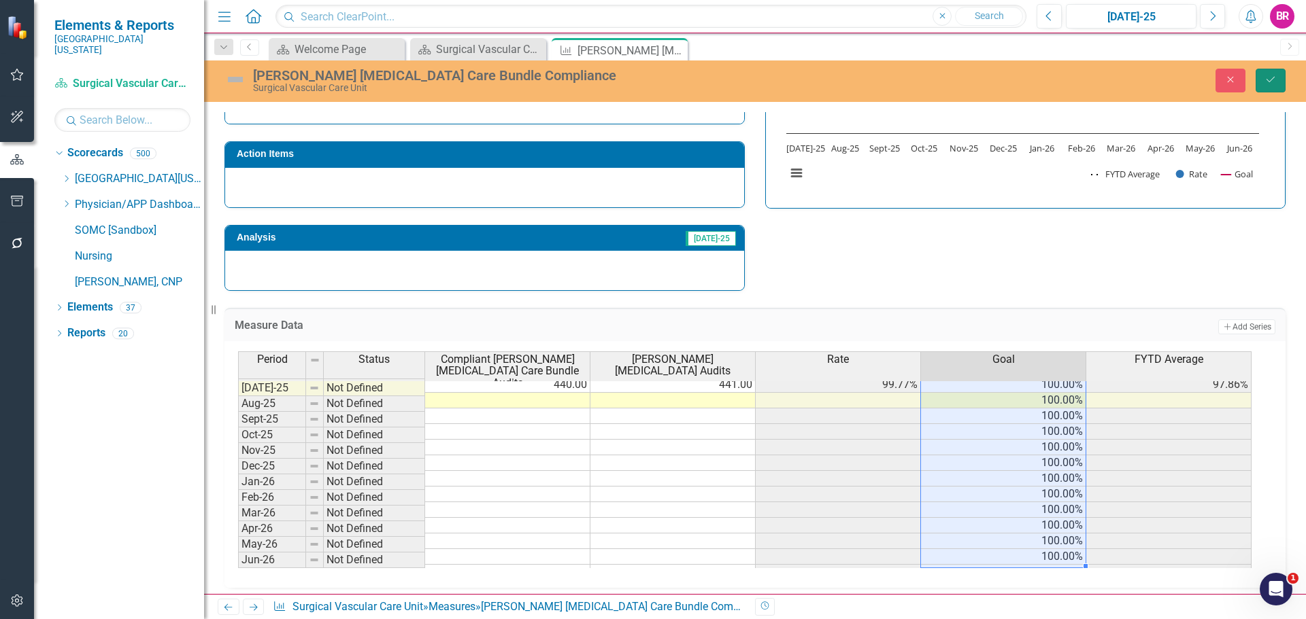
click at [1263, 80] on button "Save" at bounding box center [1270, 81] width 30 height 24
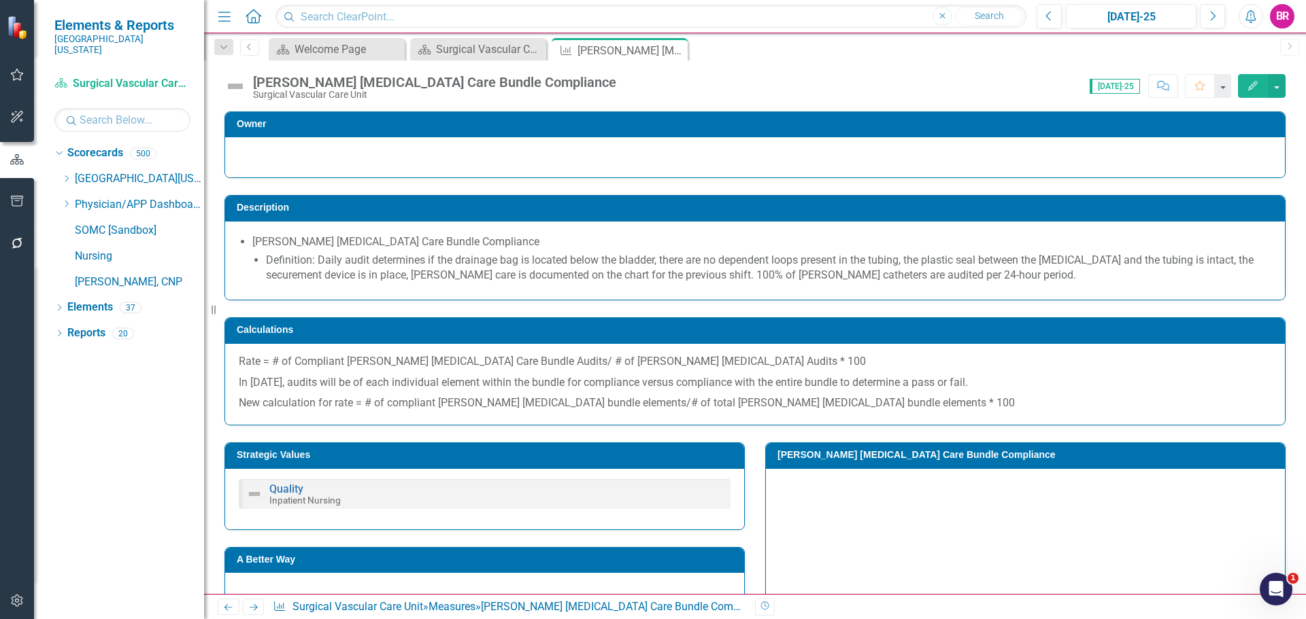
click at [250, 610] on icon "Next" at bounding box center [254, 607] width 12 height 9
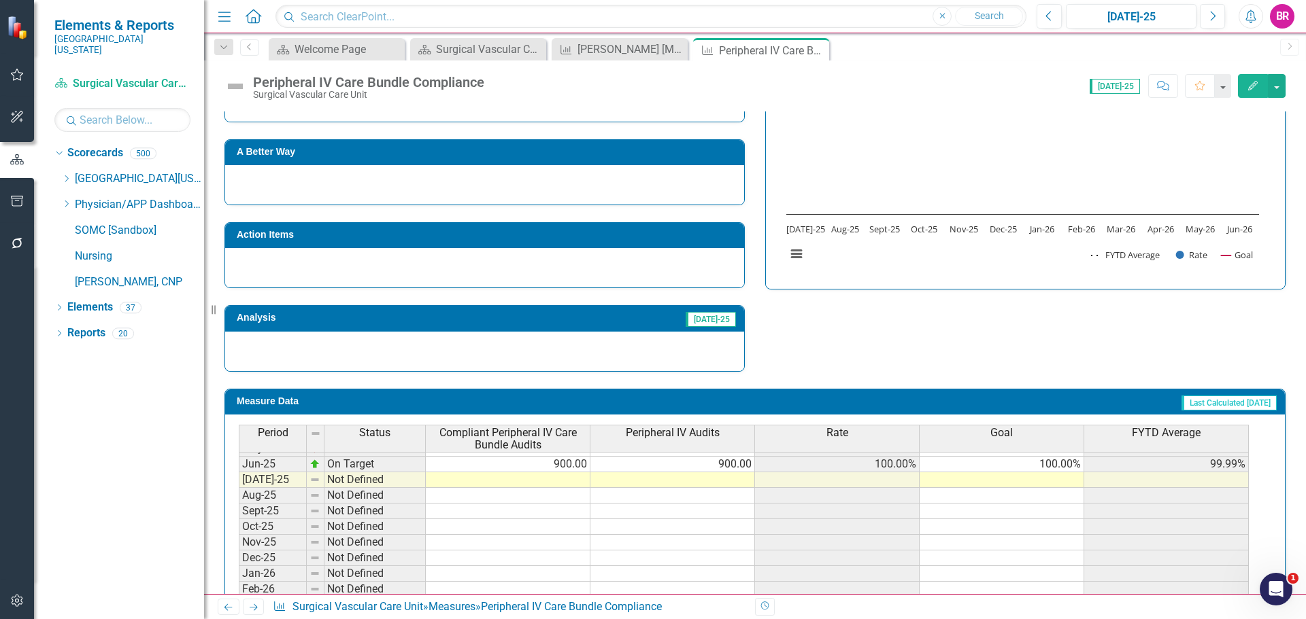
click at [1069, 465] on tbody "Jan-24 Below Plan 311.00 316.00 98.42% 100.00% 98.42% Feb-24 Below Plan 285.00 …" at bounding box center [744, 425] width 1010 height 470
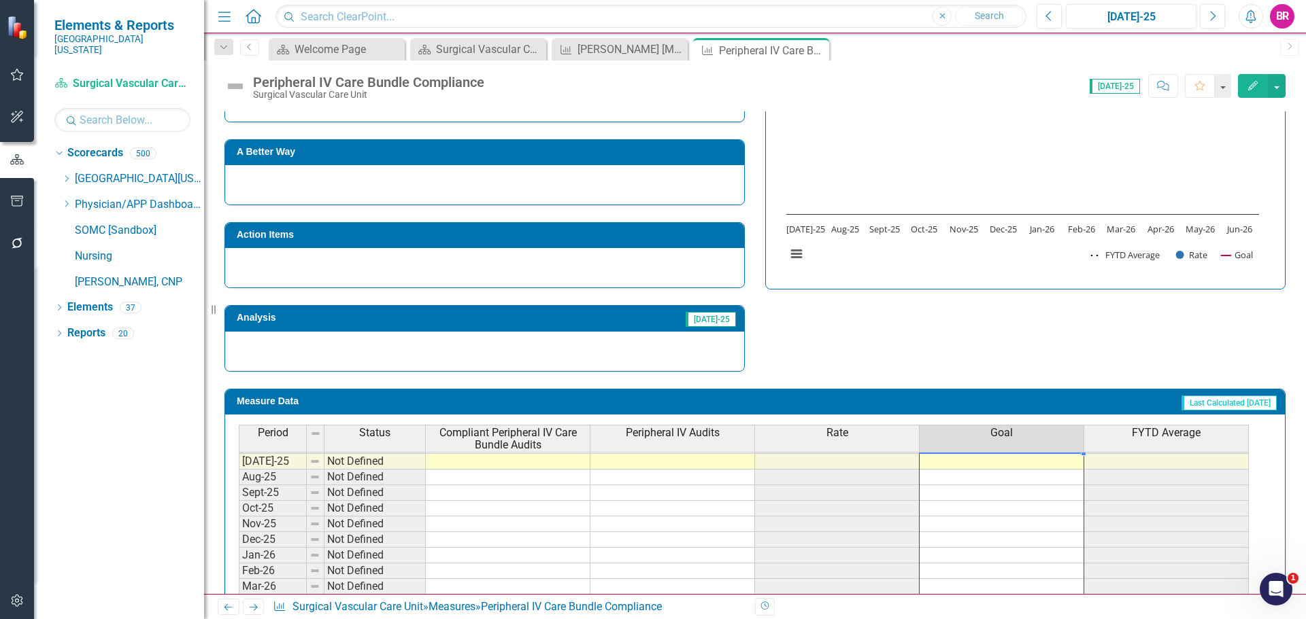
drag, startPoint x: 1083, startPoint y: 471, endPoint x: 1082, endPoint y: 605, distance: 134.6
click at [1082, 605] on div "Menu Home Search Close Search Previous Jul-25 Next Alerts BR User Edit Profile …" at bounding box center [755, 309] width 1102 height 619
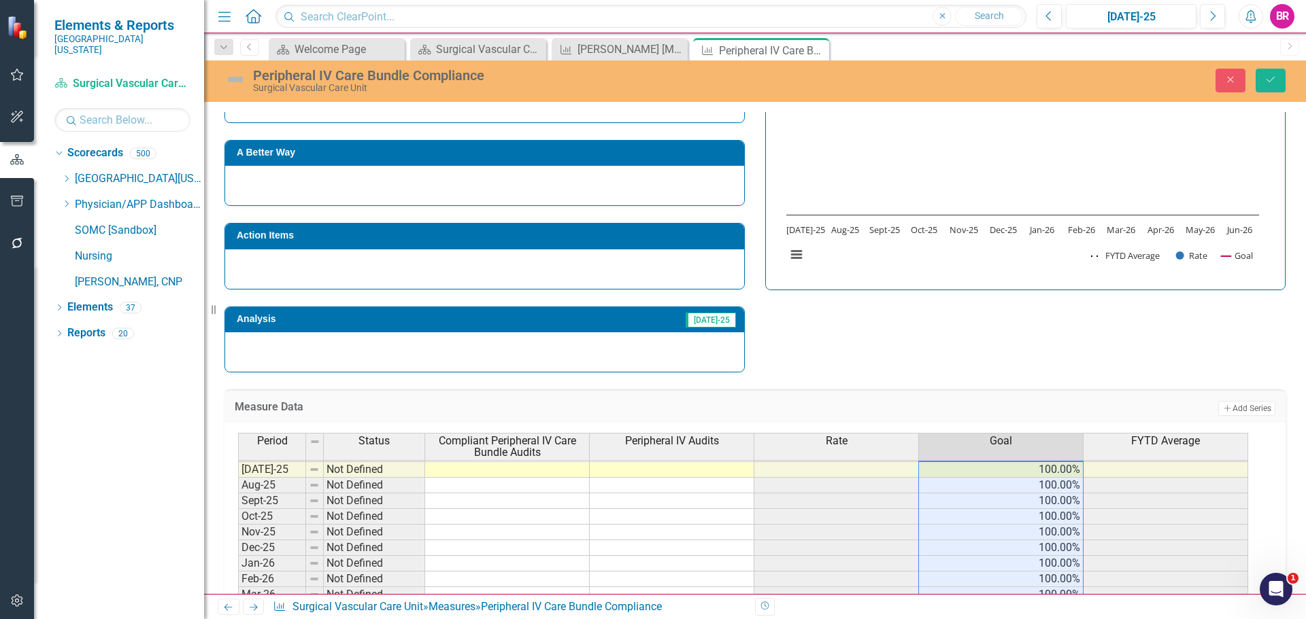
type textarea "100"
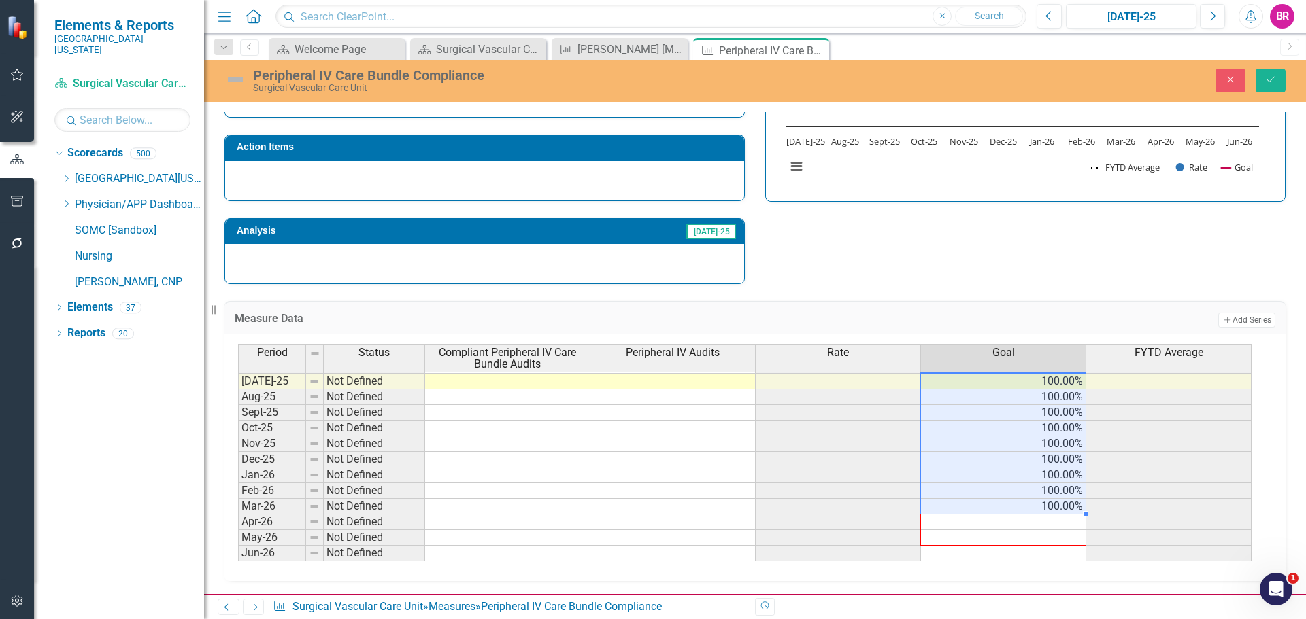
drag, startPoint x: 1087, startPoint y: 514, endPoint x: 1072, endPoint y: 556, distance: 44.3
click at [238, 557] on div "Period Status Compliant Peripheral IV Care Bundle Audits Peripheral IV Audits R…" at bounding box center [238, 352] width 0 height 420
click at [1285, 86] on div "Close Save" at bounding box center [1076, 81] width 439 height 24
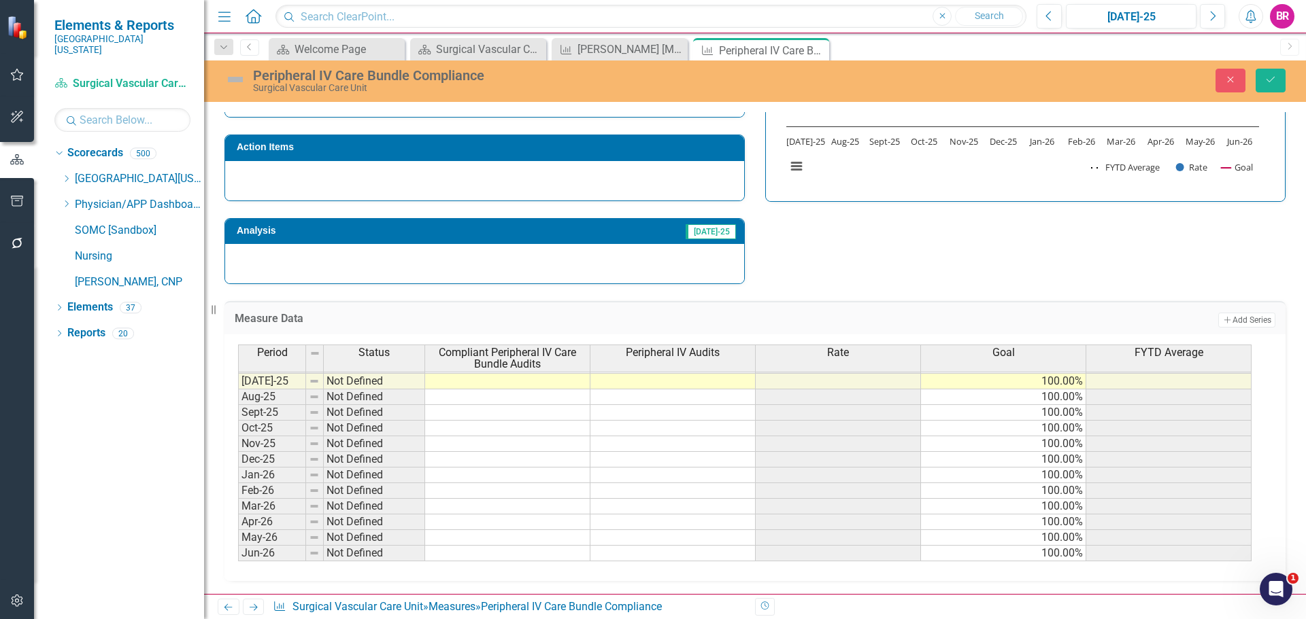
click at [1285, 92] on div "Peripheral IV Care Bundle Compliance Surgical Vascular Care Unit Close Save" at bounding box center [755, 80] width 1102 height 26
click at [1266, 77] on icon "Save" at bounding box center [1270, 80] width 12 height 10
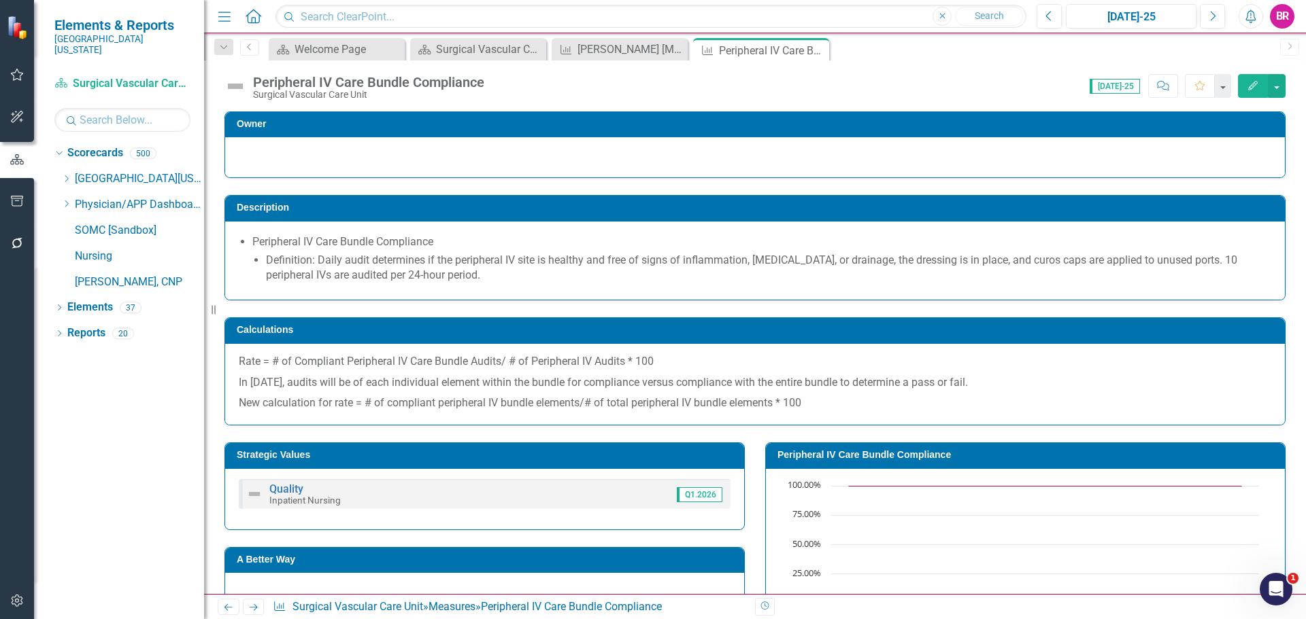
click at [0, 0] on icon "Close" at bounding box center [0, 0] width 0 height 0
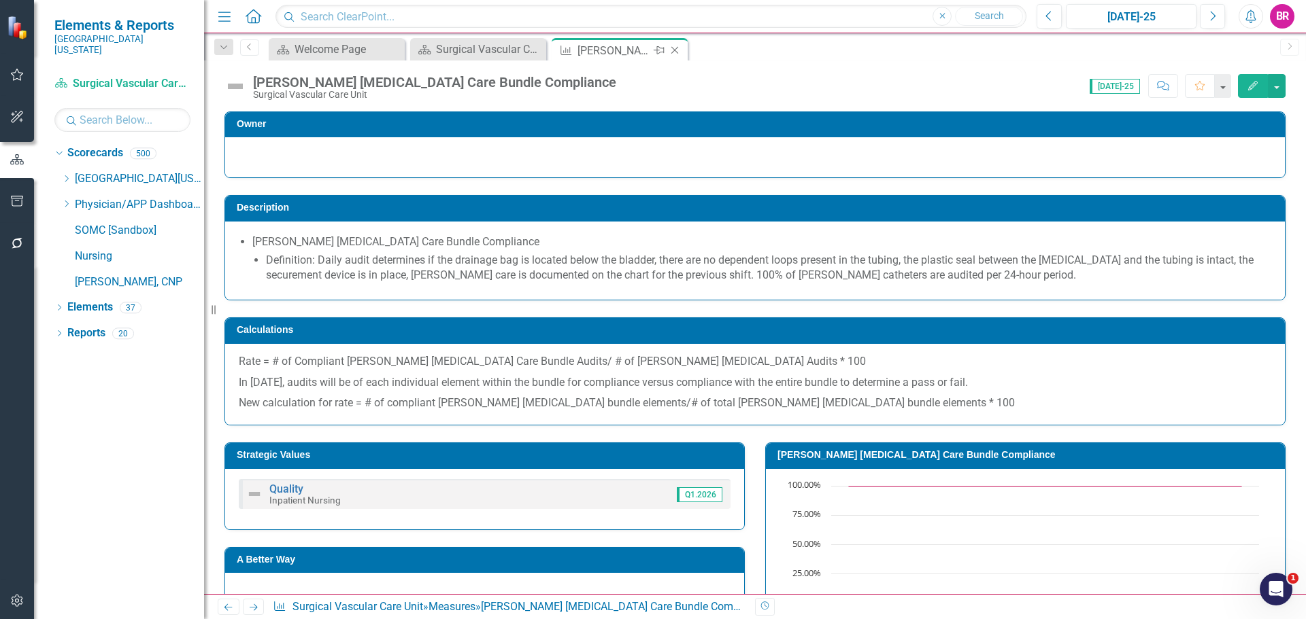
click at [679, 48] on icon "Close" at bounding box center [675, 50] width 14 height 11
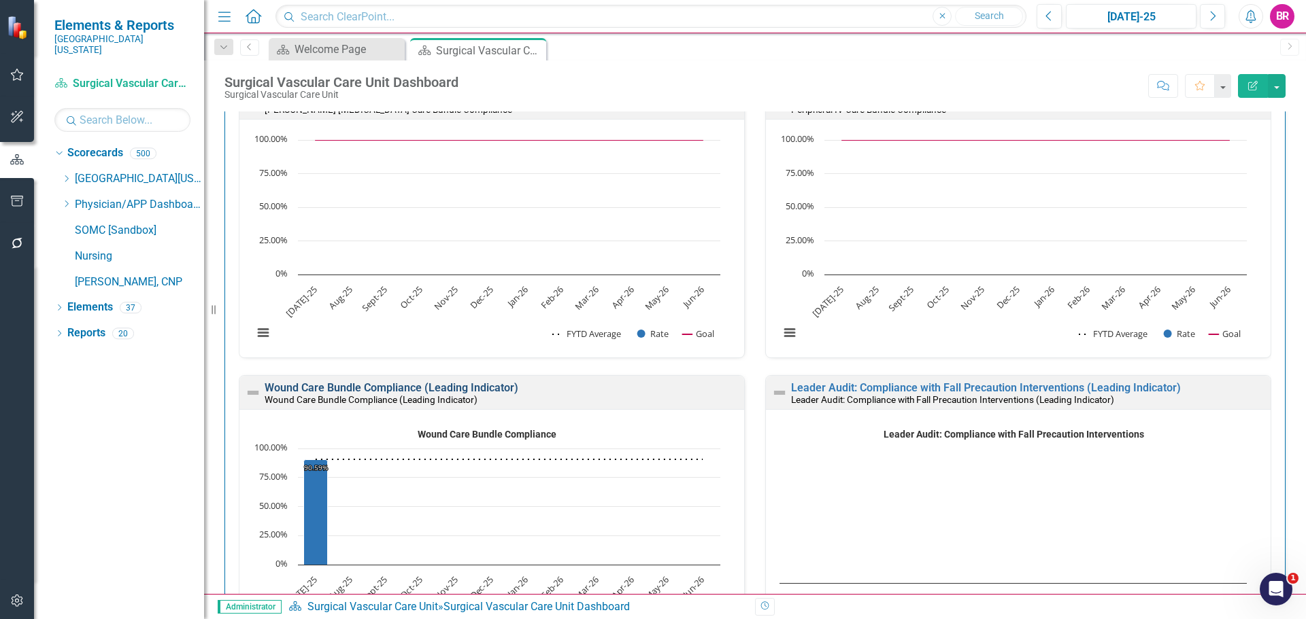
click at [460, 386] on link "Wound Care Bundle Compliance (Leading Indicator)" at bounding box center [392, 387] width 254 height 13
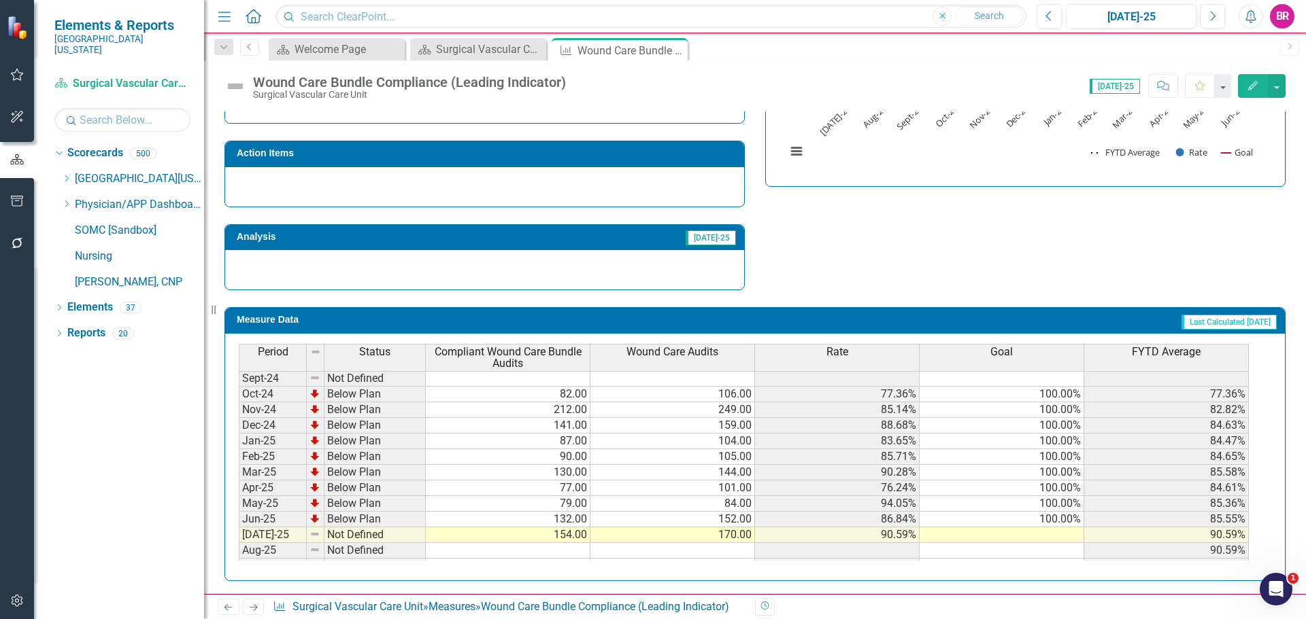
click at [1057, 523] on td "100.00%" at bounding box center [1001, 520] width 165 height 16
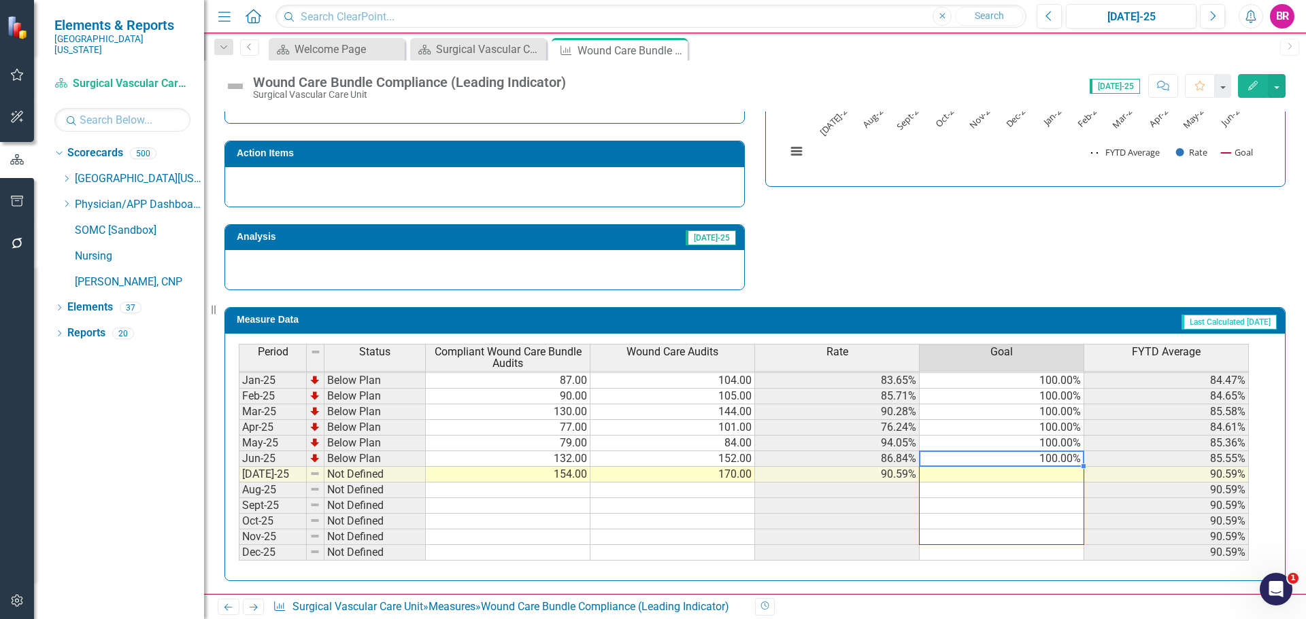
scroll to position [562, 0]
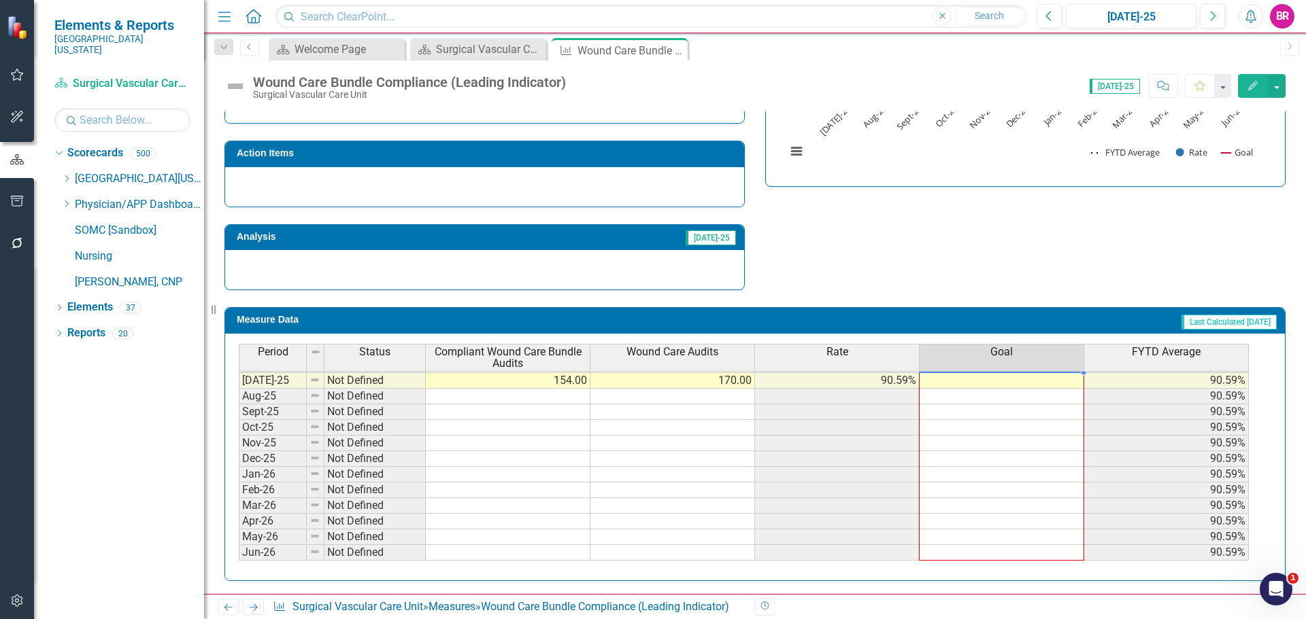
drag, startPoint x: 1082, startPoint y: 526, endPoint x: 1070, endPoint y: 554, distance: 30.4
click at [239, 554] on div "Period Status Compliant Wound Care Bundle Audits Wound Care Audits Rate Goal FY…" at bounding box center [239, 358] width 0 height 435
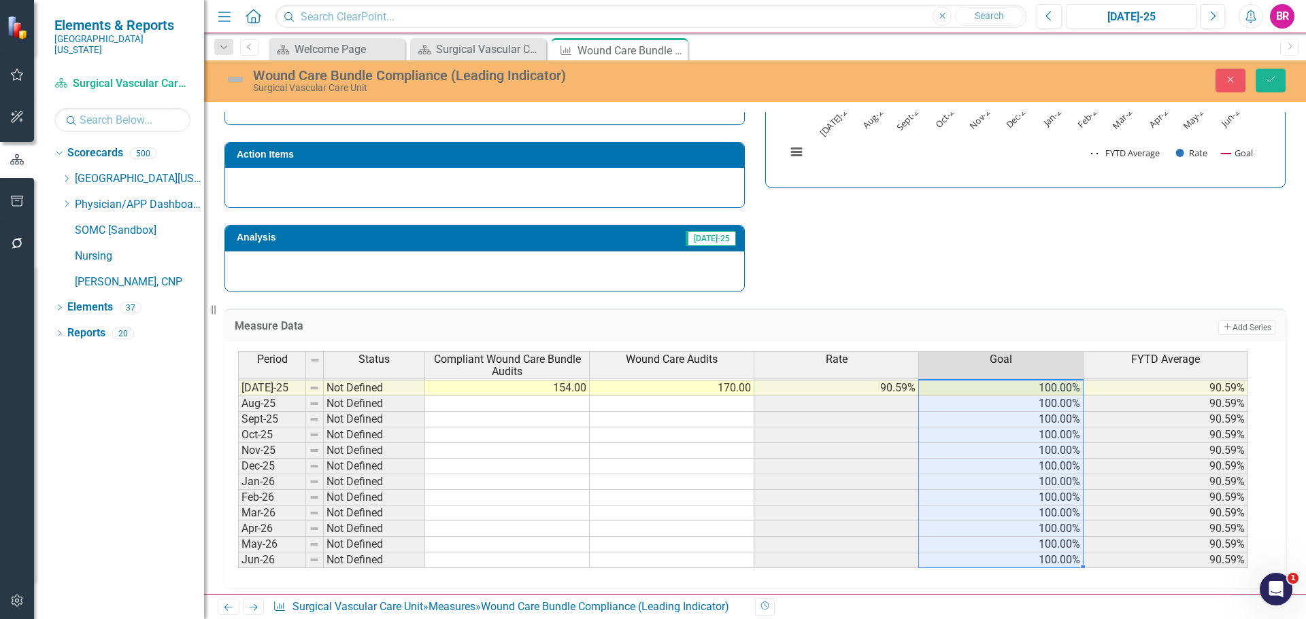
type textarea "100"
click at [1272, 87] on button "Save" at bounding box center [1270, 81] width 30 height 24
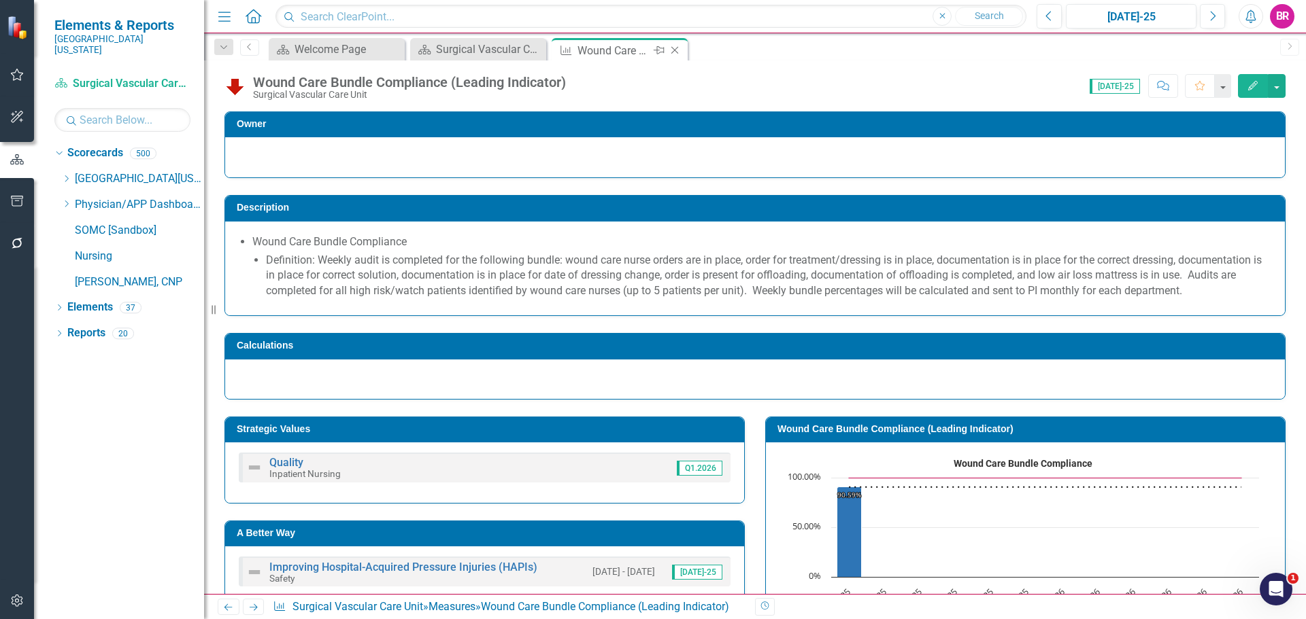
click at [675, 52] on icon "Close" at bounding box center [675, 50] width 14 height 11
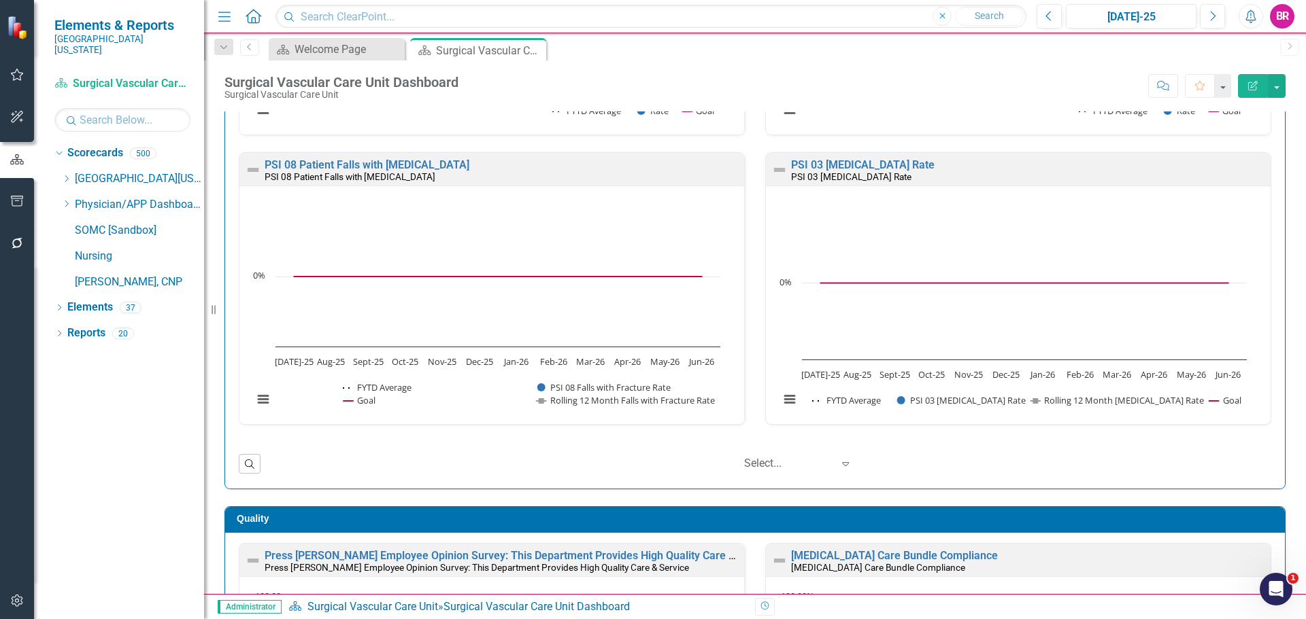
scroll to position [1904, 0]
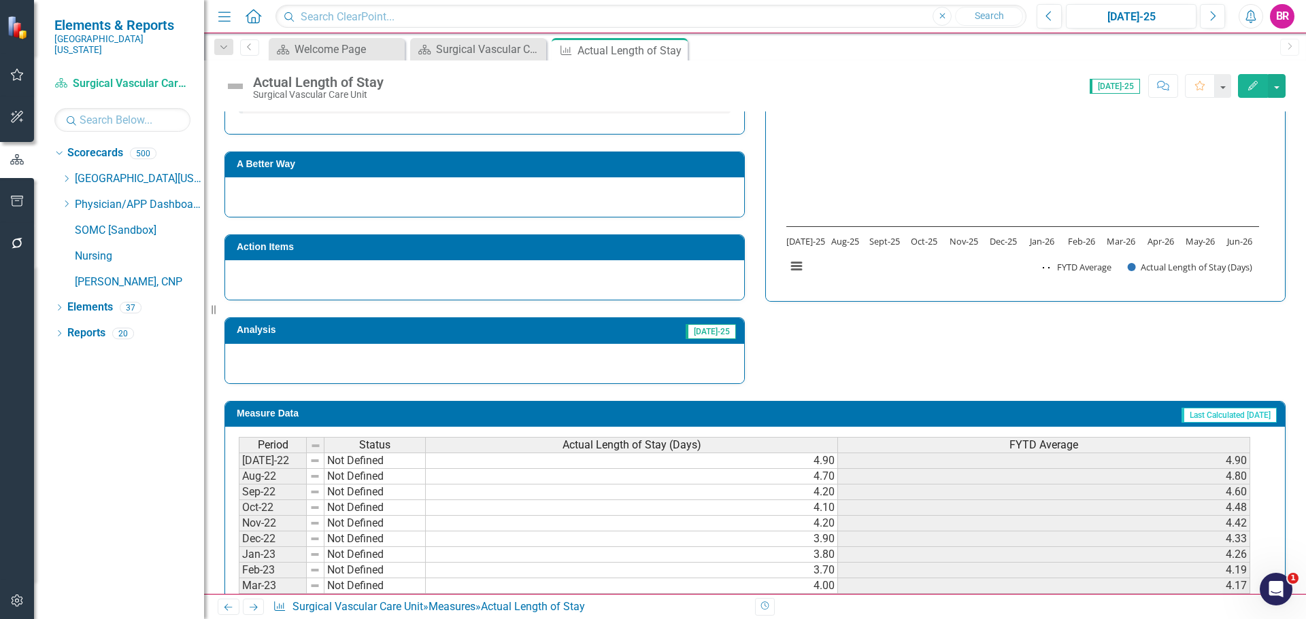
scroll to position [397, 0]
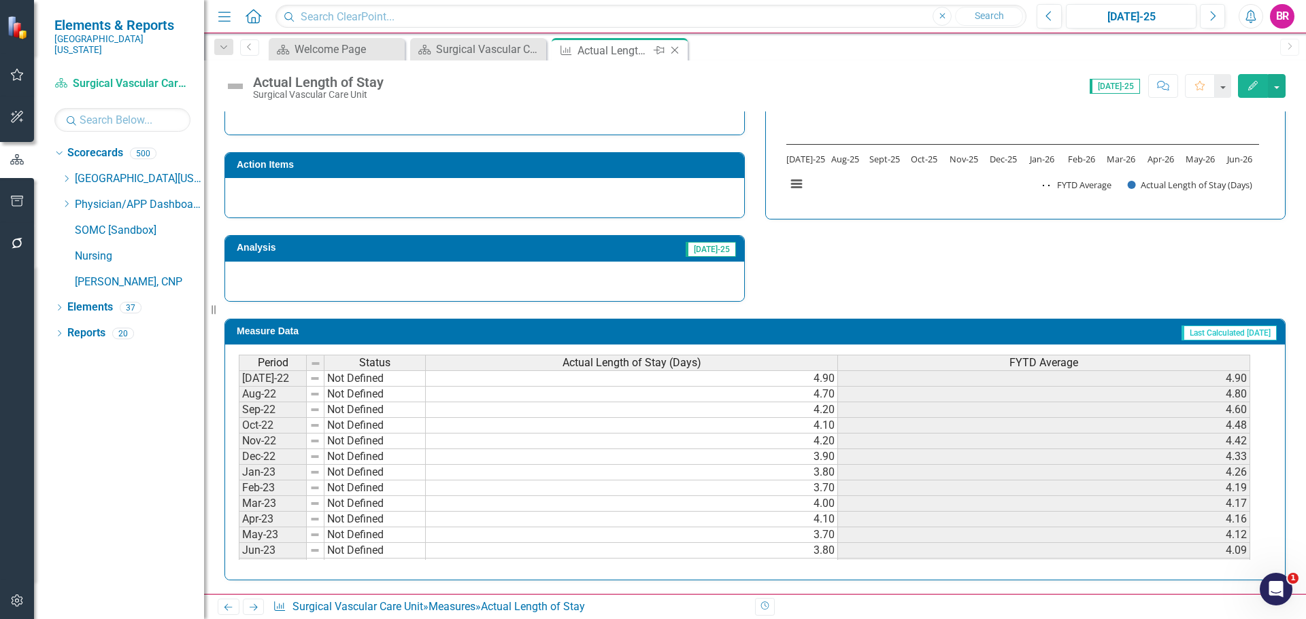
click at [671, 52] on icon "Close" at bounding box center [675, 50] width 14 height 11
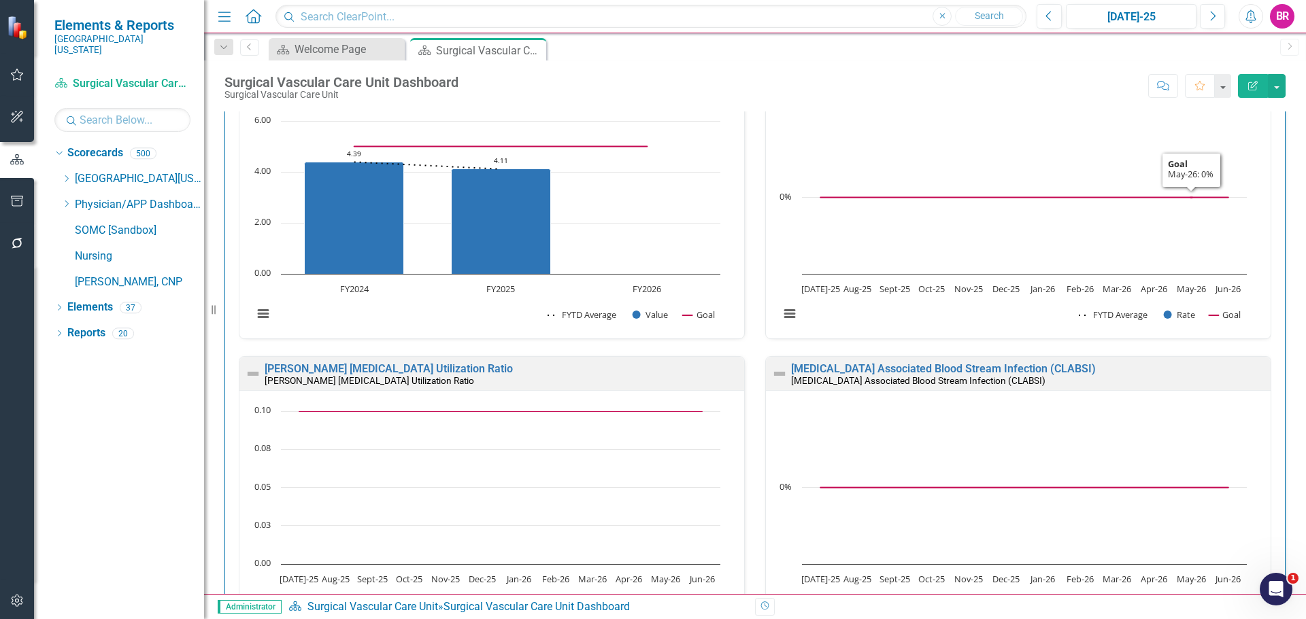
scroll to position [136, 0]
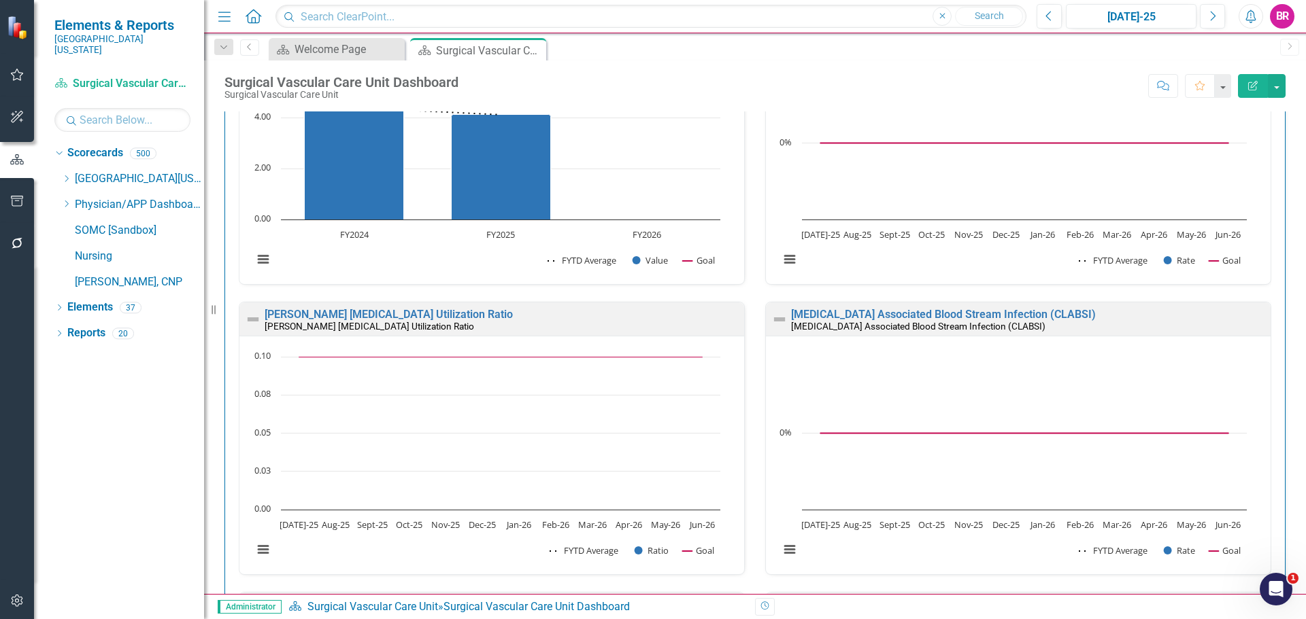
drag, startPoint x: 65, startPoint y: 167, endPoint x: 141, endPoint y: 249, distance: 111.1
click at [65, 175] on icon "Dropdown" at bounding box center [66, 179] width 10 height 8
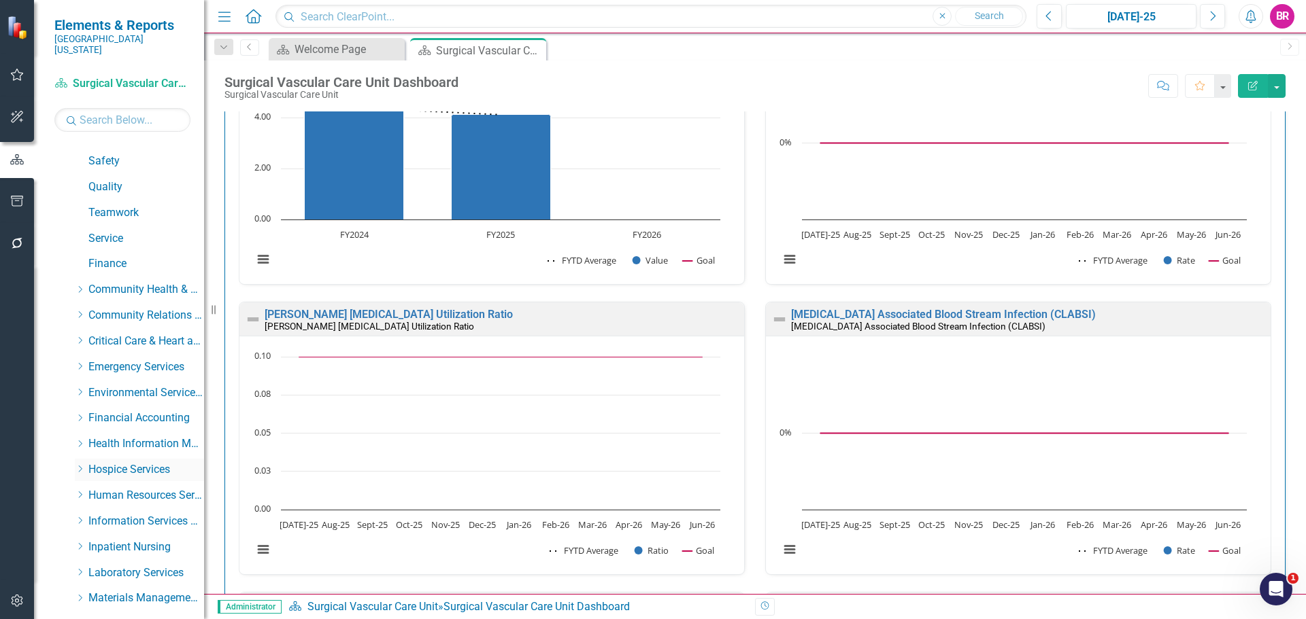
scroll to position [204, 0]
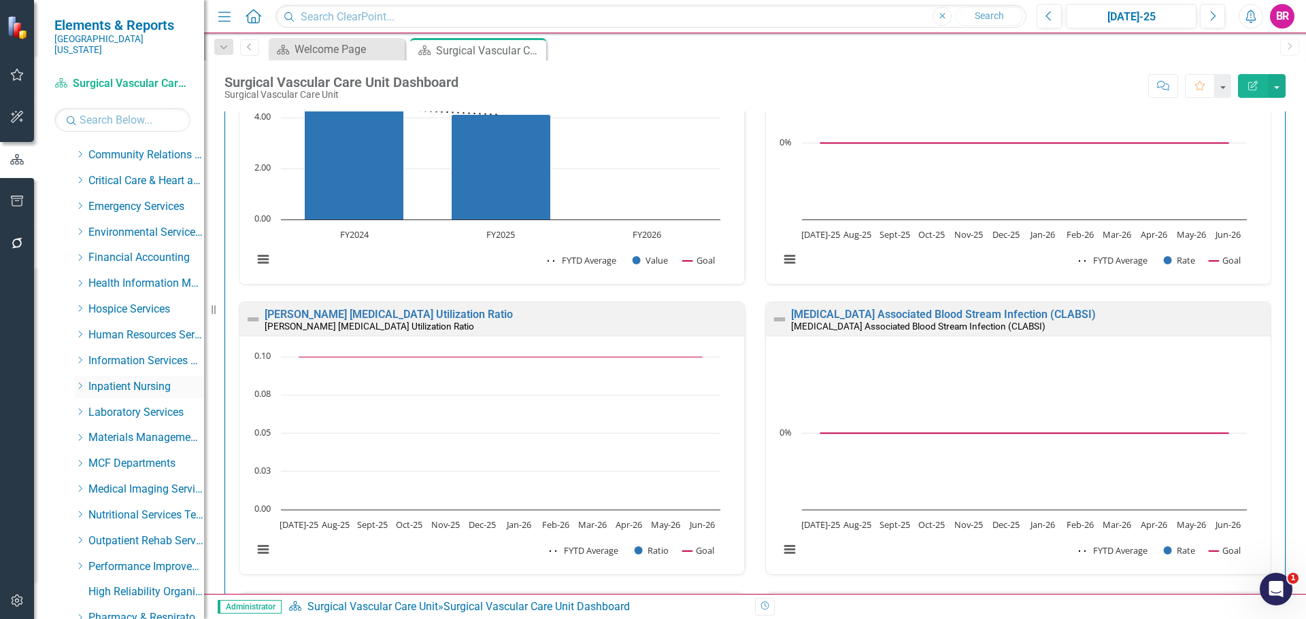
click at [81, 382] on icon "Dropdown" at bounding box center [80, 386] width 10 height 8
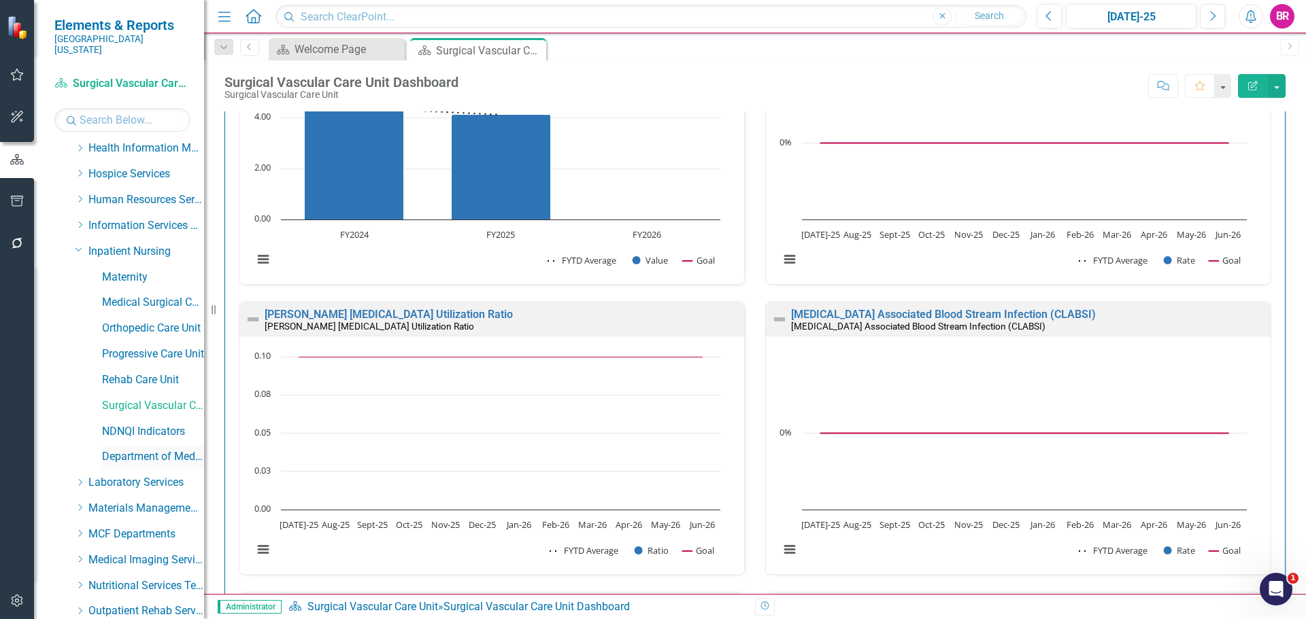
scroll to position [340, 0]
click at [131, 424] on link "NDNQI Indicators" at bounding box center [153, 432] width 102 height 16
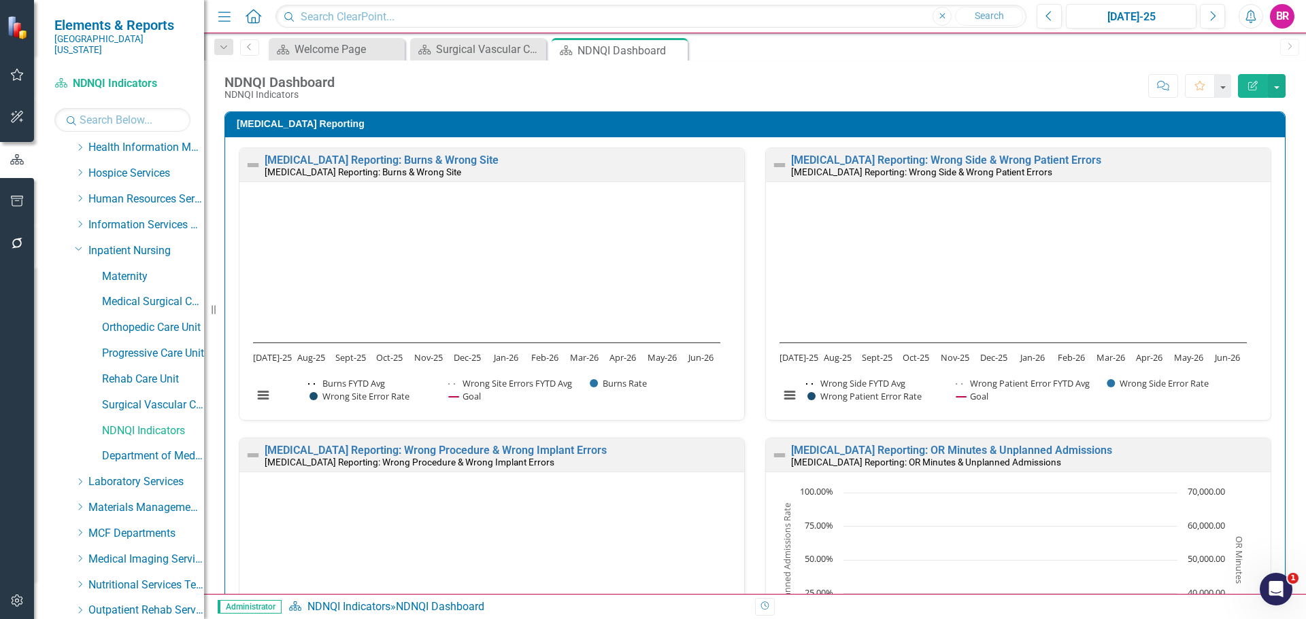
click at [439, 158] on link "[MEDICAL_DATA] Reporting: Burns & Wrong Site" at bounding box center [382, 160] width 234 height 13
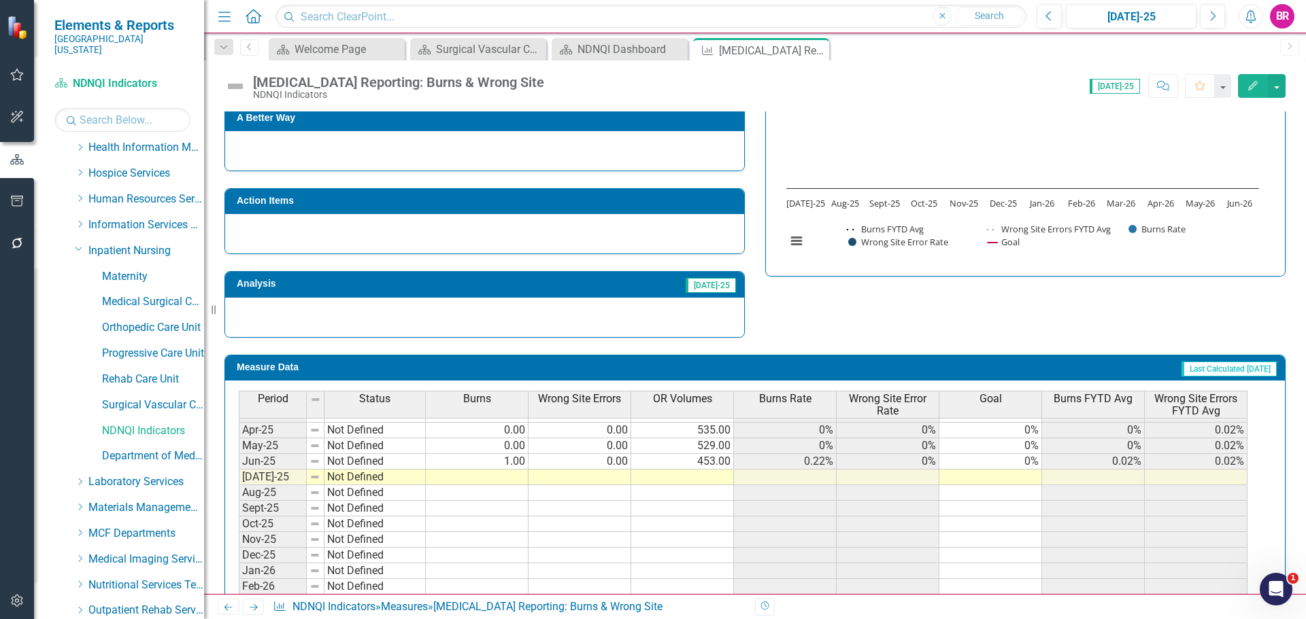
scroll to position [544, 0]
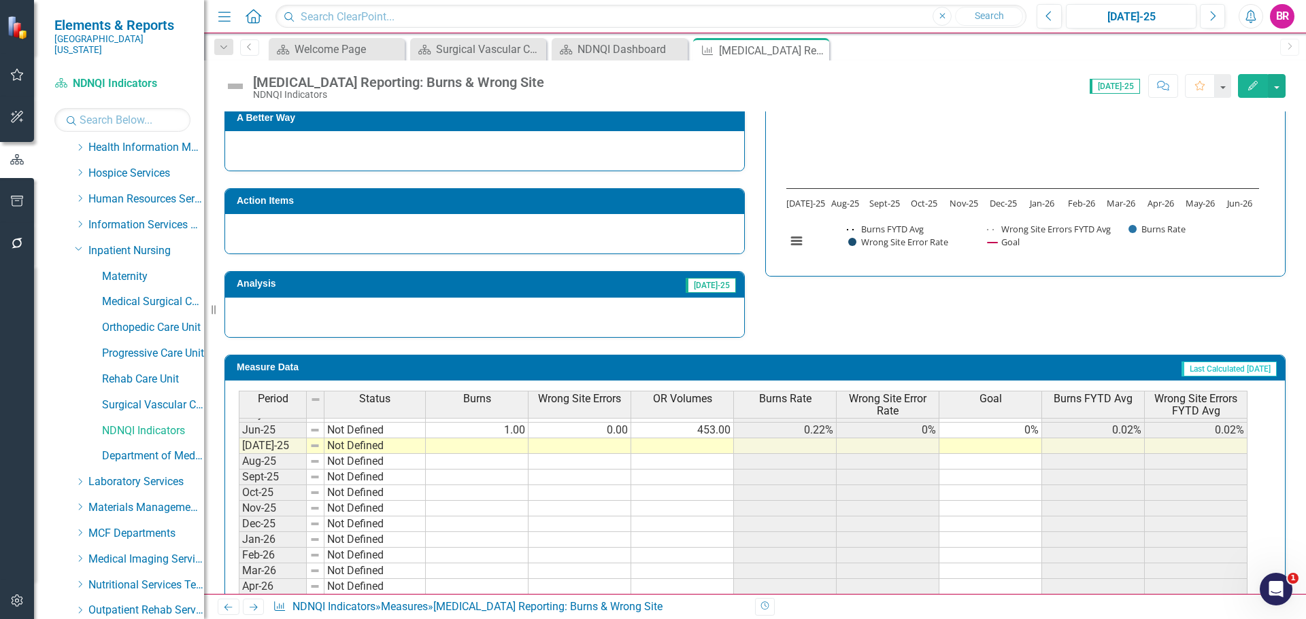
click at [1009, 431] on tbody "Jan-24 Not Defined 0.00 0.00 623.00 0% 0% 0% 0% 0% Feb-24 Not Defined 0.00 0.00…" at bounding box center [743, 391] width 1008 height 470
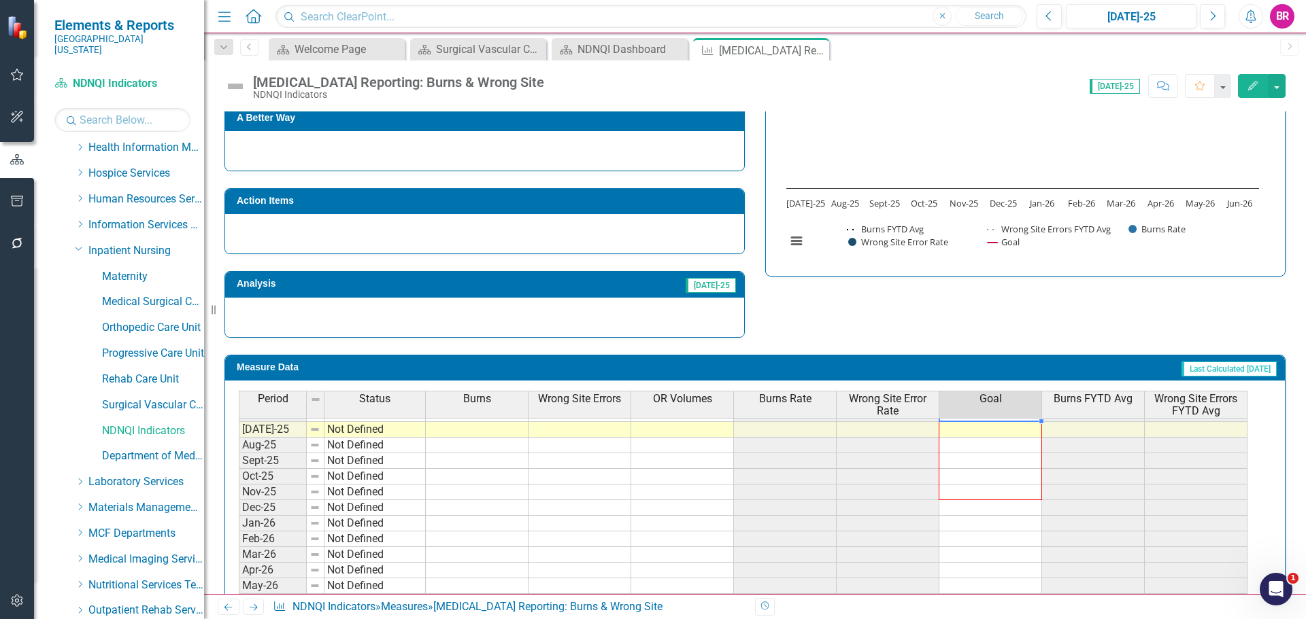
scroll to position [562, 0]
drag, startPoint x: 1040, startPoint y: 439, endPoint x: 1023, endPoint y: 596, distance: 157.4
click at [1023, 596] on div "Menu Home Search Close Search Previous [DATE]-25 Next Alerts BR User Edit Profi…" at bounding box center [755, 309] width 1102 height 619
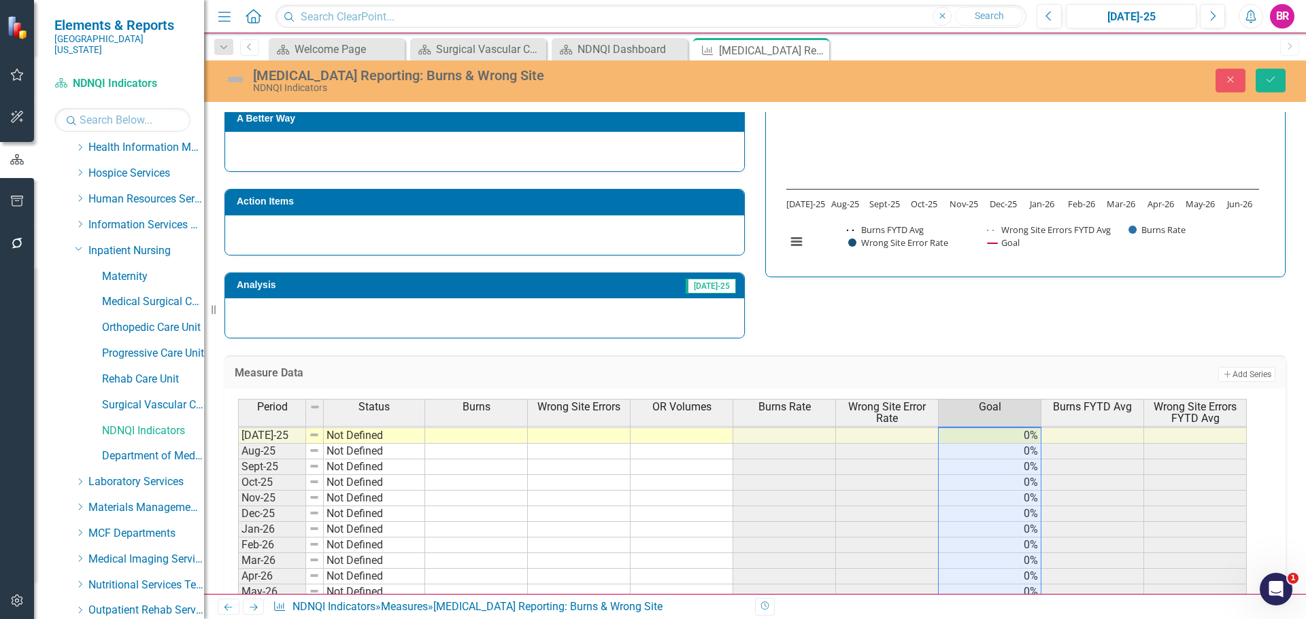
type textarea "0"
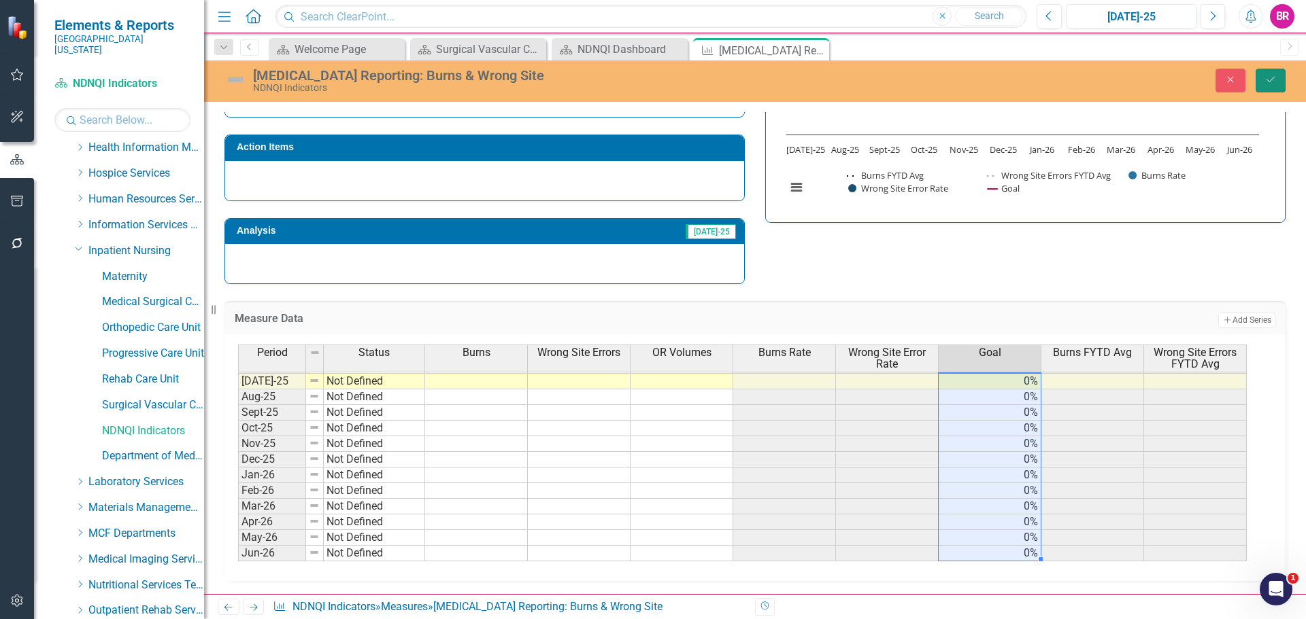
click at [1266, 78] on icon "Save" at bounding box center [1270, 80] width 12 height 10
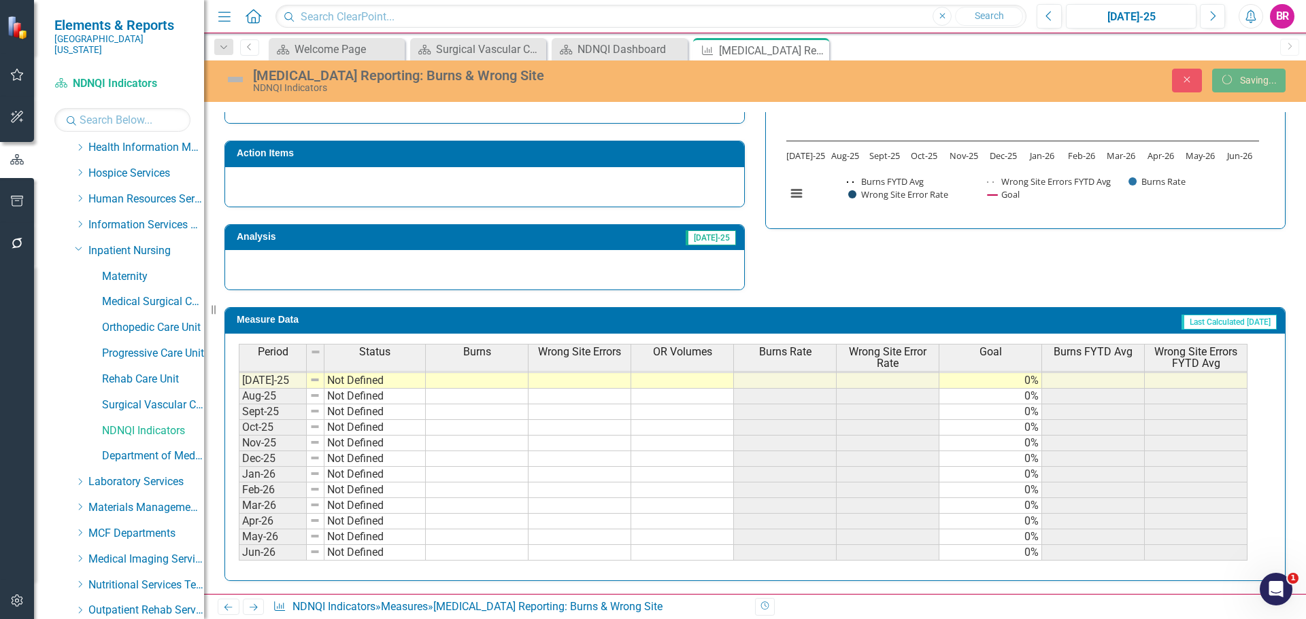
scroll to position [388, 0]
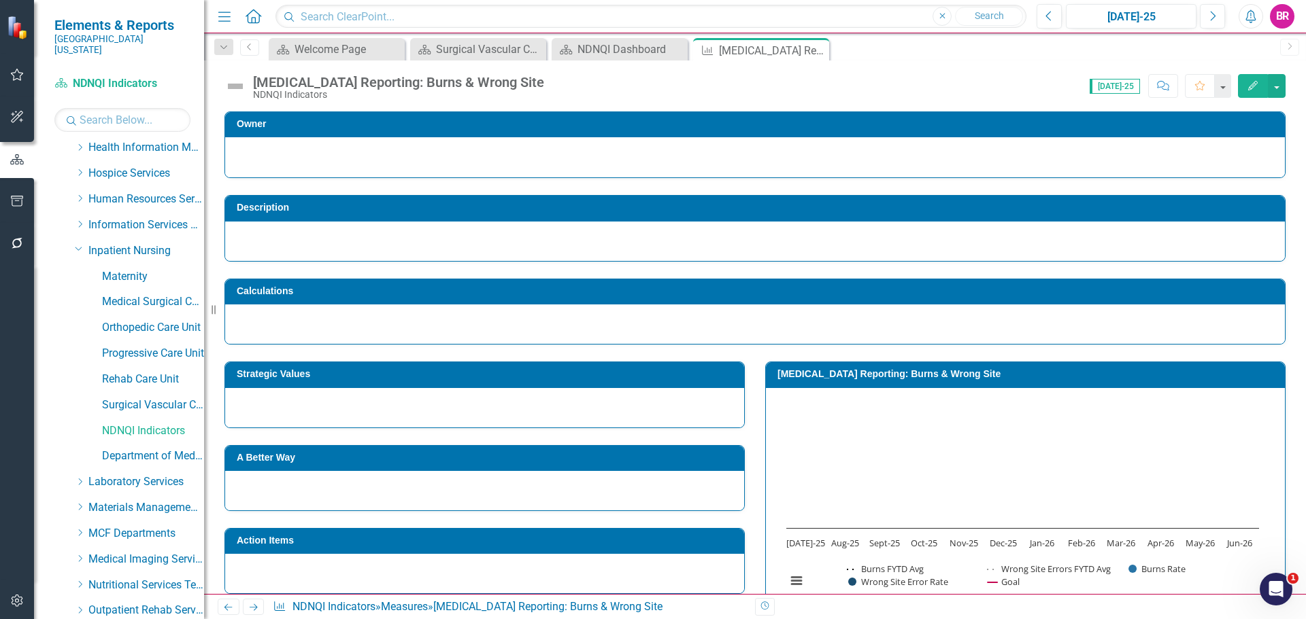
click at [256, 612] on icon "Next" at bounding box center [254, 607] width 12 height 9
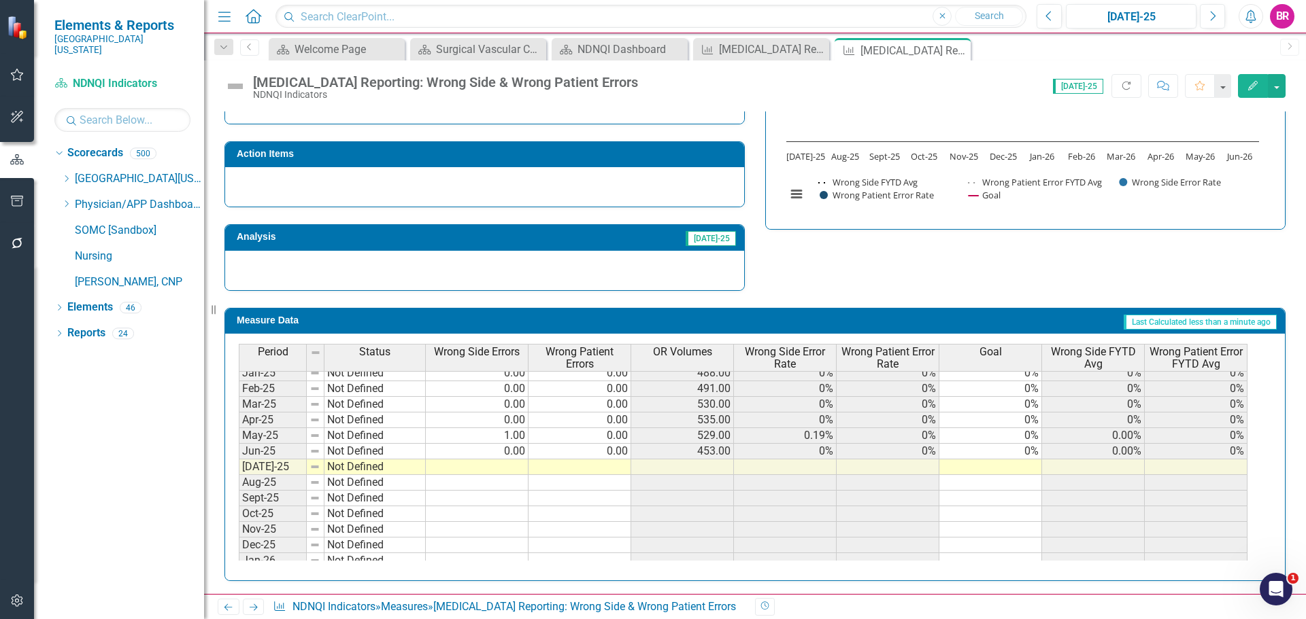
click at [1023, 450] on tbody "Jan-24 Not Defined 0.00 0.00 623.00 0% 0% 0% 0% 0% Feb-24 Not Defined 0.00 0.00…" at bounding box center [743, 412] width 1008 height 470
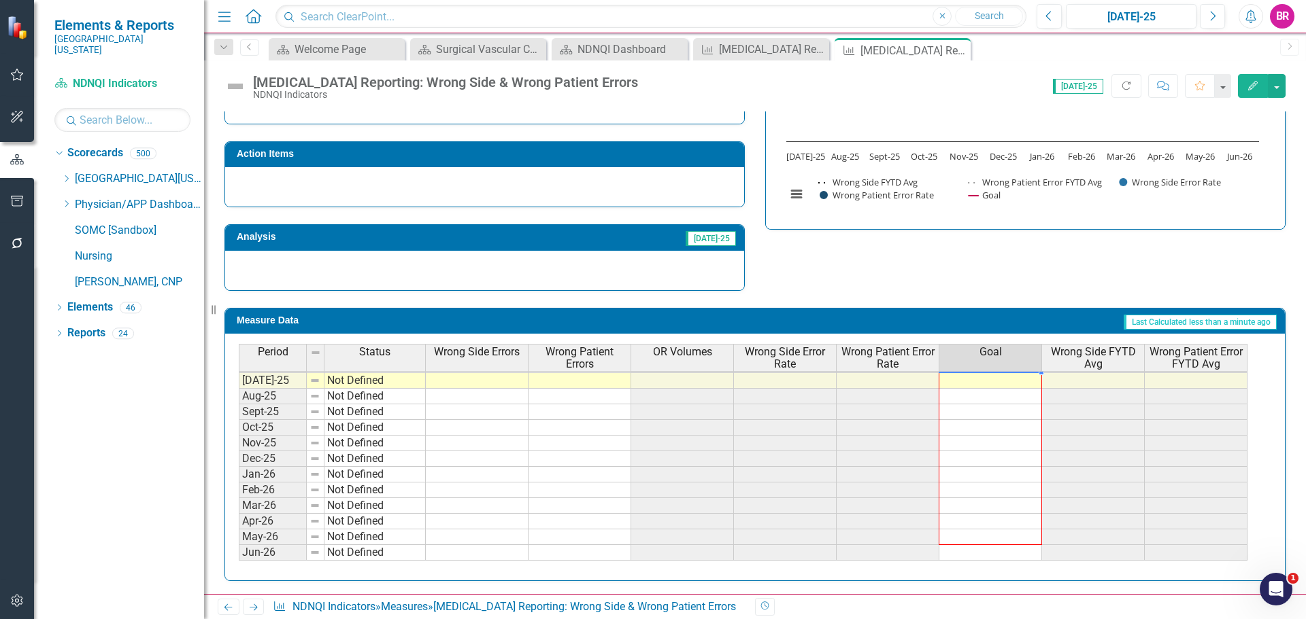
drag, startPoint x: 1042, startPoint y: 460, endPoint x: 1030, endPoint y: 551, distance: 92.5
click at [239, 551] on div "Period Status Wrong Side Errors Wrong Patient Errors OR Volumes Wrong Side Erro…" at bounding box center [239, 320] width 0 height 482
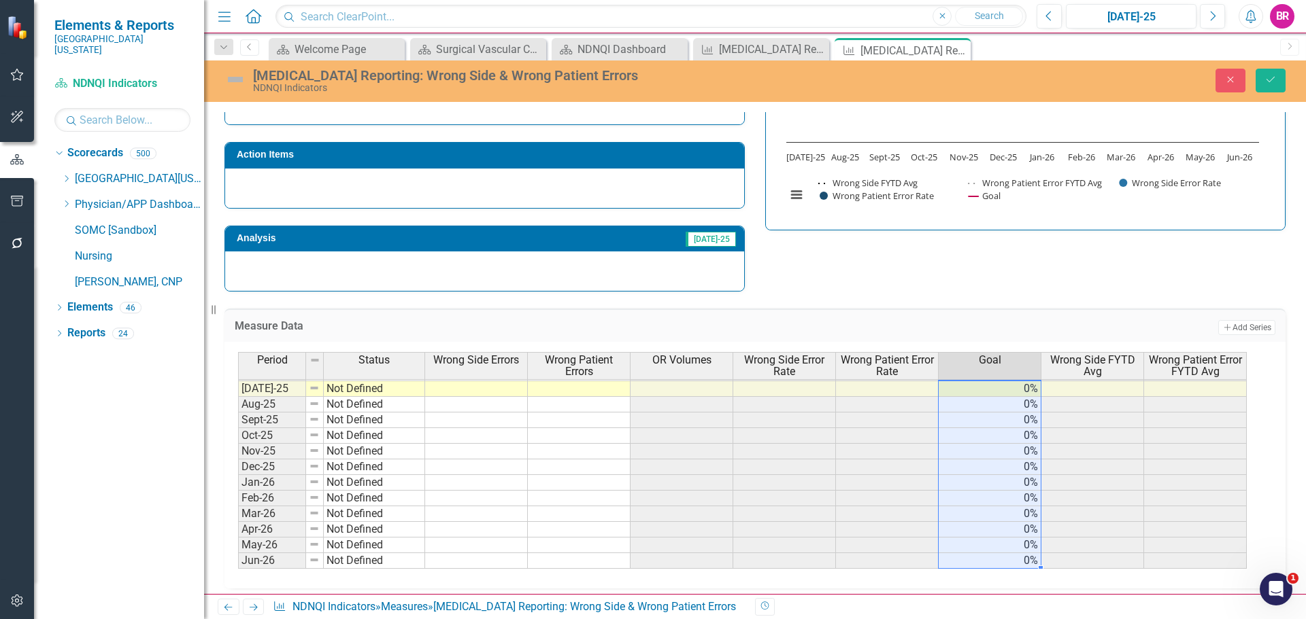
type textarea "0"
click at [1256, 83] on button "Save" at bounding box center [1270, 81] width 30 height 24
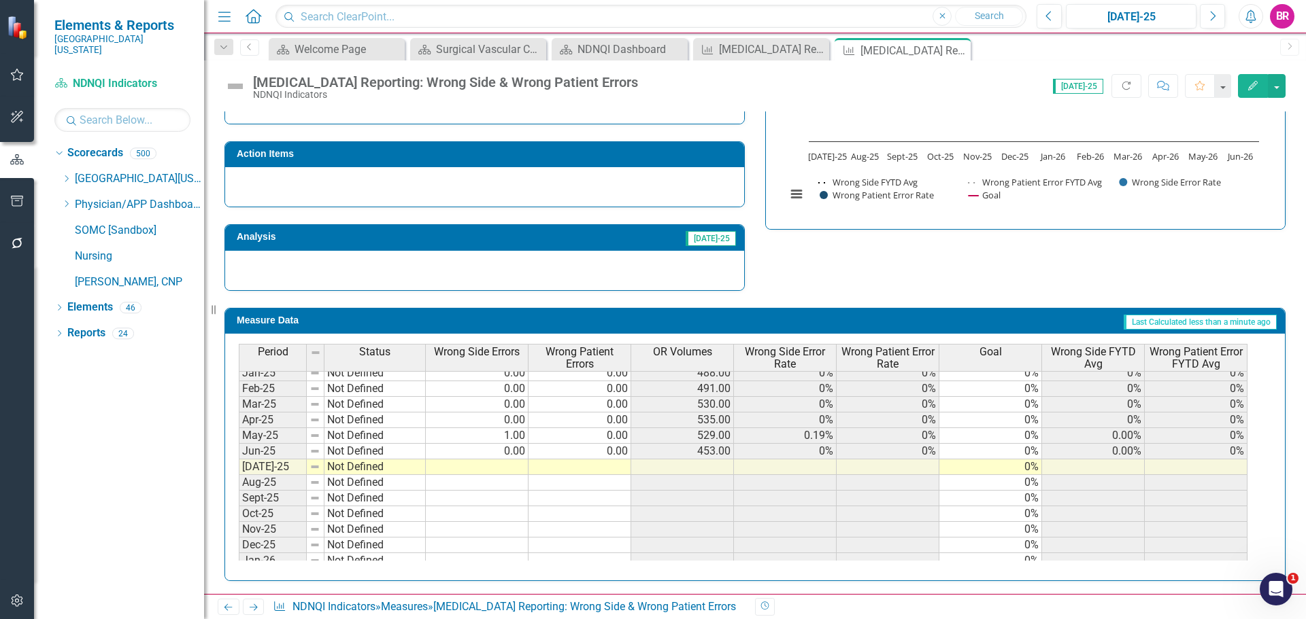
click at [253, 607] on icon "Next" at bounding box center [254, 607] width 12 height 9
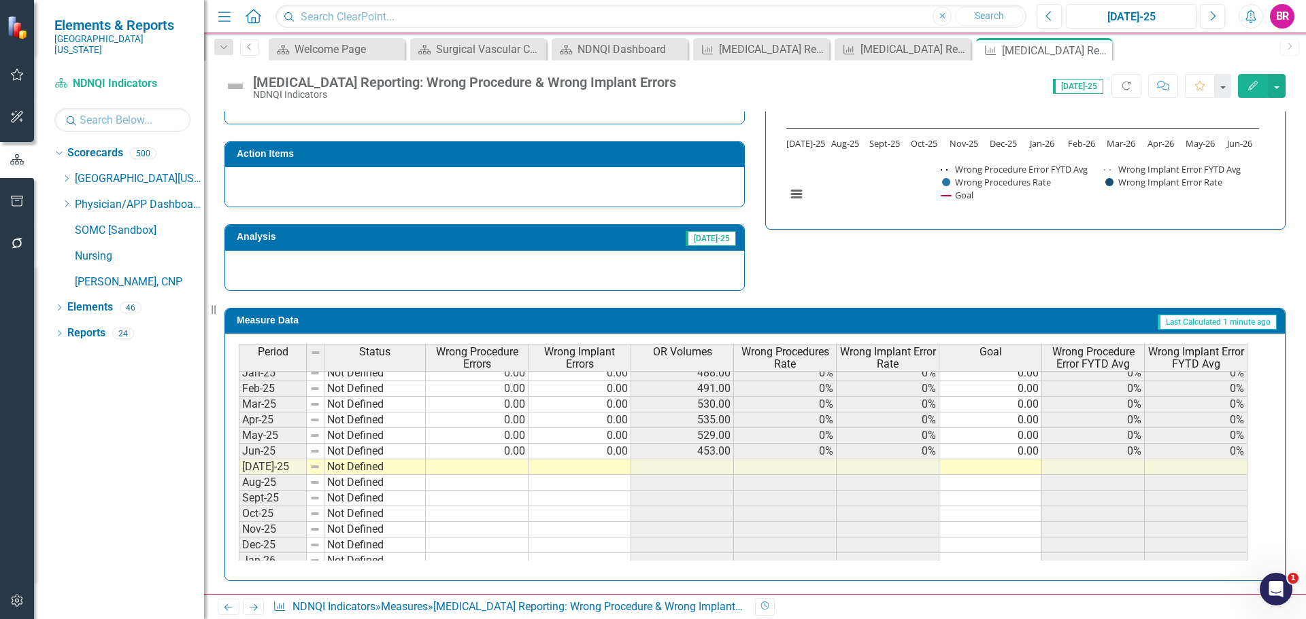
click at [1025, 451] on td "0.00" at bounding box center [990, 452] width 103 height 16
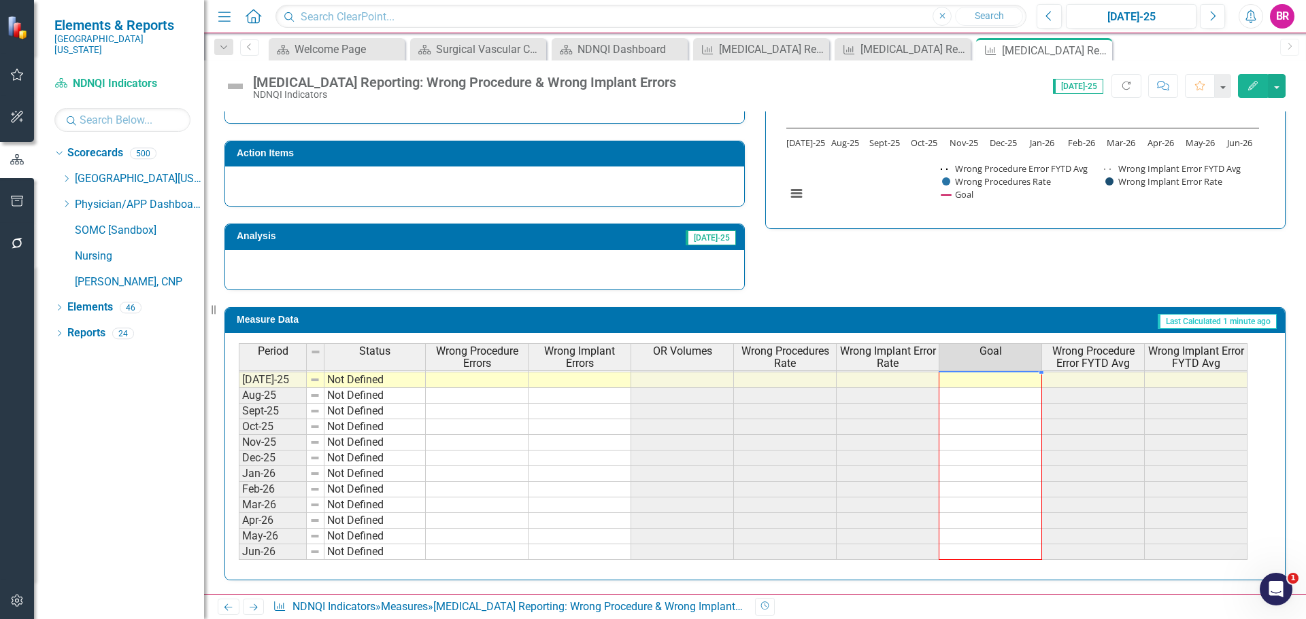
drag, startPoint x: 1040, startPoint y: 458, endPoint x: 1124, endPoint y: 350, distance: 136.7
click at [239, 553] on div "Period Status Wrong Procedure Errors Wrong Implant Errors OR Volumes Wrong Proc…" at bounding box center [239, 319] width 0 height 482
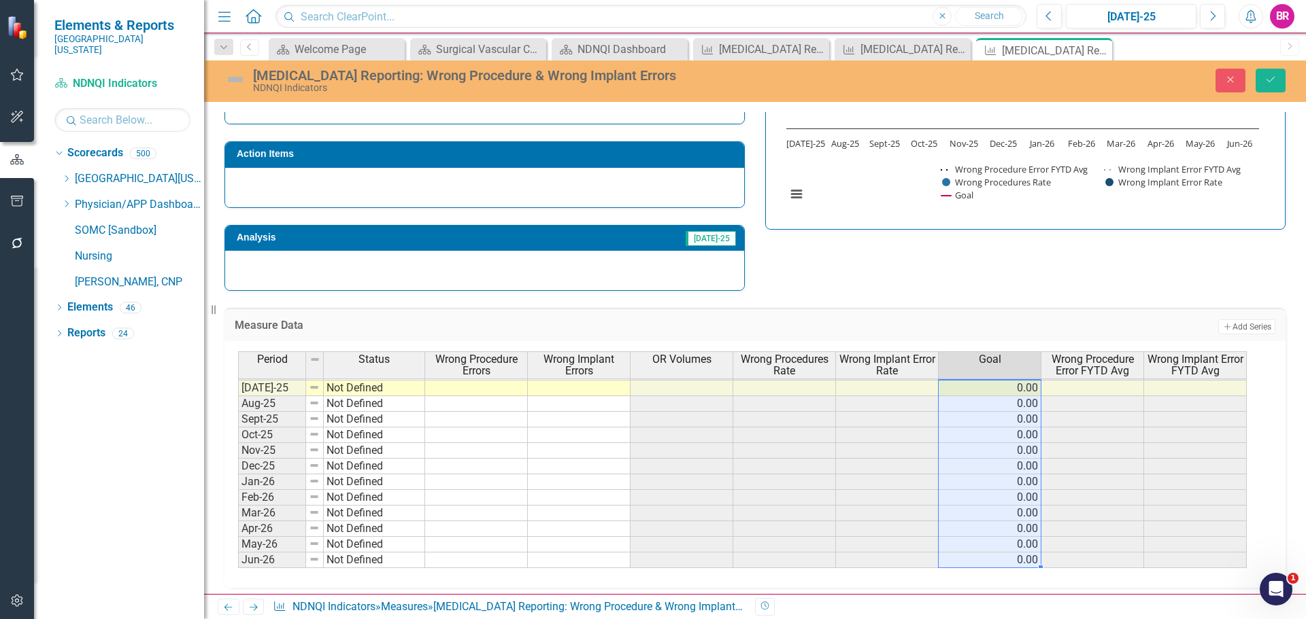
type textarea "0"
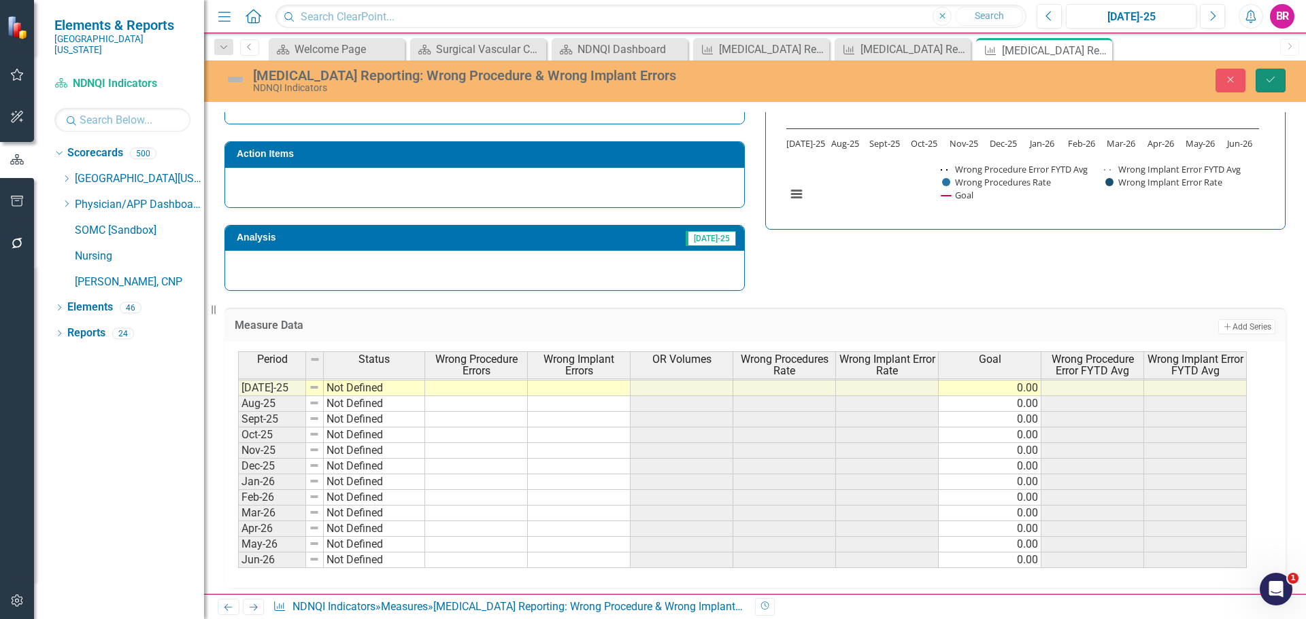
click at [1274, 82] on icon "Save" at bounding box center [1270, 80] width 12 height 10
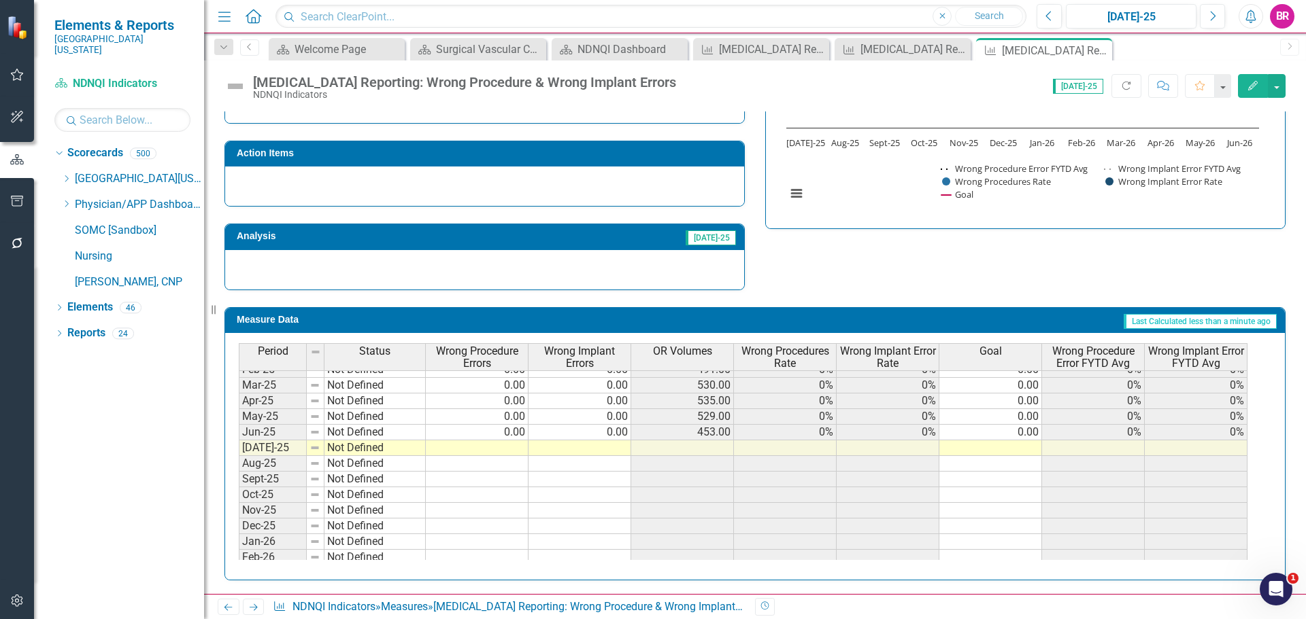
click at [1020, 426] on tbody "Dec-23 Not Defined 0.00 0.00 606.00 0% 0% 0.00 0% 0% Jan-24 Not Defined 0.00 0.…" at bounding box center [743, 385] width 1008 height 485
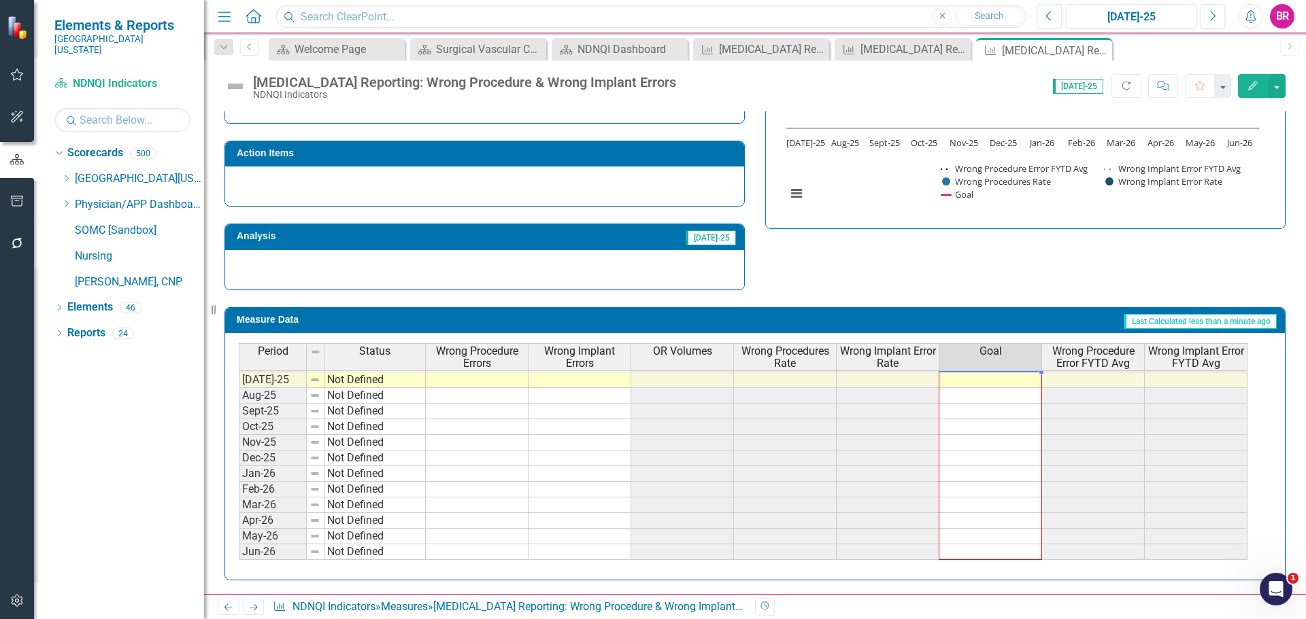
drag, startPoint x: 1040, startPoint y: 441, endPoint x: 1021, endPoint y: 547, distance: 108.6
click at [239, 547] on div "Period Status Wrong Procedure Errors Wrong Implant Errors OR Volumes Wrong Proc…" at bounding box center [239, 358] width 0 height 435
type textarea "0"
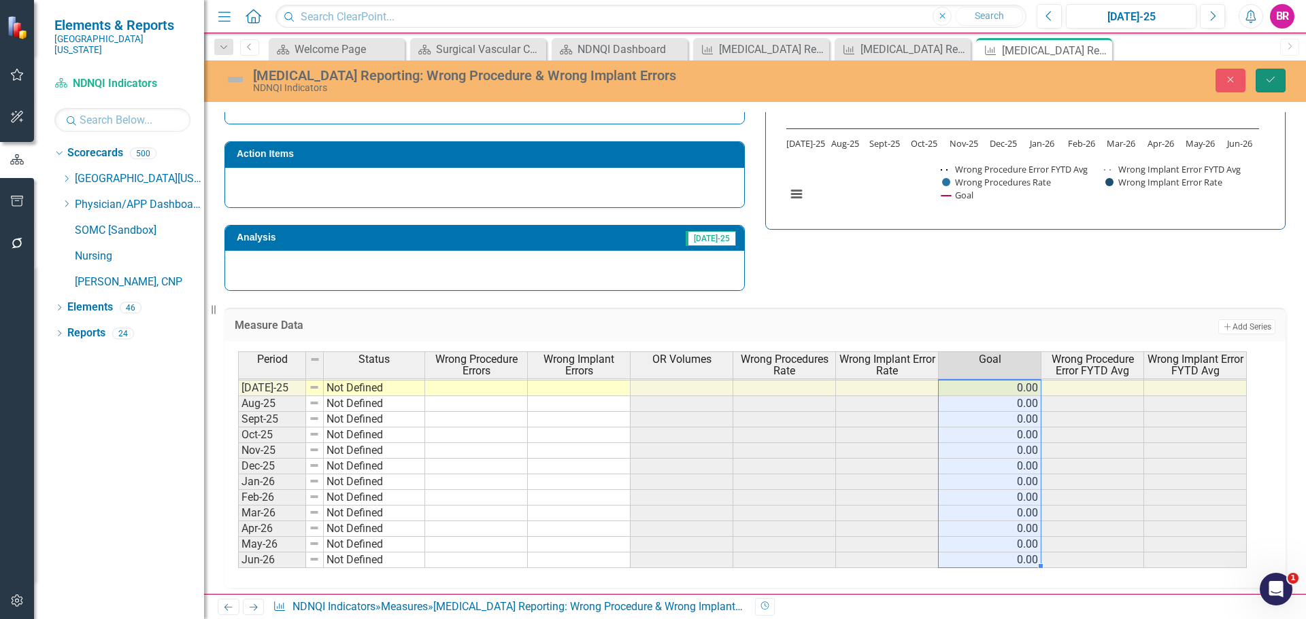
click at [1274, 88] on button "Save" at bounding box center [1270, 81] width 30 height 24
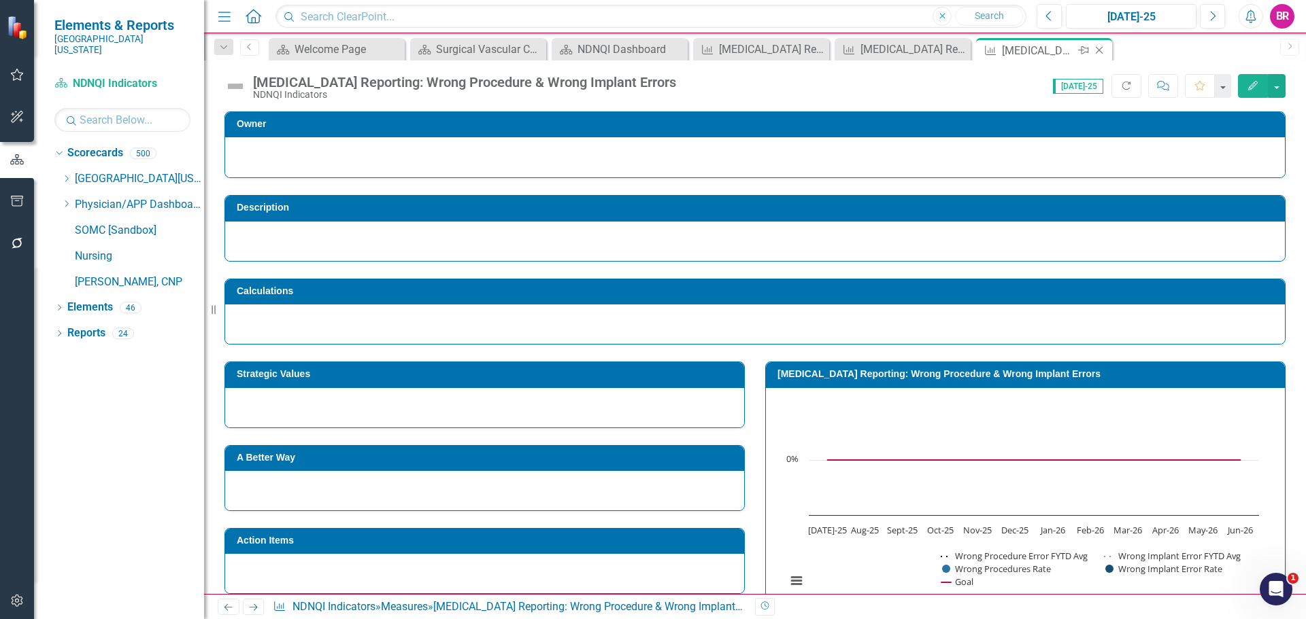
click at [1106, 53] on div "Close" at bounding box center [1099, 50] width 17 height 17
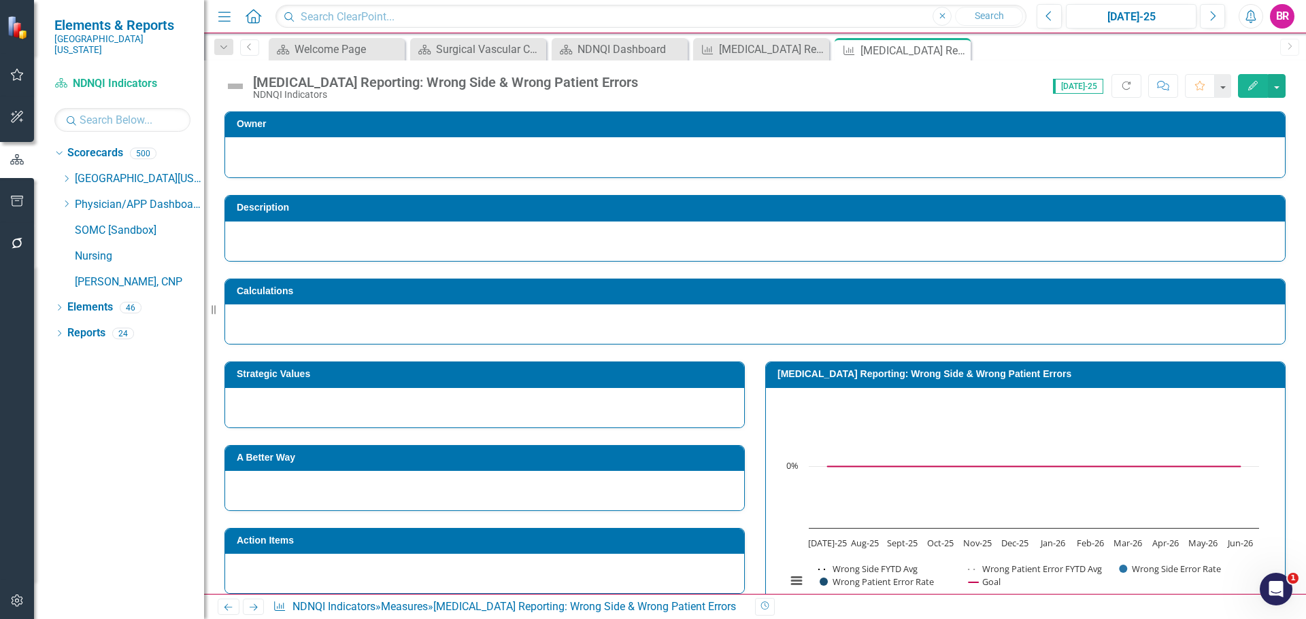
click at [0, 0] on icon "Close" at bounding box center [0, 0] width 0 height 0
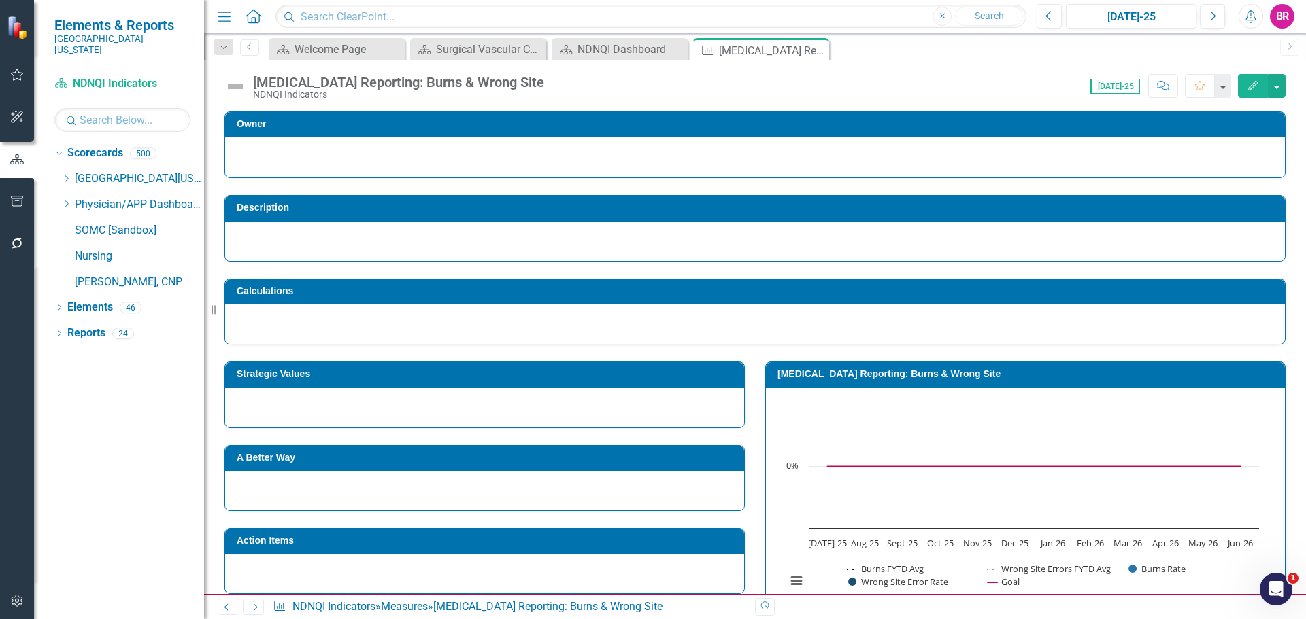
click at [0, 0] on icon at bounding box center [0, 0] width 0 height 0
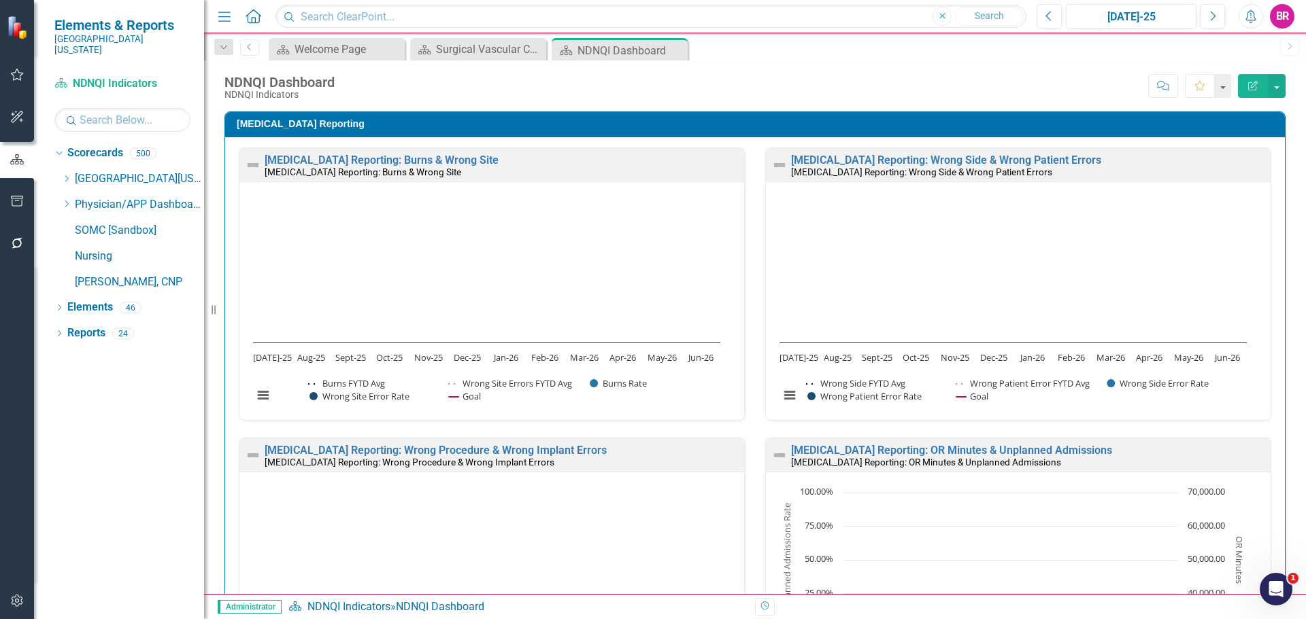
click at [815, 47] on div "Scorecard Welcome Page Close Scorecard Surgical Vascular Care Unit Dashboard Cl…" at bounding box center [769, 49] width 1007 height 22
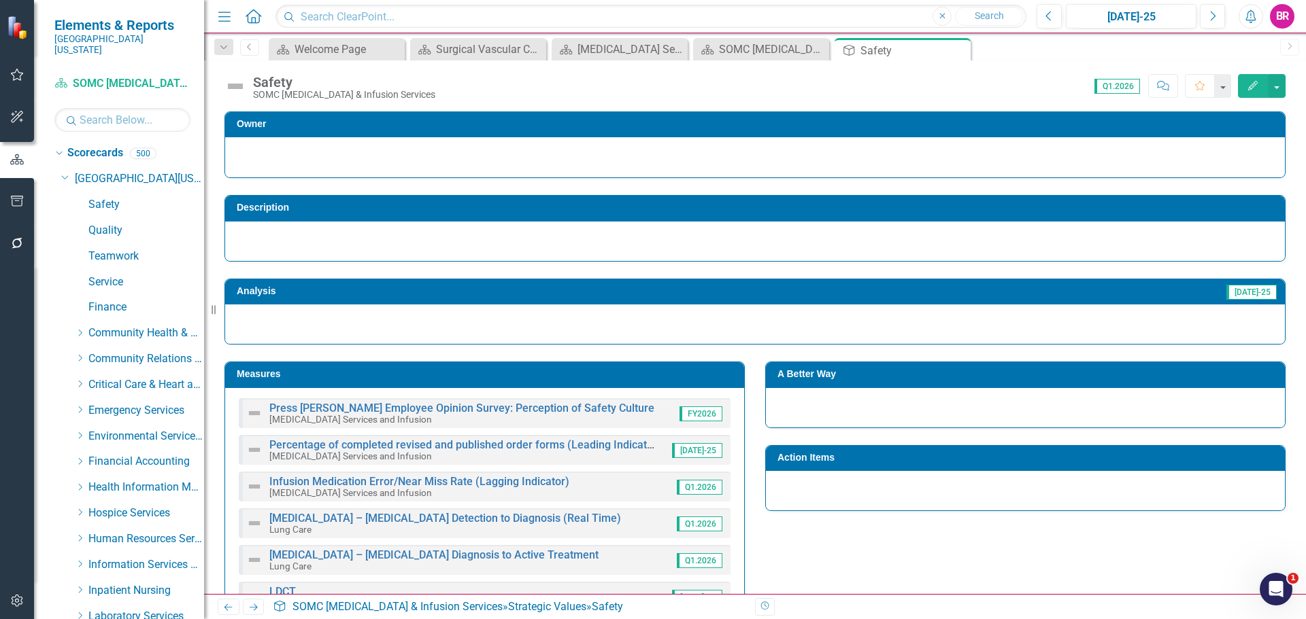
scroll to position [247, 0]
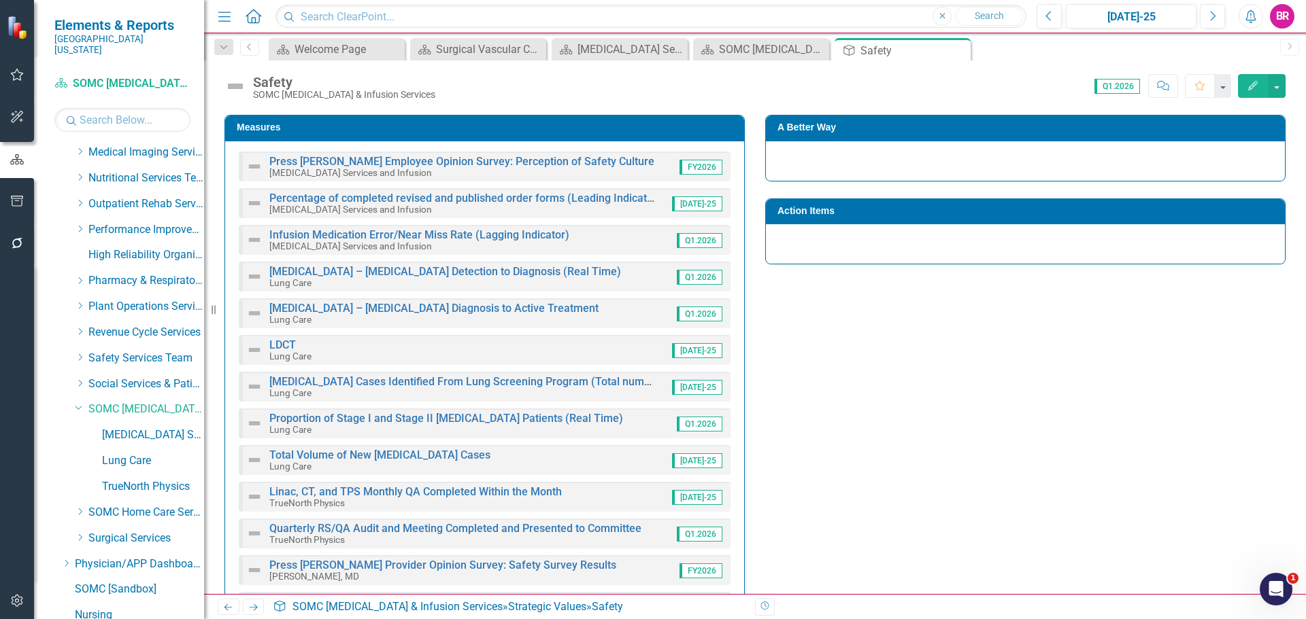
click at [438, 123] on h3 "Measures" at bounding box center [487, 127] width 500 height 10
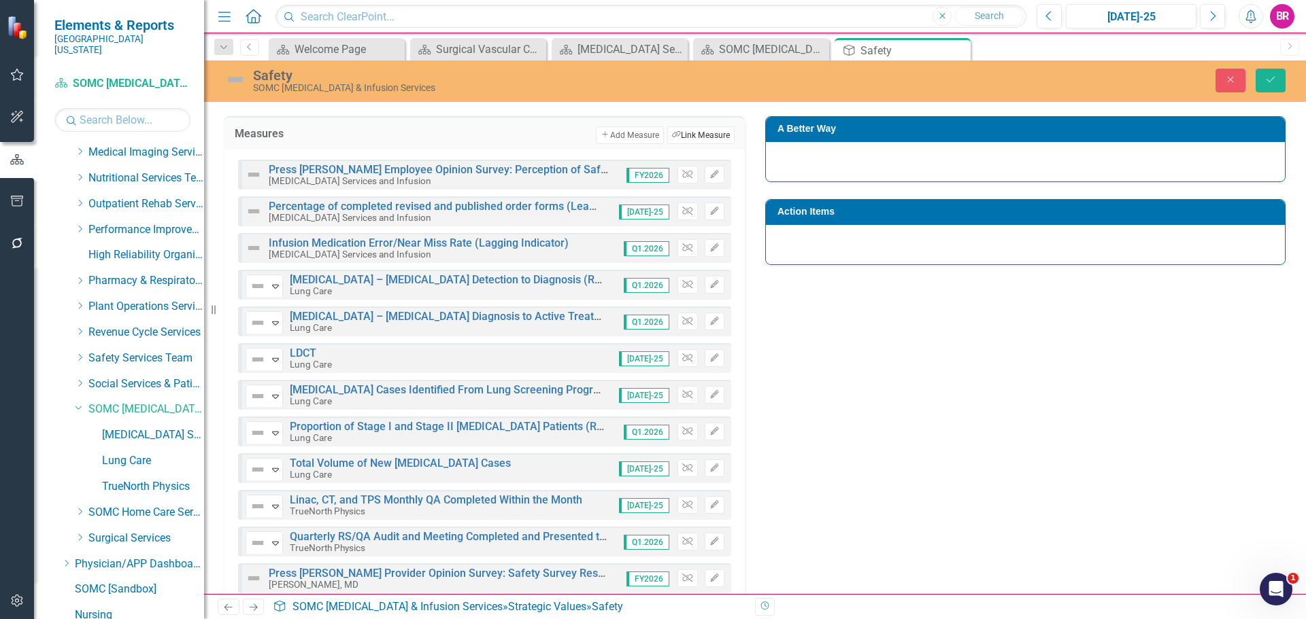
click at [687, 133] on button "Link Tag Link Measure" at bounding box center [700, 135] width 67 height 18
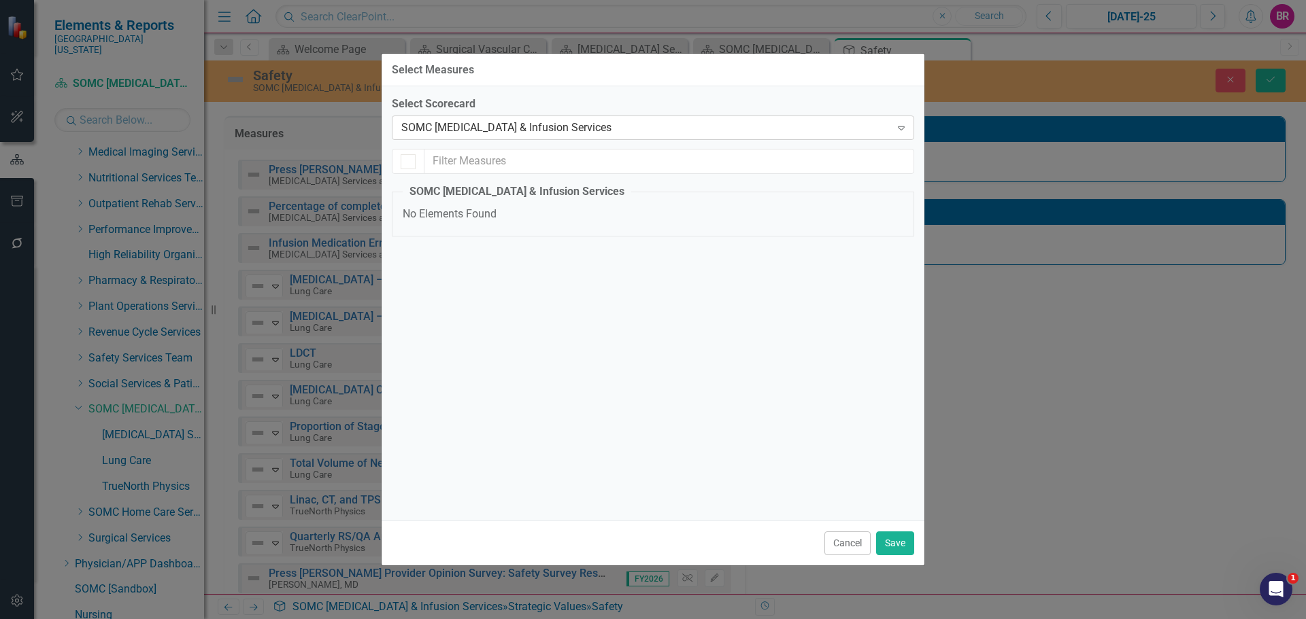
click at [534, 131] on div "SOMC [MEDICAL_DATA] & Infusion Services" at bounding box center [645, 128] width 489 height 16
type input "ash"
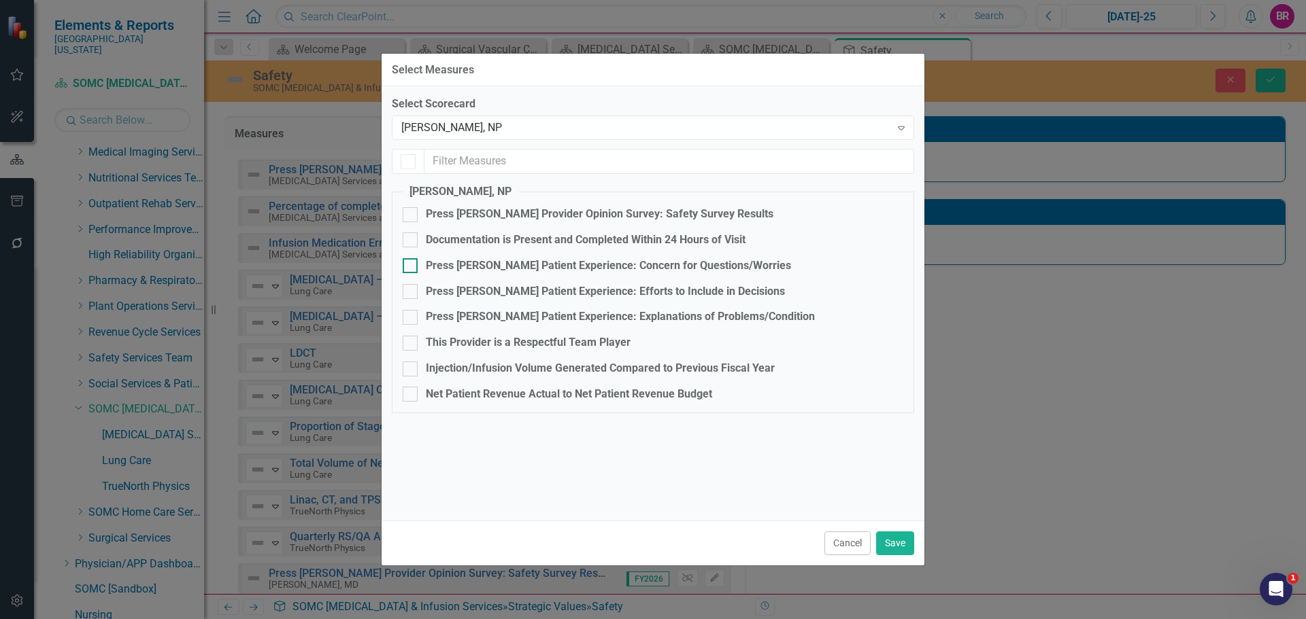
checkbox input "true"
checkbox input "false"
click at [648, 209] on div "Press [PERSON_NAME] Provider Opinion Survey: Safety Survey Results" at bounding box center [599, 215] width 347 height 16
click at [411, 209] on input "Press [PERSON_NAME] Provider Opinion Survey: Safety Survey Results" at bounding box center [407, 211] width 9 height 9
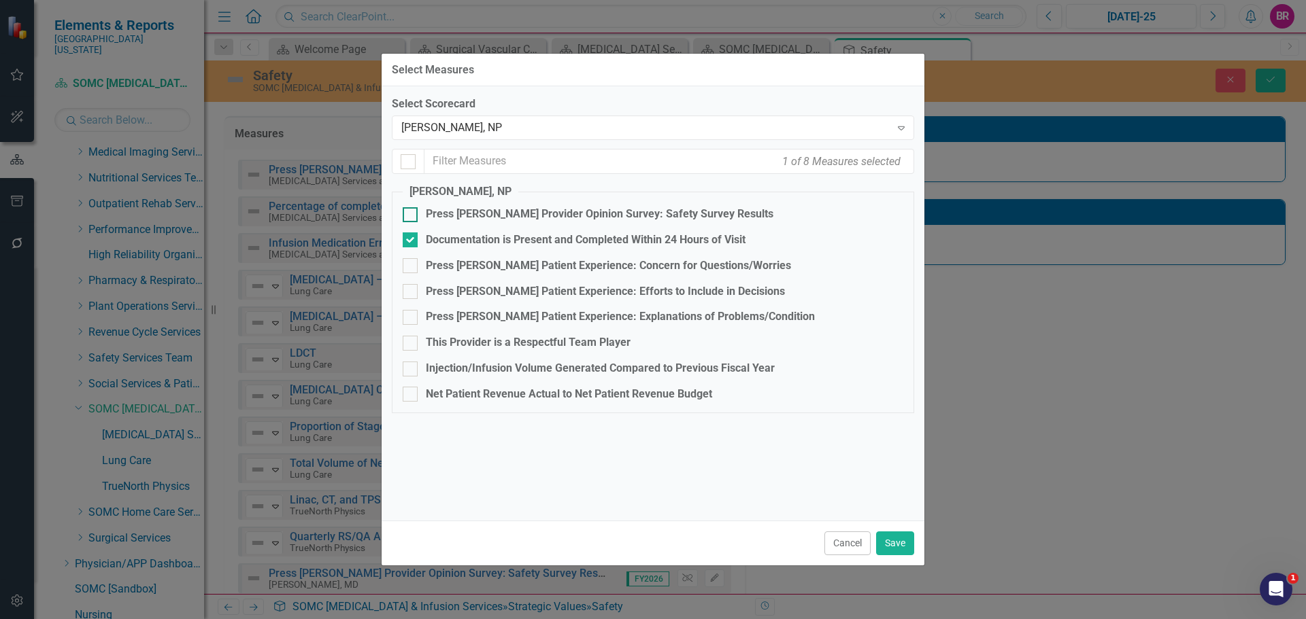
checkbox input "true"
click at [641, 237] on div "Documentation is Present and Completed Within 24 Hours of Visit" at bounding box center [586, 241] width 320 height 16
click at [411, 237] on input "Documentation is Present and Completed Within 24 Hours of Visit" at bounding box center [407, 237] width 9 height 9
checkbox input "false"
click at [895, 544] on button "Save" at bounding box center [895, 544] width 38 height 24
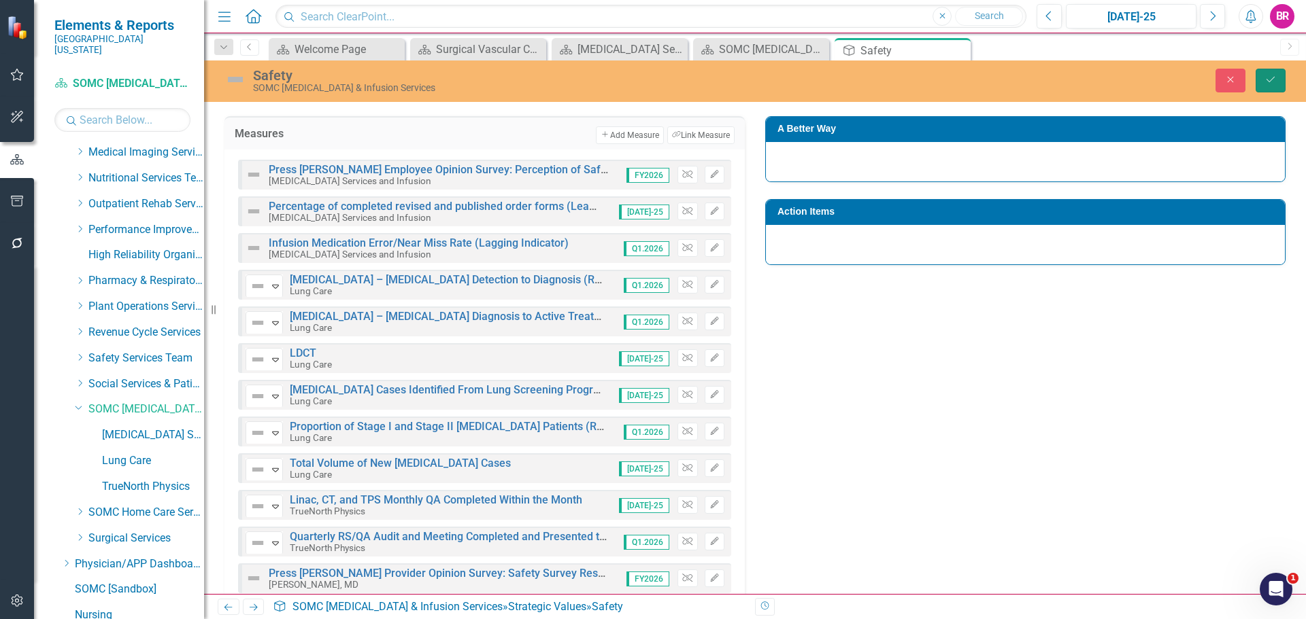
click at [1280, 80] on button "Save" at bounding box center [1270, 81] width 30 height 24
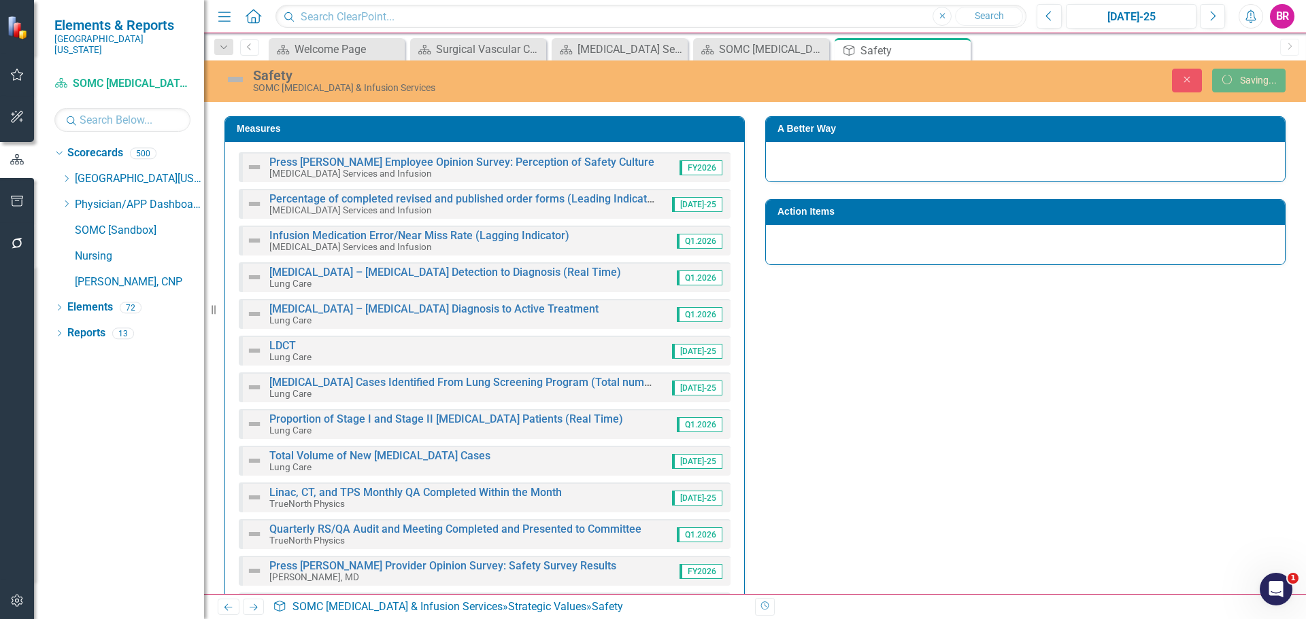
scroll to position [0, 0]
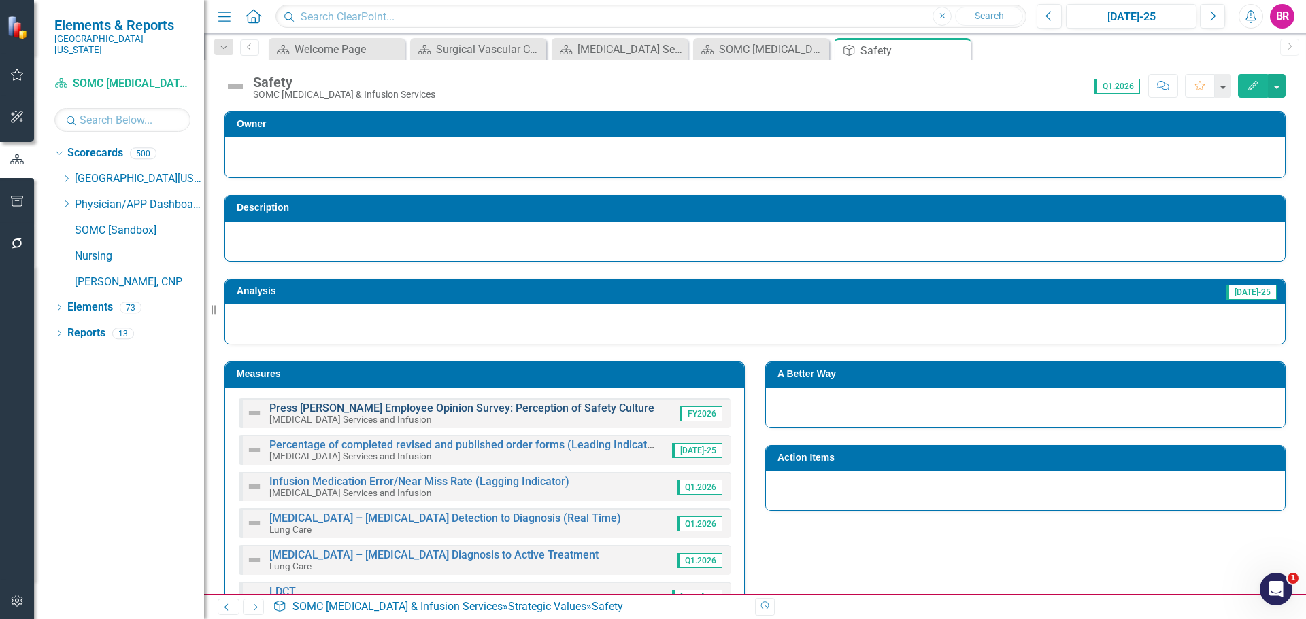
click at [400, 407] on link "Press [PERSON_NAME] Employee Opinion Survey: Perception of Safety Culture" at bounding box center [461, 408] width 385 height 13
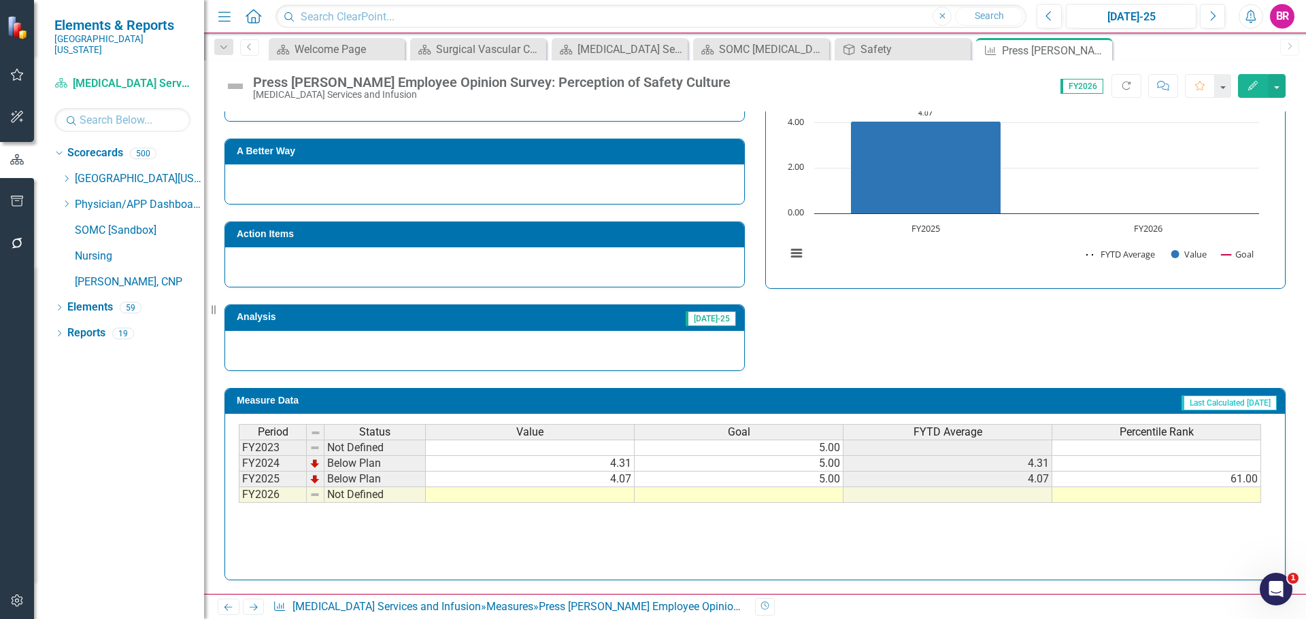
scroll to position [529, 0]
click at [811, 490] on td at bounding box center [738, 496] width 209 height 16
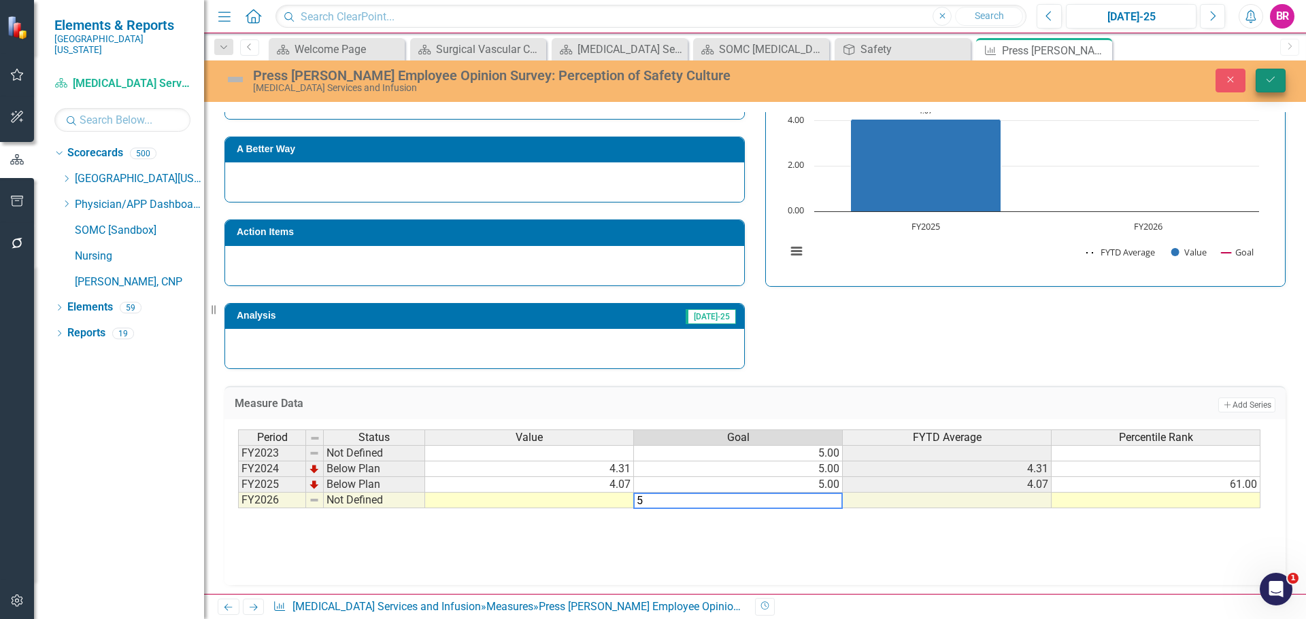
type textarea "5"
click at [1272, 78] on icon "Save" at bounding box center [1270, 80] width 12 height 10
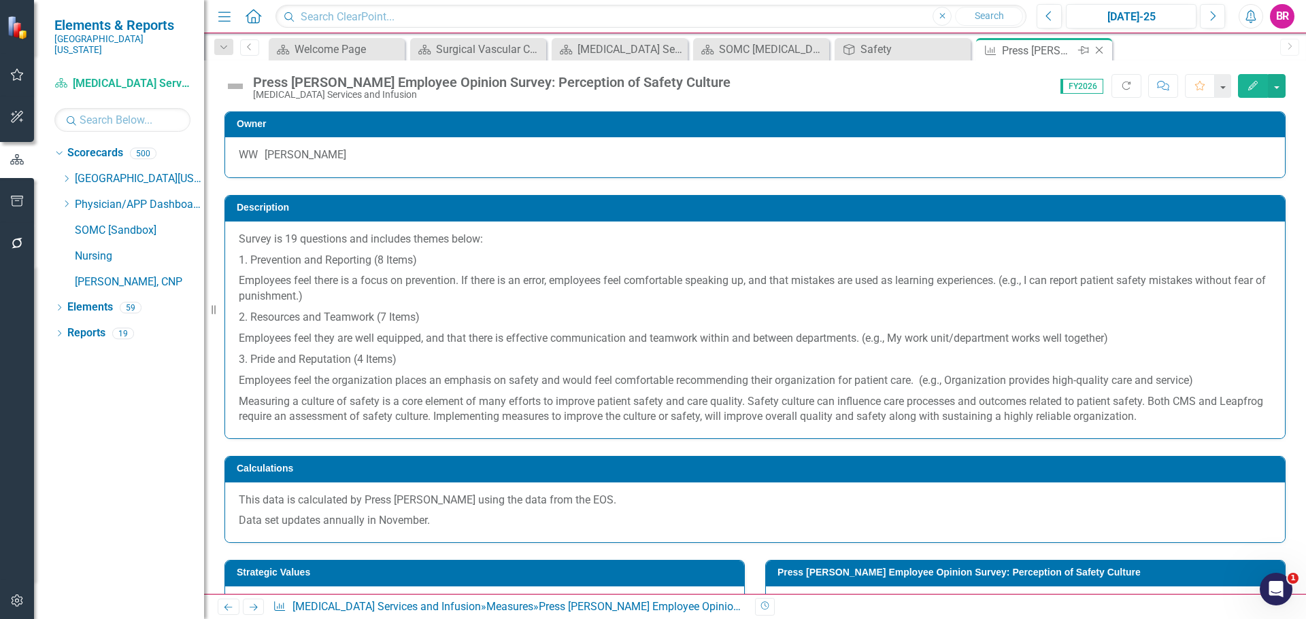
click at [1102, 51] on icon "Close" at bounding box center [1099, 50] width 14 height 11
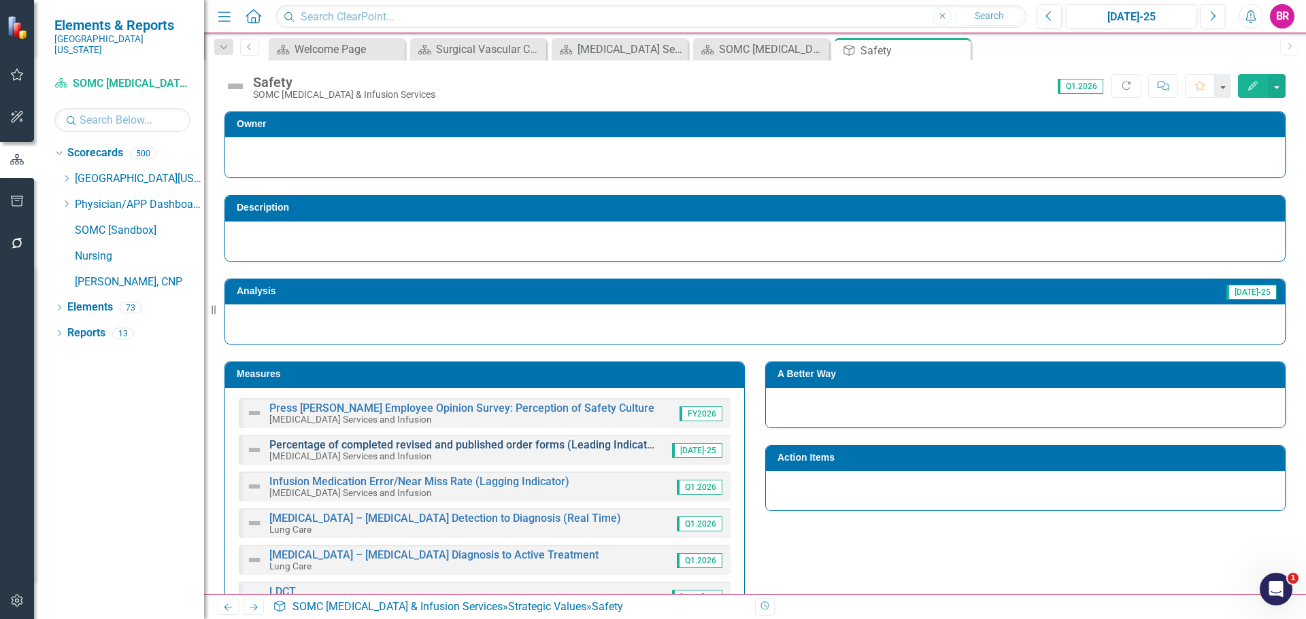
click at [462, 445] on link "Percentage of completed revised and published order forms (Leading Indicator)" at bounding box center [465, 445] width 392 height 13
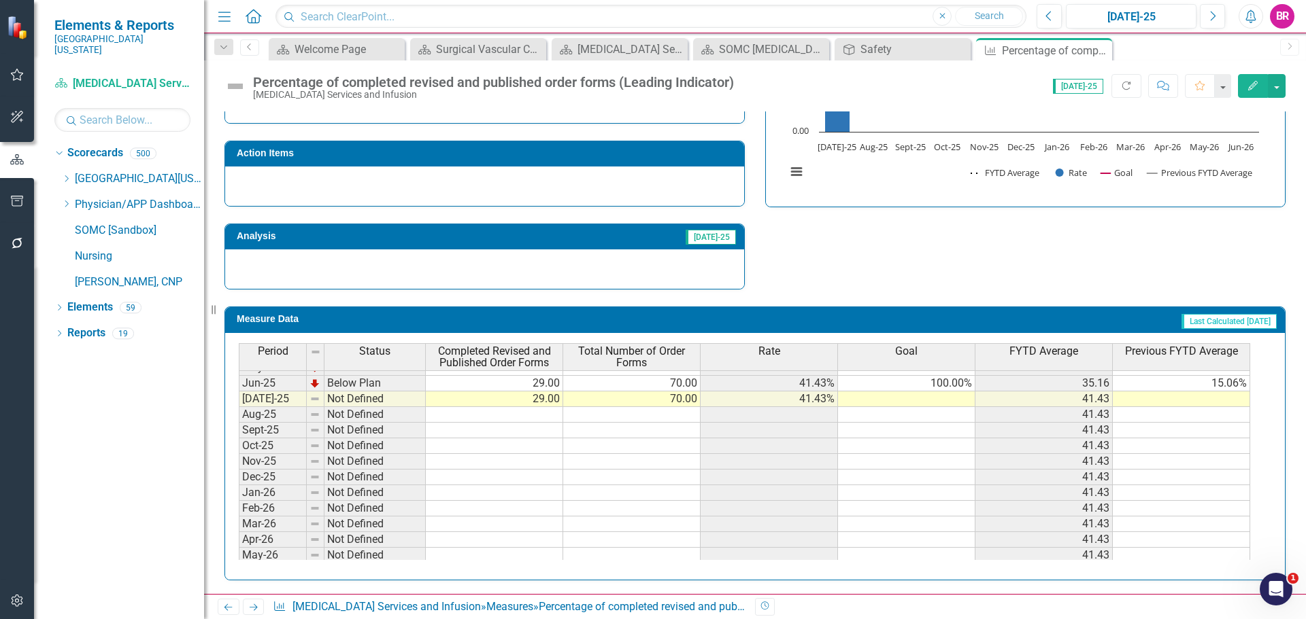
scroll to position [544, 0]
click at [959, 381] on tbody "Apr-24 Below Plan 19.00 87.00 21.84% 100.00% 13.30 May-24 Below Plan 19.00 88.0…" at bounding box center [744, 383] width 1011 height 454
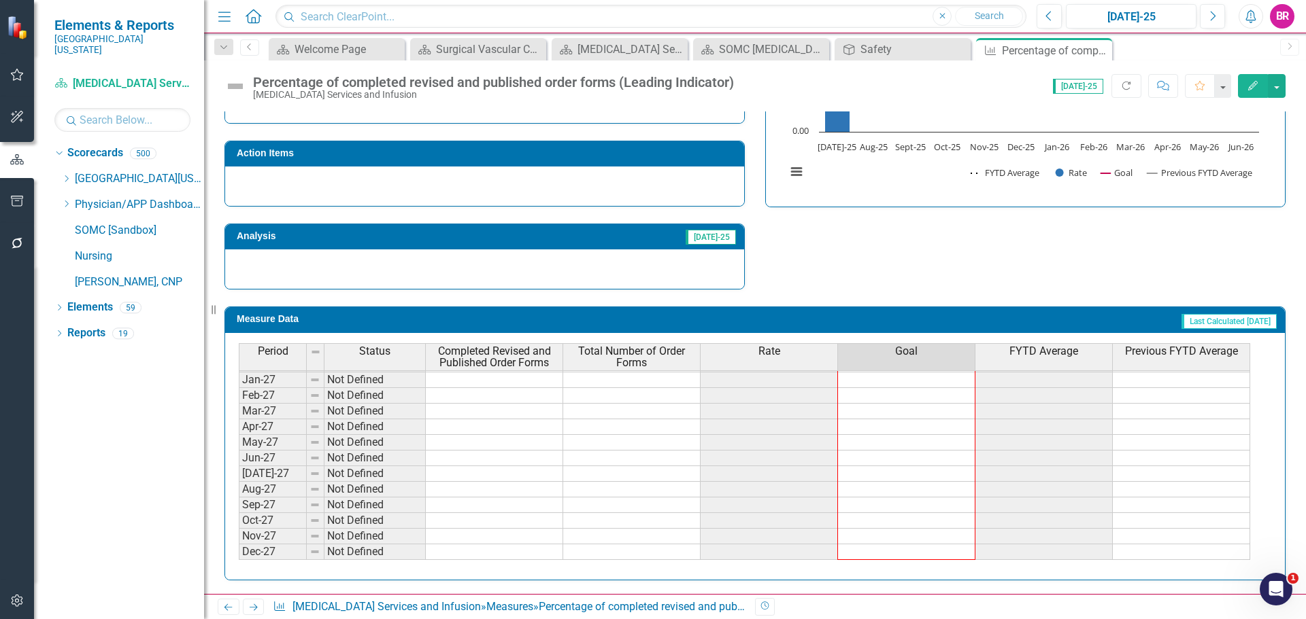
scroll to position [859, 0]
drag, startPoint x: 976, startPoint y: 392, endPoint x: 1091, endPoint y: 483, distance: 146.7
click at [239, 550] on div "Period Status Completed Revised and Published Order Forms Total Number of Order…" at bounding box center [239, 358] width 0 height 435
type textarea "100"
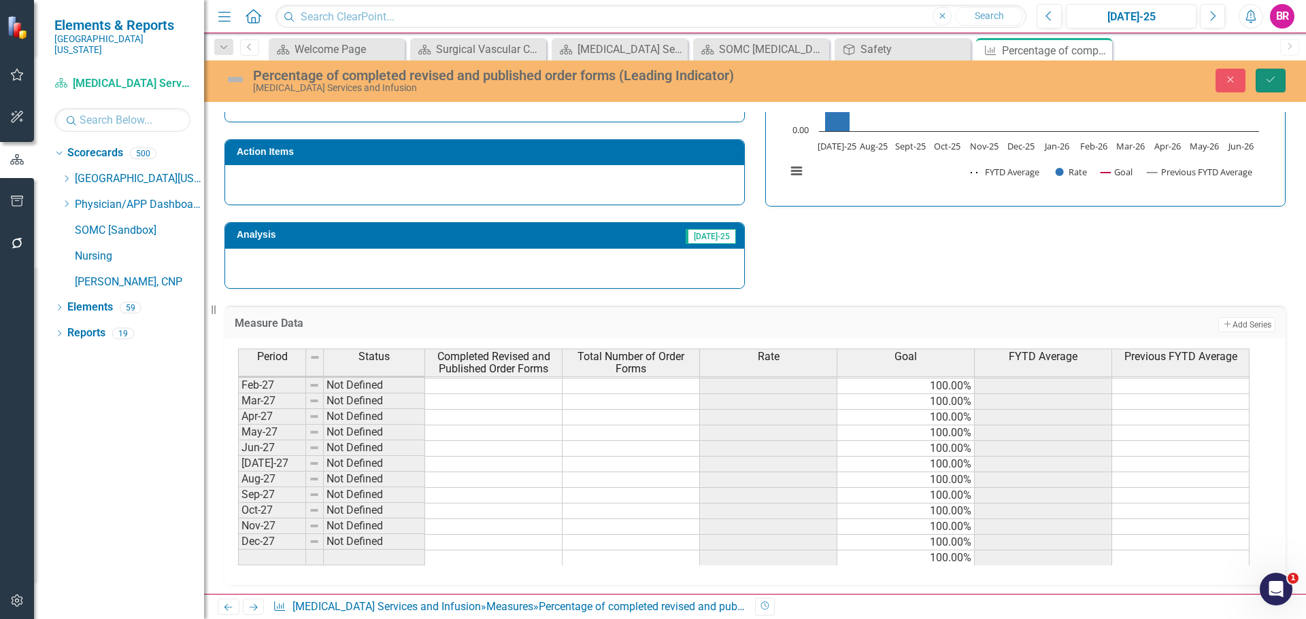
click at [1255, 82] on button "Save" at bounding box center [1270, 81] width 30 height 24
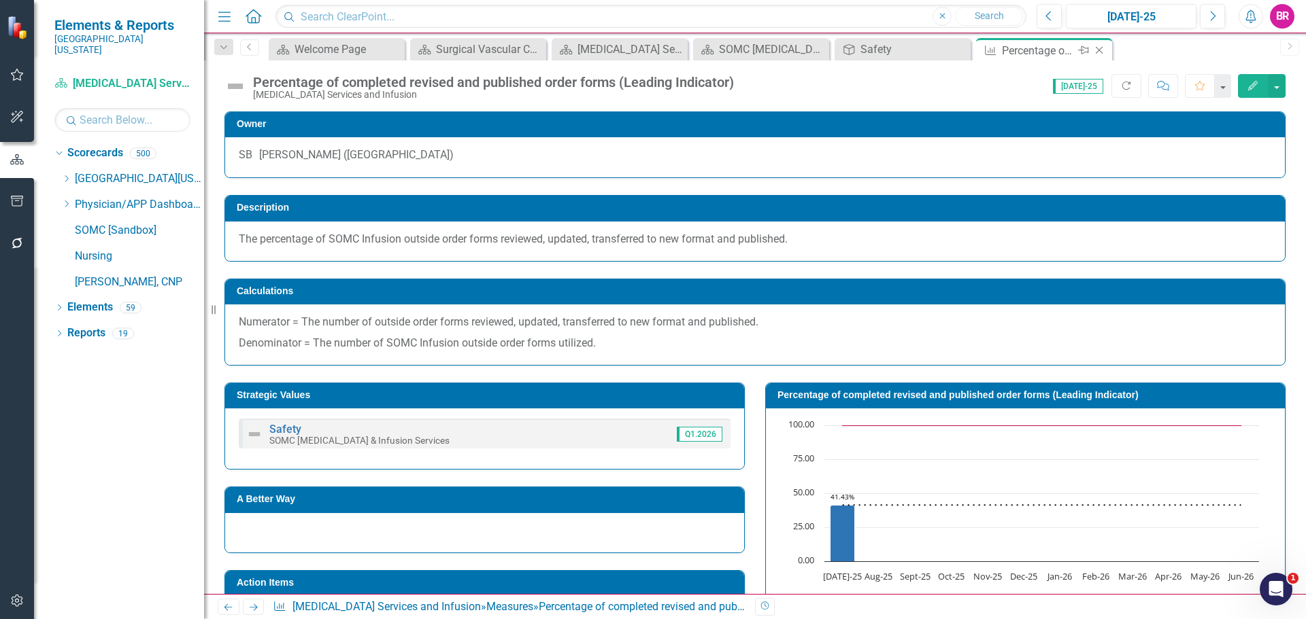
click at [1102, 50] on icon "Close" at bounding box center [1099, 50] width 14 height 11
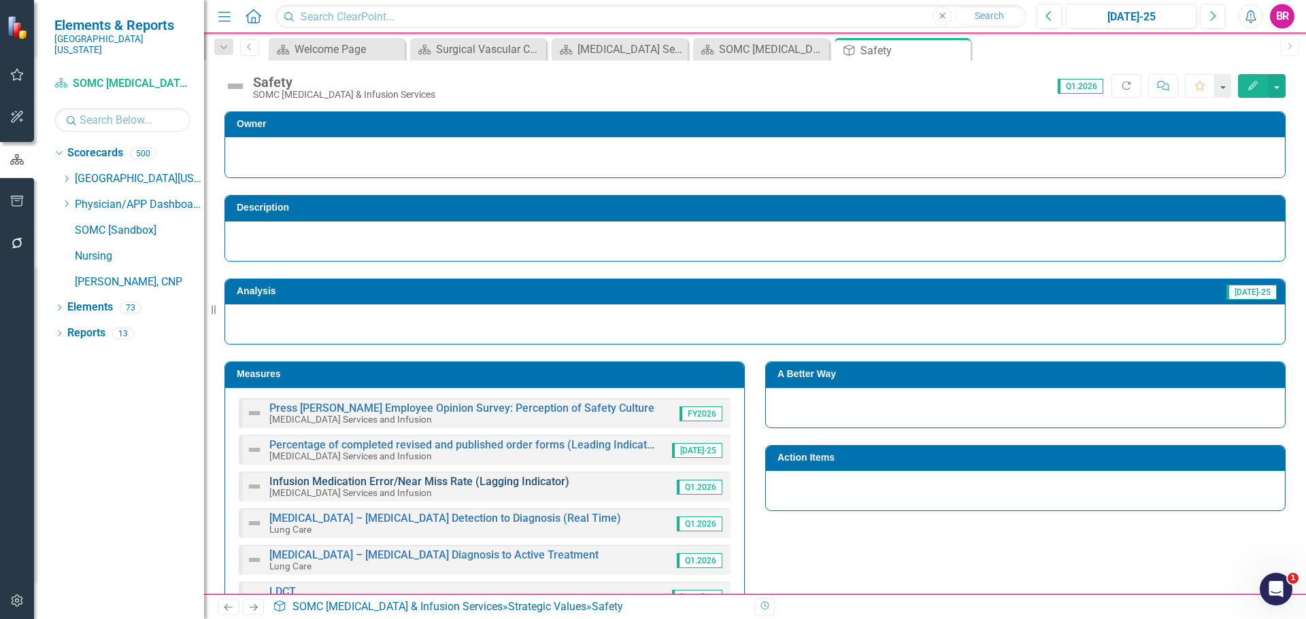
click at [392, 485] on link "Infusion Medication Error/Near Miss Rate (Lagging Indicator)" at bounding box center [419, 481] width 300 height 13
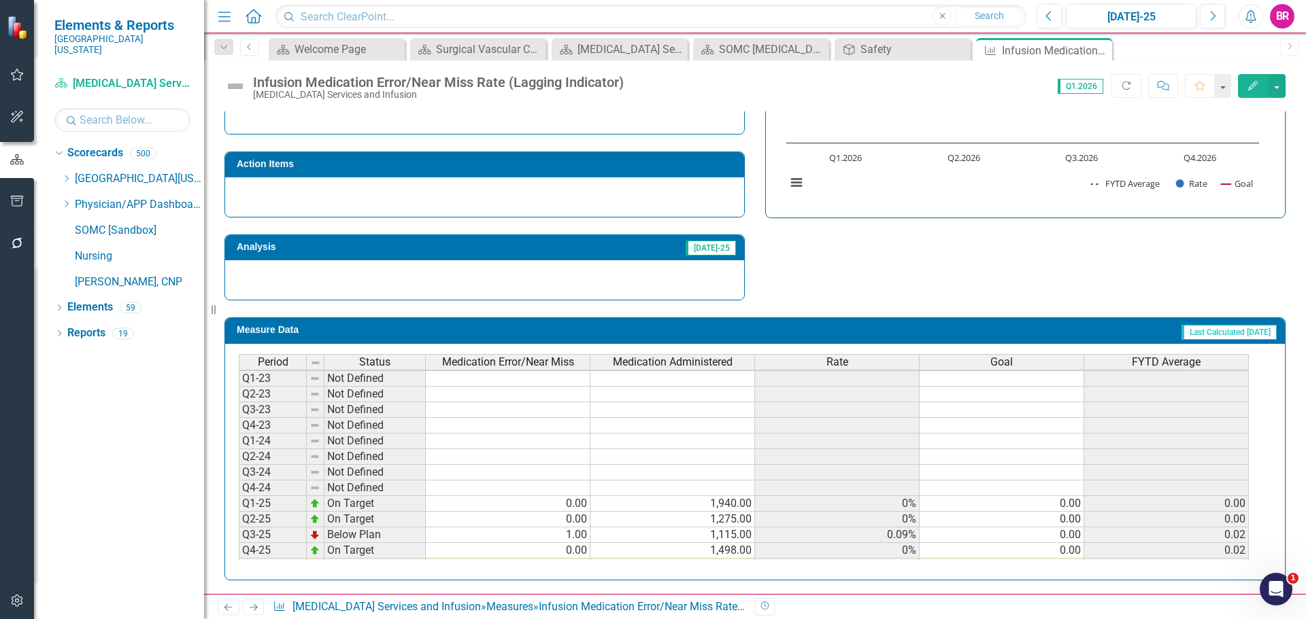
scroll to position [62, 0]
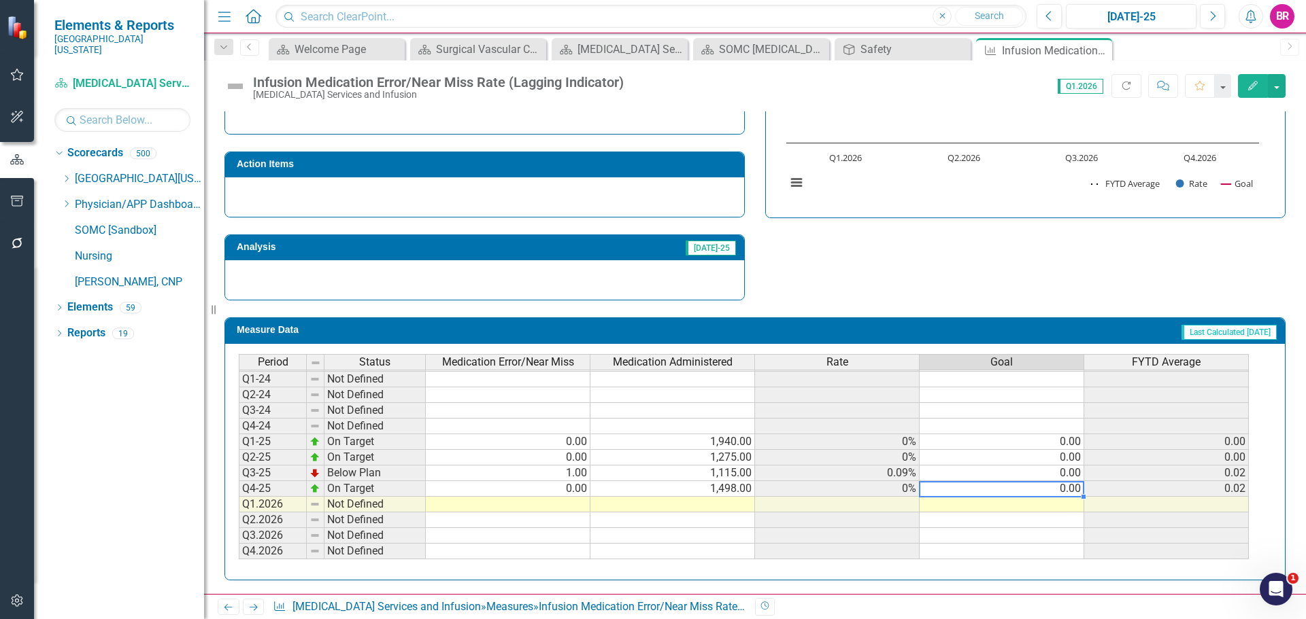
drag, startPoint x: 1076, startPoint y: 490, endPoint x: 1082, endPoint y: 494, distance: 7.9
click at [1077, 491] on td "0.00" at bounding box center [1001, 489] width 165 height 16
drag, startPoint x: 1083, startPoint y: 497, endPoint x: 1113, endPoint y: 443, distance: 61.5
click at [1077, 564] on div "Period Status Medication Error/Near Miss Medication Administered Rate Goal FYTD…" at bounding box center [754, 462] width 1059 height 236
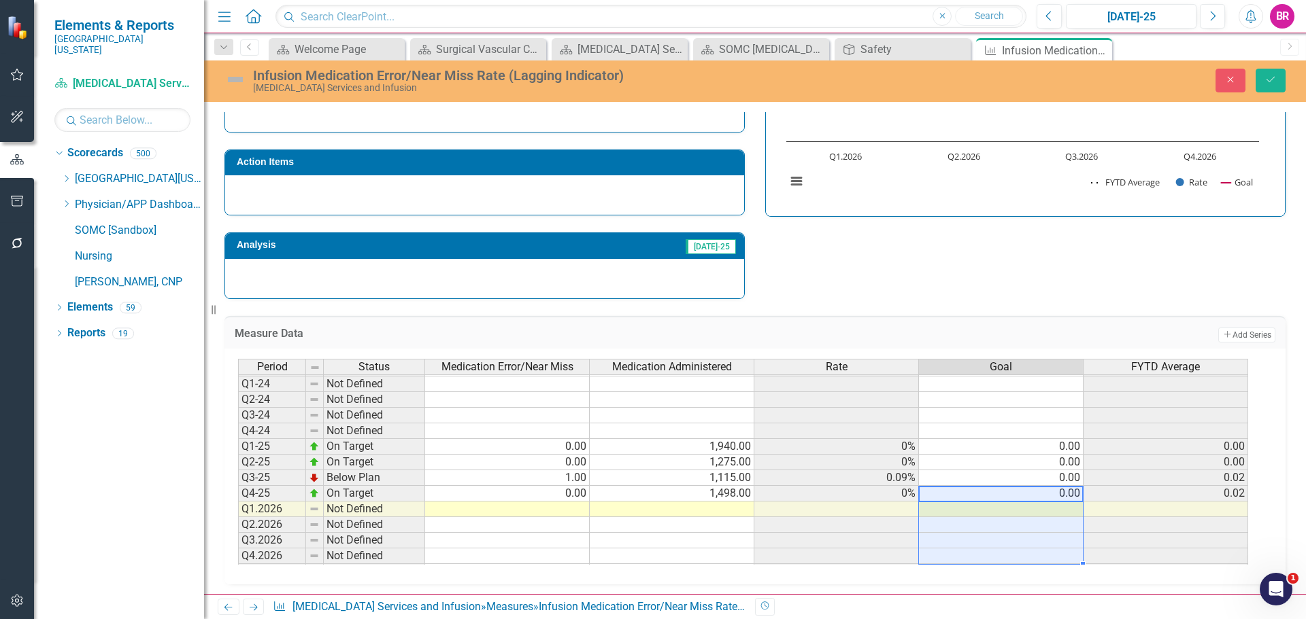
type textarea "0"
click at [1280, 83] on button "Save" at bounding box center [1270, 81] width 30 height 24
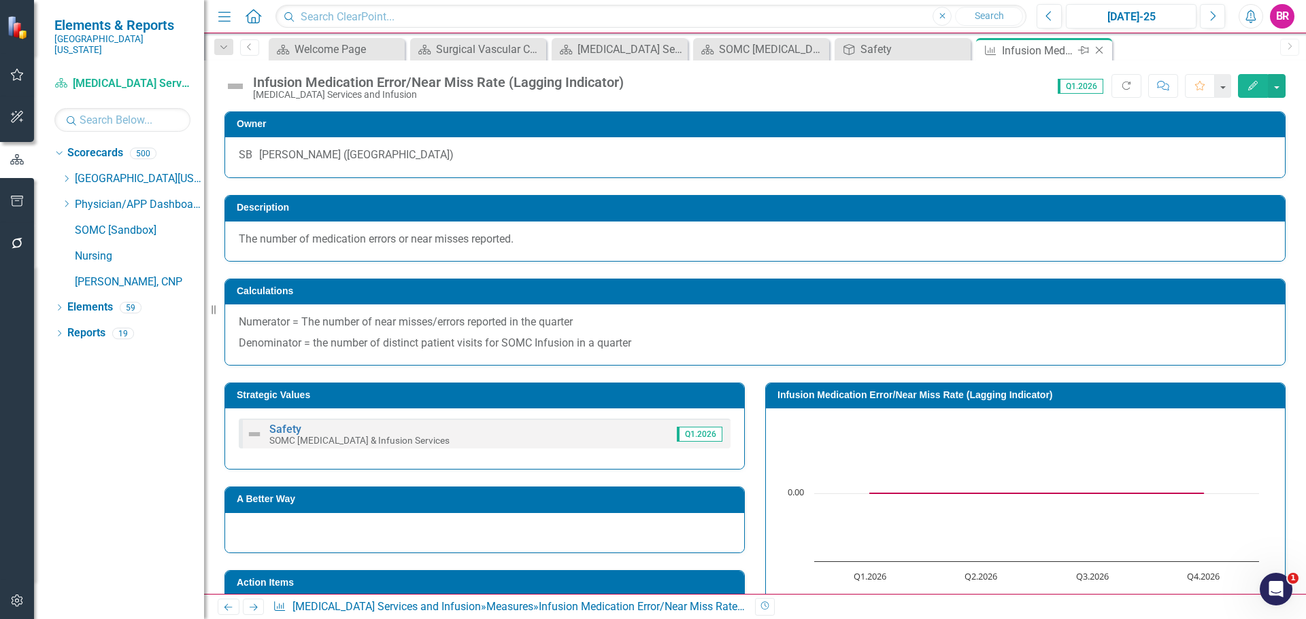
click at [1099, 48] on icon "Close" at bounding box center [1099, 50] width 14 height 11
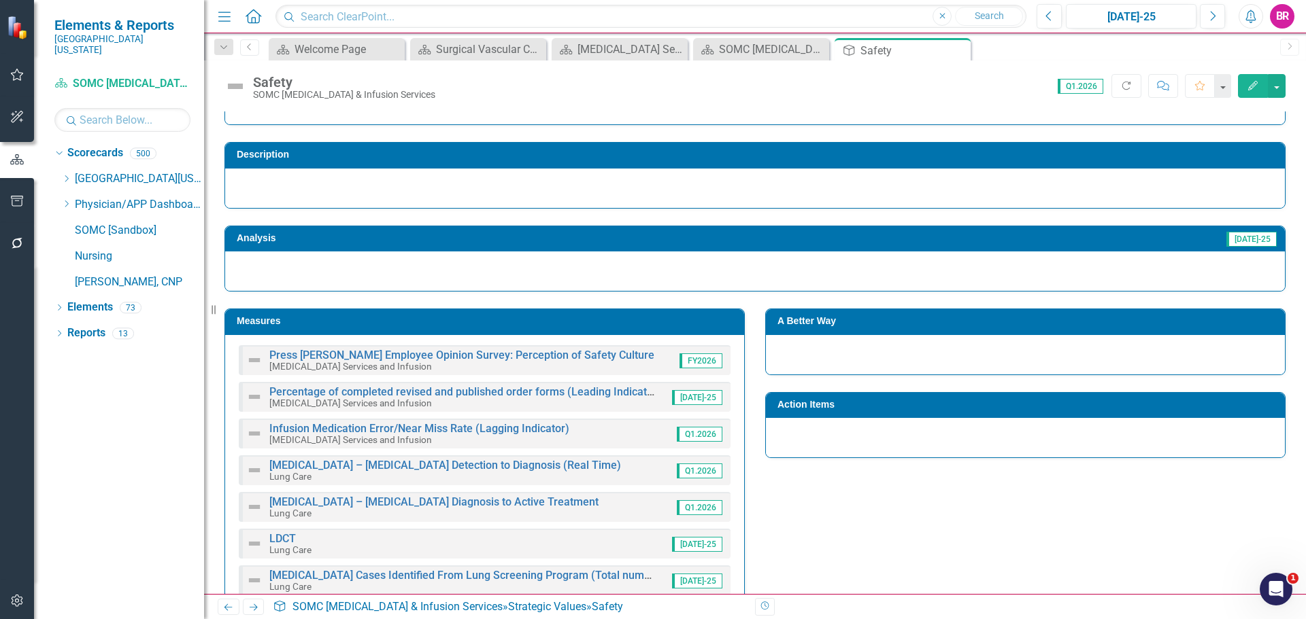
scroll to position [136, 0]
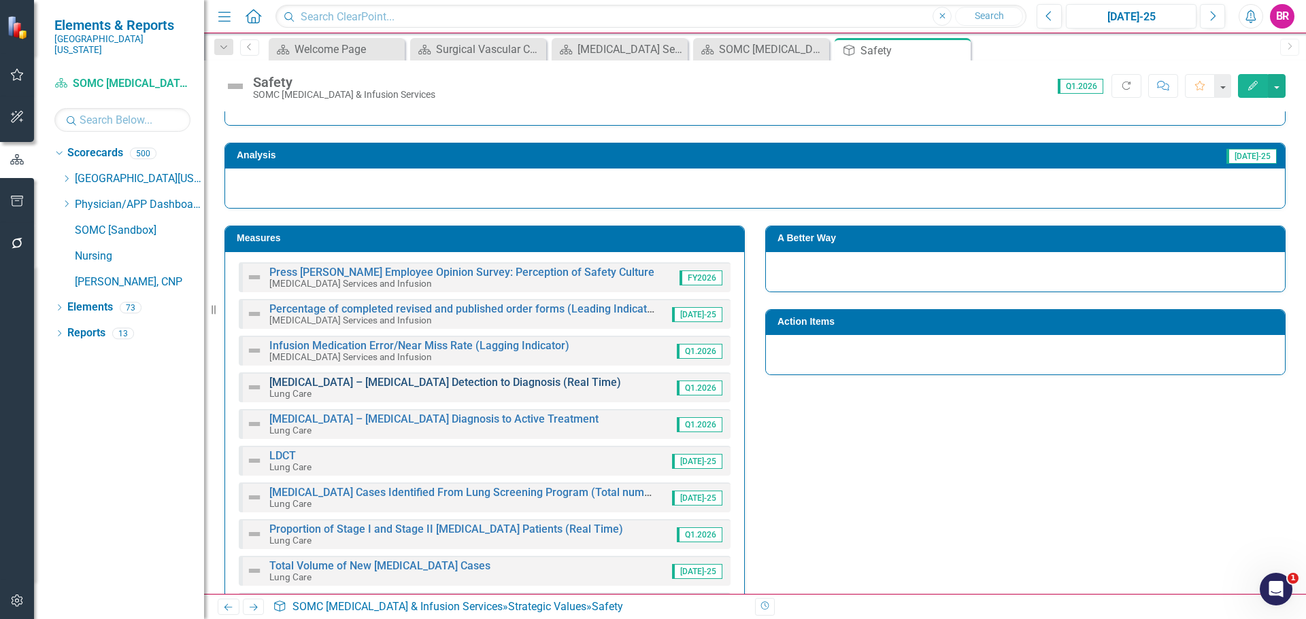
click at [464, 384] on link "[MEDICAL_DATA] – [MEDICAL_DATA] Detection to Diagnosis (Real Time)" at bounding box center [445, 382] width 352 height 13
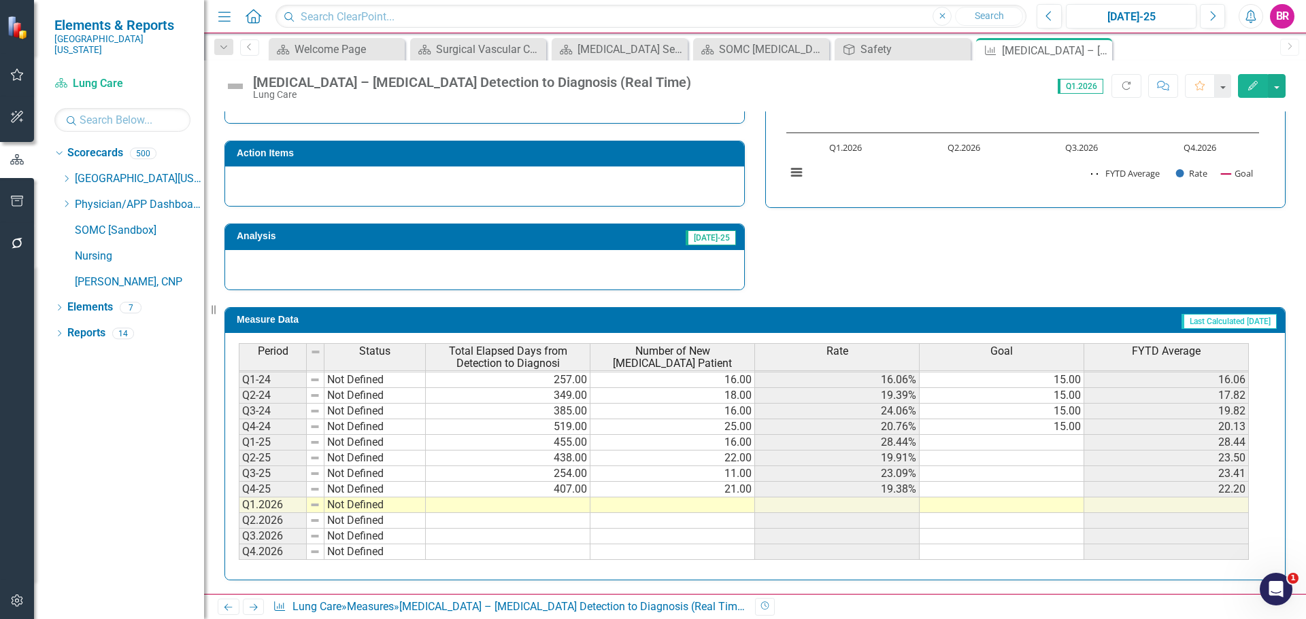
click at [1075, 426] on td "15.00" at bounding box center [1001, 428] width 165 height 16
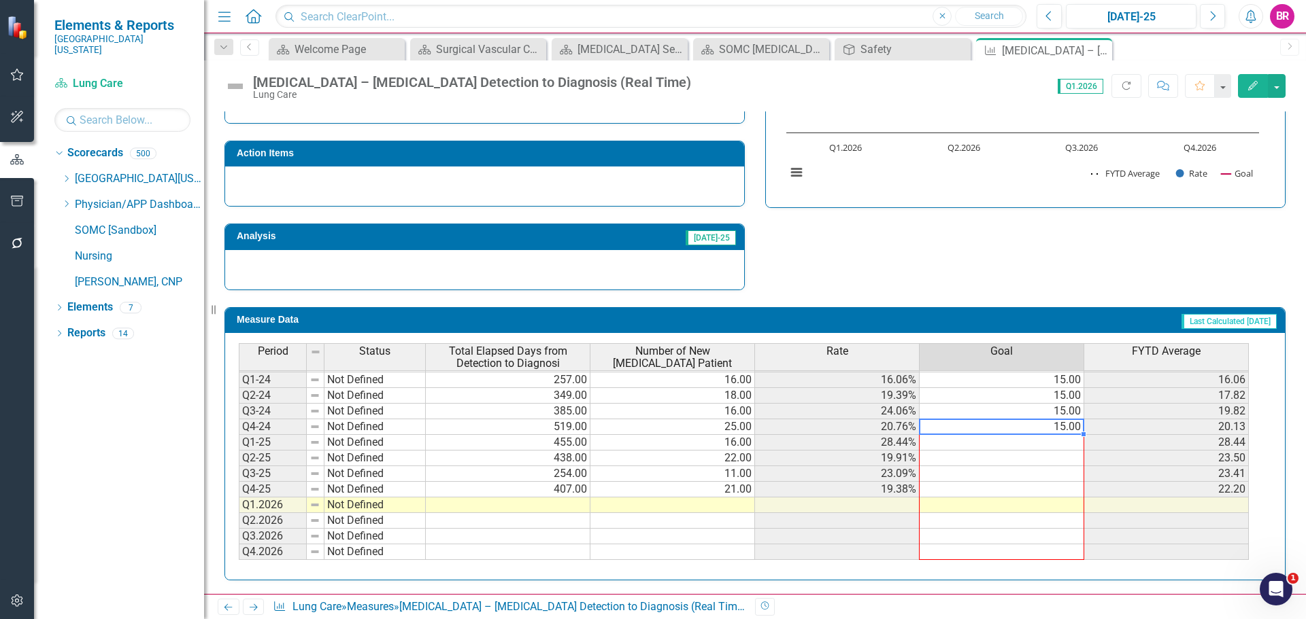
drag, startPoint x: 1083, startPoint y: 434, endPoint x: 1099, endPoint y: 426, distance: 17.6
click at [239, 553] on div "Period Status Total Elapsed Days from Detection to Diagnosi Number of New NSCLC…" at bounding box center [239, 420] width 0 height 279
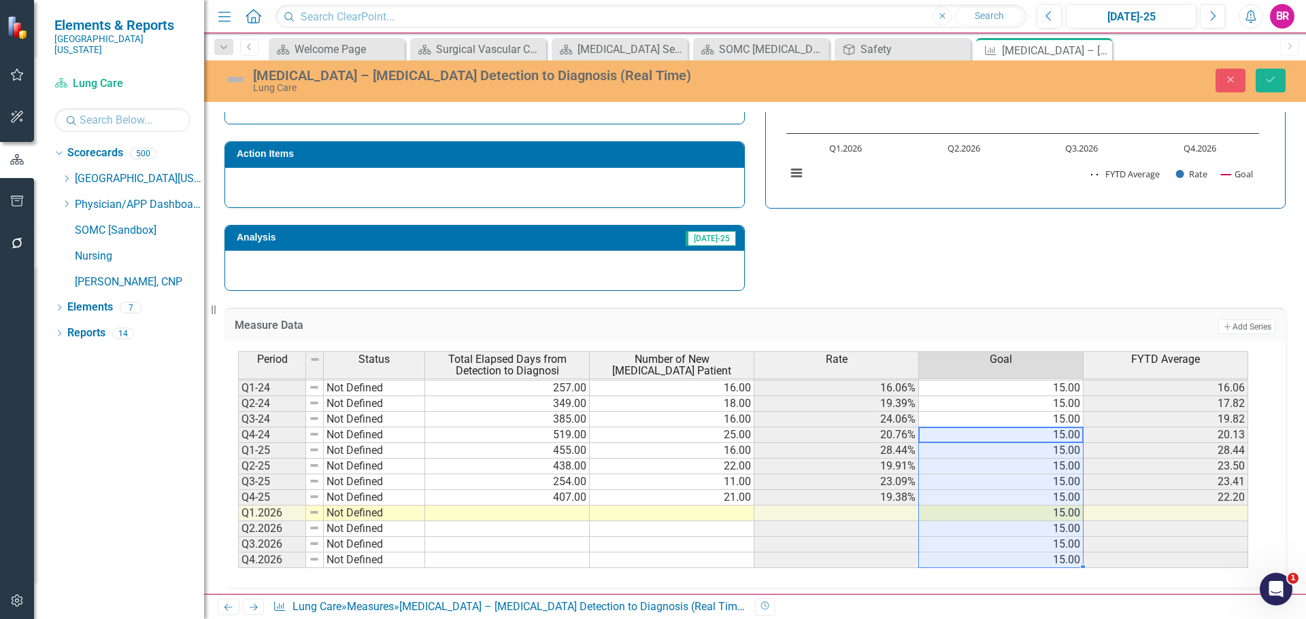
type textarea "15"
click at [1270, 80] on icon "Save" at bounding box center [1270, 80] width 12 height 10
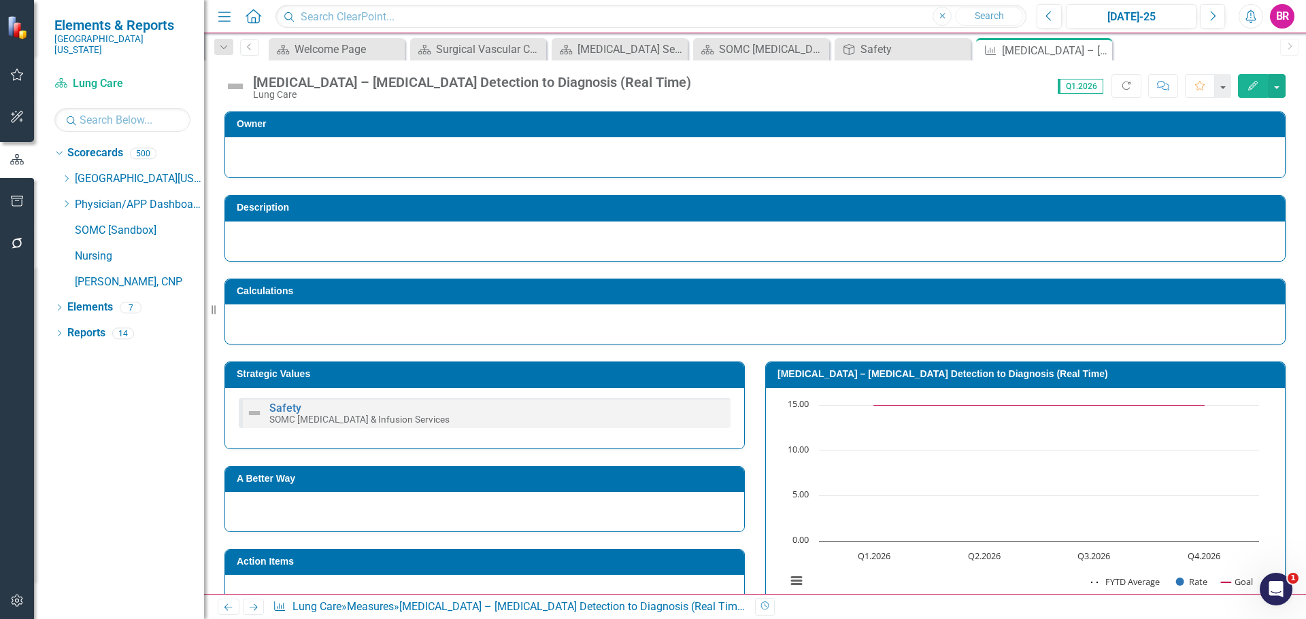
drag, startPoint x: 252, startPoint y: 606, endPoint x: 259, endPoint y: 606, distance: 7.5
click at [252, 606] on icon "Next" at bounding box center [254, 607] width 12 height 9
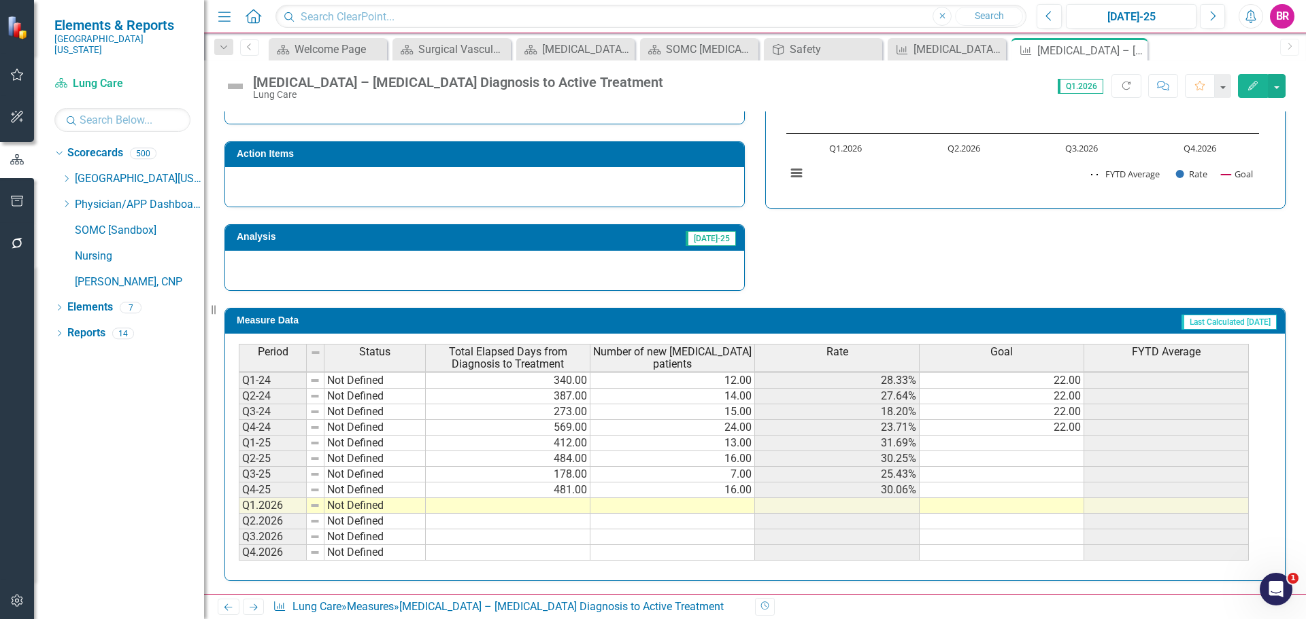
click at [1053, 423] on td "22.00" at bounding box center [1001, 428] width 165 height 16
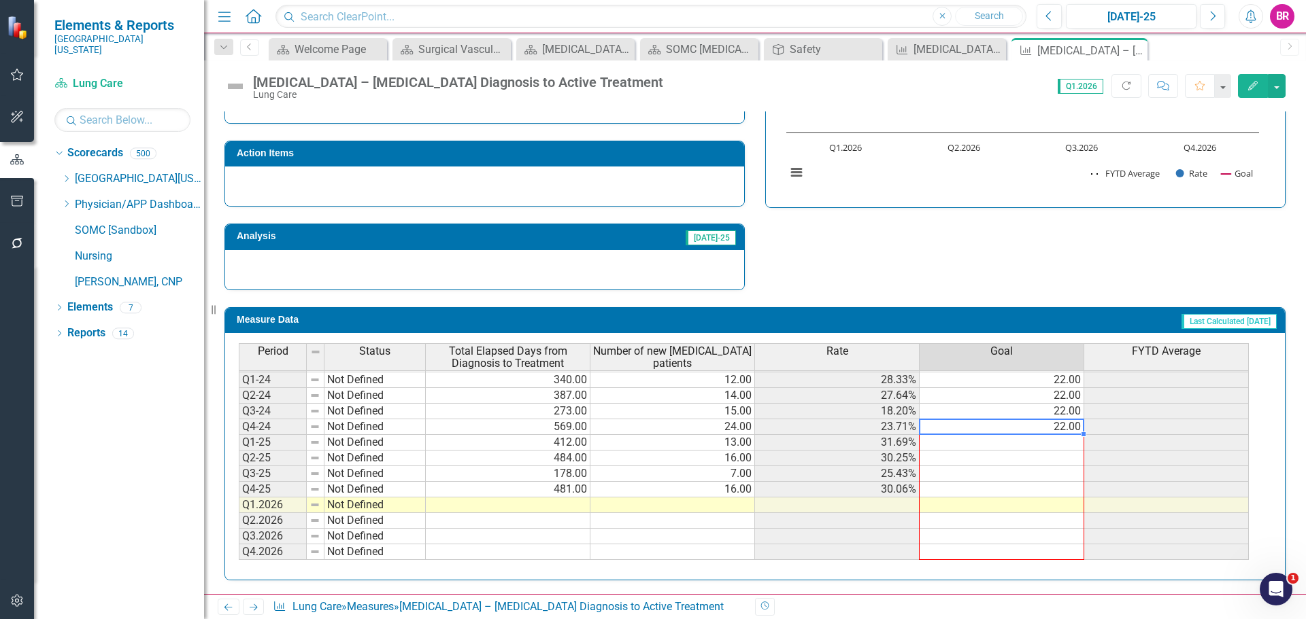
drag, startPoint x: 1081, startPoint y: 434, endPoint x: 1064, endPoint y: 552, distance: 118.9
click at [239, 552] on div "Period Status Total Elapsed Days from Diagnosis to Treatment Number of new NSCL…" at bounding box center [239, 428] width 0 height 294
type textarea "22"
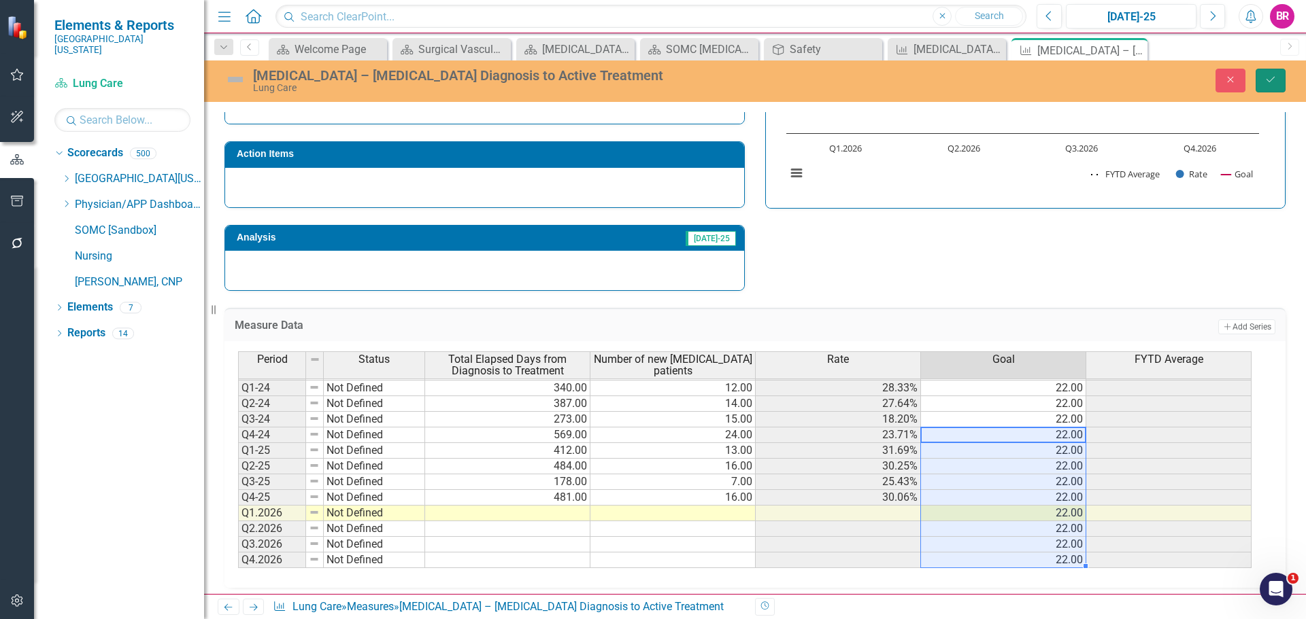
click at [1266, 77] on icon "Save" at bounding box center [1270, 80] width 12 height 10
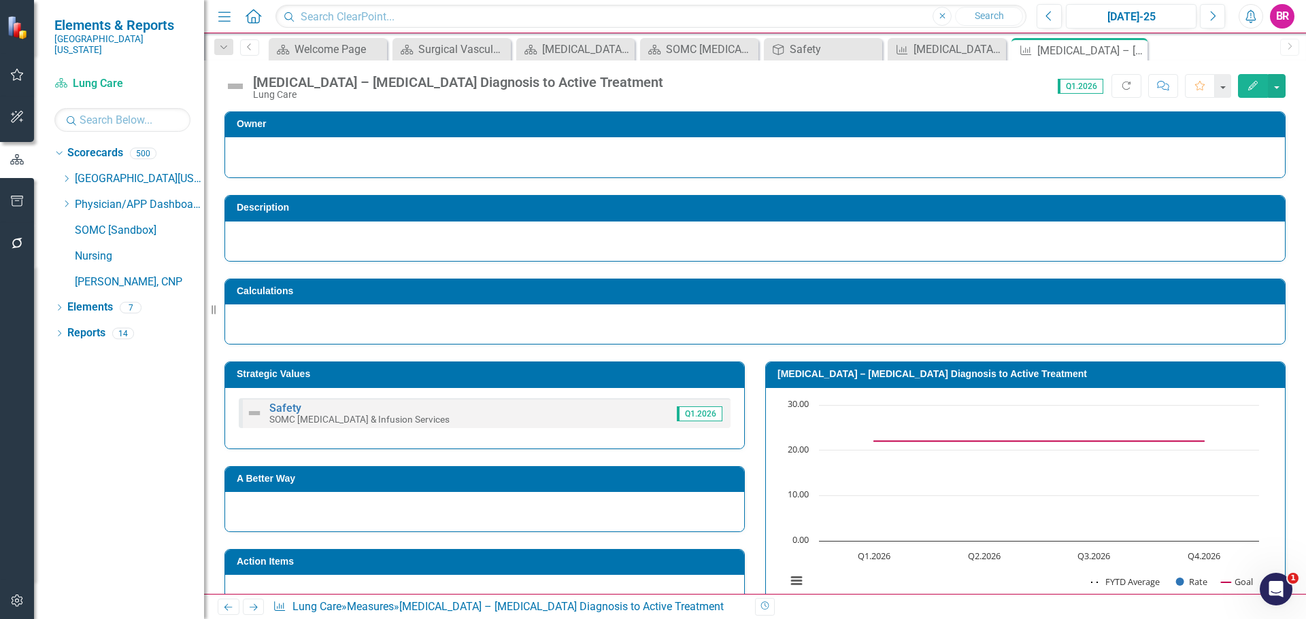
click at [258, 610] on icon "Next" at bounding box center [254, 607] width 12 height 9
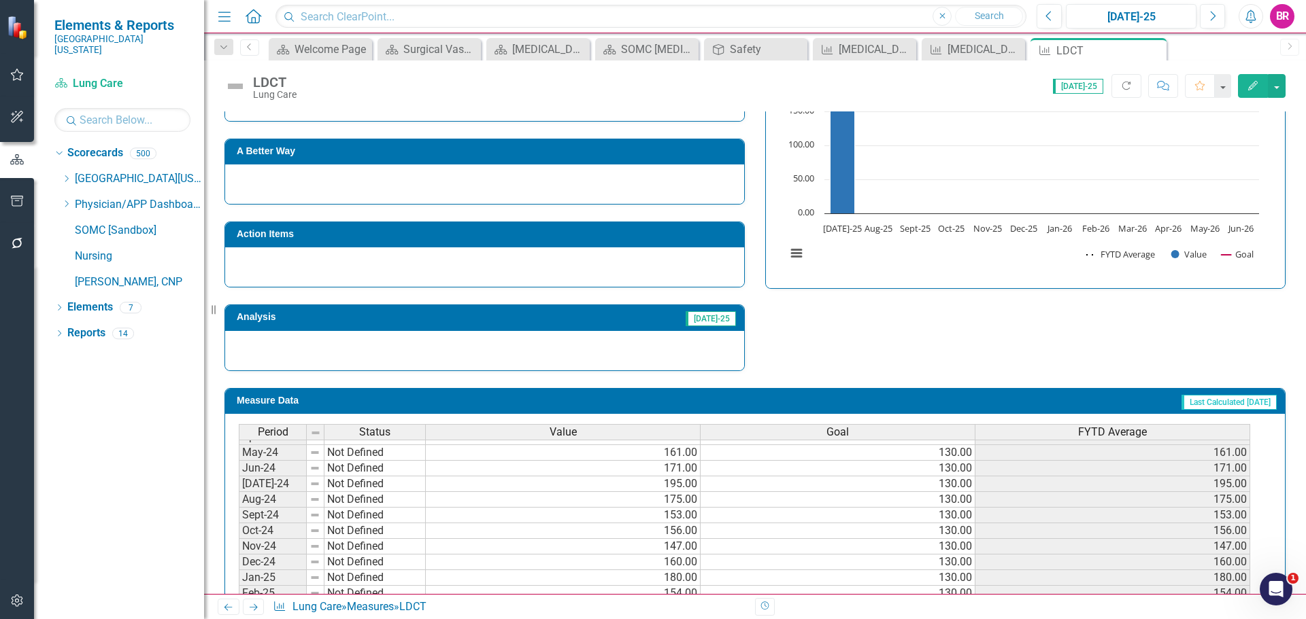
scroll to position [544, 0]
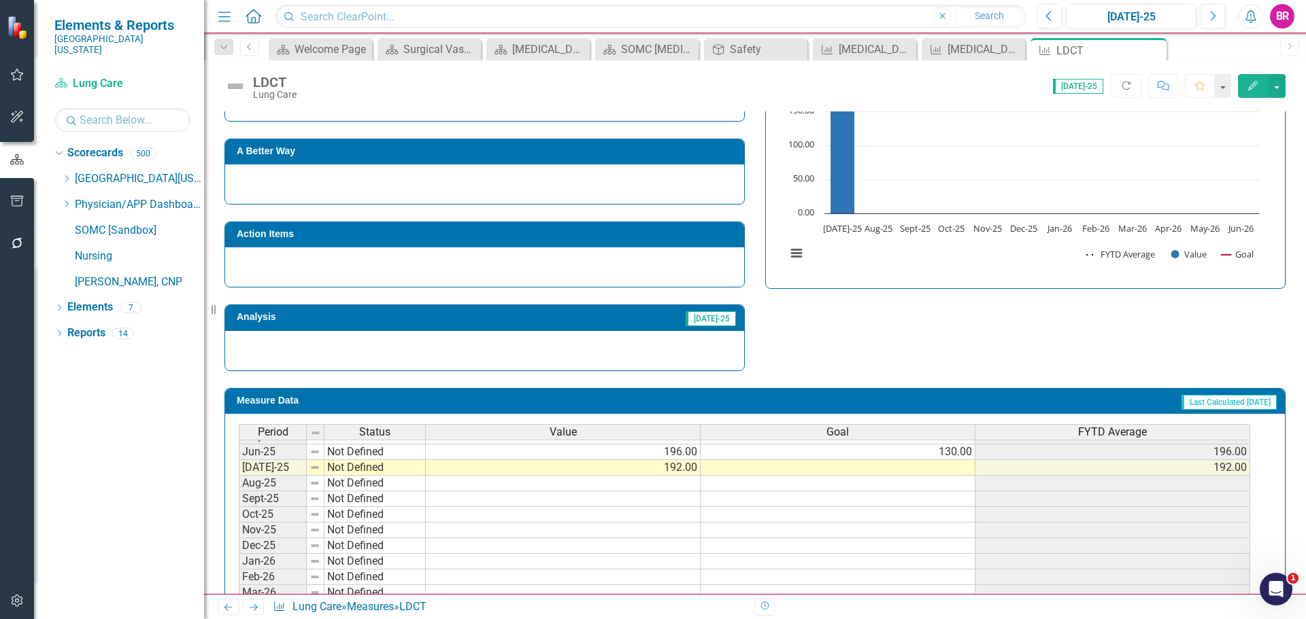
click at [952, 458] on tbody "Apr-24 Not Defined 188.00 130.00 188.00 May-24 Not Defined 161.00 130.00 161.00…" at bounding box center [744, 436] width 1011 height 423
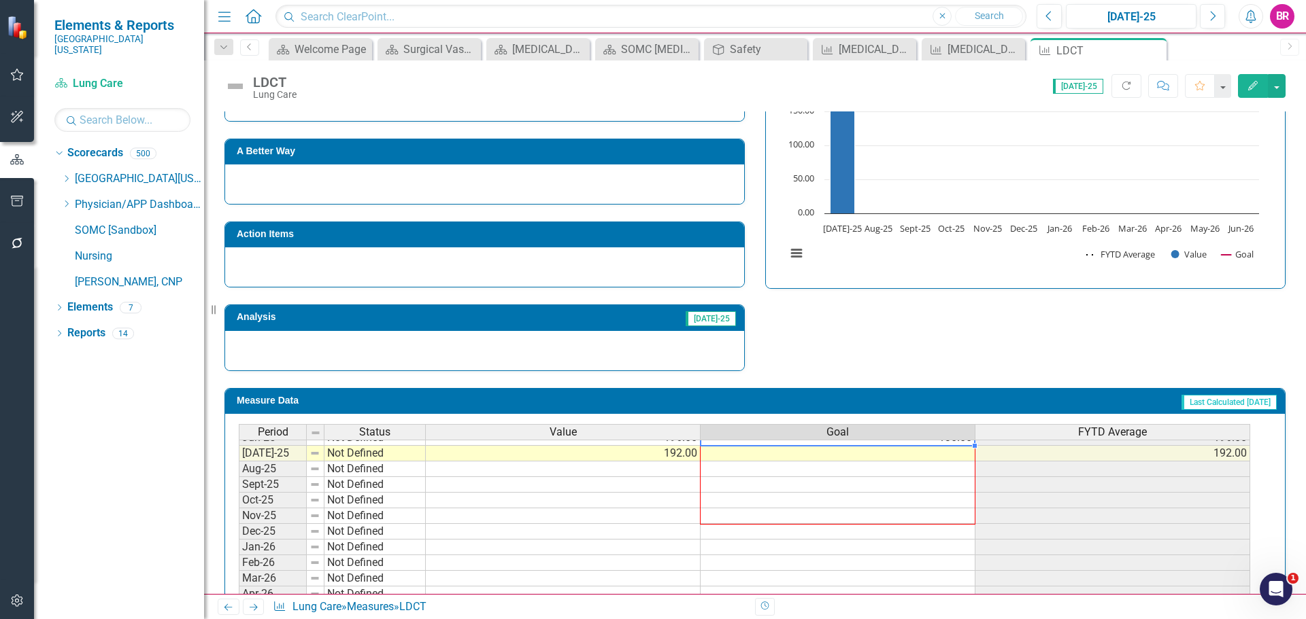
scroll to position [562, 0]
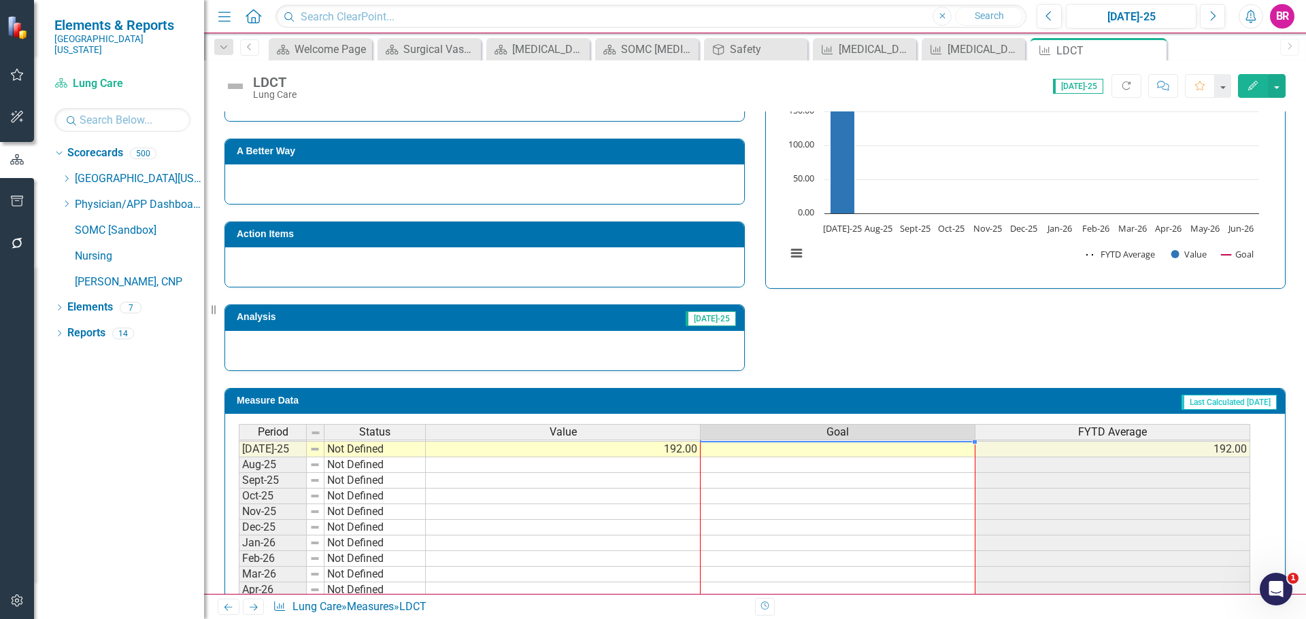
drag, startPoint x: 974, startPoint y: 459, endPoint x: 962, endPoint y: 651, distance: 192.8
click at [962, 619] on html "Elements & Reports Southern Ohio Medical Center Scorecard Lung Care Search Drop…" at bounding box center [653, 309] width 1306 height 619
type textarea "130"
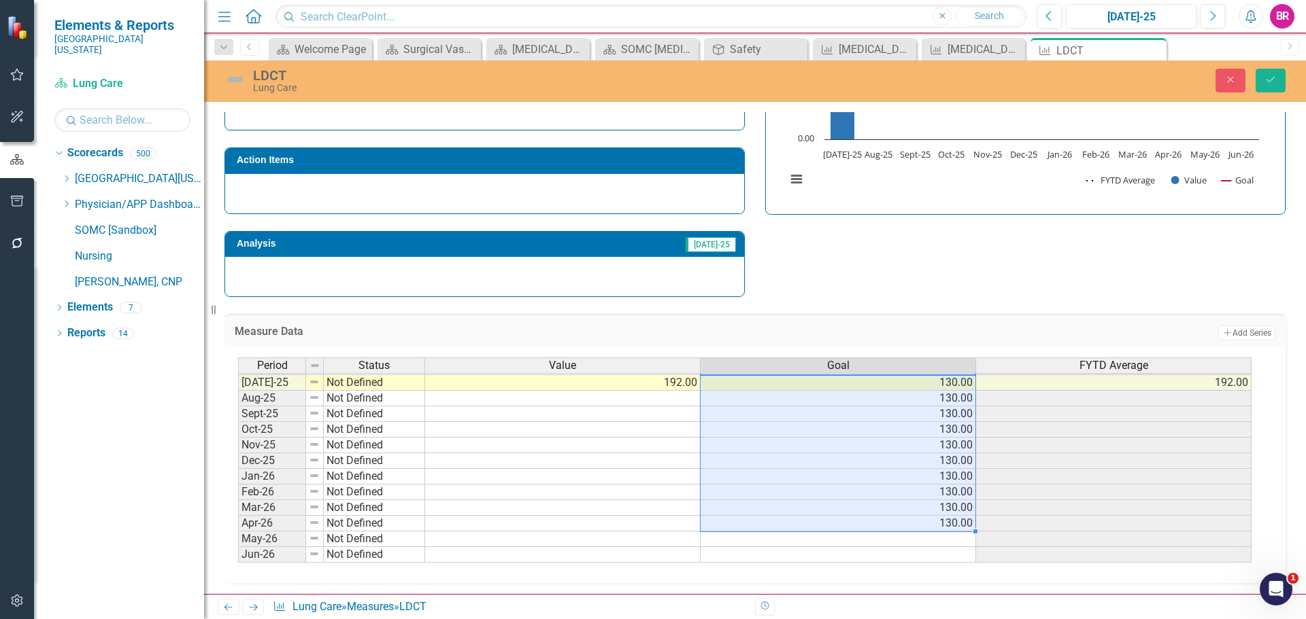
scroll to position [405, 0]
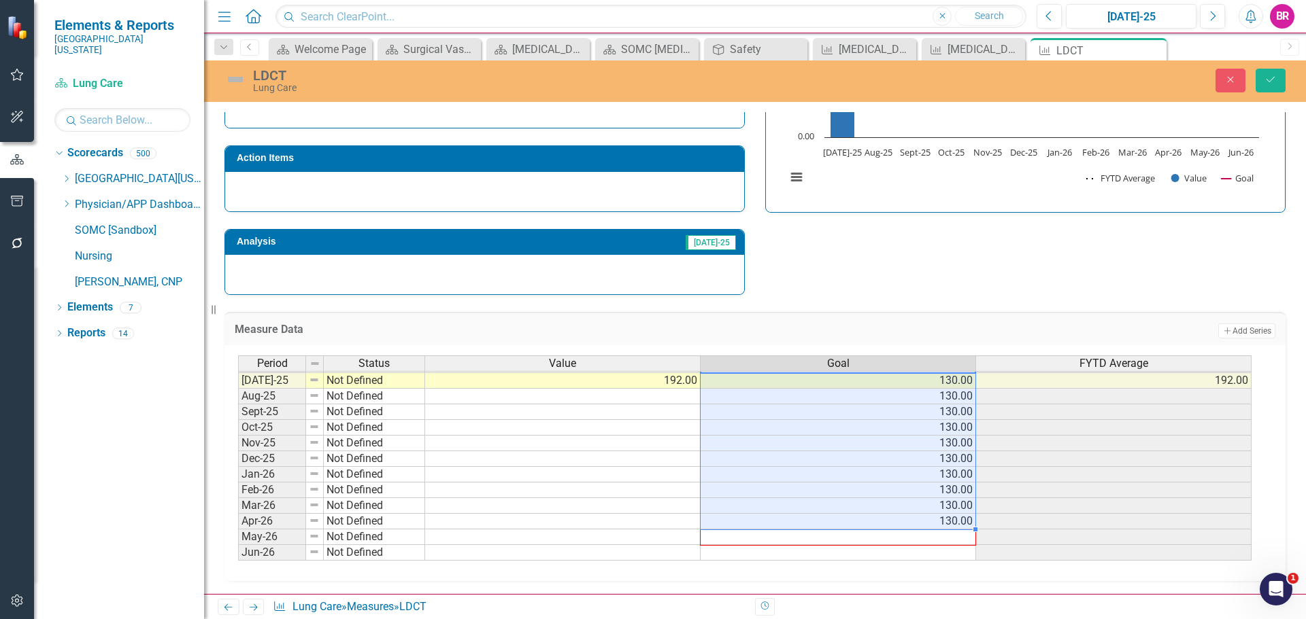
drag, startPoint x: 976, startPoint y: 530, endPoint x: 971, endPoint y: 543, distance: 14.4
click at [238, 543] on div "Period Status Value Goal FYTD Average Jun-24 Not Defined 171.00 130.00 171.00 J…" at bounding box center [238, 357] width 0 height 408
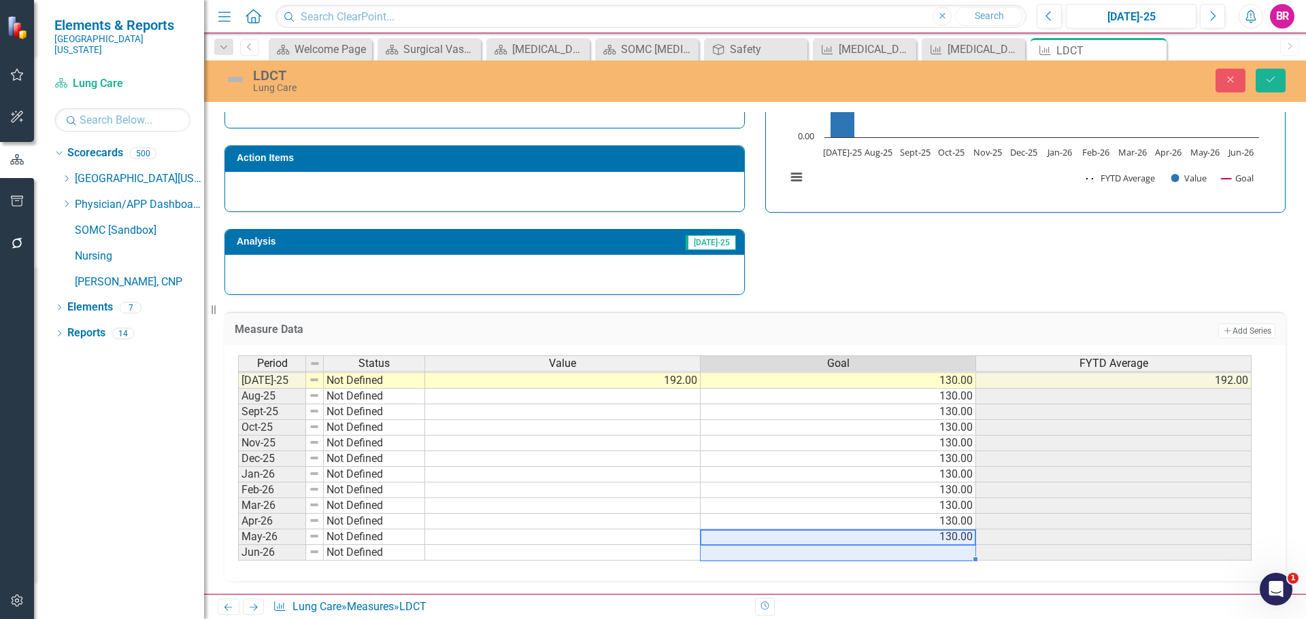
click at [971, 550] on tbody "Jun-24 Not Defined 171.00 130.00 171.00 Jul-24 Not Defined 195.00 130.00 195.00…" at bounding box center [744, 365] width 1013 height 392
click at [1278, 247] on div "Strategic Values Safety SOMC Cancer & Infusion Services Q1.2026 A Better Way Ac…" at bounding box center [754, 119] width 1081 height 354
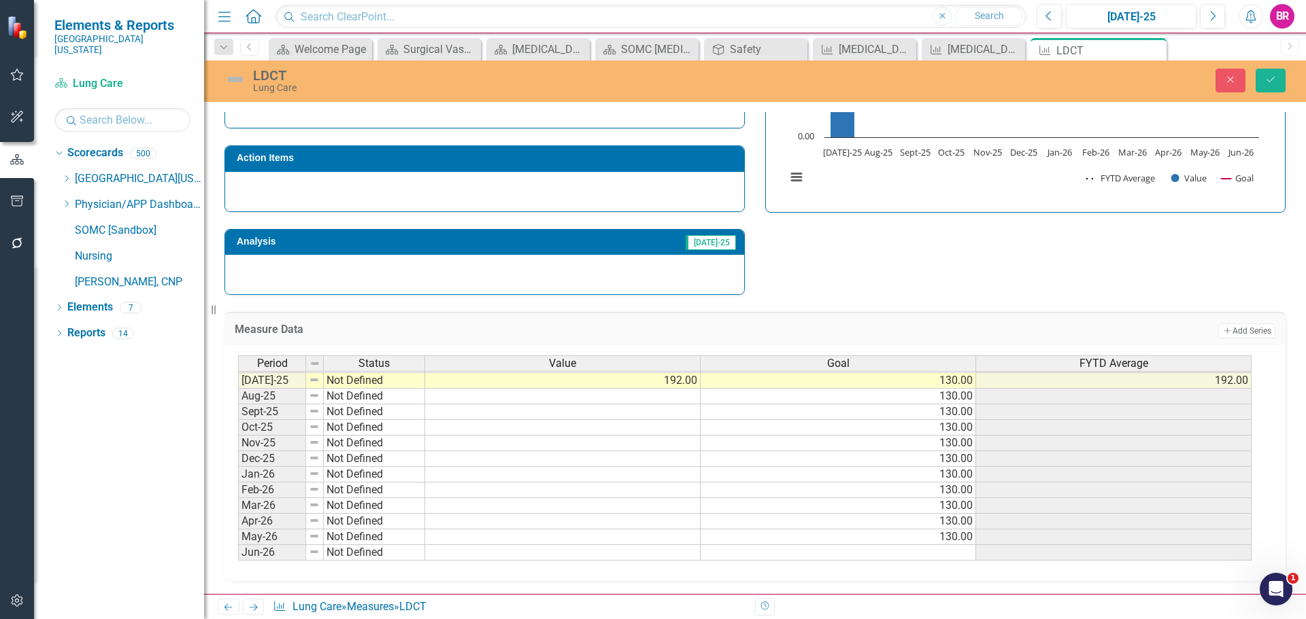
click at [912, 534] on td "130.00" at bounding box center [837, 538] width 275 height 16
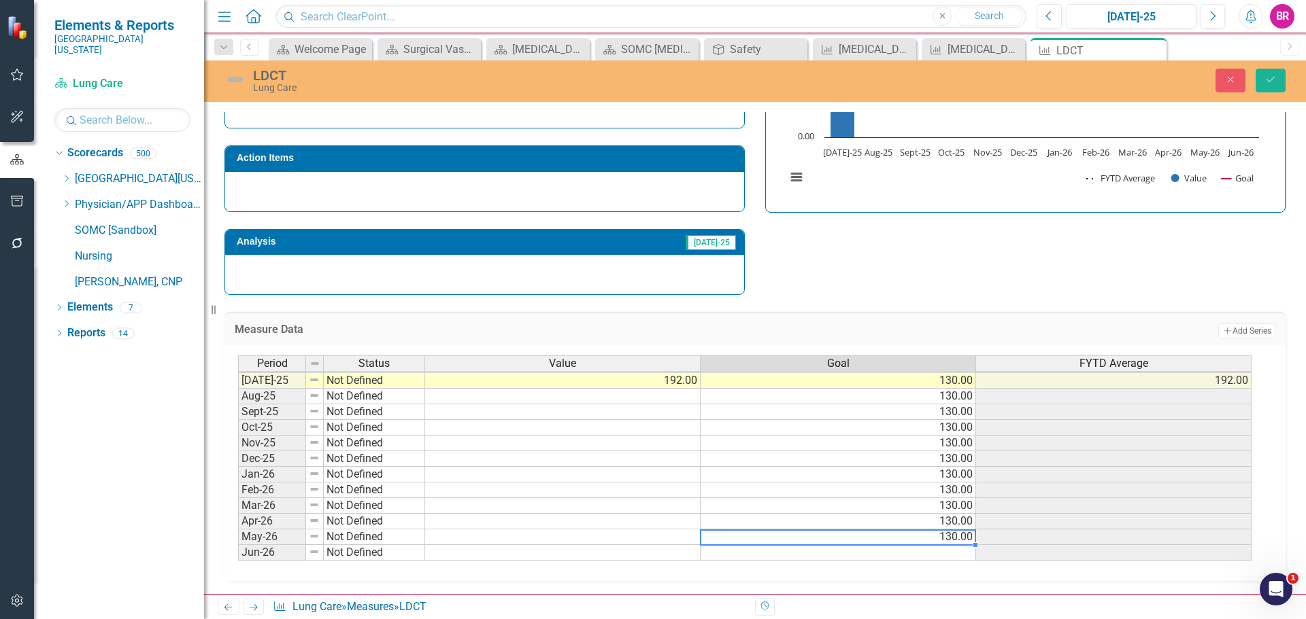
drag, startPoint x: 976, startPoint y: 546, endPoint x: 976, endPoint y: 557, distance: 10.9
click at [238, 557] on div "Period Status Value Goal FYTD Average Jun-24 Not Defined 171.00 130.00 171.00 J…" at bounding box center [238, 357] width 0 height 408
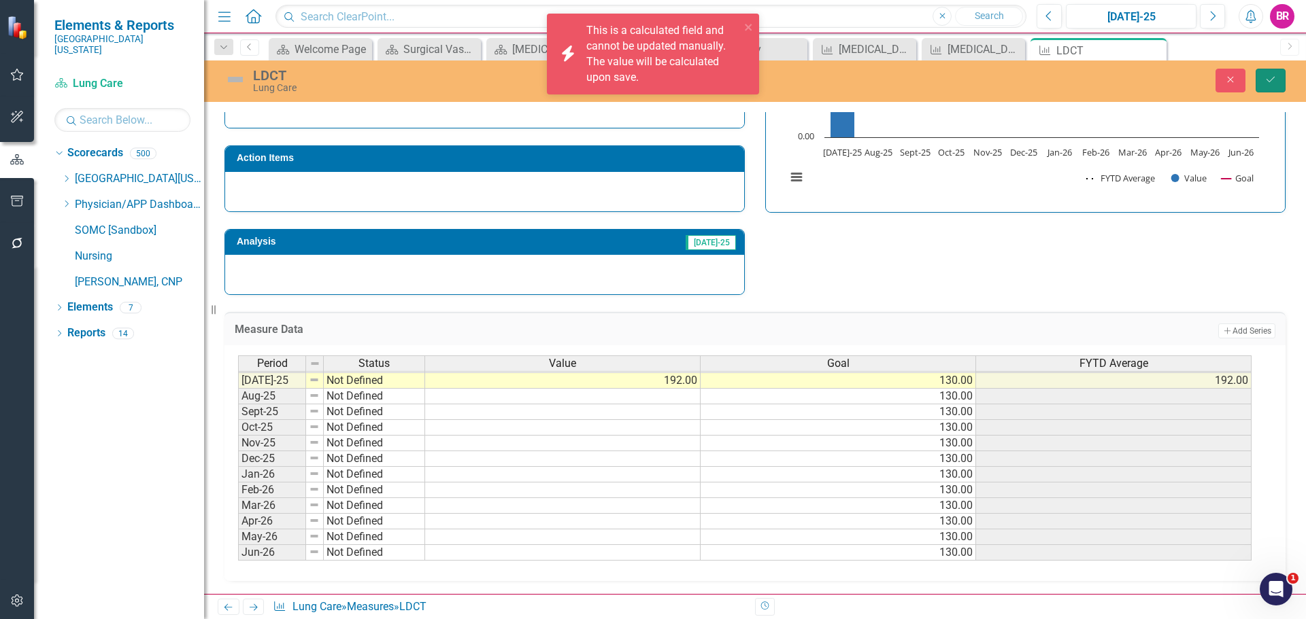
click at [1276, 78] on icon "Save" at bounding box center [1270, 80] width 12 height 10
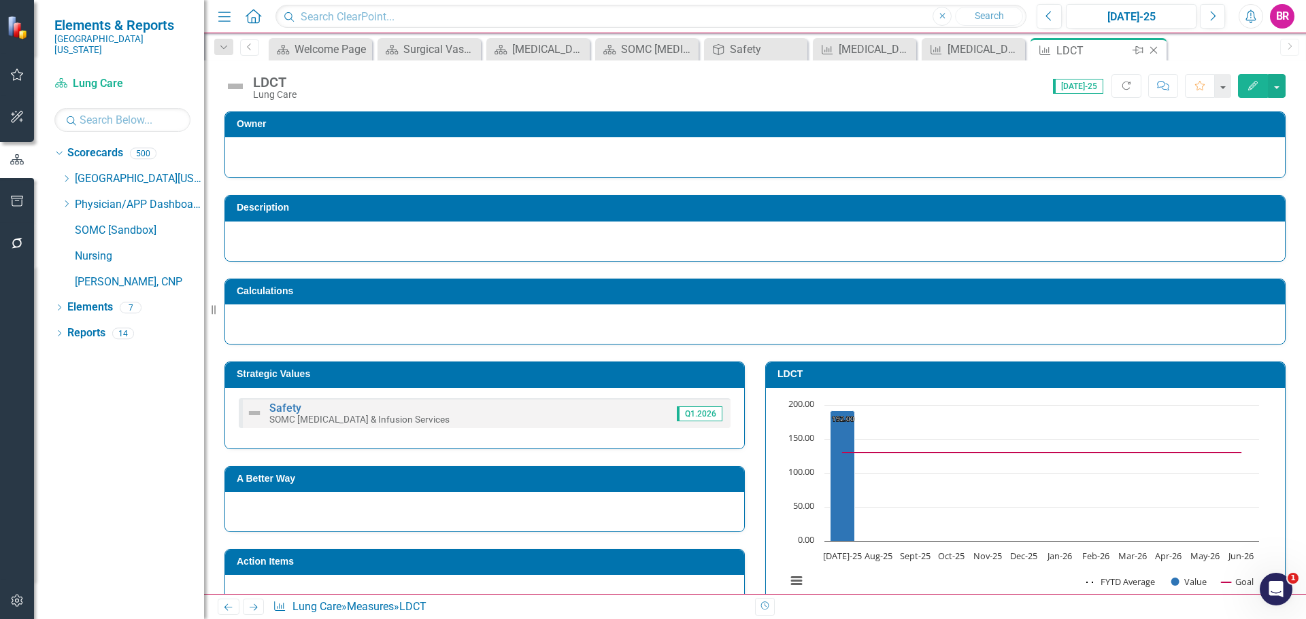
click at [1155, 54] on icon "Close" at bounding box center [1153, 50] width 14 height 11
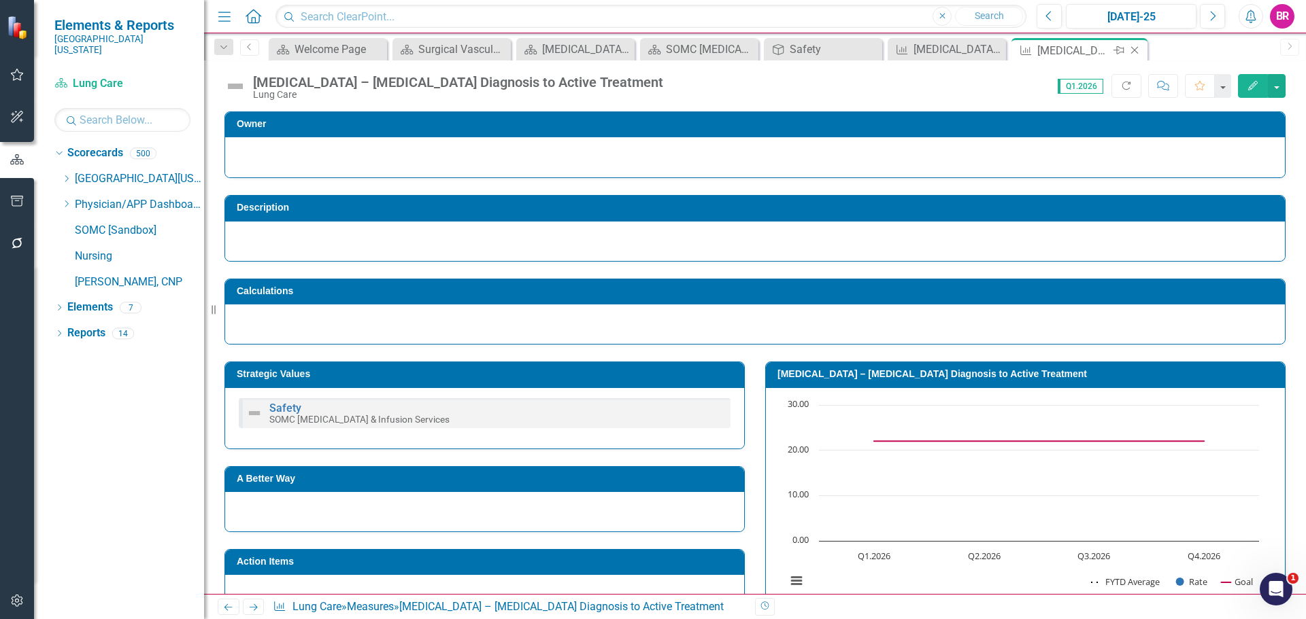
click at [1134, 49] on icon "Close" at bounding box center [1134, 50] width 14 height 11
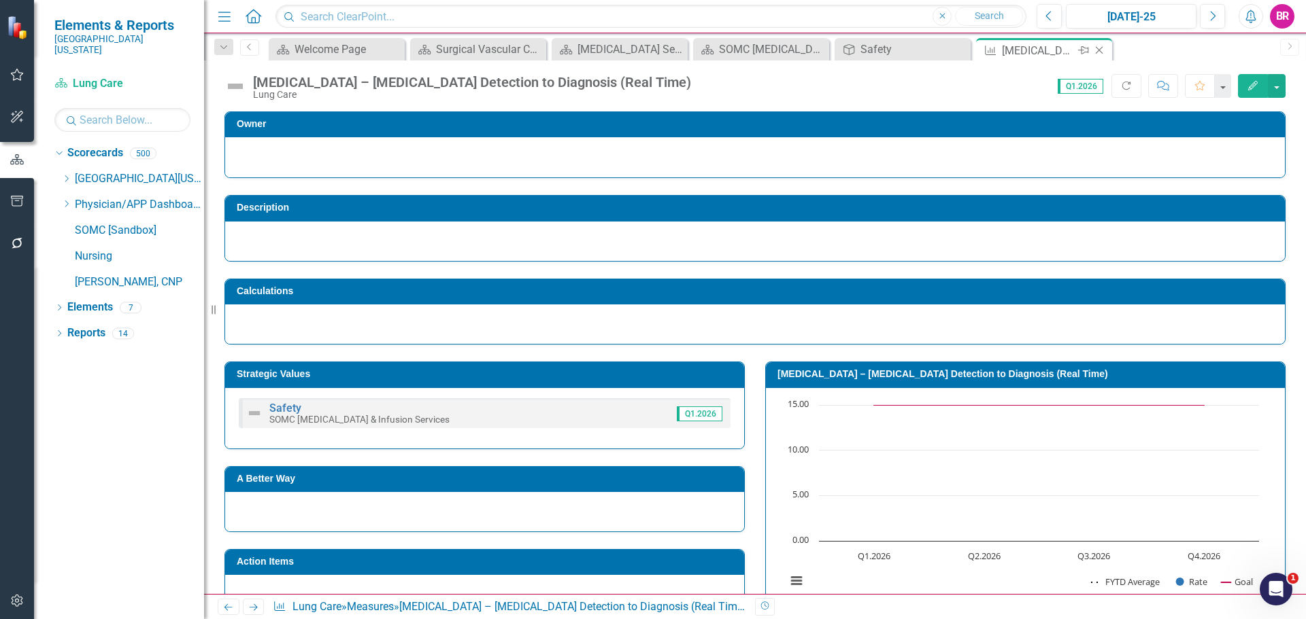
click at [1102, 50] on icon "Close" at bounding box center [1099, 50] width 14 height 11
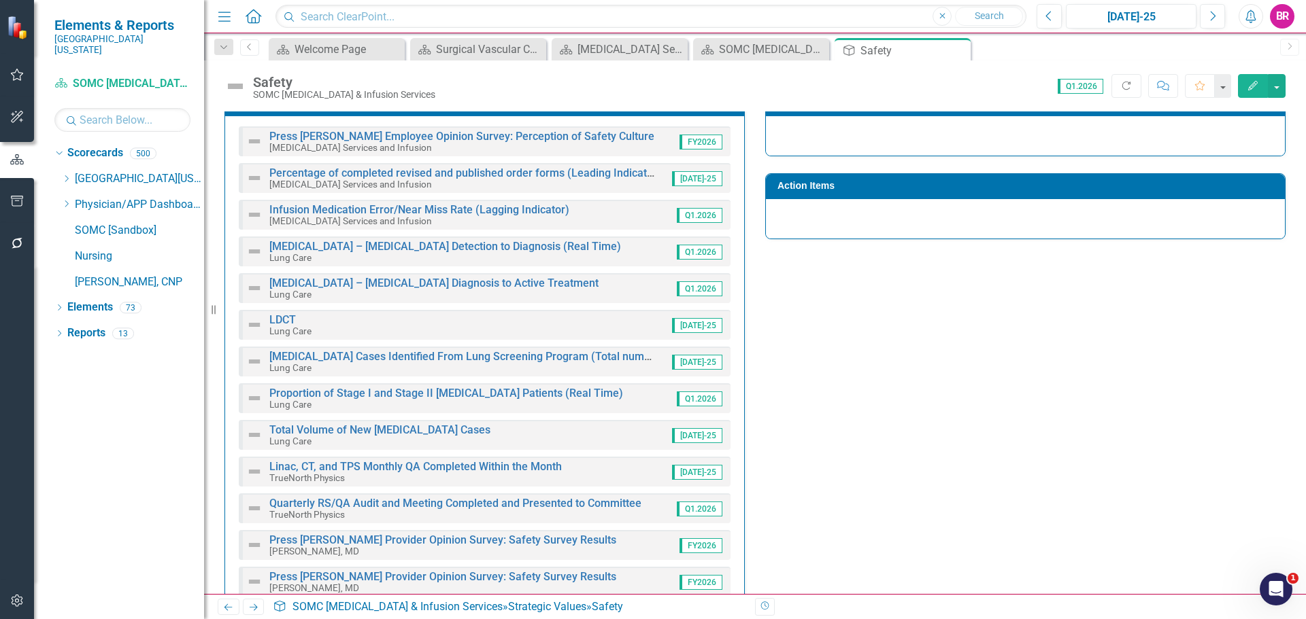
scroll to position [383, 0]
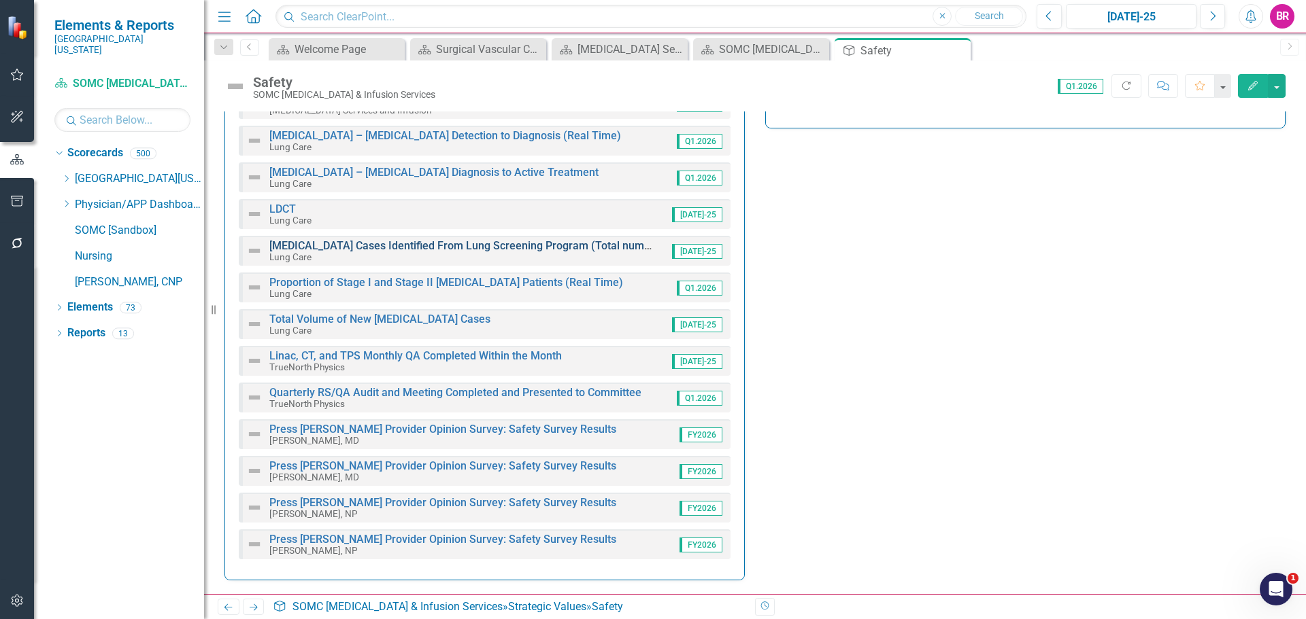
click at [309, 245] on link "[MEDICAL_DATA] Cases Identified From Lung Screening Program (Total number since…" at bounding box center [498, 245] width 458 height 13
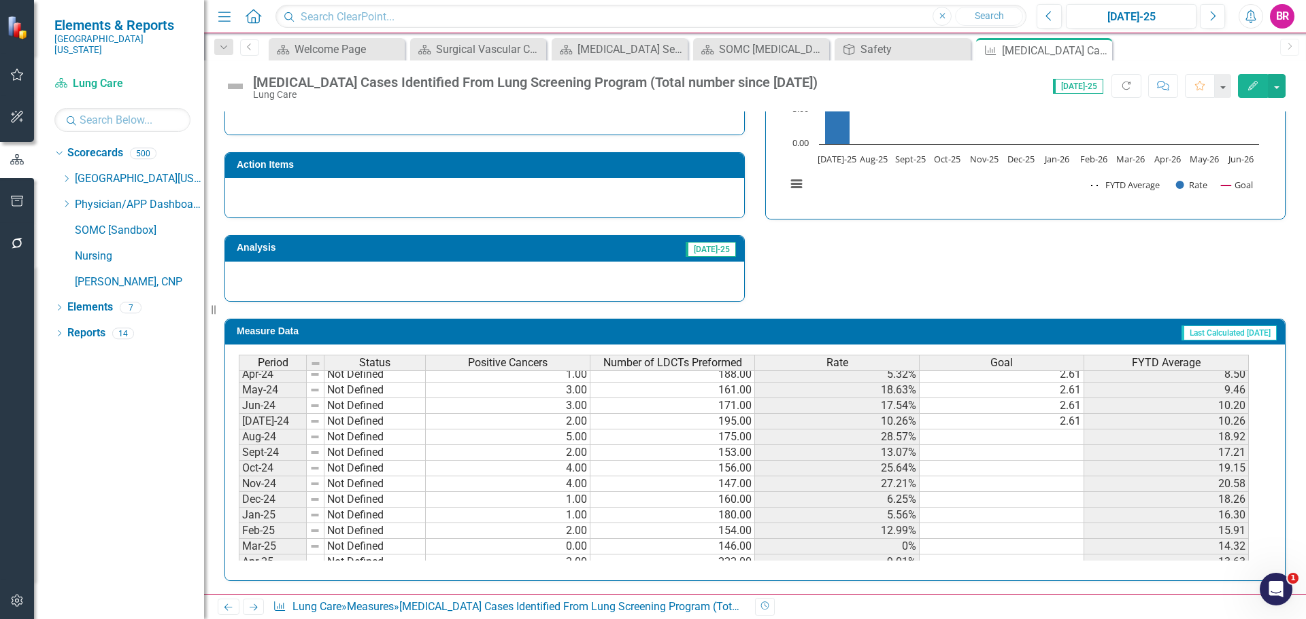
scroll to position [340, 0]
click at [1073, 413] on tbody "May-23 Not Defined 2.00 2.61 Jun-23 Not Defined 5.00 2.61 Jul-23 Not Defined 1.…" at bounding box center [744, 415] width 1010 height 454
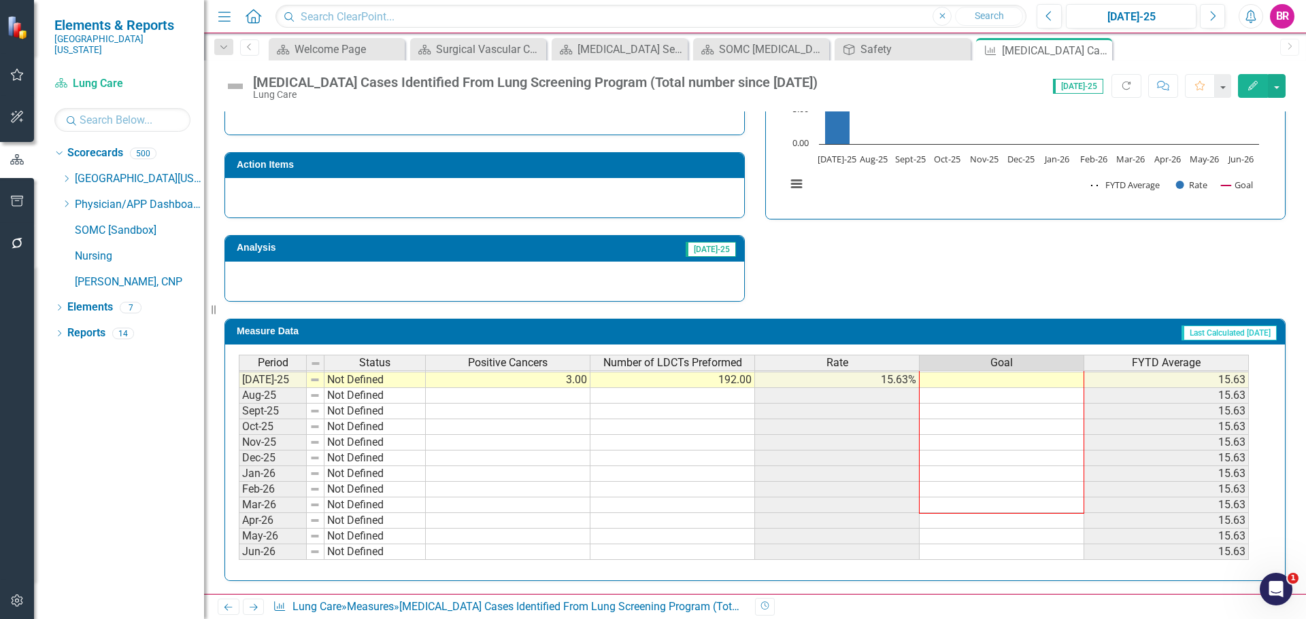
scroll to position [398, 0]
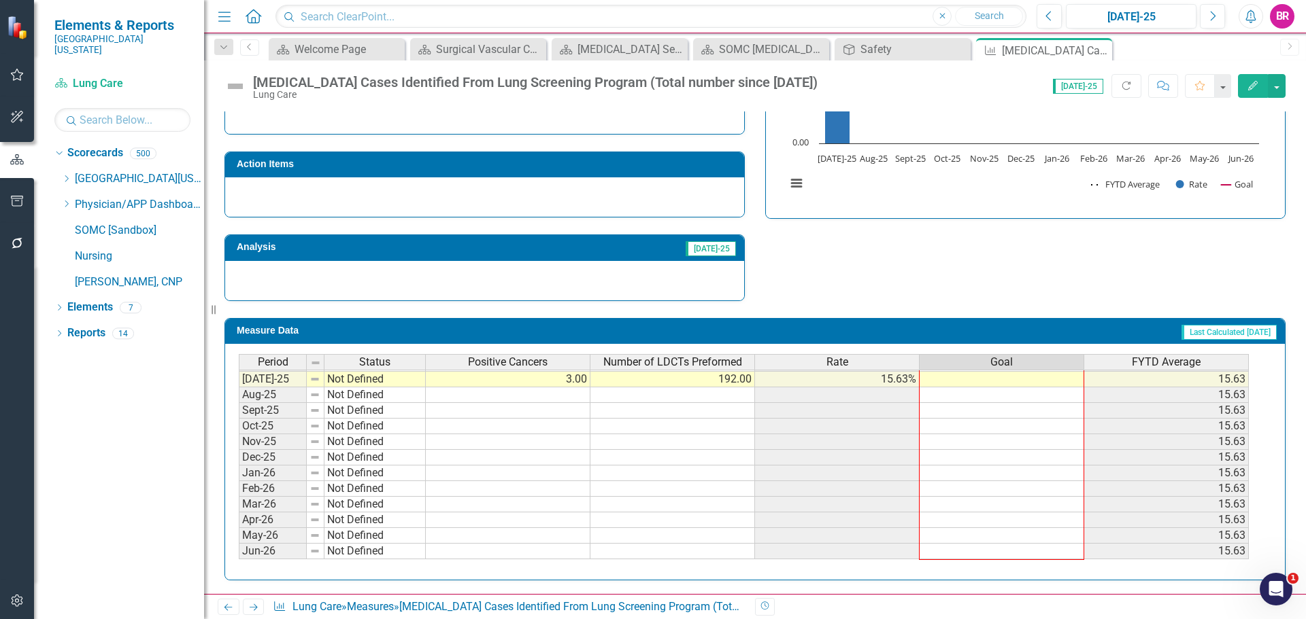
drag, startPoint x: 1084, startPoint y: 422, endPoint x: 1140, endPoint y: 394, distance: 62.6
click at [239, 552] on div "Period Status Positive Cancers Number of LDCTs Preformed Rate Goal FYTD Average…" at bounding box center [239, 332] width 0 height 455
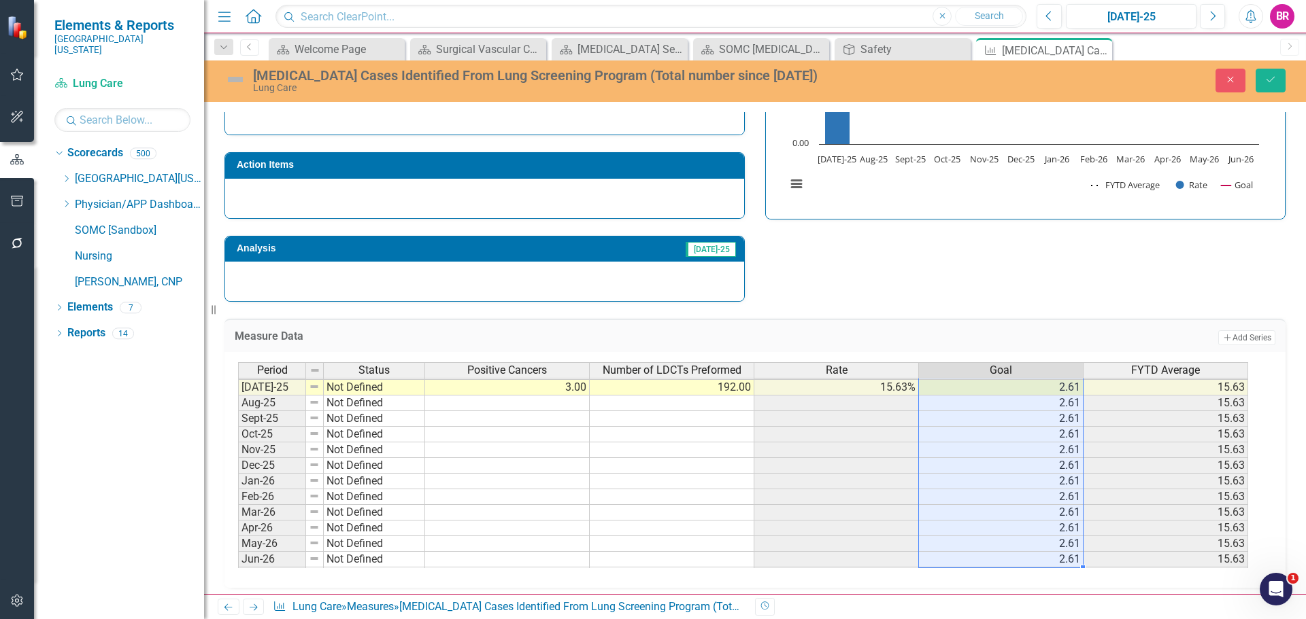
type textarea "2.61"
click at [1274, 90] on button "Save" at bounding box center [1270, 81] width 30 height 24
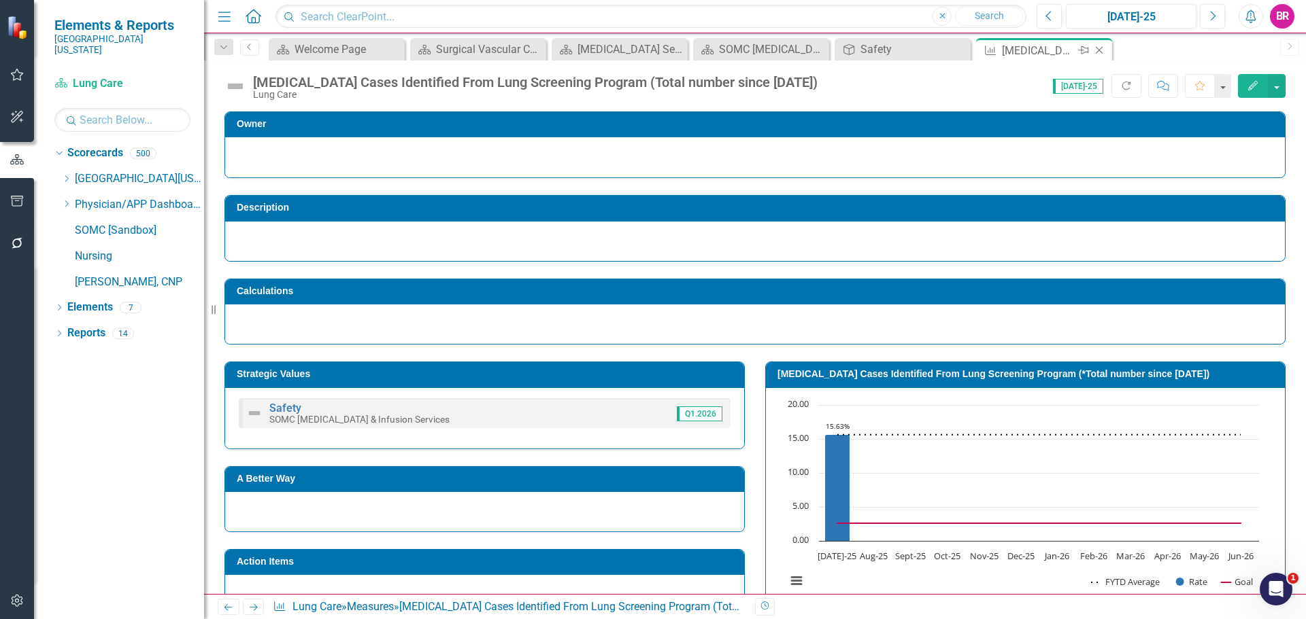
click at [1102, 52] on icon "Close" at bounding box center [1099, 50] width 14 height 11
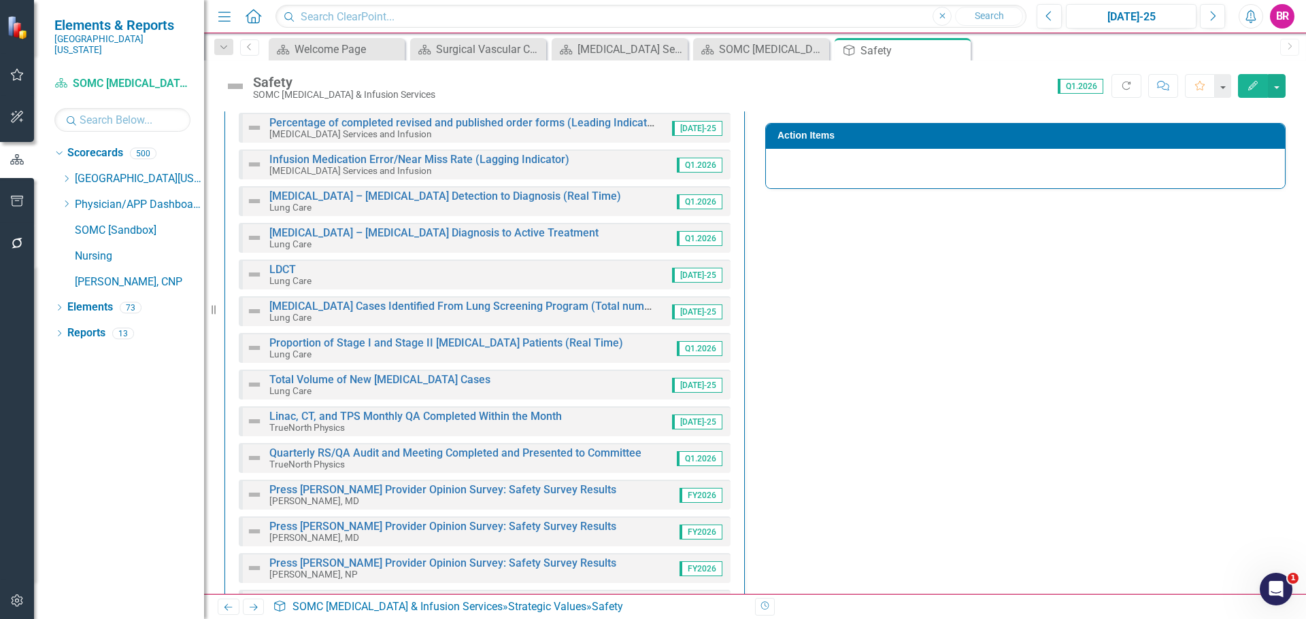
scroll to position [383, 0]
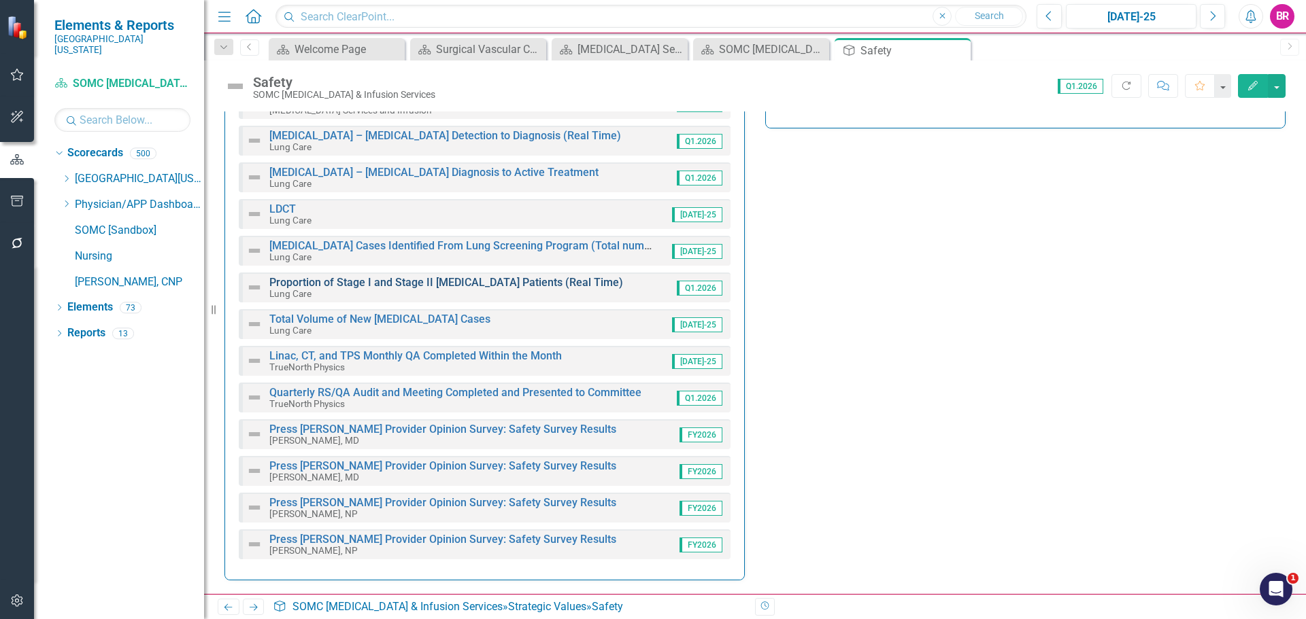
click at [399, 283] on link "Proportion of Stage I and Stage II [MEDICAL_DATA] Patients (Real Time)" at bounding box center [446, 282] width 354 height 13
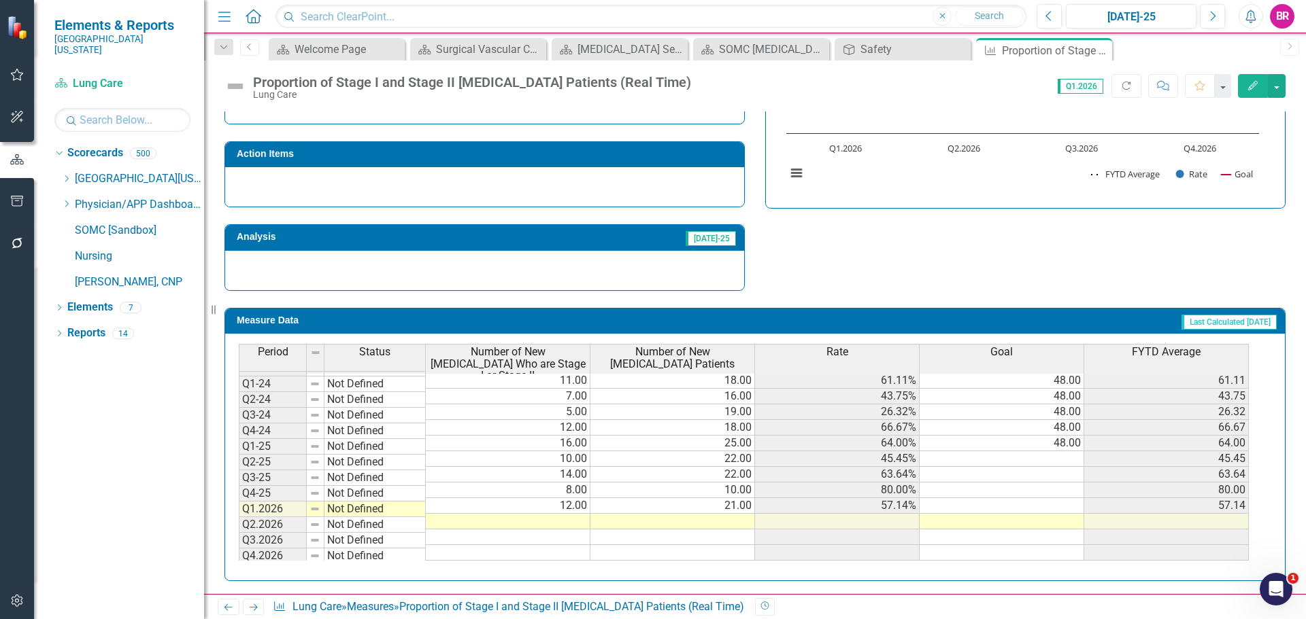
scroll to position [62, 0]
click at [1077, 432] on td "48.00" at bounding box center [1001, 440] width 165 height 16
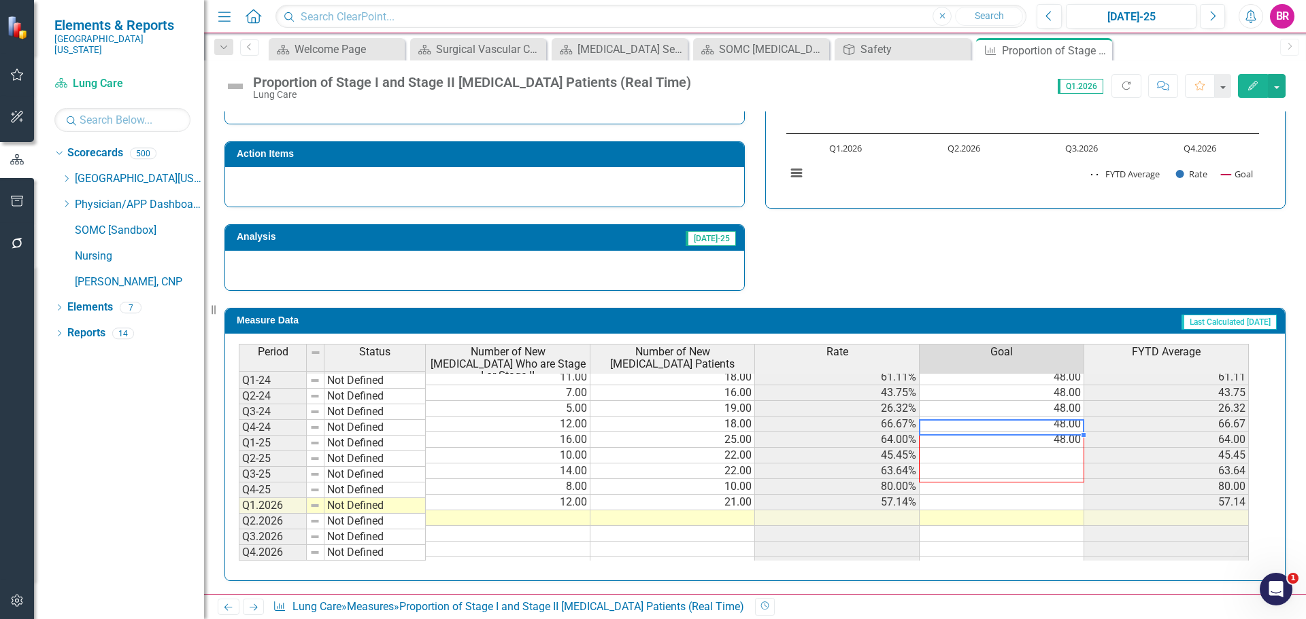
scroll to position [409, 0]
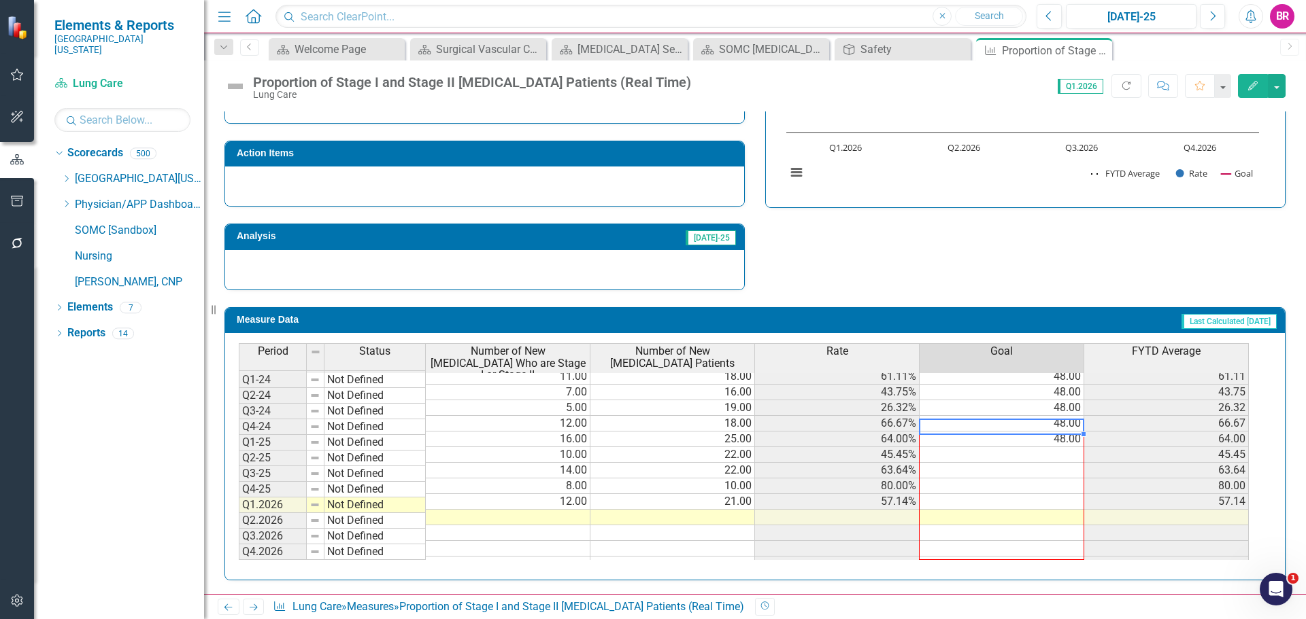
drag, startPoint x: 1084, startPoint y: 435, endPoint x: 1064, endPoint y: 553, distance: 119.9
click at [239, 553] on div "Period Status Number of New NSCLC Who are Stage I or Stage II Number of New NSC…" at bounding box center [239, 426] width 0 height 291
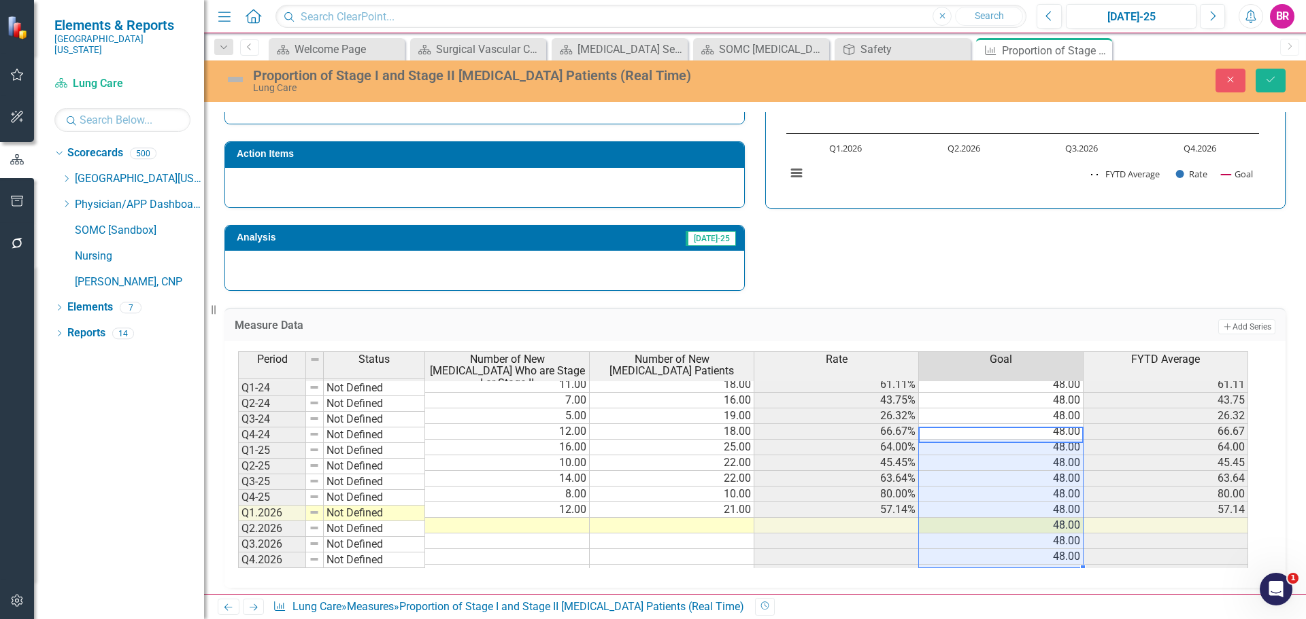
type textarea "48"
click at [1265, 84] on icon "Save" at bounding box center [1270, 80] width 12 height 10
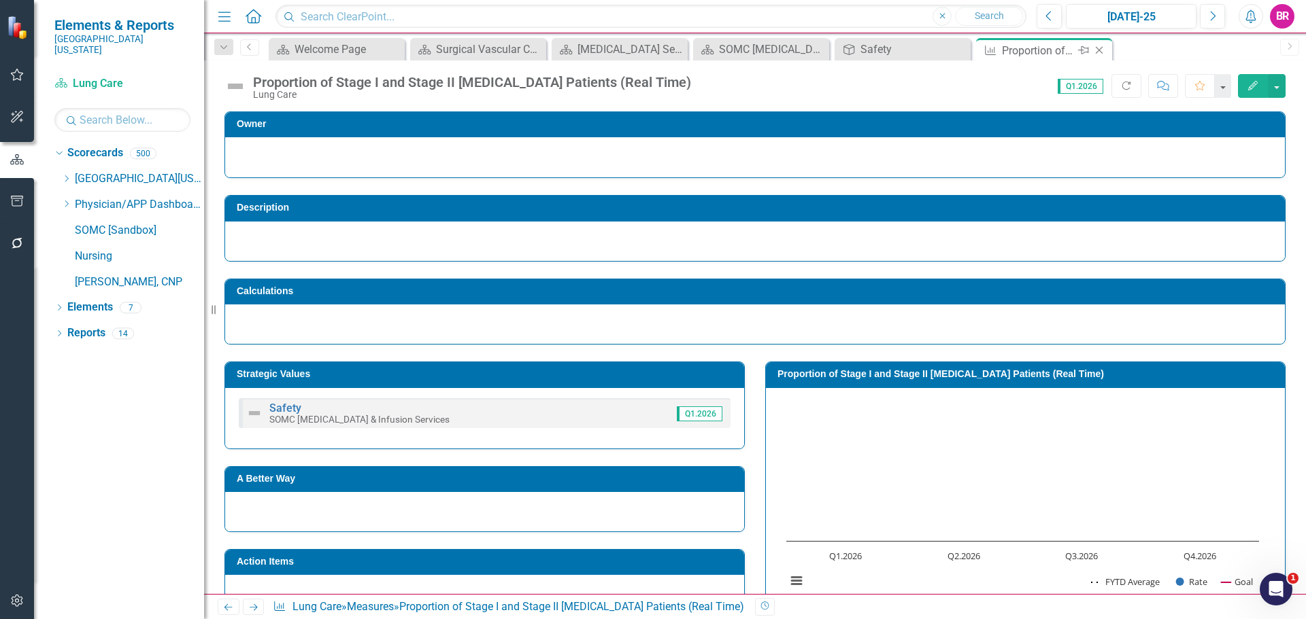
click at [1097, 51] on icon "Close" at bounding box center [1099, 50] width 14 height 11
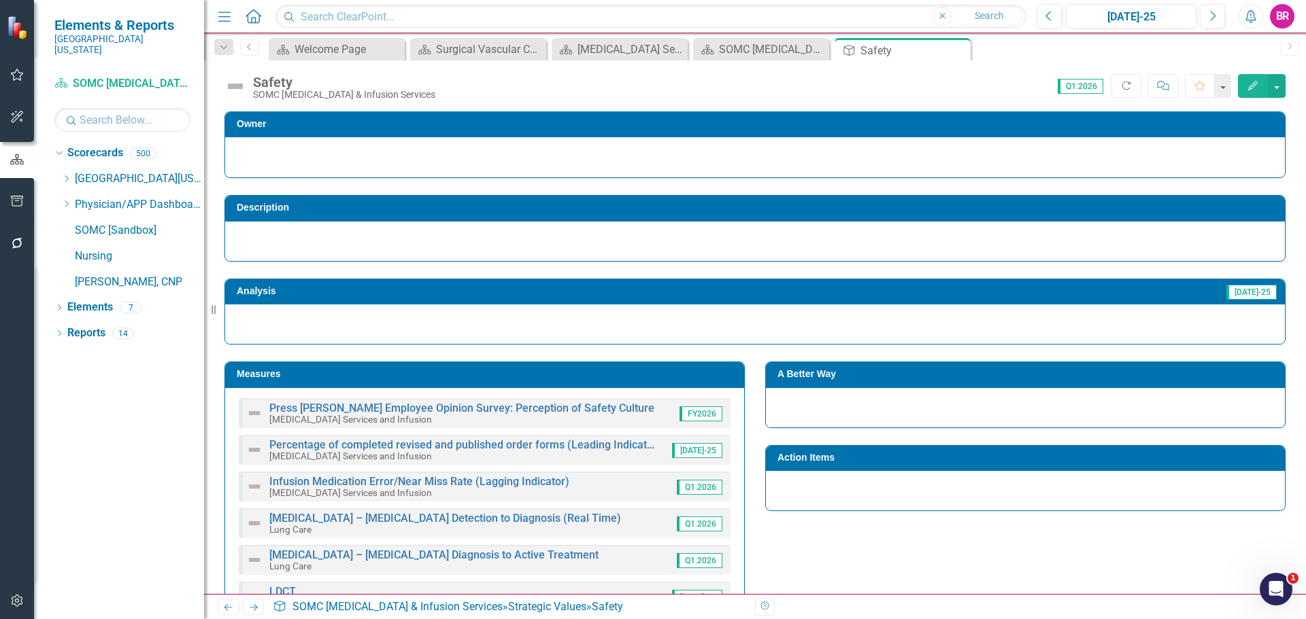
scroll to position [340, 0]
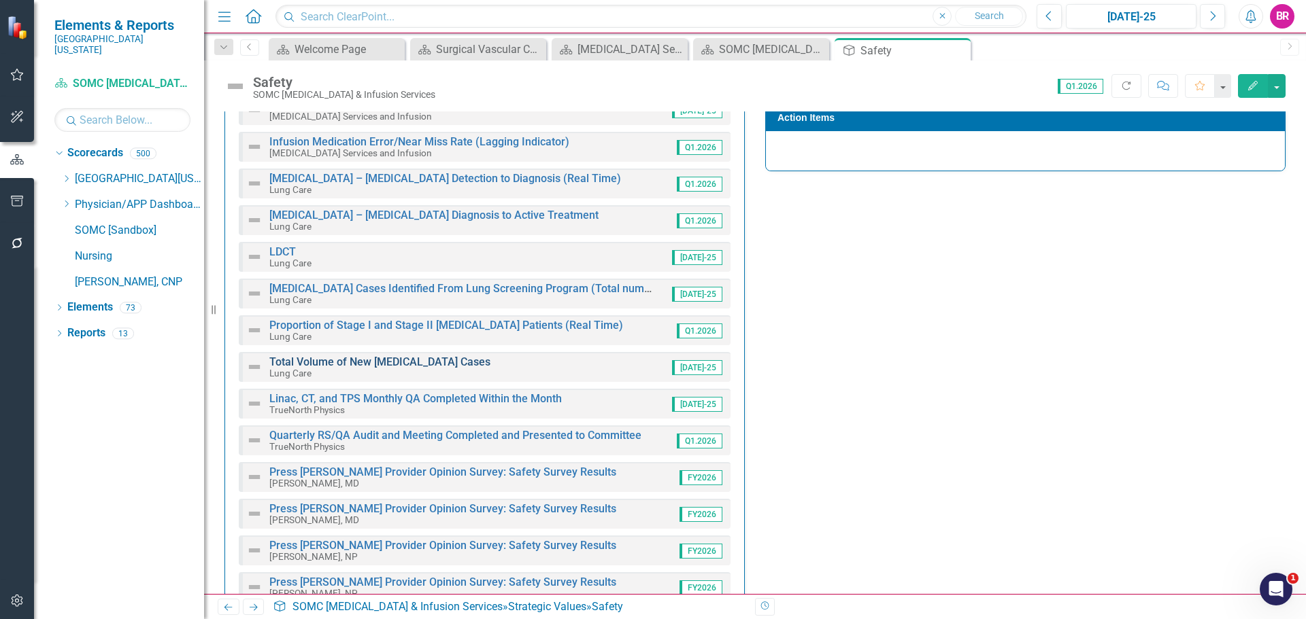
click at [420, 361] on link "Total Volume of New [MEDICAL_DATA] Cases" at bounding box center [379, 362] width 221 height 13
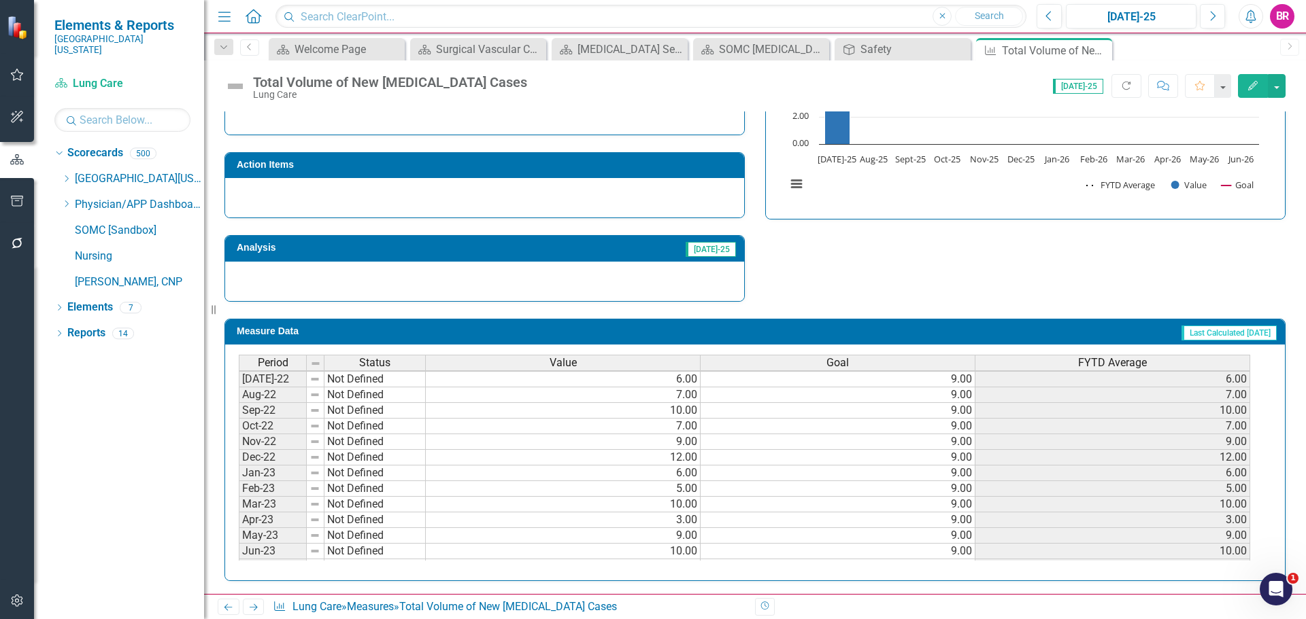
scroll to position [340, 0]
click at [970, 420] on tbody "Apr-23 Not Defined 3.00 9.00 3.00 May-23 Not Defined 9.00 9.00 9.00 Jun-23 Not …" at bounding box center [744, 399] width 1011 height 454
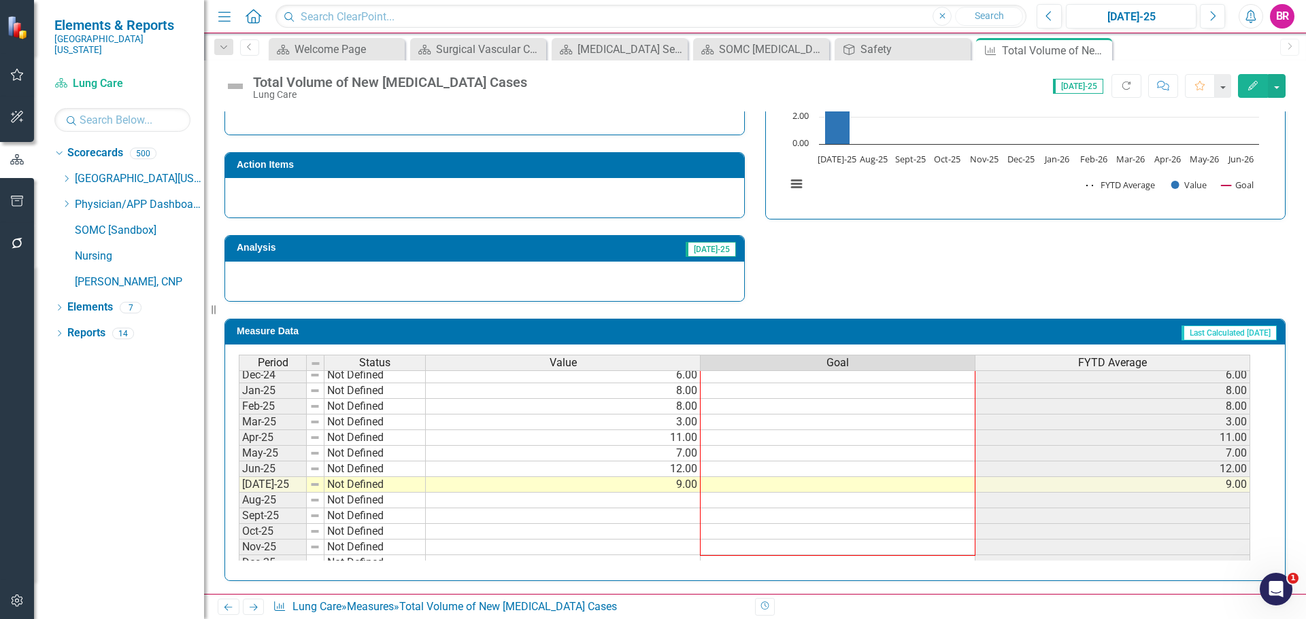
scroll to position [562, 0]
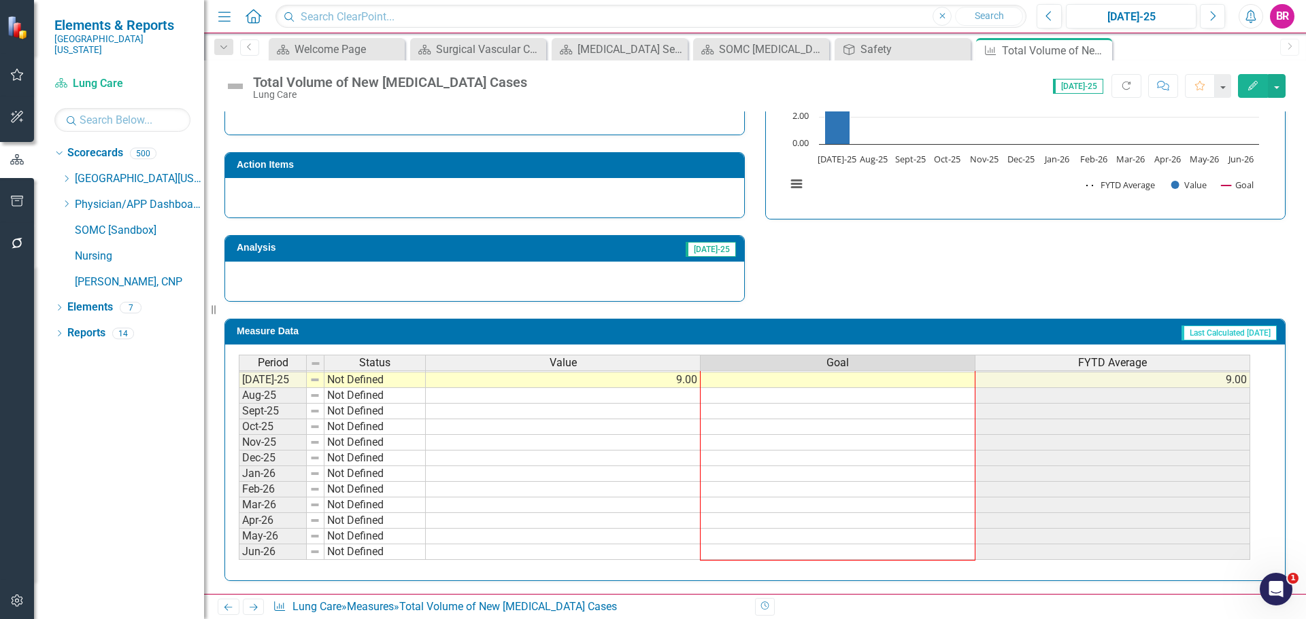
drag, startPoint x: 974, startPoint y: 422, endPoint x: 1000, endPoint y: 464, distance: 49.4
click at [239, 553] on div "Period Status Value Goal FYTD Average Mar-24 Not Defined 7.00 9.00 7.00 Apr-24 …" at bounding box center [239, 332] width 0 height 455
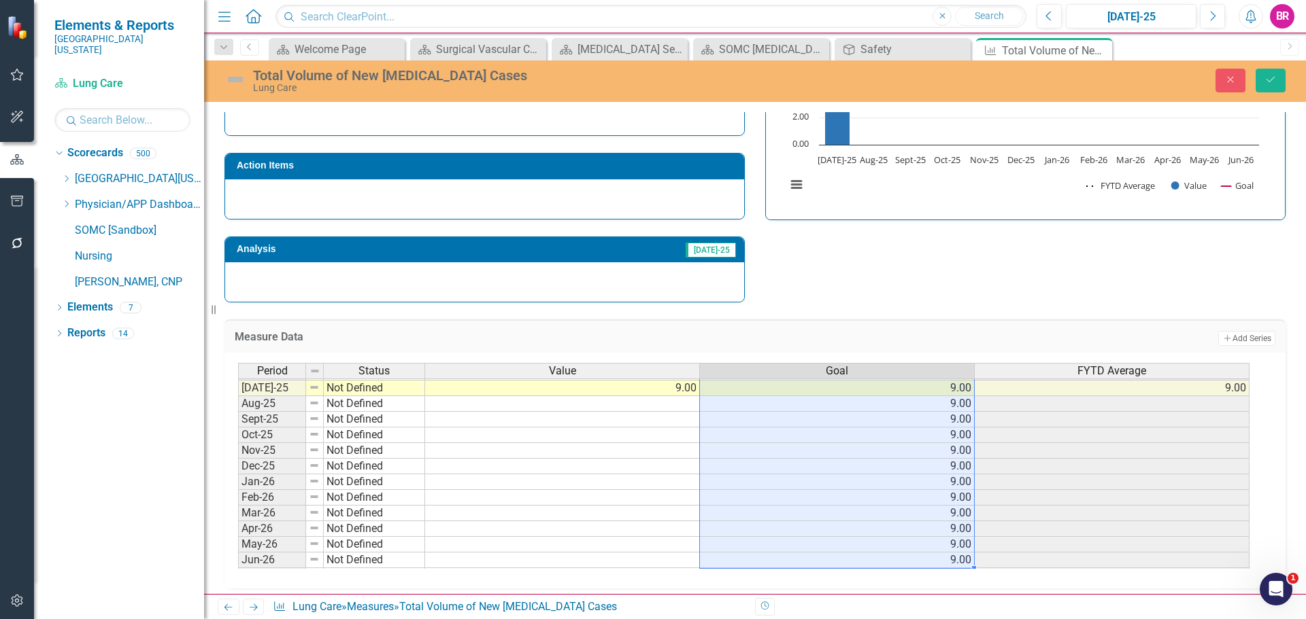
type textarea "9"
click at [1262, 78] on button "Save" at bounding box center [1270, 81] width 30 height 24
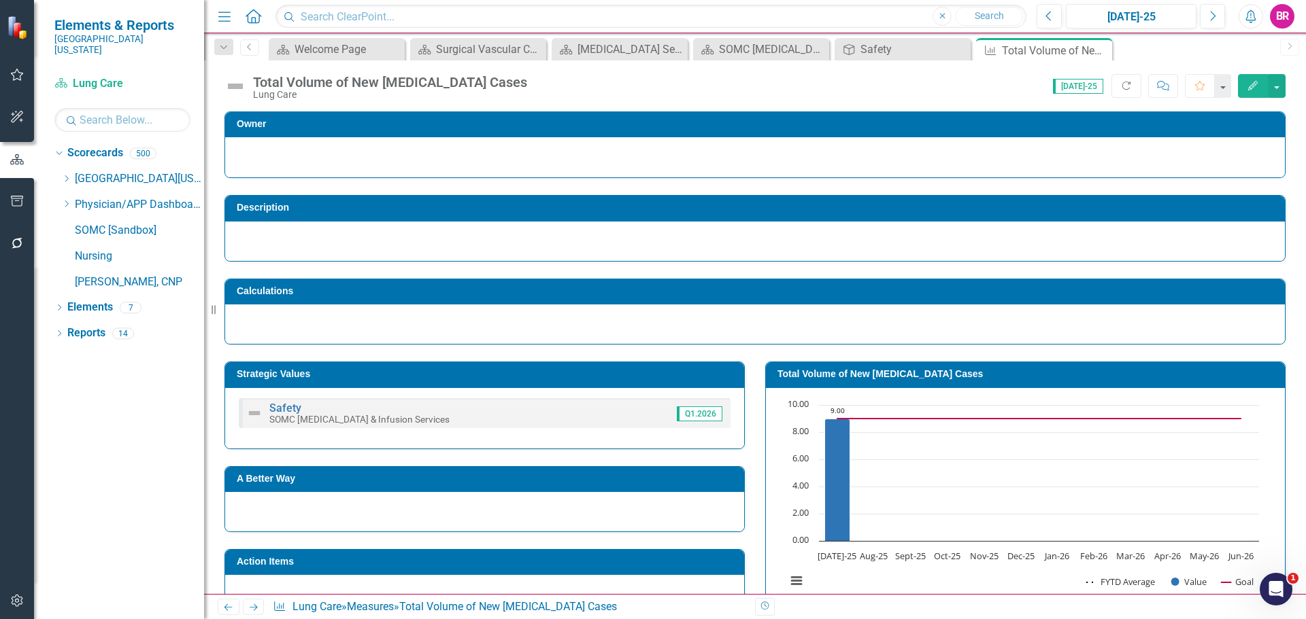
click at [0, 0] on icon "Close" at bounding box center [0, 0] width 0 height 0
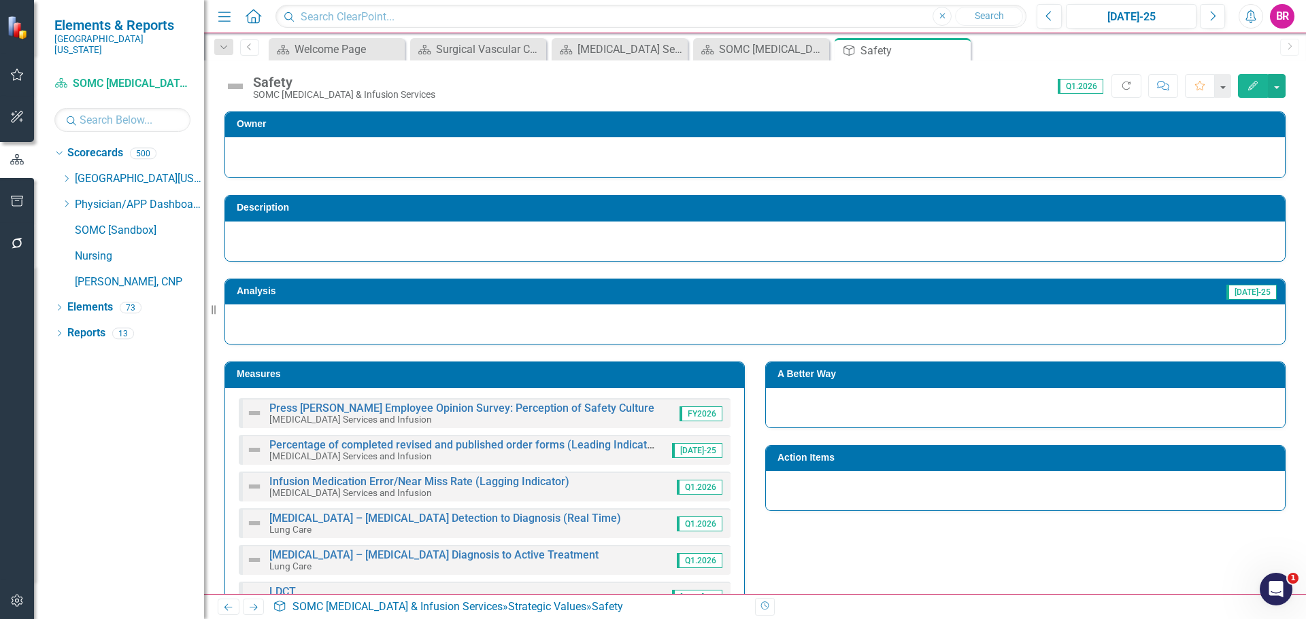
click at [1291, 251] on div "Owner Description Analysis Jul-25 Measures Press Ganey Employee Opinion Survey:…" at bounding box center [755, 536] width 1102 height 883
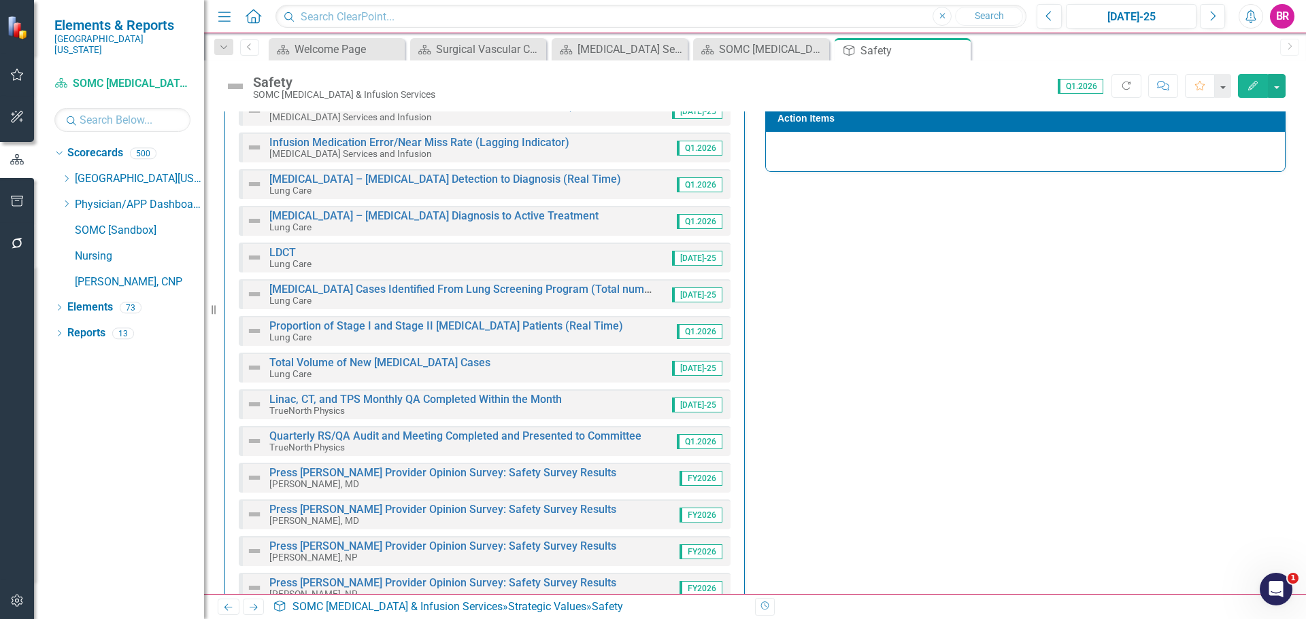
scroll to position [340, 0]
click at [471, 402] on link "Linac, CT, and TPS Monthly QA Completed Within the Month" at bounding box center [415, 398] width 292 height 13
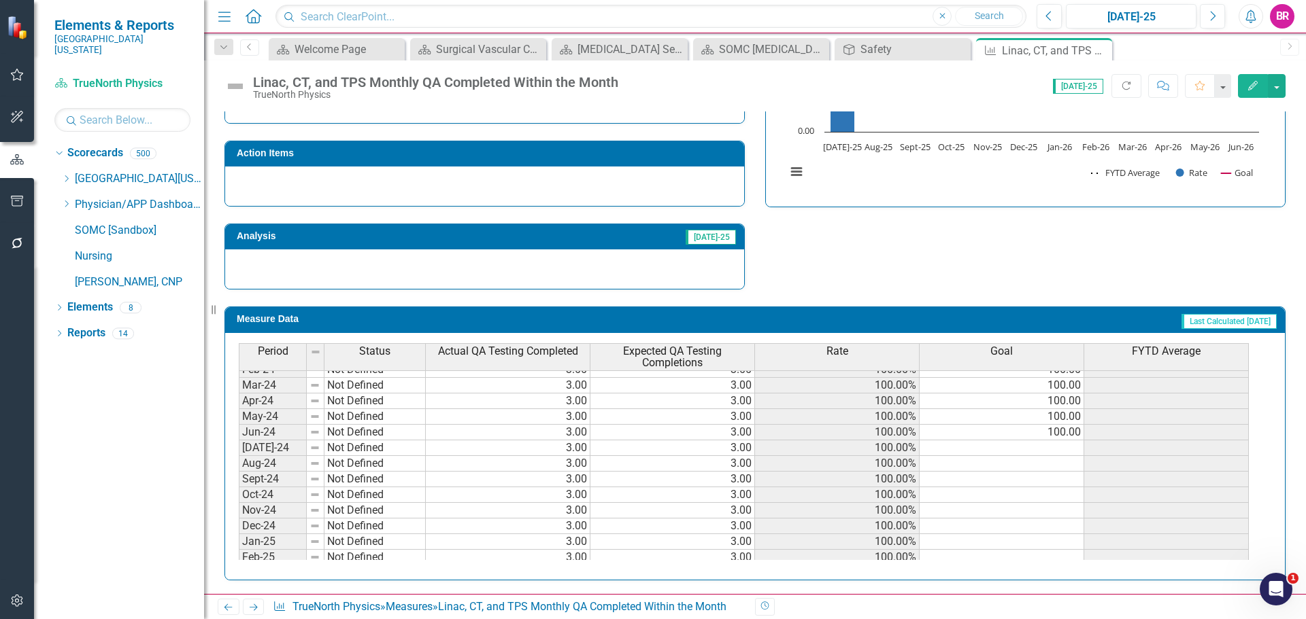
scroll to position [340, 0]
click at [1063, 400] on tbody "Mar-23 Not Defined Apr-23 Not Defined May-23 Not Defined Jun-23 Not Defined Jul…" at bounding box center [744, 391] width 1010 height 470
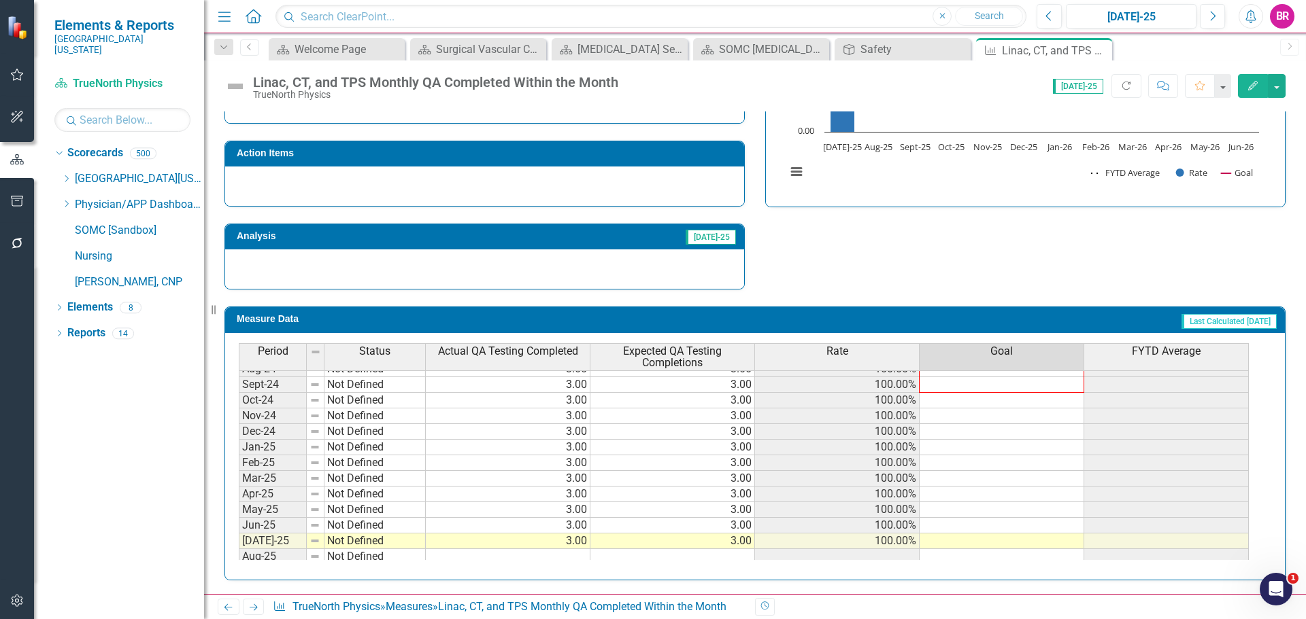
scroll to position [562, 0]
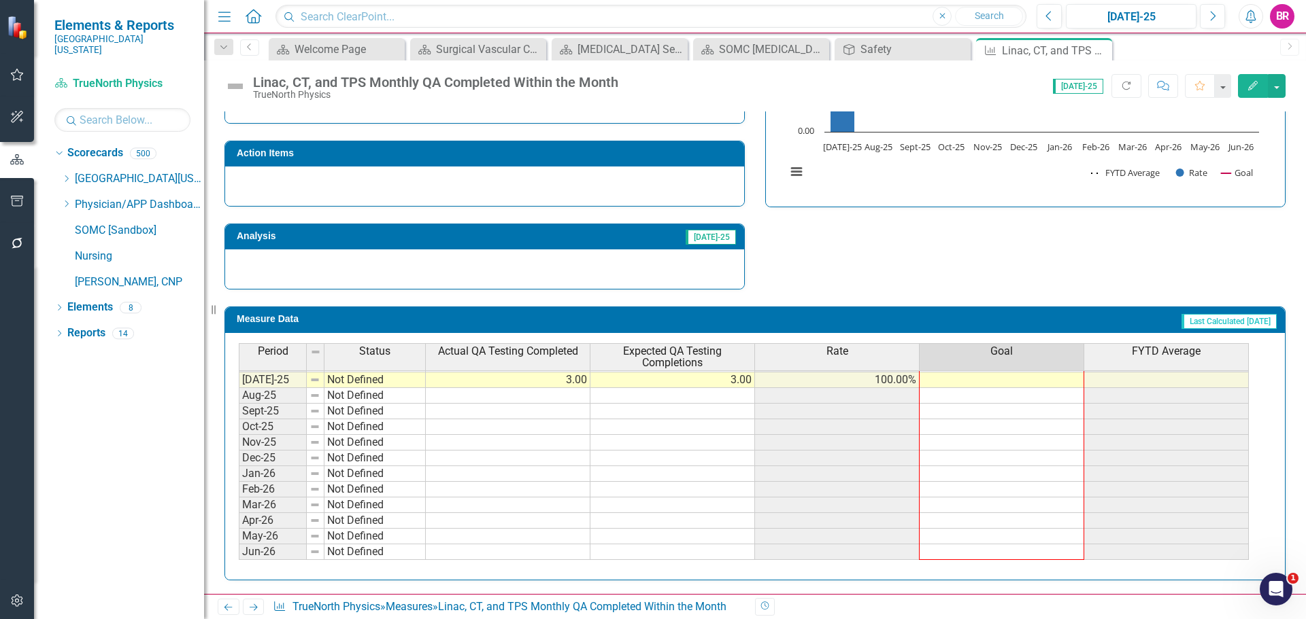
drag, startPoint x: 1083, startPoint y: 406, endPoint x: 1059, endPoint y: 553, distance: 149.5
click at [239, 553] on div "Period Status Actual QA Testing Completed Expected QA Testing Completions Rate …" at bounding box center [239, 327] width 0 height 466
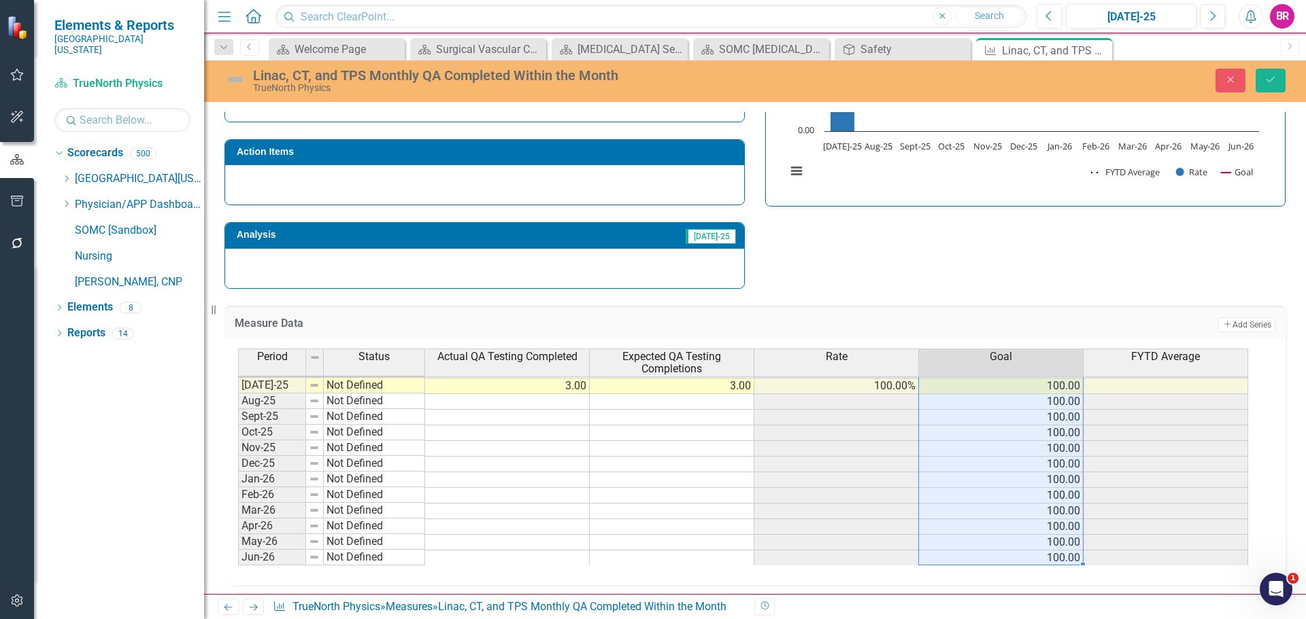
type textarea "100"
click at [1269, 84] on icon "Save" at bounding box center [1270, 80] width 12 height 10
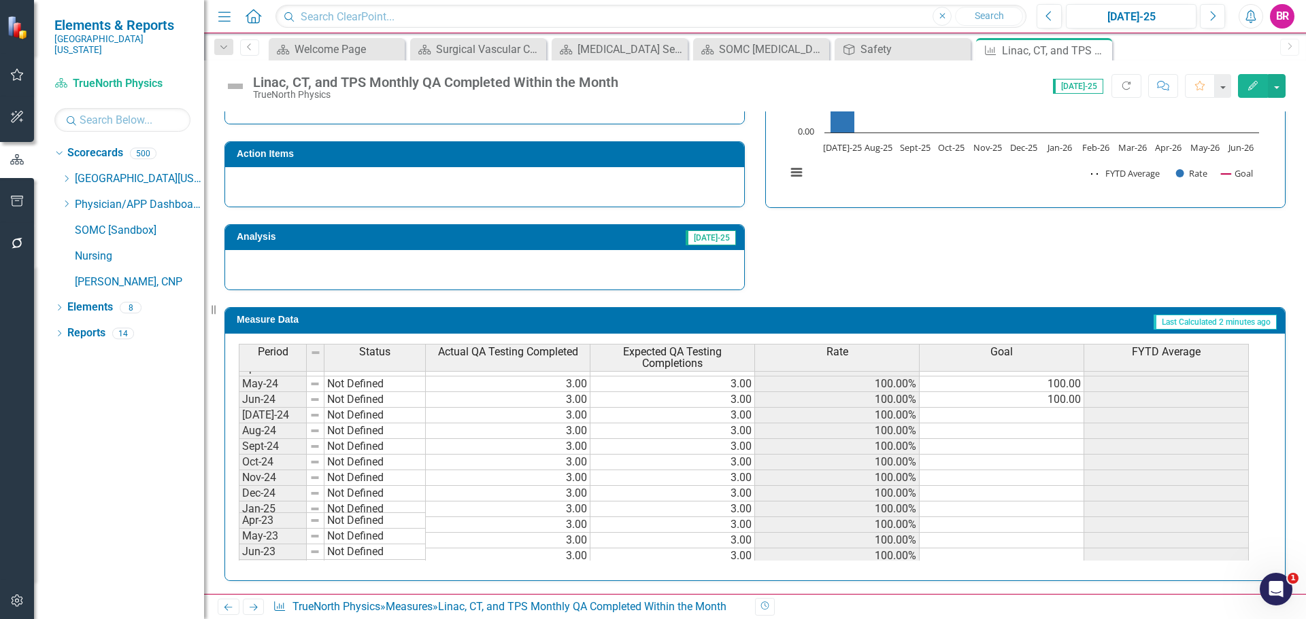
scroll to position [340, 0]
click at [1072, 400] on td "100.00" at bounding box center [1001, 400] width 165 height 16
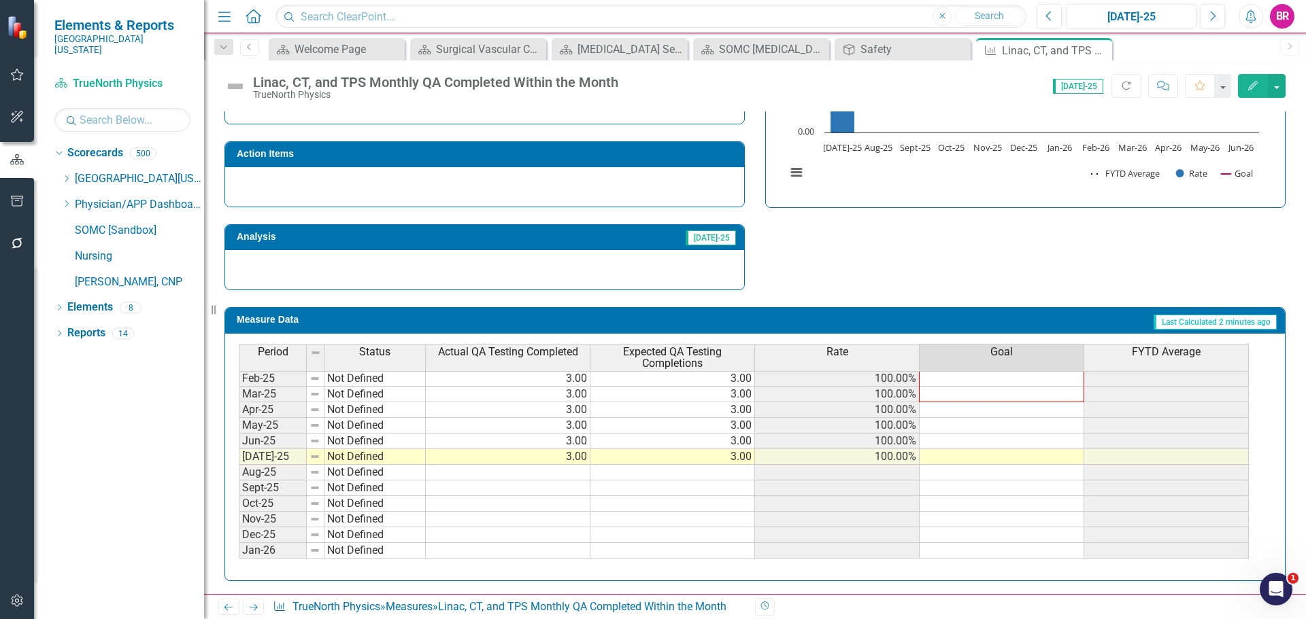
scroll to position [562, 0]
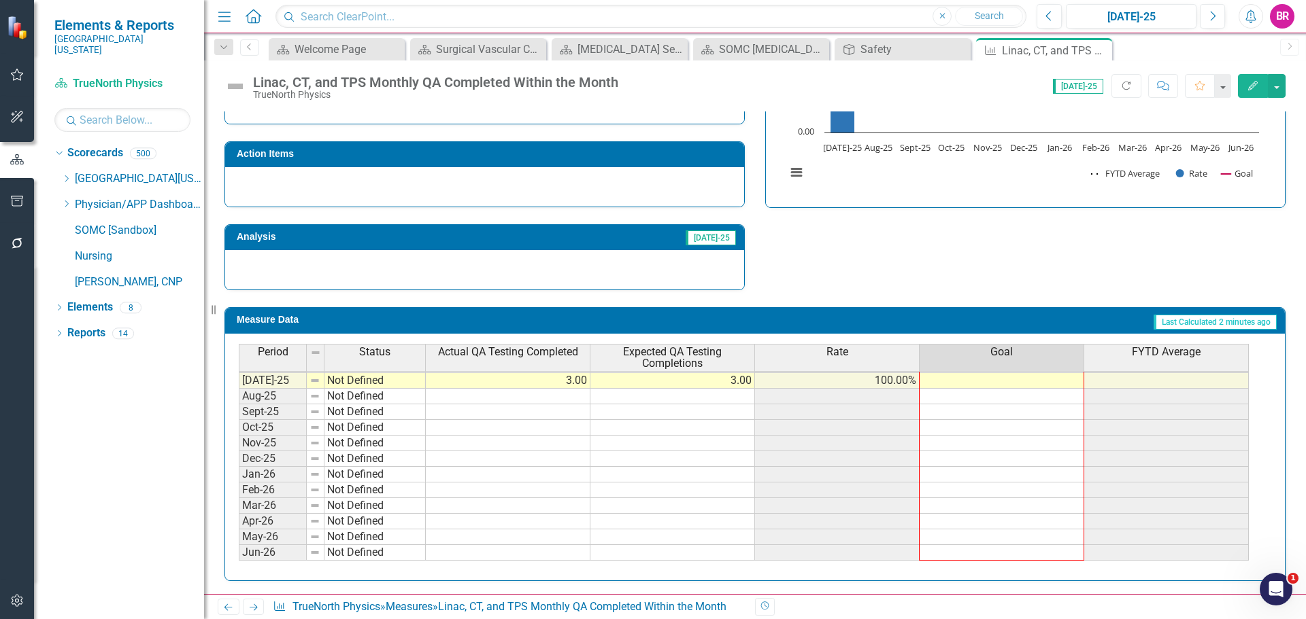
drag, startPoint x: 1081, startPoint y: 407, endPoint x: 1091, endPoint y: 554, distance: 147.2
click at [239, 554] on div "Period Status Actual QA Testing Completed Expected QA Testing Completions Rate …" at bounding box center [239, 358] width 0 height 435
type textarea "100"
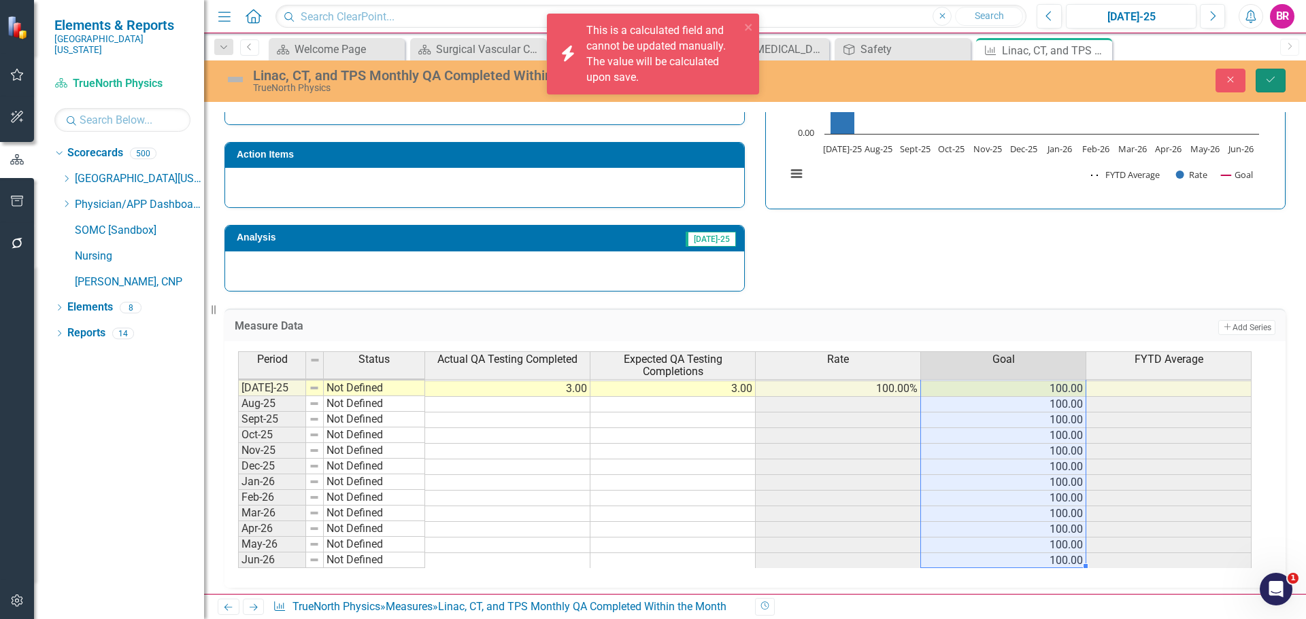
click at [1276, 74] on button "Save" at bounding box center [1270, 81] width 30 height 24
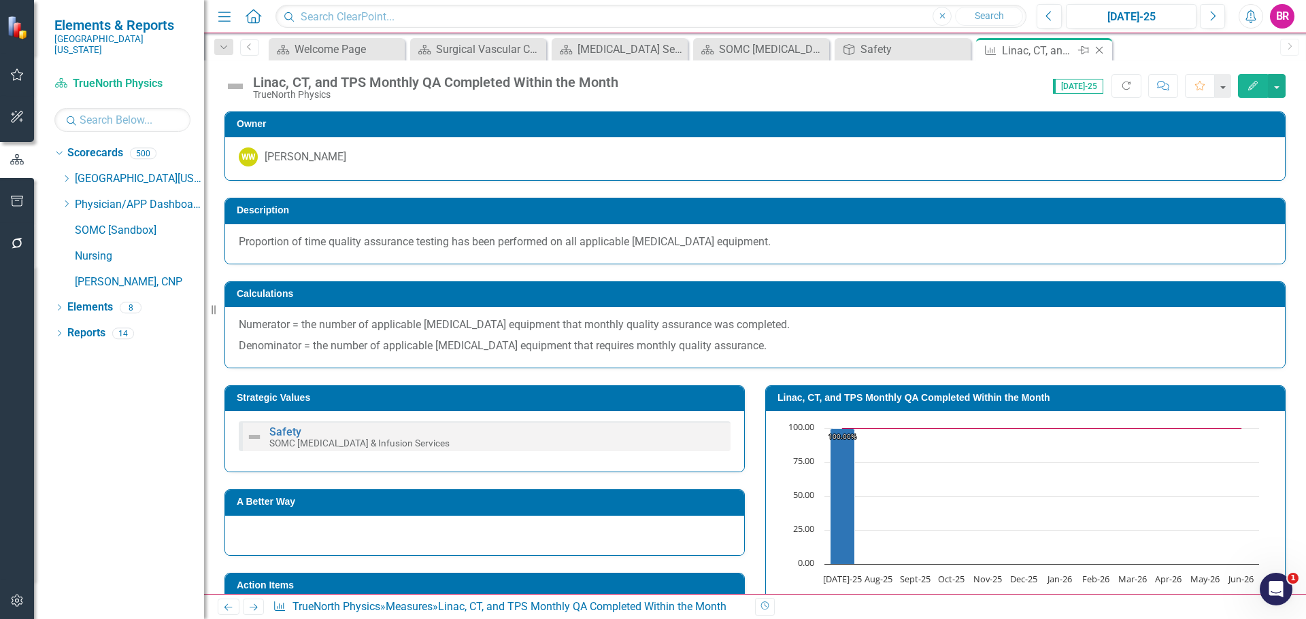
click at [1103, 52] on icon "Close" at bounding box center [1099, 50] width 14 height 11
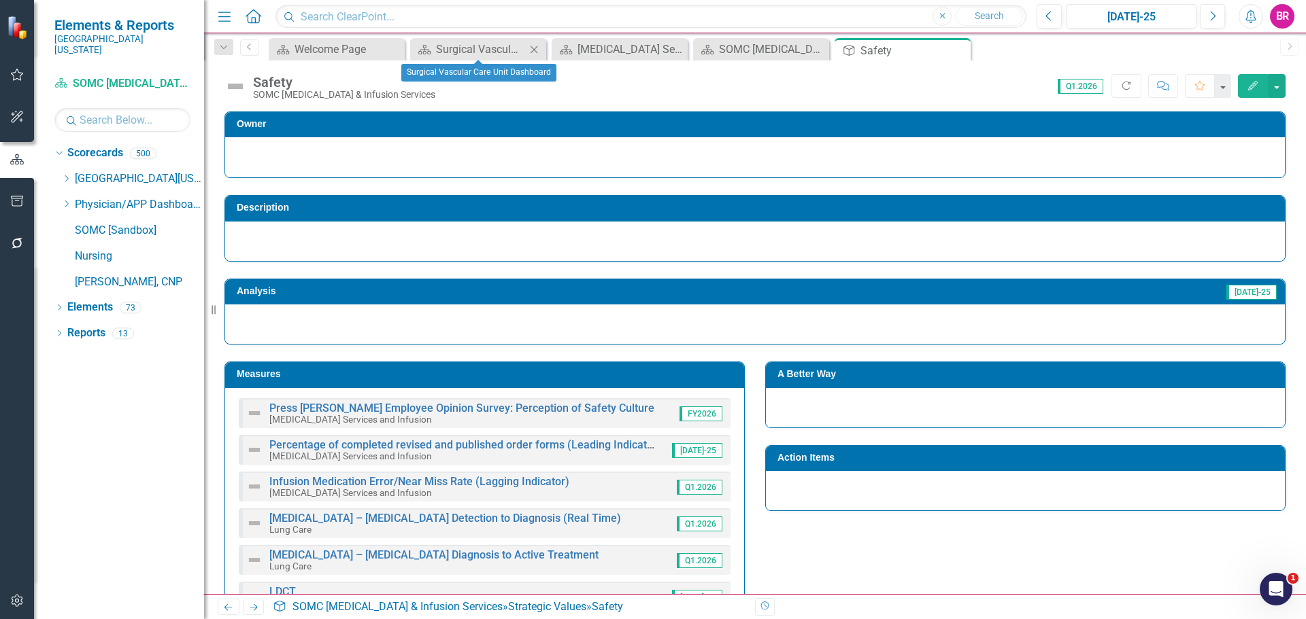
click at [534, 46] on icon "Close" at bounding box center [534, 49] width 14 height 11
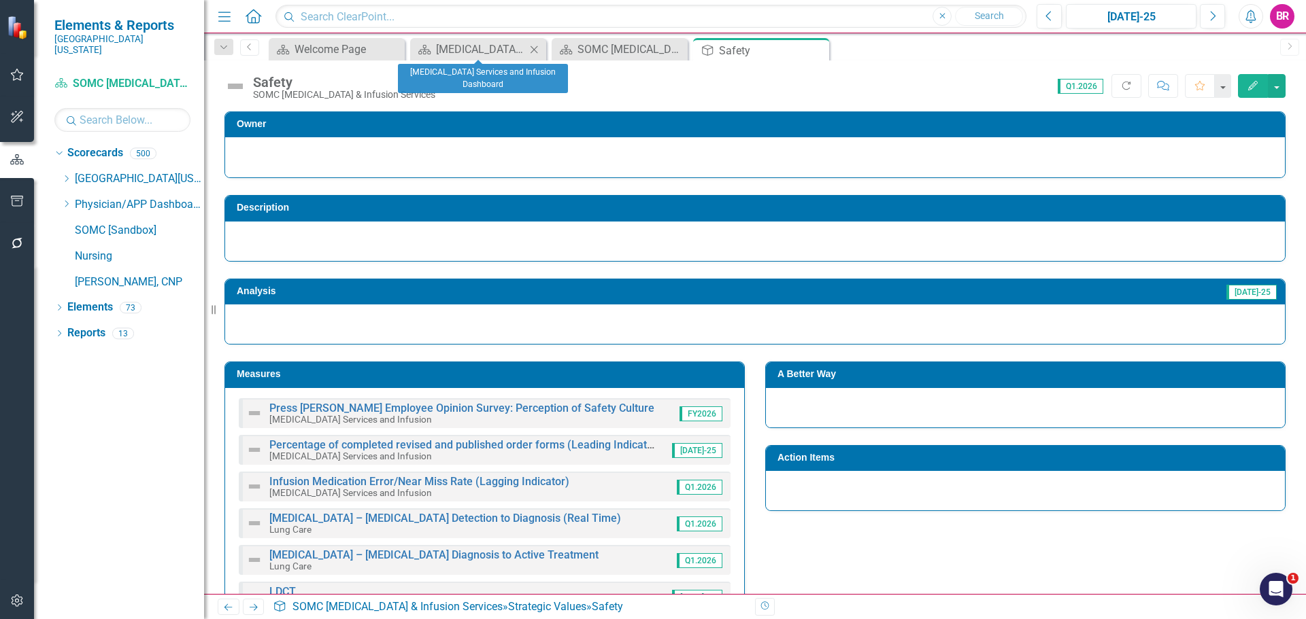
click at [534, 46] on icon "Close" at bounding box center [534, 49] width 14 height 11
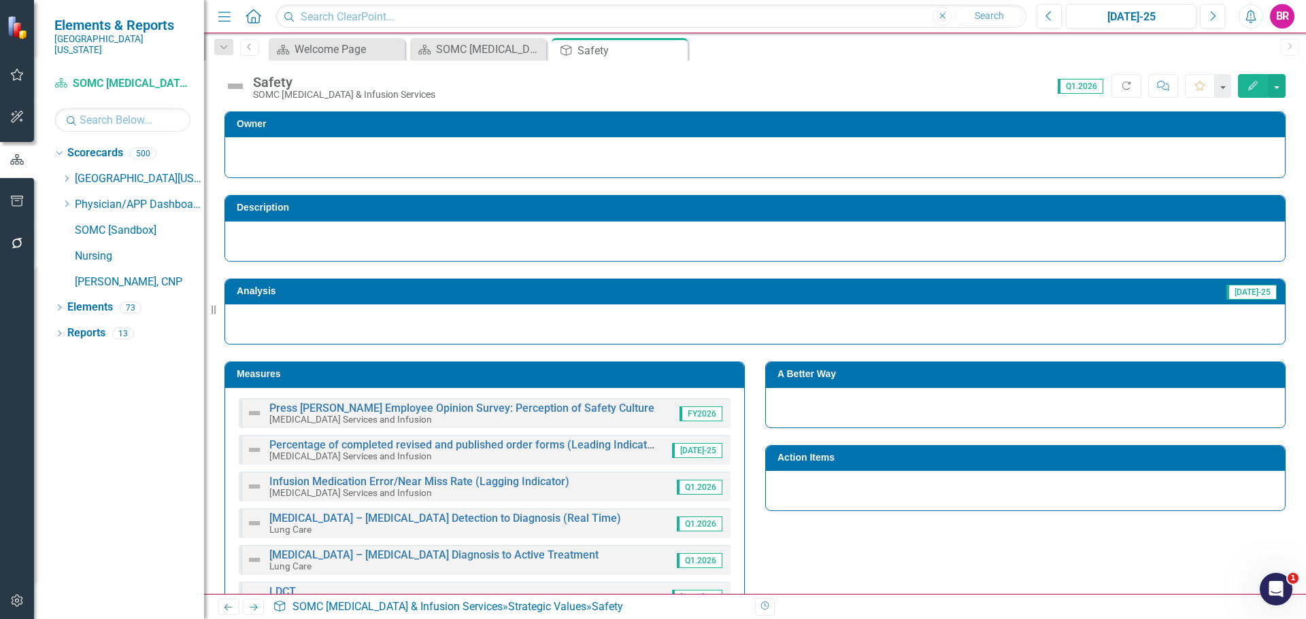
click at [809, 71] on div "Safety SOMC [MEDICAL_DATA] & Infusion Services Score: 0.00 Q1.2026 Completed Re…" at bounding box center [755, 81] width 1102 height 41
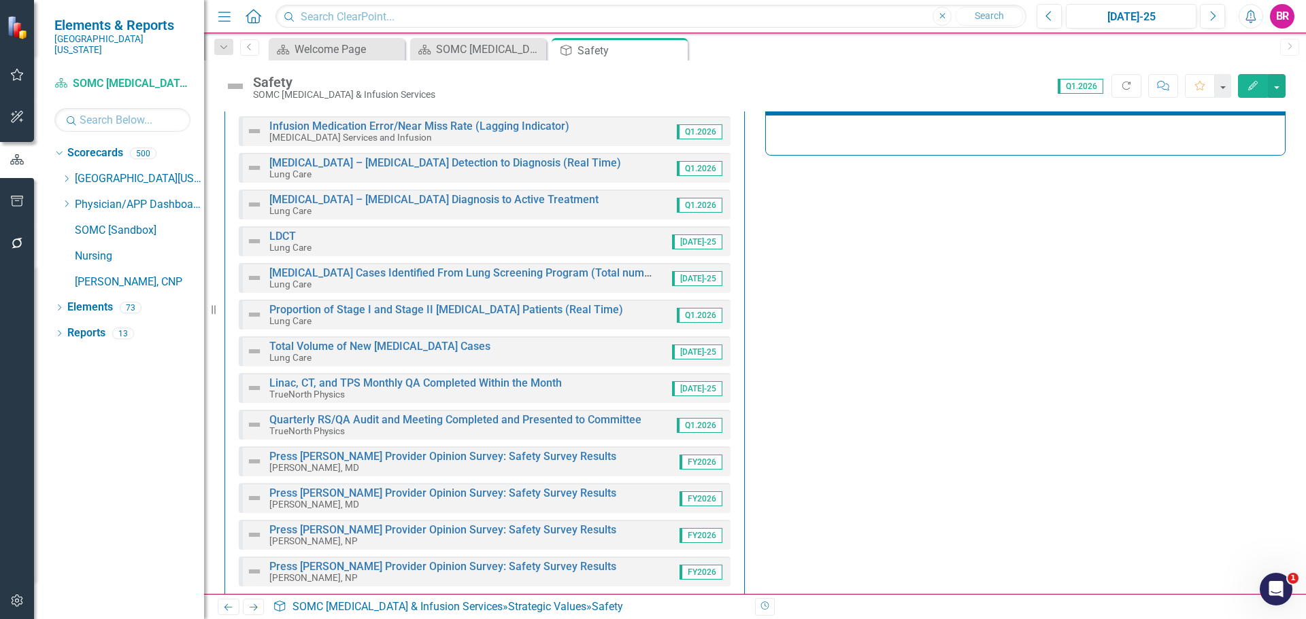
scroll to position [383, 0]
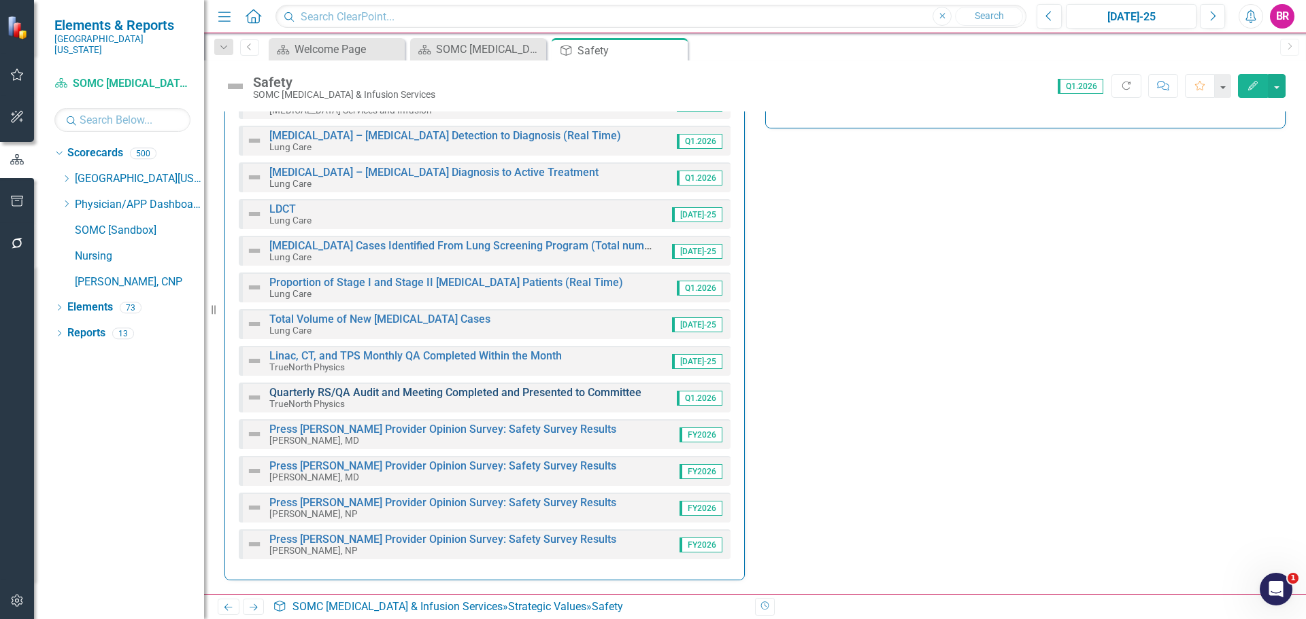
click at [386, 392] on link "Quarterly RS/QA Audit and Meeting Completed and Presented to Committee" at bounding box center [455, 392] width 372 height 13
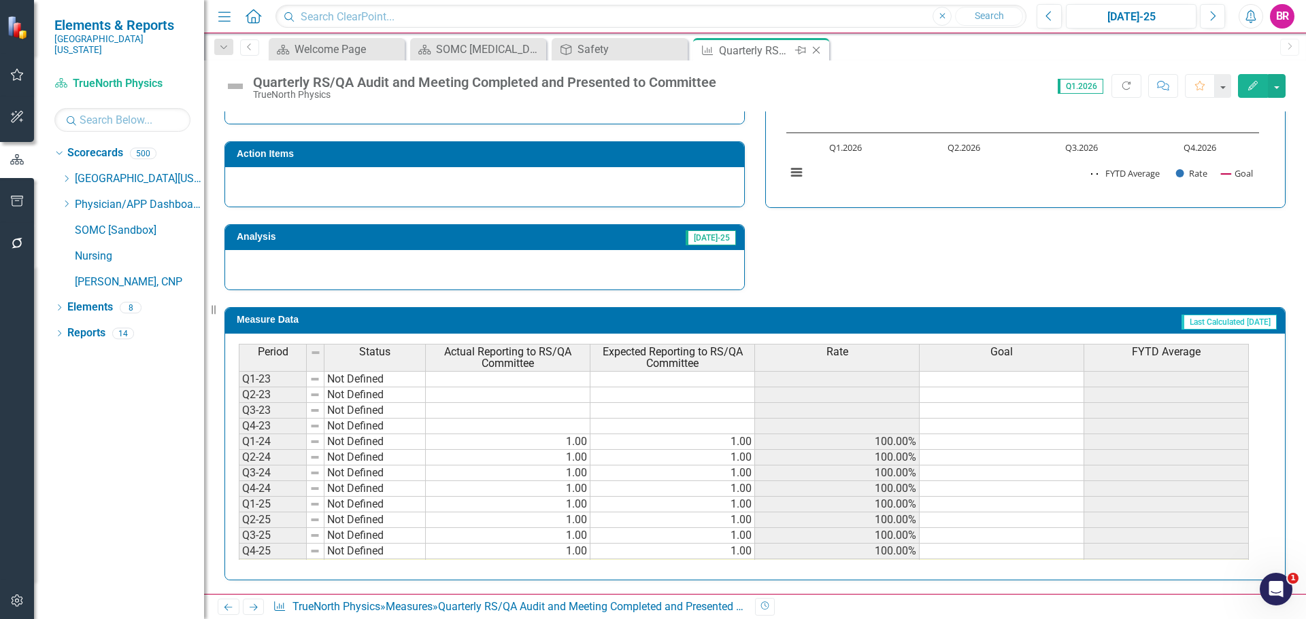
click at [815, 50] on icon at bounding box center [816, 50] width 7 height 7
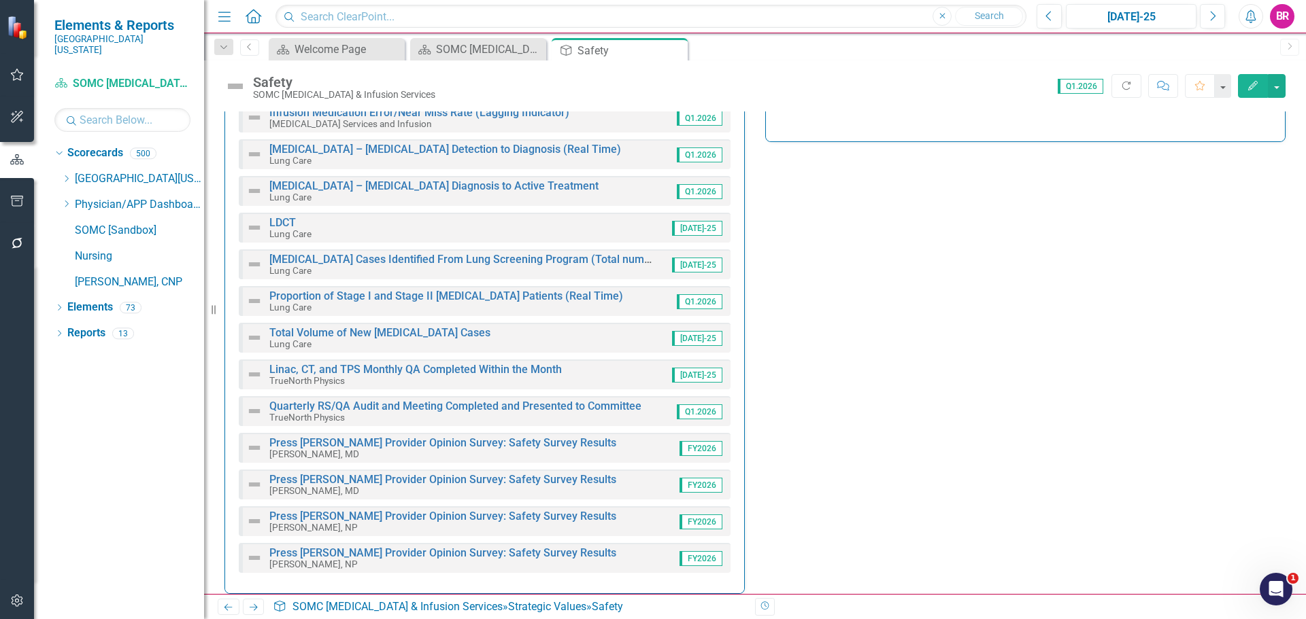
scroll to position [383, 0]
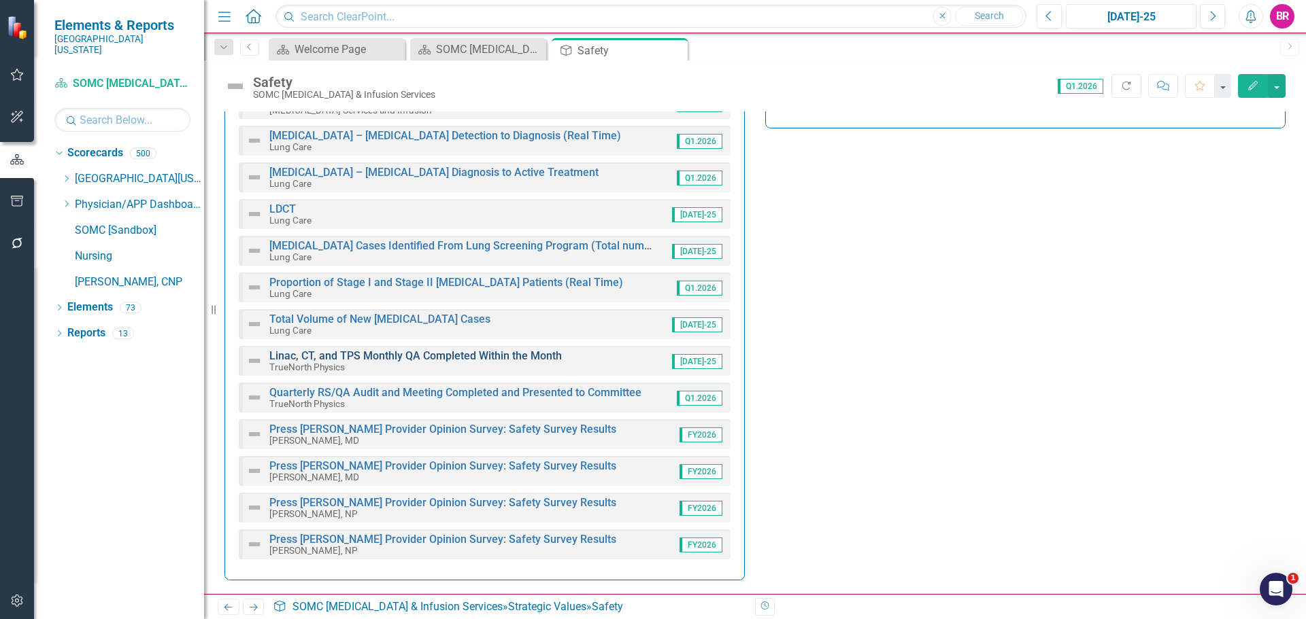
click at [330, 354] on link "Linac, CT, and TPS Monthly QA Completed Within the Month" at bounding box center [415, 355] width 292 height 13
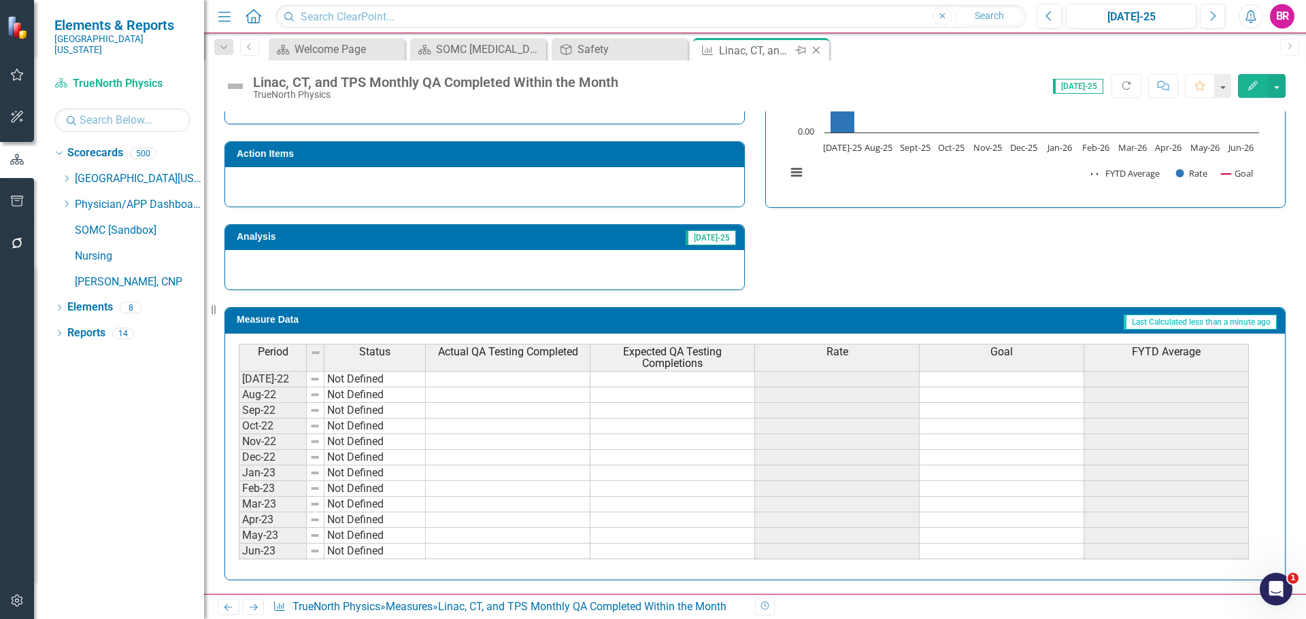
click at [813, 50] on icon "Close" at bounding box center [816, 50] width 14 height 11
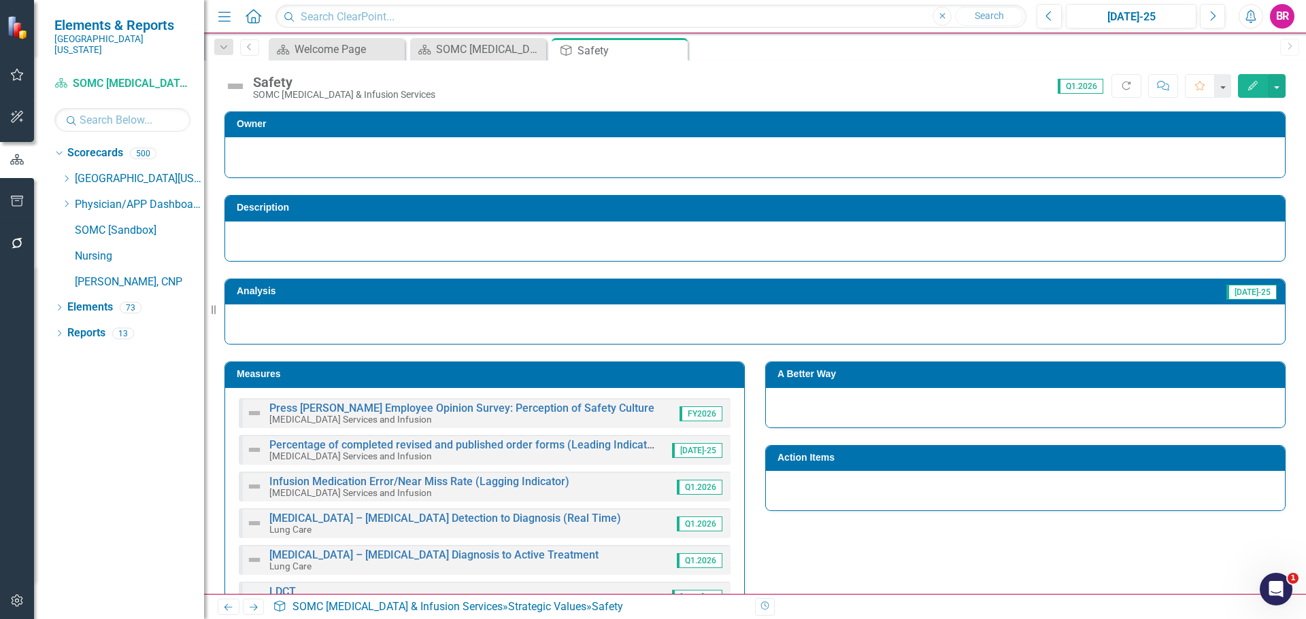
click at [0, 0] on icon at bounding box center [0, 0] width 0 height 0
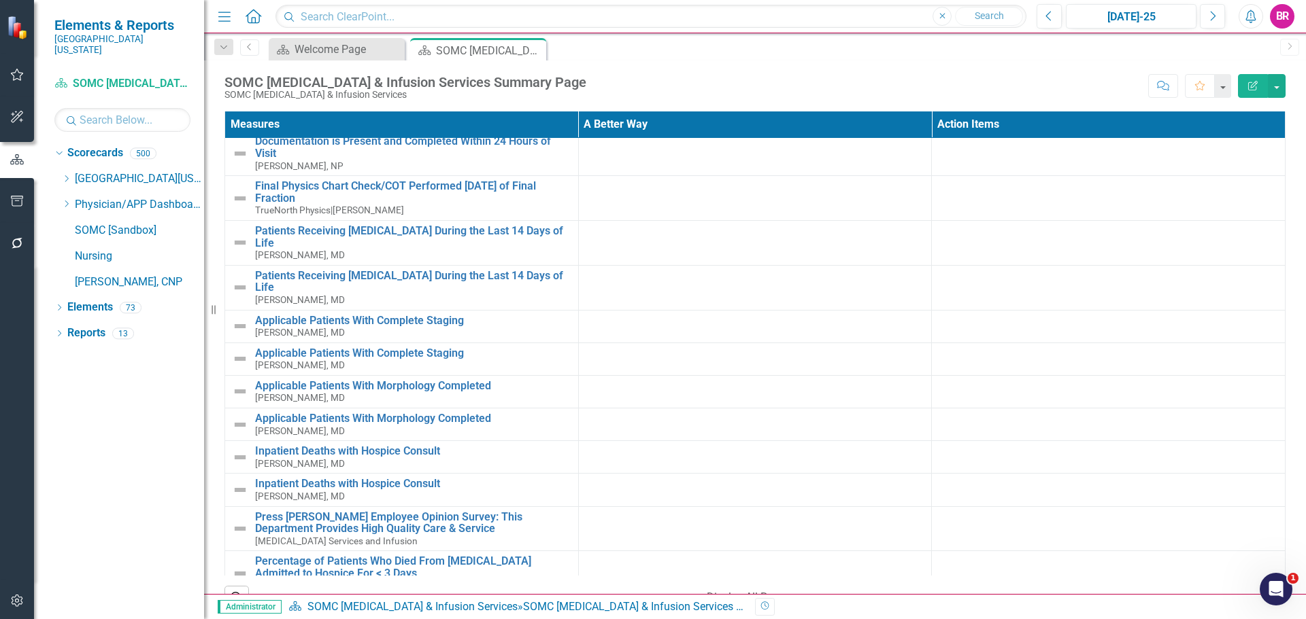
scroll to position [816, 0]
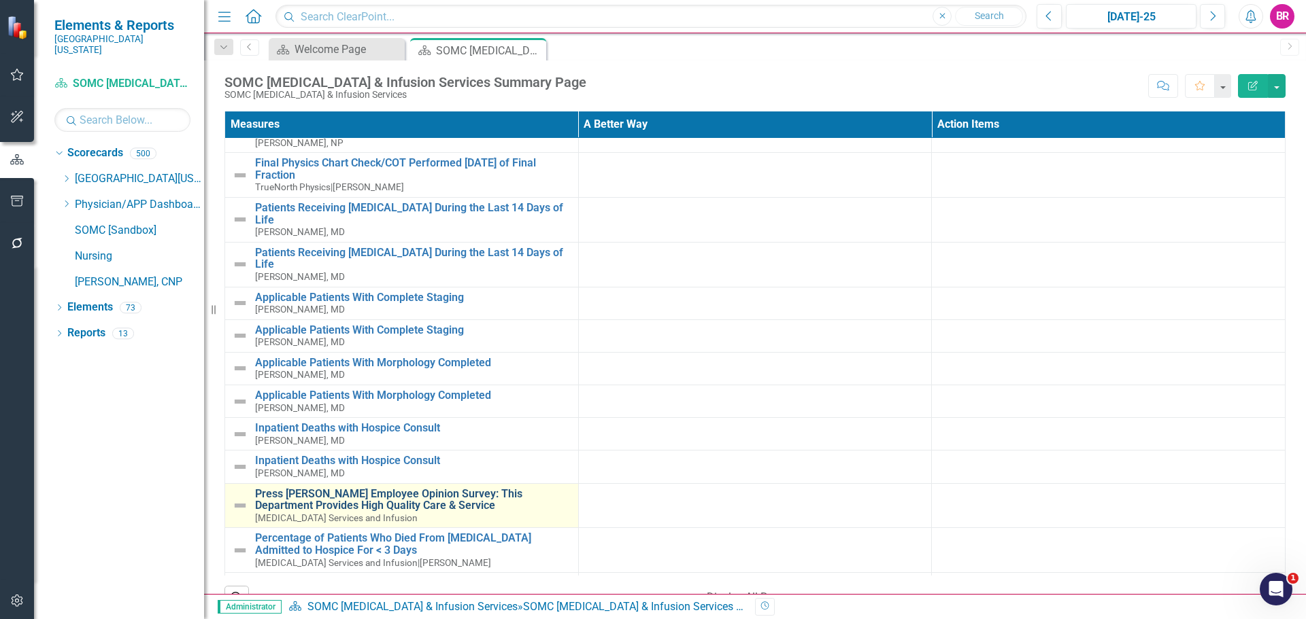
click at [497, 488] on link "Press [PERSON_NAME] Employee Opinion Survey: This Department Provides High Qual…" at bounding box center [413, 500] width 316 height 24
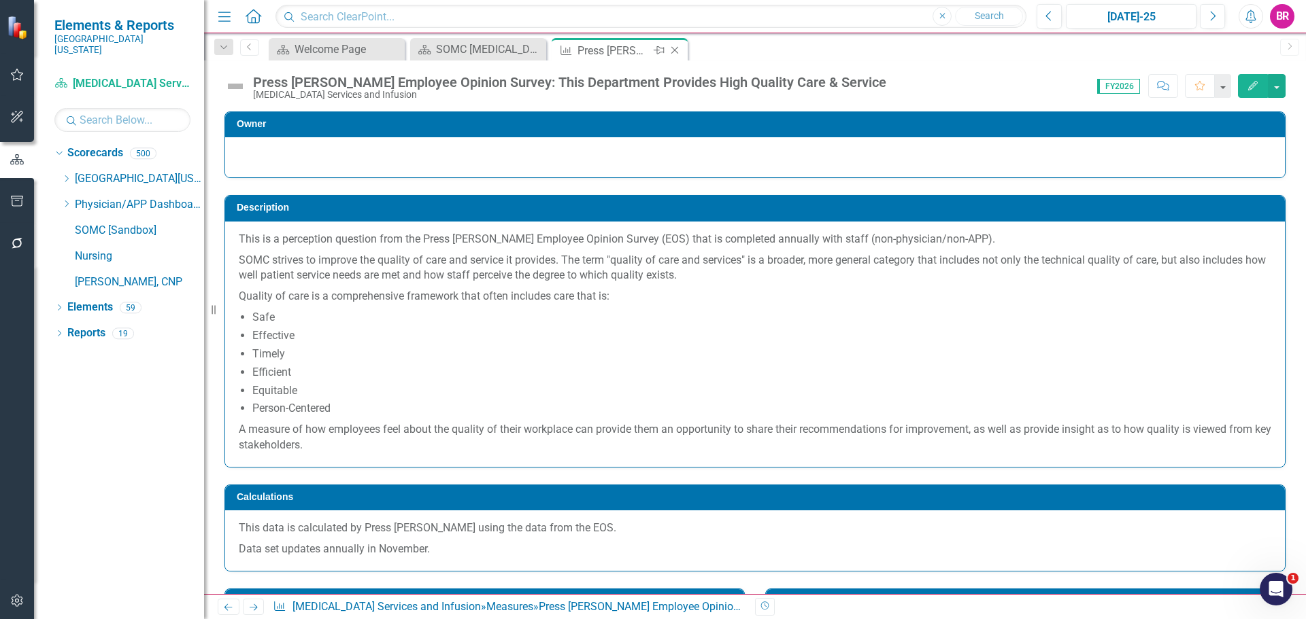
click at [677, 54] on icon "Close" at bounding box center [675, 50] width 14 height 11
